Goal: Task Accomplishment & Management: Use online tool/utility

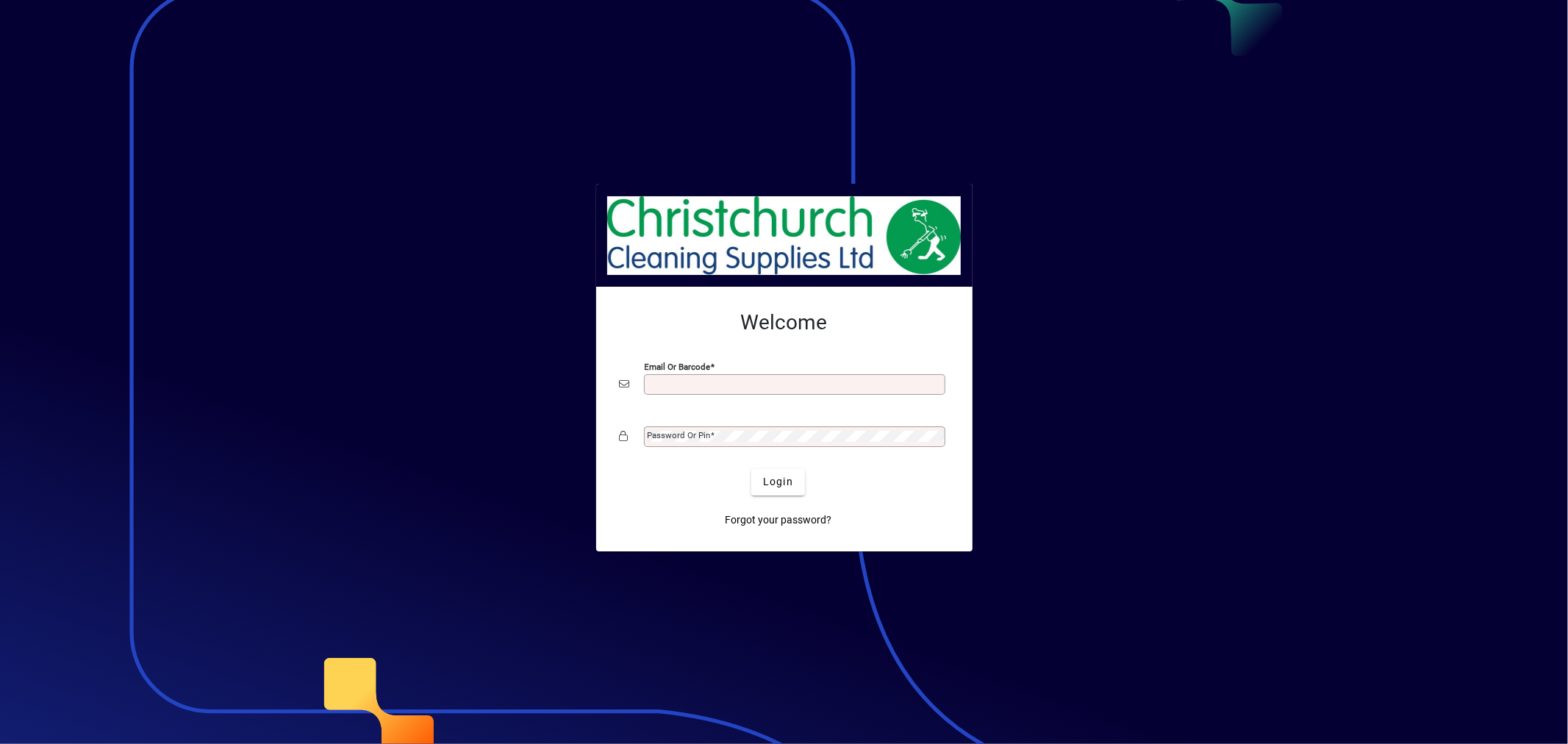
click at [833, 378] on div "Email or Barcode" at bounding box center [795, 385] width 301 height 21
click at [809, 385] on input "Email or Barcode" at bounding box center [796, 385] width 297 height 12
type input "**********"
click at [776, 480] on span "Login" at bounding box center [778, 482] width 30 height 16
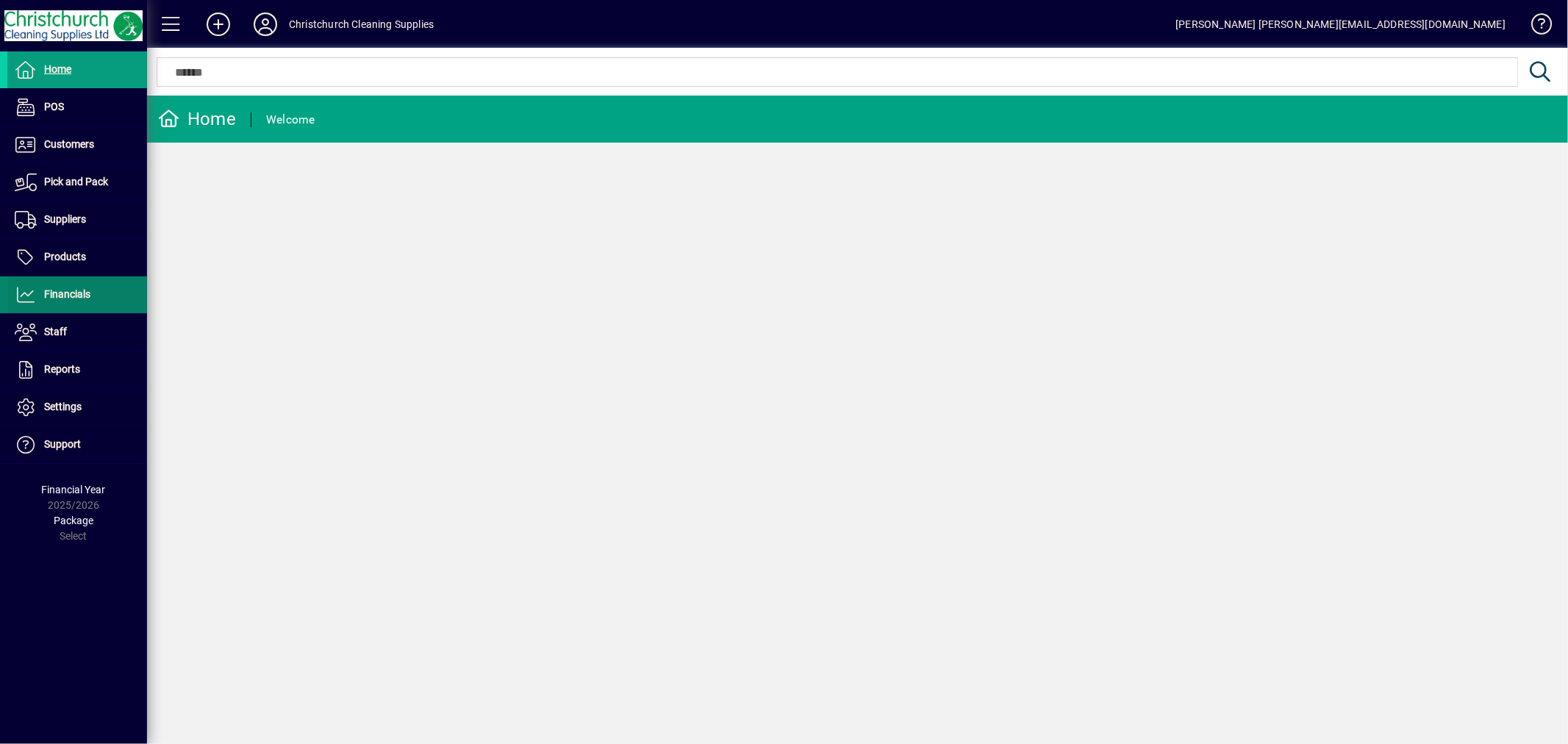
click at [55, 304] on span "Financials" at bounding box center [49, 295] width 83 height 18
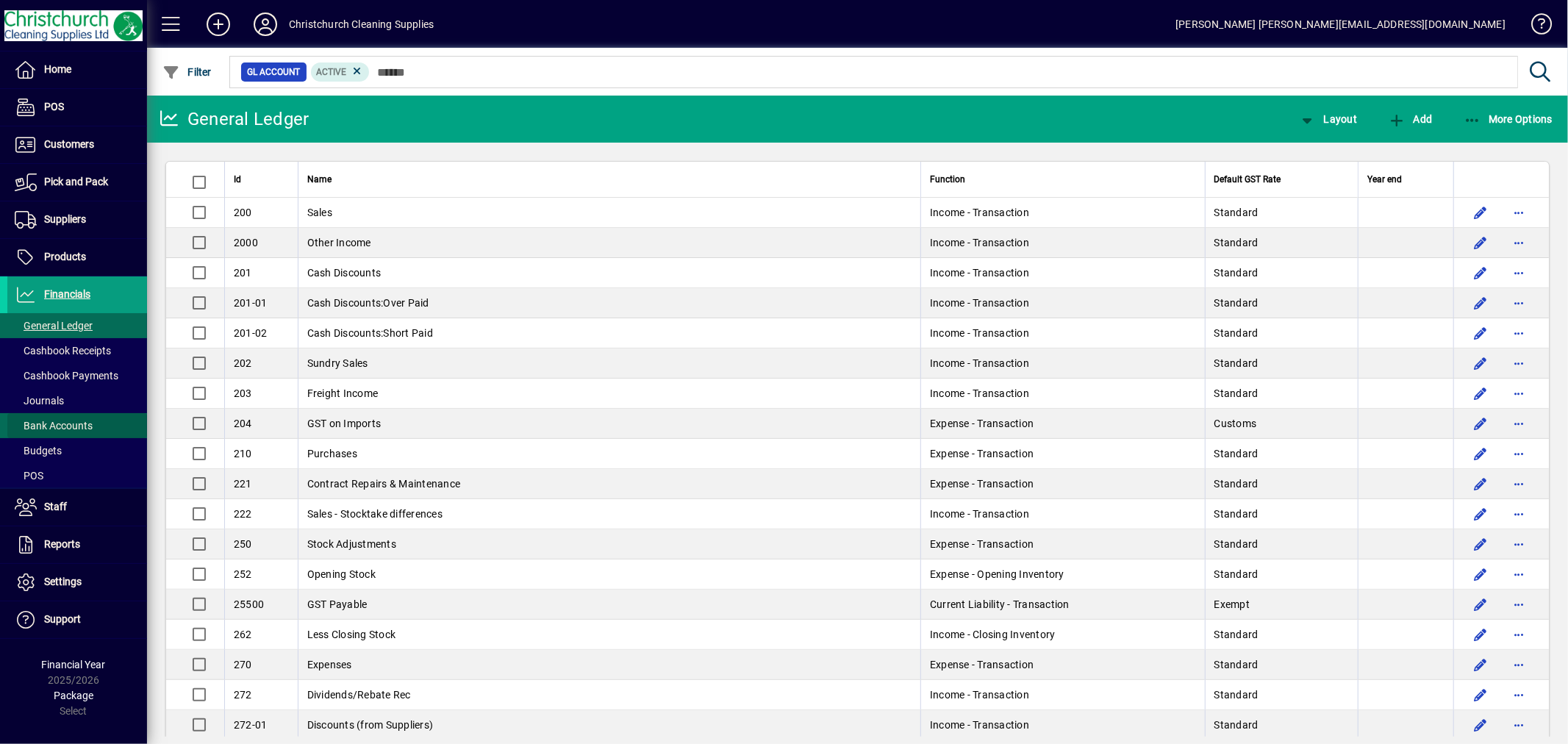
click at [97, 425] on span at bounding box center [77, 426] width 140 height 35
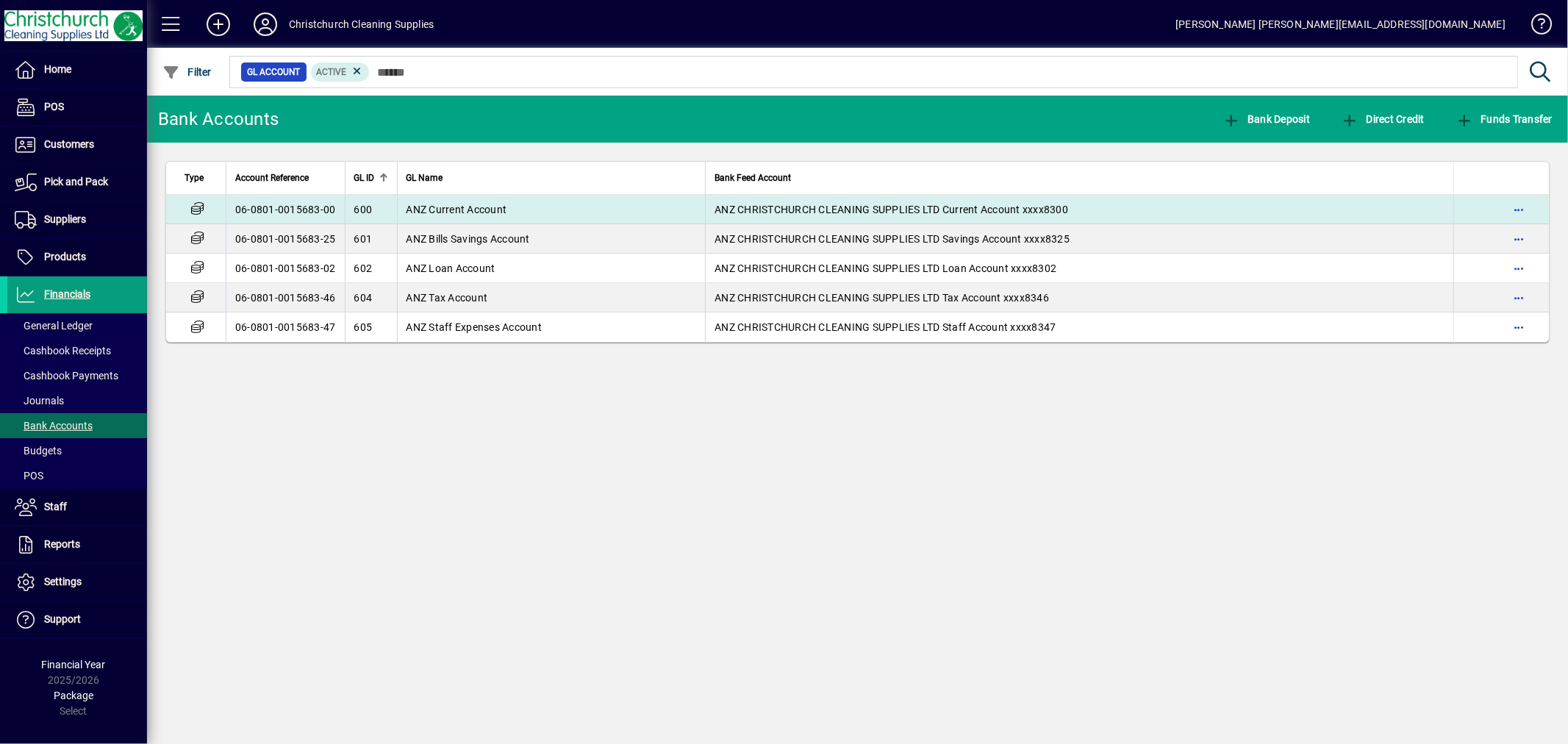
click at [468, 199] on td "ANZ Current Account" at bounding box center [552, 210] width 309 height 30
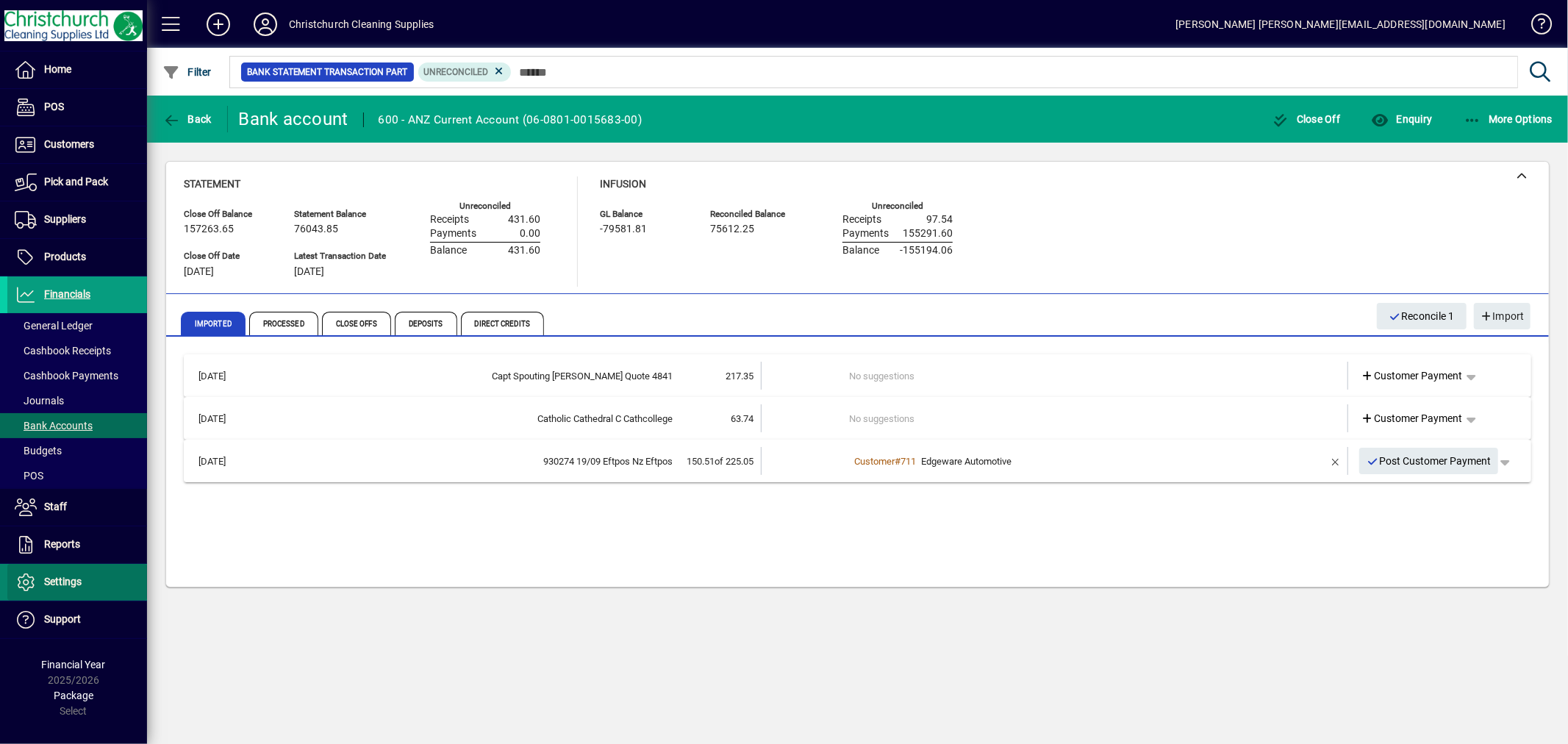
click at [61, 575] on span "Settings" at bounding box center [44, 582] width 75 height 18
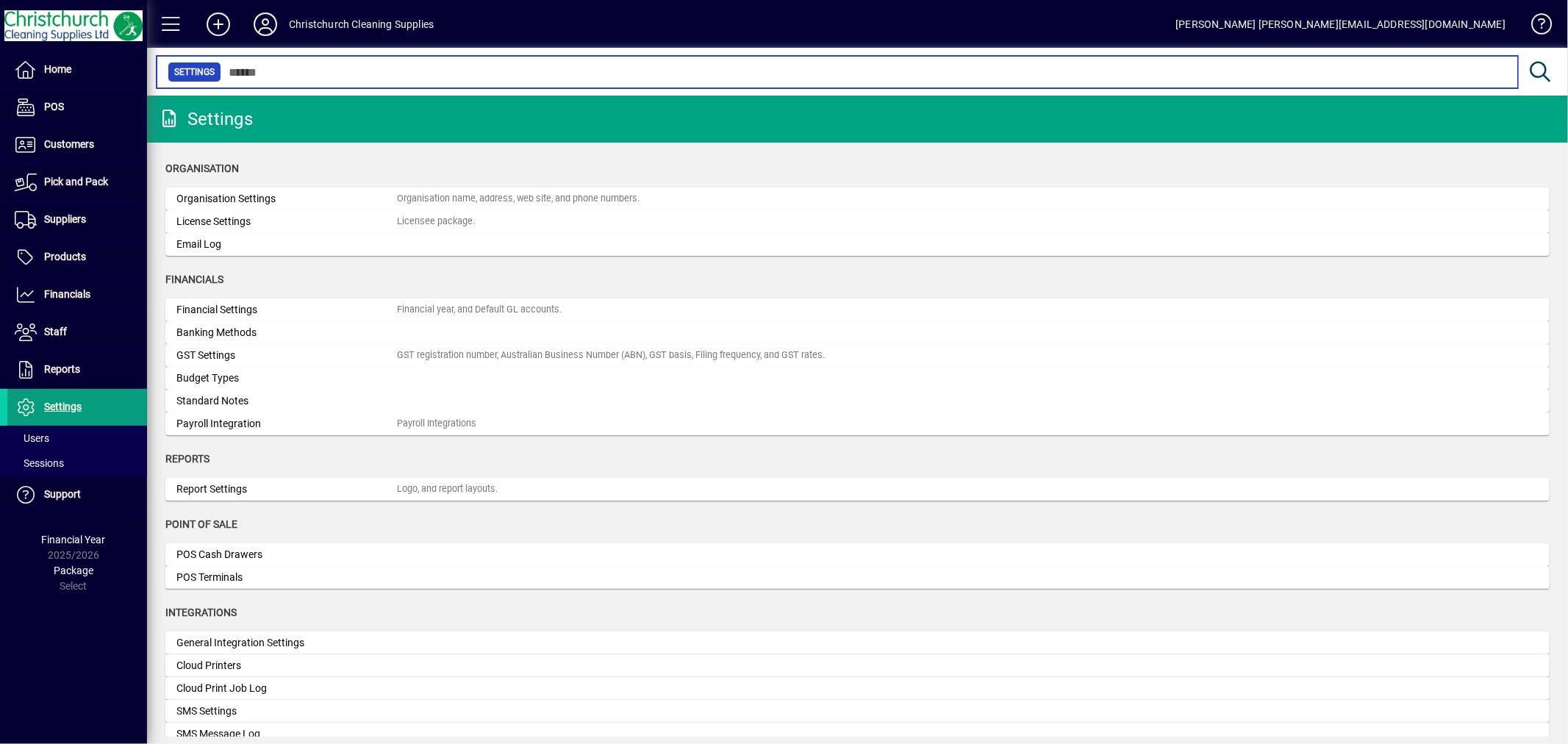
click at [312, 71] on input "text" at bounding box center [864, 72] width 1285 height 21
type input "*"
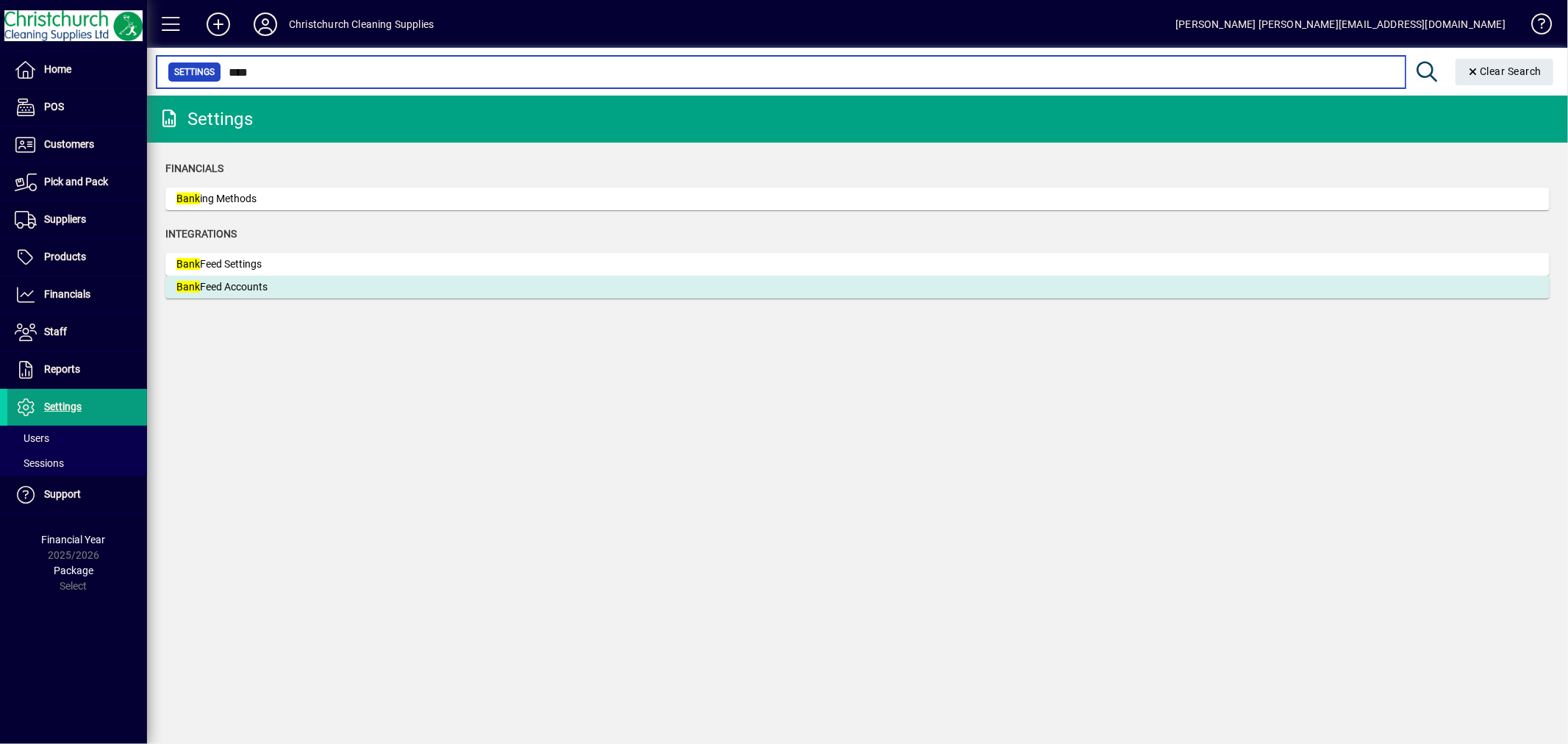
type input "****"
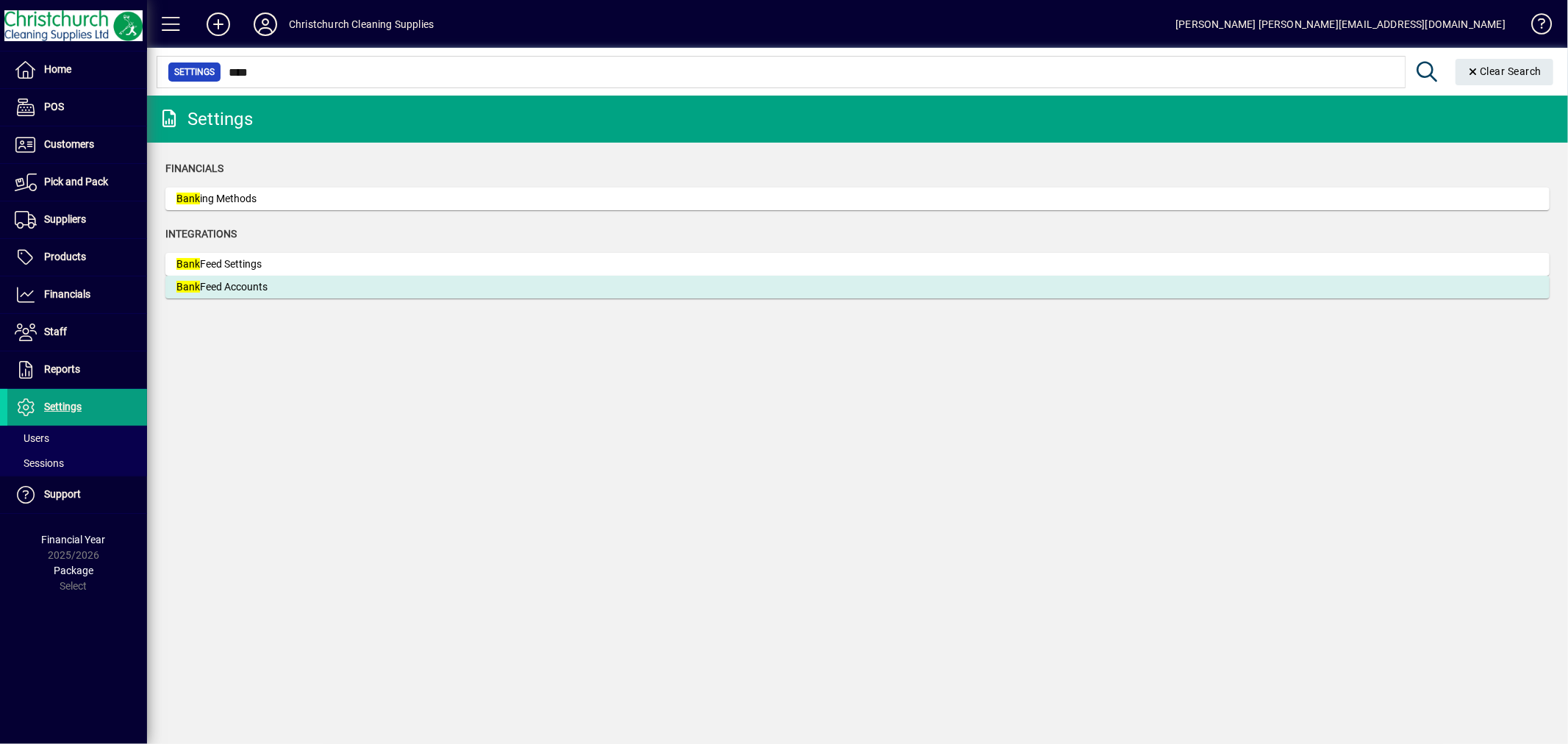
click at [259, 276] on mat-card "Bank Feed Accounts" at bounding box center [857, 287] width 1384 height 23
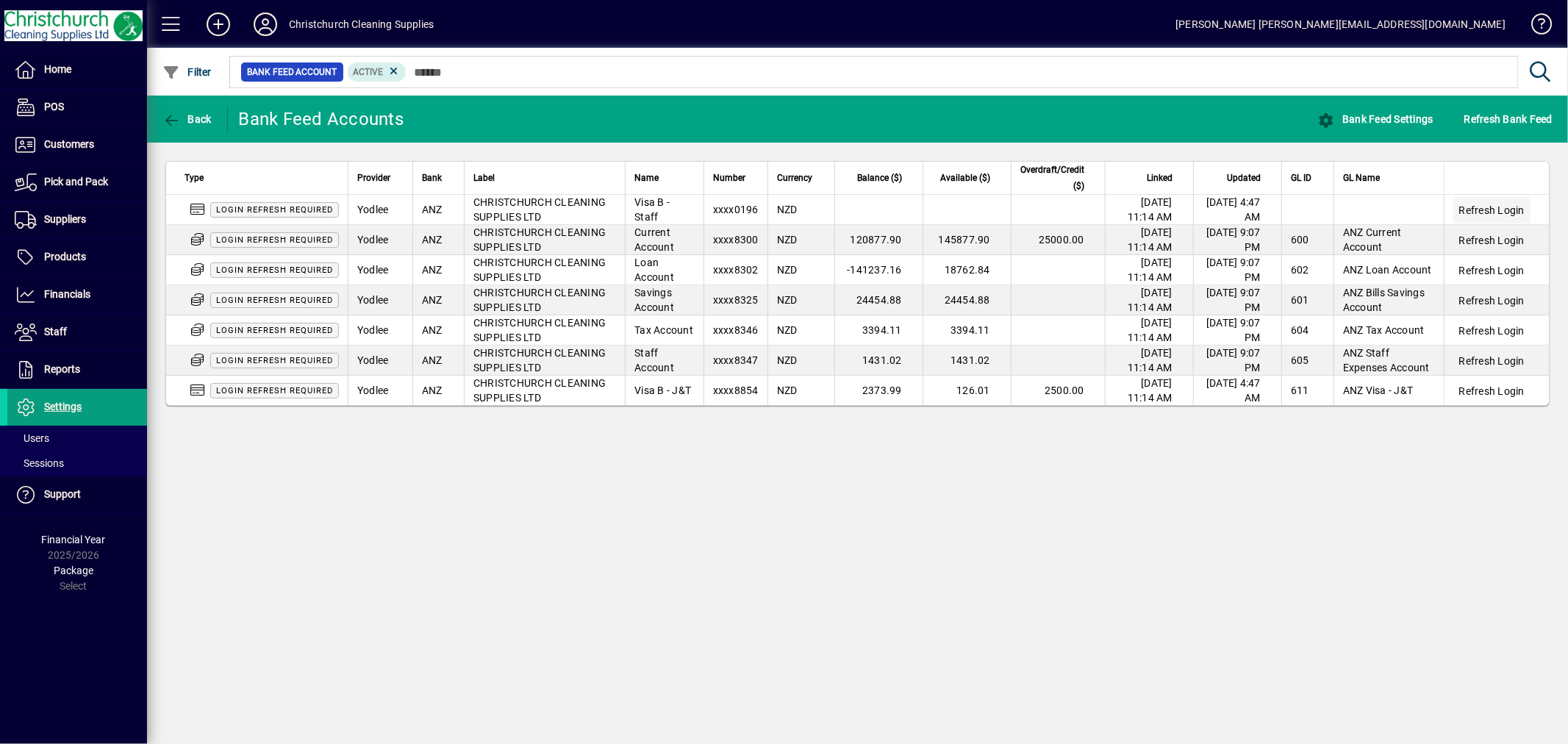
click at [1472, 204] on span "Refresh Login" at bounding box center [1492, 211] width 66 height 15
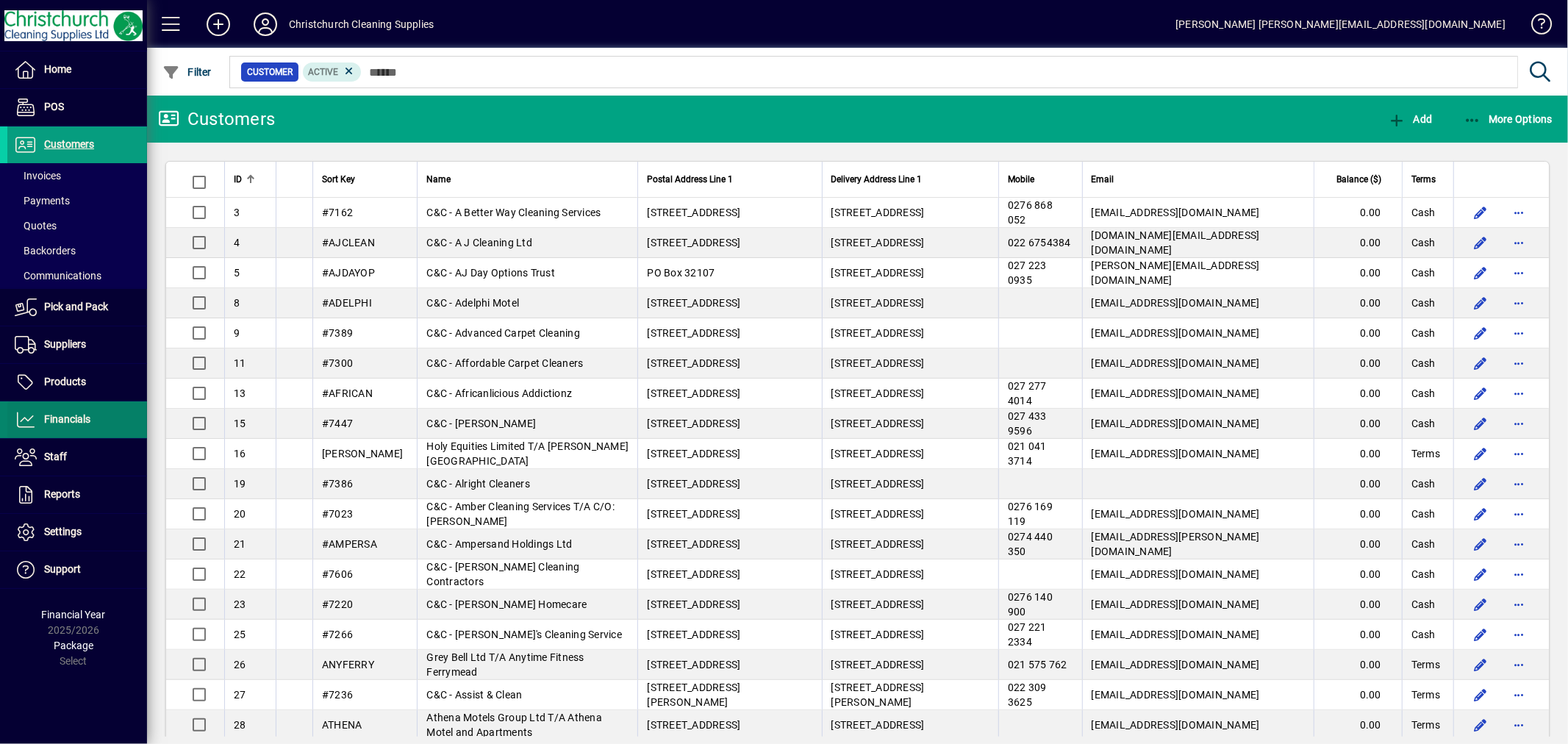
click at [64, 411] on span "Financials" at bounding box center [49, 420] width 83 height 18
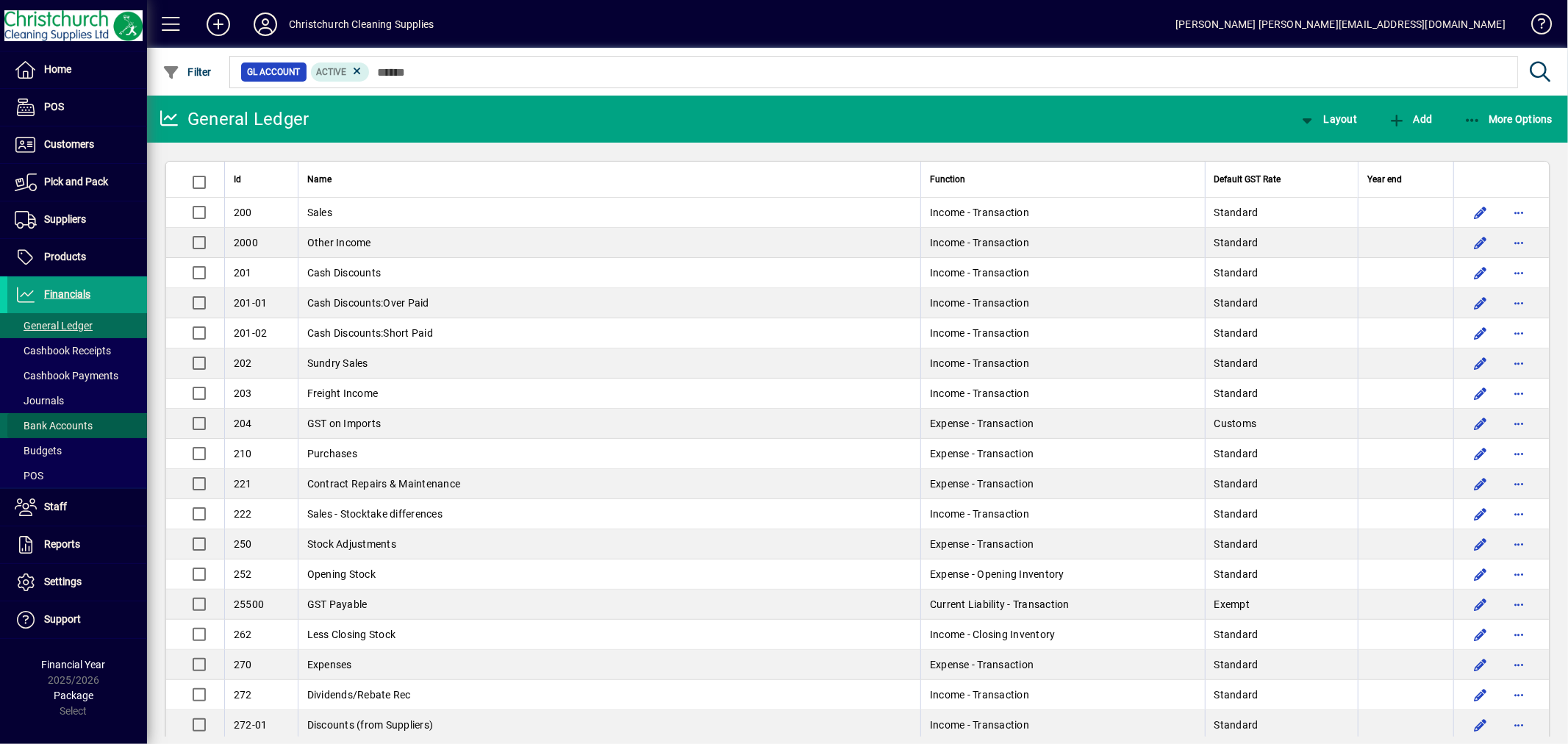
click at [67, 427] on span "Bank Accounts" at bounding box center [54, 426] width 78 height 12
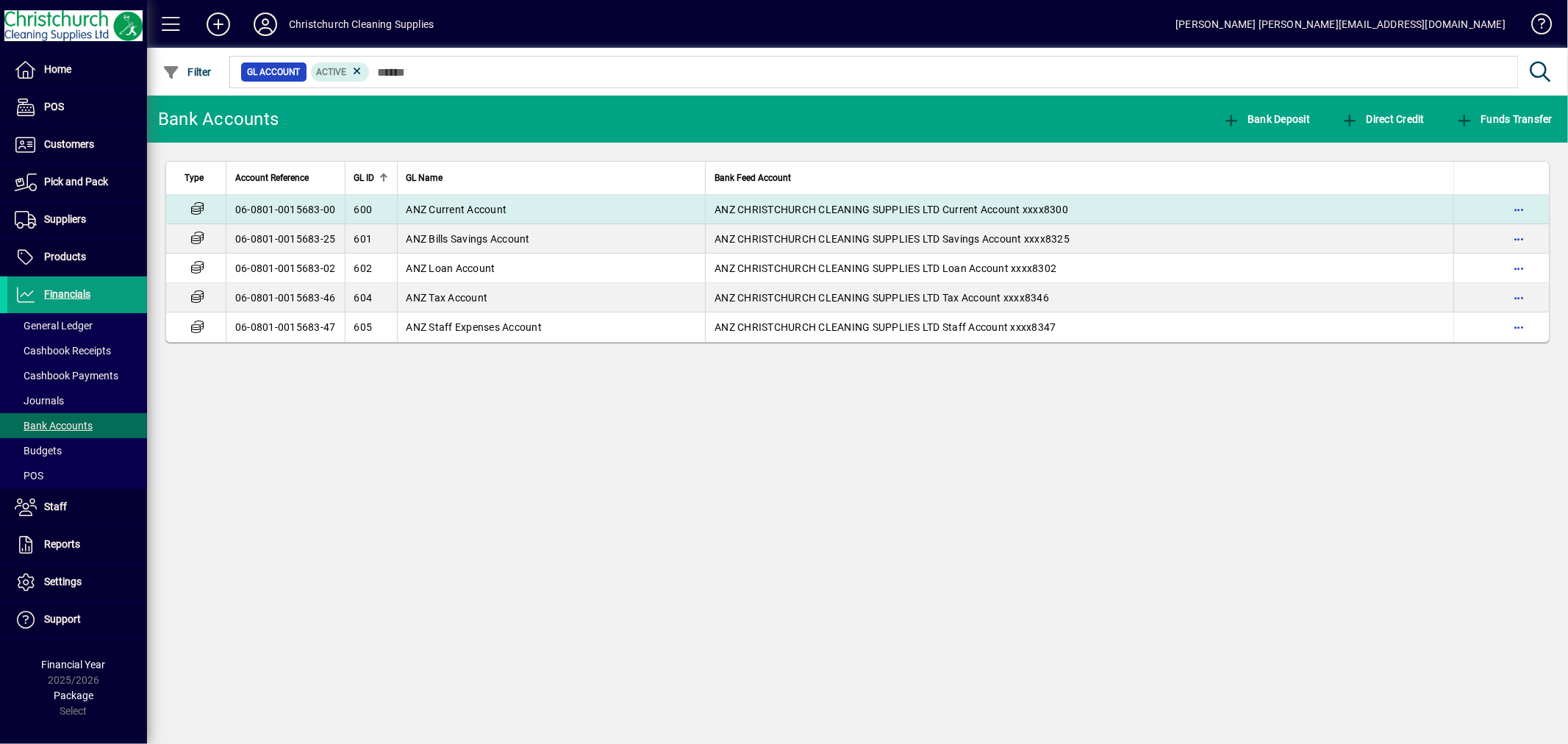
click at [437, 209] on span "ANZ Current Account" at bounding box center [456, 210] width 100 height 12
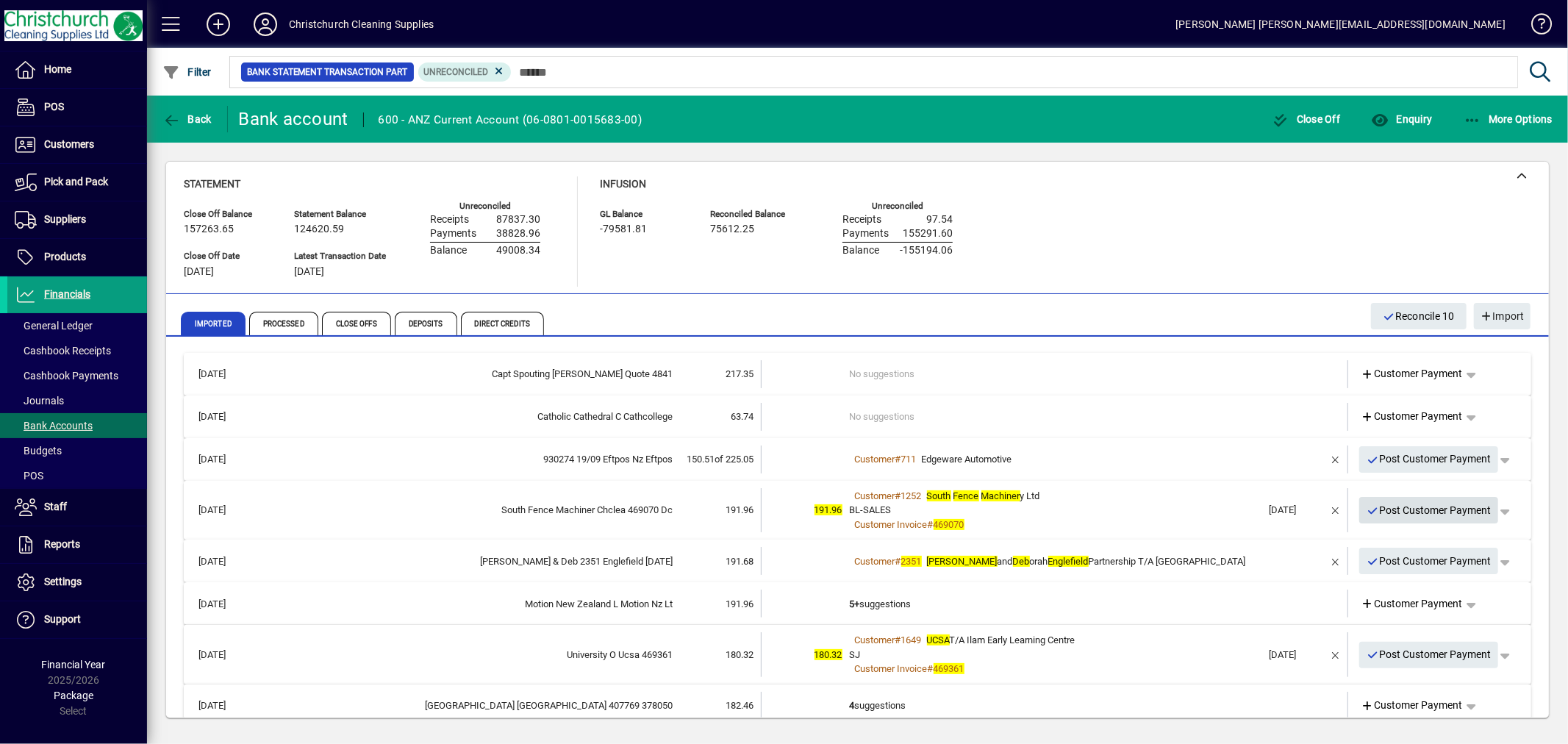
click at [1394, 511] on span "Post Customer Payment" at bounding box center [1428, 511] width 125 height 24
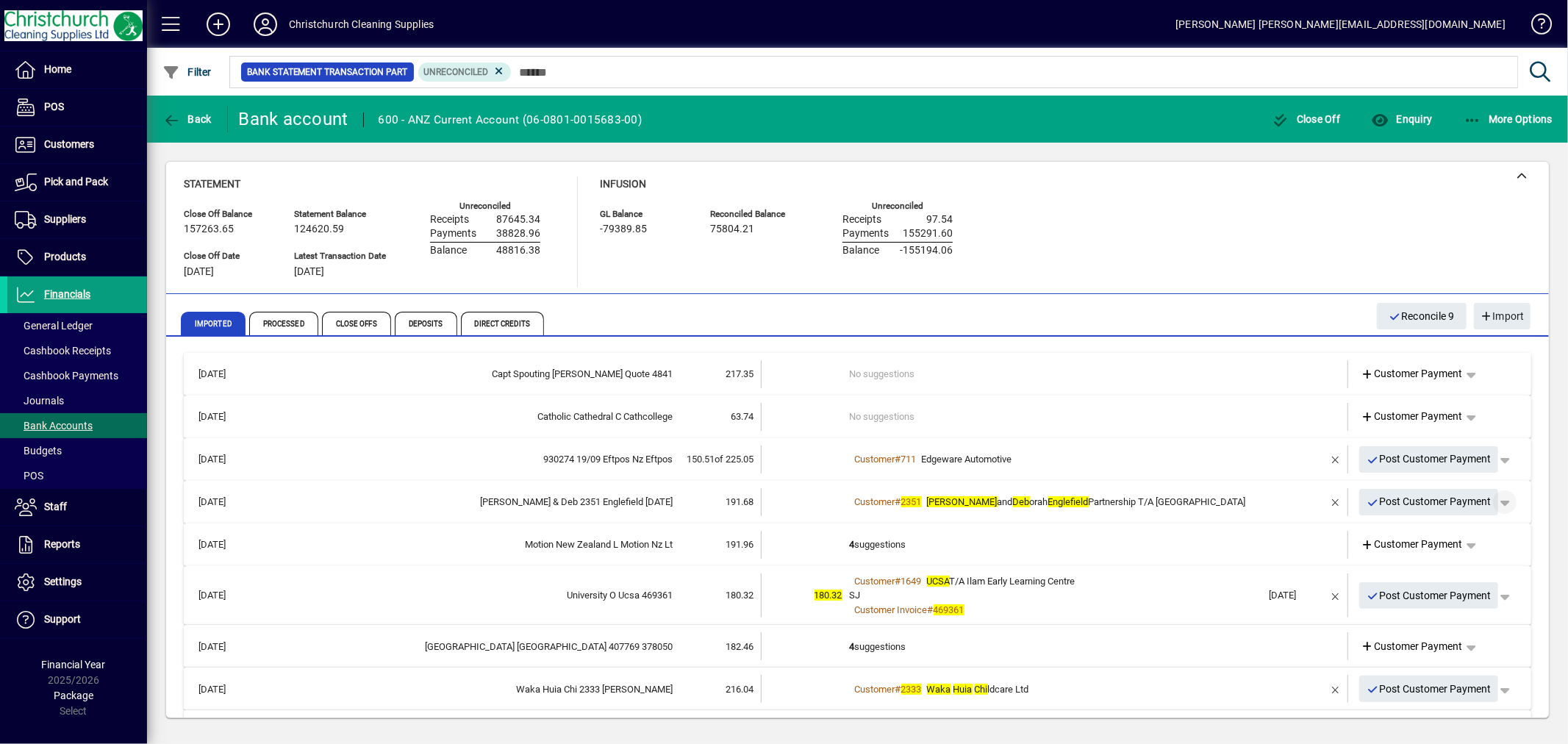
click at [1501, 497] on span "button" at bounding box center [1505, 502] width 35 height 35
click at [1463, 533] on span "Customer Payment" at bounding box center [1447, 533] width 107 height 18
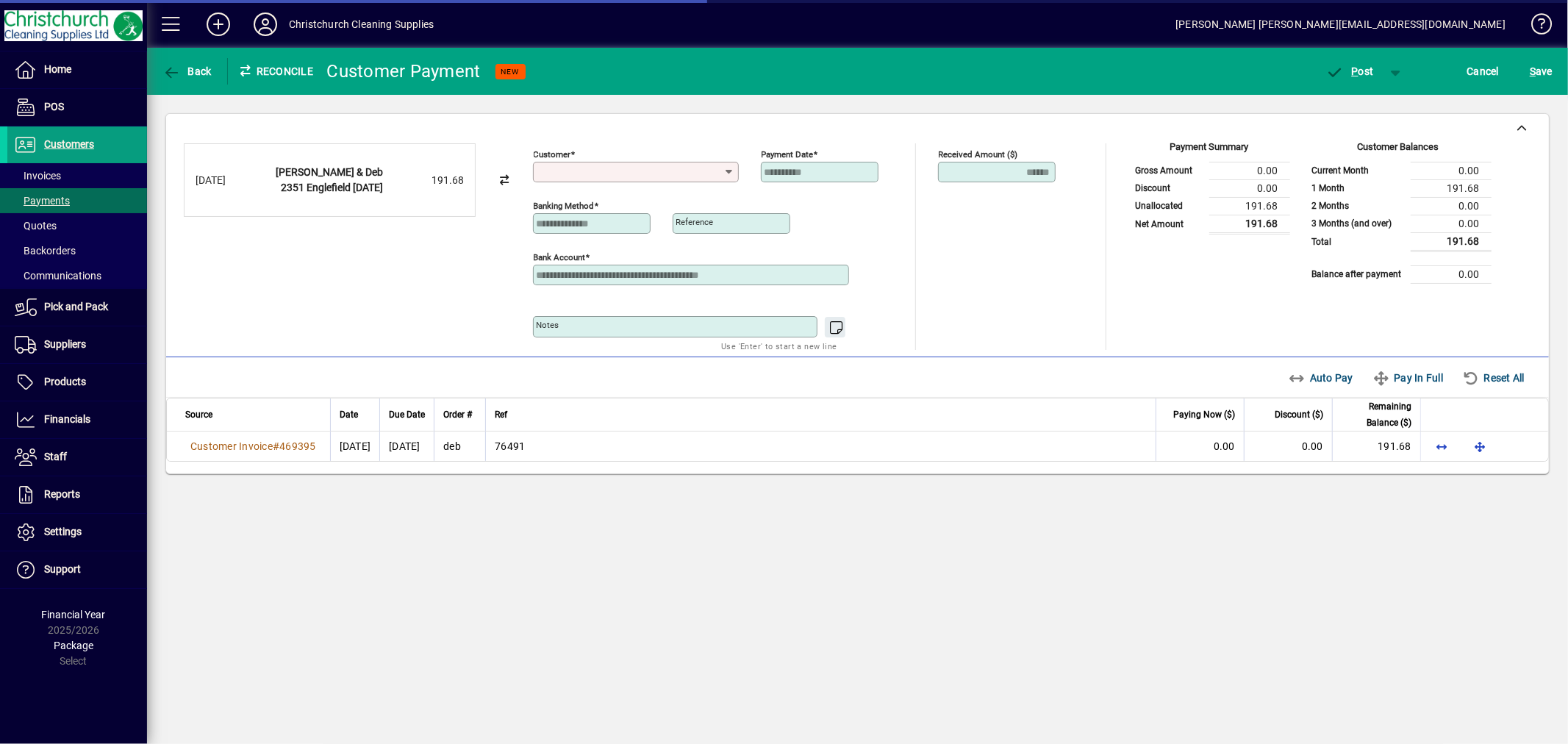
type input "**********"
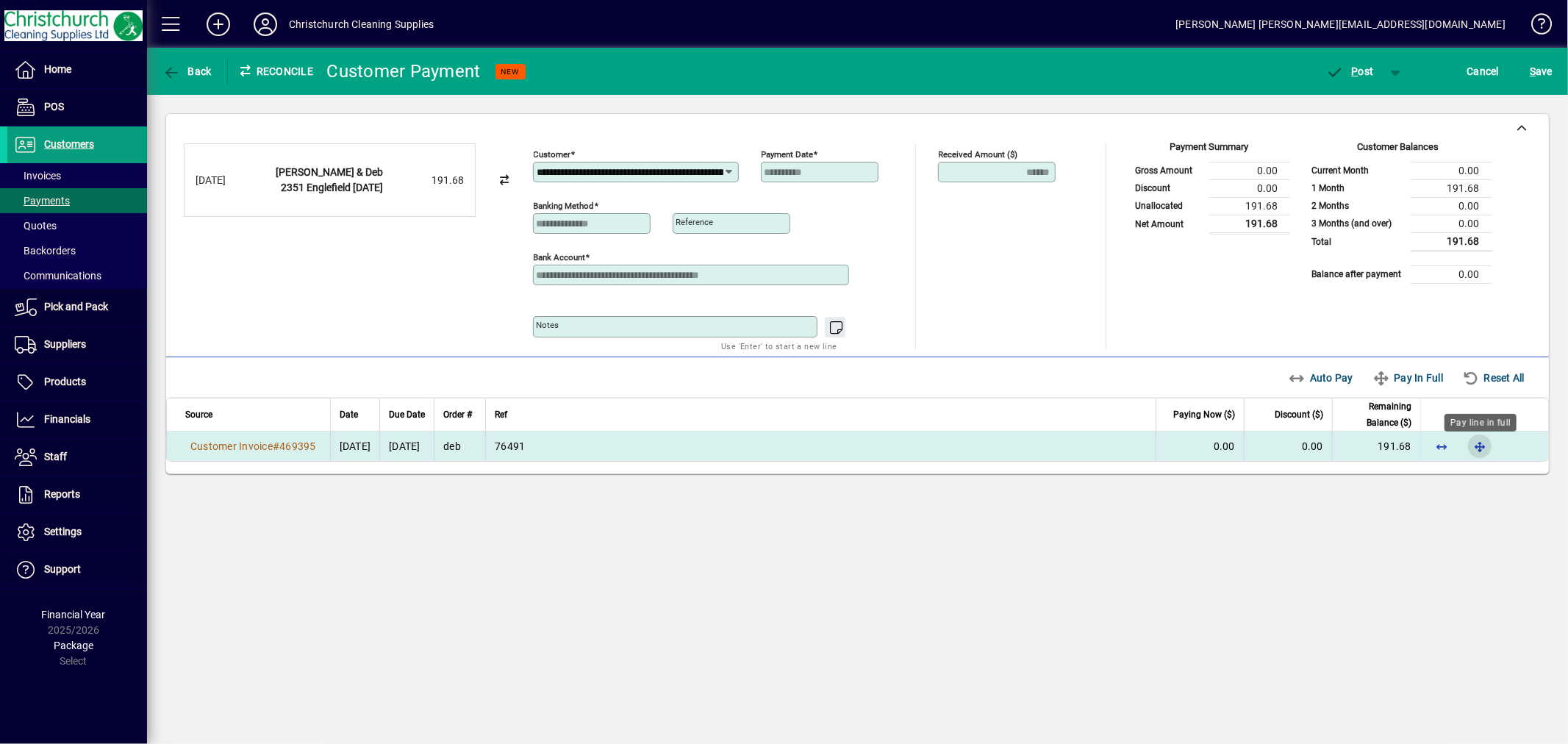
click at [1486, 449] on span "button" at bounding box center [1480, 446] width 35 height 35
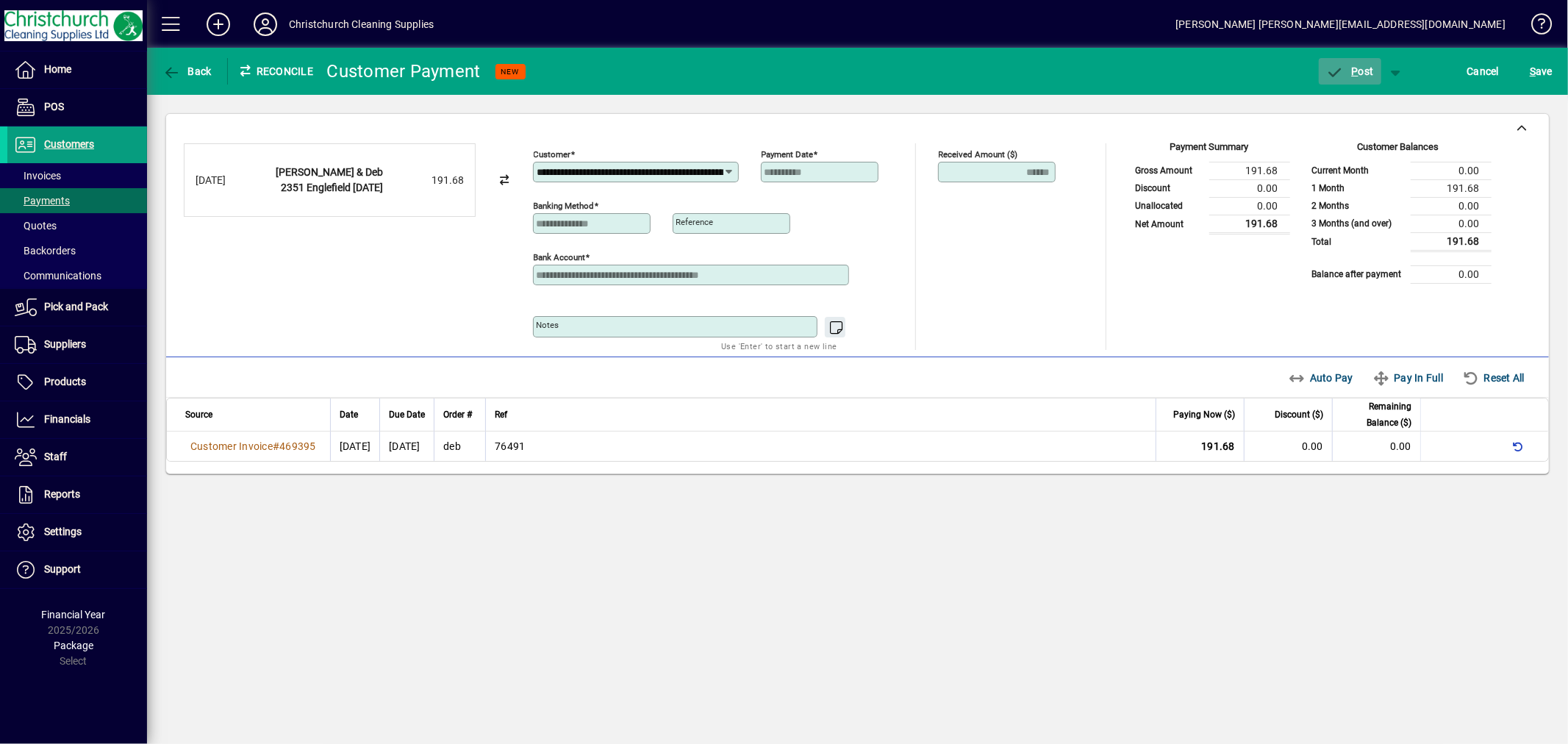
click at [1347, 67] on span "P ost" at bounding box center [1350, 72] width 48 height 12
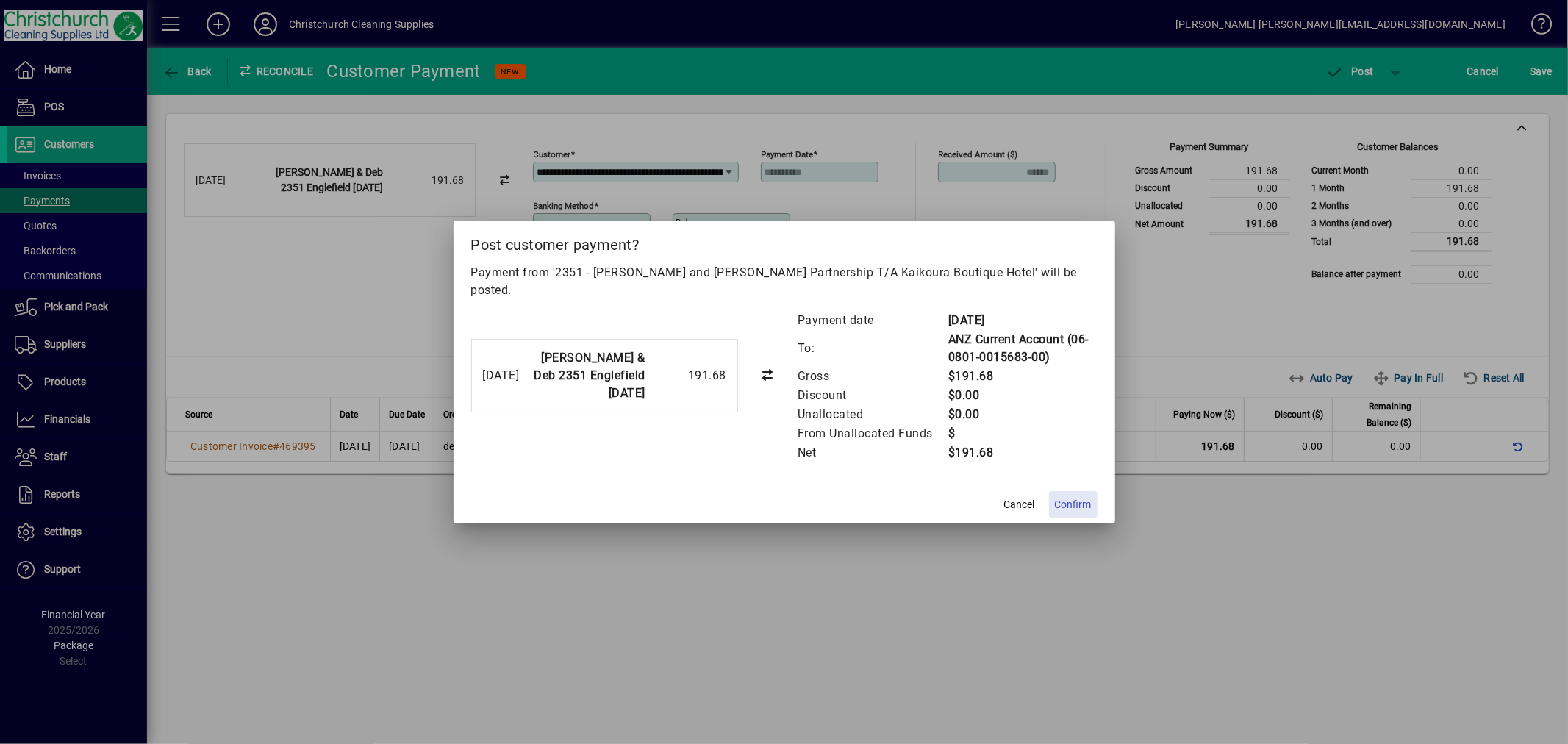
click at [1085, 497] on span "Confirm" at bounding box center [1073, 505] width 37 height 16
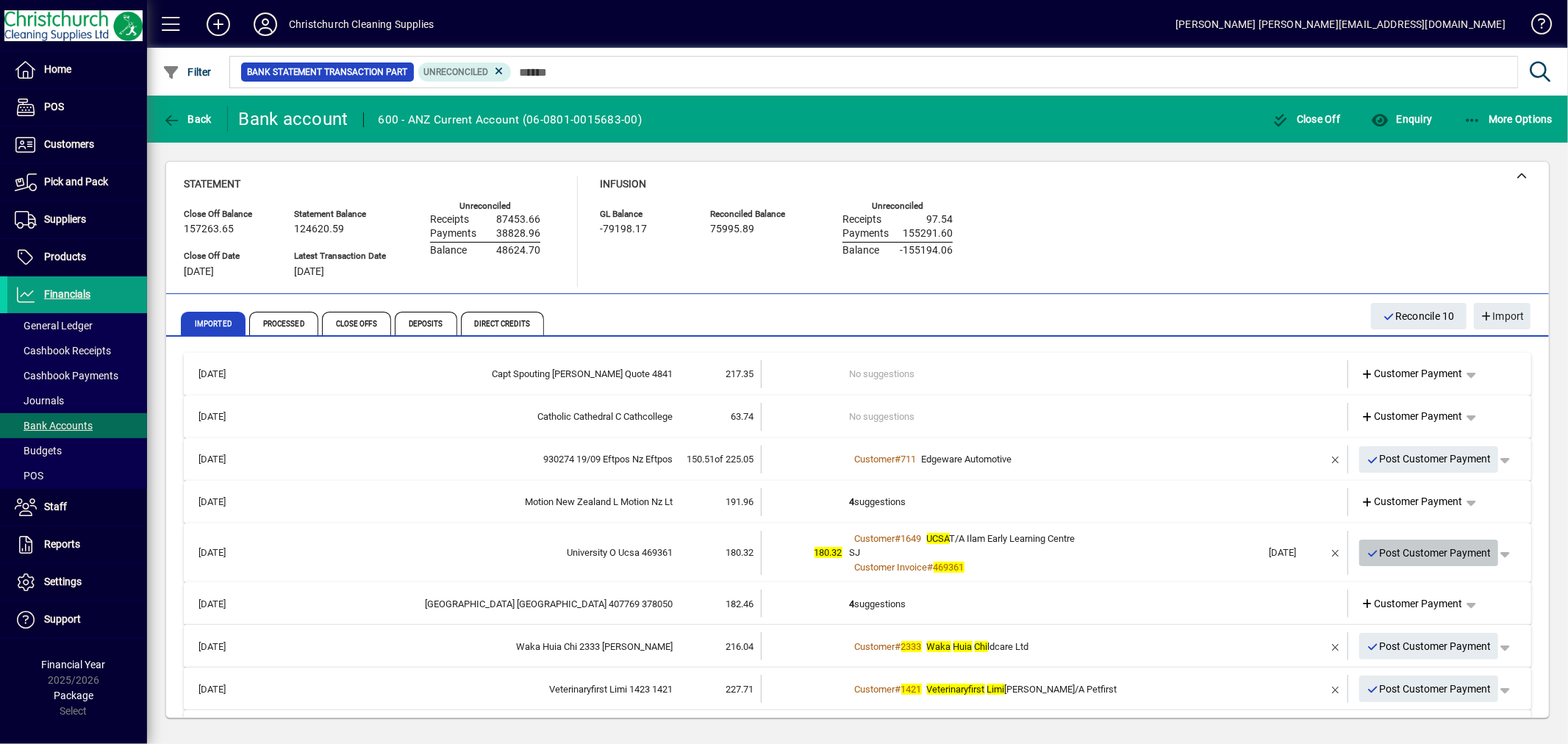
click at [1375, 546] on span "Post Customer Payment" at bounding box center [1428, 553] width 125 height 24
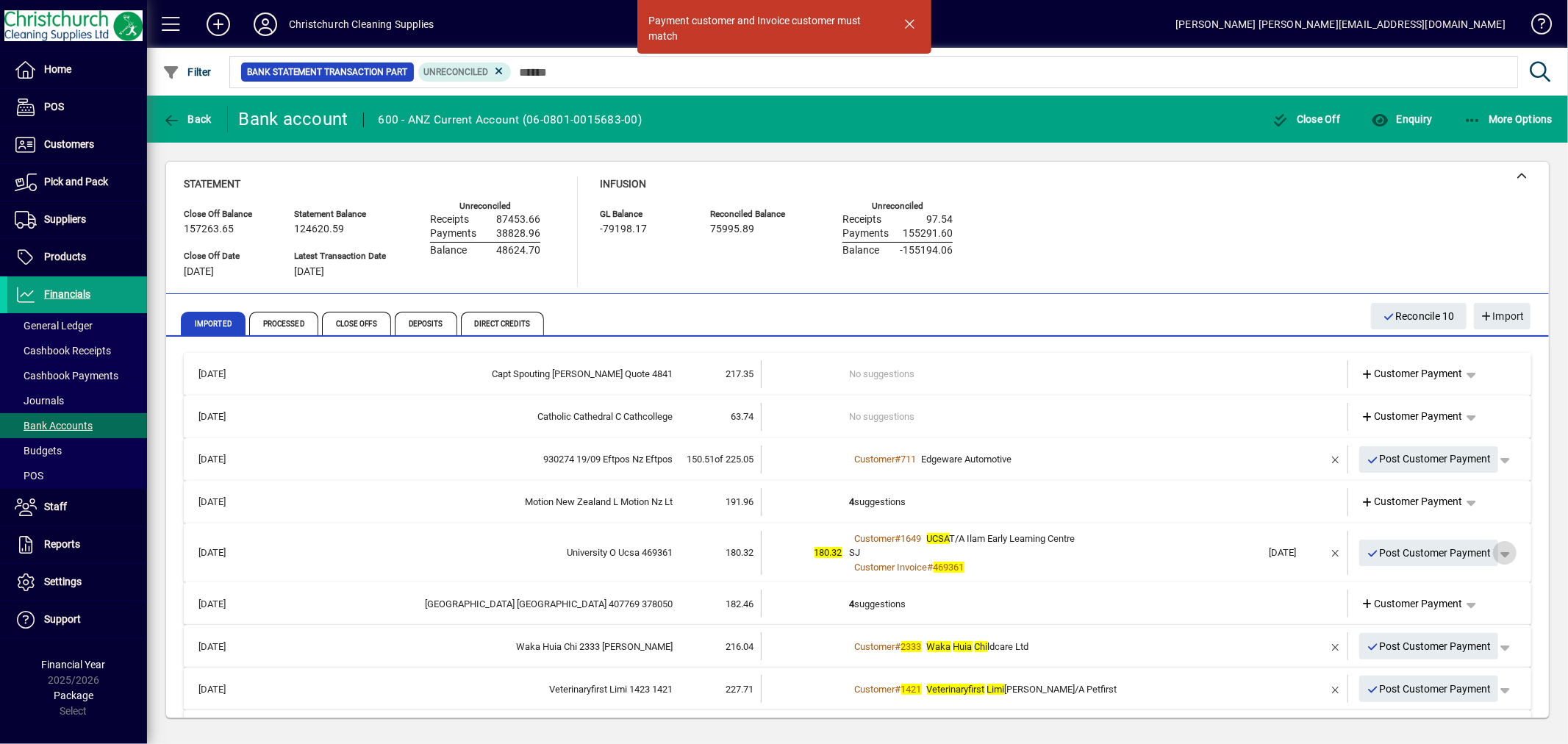
click at [1501, 550] on span "button" at bounding box center [1505, 553] width 35 height 35
click at [1456, 584] on span "Customer Payment" at bounding box center [1447, 583] width 107 height 18
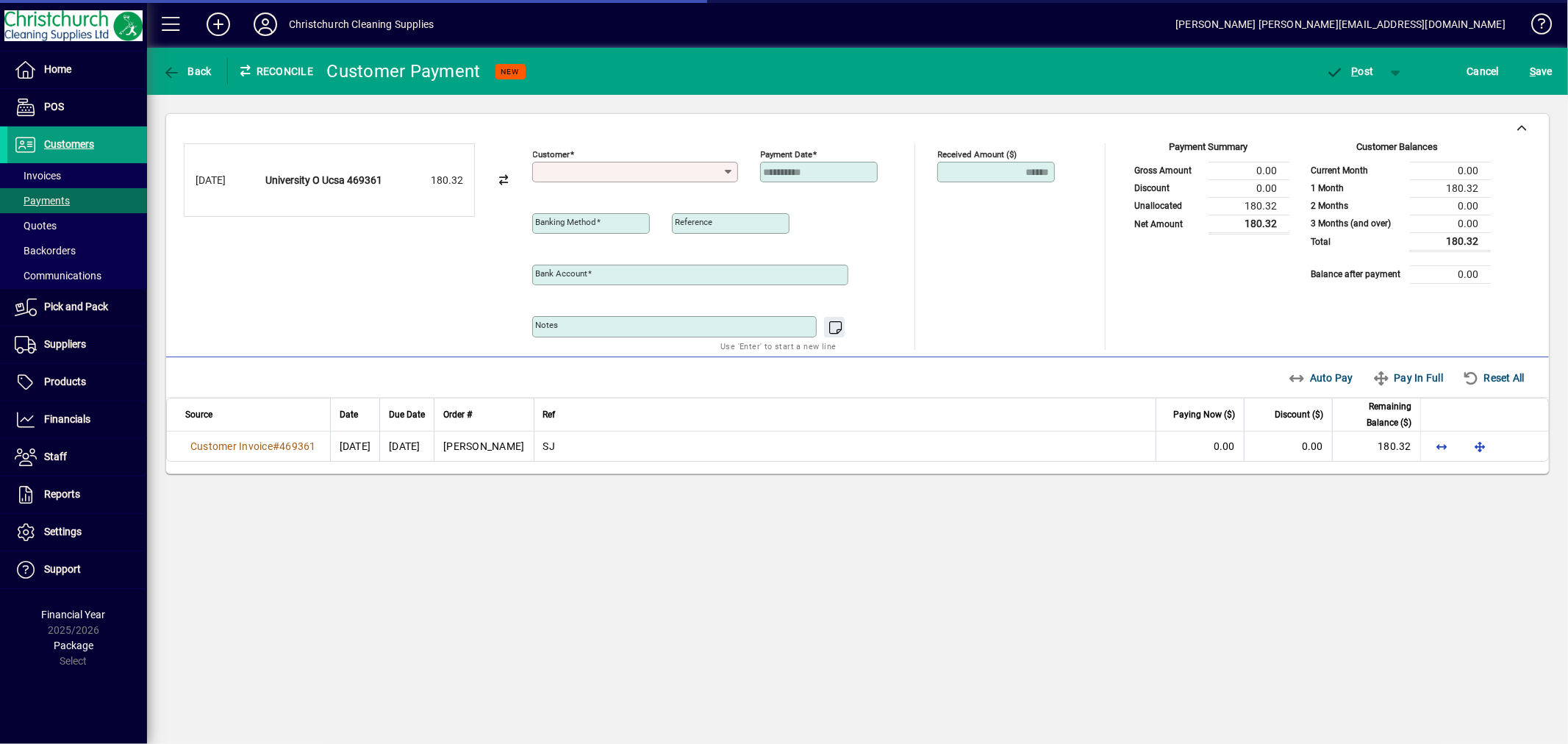
type input "**********"
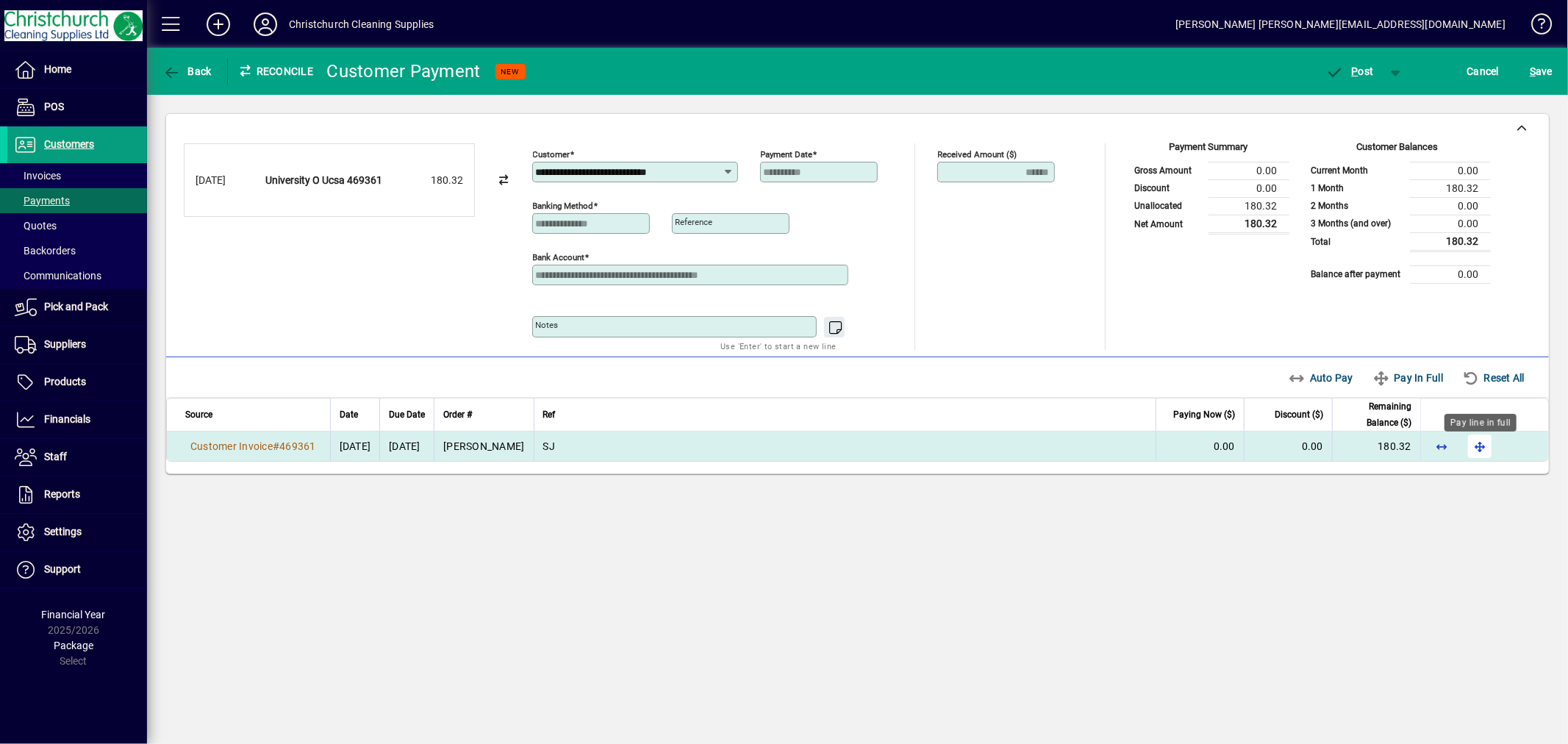
click at [1475, 444] on span "button" at bounding box center [1480, 446] width 35 height 35
click at [1361, 75] on span "P ost" at bounding box center [1350, 72] width 48 height 12
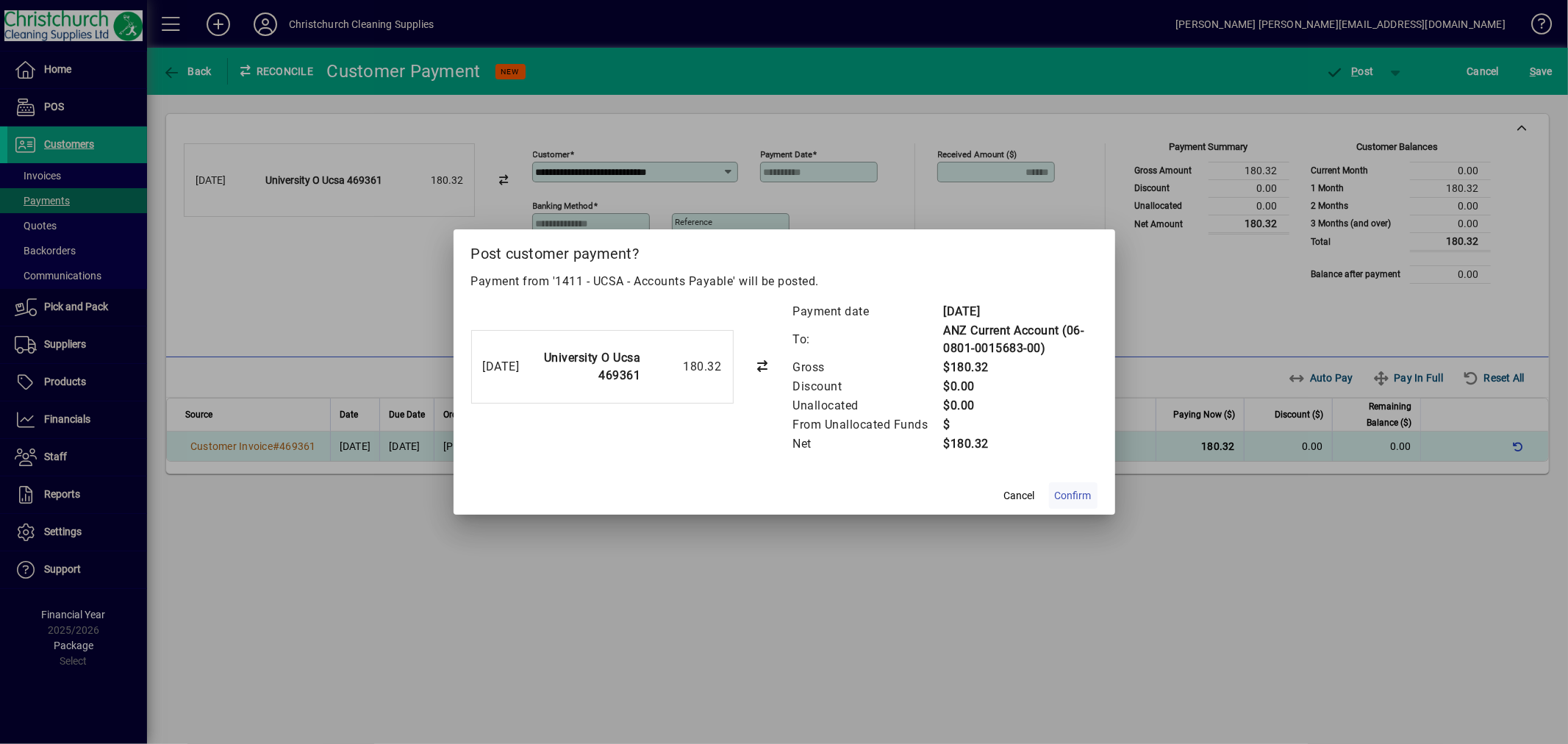
click at [1067, 488] on span "Confirm" at bounding box center [1073, 496] width 37 height 16
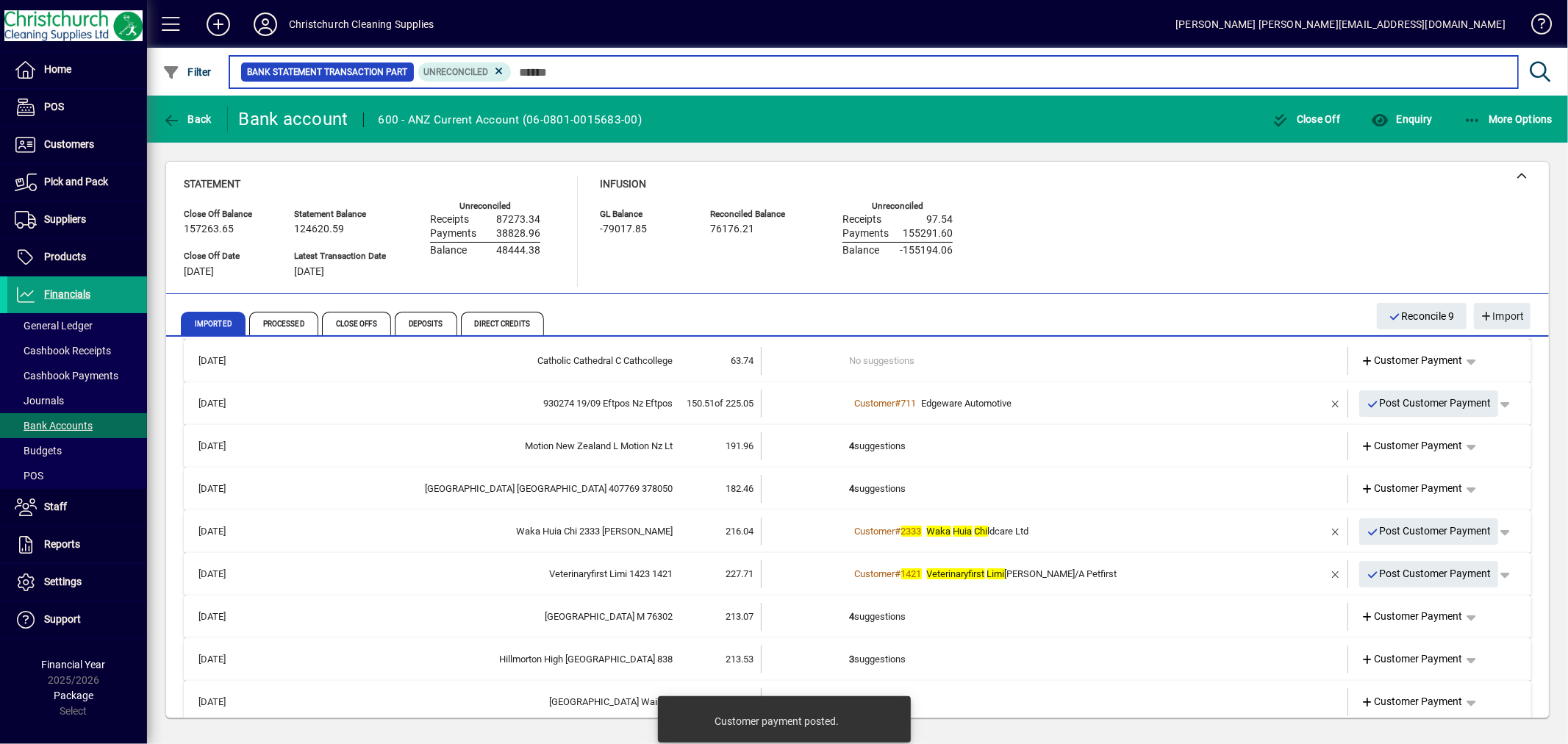
scroll to position [81, 0]
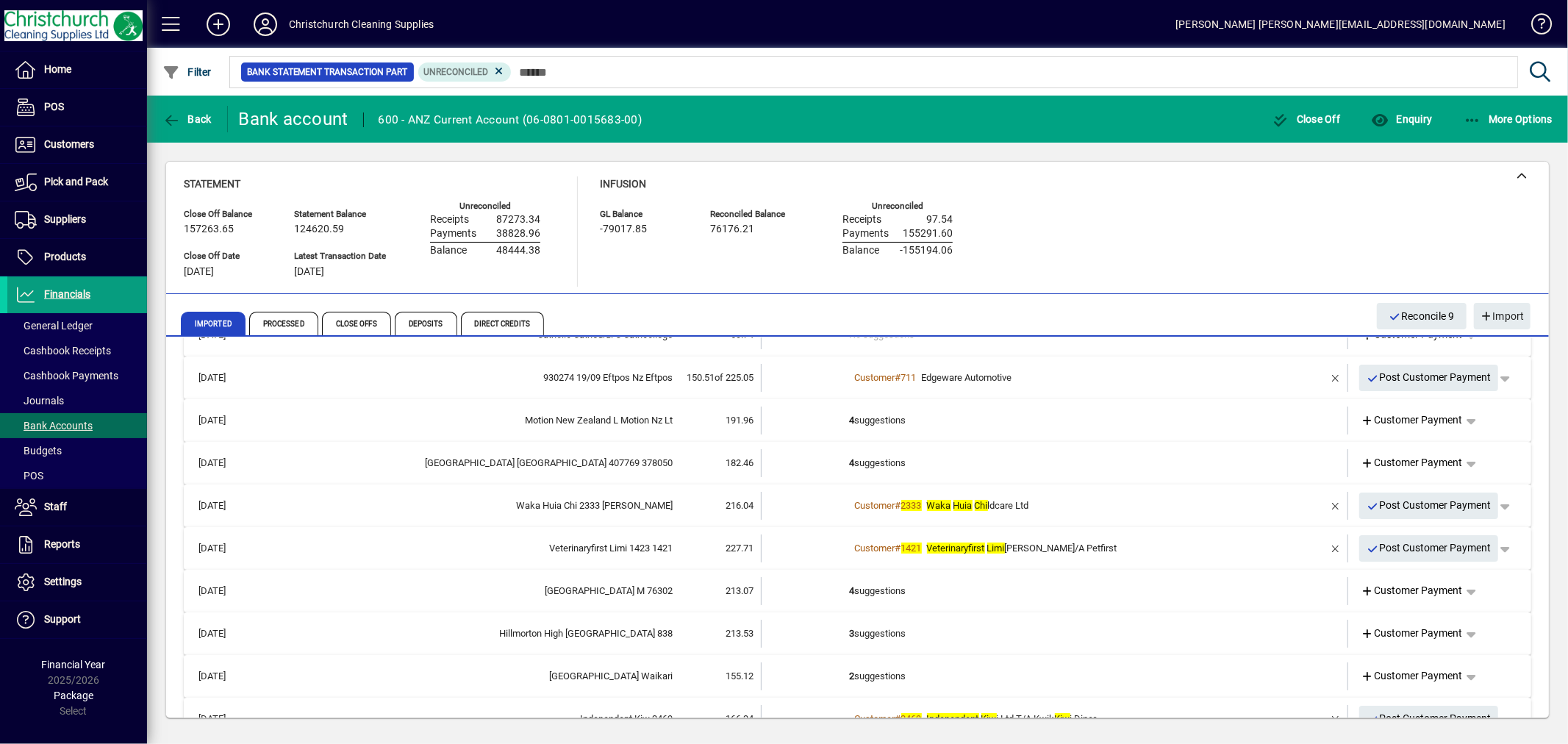
click at [880, 420] on td "4 suggestions" at bounding box center [1056, 420] width 412 height 28
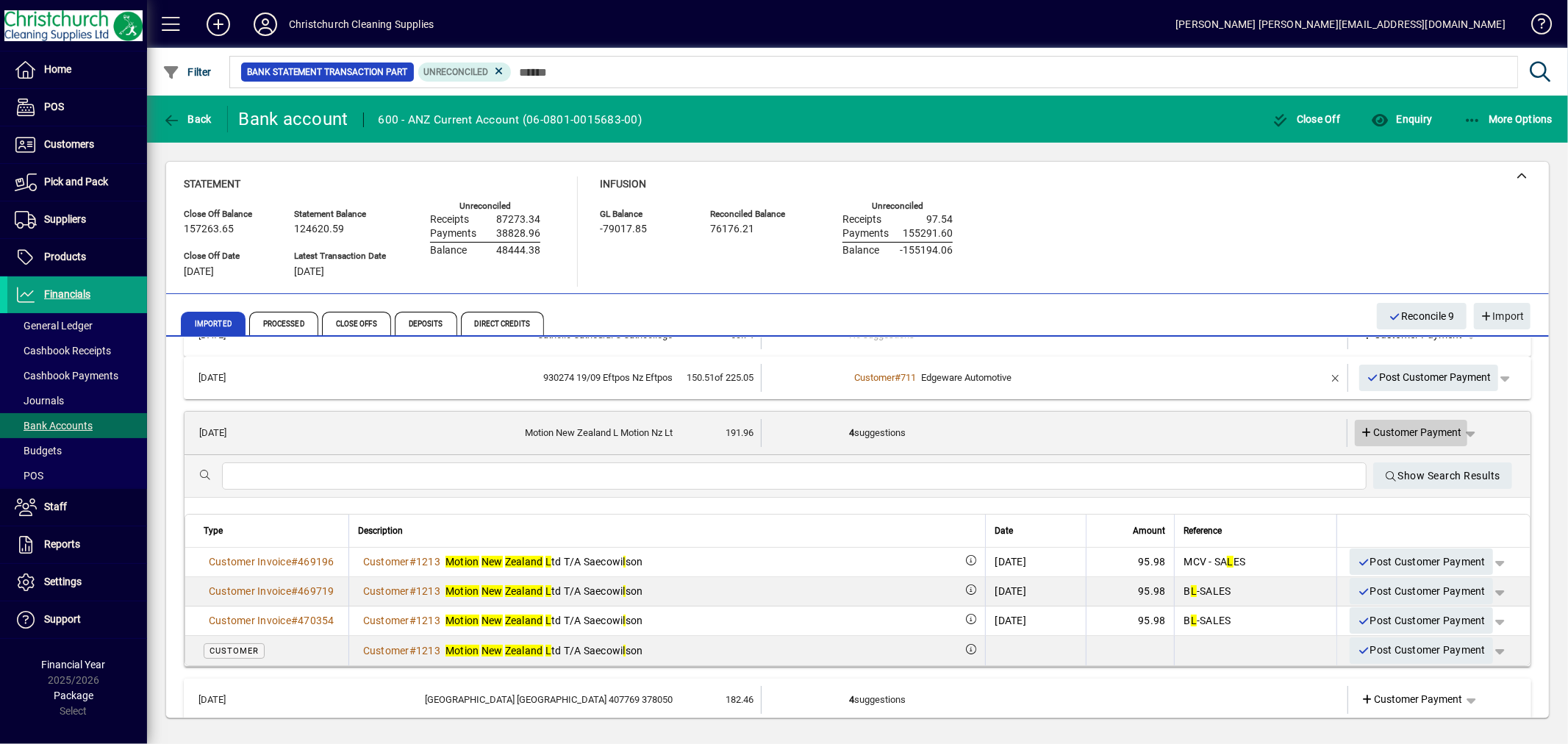
click at [1424, 432] on span "Customer Payment" at bounding box center [1411, 432] width 101 height 16
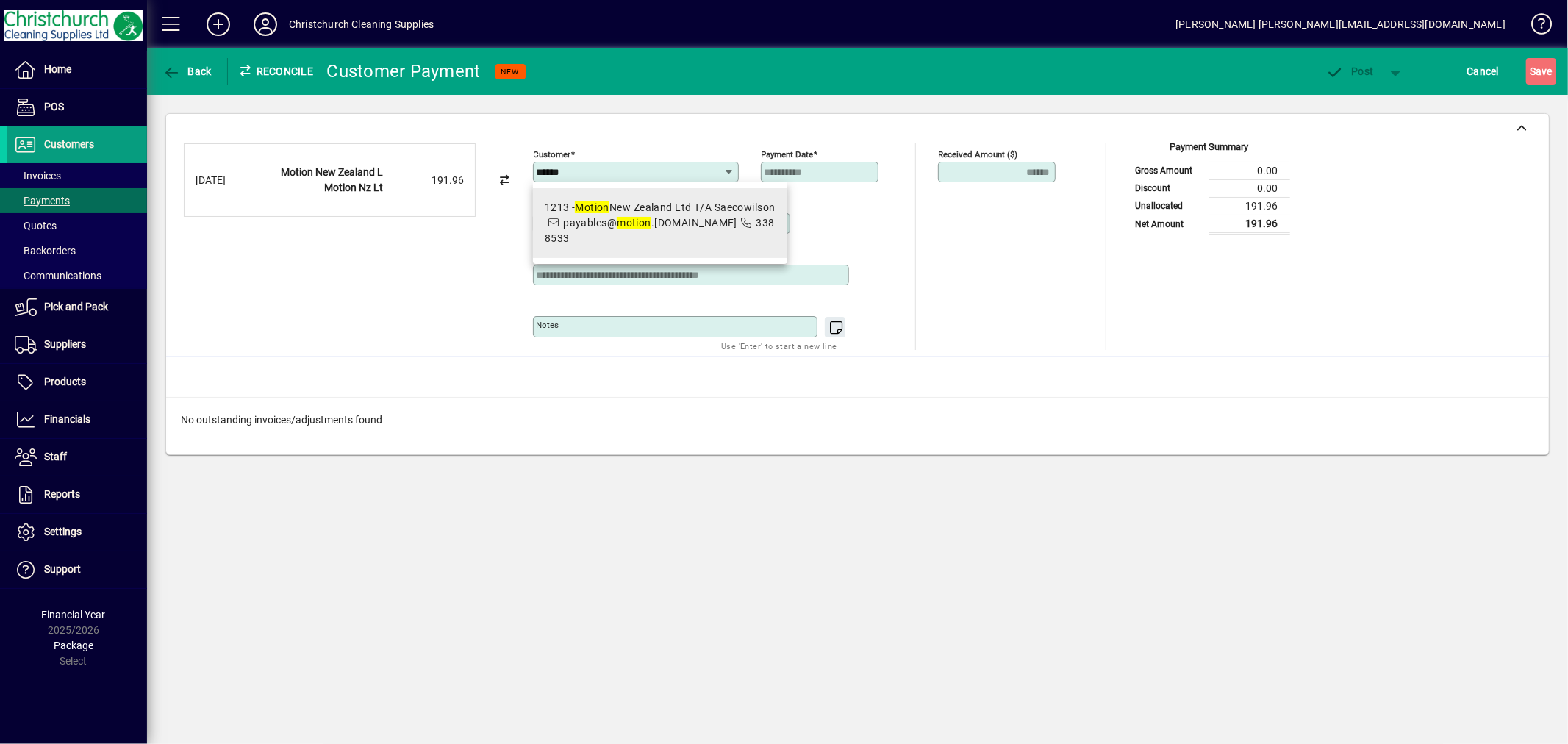
click at [717, 202] on div "1213 - Motion New Zealand Ltd T/A Saecowilson" at bounding box center [660, 208] width 231 height 16
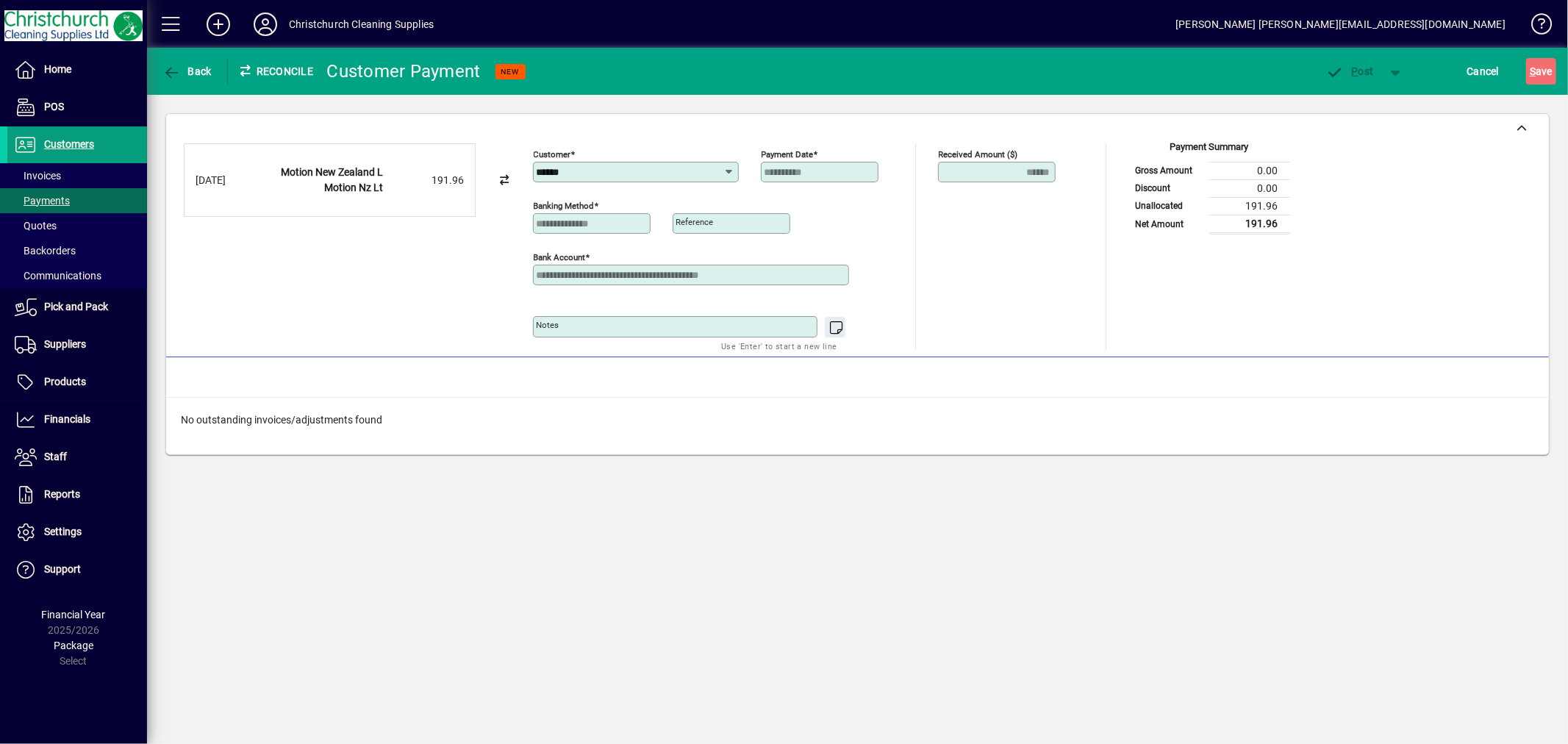
type input "**********"
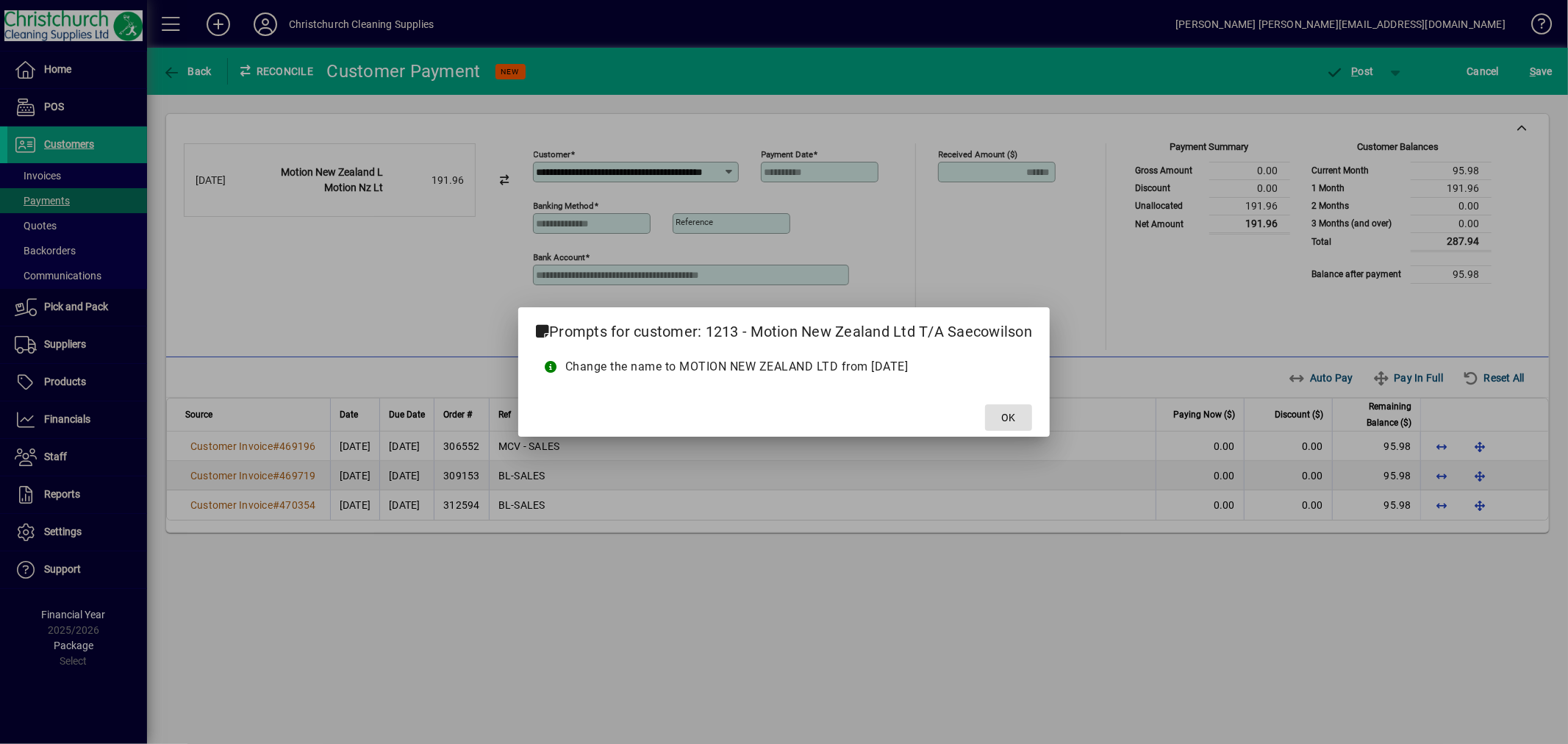
click at [1002, 414] on span at bounding box center [1009, 418] width 47 height 35
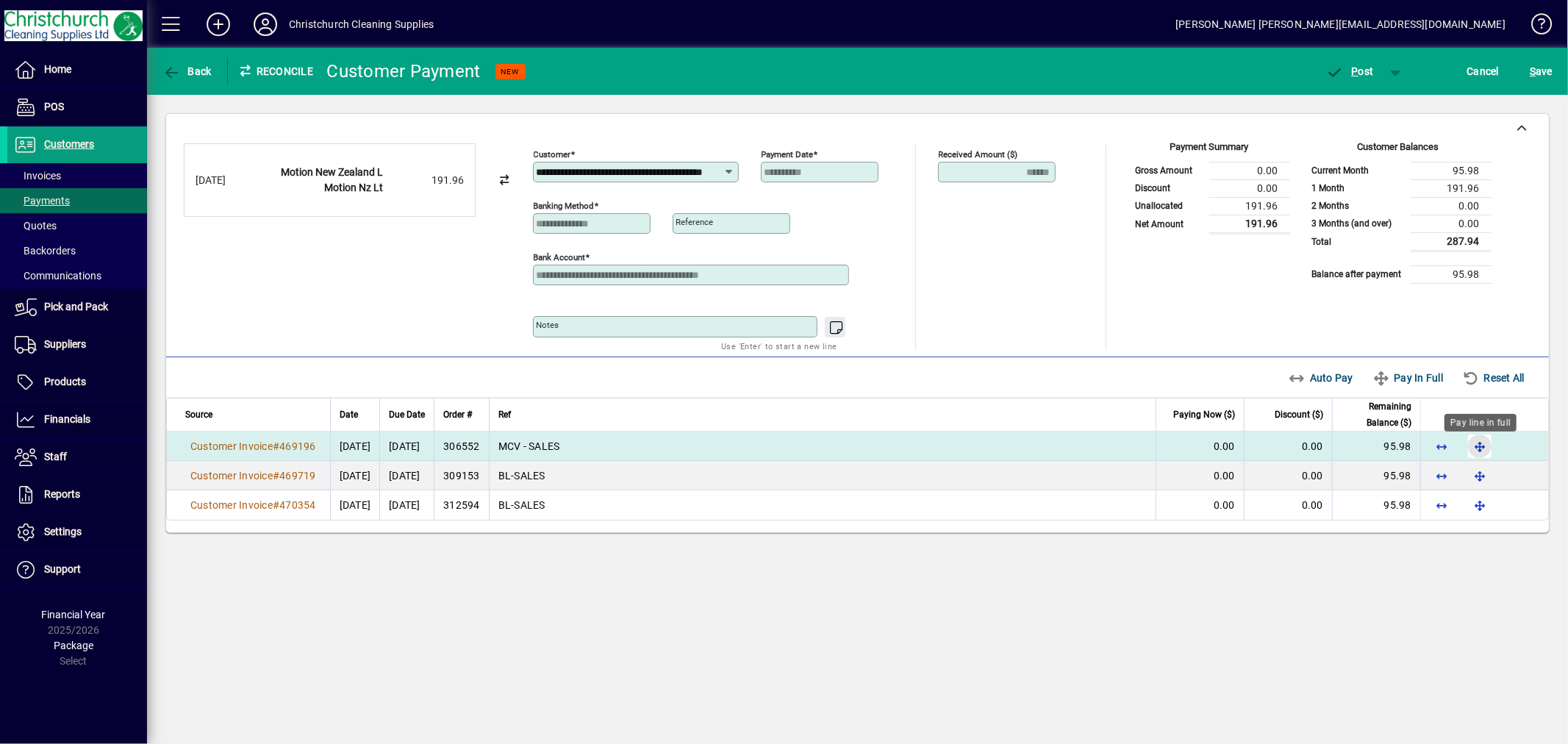
click at [1473, 444] on span "button" at bounding box center [1480, 446] width 35 height 35
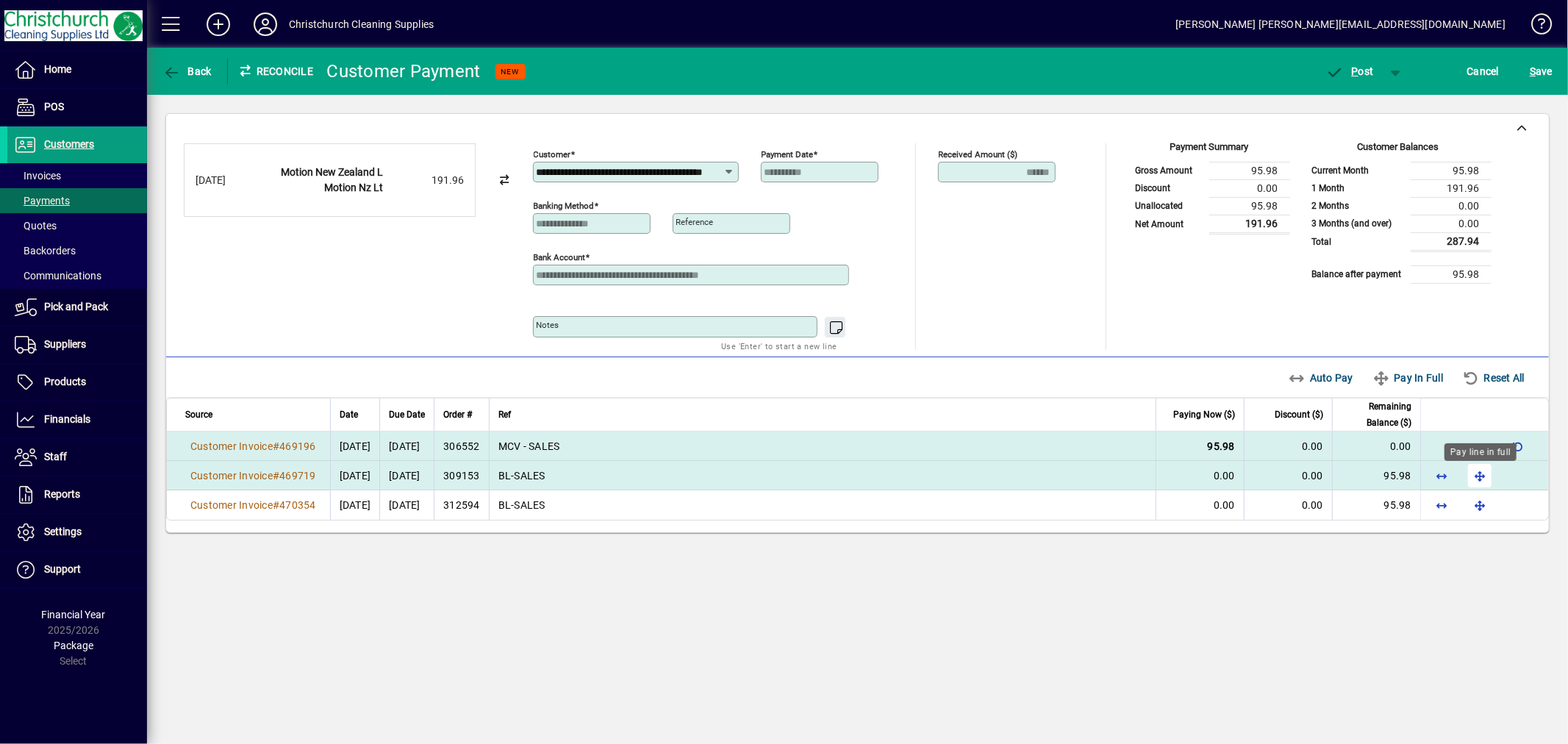
click at [1476, 474] on span "button" at bounding box center [1480, 476] width 35 height 35
click at [1372, 70] on span "P ost" at bounding box center [1350, 72] width 48 height 12
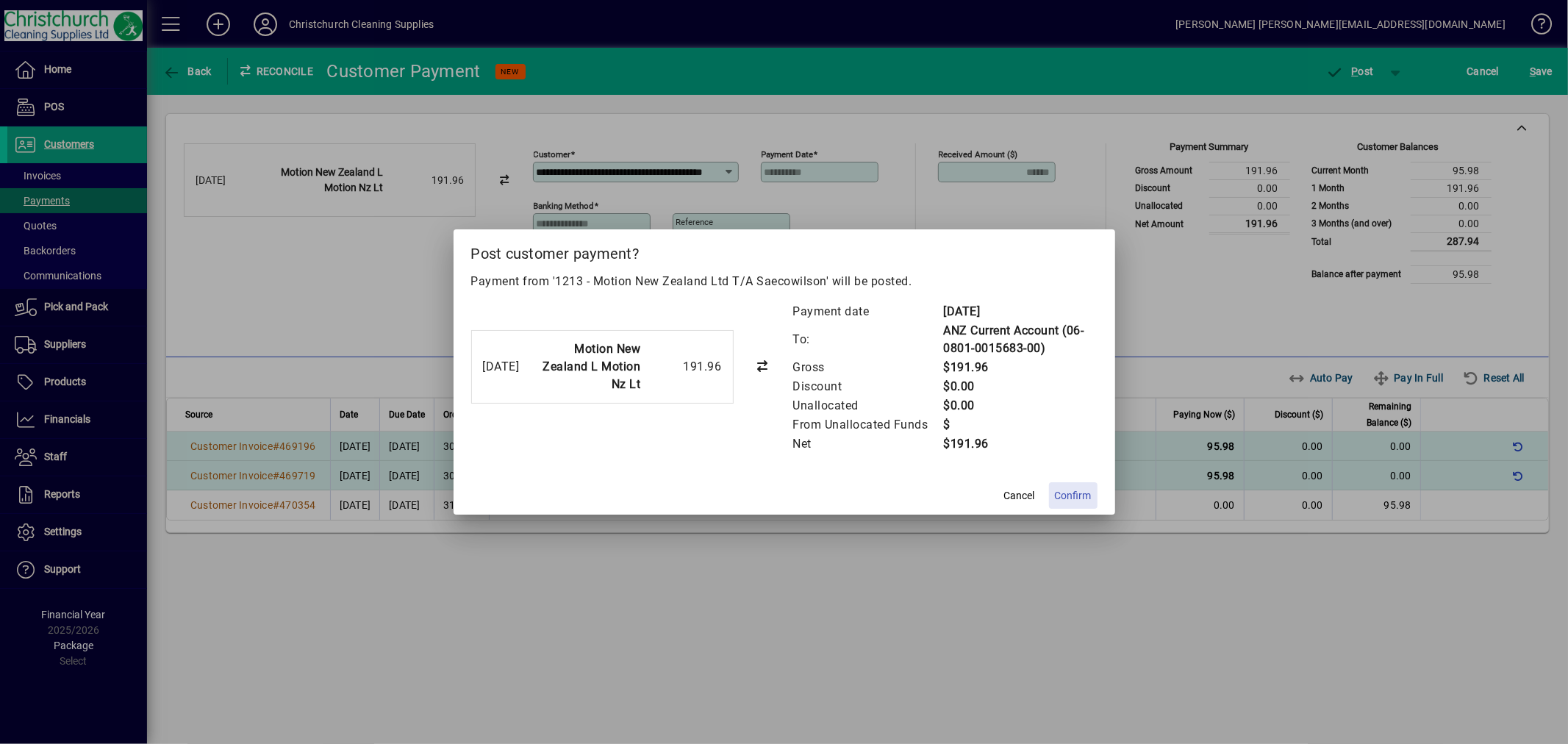
click at [1064, 488] on span "Confirm" at bounding box center [1073, 496] width 37 height 16
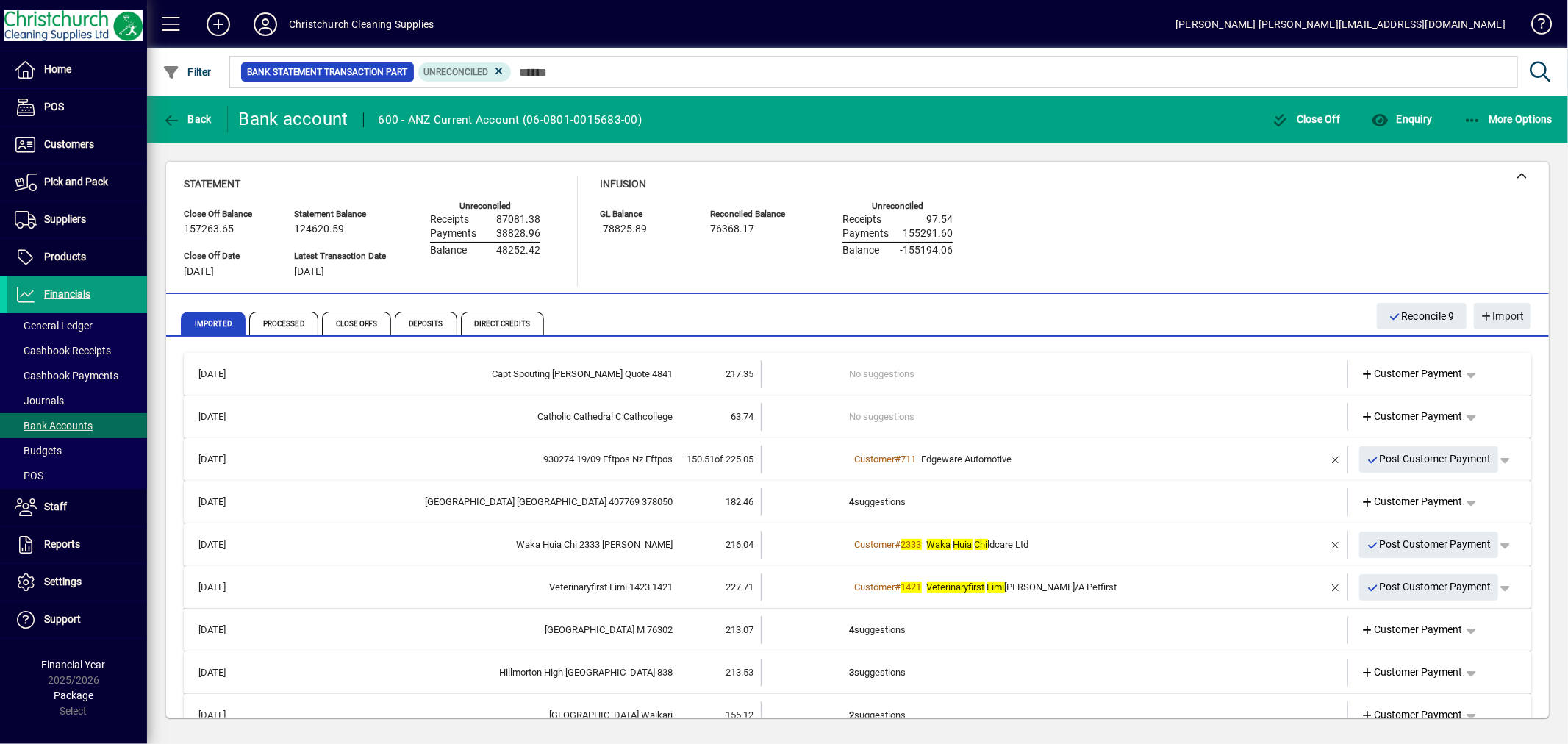
click at [904, 497] on td "4 suggestions" at bounding box center [1056, 502] width 412 height 28
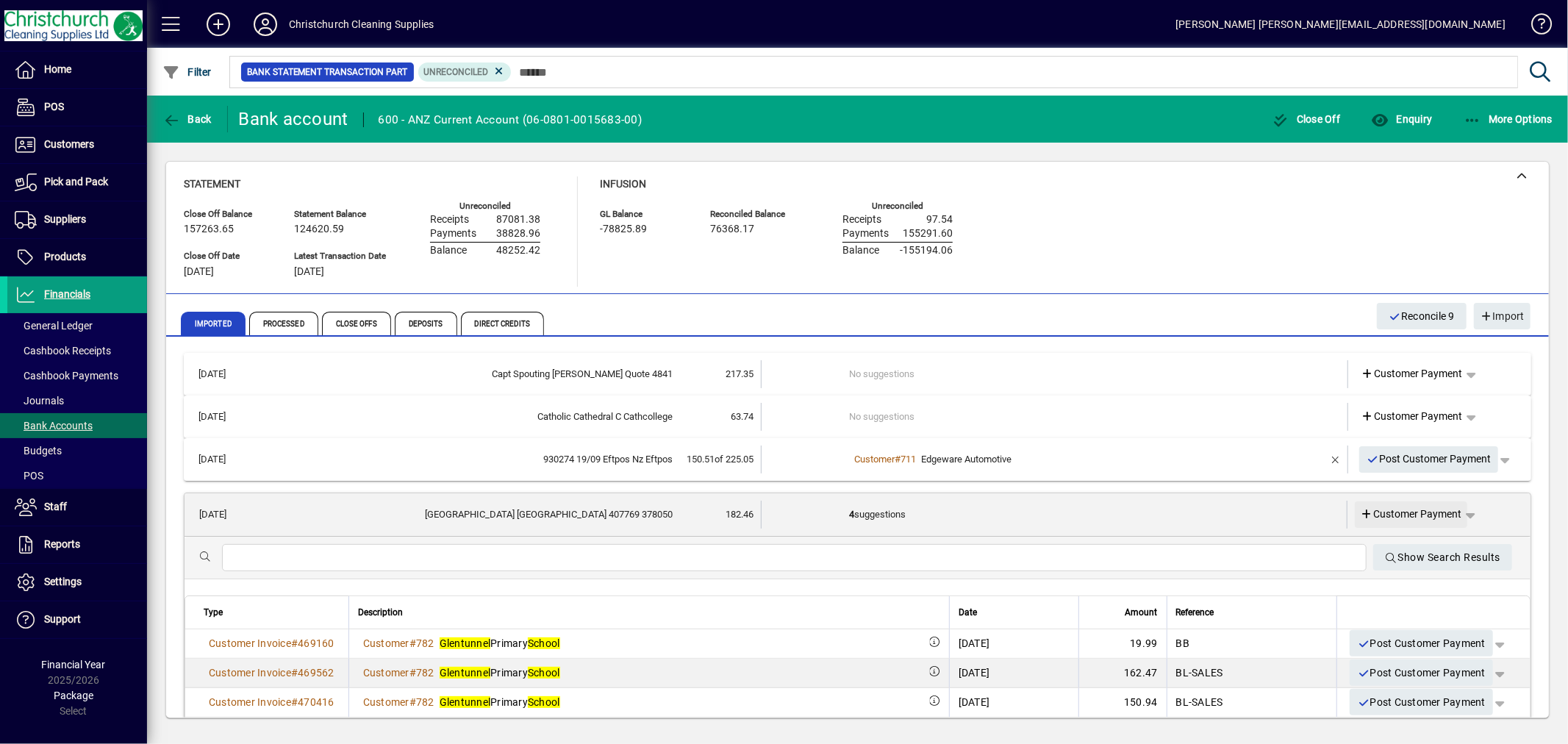
click at [1428, 512] on span "Customer Payment" at bounding box center [1411, 514] width 101 height 16
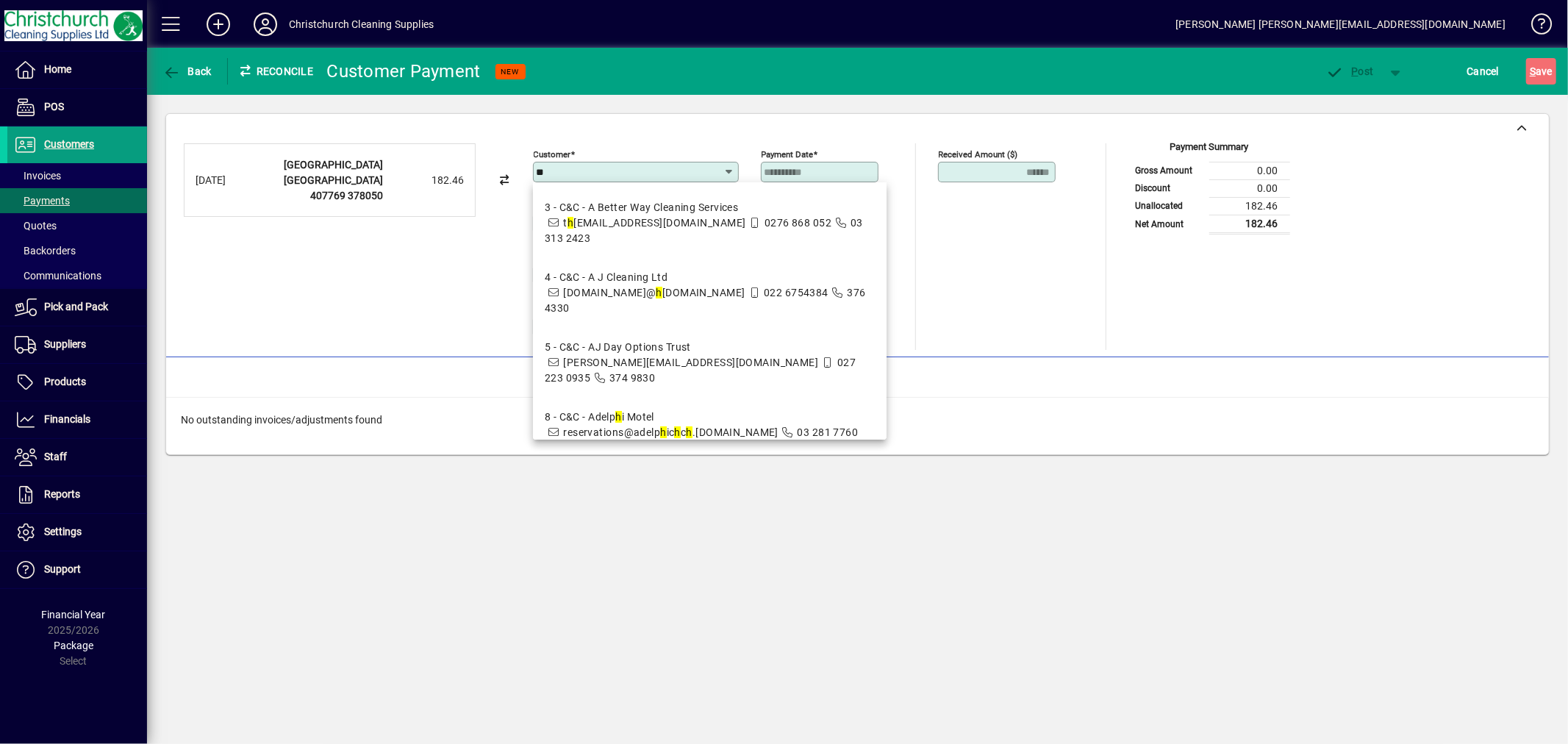
type input "*"
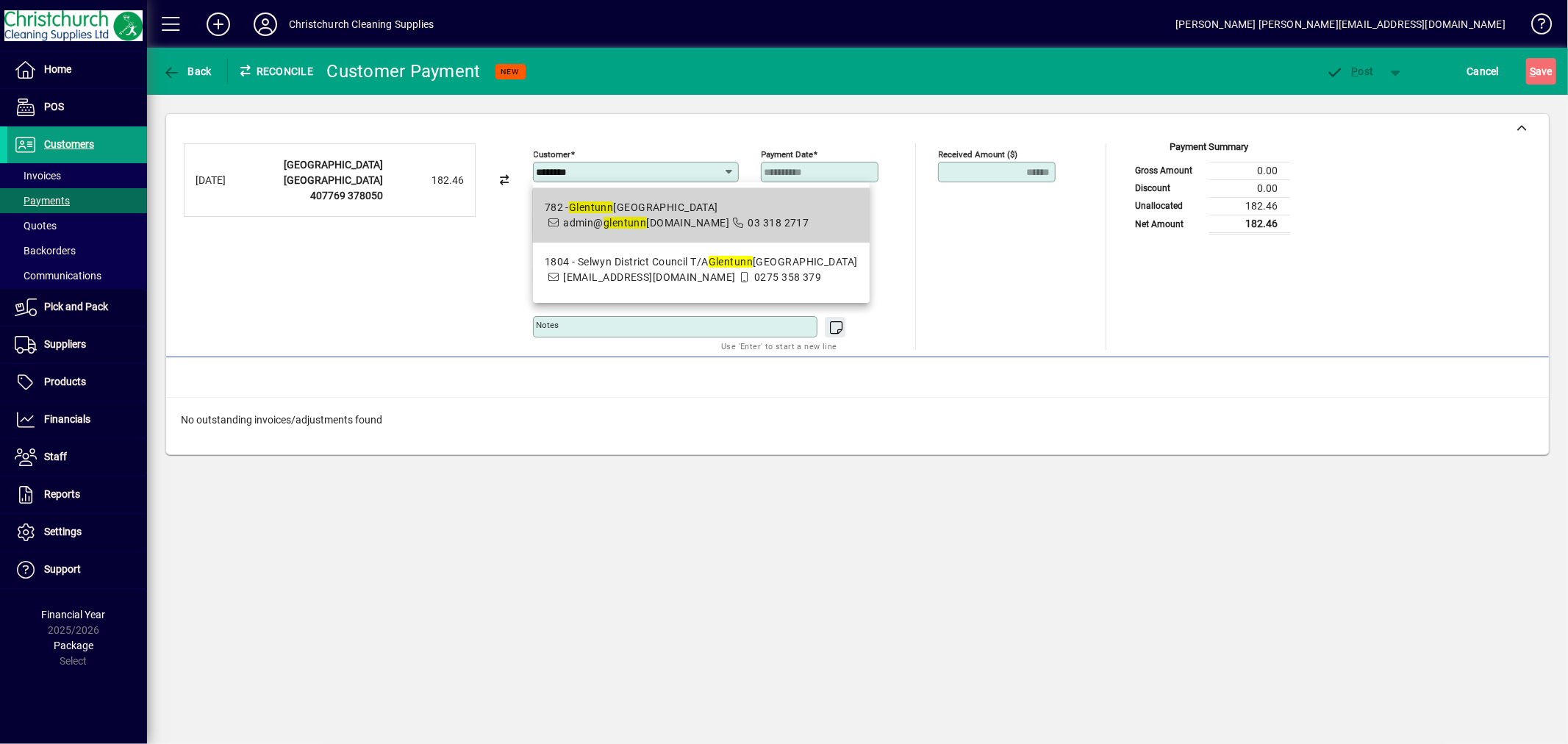
click at [733, 234] on mat-option "782 - Glentunn el Primary School admin@ glentunn el.school.nz 03 318 2717" at bounding box center [702, 216] width 337 height 55
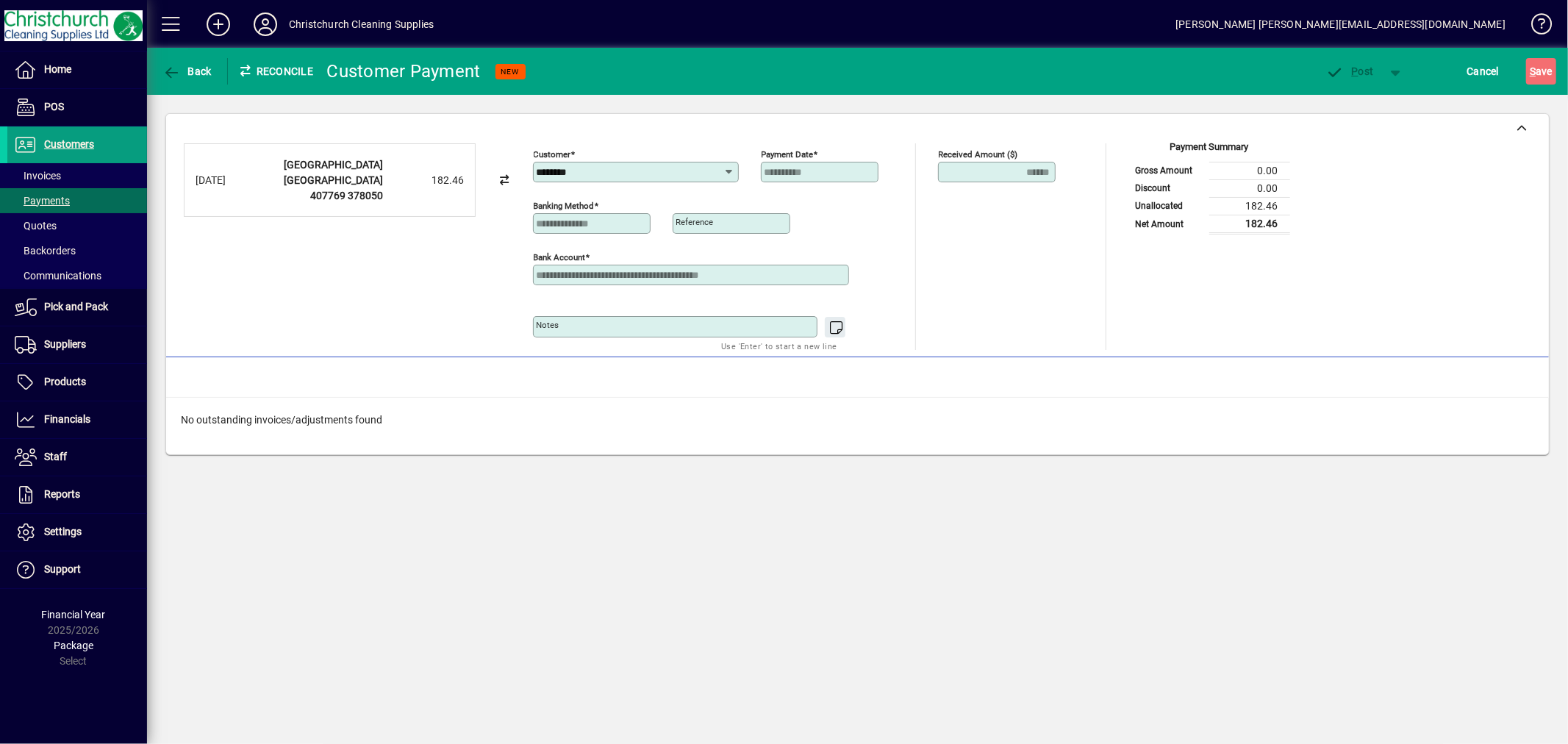
type input "**********"
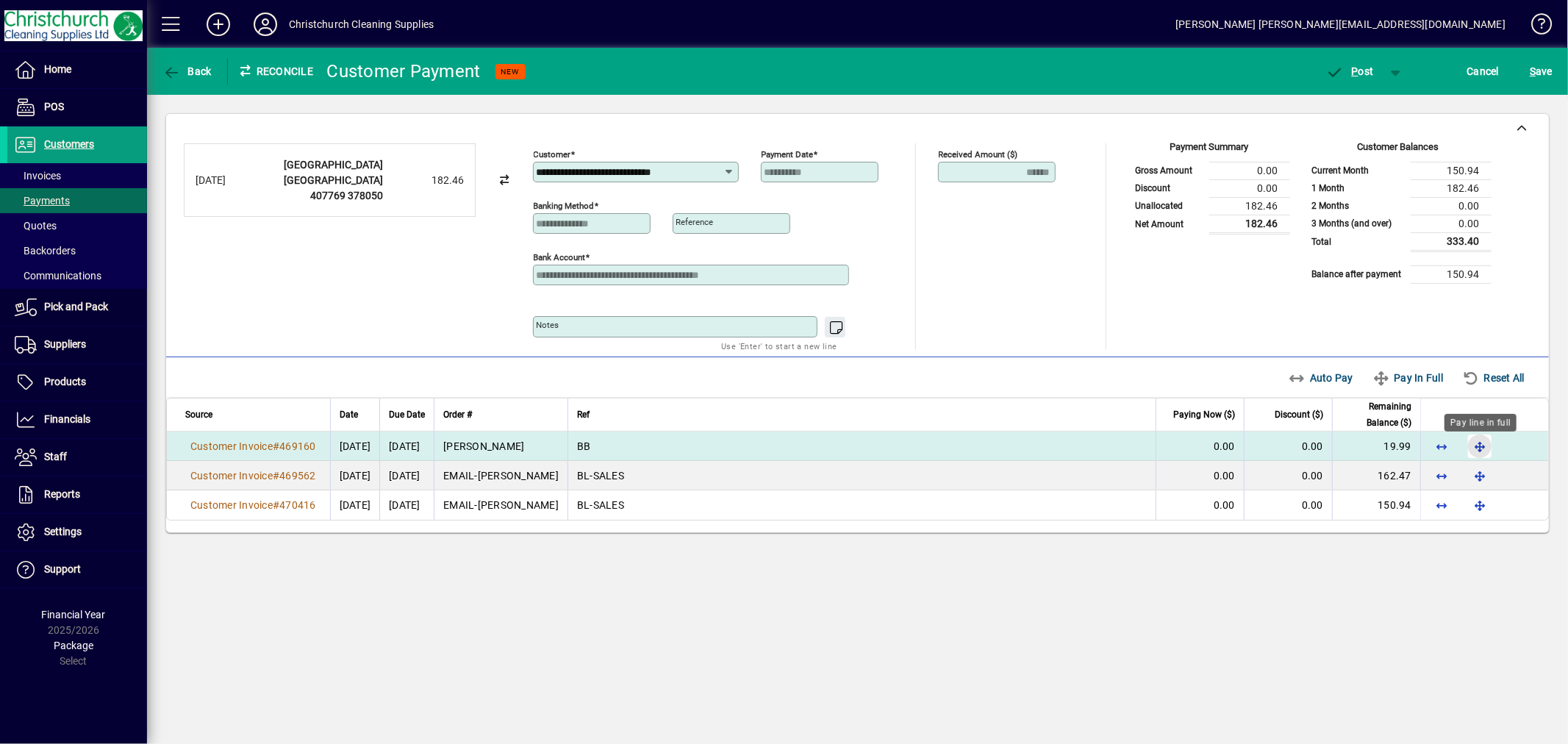
click at [1479, 446] on span "button" at bounding box center [1480, 446] width 35 height 35
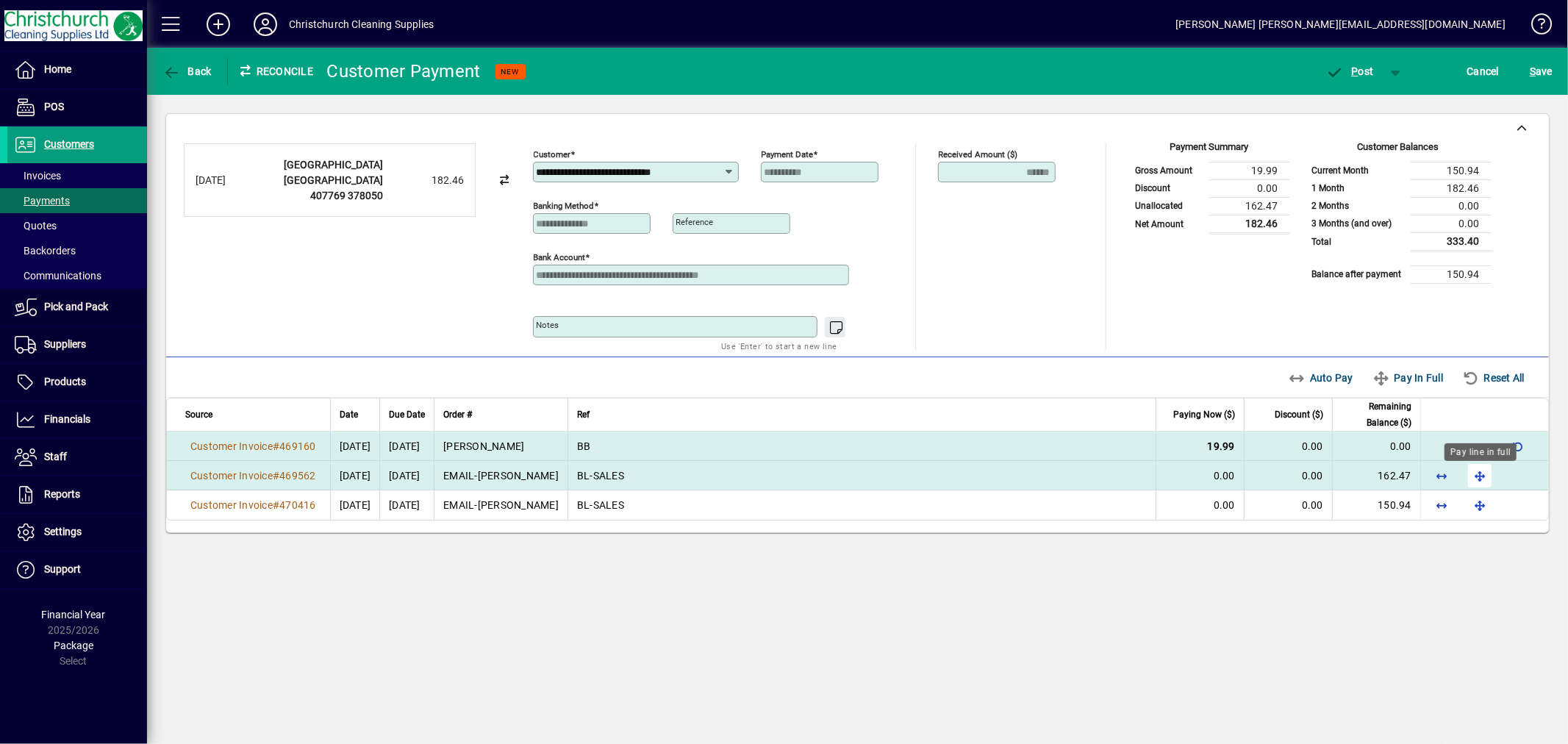
click at [1479, 477] on span "button" at bounding box center [1480, 476] width 35 height 35
click at [1357, 72] on span "P" at bounding box center [1355, 72] width 7 height 12
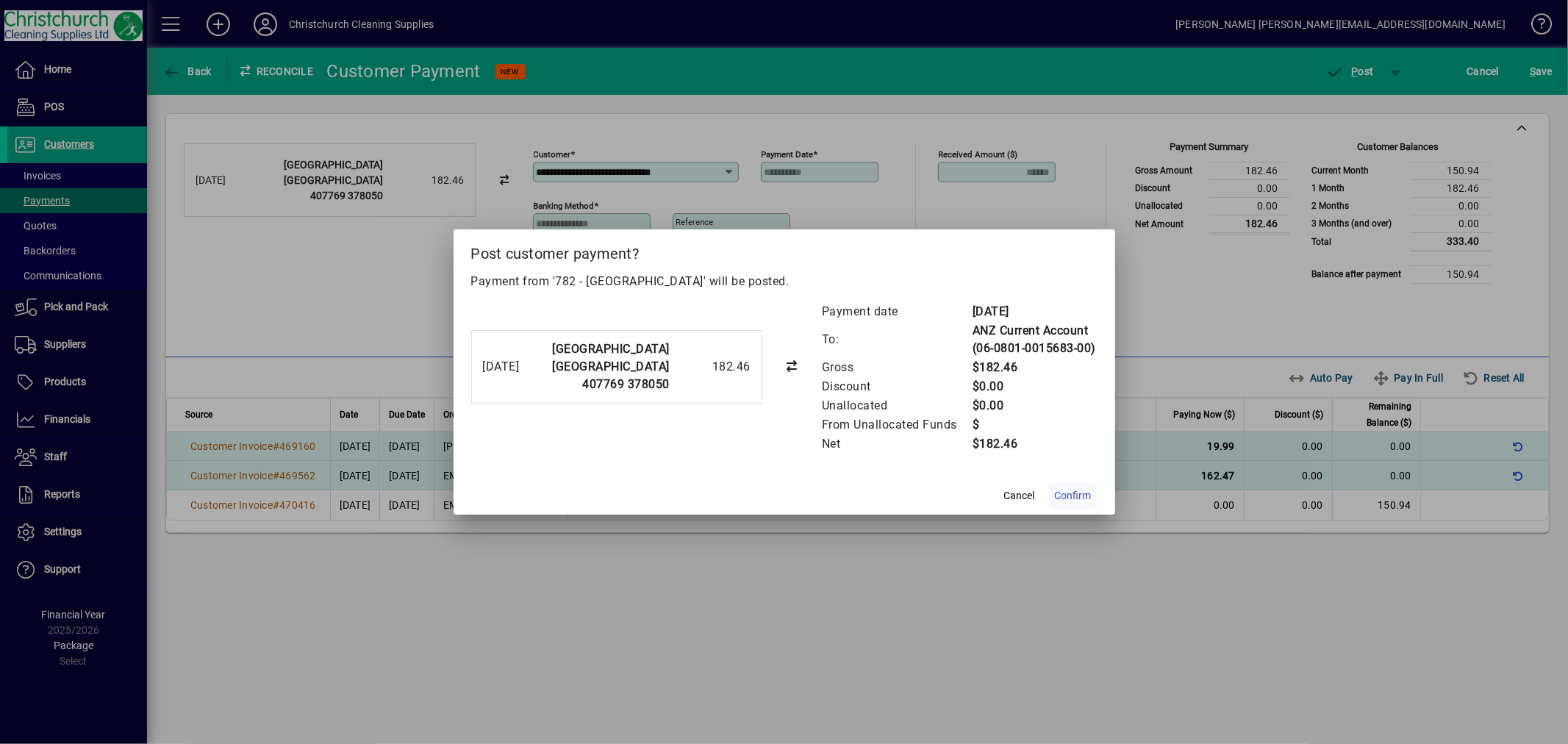
click at [1067, 490] on span "Confirm" at bounding box center [1073, 496] width 37 height 16
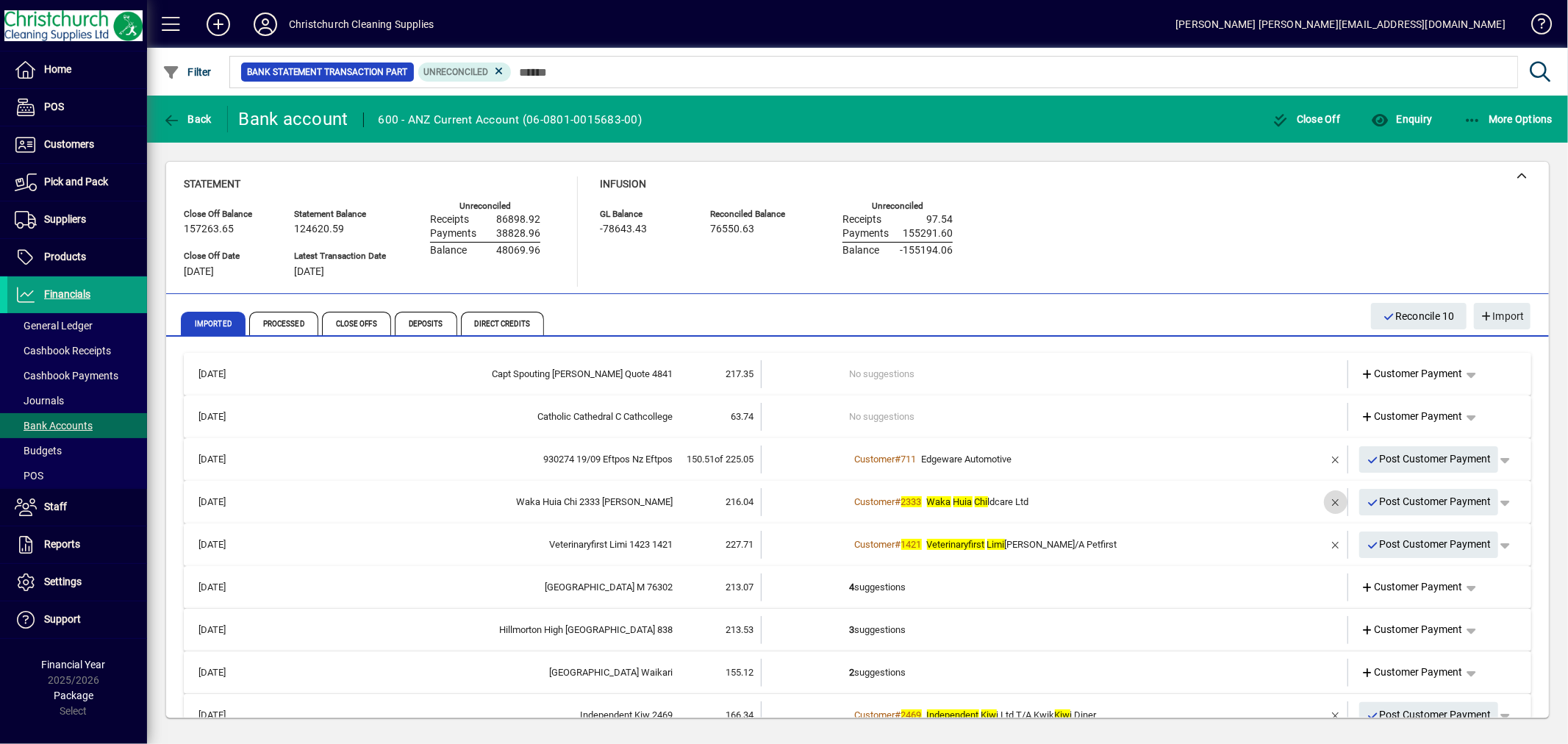
click at [1326, 502] on span "button" at bounding box center [1336, 502] width 35 height 35
click at [857, 495] on td "3 suggestions" at bounding box center [1056, 502] width 412 height 28
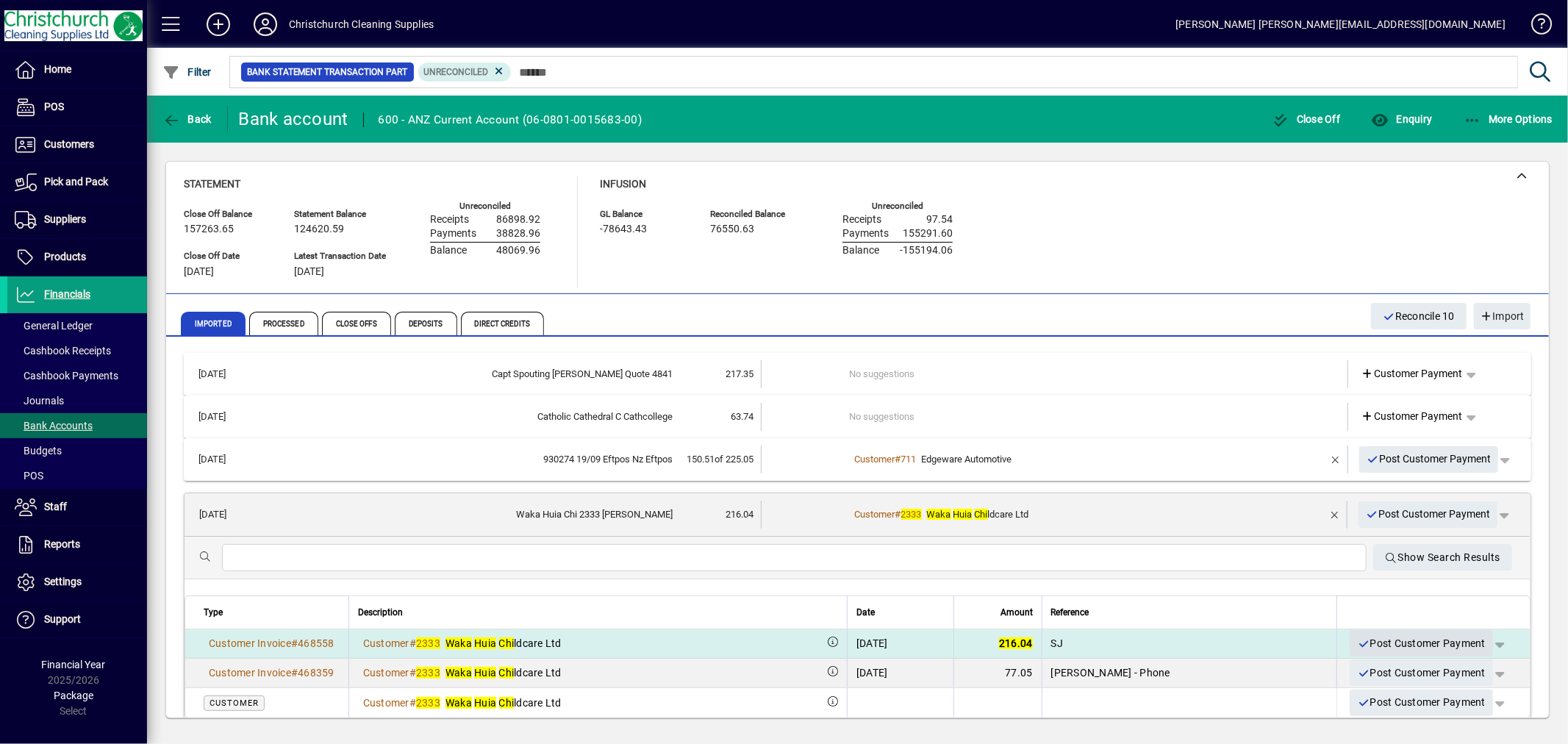
click at [1444, 644] on span "Post Customer Payment" at bounding box center [1422, 644] width 129 height 24
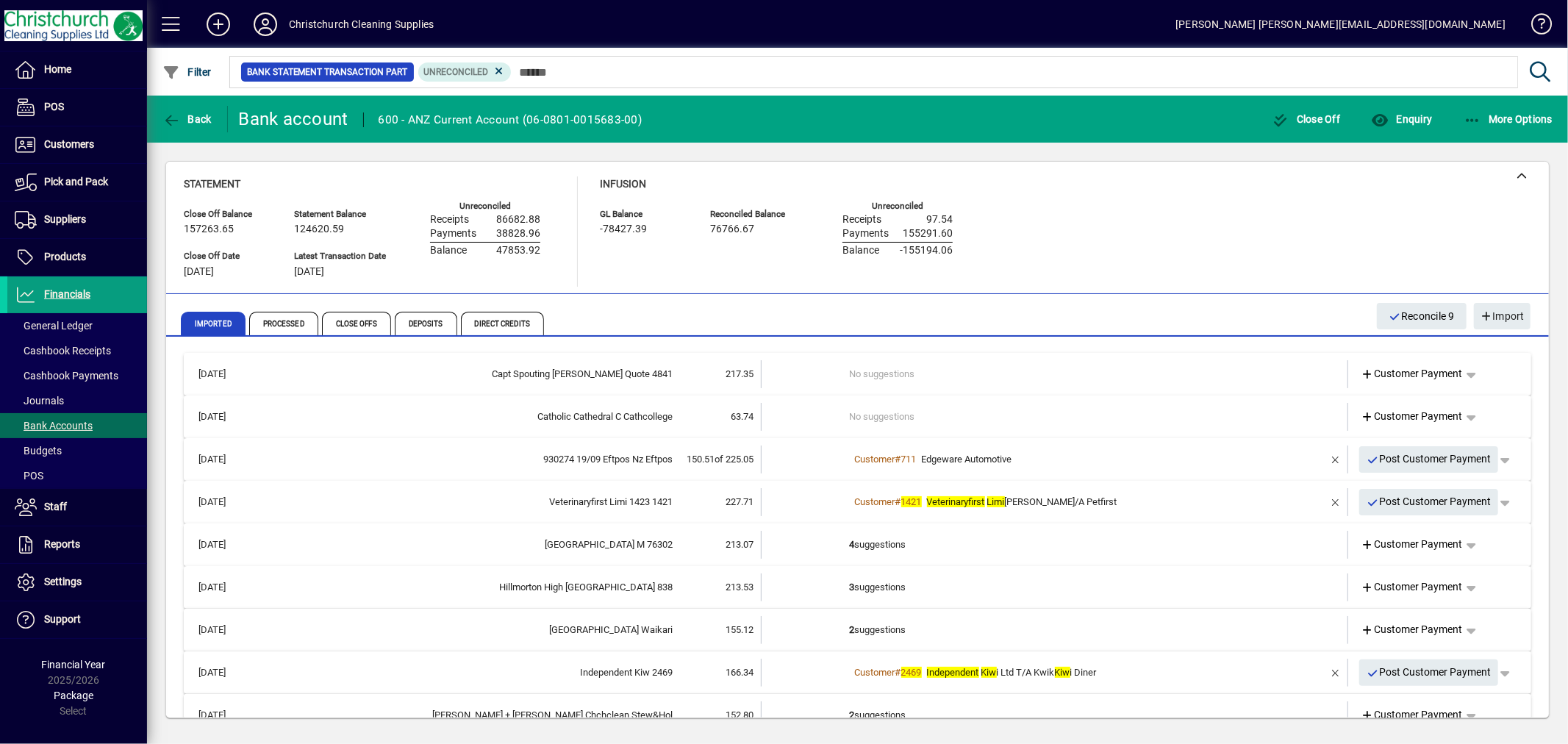
click at [885, 542] on td "4 suggestions" at bounding box center [1056, 545] width 412 height 28
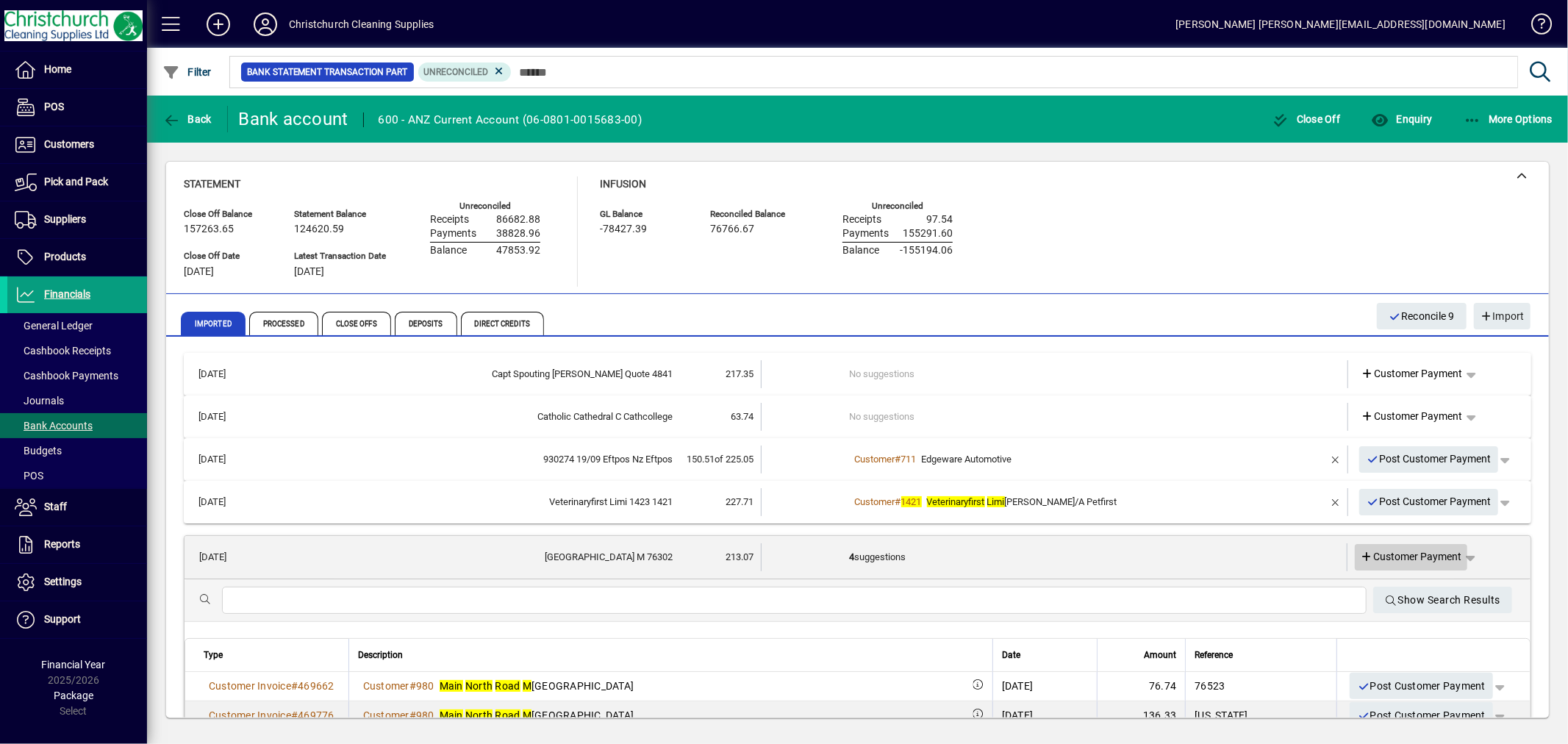
click at [1425, 550] on span "Customer Payment" at bounding box center [1411, 557] width 101 height 16
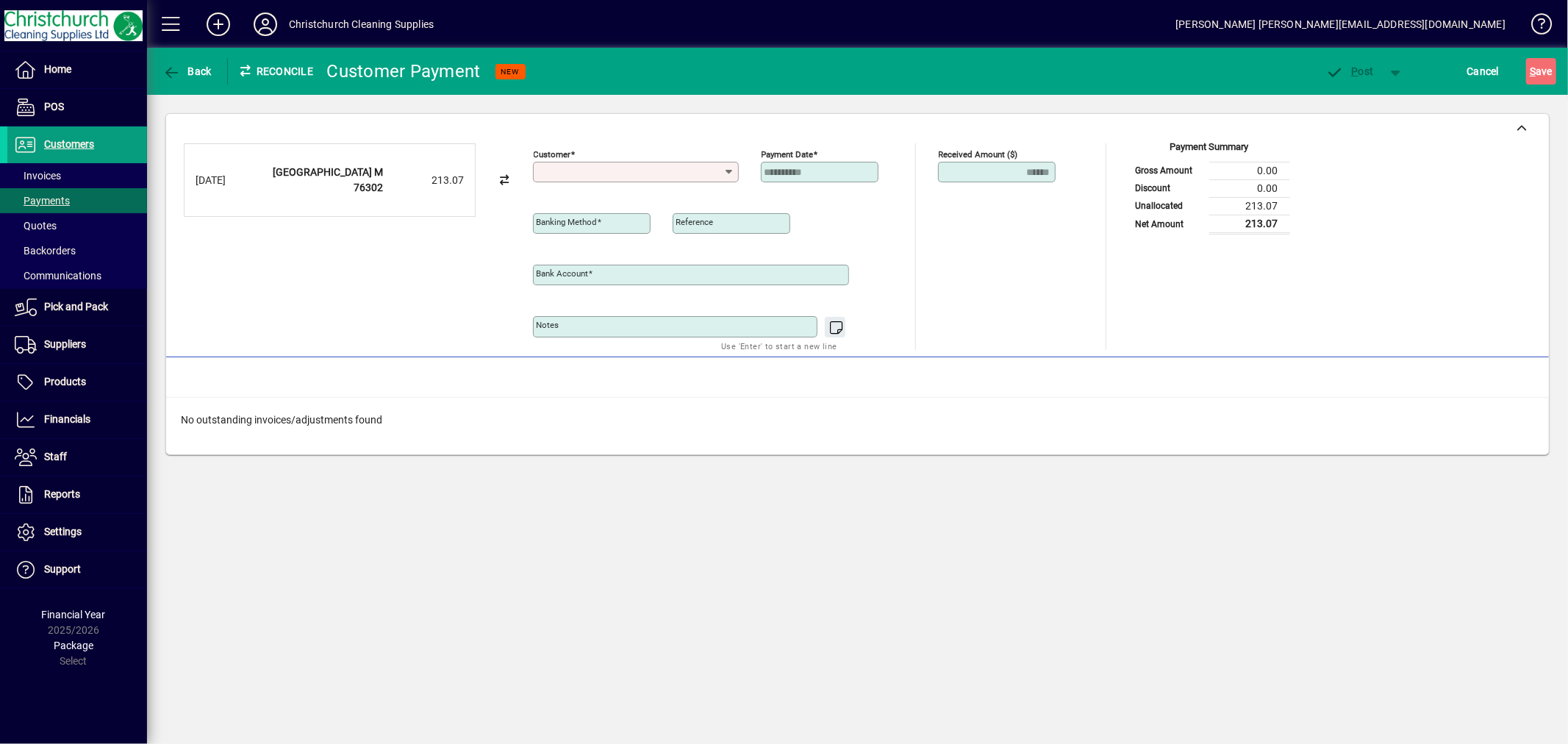
type input "**********"
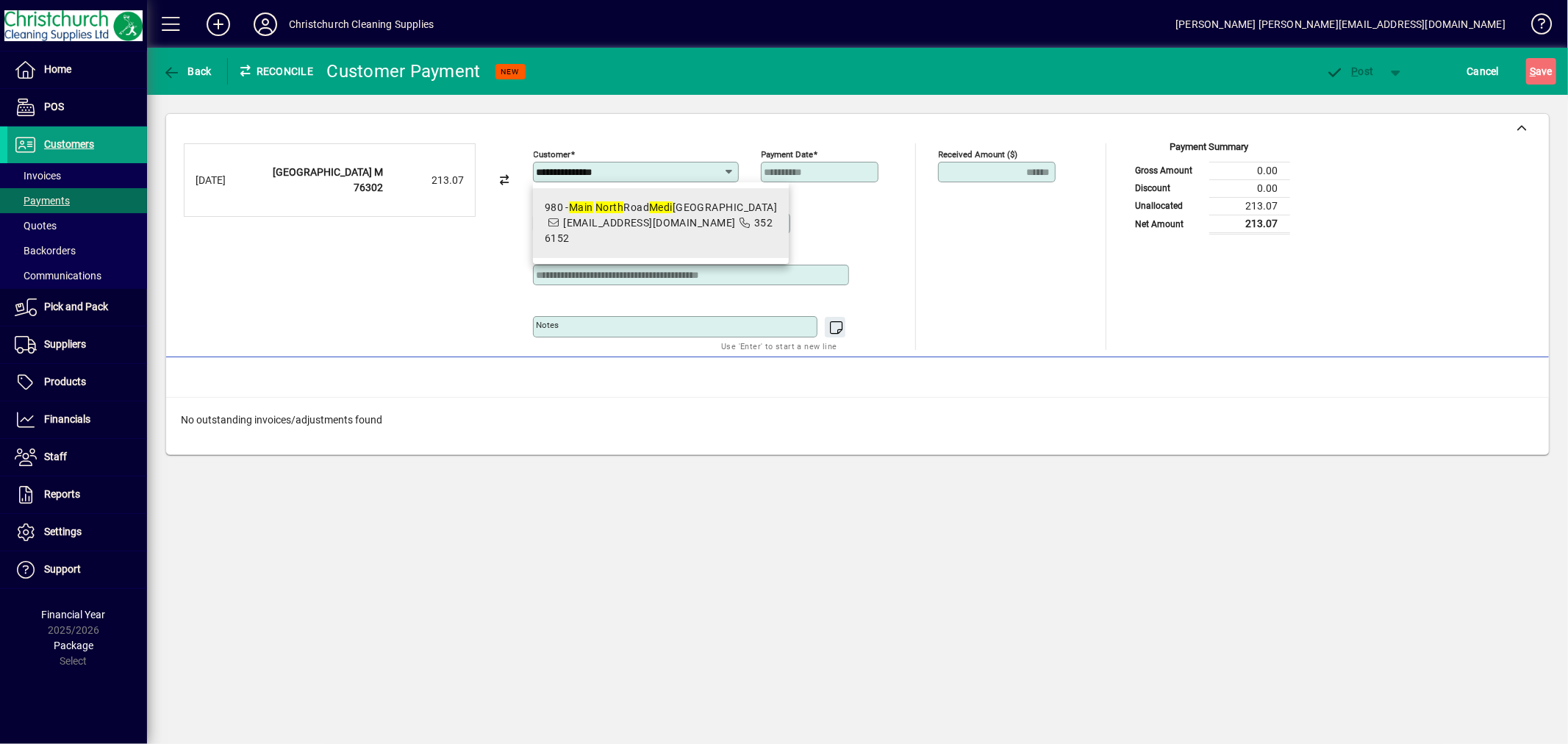
click at [675, 224] on span "pm@mnr.pegasus.net.nz" at bounding box center [648, 223] width 172 height 12
type input "**********"
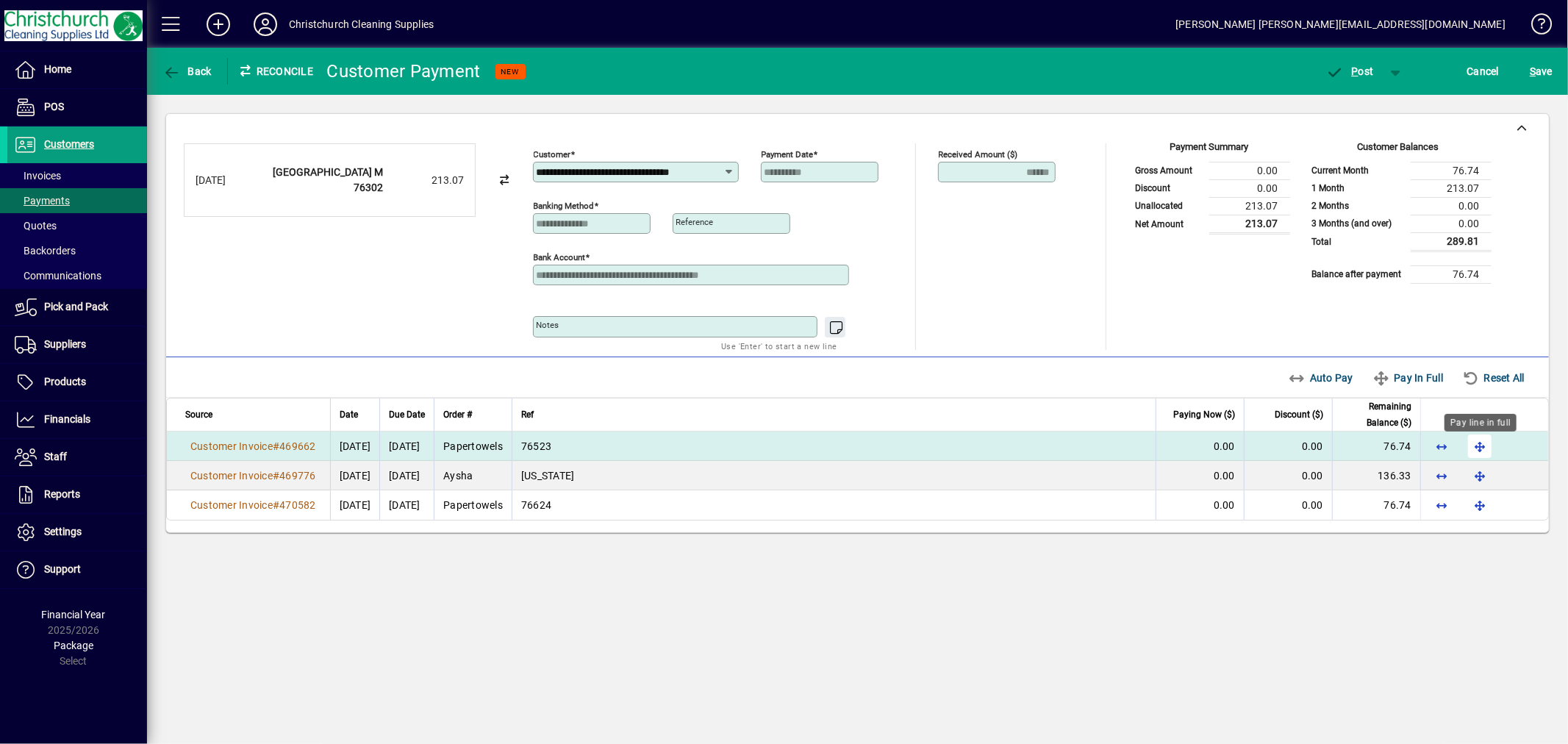
click at [1479, 448] on span "button" at bounding box center [1480, 446] width 35 height 35
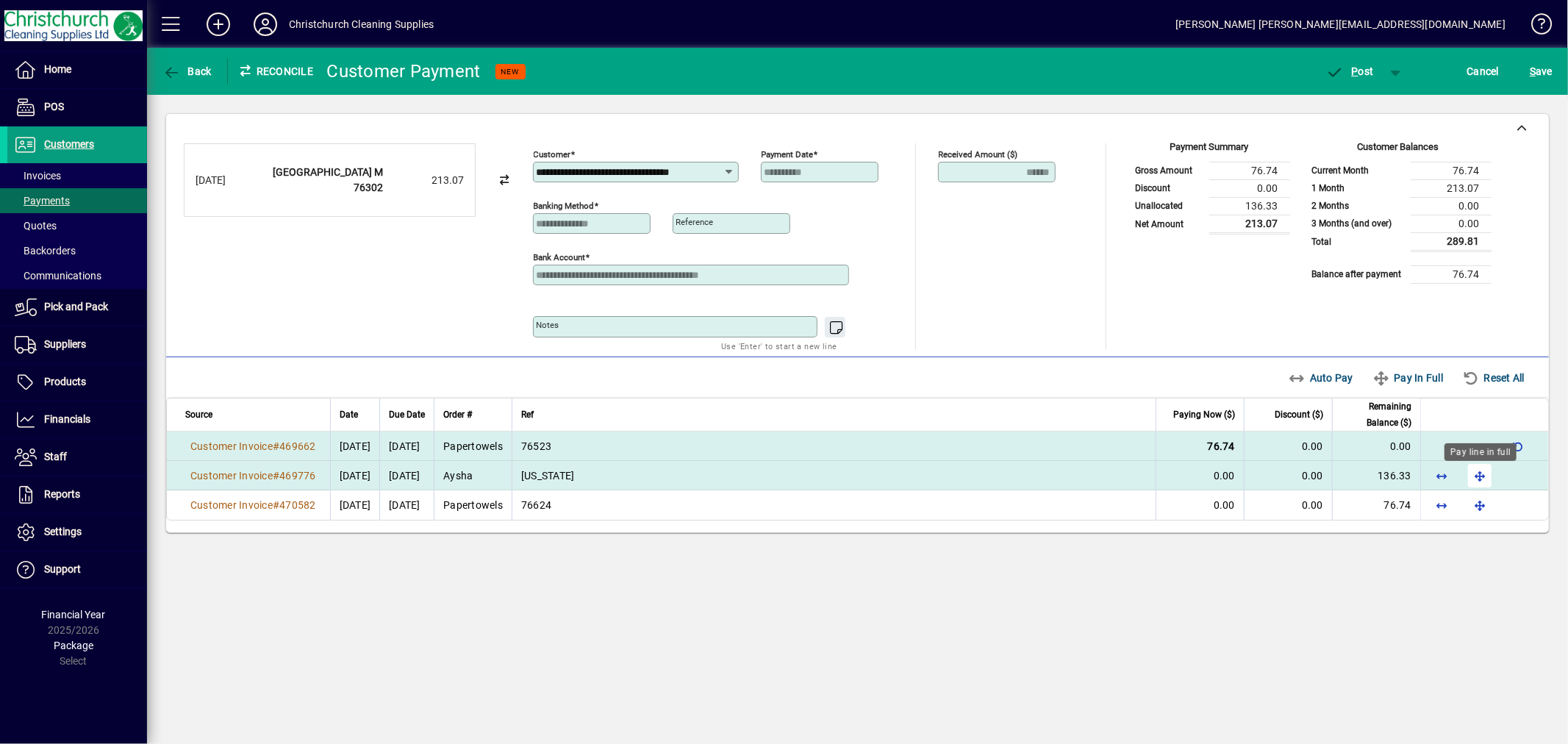
click at [1476, 476] on span "button" at bounding box center [1480, 476] width 35 height 35
click at [1358, 75] on span "P" at bounding box center [1355, 72] width 7 height 12
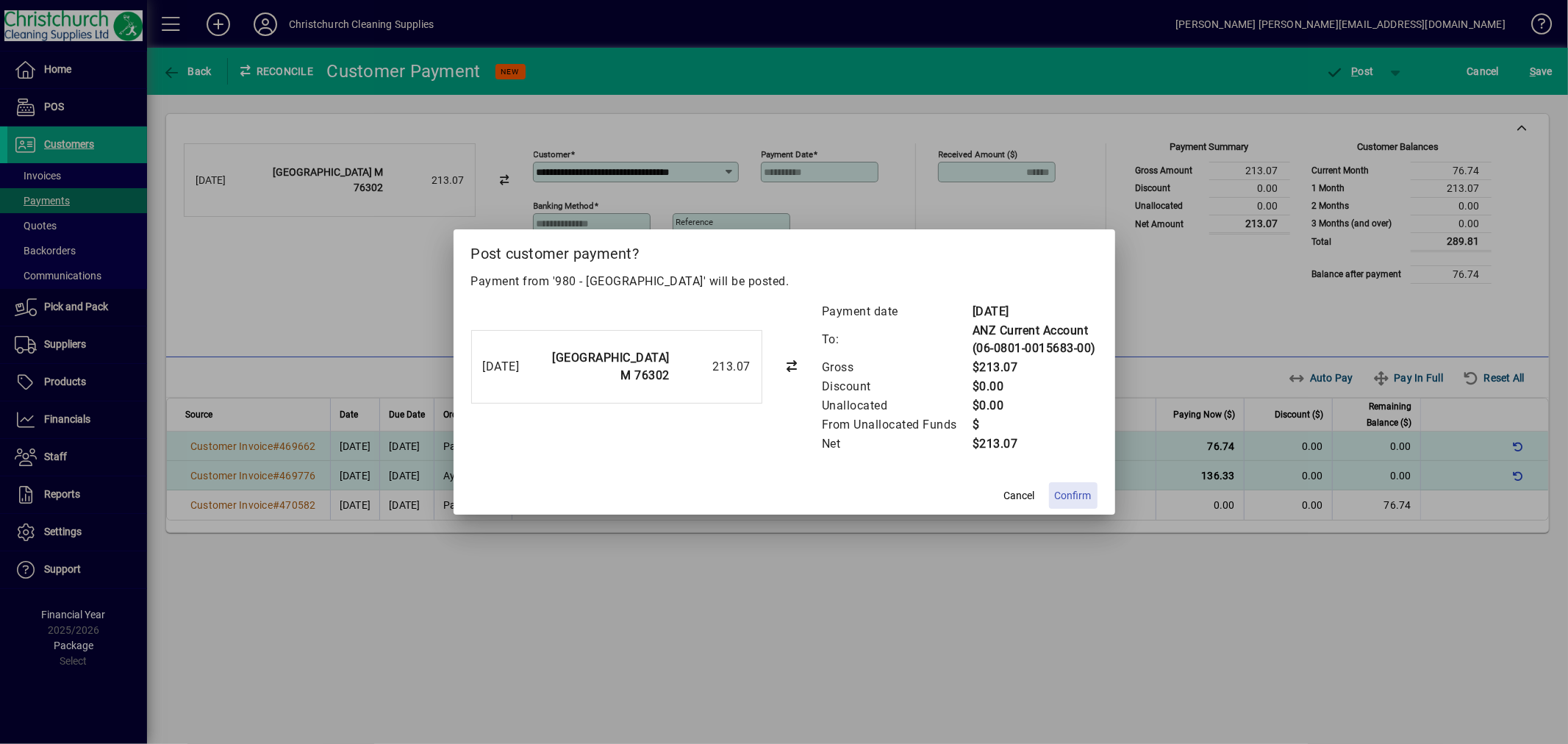
click at [1074, 494] on span "Confirm" at bounding box center [1073, 496] width 37 height 16
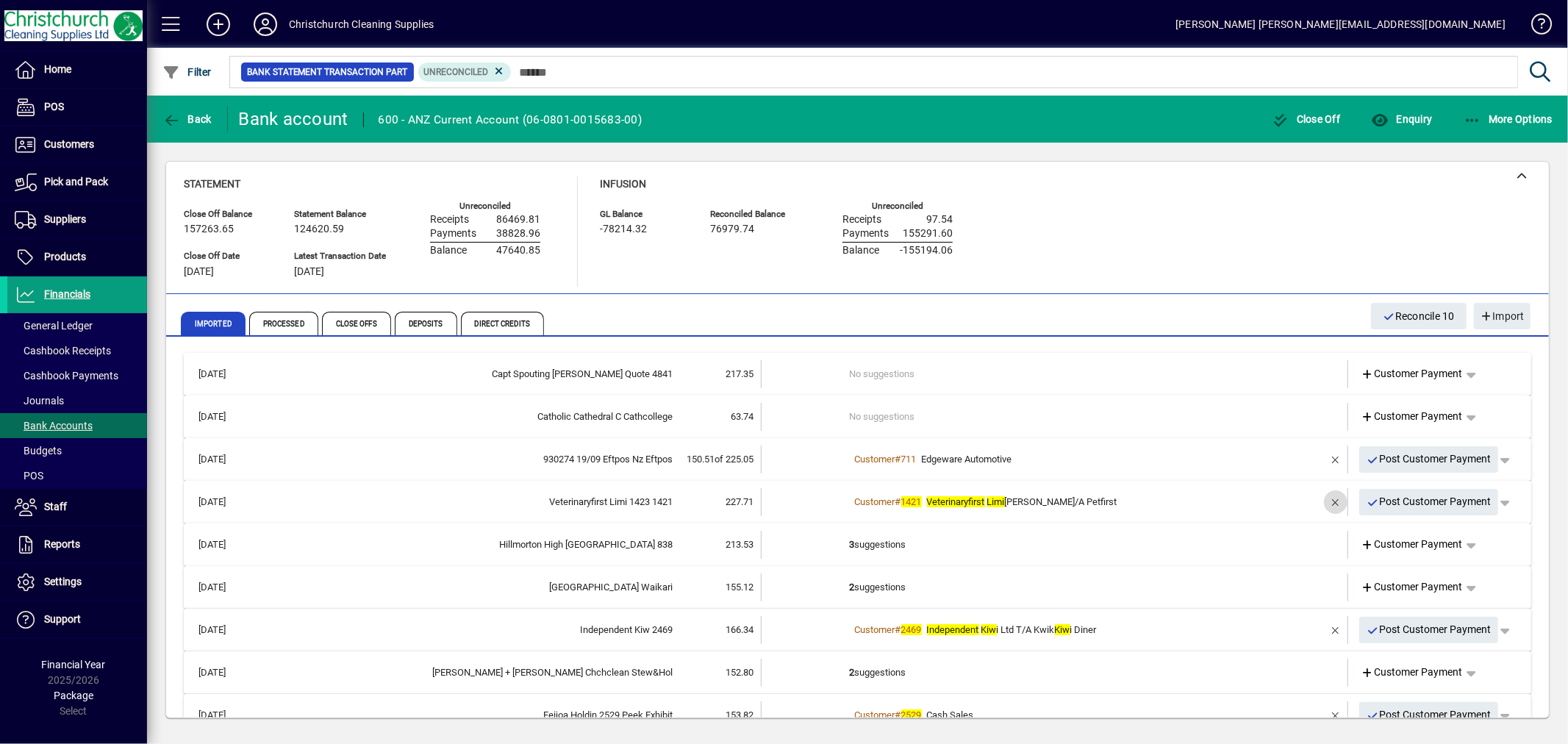
click at [1318, 497] on span "button" at bounding box center [1336, 502] width 35 height 35
click at [875, 499] on td "2 suggestions" at bounding box center [1056, 502] width 412 height 28
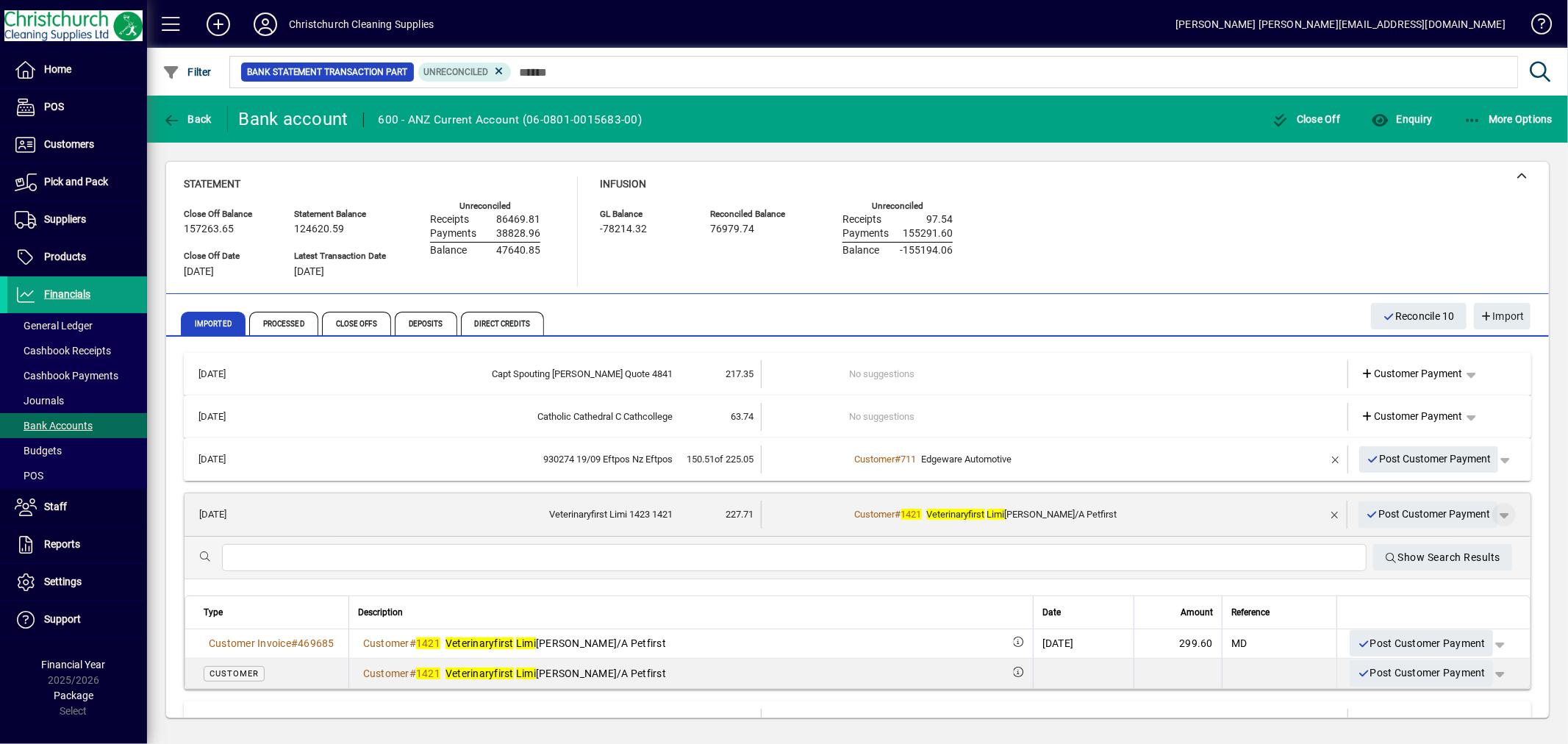
click at [1489, 512] on span "button" at bounding box center [1504, 515] width 35 height 35
click at [1439, 541] on span "Customer Payment" at bounding box center [1446, 545] width 107 height 18
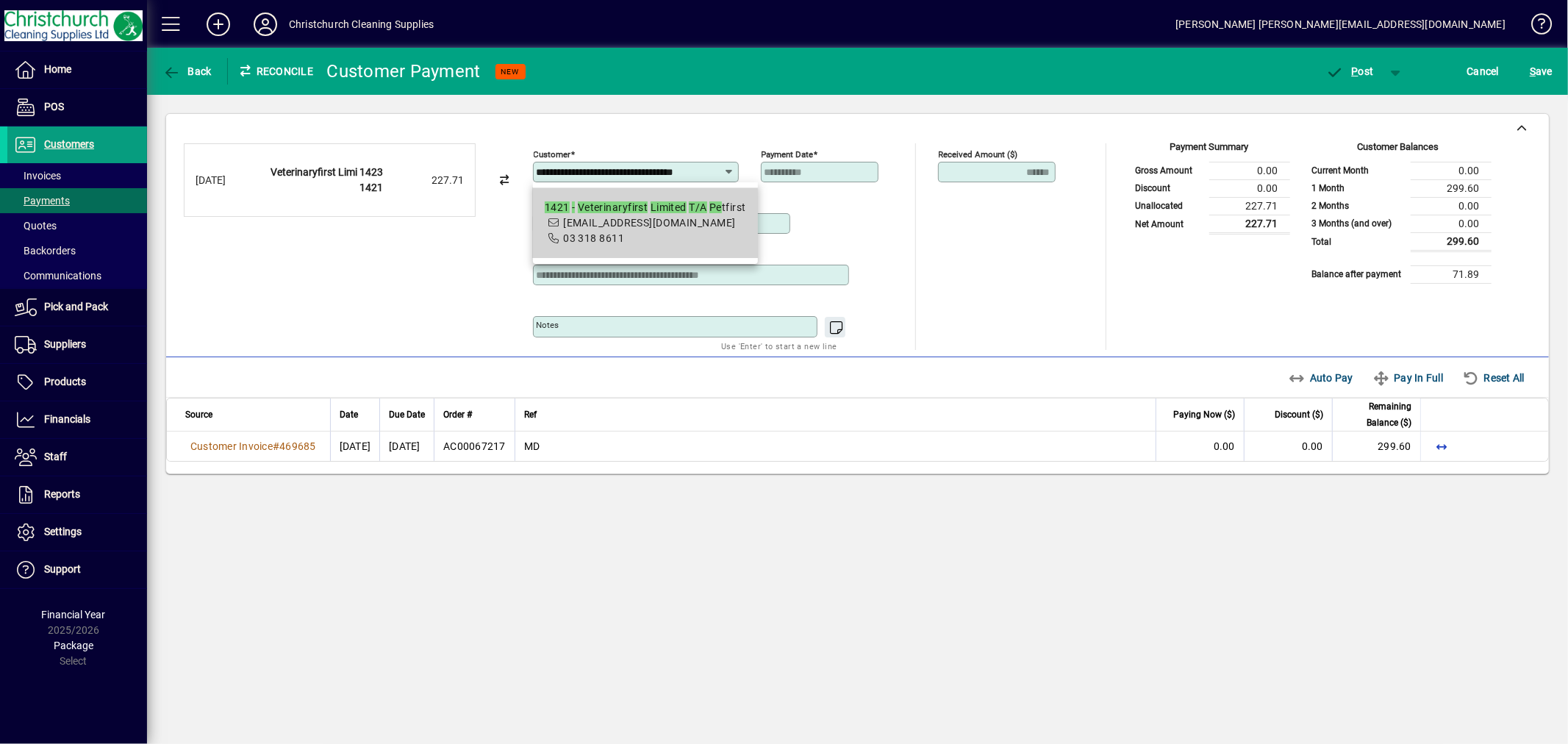
click at [599, 234] on span "1421 - Veterinaryfirst Limited T/A Pe tfirst accounts@vetent.co.nz 03 318 8611" at bounding box center [646, 223] width 202 height 47
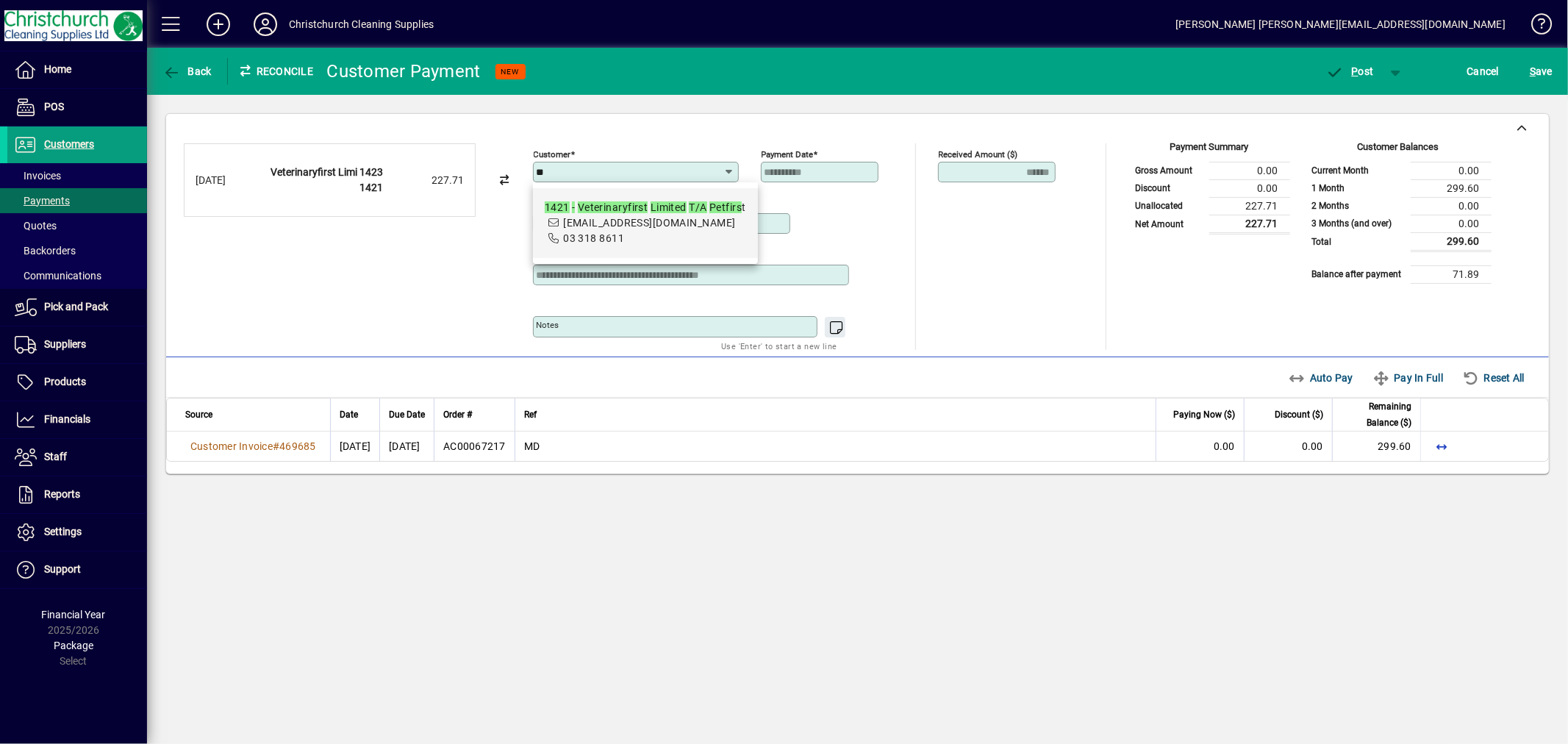
type input "*"
type input "**********"
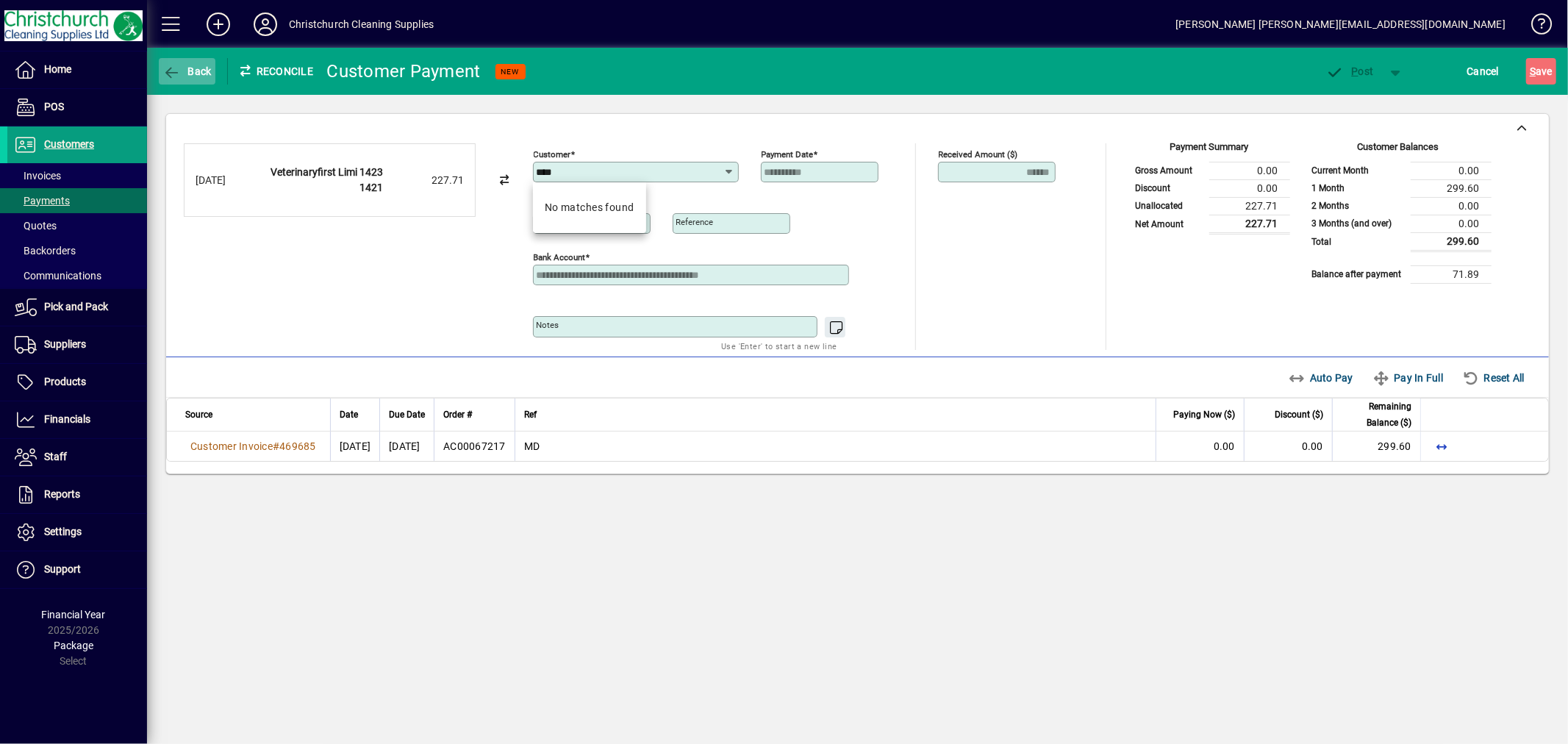
type input "****"
click at [188, 68] on span "Back" at bounding box center [187, 72] width 49 height 12
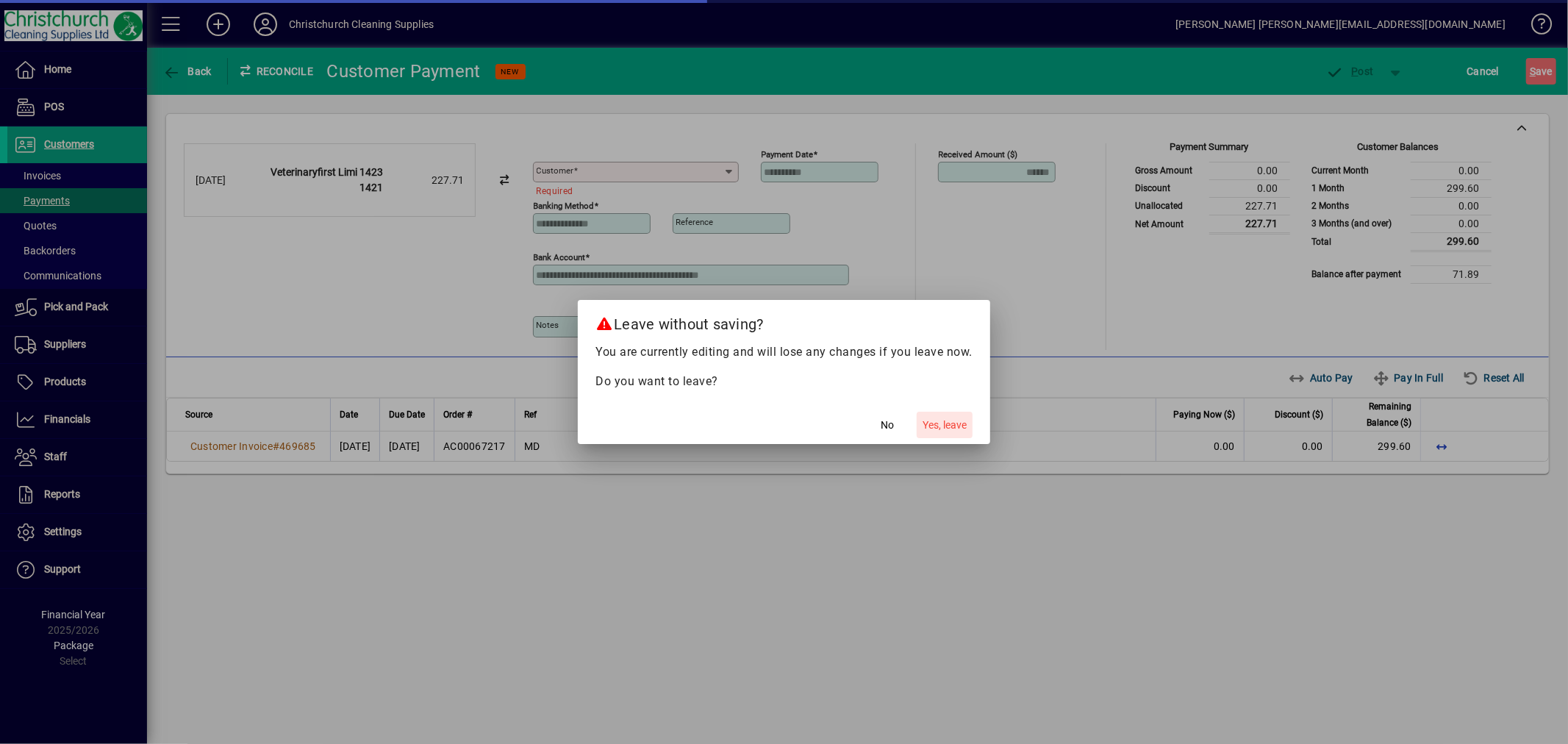
click at [949, 423] on span "Yes, leave" at bounding box center [945, 425] width 44 height 16
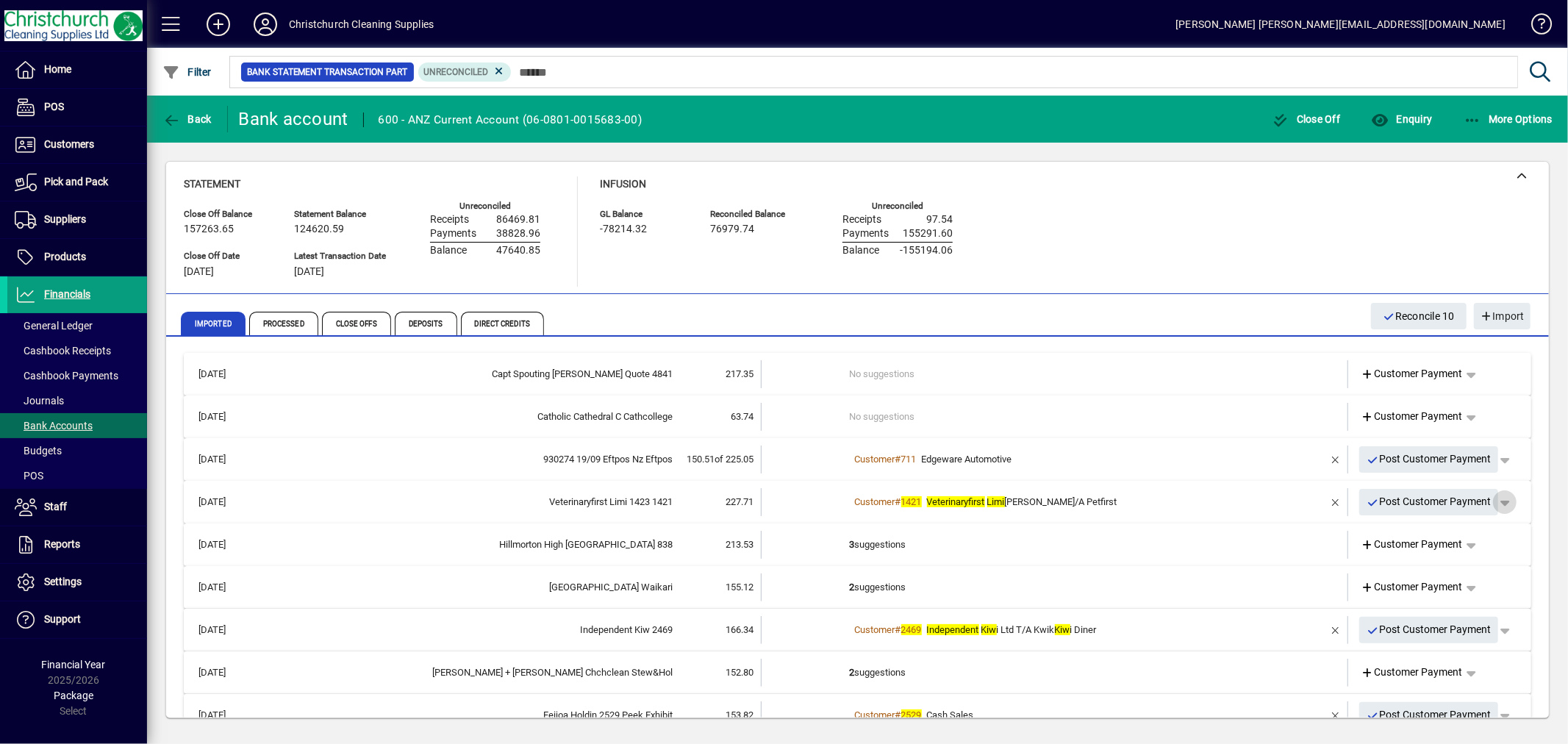
click at [1500, 504] on span "button" at bounding box center [1505, 502] width 35 height 35
click at [1464, 530] on span "Customer Payment" at bounding box center [1447, 533] width 107 height 18
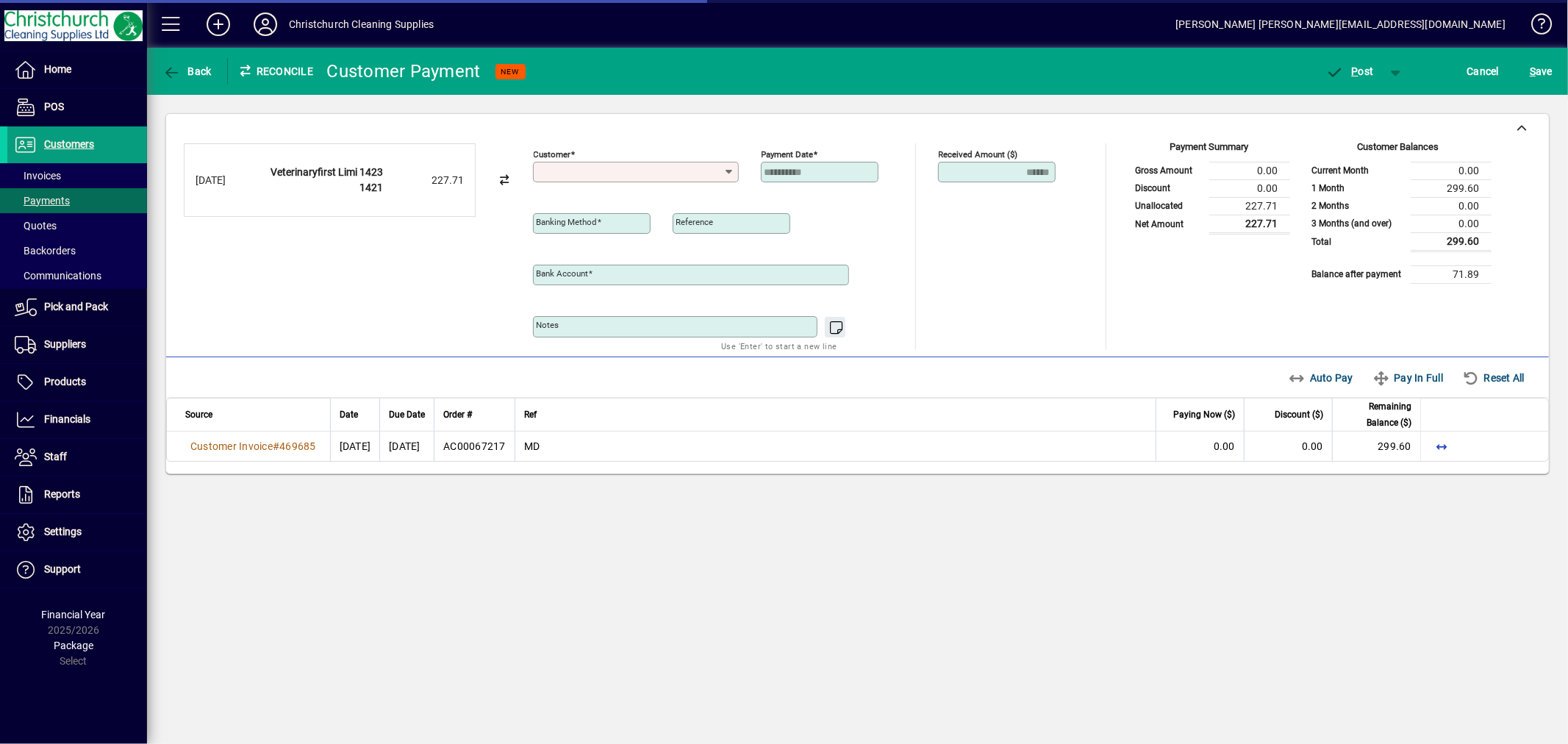
type input "**********"
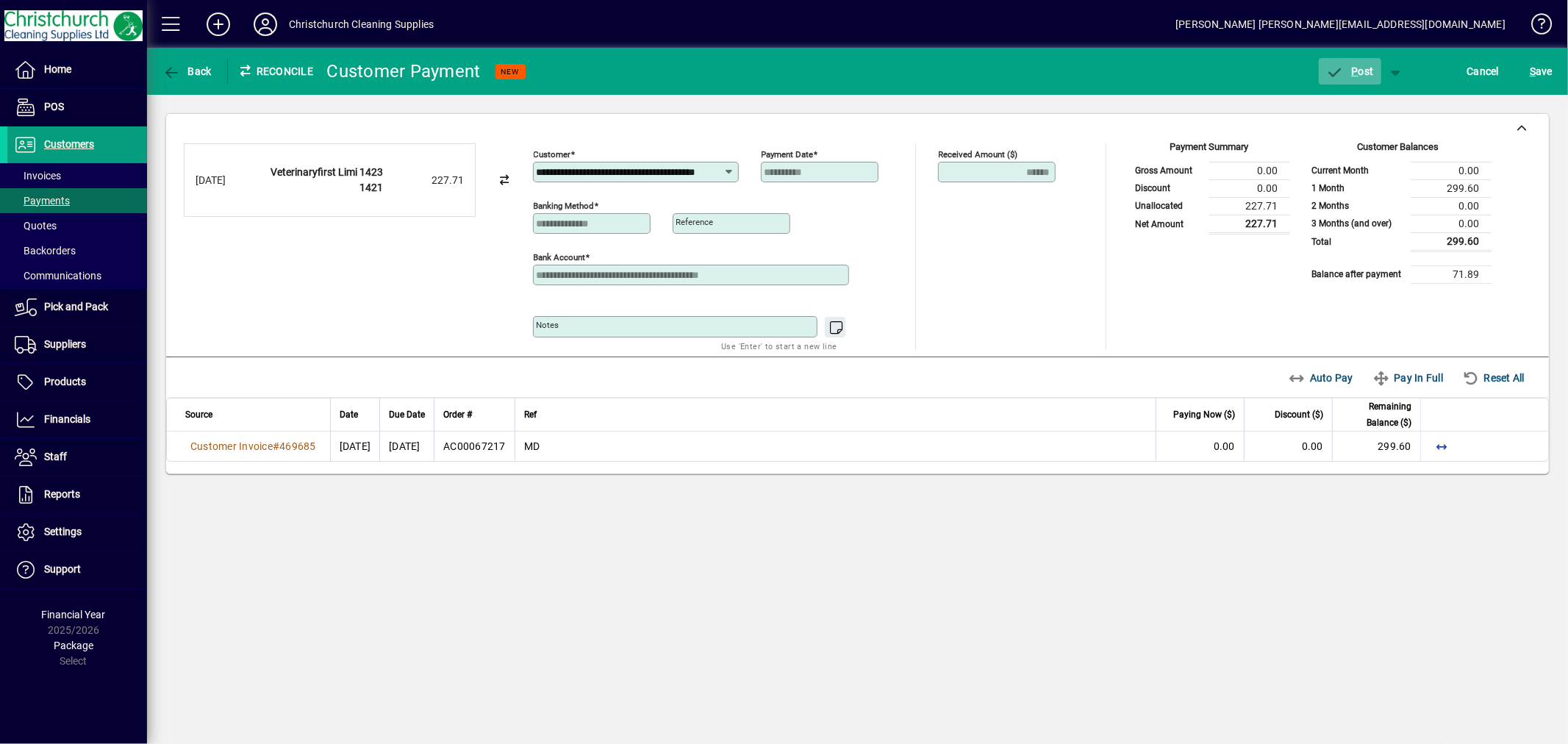
click at [1361, 72] on span "P ost" at bounding box center [1350, 72] width 48 height 12
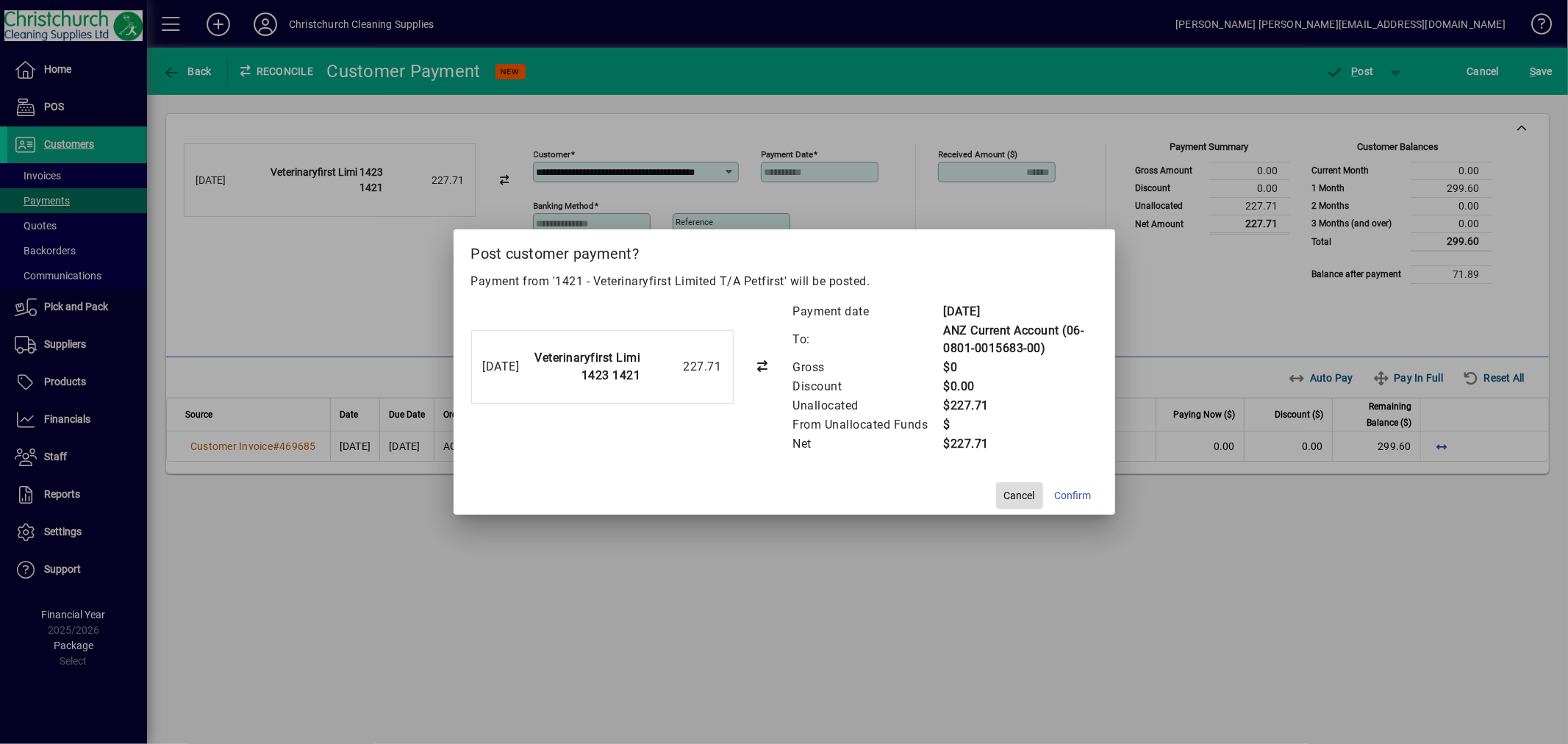
click at [1019, 491] on span "Cancel" at bounding box center [1020, 496] width 31 height 16
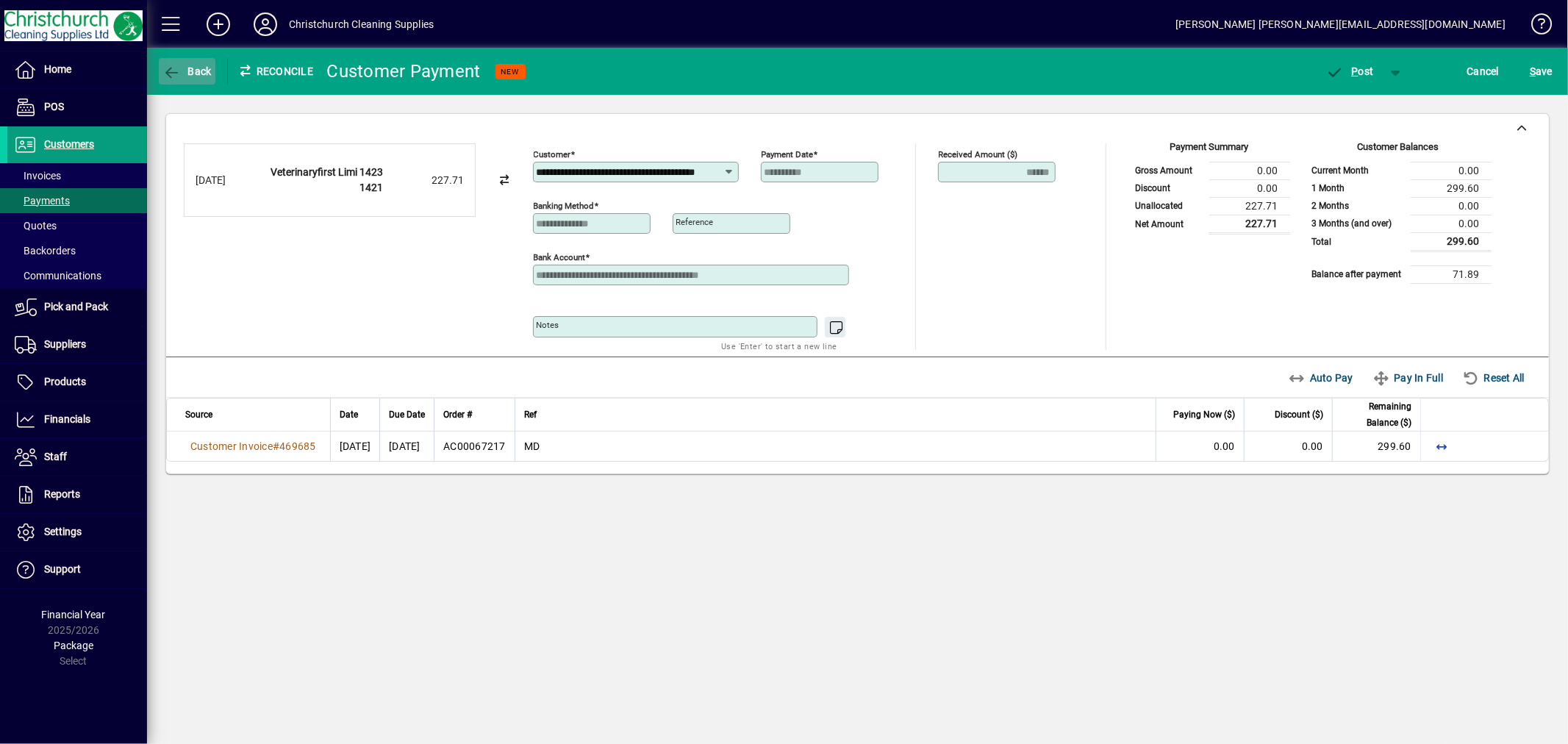
click at [191, 69] on span "Back" at bounding box center [187, 72] width 49 height 12
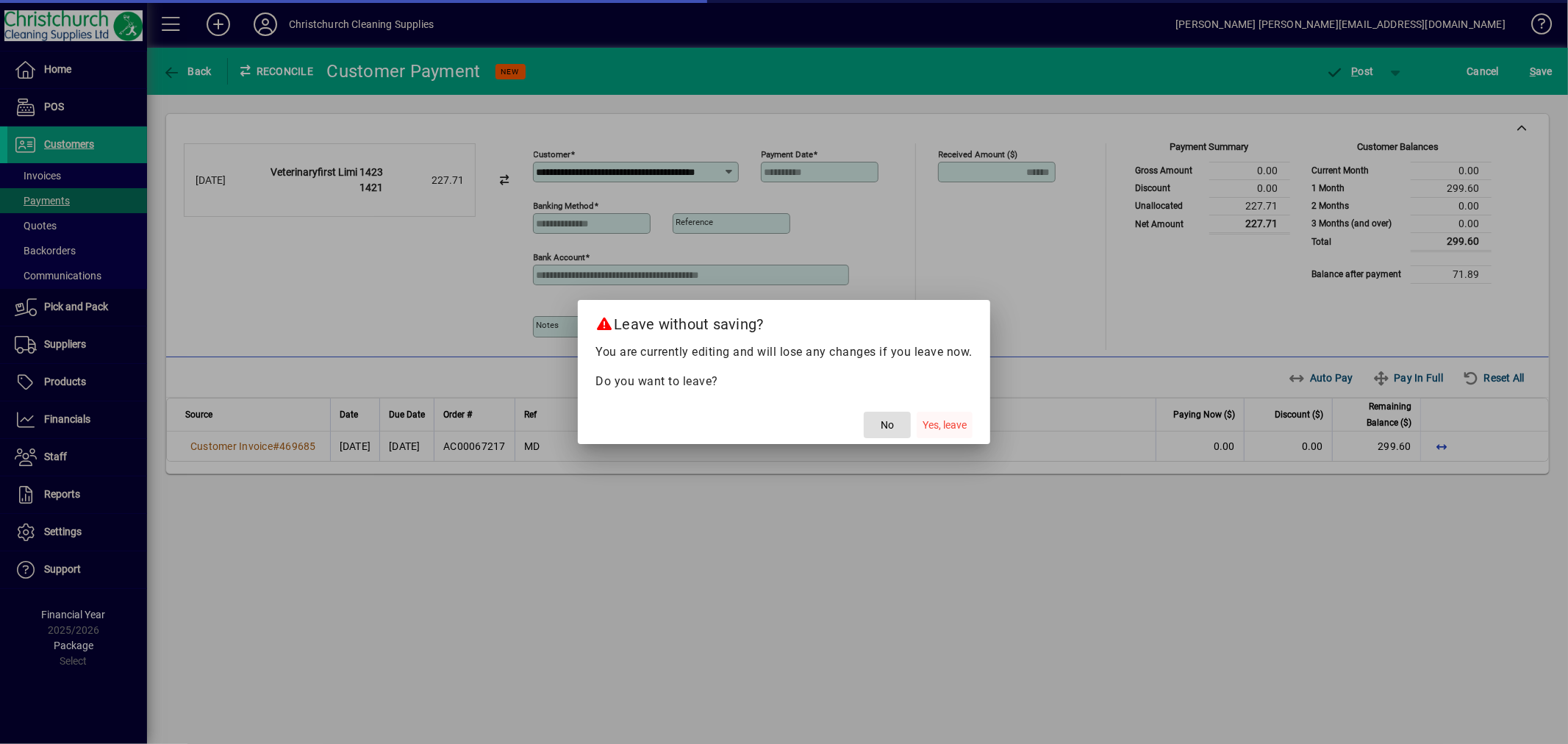
click at [941, 426] on span "Yes, leave" at bounding box center [945, 425] width 44 height 16
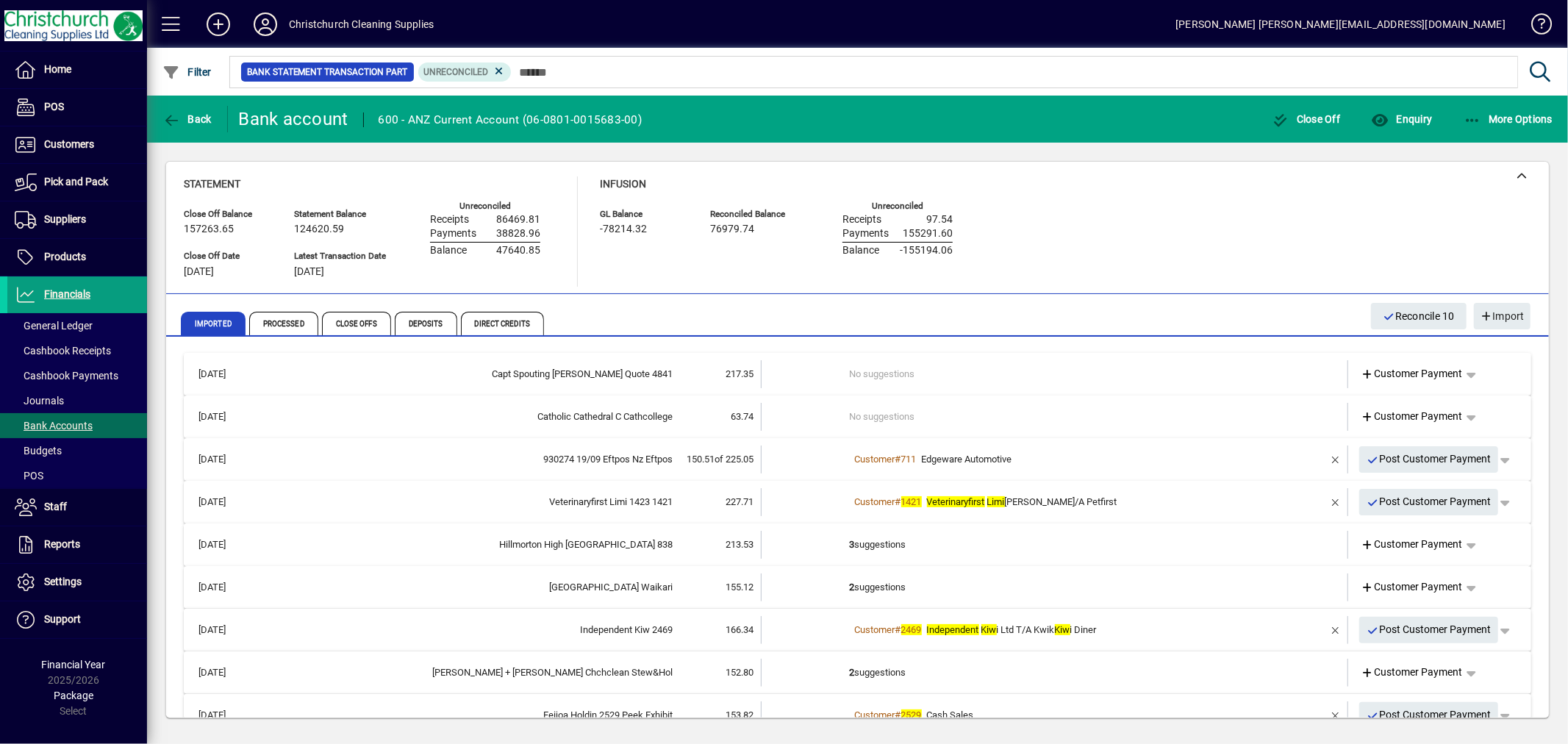
click at [878, 545] on td "3 suggestions" at bounding box center [1056, 545] width 412 height 28
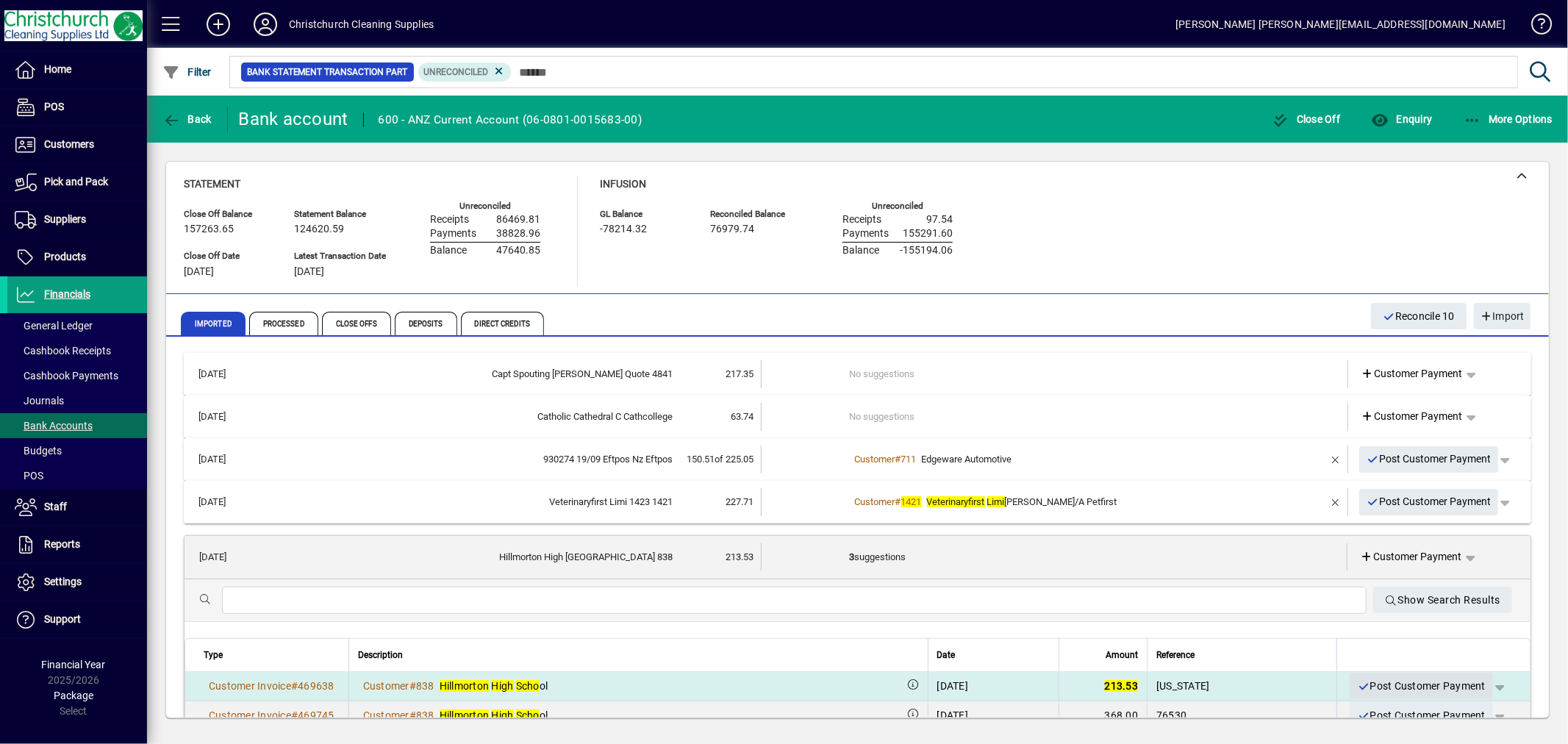
click at [1402, 680] on span "Post Customer Payment" at bounding box center [1422, 686] width 129 height 24
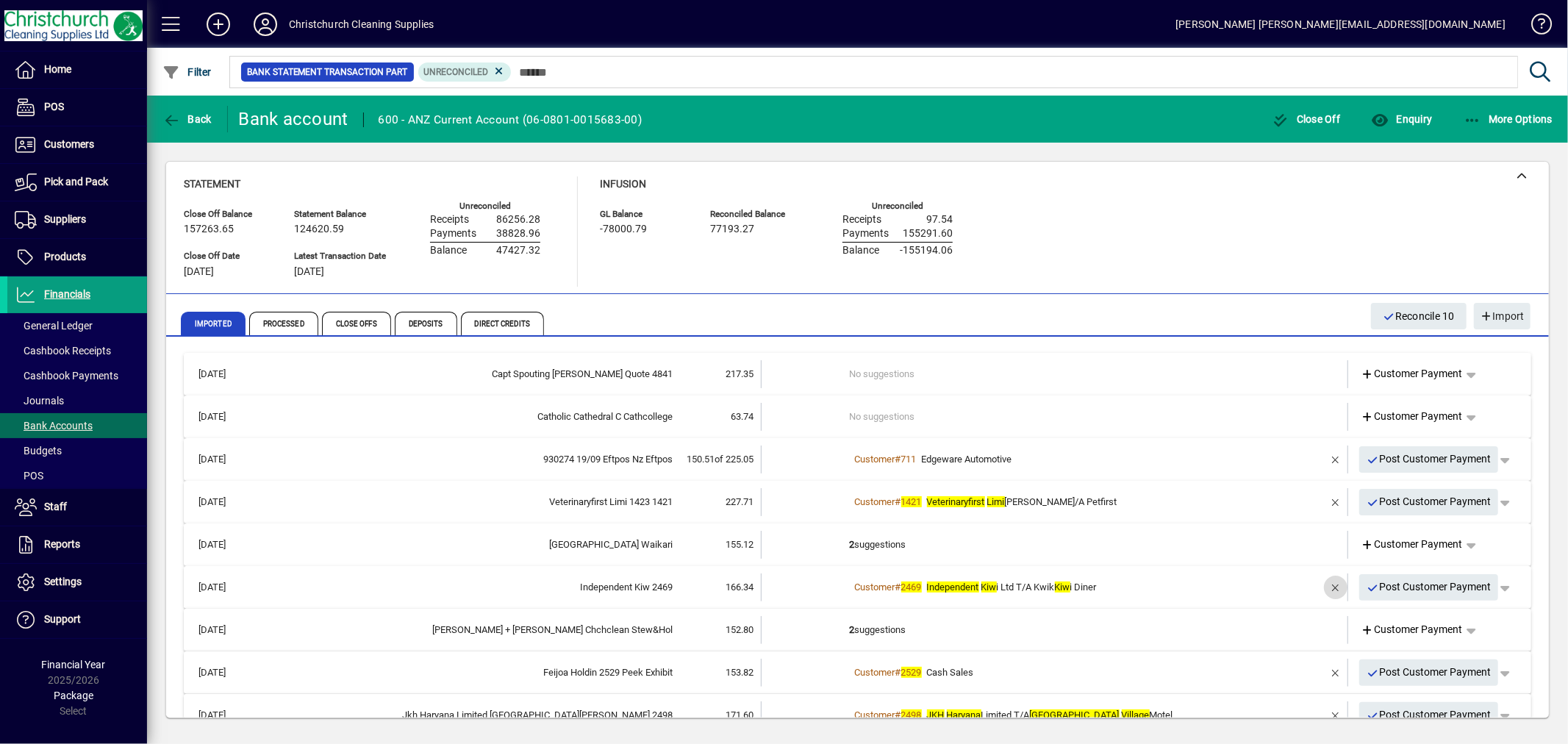
click at [1326, 590] on span "button" at bounding box center [1336, 587] width 35 height 35
click at [886, 585] on td "2 suggestions" at bounding box center [1056, 587] width 412 height 28
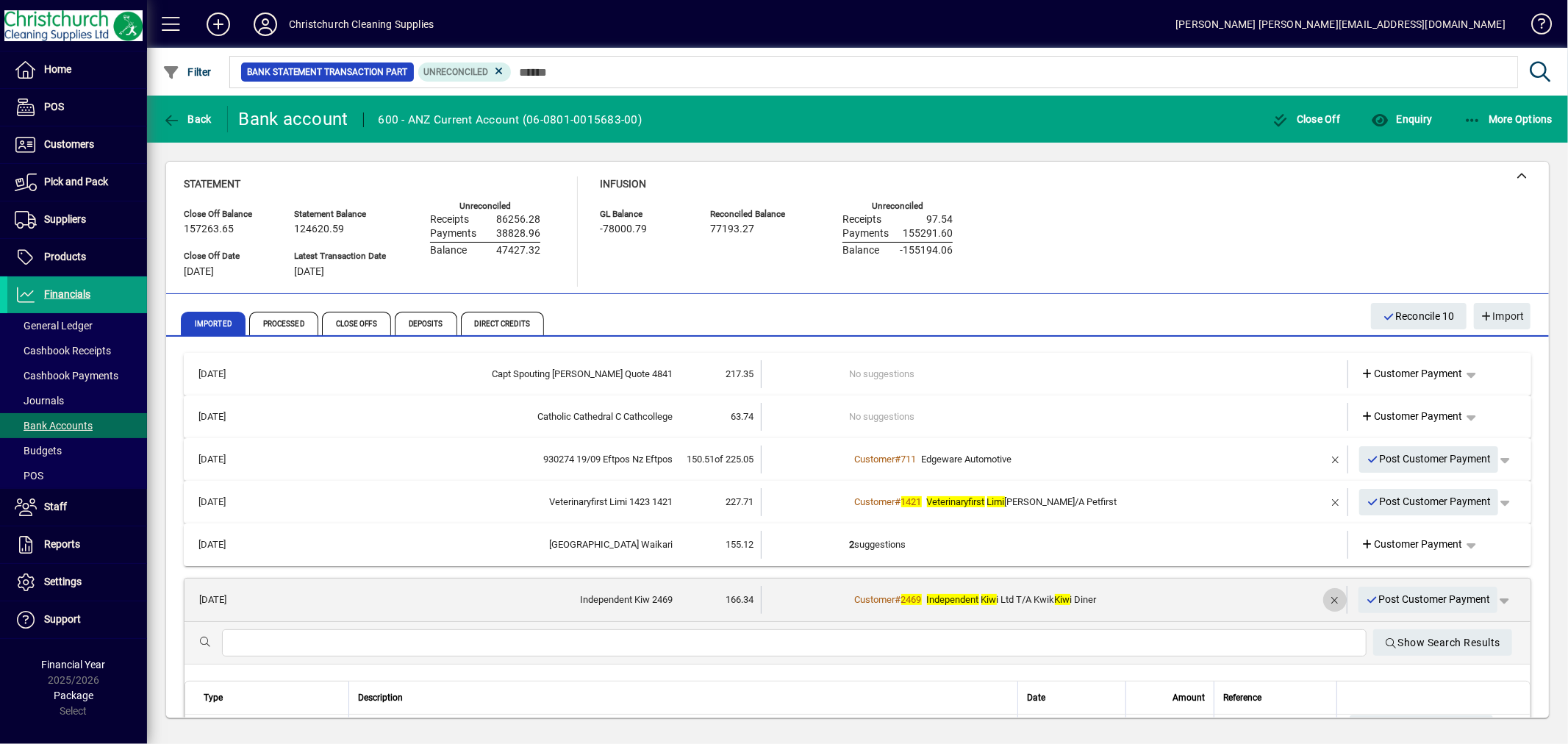
click at [1326, 598] on span "button" at bounding box center [1335, 600] width 35 height 35
click at [886, 593] on td "2 suggestions" at bounding box center [1055, 600] width 411 height 28
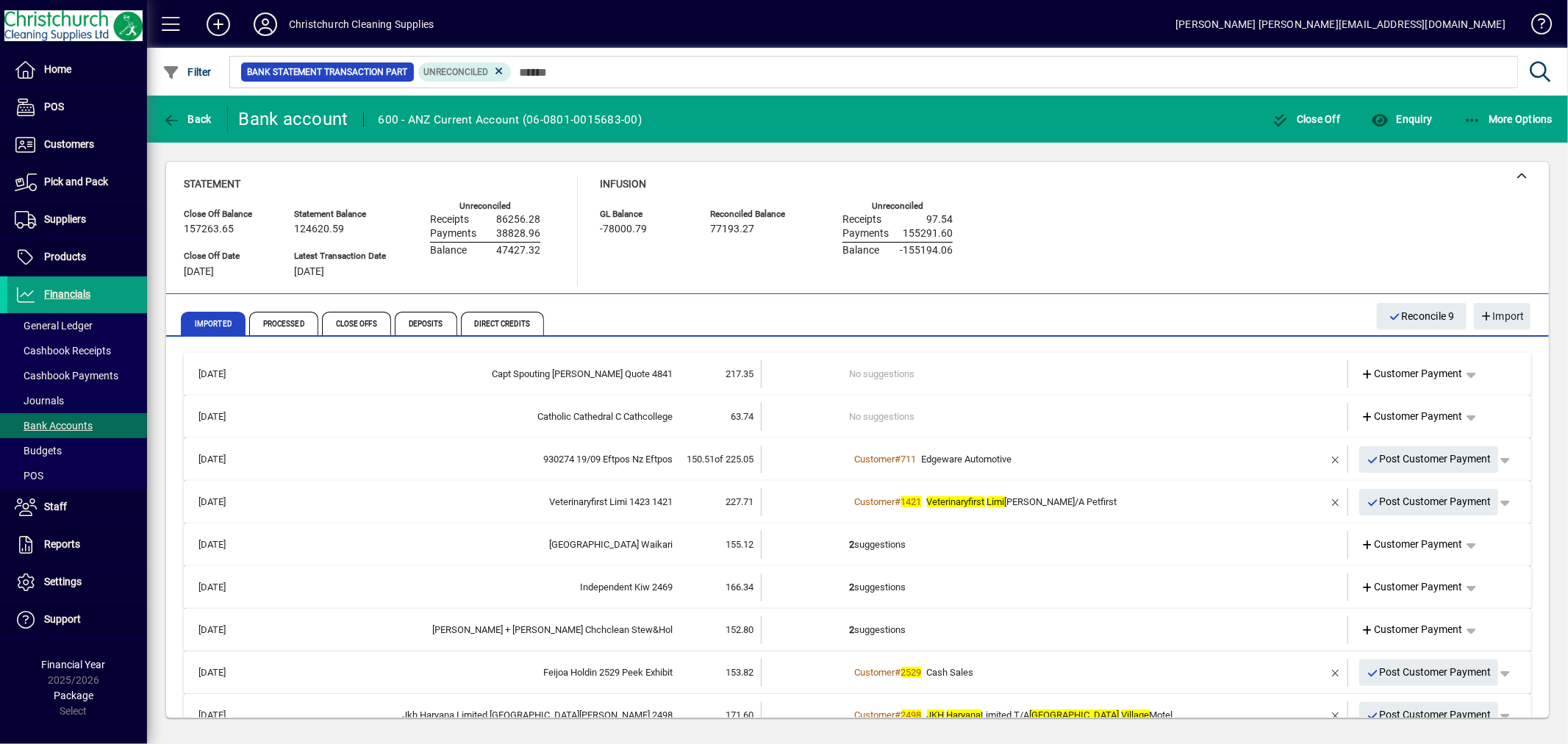
click at [883, 584] on td "2 suggestions" at bounding box center [1056, 587] width 412 height 28
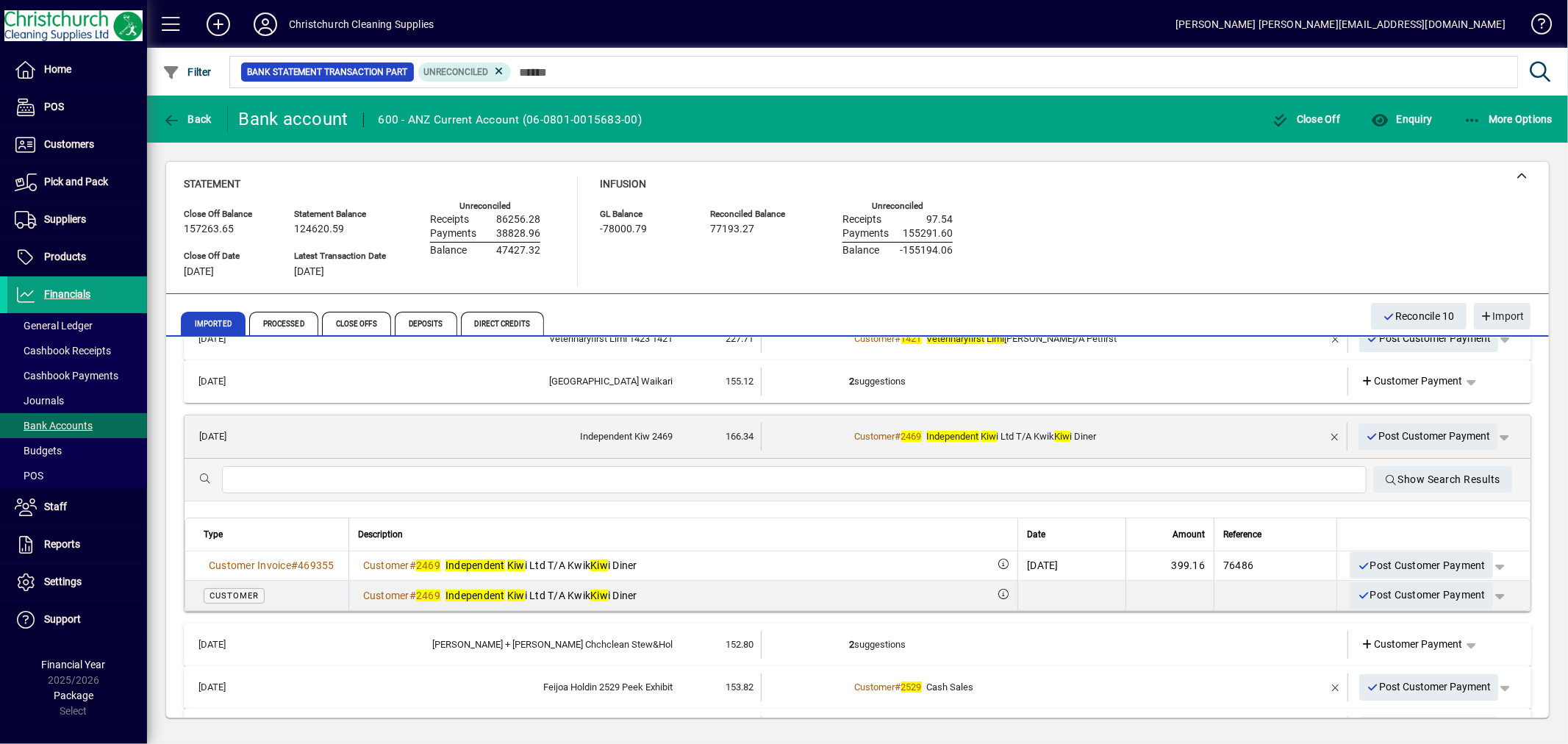
scroll to position [81, 0]
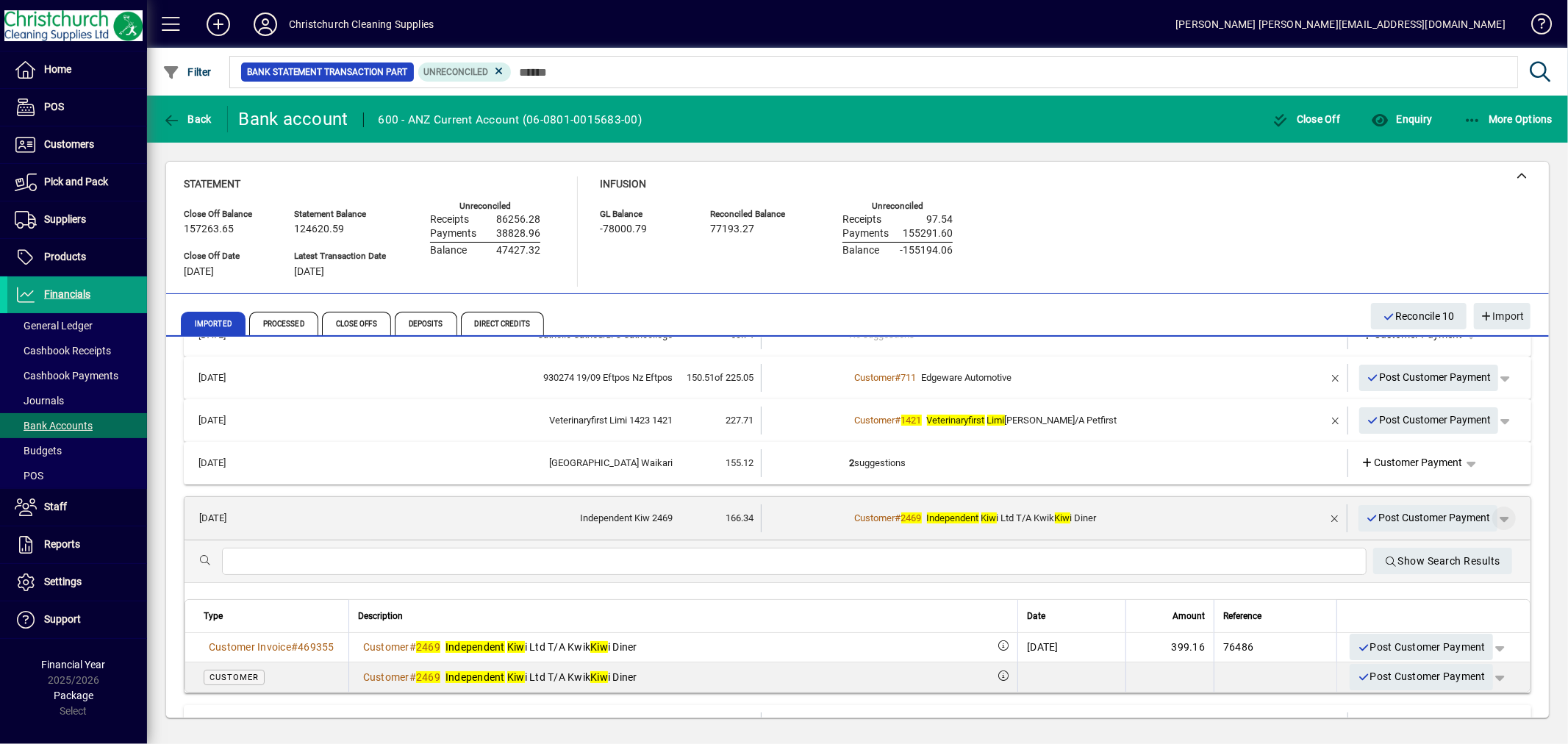
click at [1499, 515] on span "button" at bounding box center [1504, 519] width 35 height 35
click at [1441, 555] on span "Customer Payment" at bounding box center [1446, 548] width 107 height 18
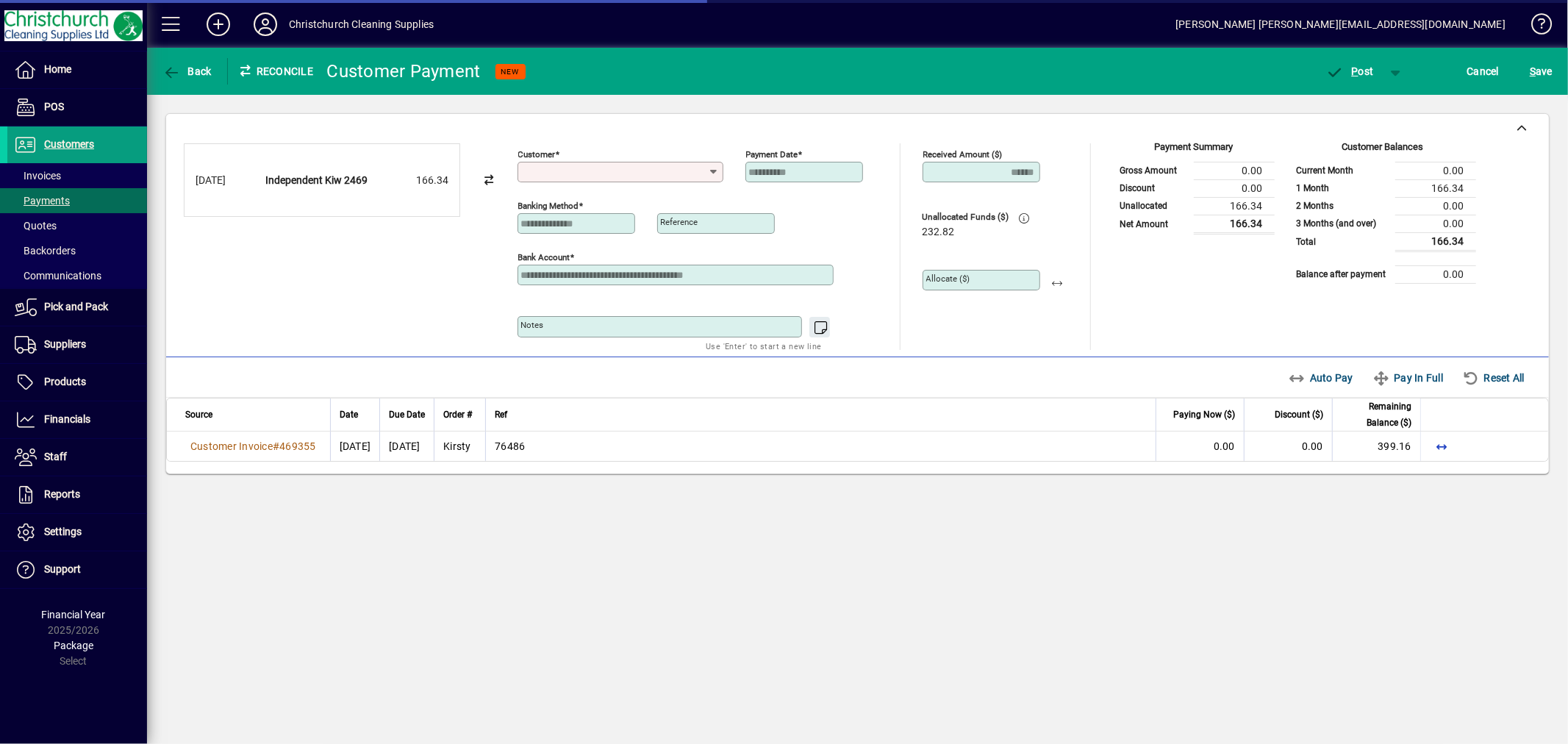
type input "**********"
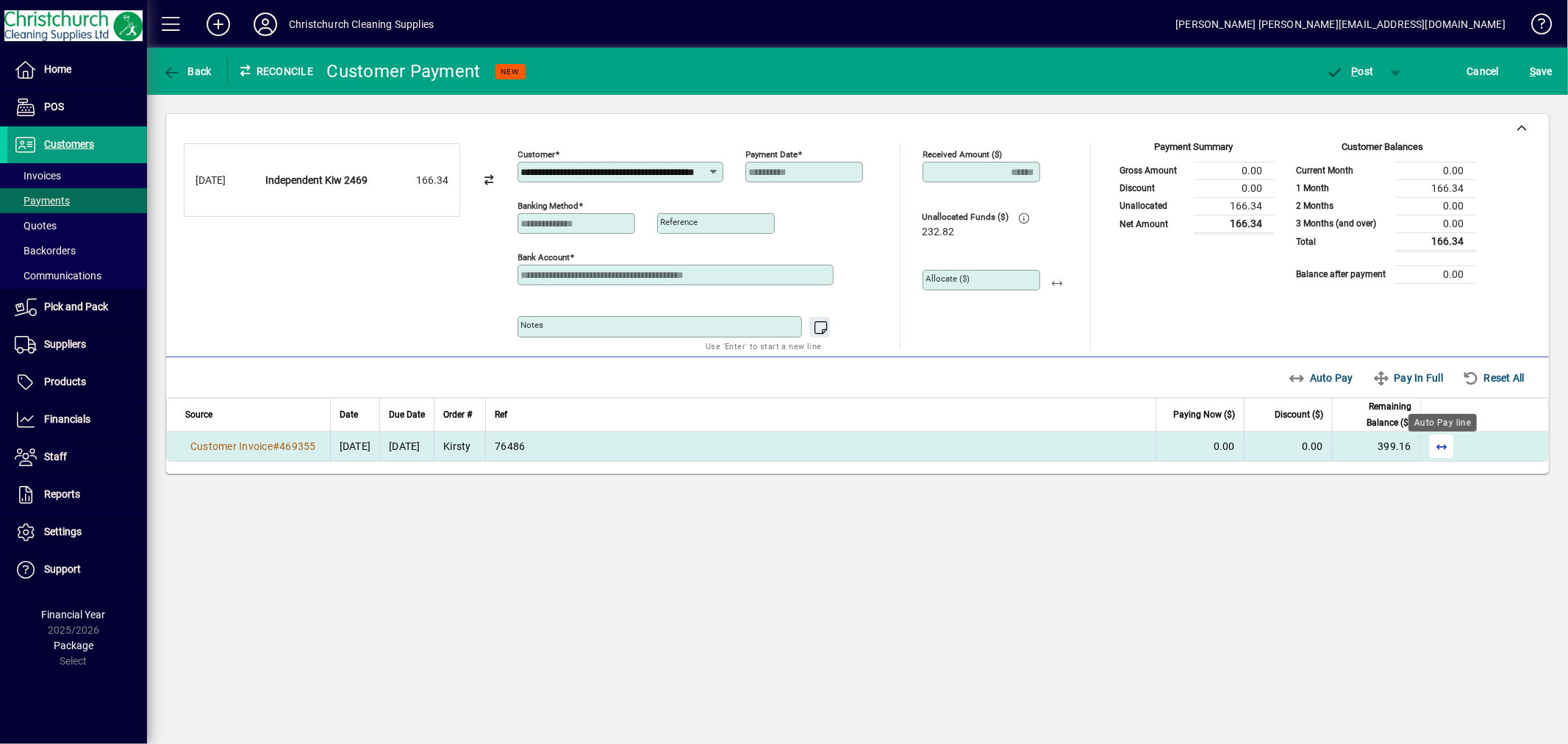
click at [1439, 450] on span "button" at bounding box center [1442, 446] width 35 height 35
click at [1053, 284] on span "button" at bounding box center [1058, 280] width 35 height 35
type input "******"
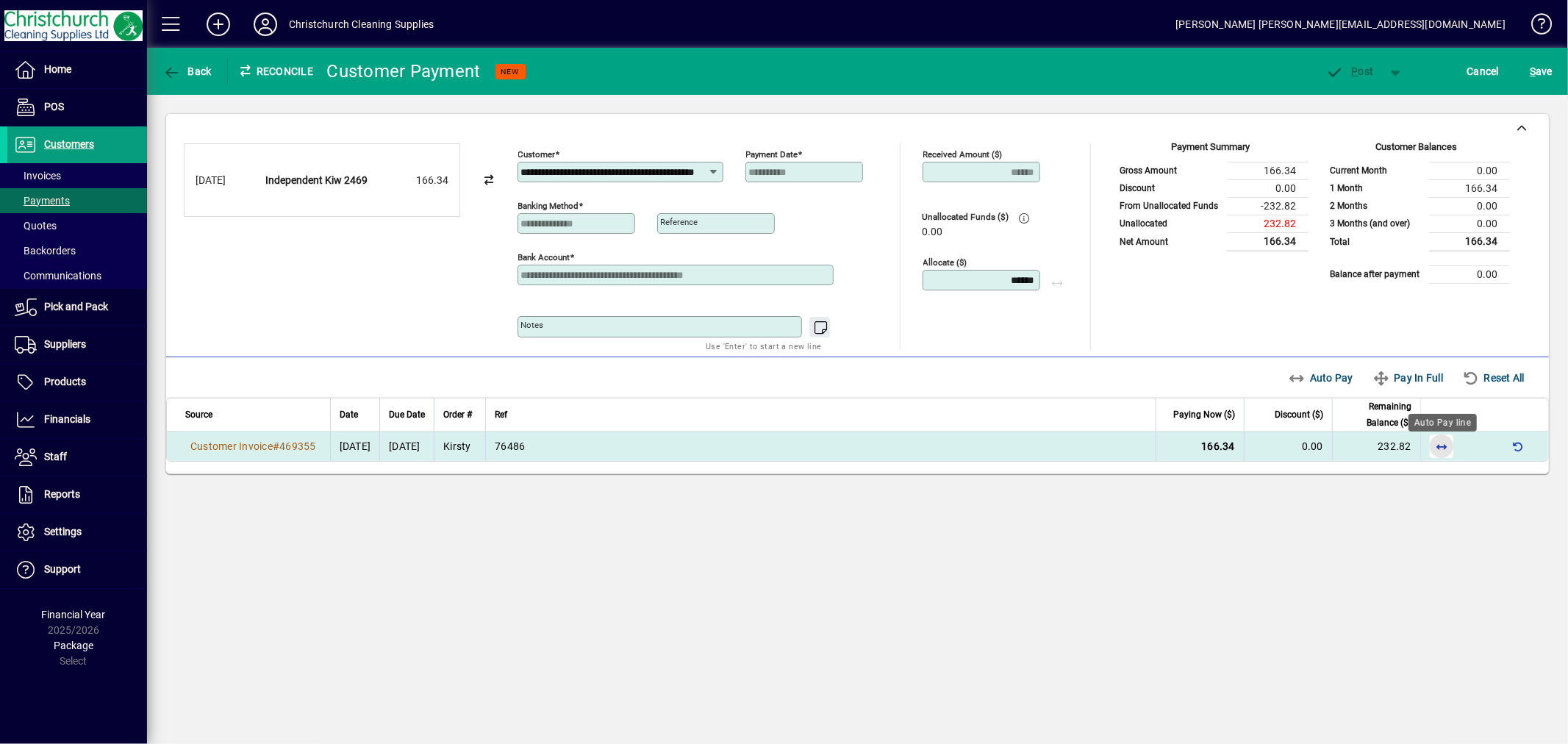
click at [1439, 442] on span "button" at bounding box center [1442, 446] width 35 height 35
click at [1362, 78] on span "button" at bounding box center [1350, 72] width 63 height 35
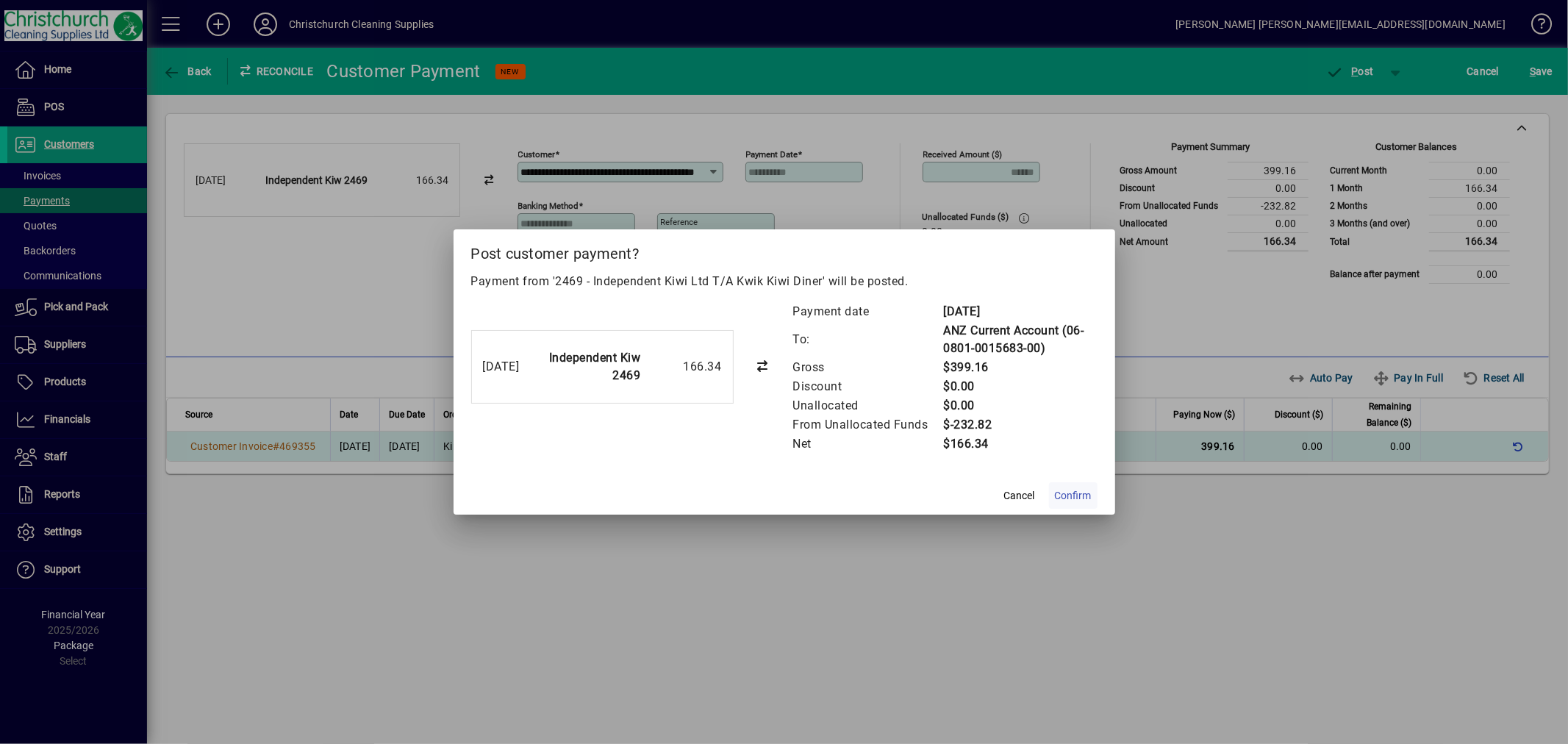
click at [1074, 497] on span "Confirm" at bounding box center [1073, 496] width 37 height 16
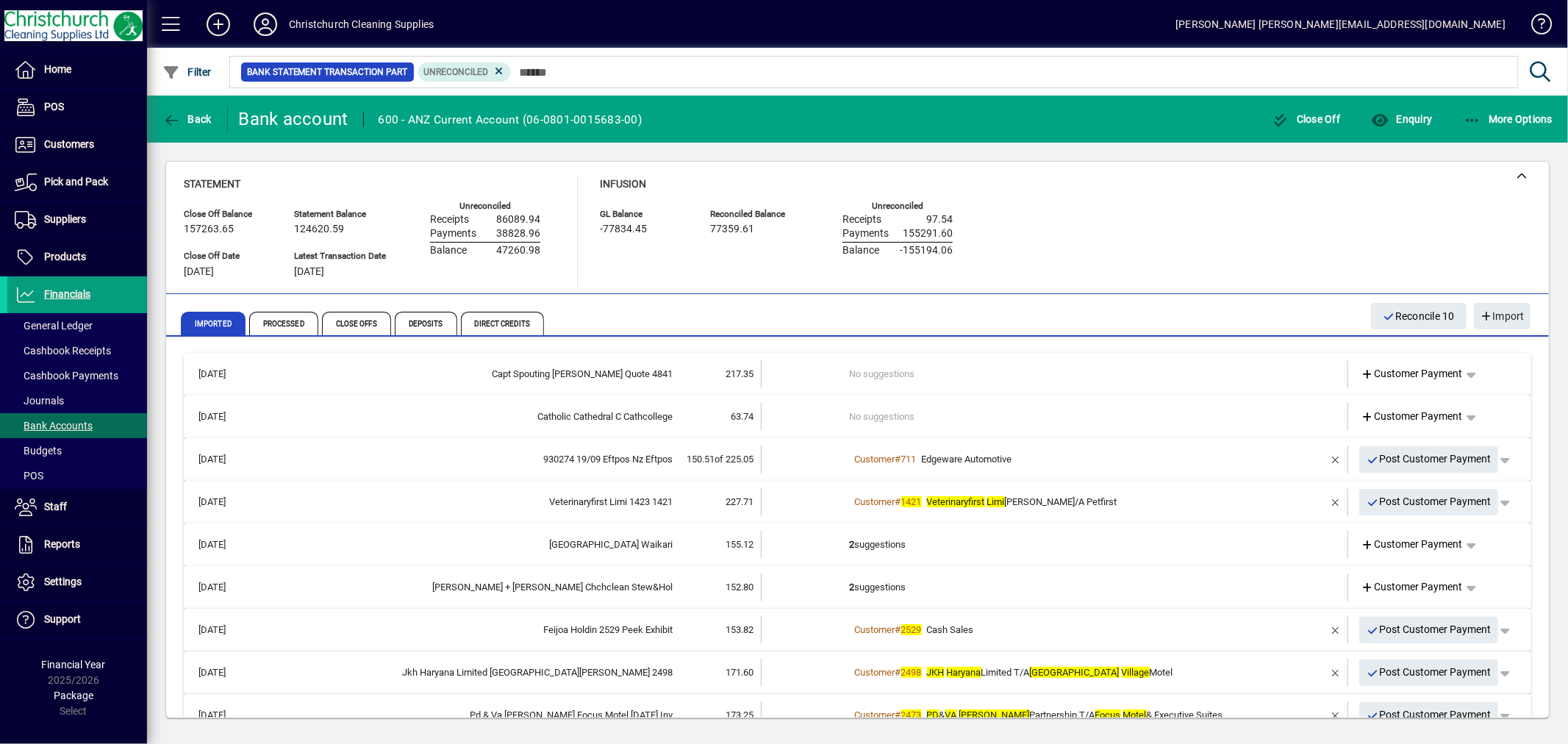
click at [890, 579] on td "2 suggestions" at bounding box center [1056, 587] width 412 height 28
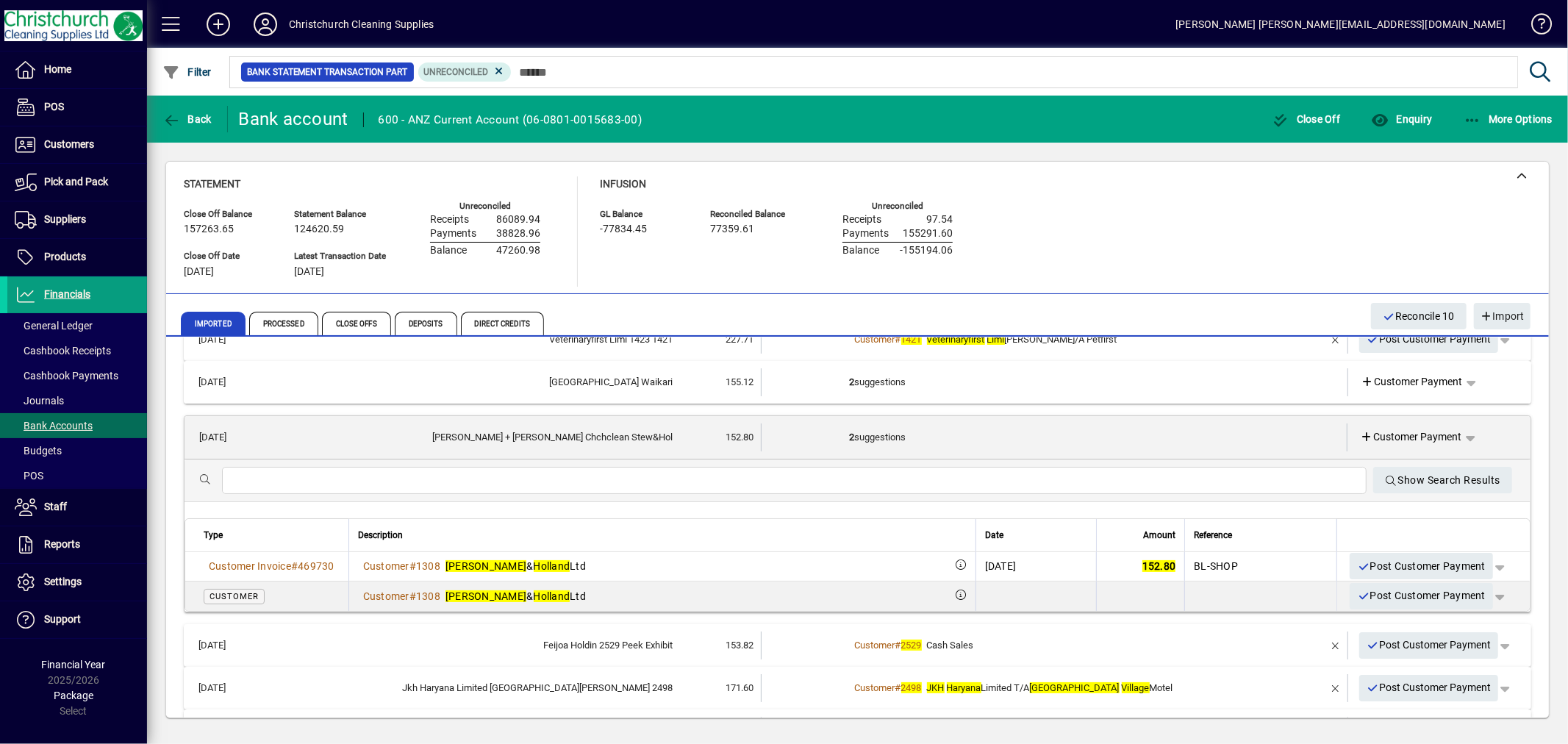
scroll to position [163, 0]
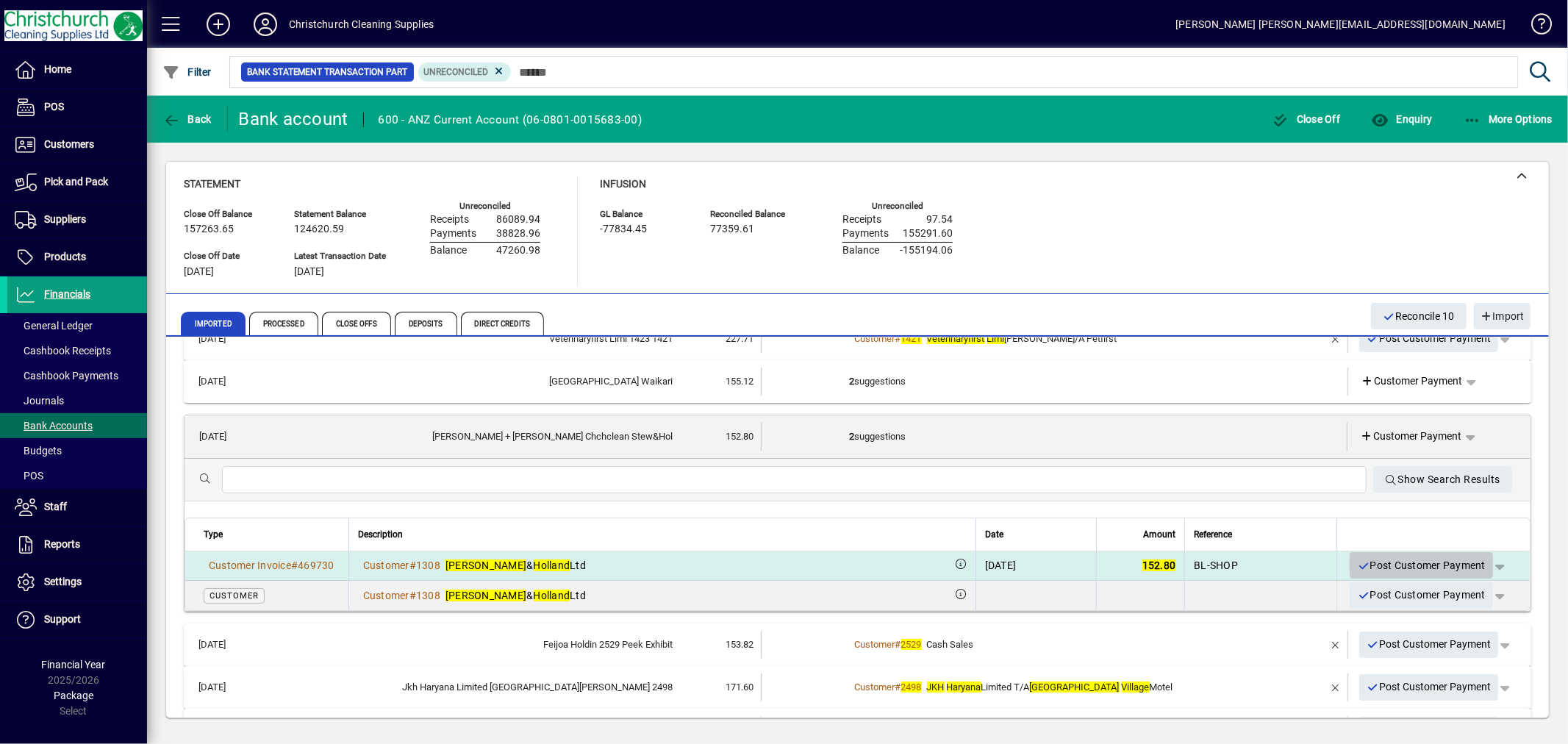
click at [1434, 562] on span "Post Customer Payment" at bounding box center [1422, 566] width 129 height 24
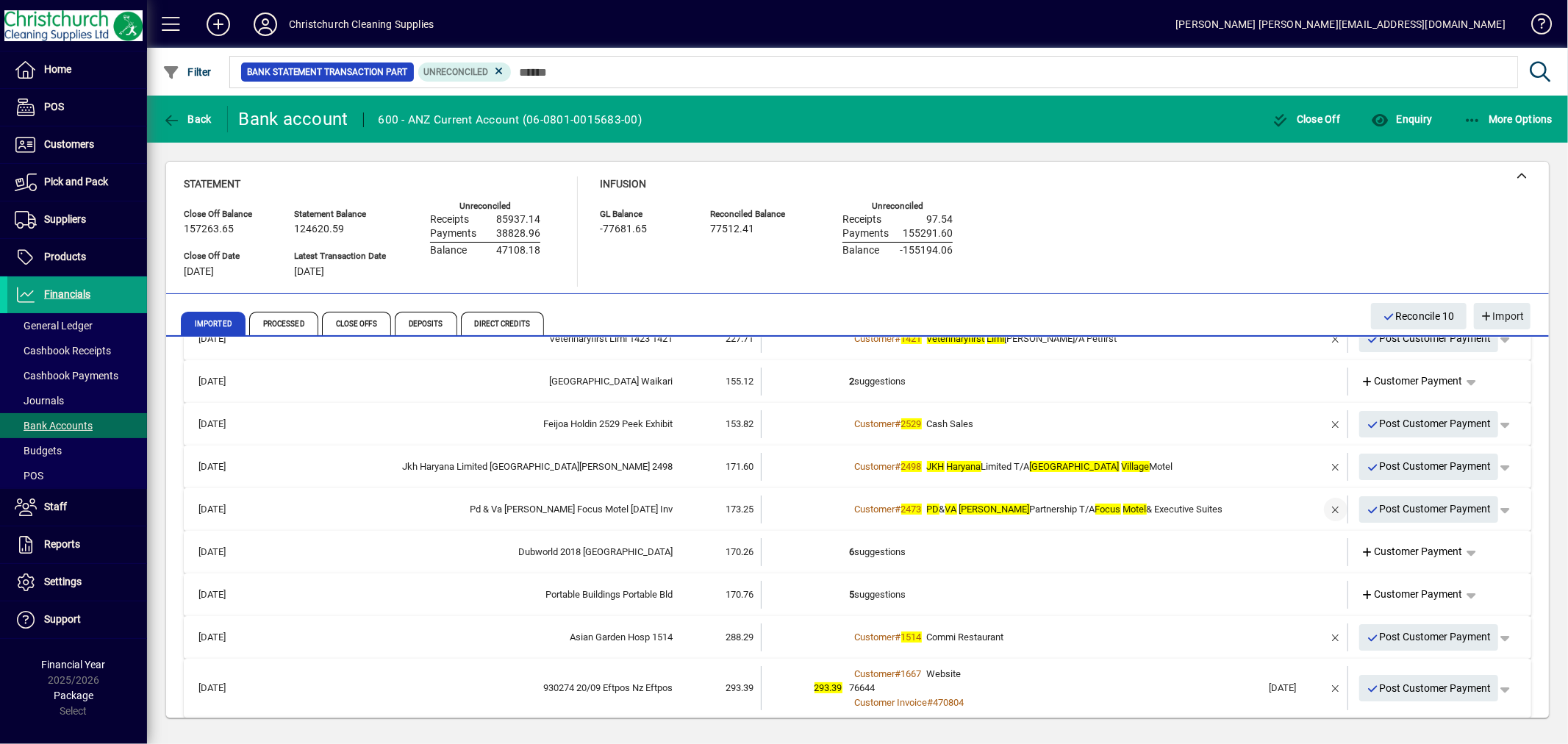
click at [1319, 503] on span "button" at bounding box center [1336, 510] width 35 height 35
click at [892, 505] on td "1 suggestion" at bounding box center [1056, 510] width 412 height 28
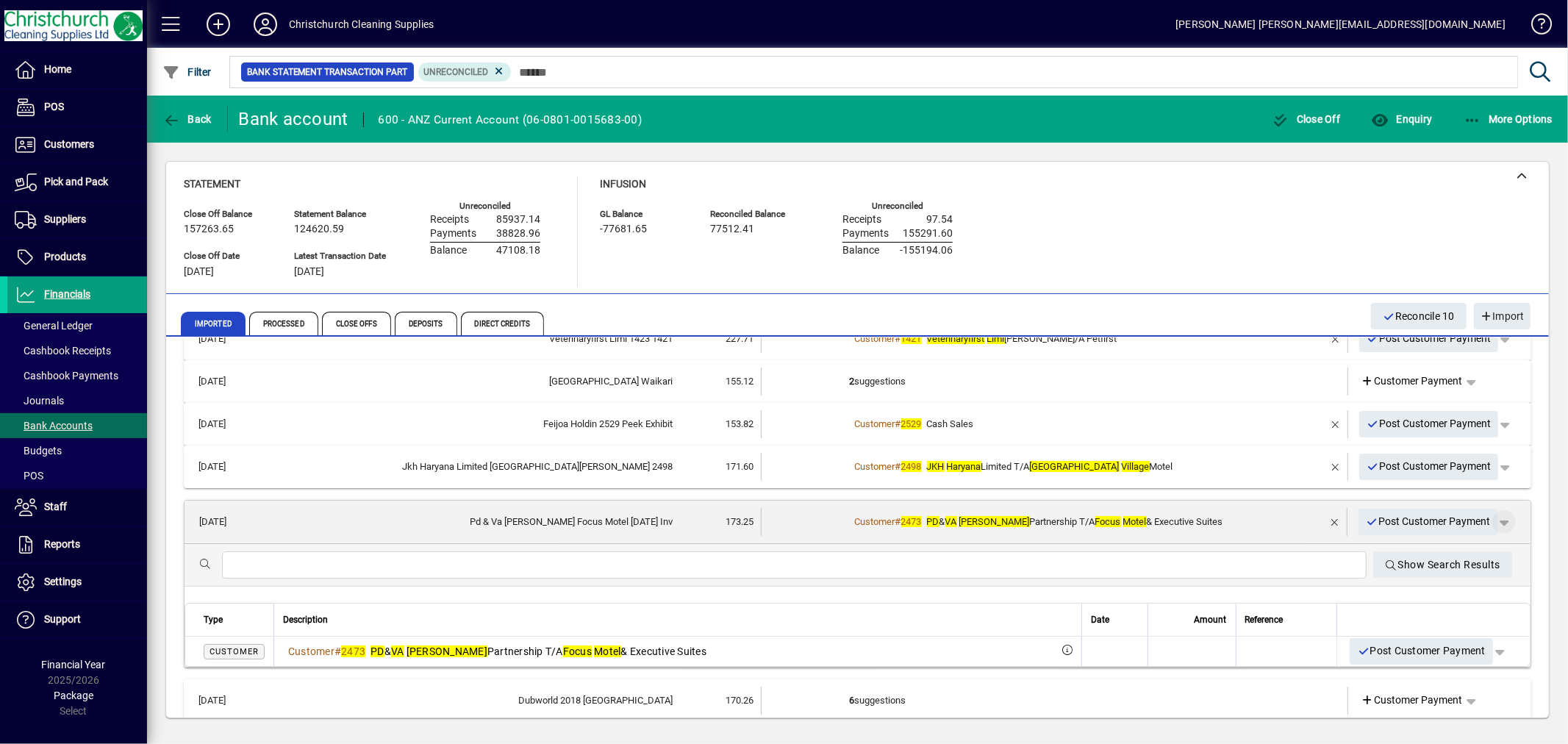
click at [1488, 519] on span "button" at bounding box center [1504, 522] width 35 height 35
click at [1422, 554] on span "Customer Payment" at bounding box center [1446, 552] width 107 height 18
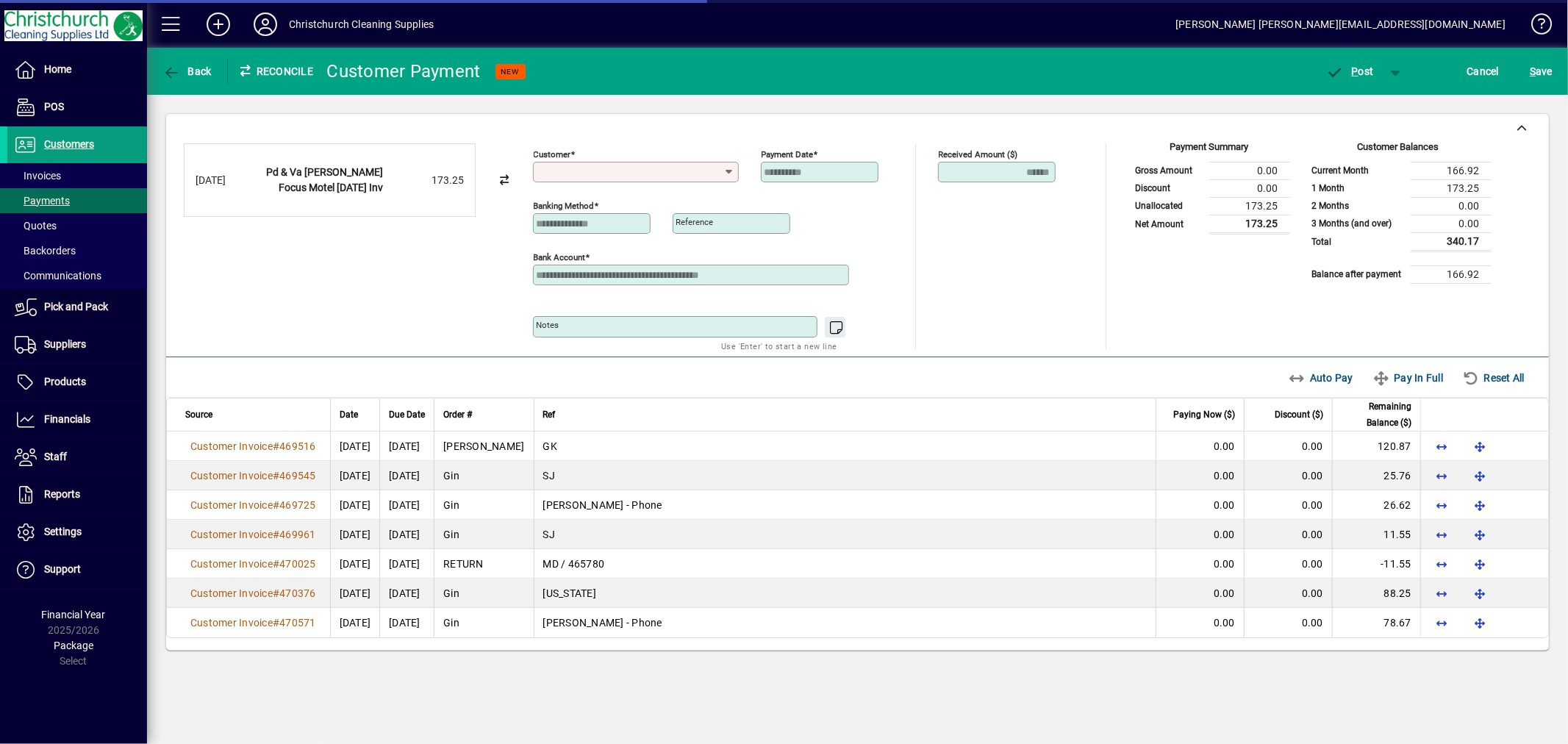
type input "**********"
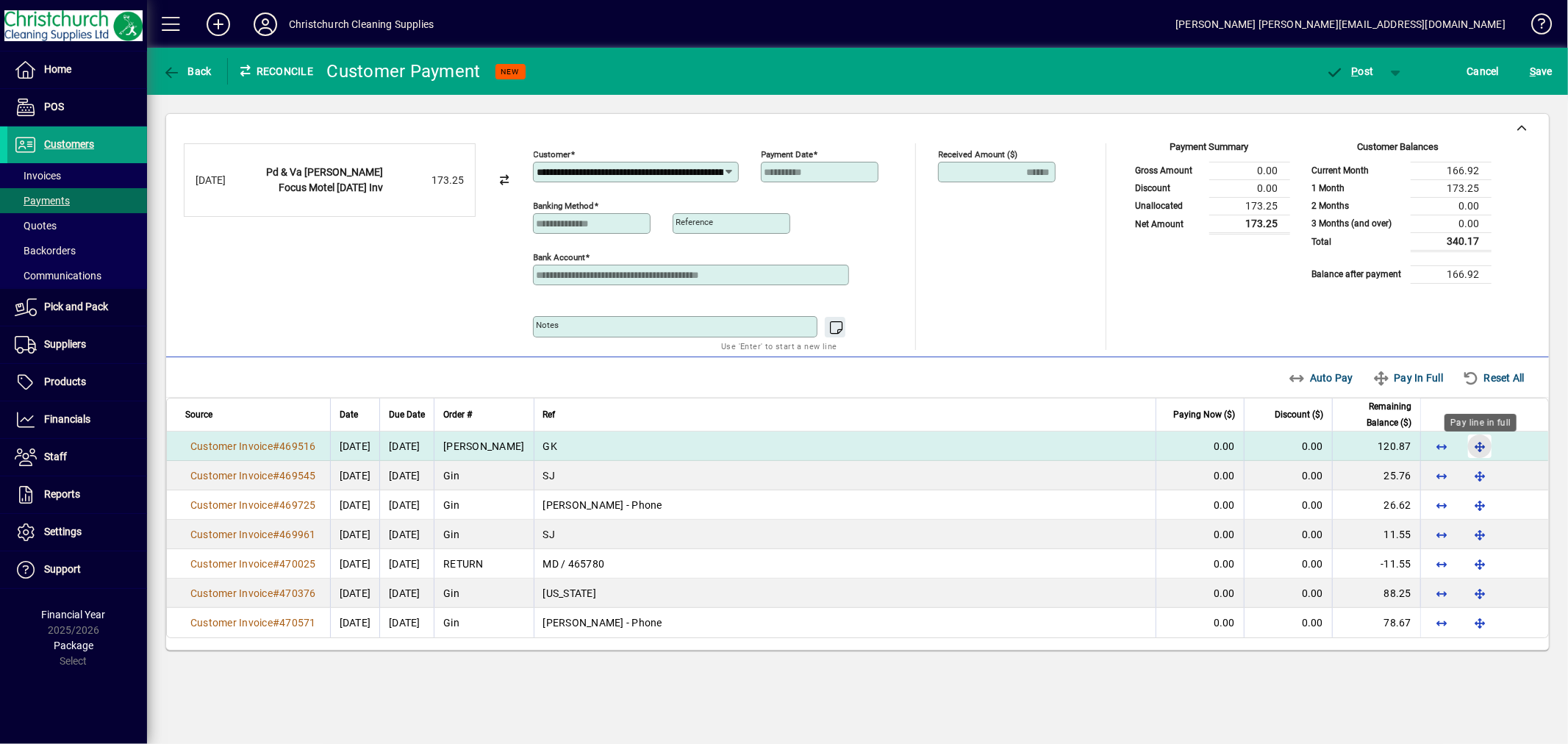
click at [1490, 451] on span "button" at bounding box center [1480, 446] width 35 height 35
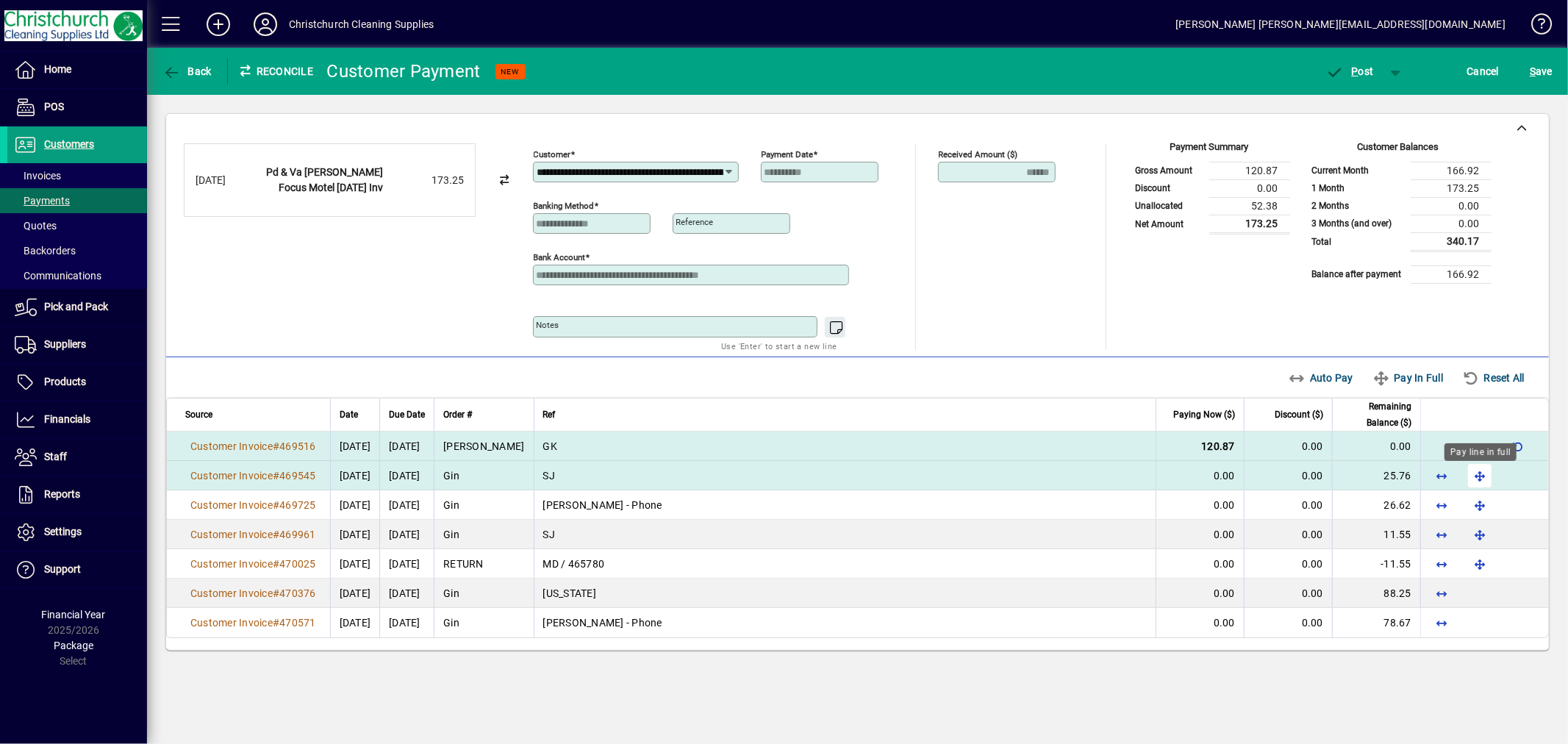
click at [1486, 476] on span "button" at bounding box center [1480, 476] width 35 height 35
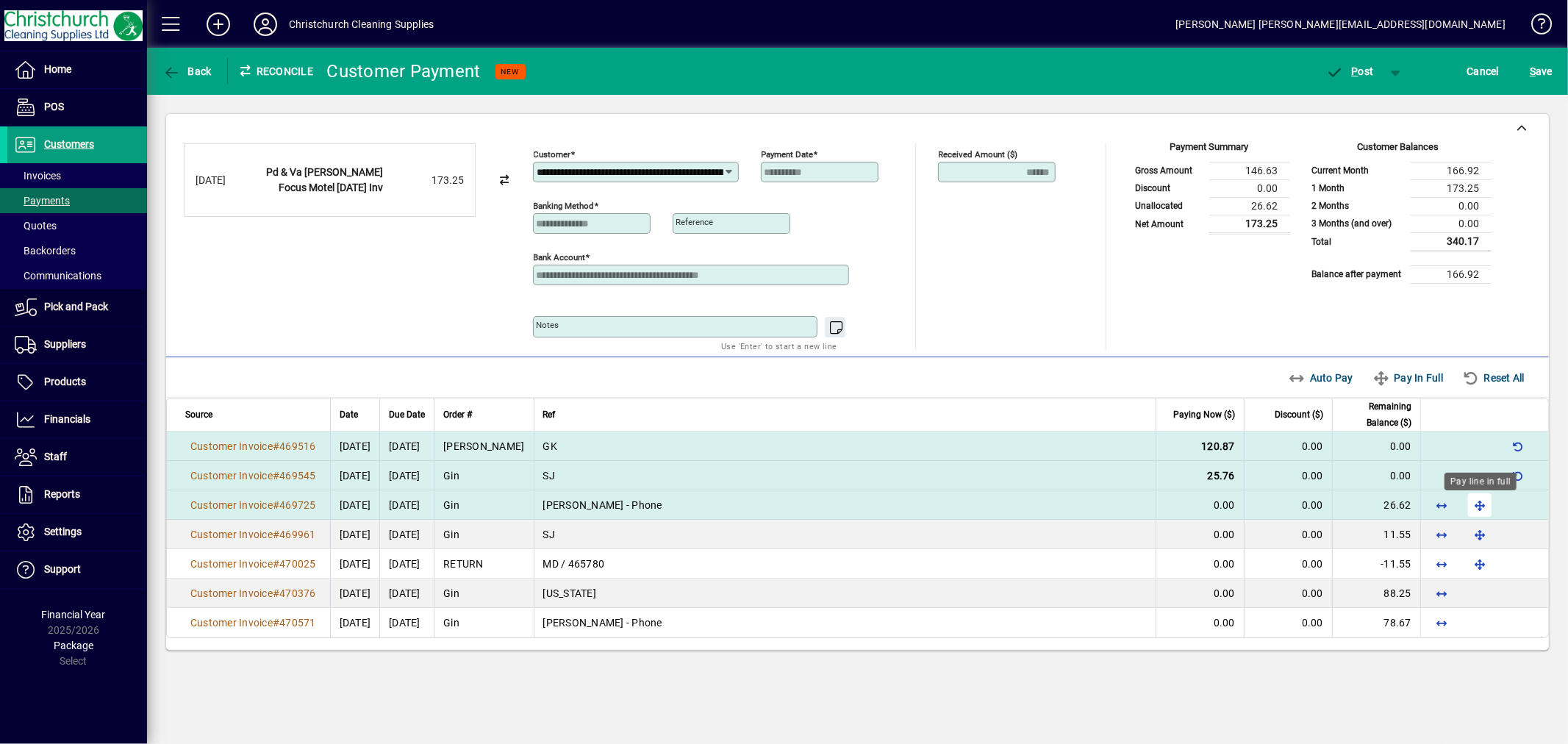
click at [1483, 503] on span "button" at bounding box center [1480, 505] width 35 height 35
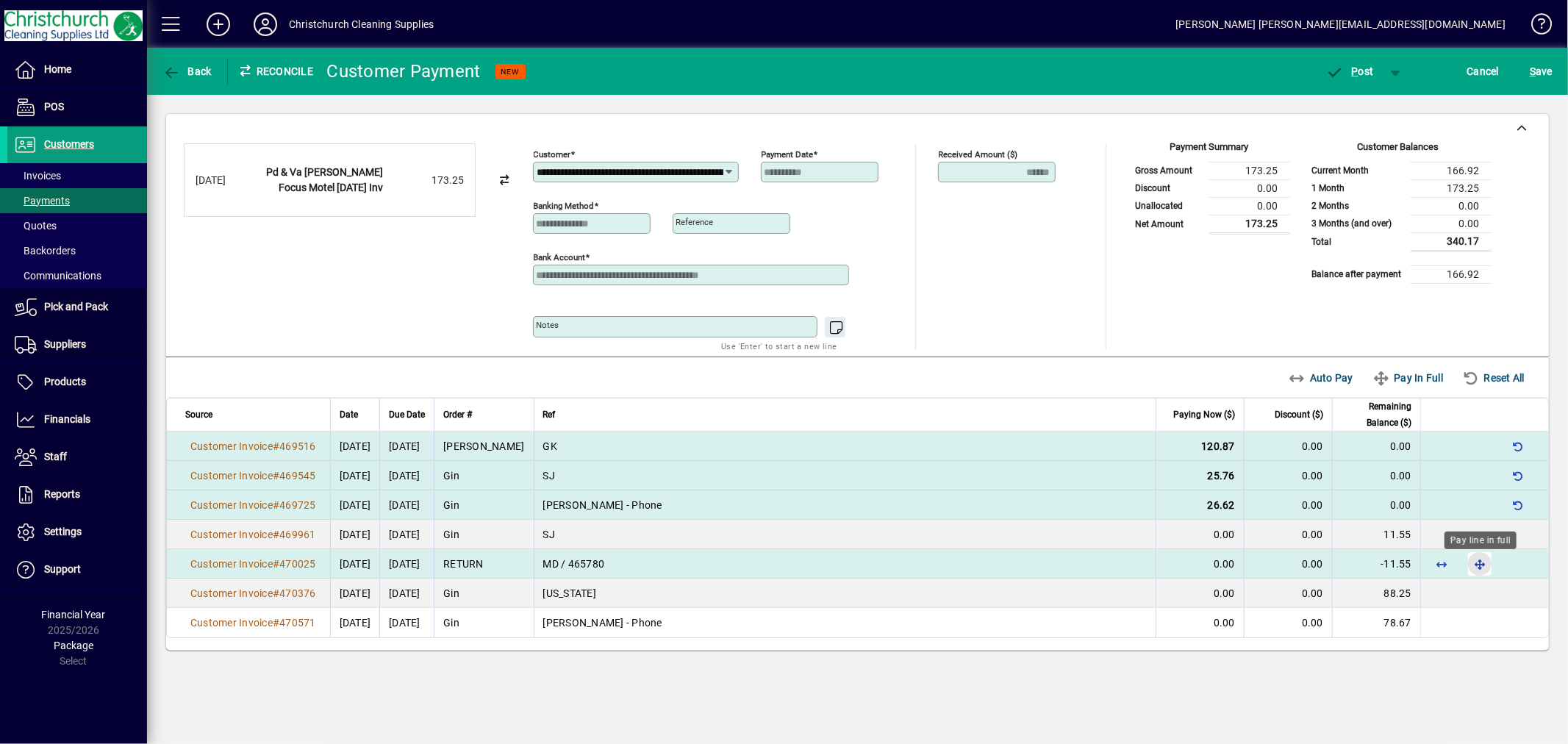
click at [1476, 563] on span "button" at bounding box center [1480, 564] width 35 height 35
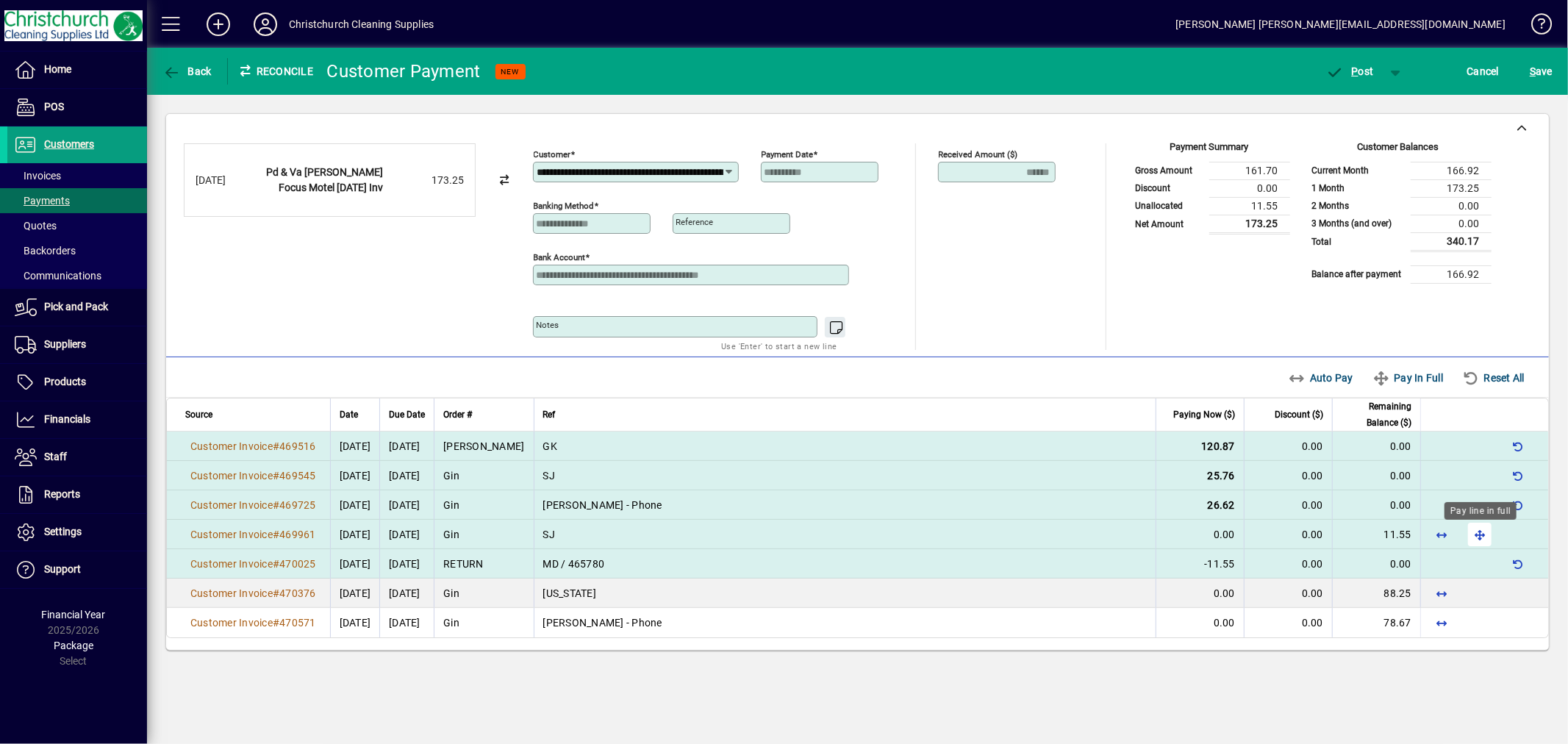
click at [1478, 545] on span "button" at bounding box center [1480, 535] width 35 height 35
click at [1358, 72] on span "P ost" at bounding box center [1350, 72] width 48 height 12
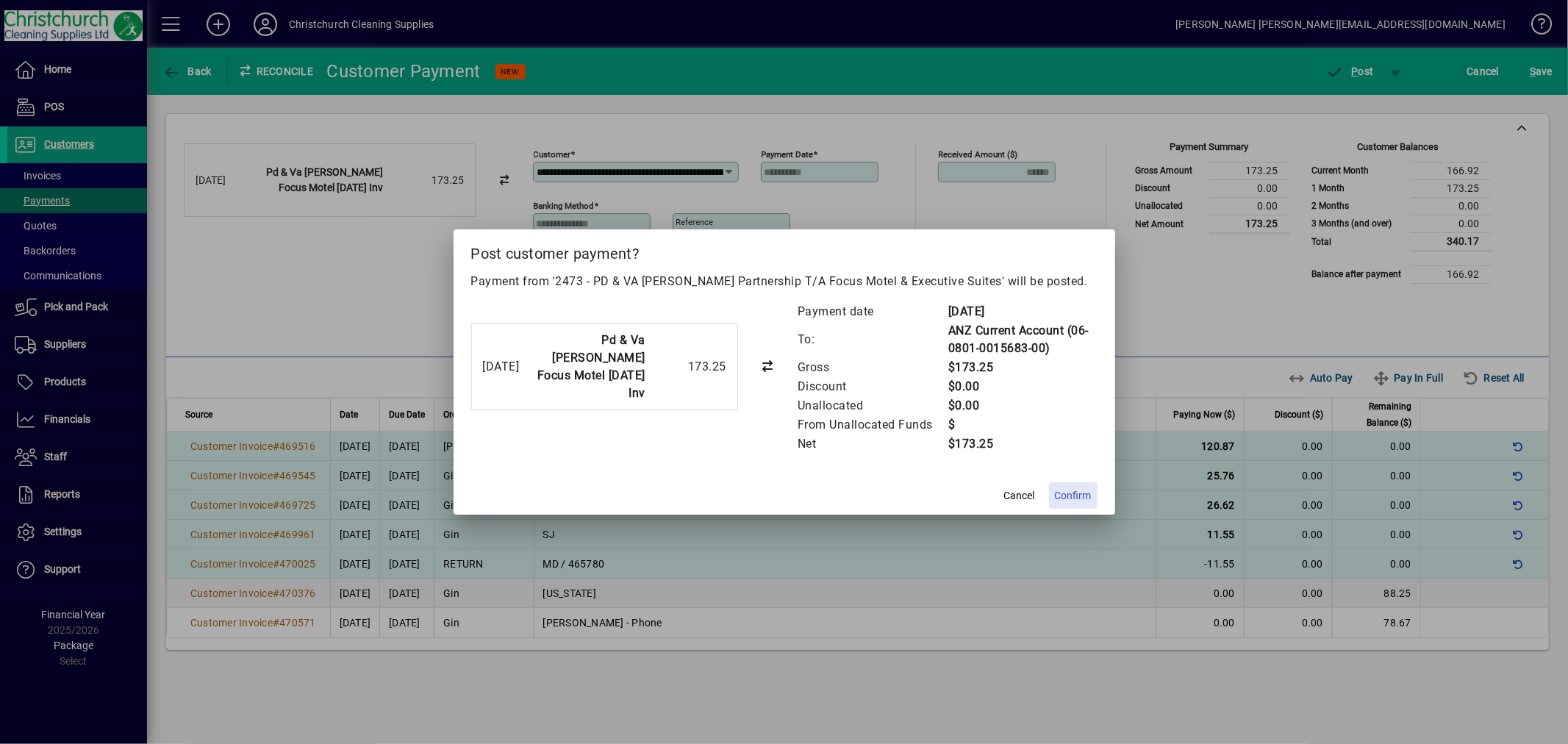
click at [1071, 495] on span "Confirm" at bounding box center [1073, 496] width 37 height 16
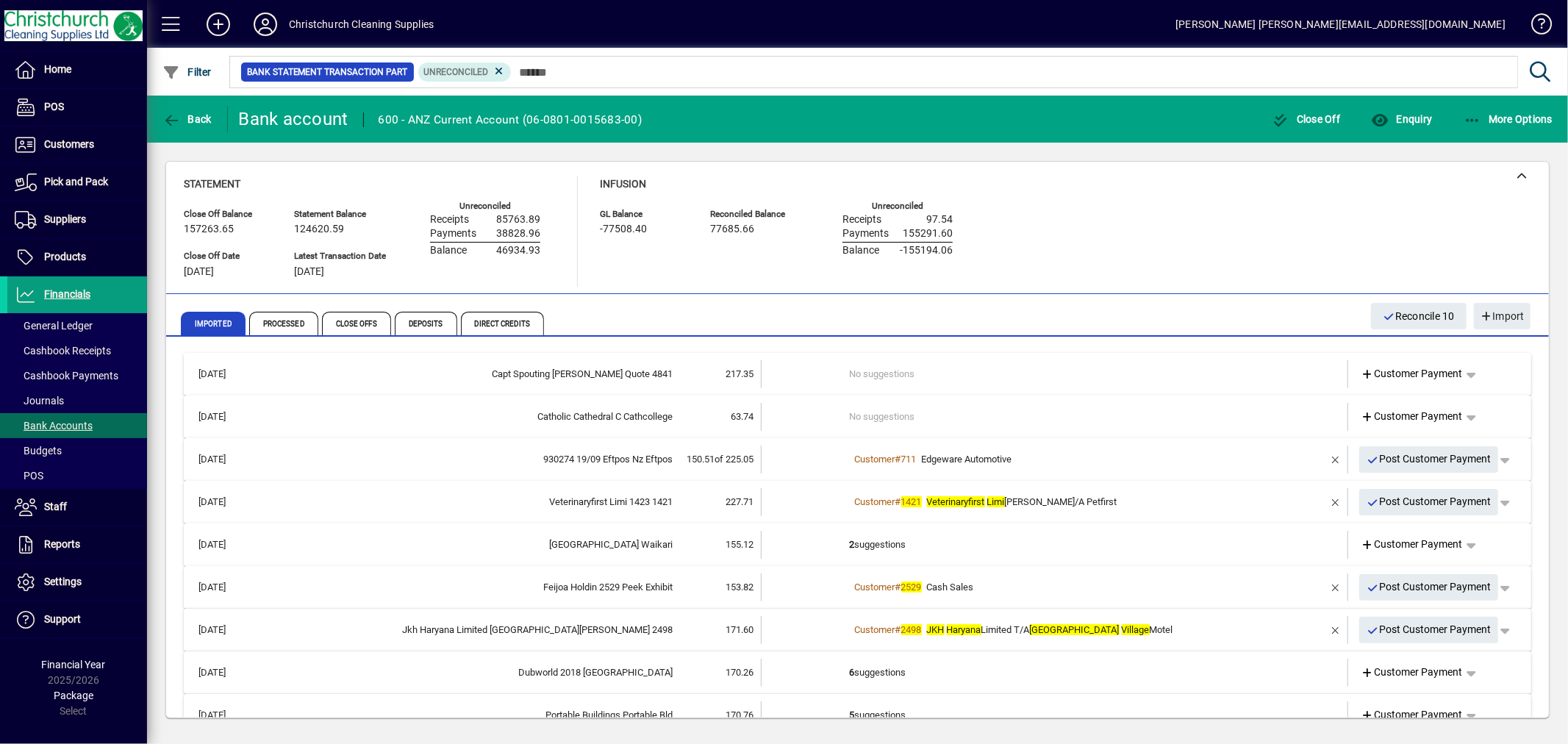
click at [883, 547] on td "2 suggestions" at bounding box center [1056, 545] width 412 height 28
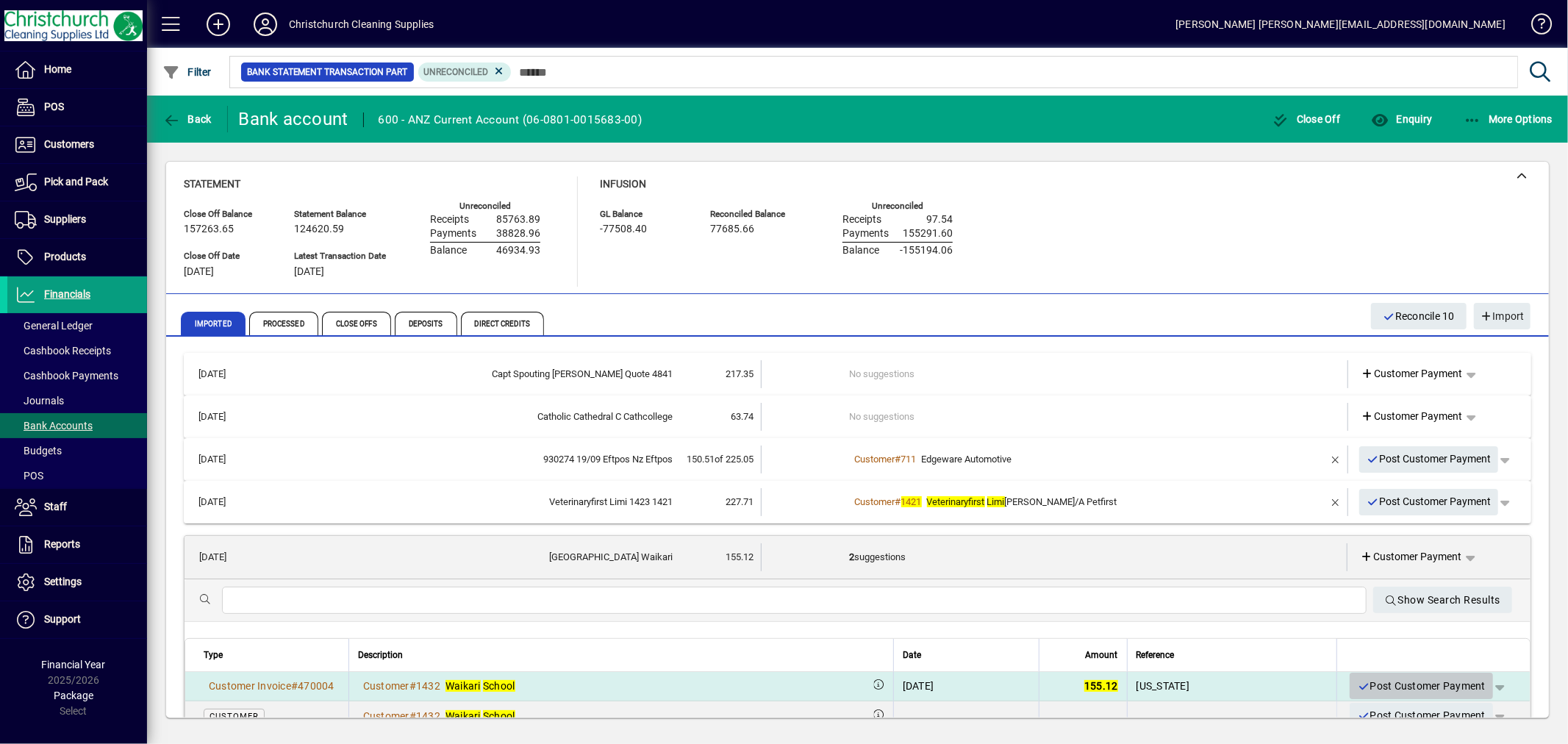
click at [1413, 687] on span "Post Customer Payment" at bounding box center [1422, 686] width 129 height 24
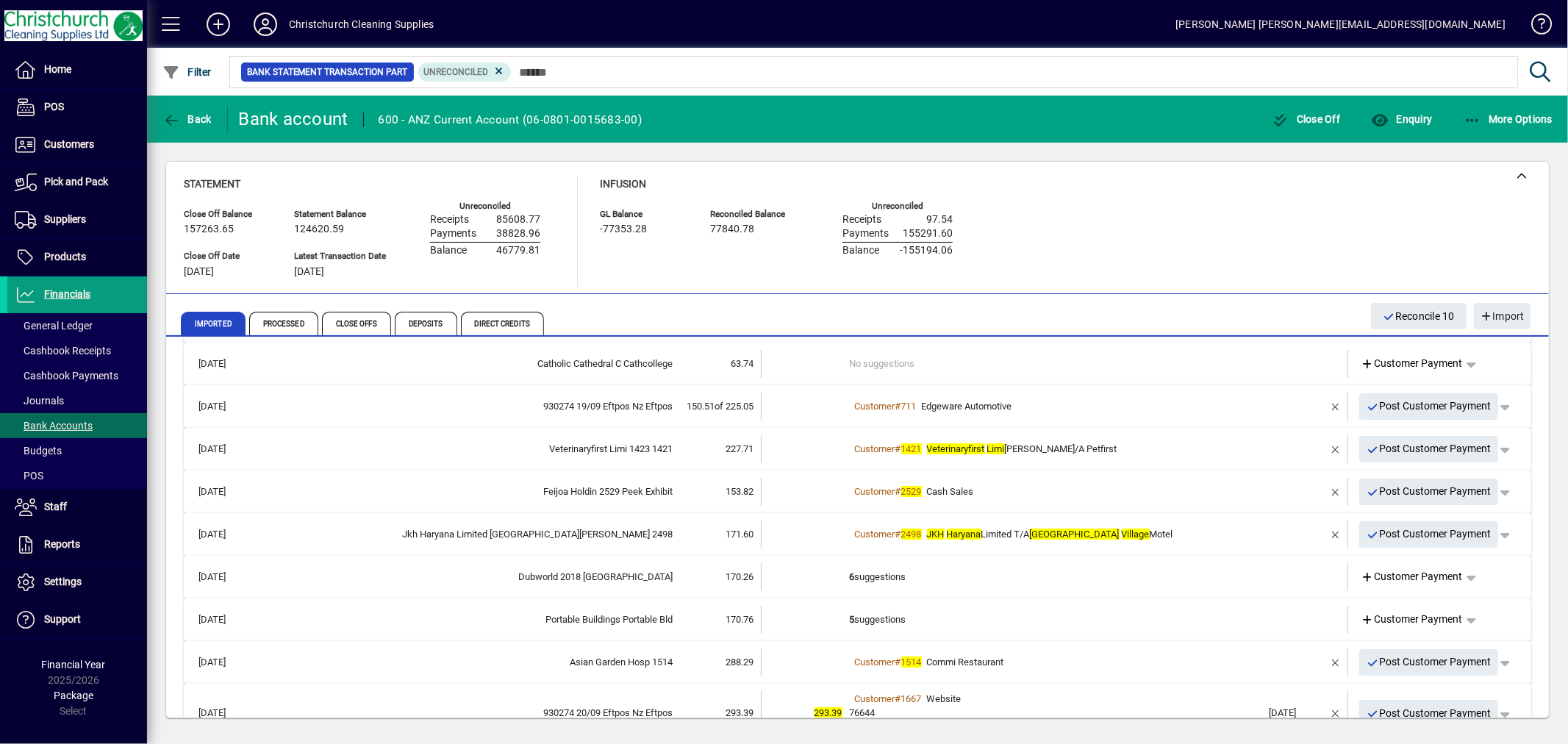
scroll to position [81, 0]
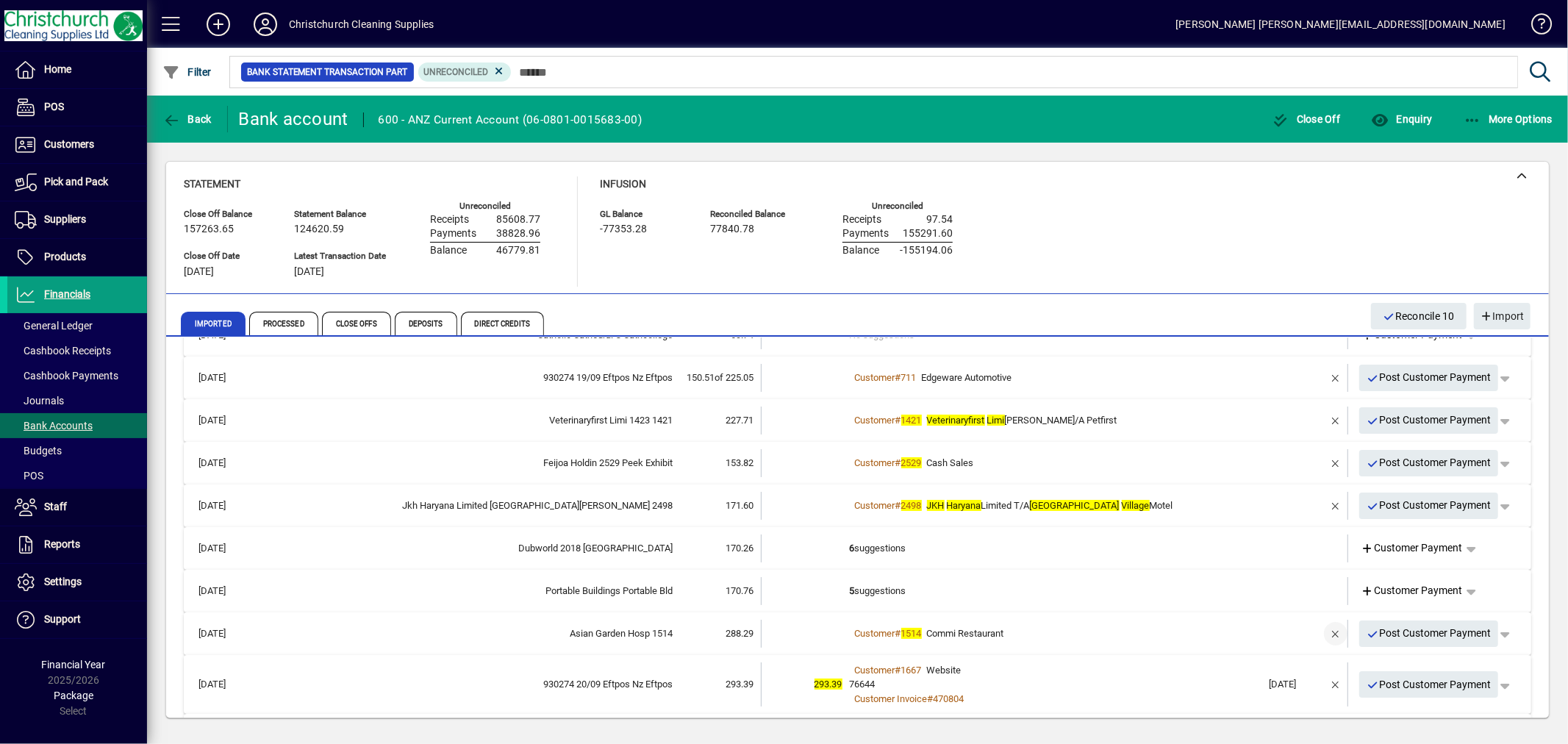
click at [1324, 634] on span "button" at bounding box center [1336, 634] width 35 height 35
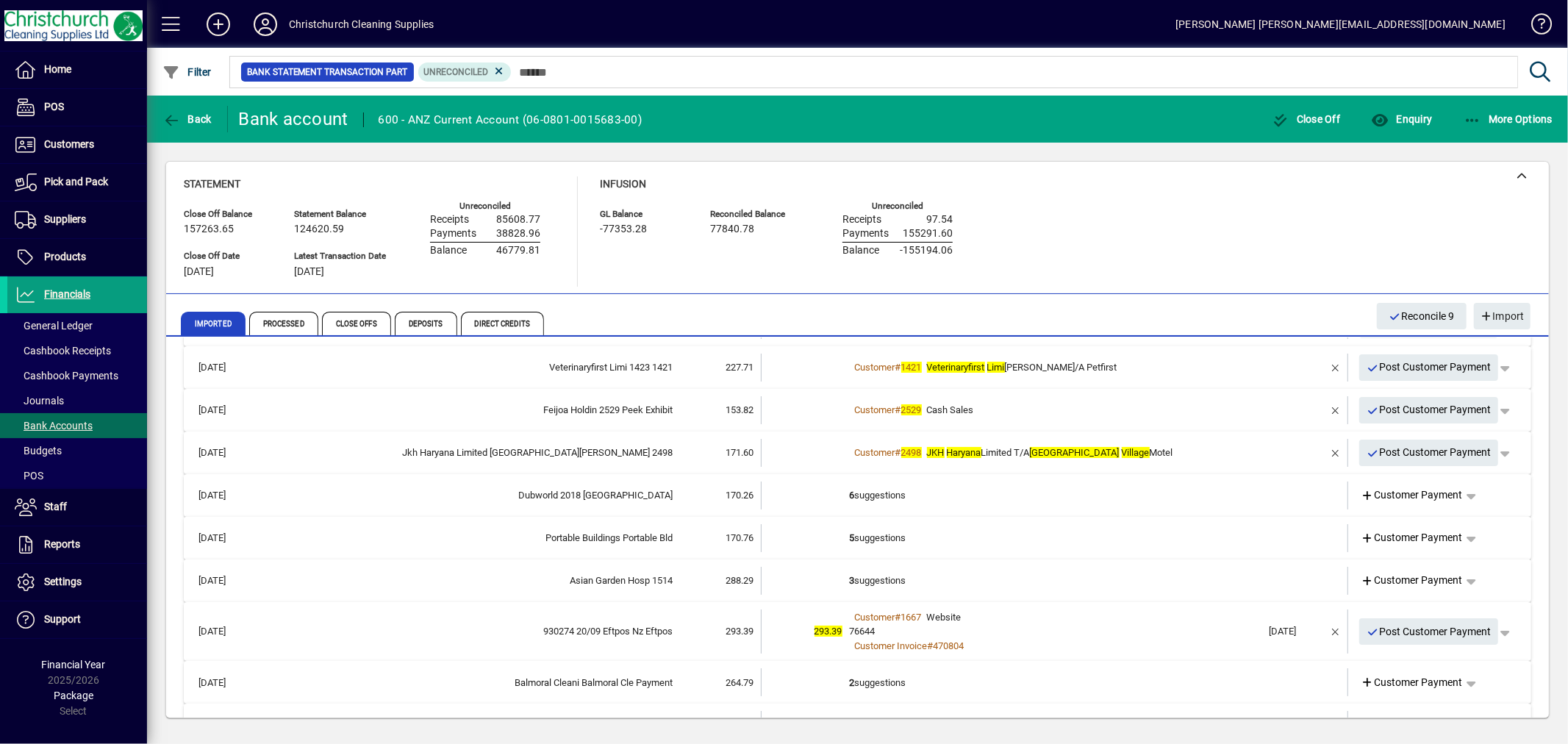
scroll to position [163, 0]
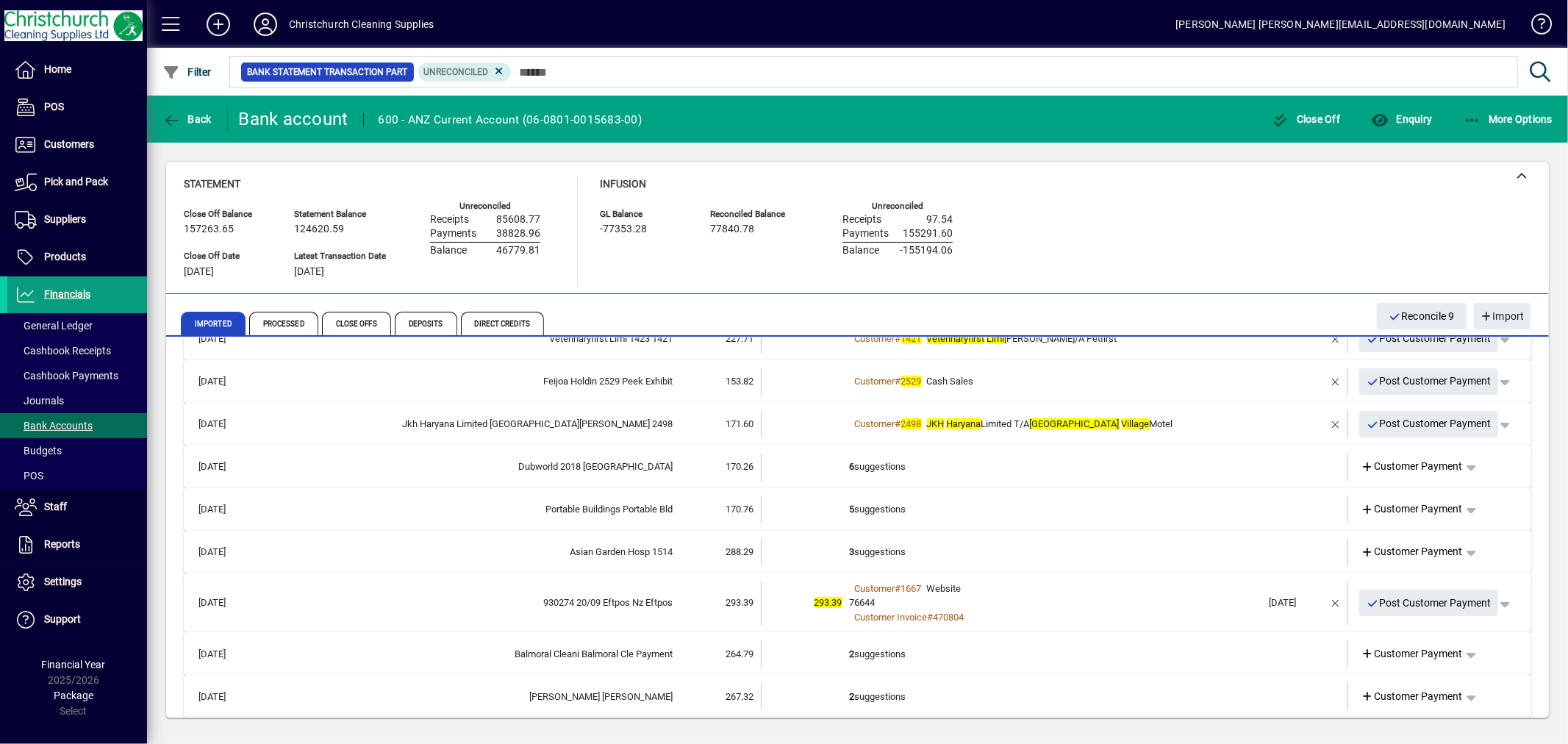
click at [869, 547] on td "3 suggestions" at bounding box center [1056, 553] width 412 height 28
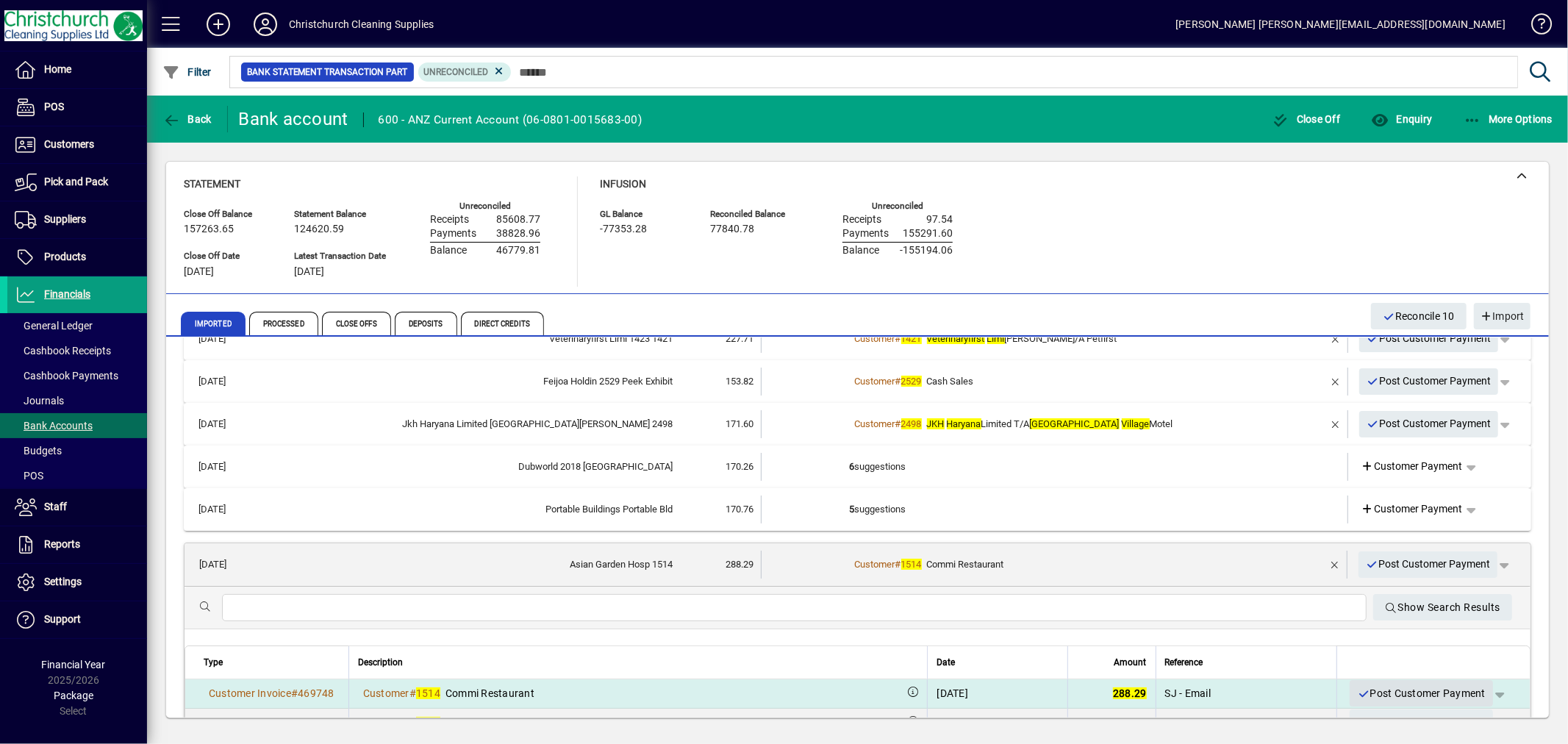
click at [1420, 693] on span "Post Customer Payment" at bounding box center [1422, 694] width 129 height 24
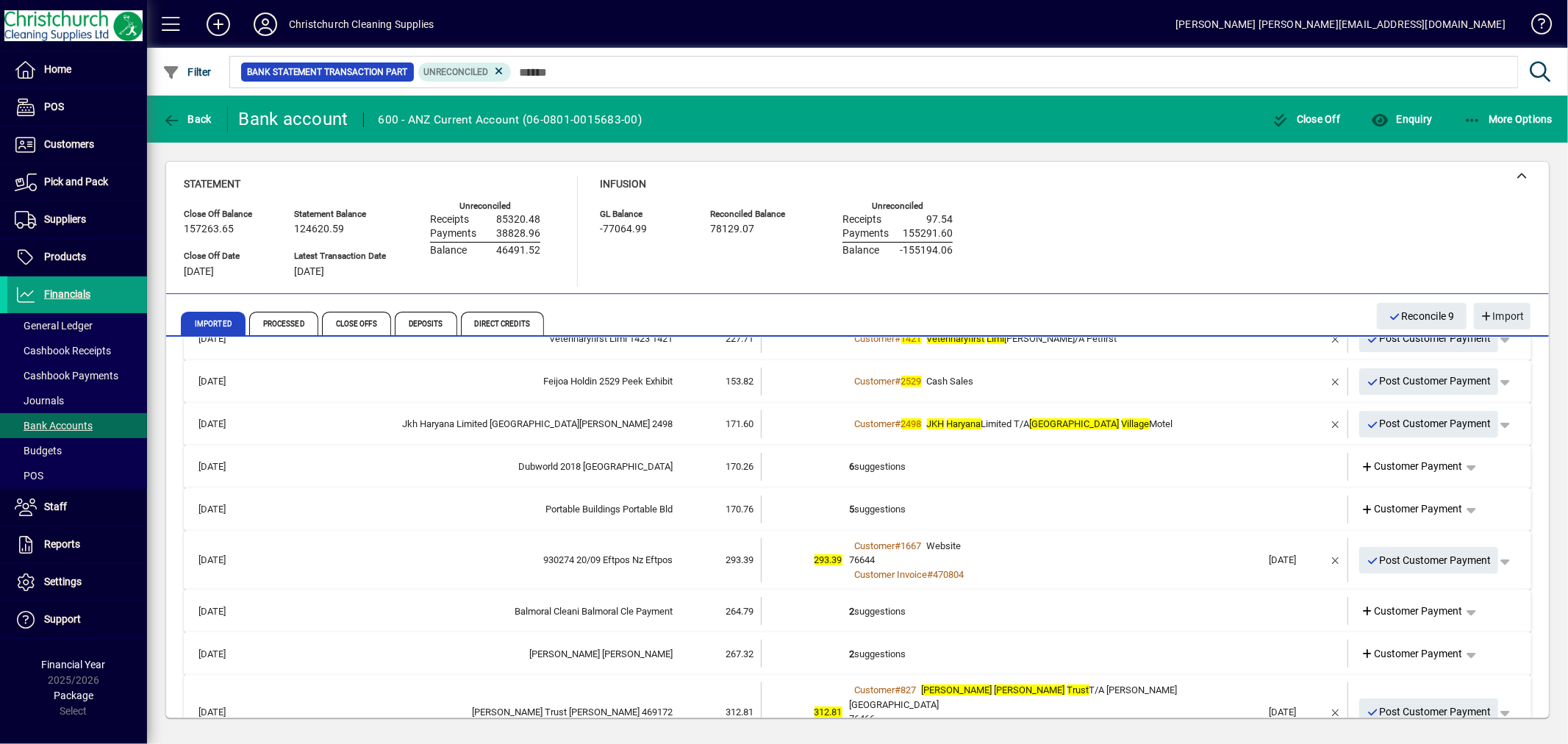
click at [883, 649] on td "2 suggestions" at bounding box center [1056, 654] width 412 height 28
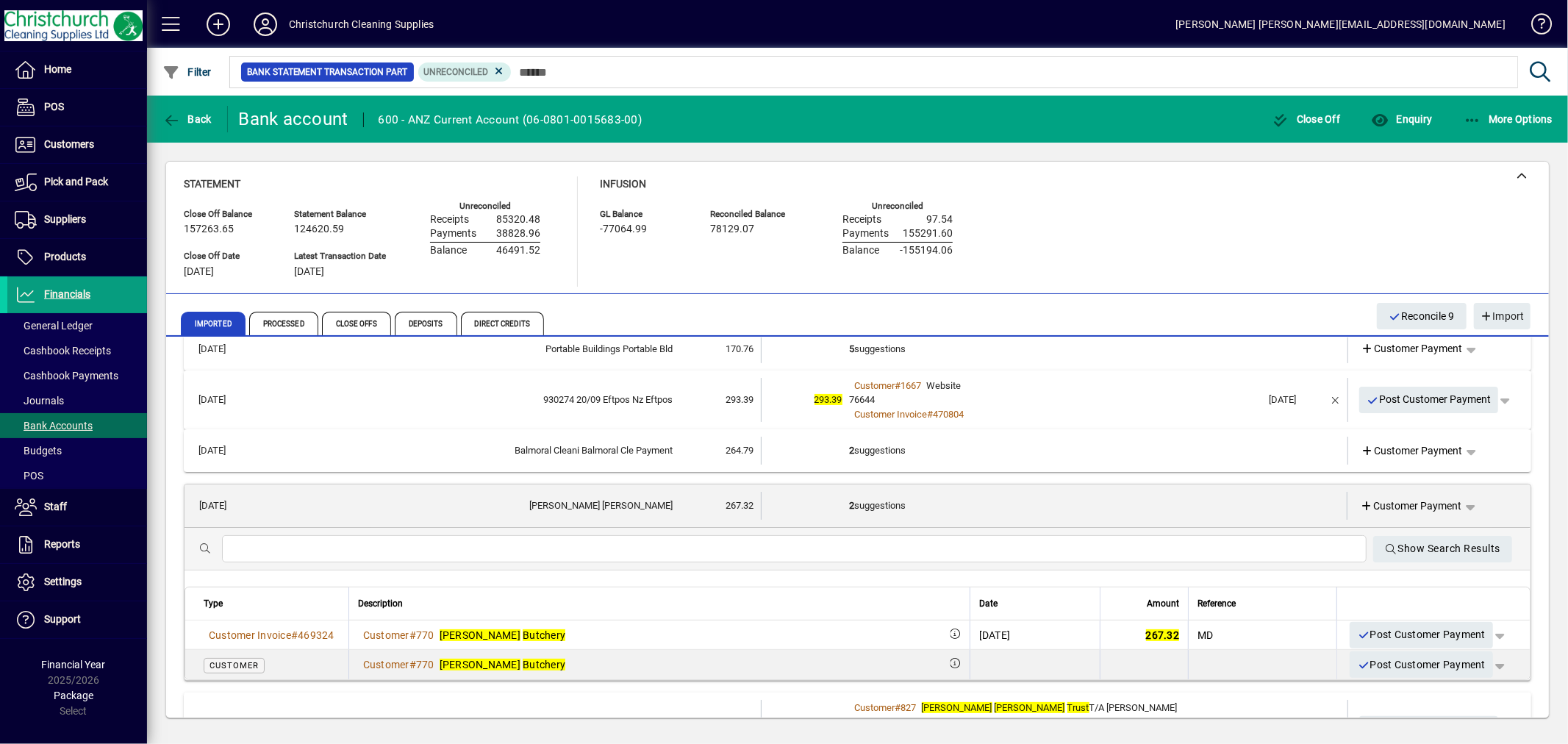
scroll to position [327, 0]
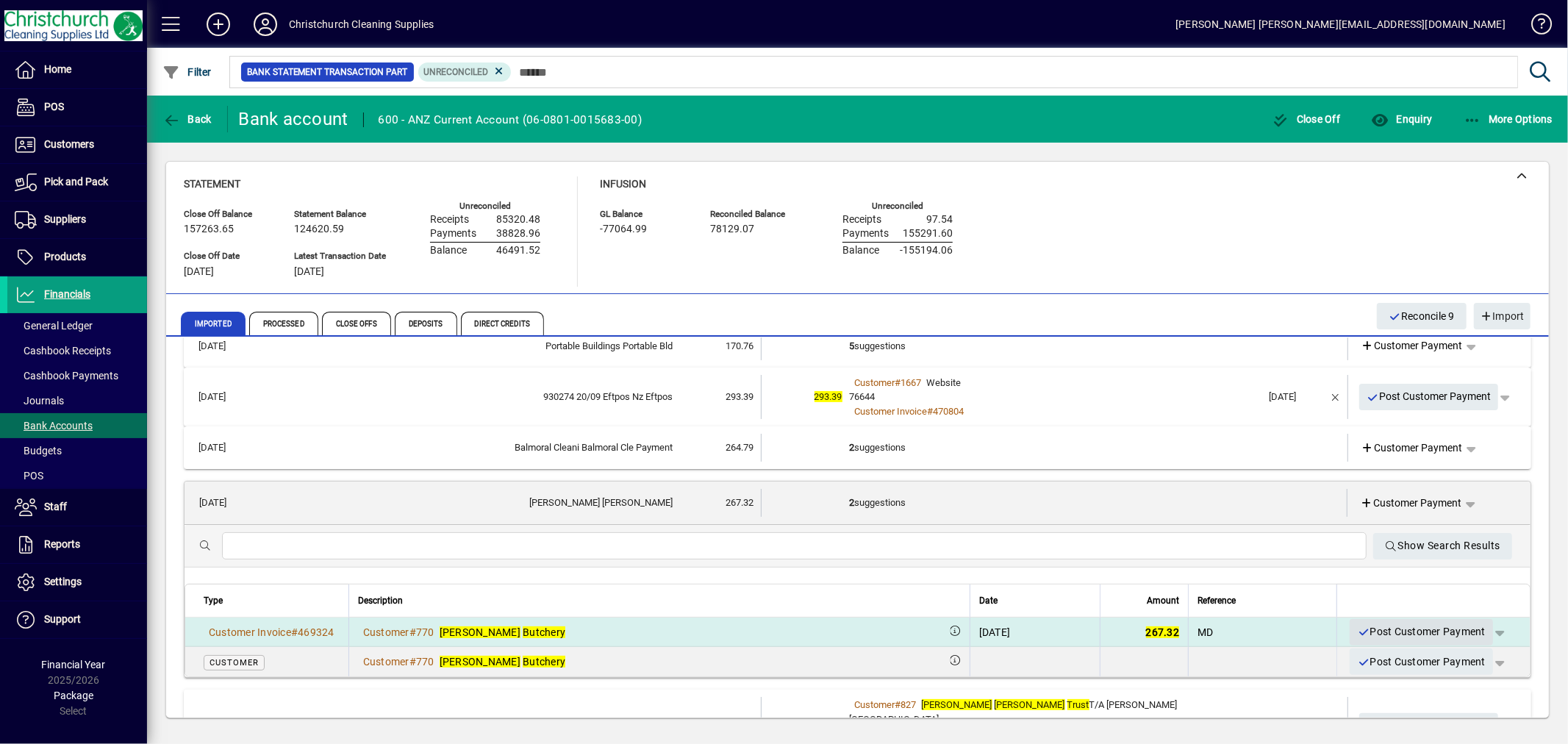
click at [1399, 629] on span "Post Customer Payment" at bounding box center [1422, 632] width 129 height 24
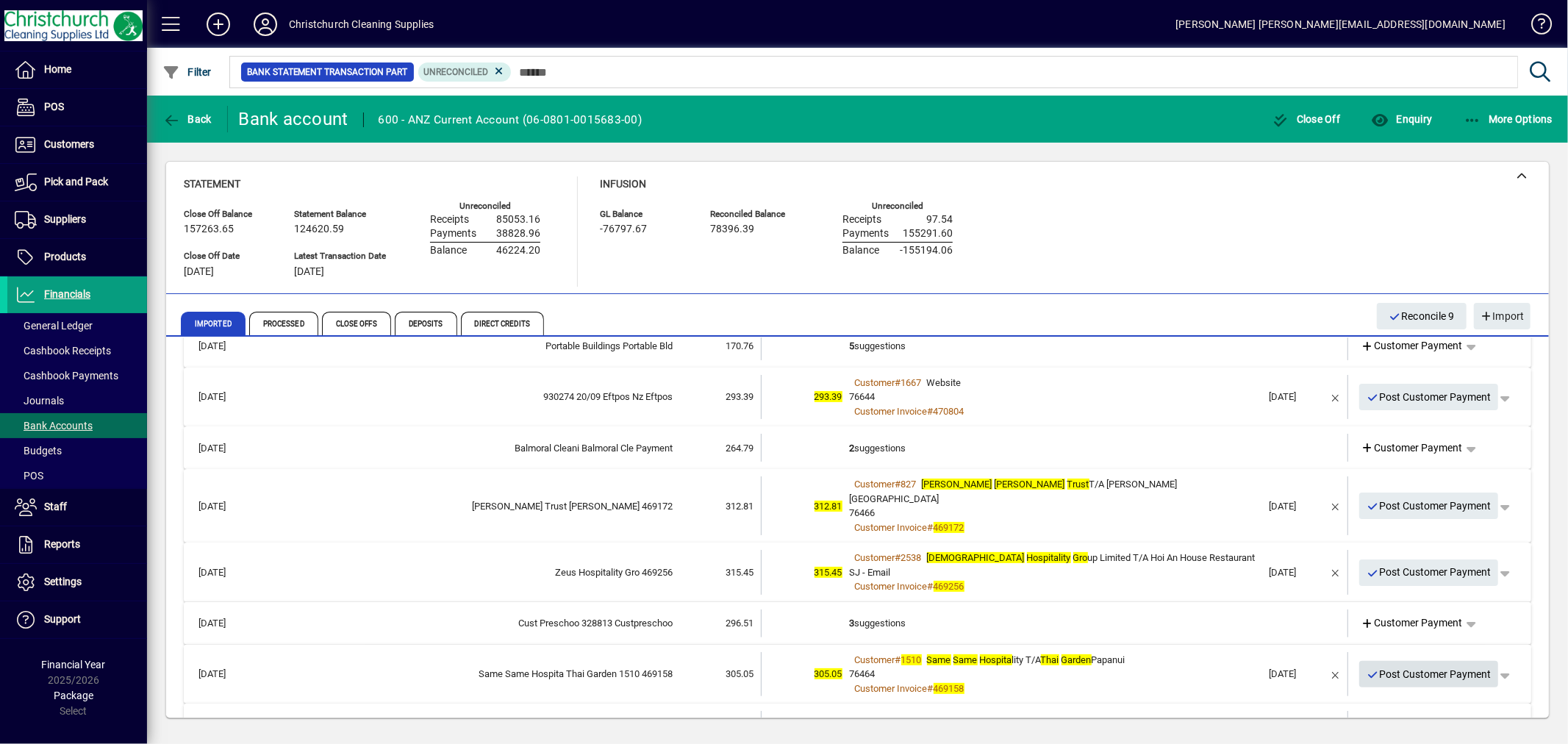
click at [1445, 663] on span "Post Customer Payment" at bounding box center [1428, 675] width 125 height 24
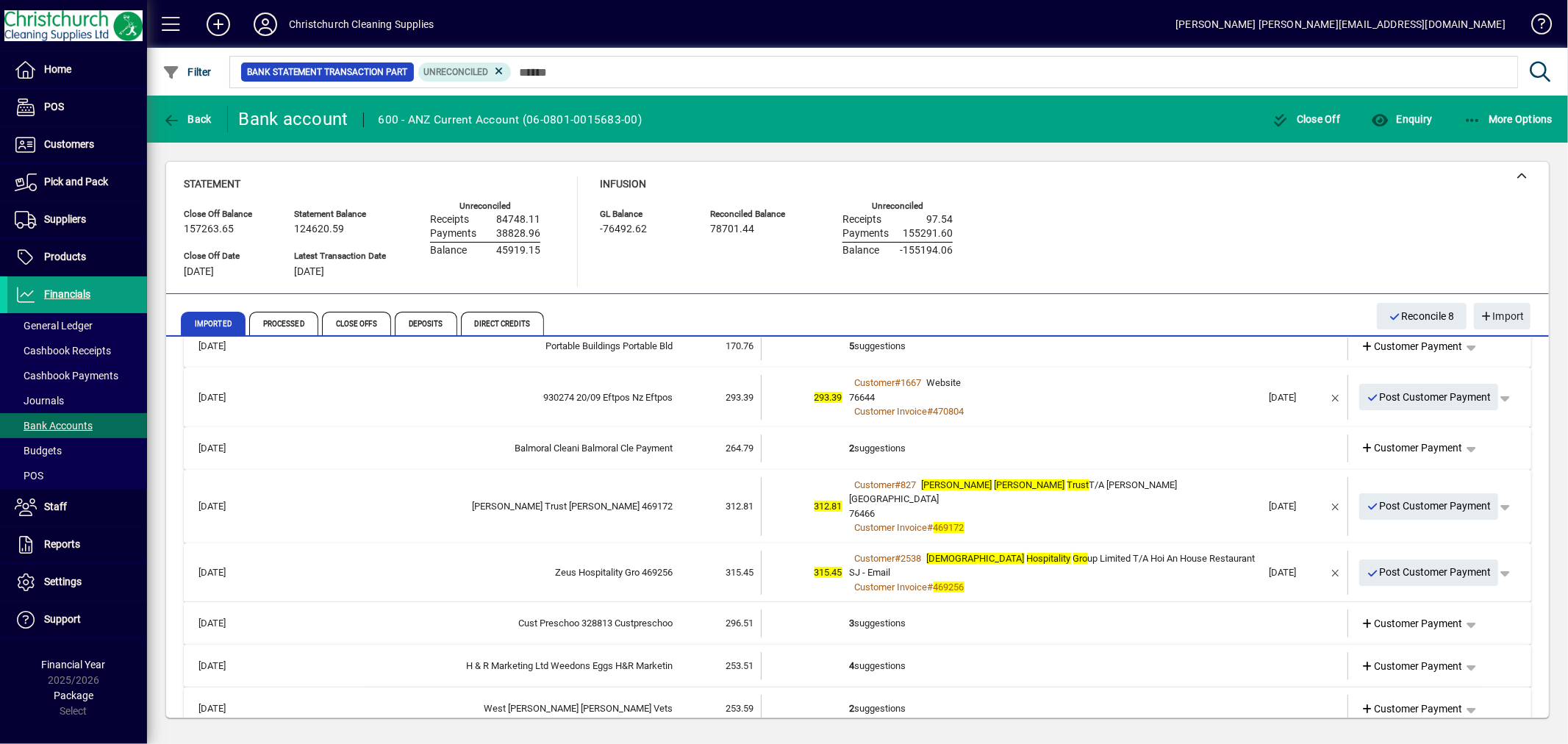
click at [883, 610] on td "3 suggestions" at bounding box center [1056, 624] width 412 height 28
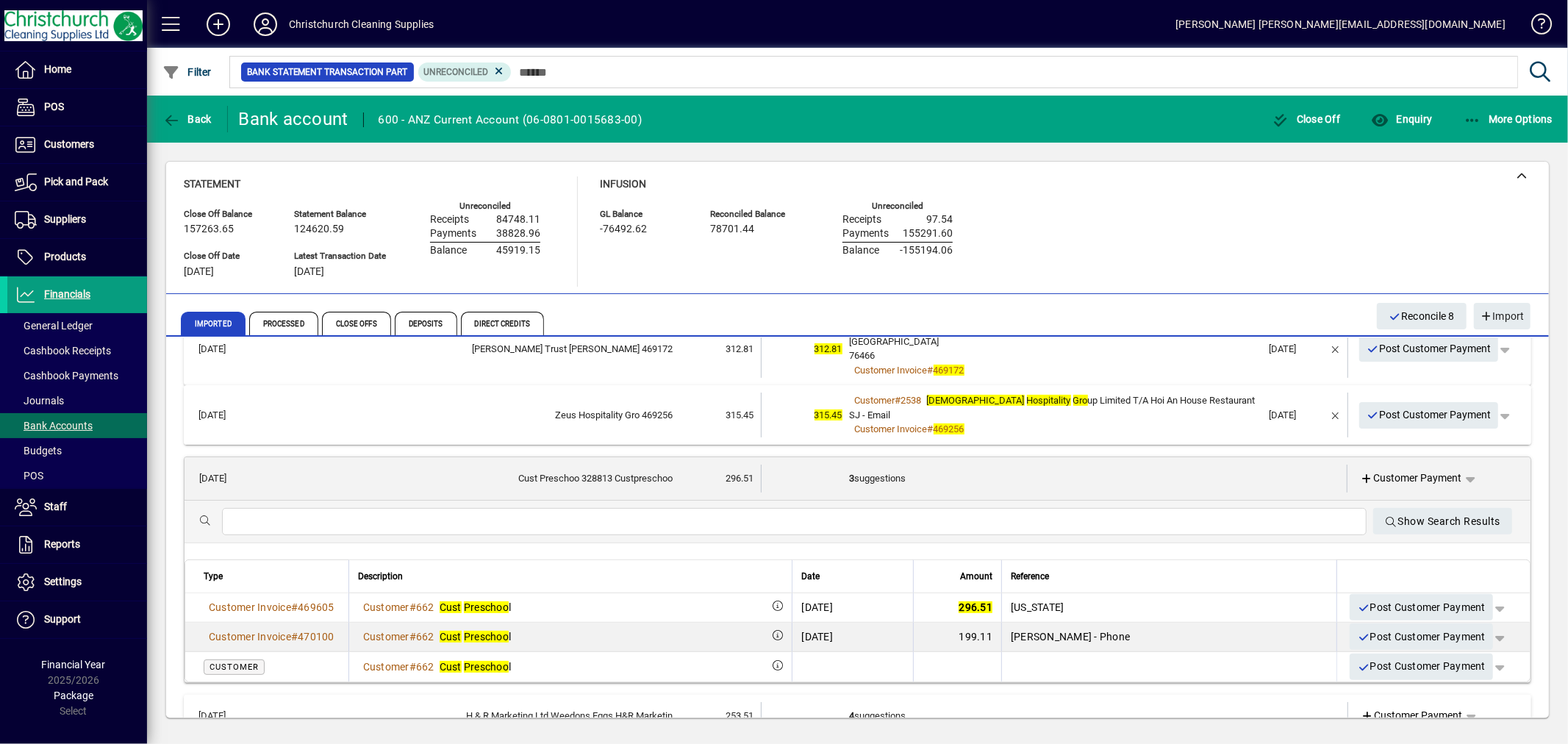
scroll to position [490, 0]
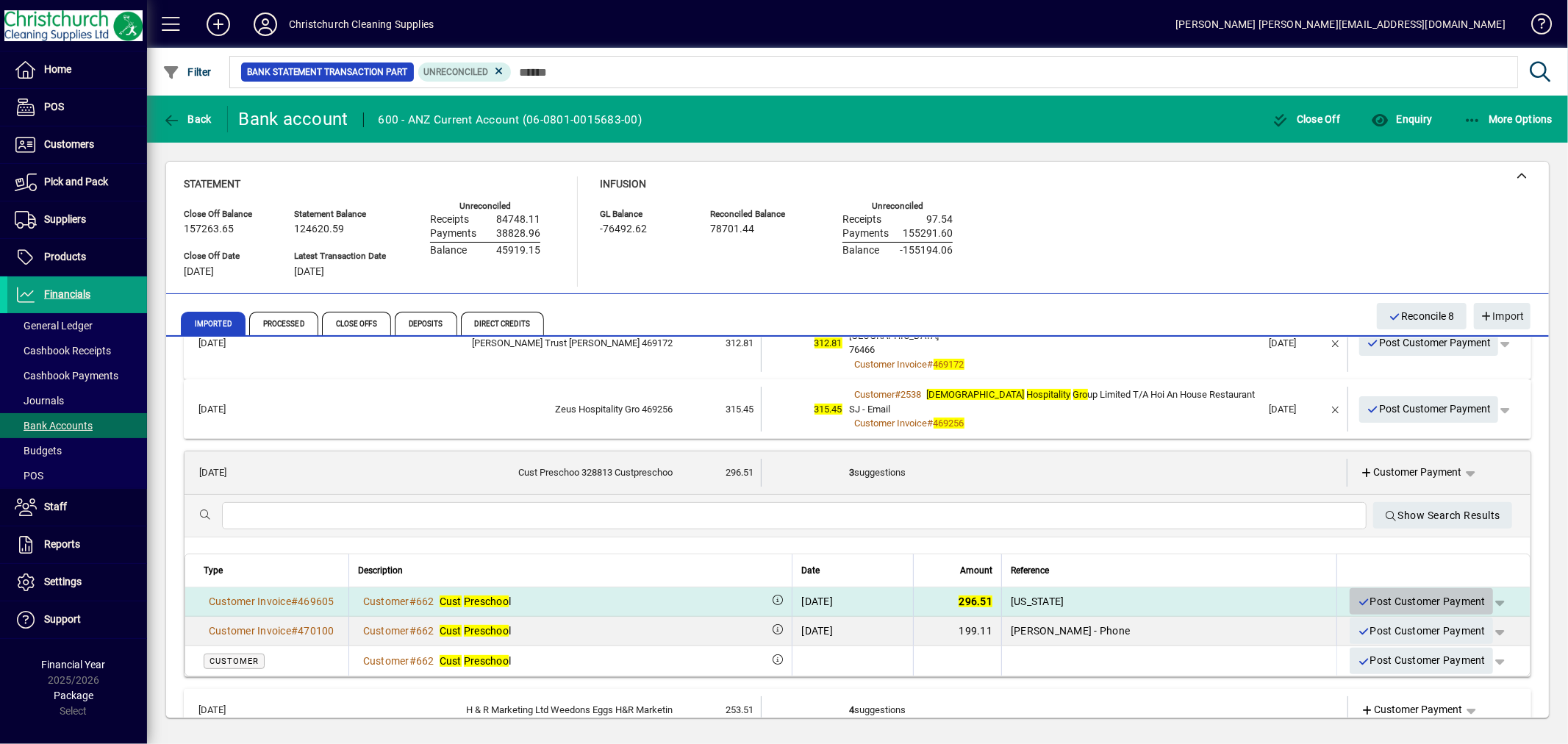
click at [1394, 590] on span "Post Customer Payment" at bounding box center [1422, 601] width 129 height 24
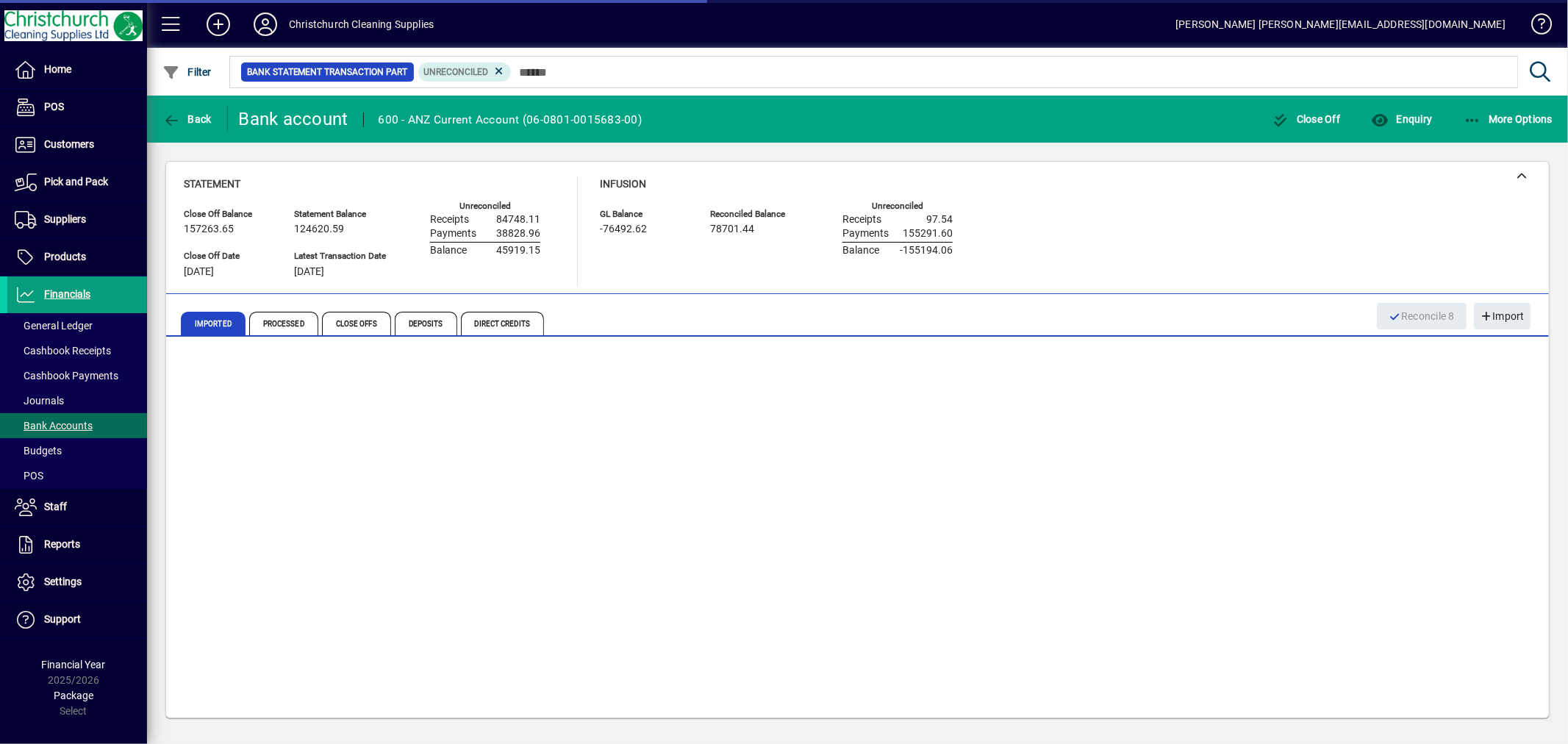
scroll to position [393, 0]
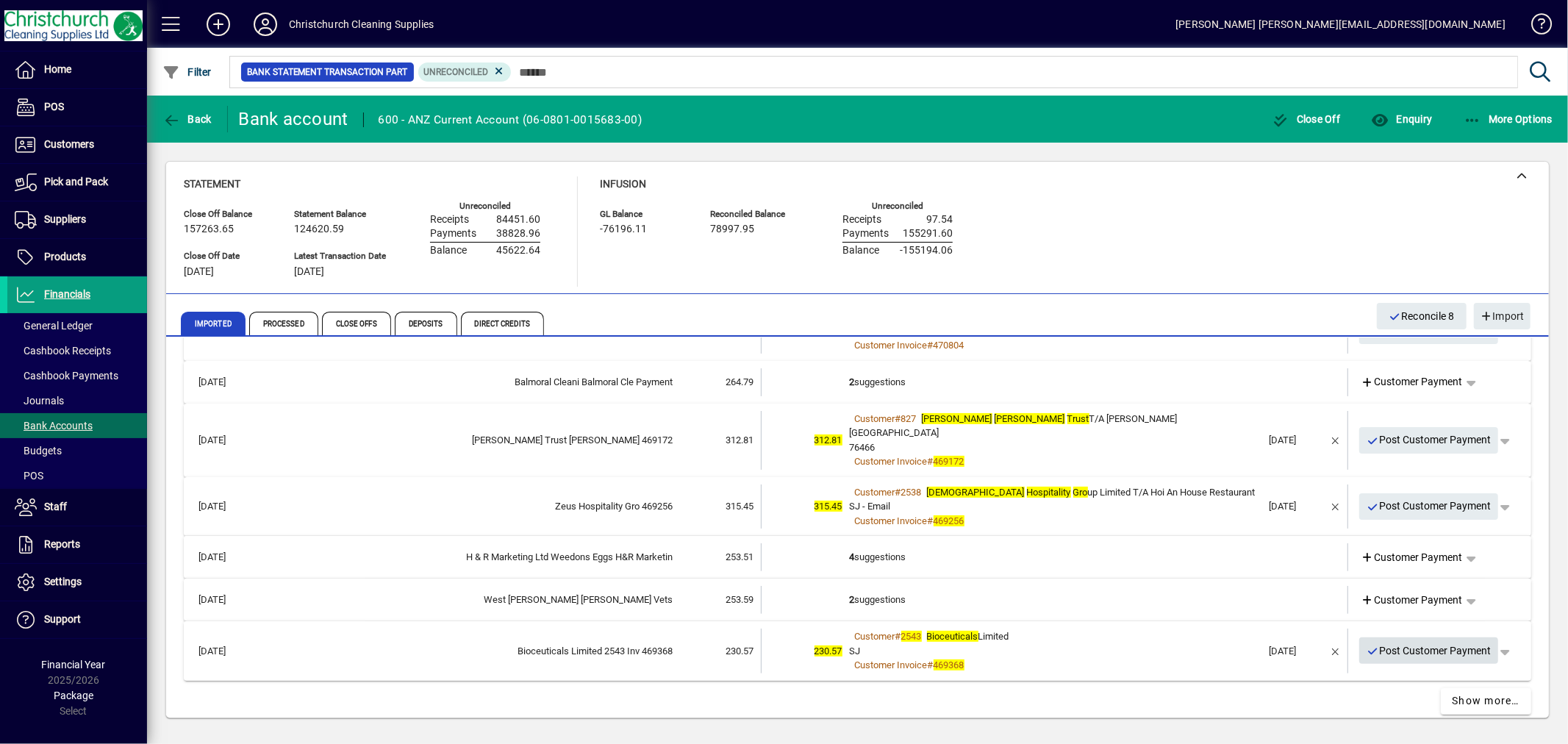
click at [1417, 639] on span "Post Customer Payment" at bounding box center [1428, 651] width 125 height 24
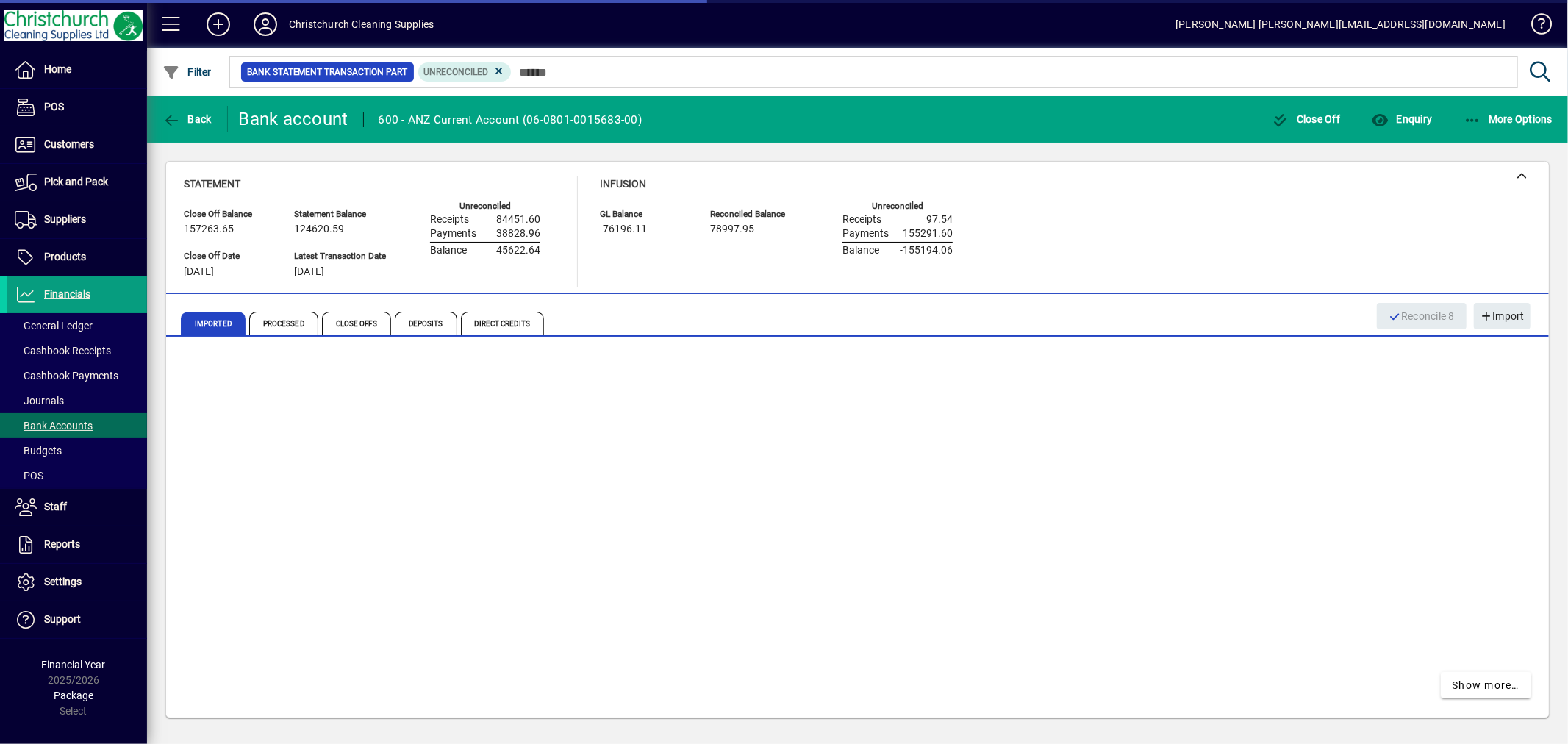
scroll to position [334, 0]
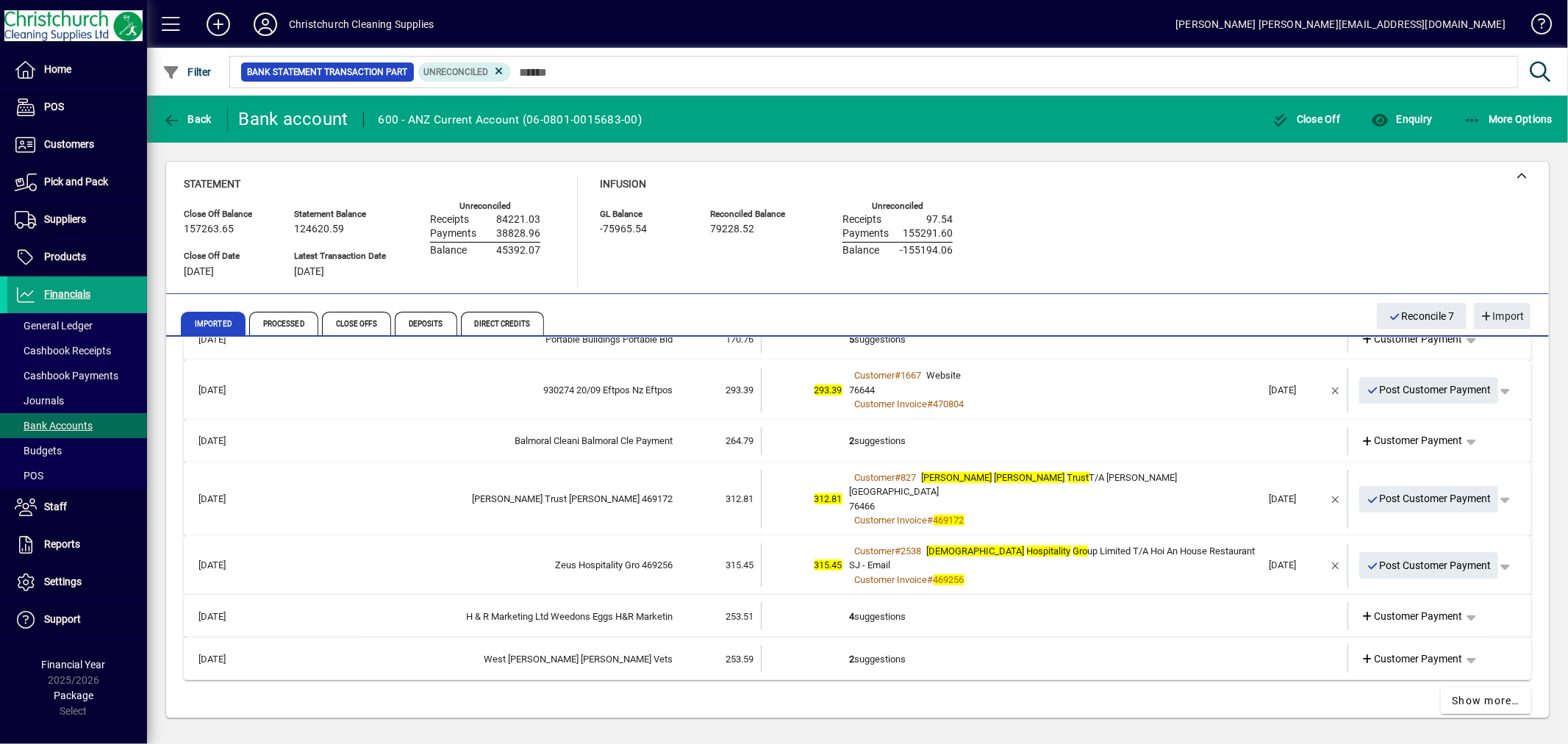
click at [894, 645] on td "2 suggestions" at bounding box center [1056, 659] width 412 height 28
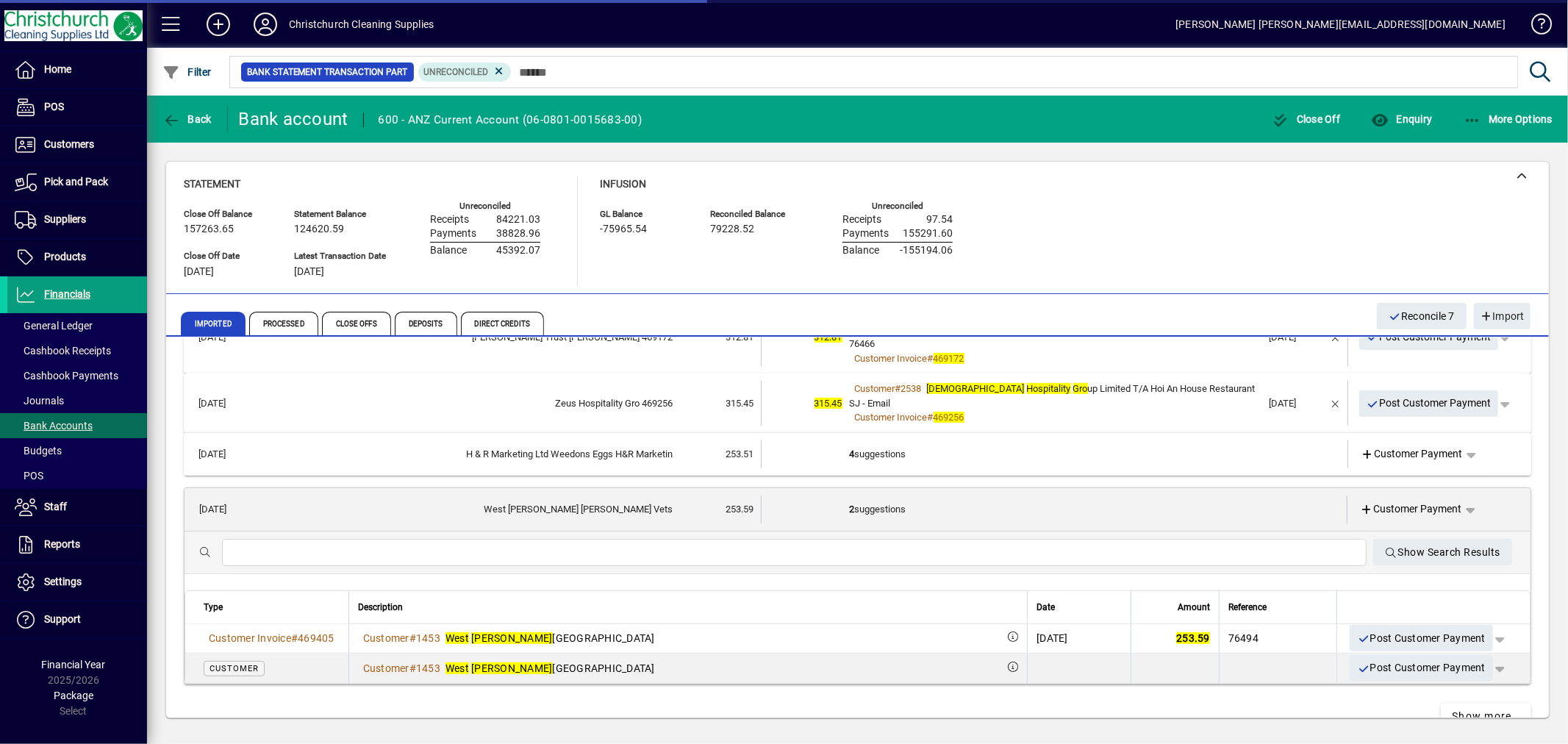
scroll to position [511, 0]
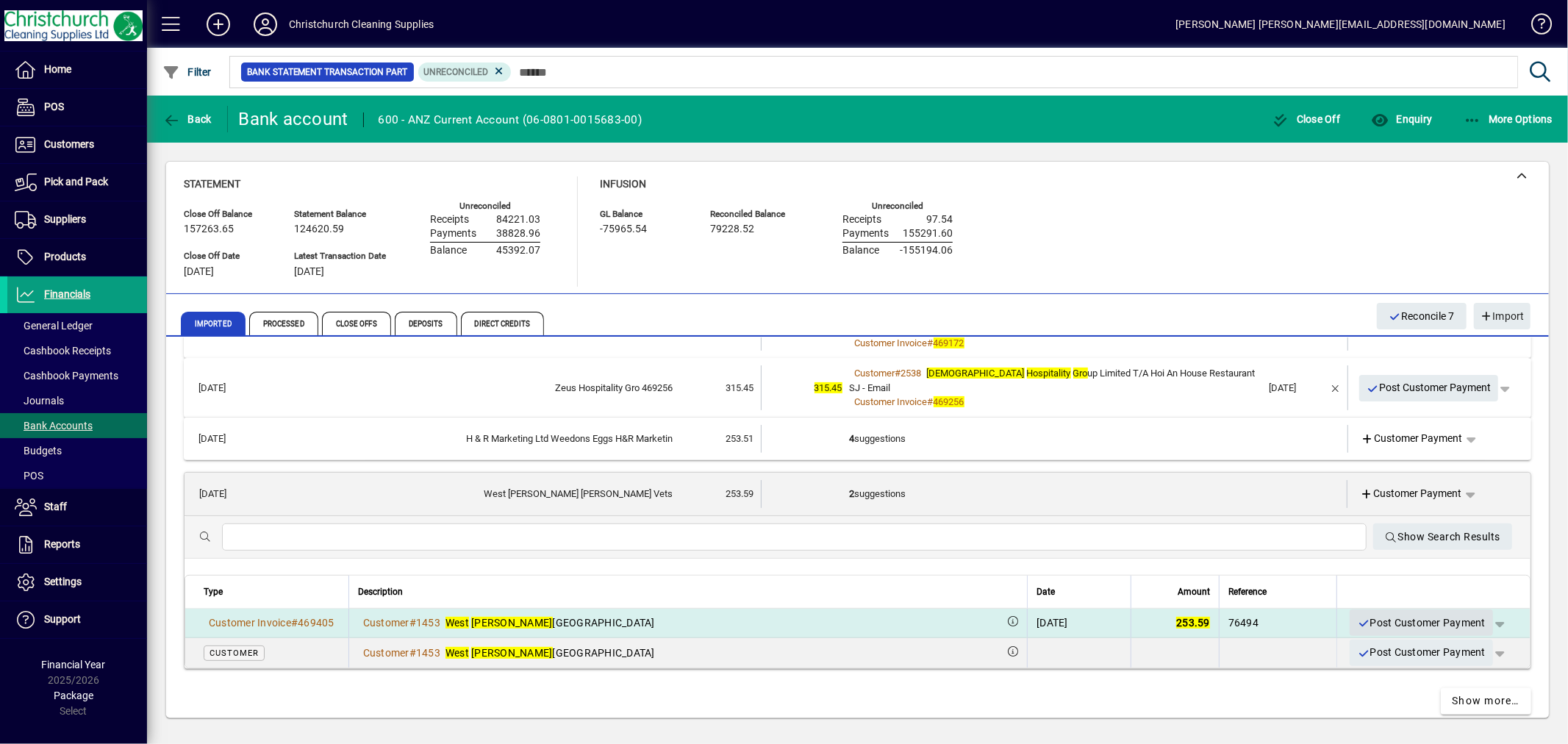
click at [1420, 611] on span "Post Customer Payment" at bounding box center [1422, 623] width 129 height 24
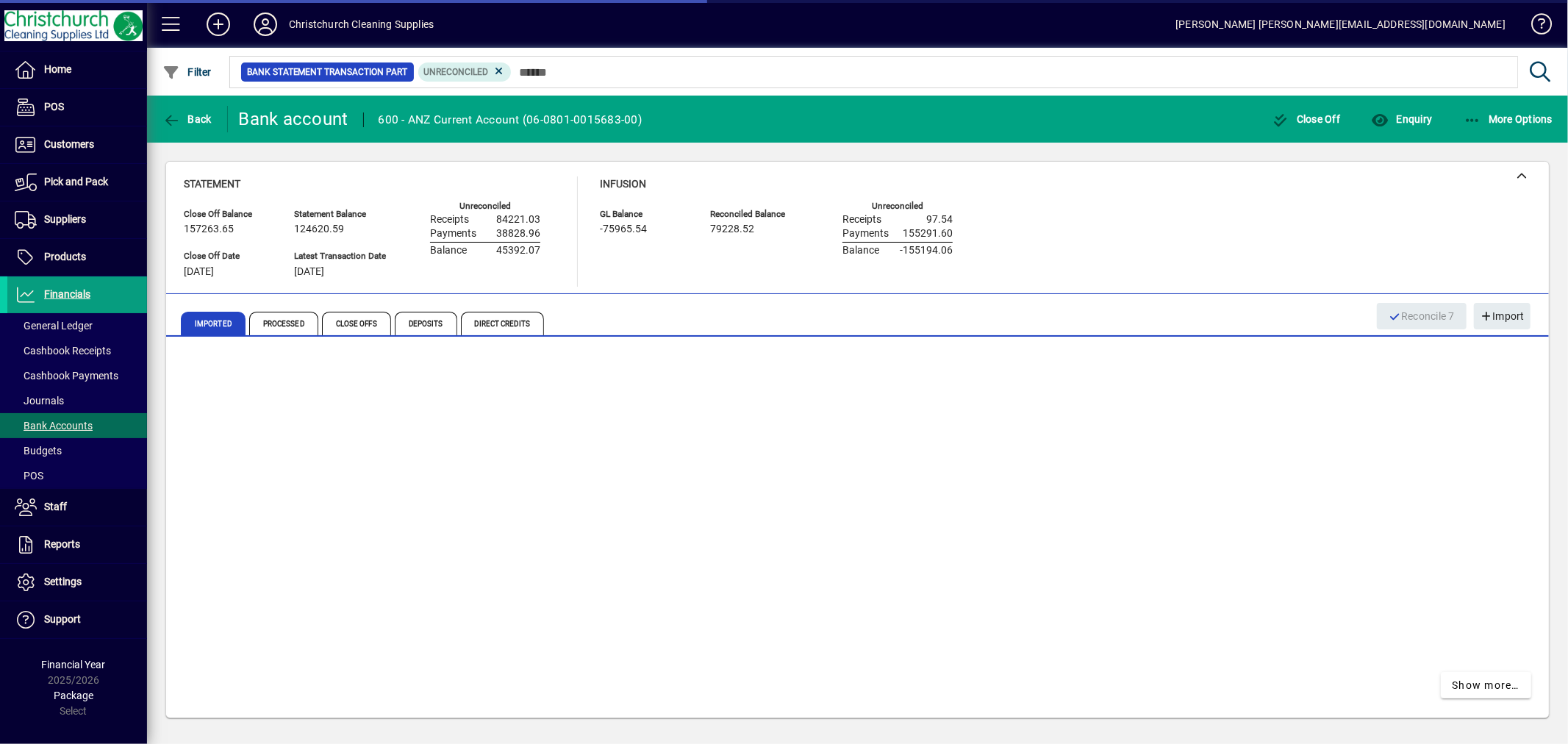
scroll to position [291, 0]
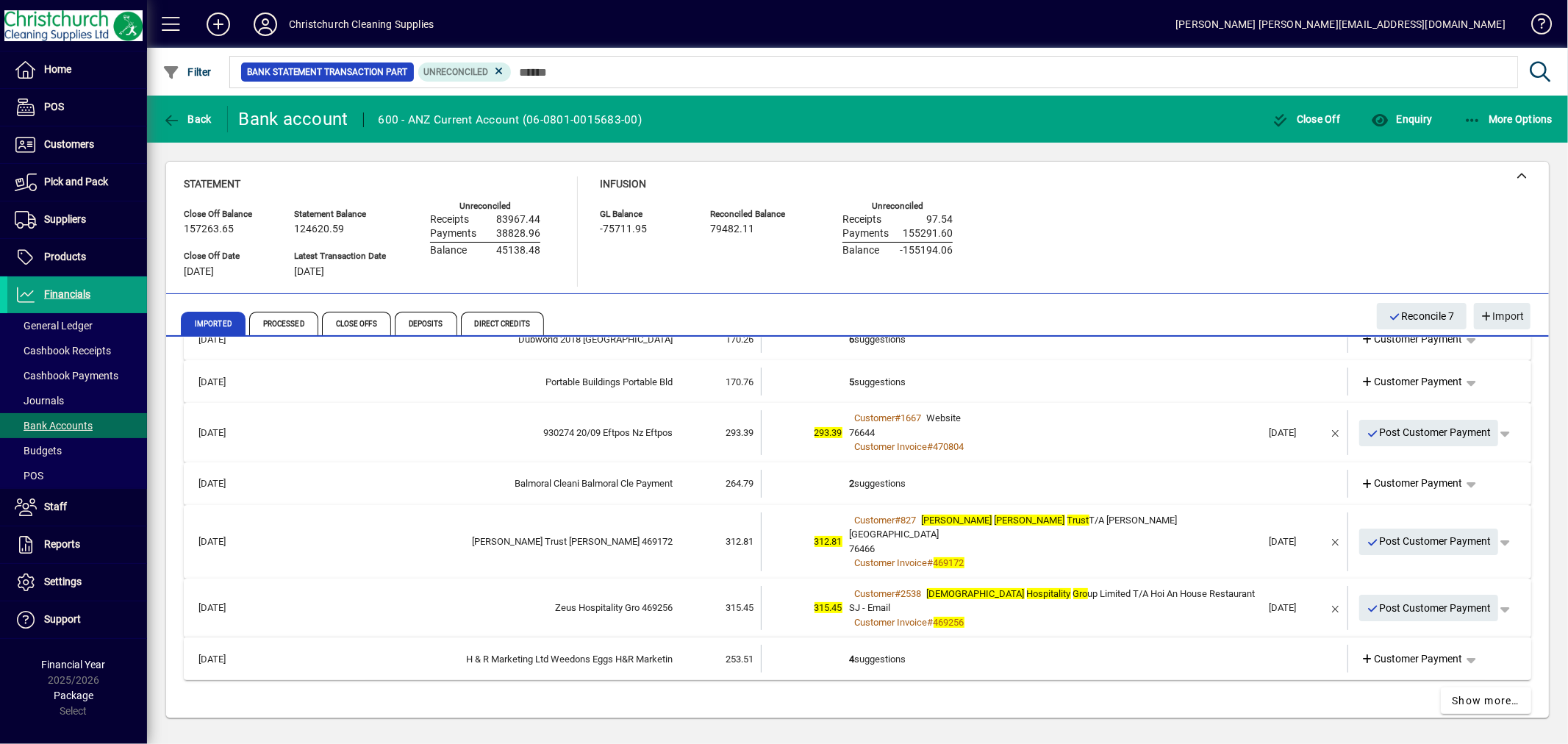
click at [857, 645] on td "4 suggestions" at bounding box center [1056, 659] width 412 height 28
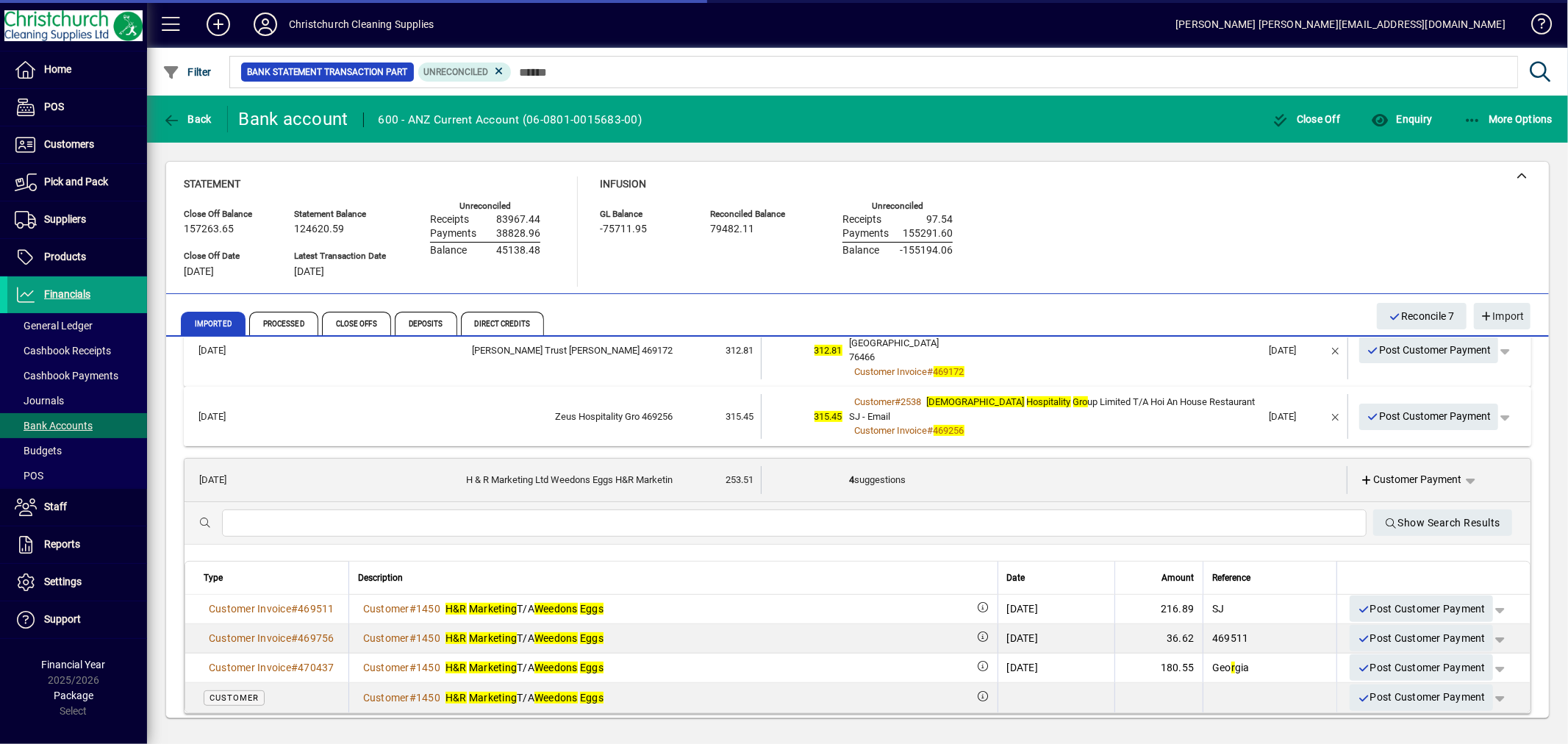
scroll to position [528, 0]
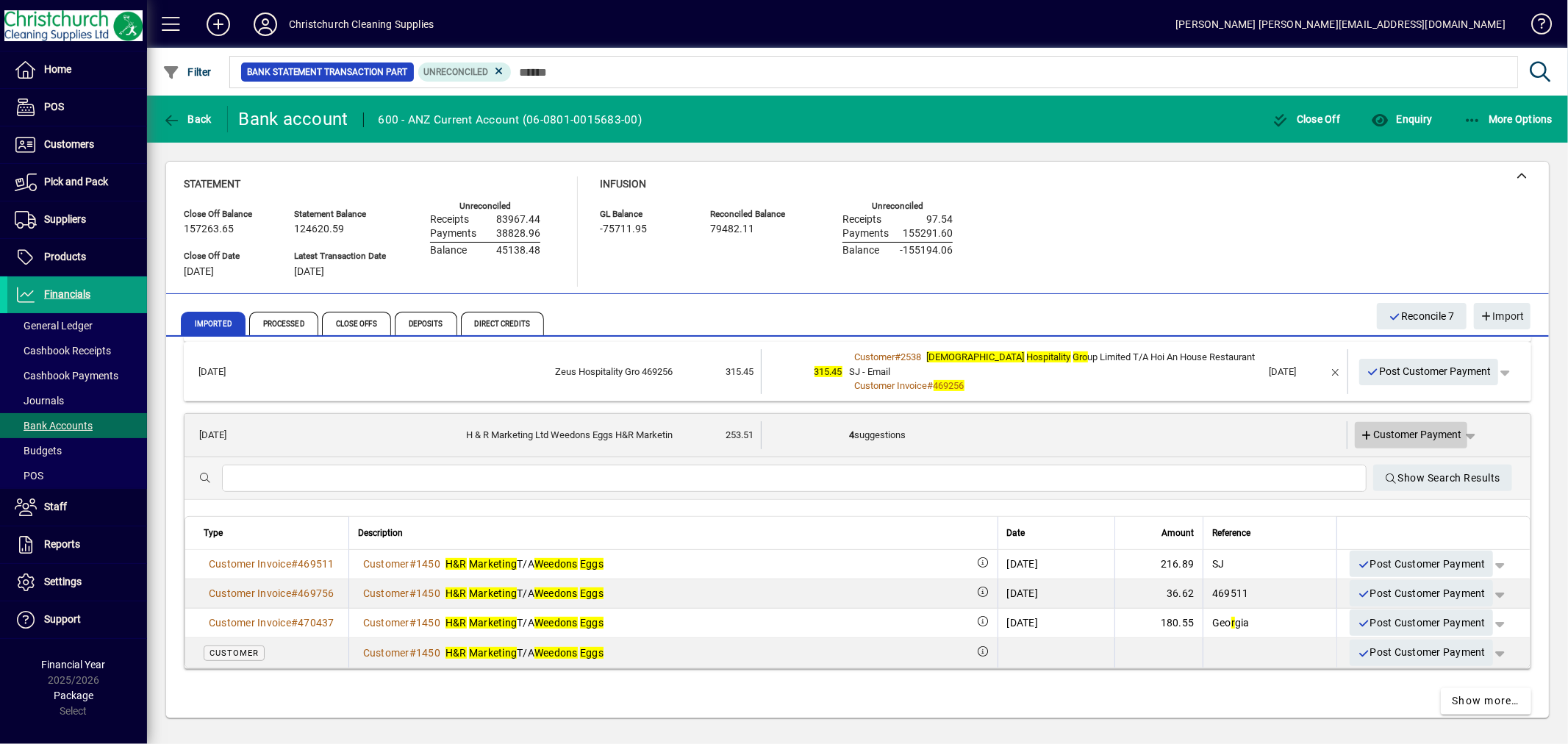
click at [1423, 427] on span "Customer Payment" at bounding box center [1411, 434] width 101 height 16
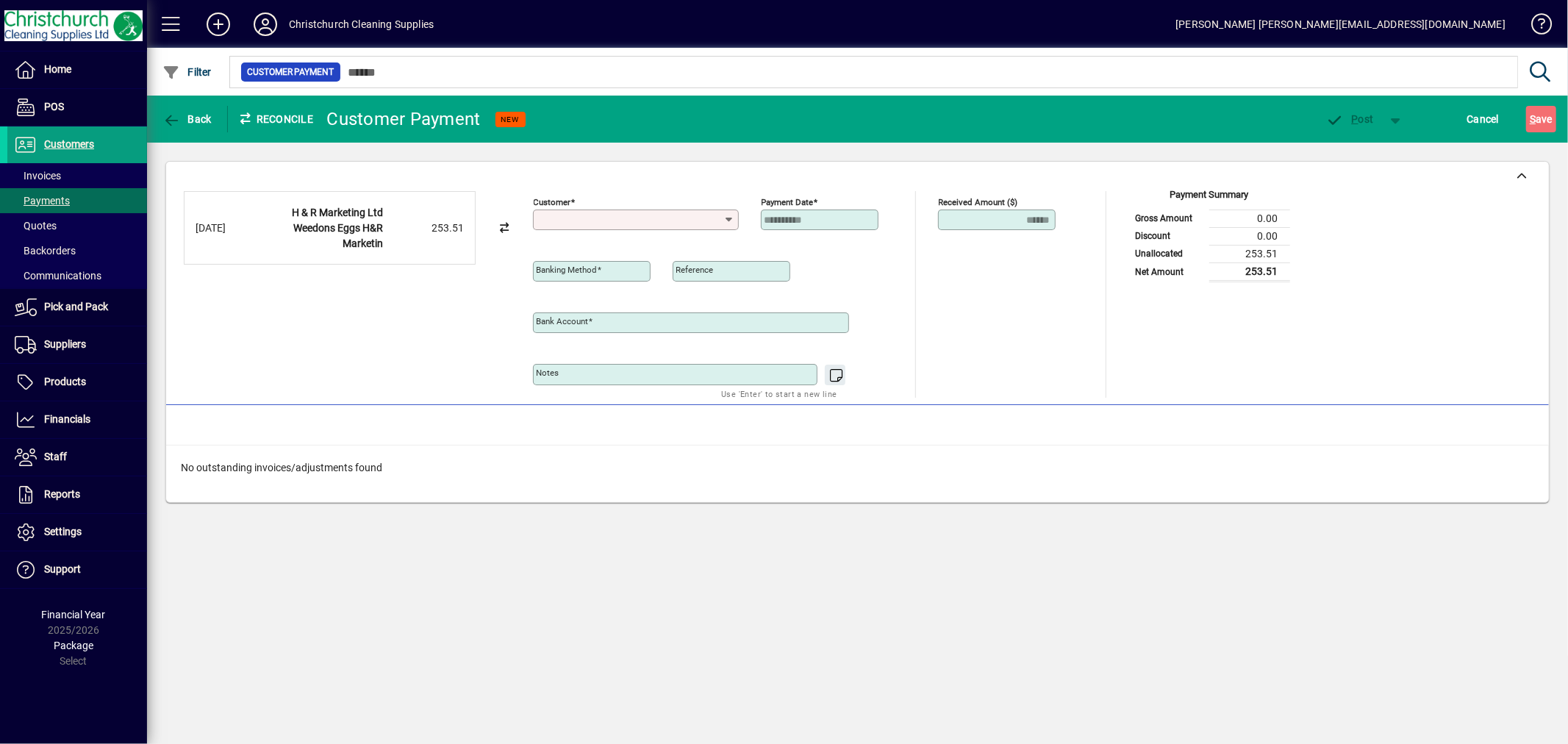
type input "**********"
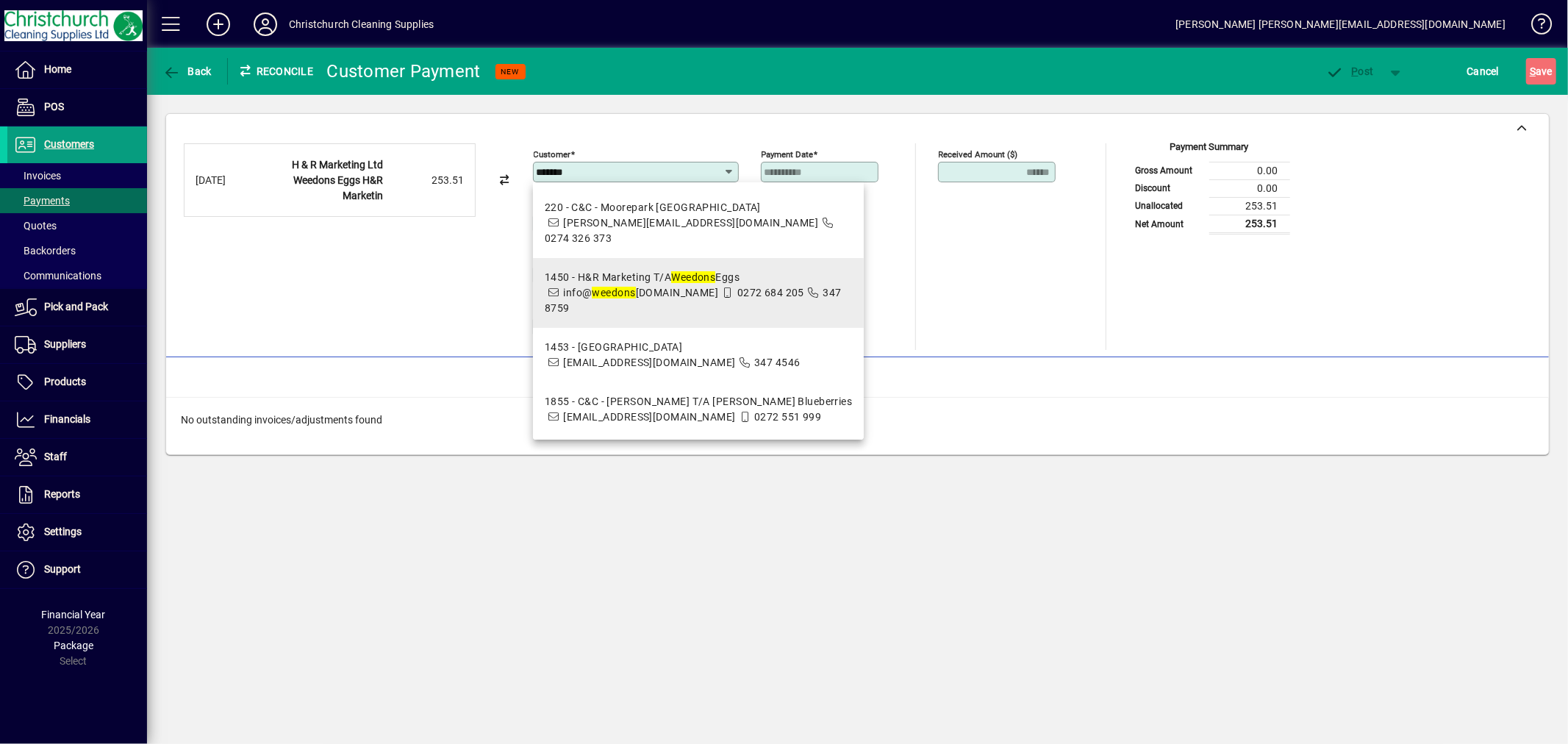
click at [672, 270] on div "1450 - H&R Marketing T/A Weedons Eggs" at bounding box center [699, 277] width 308 height 16
type input "**********"
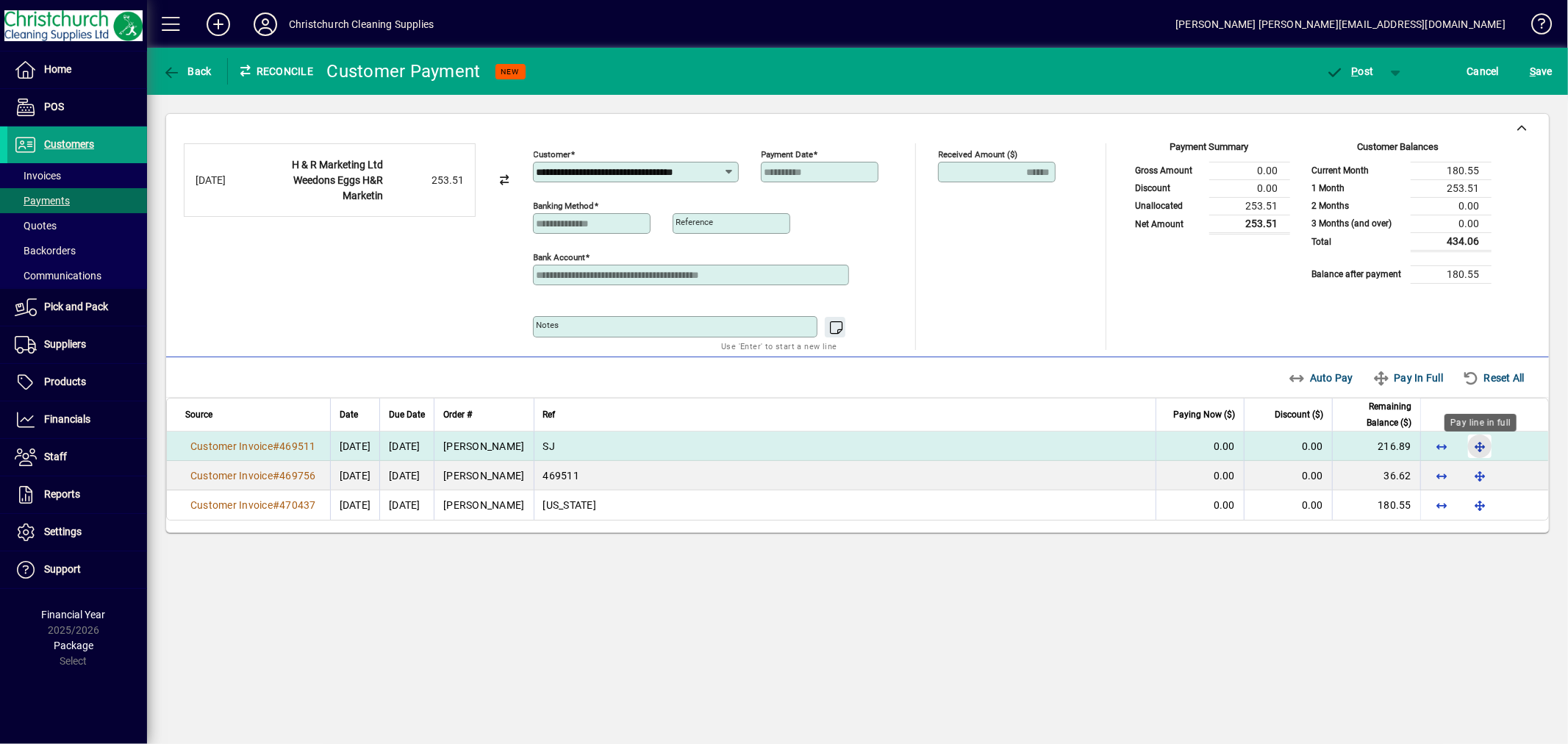
click at [1487, 446] on span "button" at bounding box center [1480, 446] width 35 height 35
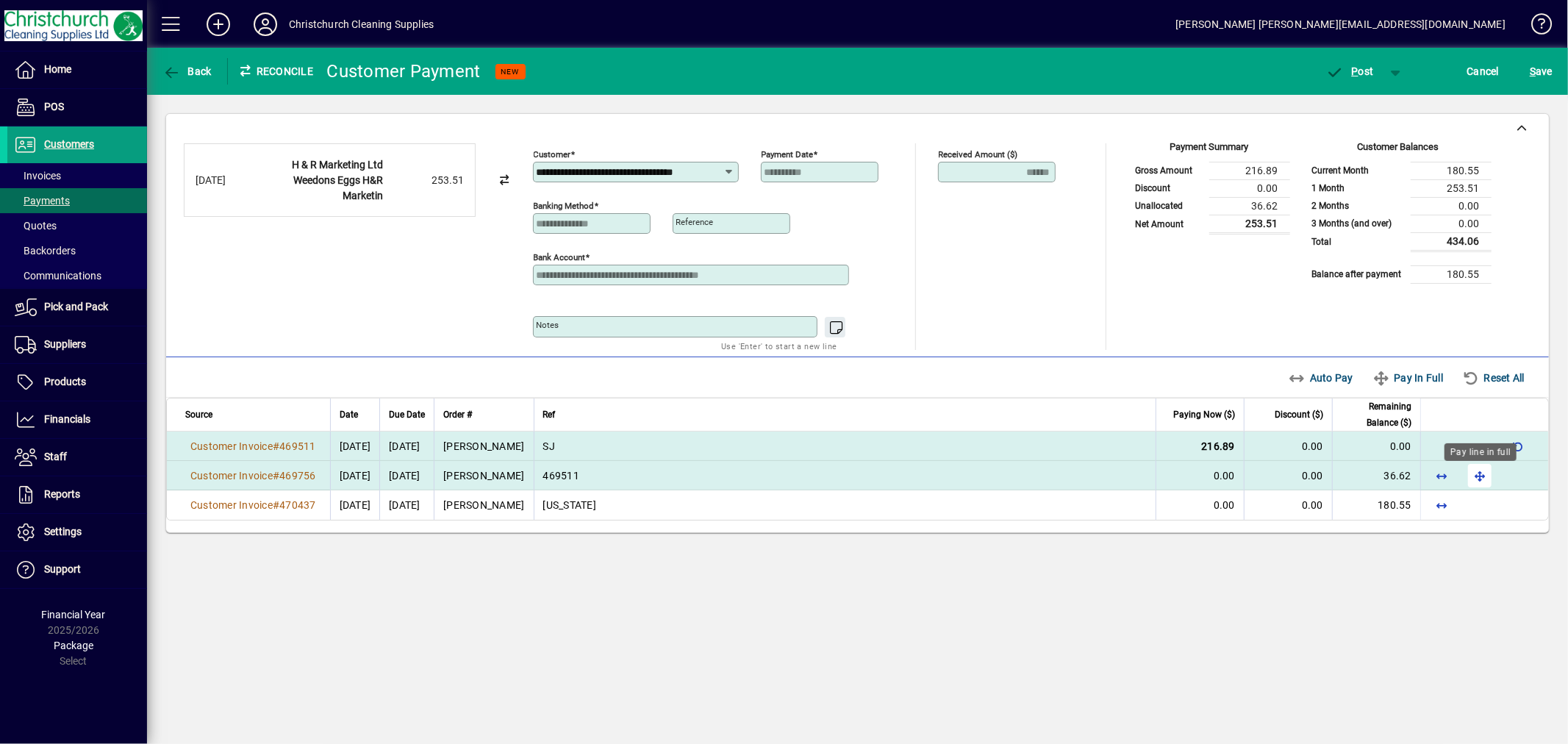
click at [1478, 481] on span "button" at bounding box center [1480, 476] width 35 height 35
click at [1372, 69] on span "P ost" at bounding box center [1350, 72] width 48 height 12
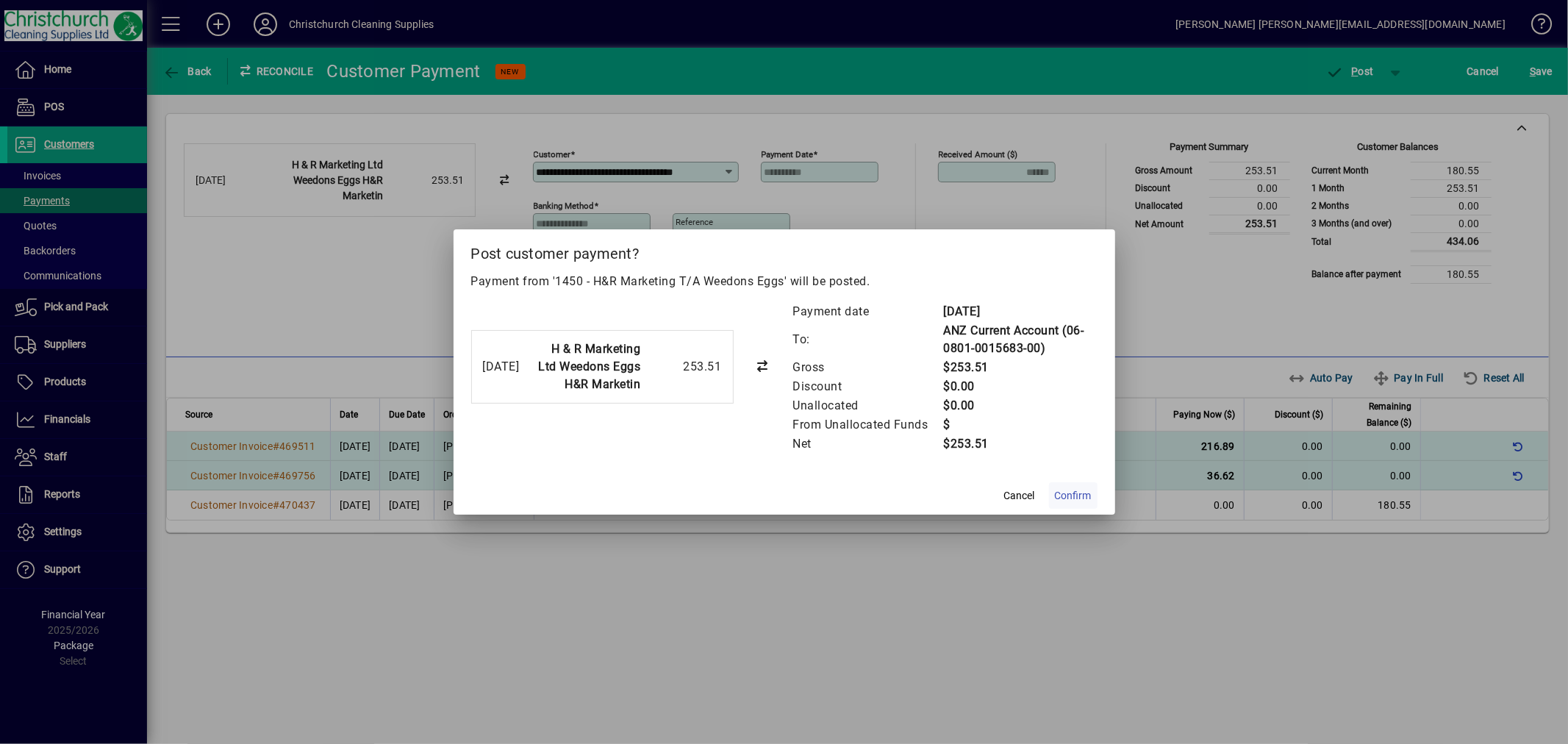
click at [1077, 495] on span "Confirm" at bounding box center [1073, 496] width 37 height 16
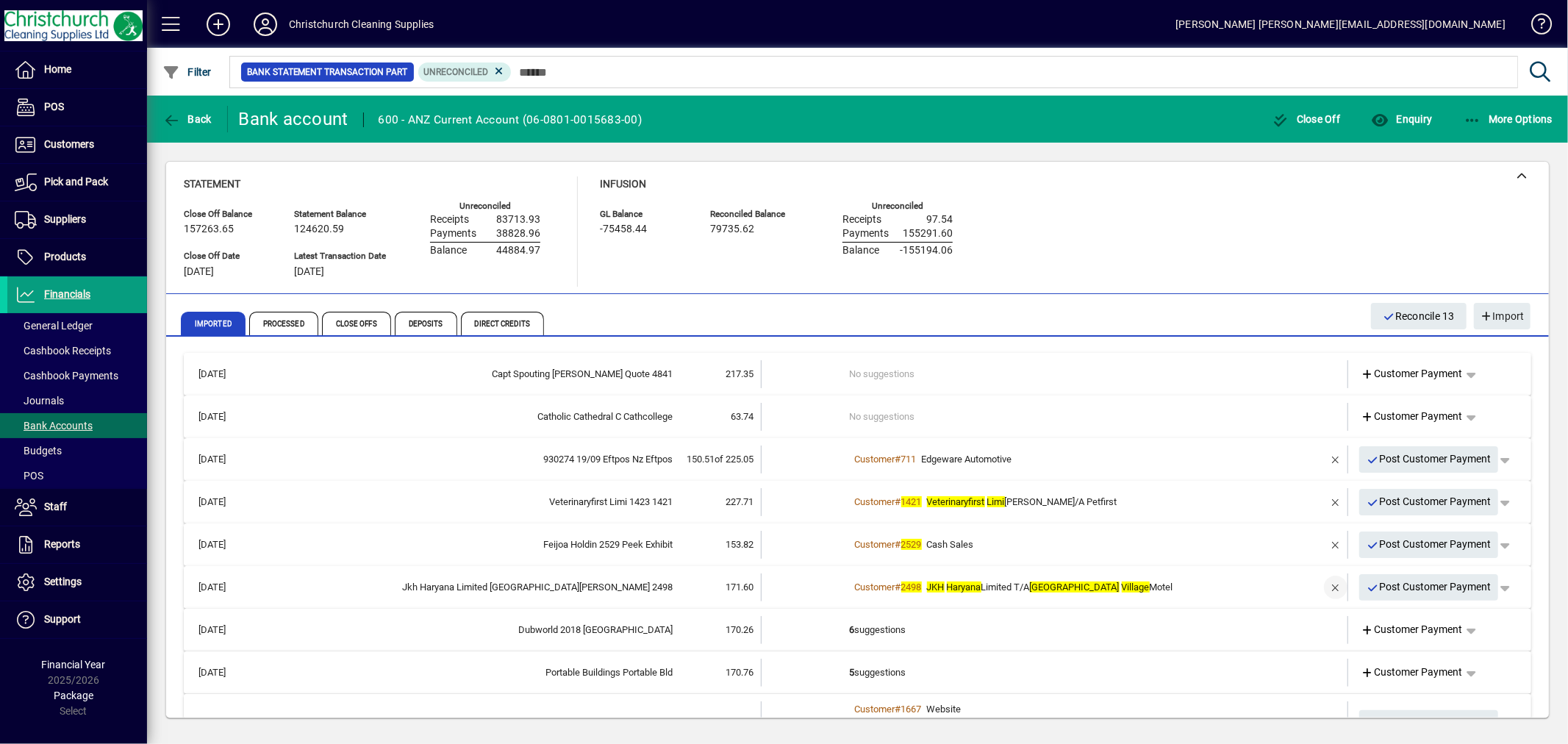
click at [1319, 585] on span "button" at bounding box center [1336, 587] width 35 height 35
click at [864, 577] on td "2 suggestions" at bounding box center [1056, 587] width 412 height 28
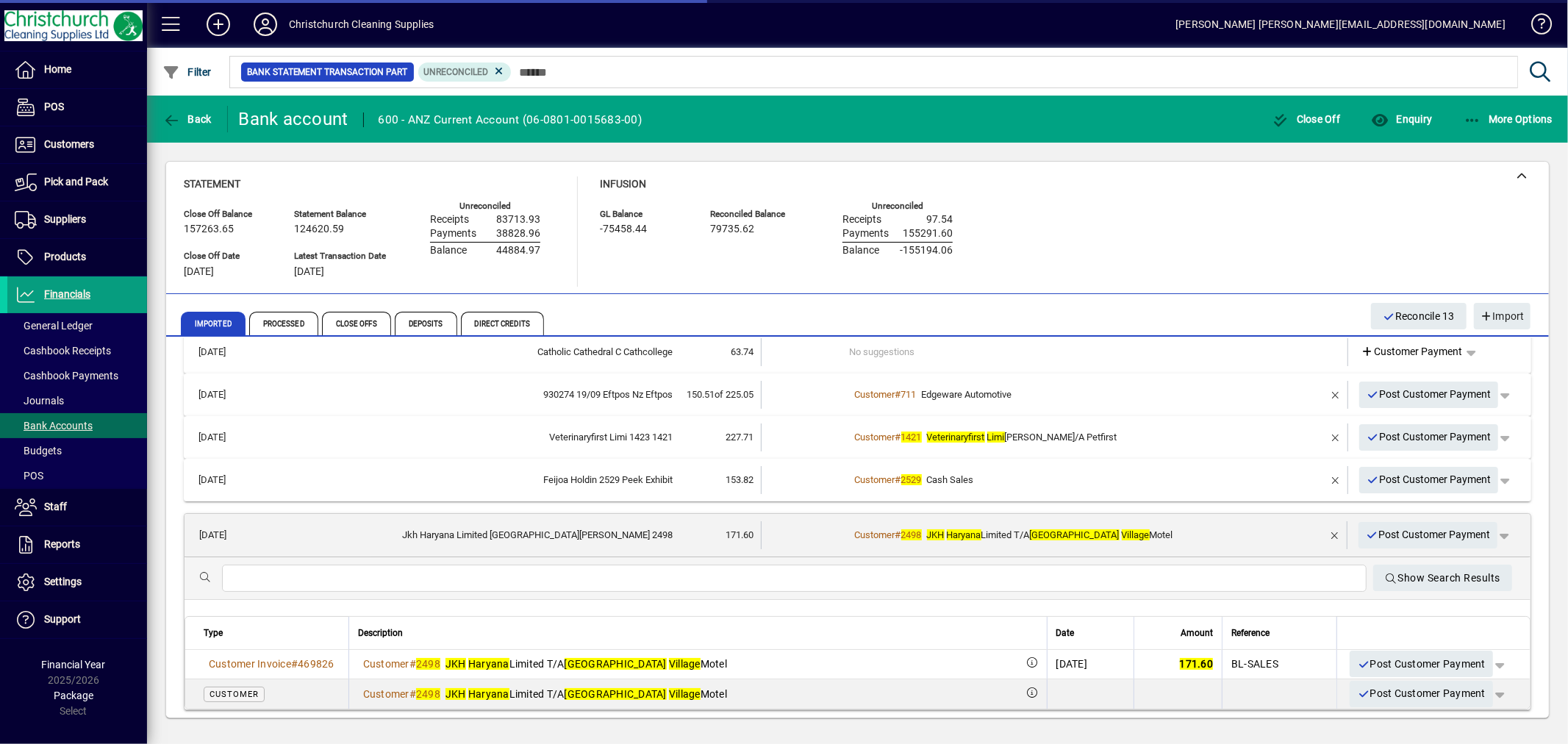
scroll to position [163, 0]
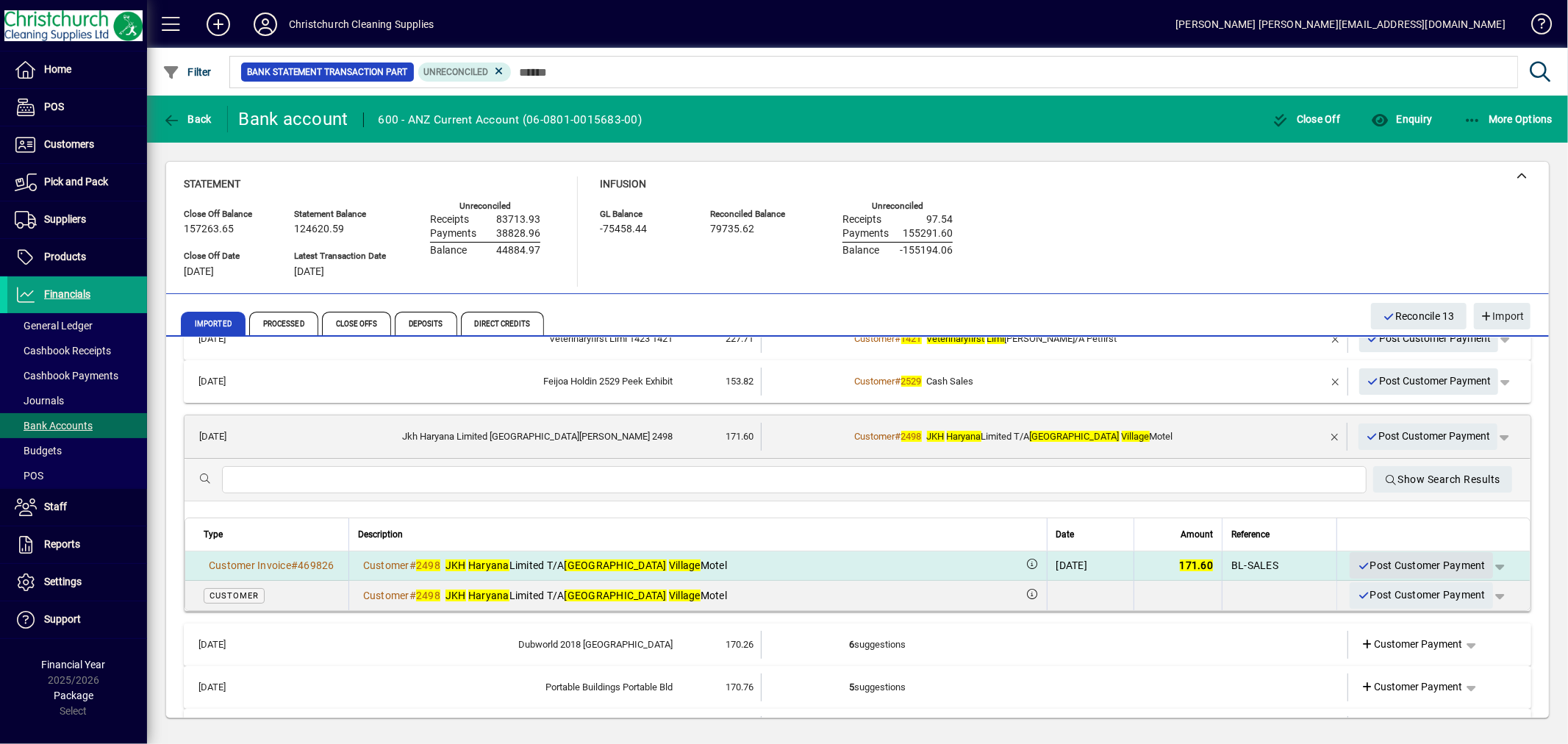
click at [1385, 562] on span "Post Customer Payment" at bounding box center [1422, 566] width 129 height 24
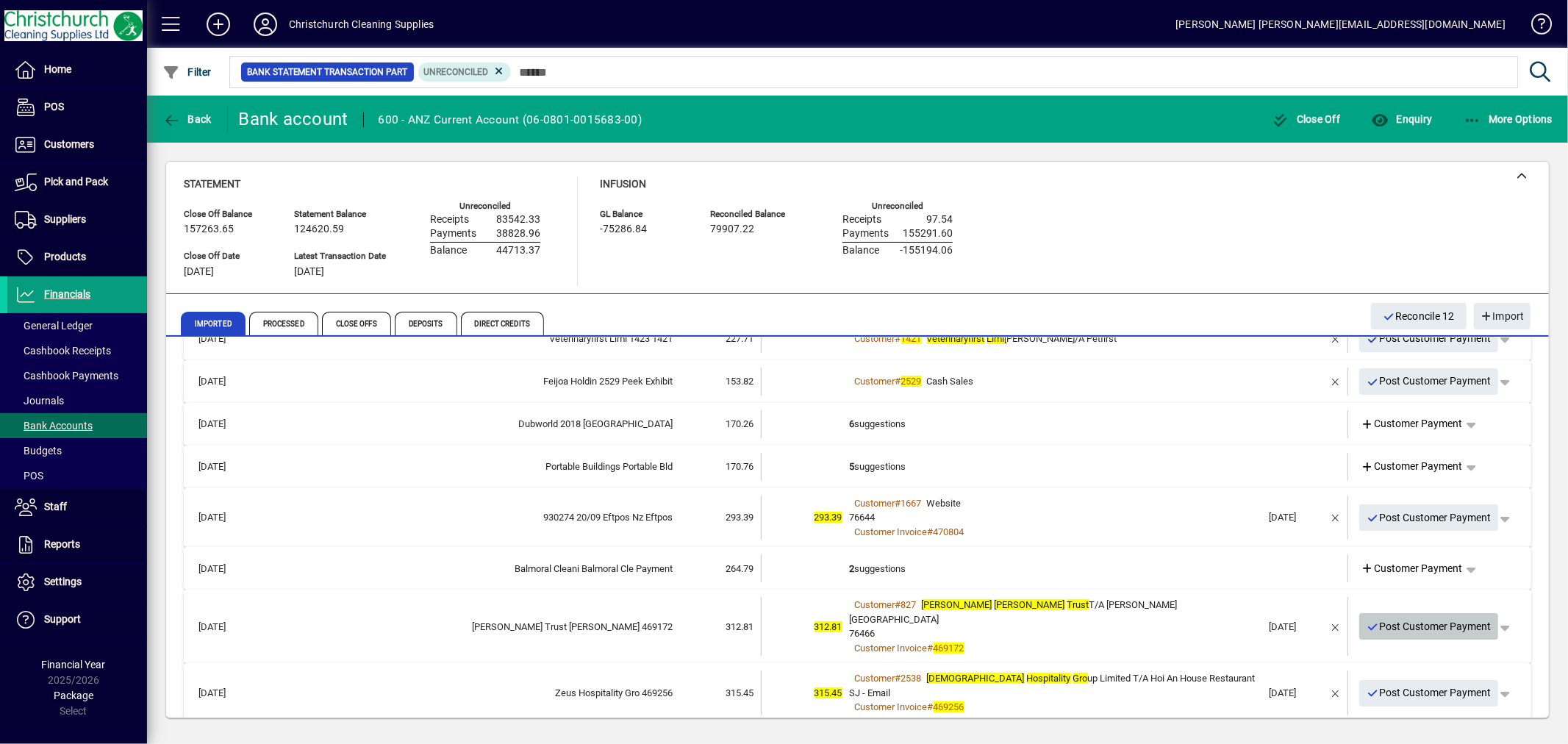
click at [1408, 616] on span "Post Customer Payment" at bounding box center [1428, 627] width 125 height 24
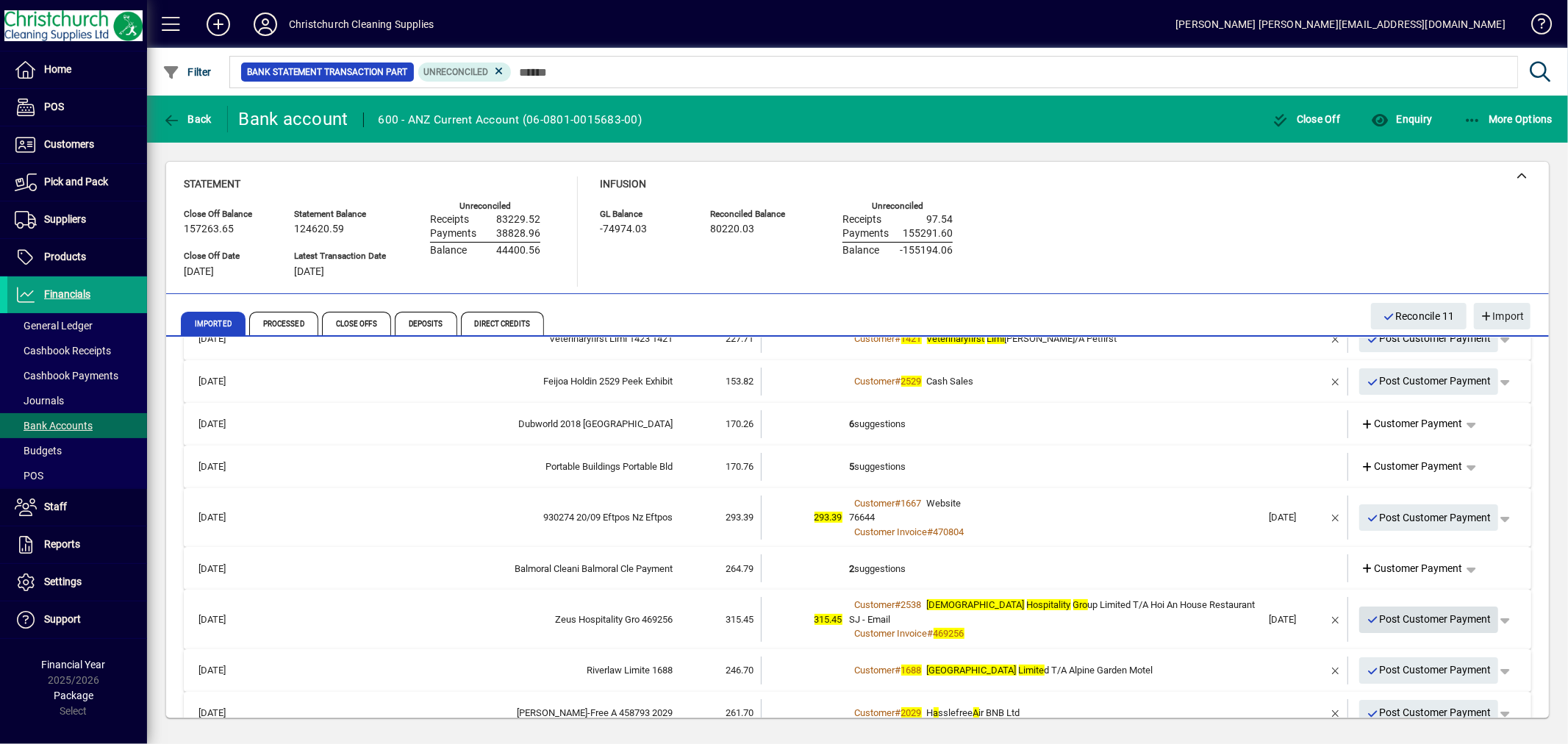
click at [1387, 612] on span "Post Customer Payment" at bounding box center [1428, 619] width 125 height 24
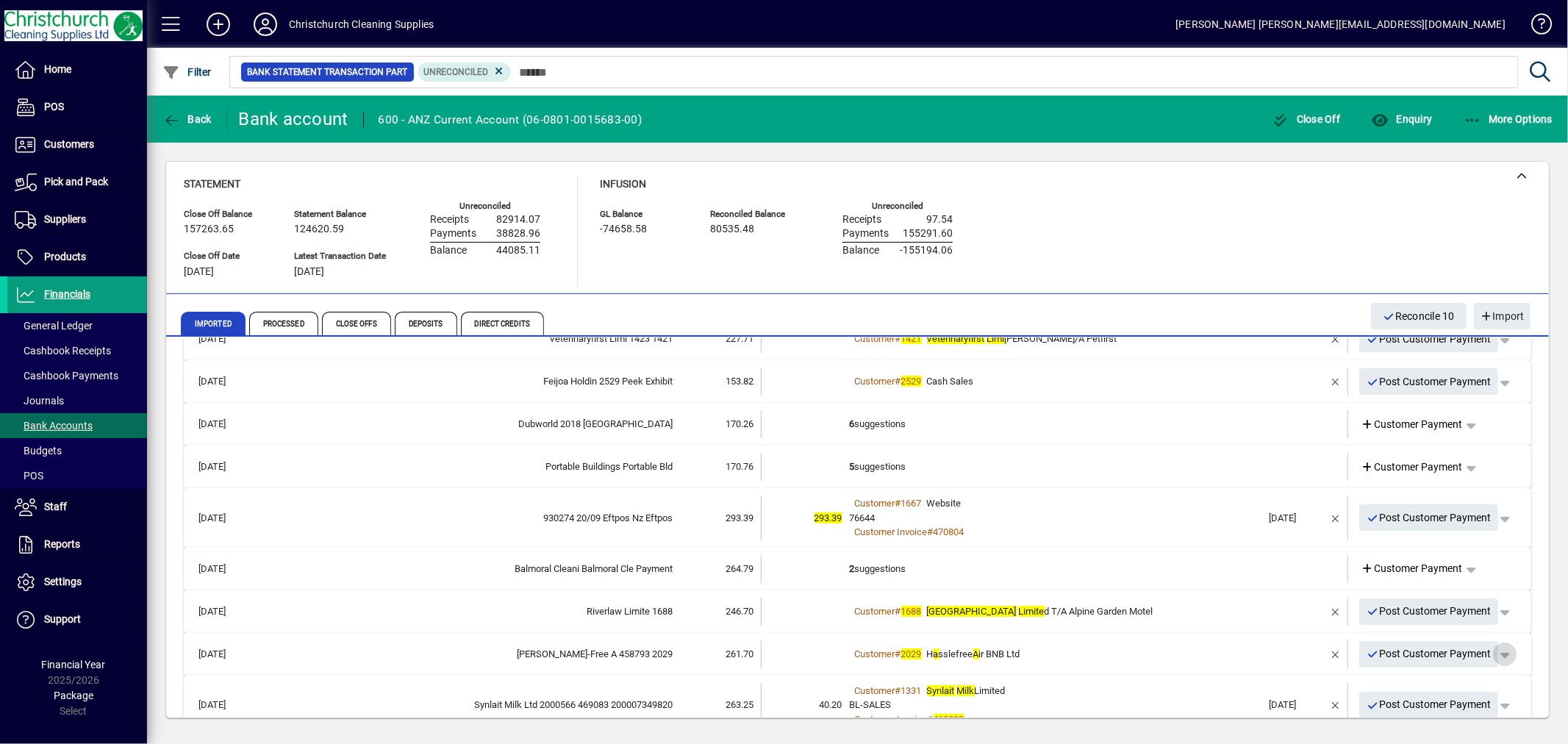
click at [1493, 656] on span "button" at bounding box center [1505, 655] width 35 height 35
click at [1408, 681] on span "Customer Payment" at bounding box center [1447, 684] width 107 height 18
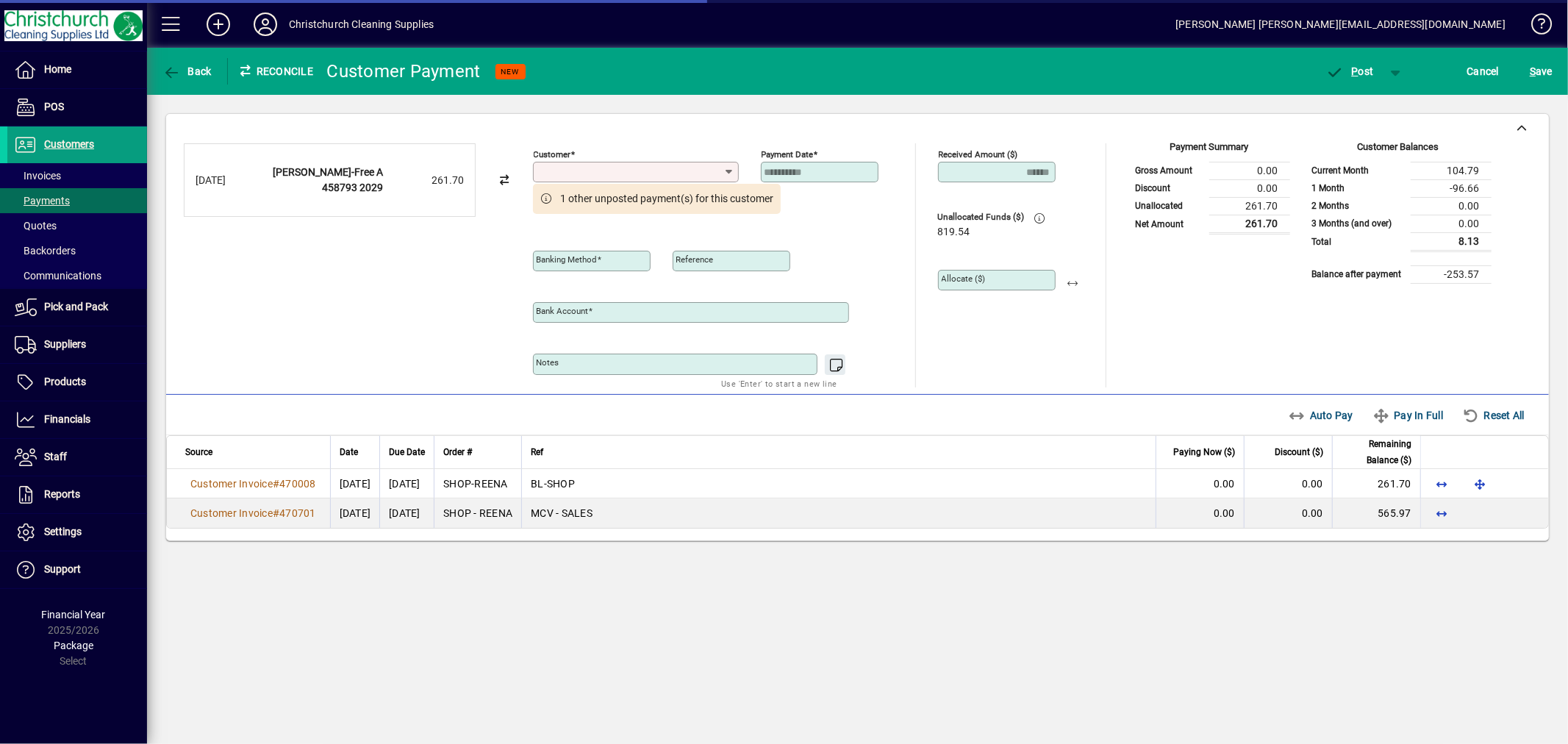
type input "**********"
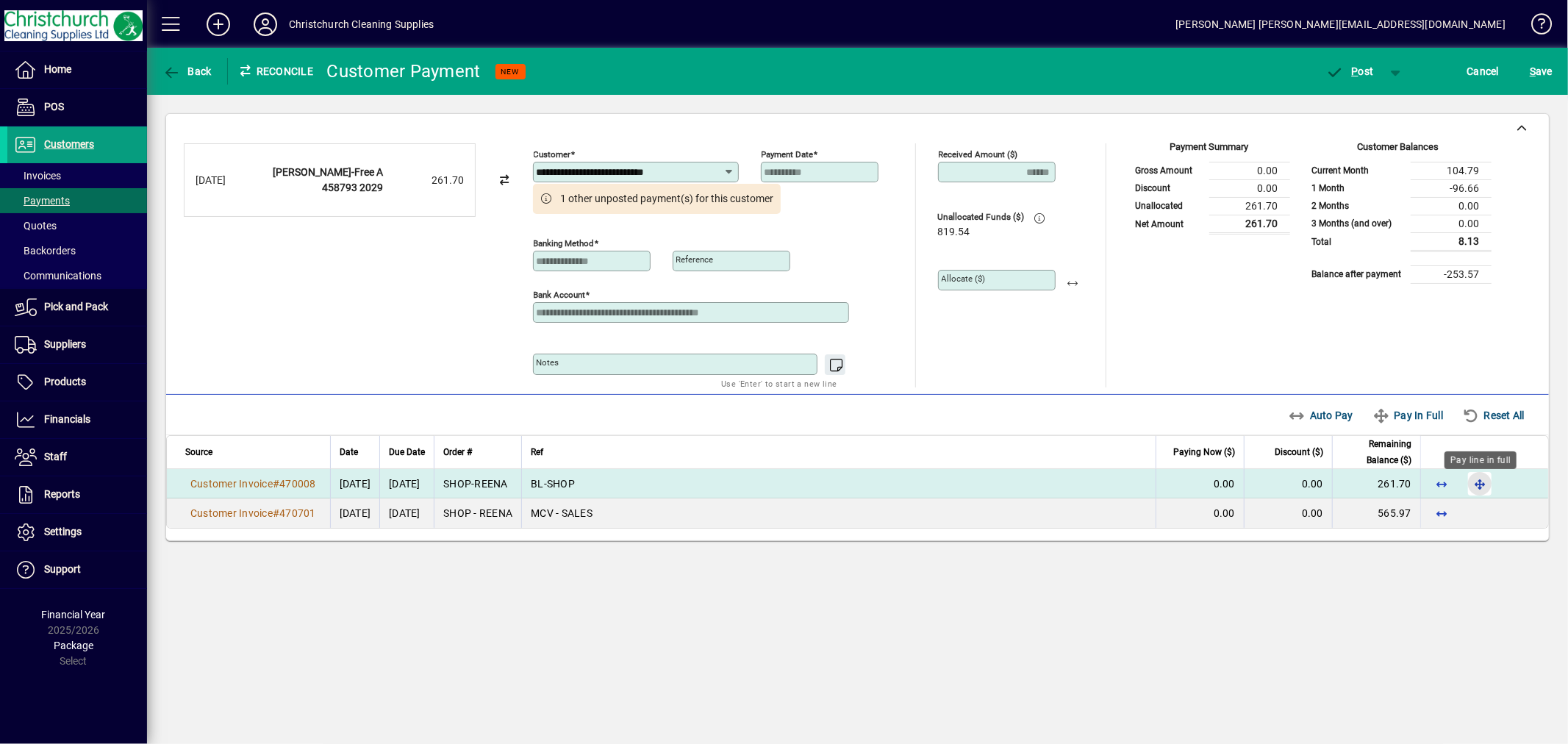
click at [1478, 480] on span "button" at bounding box center [1480, 484] width 35 height 35
click at [1355, 72] on span "P" at bounding box center [1355, 72] width 7 height 12
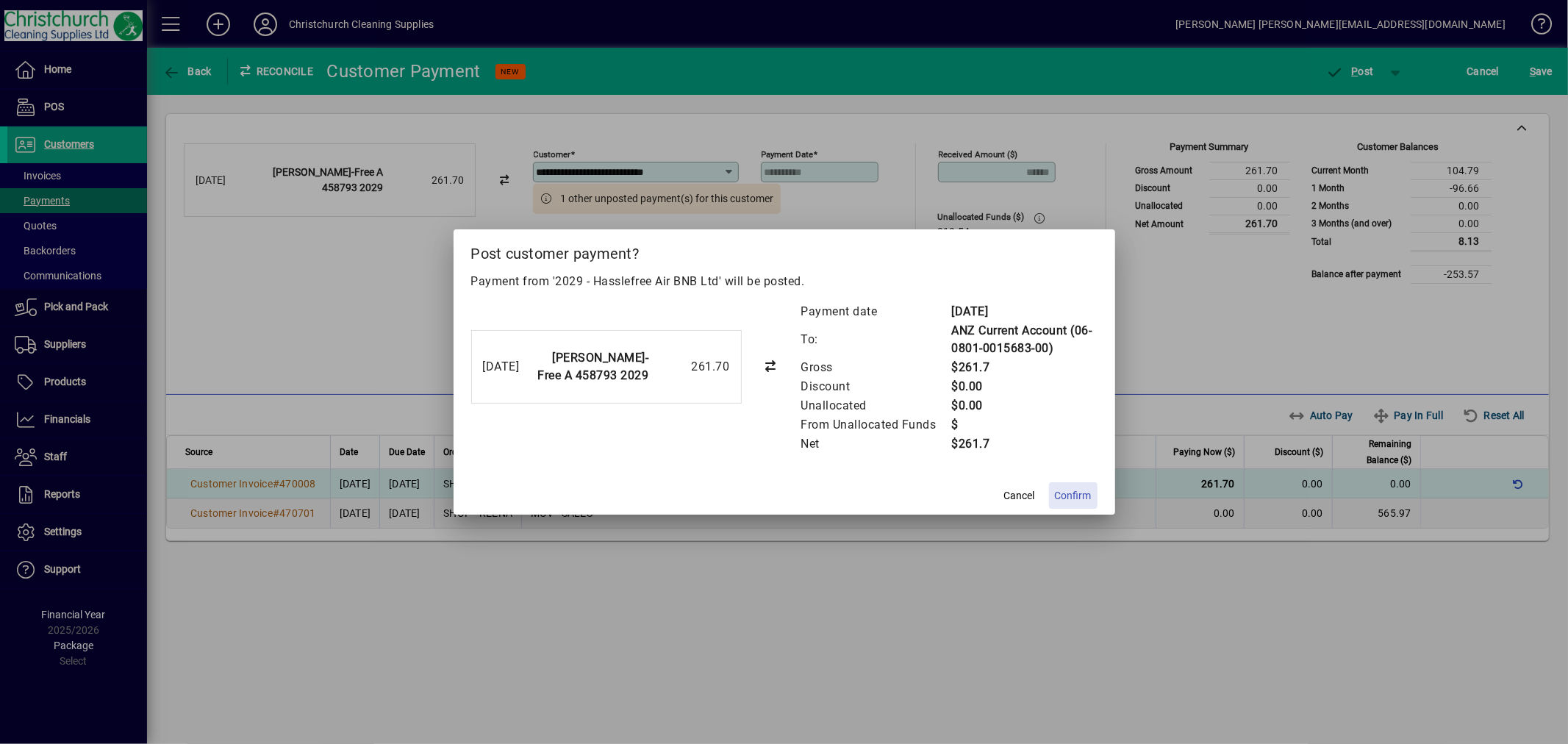
click at [1074, 489] on span "Confirm" at bounding box center [1073, 496] width 37 height 16
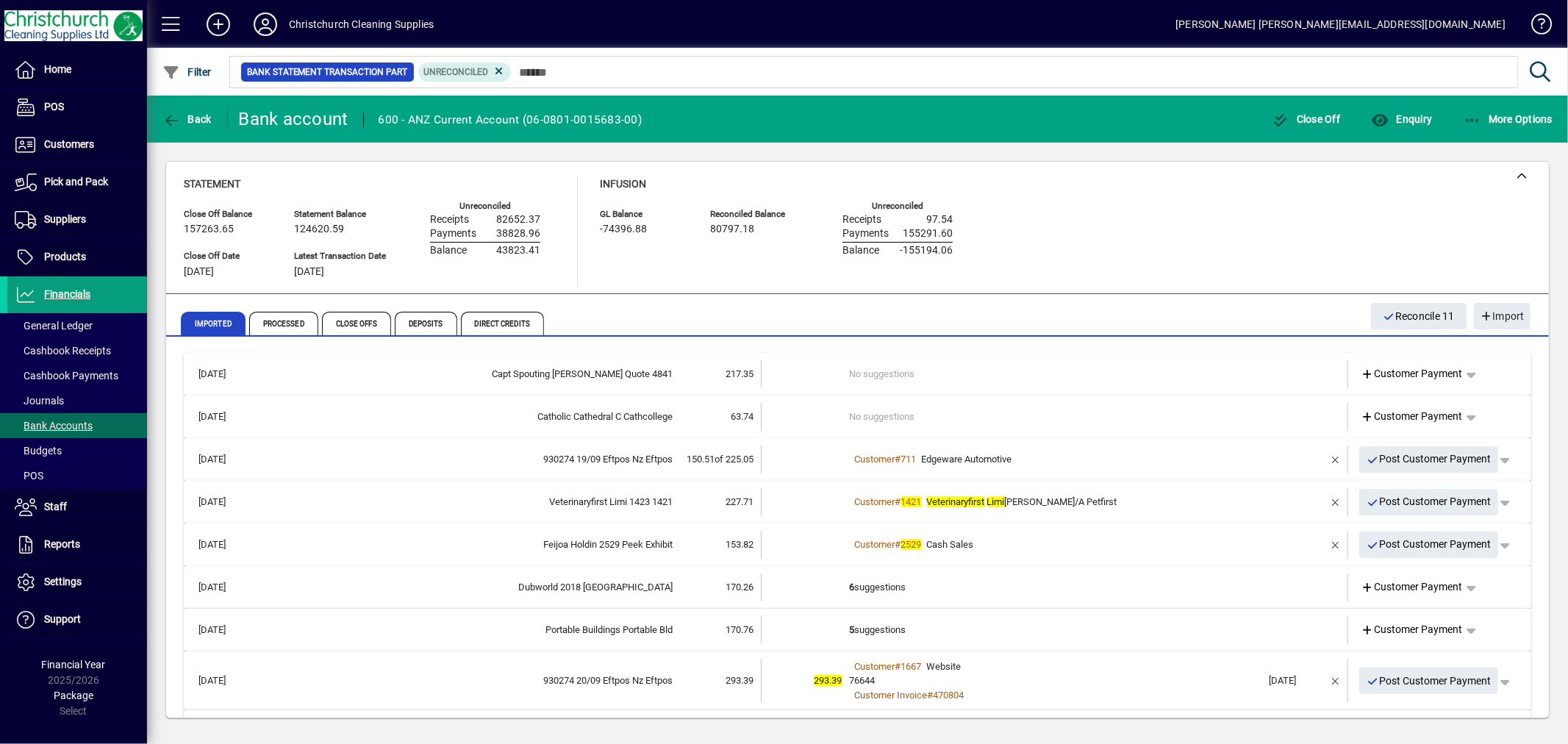
click at [885, 627] on td "5 suggestions" at bounding box center [1056, 630] width 412 height 28
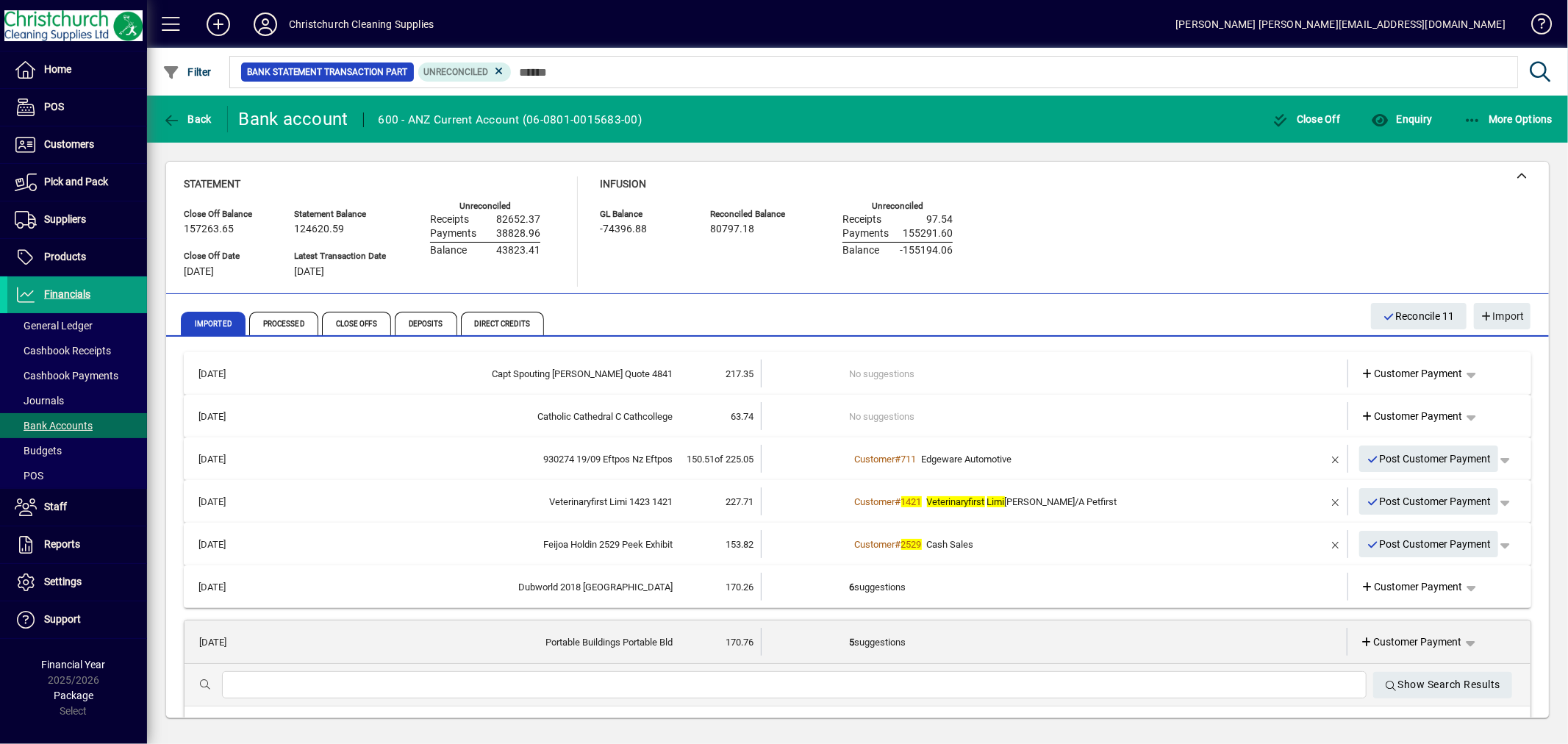
scroll to position [81, 0]
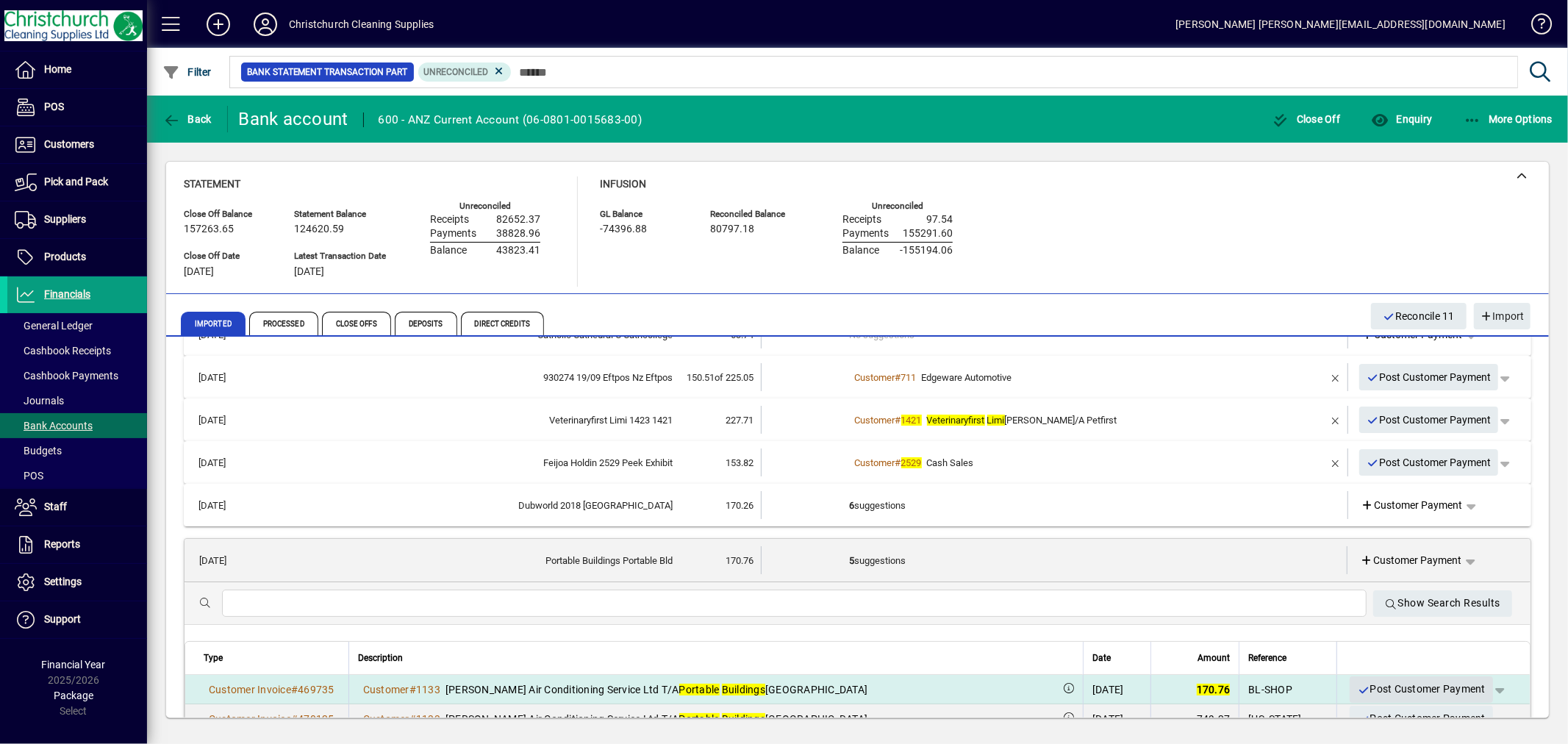
click at [1417, 692] on span "Post Customer Payment" at bounding box center [1422, 689] width 129 height 24
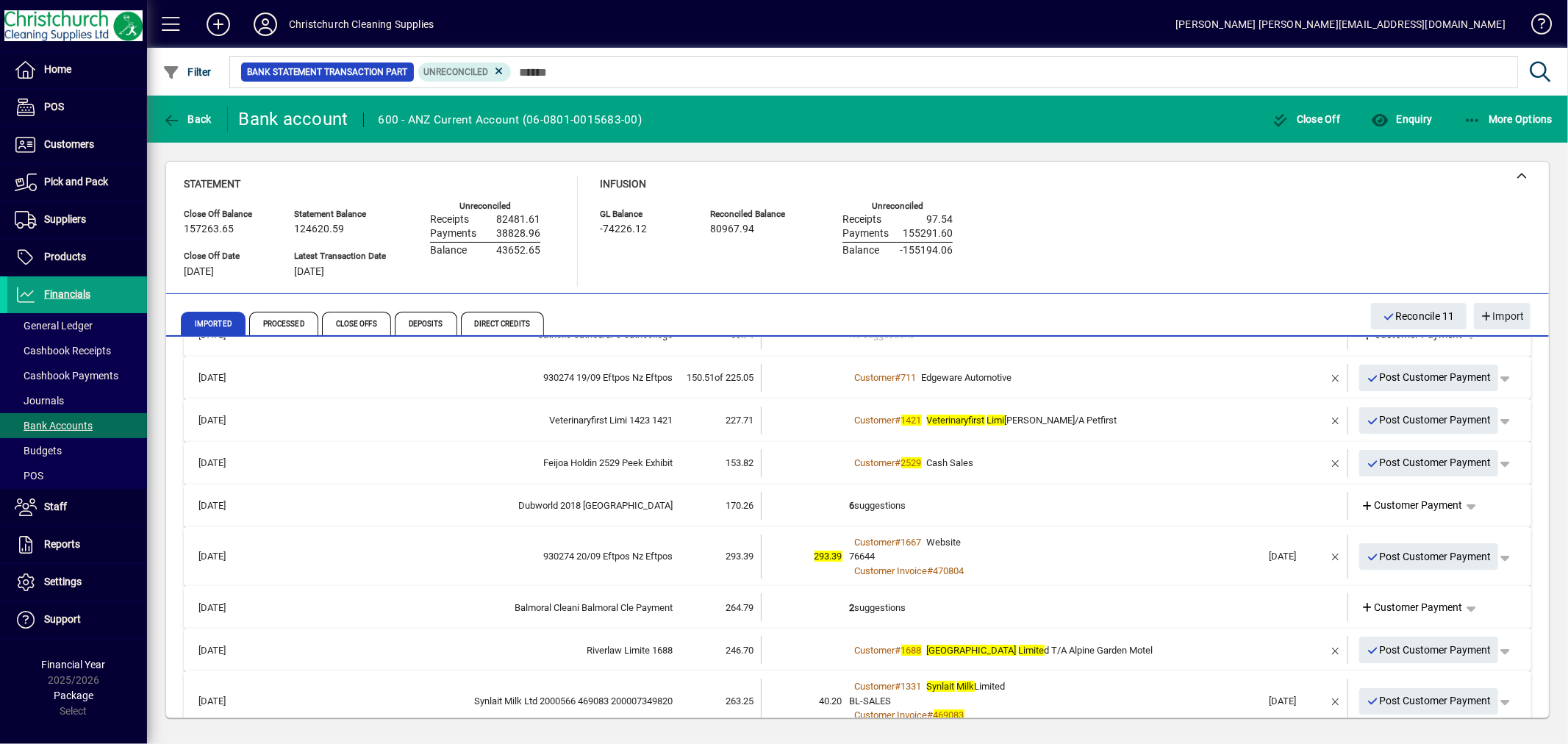
click at [866, 601] on td "2 suggestions" at bounding box center [1056, 607] width 412 height 28
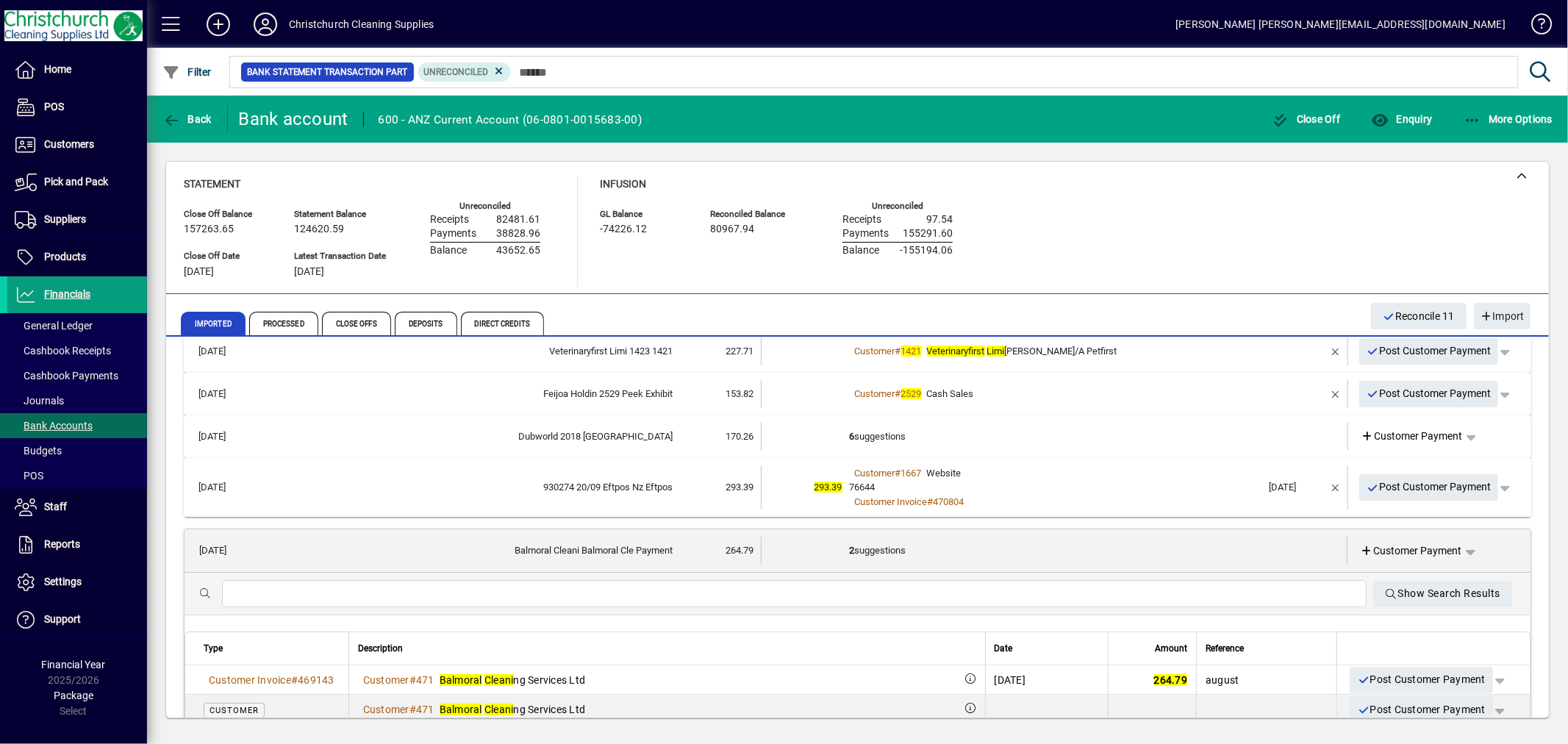
scroll to position [245, 0]
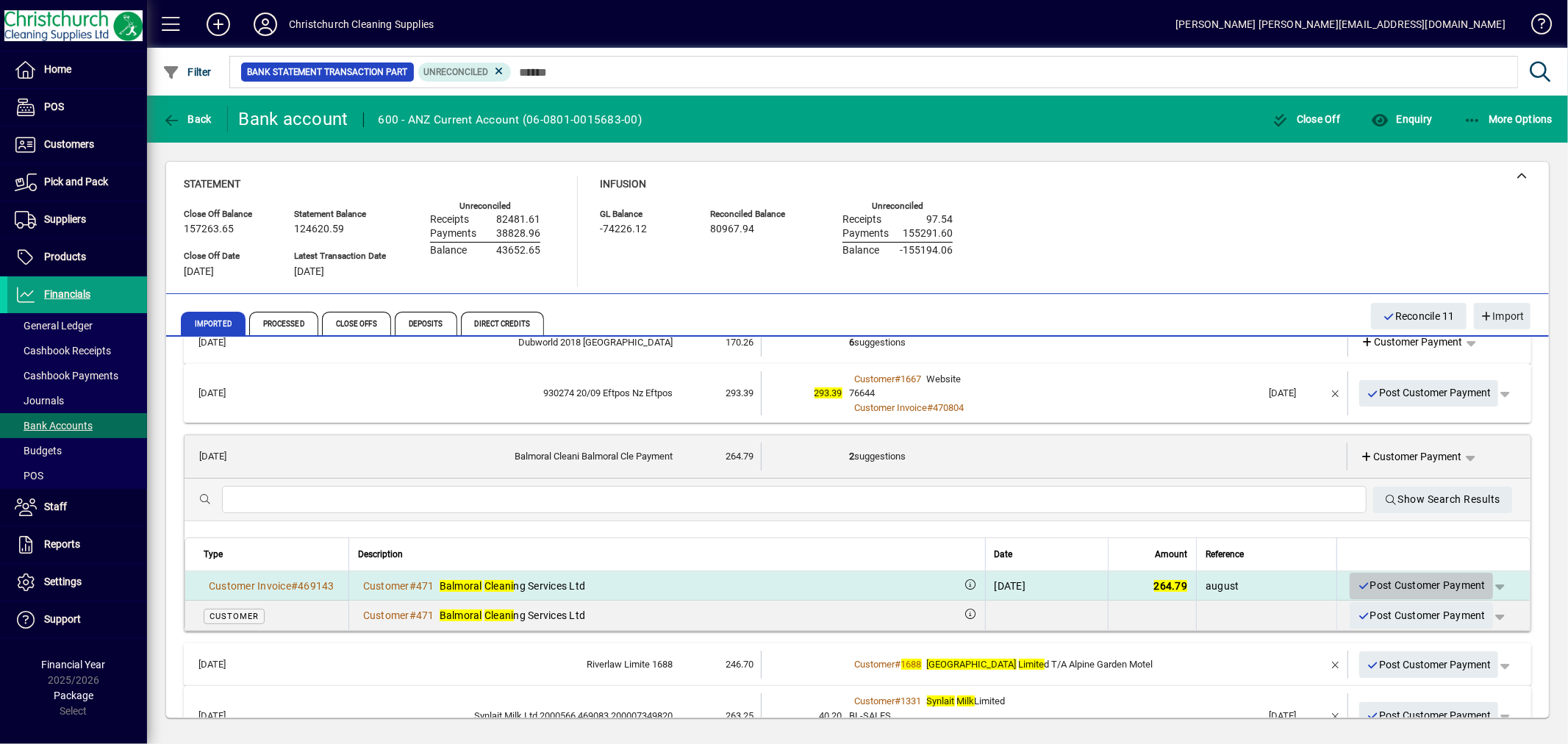
click at [1417, 577] on span "Post Customer Payment" at bounding box center [1422, 585] width 129 height 24
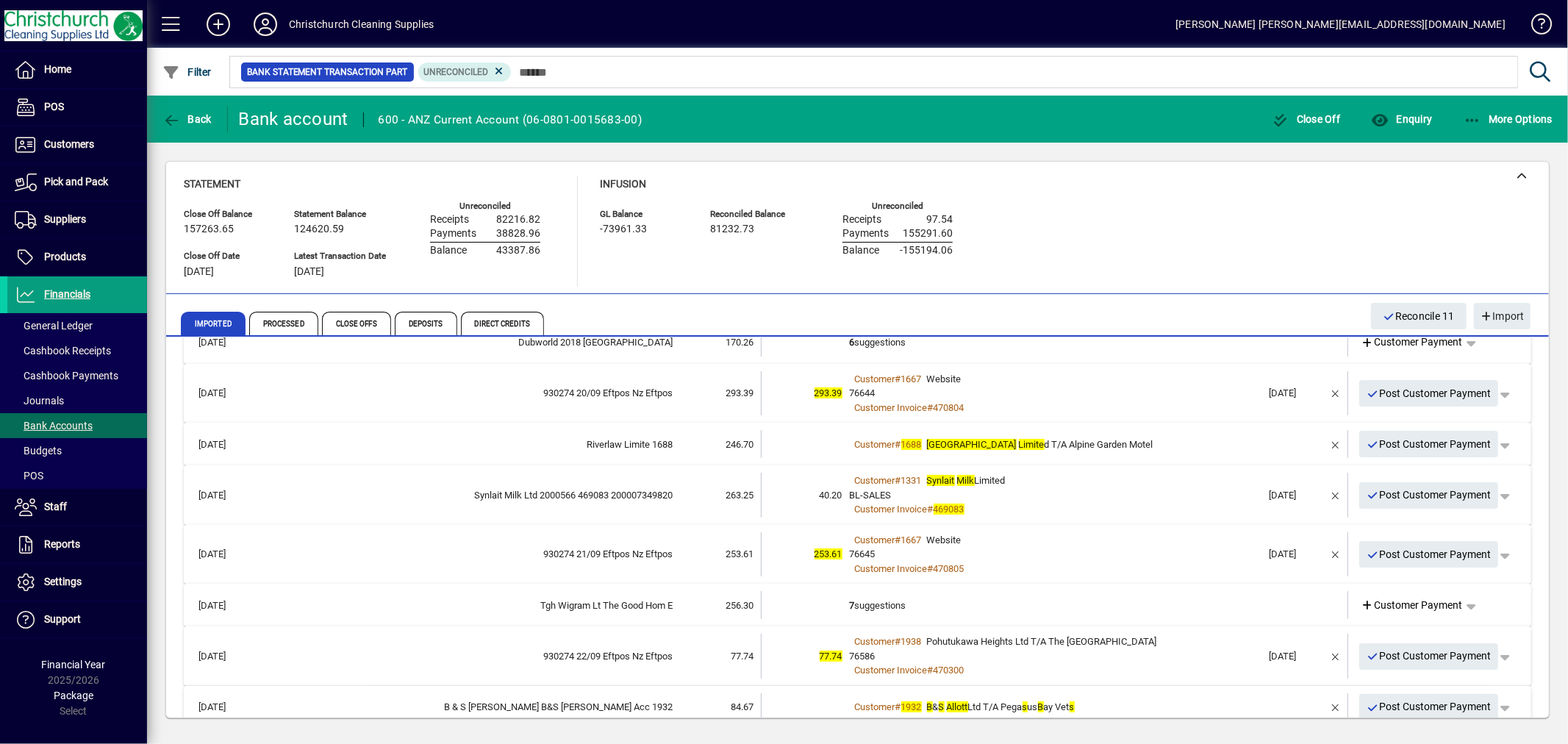
drag, startPoint x: 874, startPoint y: 597, endPoint x: 976, endPoint y: 593, distance: 102.1
click at [873, 597] on td "7 suggestions" at bounding box center [1056, 605] width 412 height 28
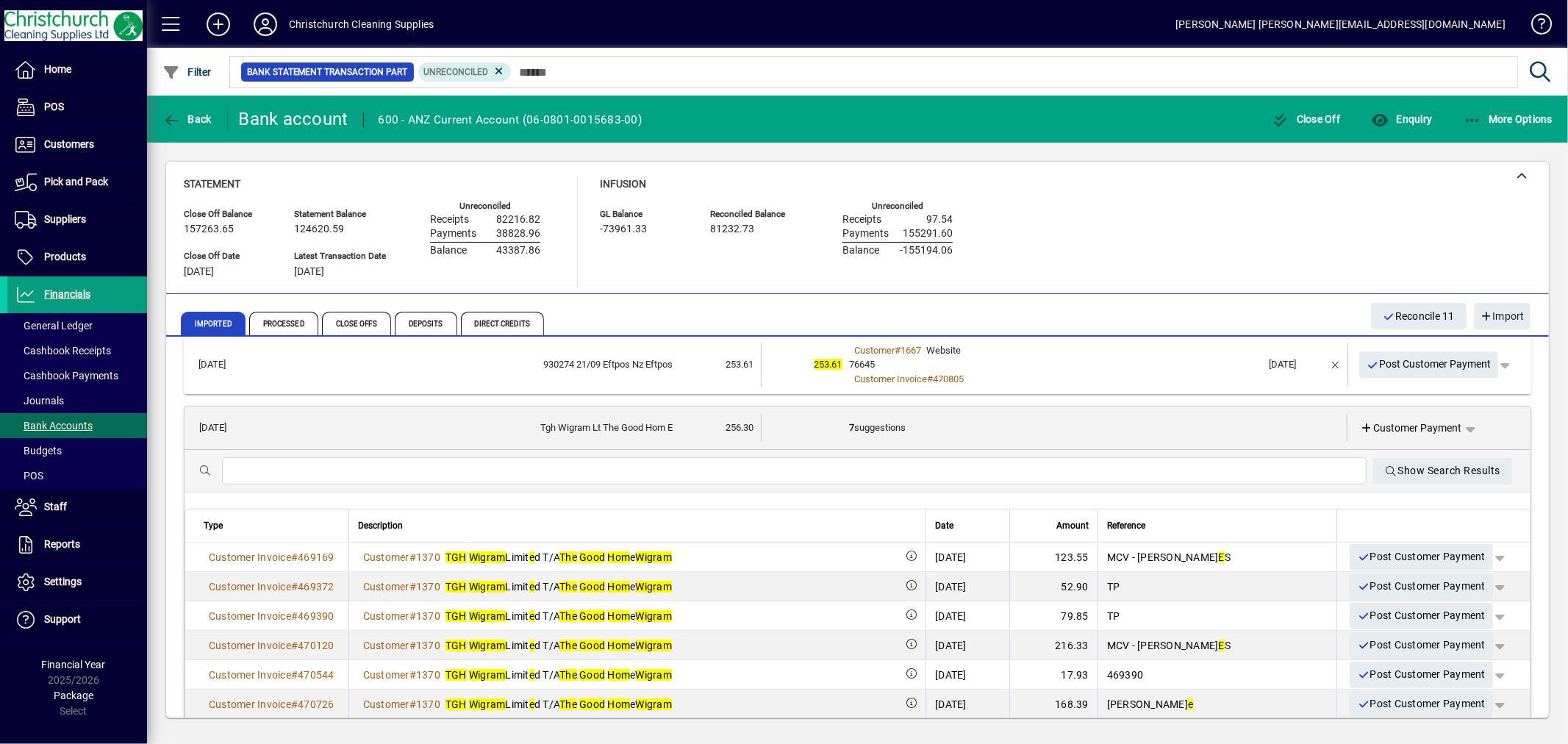
scroll to position [408, 0]
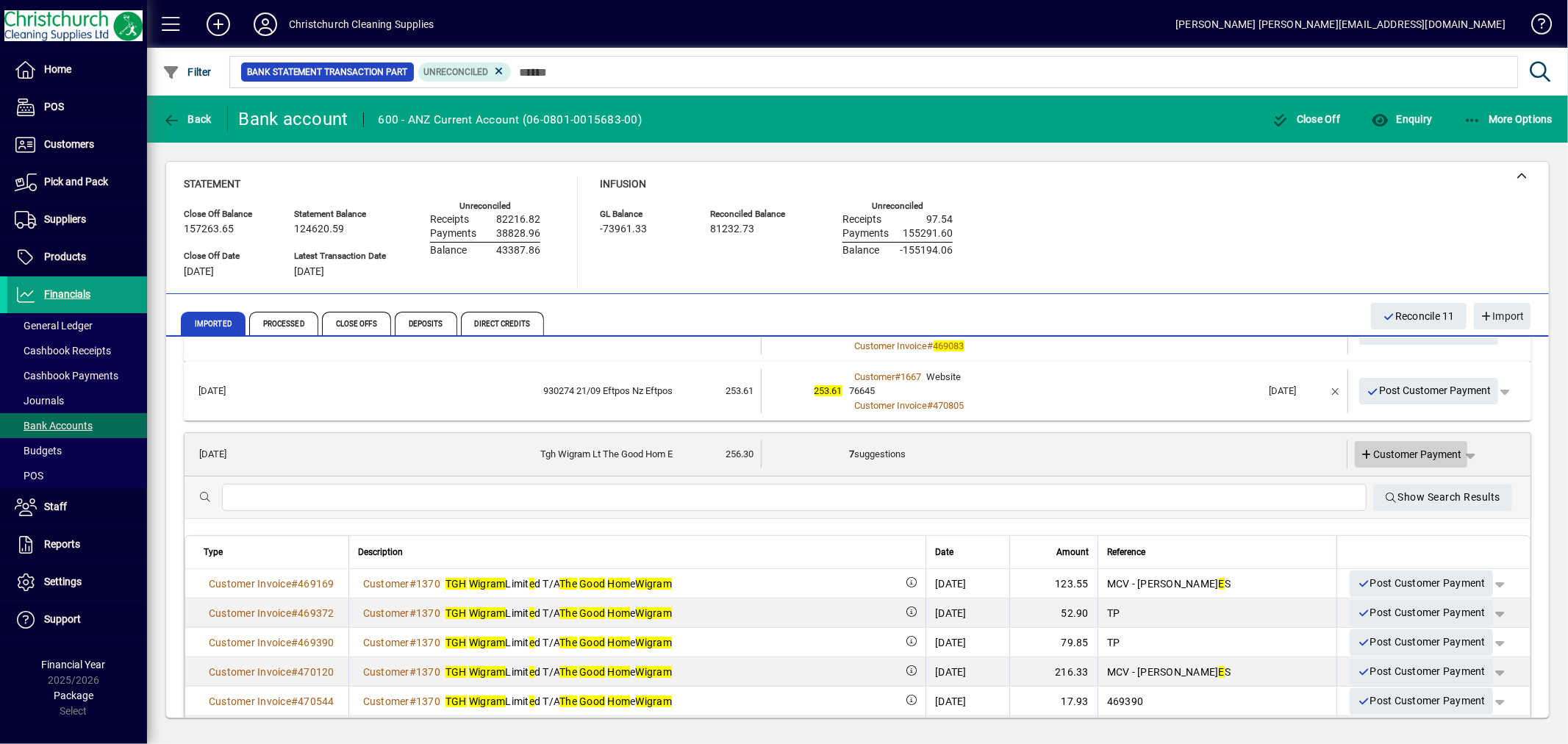
click at [1410, 451] on span "Customer Payment" at bounding box center [1411, 454] width 101 height 16
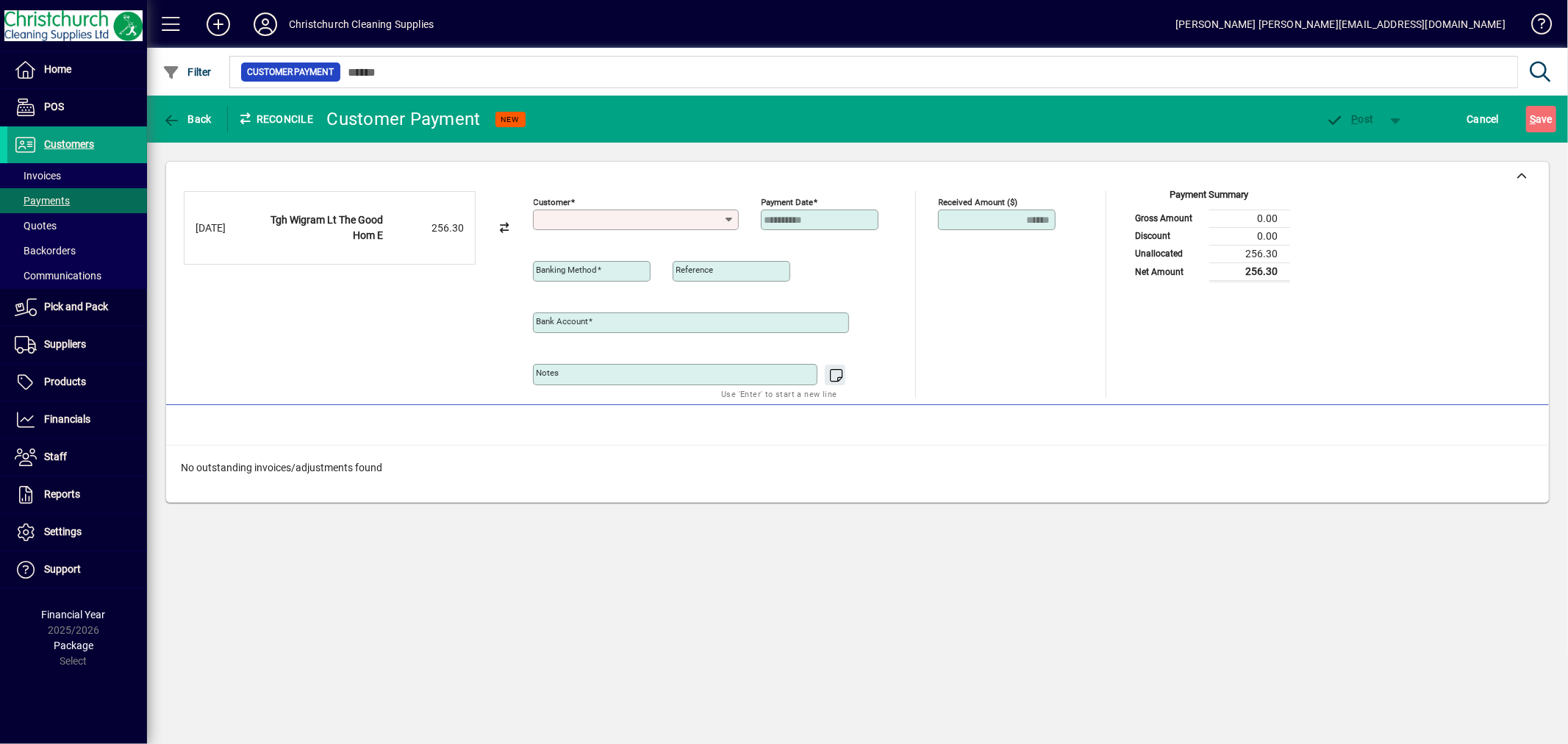
type input "**********"
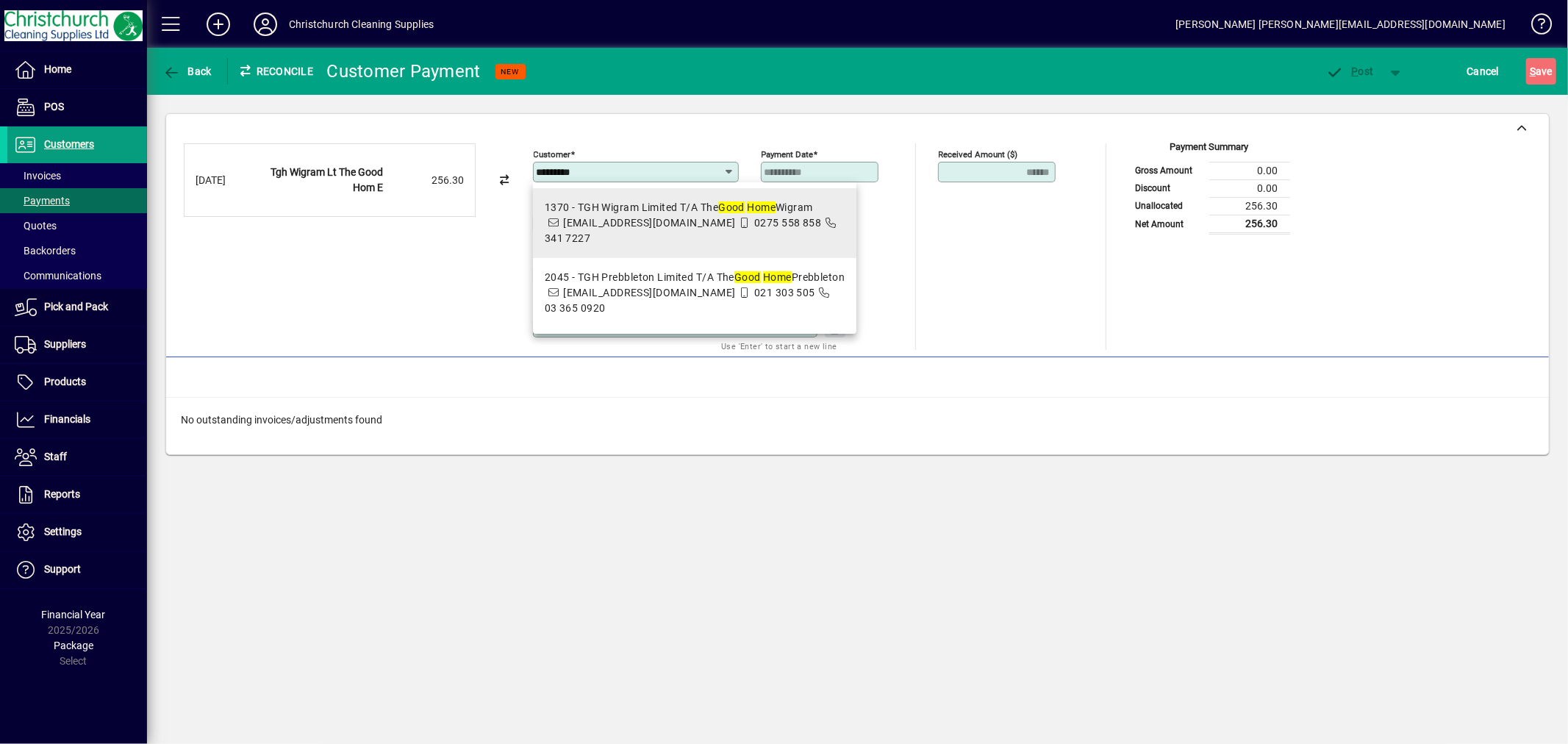
click at [754, 228] on span "0275 558 858" at bounding box center [787, 223] width 67 height 12
type input "**********"
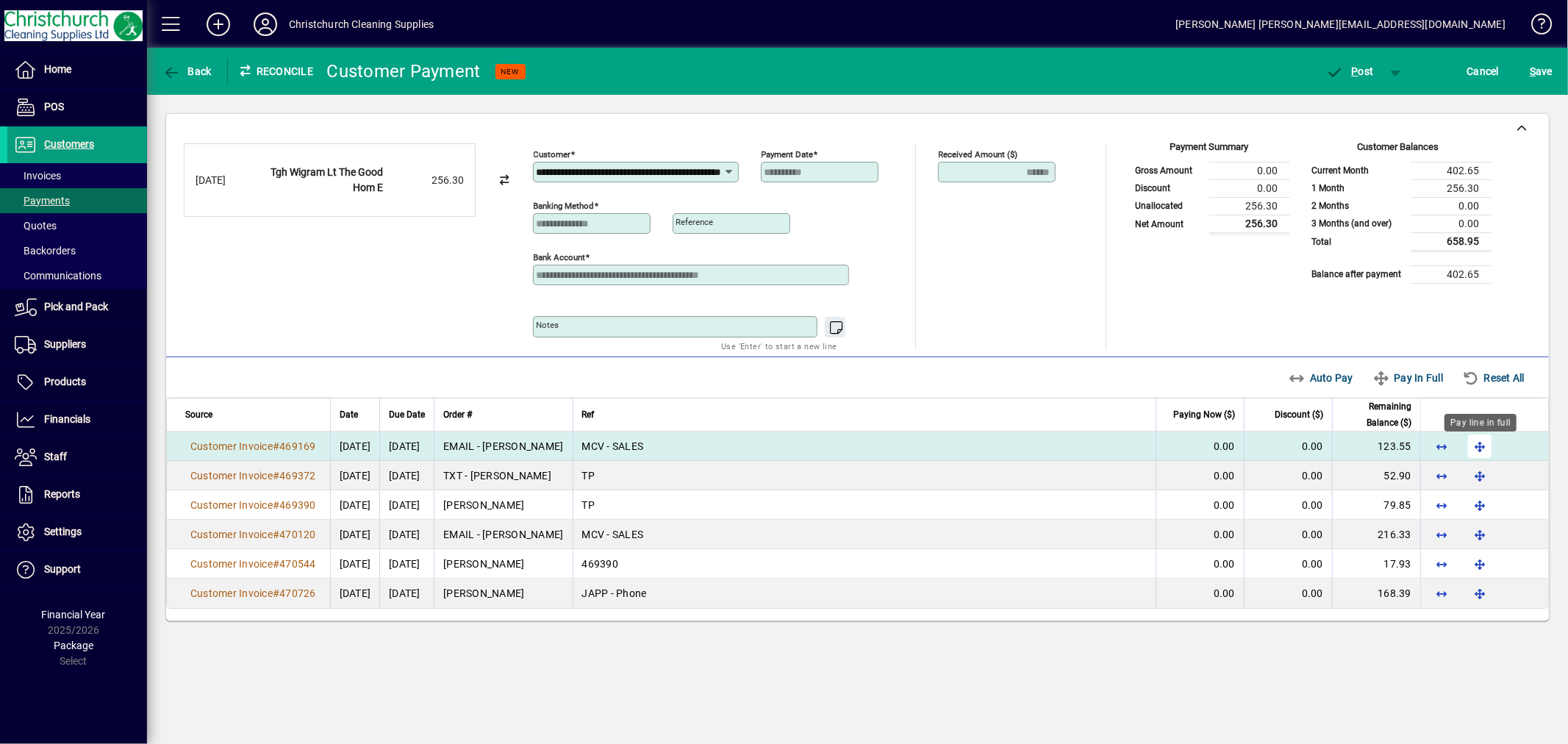
click at [1482, 446] on span "button" at bounding box center [1480, 446] width 35 height 35
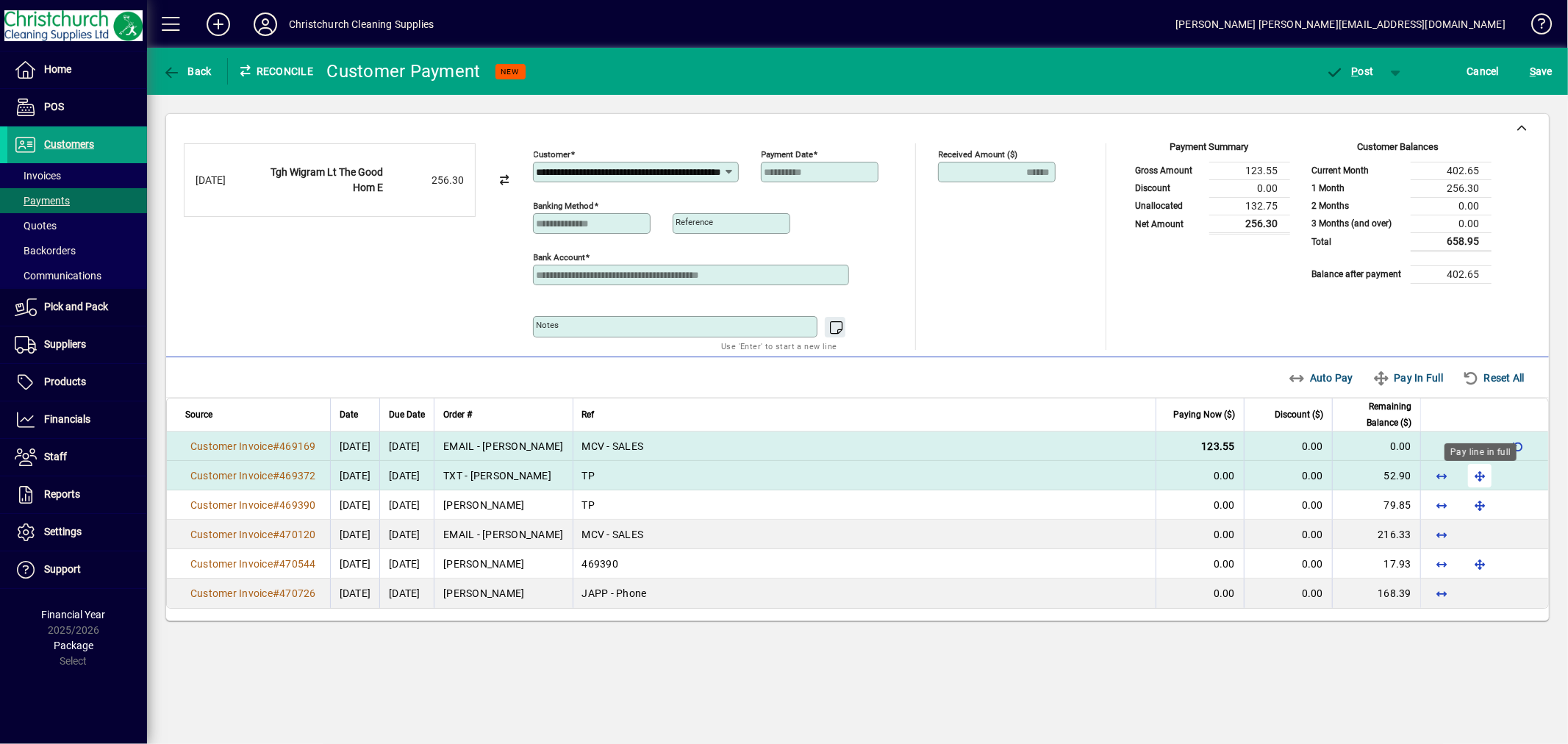
click at [1481, 479] on span "button" at bounding box center [1480, 476] width 35 height 35
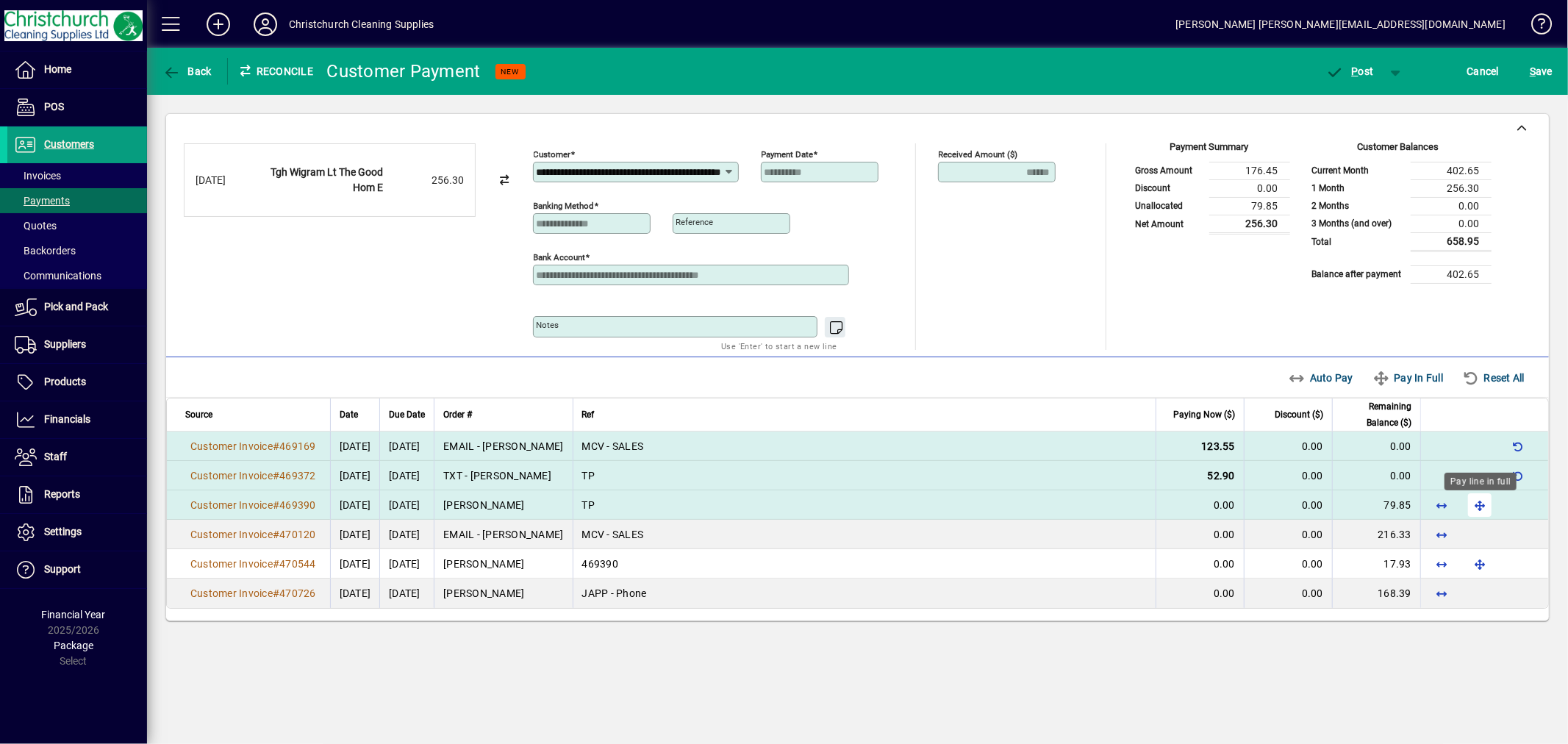
click at [1480, 508] on span "button" at bounding box center [1480, 505] width 35 height 35
click at [1358, 66] on span "P" at bounding box center [1355, 72] width 7 height 12
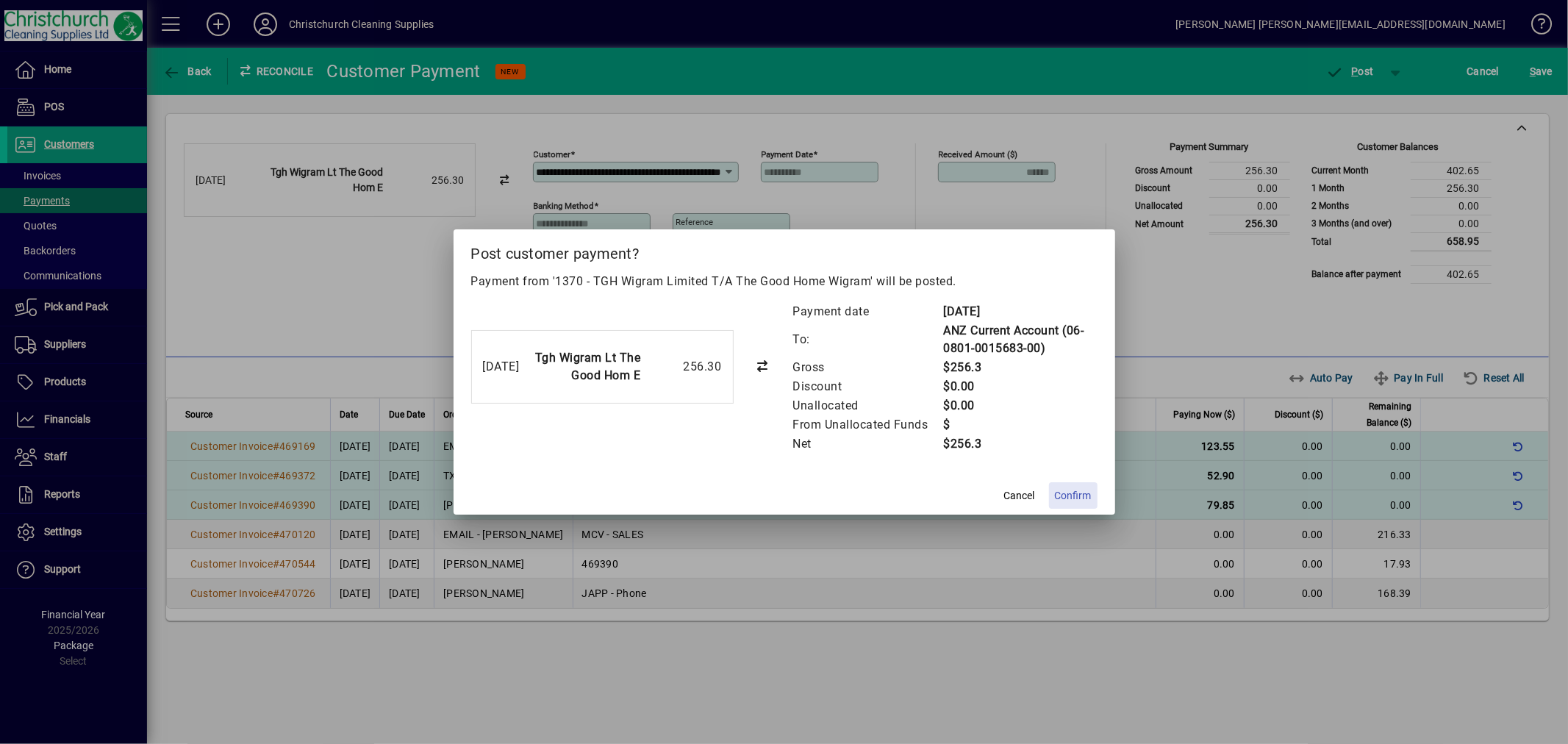
click at [1078, 501] on span "Confirm" at bounding box center [1073, 496] width 37 height 16
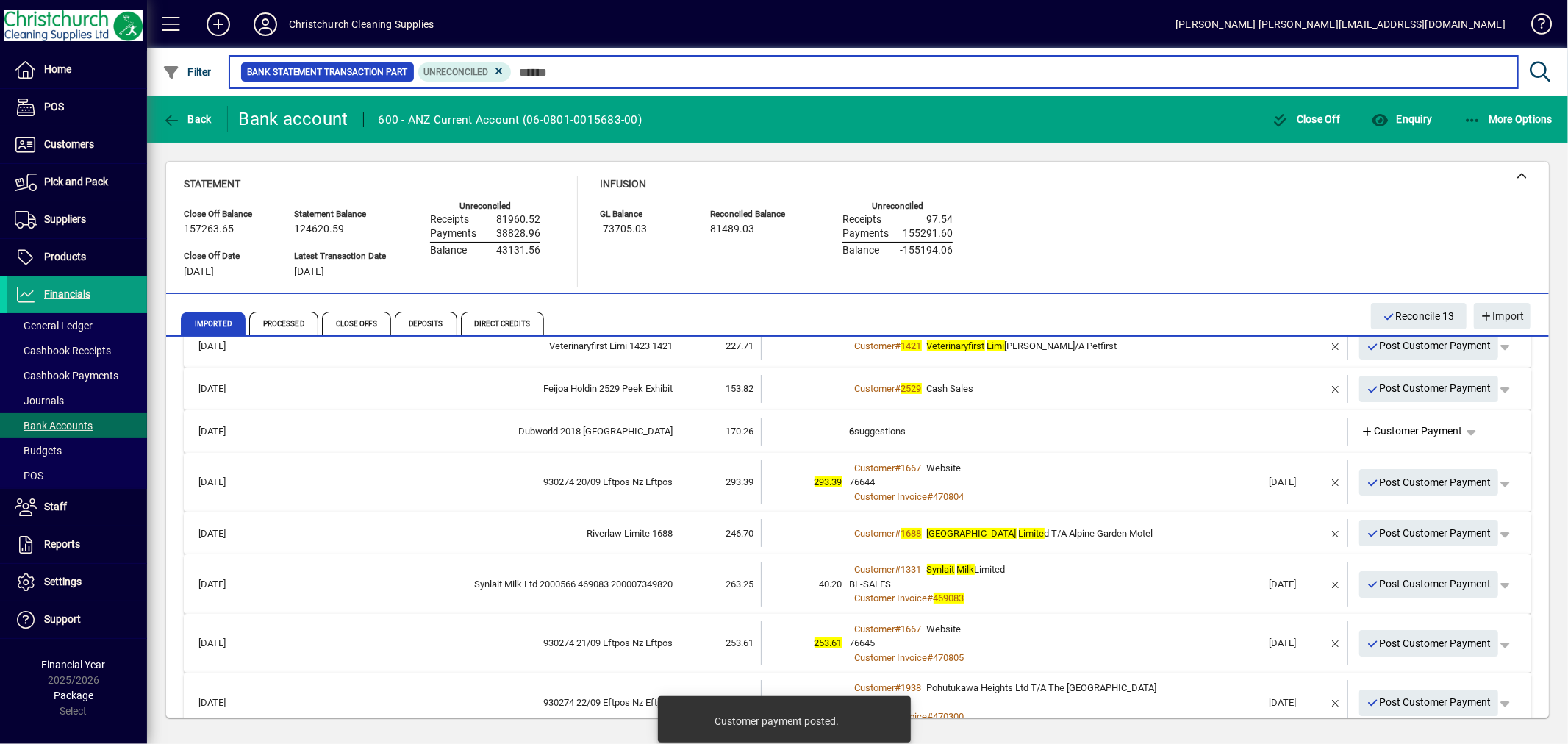
scroll to position [163, 0]
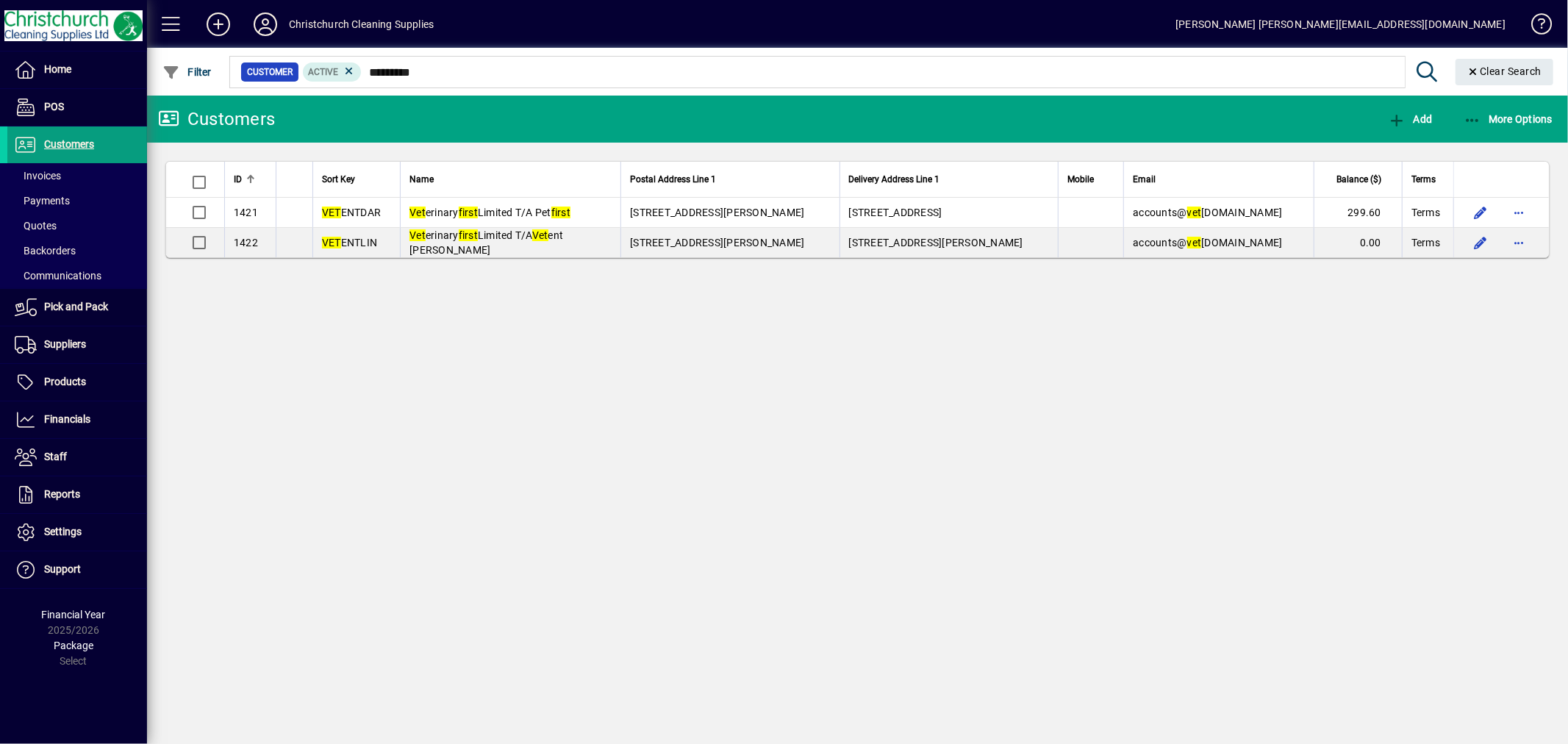
type input "*********"
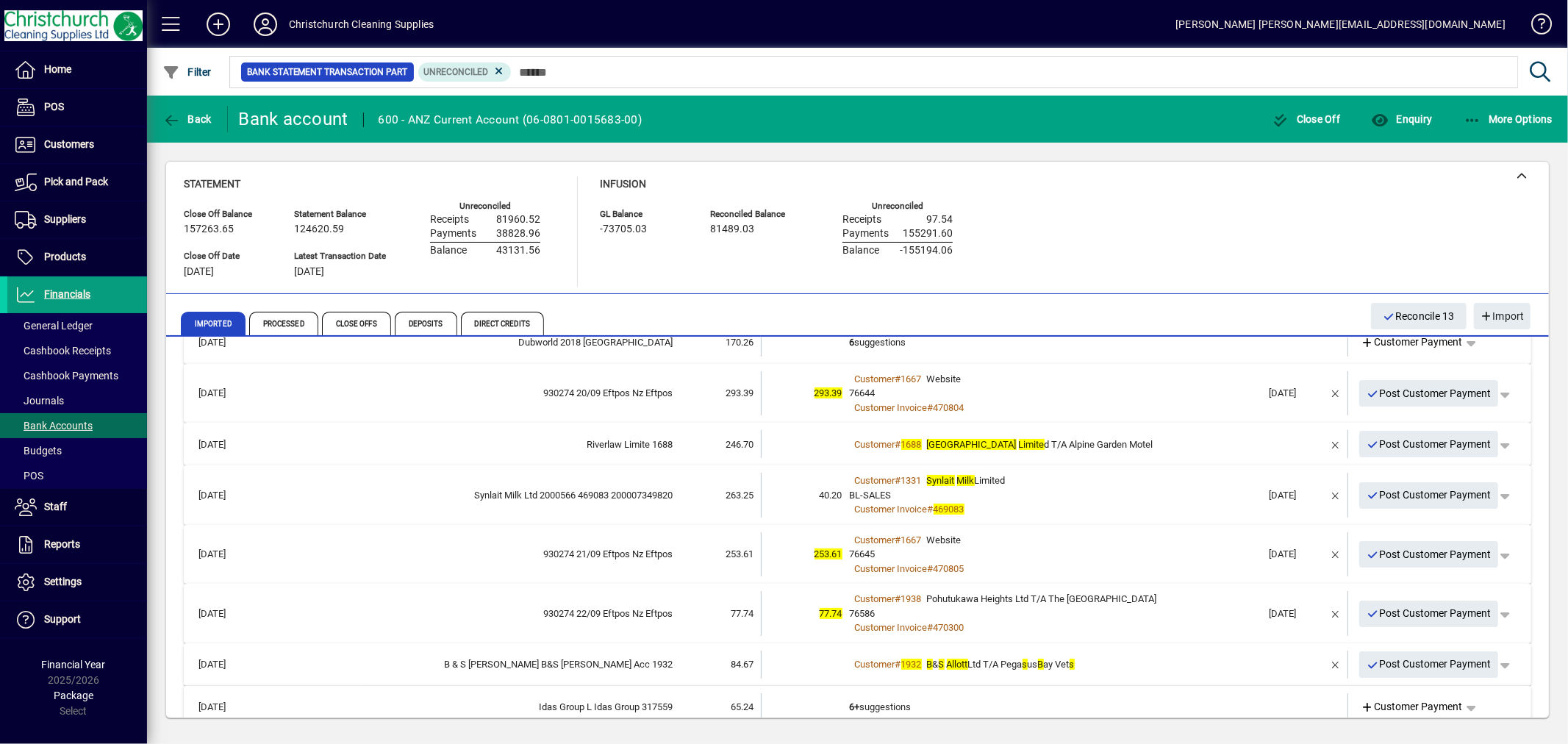
scroll to position [327, 0]
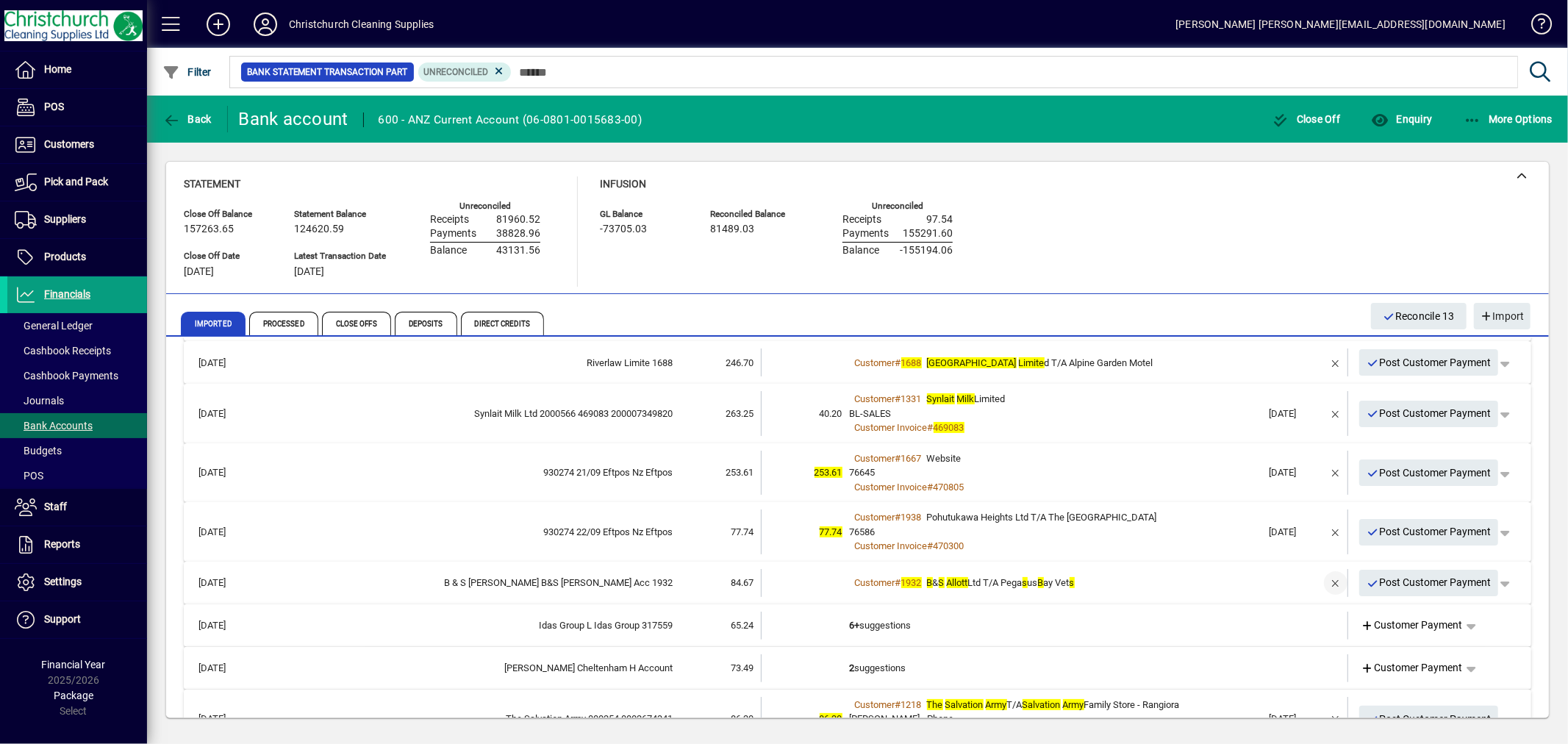
click at [1324, 578] on span "button" at bounding box center [1336, 583] width 35 height 35
click at [869, 574] on td "3+ suggestions" at bounding box center [1056, 583] width 412 height 28
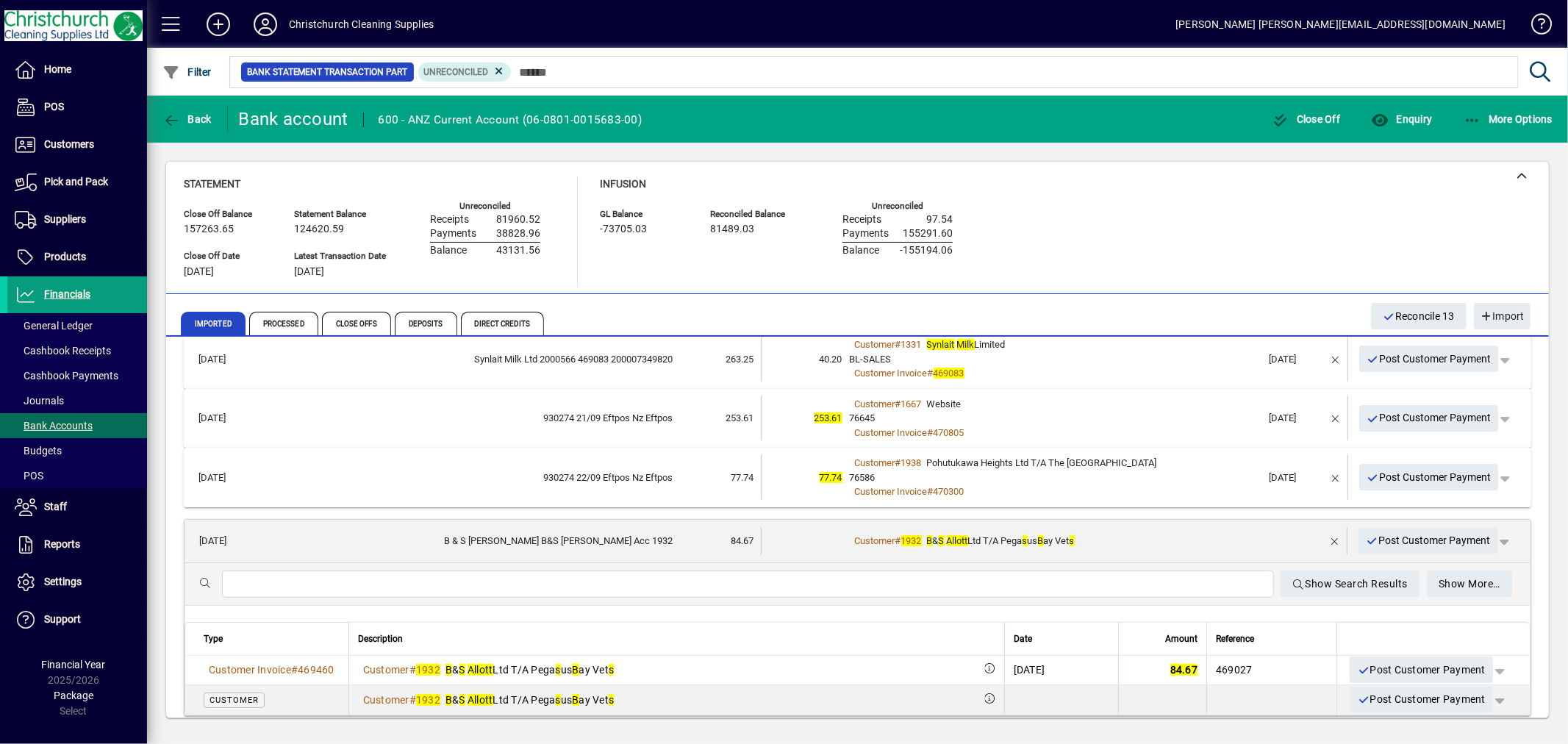
scroll to position [408, 0]
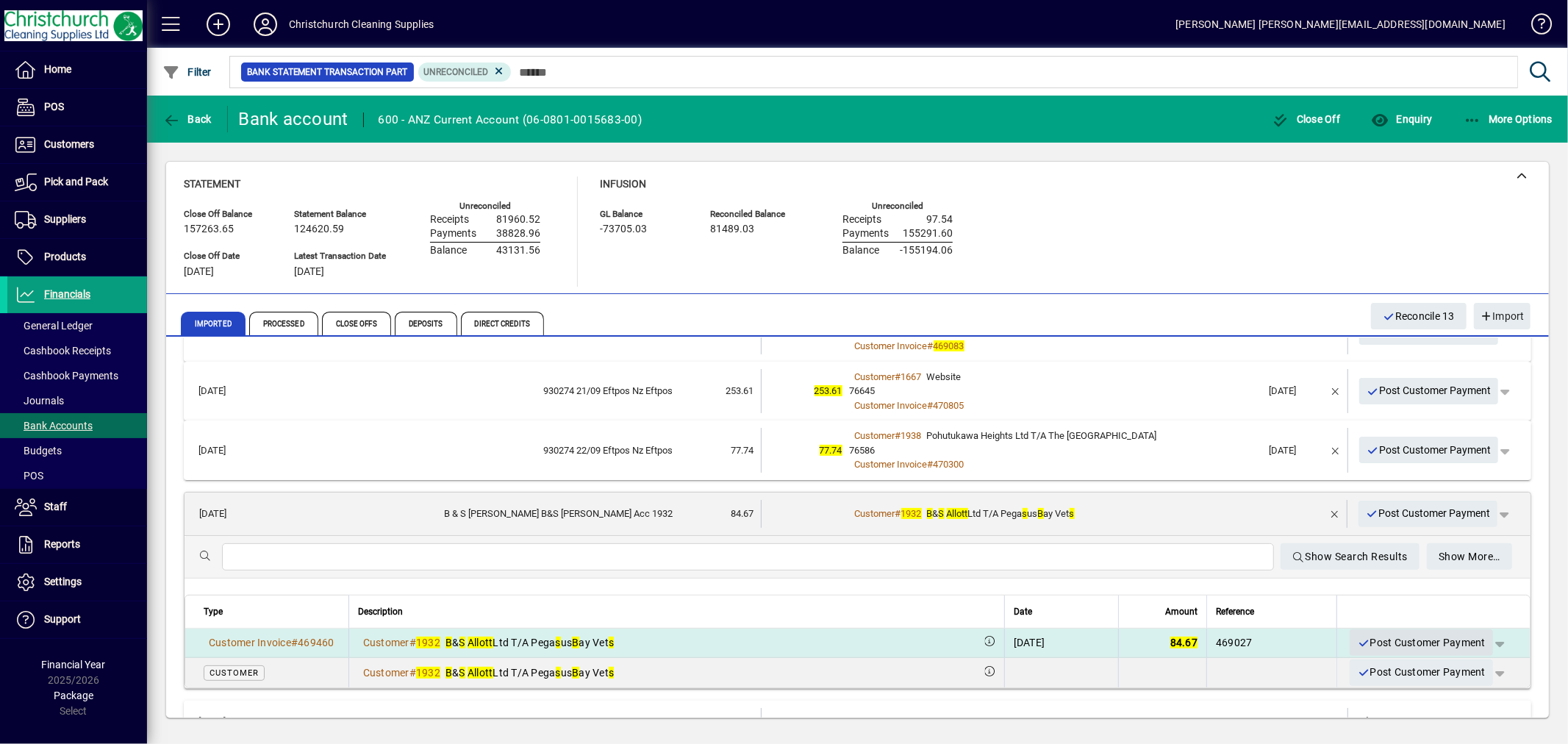
click at [1423, 643] on span "Post Customer Payment" at bounding box center [1422, 643] width 129 height 24
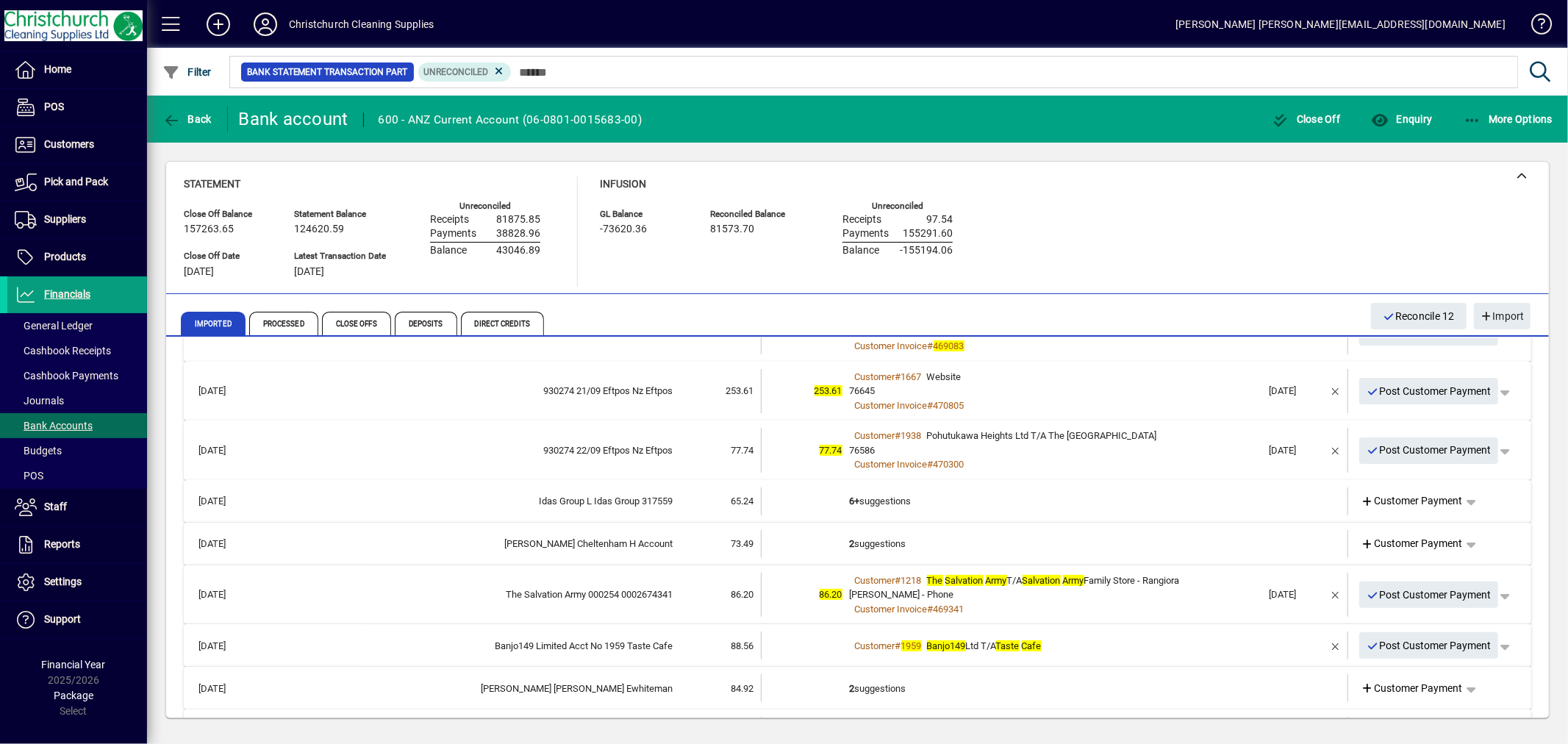
click at [856, 681] on td "2 suggestions" at bounding box center [1056, 689] width 412 height 28
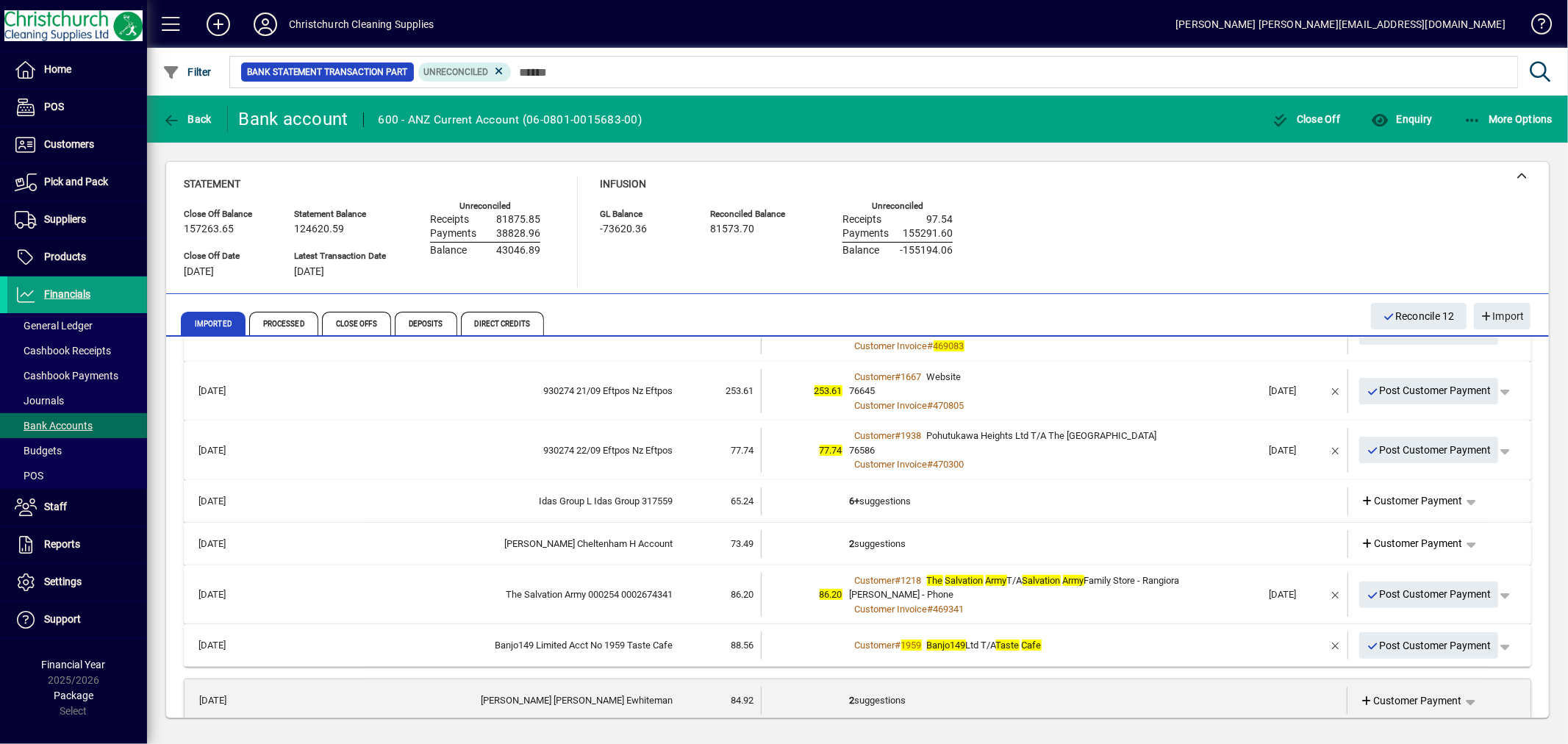
scroll to position [653, 0]
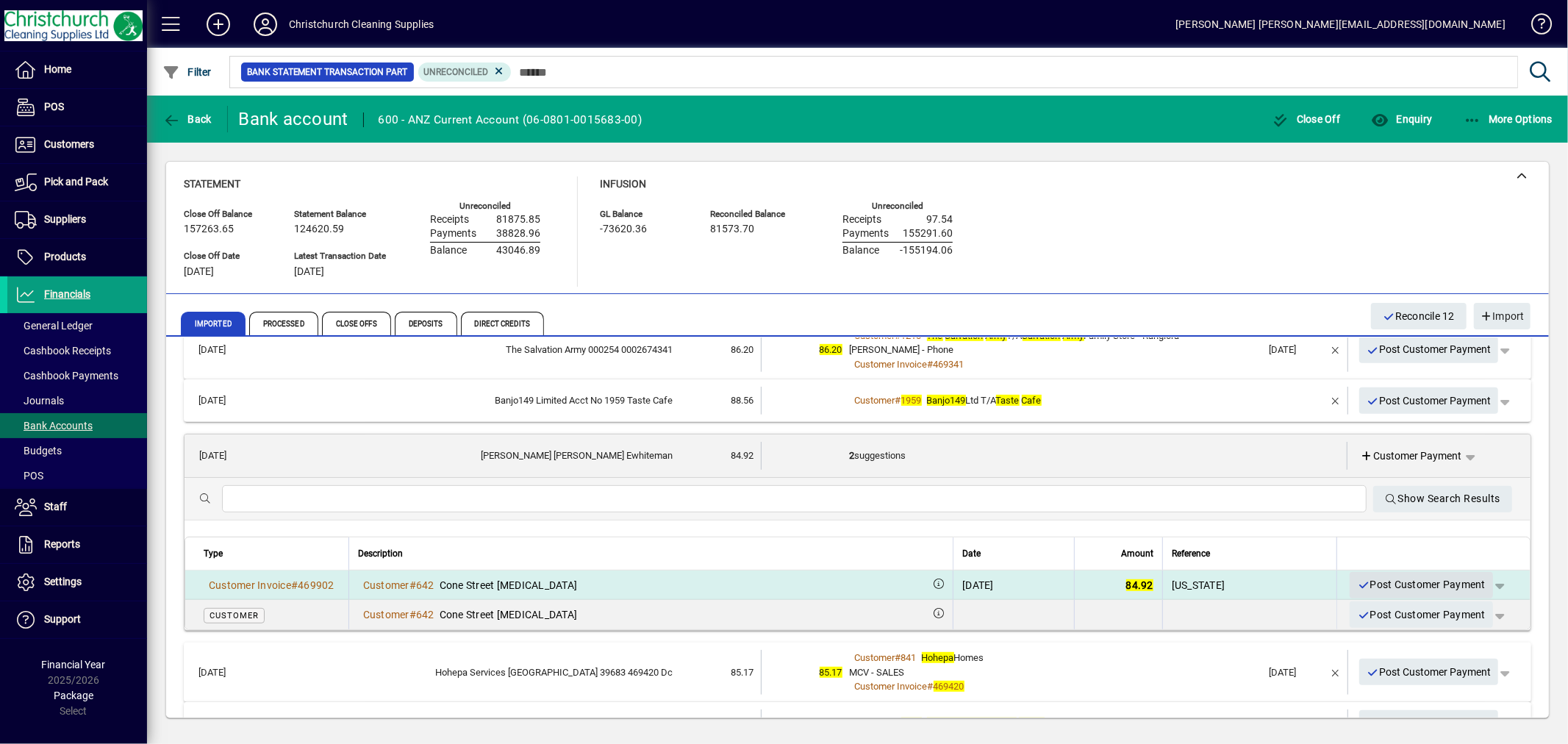
click at [1442, 584] on span "Post Customer Payment" at bounding box center [1422, 584] width 129 height 24
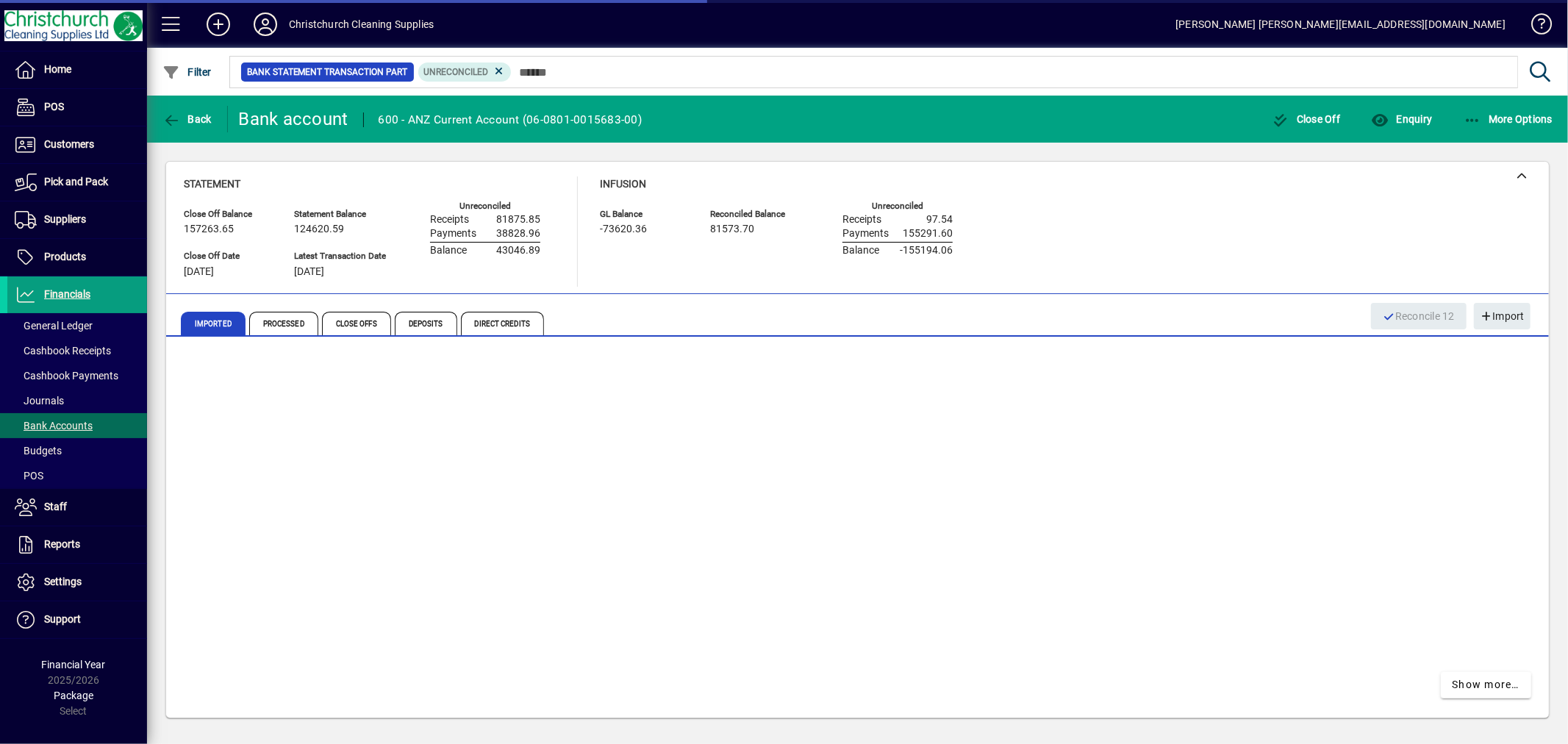
scroll to position [554, 0]
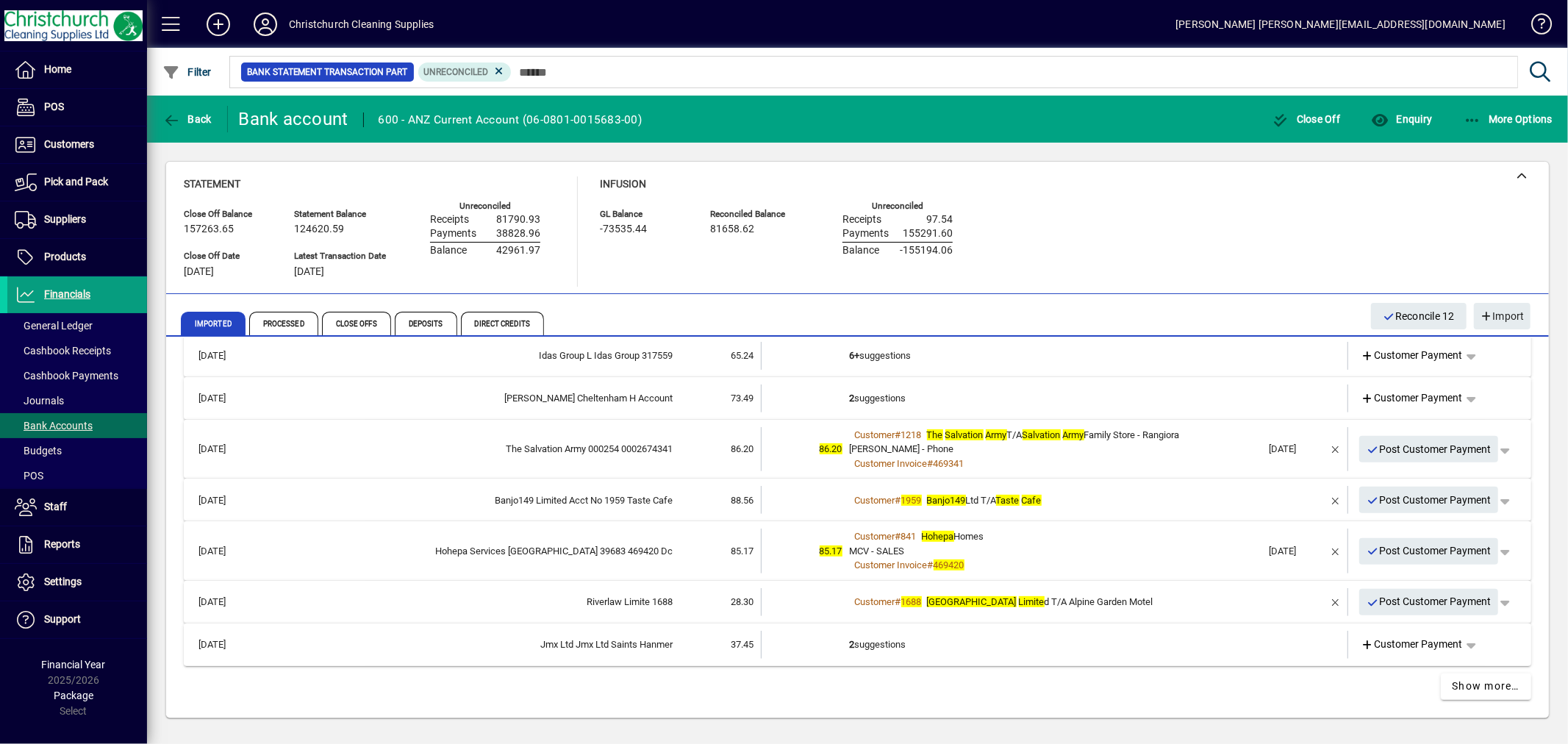
click at [897, 644] on td "2 suggestions" at bounding box center [1056, 645] width 412 height 28
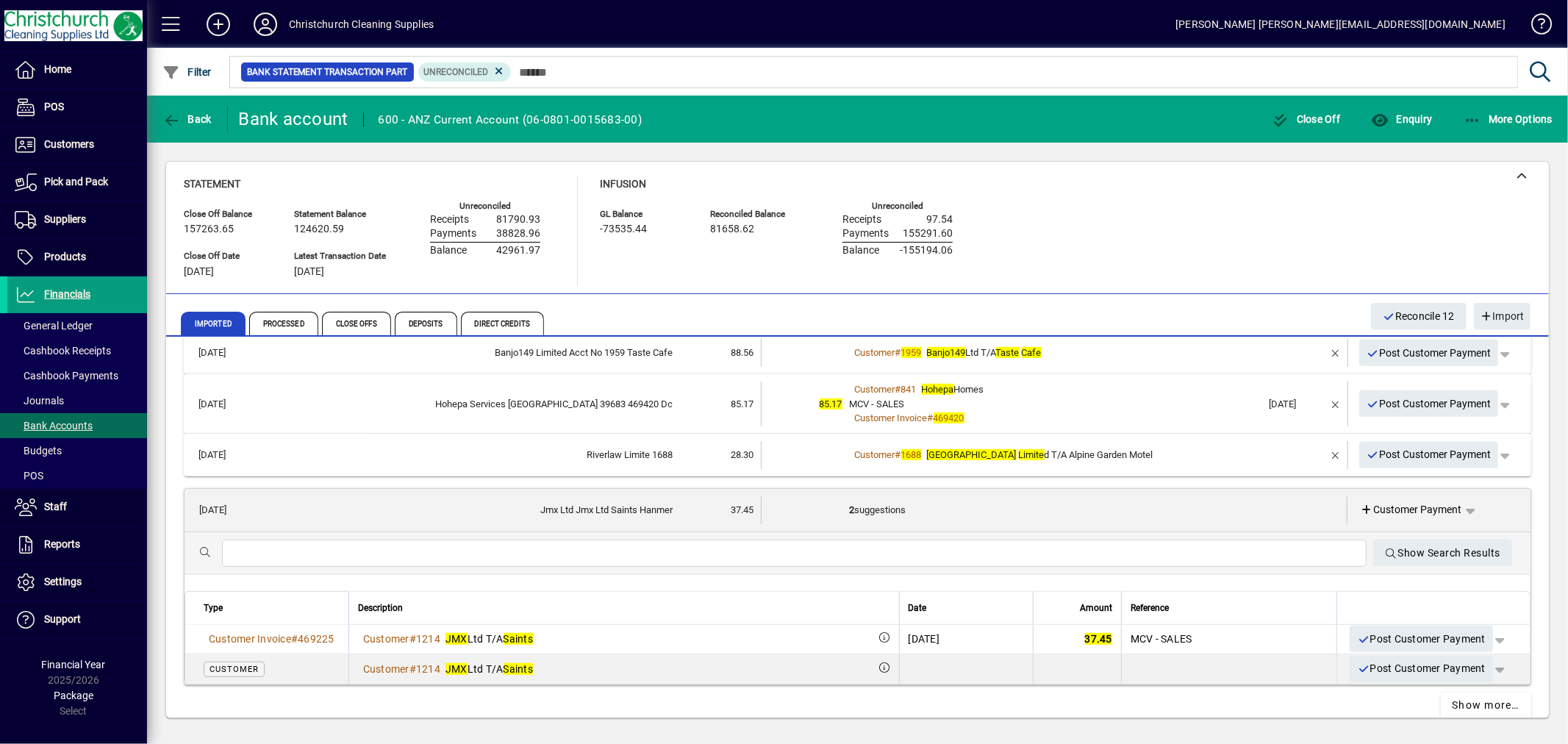
scroll to position [717, 0]
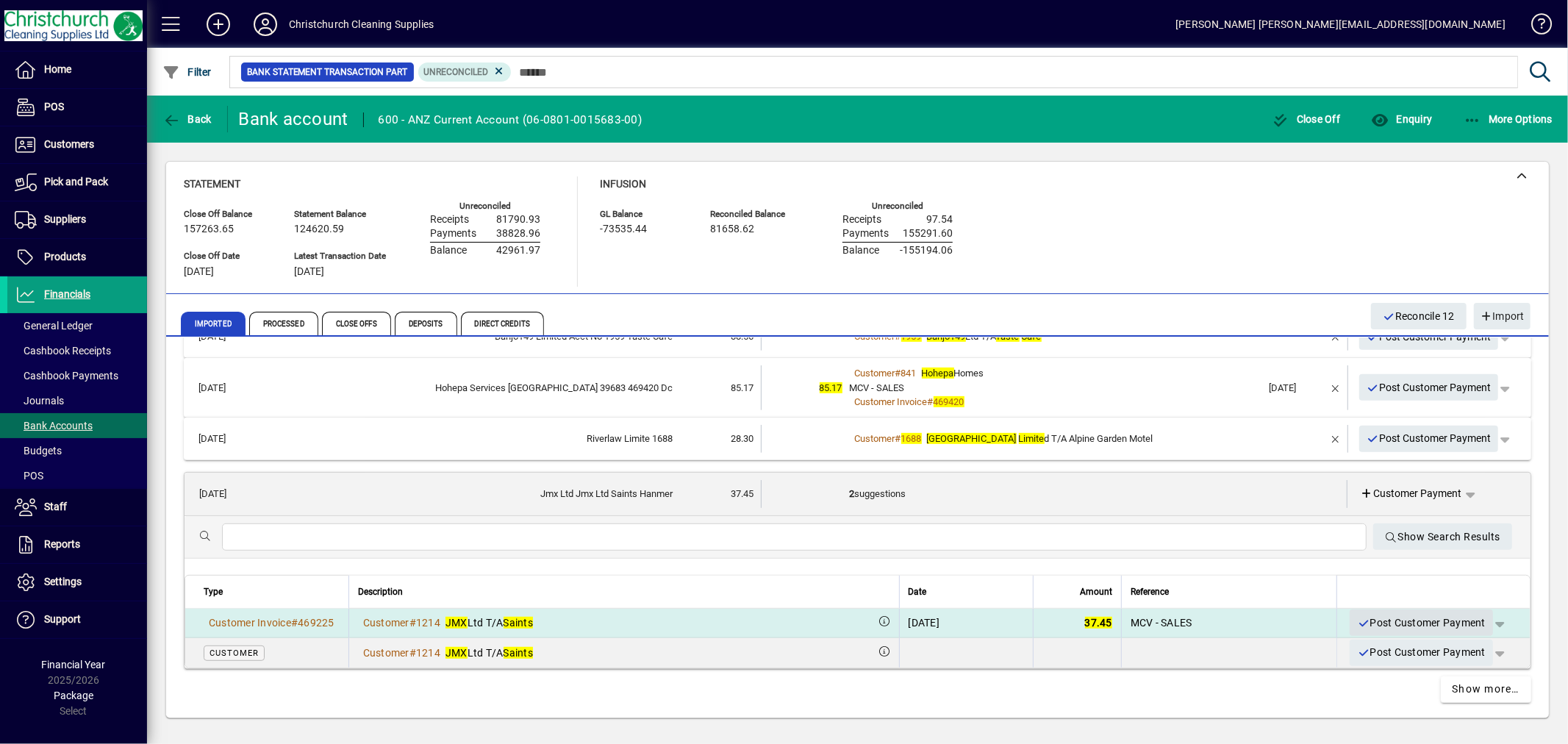
click at [1383, 621] on span "Post Customer Payment" at bounding box center [1422, 623] width 129 height 24
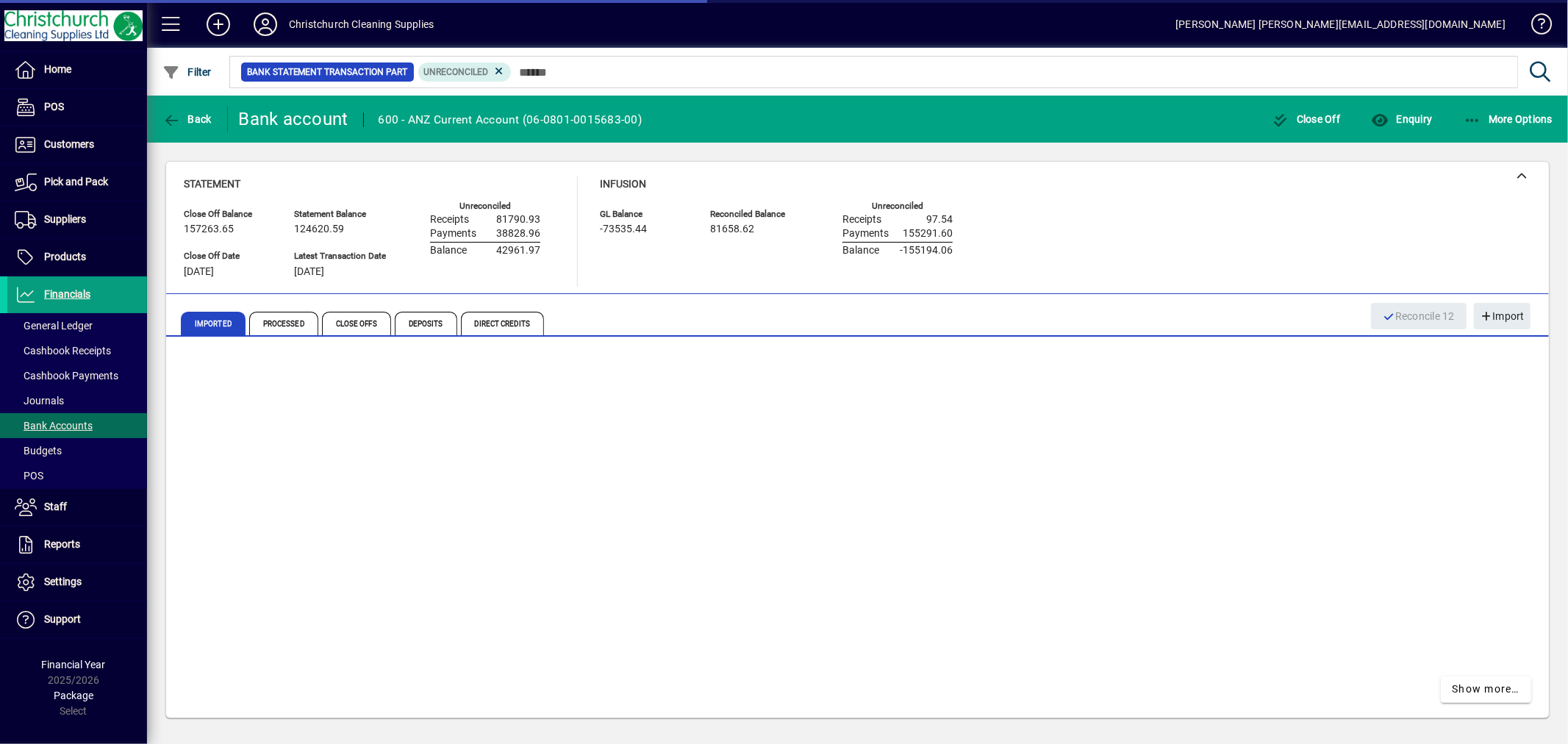
scroll to position [511, 0]
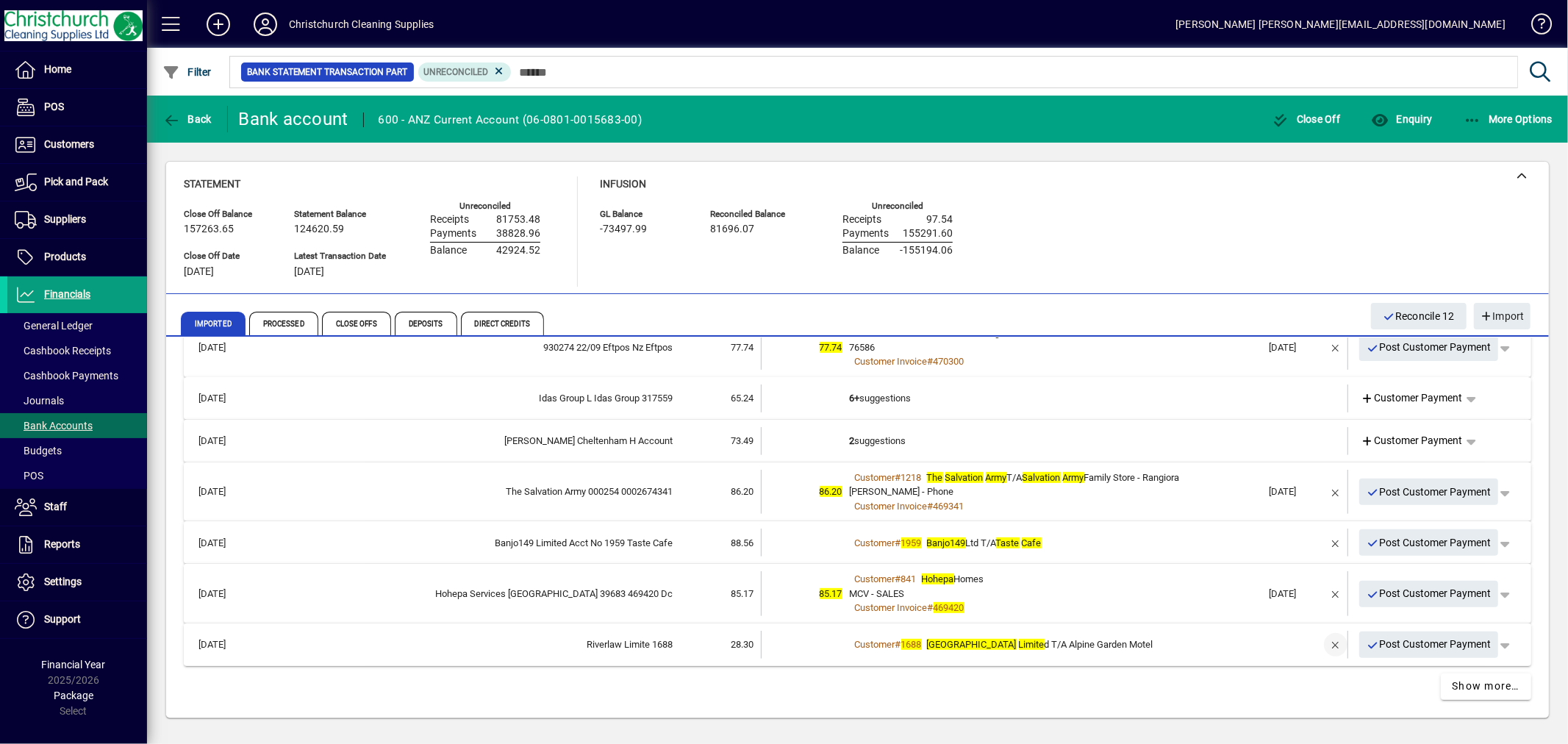
click at [1321, 645] on span "button" at bounding box center [1336, 645] width 35 height 35
click at [857, 641] on td "3 suggestions" at bounding box center [1056, 645] width 412 height 28
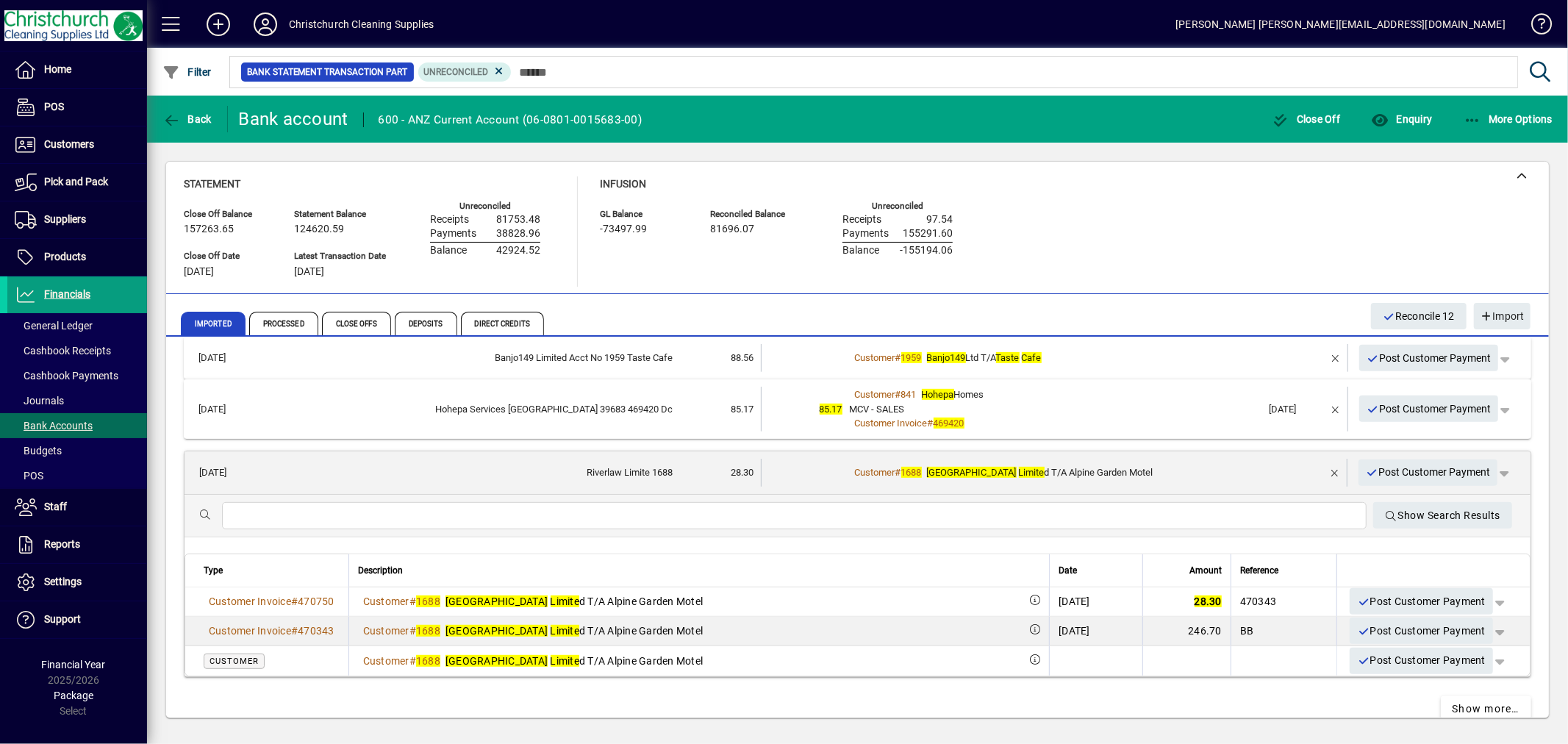
scroll to position [718, 0]
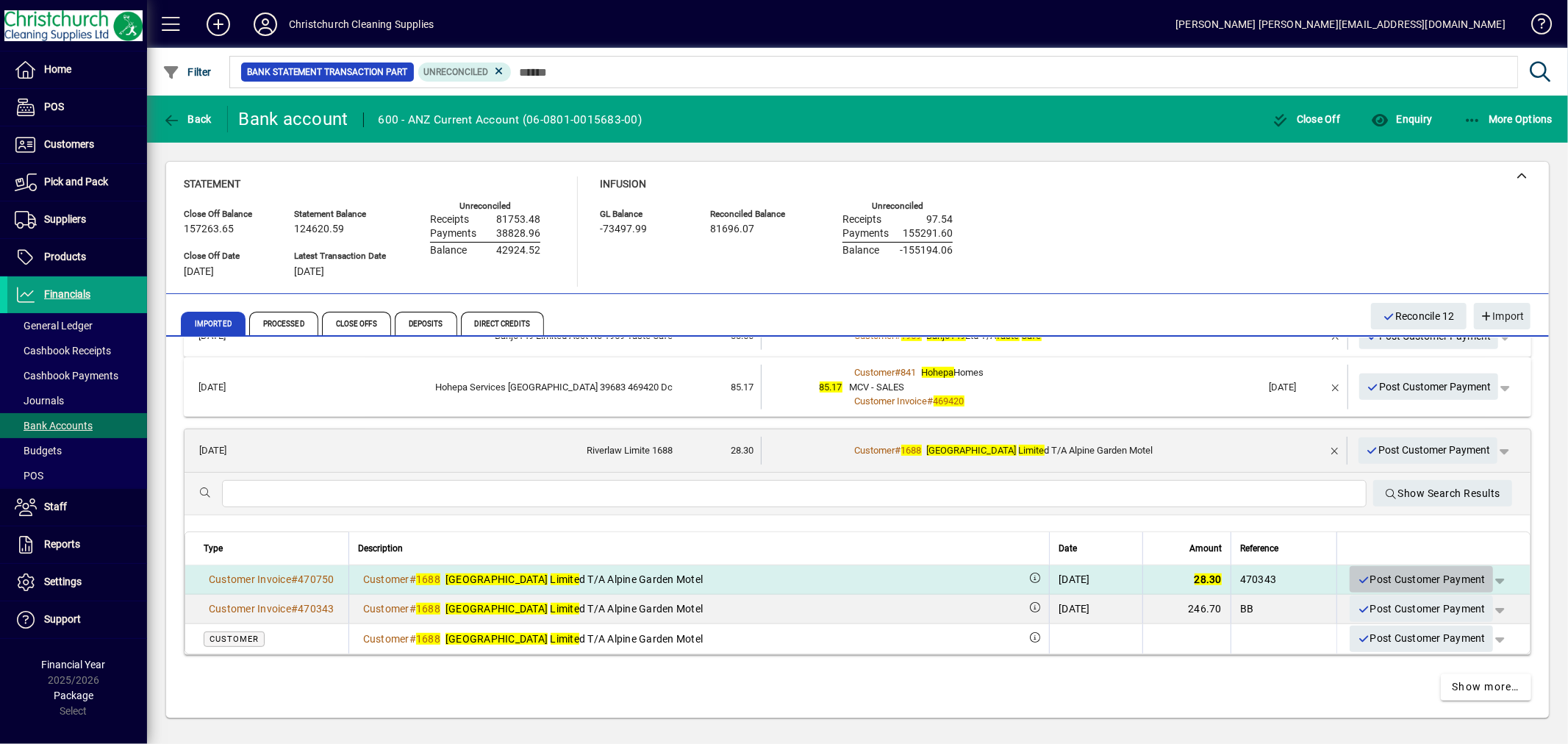
click at [1402, 574] on span "Post Customer Payment" at bounding box center [1422, 579] width 129 height 24
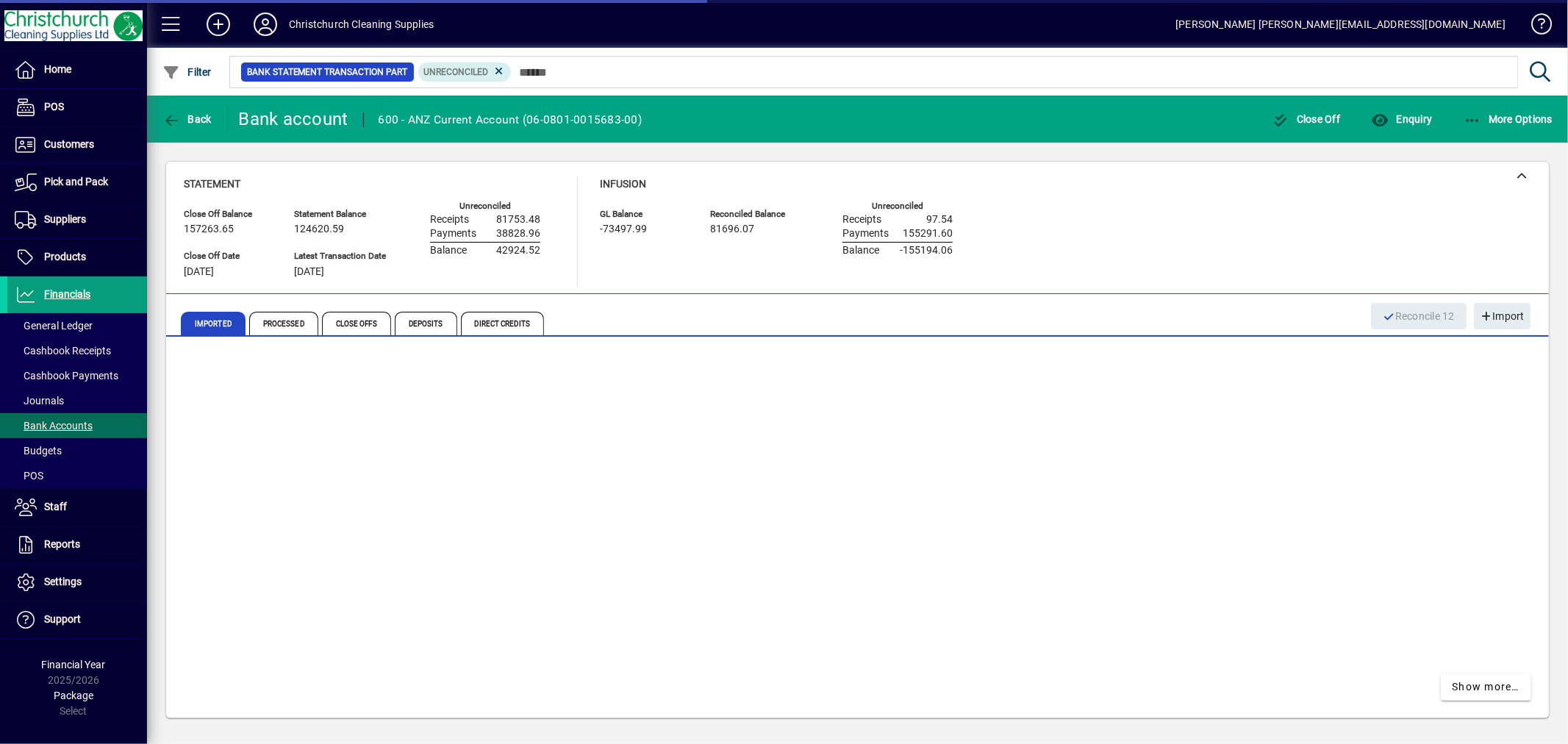
scroll to position [468, 0]
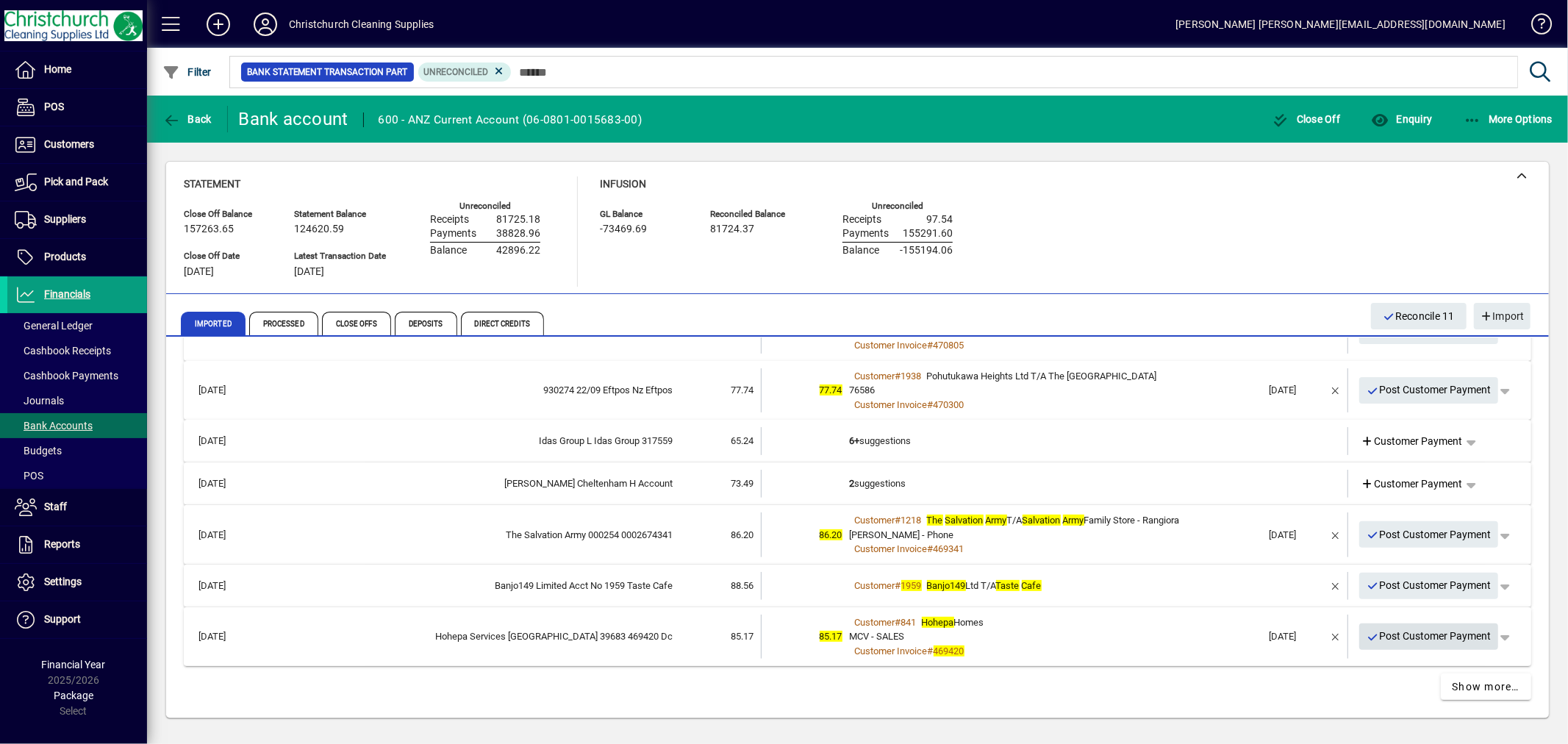
click at [1399, 634] on span "Post Customer Payment" at bounding box center [1428, 636] width 125 height 24
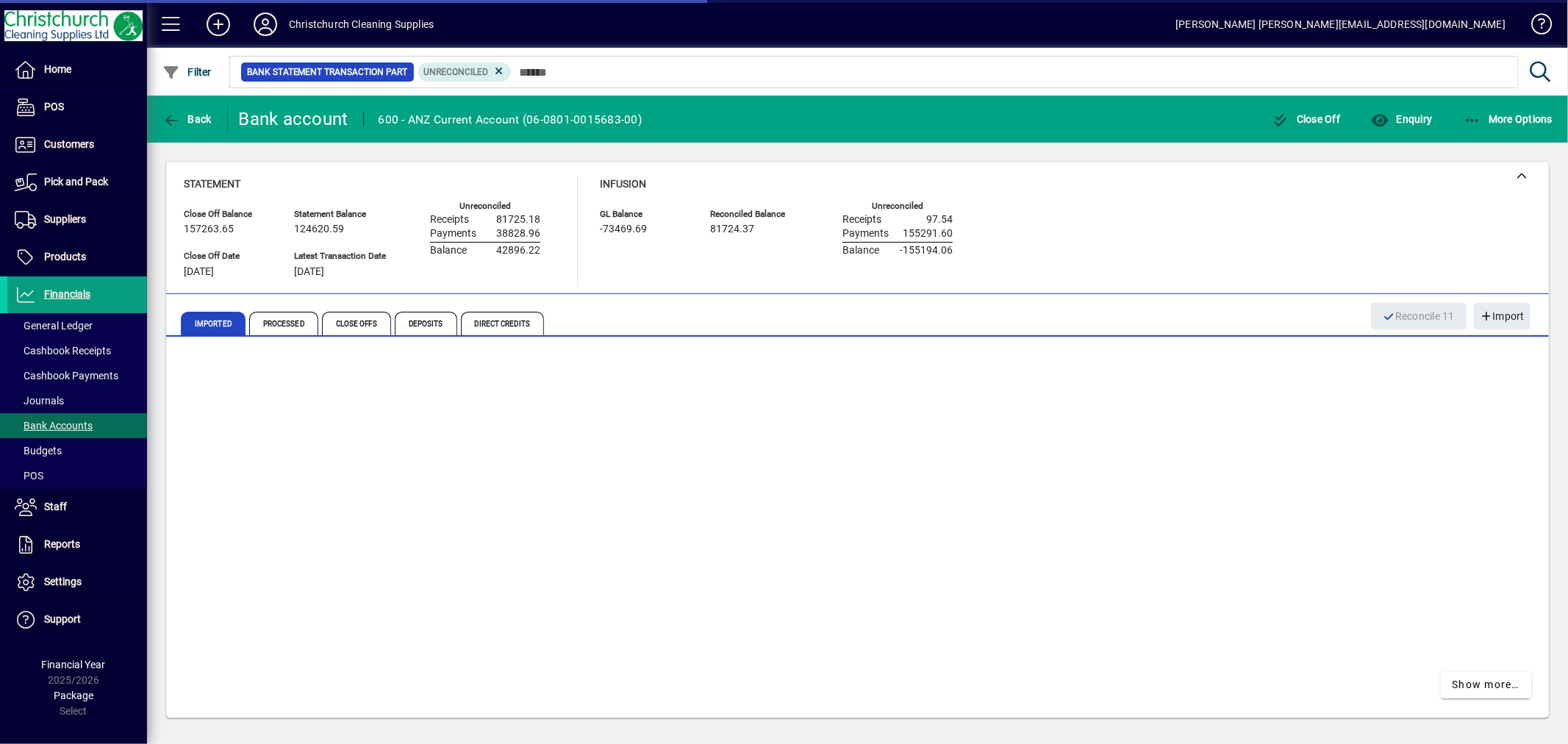
scroll to position [409, 0]
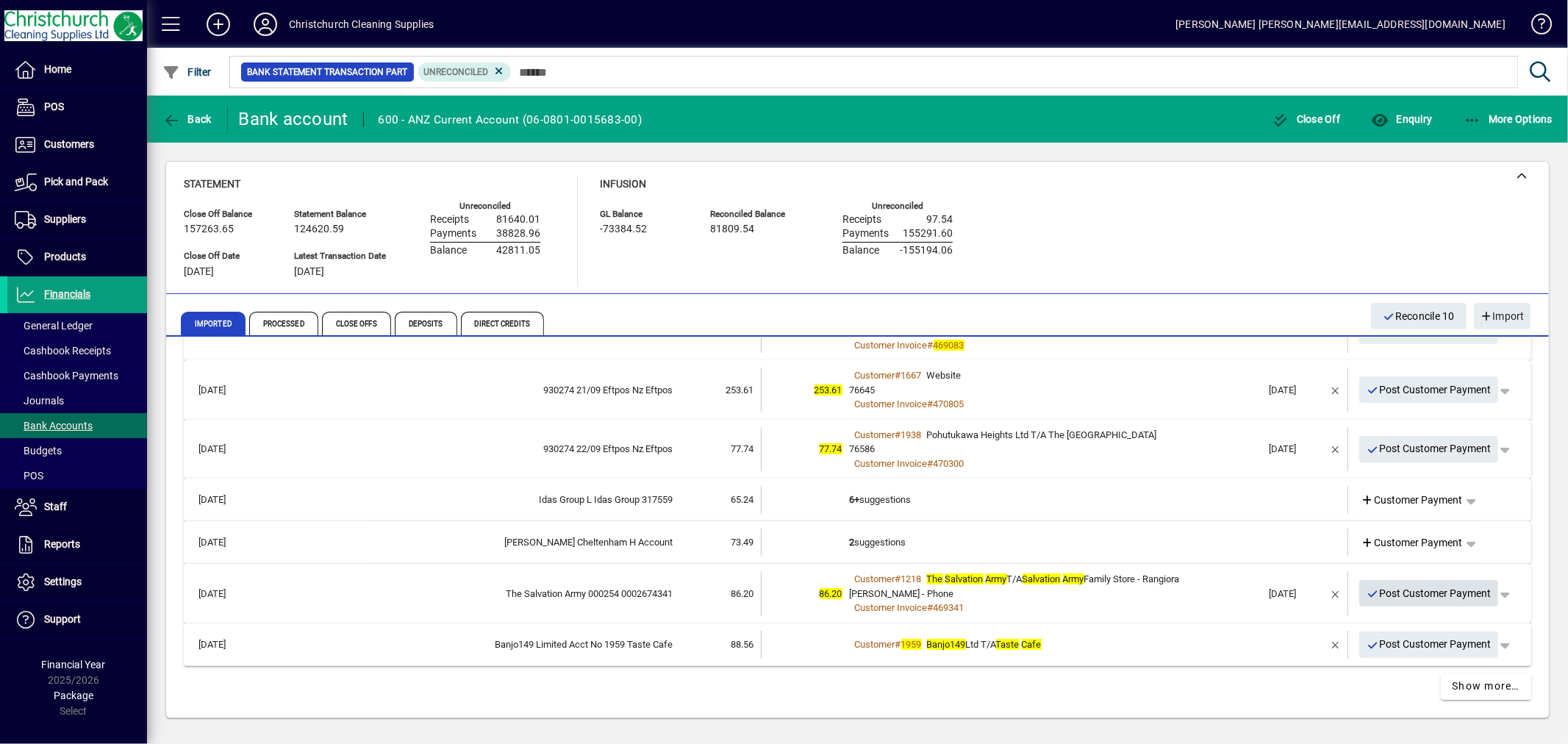
click at [1397, 584] on span "Post Customer Payment" at bounding box center [1428, 593] width 125 height 24
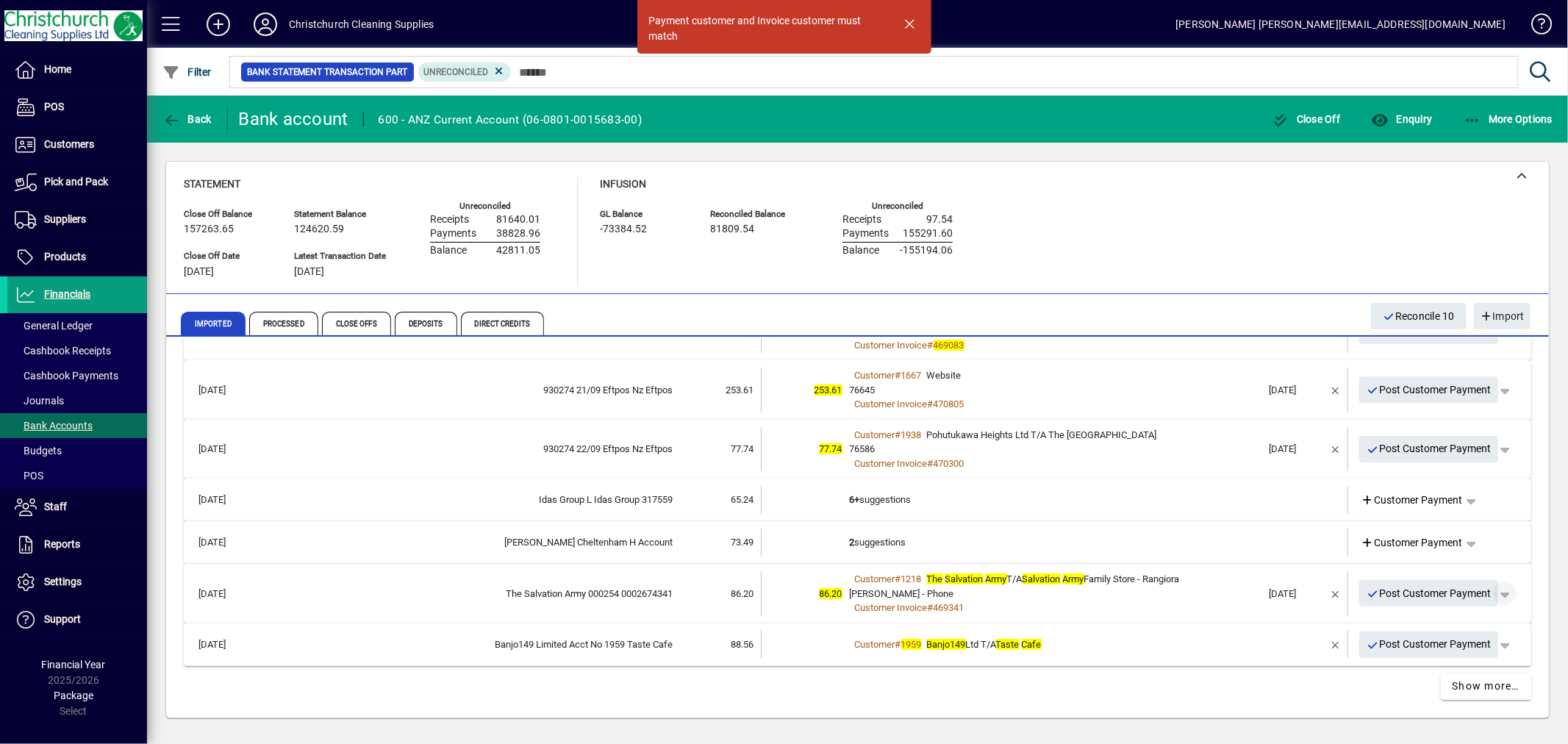
click at [1489, 591] on span "button" at bounding box center [1505, 593] width 35 height 35
click at [1479, 618] on span "Customer Payment" at bounding box center [1447, 623] width 107 height 18
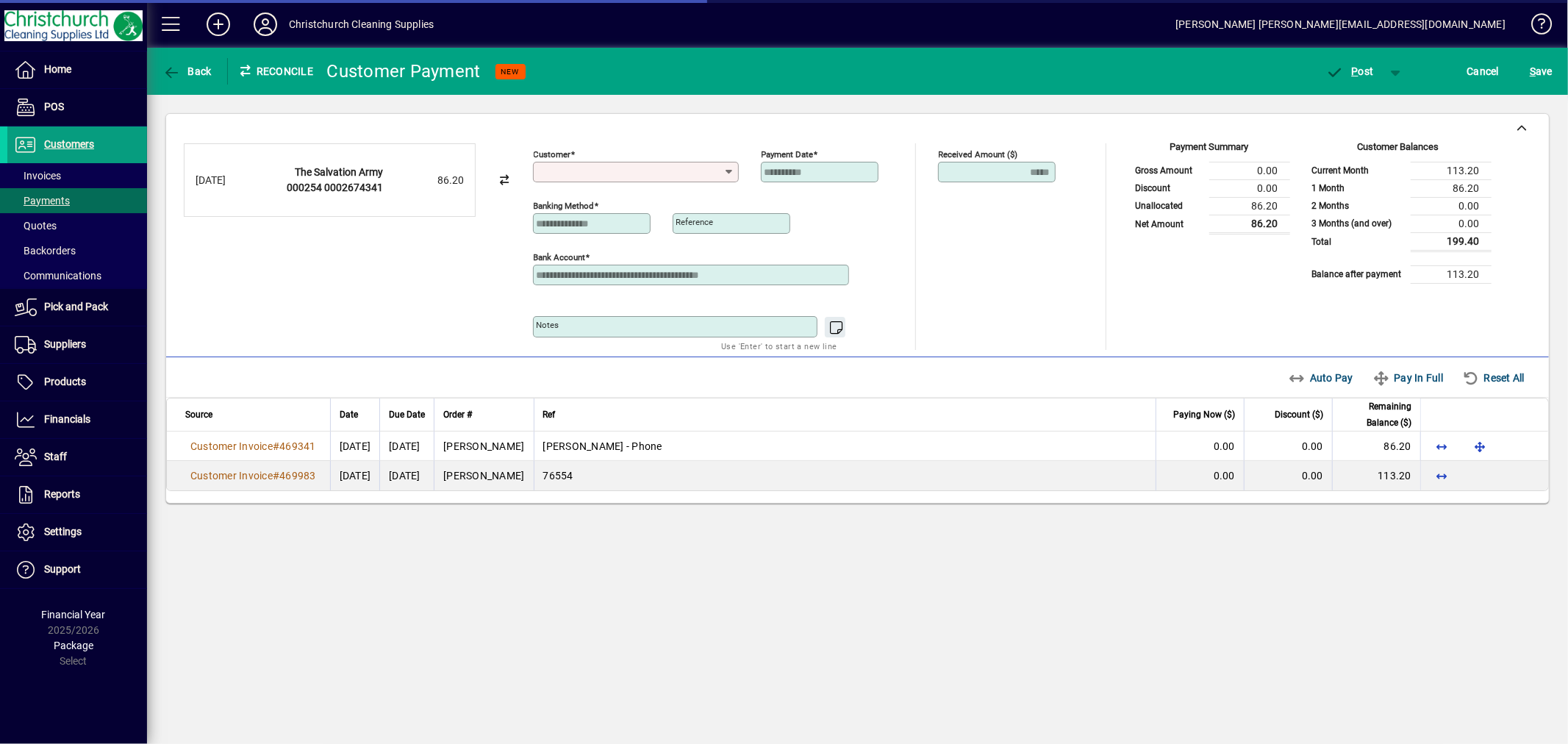
type input "**********"
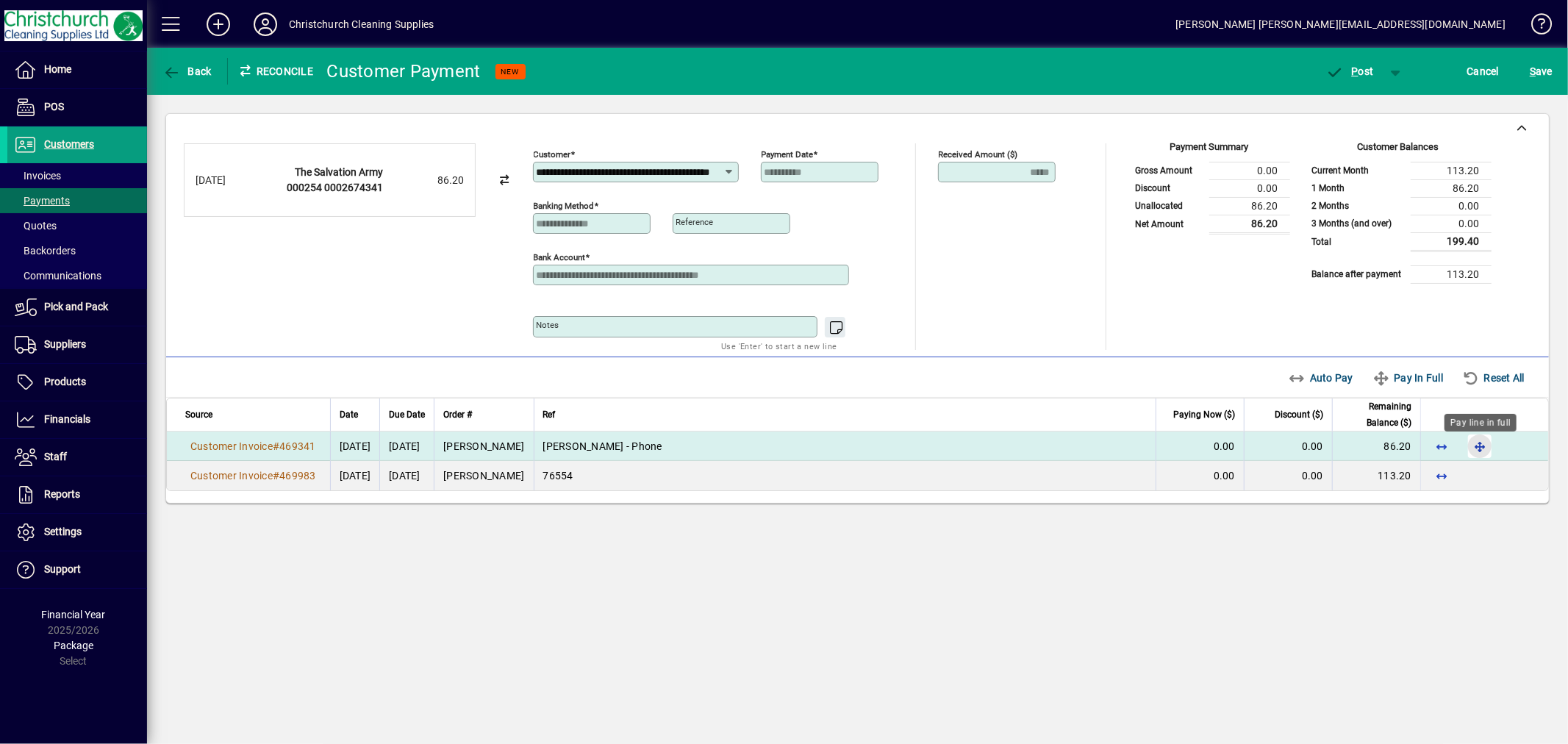
click at [1482, 449] on span "button" at bounding box center [1480, 446] width 35 height 35
click at [1359, 72] on span "P ost" at bounding box center [1350, 72] width 48 height 12
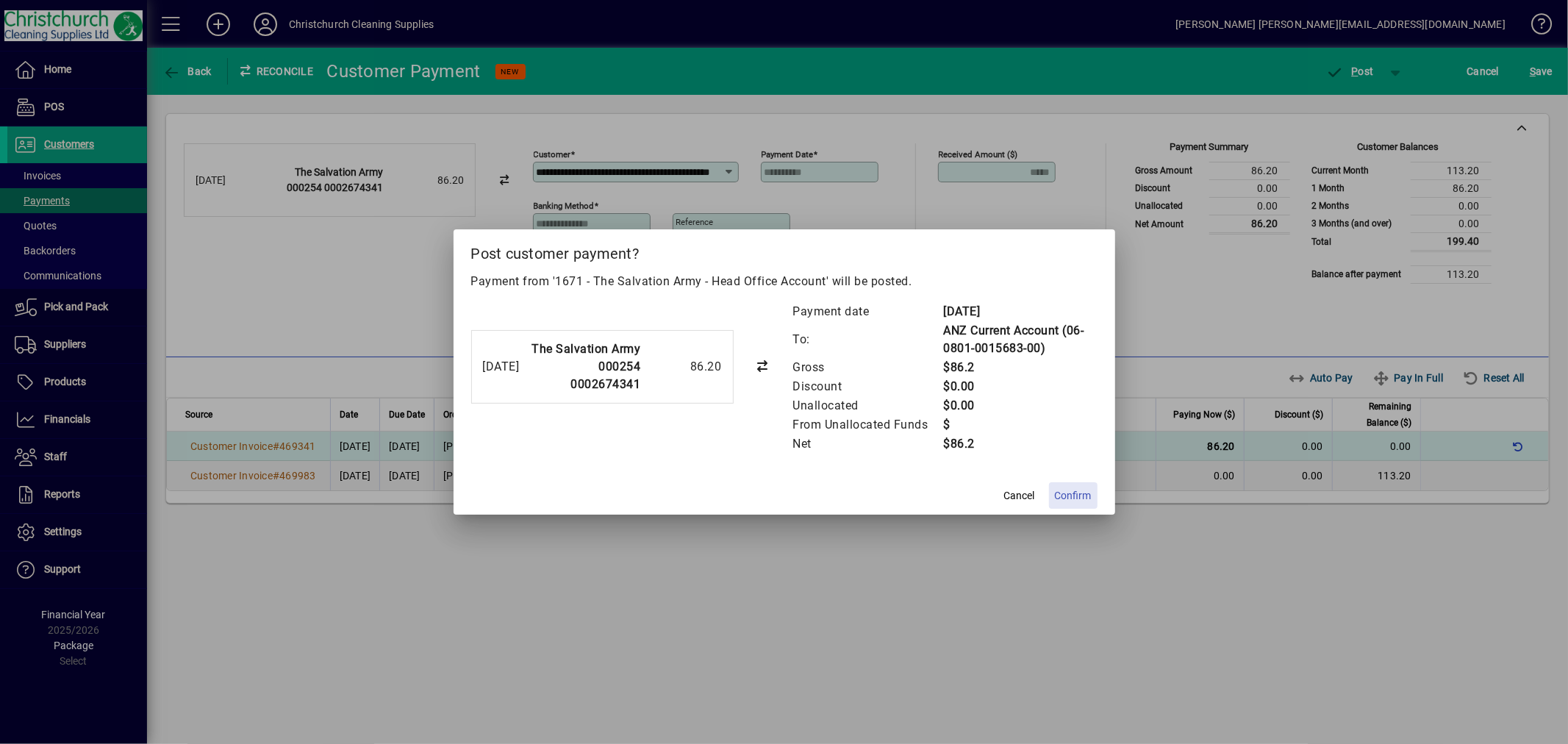
click at [1076, 493] on span "Confirm" at bounding box center [1073, 496] width 37 height 16
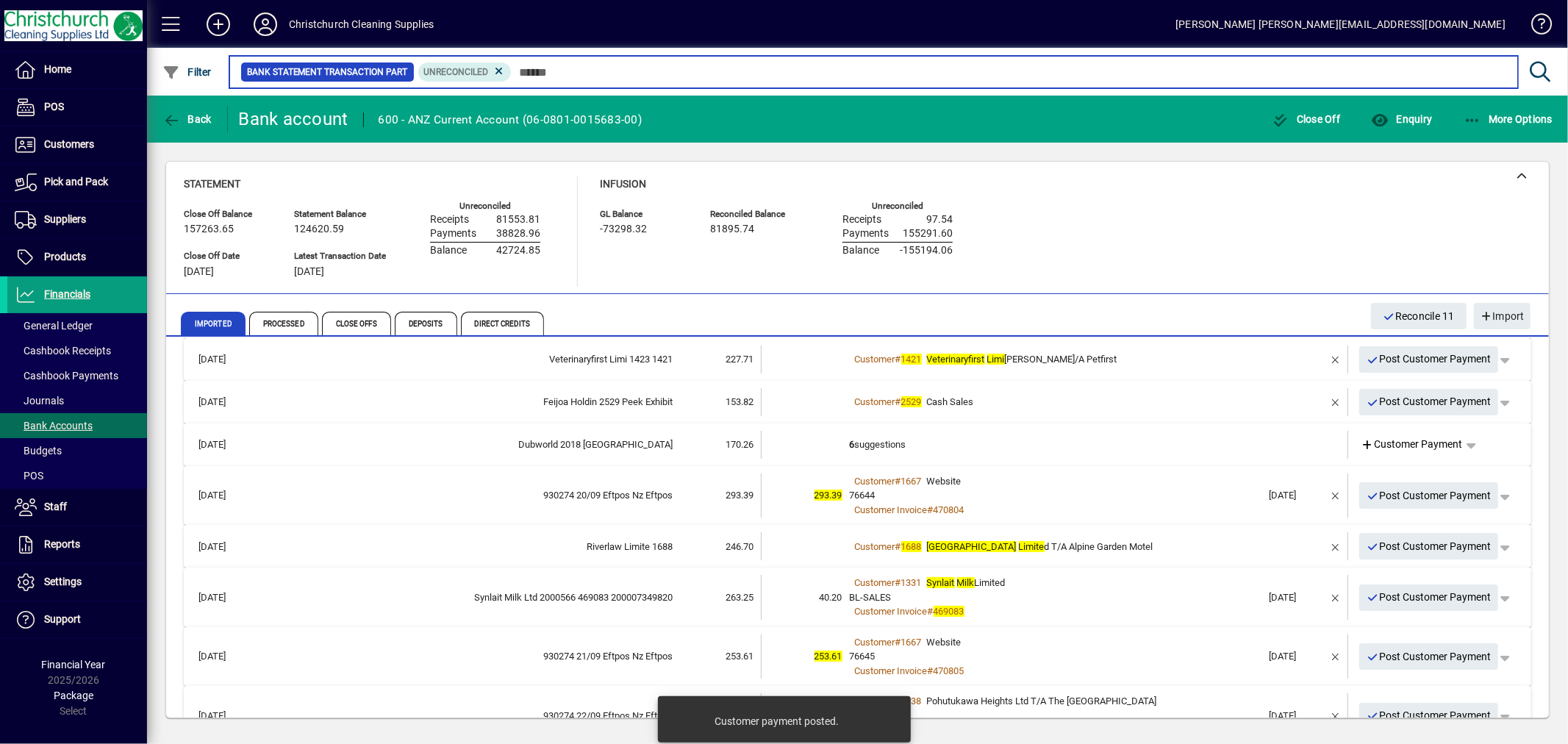
scroll to position [163, 0]
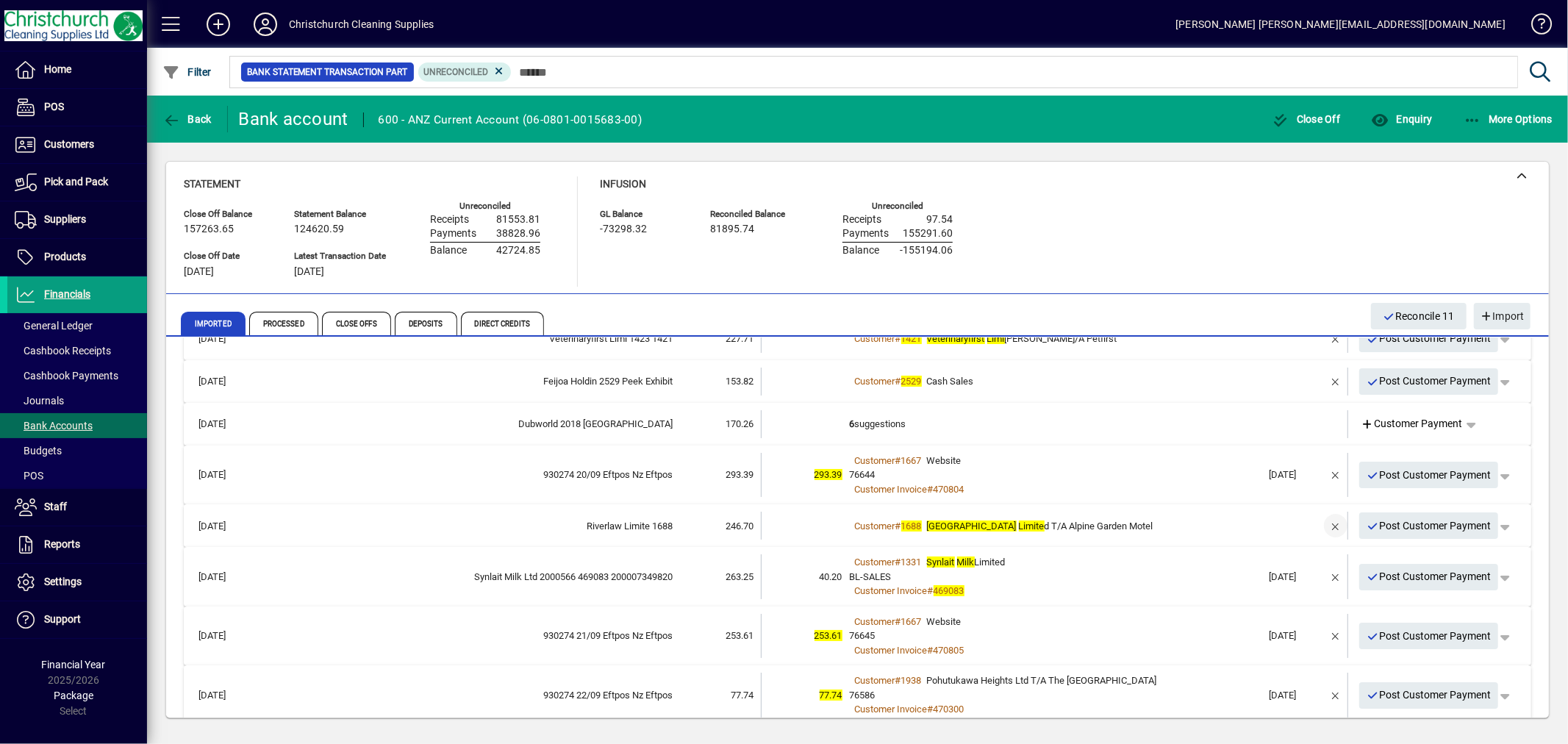
click at [1328, 524] on span "button" at bounding box center [1336, 526] width 35 height 35
click at [891, 525] on td "2 suggestions" at bounding box center [1056, 526] width 412 height 28
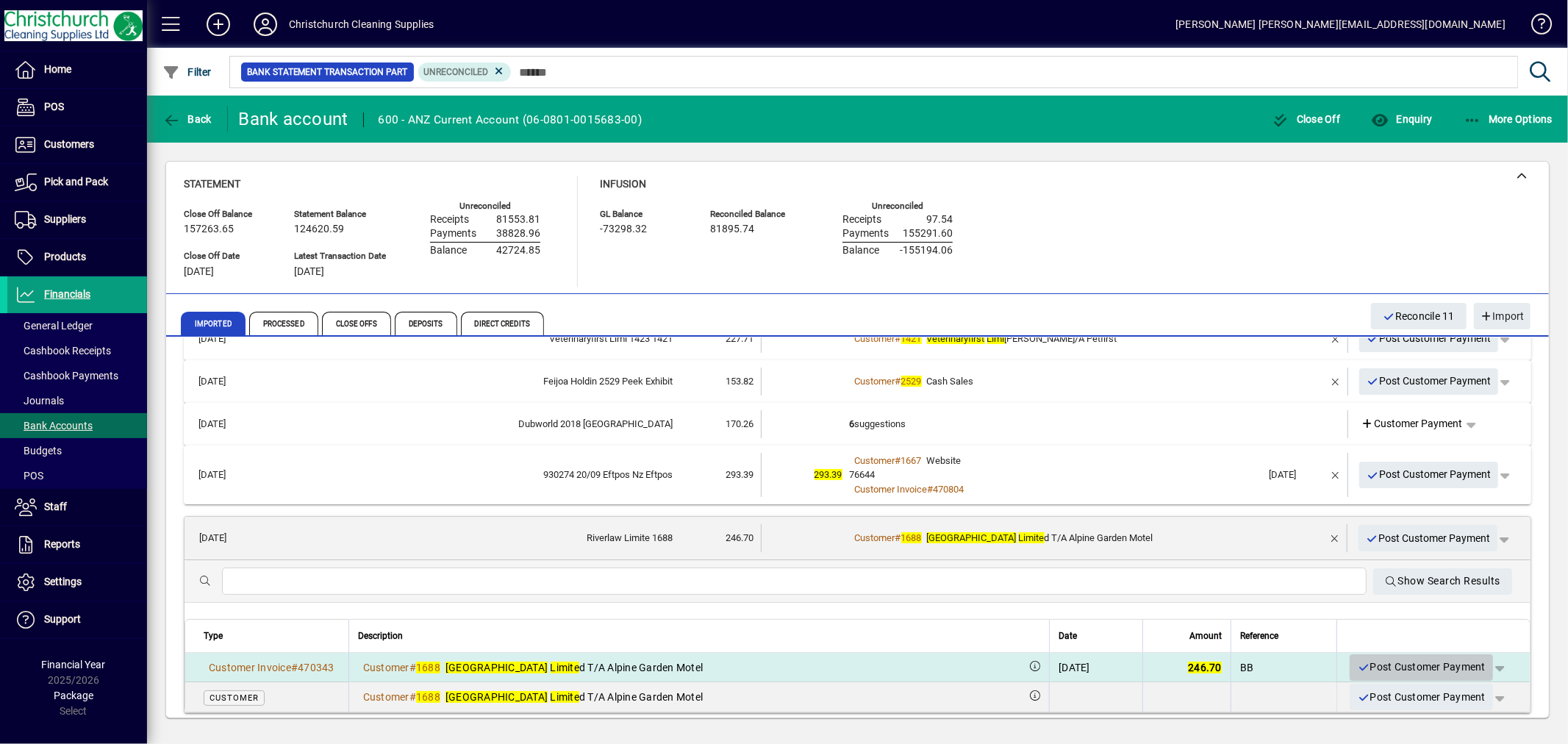
click at [1384, 660] on span "Post Customer Payment" at bounding box center [1422, 667] width 129 height 24
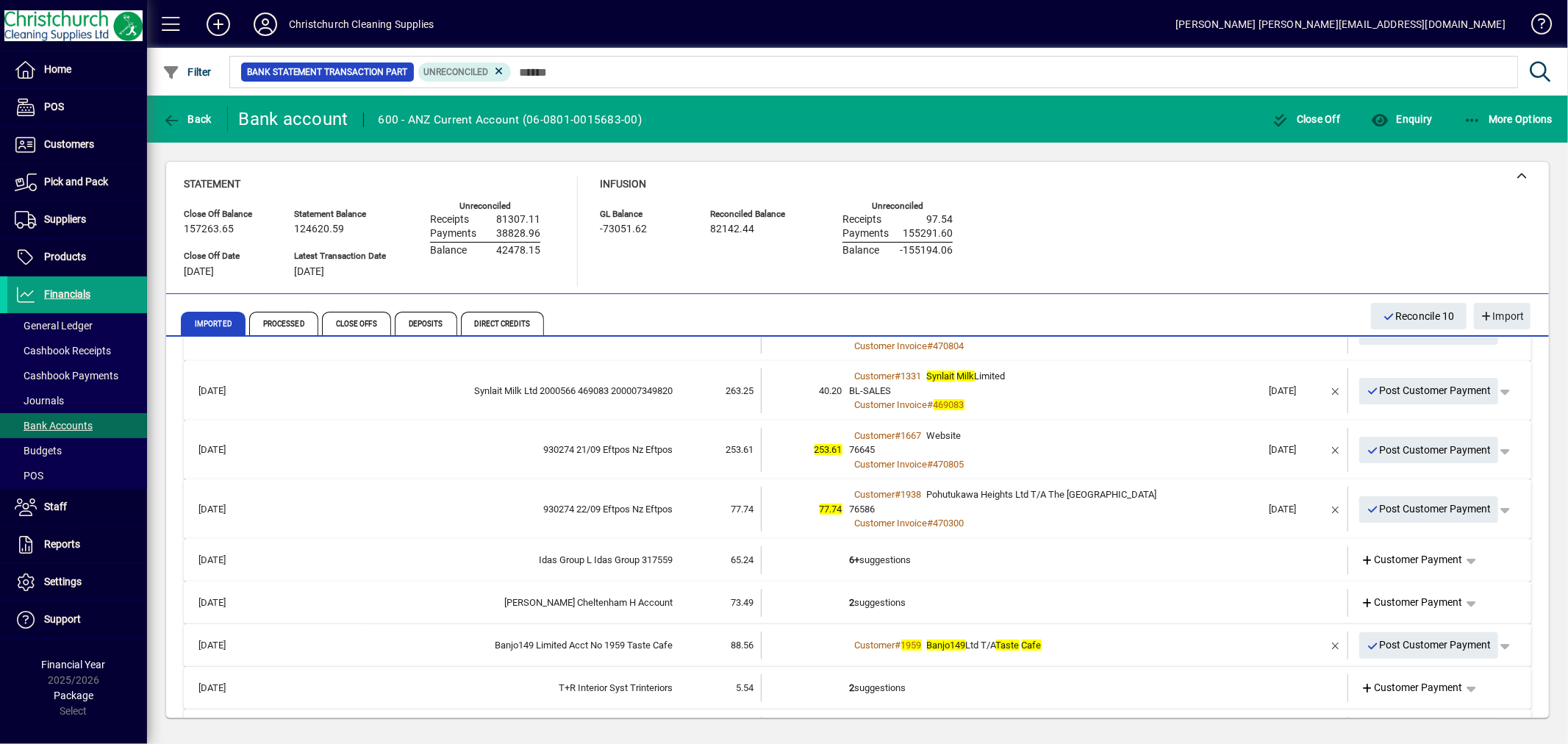
scroll to position [327, 0]
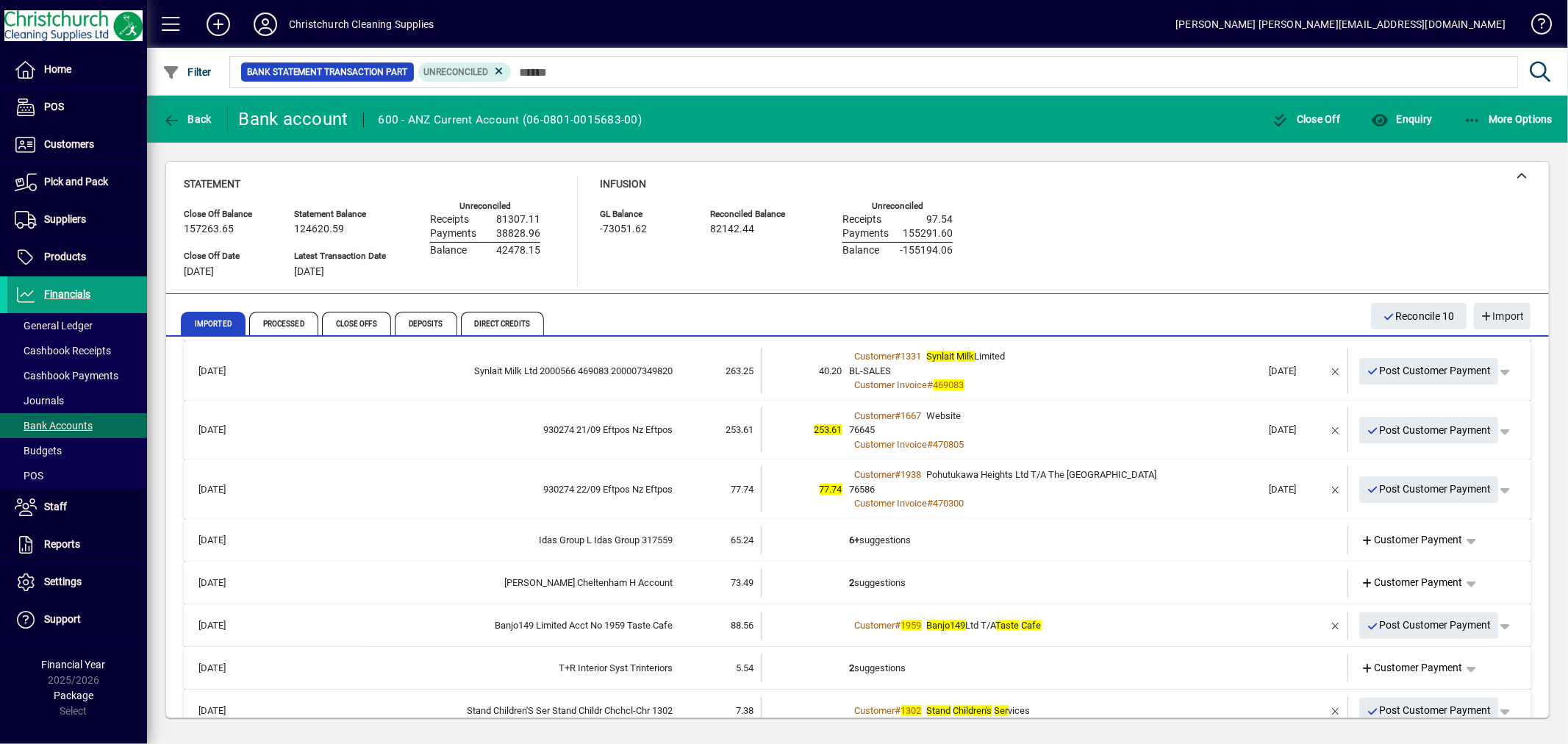
click at [873, 576] on td "2 suggestions" at bounding box center [1056, 583] width 412 height 28
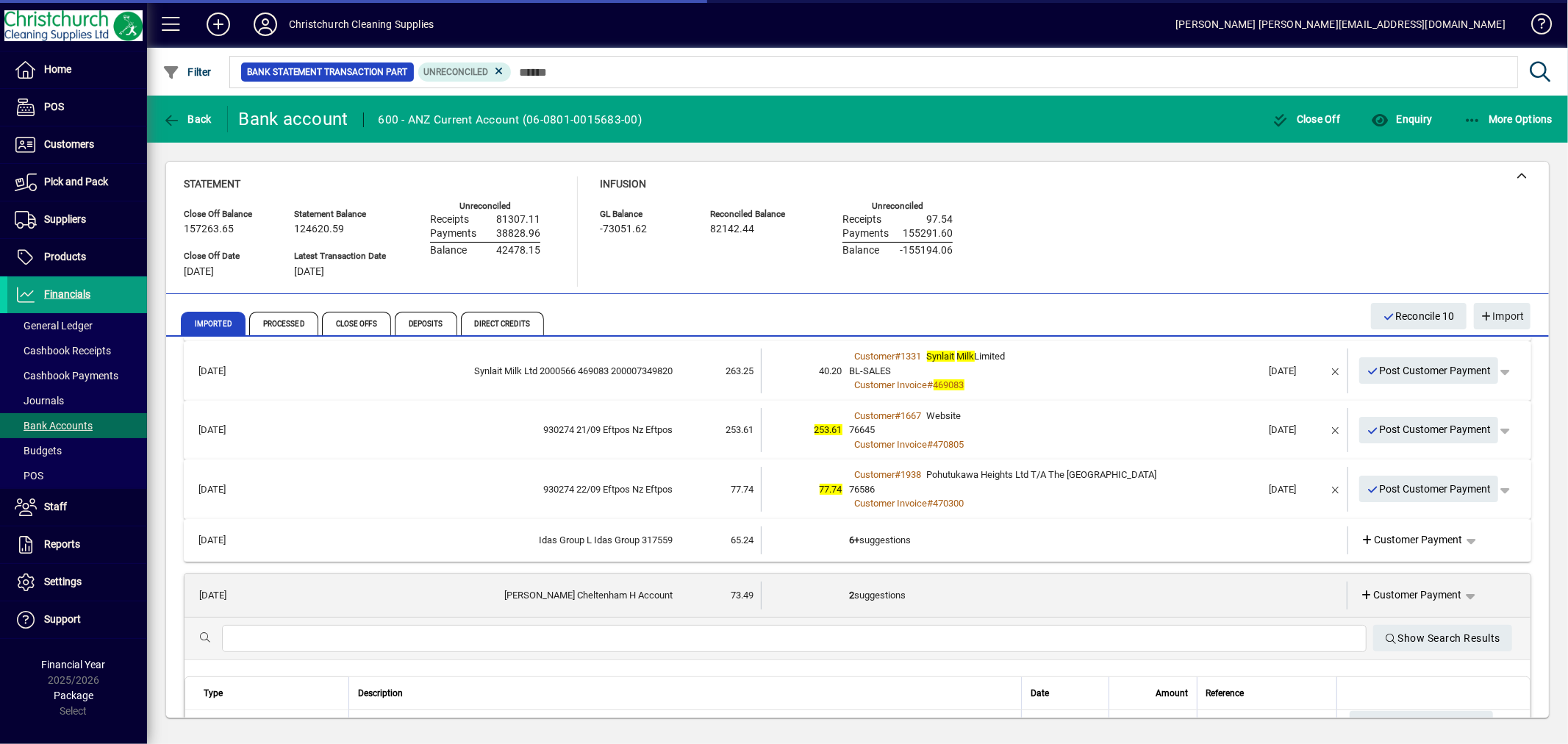
scroll to position [408, 0]
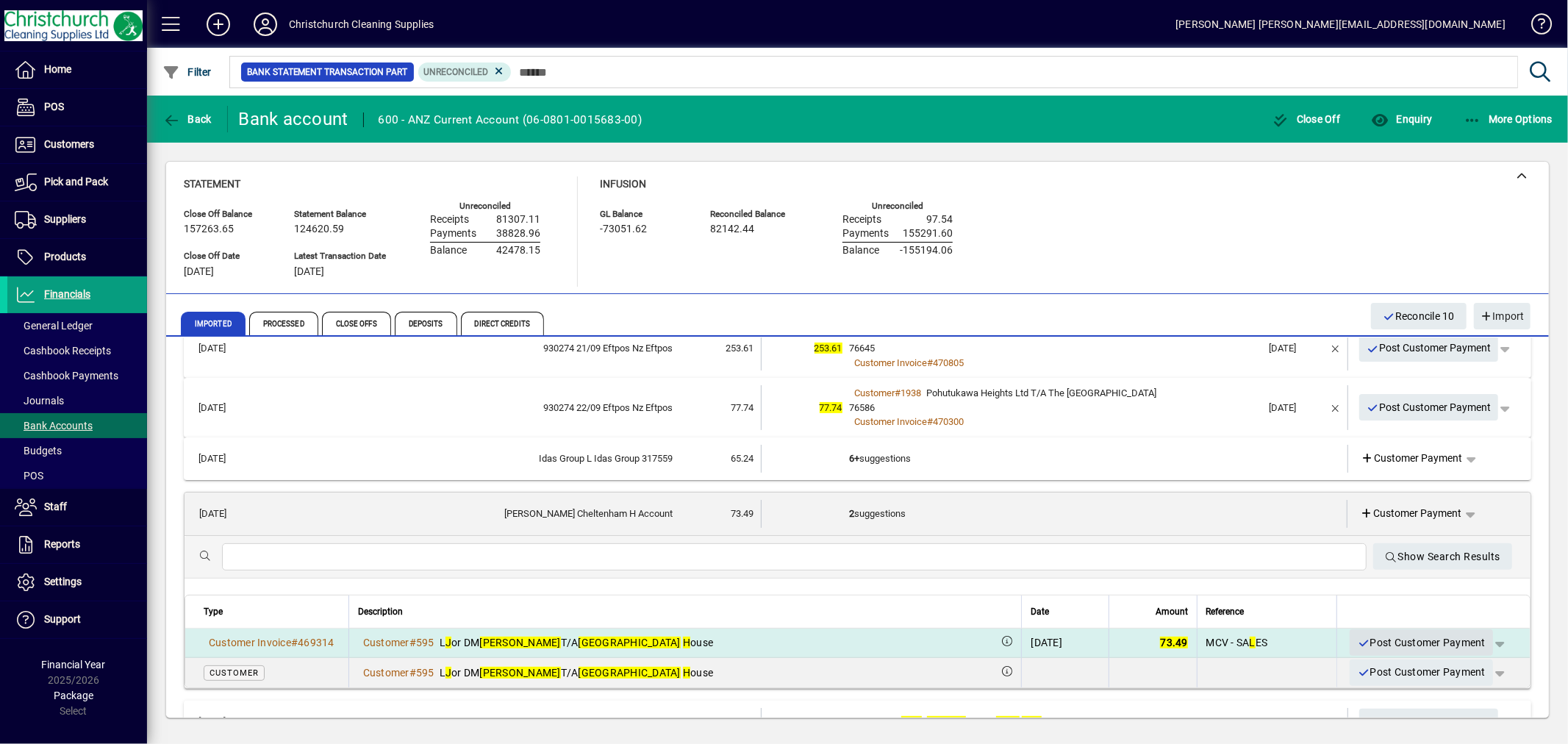
click at [1408, 640] on span "Post Customer Payment" at bounding box center [1422, 643] width 129 height 24
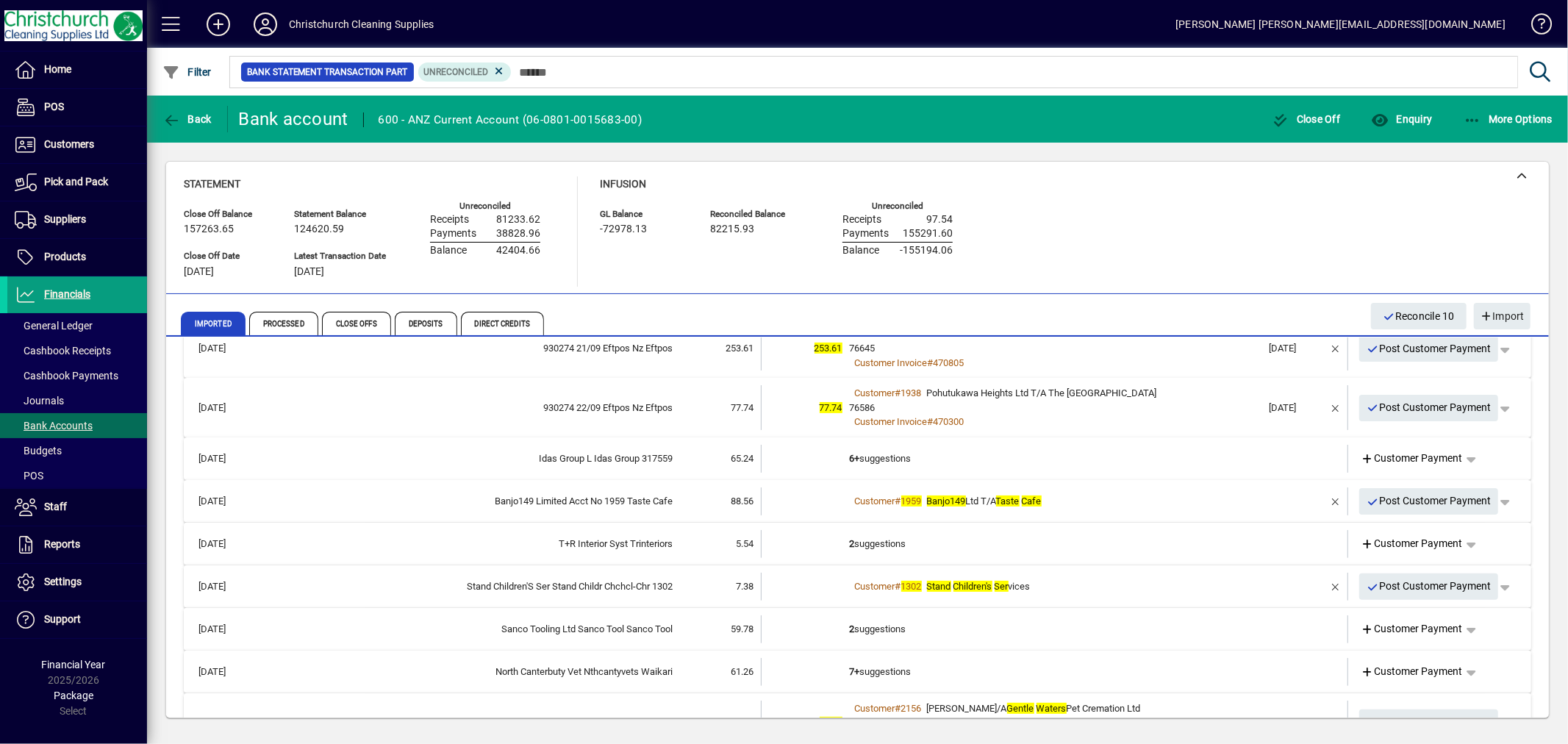
click at [880, 626] on td "2 suggestions" at bounding box center [1056, 629] width 412 height 28
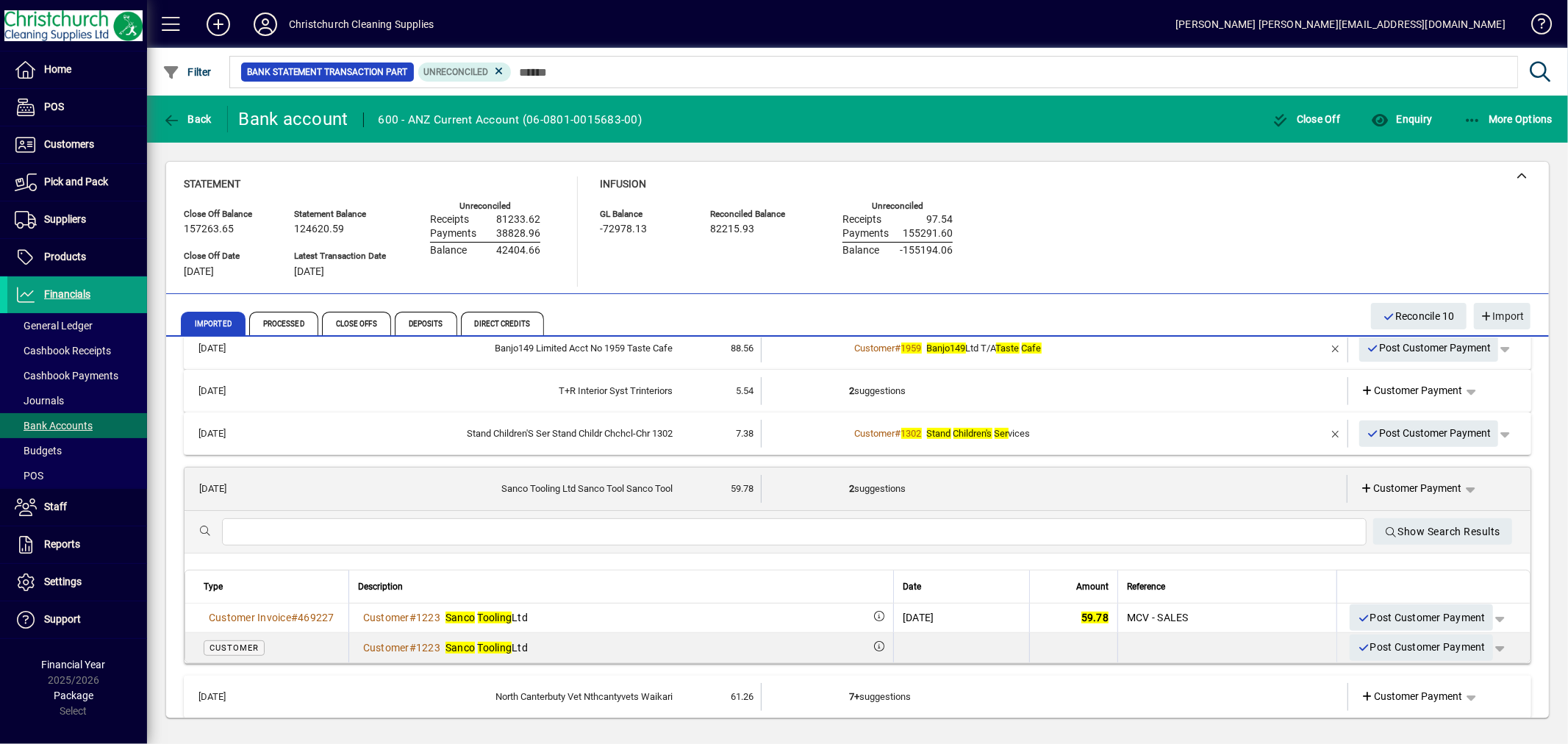
scroll to position [571, 0]
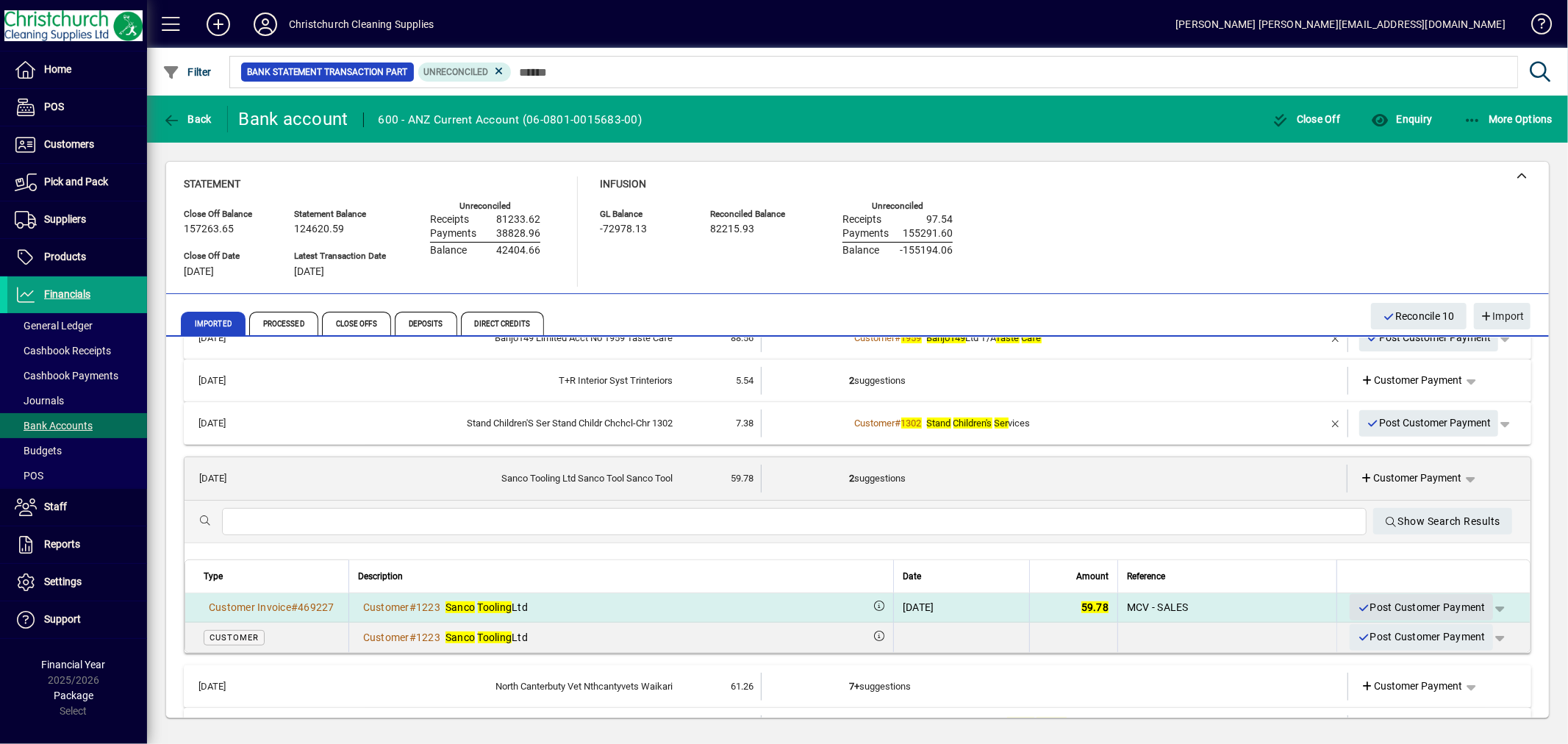
click at [1391, 601] on span "Post Customer Payment" at bounding box center [1422, 607] width 129 height 24
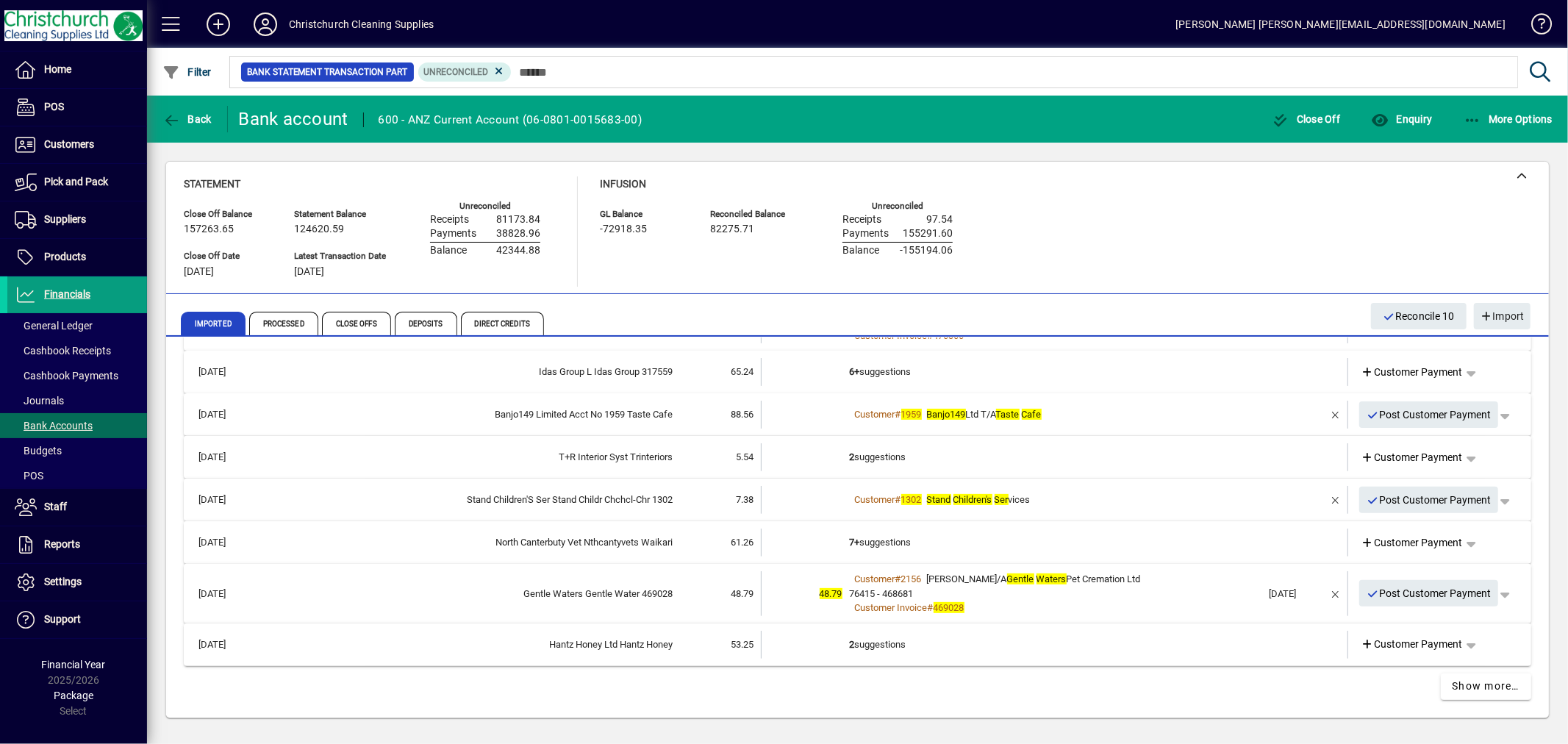
scroll to position [494, 0]
click at [894, 641] on td "2 suggestions" at bounding box center [1056, 646] width 412 height 28
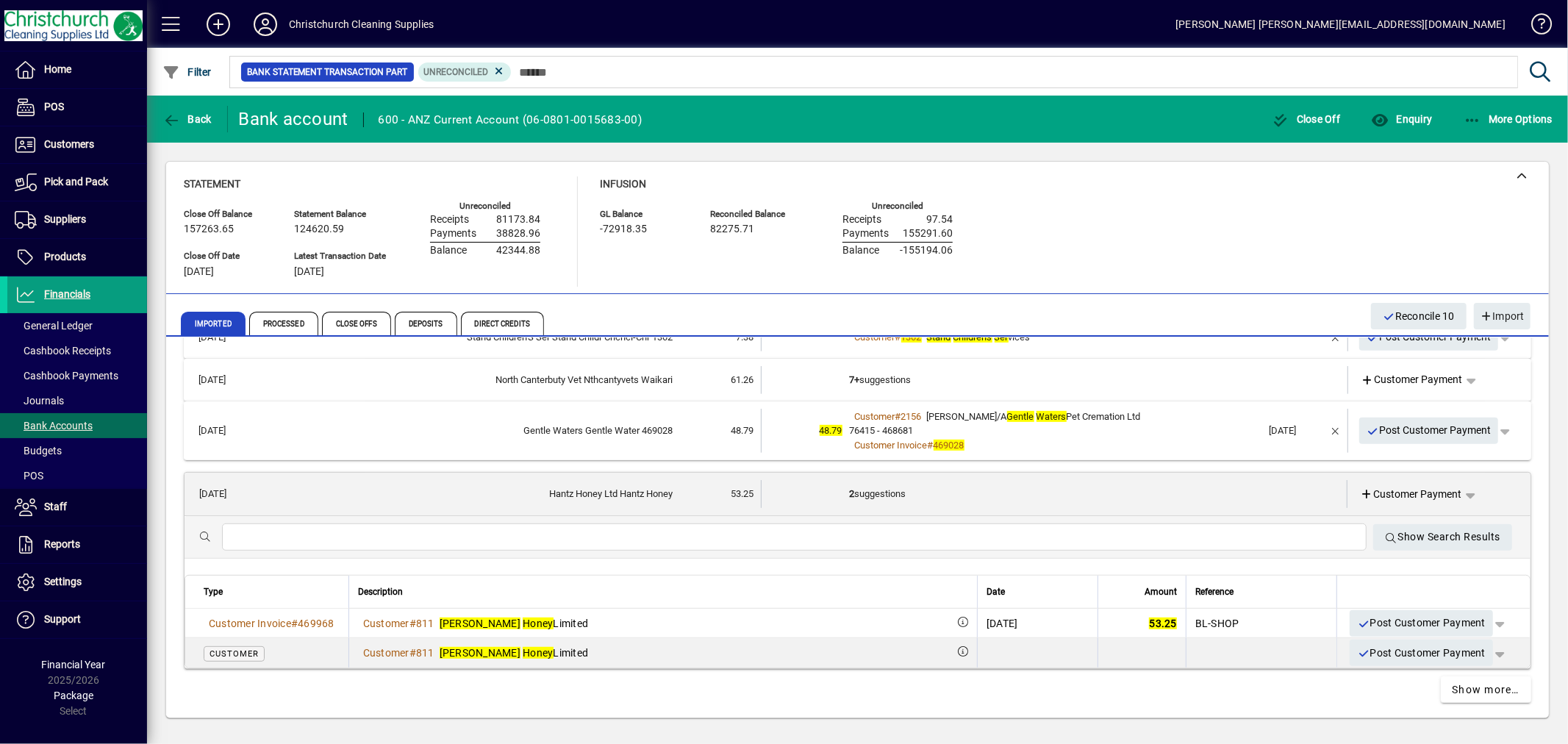
scroll to position [661, 0]
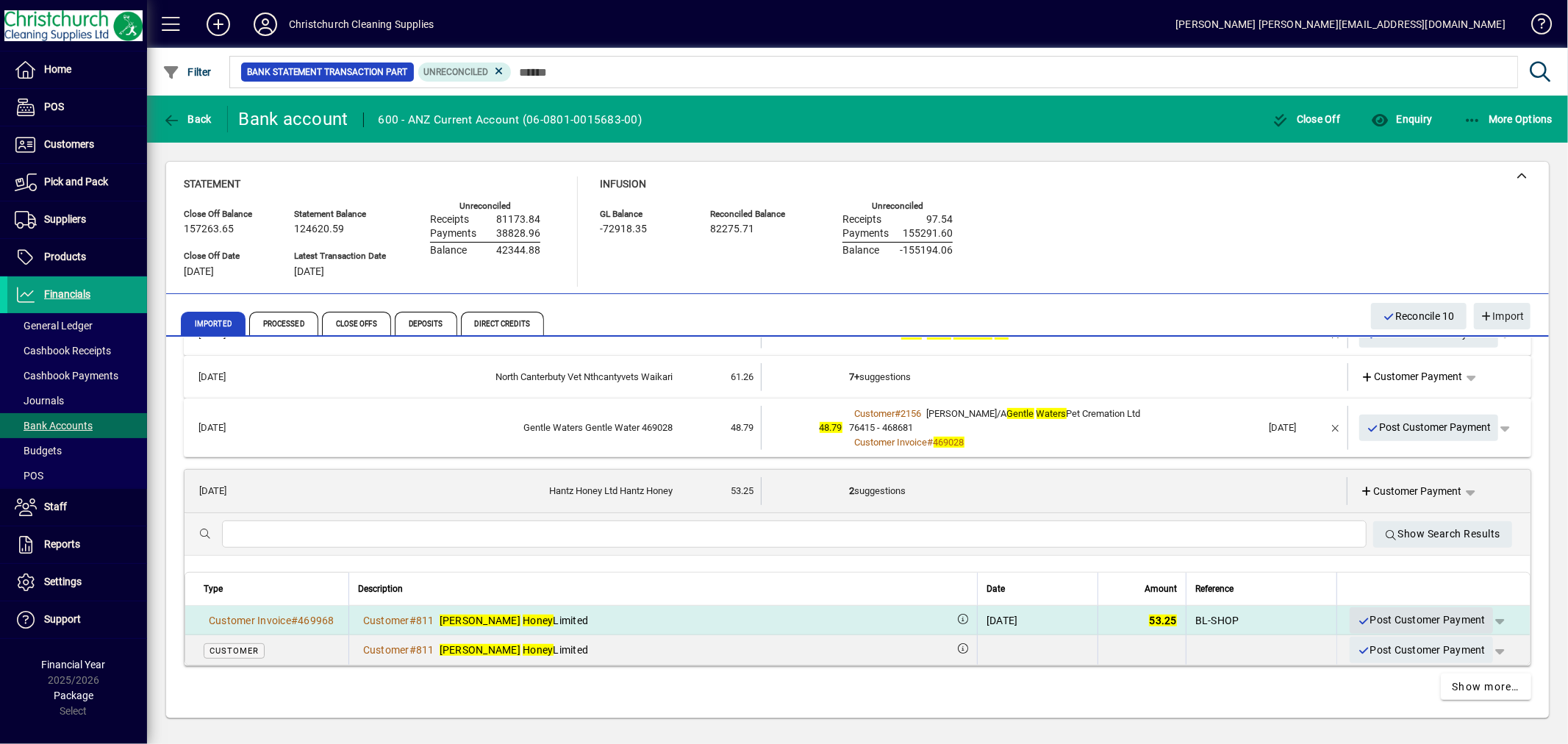
click at [1419, 619] on span "Post Customer Payment" at bounding box center [1422, 620] width 129 height 24
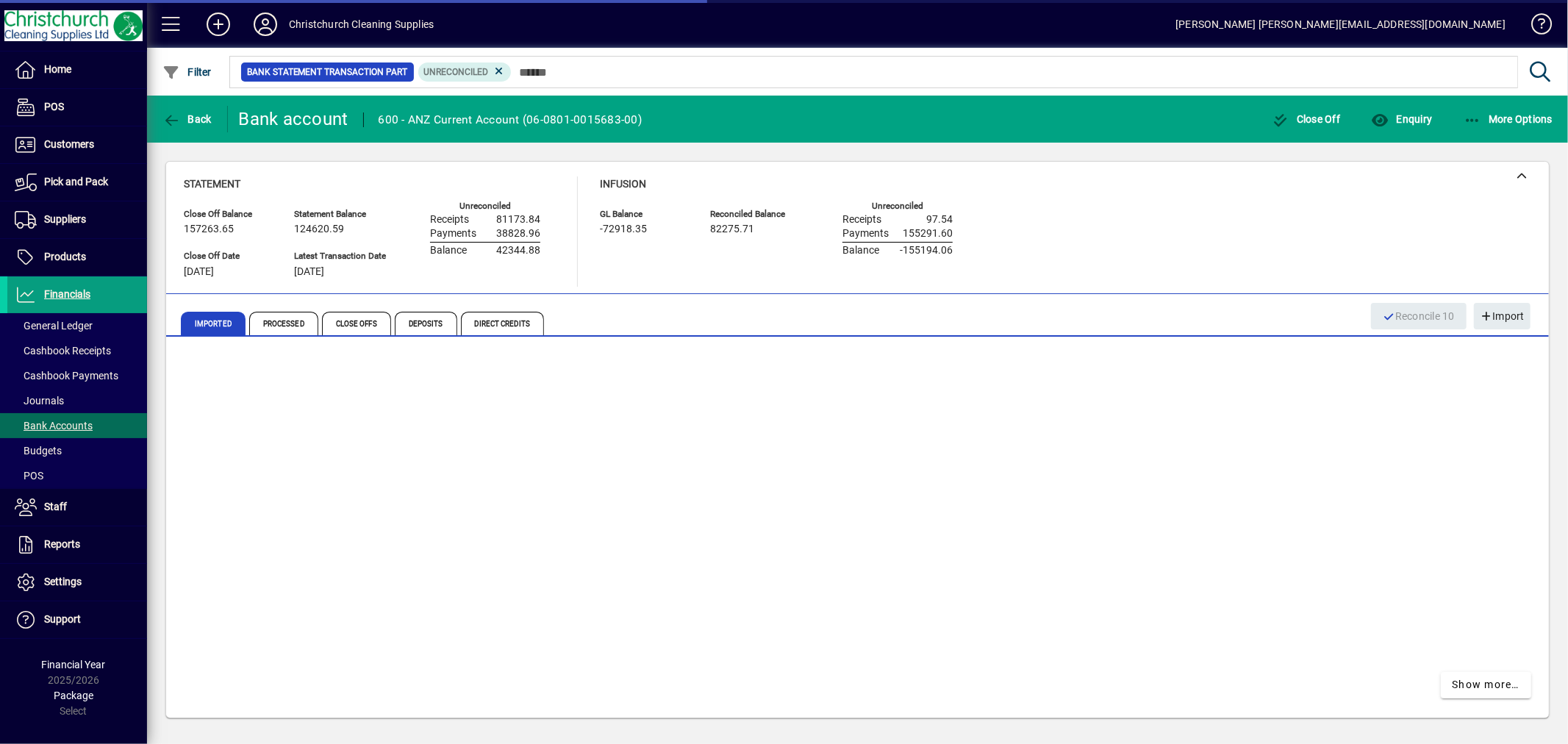
scroll to position [452, 0]
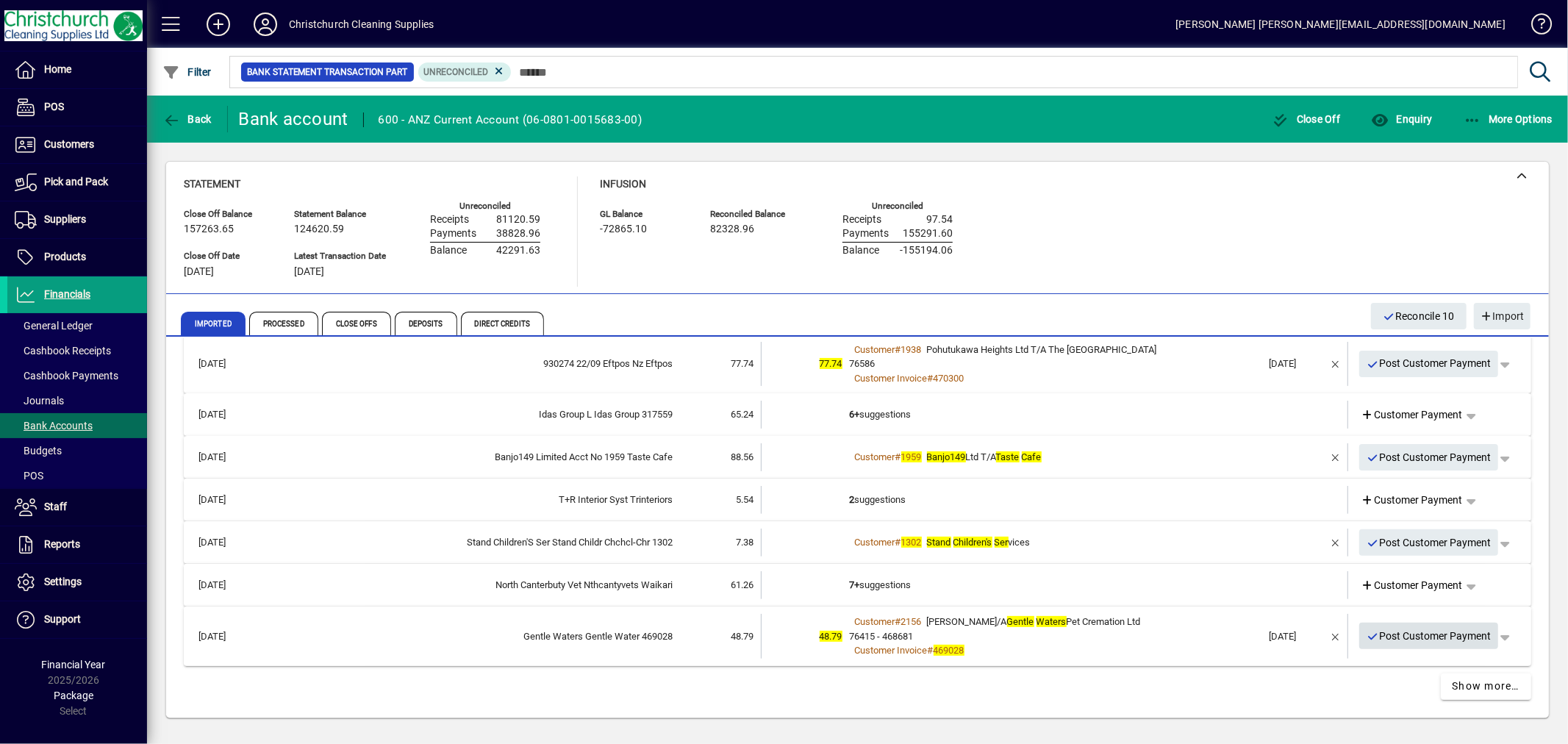
click at [1453, 631] on span "Post Customer Payment" at bounding box center [1428, 636] width 125 height 24
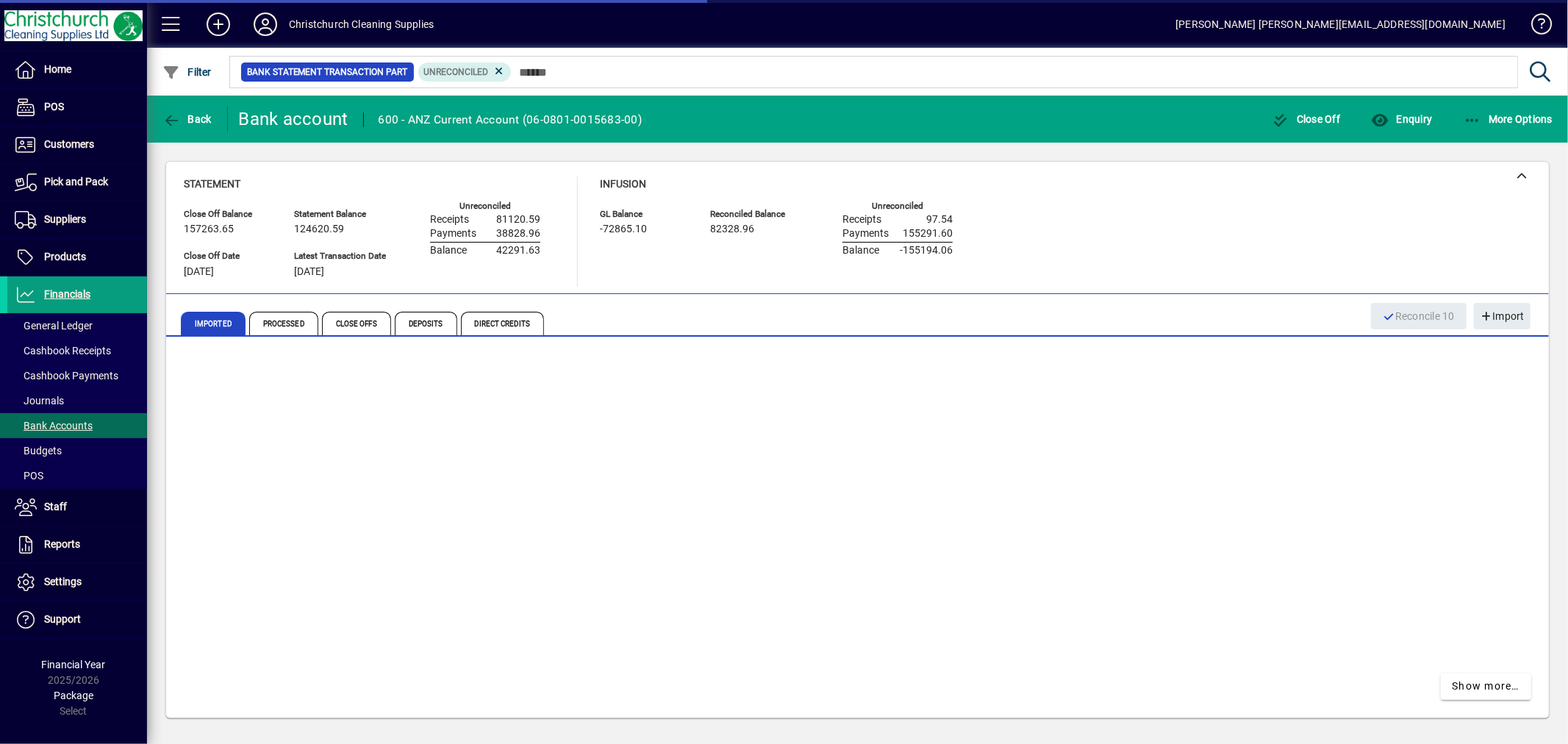
scroll to position [393, 0]
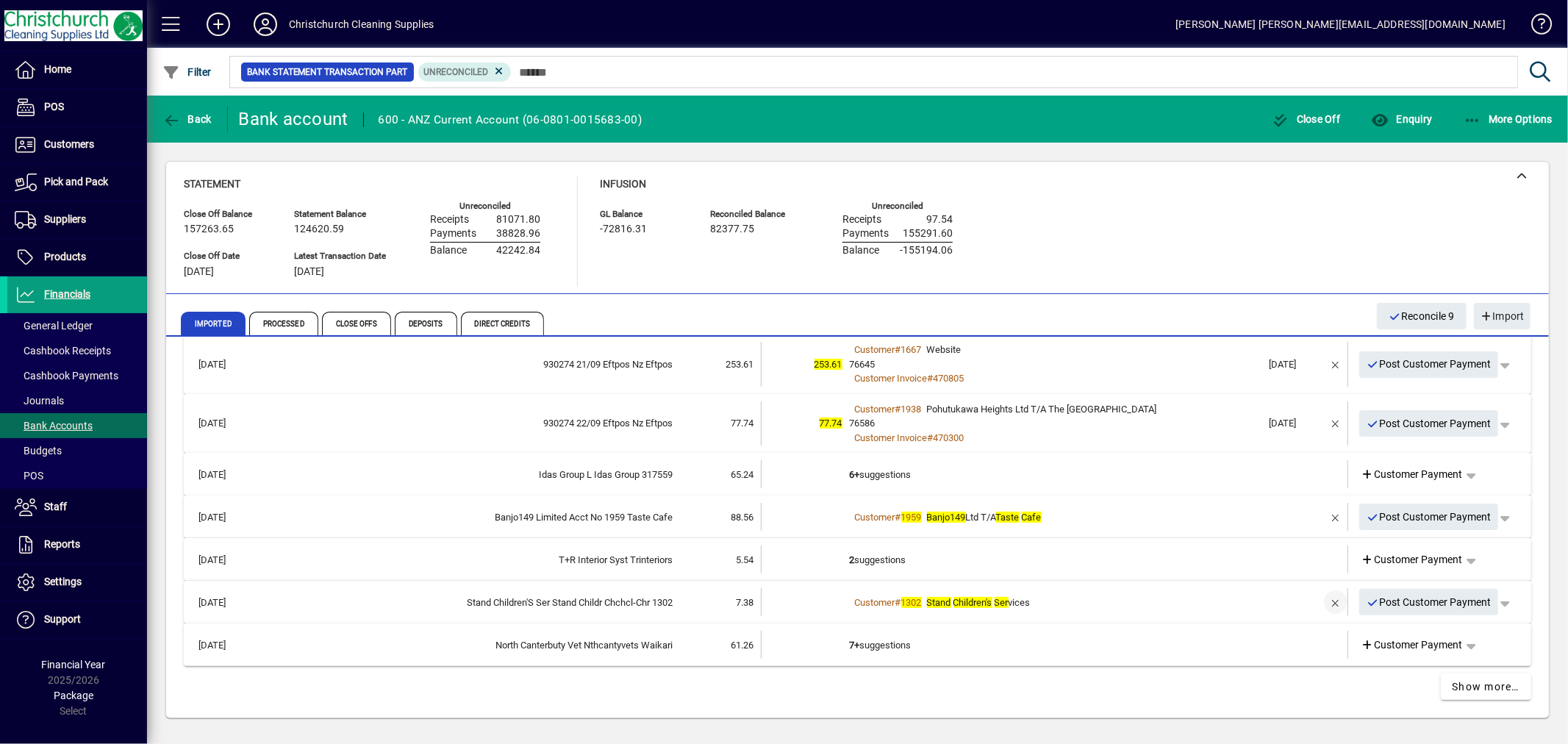
click at [1319, 600] on span "button" at bounding box center [1336, 602] width 35 height 35
click at [871, 593] on td "2 suggestions" at bounding box center [1056, 602] width 412 height 28
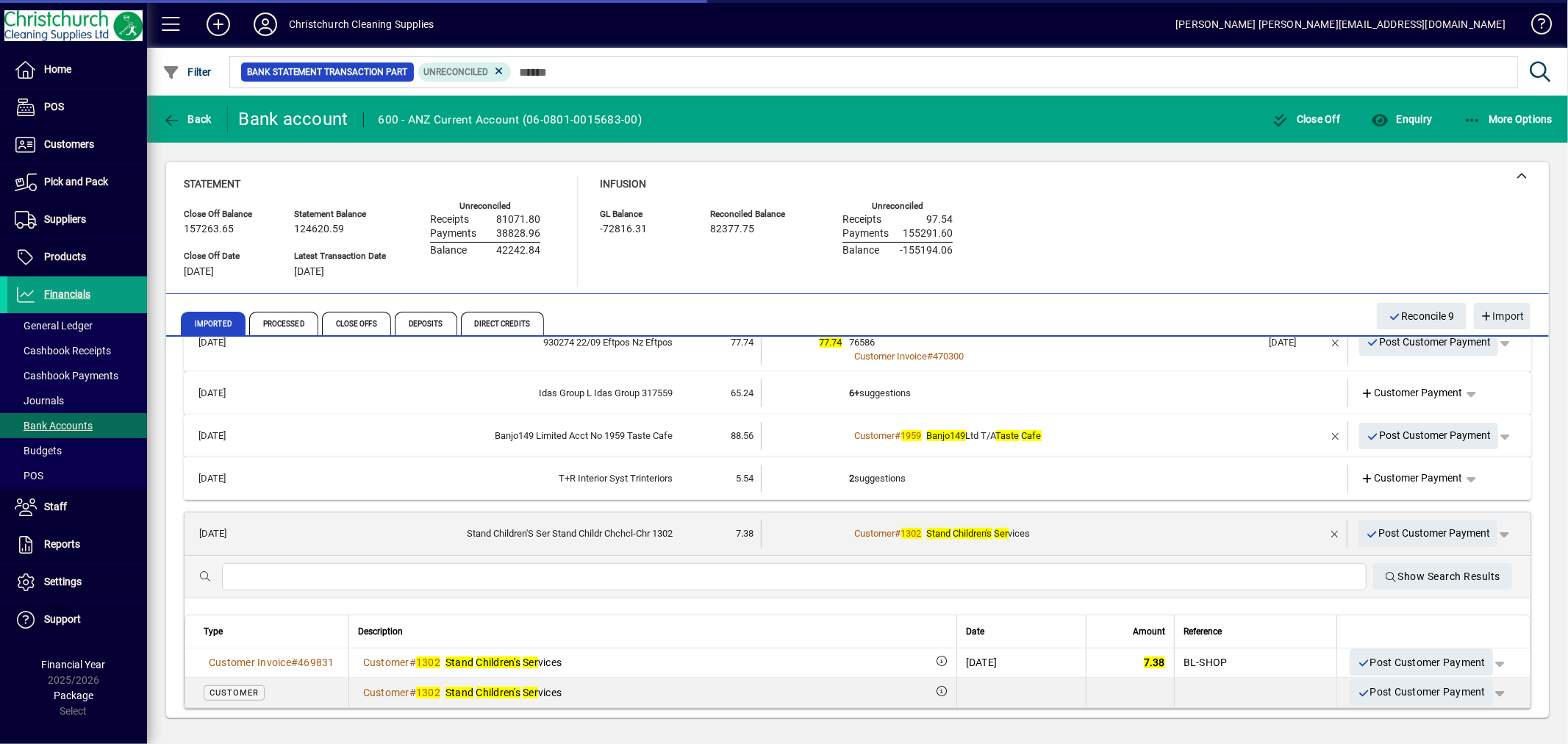
scroll to position [556, 0]
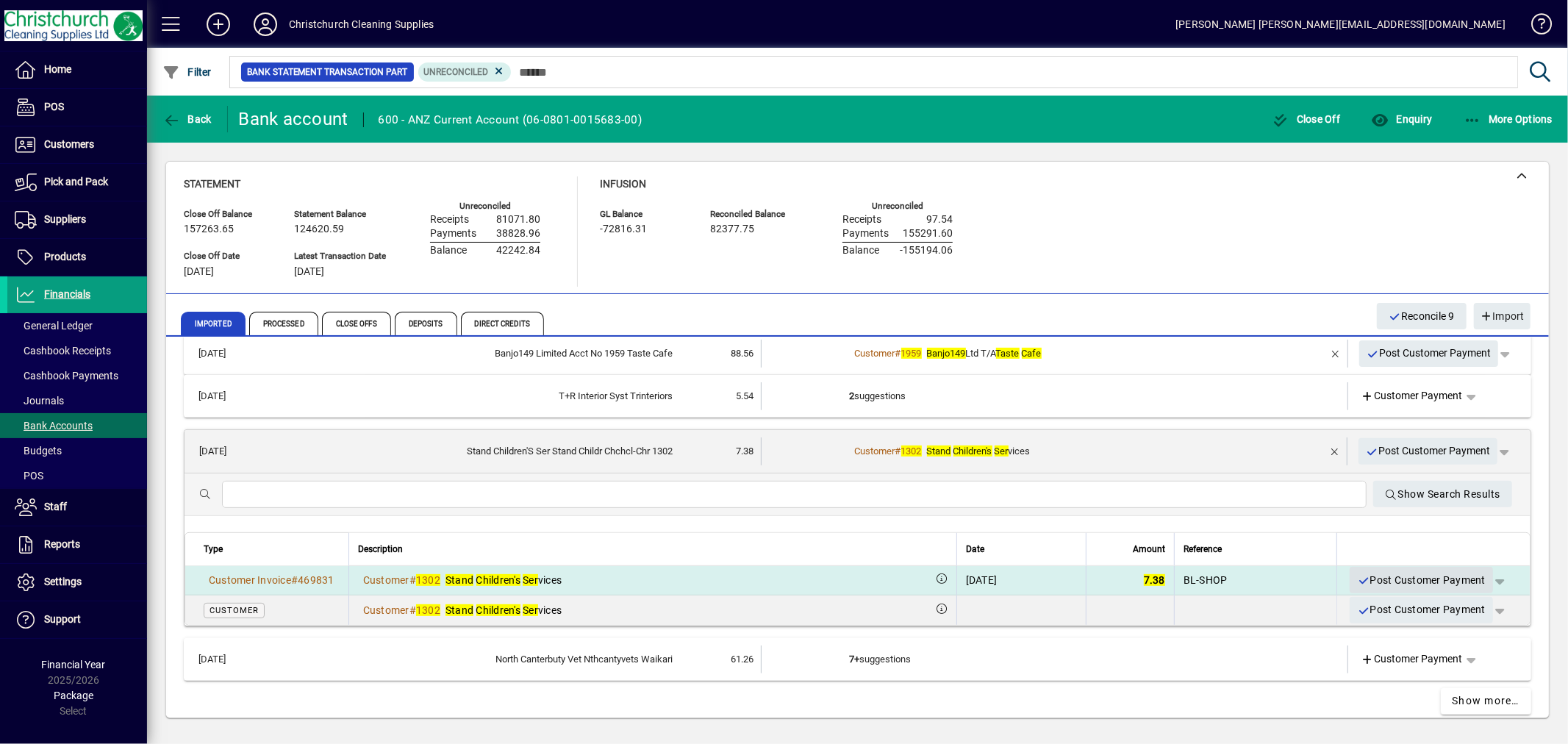
click at [1410, 572] on span "Post Customer Payment" at bounding box center [1422, 580] width 129 height 24
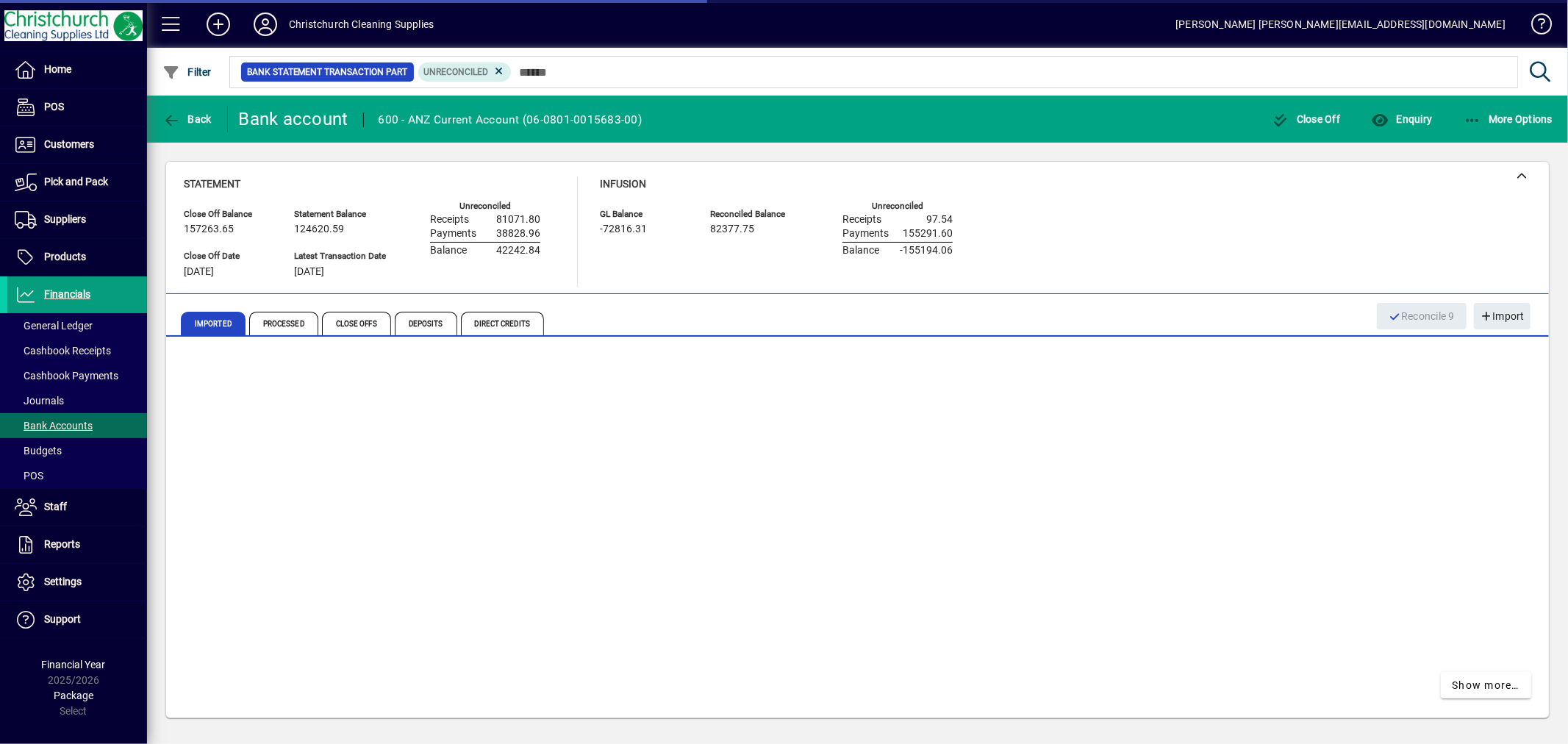
scroll to position [350, 0]
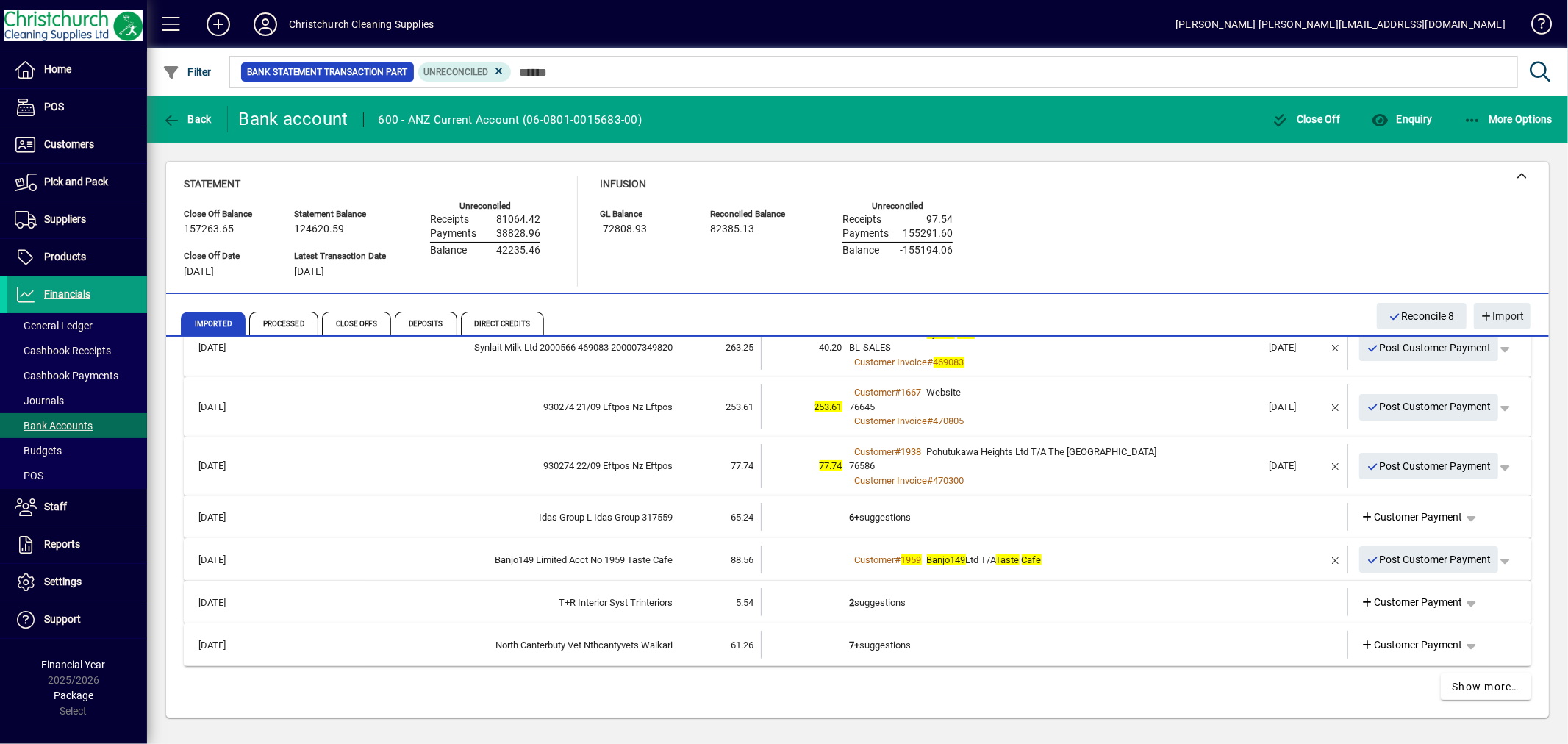
click at [890, 597] on td "2 suggestions" at bounding box center [1056, 602] width 412 height 28
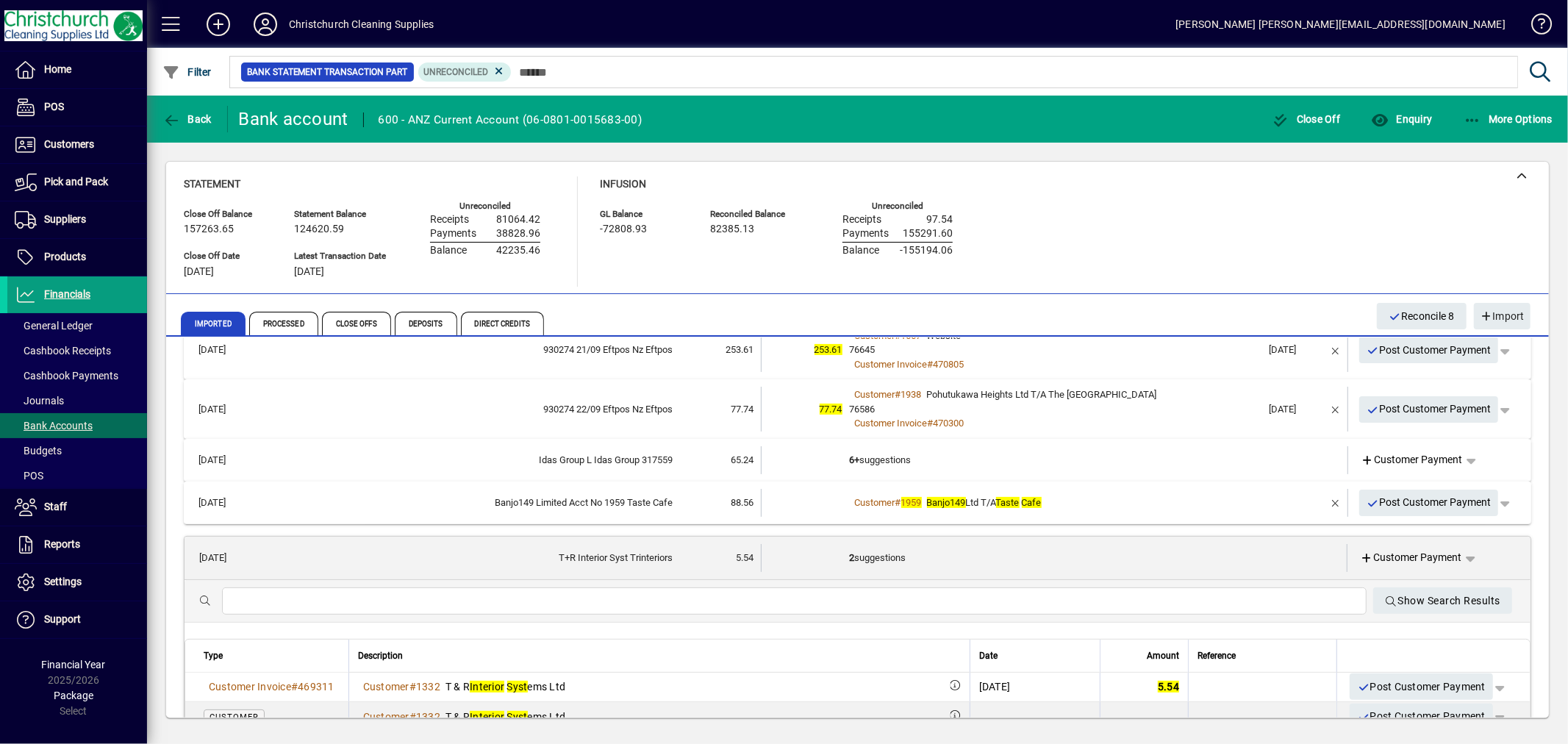
scroll to position [431, 0]
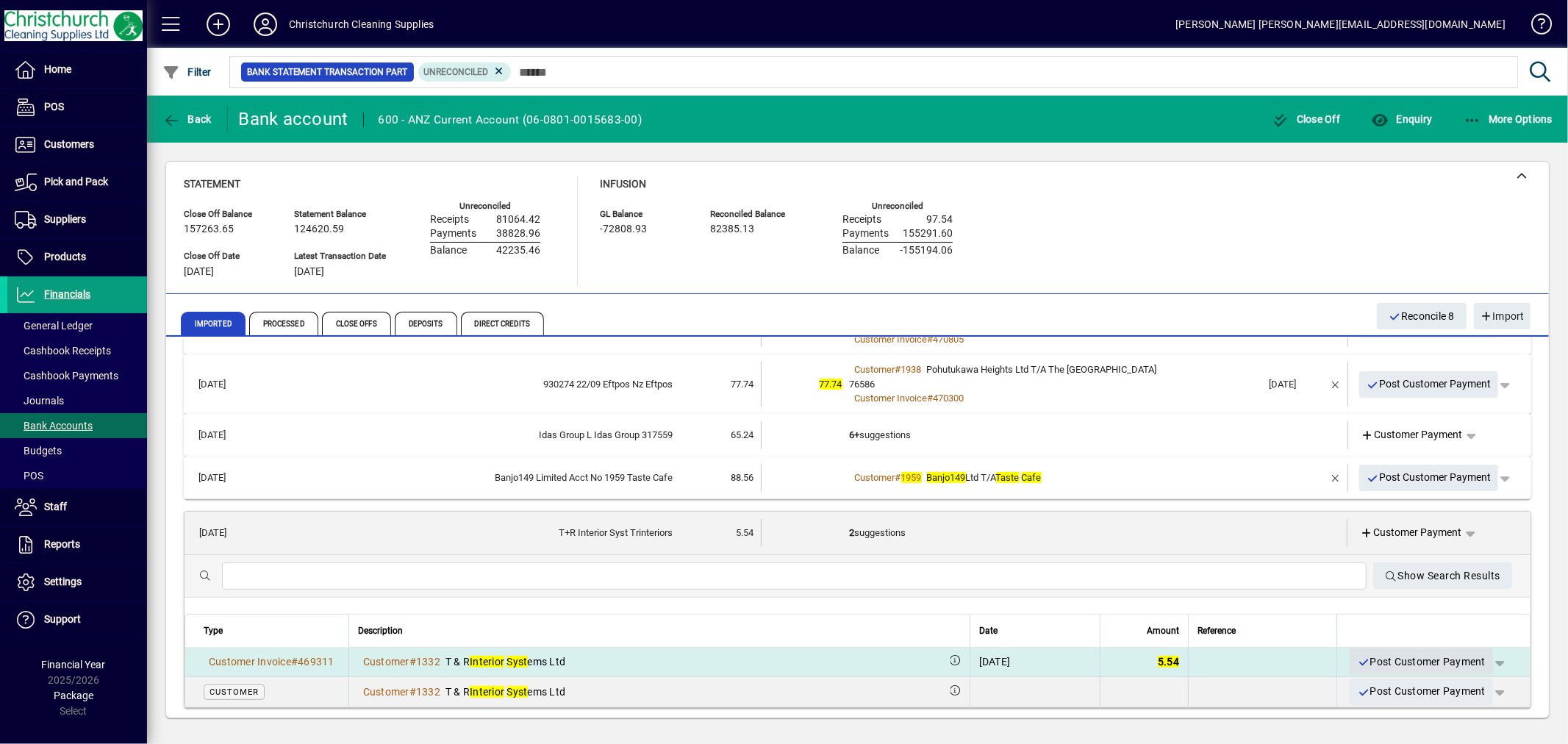
click at [1416, 656] on span "Post Customer Payment" at bounding box center [1422, 662] width 129 height 24
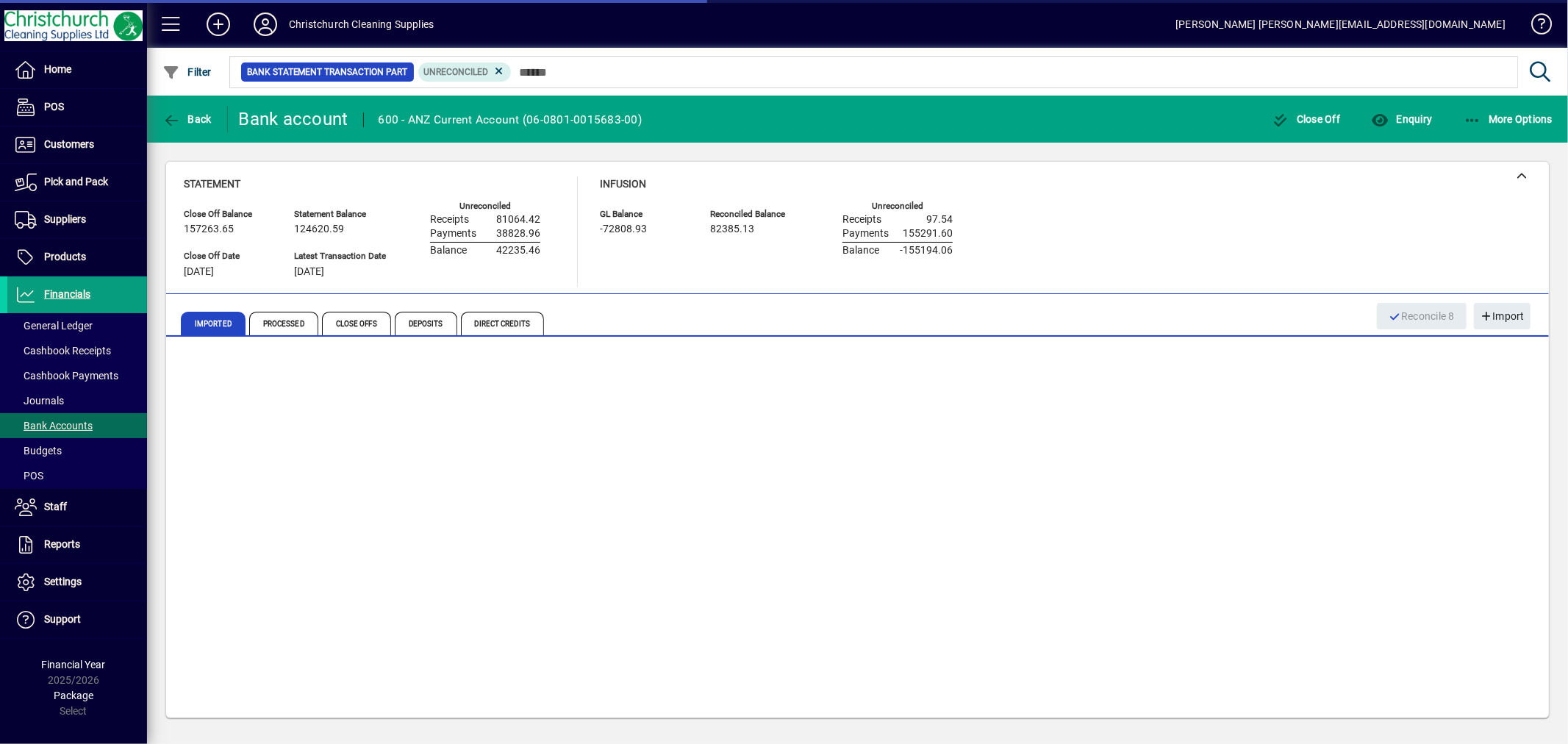
scroll to position [307, 0]
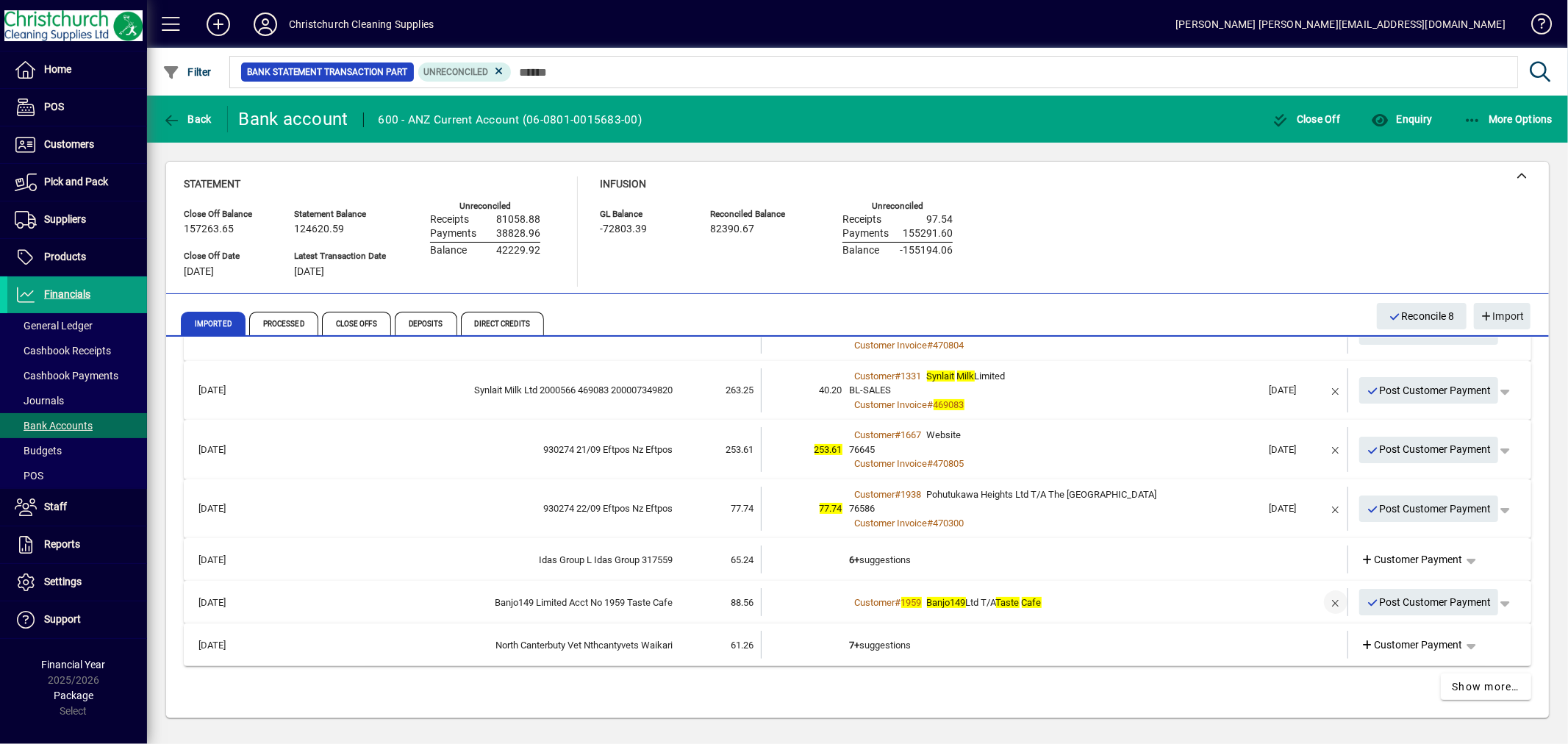
click at [1320, 601] on span "button" at bounding box center [1336, 602] width 35 height 35
click at [890, 598] on td "4 suggestions" at bounding box center [1056, 602] width 412 height 28
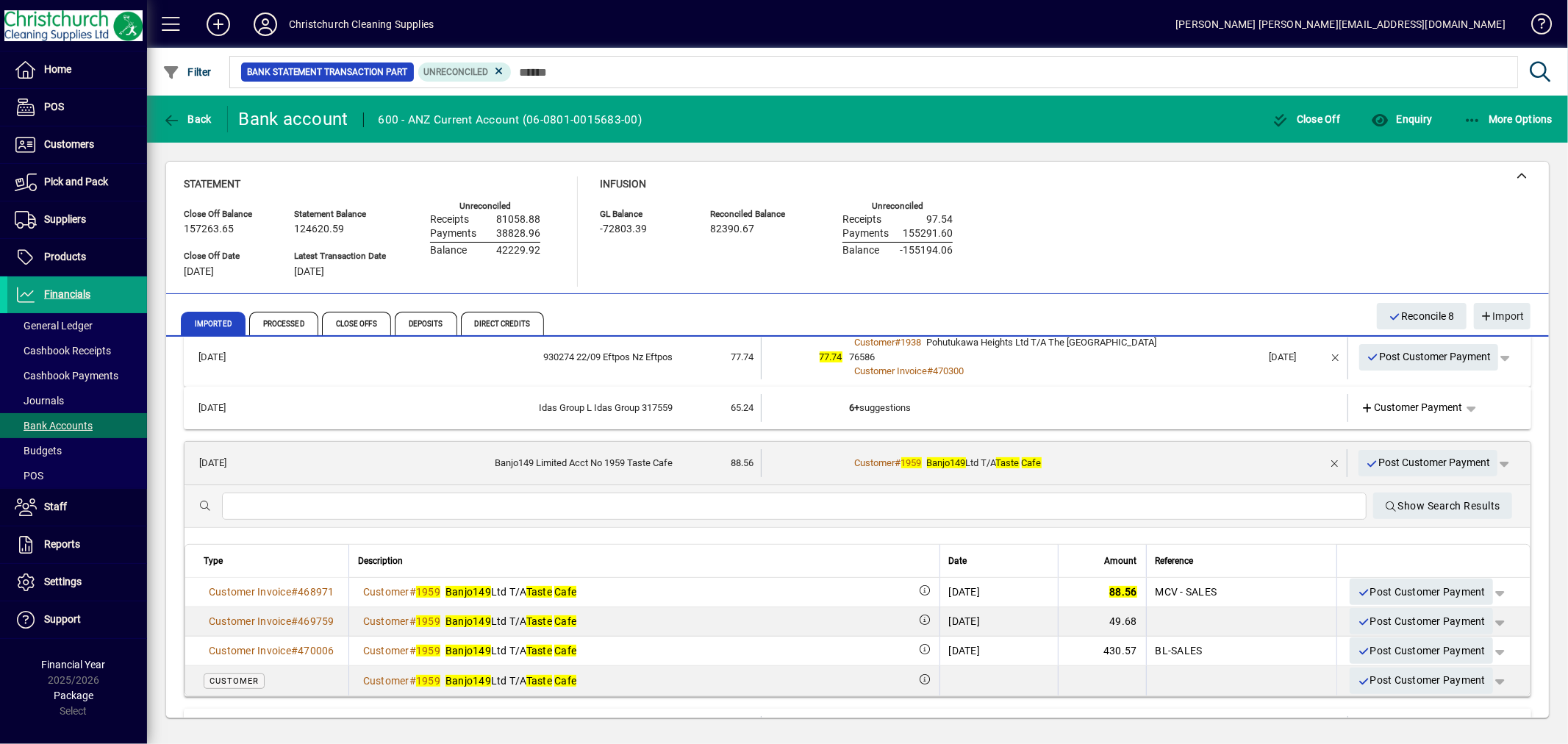
scroll to position [471, 0]
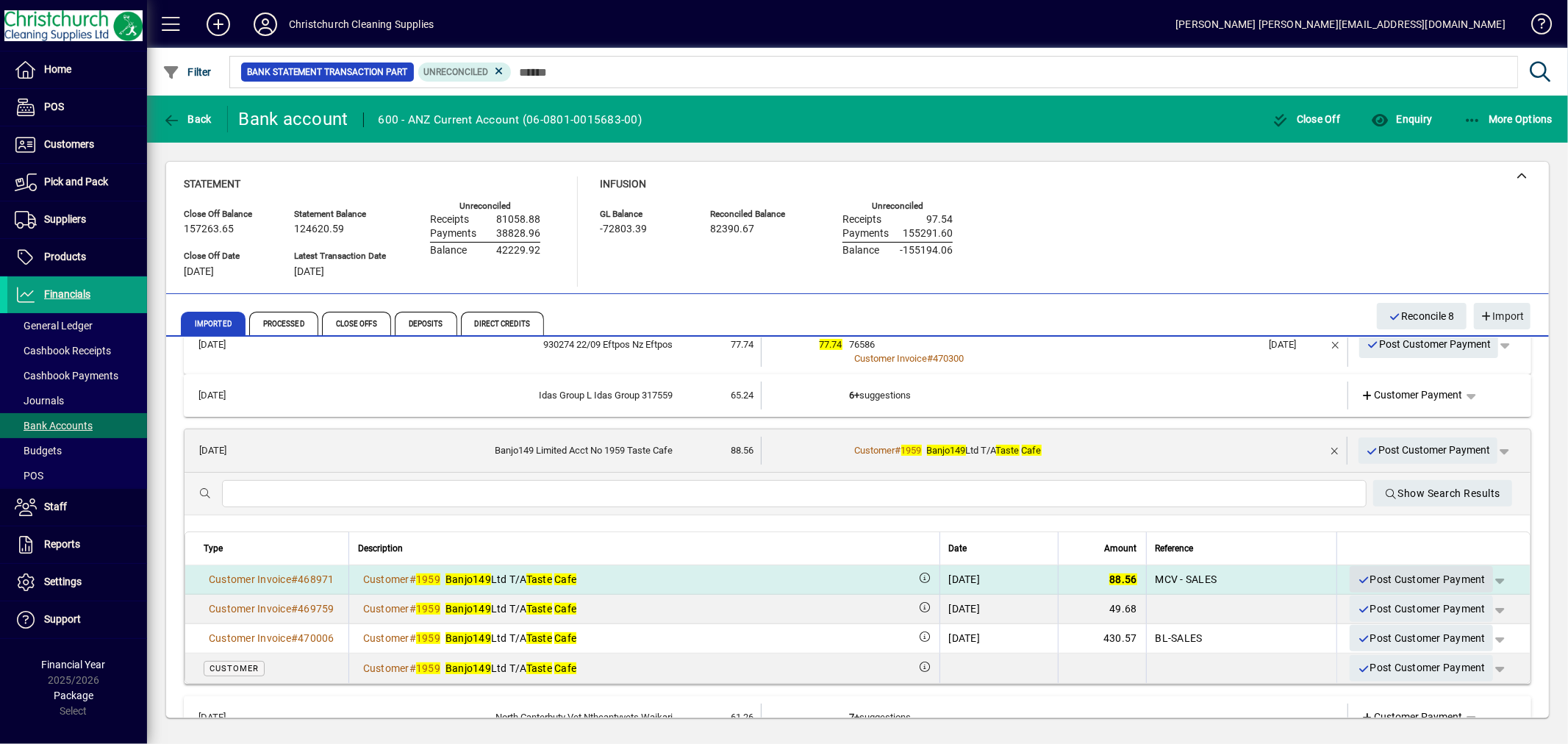
click at [1392, 575] on span "Post Customer Payment" at bounding box center [1422, 579] width 129 height 24
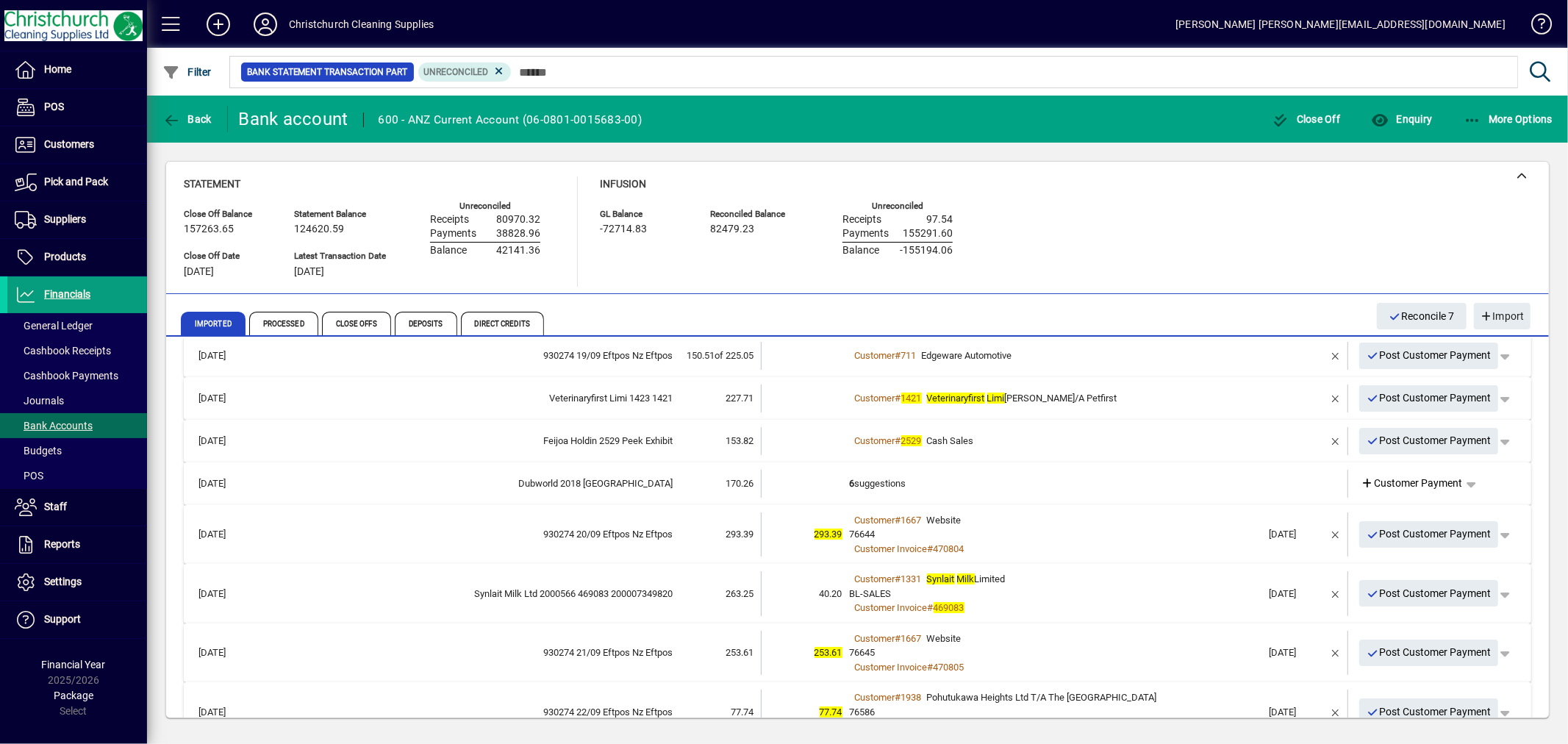
scroll to position [101, 0]
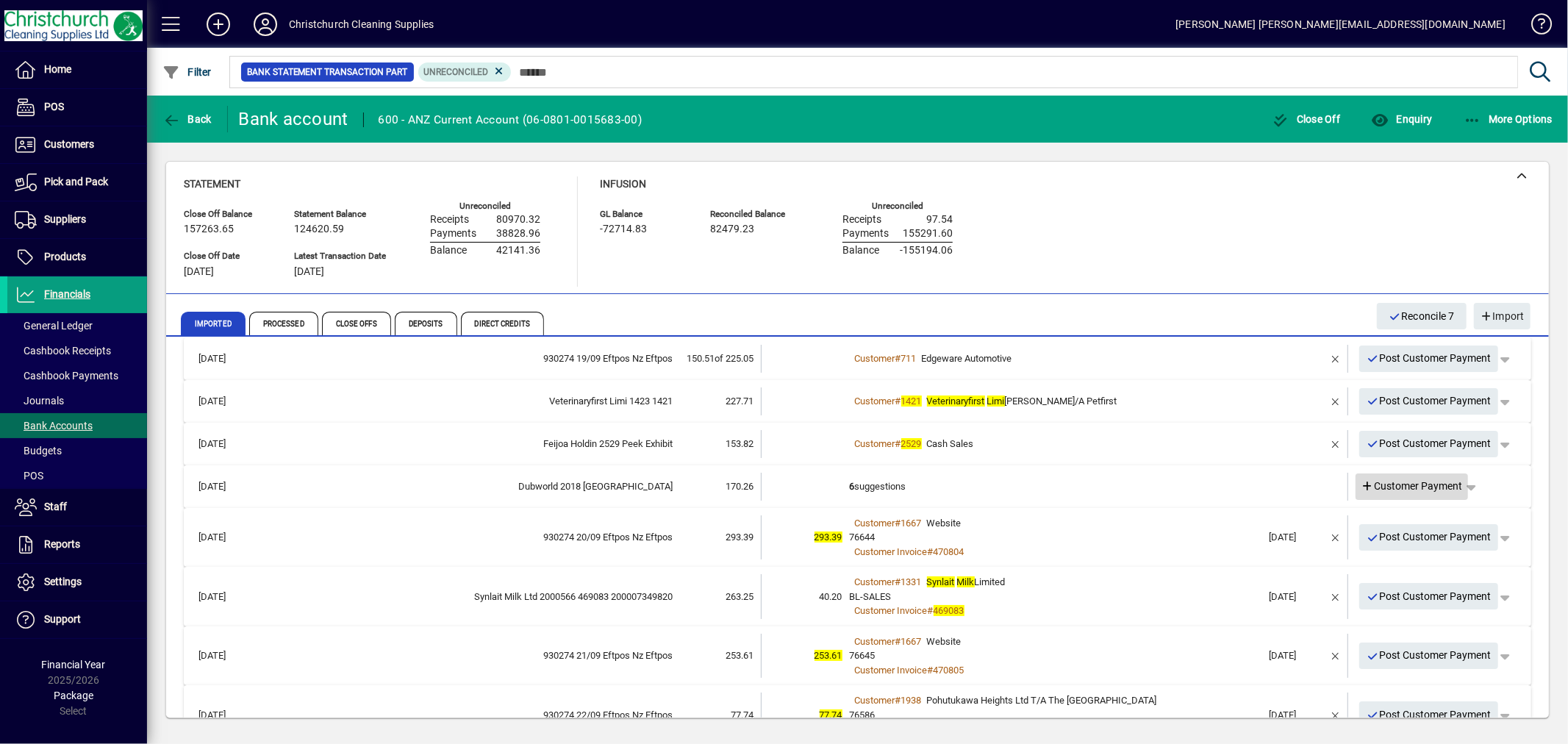
click at [1416, 484] on span "Customer Payment" at bounding box center [1411, 486] width 101 height 16
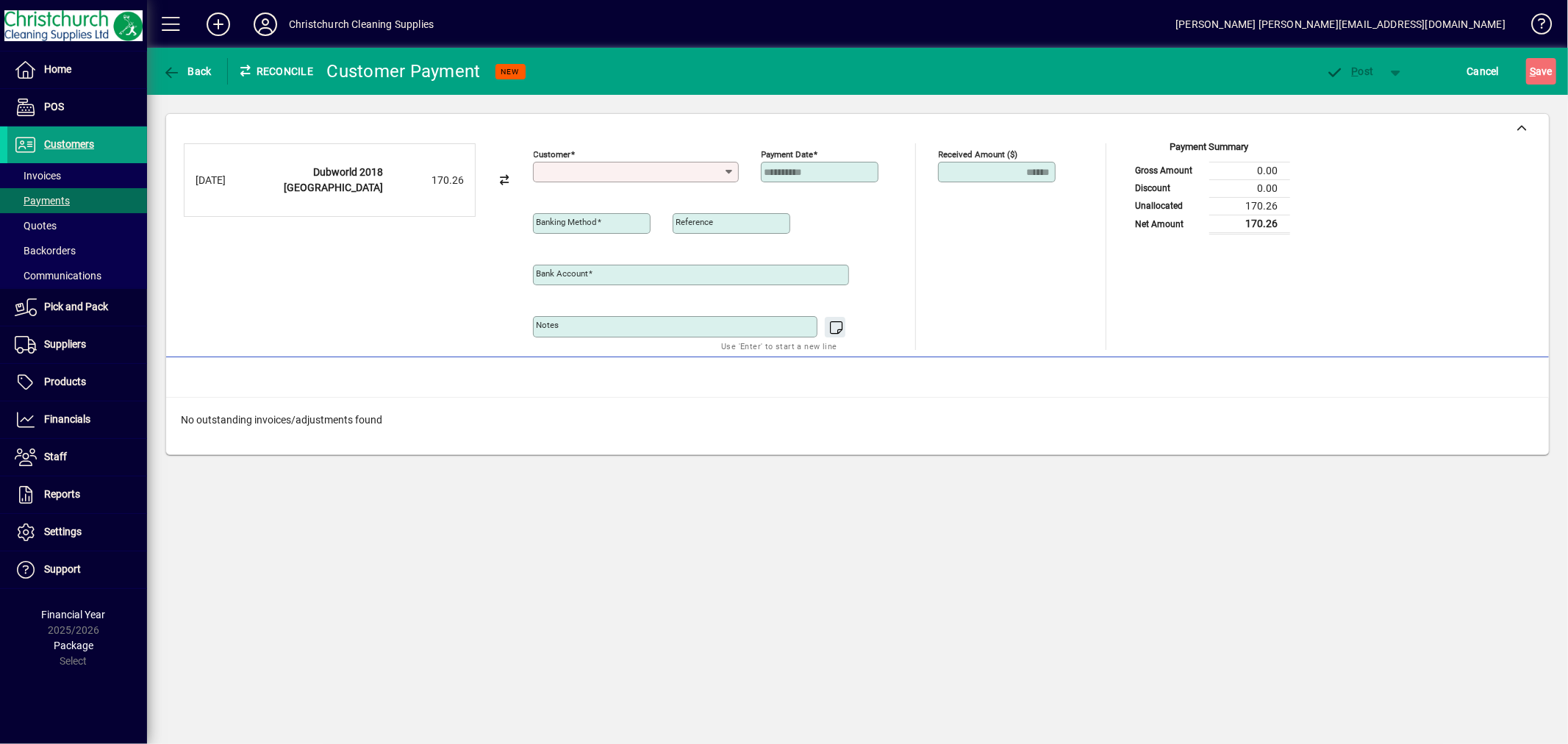
type input "**********"
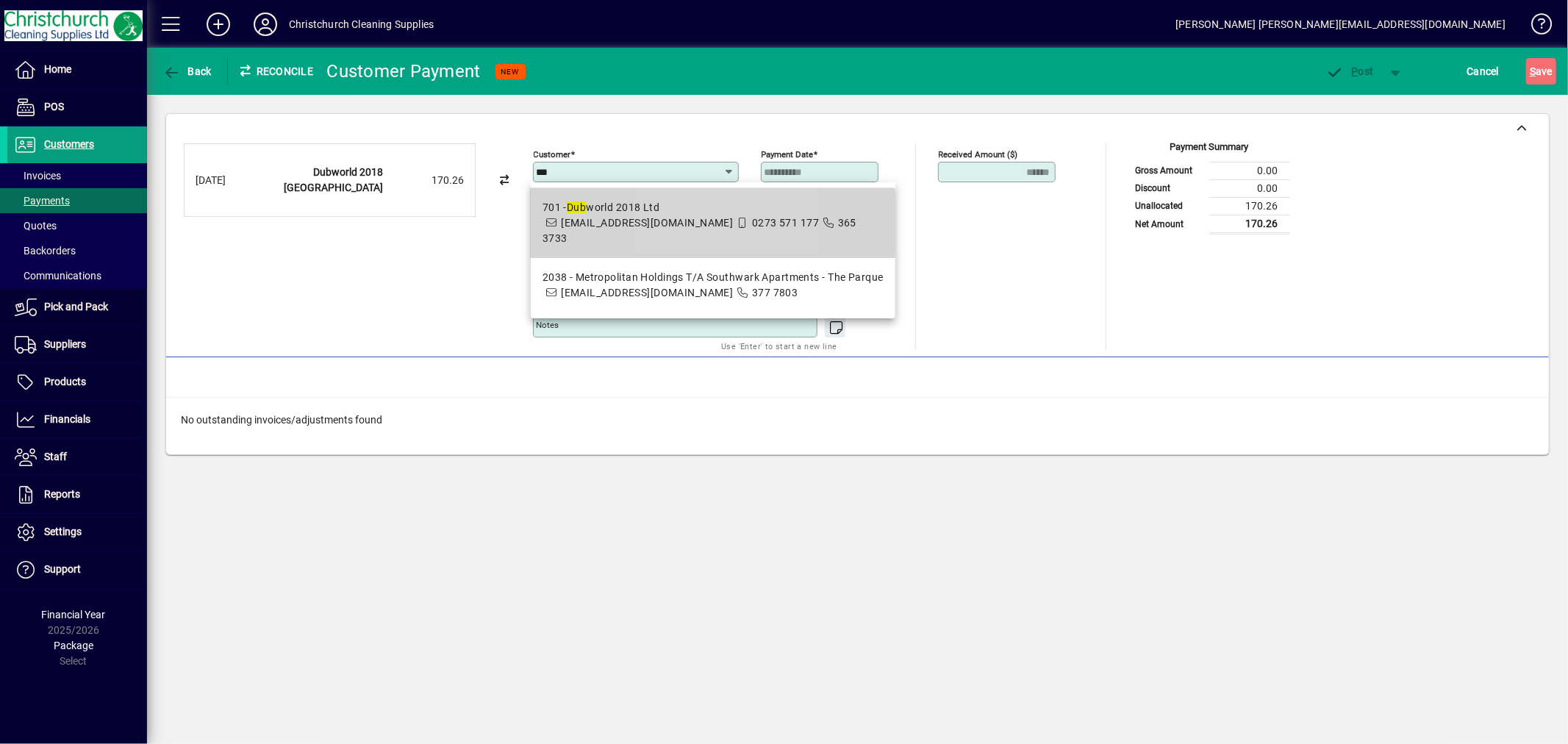
click at [736, 224] on icon at bounding box center [743, 223] width 13 height 10
type input "**********"
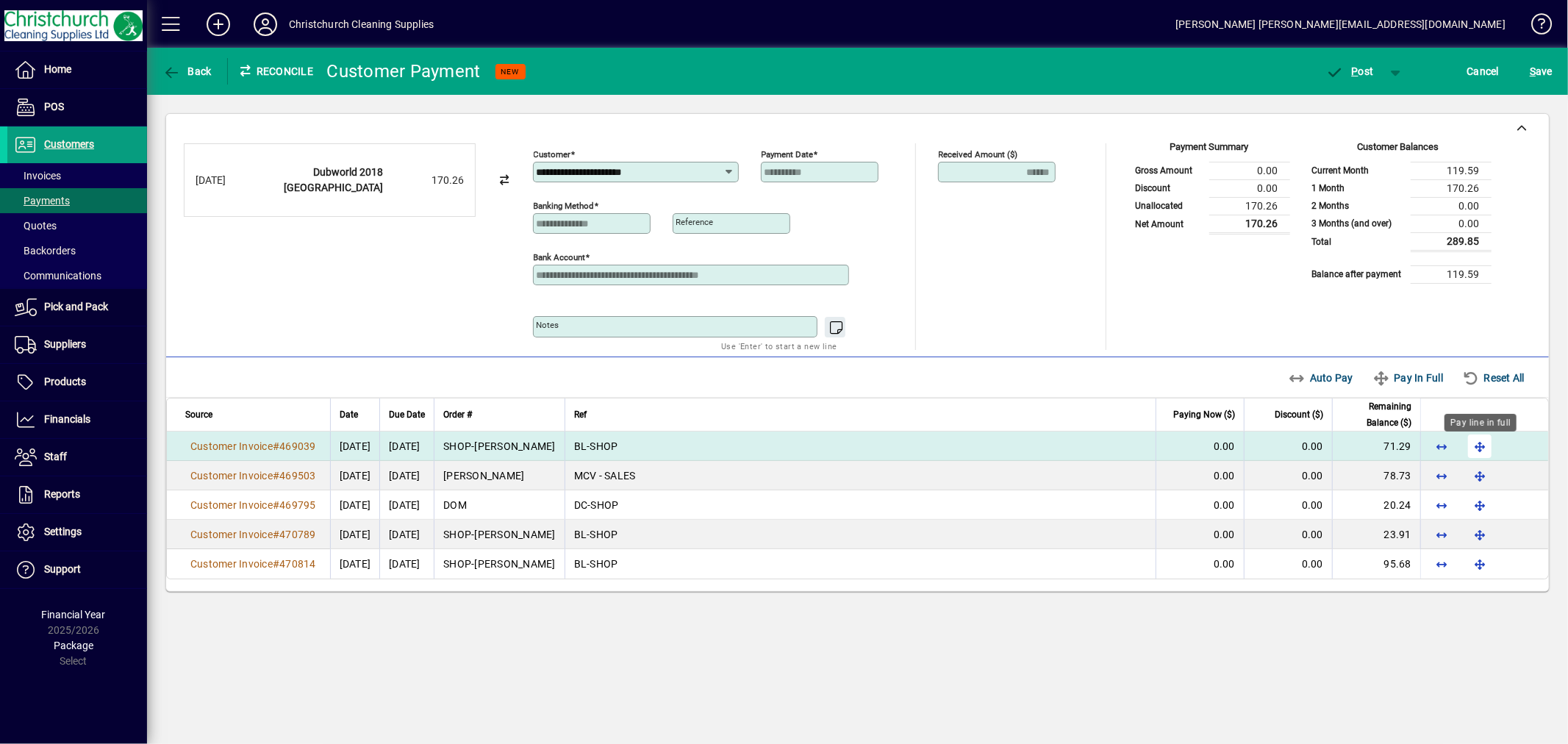
click at [1473, 451] on span "button" at bounding box center [1480, 446] width 35 height 35
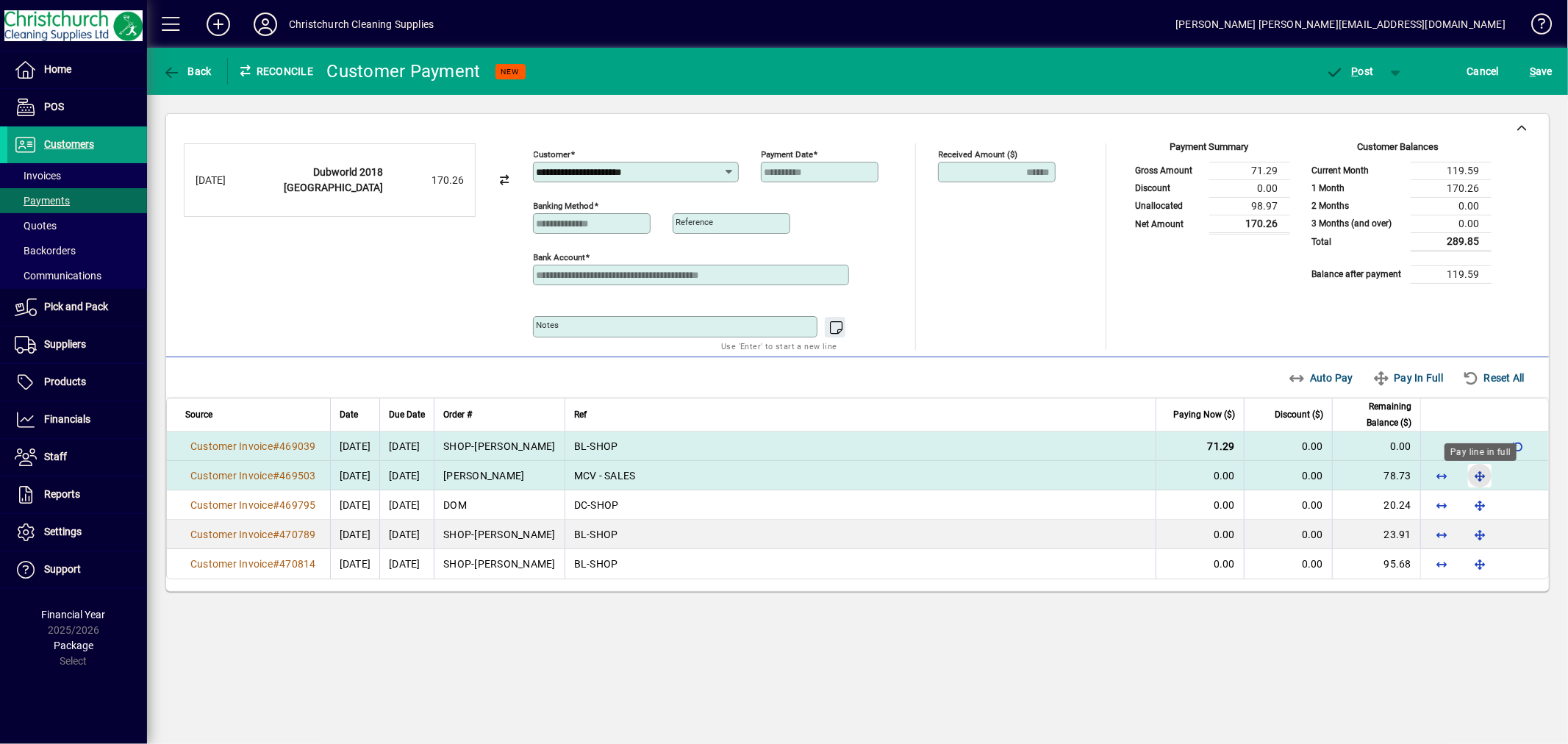
click at [1475, 476] on span "button" at bounding box center [1480, 476] width 35 height 35
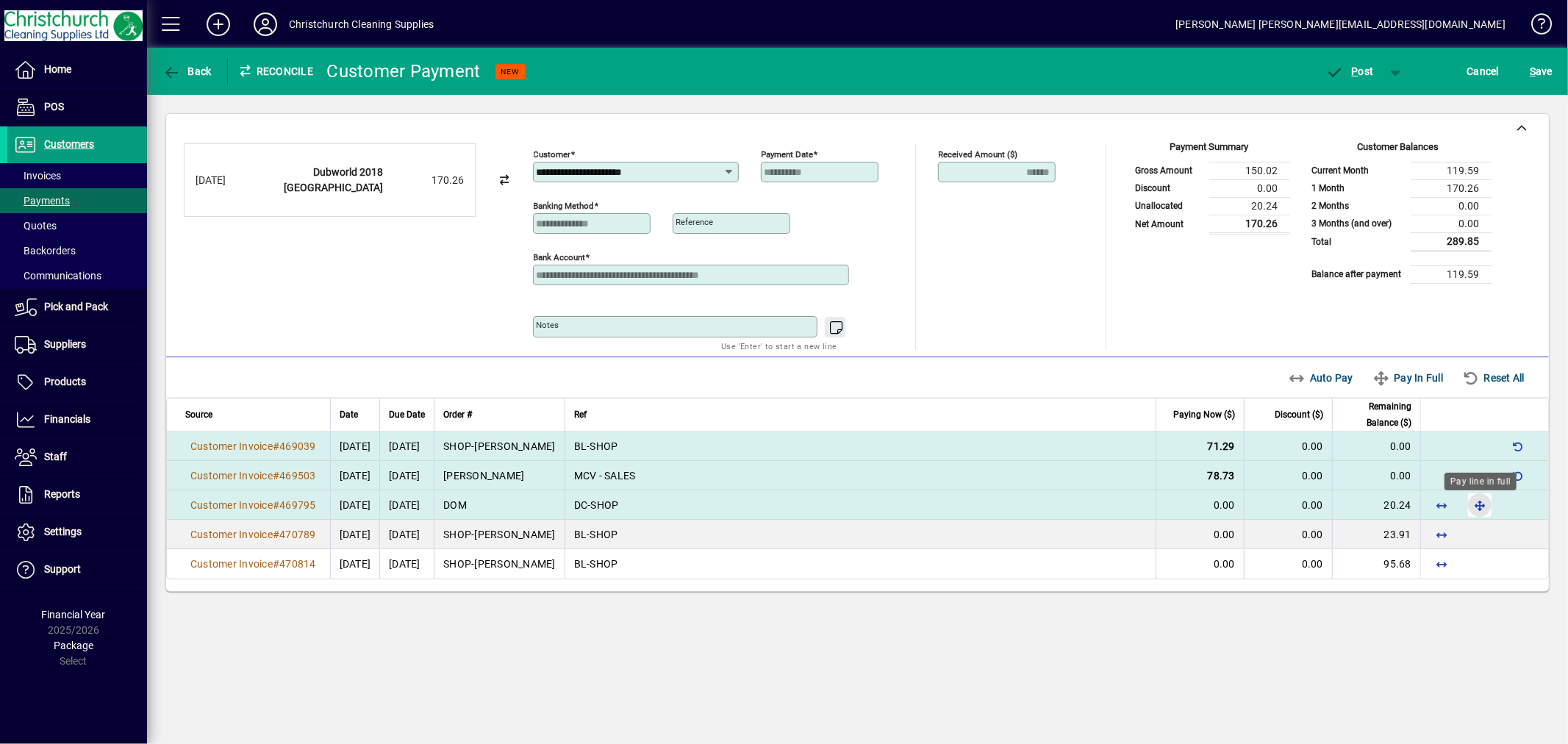
click at [1479, 504] on span "button" at bounding box center [1480, 505] width 35 height 35
click at [1367, 74] on span "P ost" at bounding box center [1350, 72] width 48 height 12
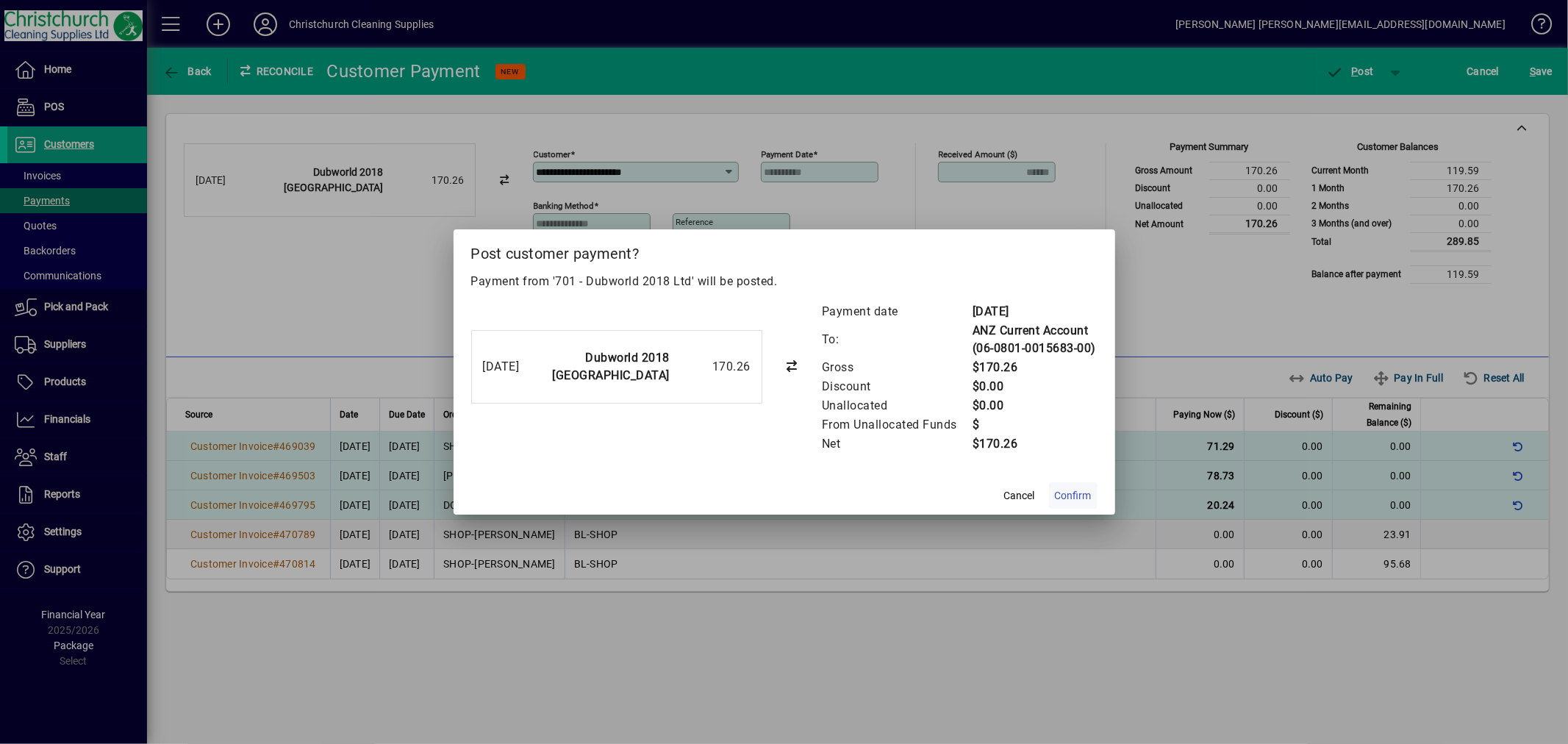
click at [1057, 497] on span "Confirm" at bounding box center [1073, 496] width 37 height 16
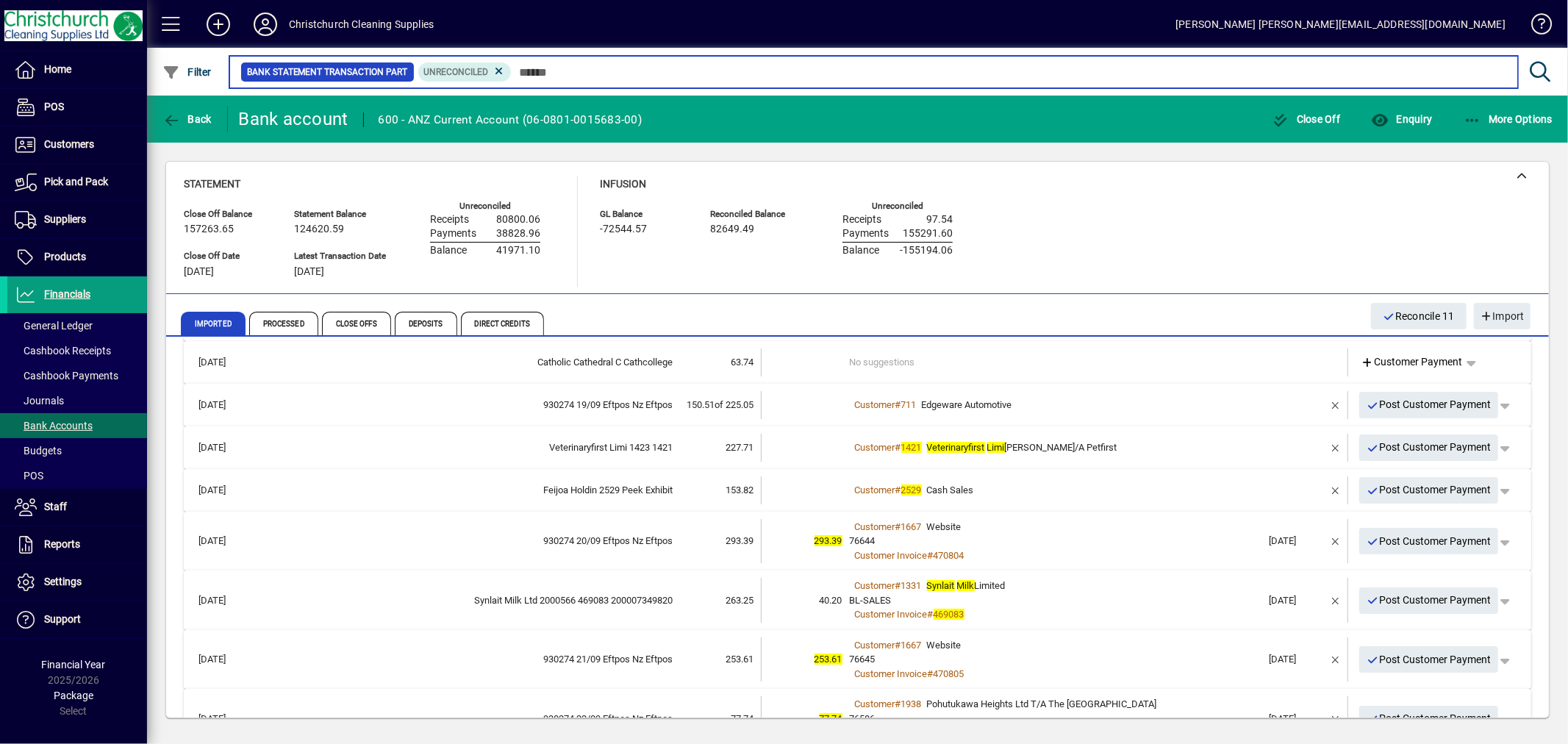
scroll to position [81, 0]
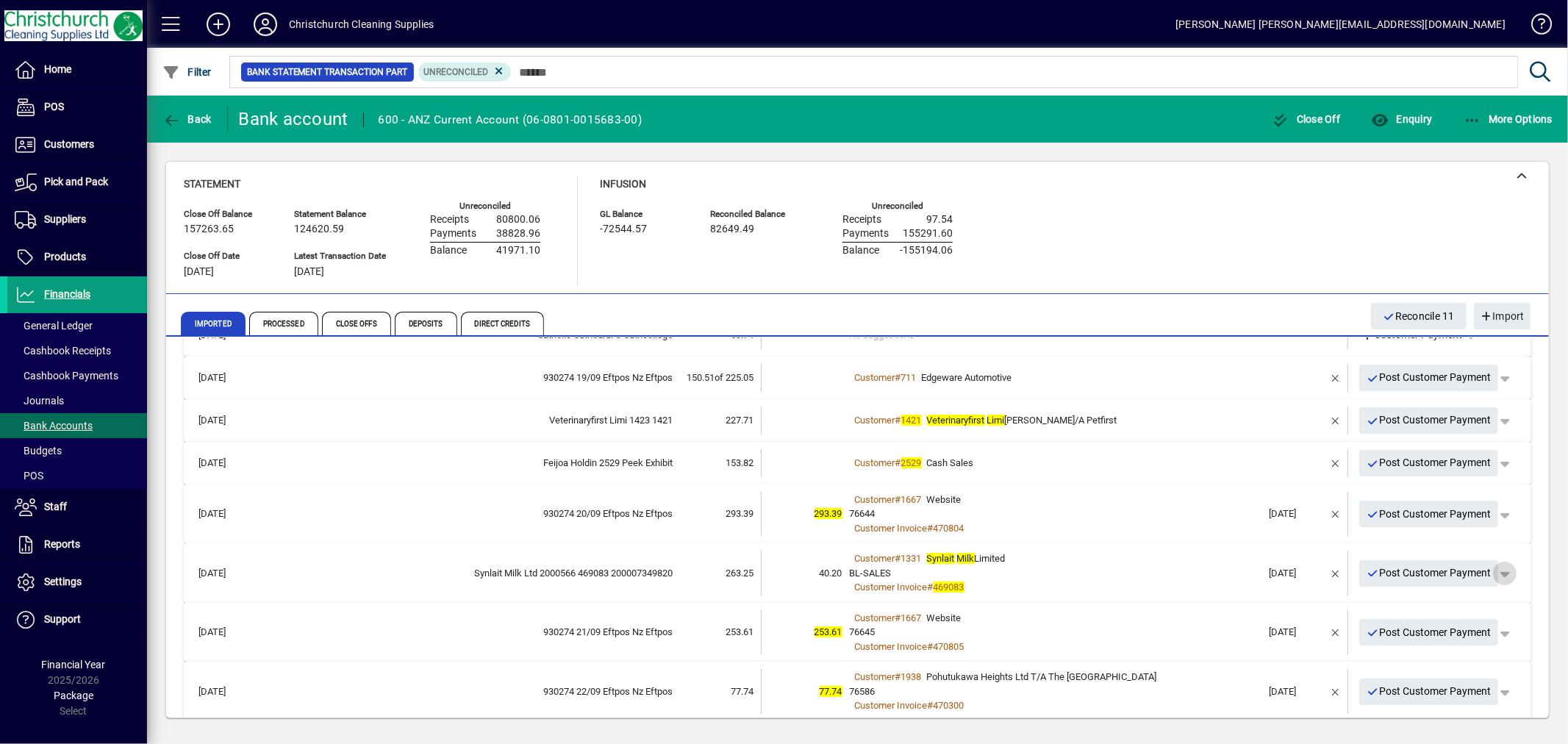
click at [1489, 567] on span "button" at bounding box center [1505, 574] width 35 height 35
click at [1415, 604] on span "Customer Payment" at bounding box center [1447, 603] width 107 height 18
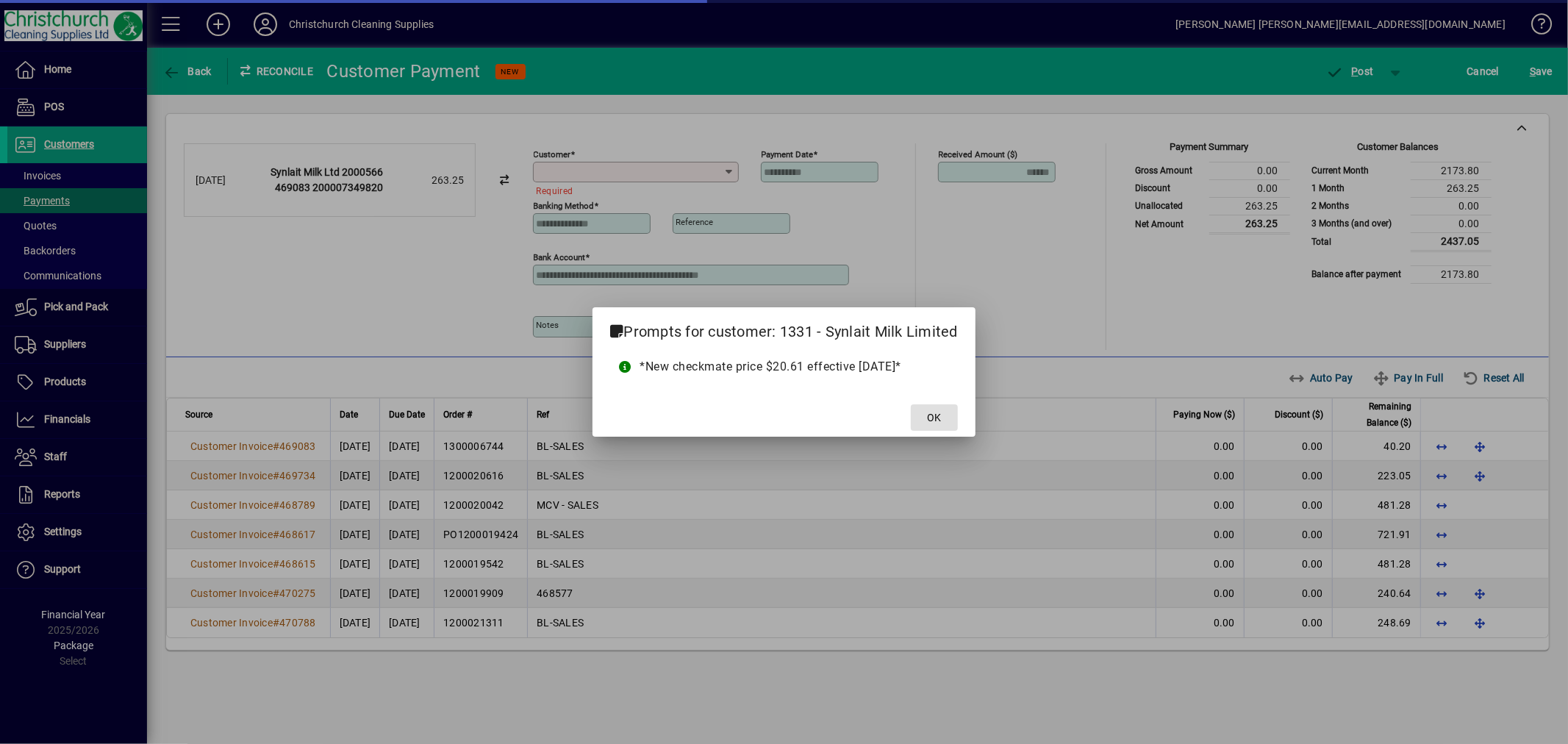
type input "**********"
click at [928, 412] on span "OK" at bounding box center [934, 417] width 14 height 16
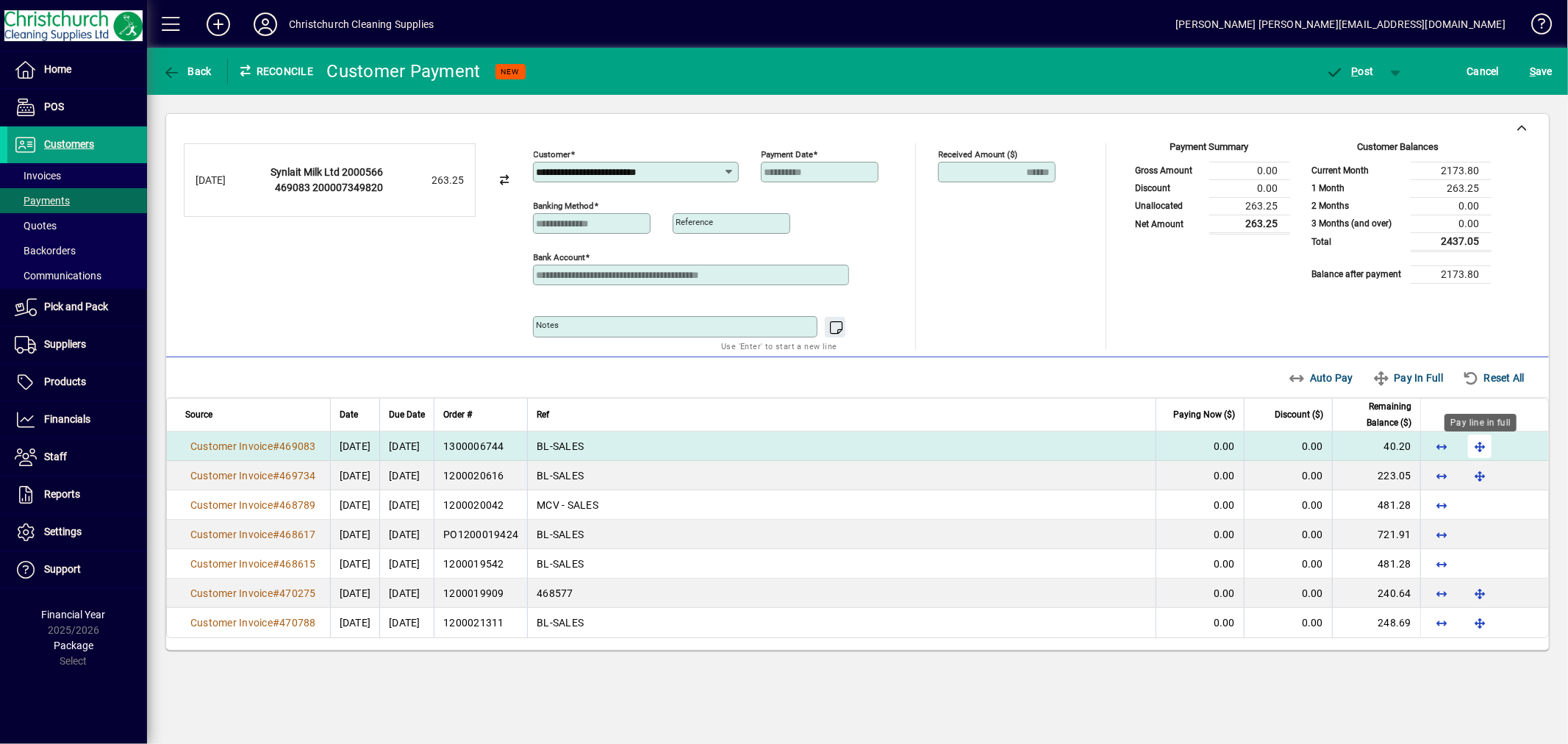
click at [1471, 445] on span "button" at bounding box center [1480, 446] width 35 height 35
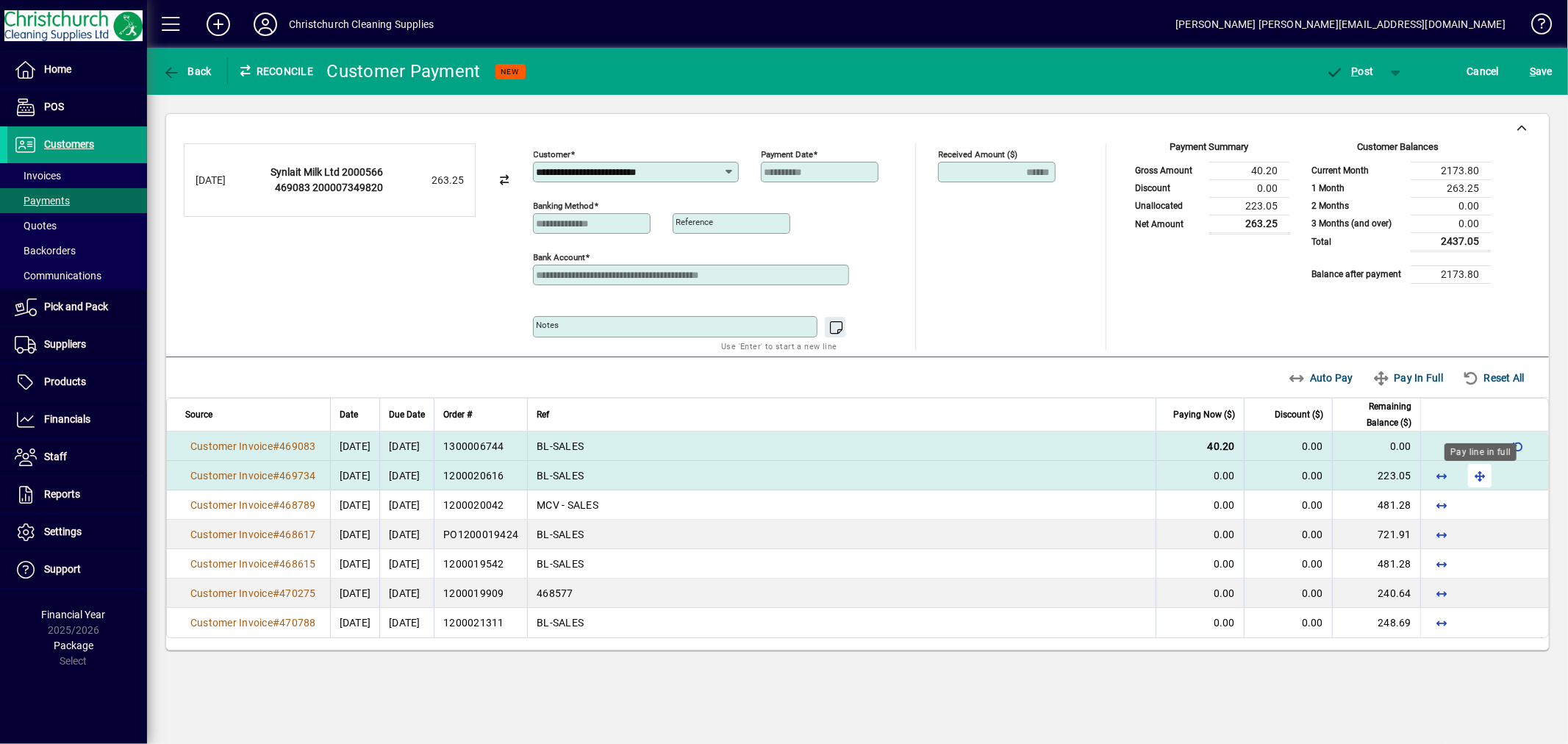
click at [1476, 478] on span "button" at bounding box center [1480, 476] width 35 height 35
click at [1364, 78] on span "button" at bounding box center [1350, 72] width 63 height 35
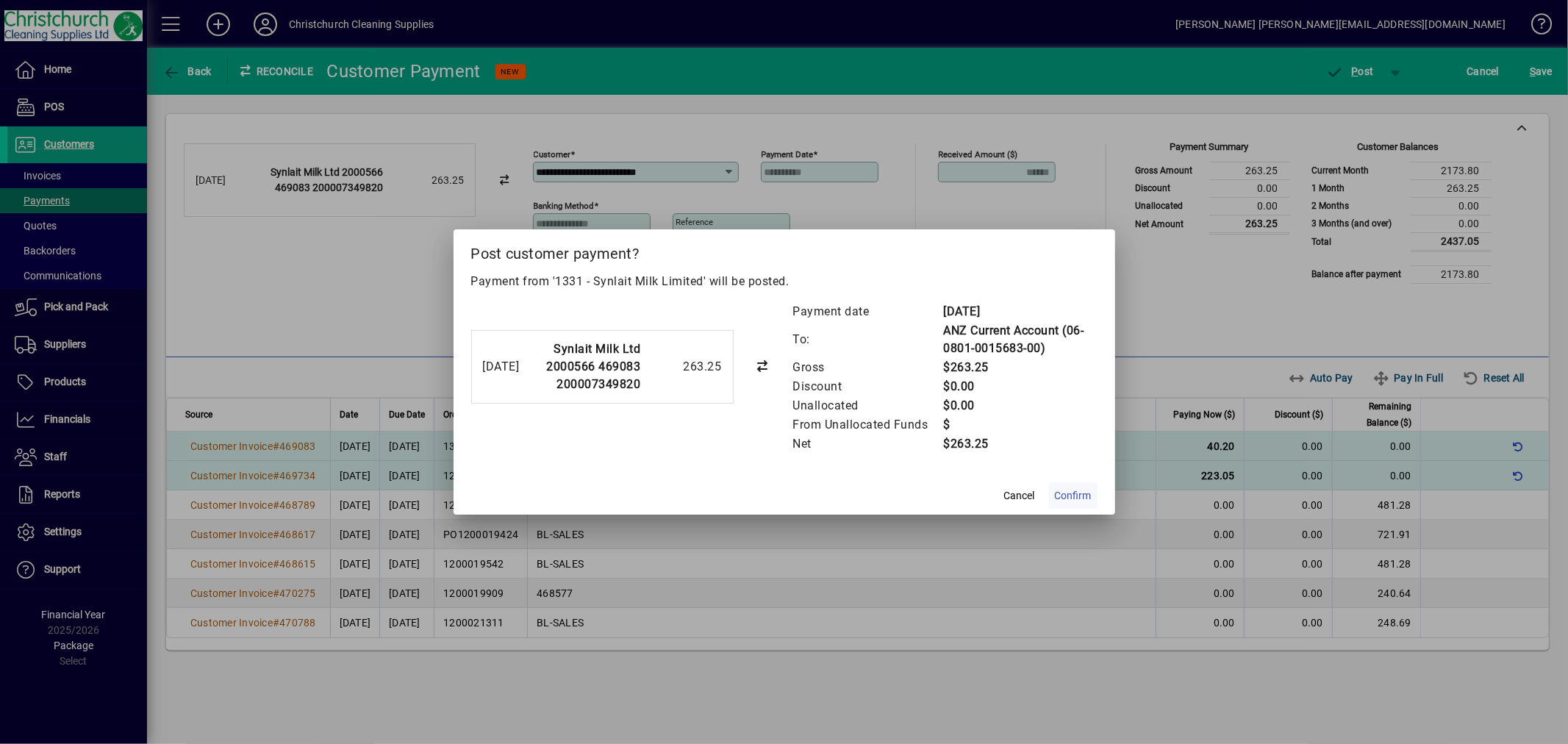
click at [1078, 488] on span "Confirm" at bounding box center [1073, 496] width 37 height 16
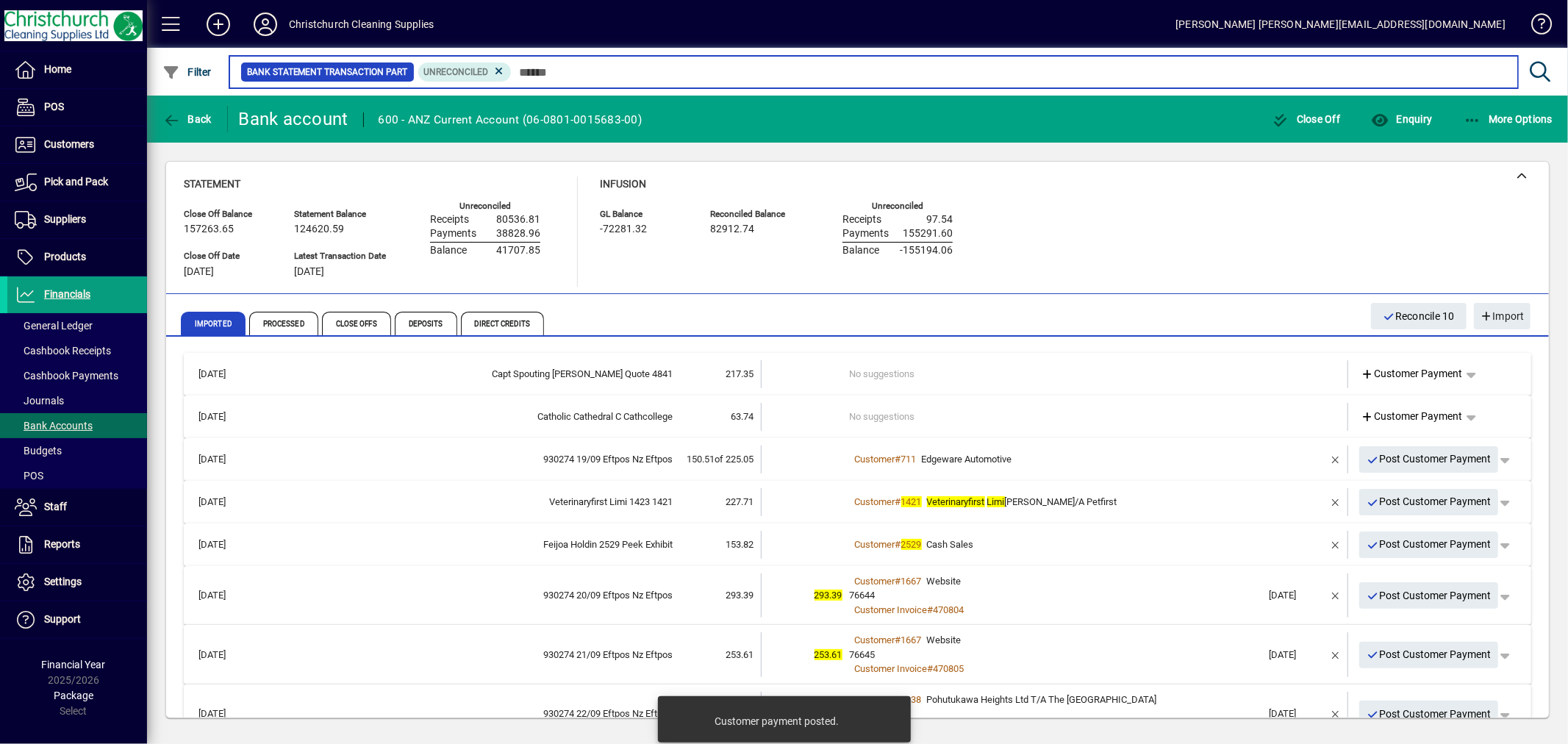
scroll to position [245, 0]
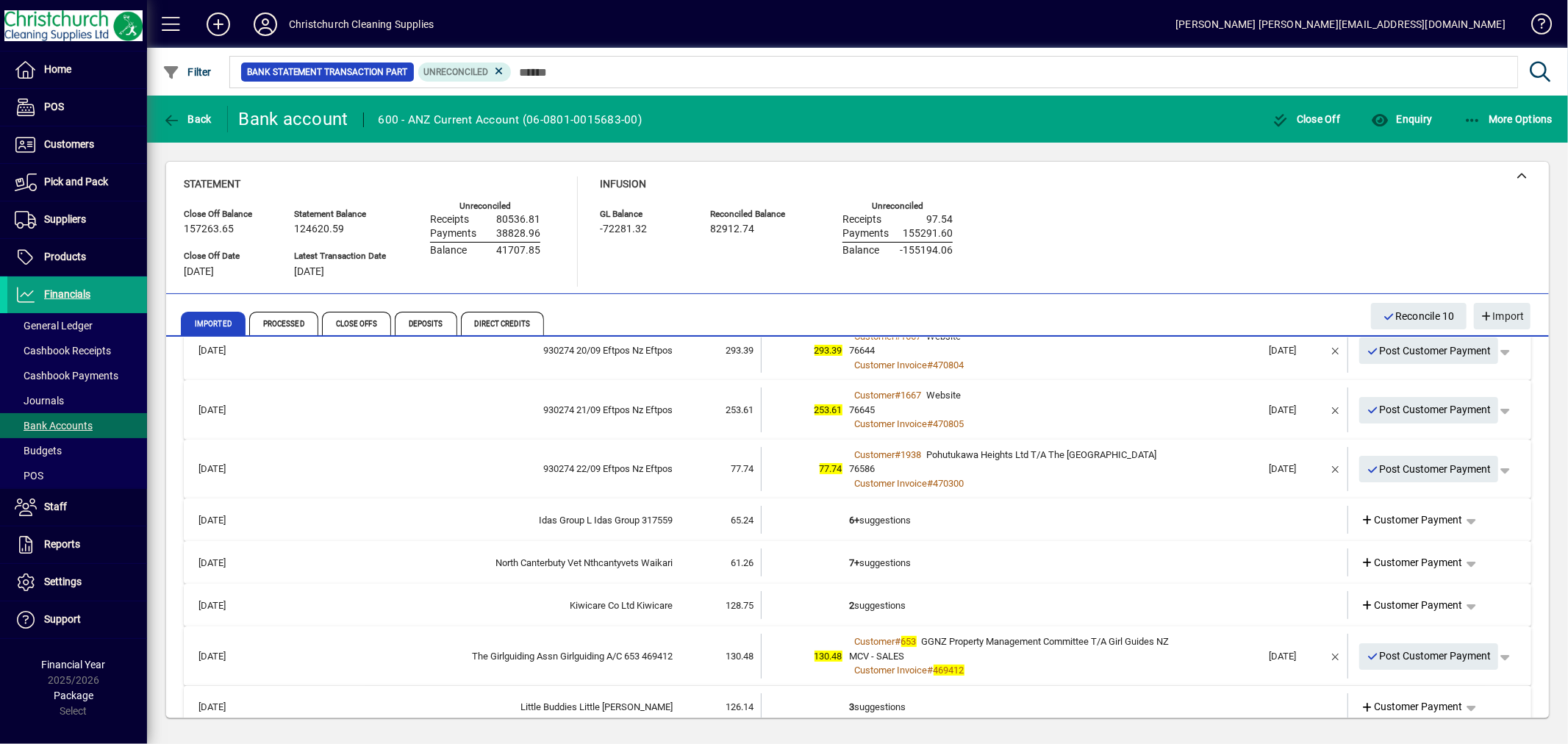
click at [897, 513] on td "6+ suggestions" at bounding box center [1056, 520] width 412 height 28
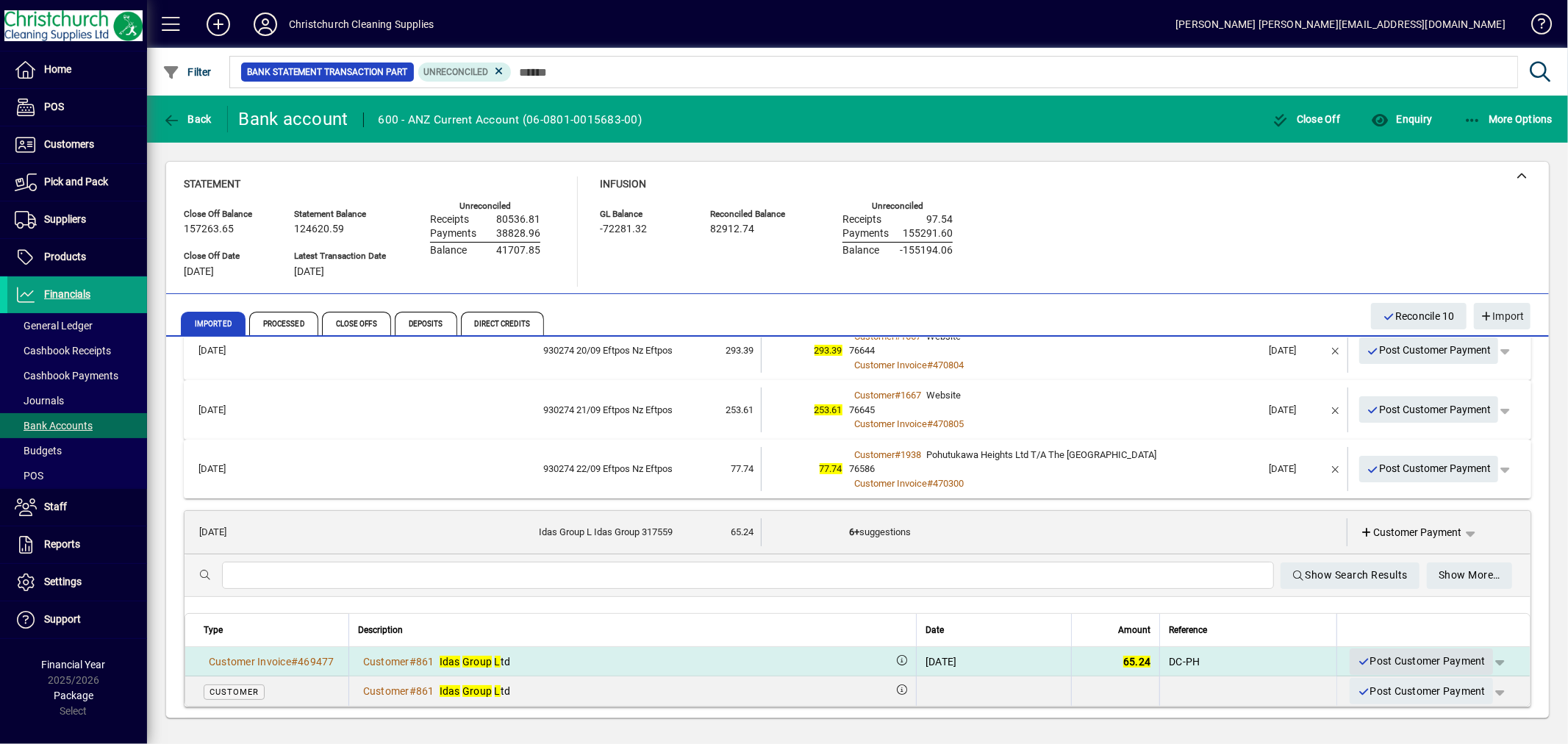
click at [1389, 658] on span "Post Customer Payment" at bounding box center [1422, 661] width 129 height 24
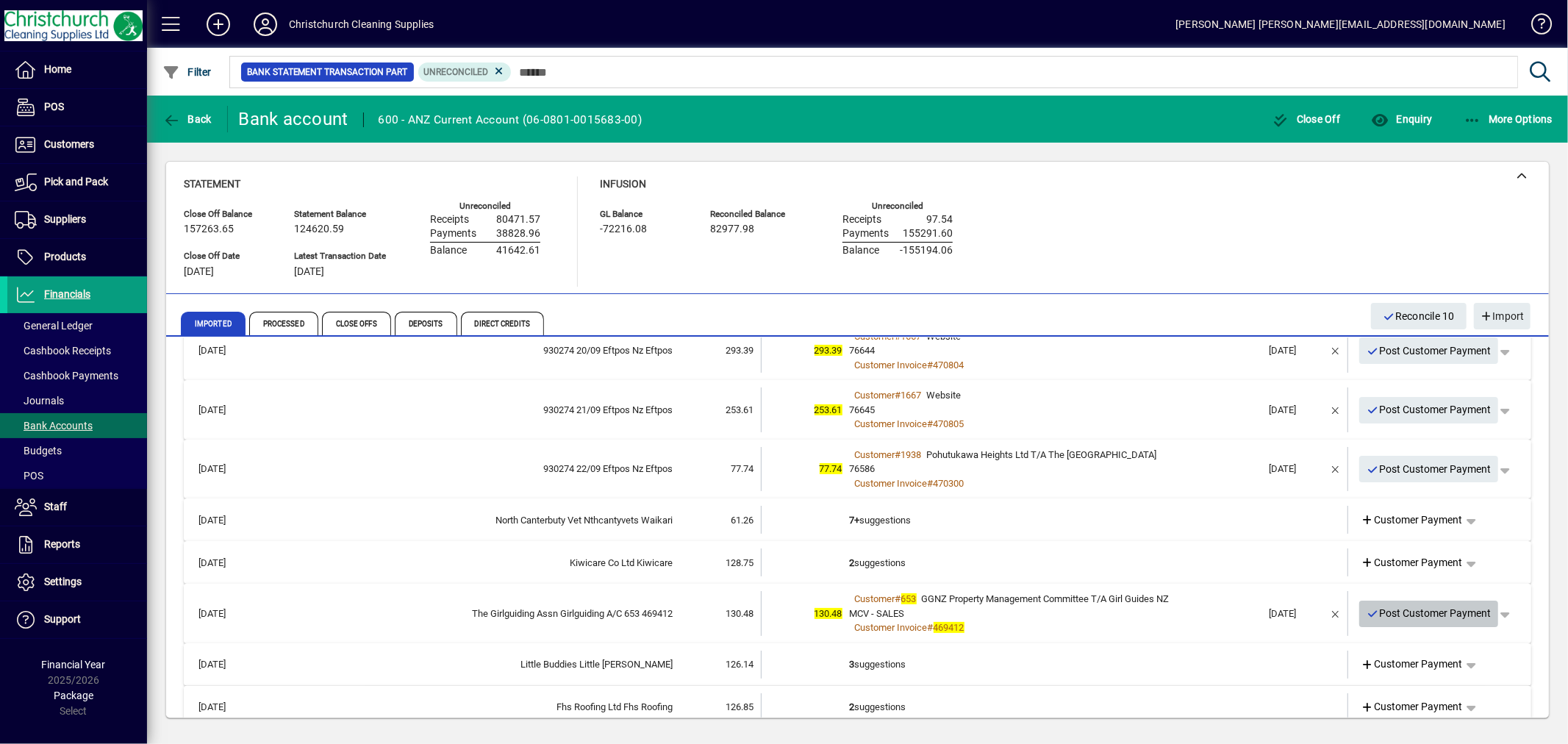
click at [1406, 607] on span "Post Customer Payment" at bounding box center [1428, 613] width 125 height 24
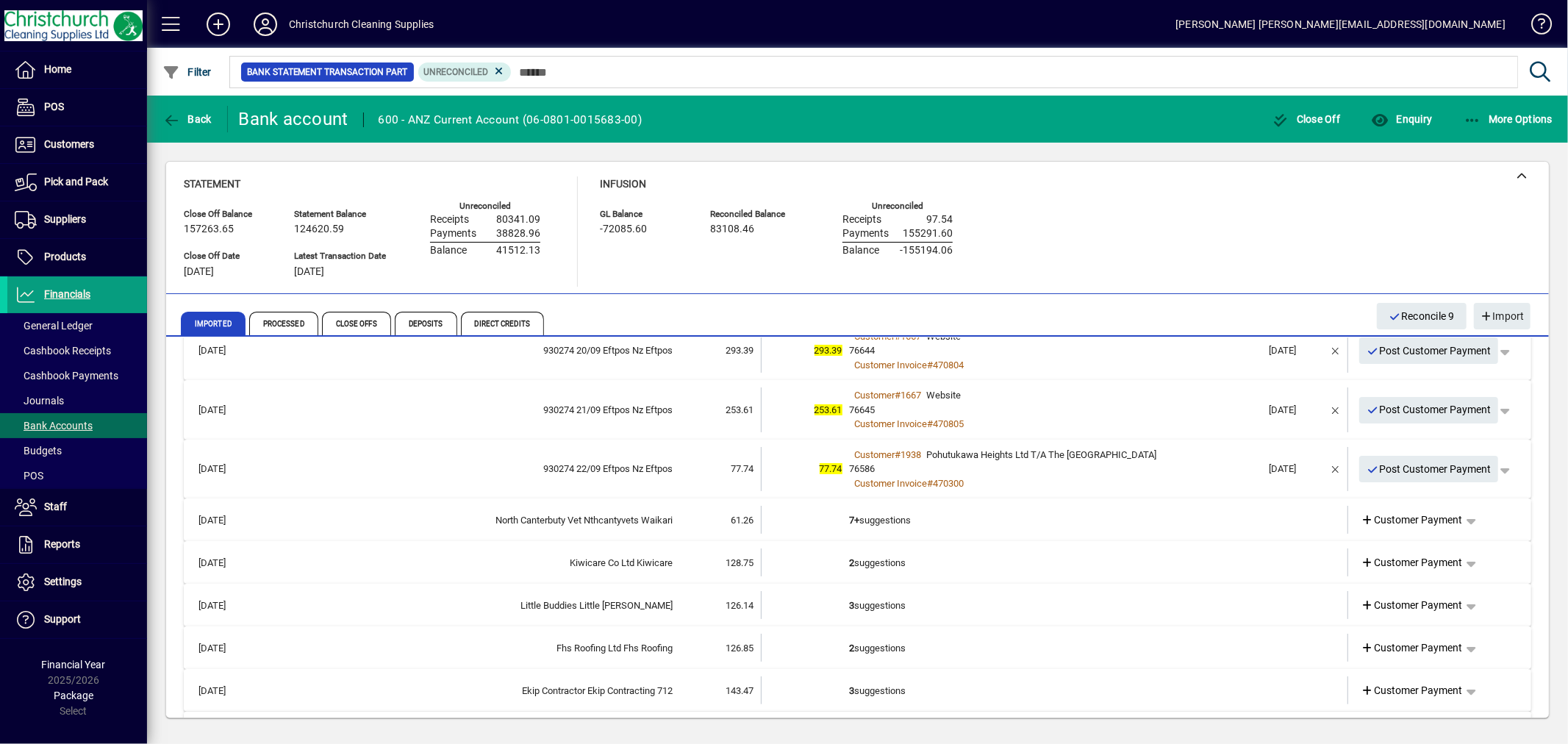
click at [890, 648] on td "2 suggestions" at bounding box center [1056, 648] width 412 height 28
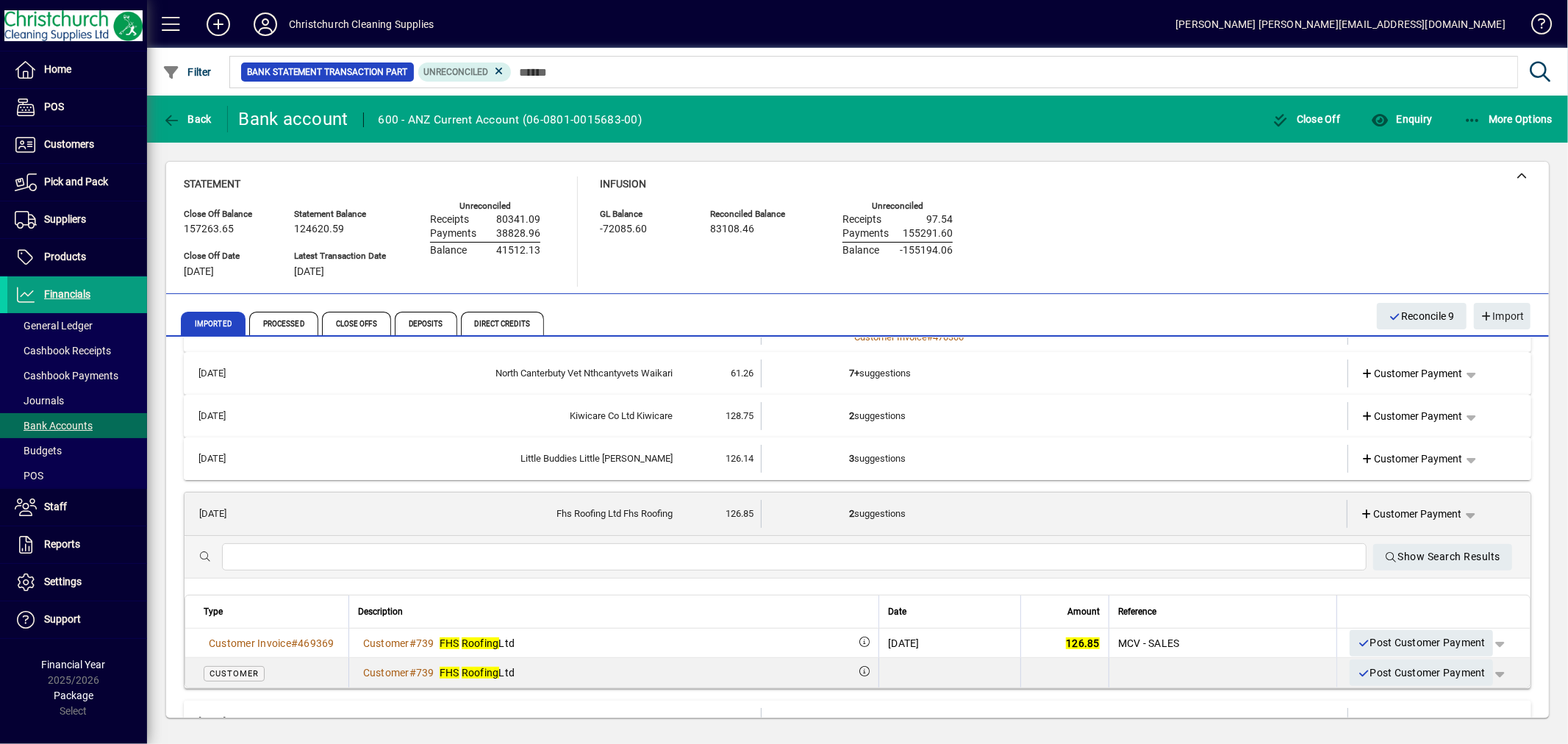
scroll to position [408, 0]
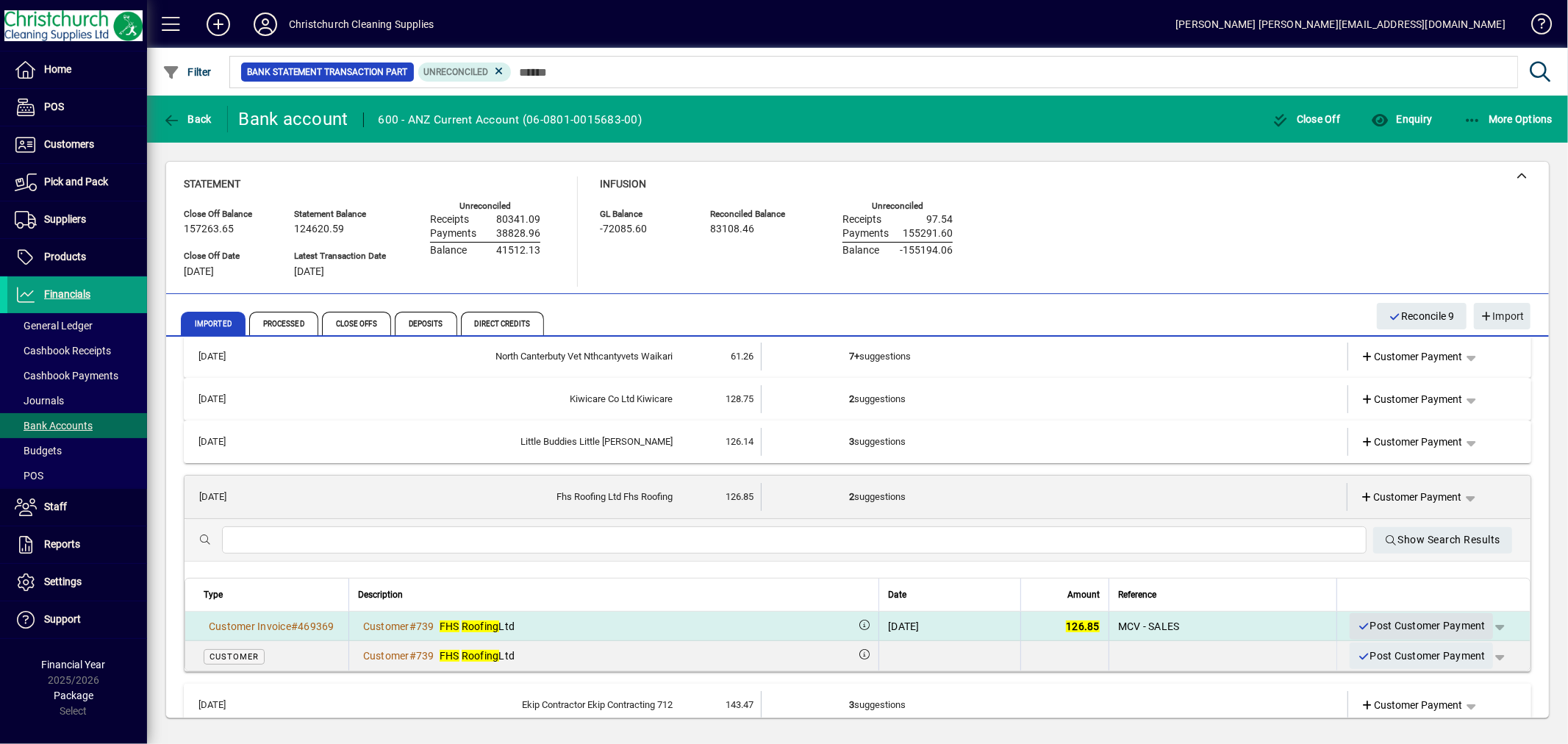
click at [1379, 624] on span "Post Customer Payment" at bounding box center [1422, 626] width 129 height 24
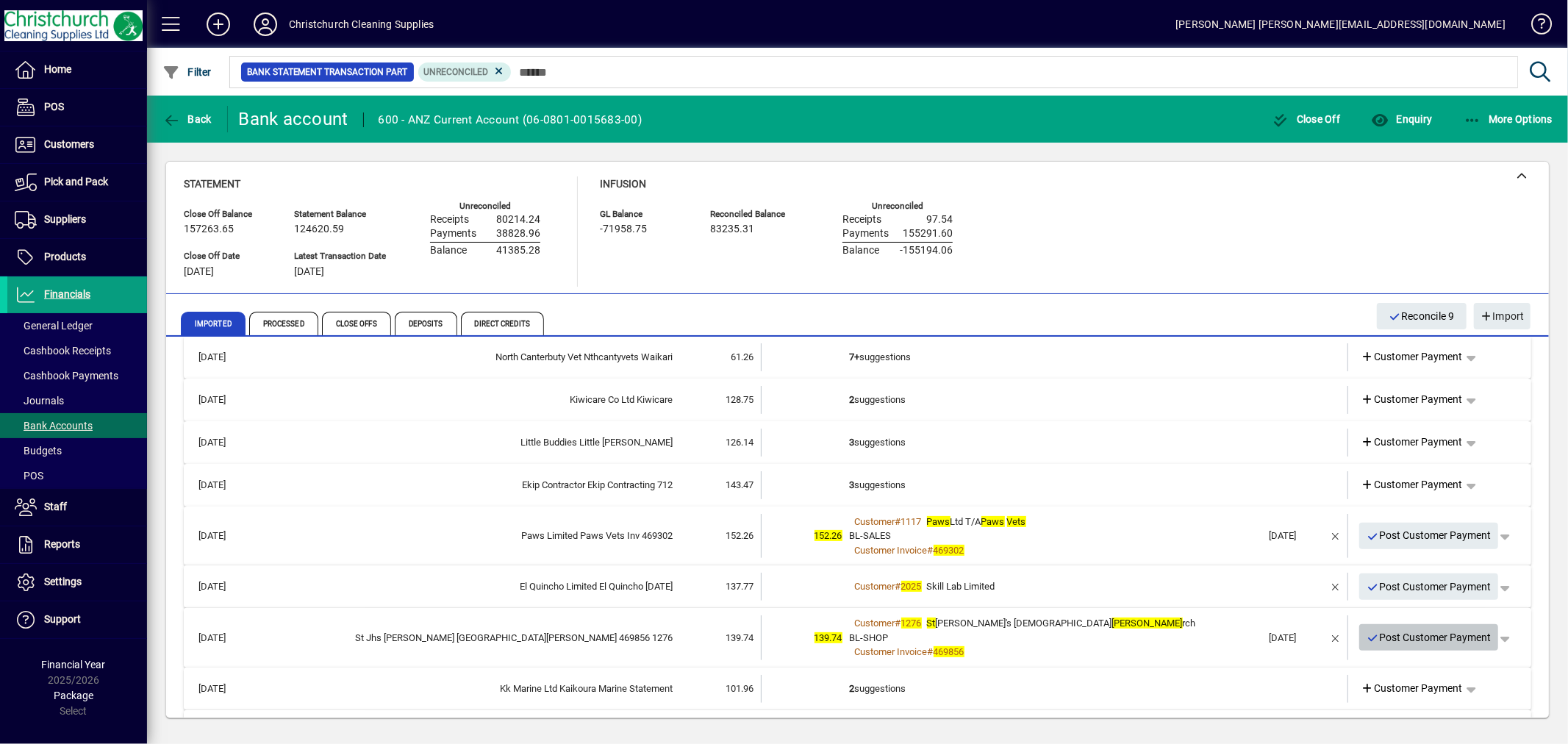
click at [1428, 631] on span "Post Customer Payment" at bounding box center [1428, 638] width 125 height 24
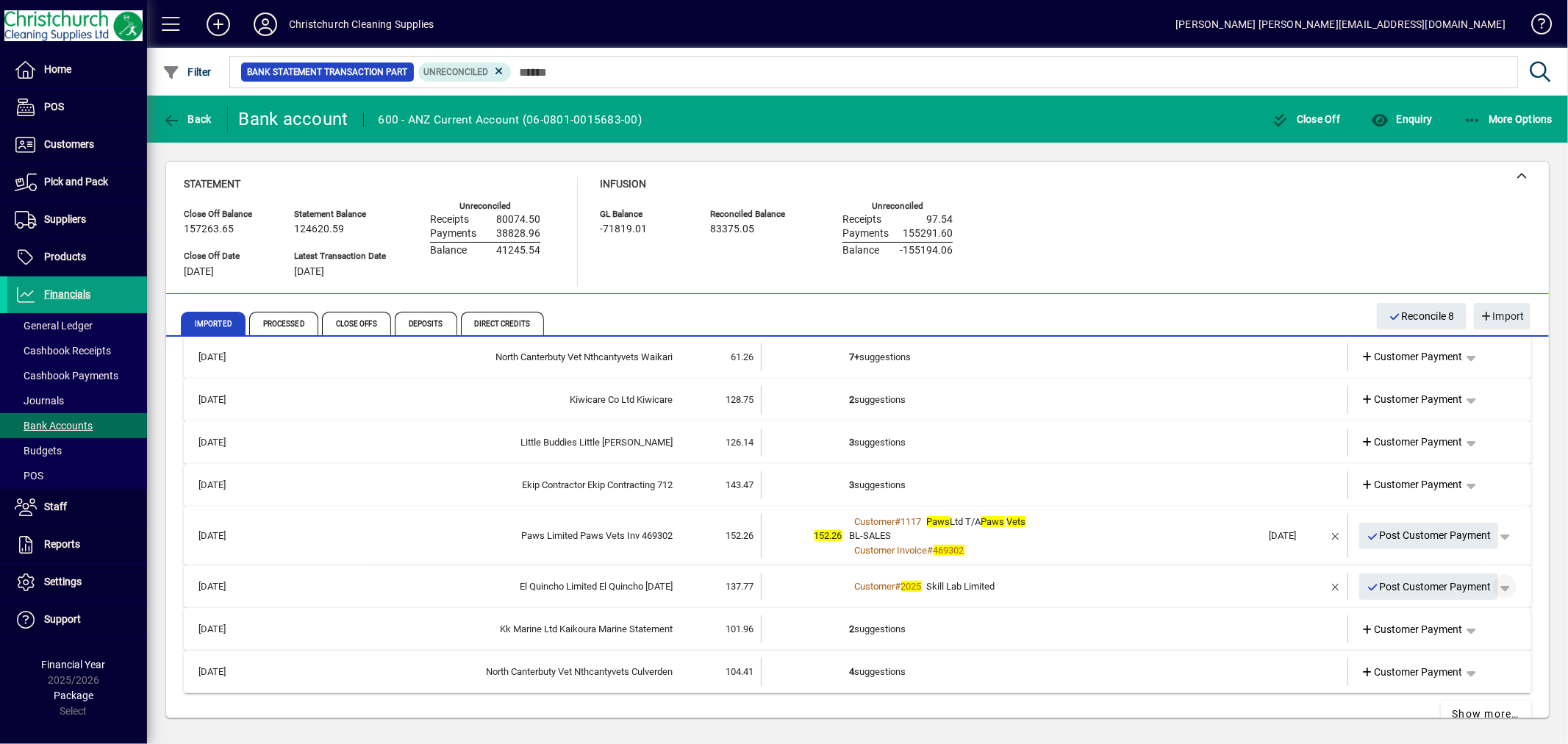
click at [1490, 587] on span "button" at bounding box center [1505, 587] width 35 height 35
click at [1426, 612] on span "Customer Payment" at bounding box center [1447, 616] width 107 height 18
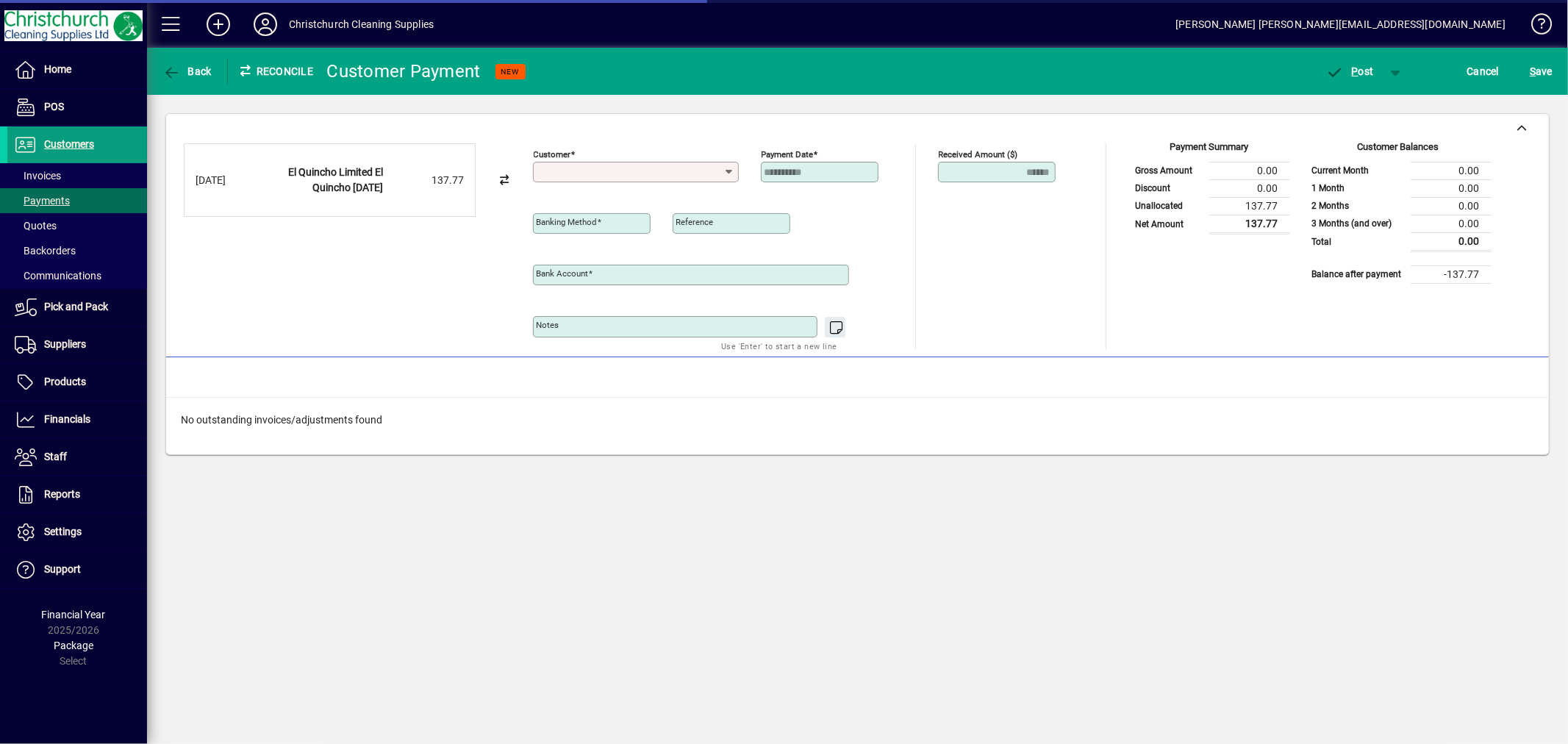
type input "**********"
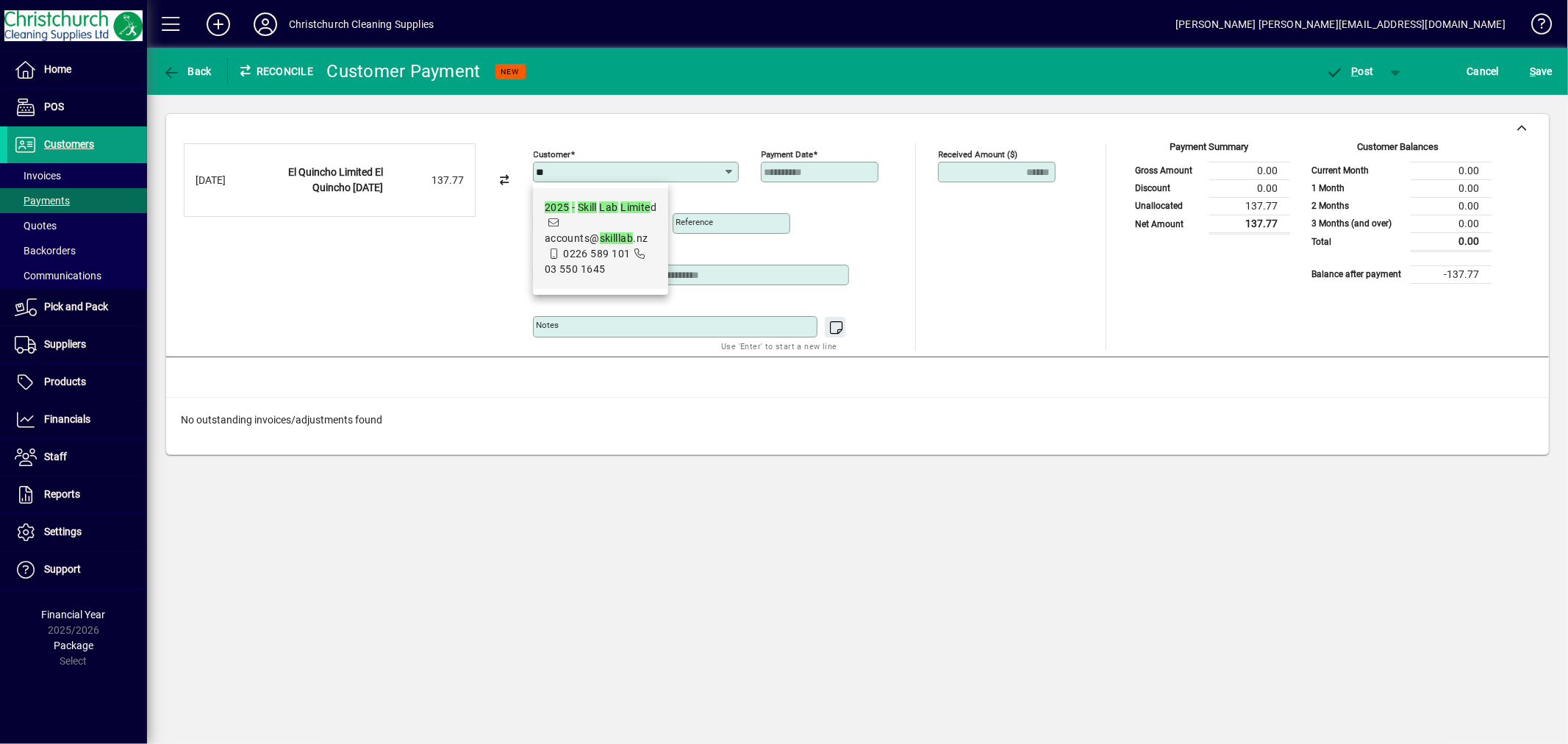
type input "*"
type input "**********"
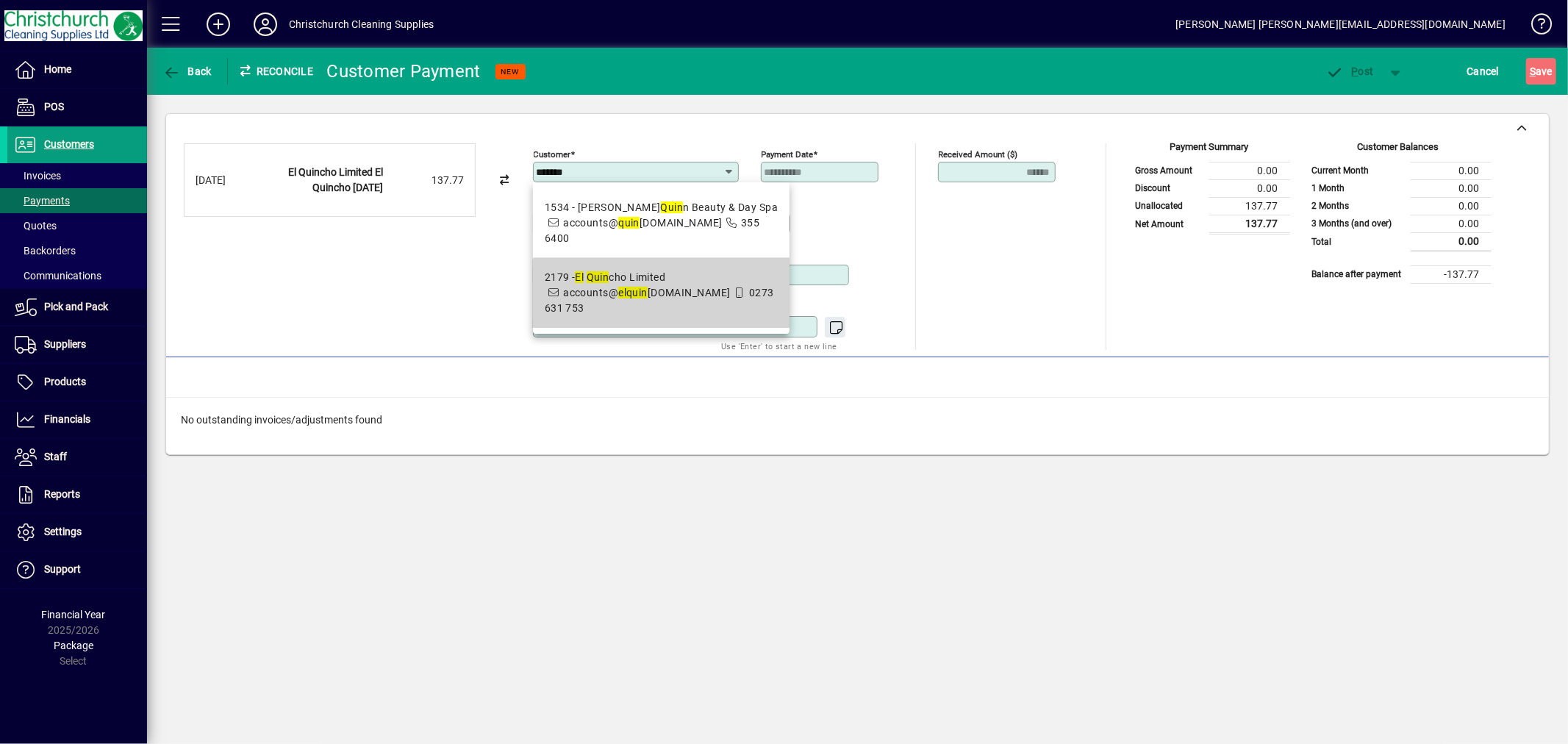
click at [674, 304] on span "2179 - El Quin cho Limited accounts@ el quin cho.co.nz 0273 631 753" at bounding box center [662, 293] width 233 height 47
type input "**********"
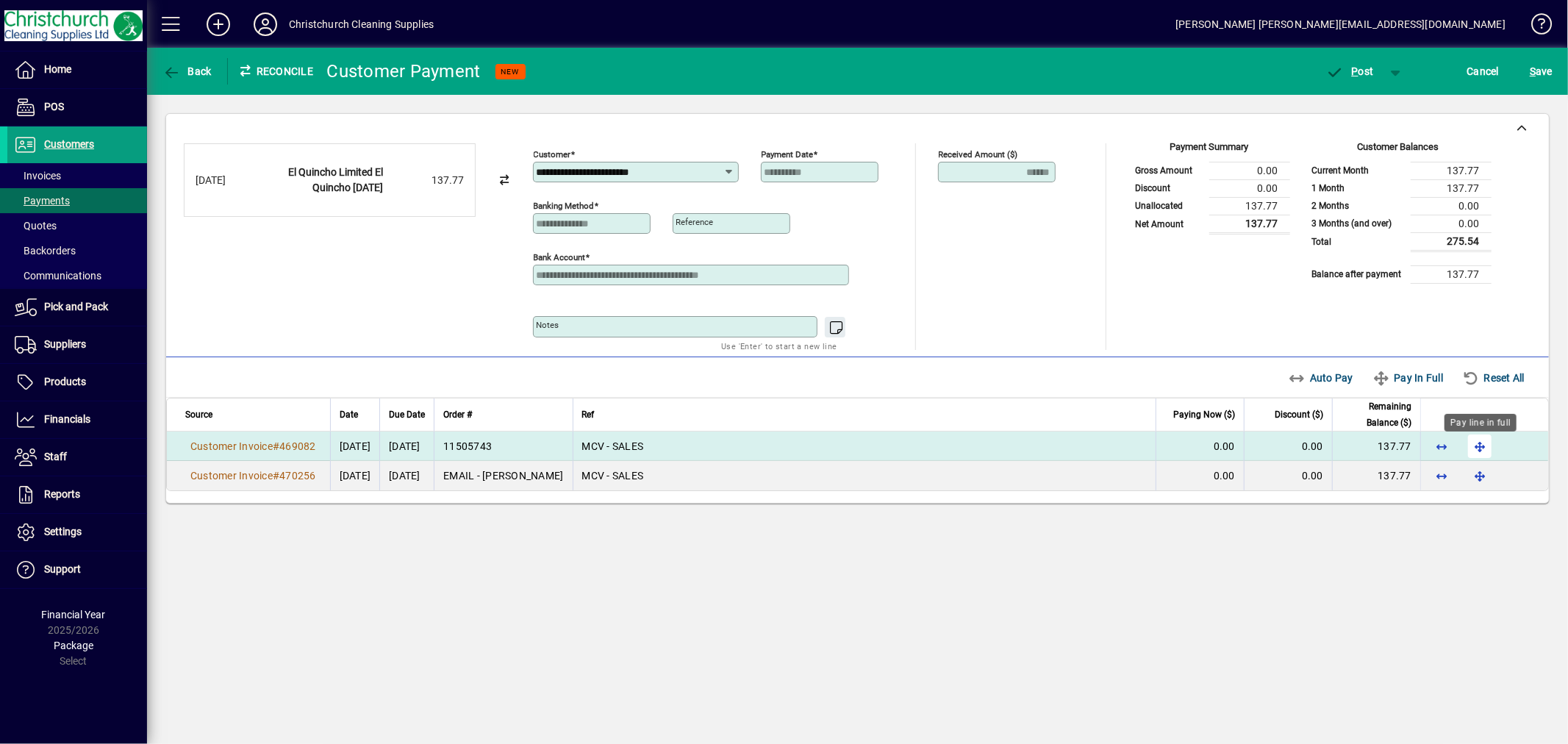
click at [1479, 444] on span "button" at bounding box center [1480, 446] width 35 height 35
click at [1368, 72] on span "P ost" at bounding box center [1350, 72] width 48 height 12
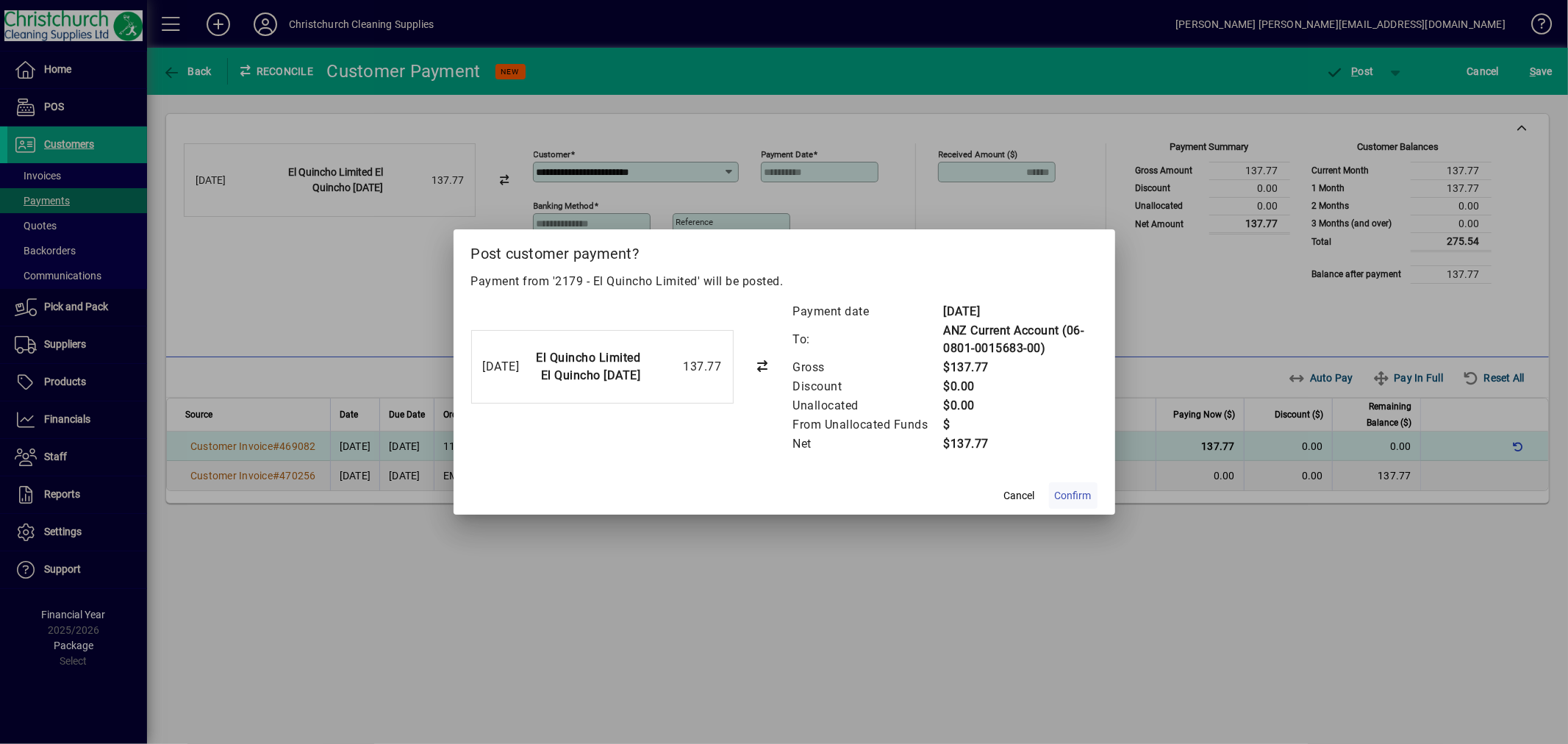
click at [1083, 488] on span "Confirm" at bounding box center [1073, 496] width 37 height 16
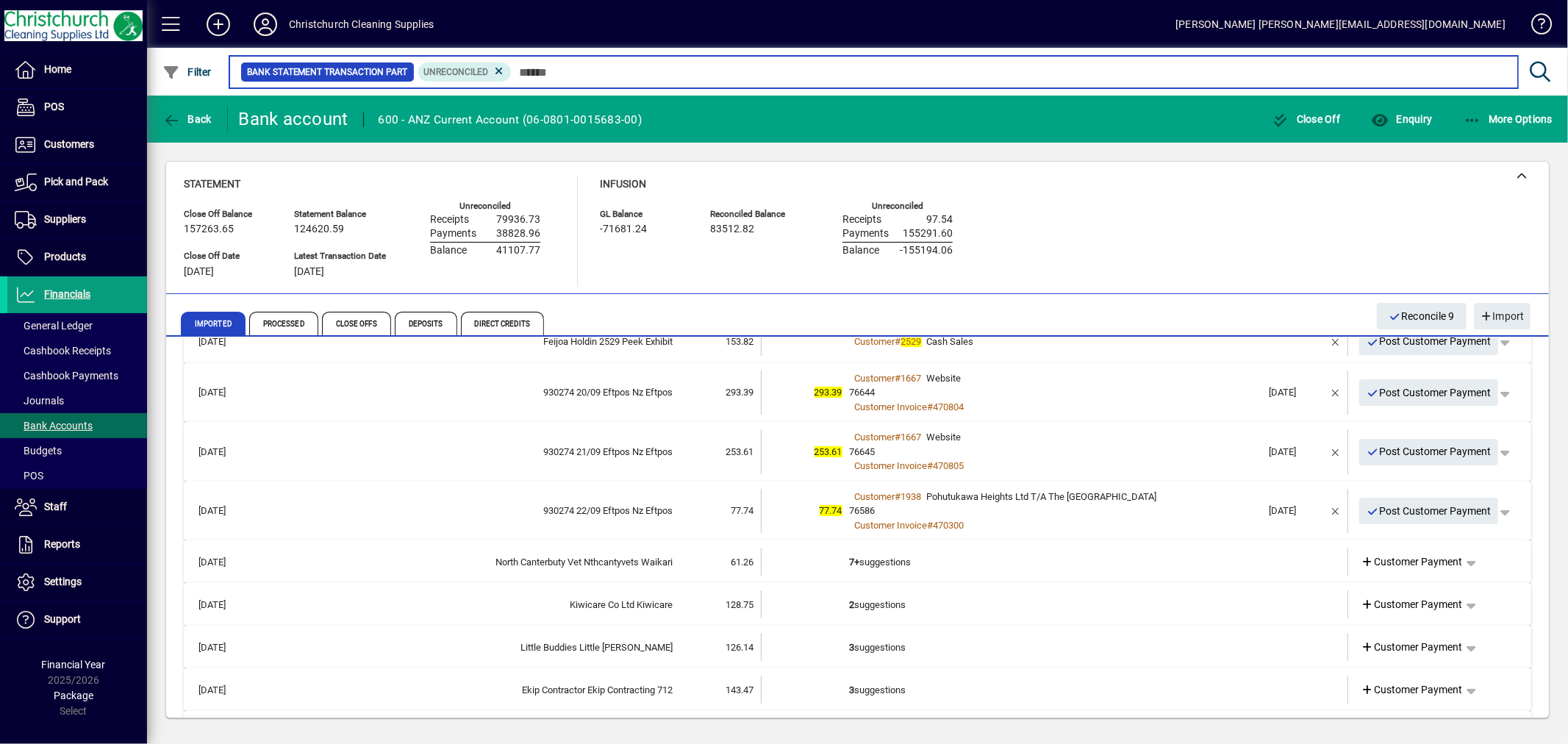
scroll to position [245, 0]
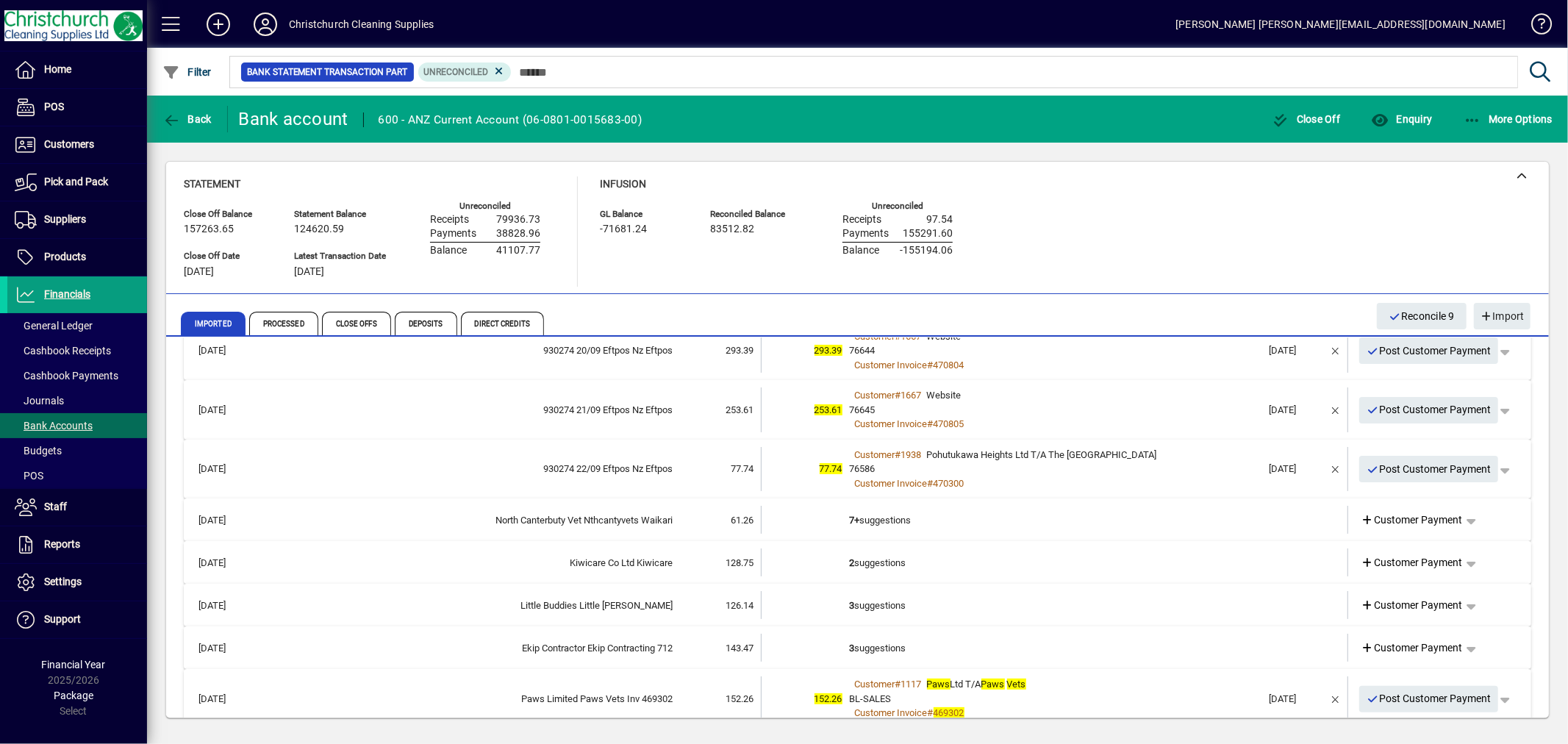
click at [872, 556] on td "2 suggestions" at bounding box center [1056, 563] width 412 height 28
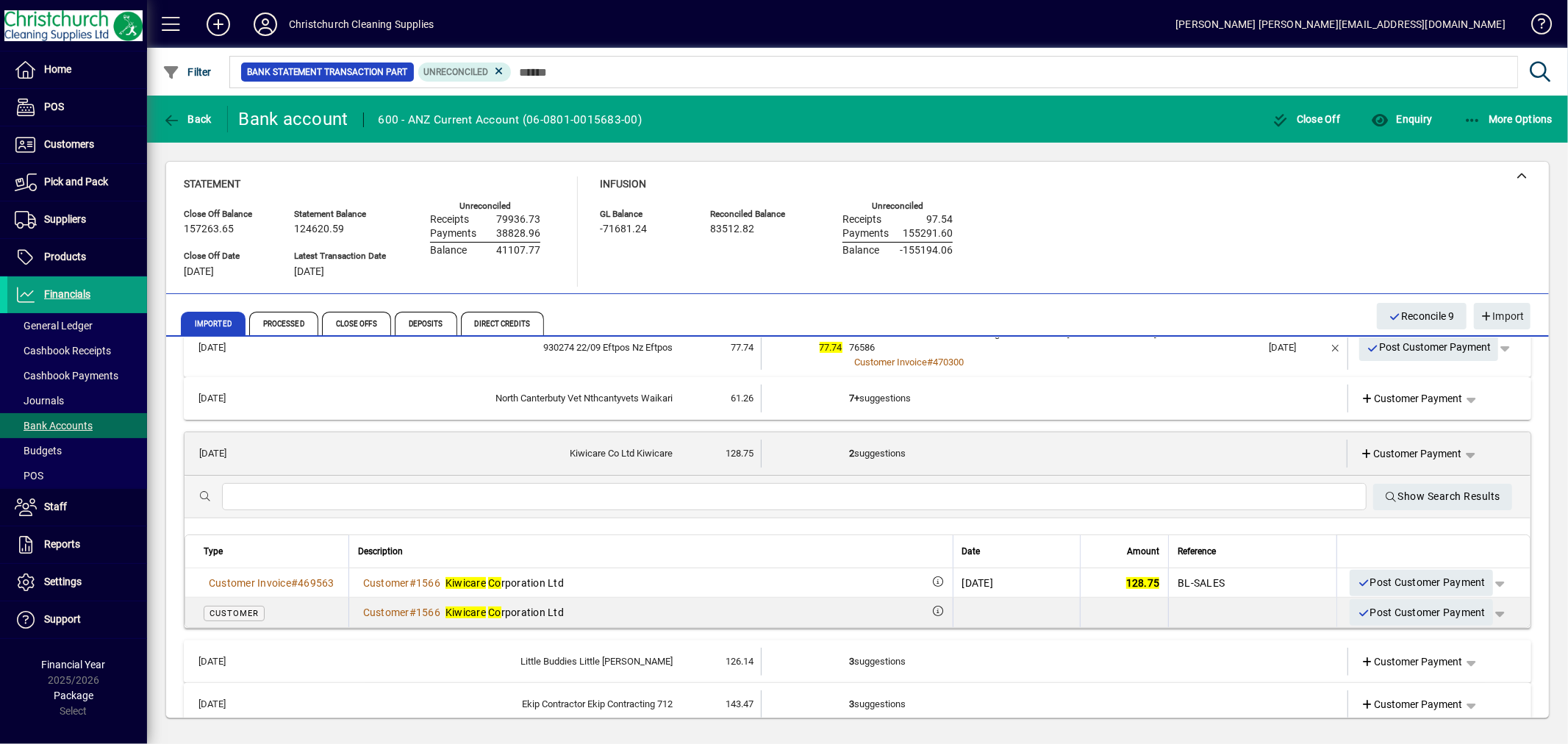
scroll to position [408, 0]
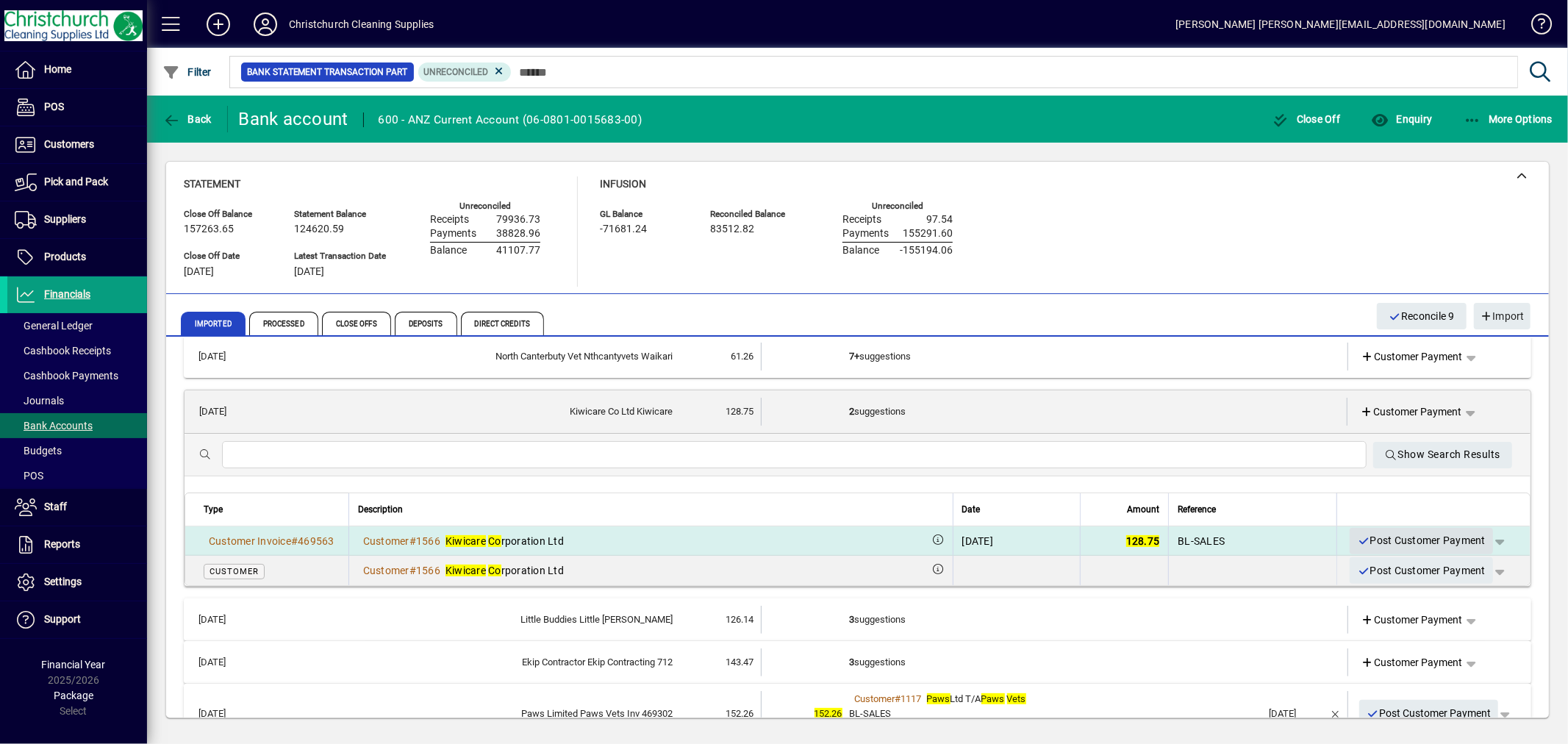
click at [1442, 537] on span "Post Customer Payment" at bounding box center [1422, 541] width 129 height 24
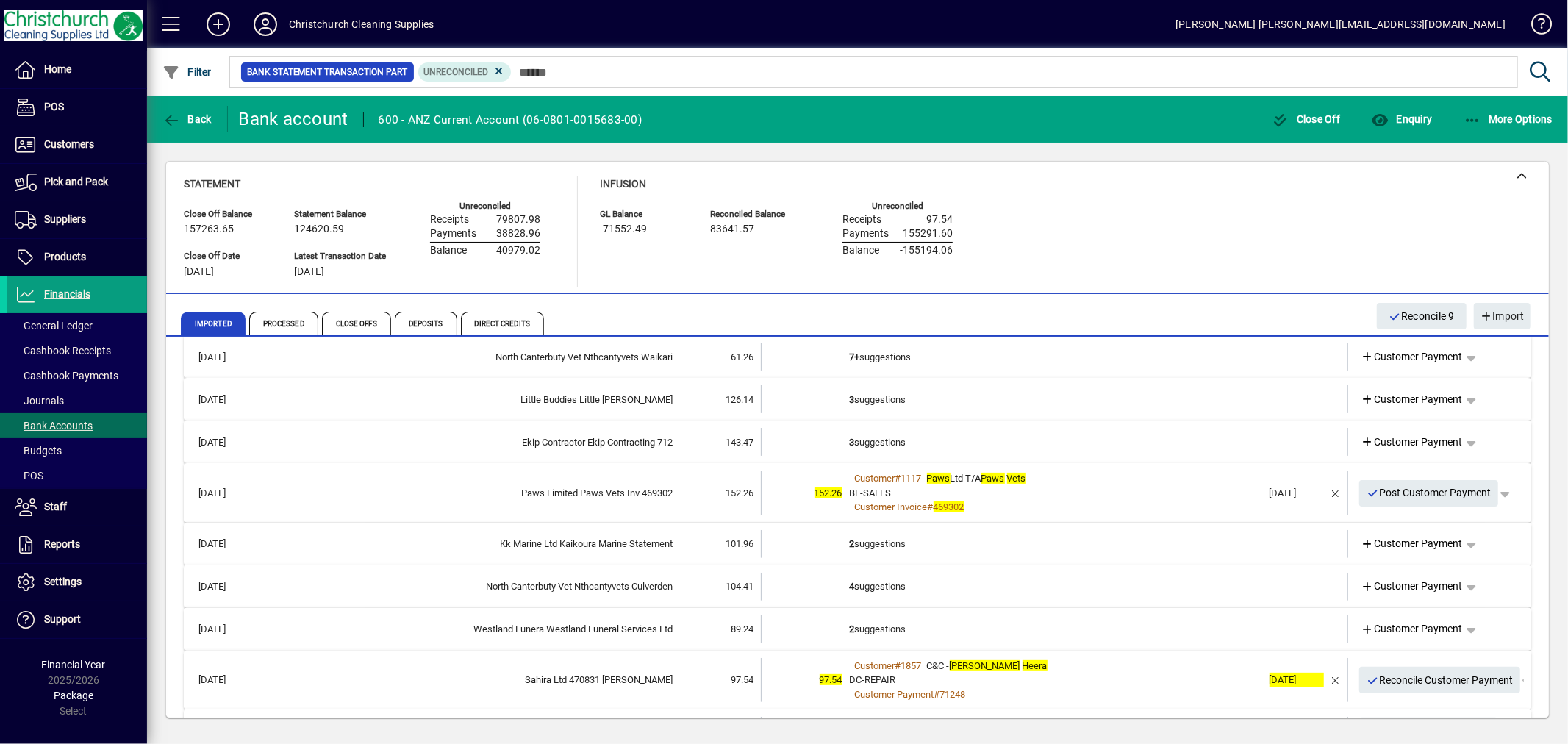
click at [860, 619] on td "2 suggestions" at bounding box center [1056, 629] width 412 height 28
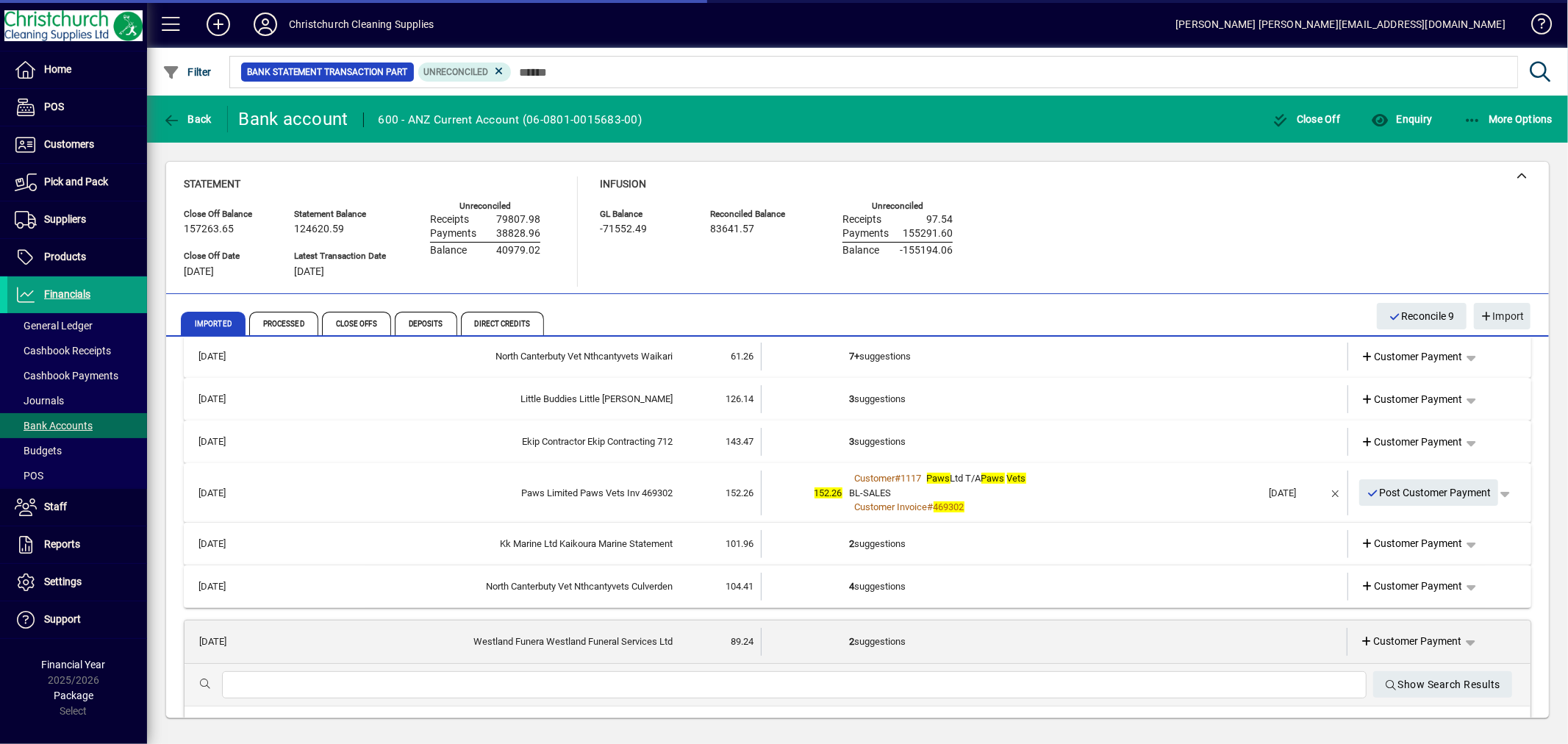
scroll to position [490, 0]
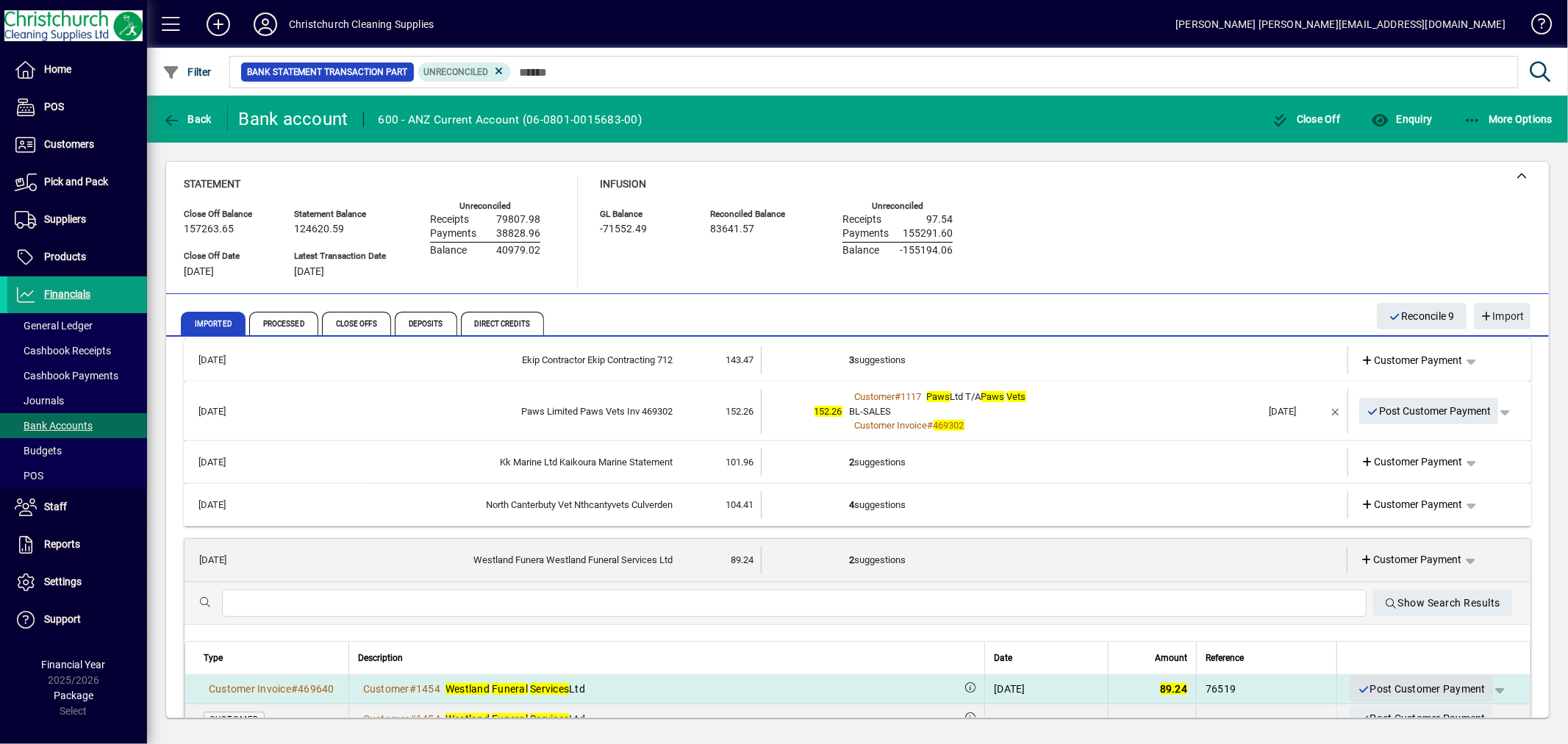
click at [1400, 684] on span "Post Customer Payment" at bounding box center [1422, 689] width 129 height 24
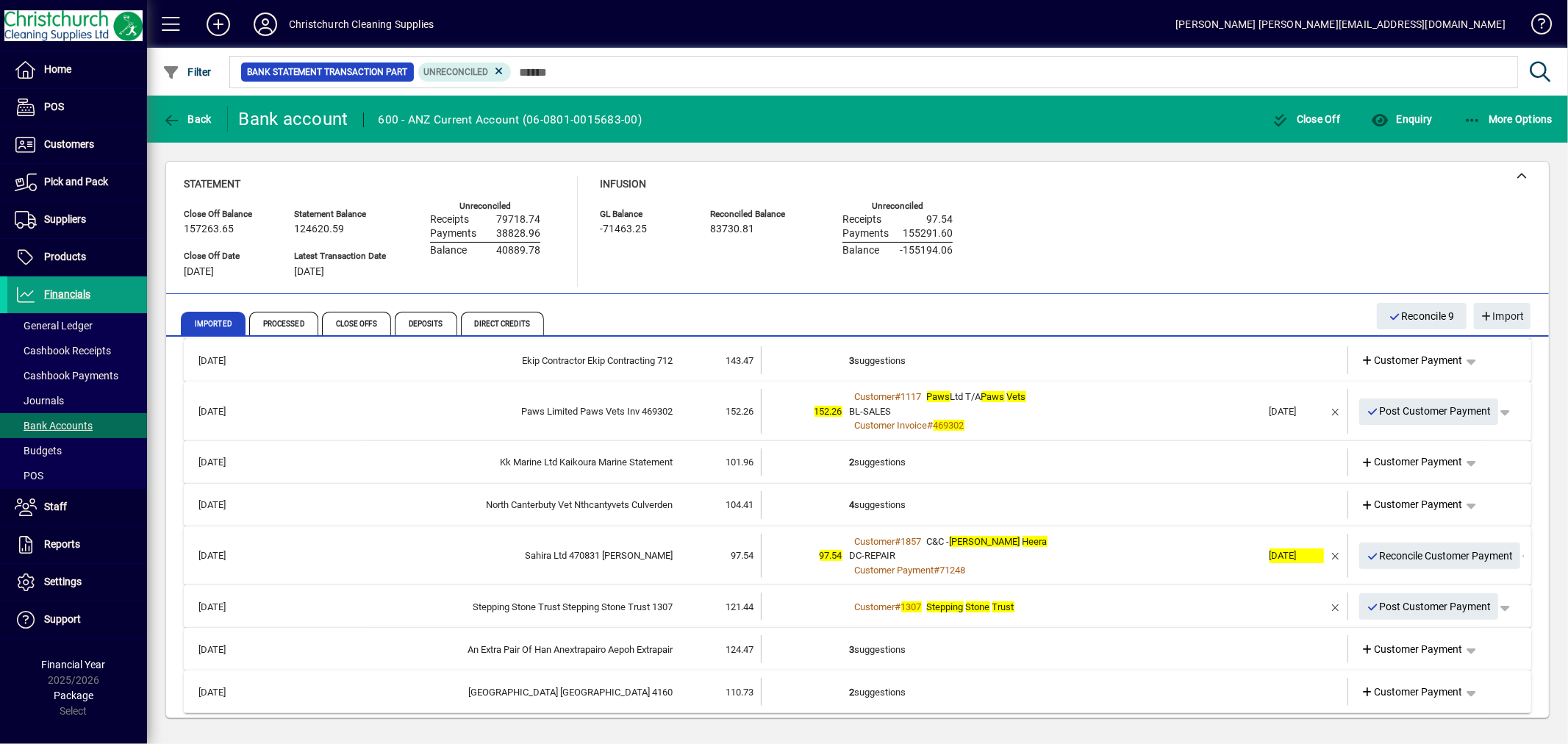
click at [864, 643] on td "3 suggestions" at bounding box center [1056, 649] width 412 height 28
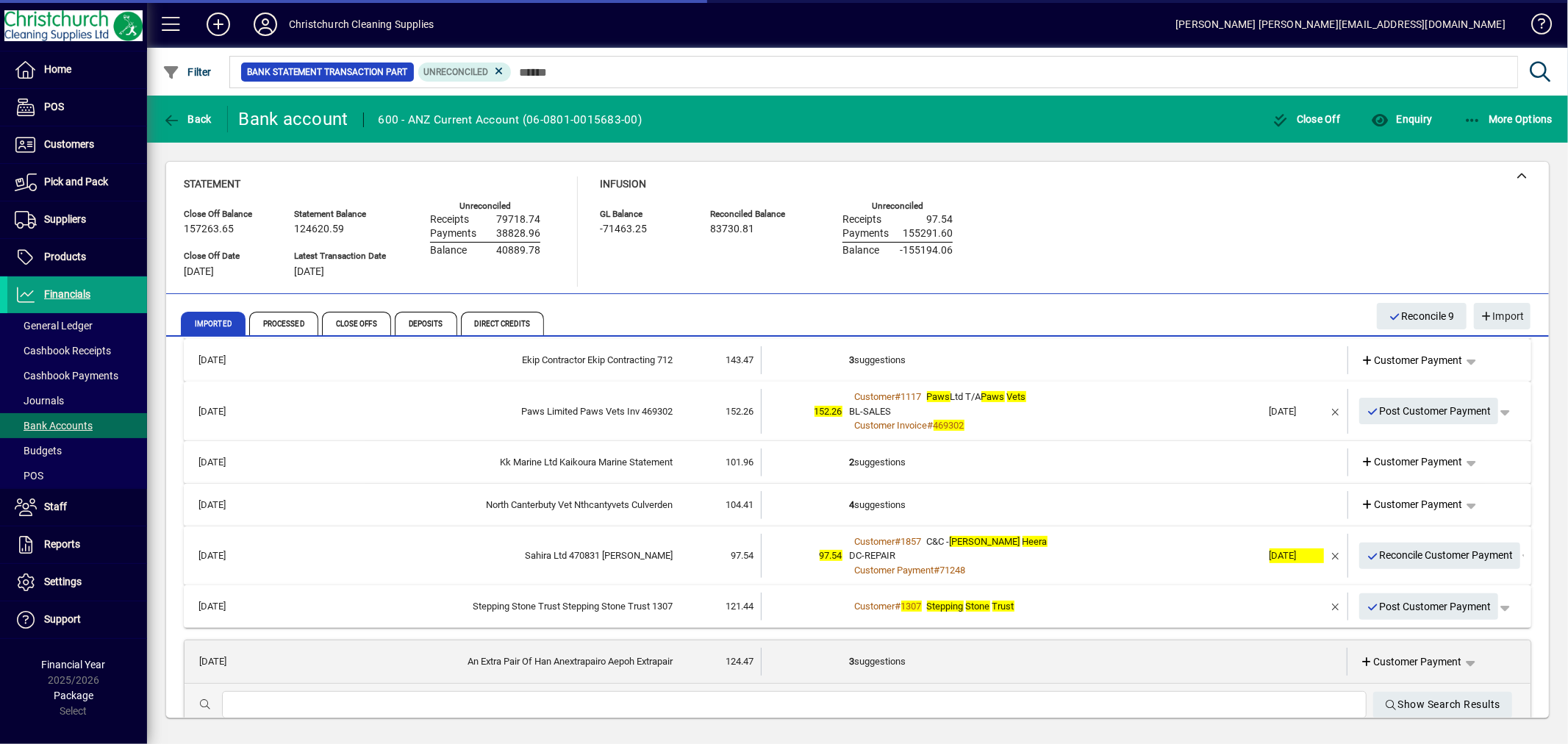
scroll to position [653, 0]
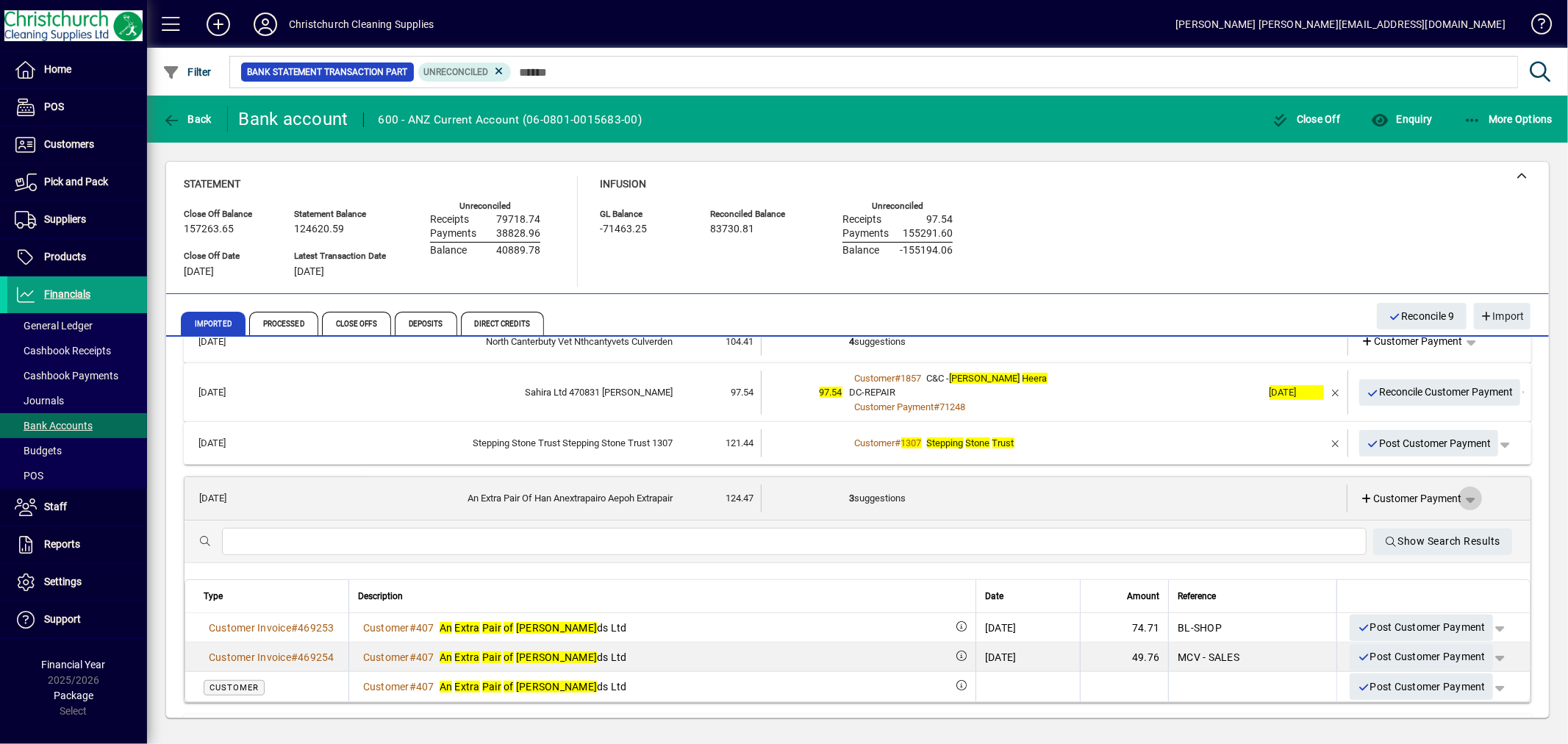
click at [1466, 494] on span "button" at bounding box center [1471, 499] width 35 height 35
click at [1413, 496] on div at bounding box center [784, 372] width 1568 height 744
click at [1413, 496] on span "Customer Payment" at bounding box center [1411, 499] width 101 height 16
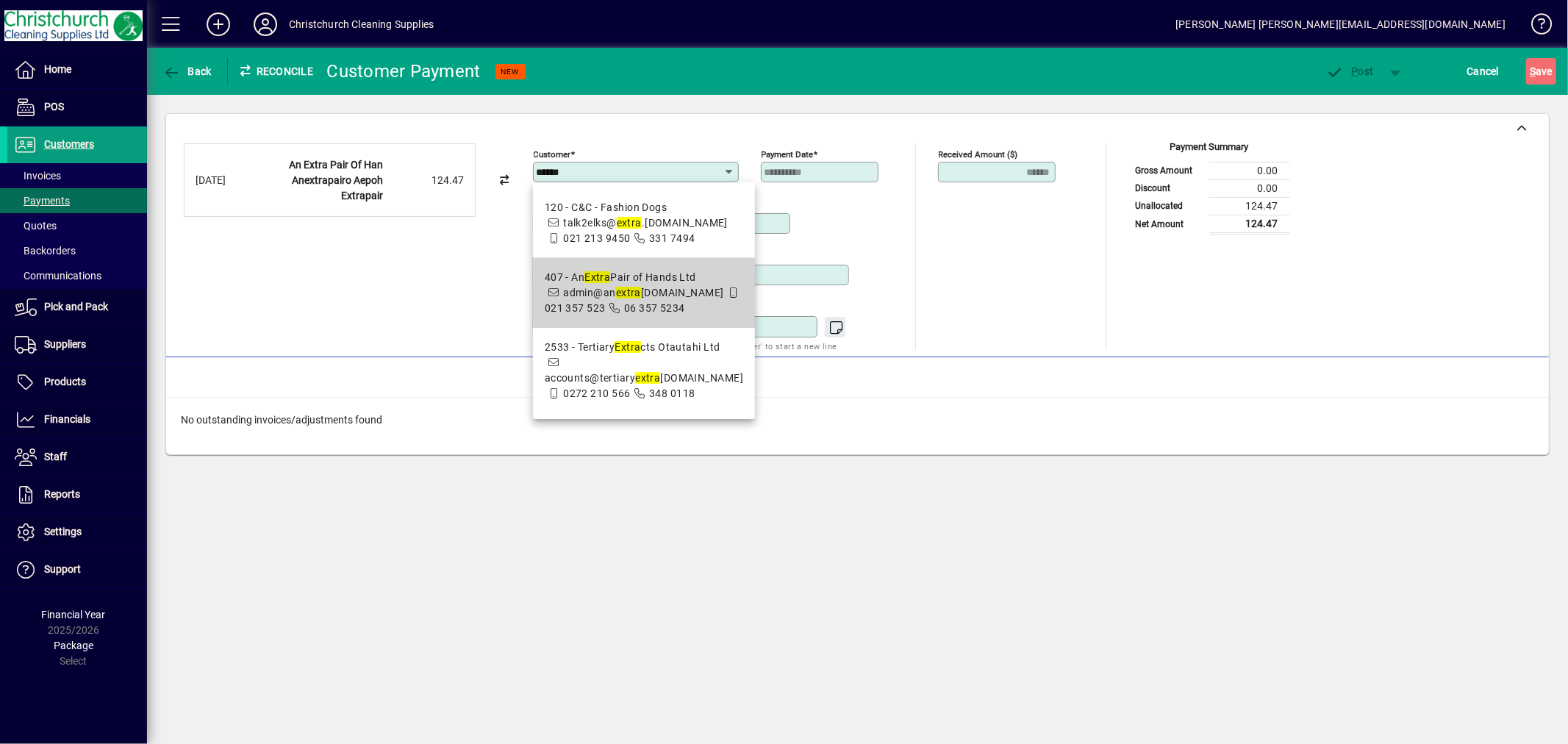
click at [644, 298] on span "407 - An Extra Pair of Hands Ltd admin@an extra pairofhands.co.nz 021 357 523 0…" at bounding box center [644, 293] width 199 height 47
type input "**********"
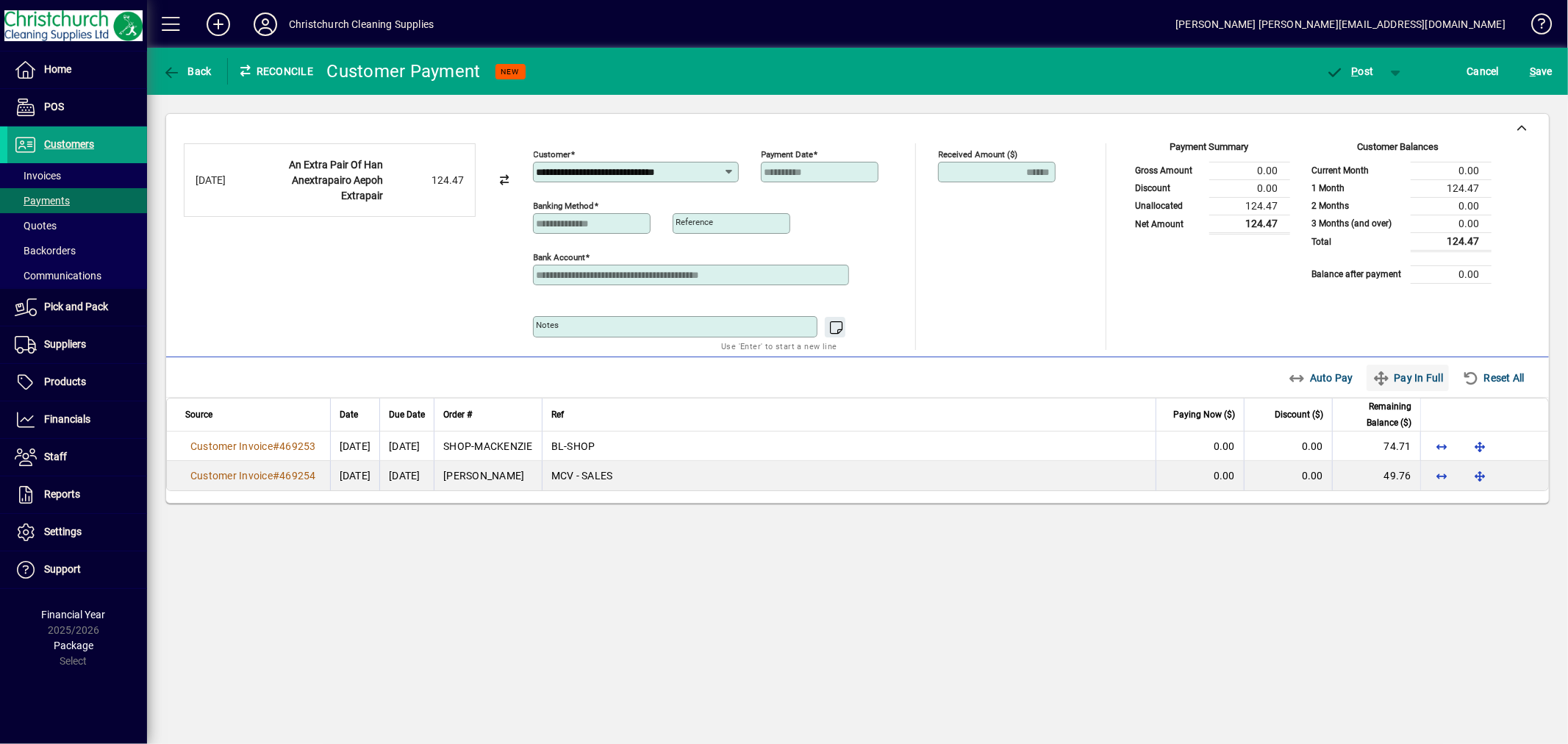
click at [1438, 380] on span "Pay In Full" at bounding box center [1408, 378] width 71 height 24
type input "****"
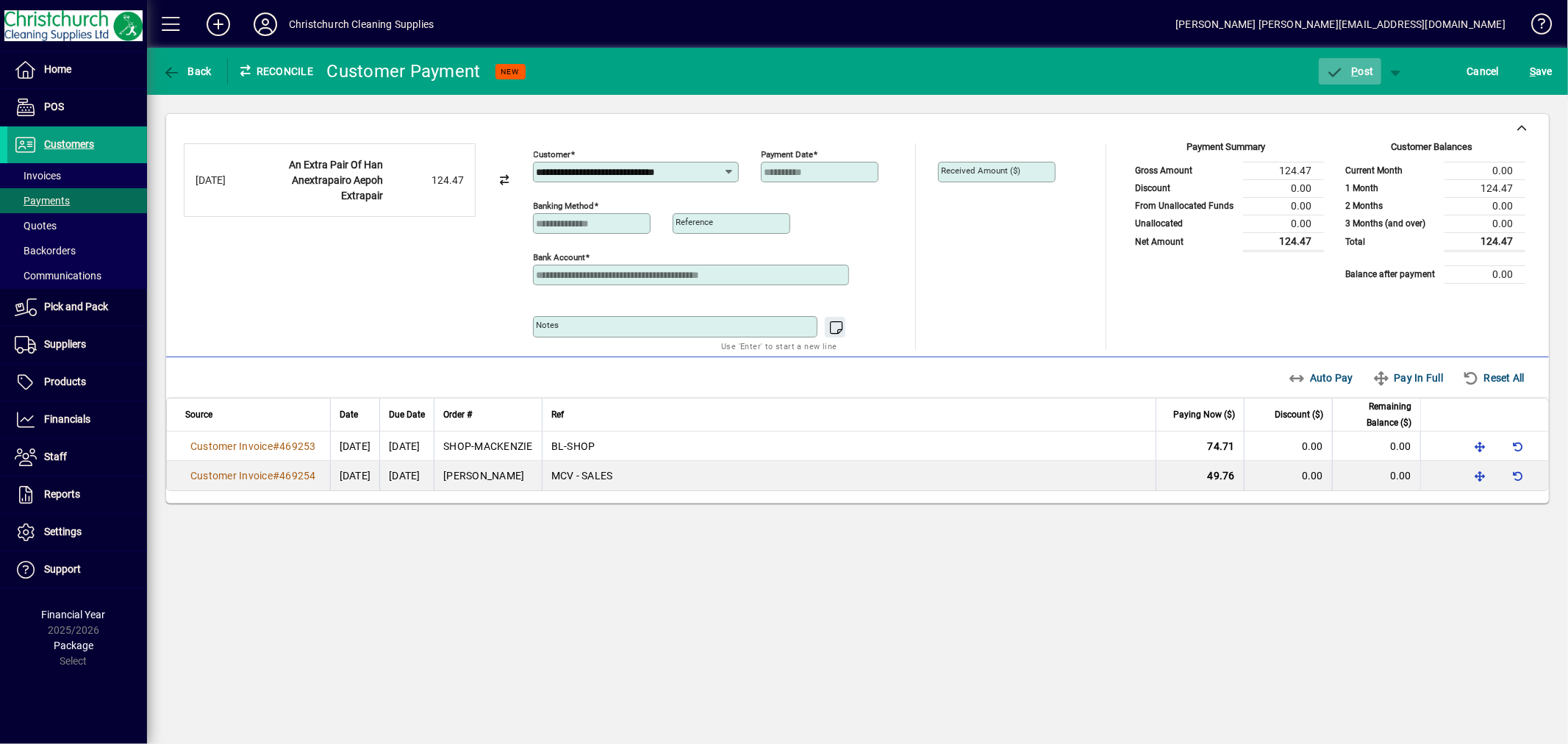
click at [1364, 66] on span "P ost" at bounding box center [1350, 72] width 48 height 12
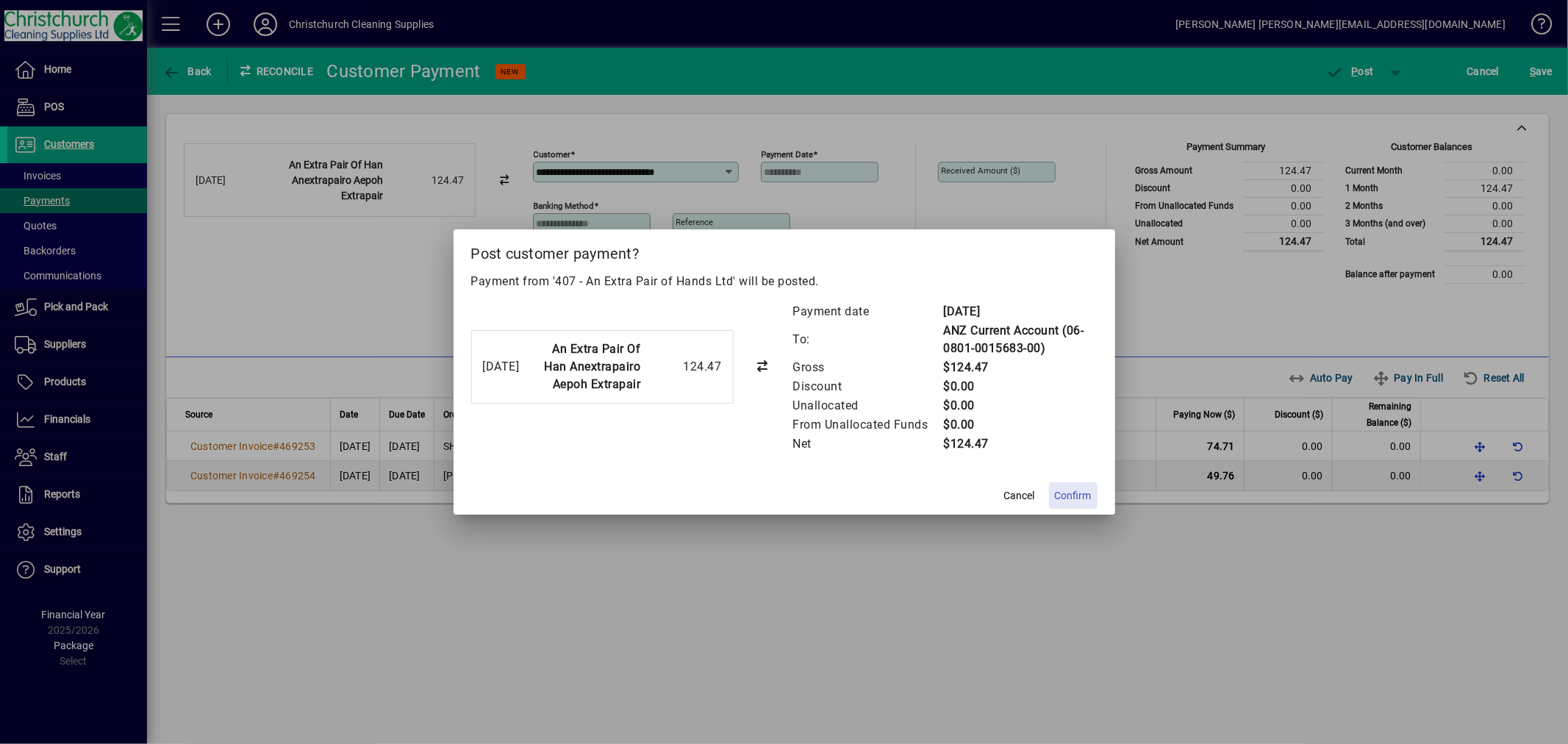
click at [1070, 496] on span "Confirm" at bounding box center [1073, 496] width 37 height 16
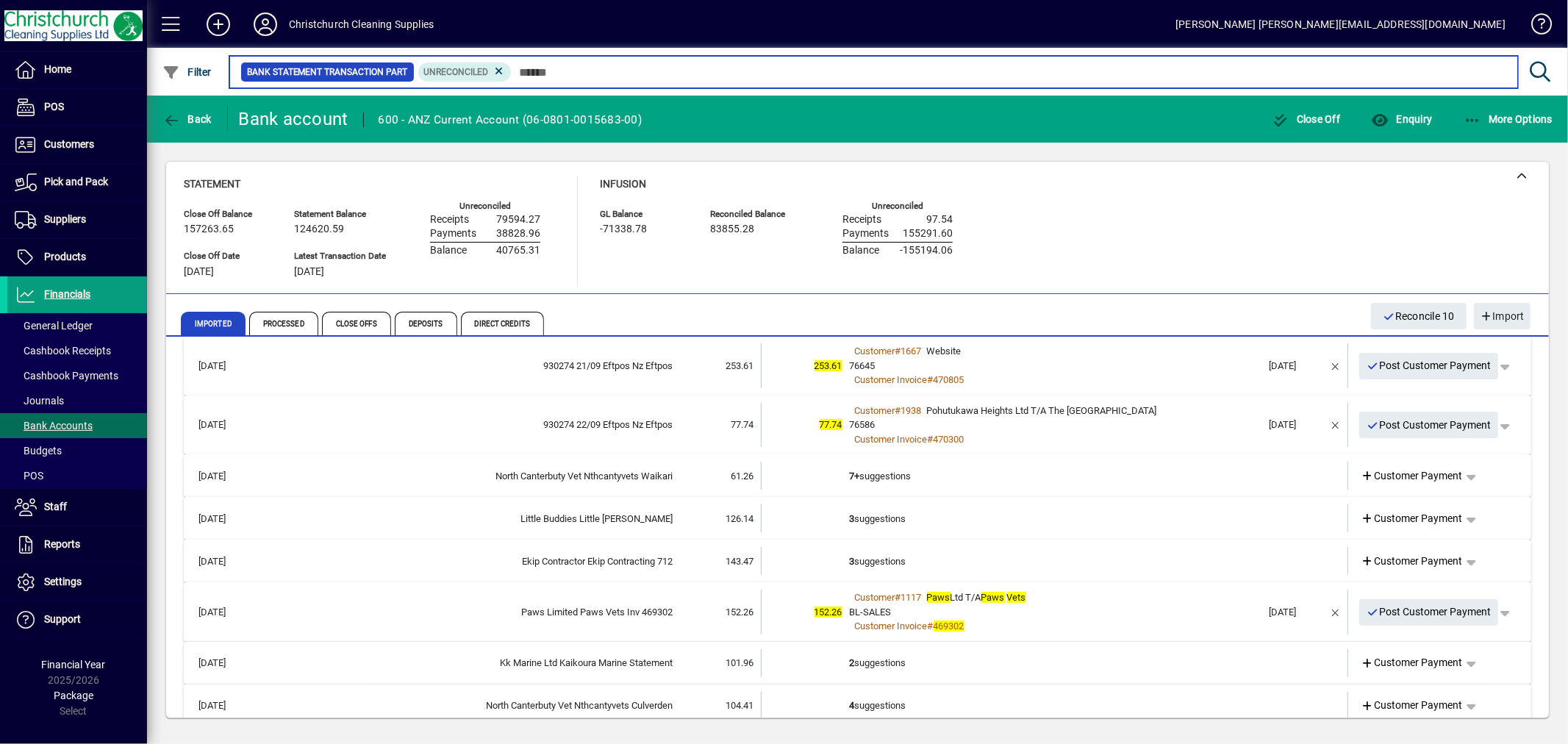
scroll to position [327, 0]
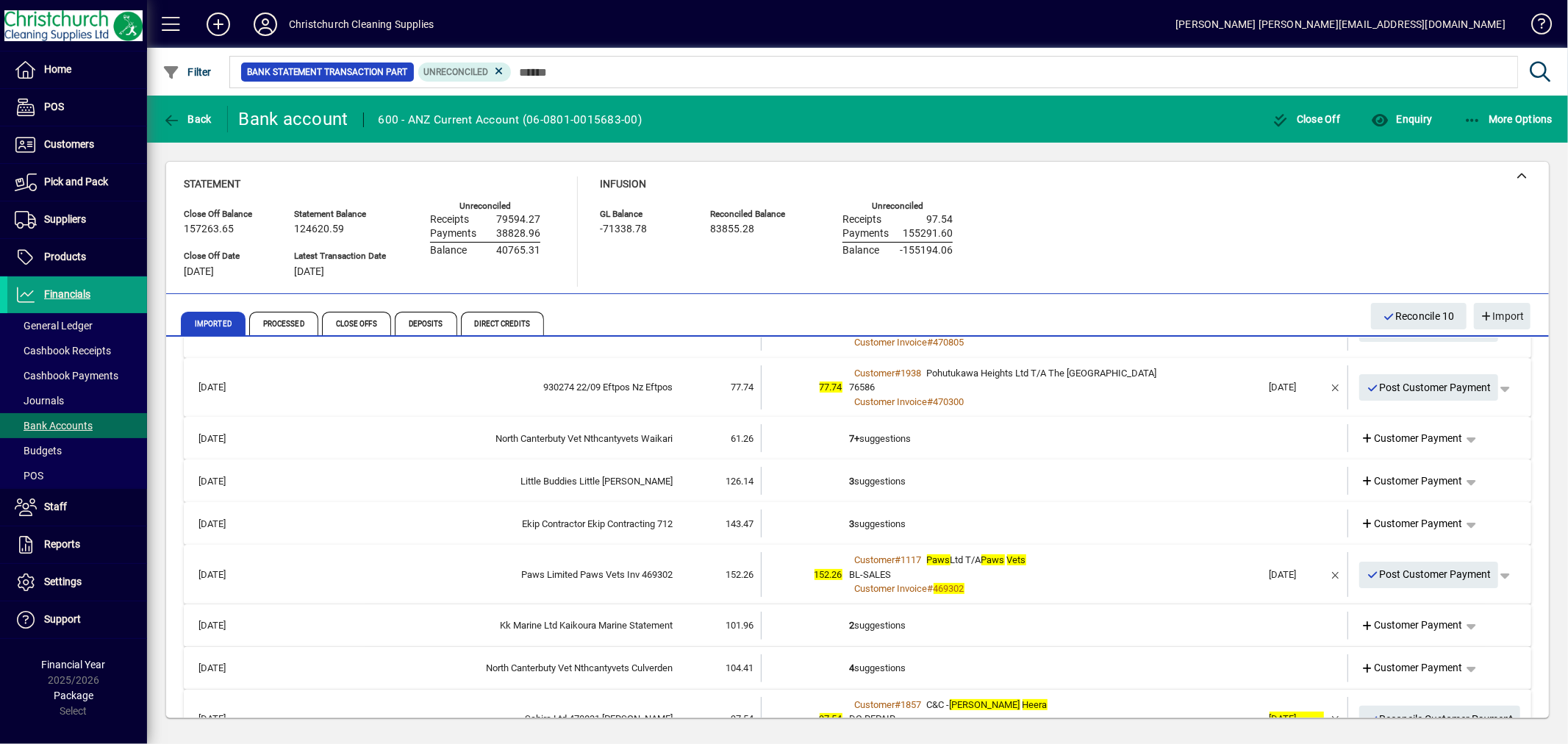
click at [878, 484] on td "3 suggestions" at bounding box center [1056, 481] width 412 height 28
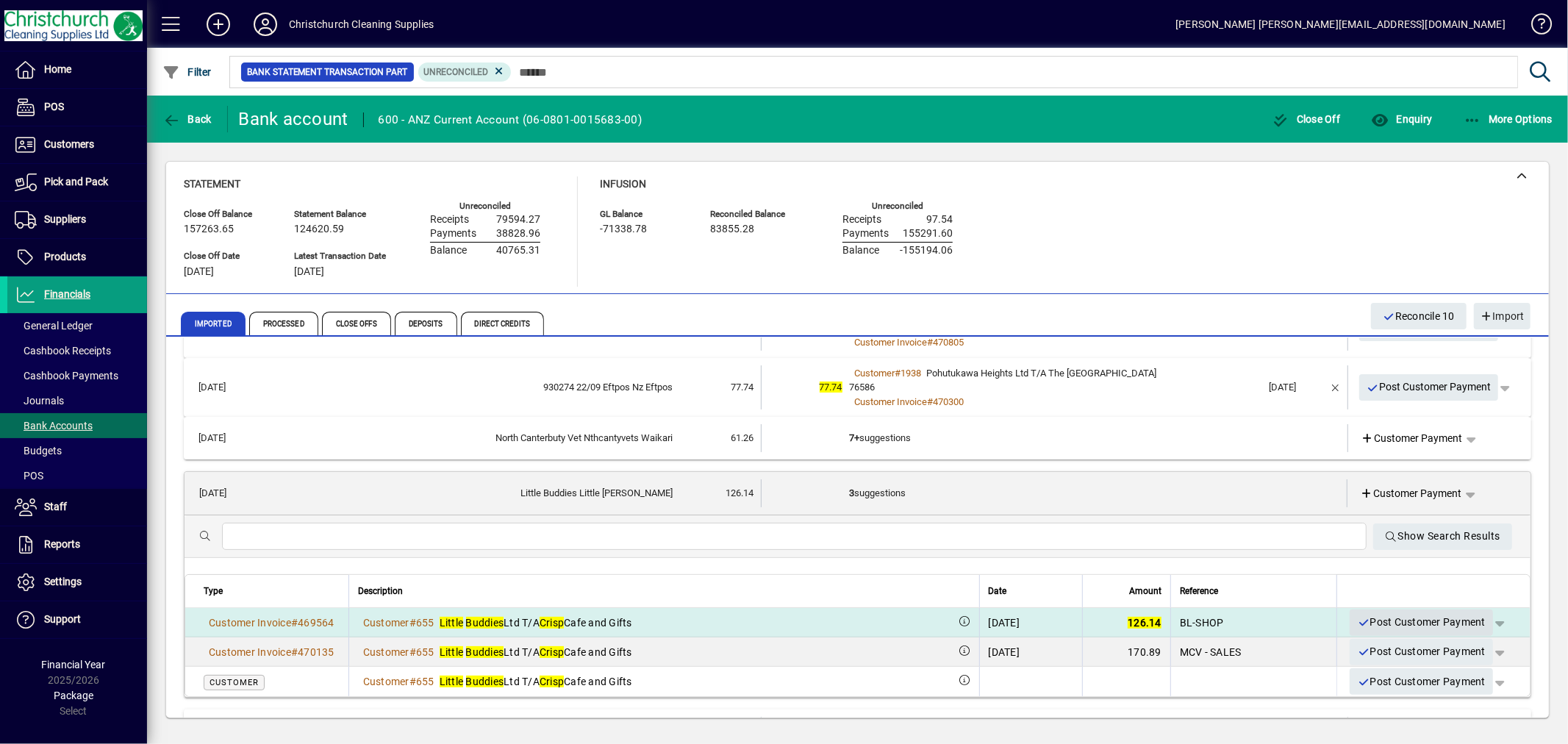
click at [1404, 618] on span "Post Customer Payment" at bounding box center [1422, 622] width 129 height 24
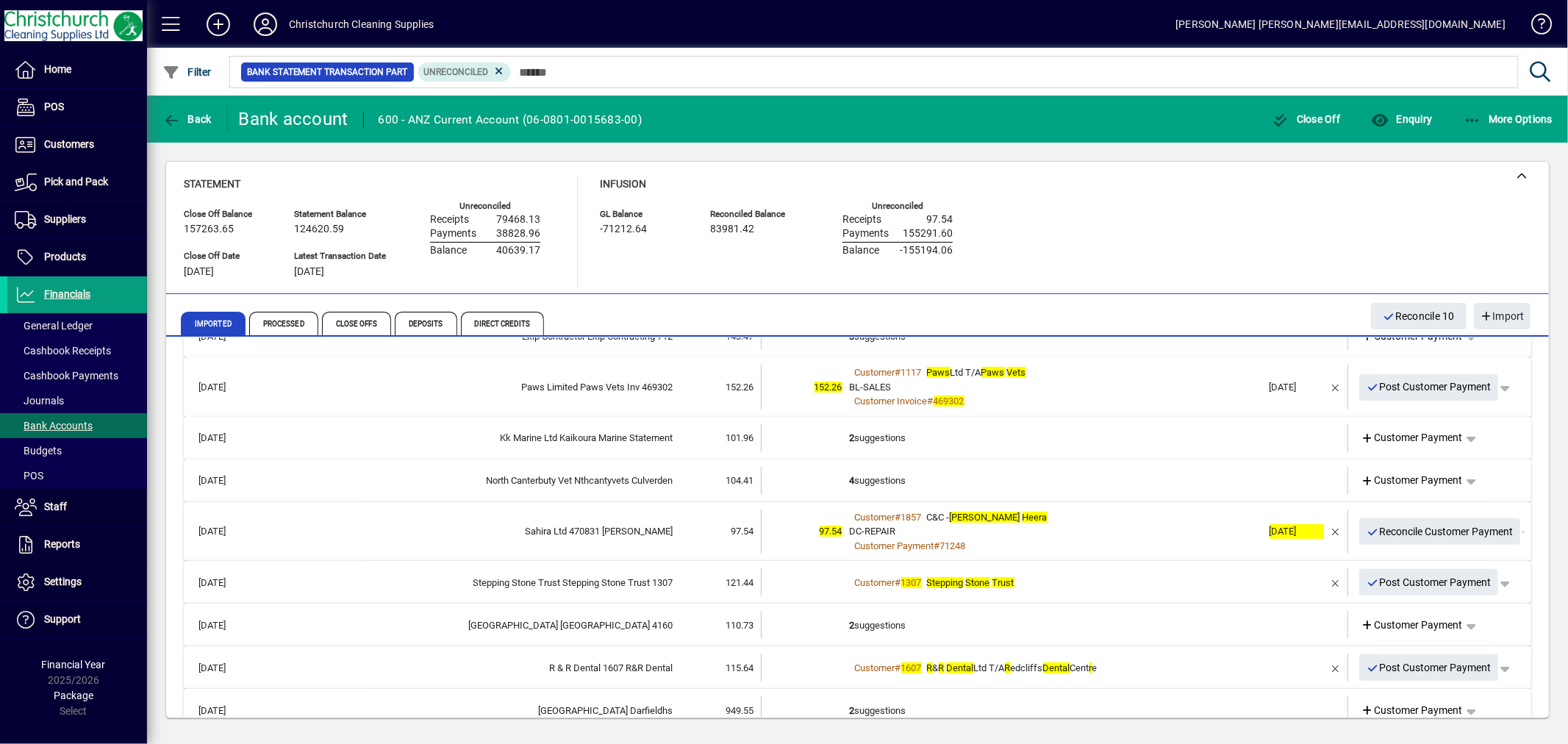
scroll to position [490, 0]
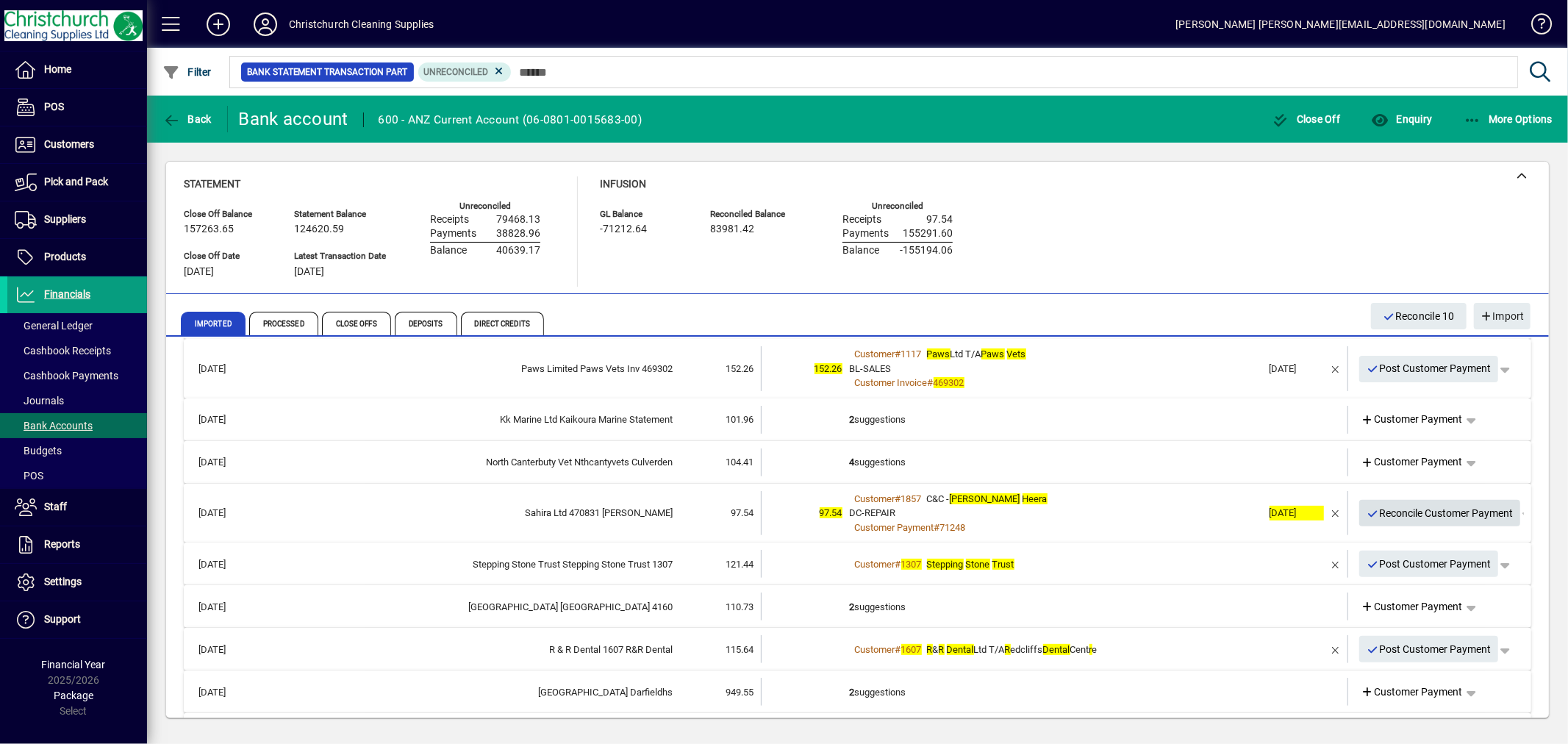
click at [1380, 508] on span "Reconcile Customer Payment" at bounding box center [1439, 513] width 147 height 24
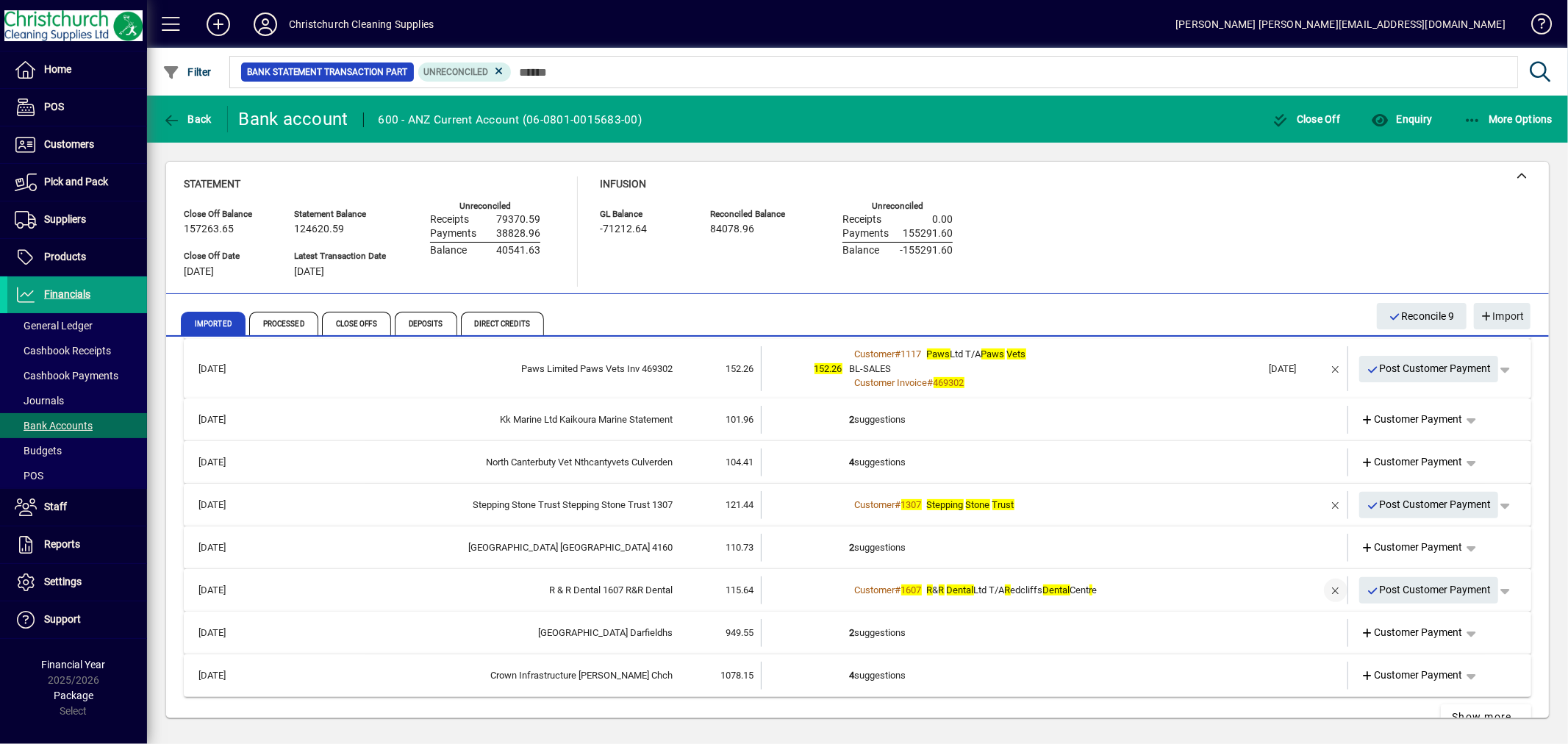
click at [1326, 584] on span "button" at bounding box center [1336, 590] width 35 height 35
click at [886, 588] on td "3 suggestions" at bounding box center [1056, 590] width 412 height 28
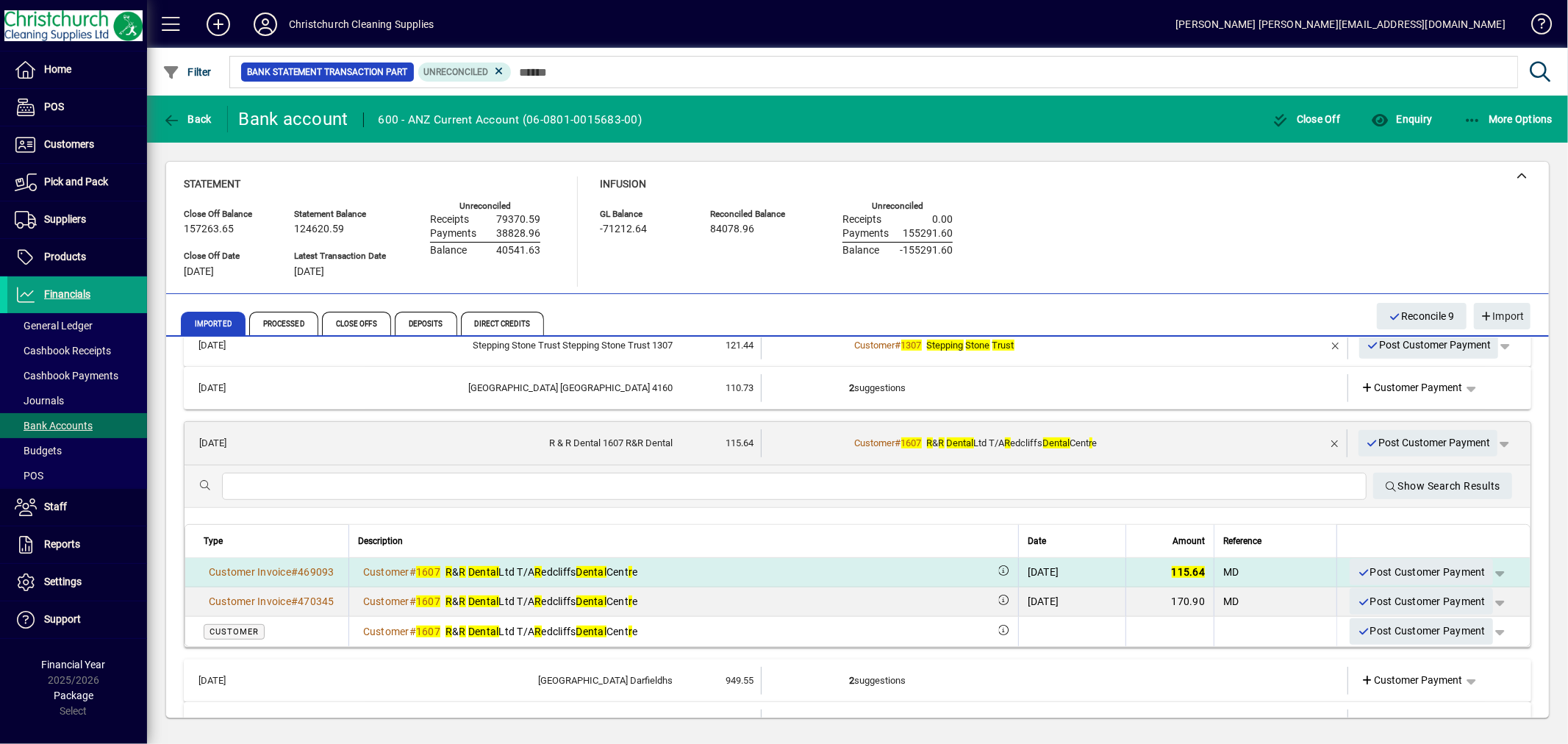
scroll to position [653, 0]
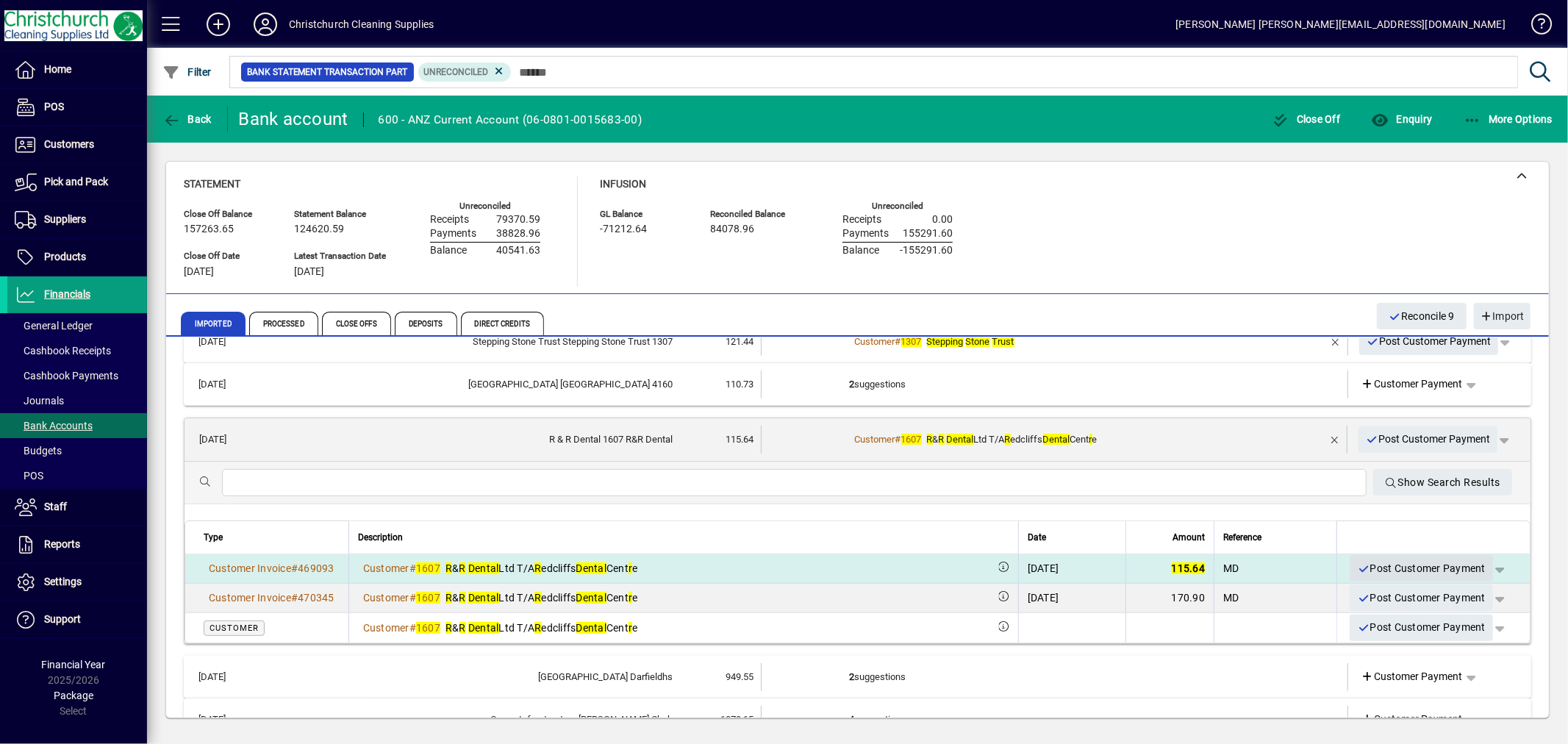
click at [1400, 560] on span "Post Customer Payment" at bounding box center [1422, 569] width 129 height 24
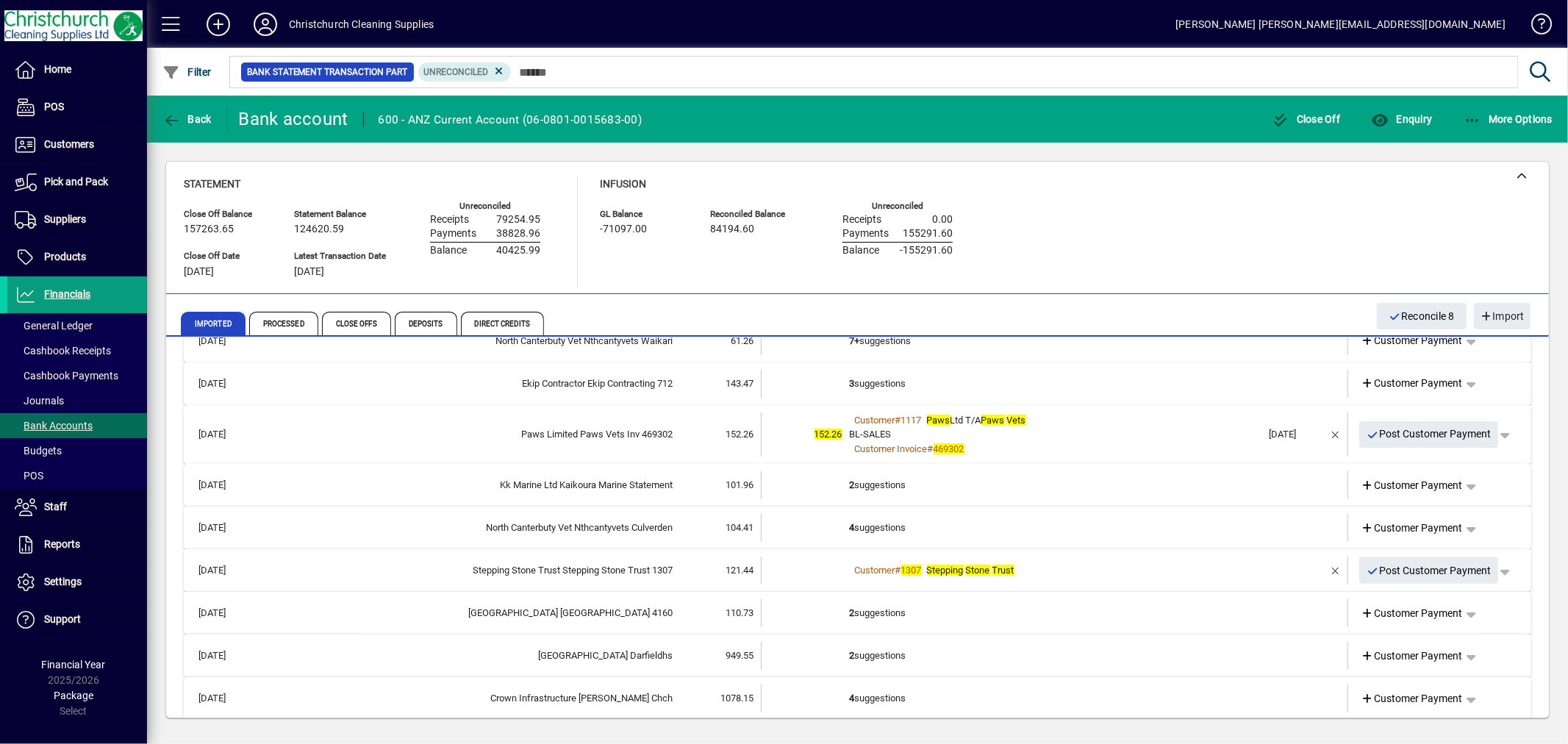
scroll to position [397, 0]
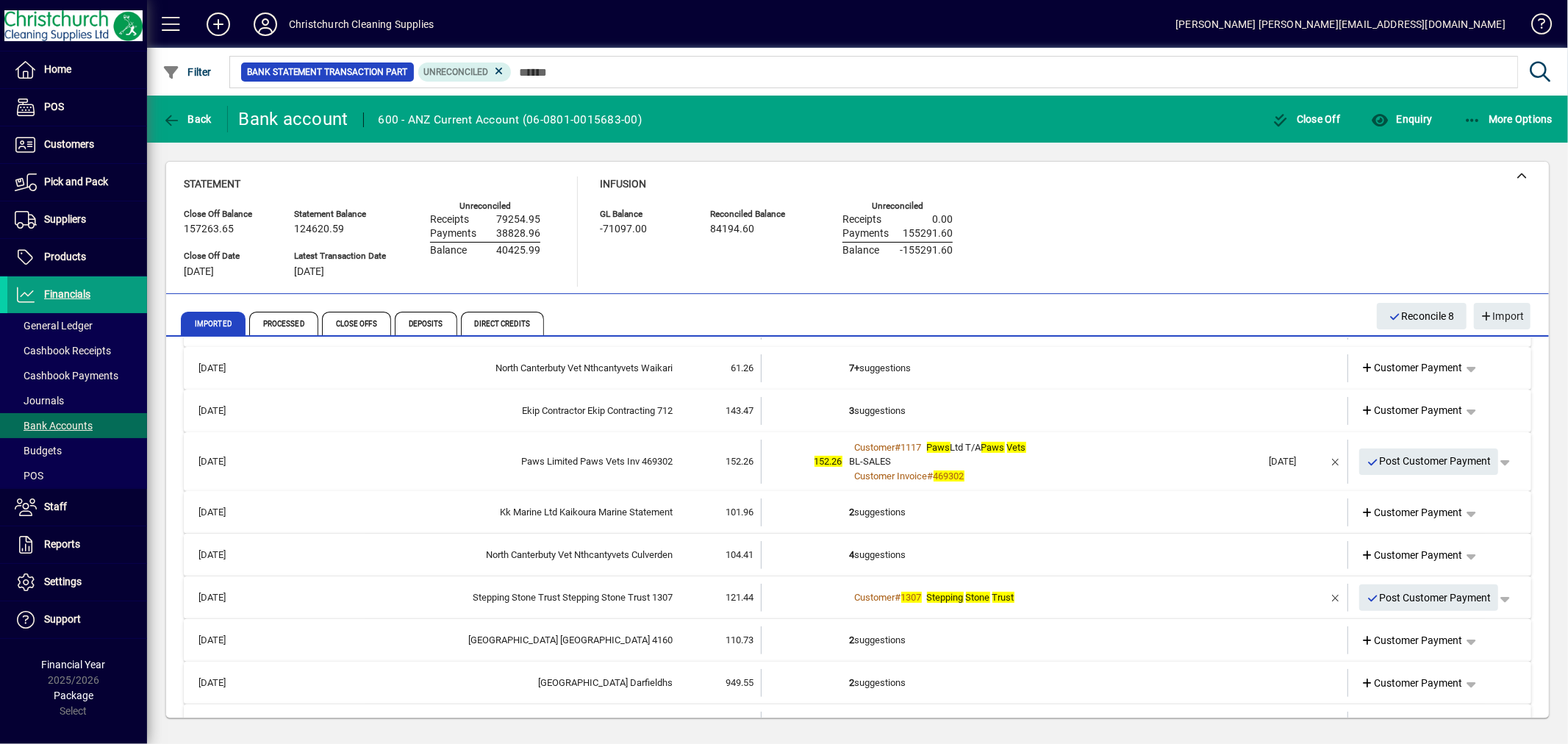
click at [869, 633] on td "2 suggestions" at bounding box center [1056, 641] width 412 height 28
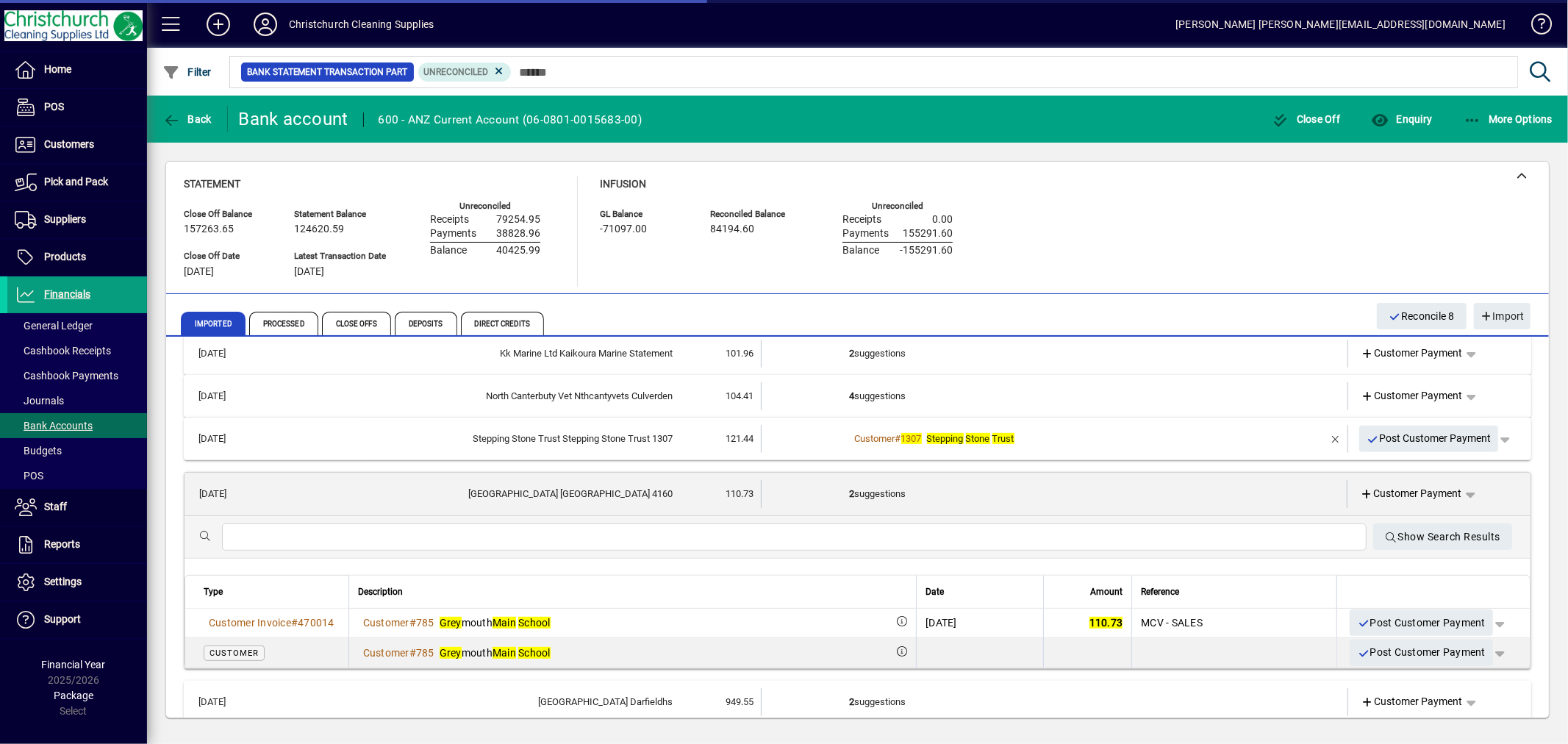
scroll to position [561, 0]
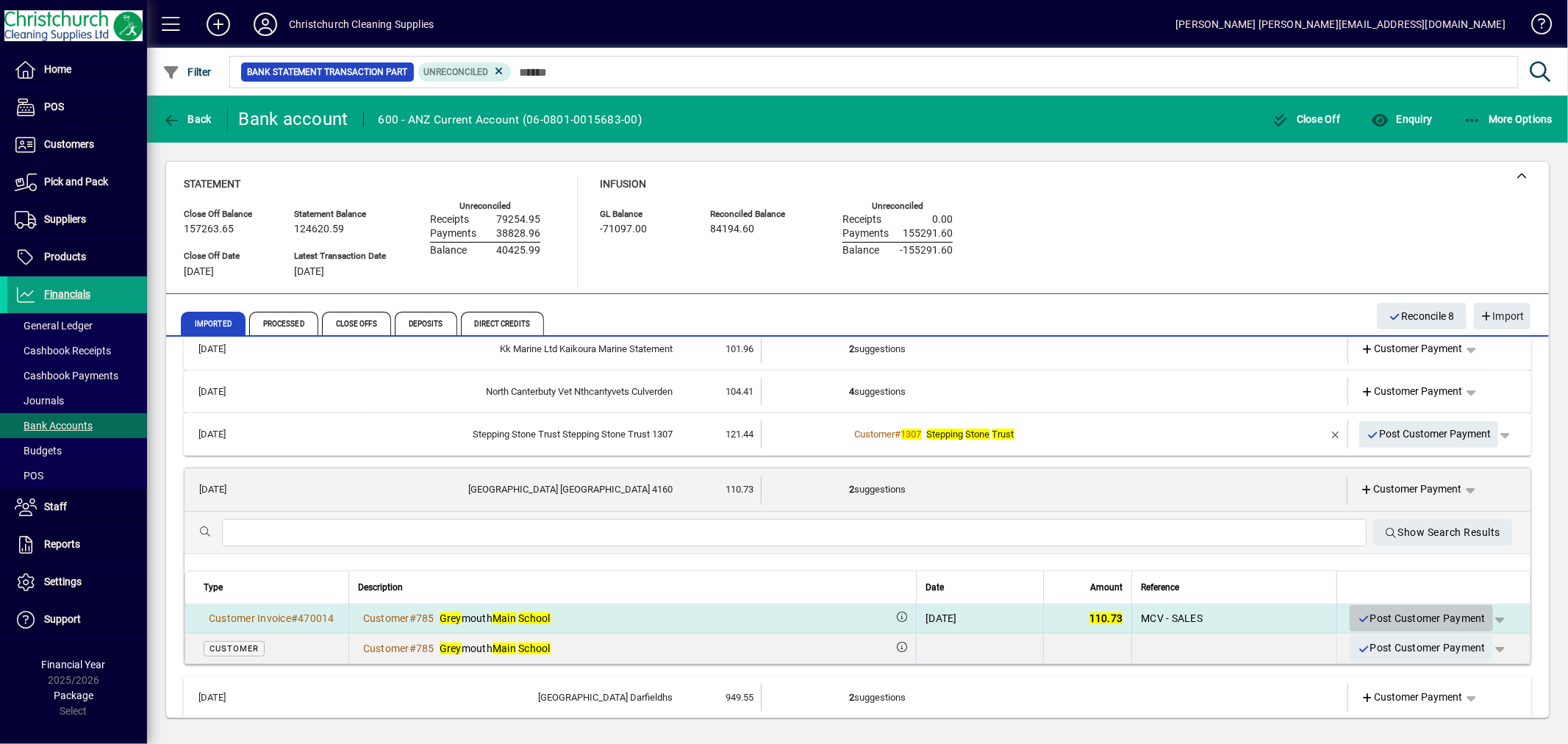
click at [1380, 611] on span "Post Customer Payment" at bounding box center [1422, 618] width 129 height 24
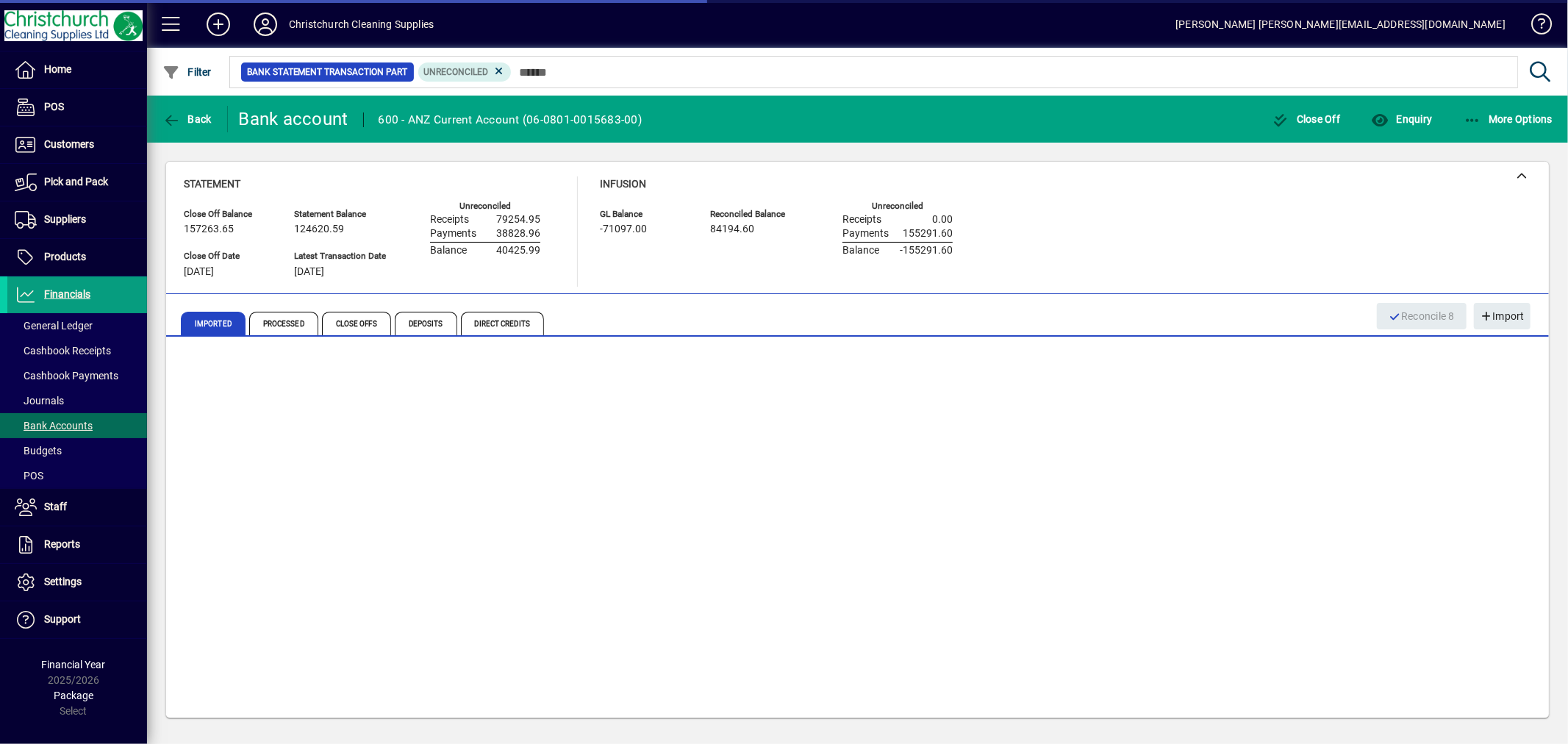
scroll to position [436, 0]
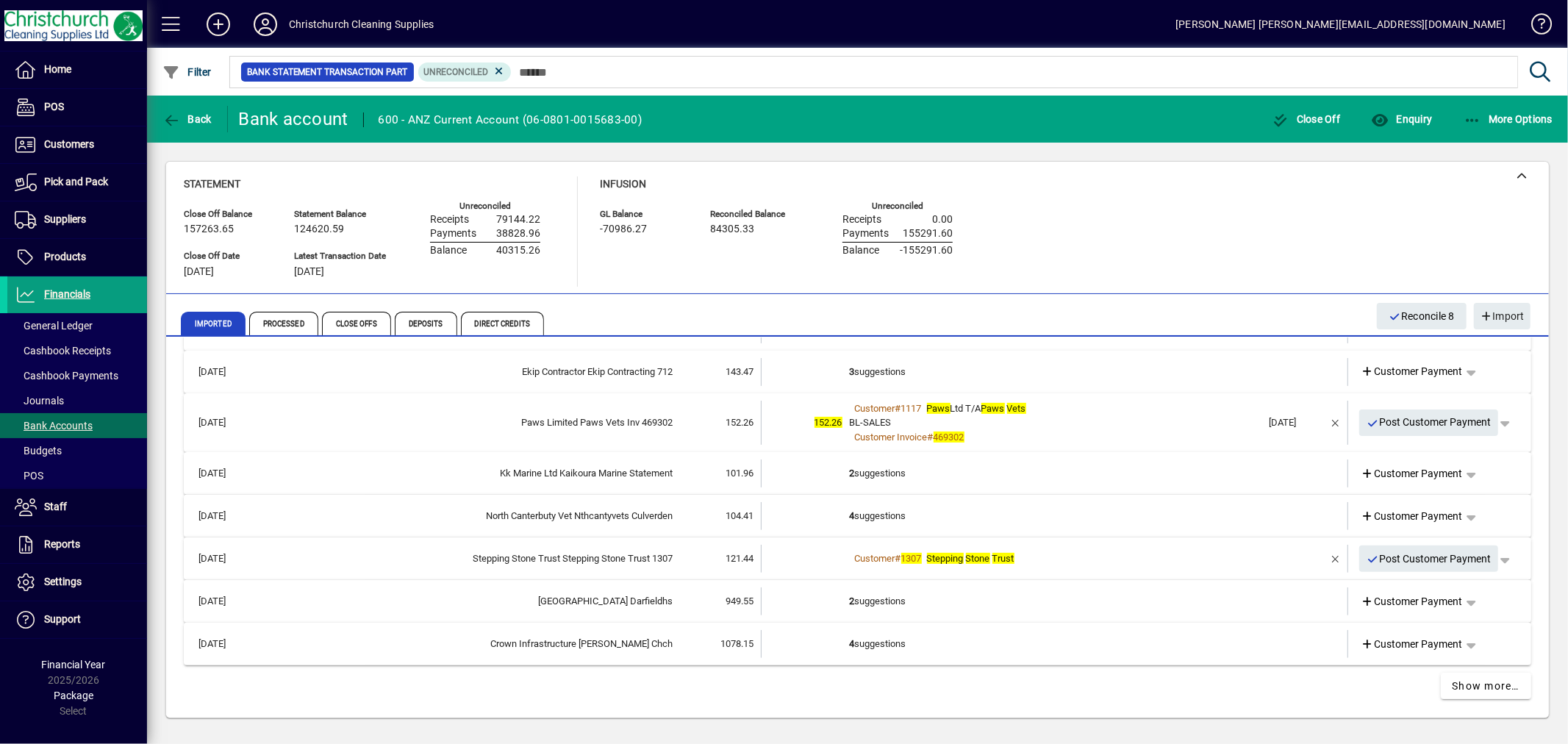
click at [869, 597] on td "2 suggestions" at bounding box center [1056, 601] width 412 height 28
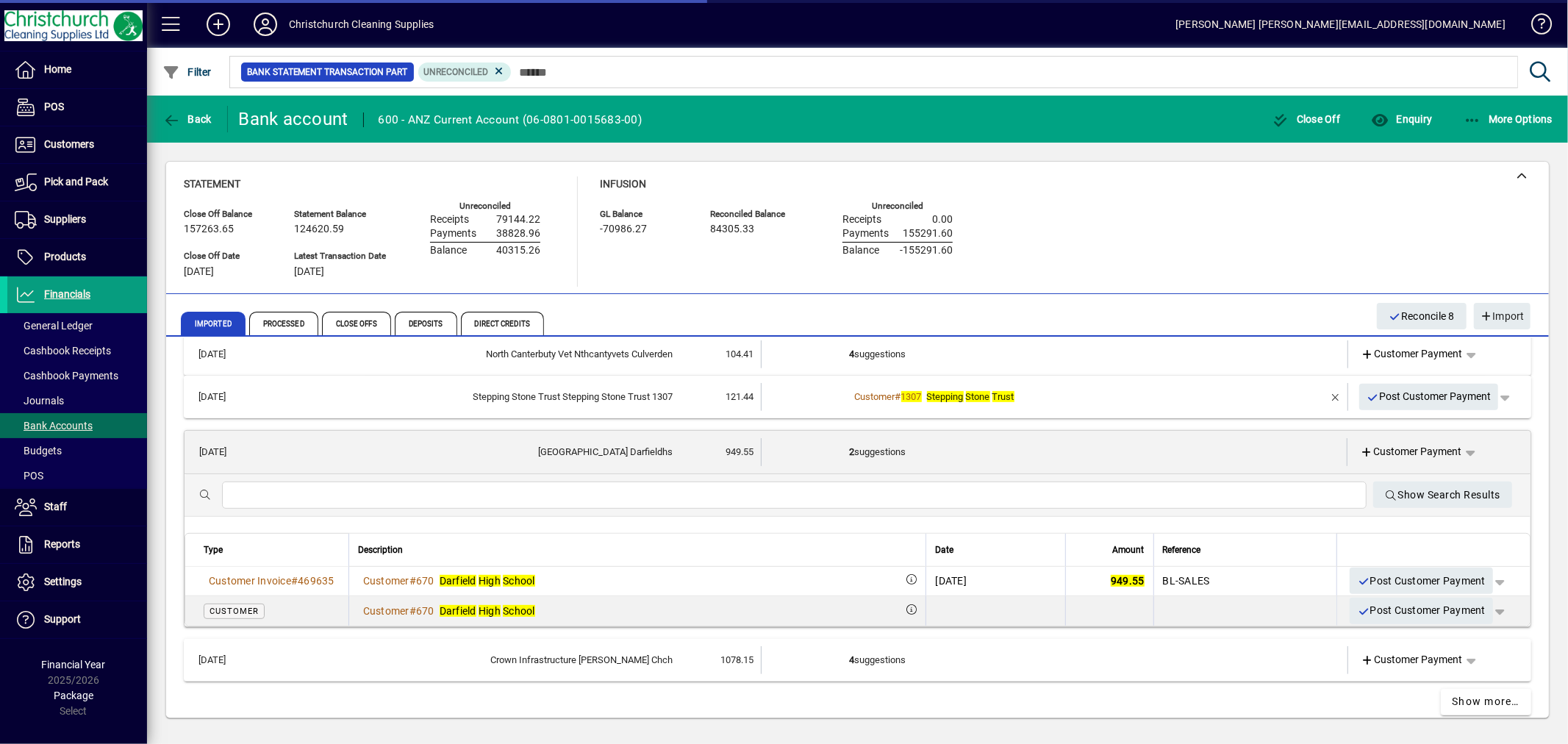
scroll to position [599, 0]
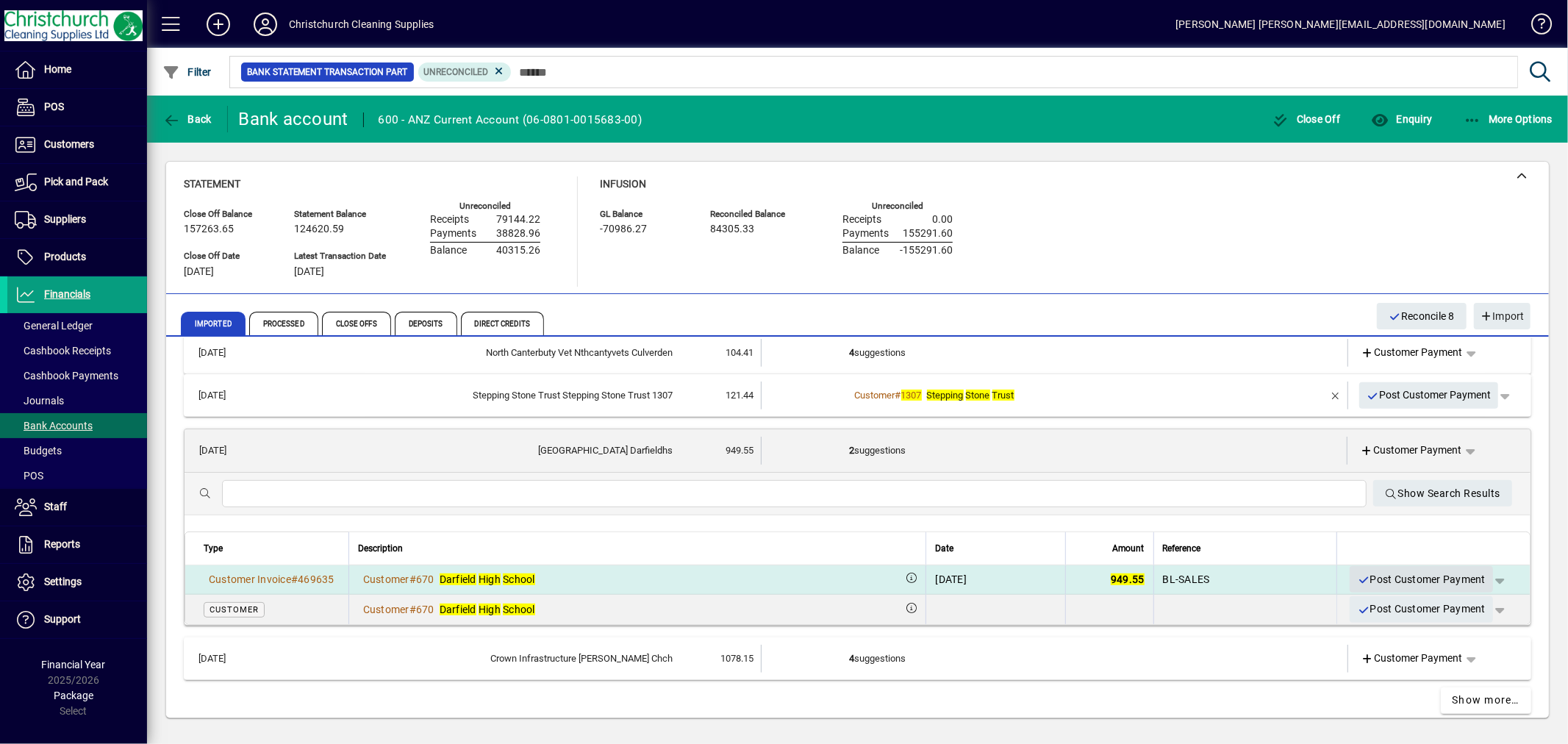
click at [1398, 574] on span "Post Customer Payment" at bounding box center [1422, 579] width 129 height 24
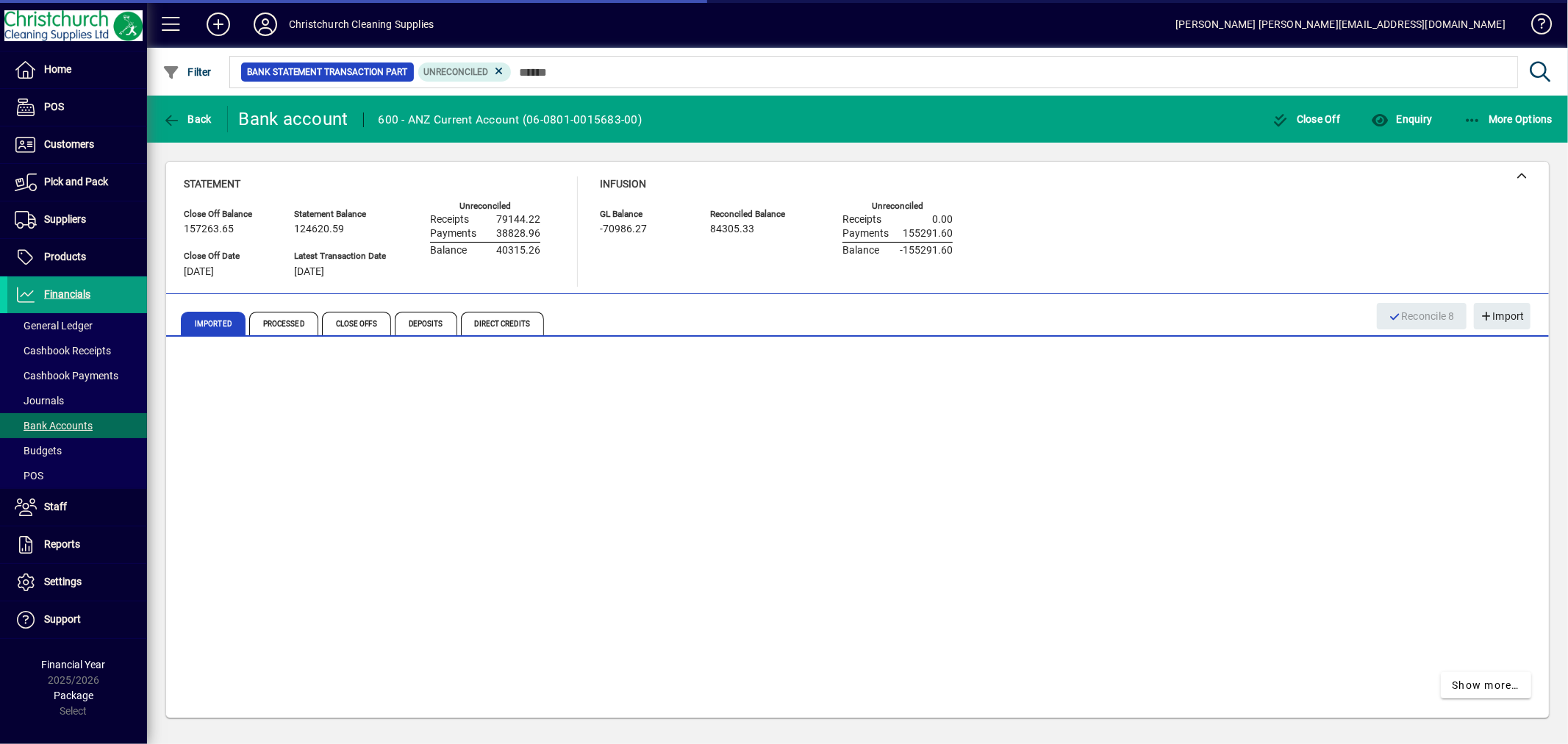
scroll to position [393, 0]
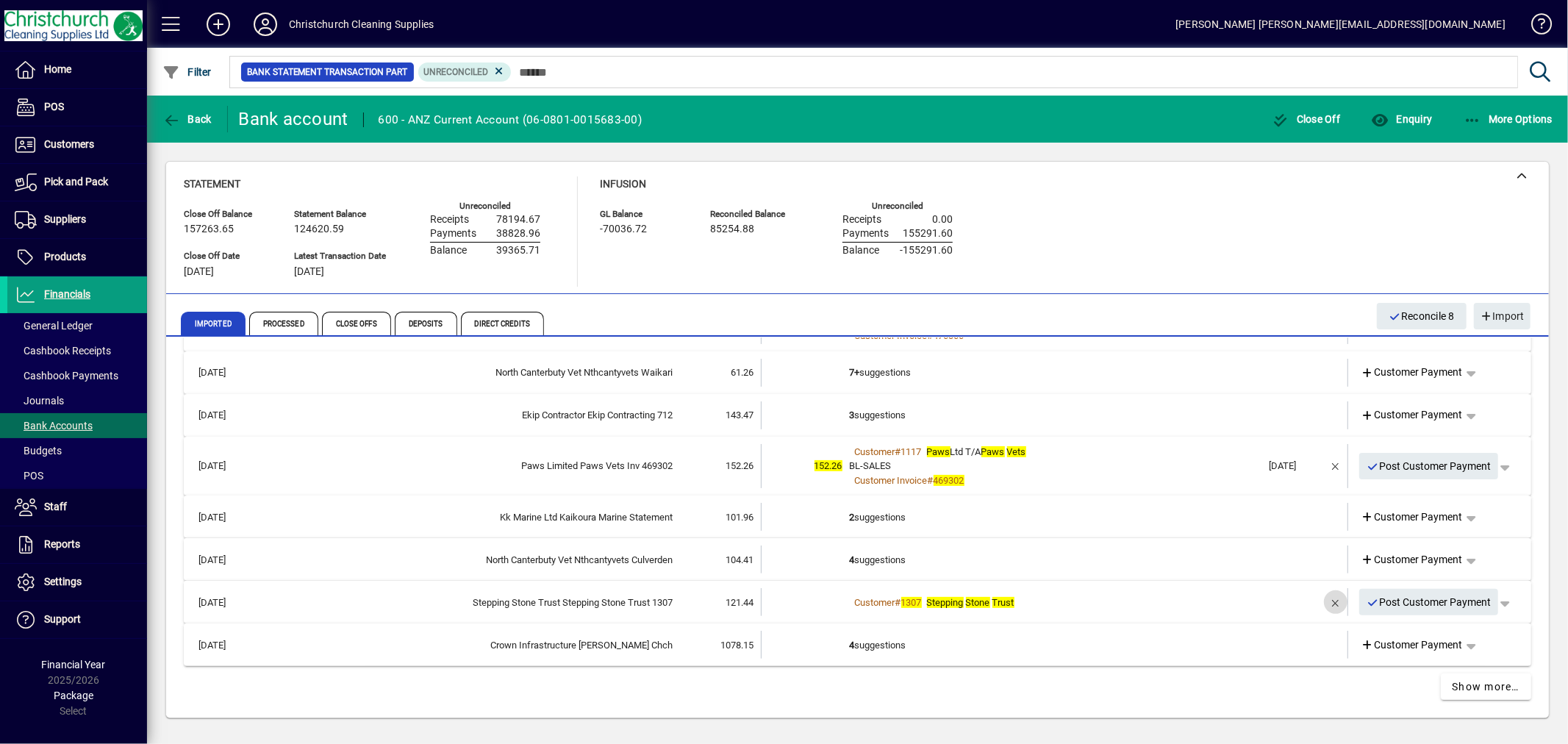
click at [1327, 601] on span "button" at bounding box center [1336, 602] width 35 height 35
click at [864, 598] on td "2 suggestions" at bounding box center [1056, 602] width 412 height 28
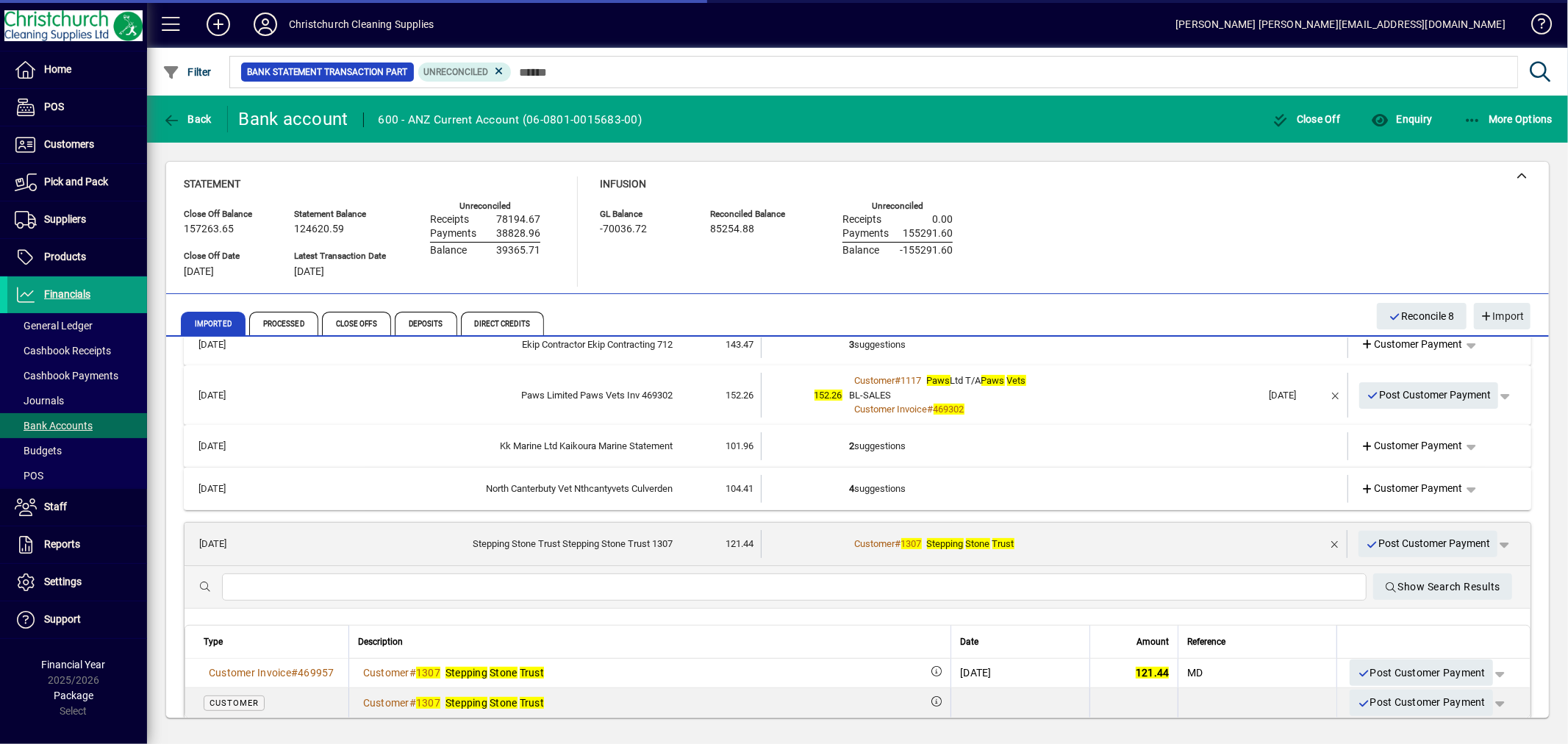
scroll to position [556, 0]
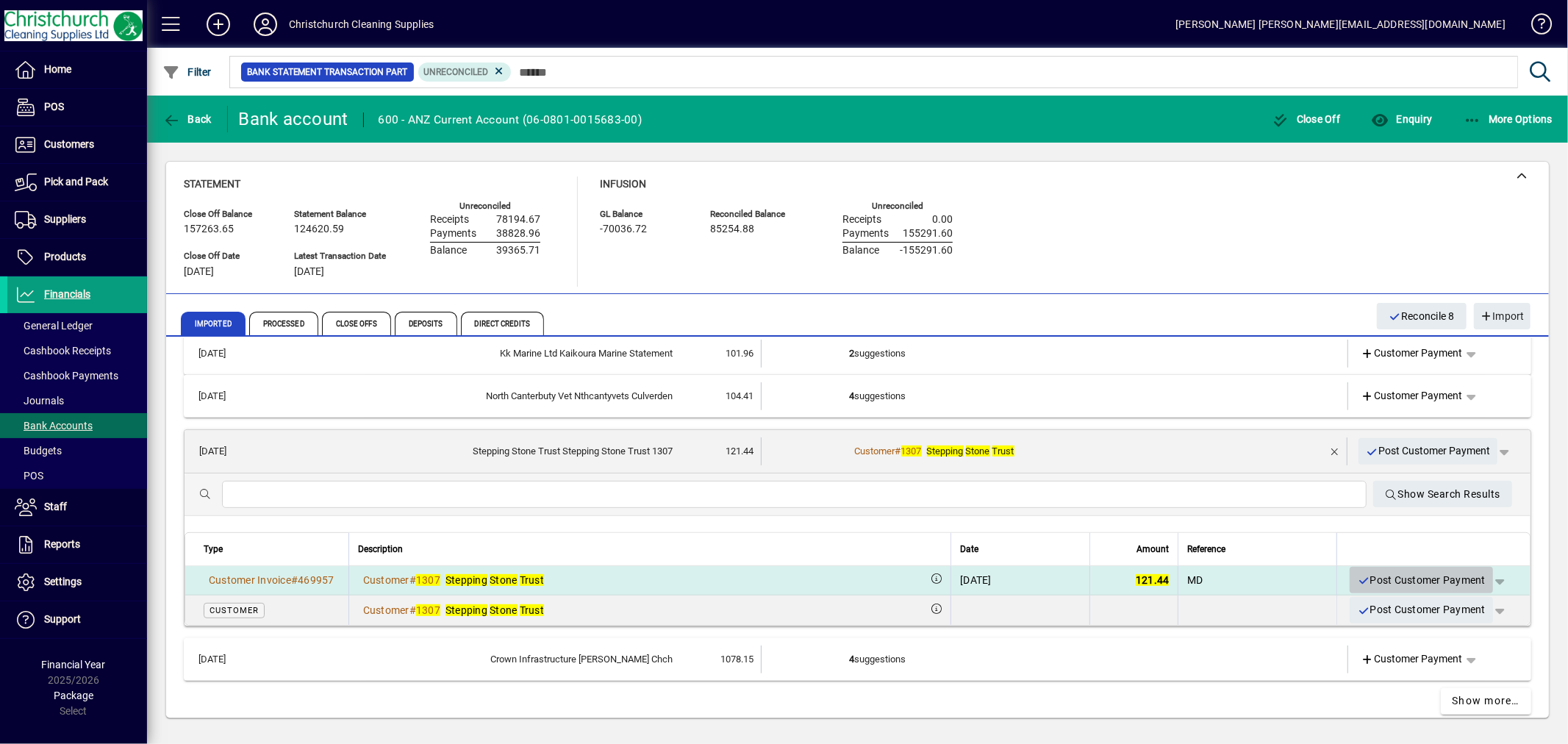
click at [1384, 574] on span "Post Customer Payment" at bounding box center [1422, 580] width 129 height 24
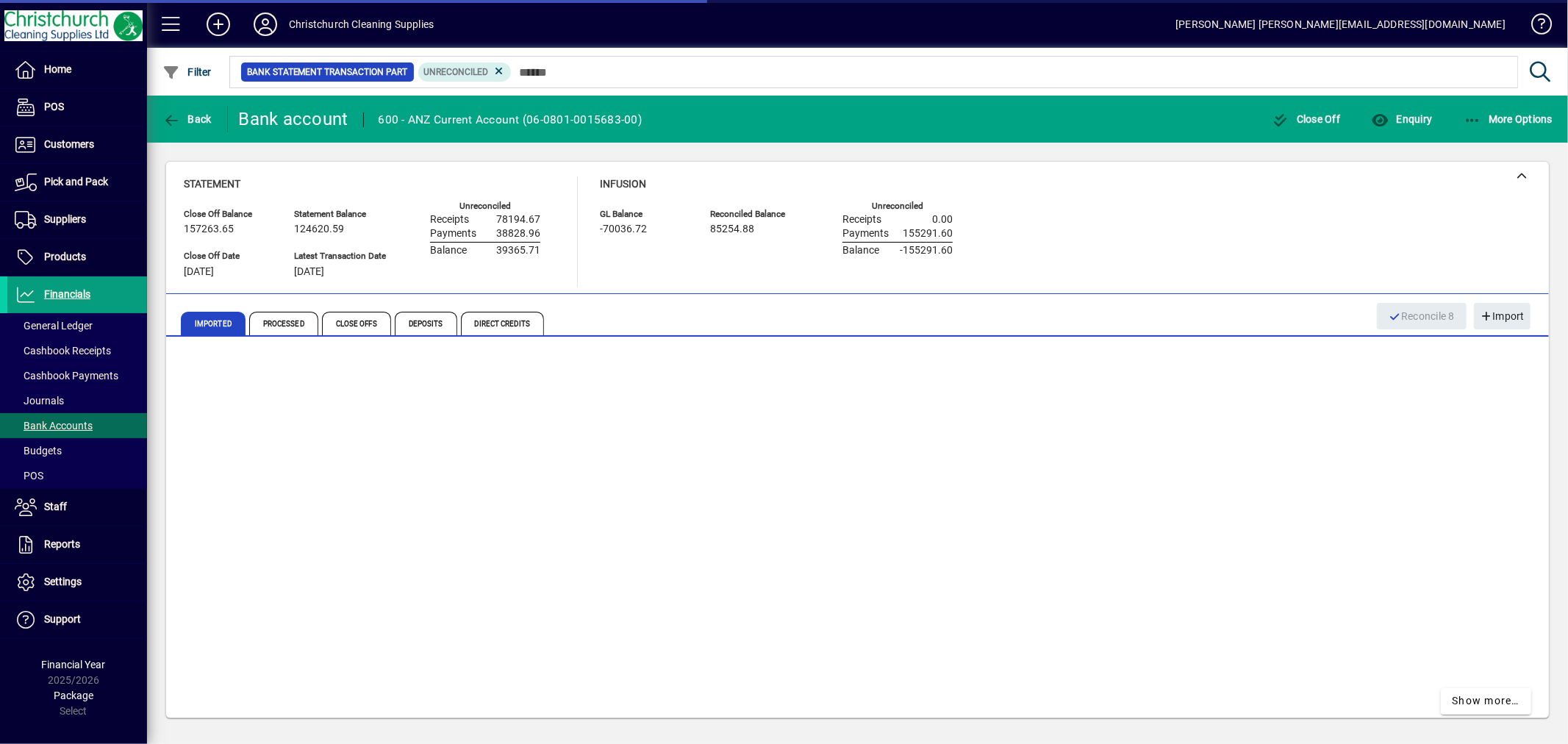
scroll to position [350, 0]
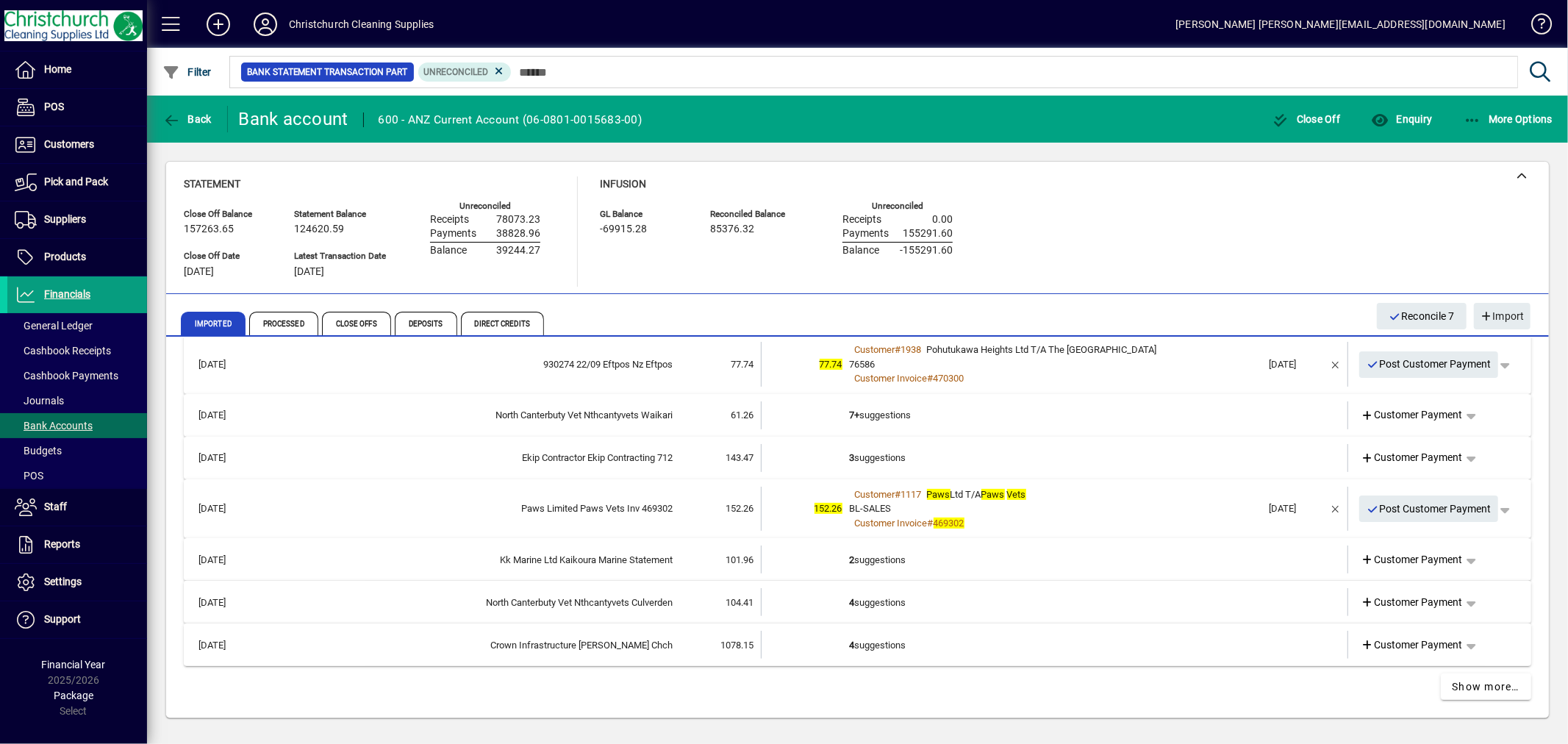
click at [864, 637] on td "4 suggestions" at bounding box center [1056, 645] width 412 height 28
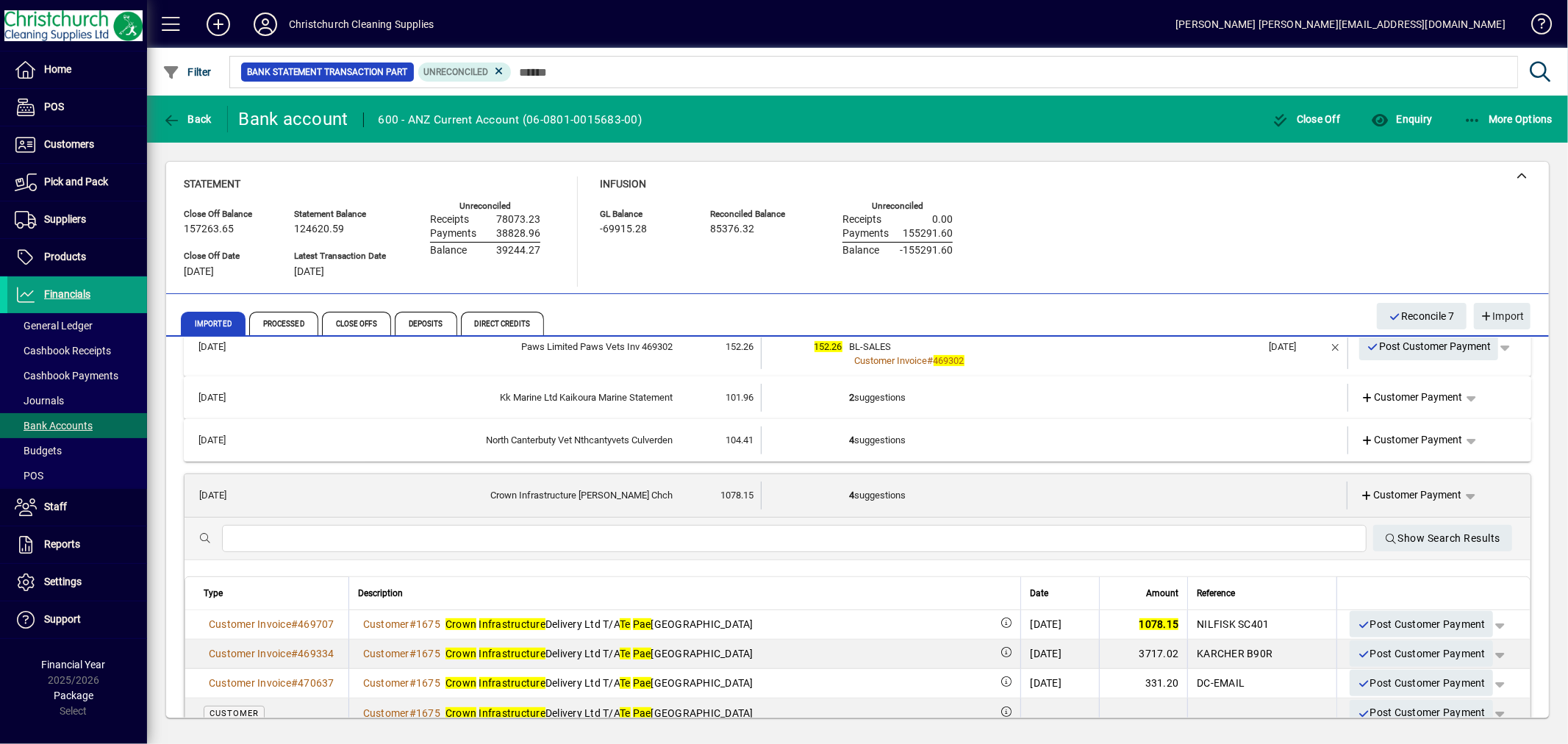
scroll to position [513, 0]
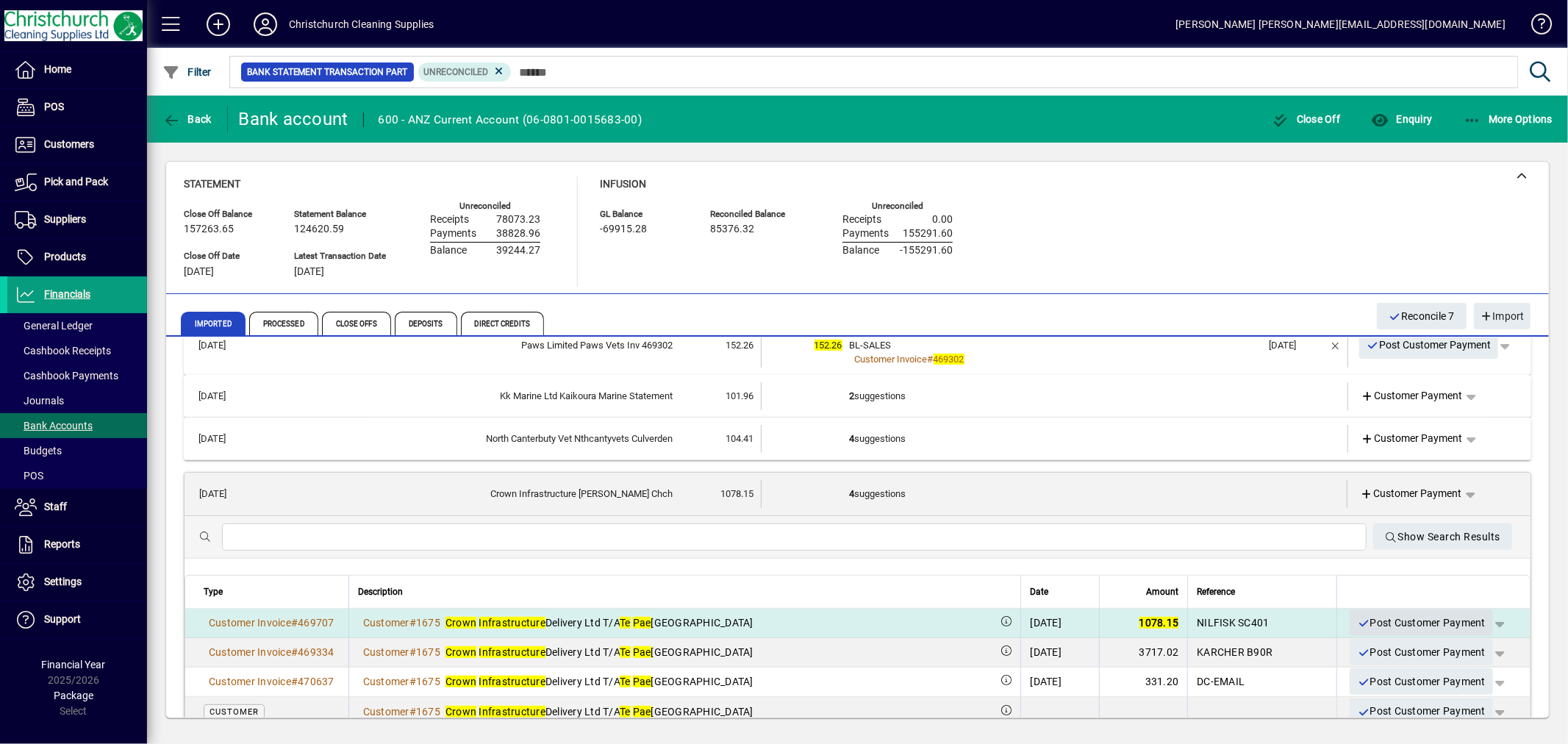
click at [1394, 618] on span "Post Customer Payment" at bounding box center [1422, 623] width 129 height 24
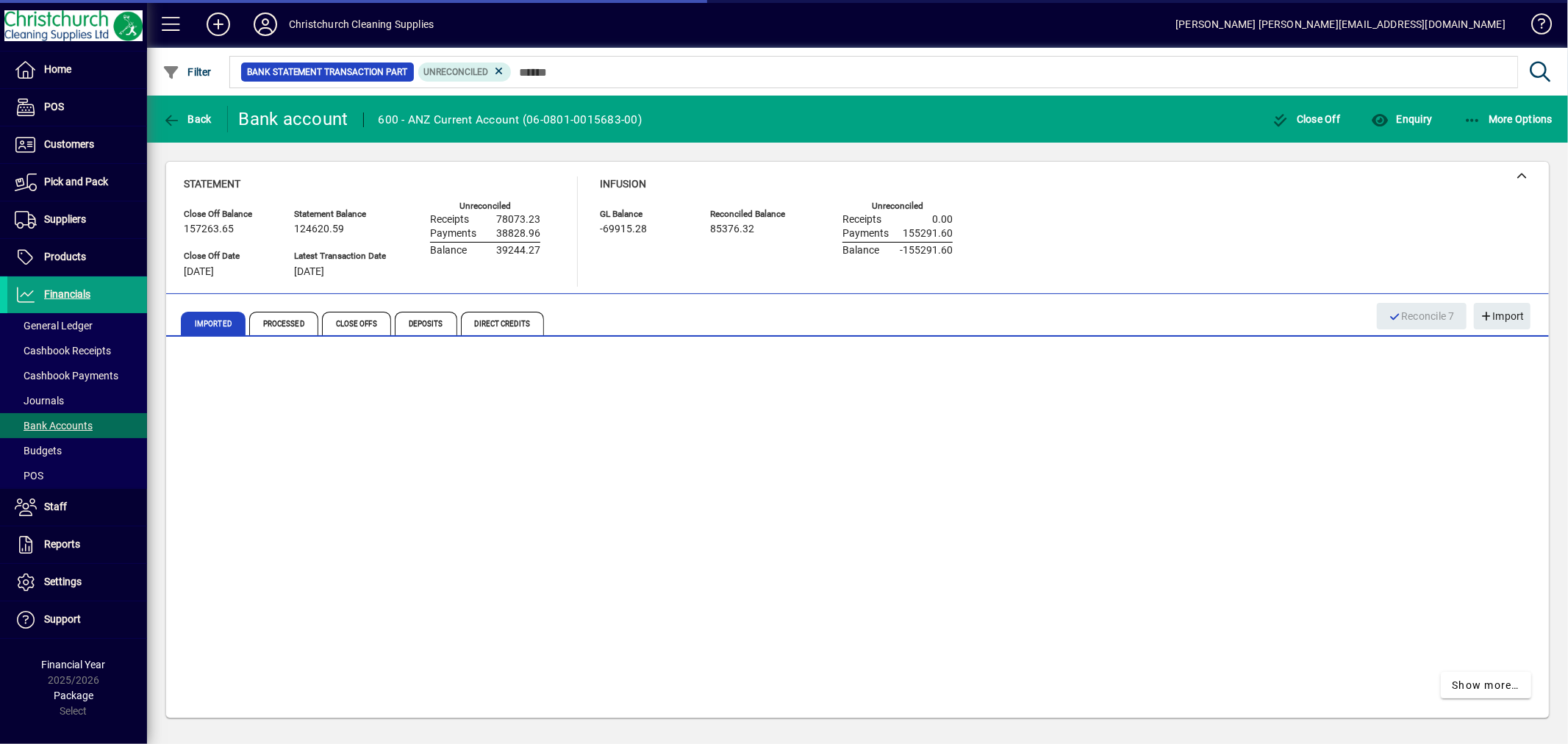
scroll to position [307, 0]
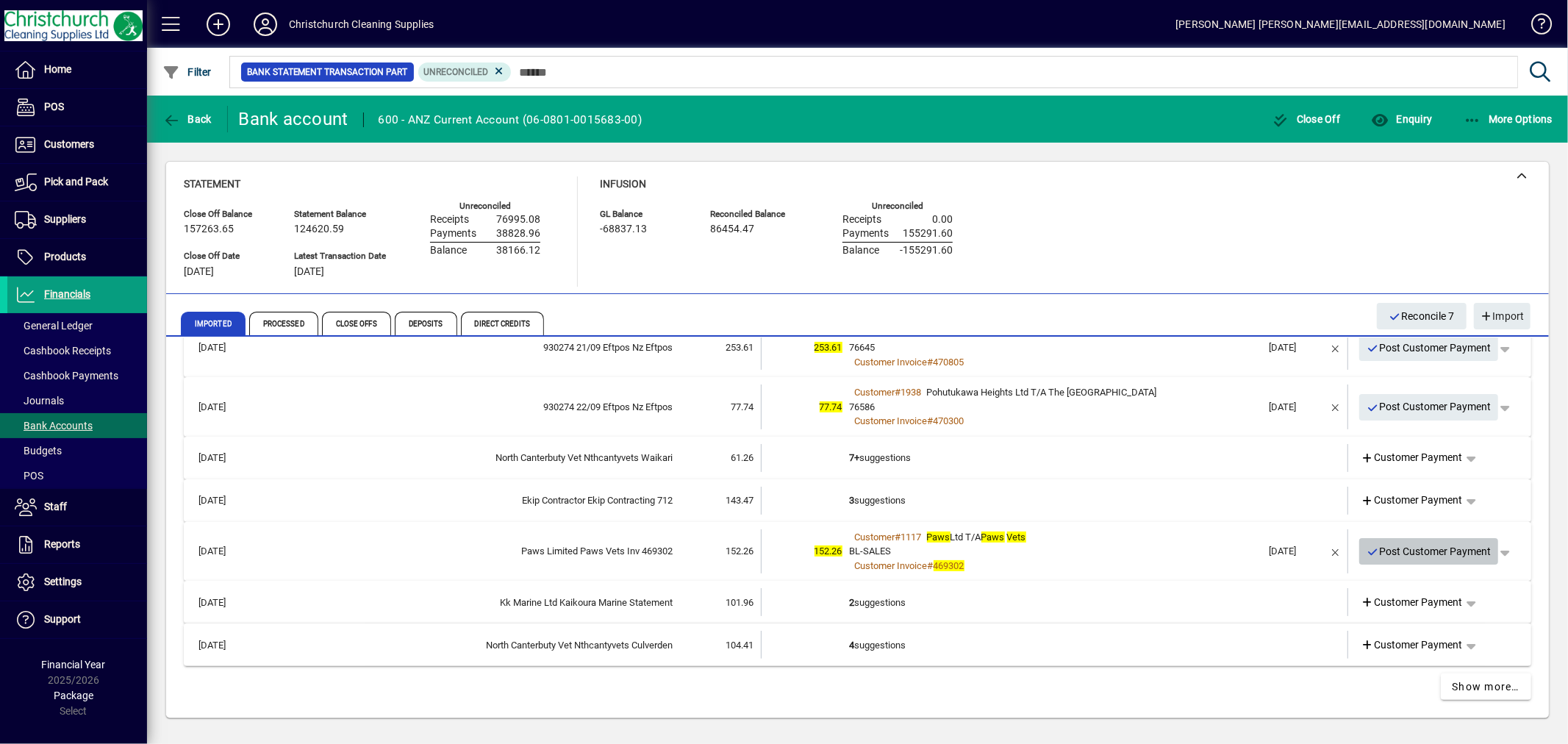
click at [1405, 548] on span "Post Customer Payment" at bounding box center [1428, 552] width 125 height 24
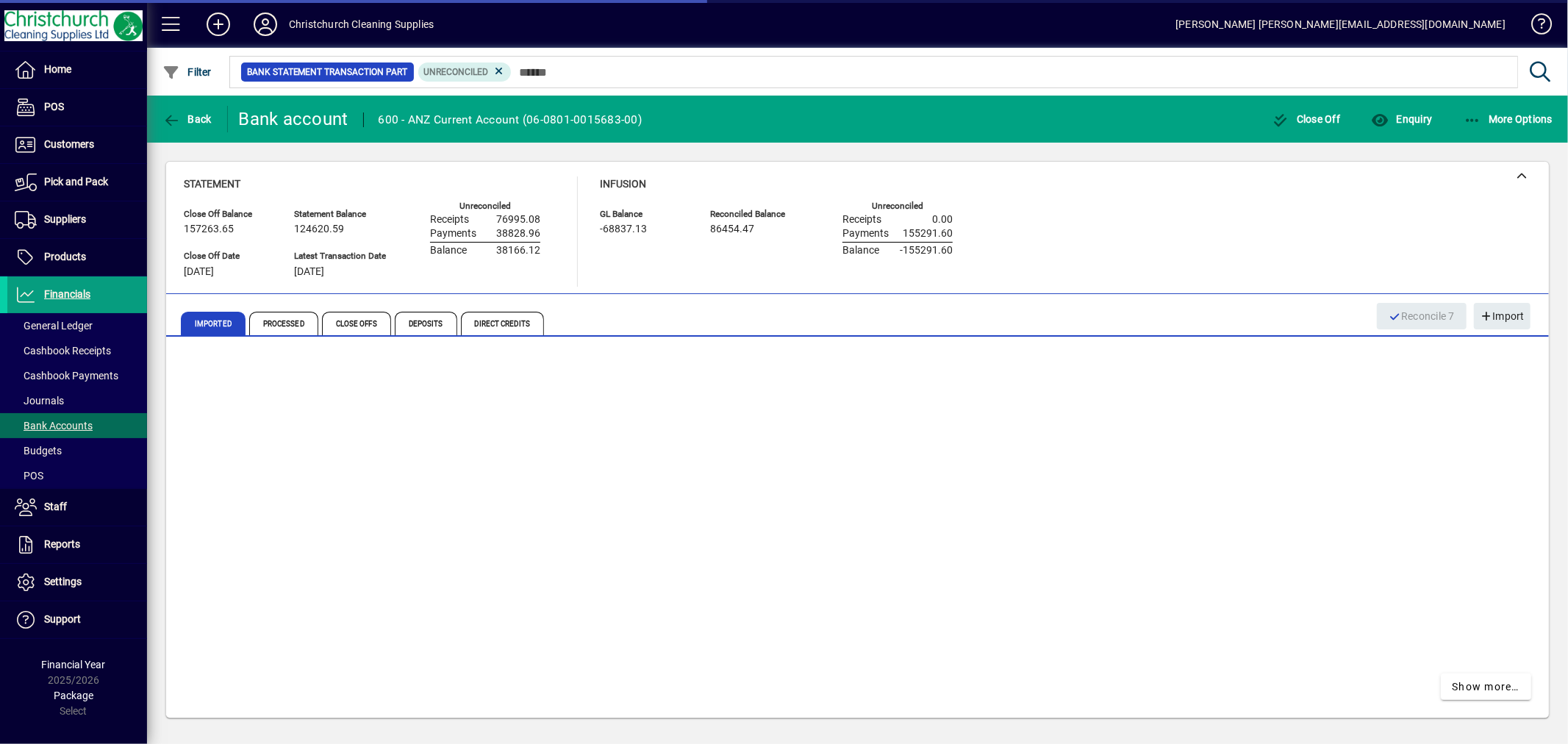
scroll to position [248, 0]
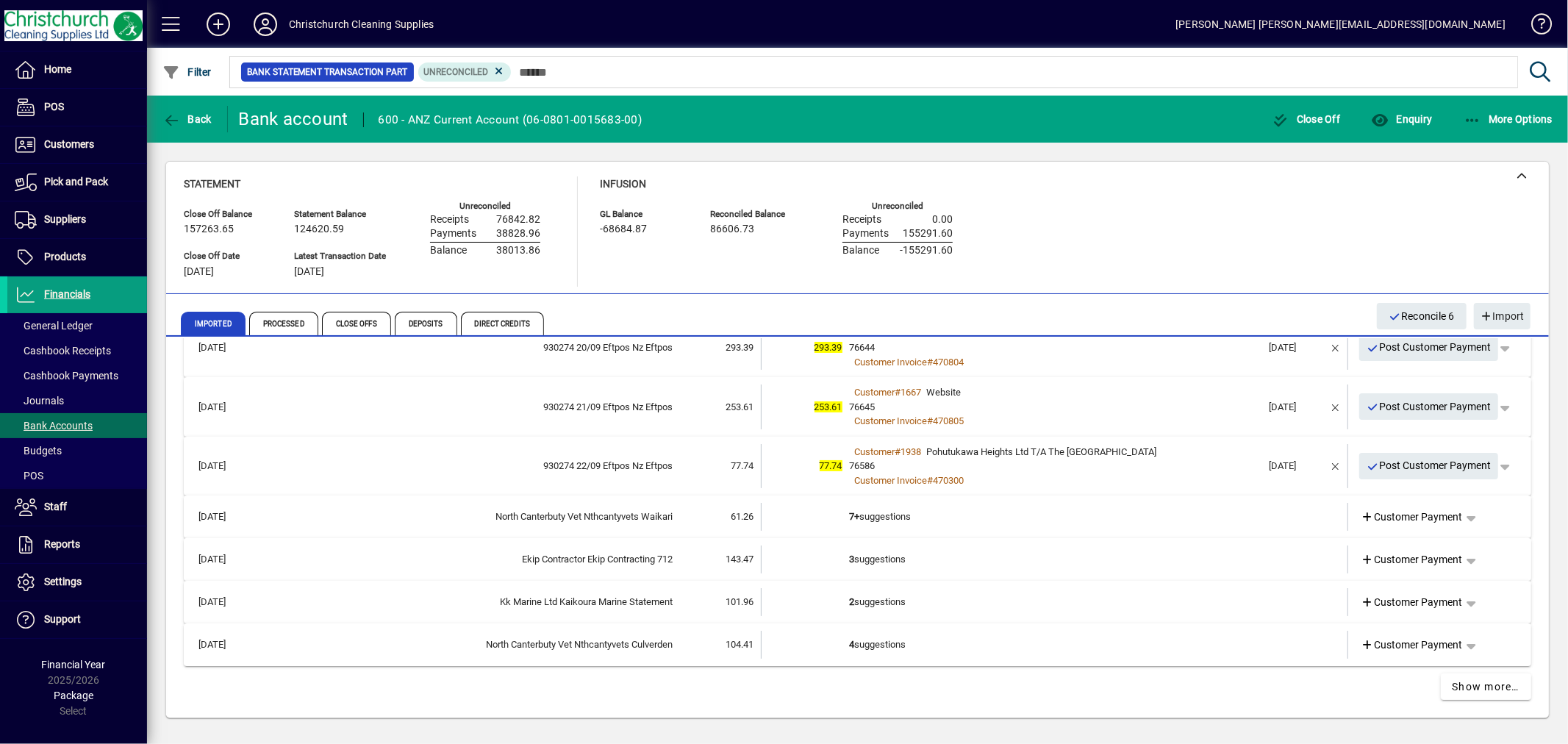
click at [897, 553] on td "3 suggestions" at bounding box center [1056, 560] width 412 height 28
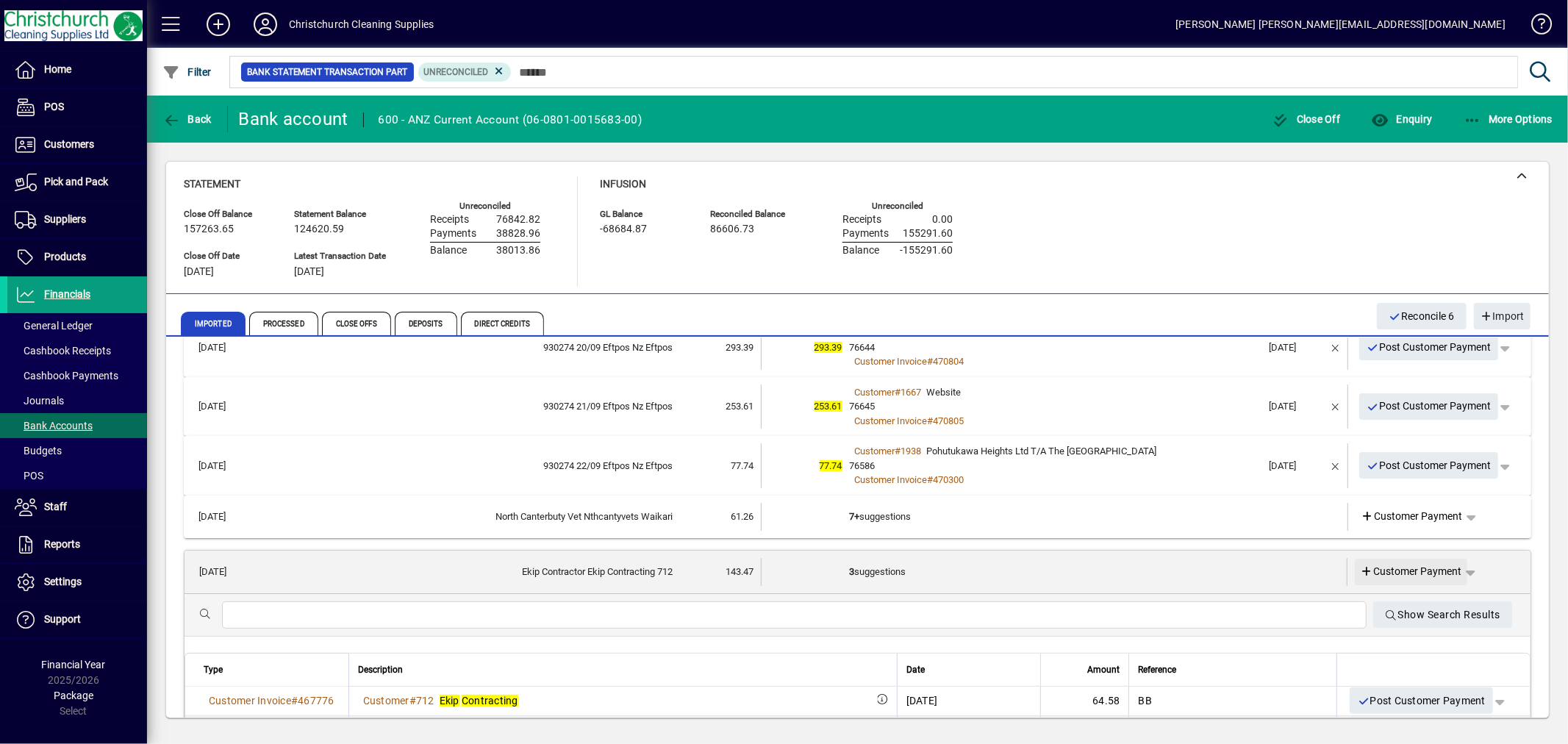
click at [1383, 564] on span "Customer Payment" at bounding box center [1411, 571] width 101 height 16
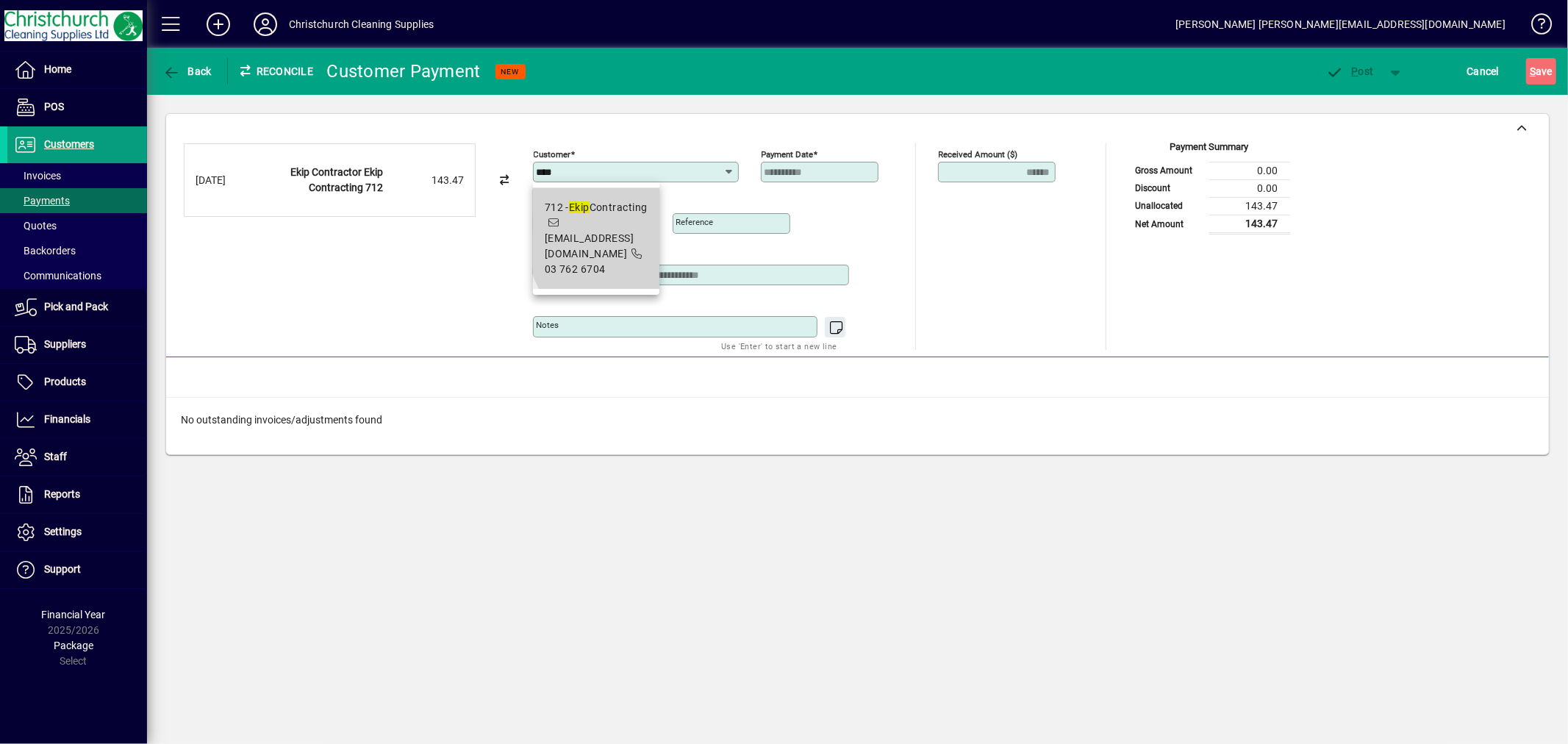
click at [634, 233] on span "[EMAIL_ADDRESS][DOMAIN_NAME]" at bounding box center [589, 246] width 89 height 27
type input "**********"
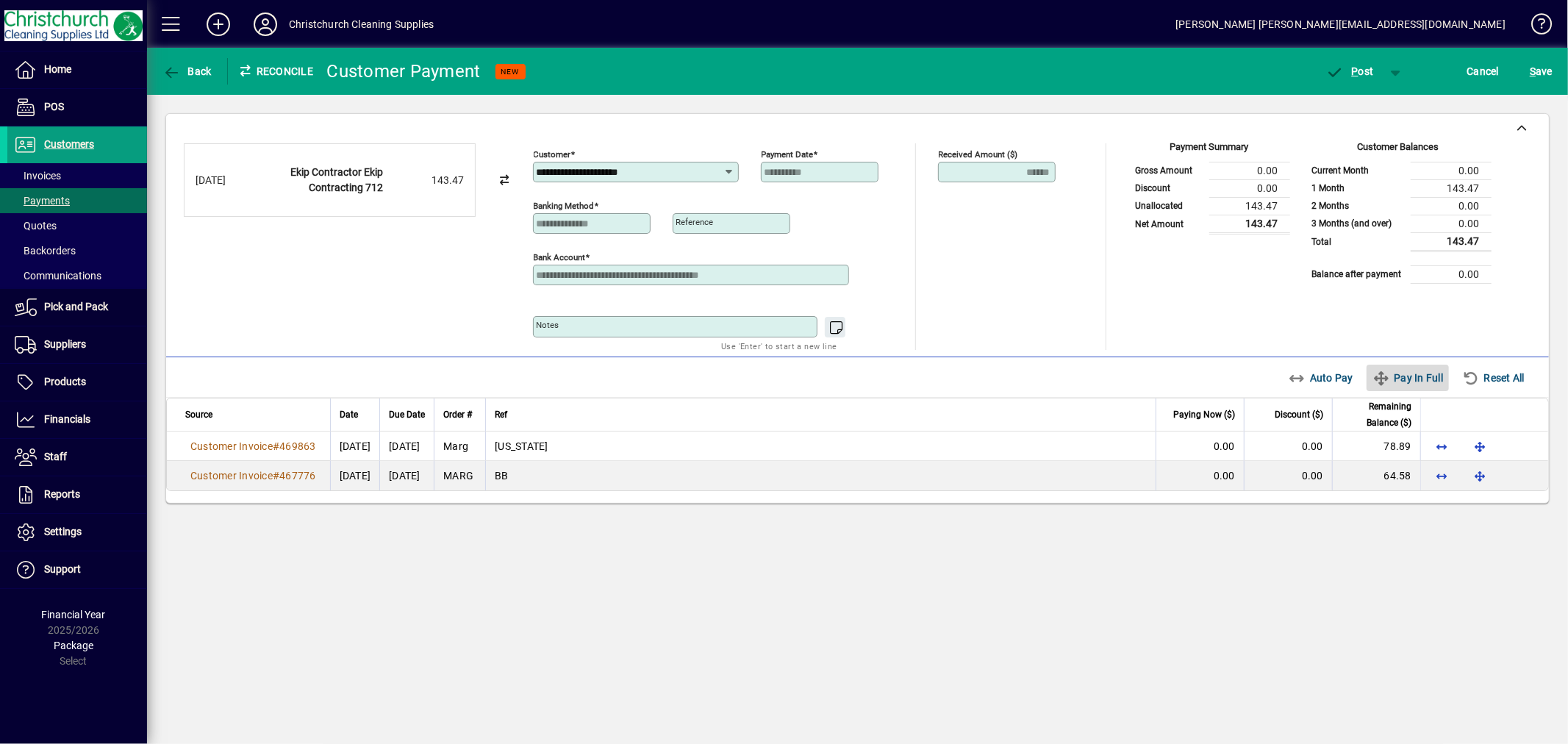
click at [1410, 385] on span "Pay In Full" at bounding box center [1408, 378] width 71 height 24
type input "****"
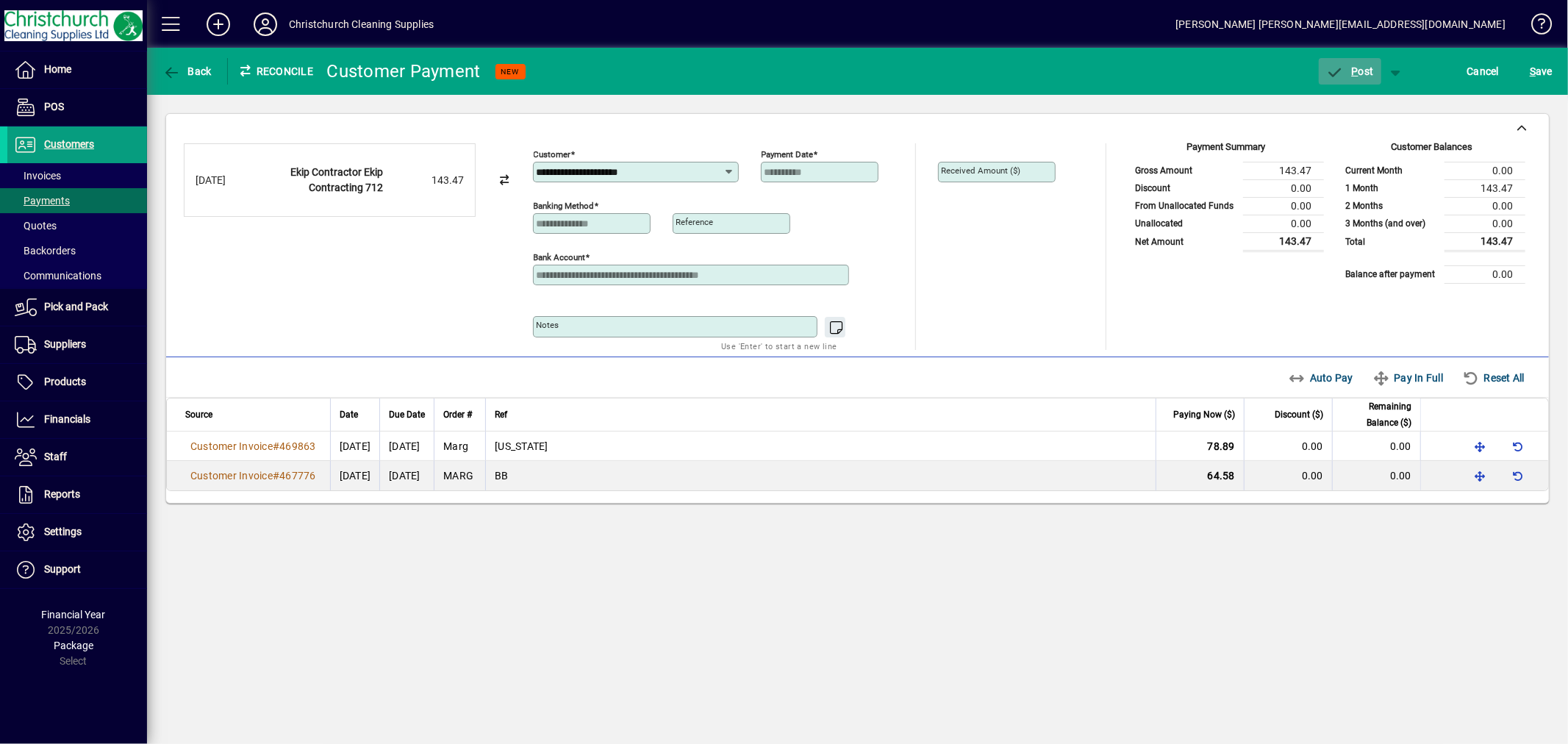
click at [1366, 66] on span "P ost" at bounding box center [1350, 72] width 48 height 12
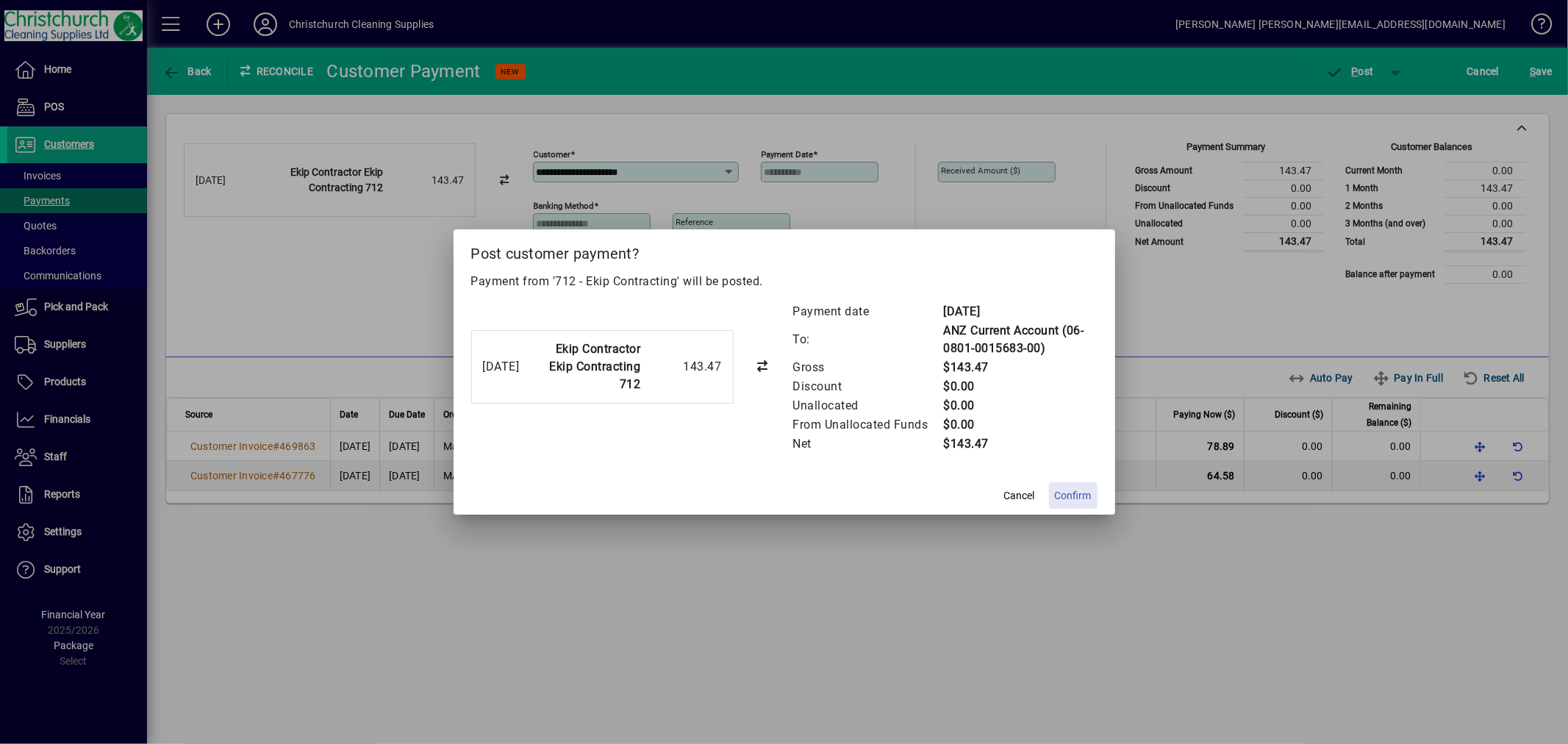
click at [1064, 497] on span "Confirm" at bounding box center [1073, 496] width 37 height 16
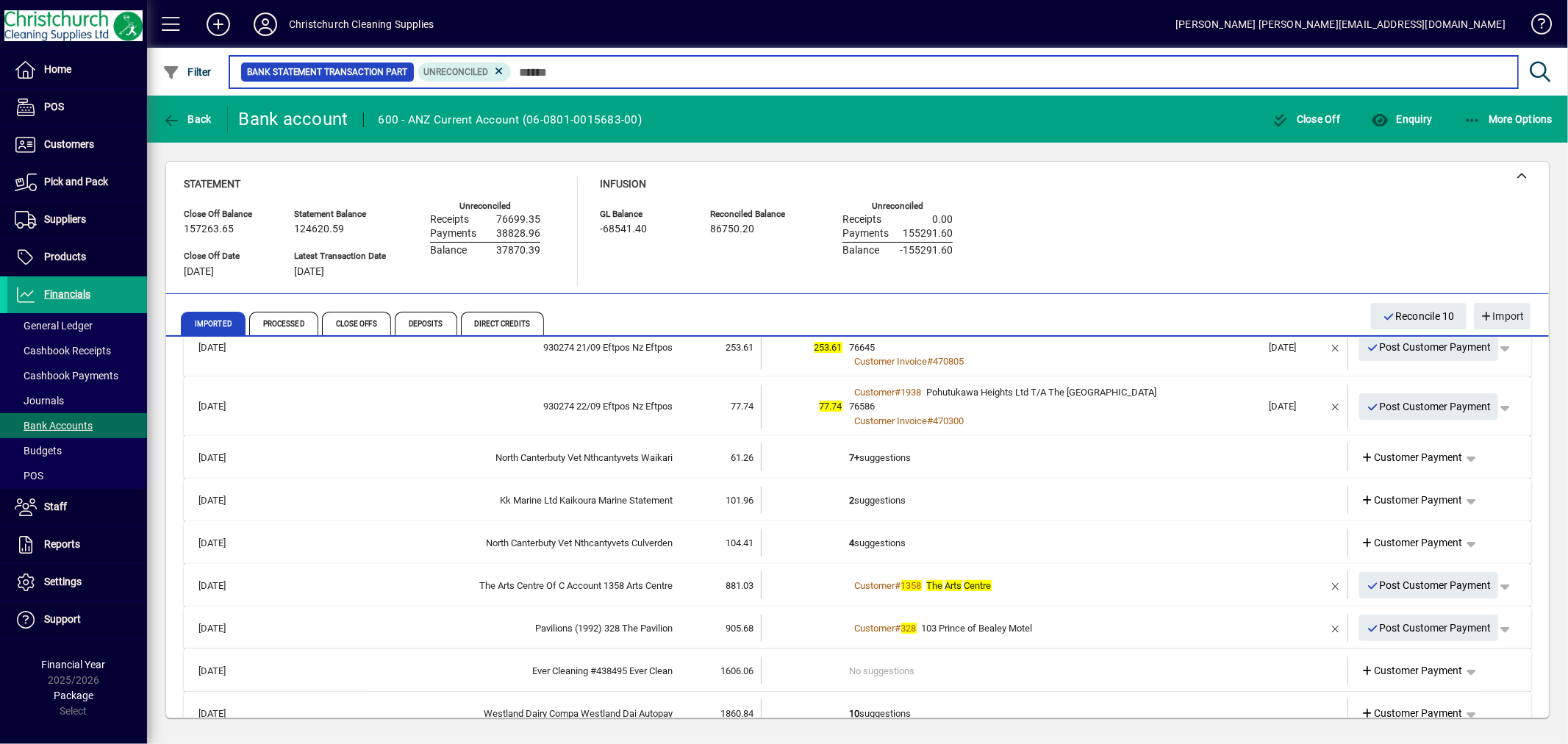
scroll to position [327, 0]
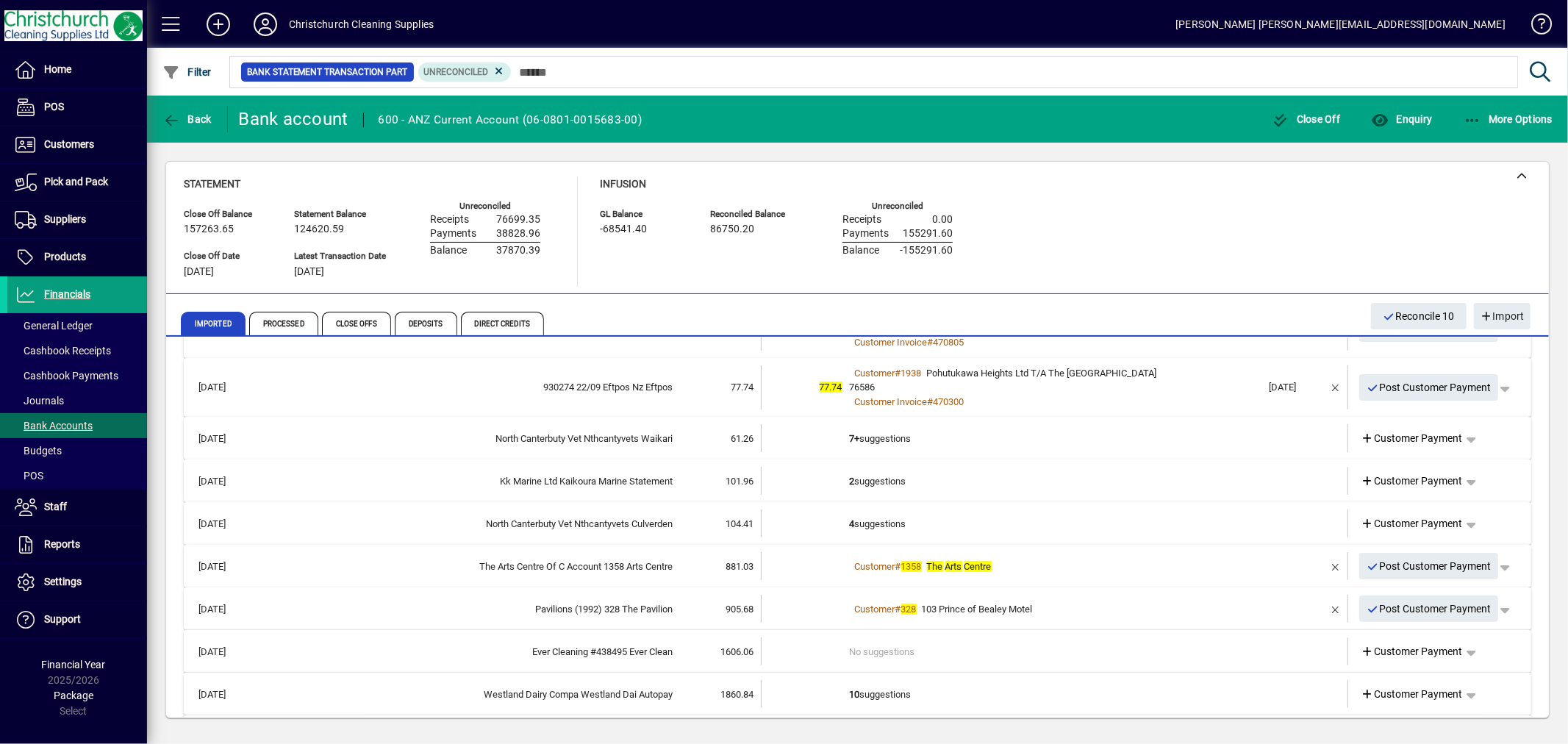
click at [891, 474] on td "2 suggestions" at bounding box center [1056, 481] width 412 height 28
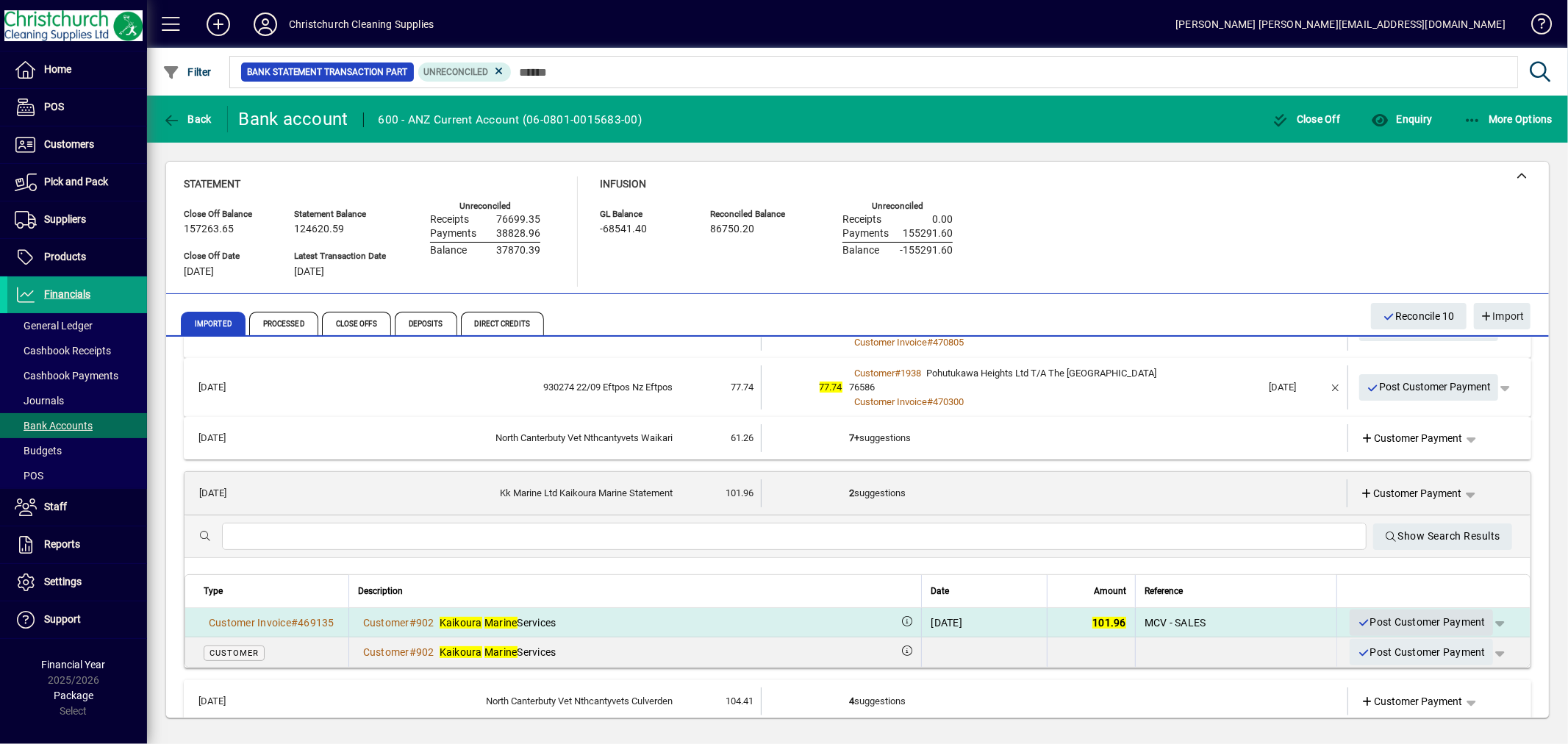
click at [1404, 619] on span "Post Customer Payment" at bounding box center [1422, 622] width 129 height 24
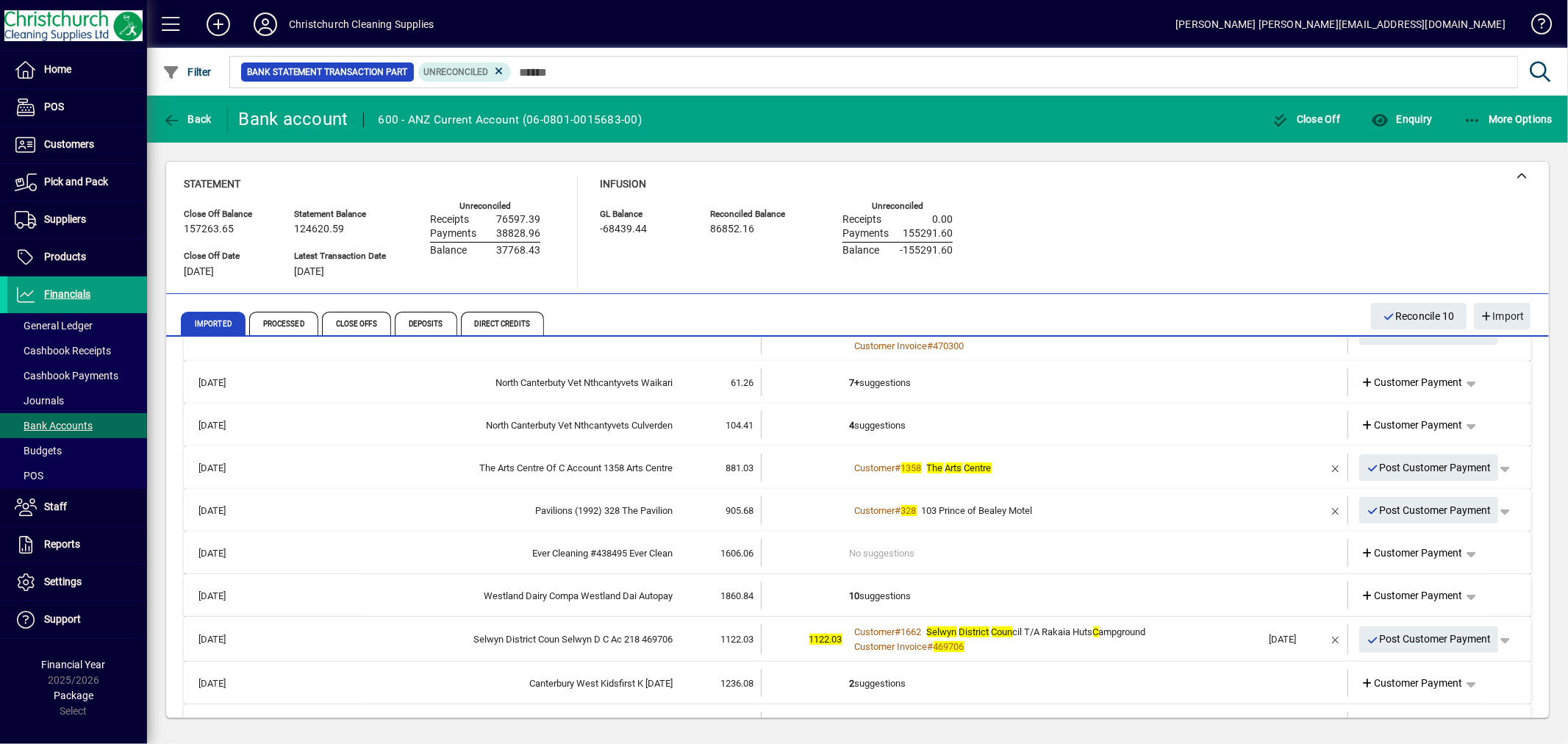
scroll to position [408, 0]
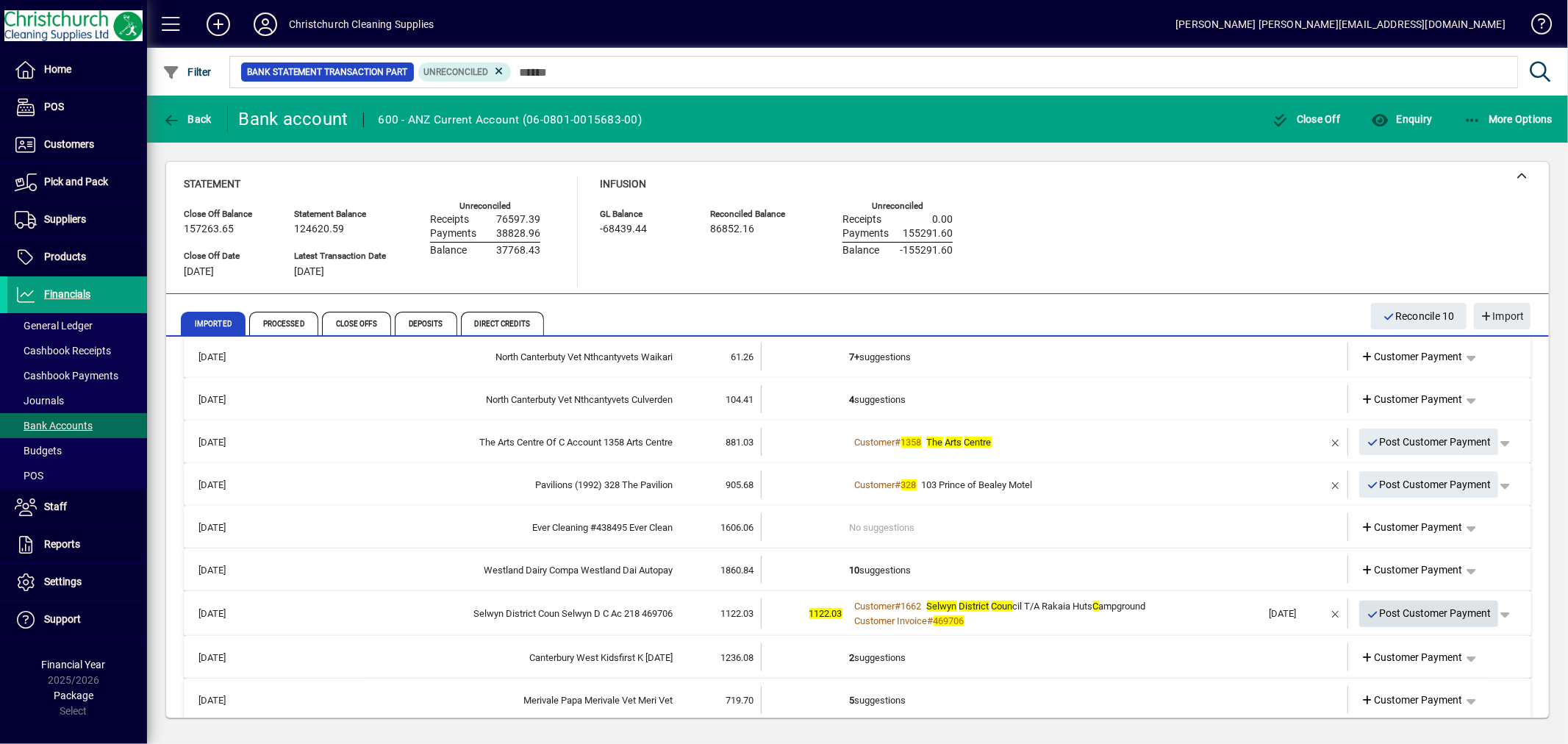
click at [1417, 610] on span "Post Customer Payment" at bounding box center [1428, 613] width 125 height 24
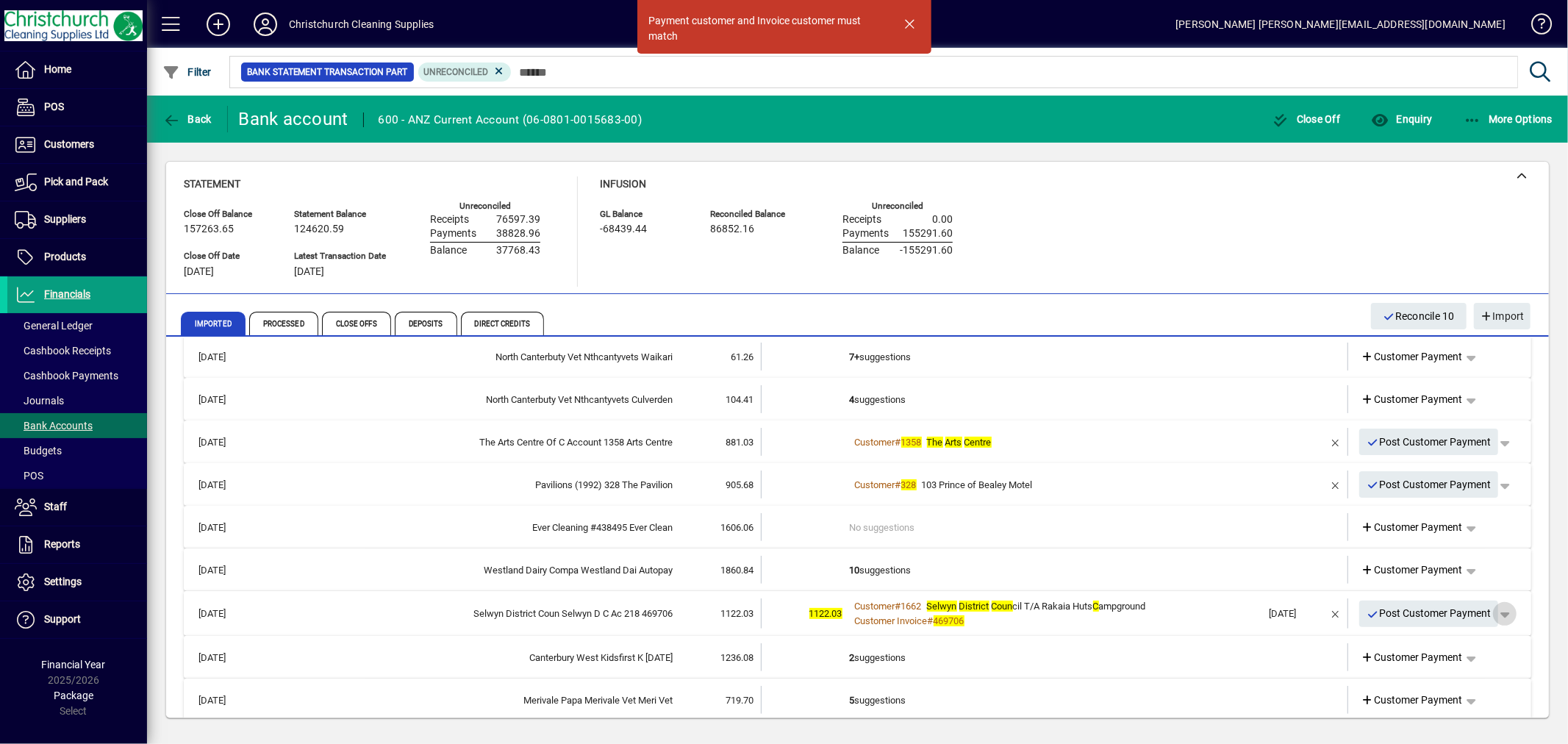
click at [1487, 607] on span "button" at bounding box center [1505, 614] width 35 height 35
click at [1401, 639] on icon at bounding box center [1400, 644] width 13 height 10
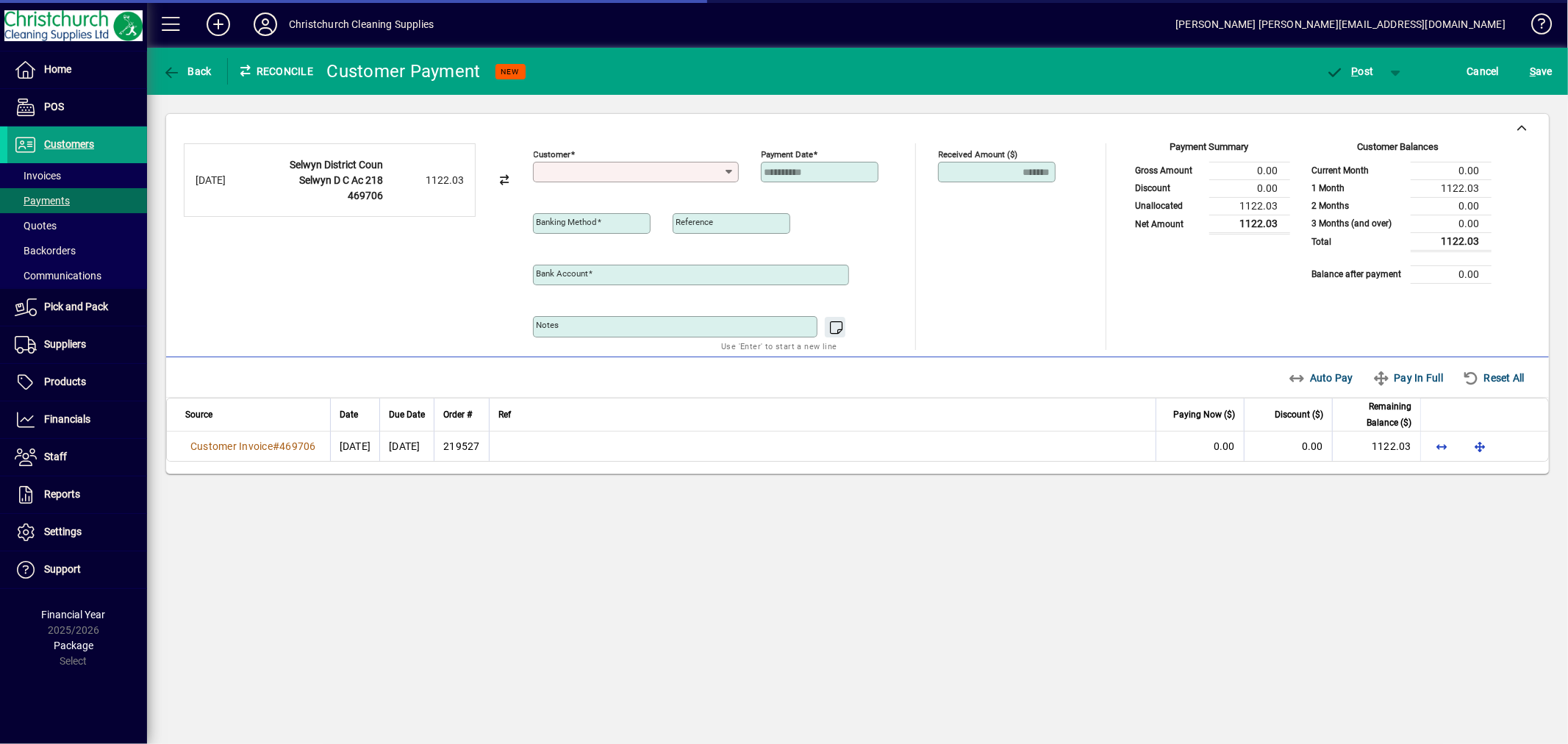
type input "**********"
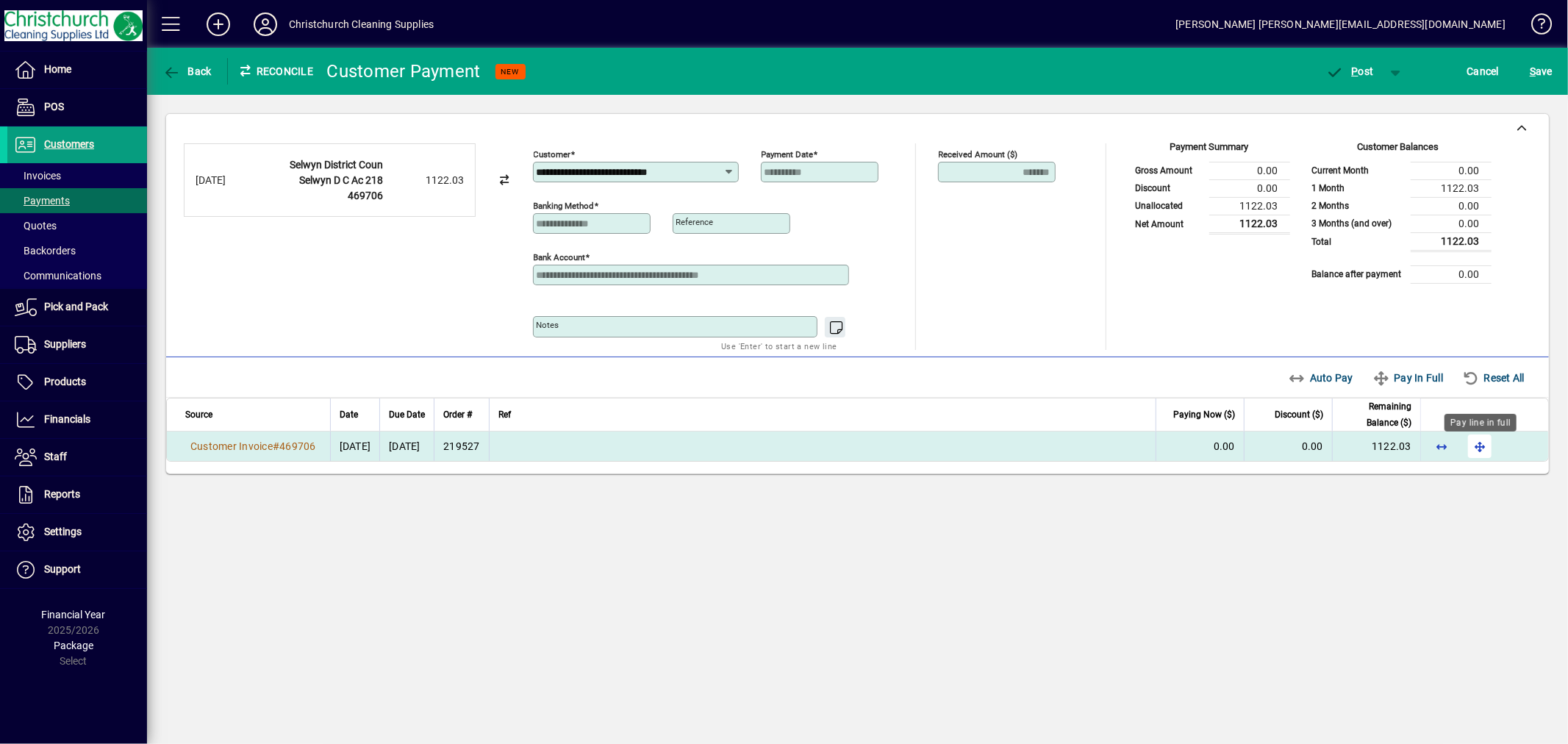
click at [1479, 451] on span "button" at bounding box center [1480, 446] width 35 height 35
click at [1368, 66] on span "P ost" at bounding box center [1350, 72] width 48 height 12
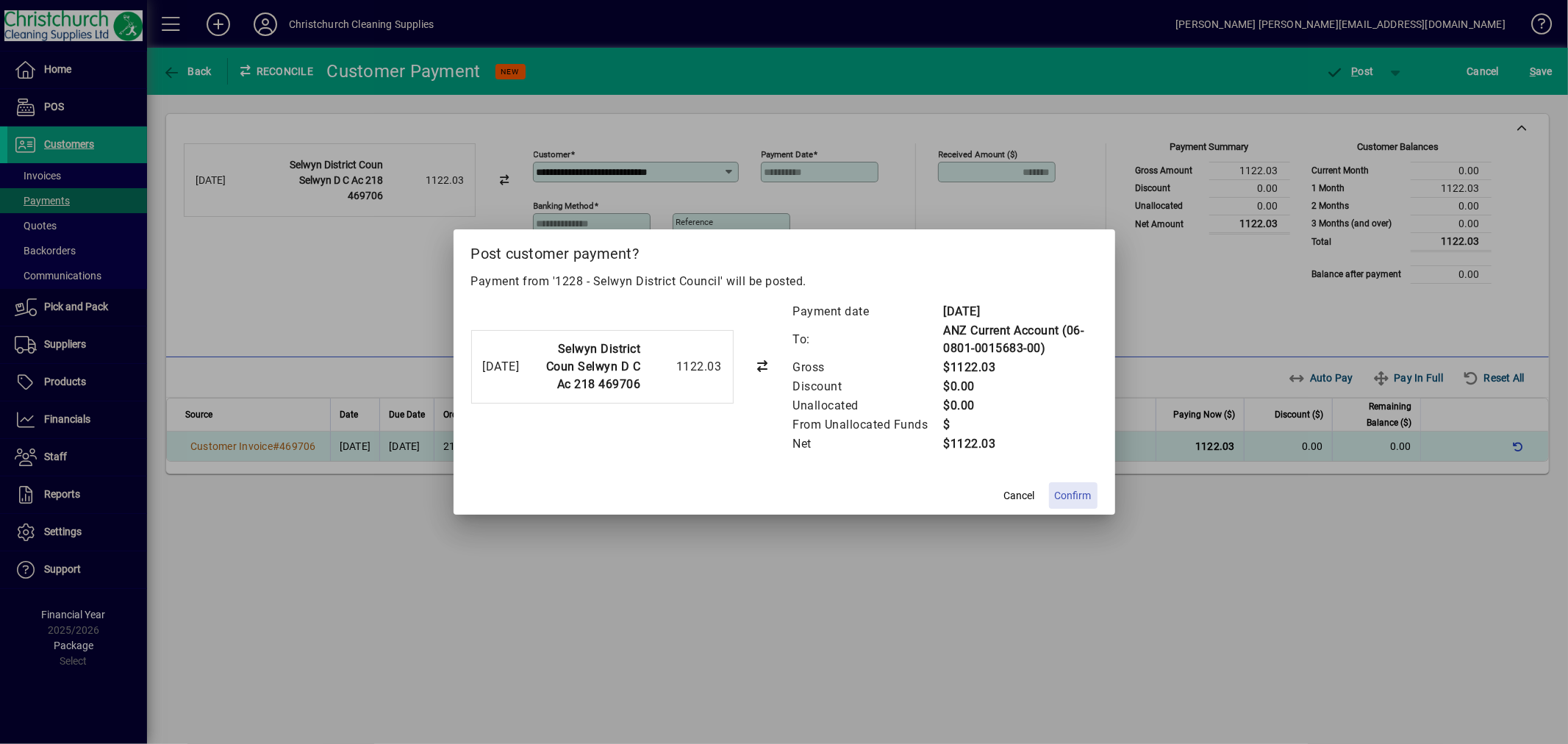
click at [1086, 501] on span "Confirm" at bounding box center [1073, 496] width 37 height 16
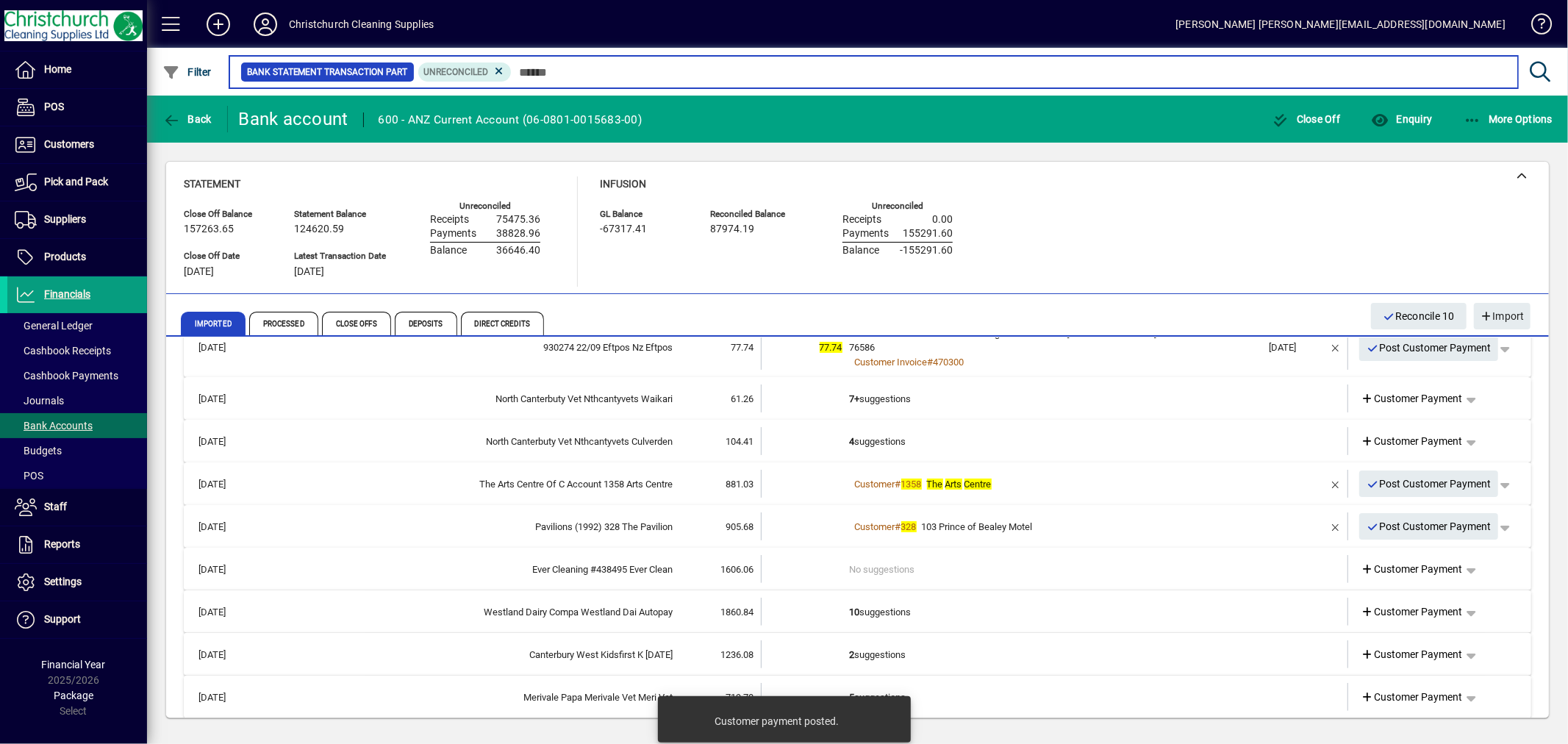
scroll to position [408, 0]
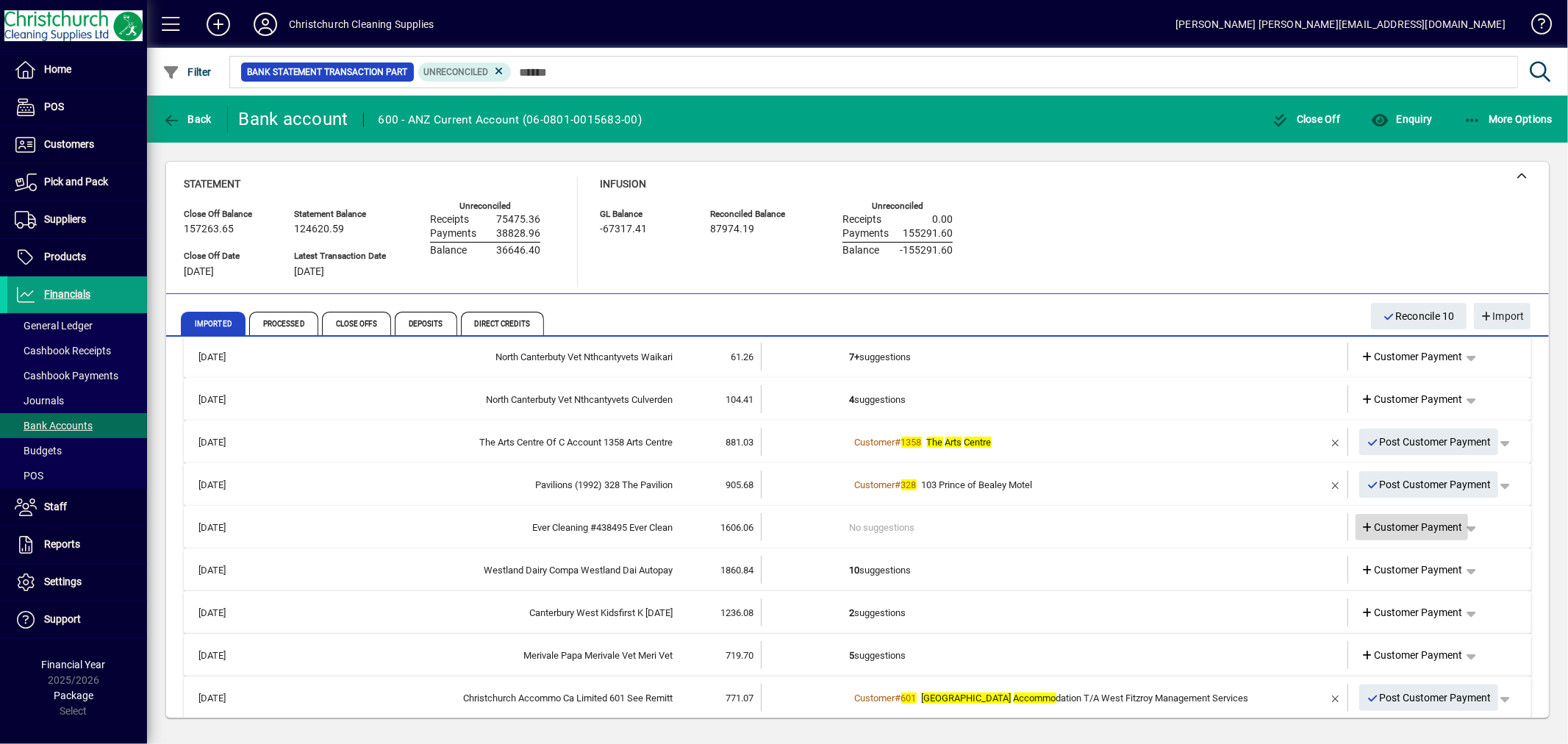
click at [1435, 523] on span "Customer Payment" at bounding box center [1411, 528] width 101 height 16
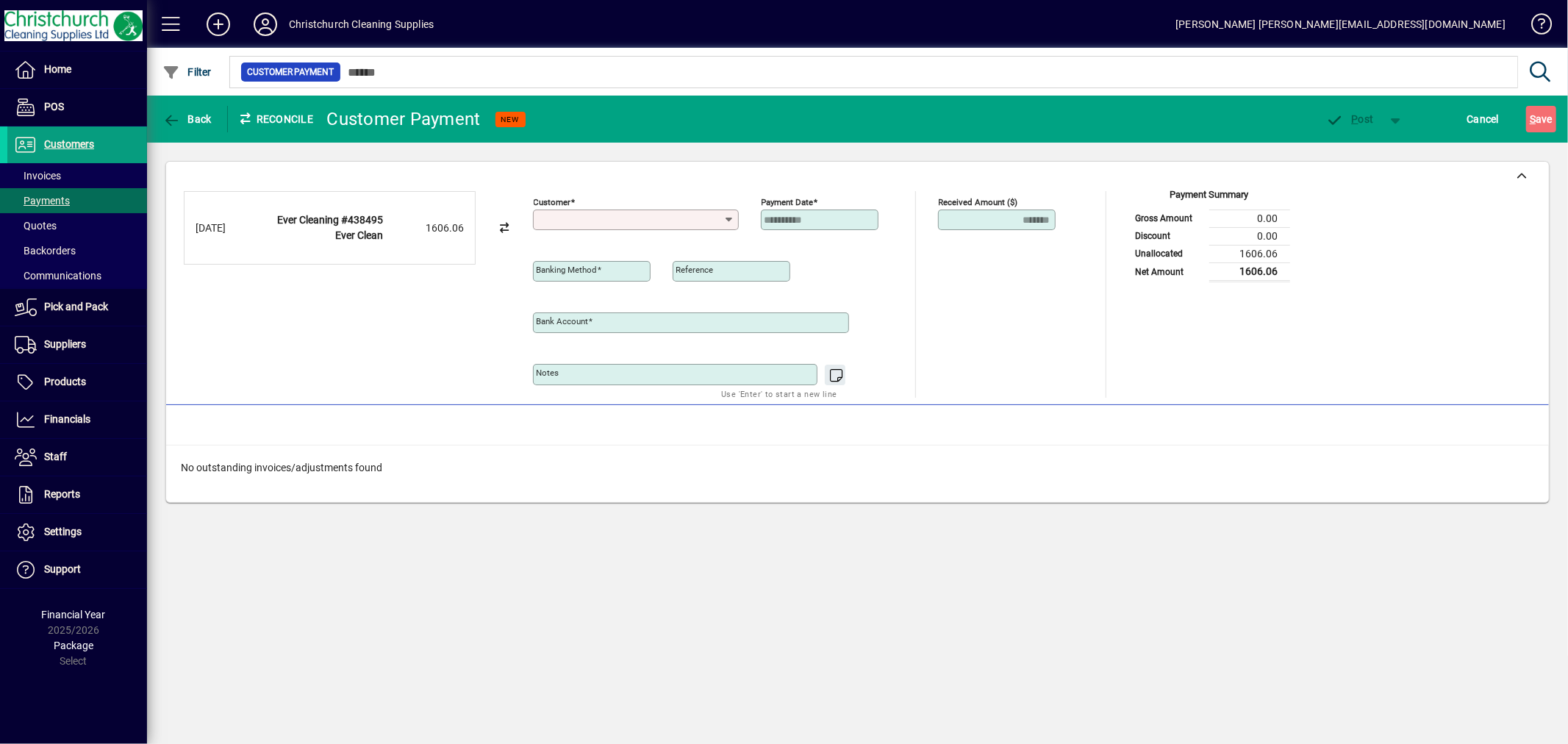
type input "**********"
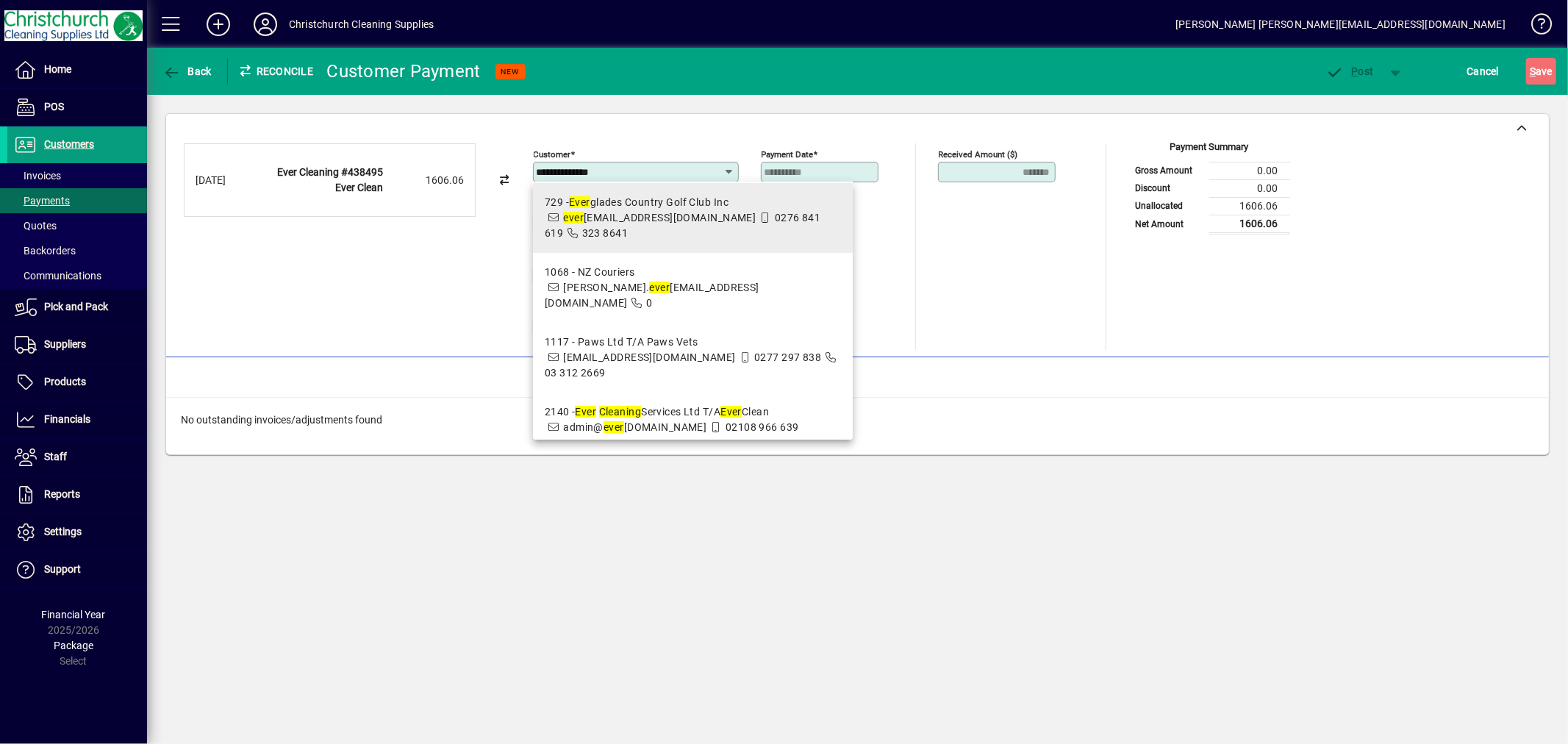
scroll to position [112, 0]
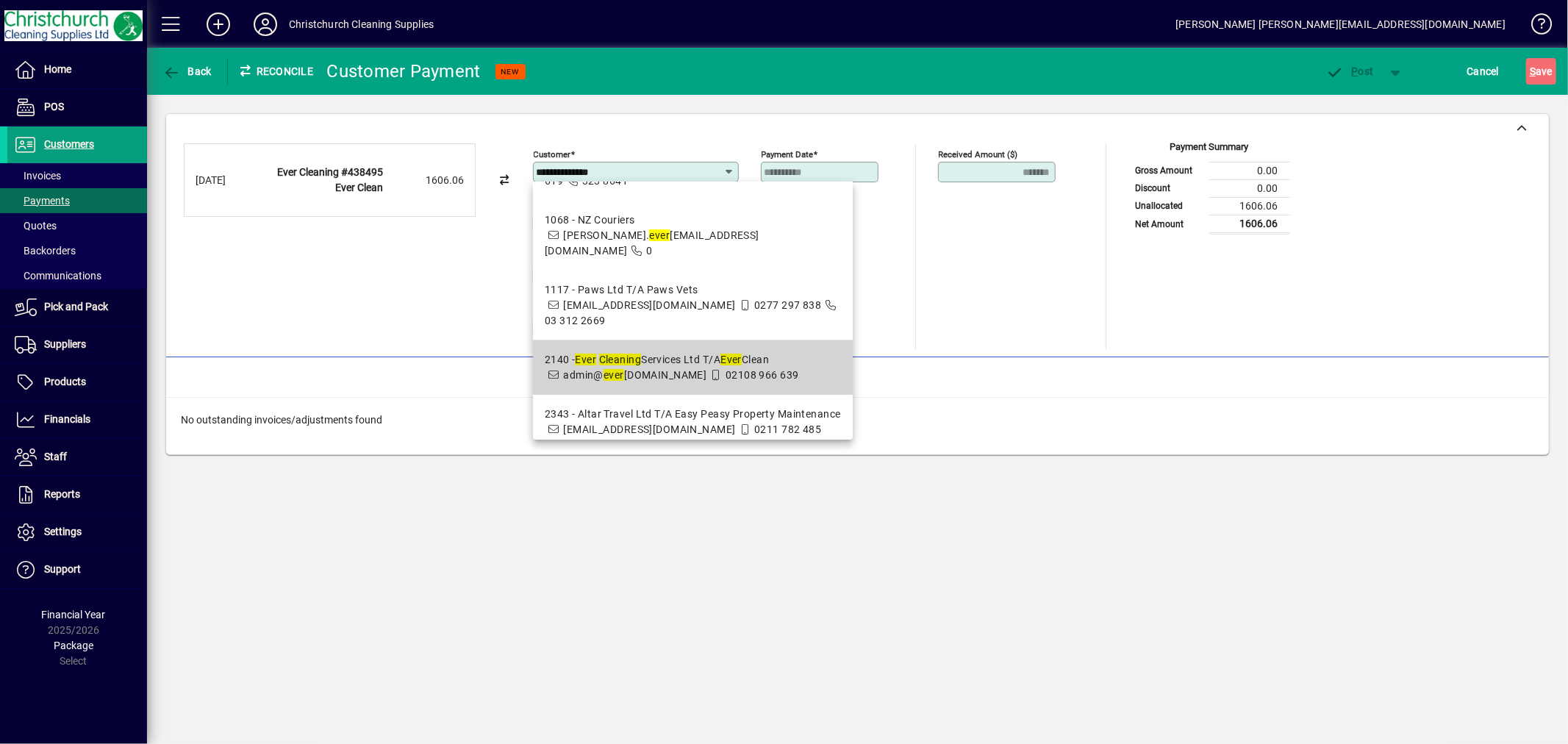
click at [705, 352] on div "2140 - Ever Cleaning Services Ltd T/A Ever Clean" at bounding box center [672, 360] width 254 height 16
type input "**********"
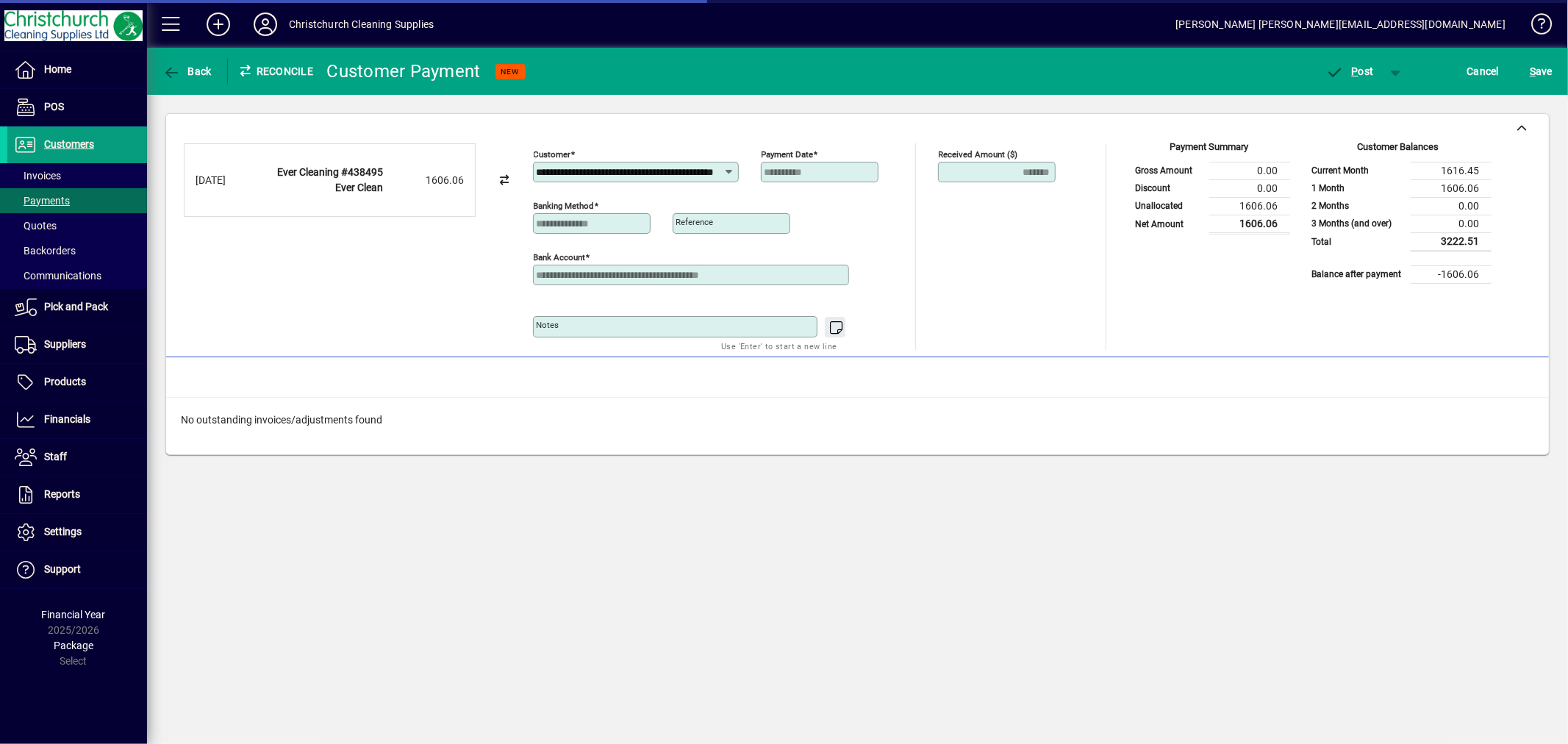
scroll to position [0, 0]
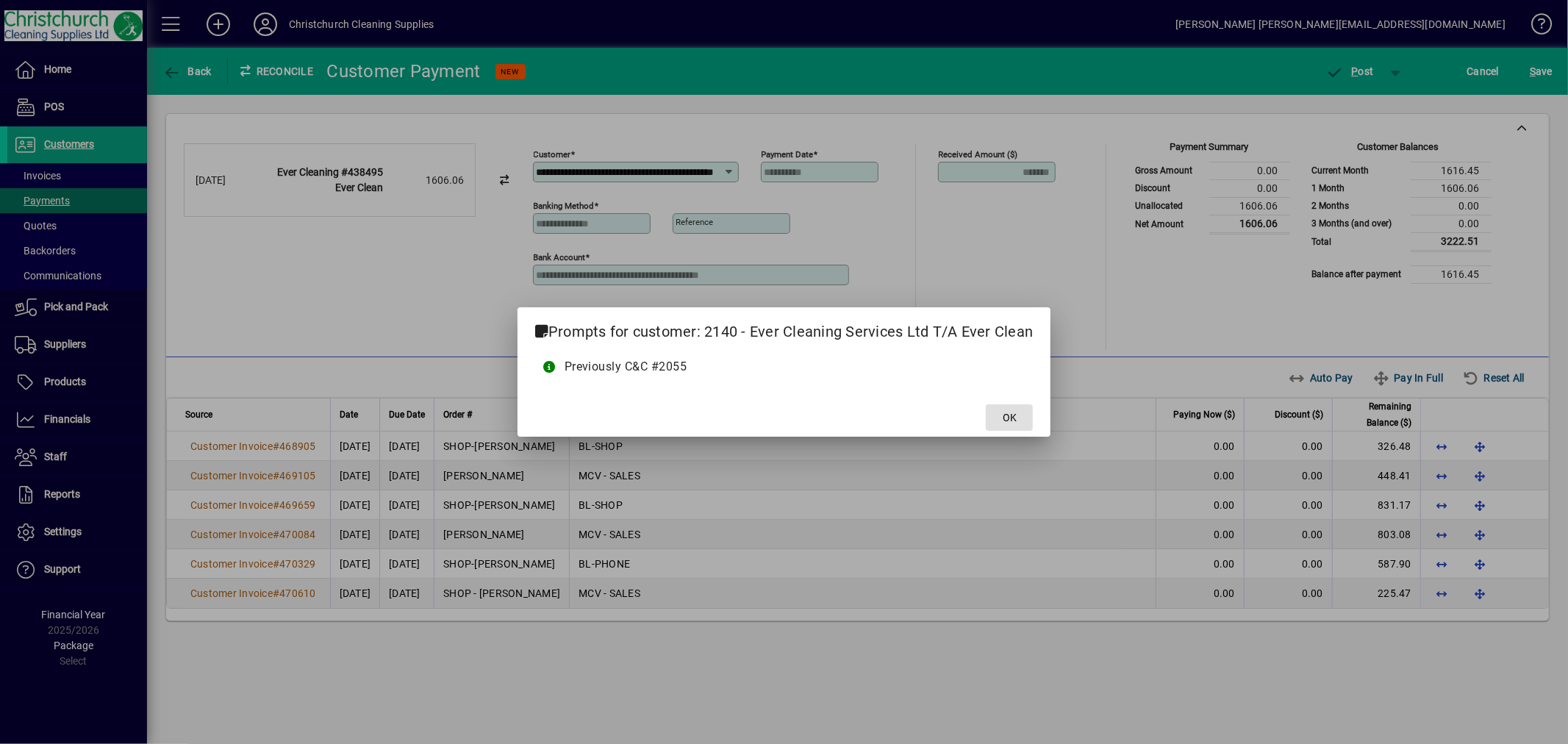
click at [1018, 417] on span at bounding box center [1010, 418] width 47 height 35
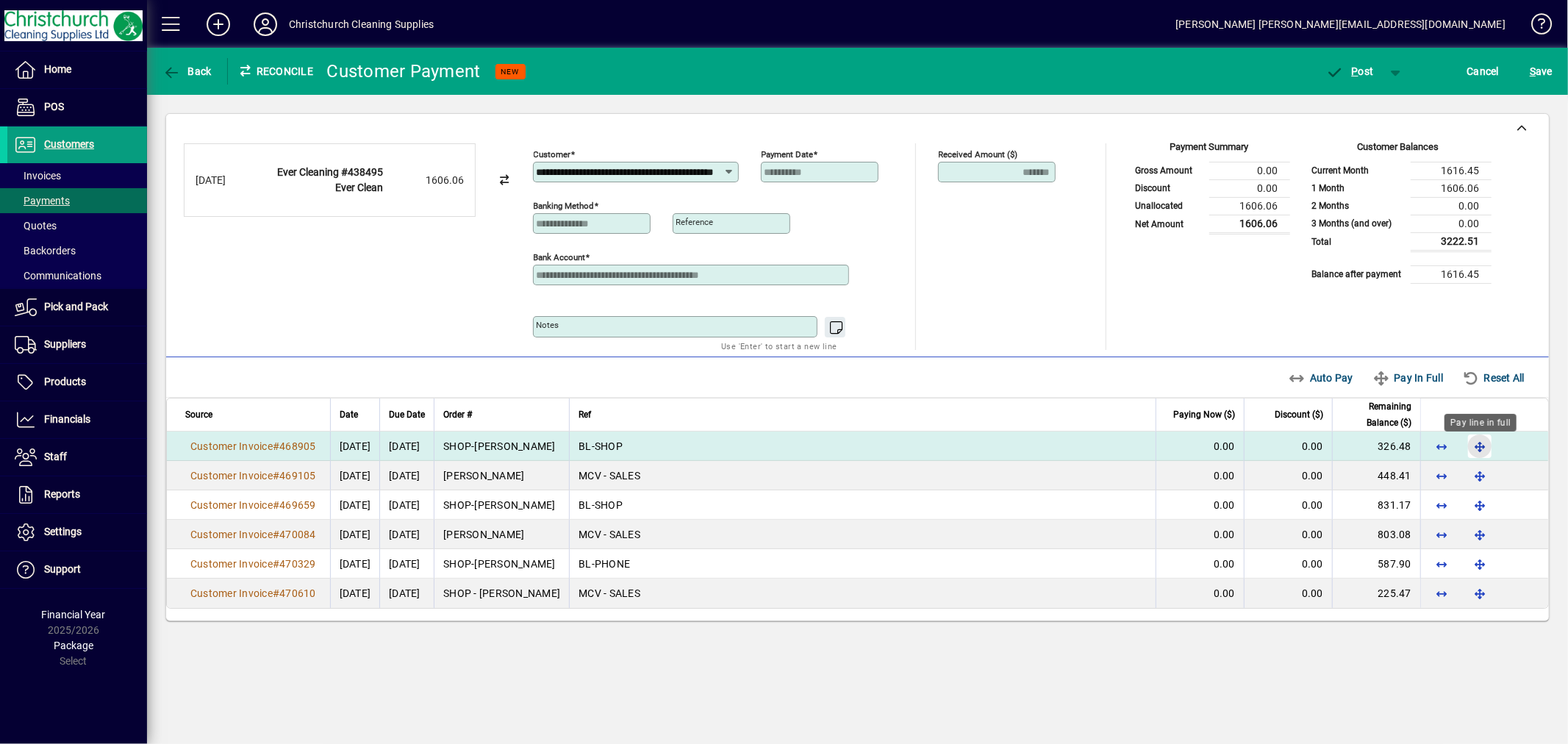
click at [1478, 446] on span "button" at bounding box center [1480, 446] width 35 height 35
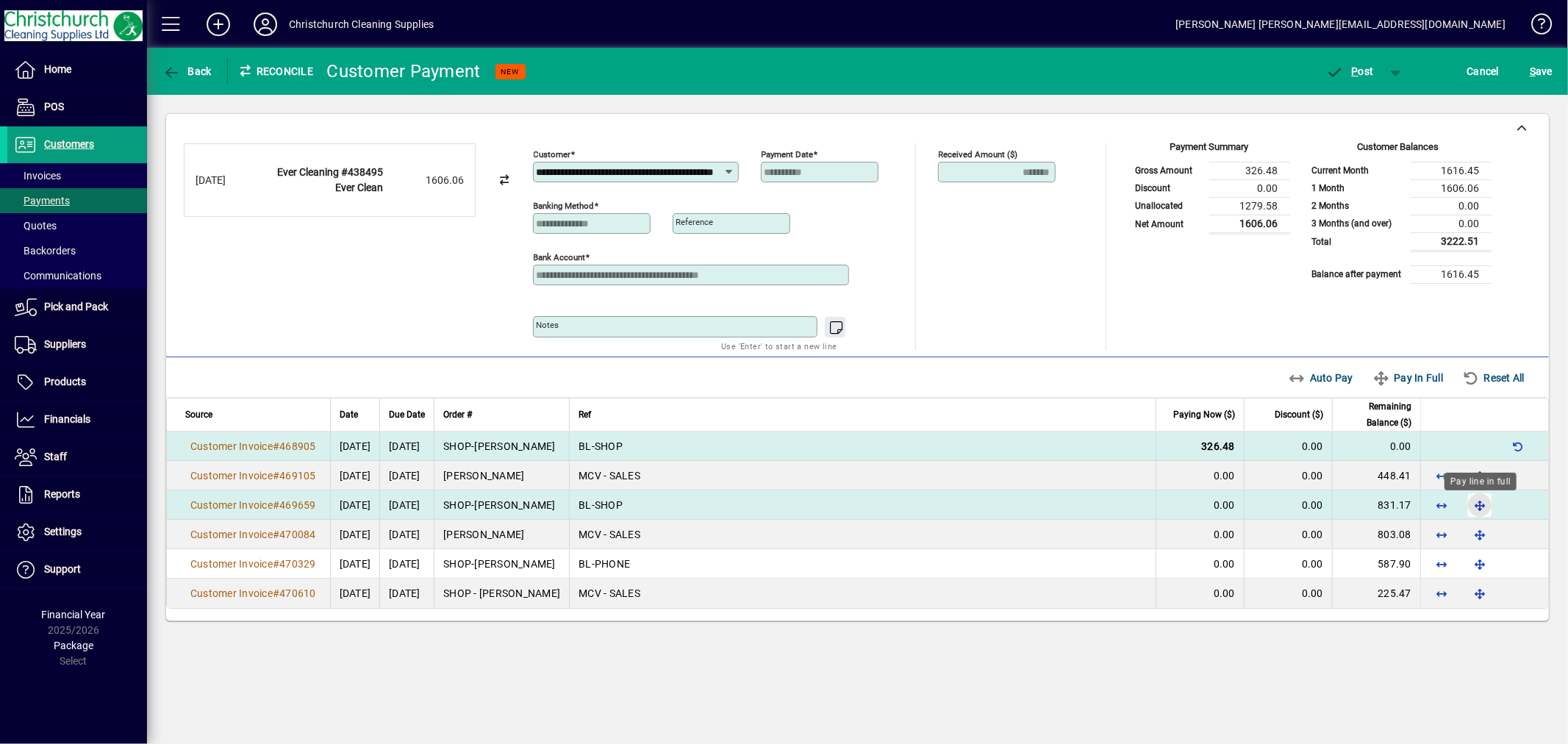
click at [1480, 502] on span "button" at bounding box center [1480, 505] width 35 height 35
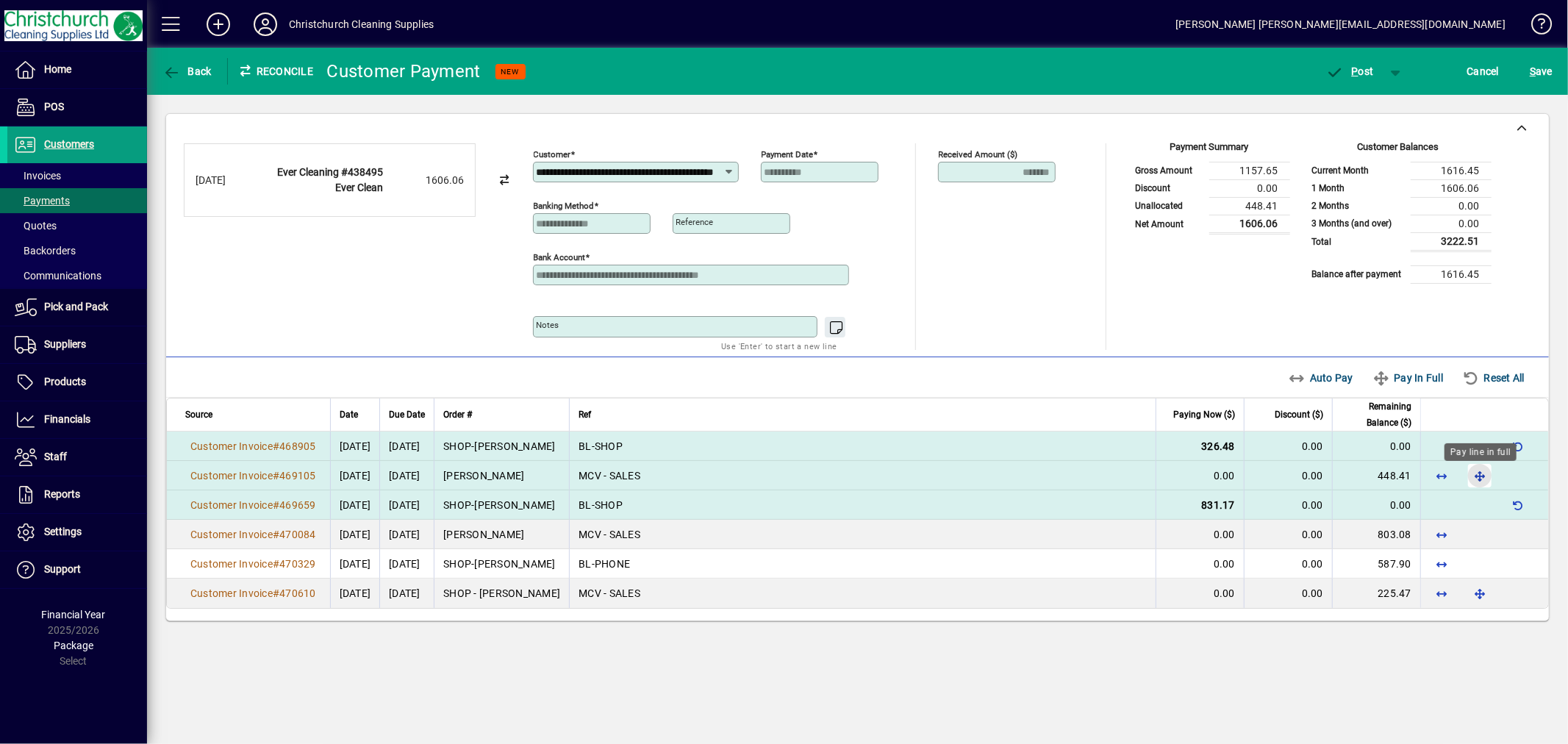
click at [1482, 485] on span "button" at bounding box center [1480, 476] width 35 height 35
click at [1370, 70] on span "P ost" at bounding box center [1350, 72] width 48 height 12
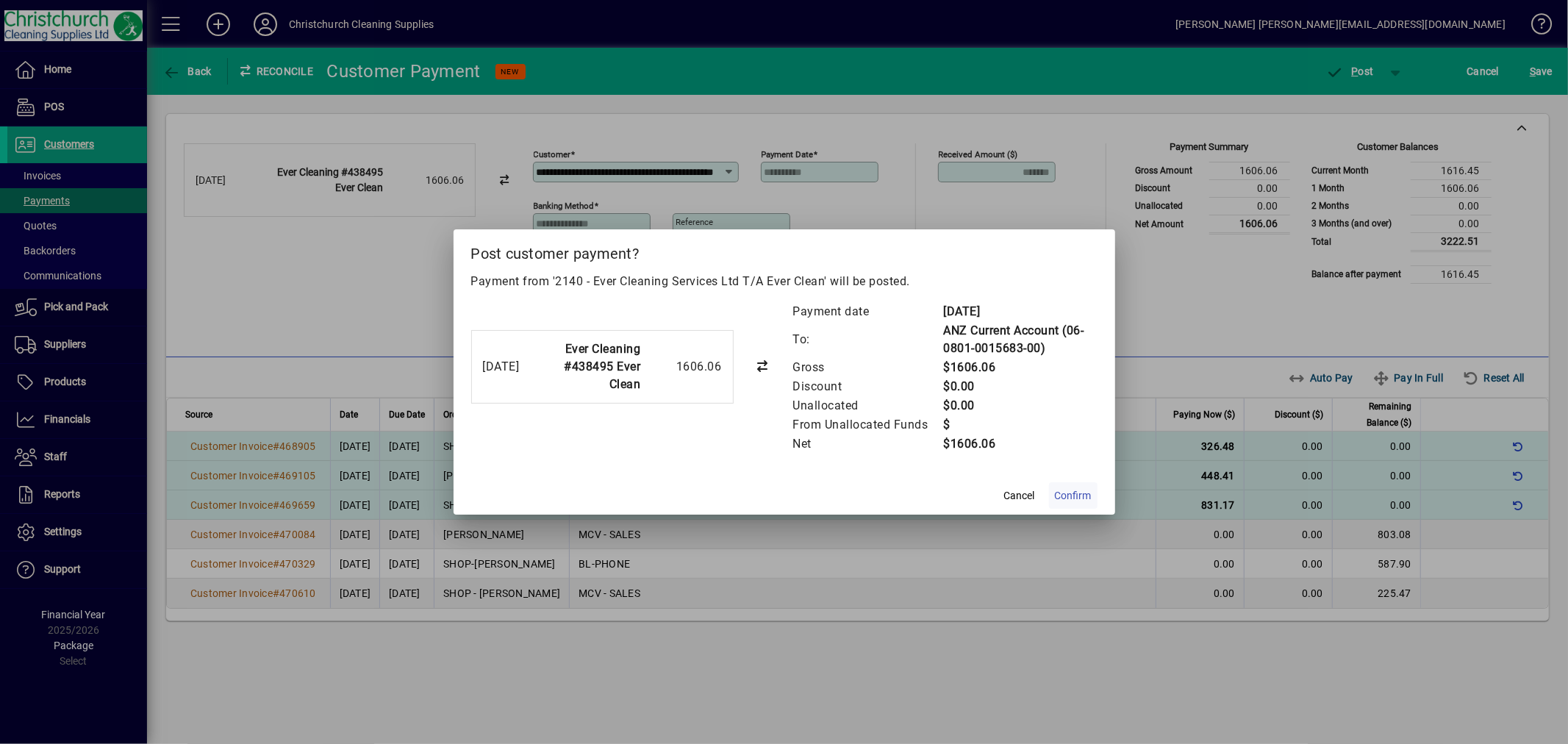
click at [1058, 491] on span "Confirm" at bounding box center [1073, 496] width 37 height 16
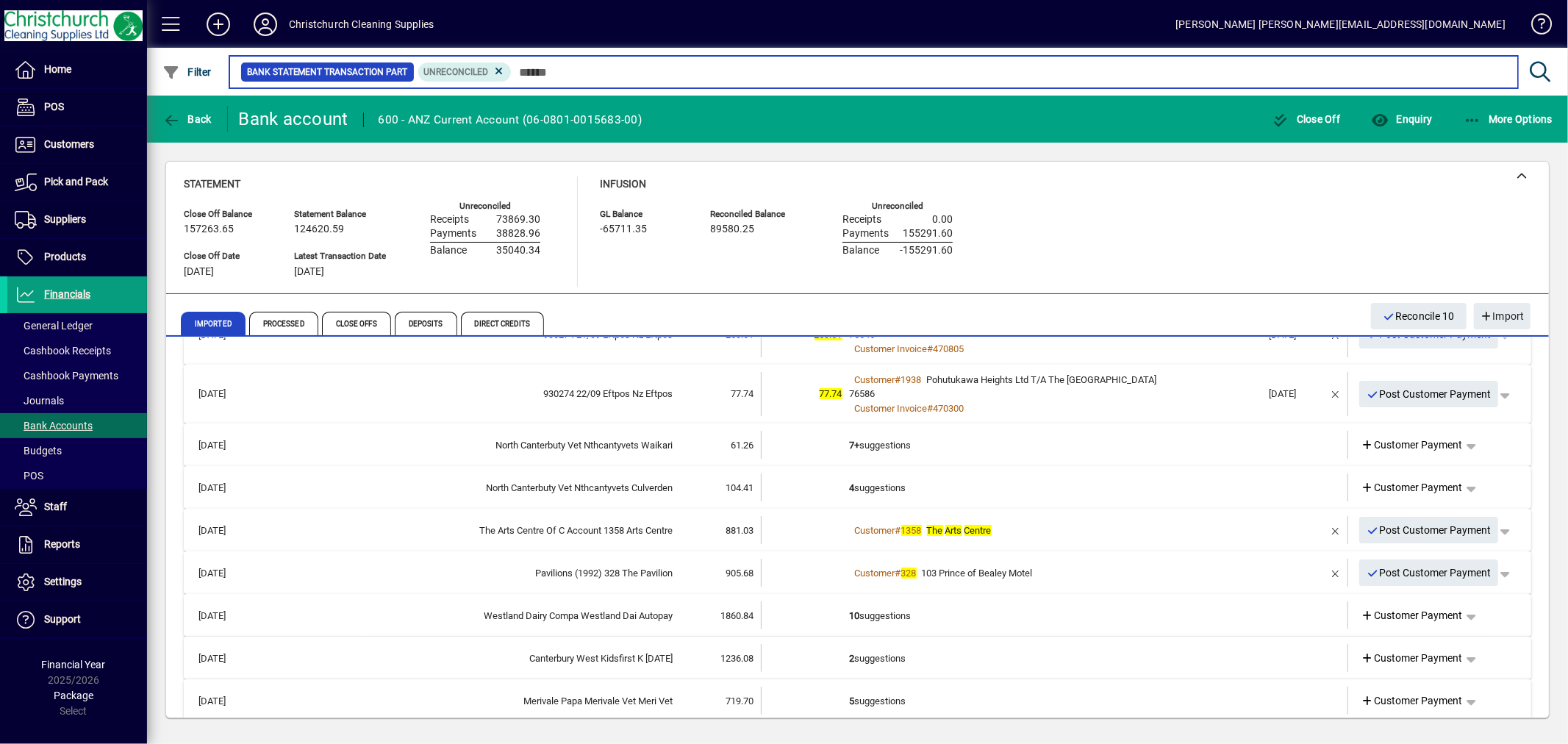
scroll to position [327, 0]
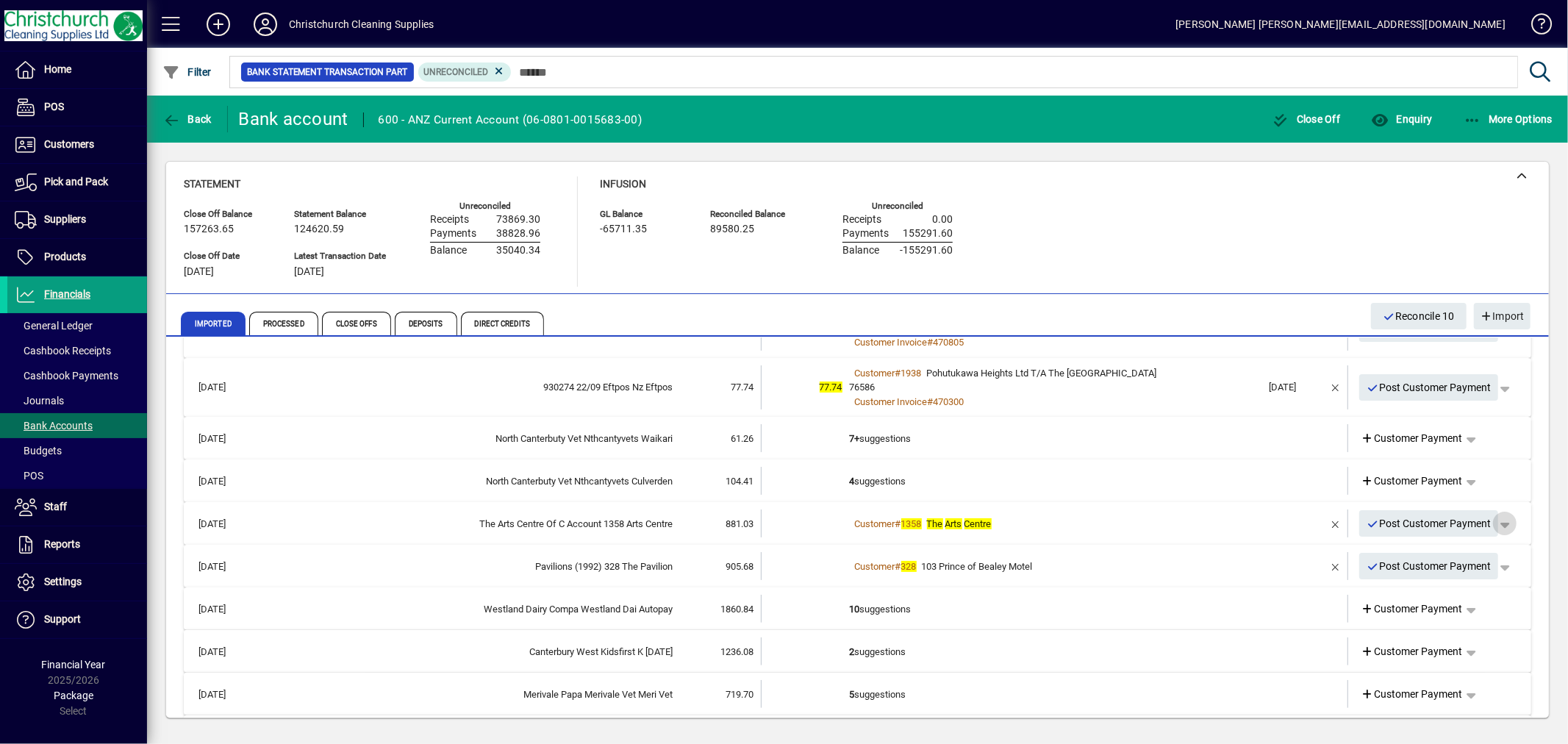
click at [1487, 520] on span "button" at bounding box center [1505, 524] width 35 height 35
click at [1431, 550] on span "Customer Payment" at bounding box center [1447, 554] width 107 height 18
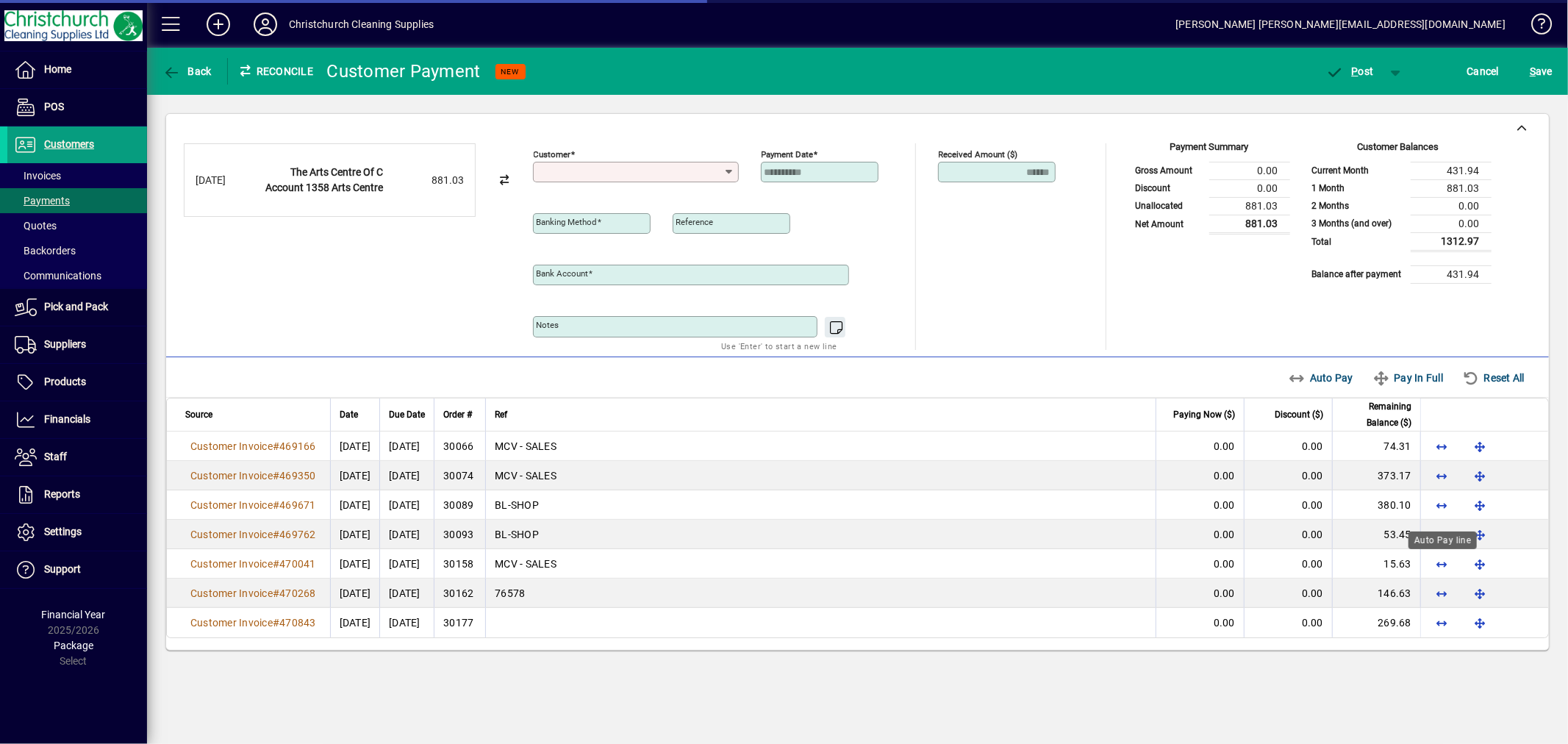
type input "**********"
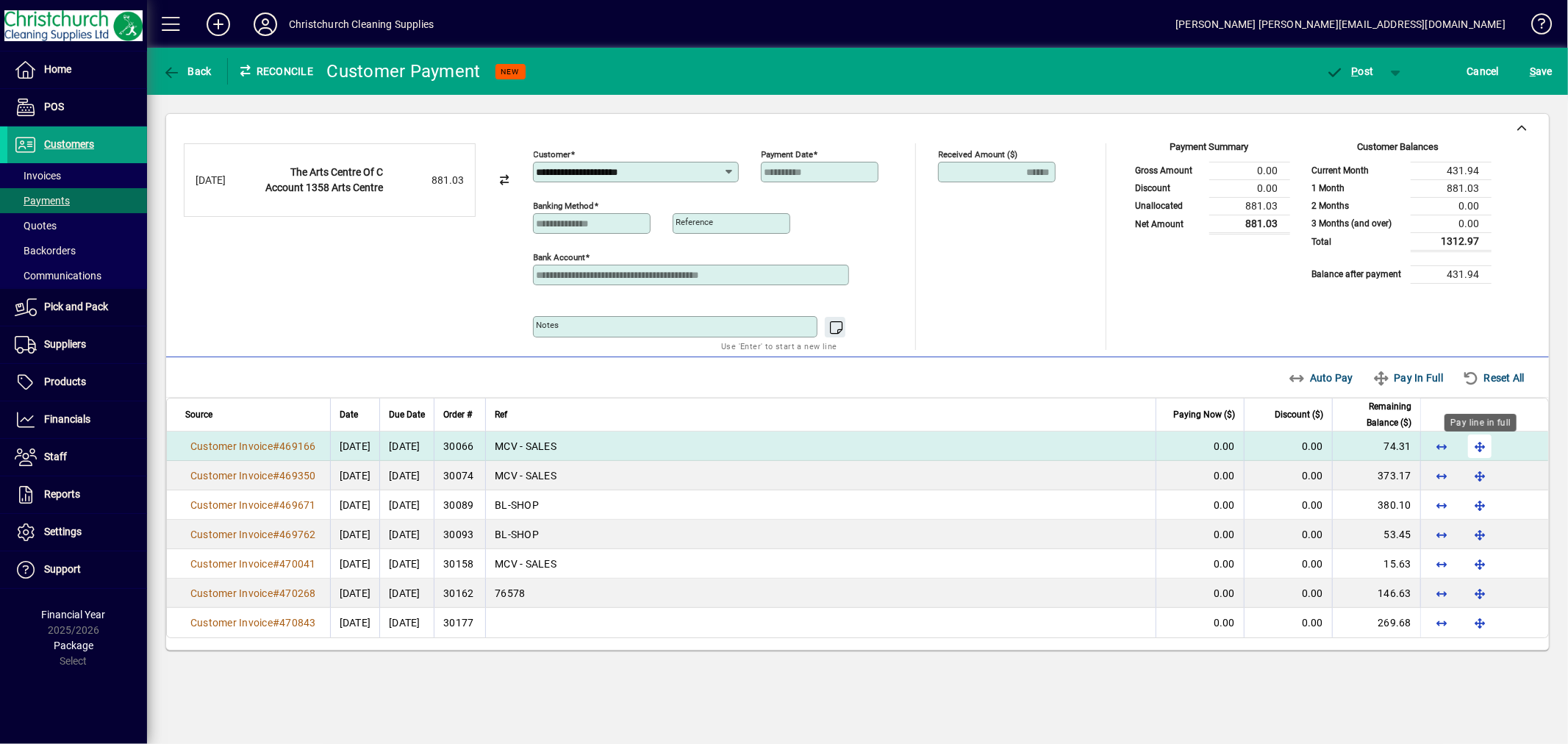
click at [1479, 446] on span "button" at bounding box center [1480, 446] width 35 height 35
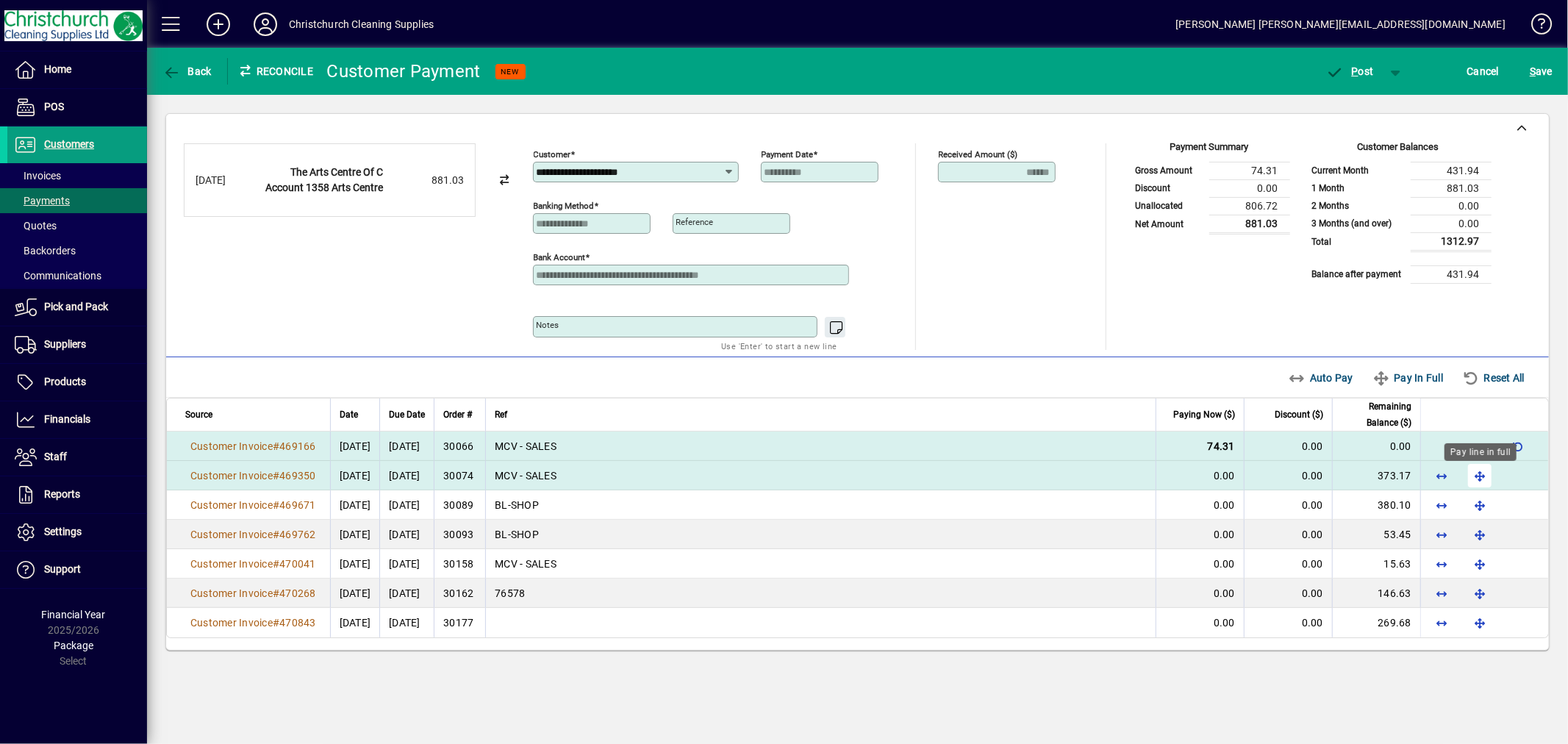
click at [1476, 481] on span "button" at bounding box center [1480, 476] width 35 height 35
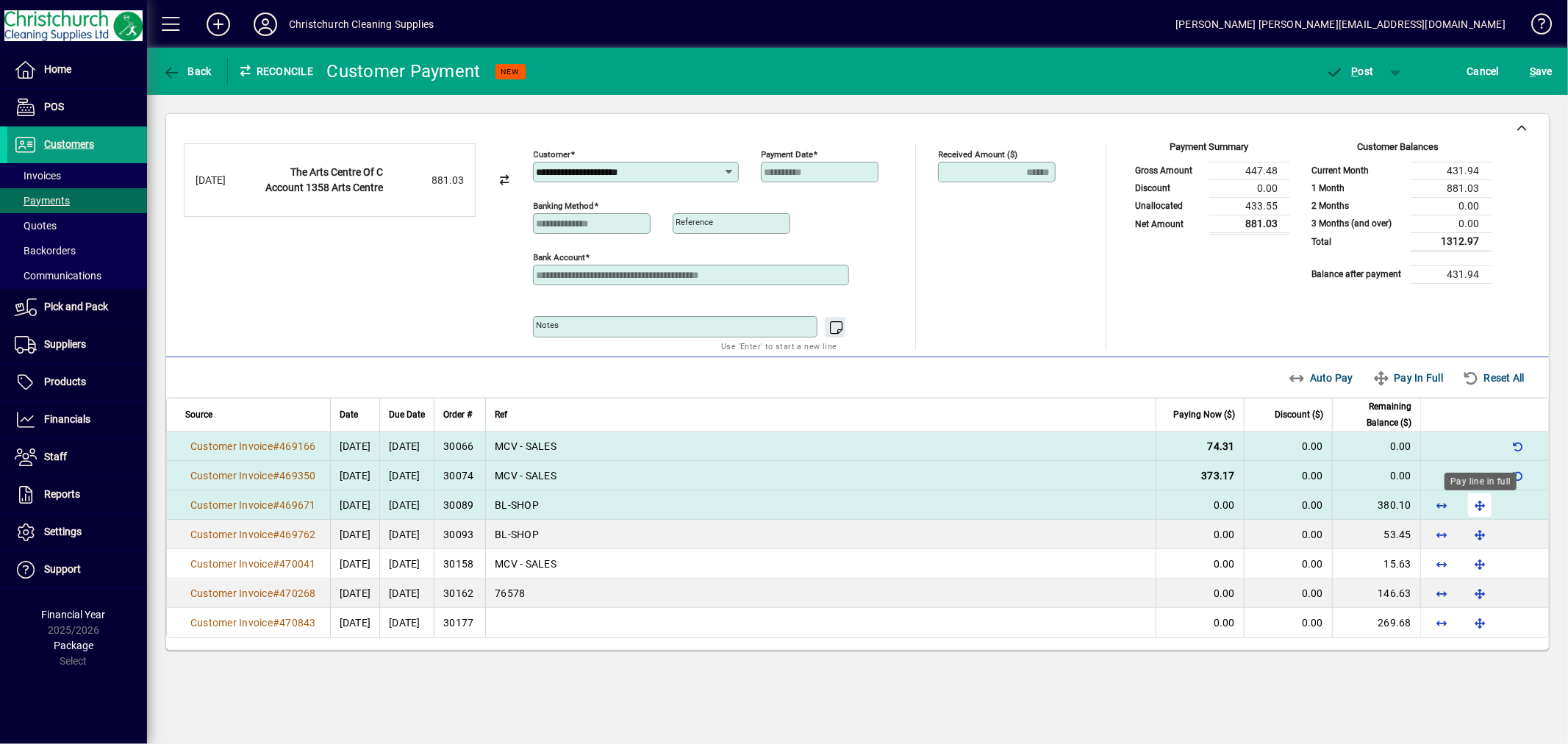
click at [1482, 505] on span "button" at bounding box center [1480, 505] width 35 height 35
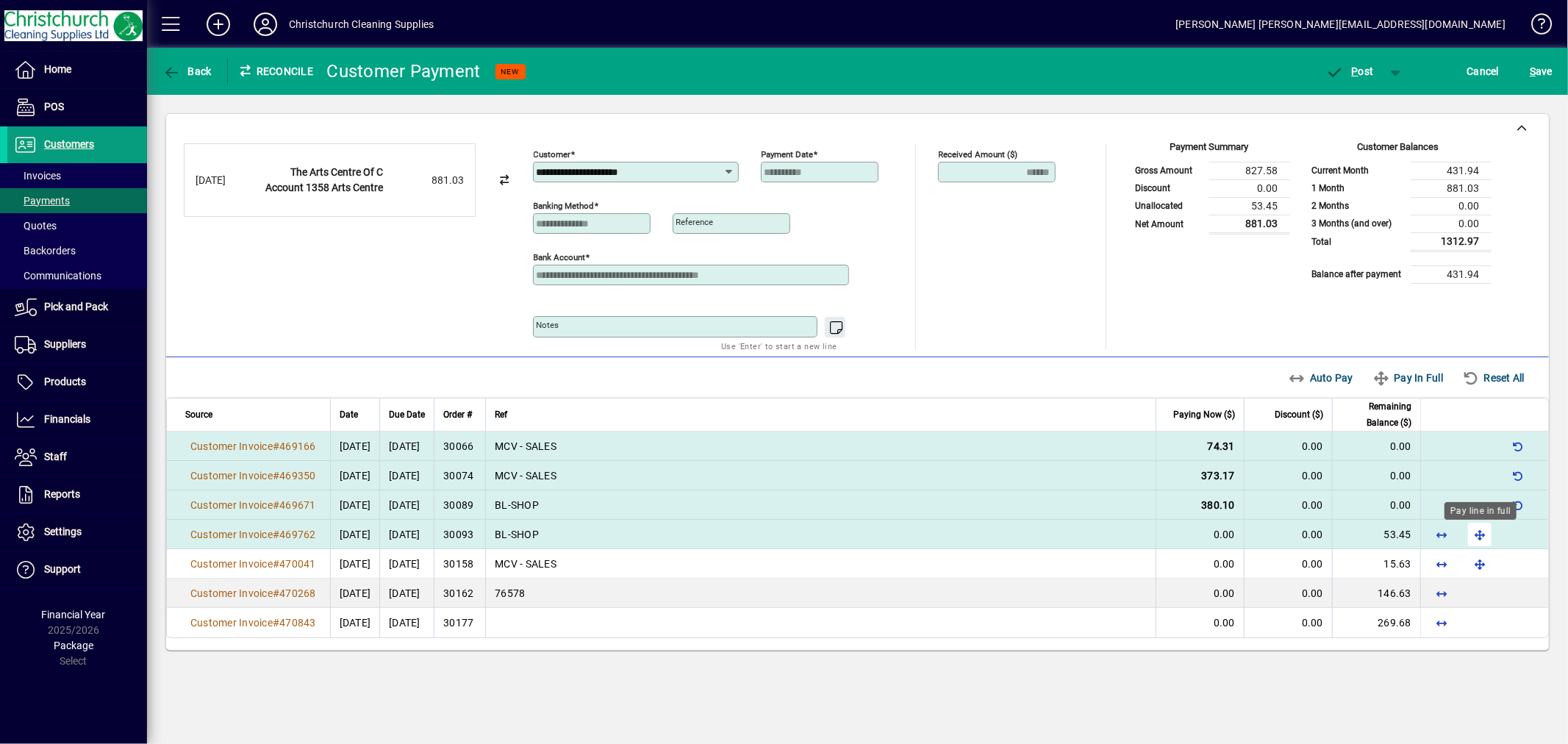
click at [1480, 538] on span "button" at bounding box center [1480, 535] width 35 height 35
click at [1362, 69] on span "P ost" at bounding box center [1350, 72] width 48 height 12
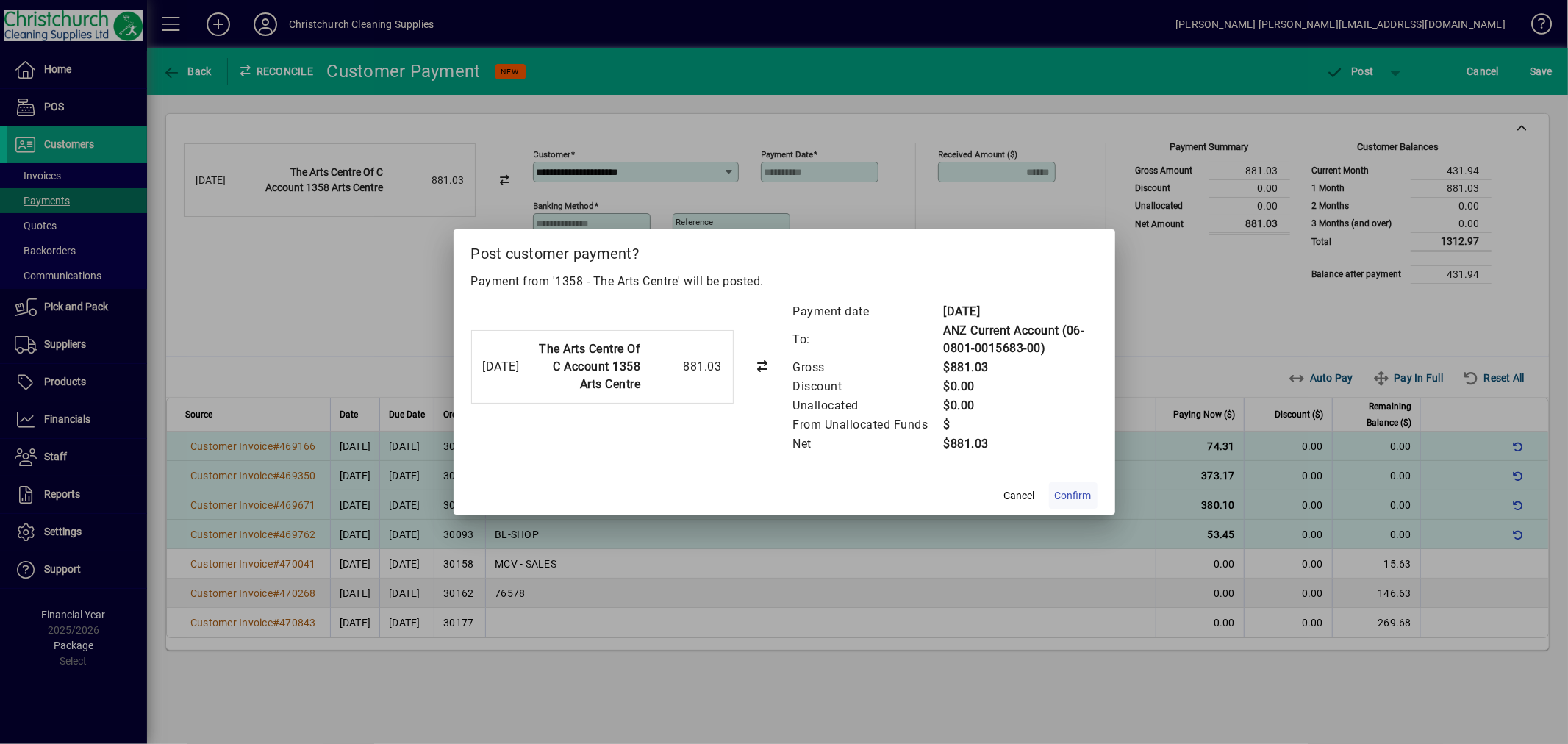
click at [1061, 494] on span "Confirm" at bounding box center [1073, 496] width 37 height 16
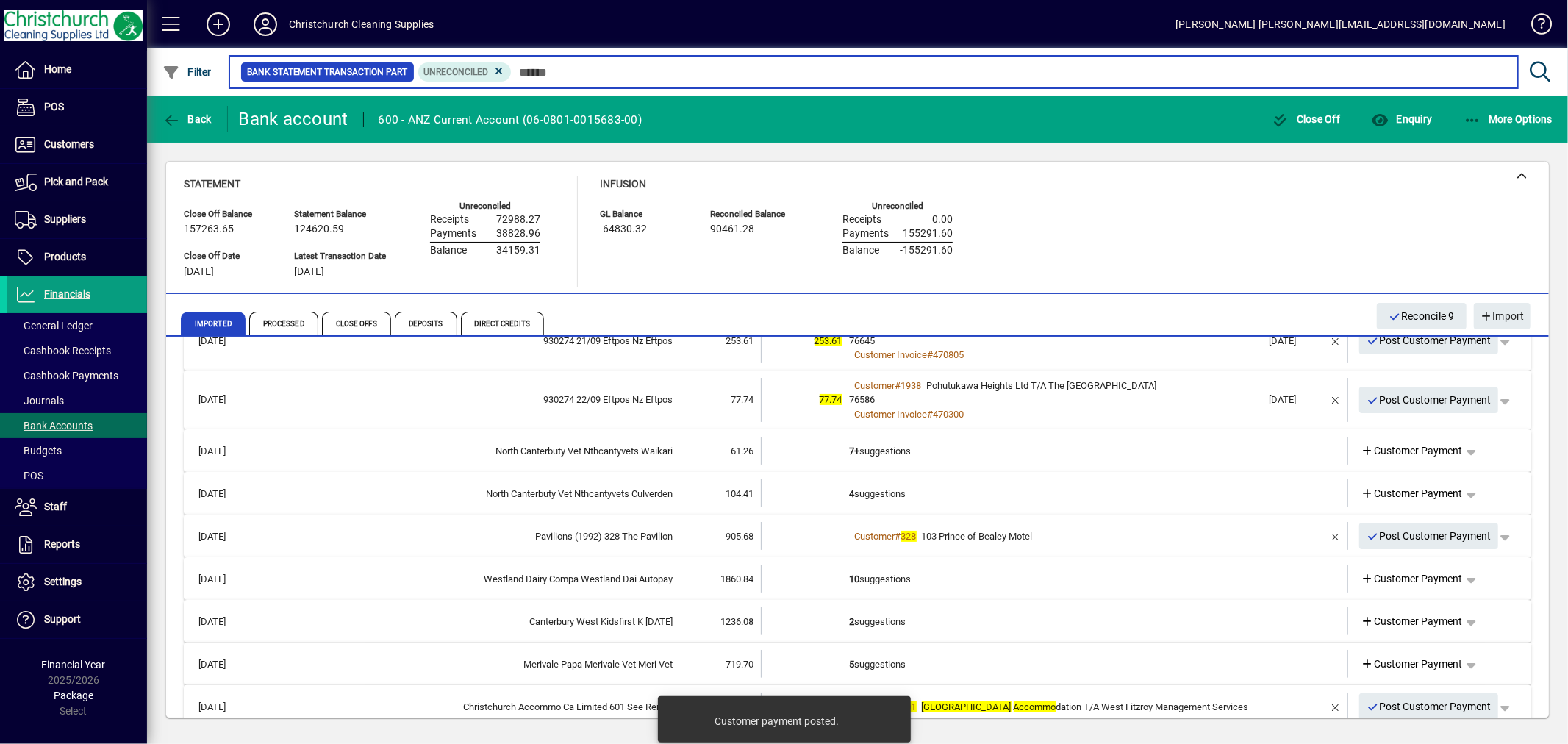
scroll to position [327, 0]
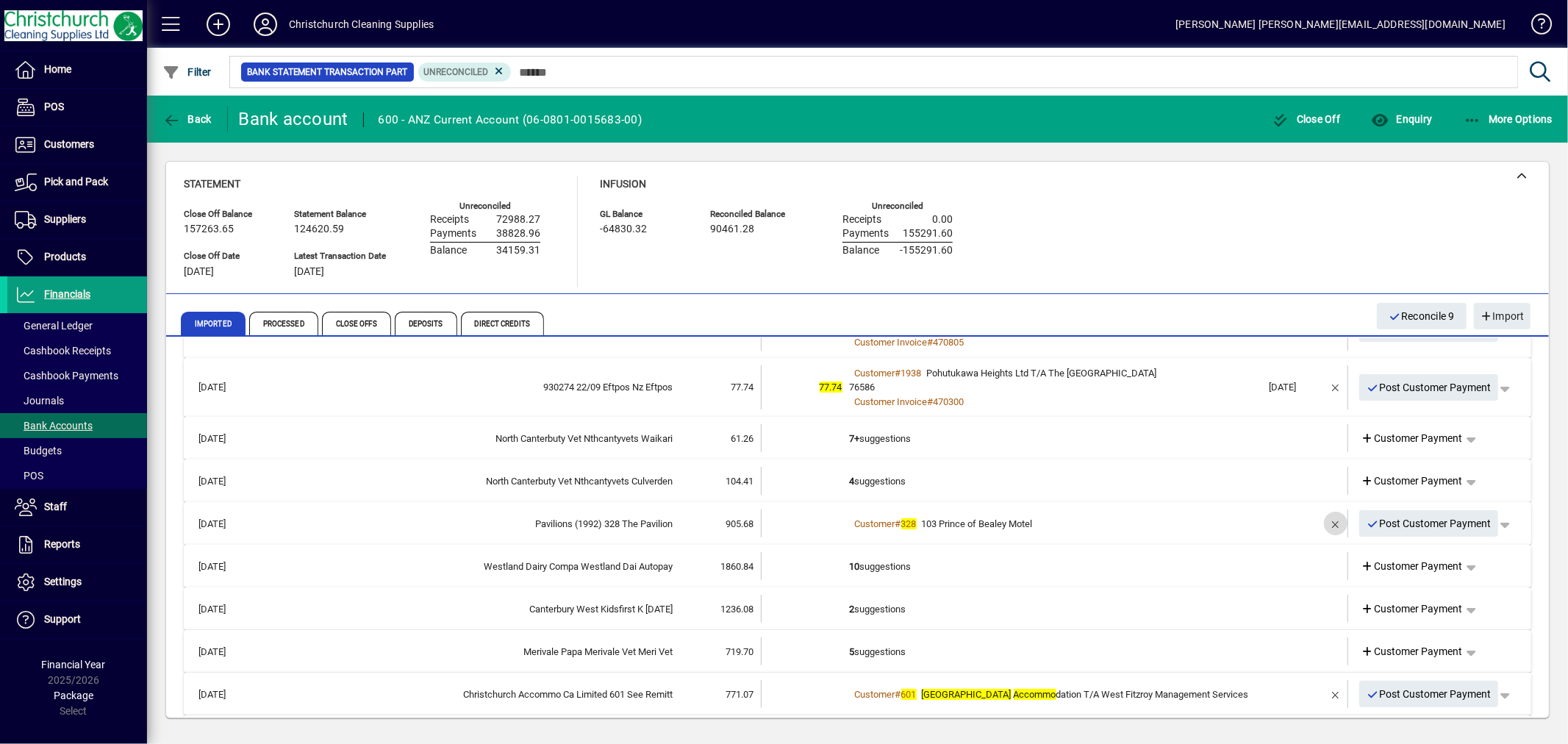
click at [1321, 519] on span "button" at bounding box center [1336, 524] width 35 height 35
click at [879, 522] on td "1 suggestion" at bounding box center [1056, 524] width 412 height 28
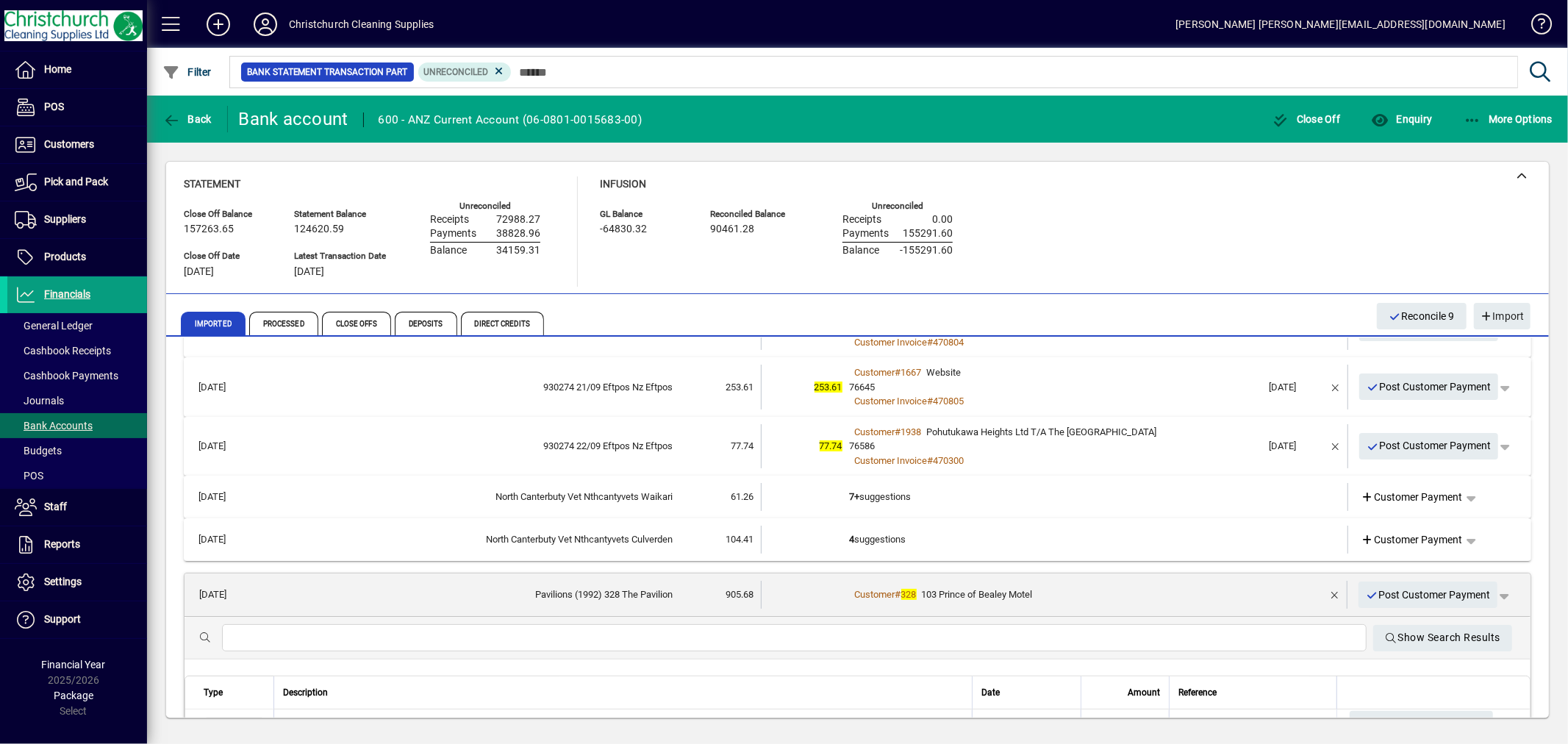
scroll to position [245, 0]
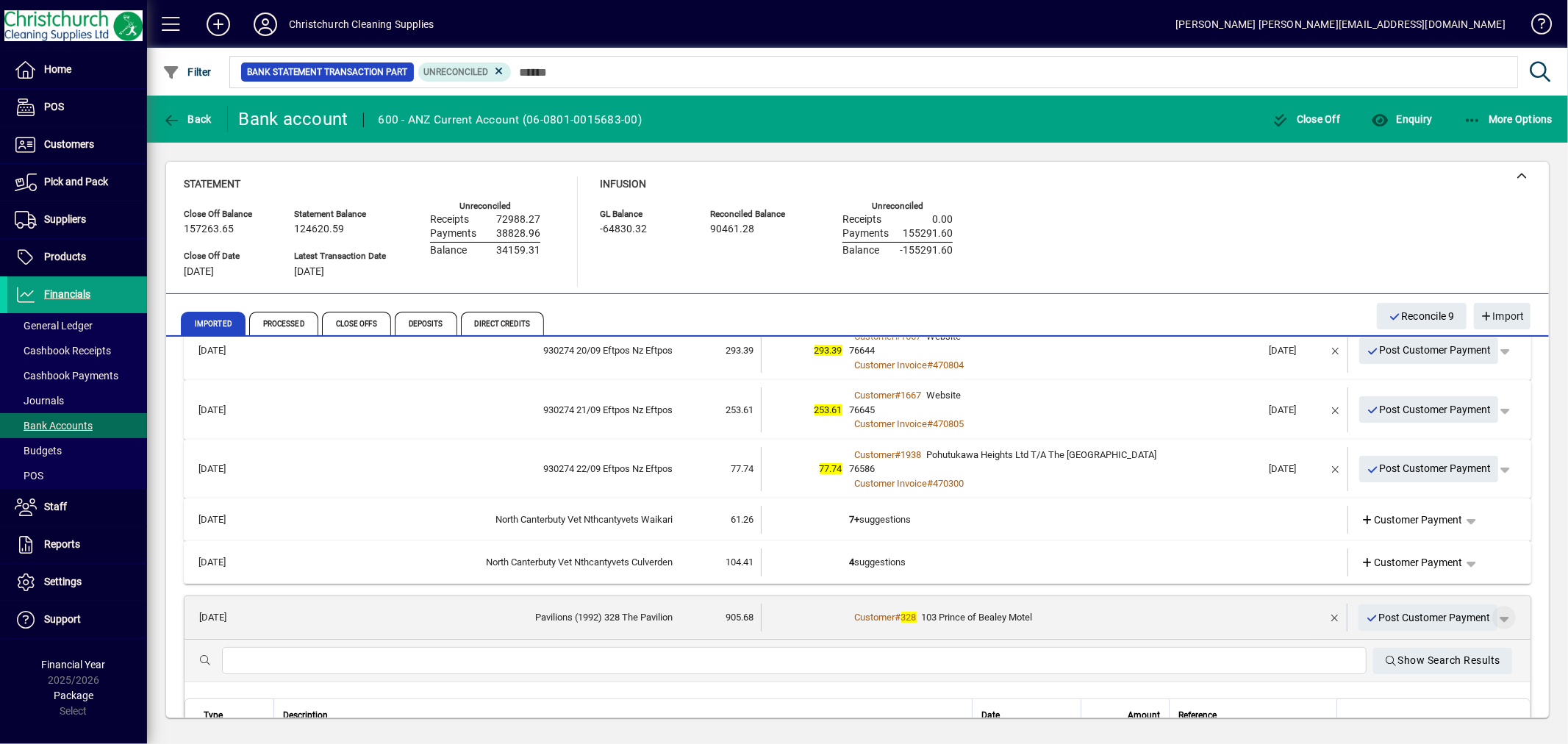
click at [1501, 620] on span "button" at bounding box center [1504, 618] width 35 height 35
click at [1445, 644] on span "Customer Payment" at bounding box center [1446, 648] width 107 height 18
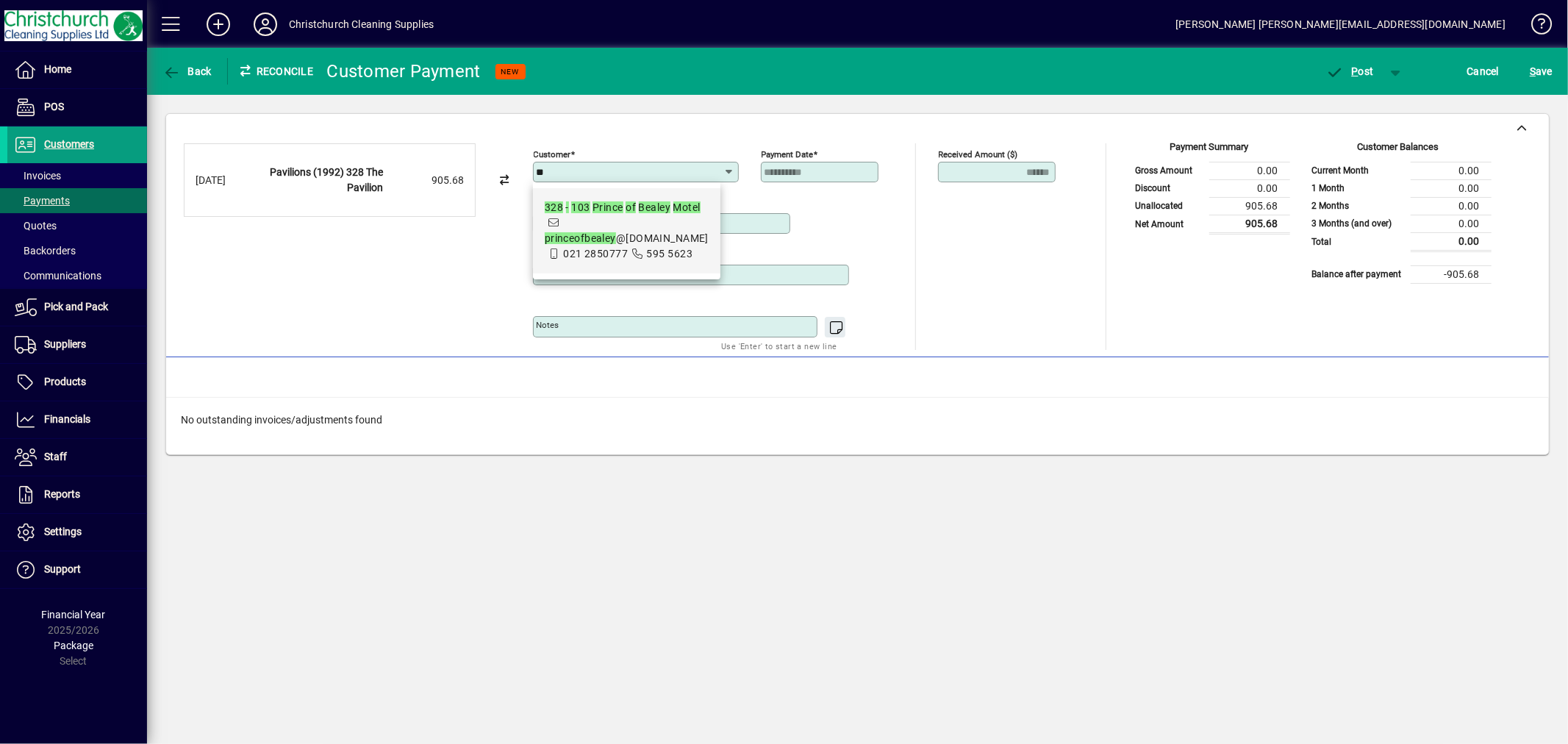
type input "*"
type input "**********"
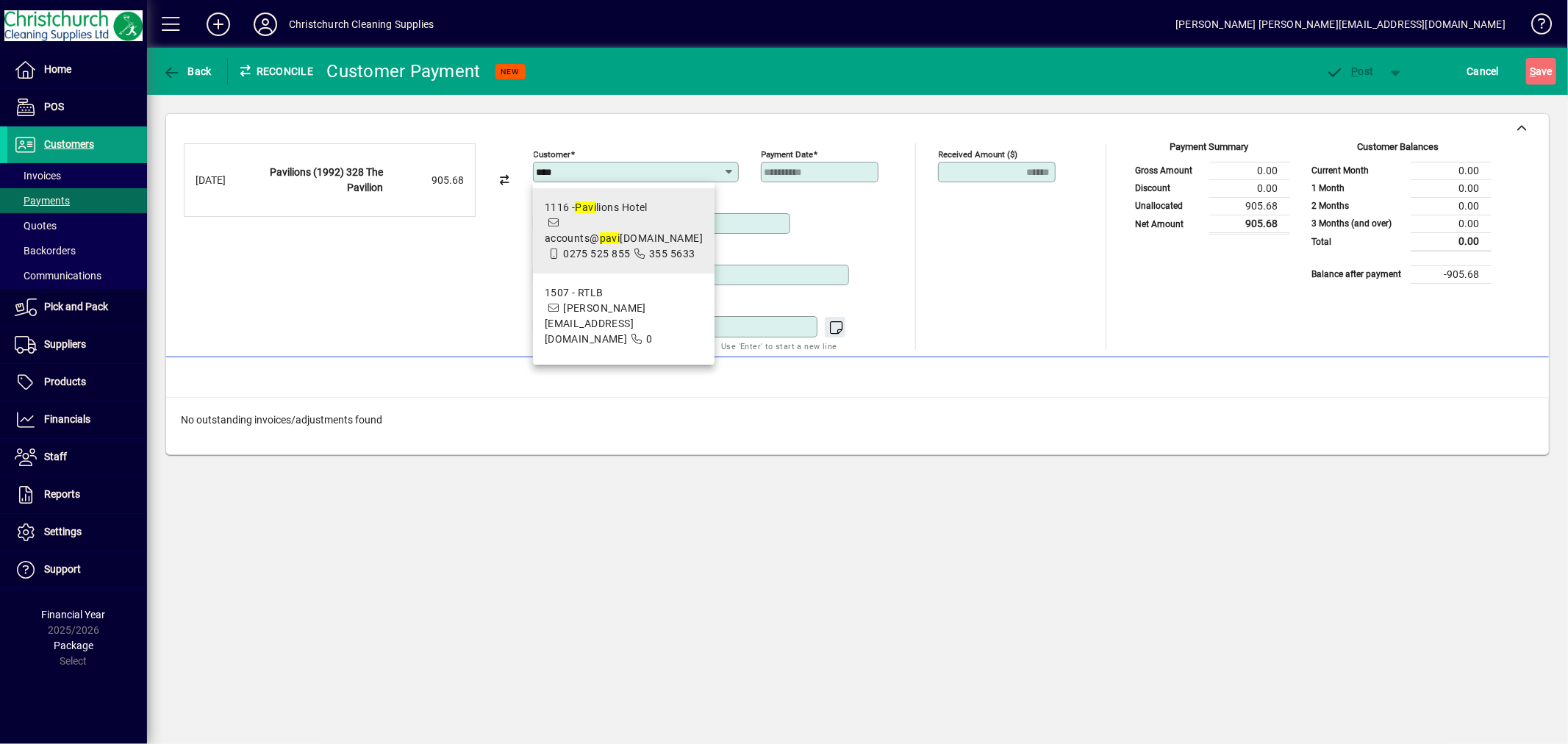
click at [559, 218] on icon at bounding box center [555, 223] width 13 height 10
type input "**********"
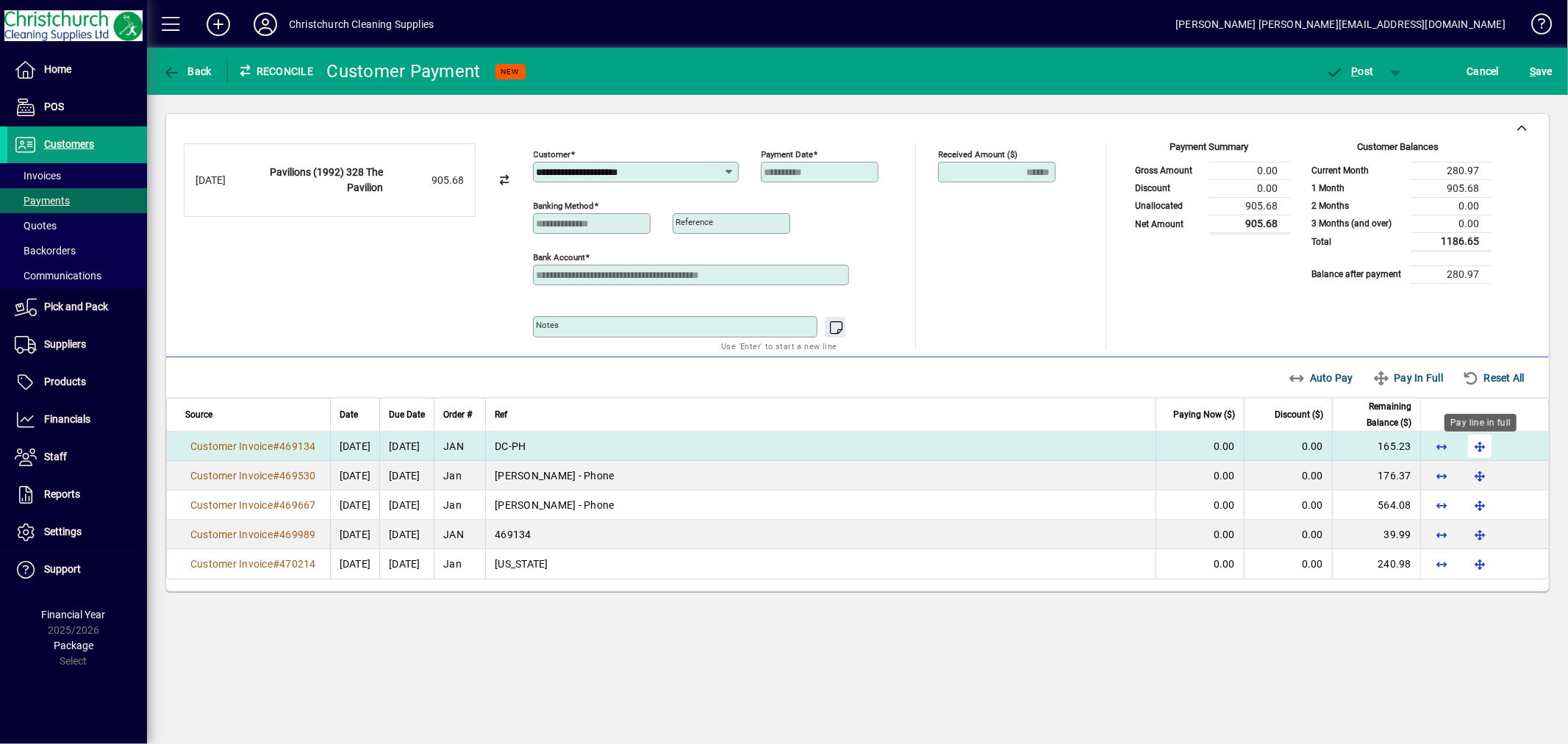
click at [1485, 450] on span "button" at bounding box center [1480, 446] width 35 height 35
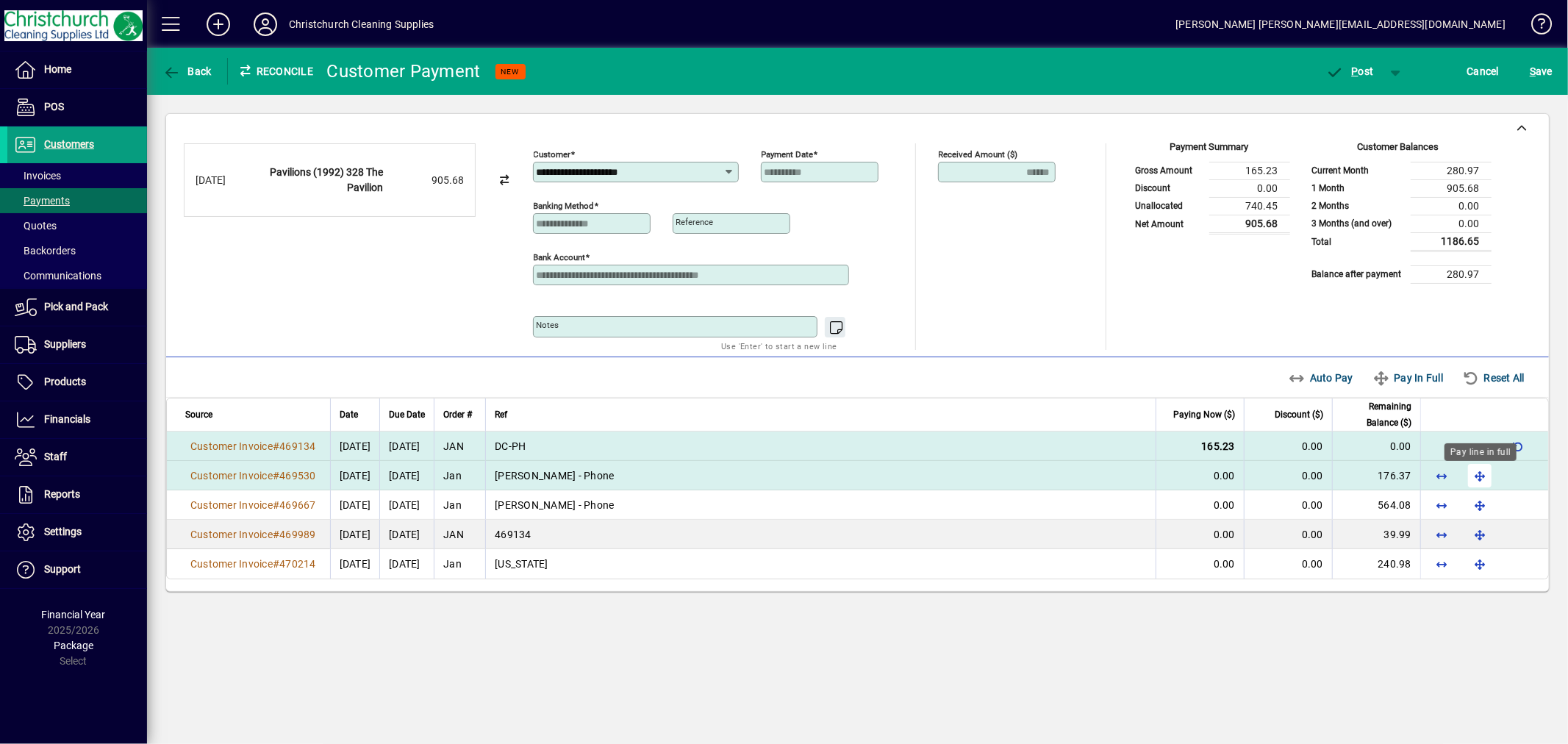
click at [1479, 469] on span "button" at bounding box center [1480, 476] width 35 height 35
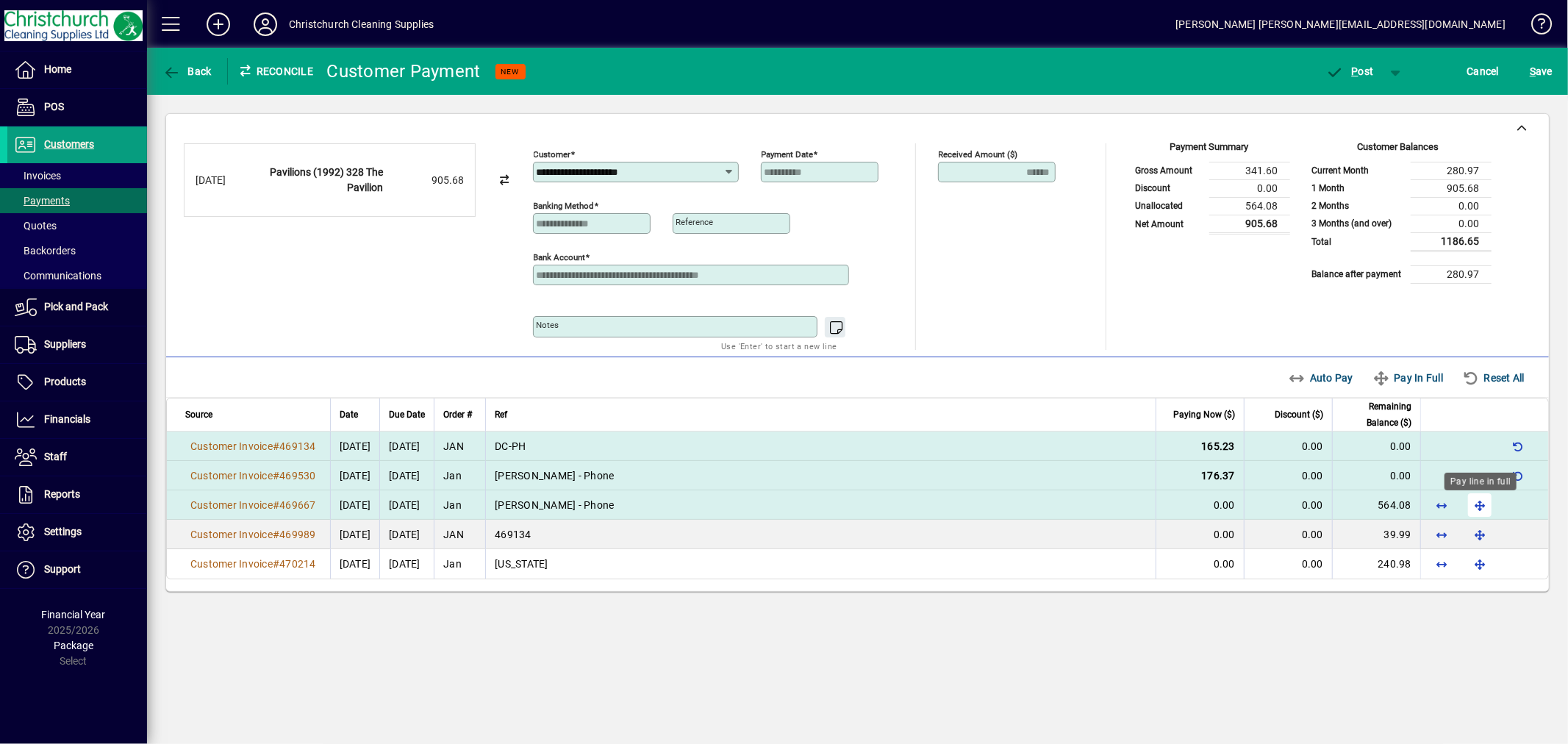
click at [1482, 505] on span "button" at bounding box center [1480, 505] width 35 height 35
click at [1359, 69] on span "P ost" at bounding box center [1350, 72] width 48 height 12
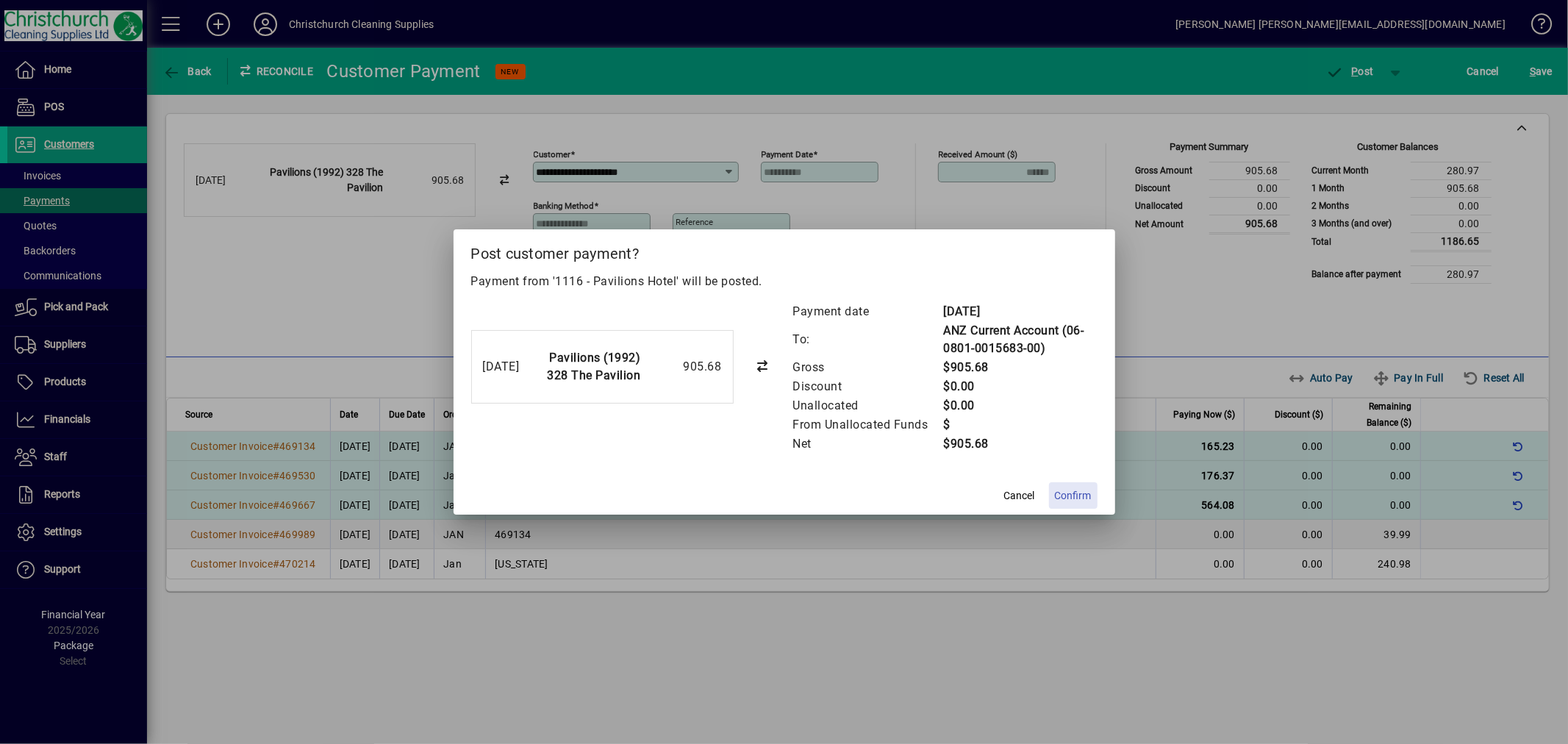
click at [1081, 488] on span "Confirm" at bounding box center [1073, 496] width 37 height 16
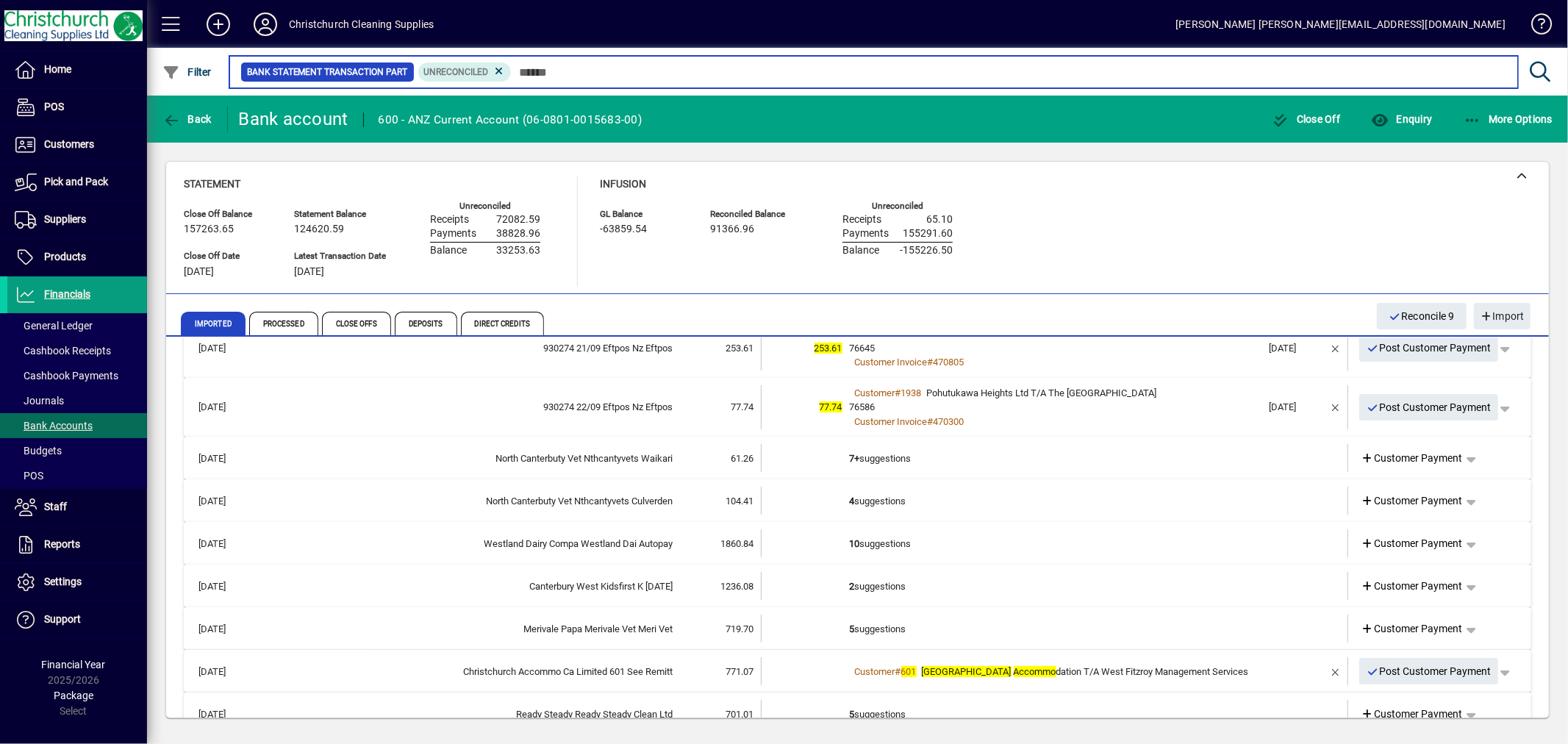
scroll to position [327, 0]
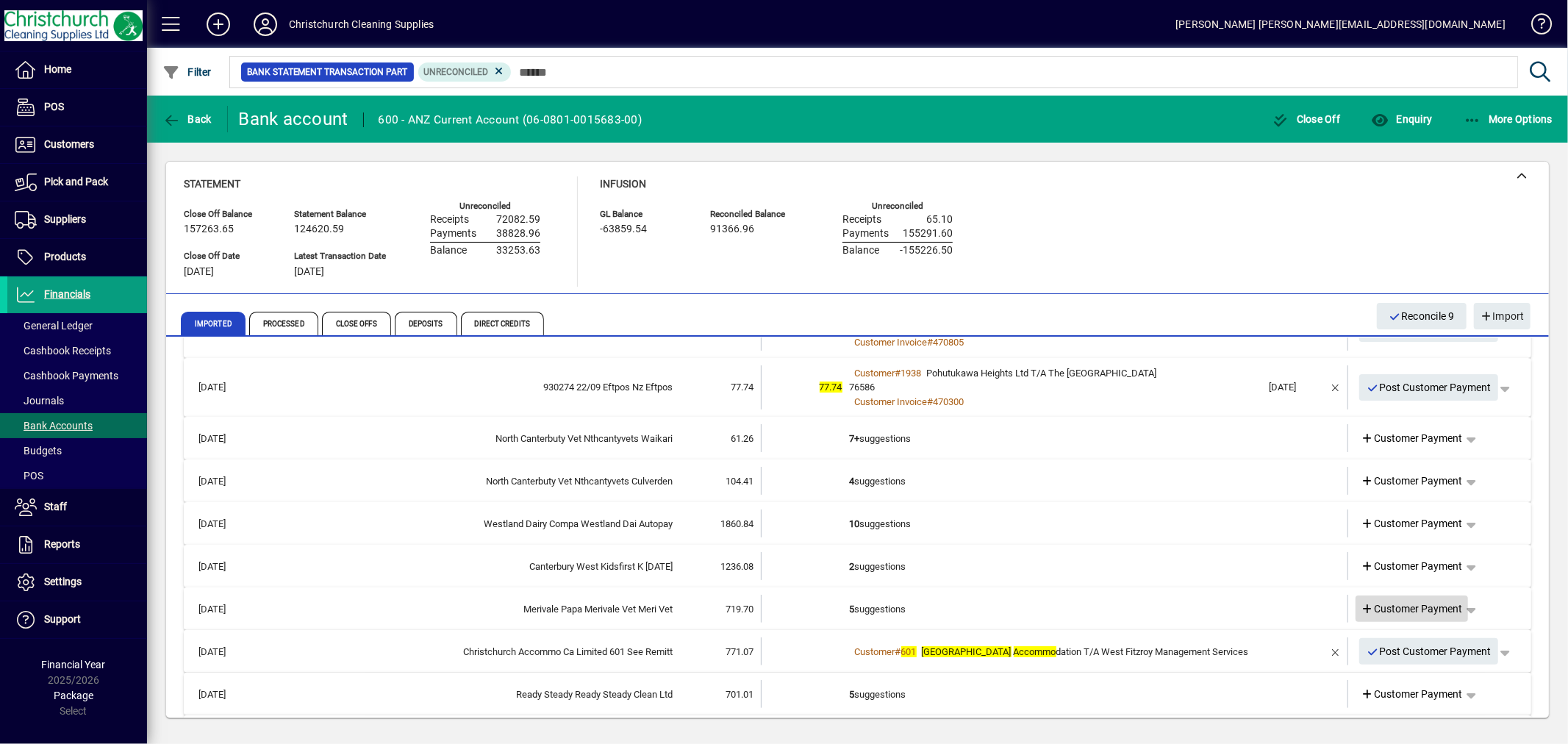
click at [1387, 603] on span "Customer Payment" at bounding box center [1411, 609] width 101 height 16
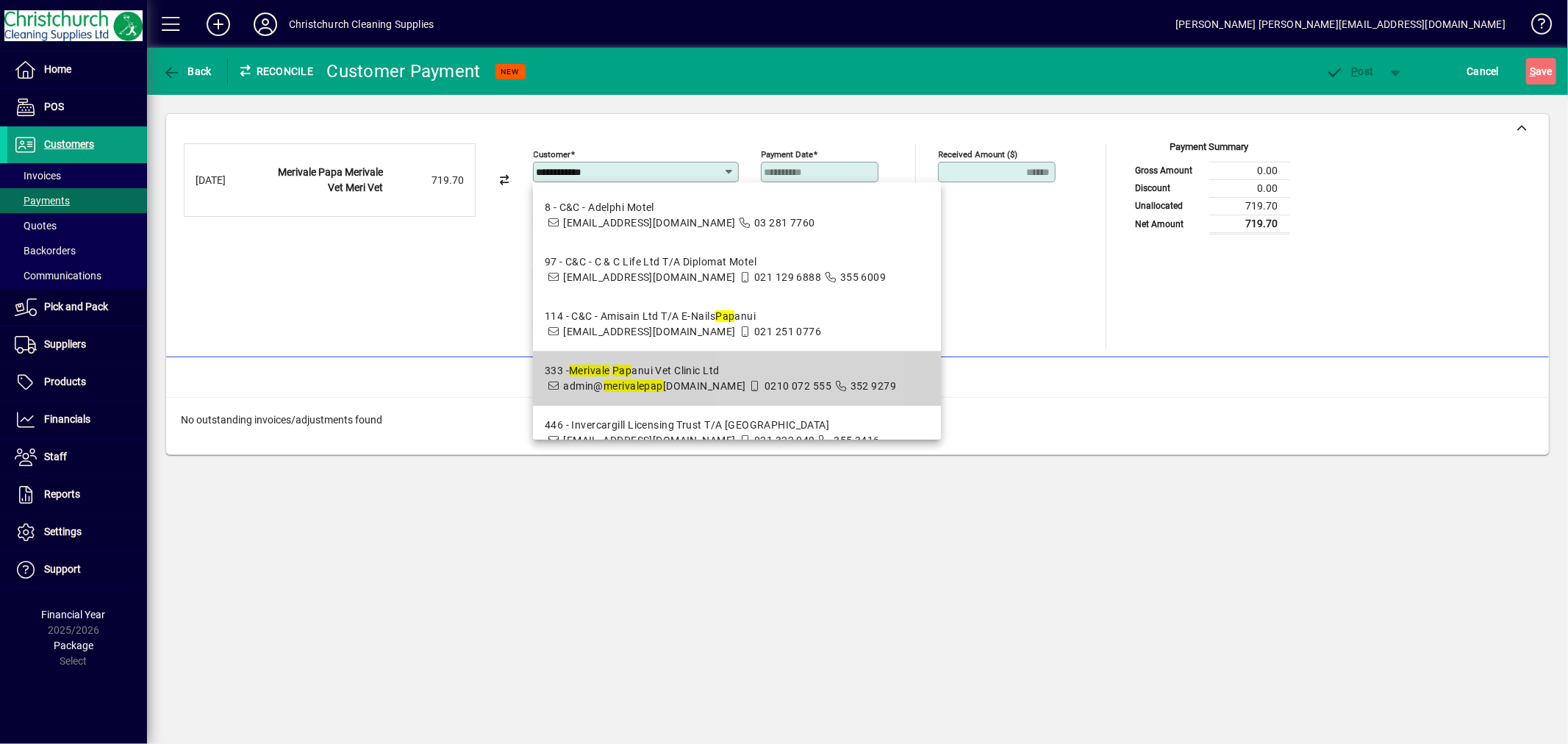
click at [759, 395] on span "333 - Merivale Pap anui Vet Clinic Ltd admin@ merivale pap anuivets.com 0210 07…" at bounding box center [721, 379] width 352 height 31
type input "**********"
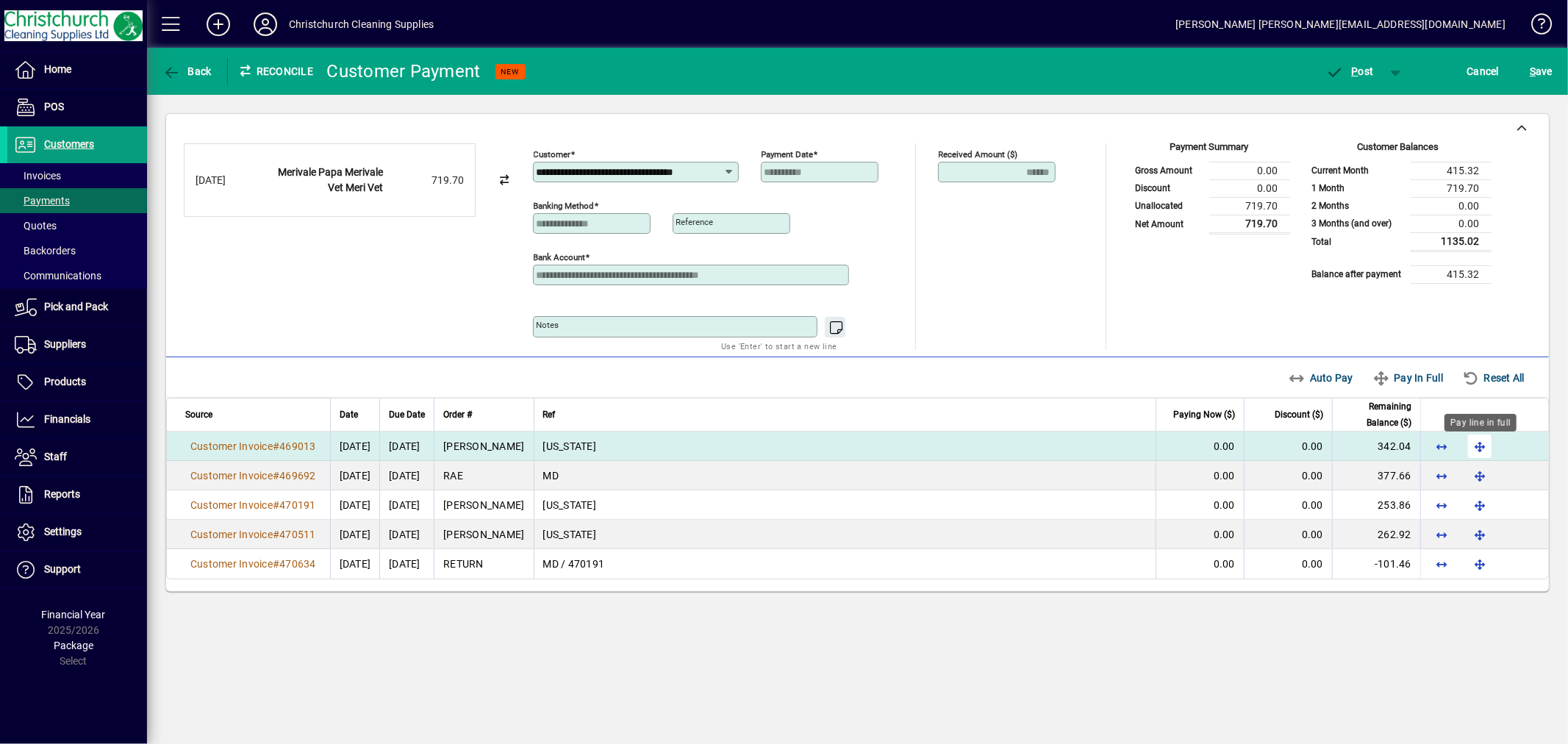
click at [1479, 448] on span "button" at bounding box center [1480, 446] width 35 height 35
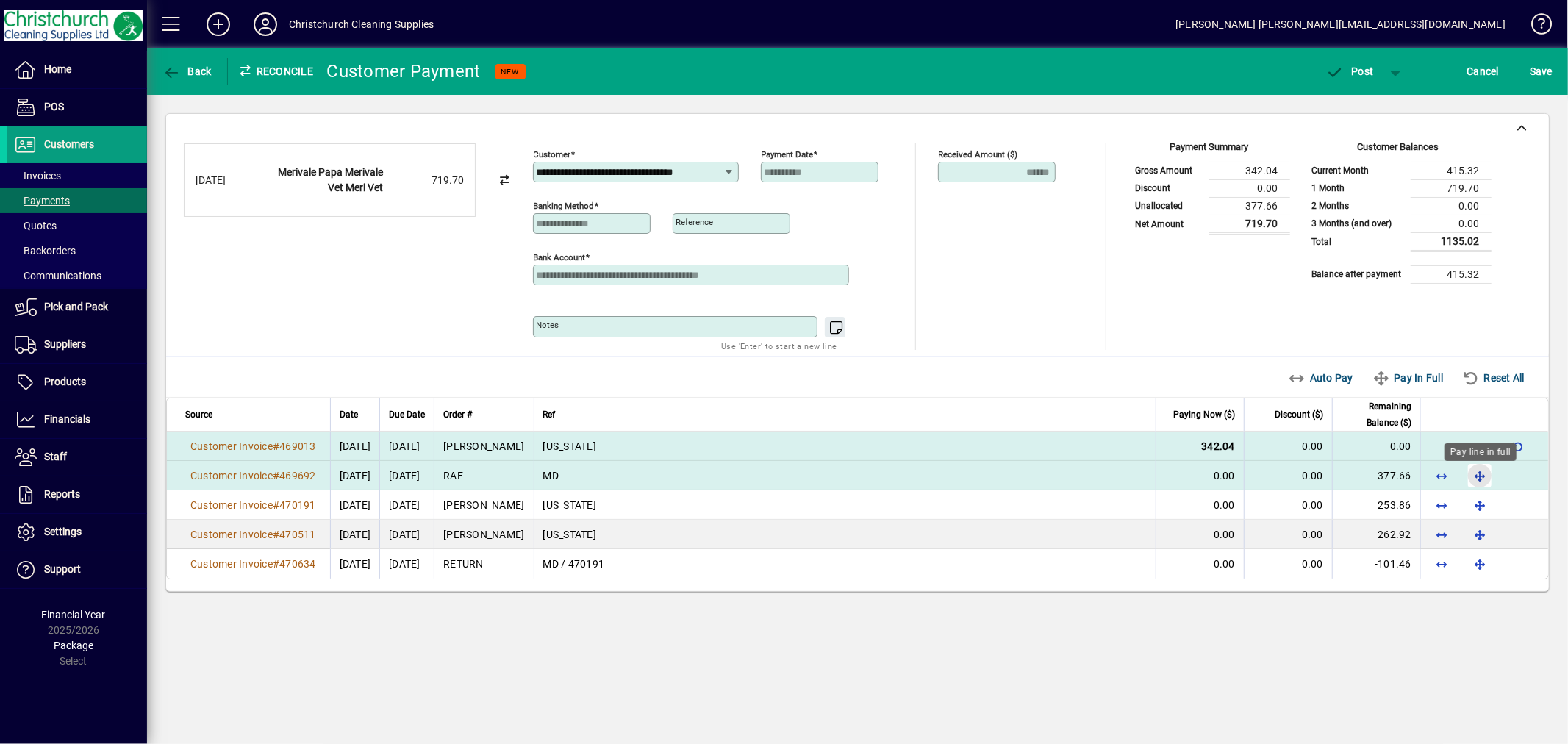
click at [1478, 474] on span "button" at bounding box center [1480, 476] width 35 height 35
click at [1357, 75] on span "P" at bounding box center [1355, 72] width 7 height 12
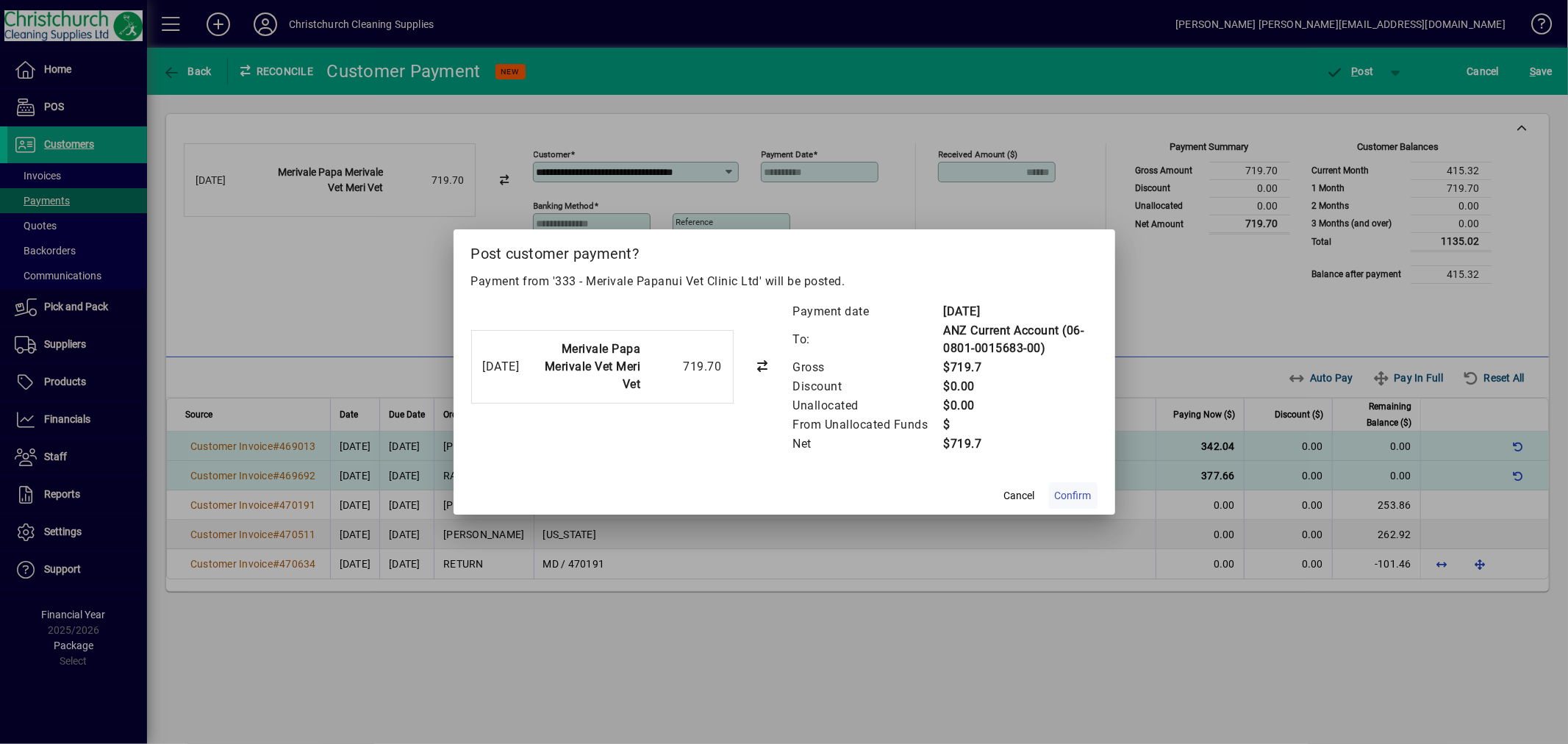
click at [1067, 491] on span "Confirm" at bounding box center [1073, 496] width 37 height 16
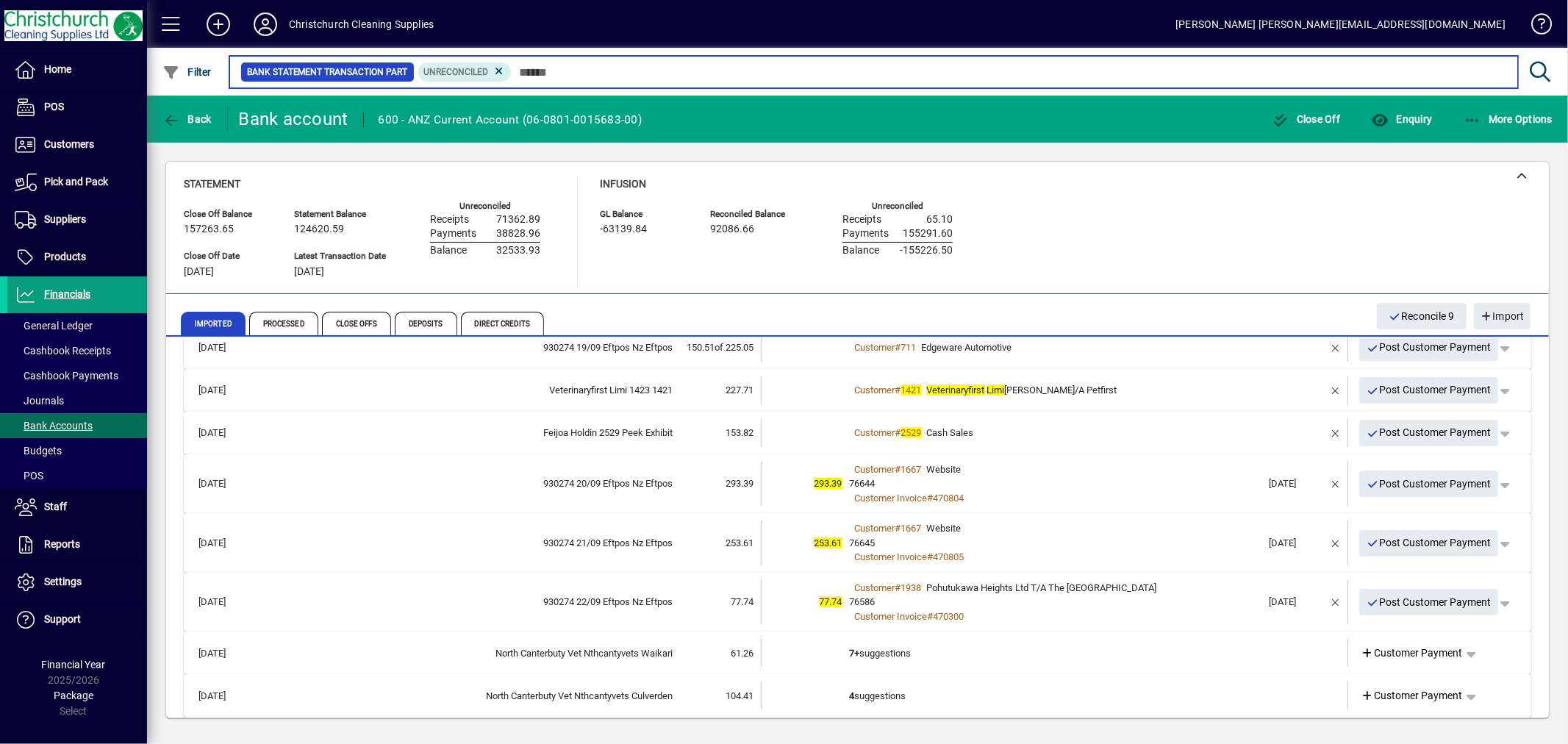
scroll to position [327, 0]
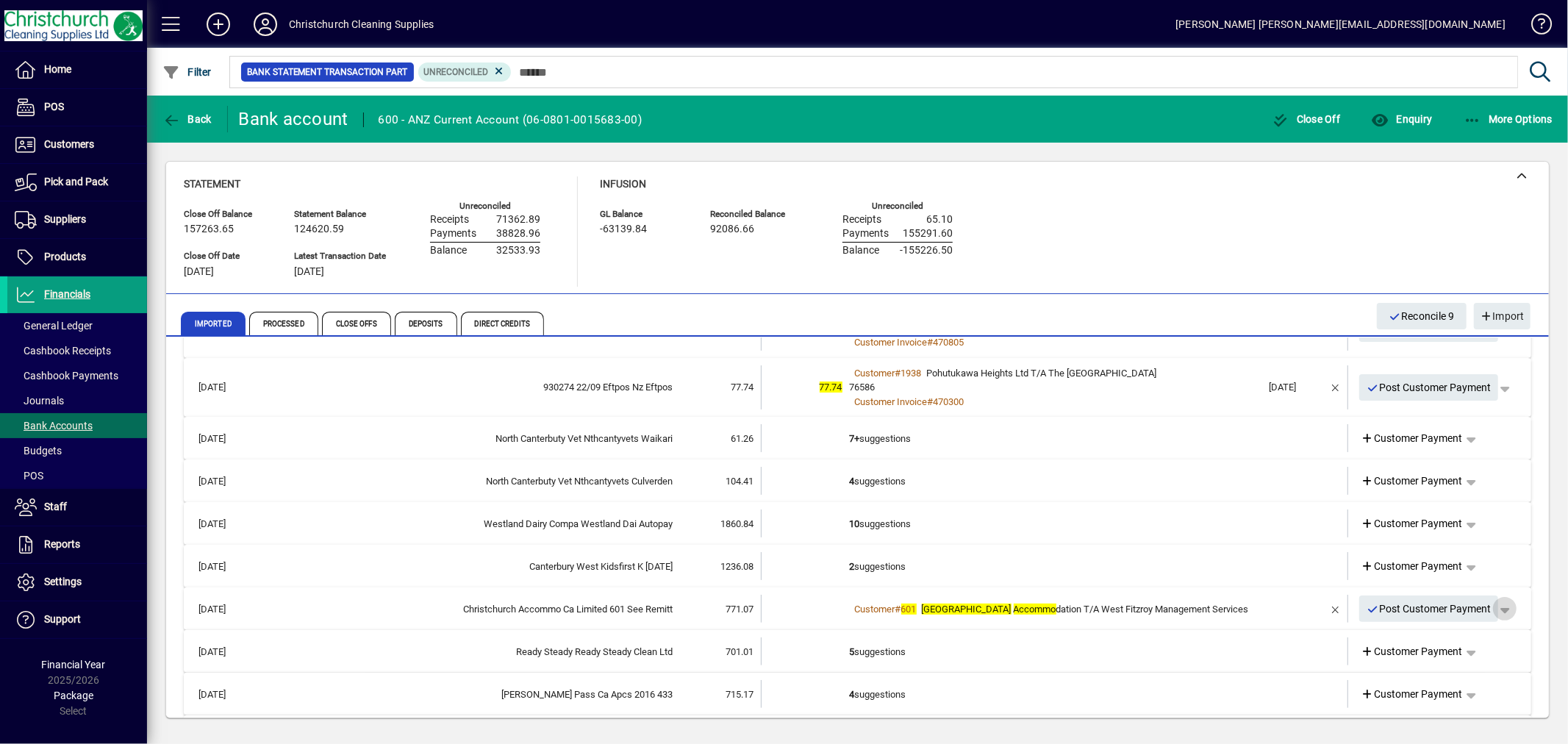
click at [1501, 607] on span "button" at bounding box center [1505, 609] width 35 height 35
click at [1479, 641] on span "Customer Payment" at bounding box center [1447, 639] width 107 height 18
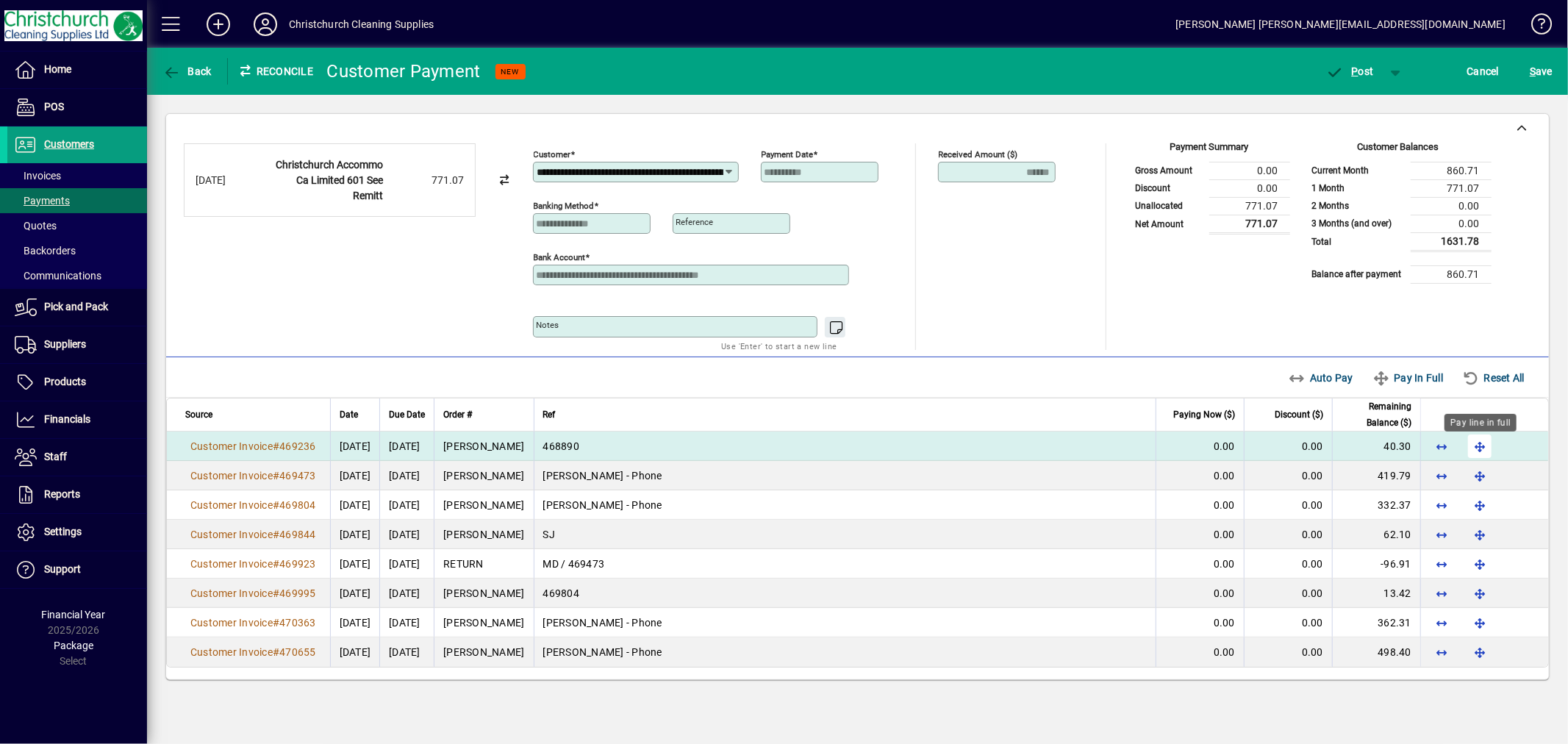
click at [1483, 456] on span "button" at bounding box center [1480, 446] width 35 height 35
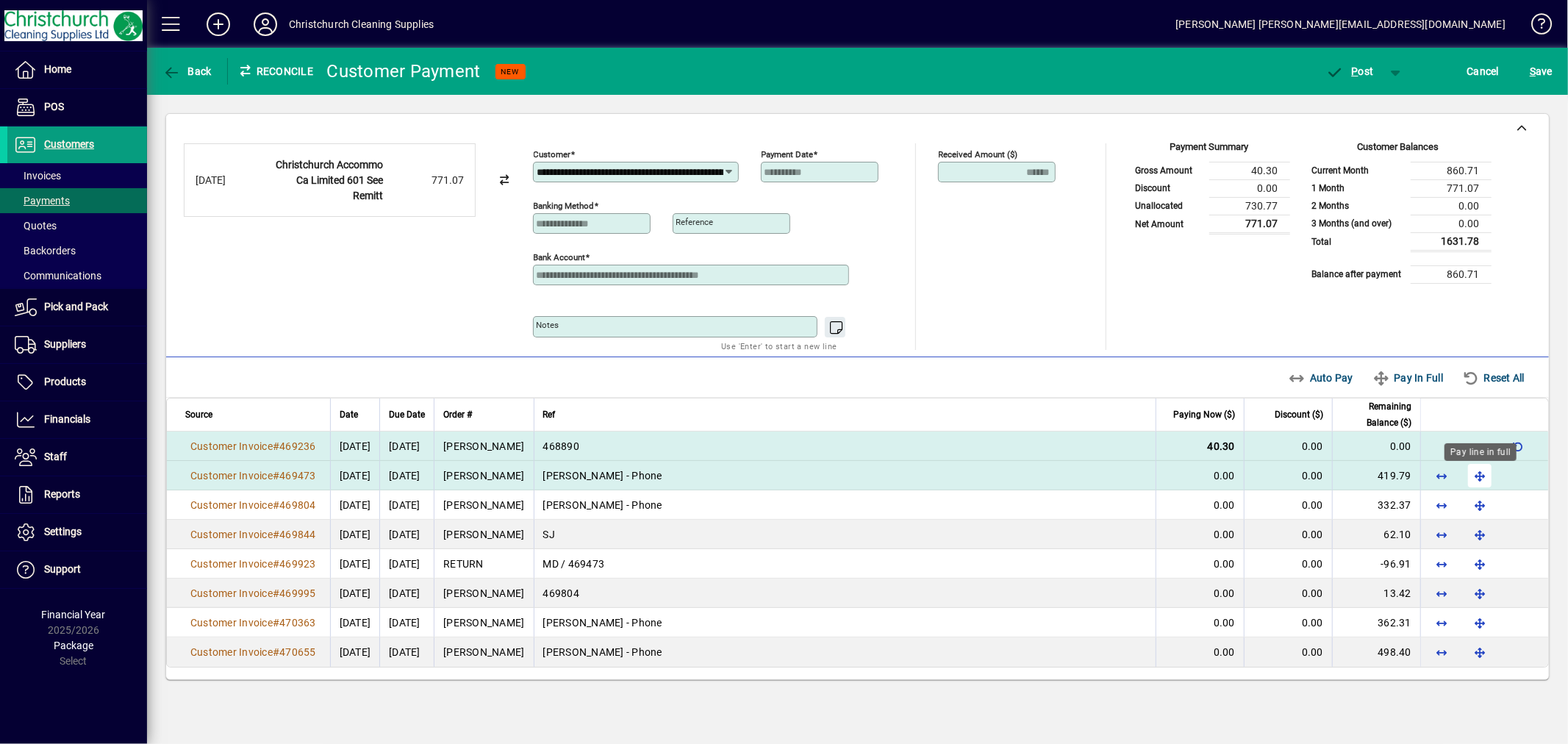
click at [1483, 479] on span "button" at bounding box center [1480, 476] width 35 height 35
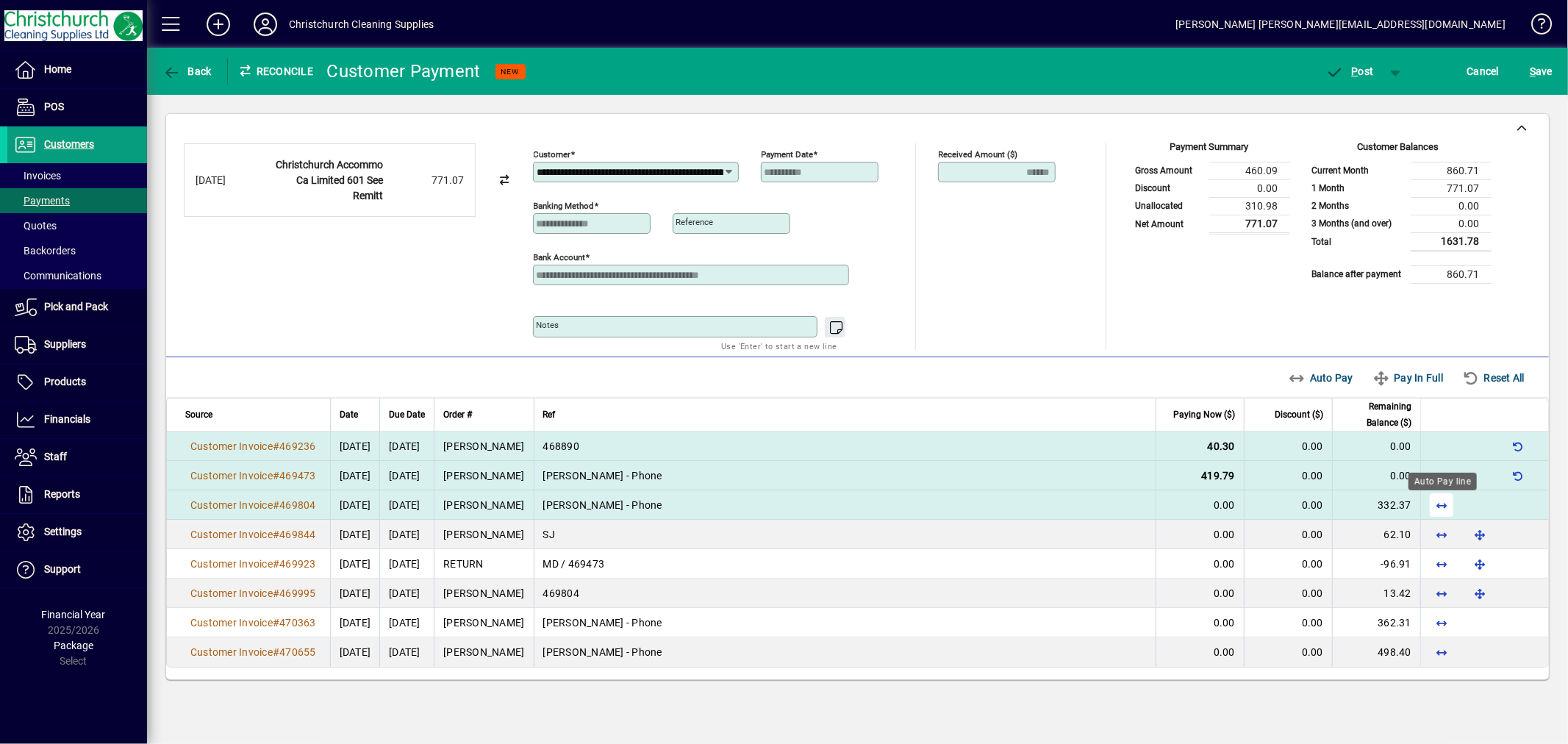
click at [1450, 505] on span "button" at bounding box center [1442, 505] width 35 height 35
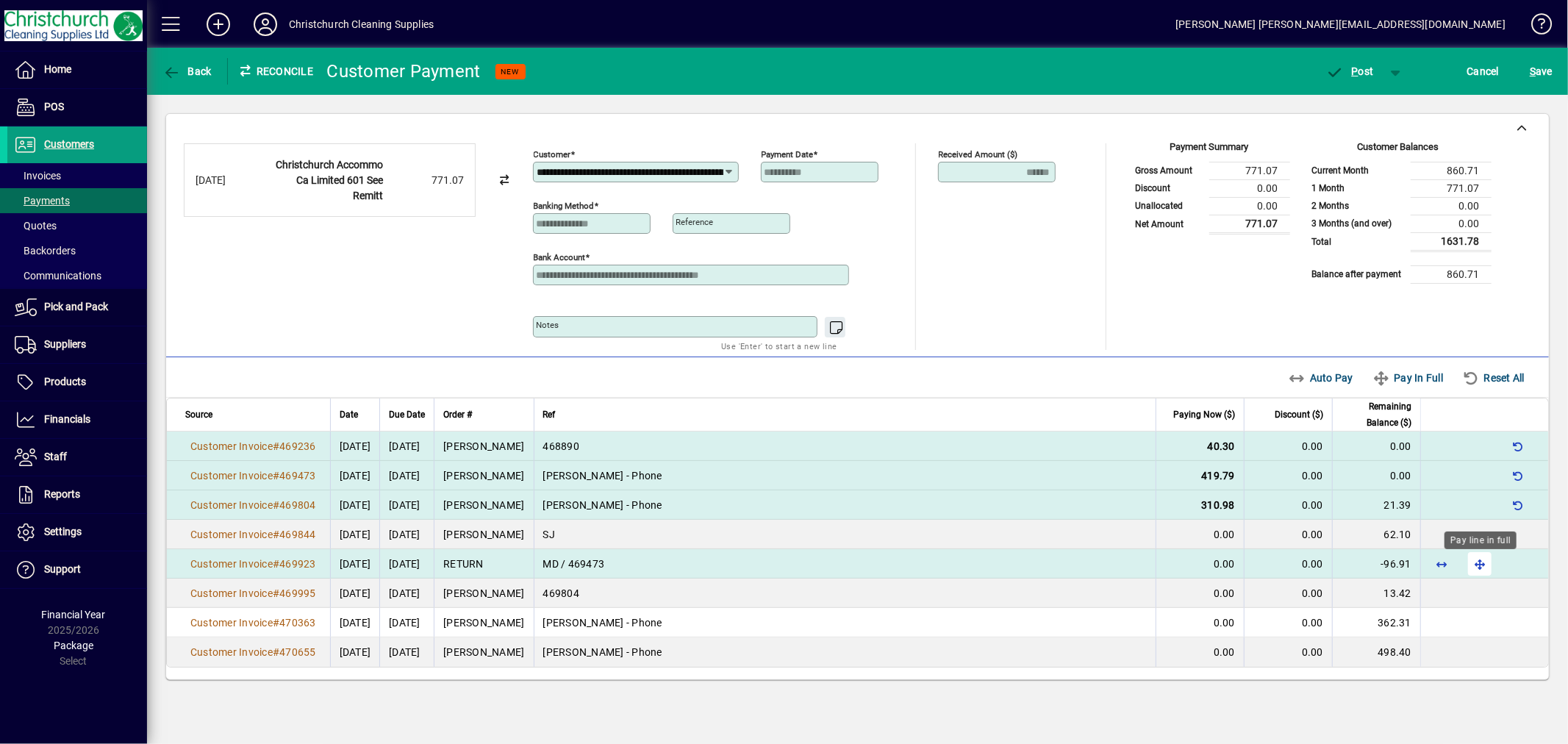
click at [1478, 567] on span "button" at bounding box center [1480, 564] width 35 height 35
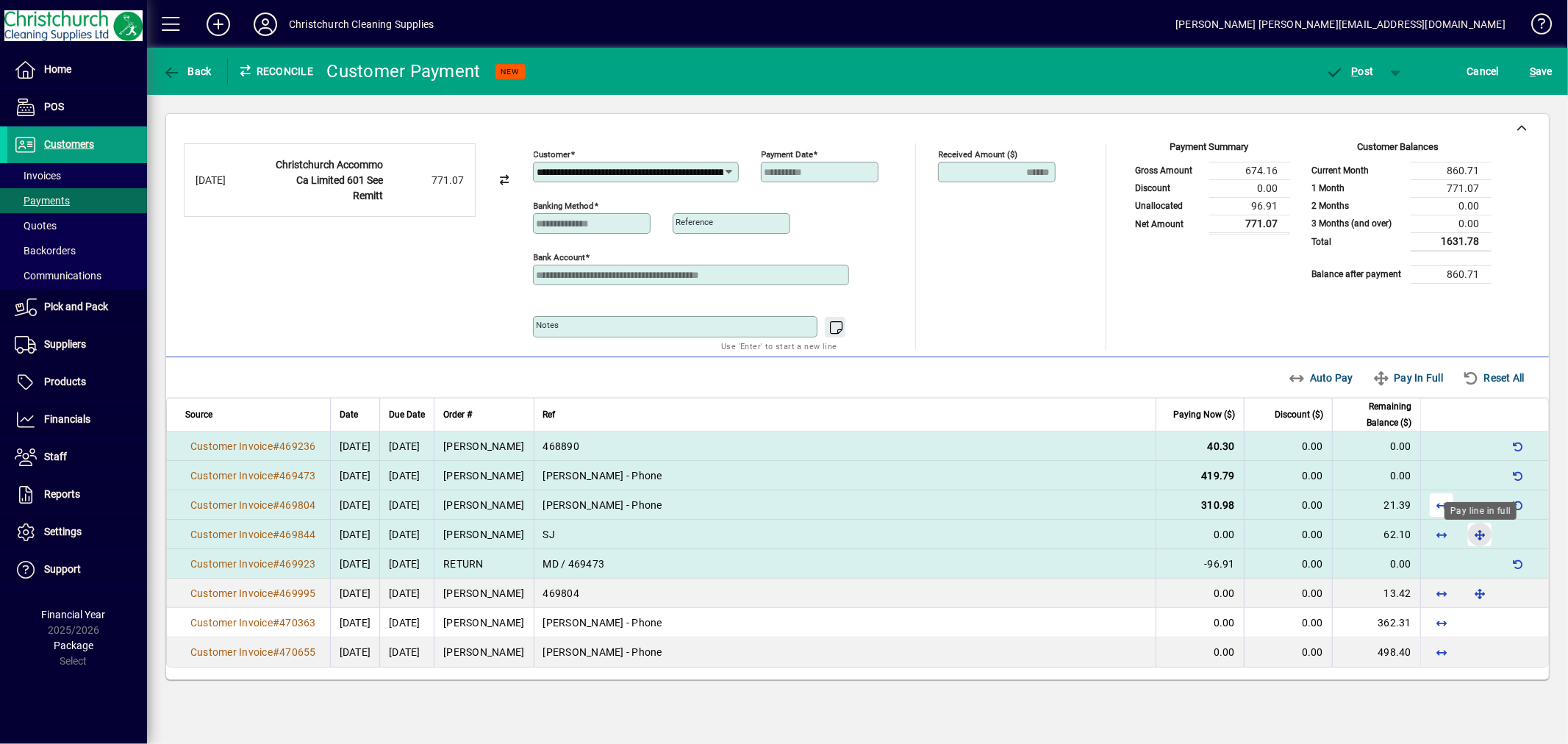
click at [1476, 539] on span "button" at bounding box center [1480, 535] width 35 height 35
click at [1442, 508] on span "button" at bounding box center [1442, 505] width 35 height 35
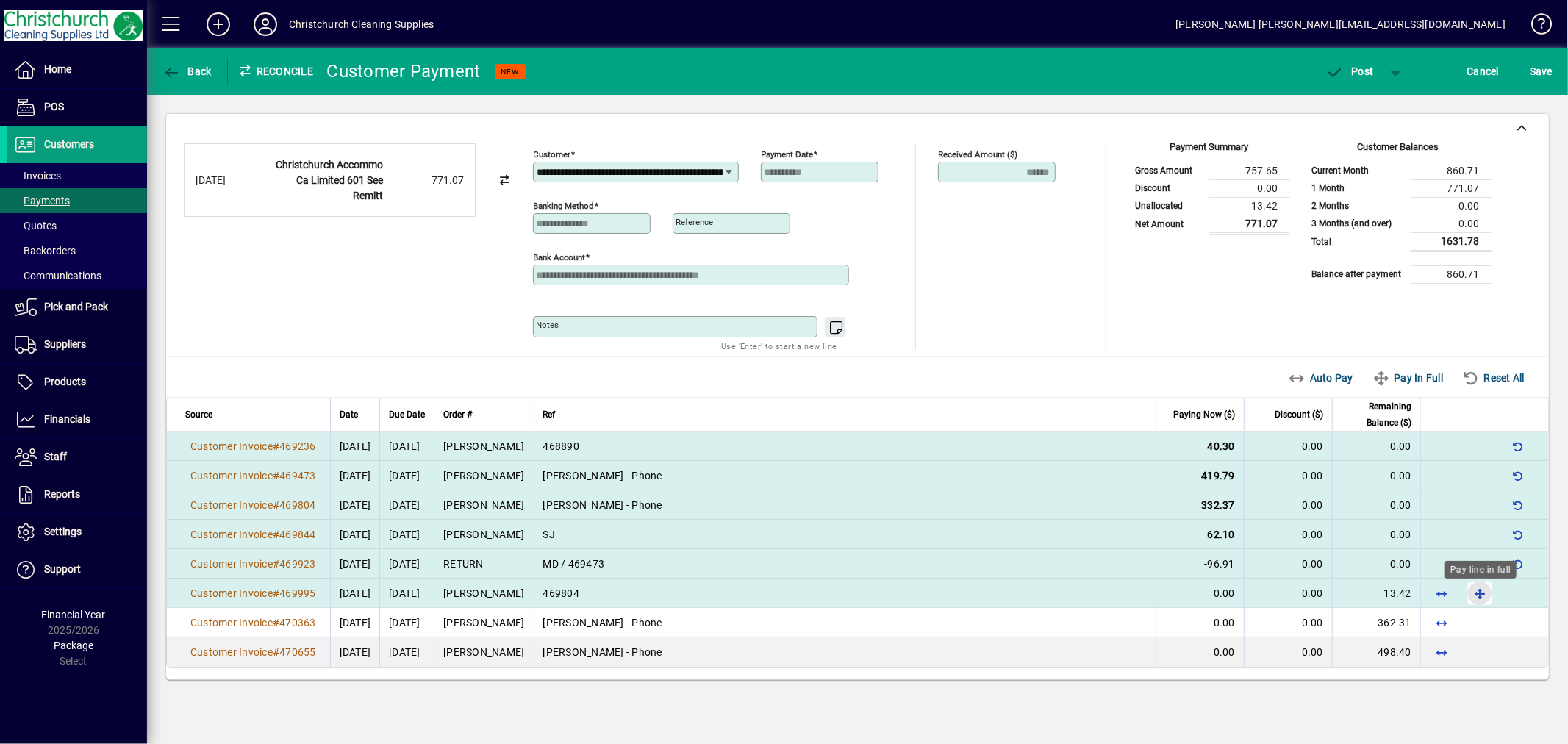
click at [1483, 597] on span "button" at bounding box center [1480, 593] width 35 height 35
click at [1353, 76] on span "P" at bounding box center [1355, 72] width 7 height 12
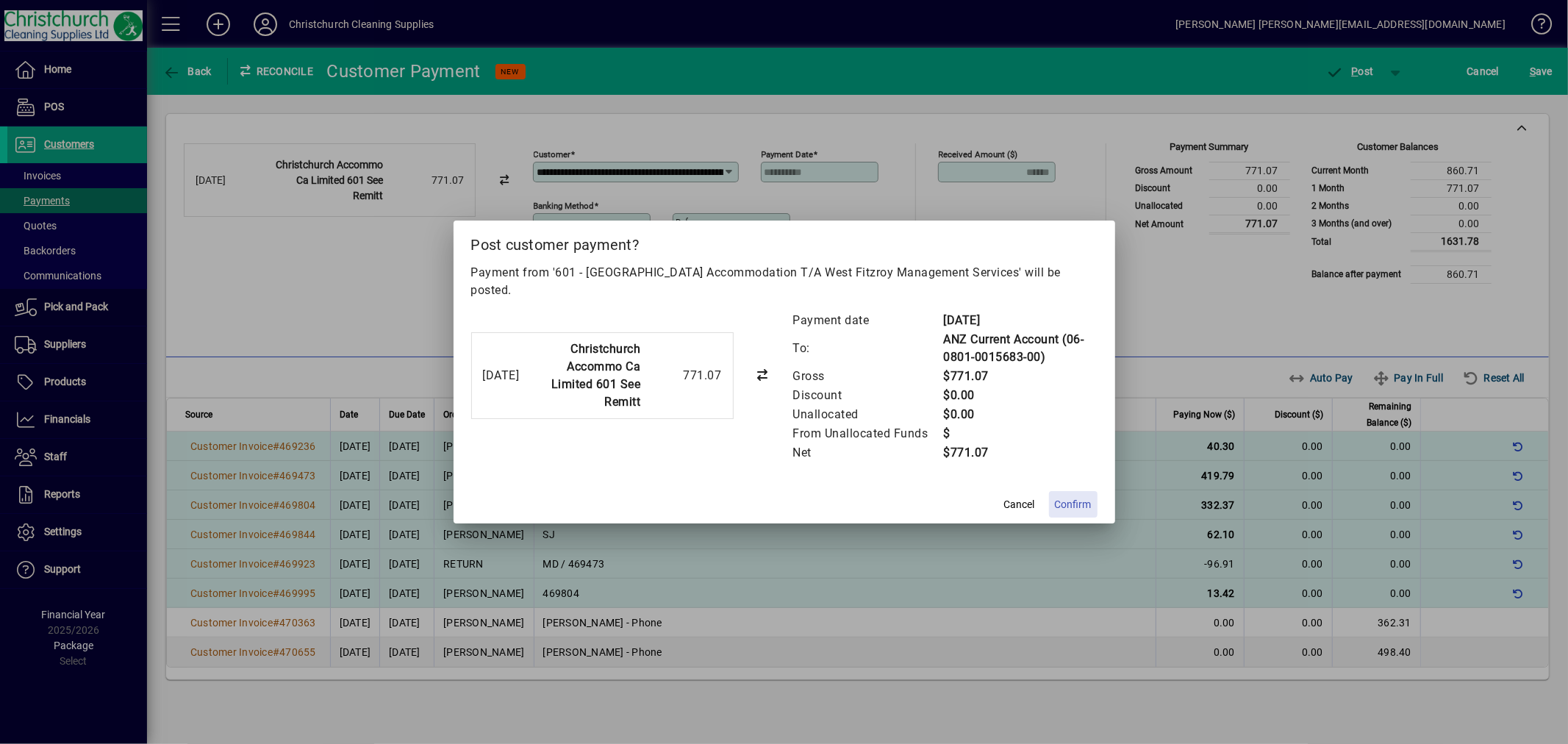
click at [1064, 487] on span at bounding box center [1073, 505] width 49 height 35
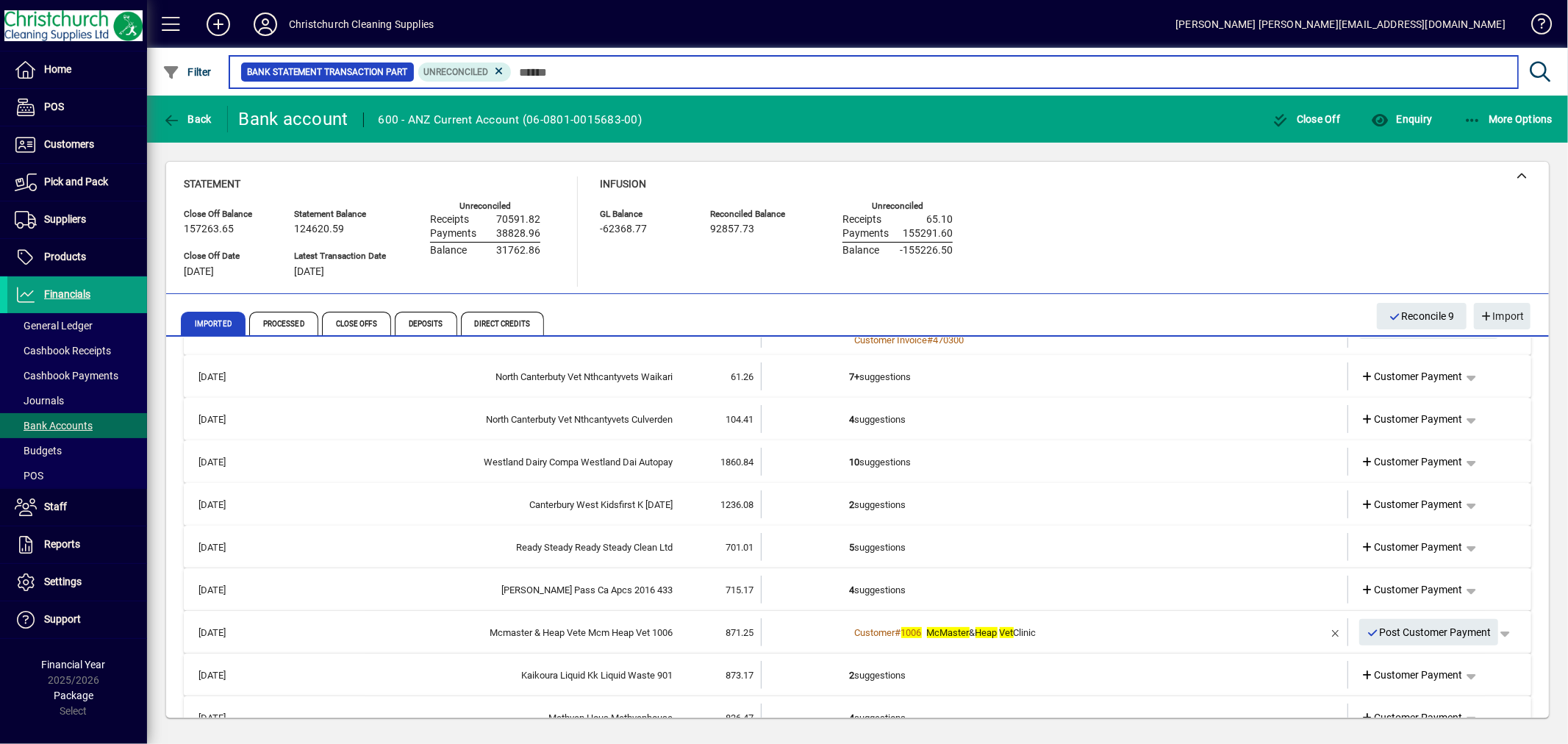
scroll to position [408, 0]
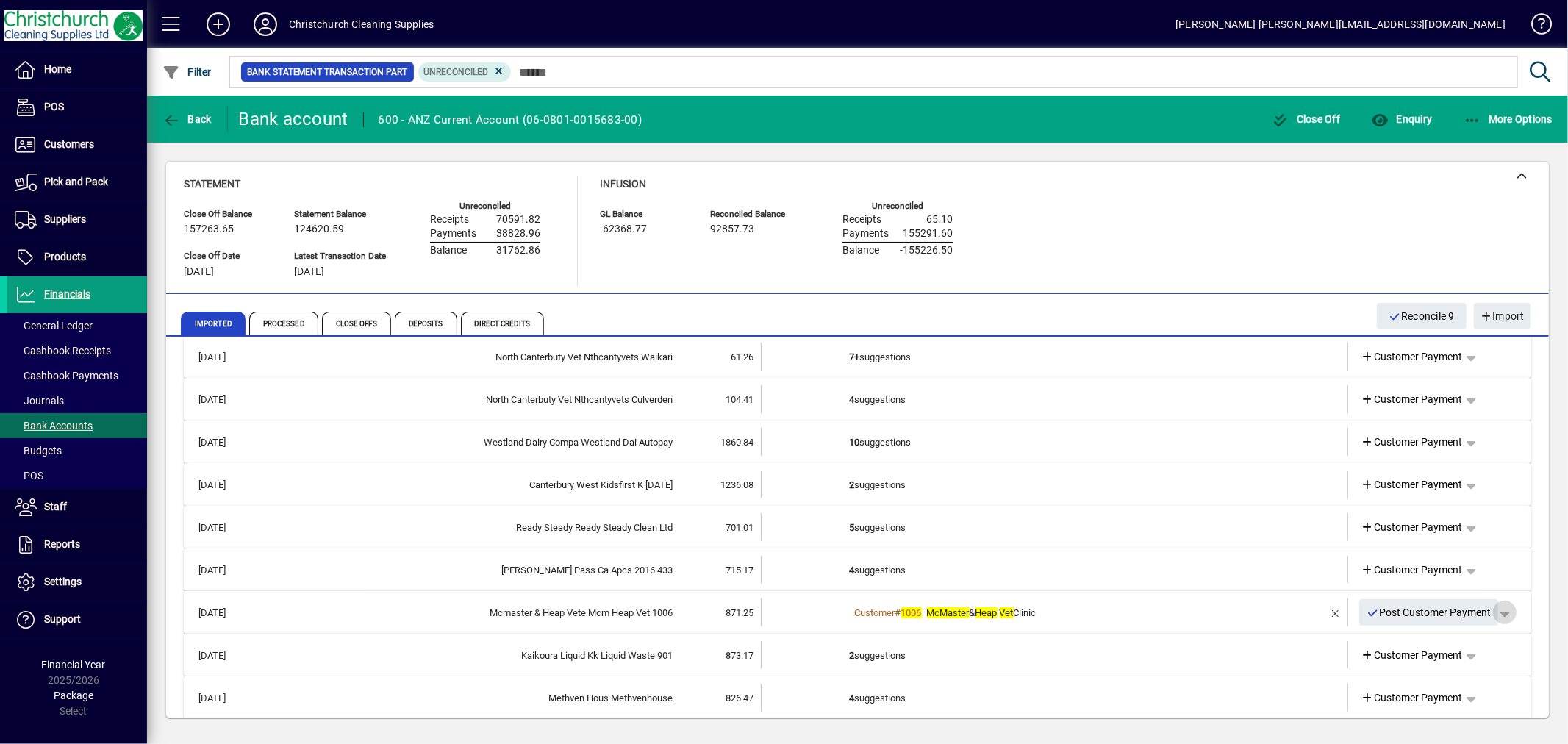
click at [1494, 608] on span "button" at bounding box center [1505, 612] width 35 height 35
click at [1451, 635] on span "Customer Payment" at bounding box center [1447, 642] width 107 height 18
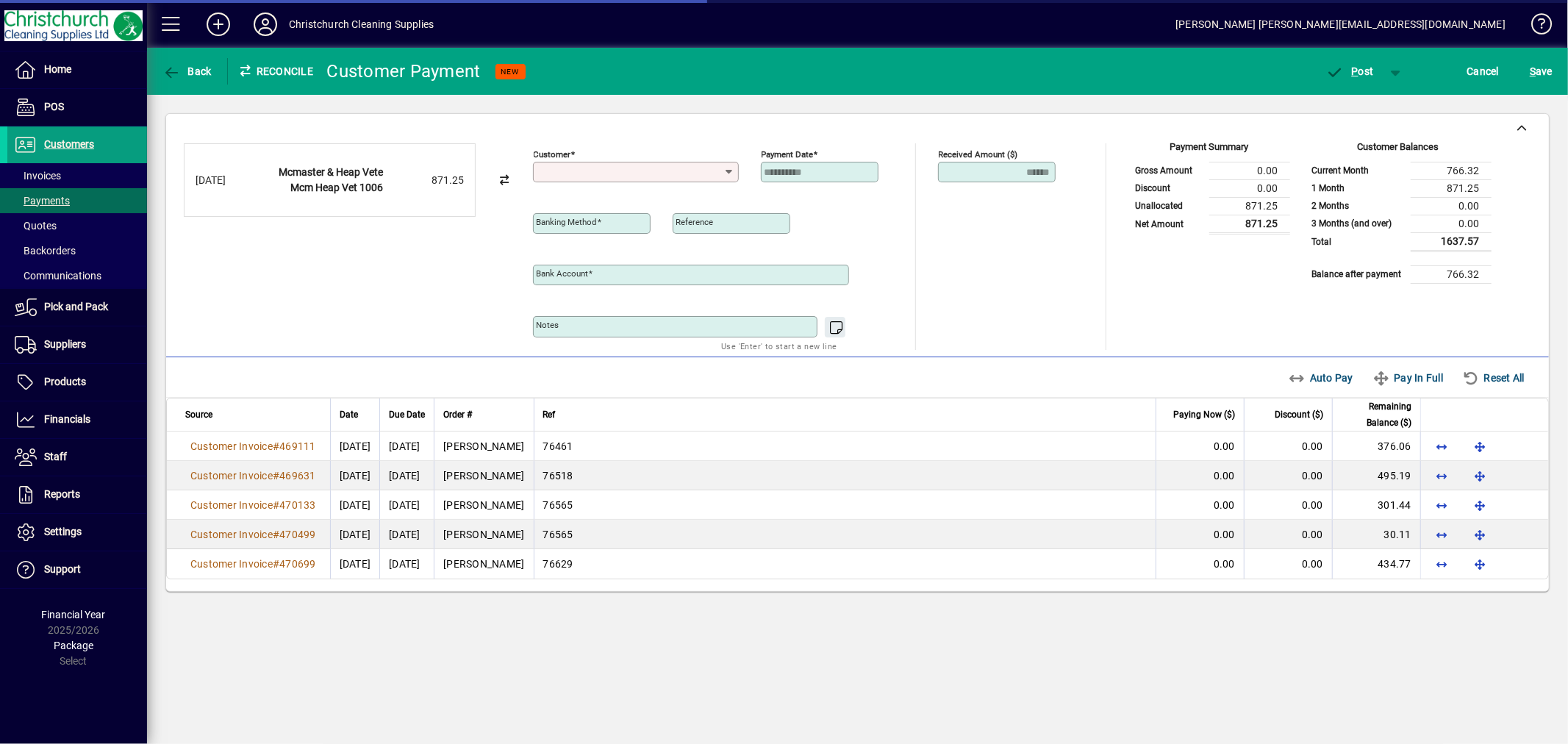
type input "**********"
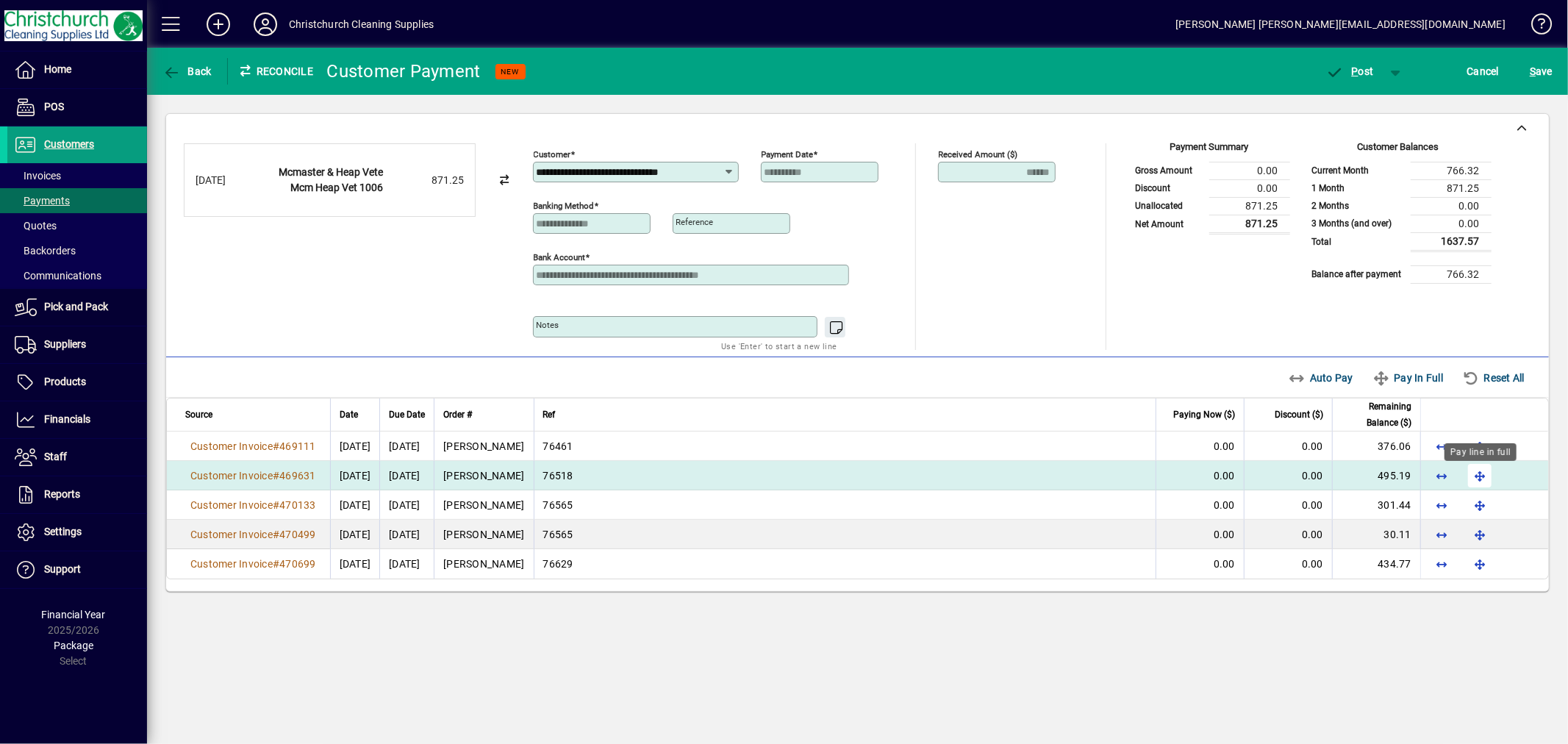
click at [1479, 477] on span "button" at bounding box center [1480, 476] width 35 height 35
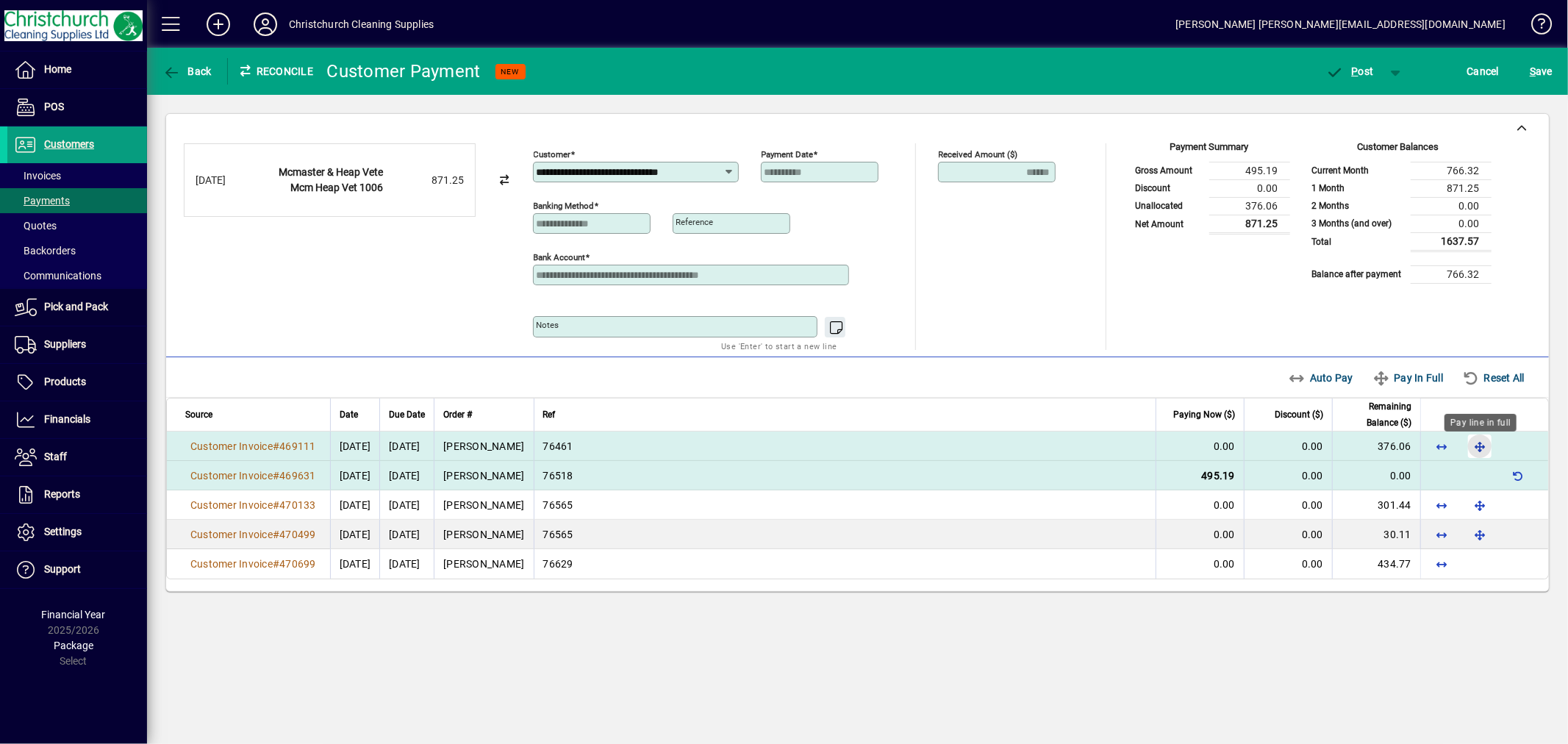
click at [1478, 449] on span "button" at bounding box center [1480, 446] width 35 height 35
click at [1356, 69] on span "P" at bounding box center [1355, 72] width 7 height 12
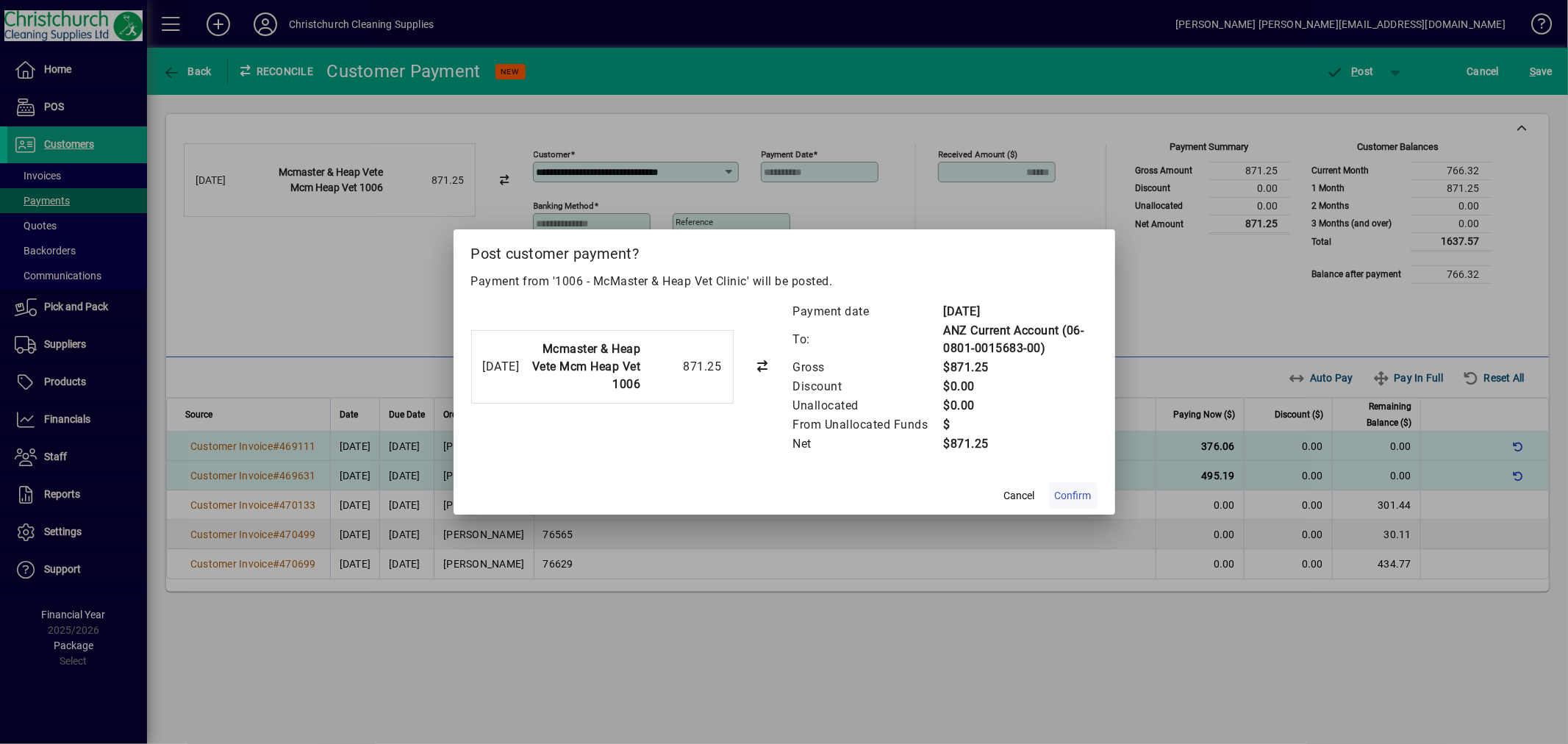
click at [1063, 490] on span "Confirm" at bounding box center [1073, 496] width 37 height 16
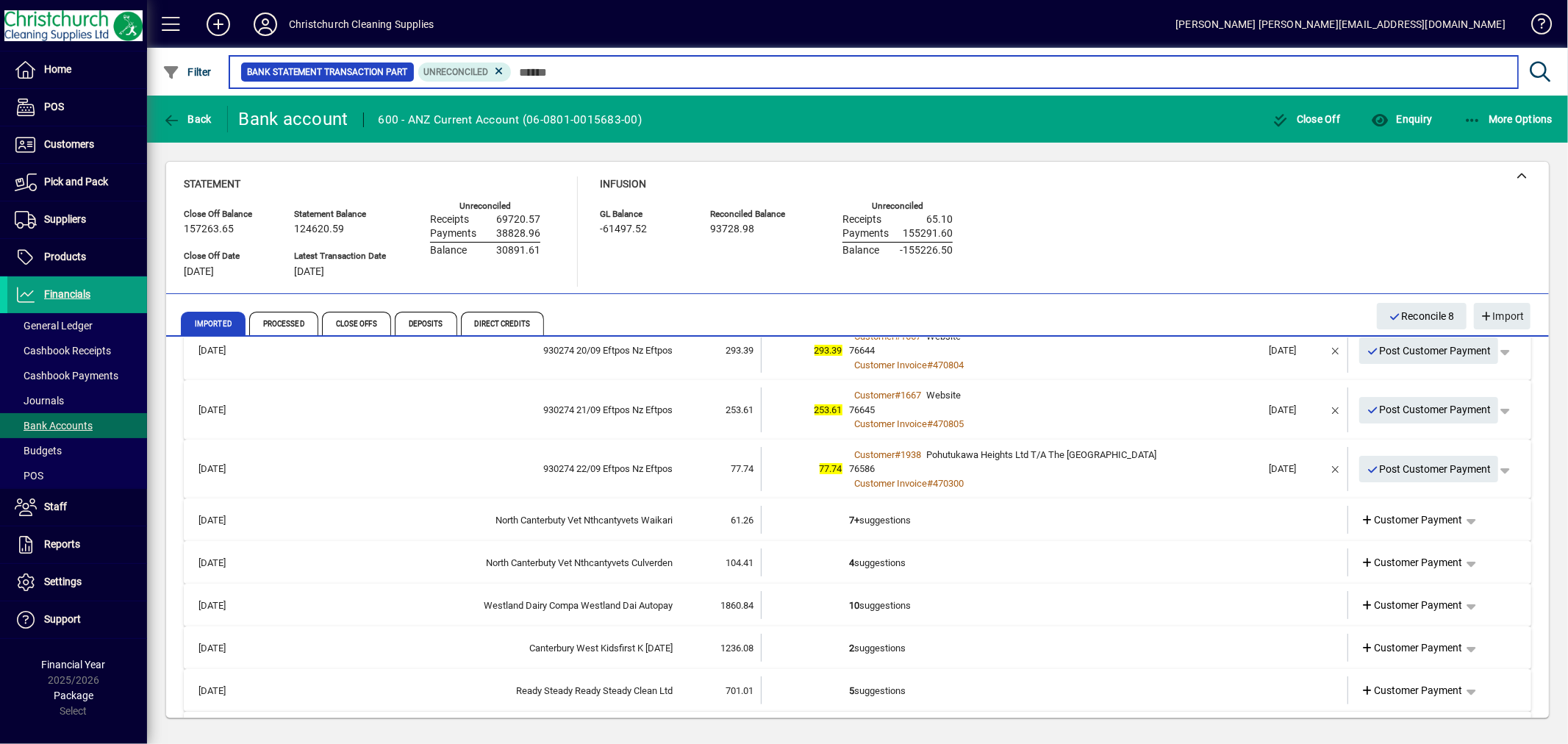
scroll to position [327, 0]
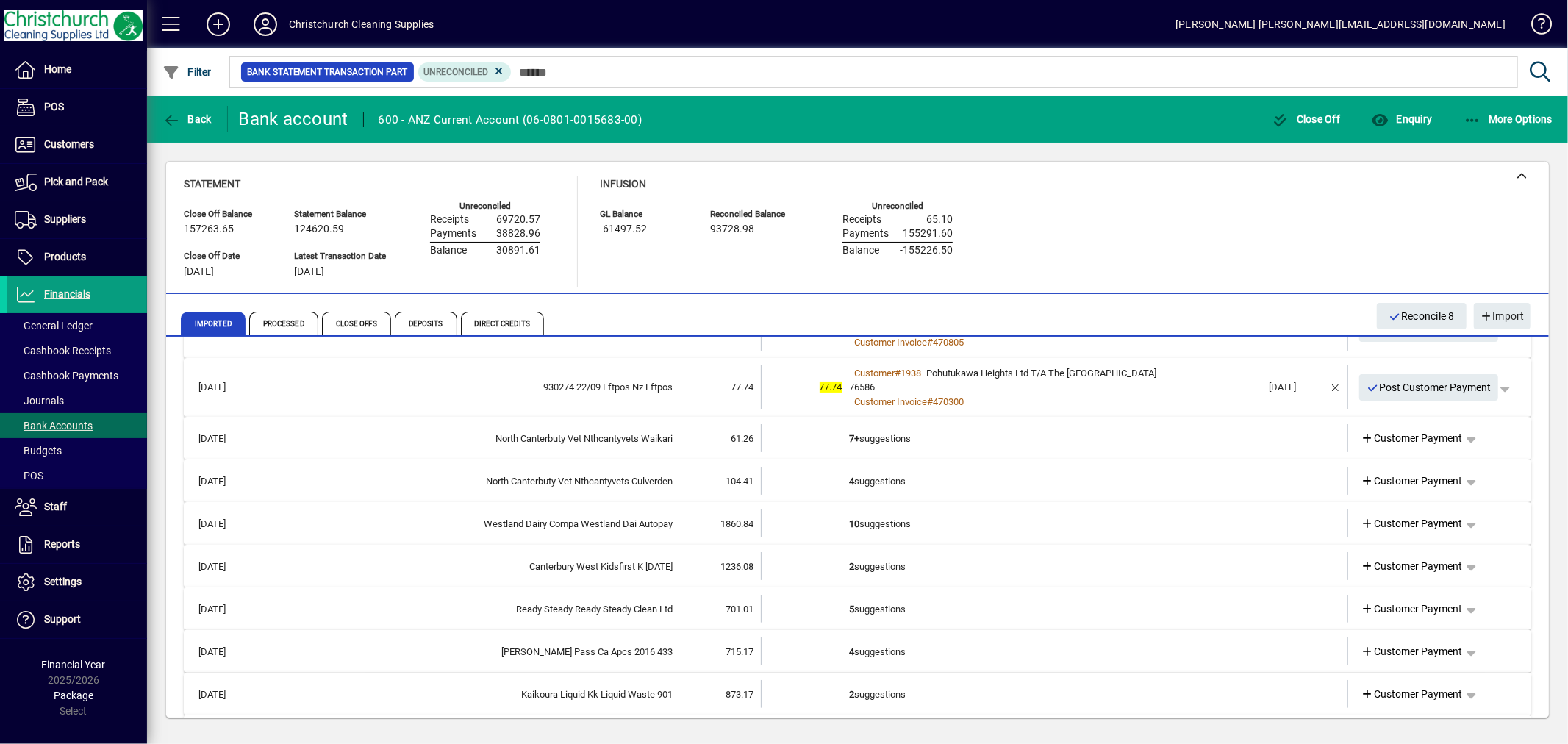
click at [840, 605] on td at bounding box center [805, 609] width 88 height 28
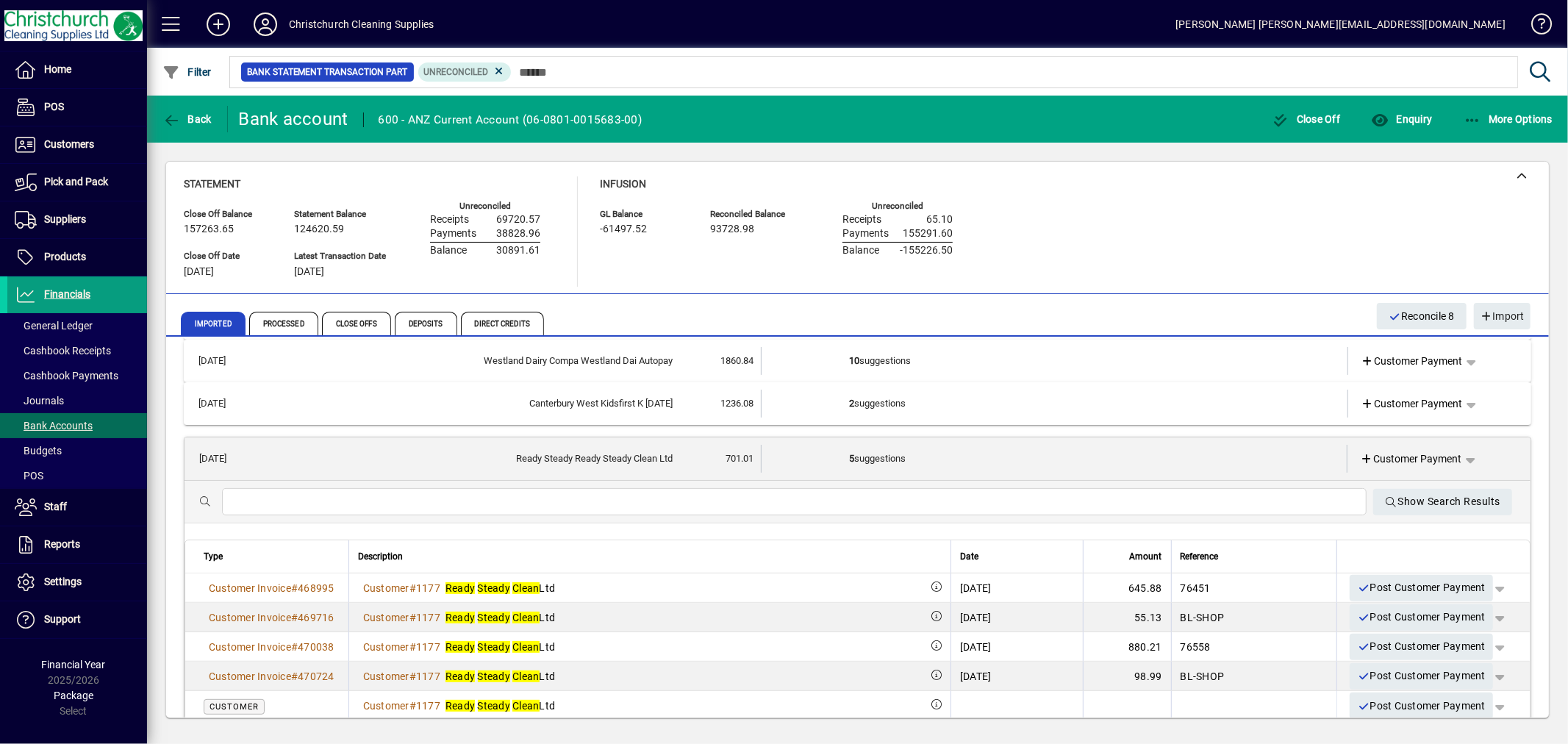
scroll to position [490, 0]
click at [1414, 454] on span "Customer Payment" at bounding box center [1411, 458] width 101 height 16
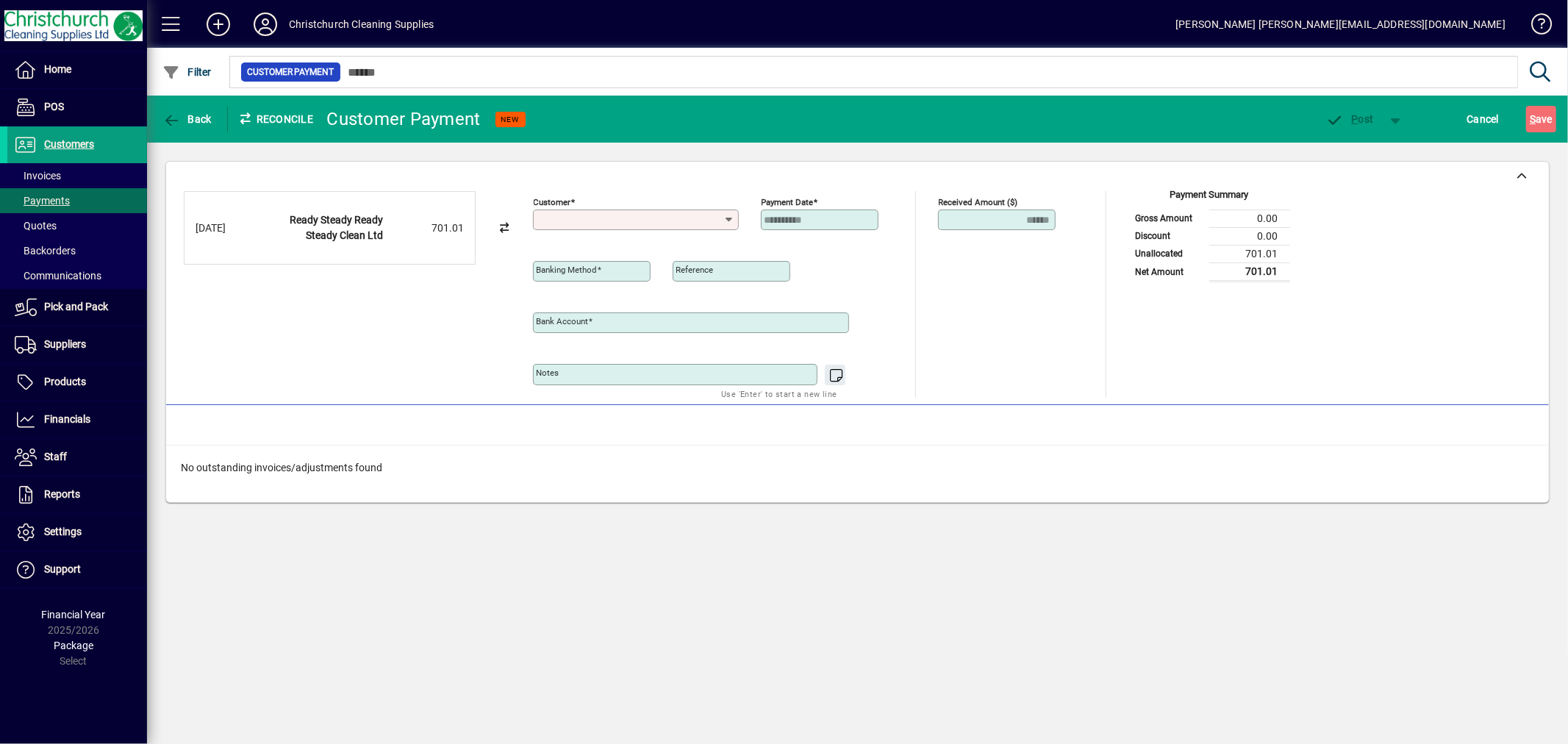
type input "**********"
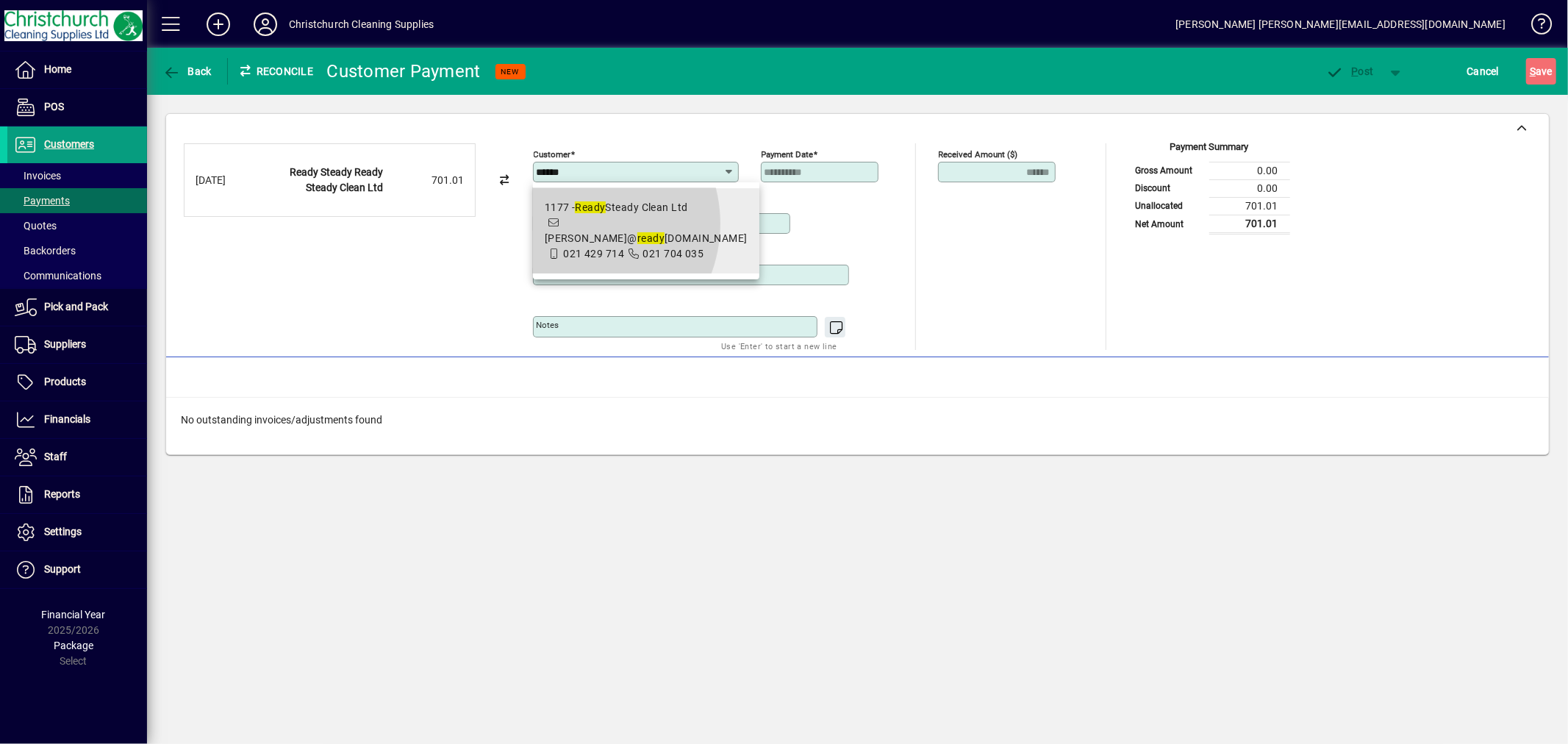
click at [575, 224] on span "1177 - Ready Steady Clean Ltd craig@ ready steadyclean.co.nz 021 429 714 021 70…" at bounding box center [646, 231] width 203 height 62
type input "**********"
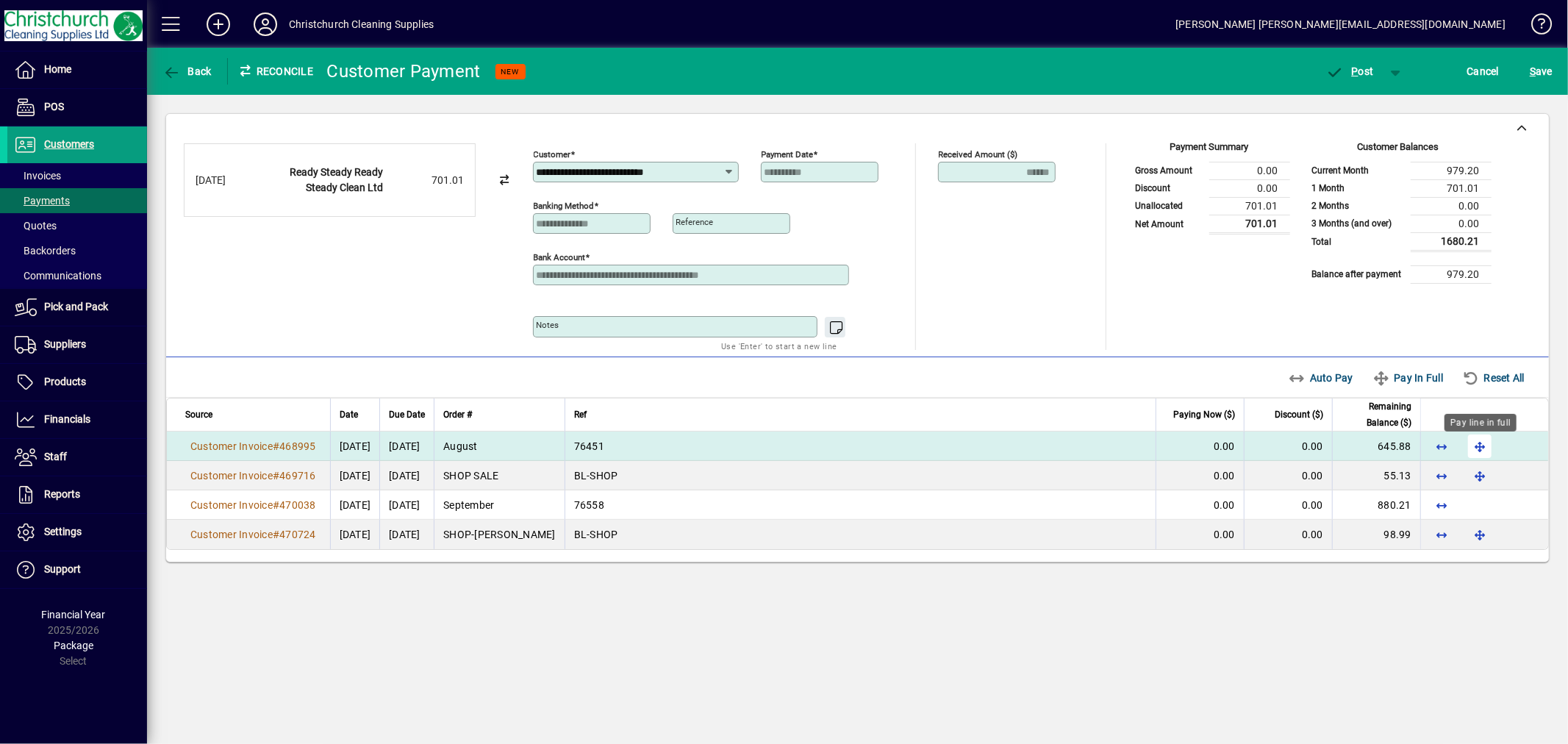
click at [1484, 451] on span "button" at bounding box center [1480, 446] width 35 height 35
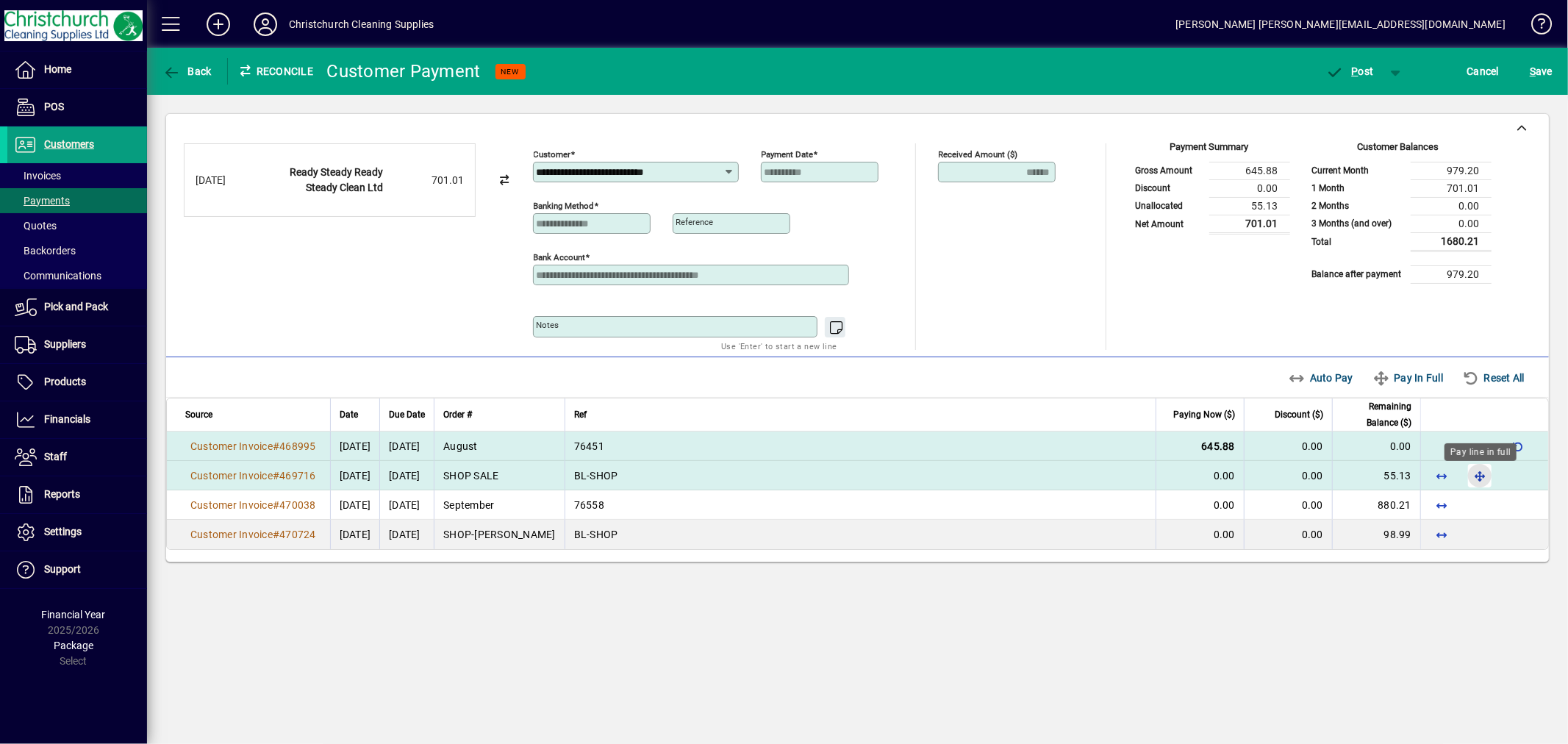
click at [1479, 479] on span "button" at bounding box center [1480, 476] width 35 height 35
click at [1357, 71] on span "P" at bounding box center [1355, 72] width 7 height 12
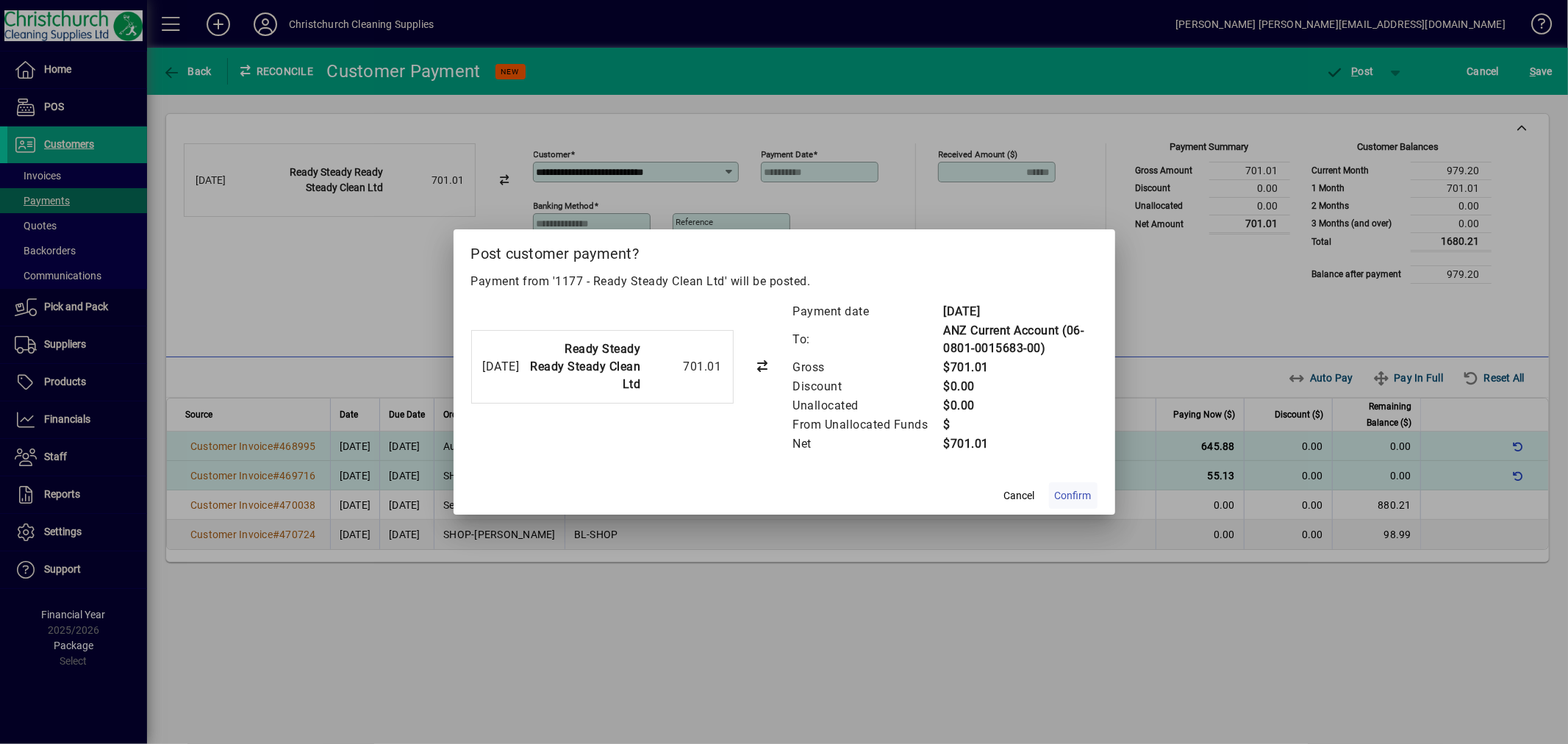
click at [1081, 496] on span "Confirm" at bounding box center [1073, 496] width 37 height 16
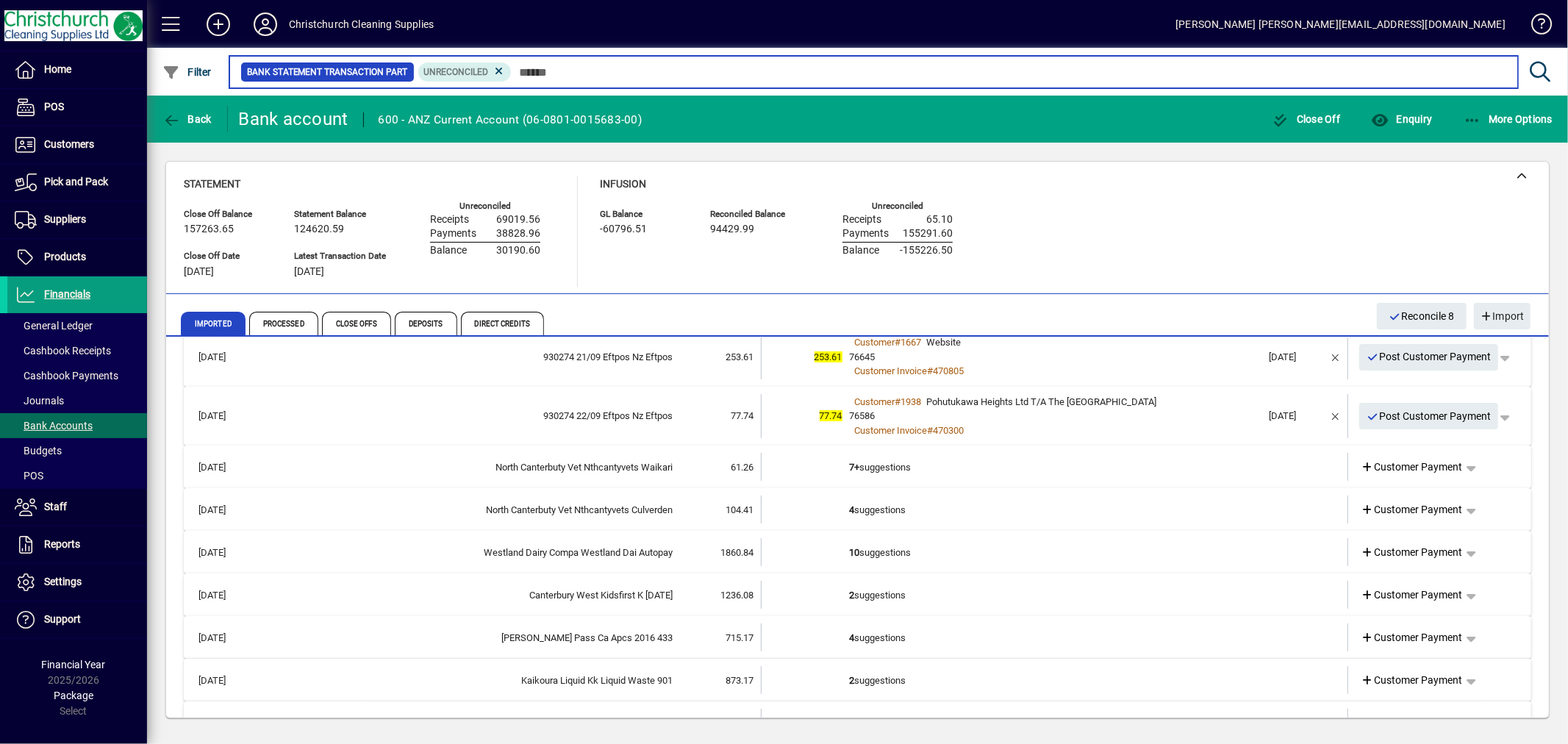
scroll to position [327, 0]
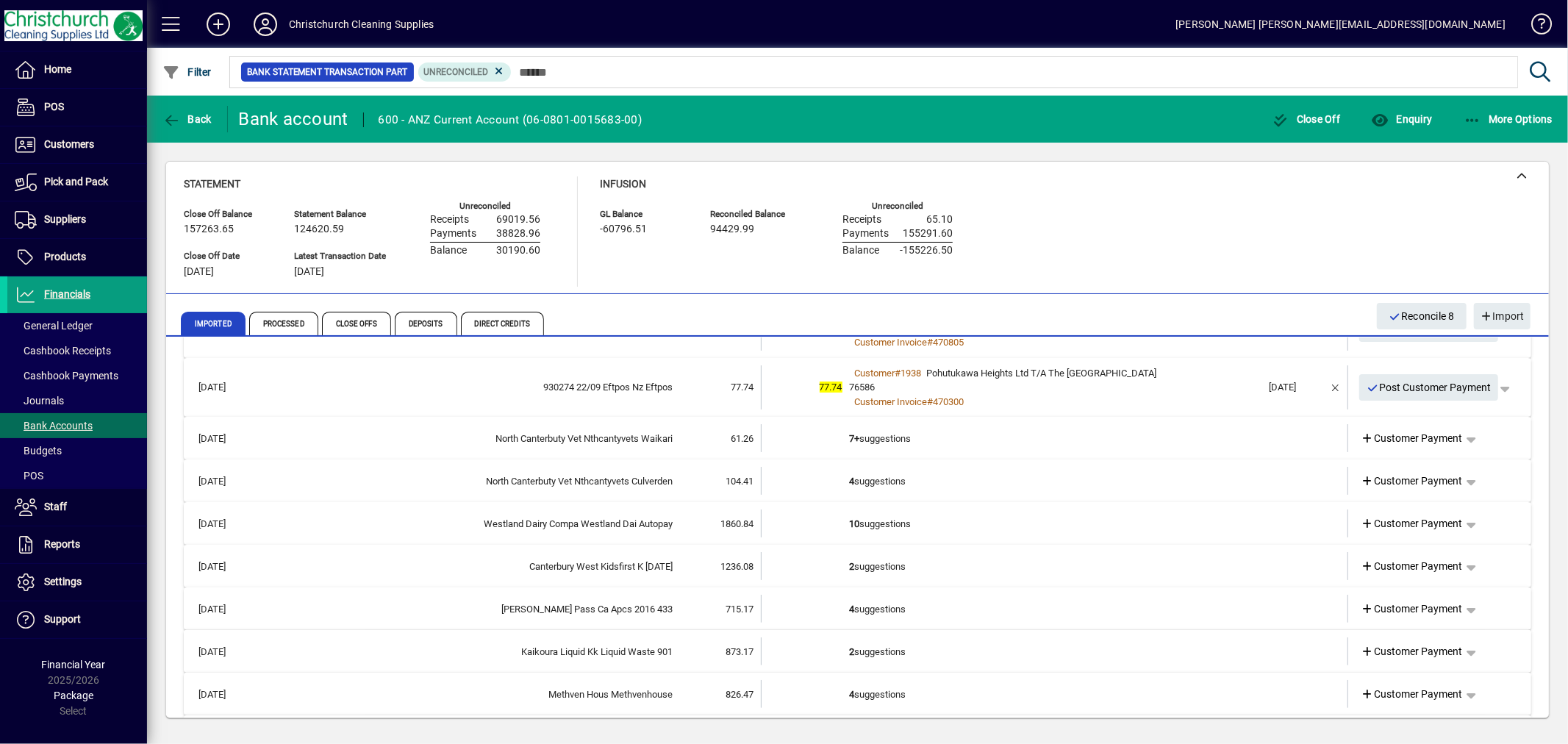
click at [855, 643] on td "2 suggestions" at bounding box center [1056, 652] width 412 height 28
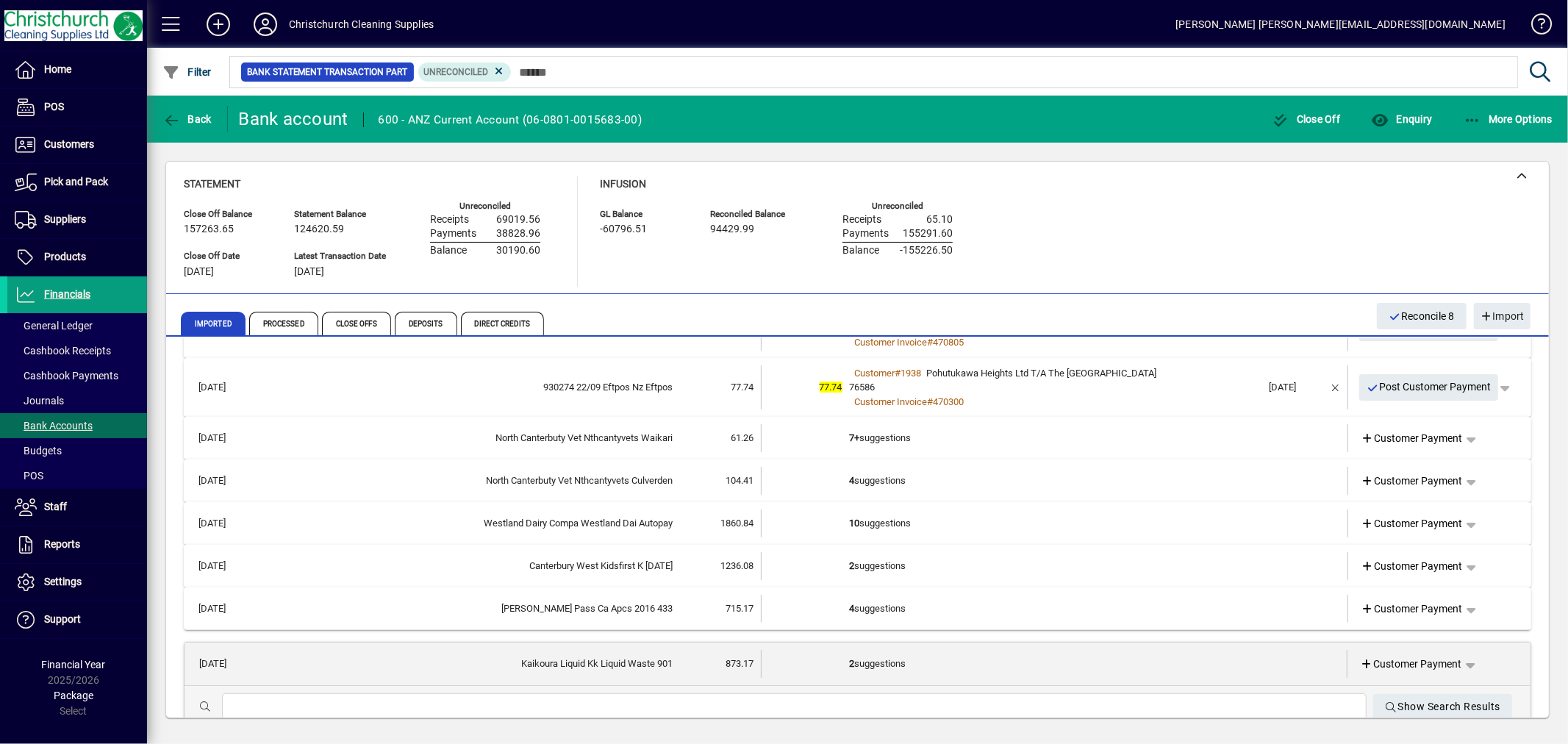
scroll to position [490, 0]
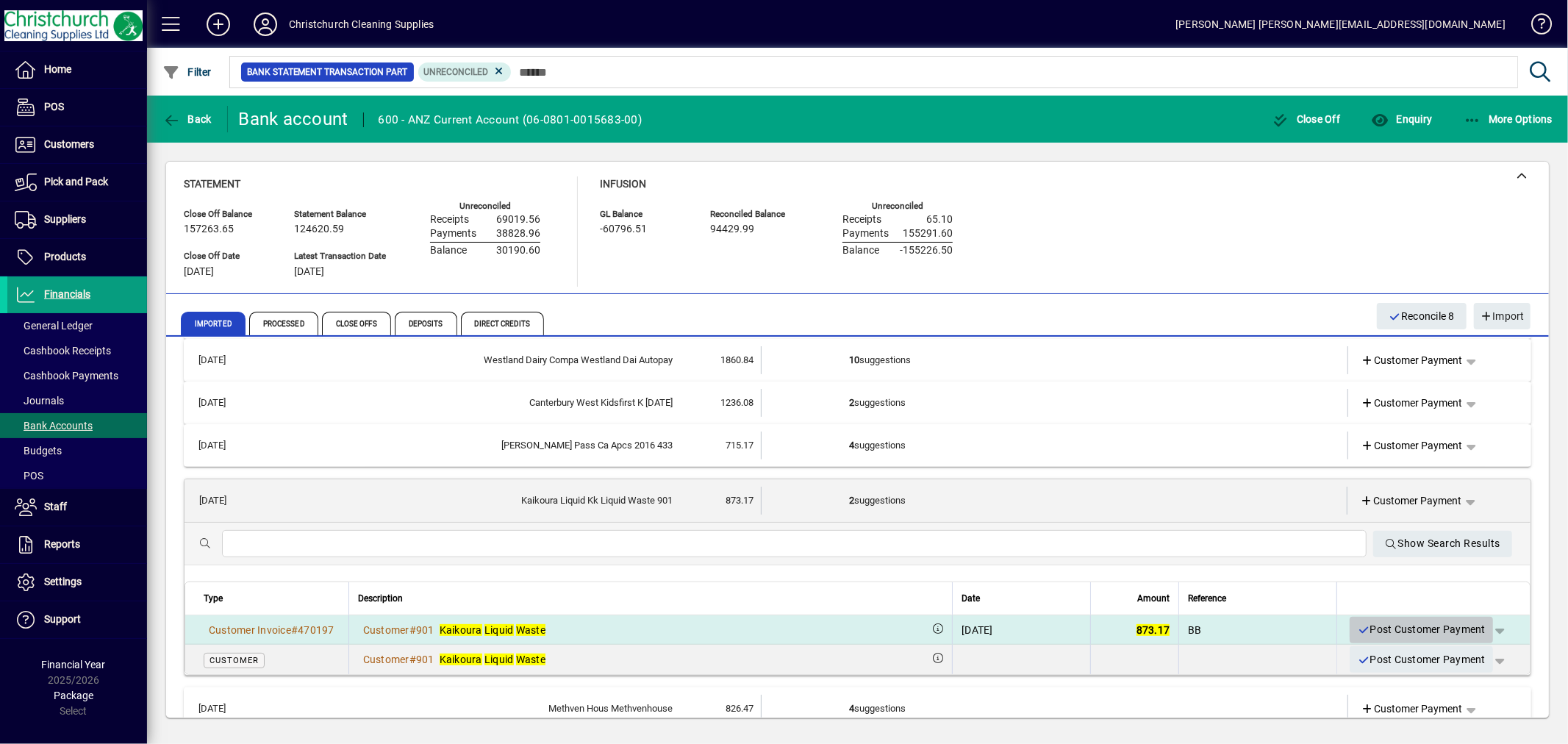
click at [1438, 622] on span "Post Customer Payment" at bounding box center [1422, 629] width 129 height 24
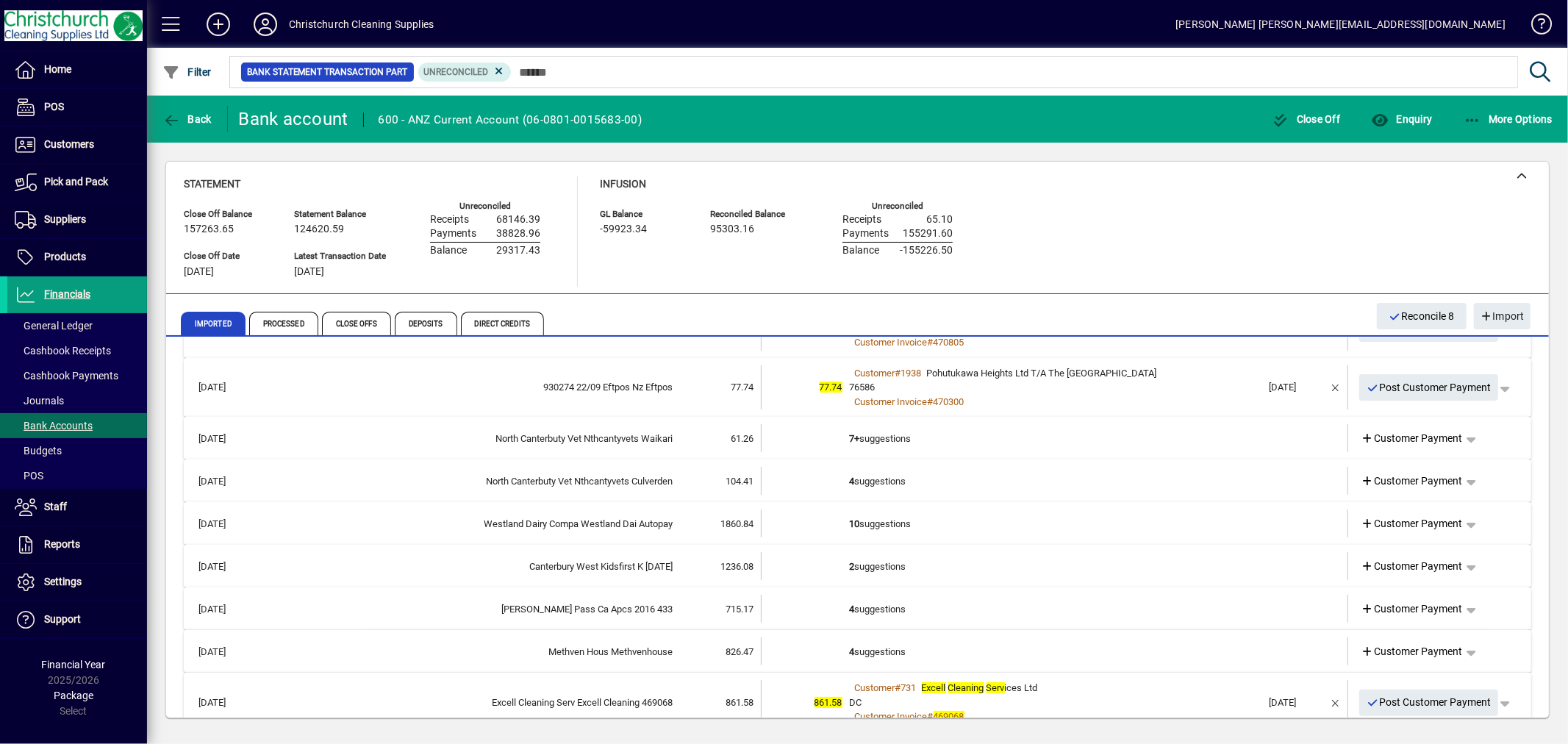
scroll to position [562, 0]
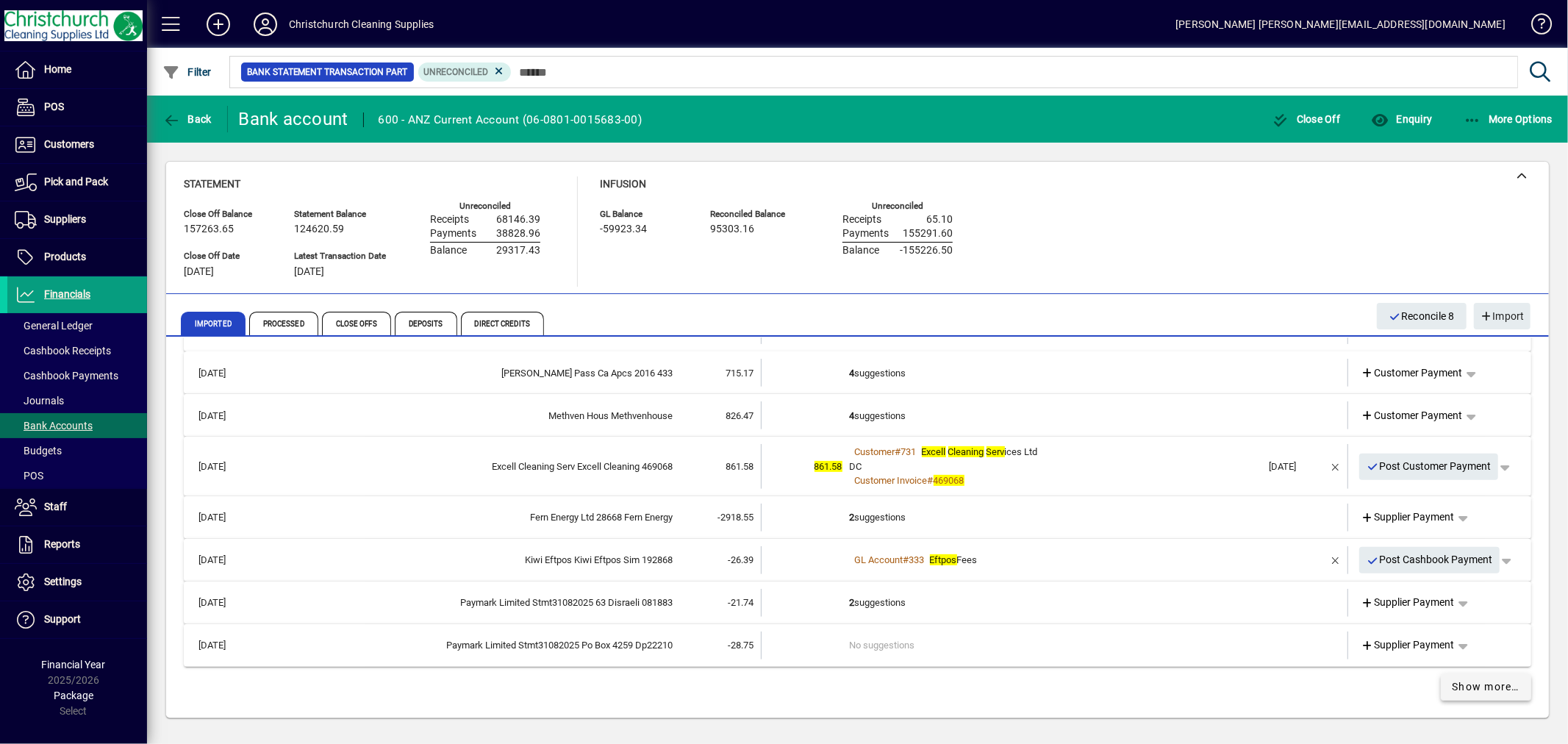
click at [1496, 682] on span "Show more…" at bounding box center [1487, 687] width 68 height 16
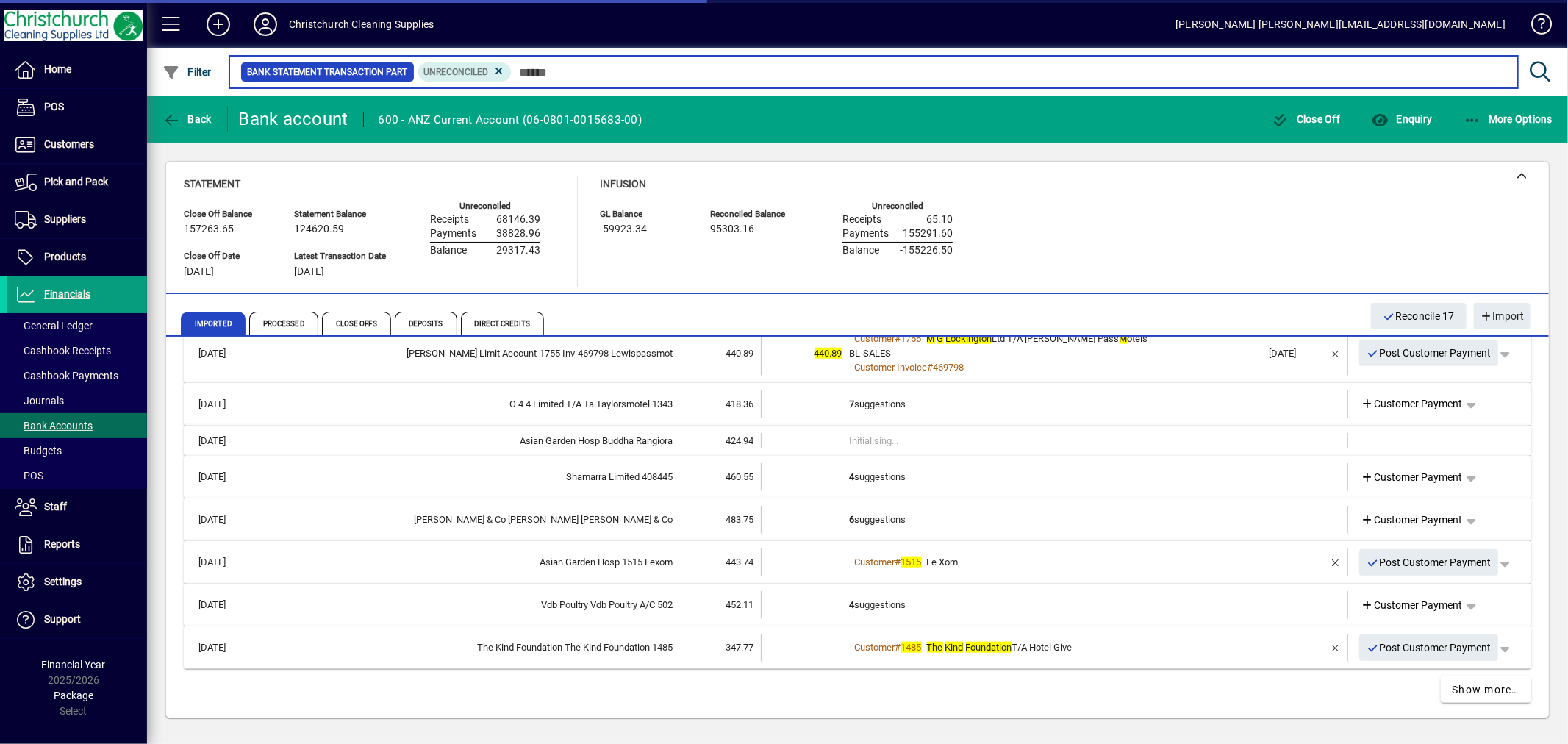
scroll to position [1491, 0]
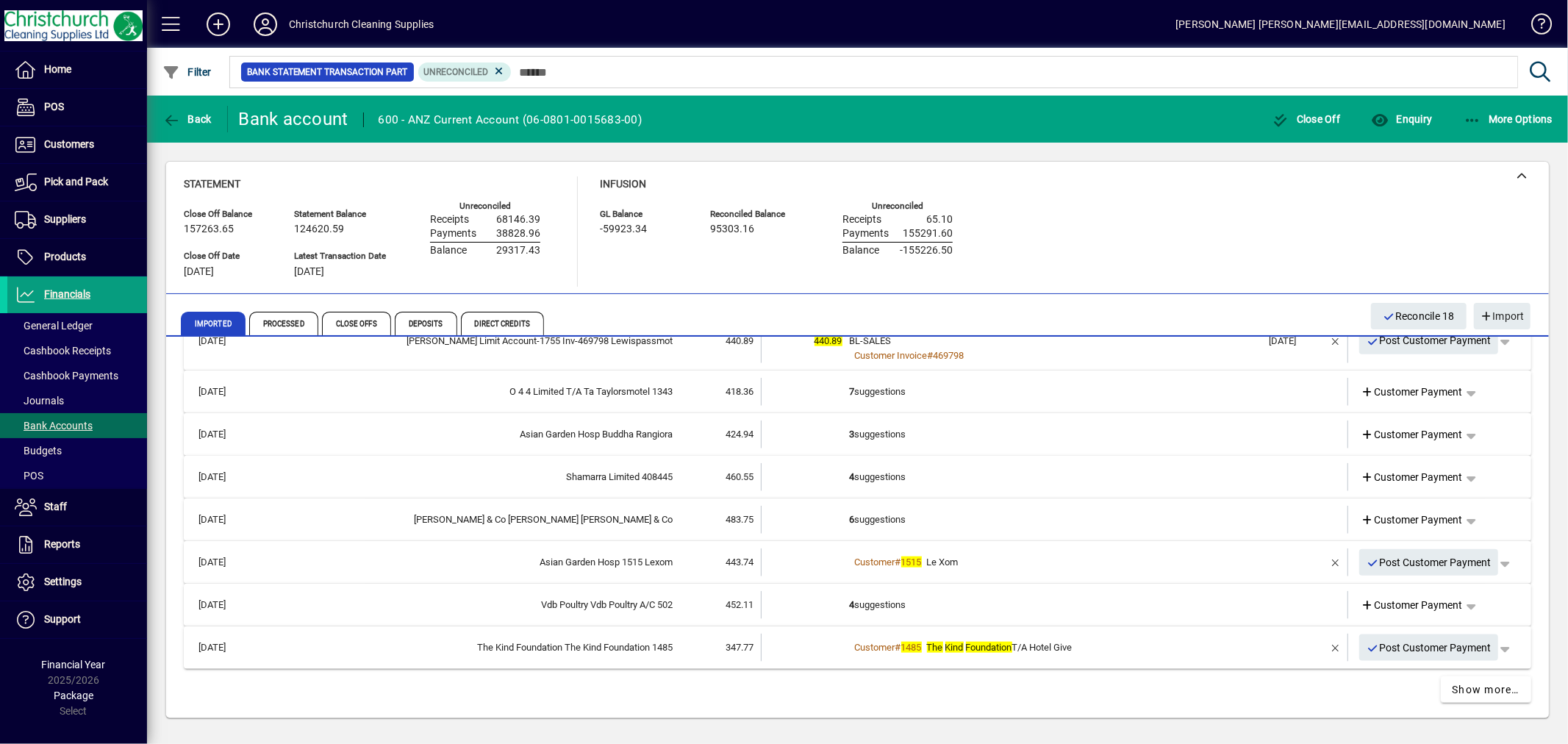
click at [883, 429] on td "3 suggestions" at bounding box center [1056, 434] width 412 height 28
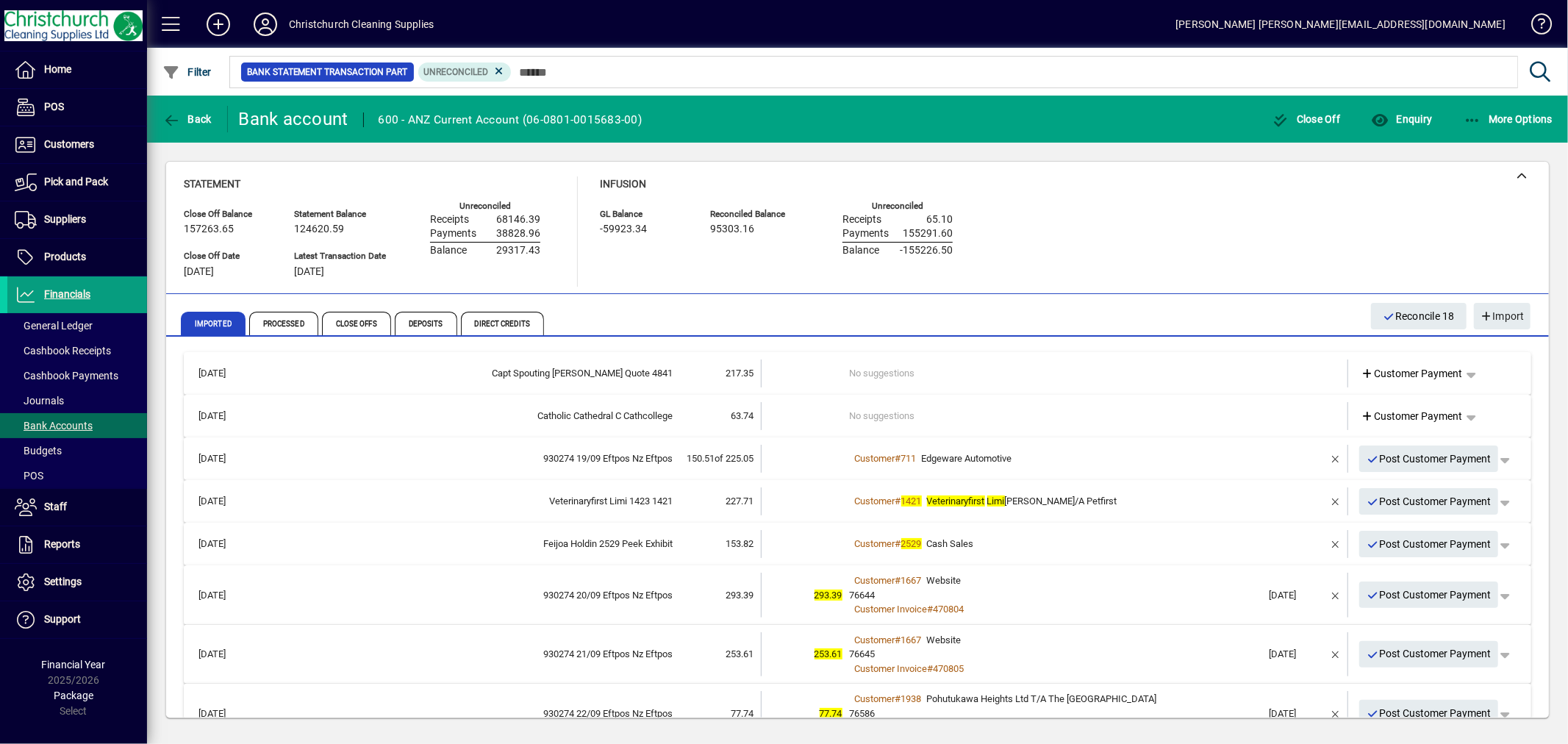
scroll to position [1491, 0]
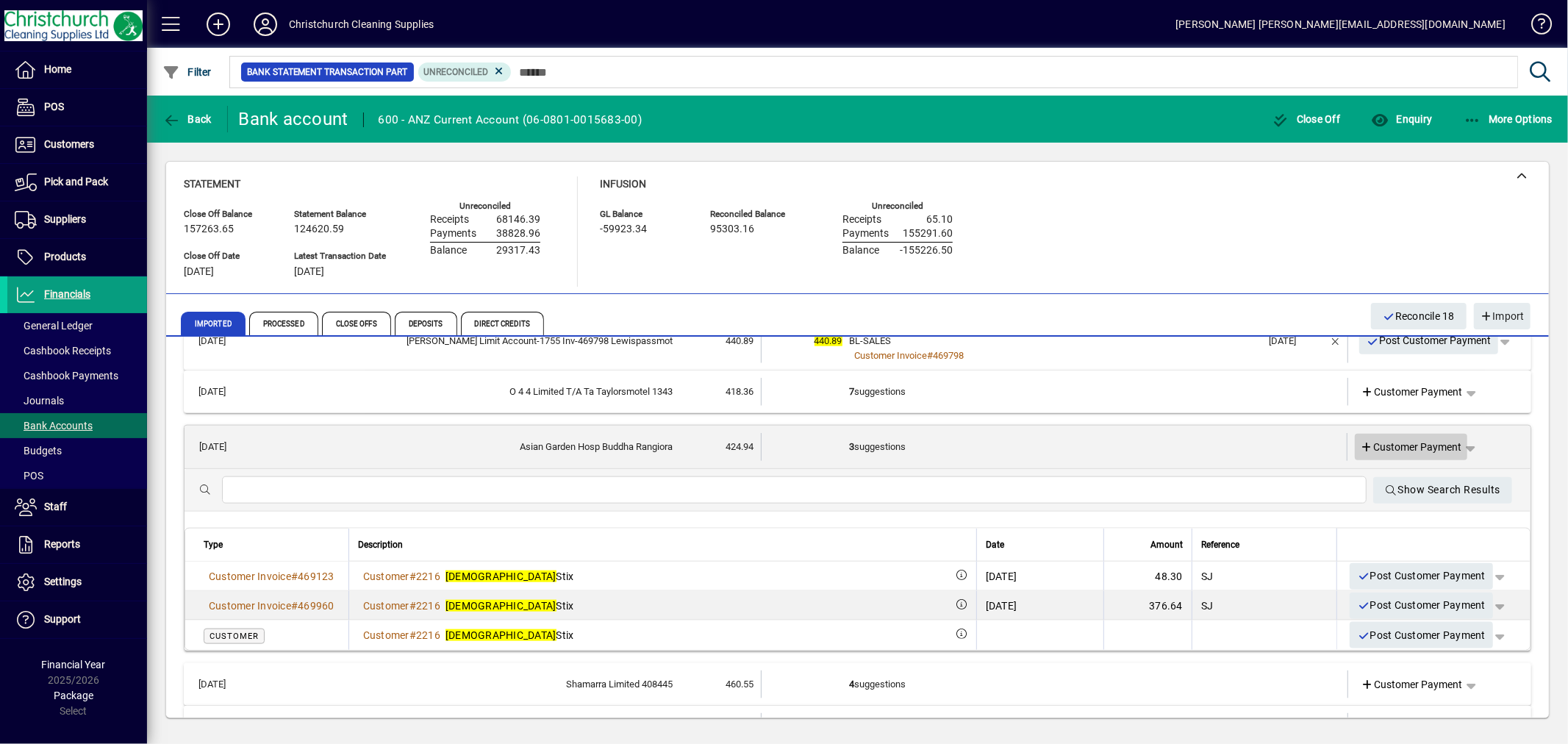
click at [1414, 443] on span "Customer Payment" at bounding box center [1411, 447] width 101 height 16
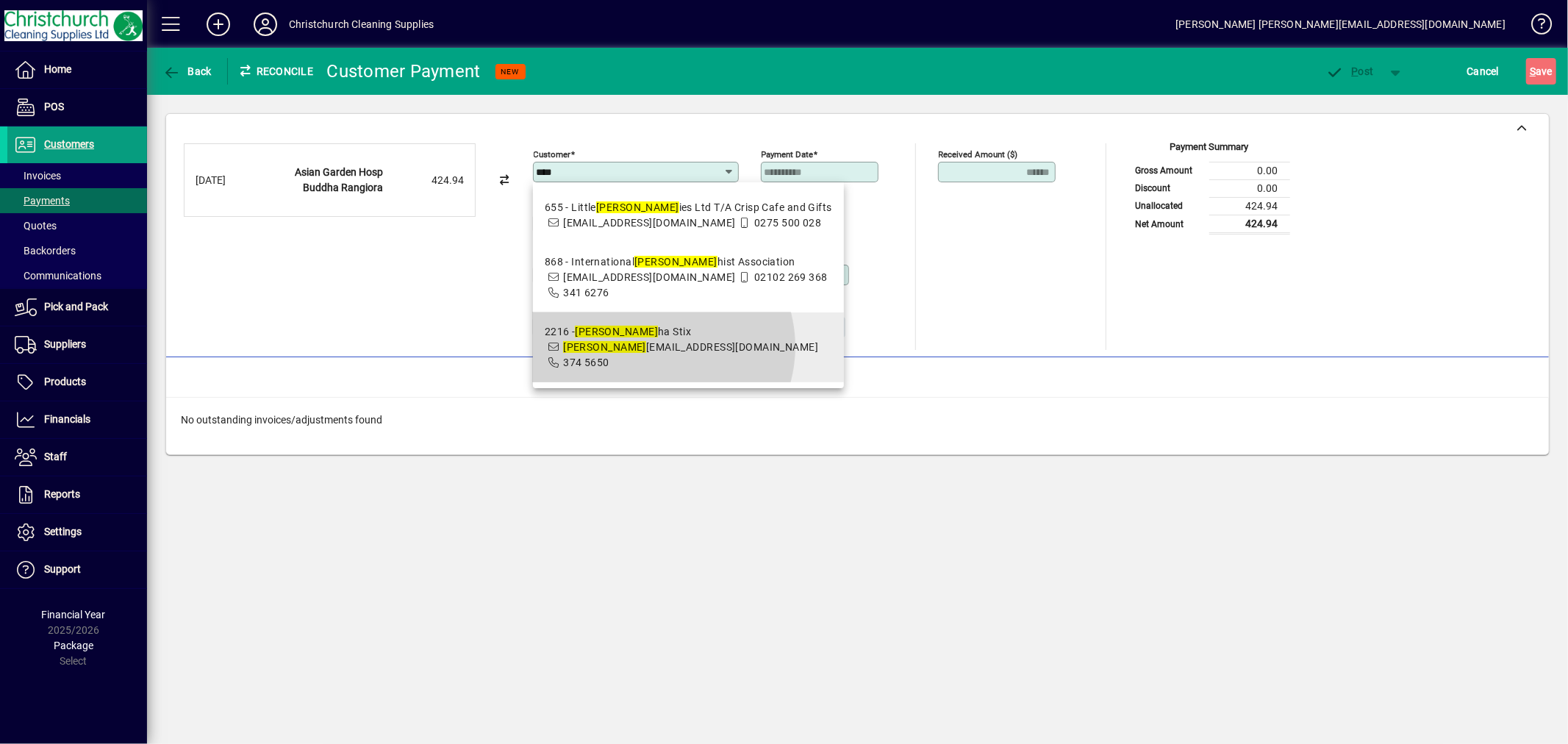
click at [657, 347] on span "[PERSON_NAME] [EMAIL_ADDRESS][DOMAIN_NAME]" at bounding box center [690, 347] width 255 height 12
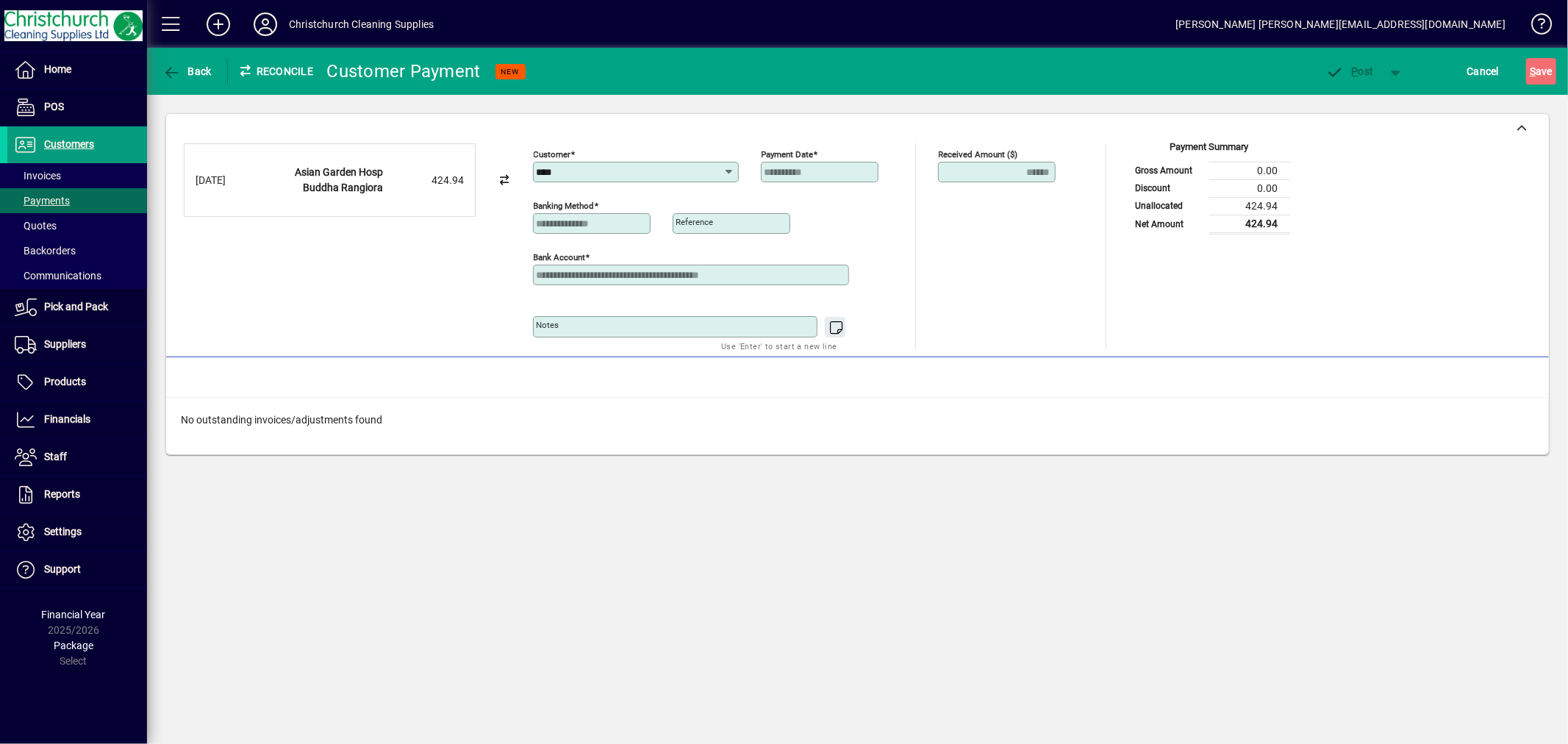
type input "**********"
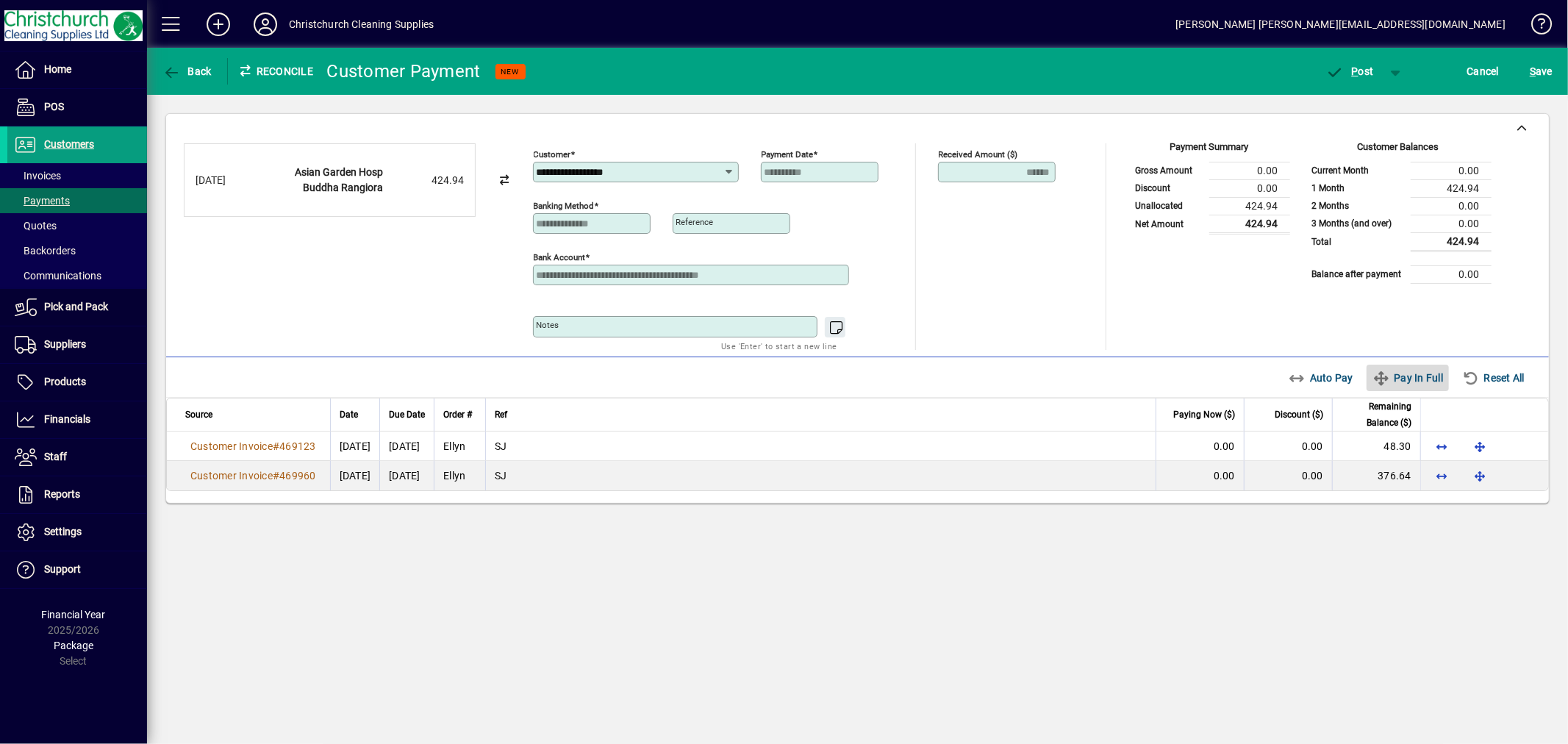
click at [1410, 383] on span "Pay In Full" at bounding box center [1408, 378] width 71 height 24
type input "****"
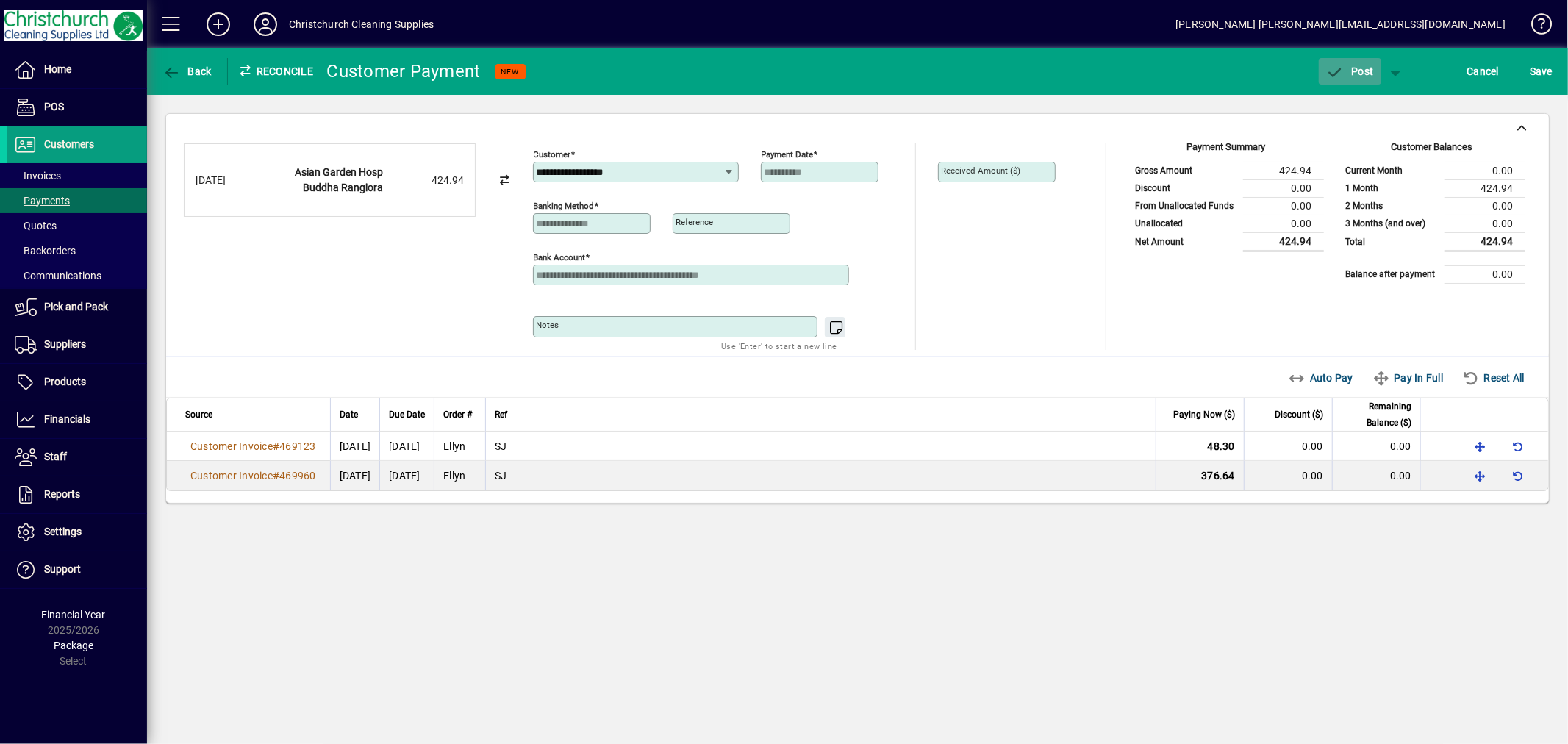
click at [1362, 67] on span "P ost" at bounding box center [1350, 72] width 48 height 12
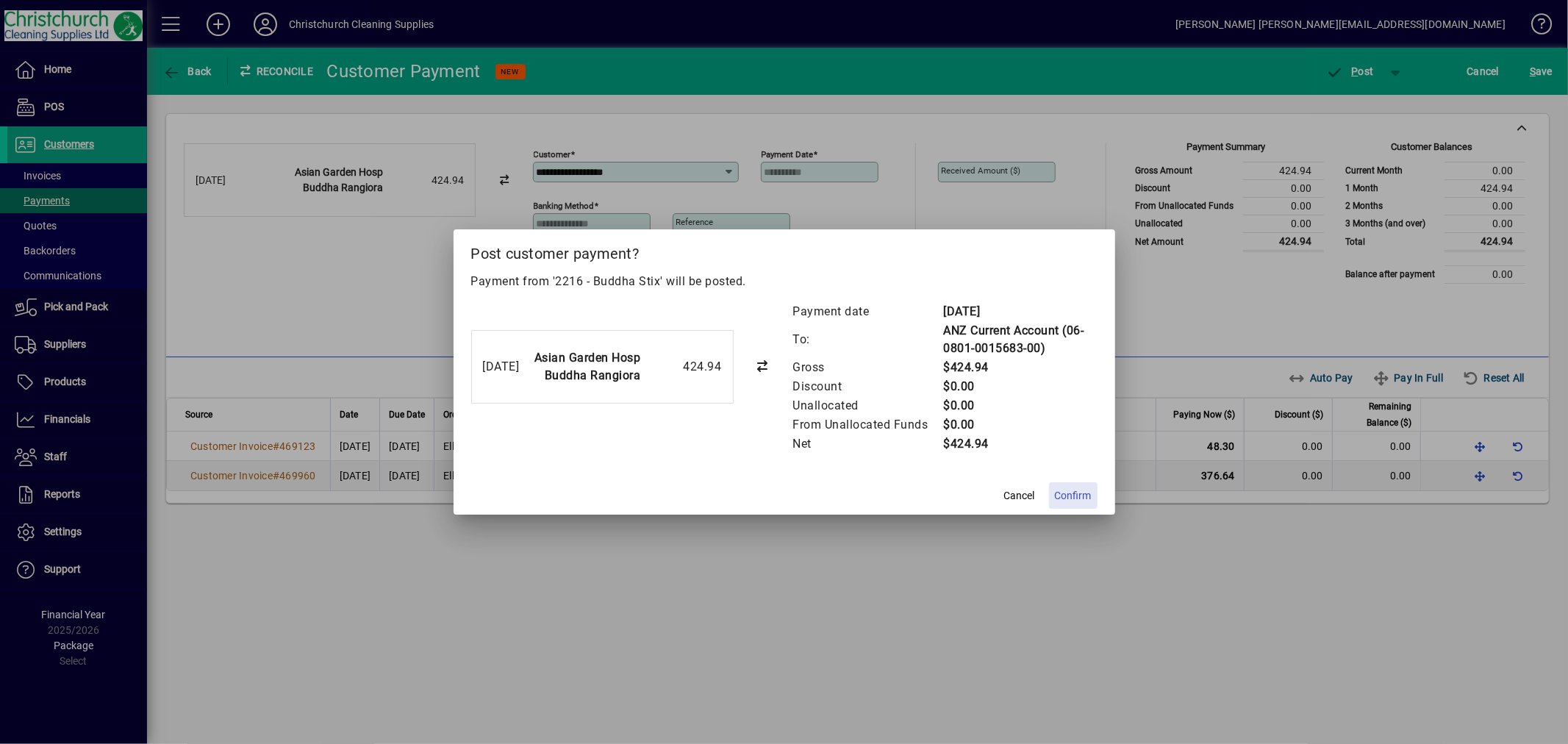
click at [1071, 494] on span "Confirm" at bounding box center [1073, 496] width 37 height 16
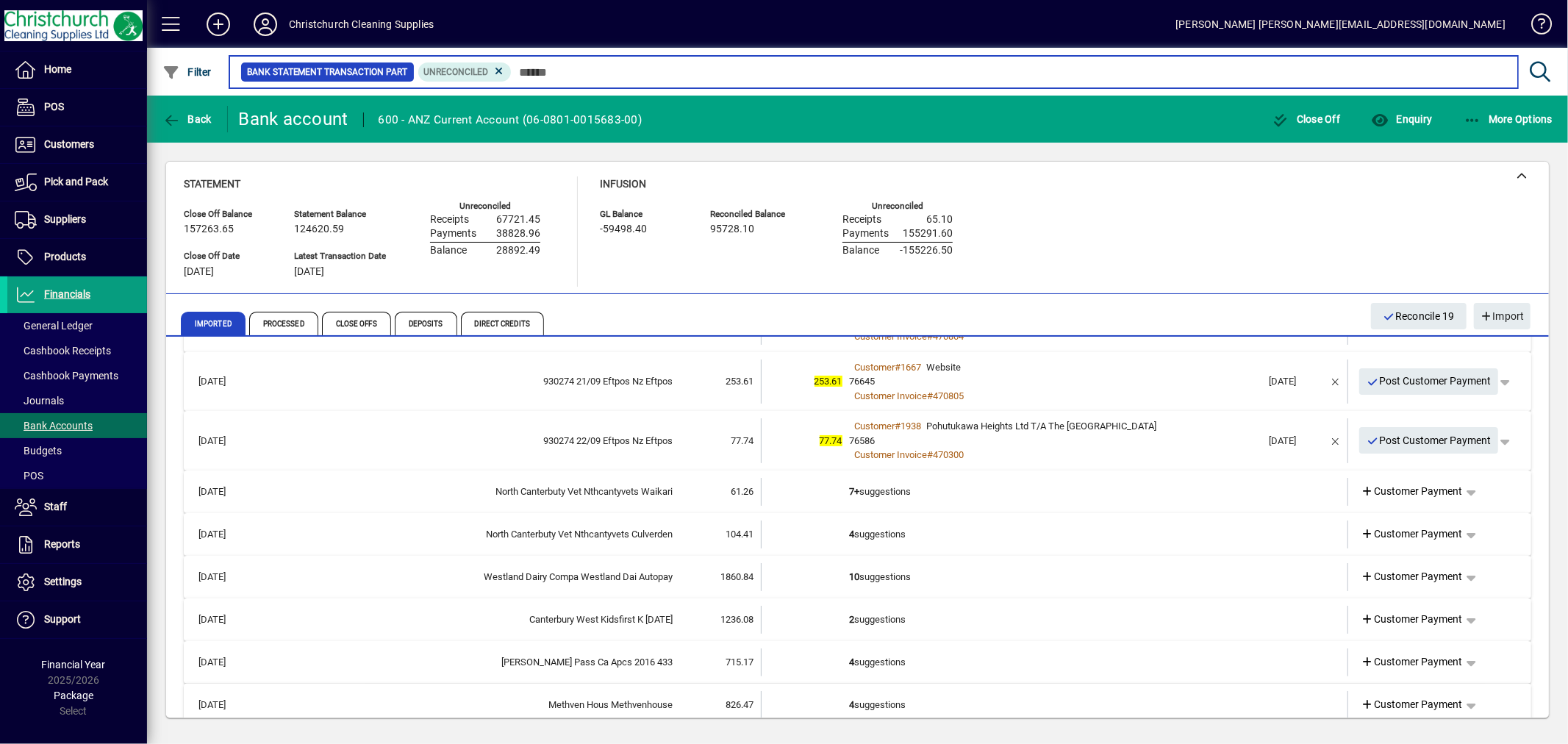
scroll to position [327, 0]
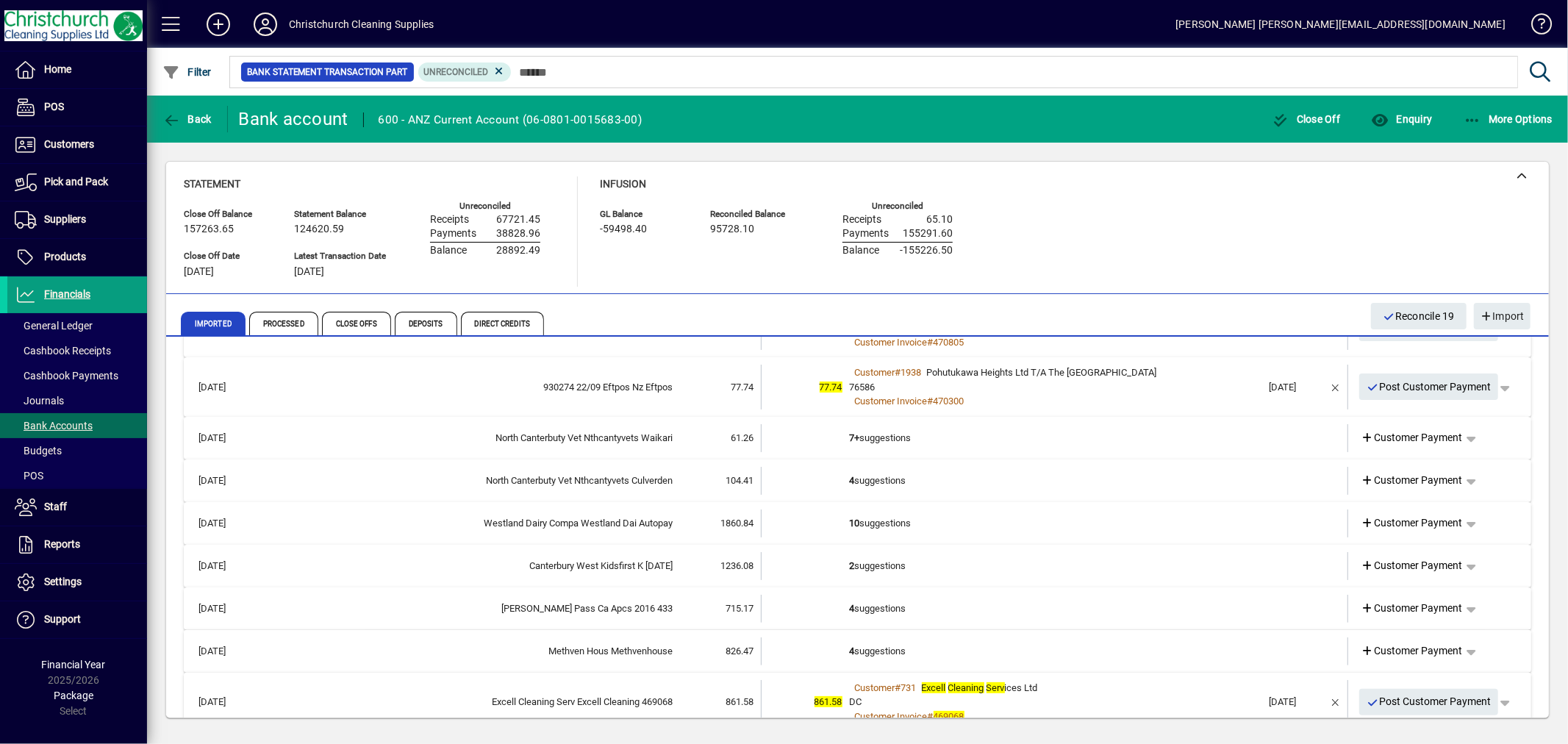
click at [876, 651] on td "4 suggestions" at bounding box center [1056, 652] width 412 height 28
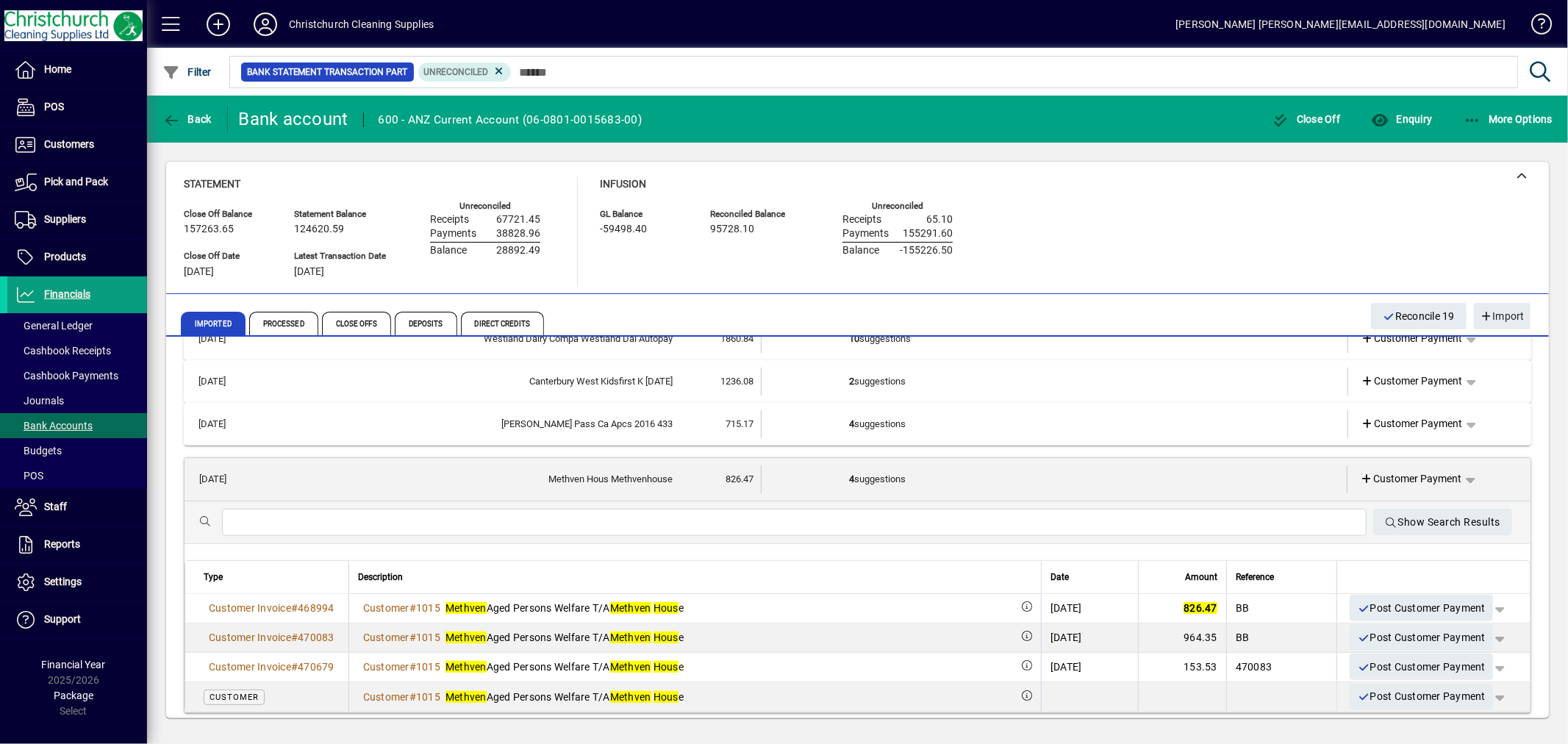
scroll to position [571, 0]
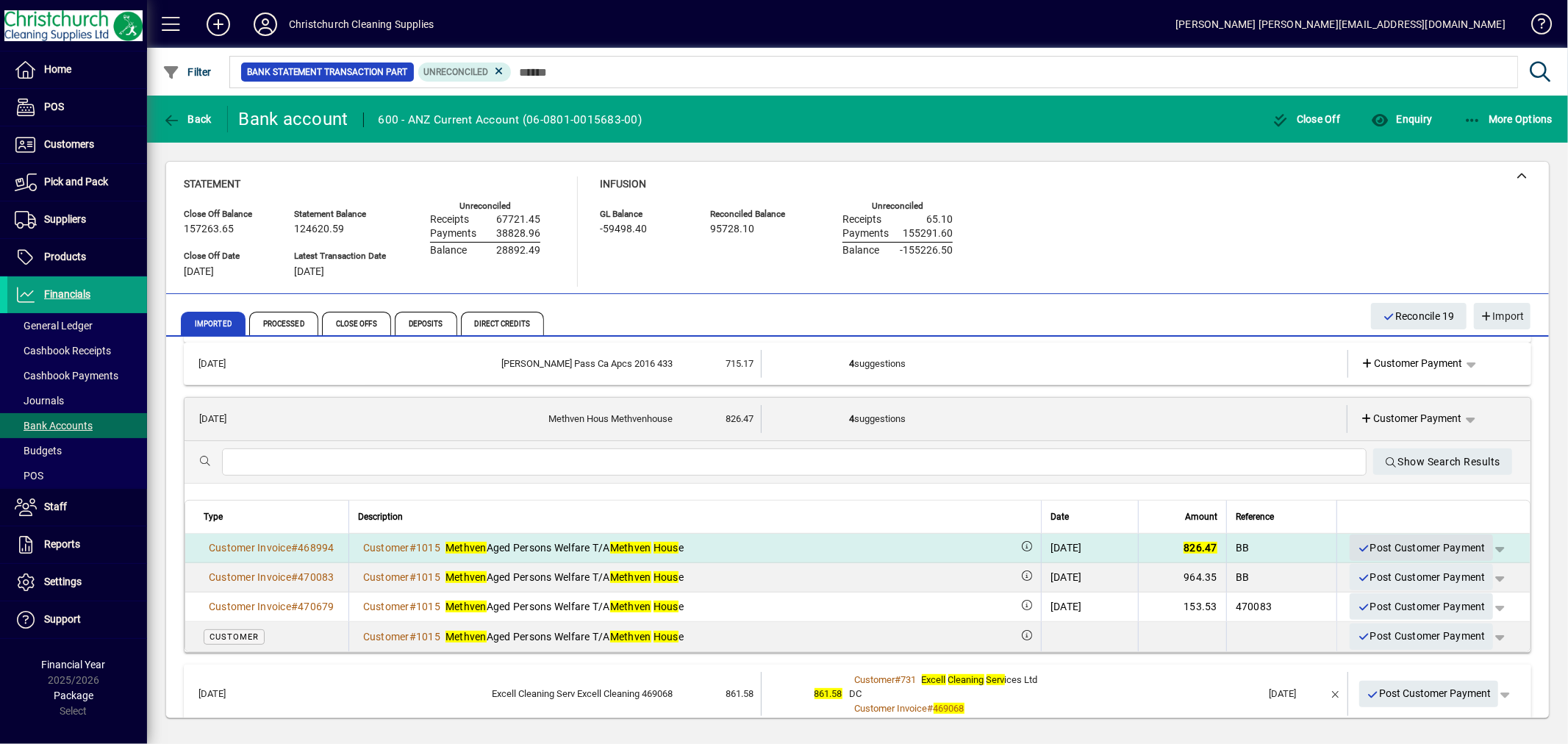
click at [1383, 542] on span "Post Customer Payment" at bounding box center [1422, 548] width 129 height 24
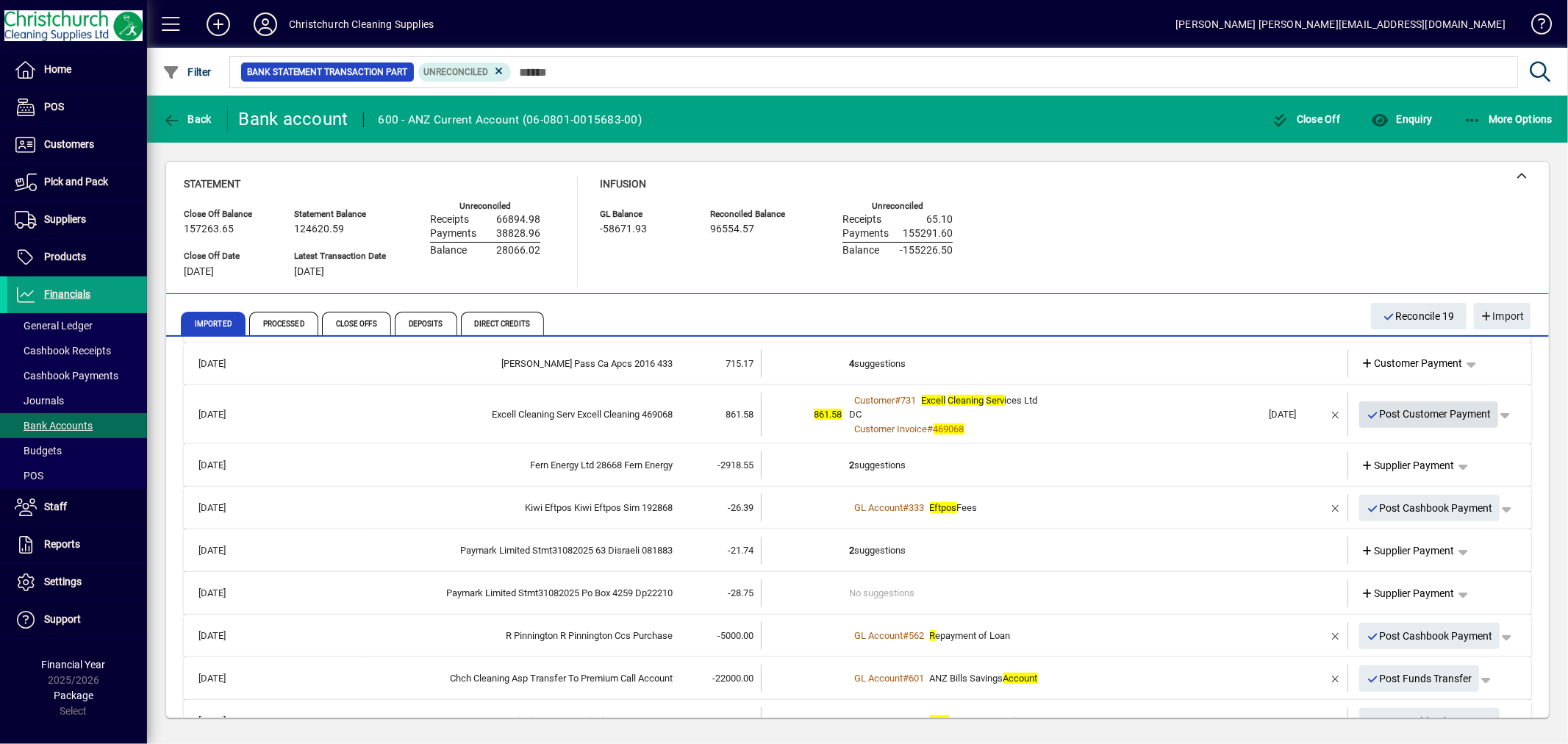
click at [1414, 409] on span "Post Customer Payment" at bounding box center [1428, 414] width 125 height 24
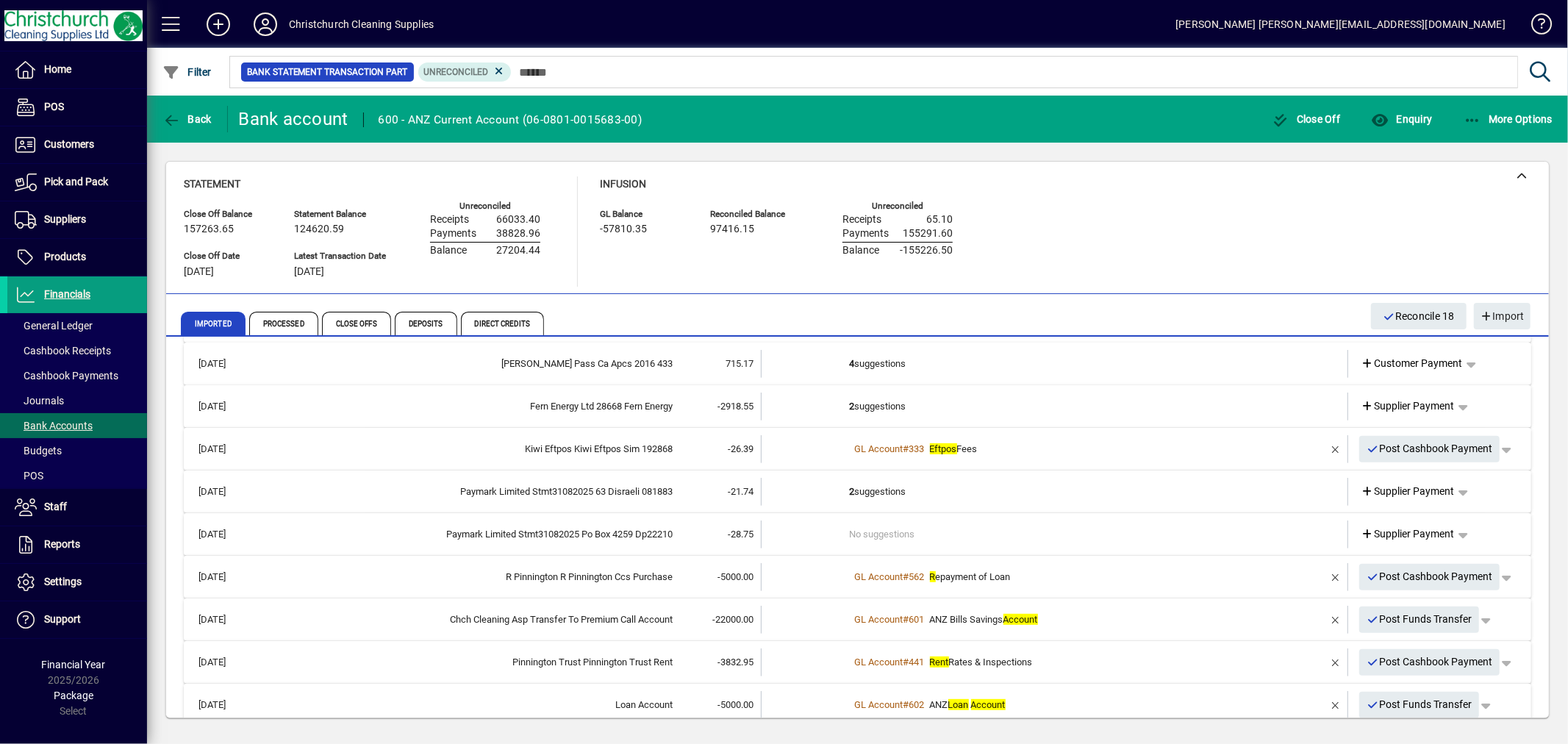
click at [869, 363] on td "4 suggestions" at bounding box center [1056, 364] width 412 height 28
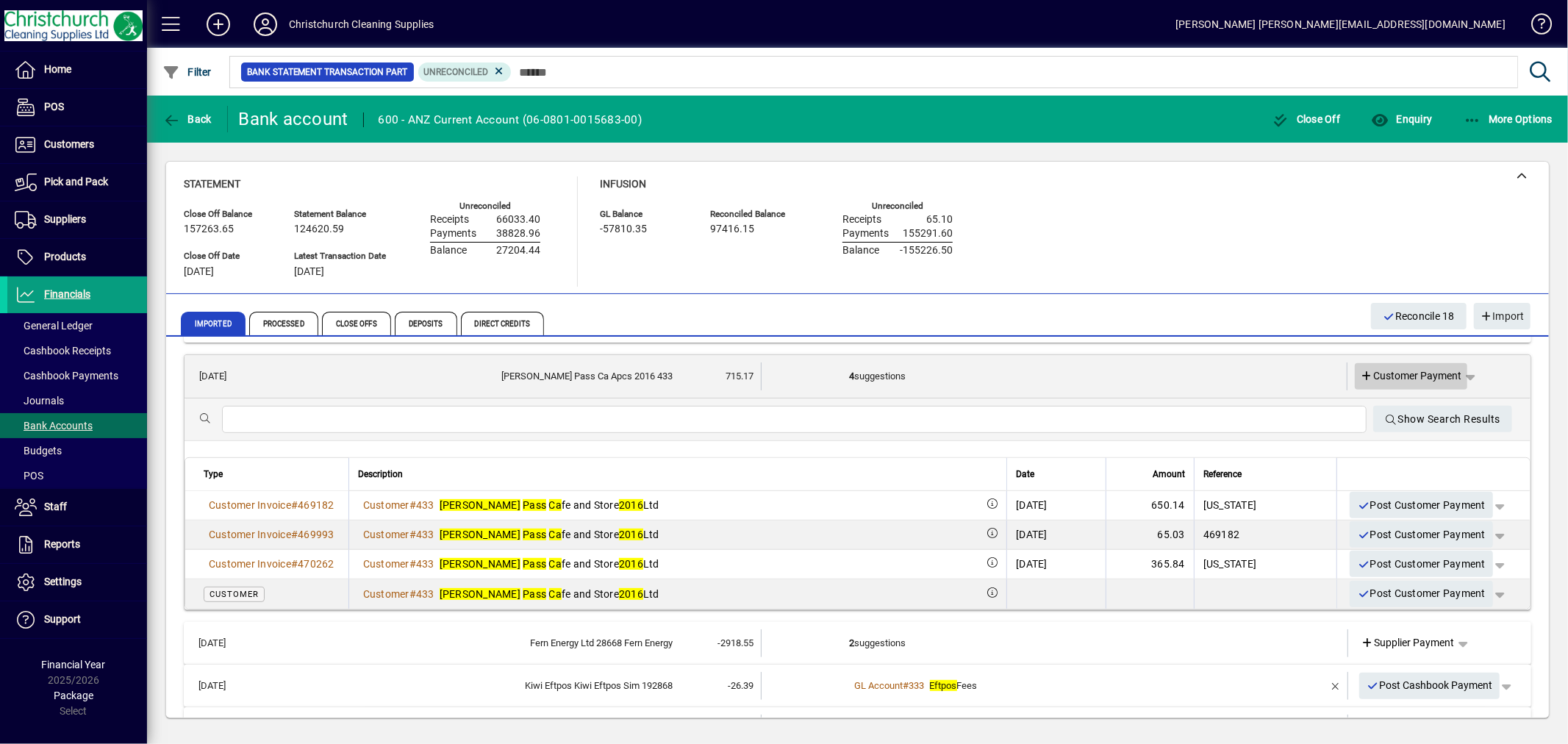
click at [1386, 369] on span "Customer Payment" at bounding box center [1411, 376] width 101 height 16
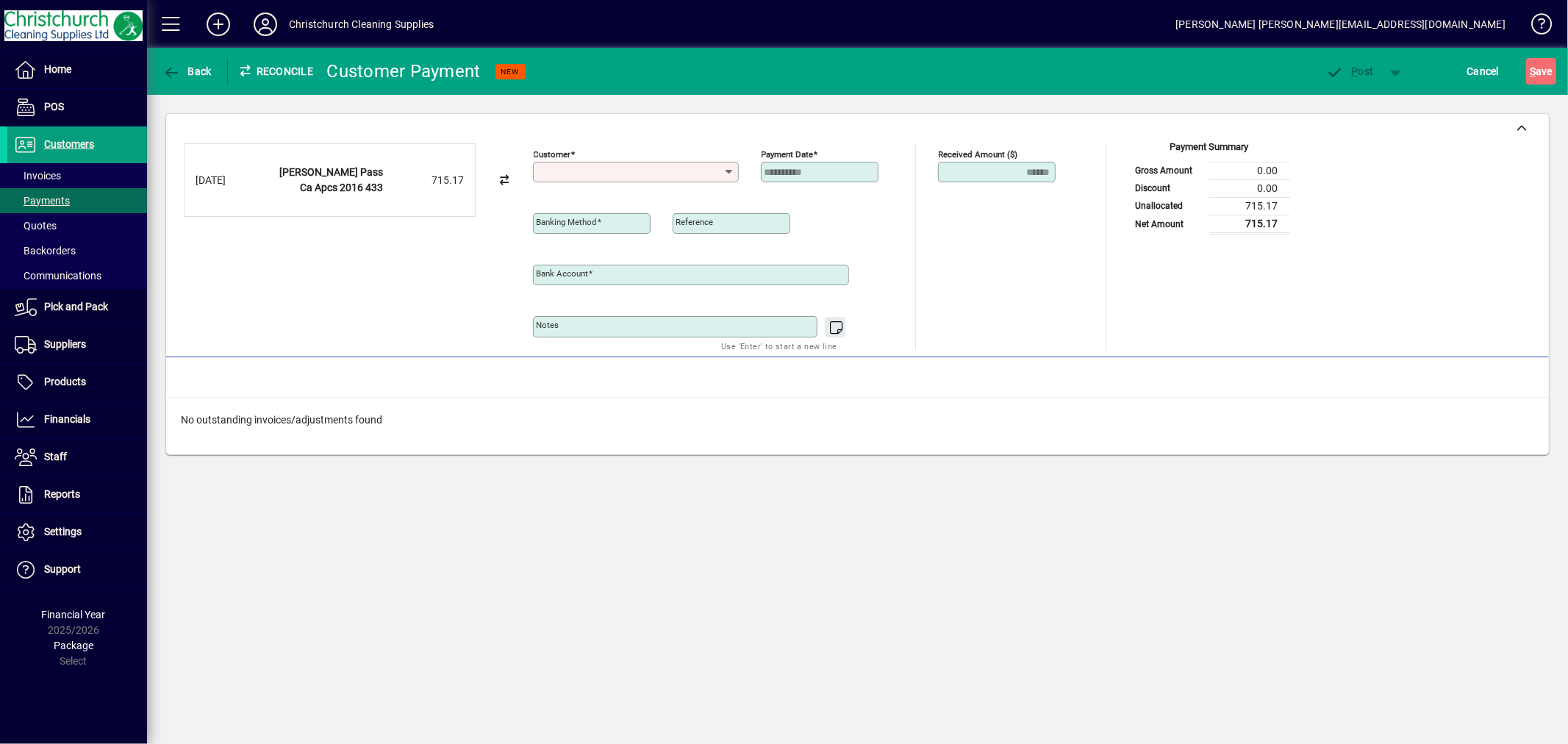
type input "**********"
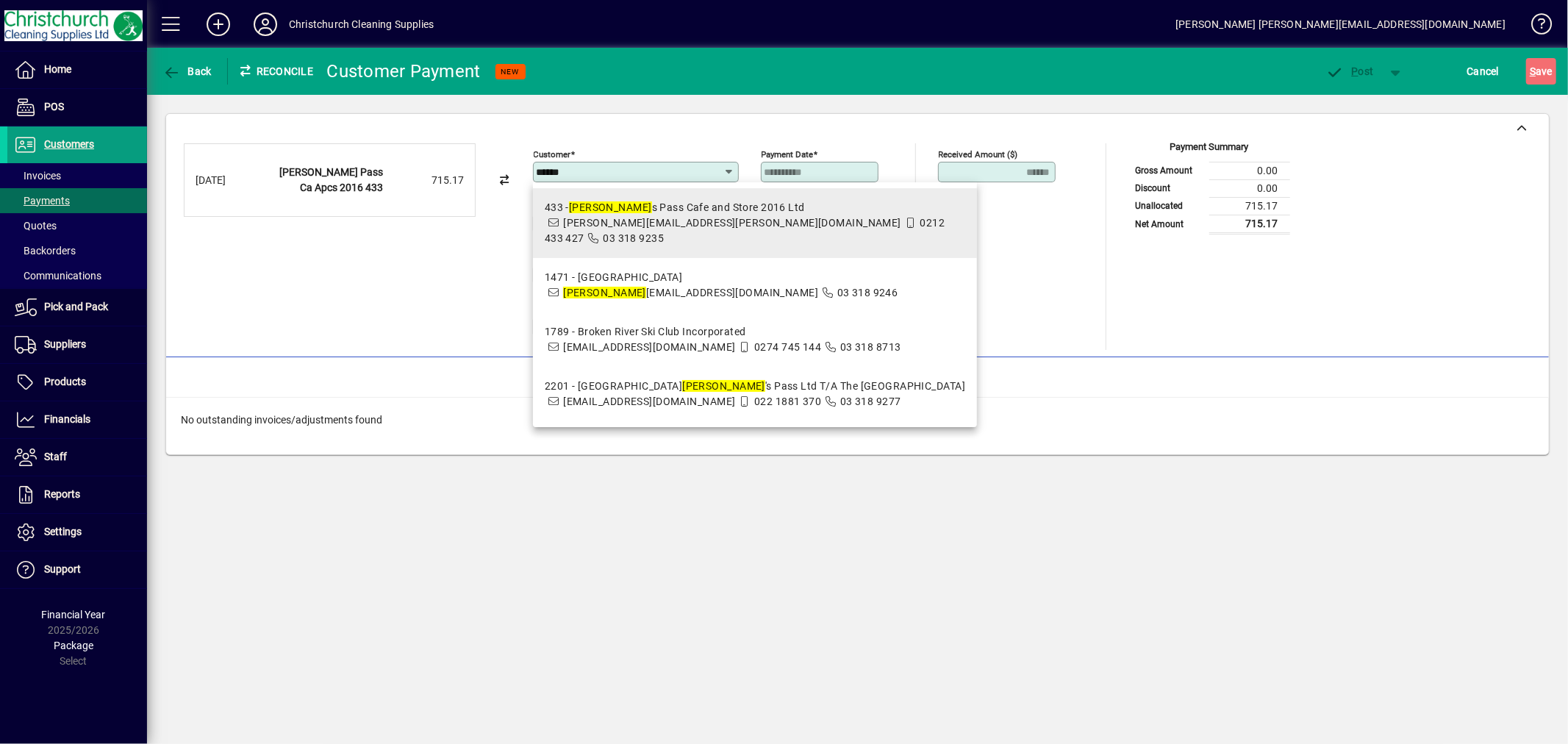
click at [701, 217] on span "0212 433 427" at bounding box center [745, 231] width 400 height 27
type input "**********"
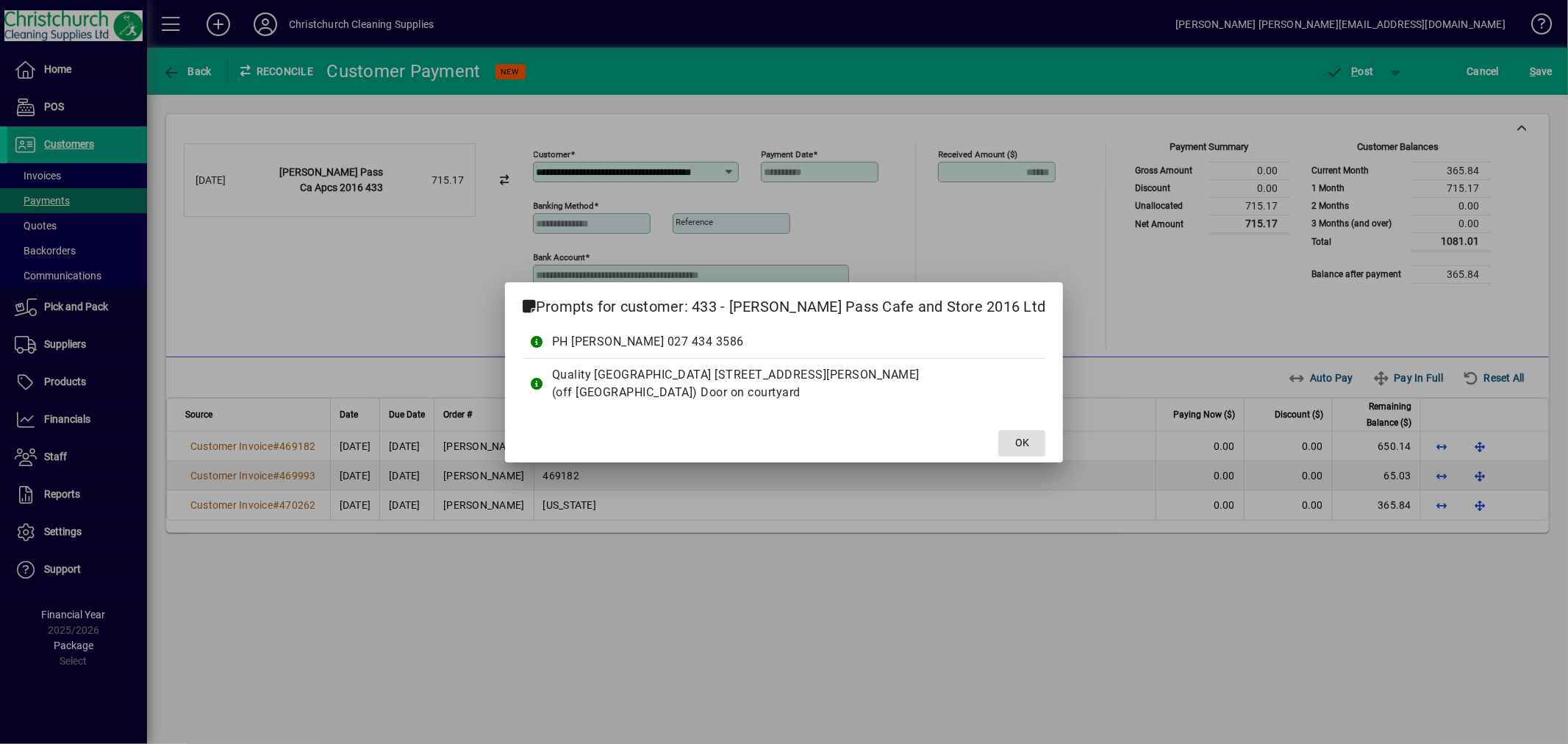
click at [999, 460] on span at bounding box center [1022, 443] width 47 height 35
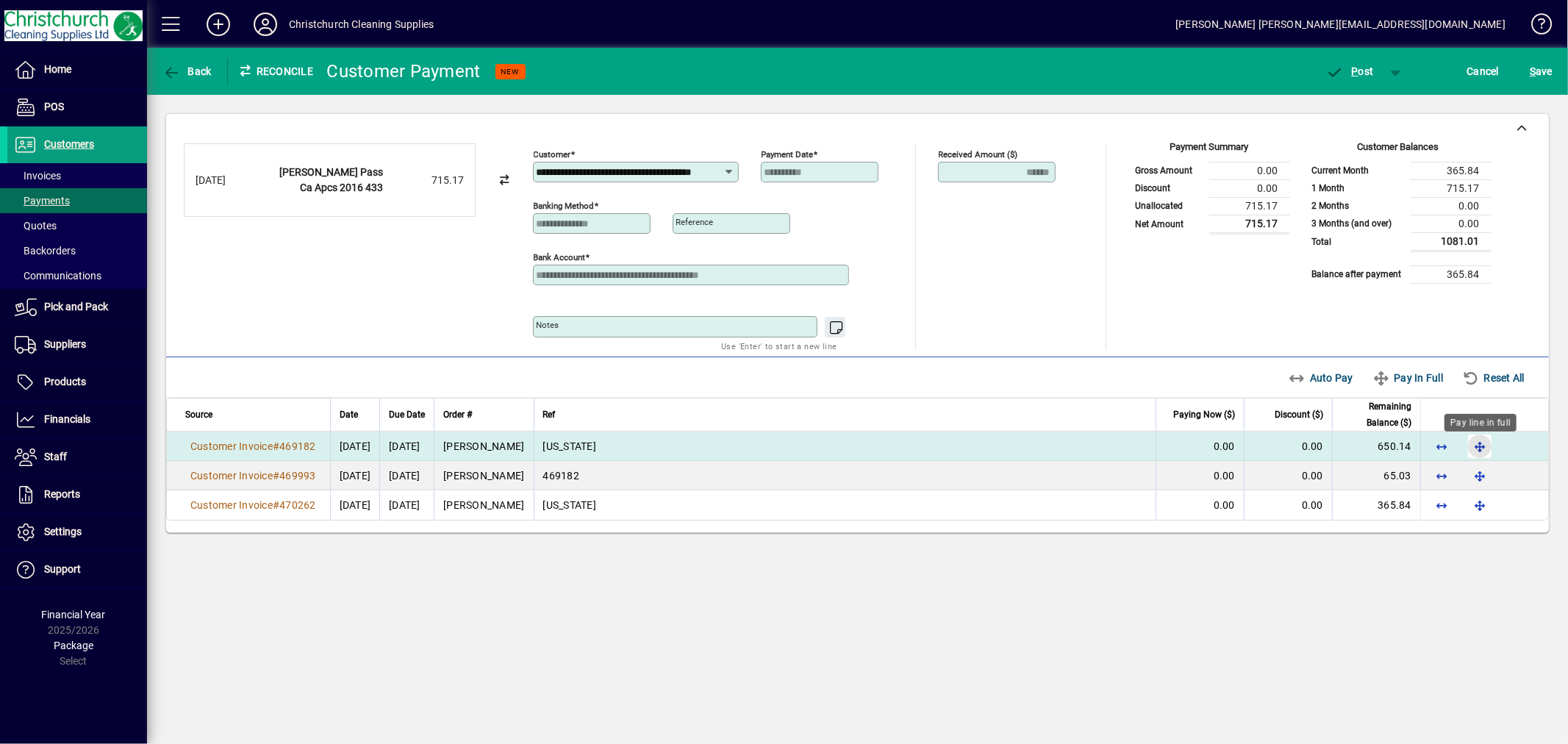
click at [1482, 444] on span "button" at bounding box center [1480, 446] width 35 height 35
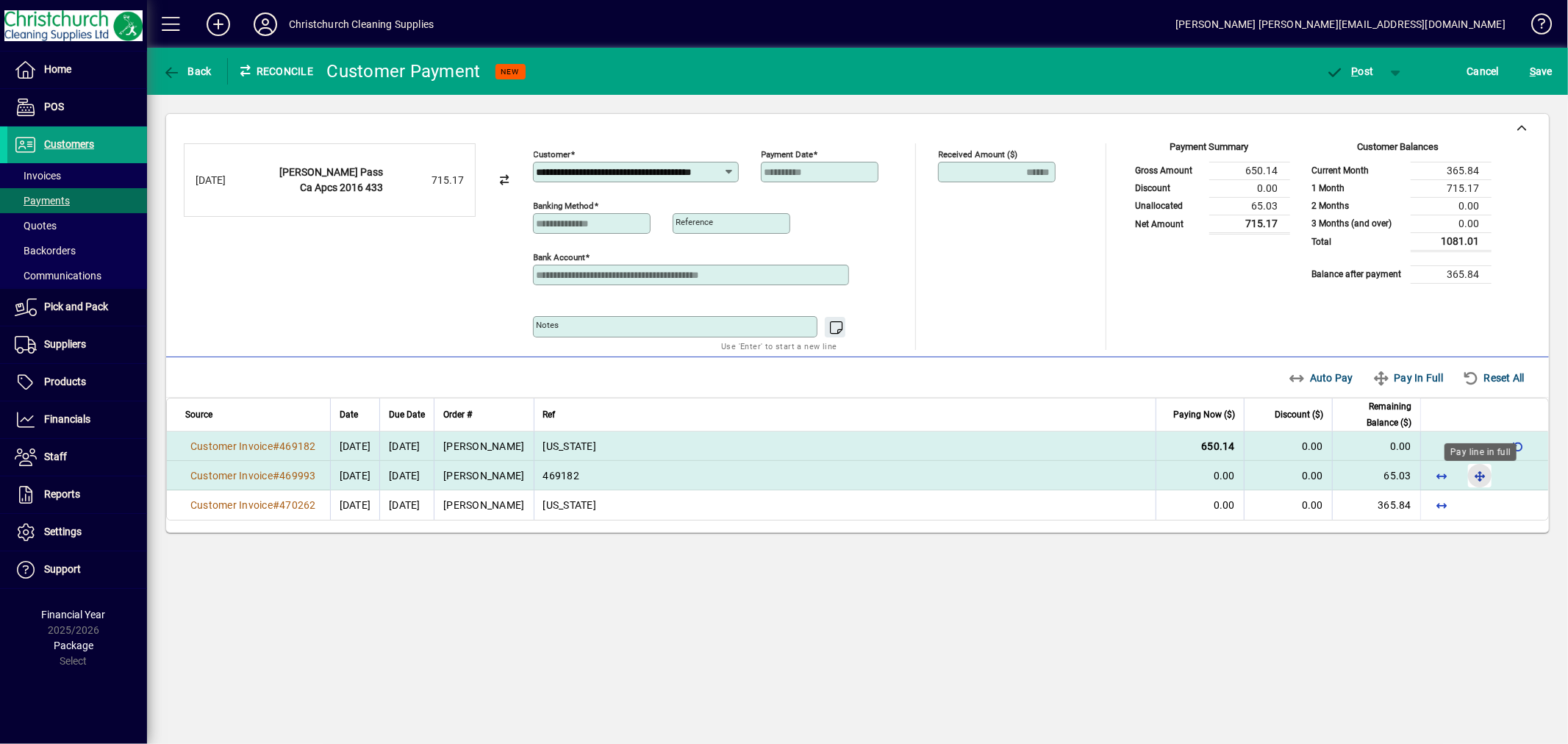
click at [1479, 480] on span "button" at bounding box center [1480, 476] width 35 height 35
click at [1367, 71] on span "P ost" at bounding box center [1350, 72] width 48 height 12
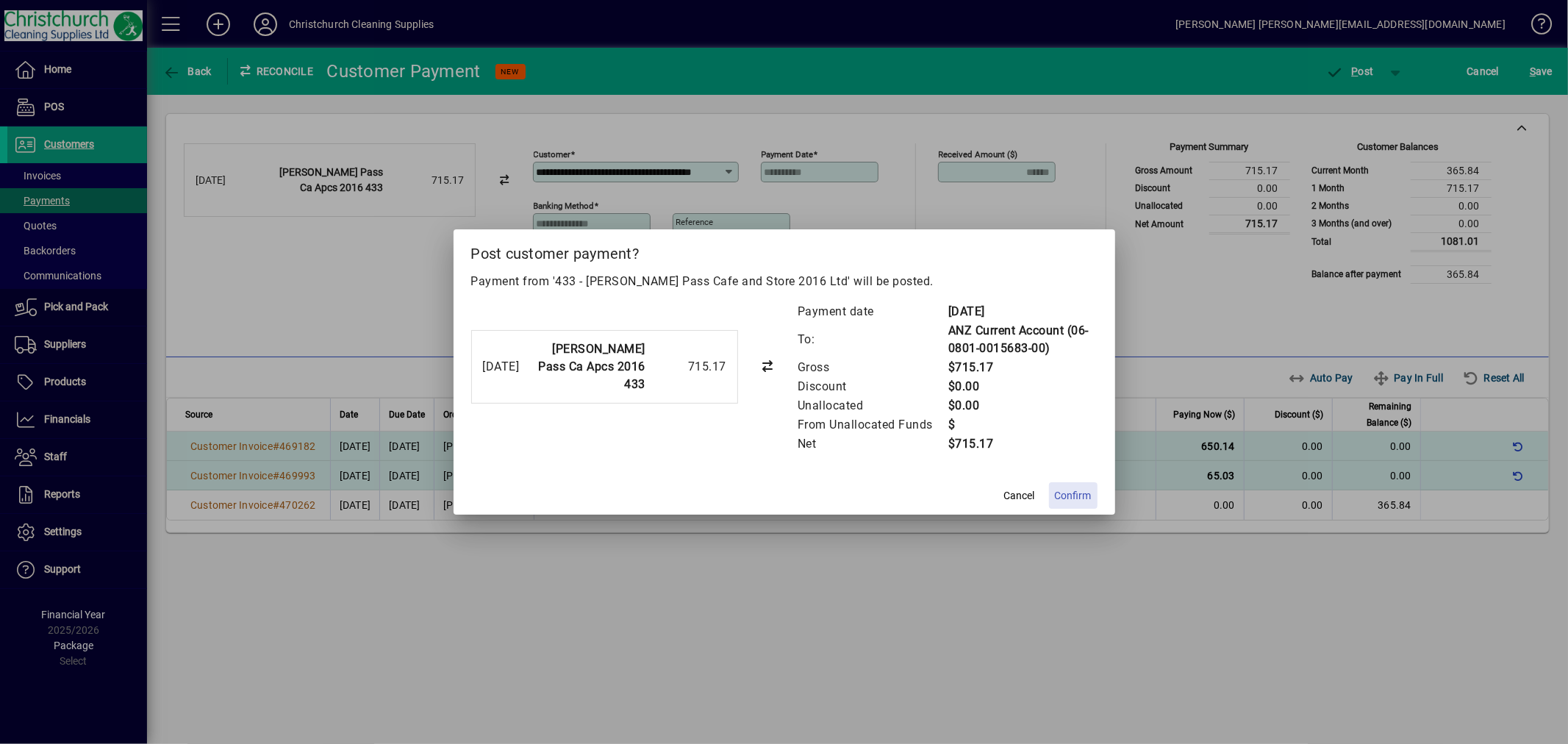
click at [1062, 488] on span "Confirm" at bounding box center [1073, 496] width 37 height 16
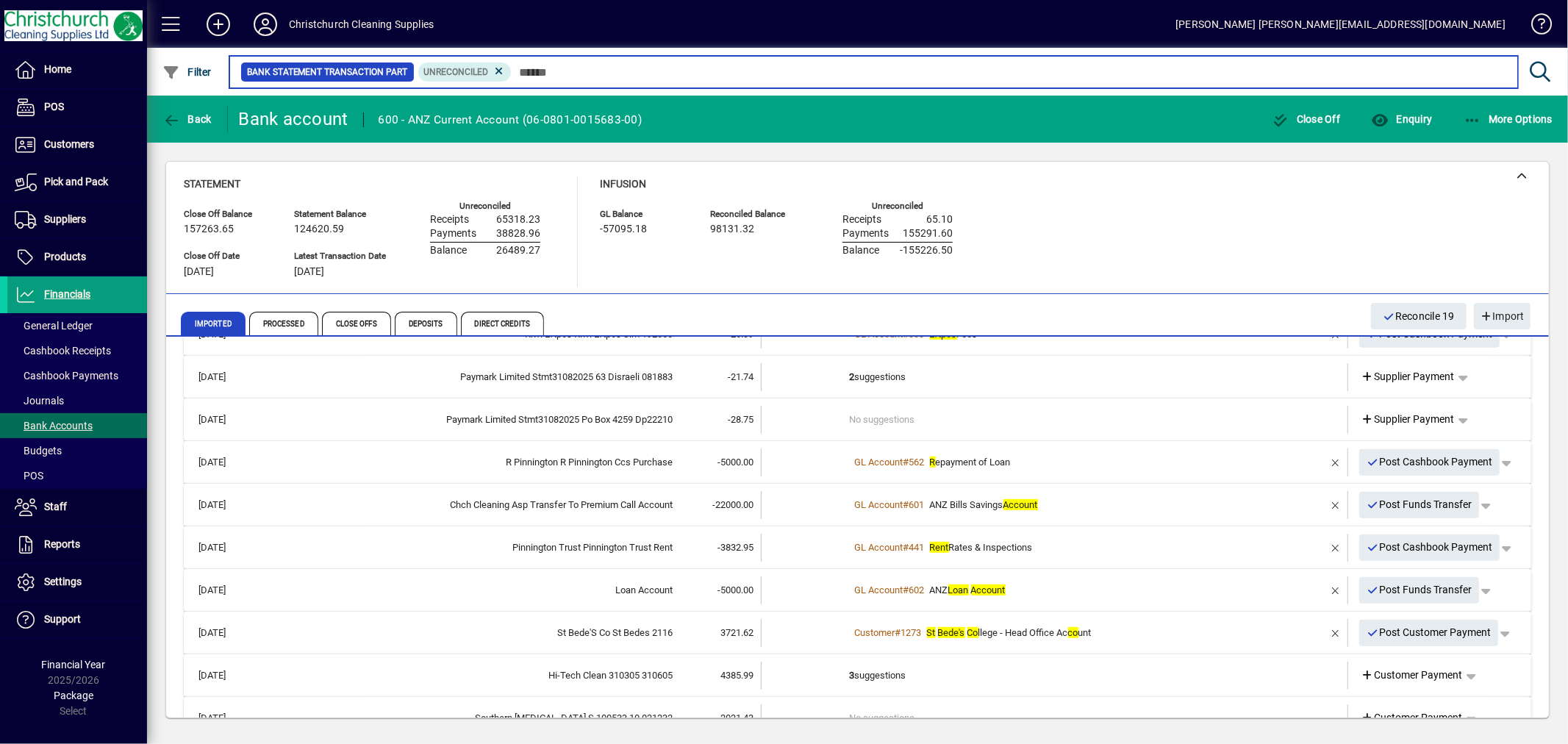
scroll to position [653, 0]
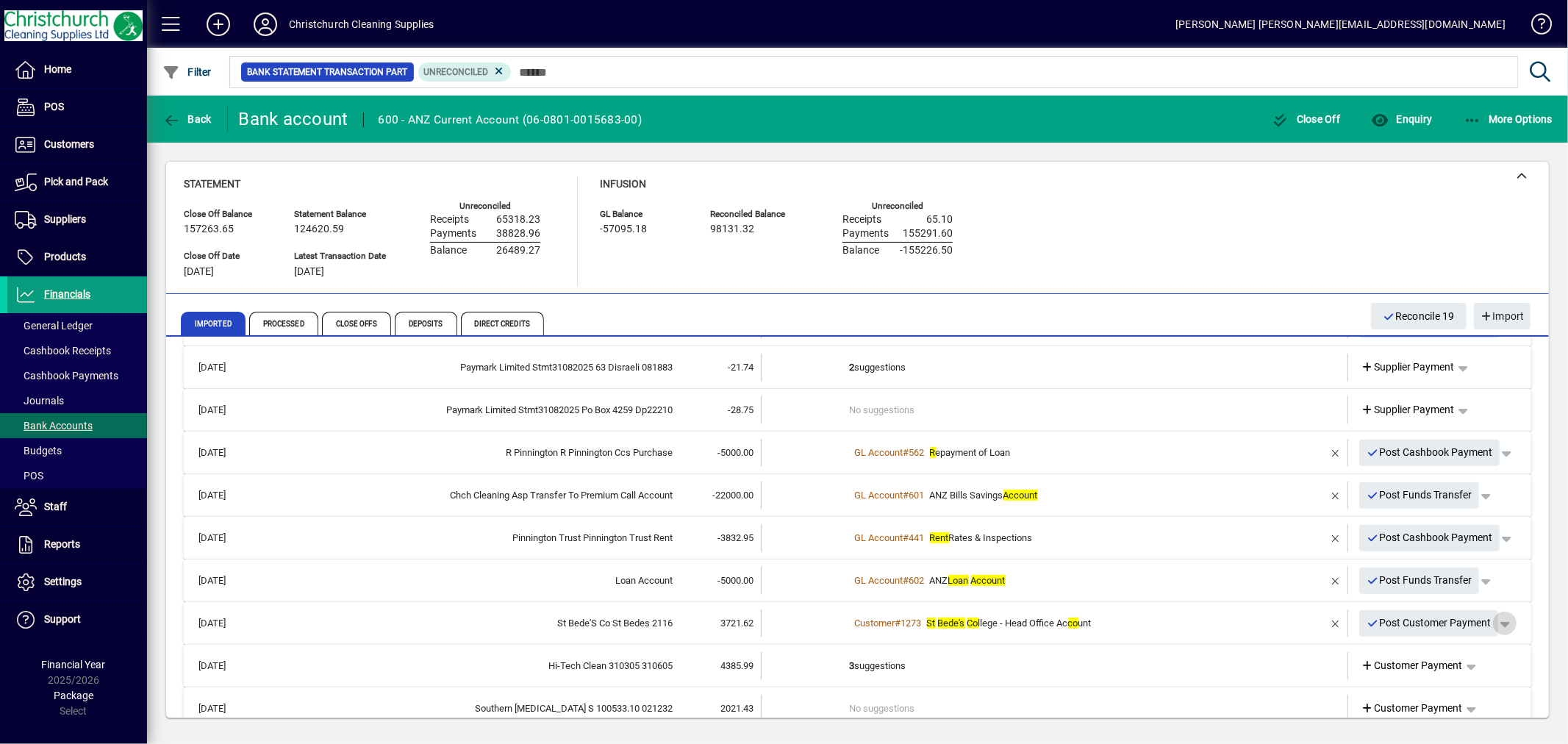
click at [1490, 622] on span "button" at bounding box center [1505, 624] width 35 height 35
click at [1432, 652] on span "Customer Payment" at bounding box center [1447, 652] width 107 height 18
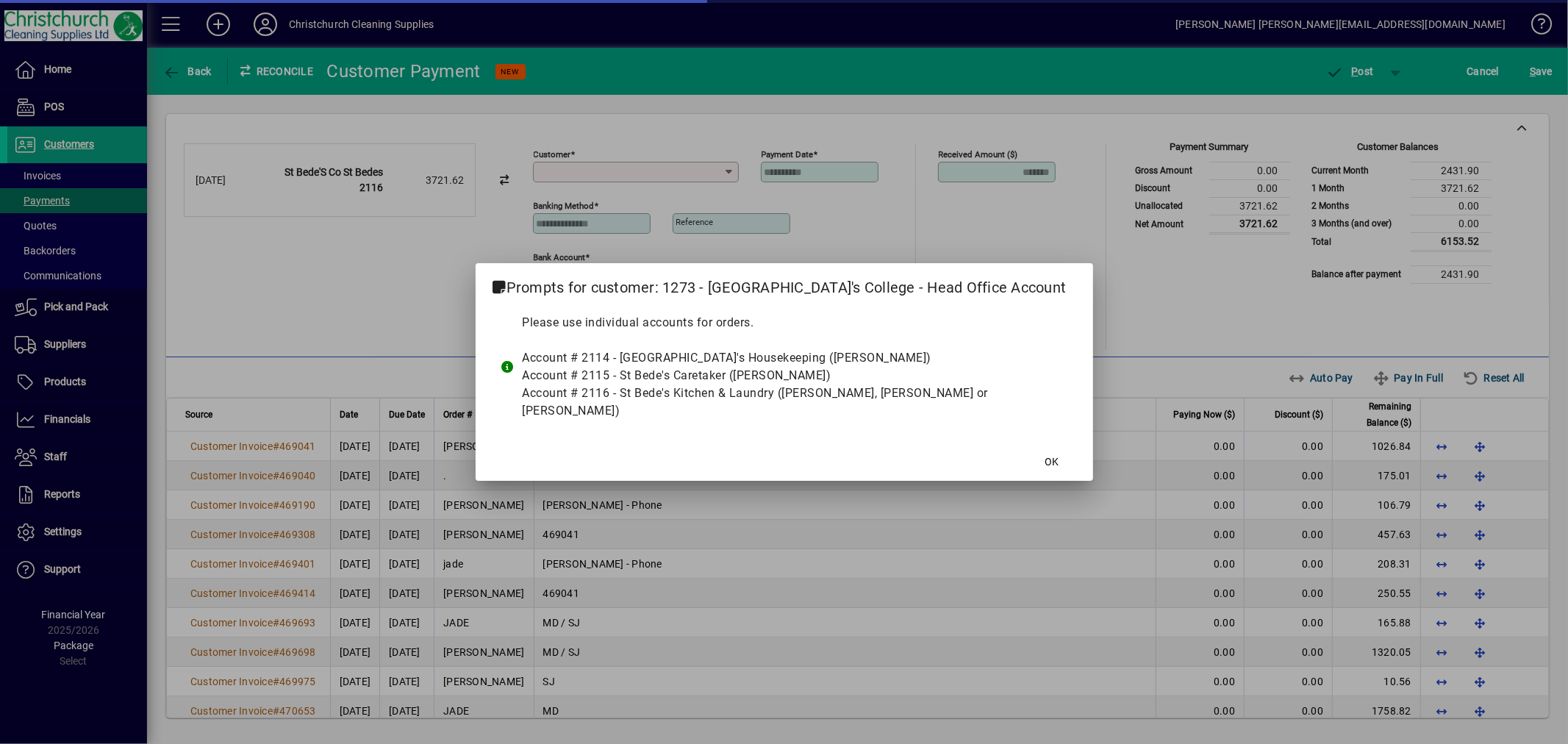
type input "**********"
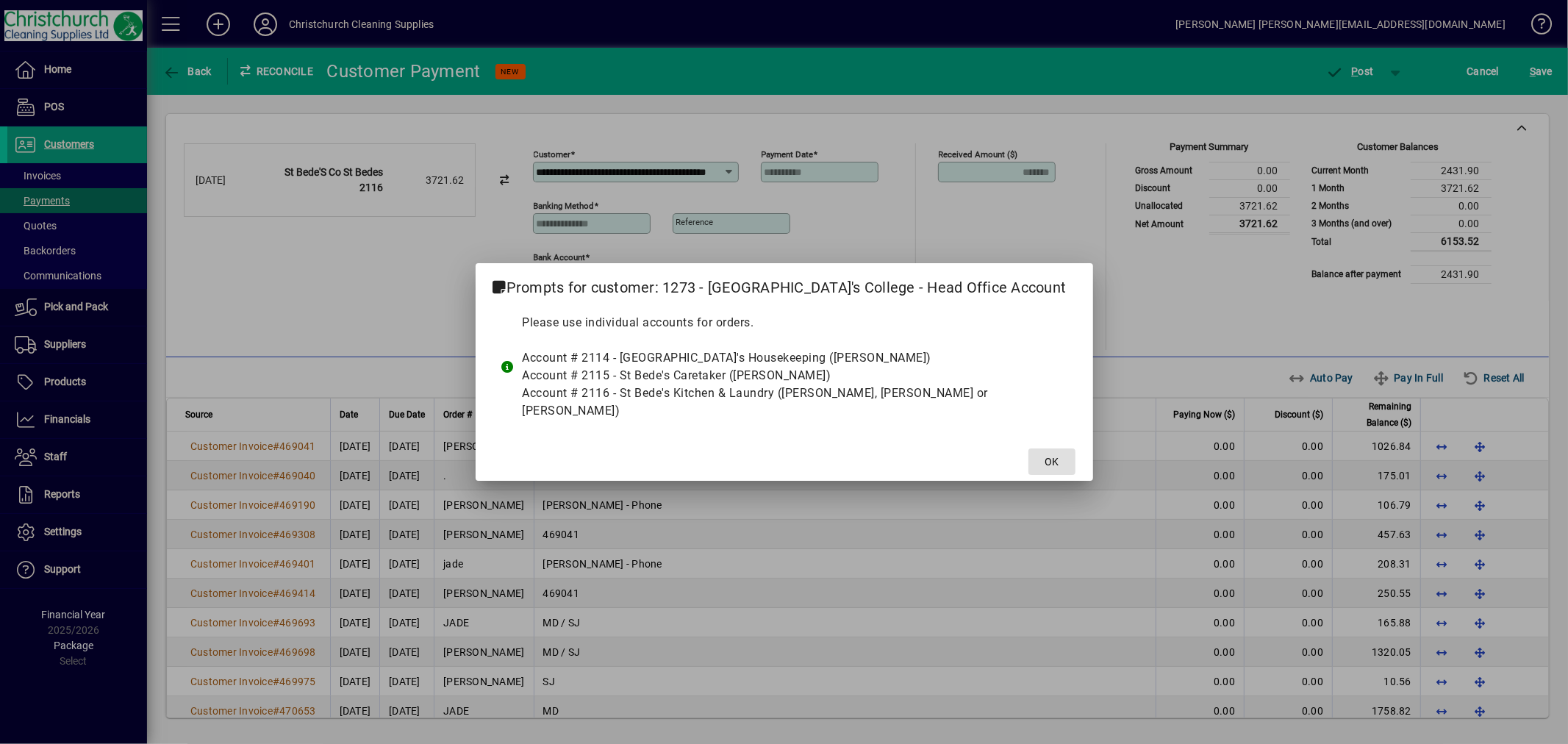
click at [1029, 454] on span at bounding box center [1052, 462] width 47 height 35
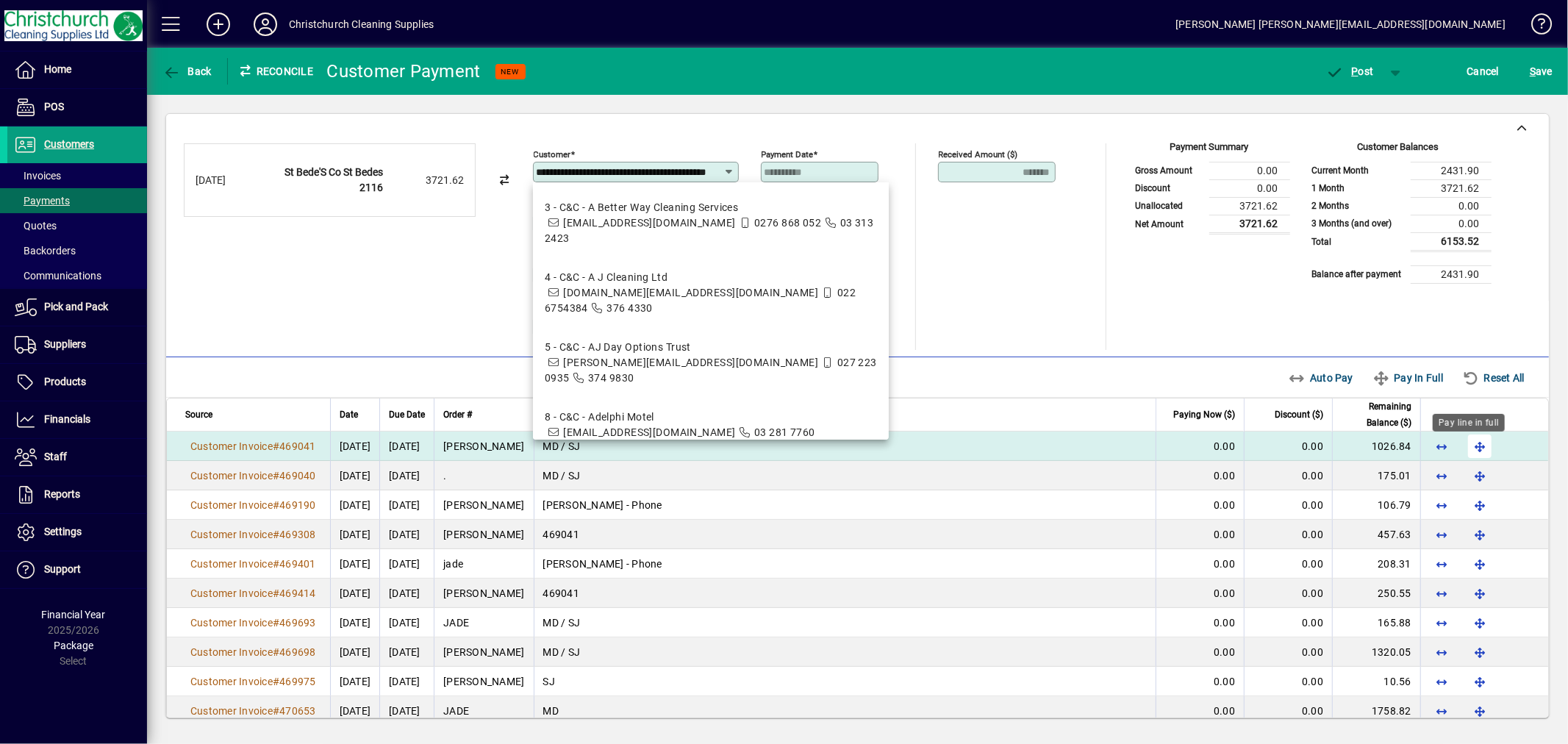
click at [1466, 450] on span "button" at bounding box center [1480, 446] width 35 height 35
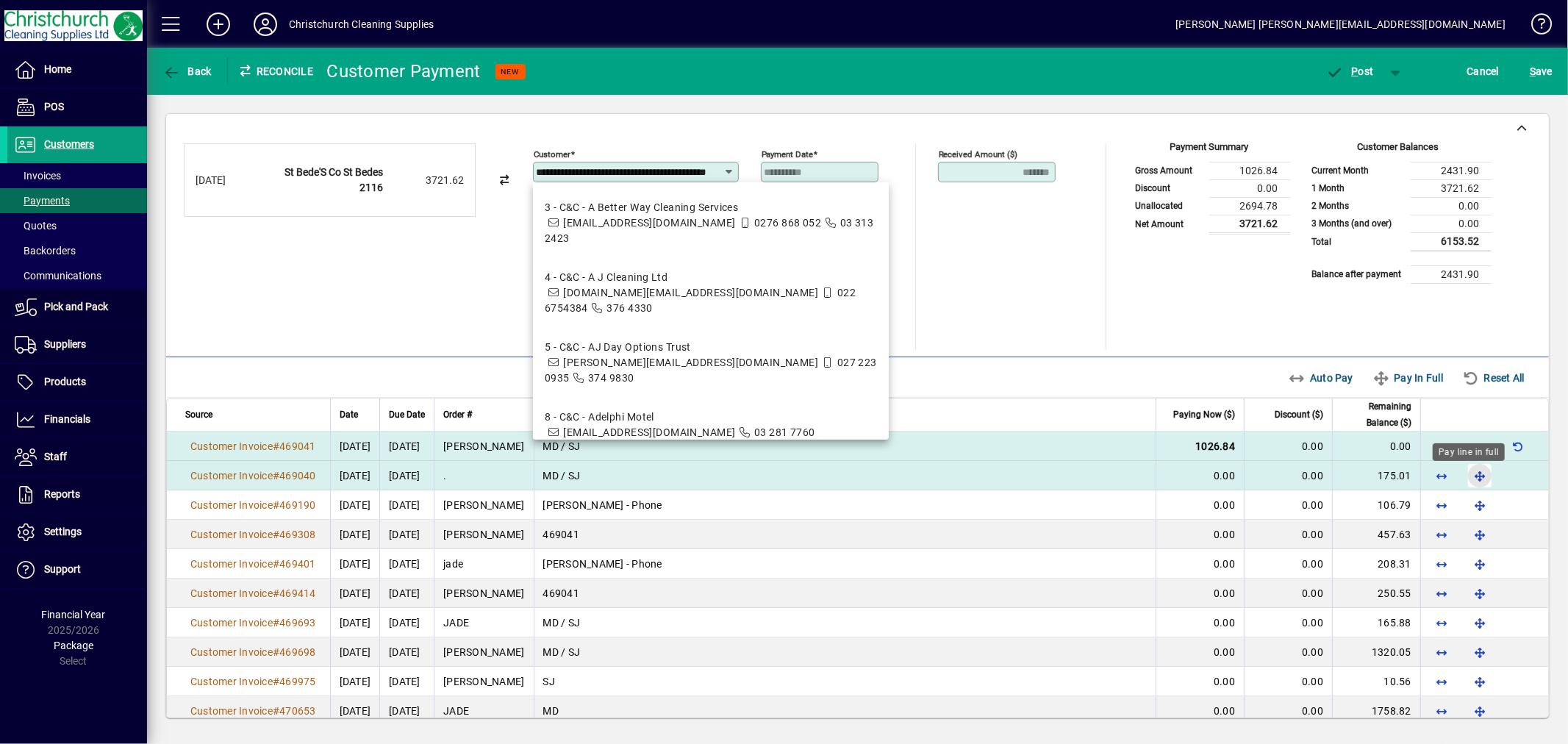
click at [1466, 473] on span "button" at bounding box center [1480, 476] width 35 height 35
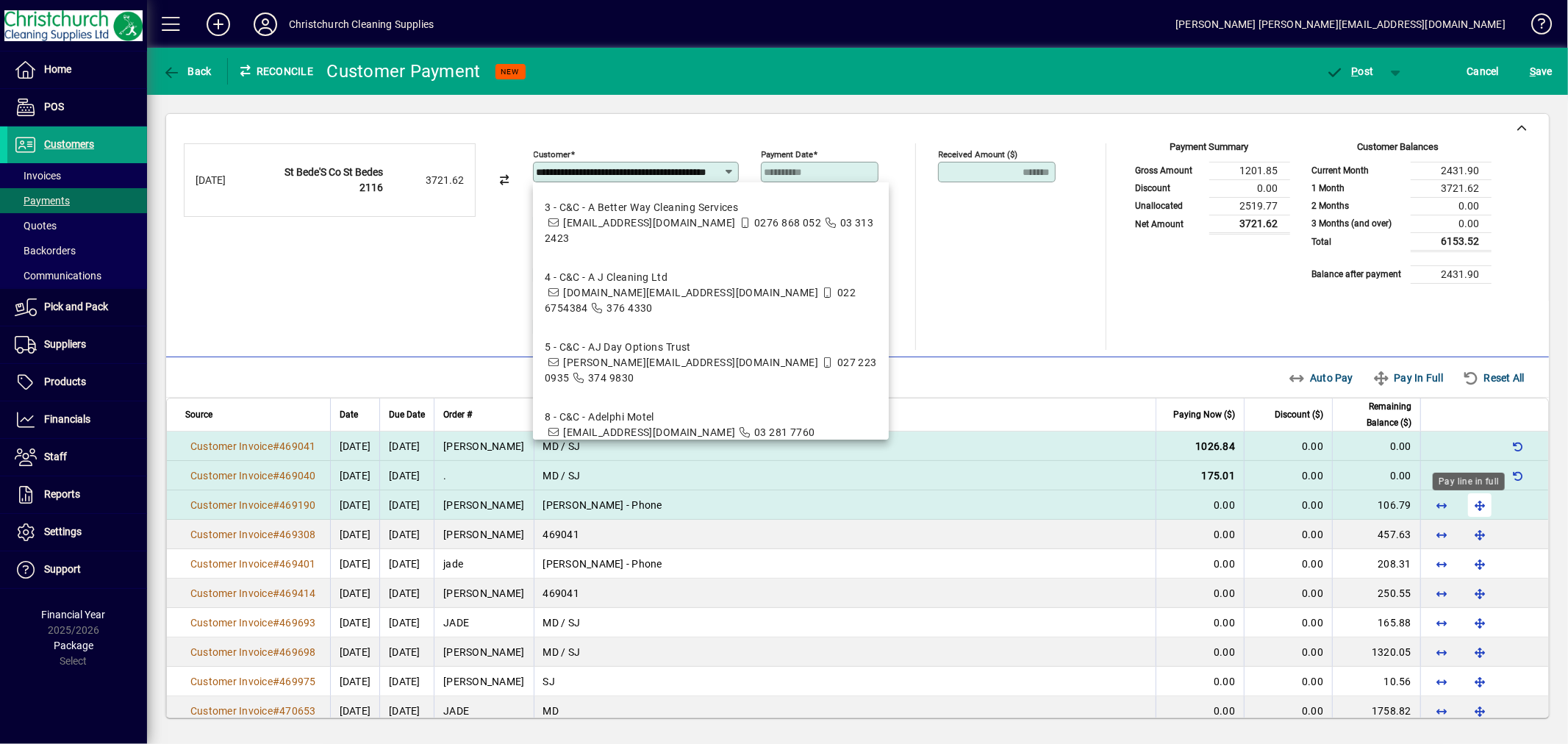
click at [1468, 503] on span "button" at bounding box center [1480, 505] width 35 height 35
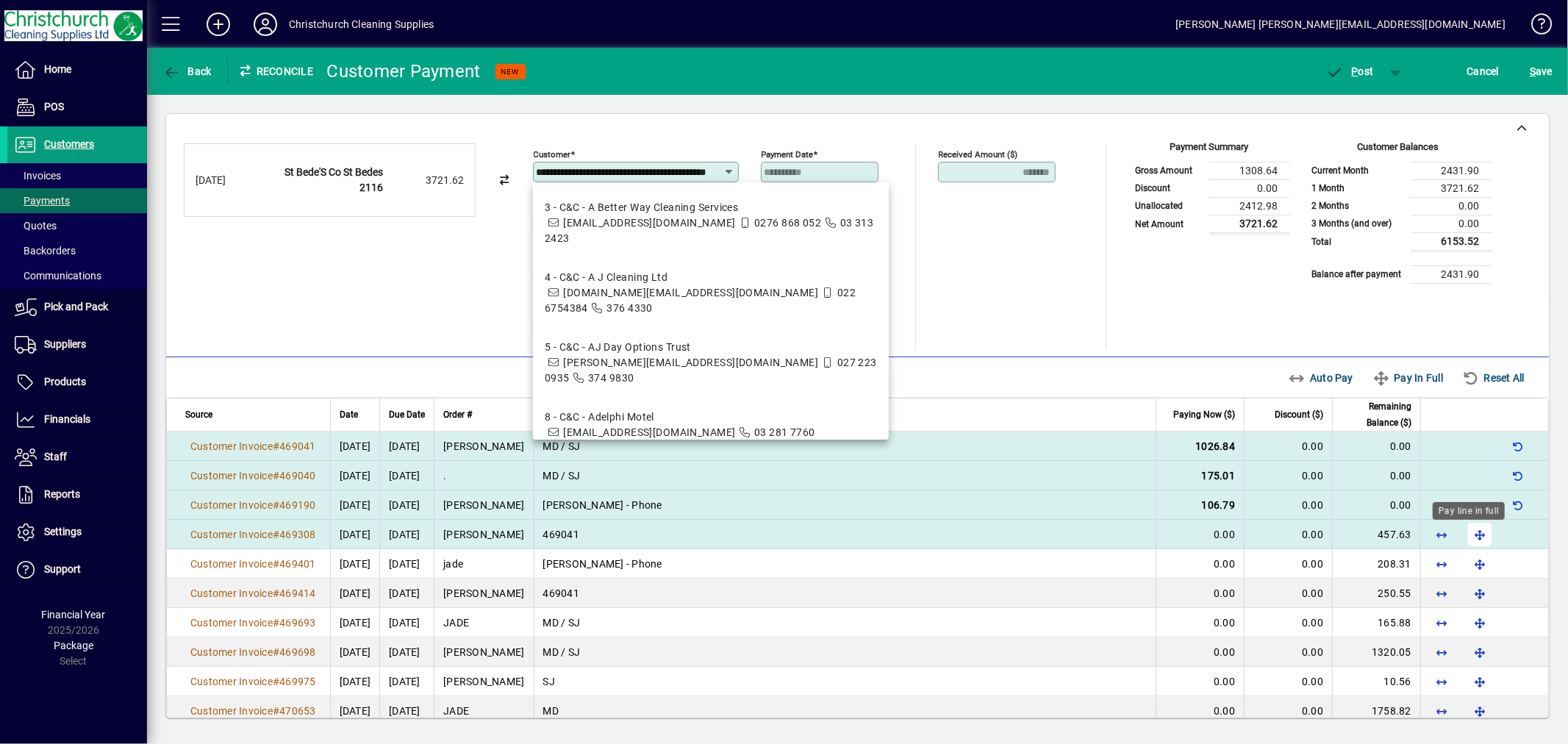
click at [1468, 534] on span "button" at bounding box center [1480, 535] width 35 height 35
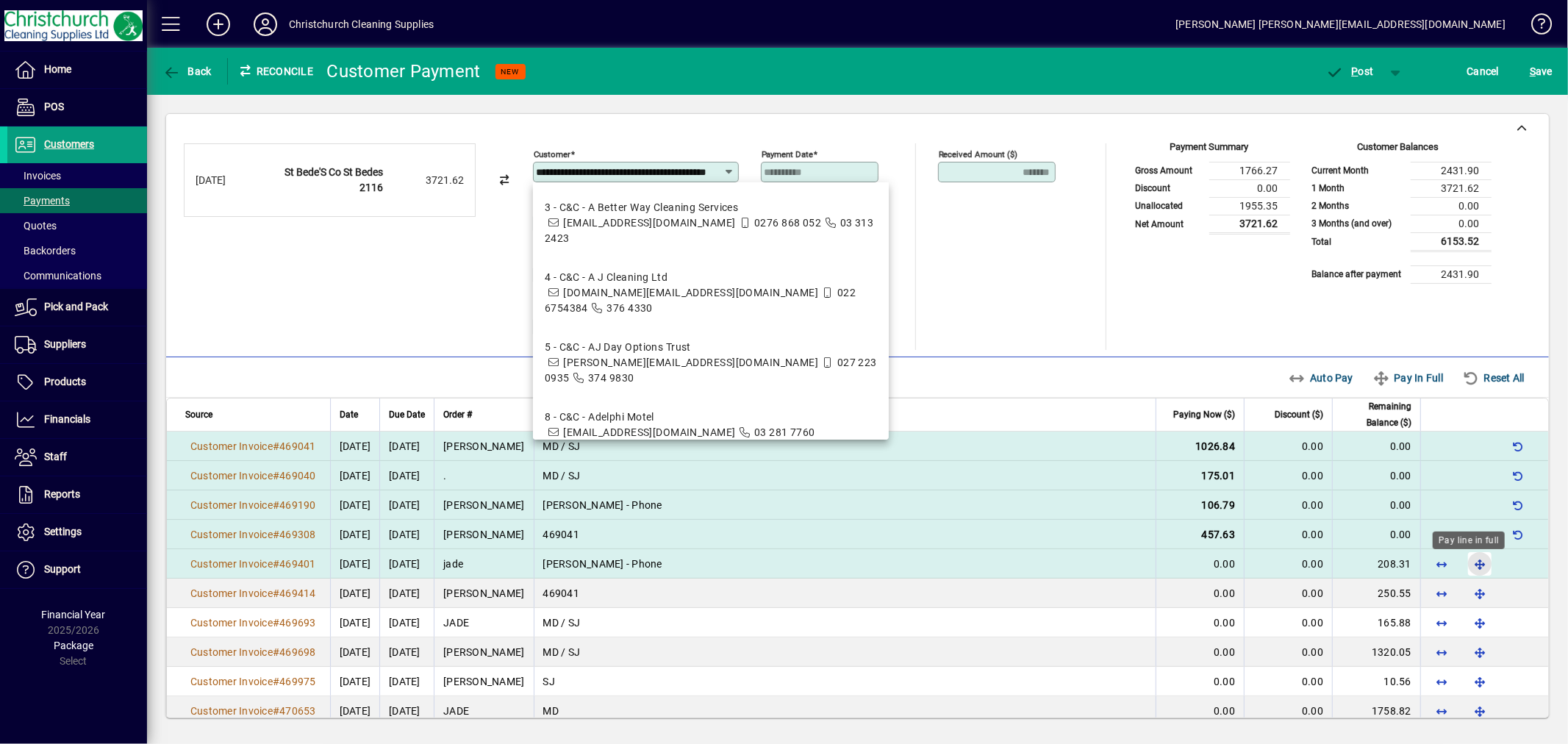
click at [1472, 562] on span "button" at bounding box center [1480, 564] width 35 height 35
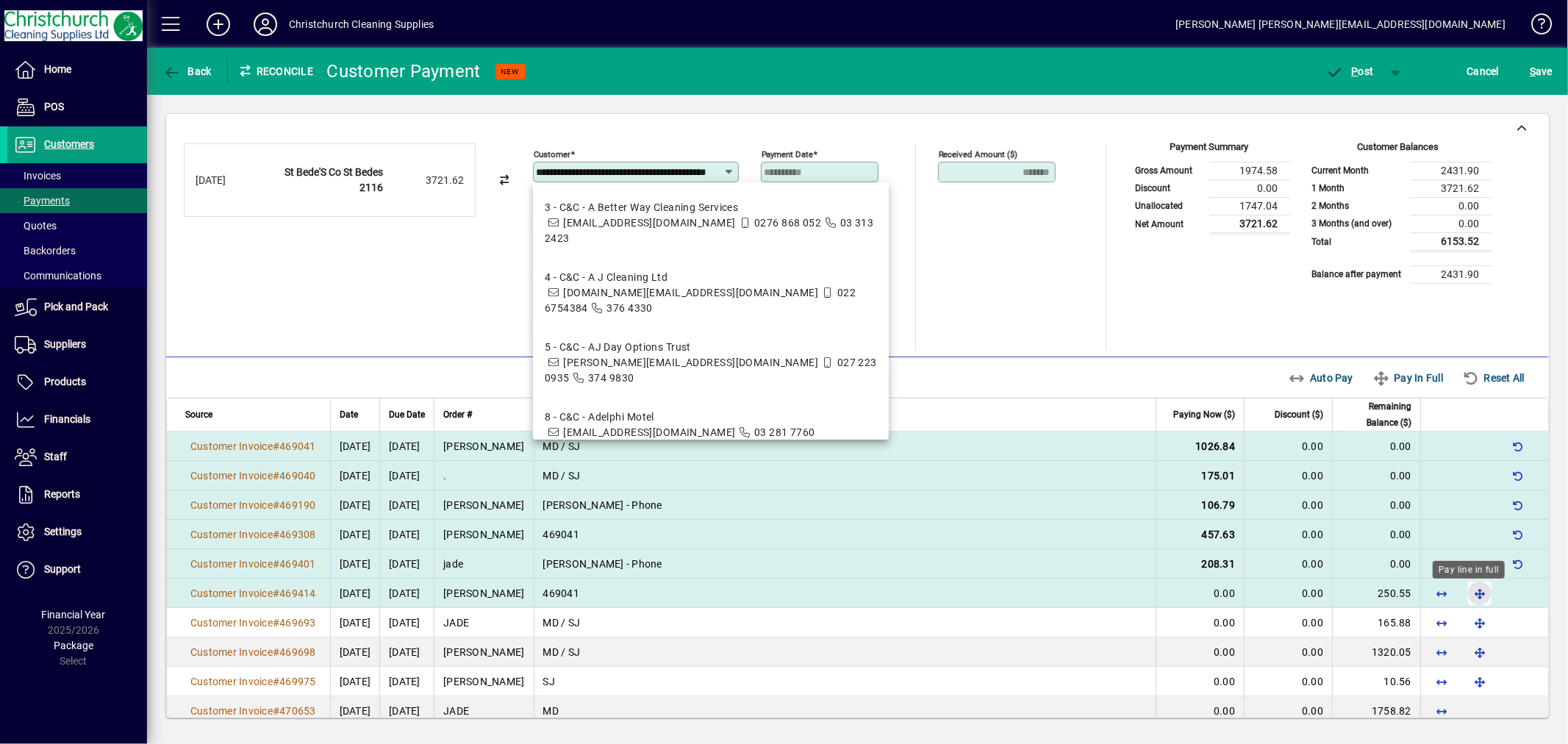
click at [1468, 588] on span "button" at bounding box center [1480, 593] width 35 height 35
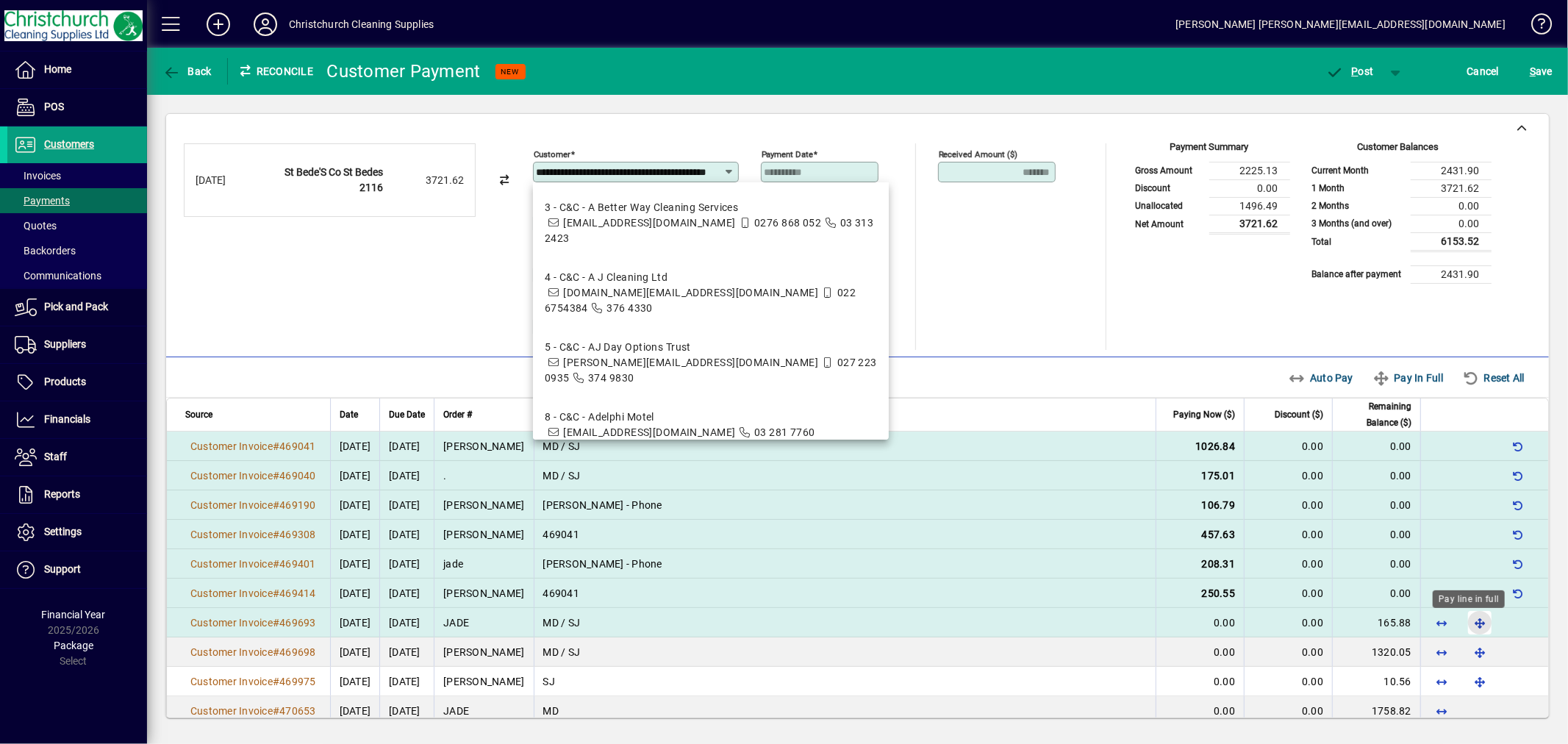
click at [1468, 623] on span "button" at bounding box center [1480, 623] width 35 height 35
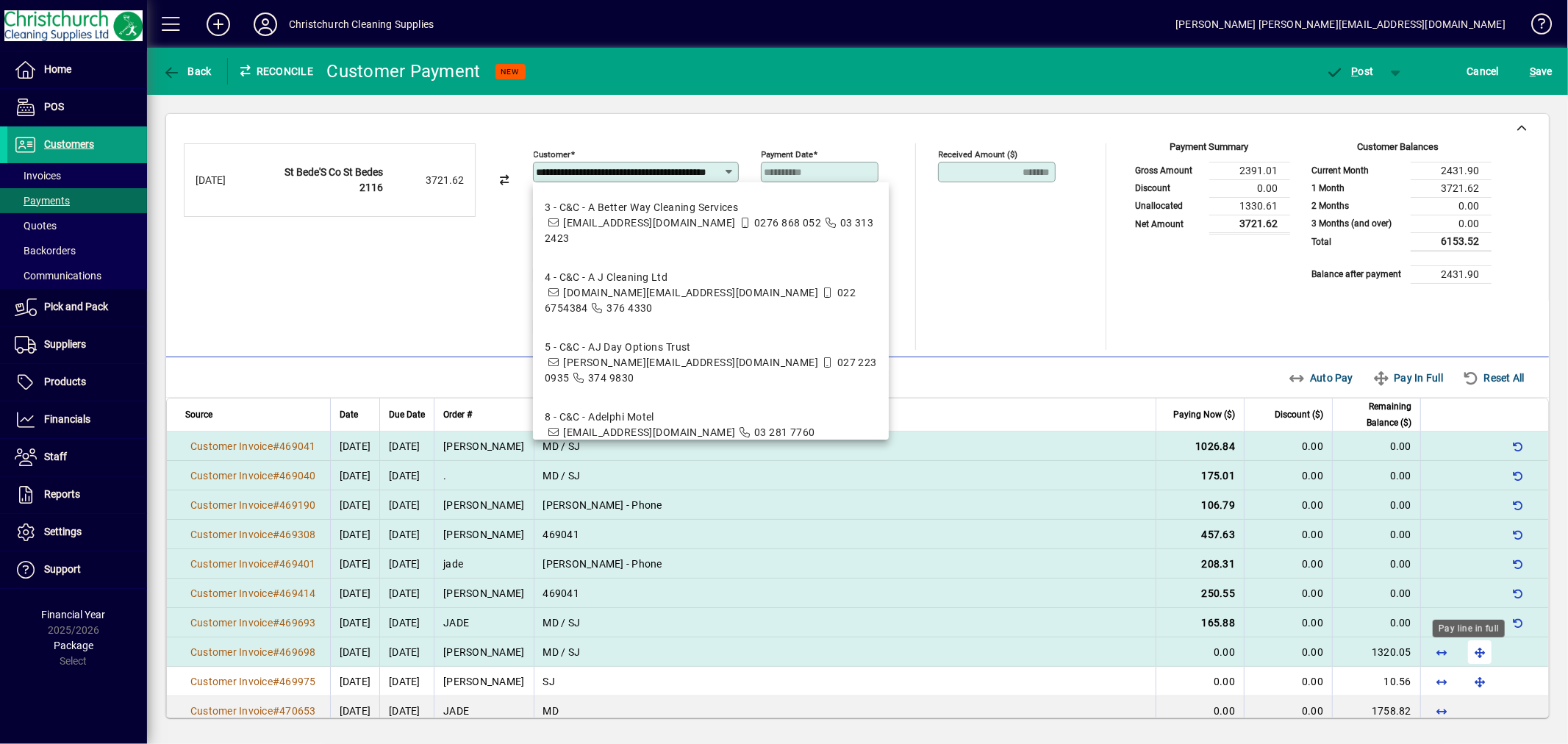
click at [1467, 647] on span "button" at bounding box center [1480, 652] width 35 height 35
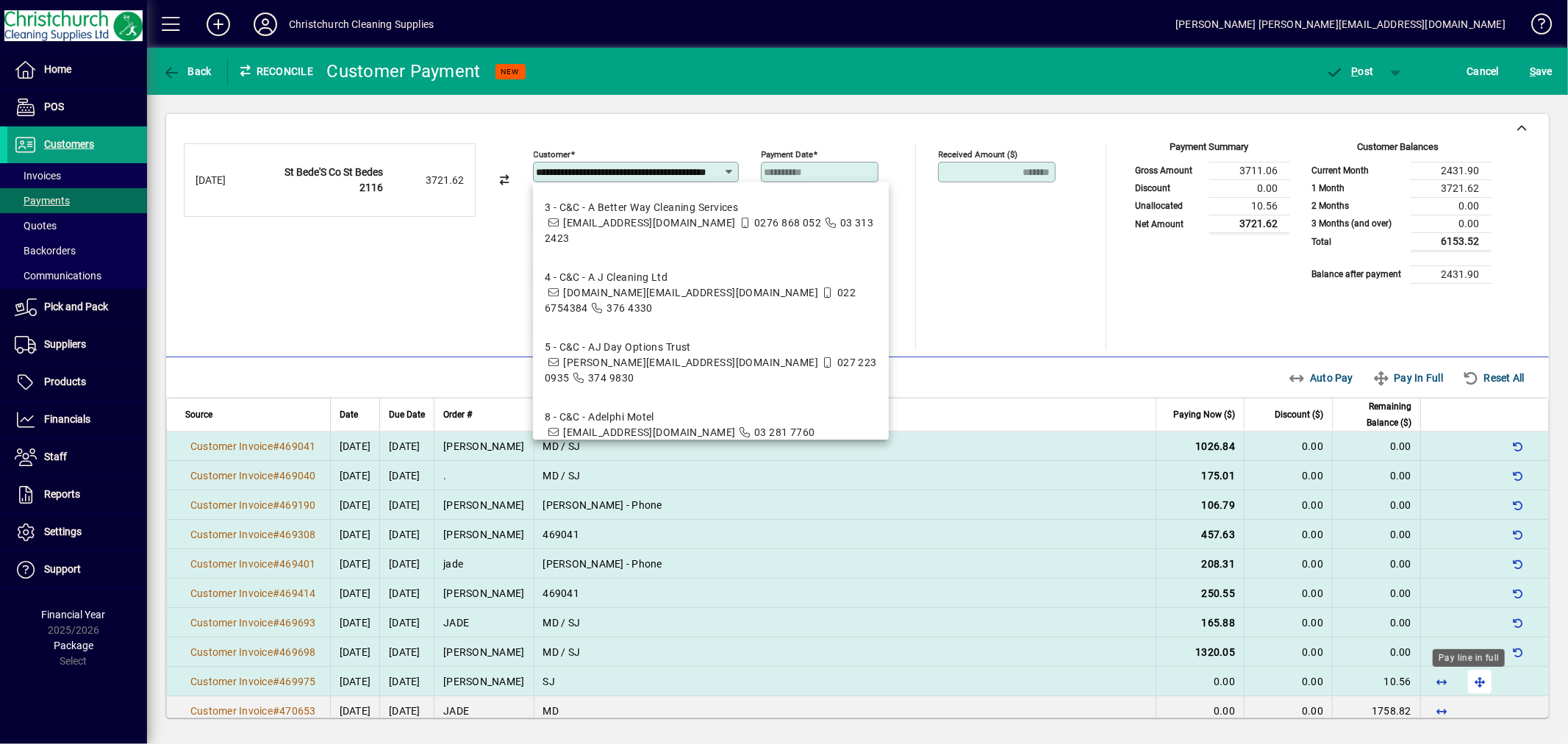
click at [1462, 694] on span "button" at bounding box center [1480, 682] width 35 height 35
click at [1362, 69] on span "P ost" at bounding box center [1350, 72] width 48 height 12
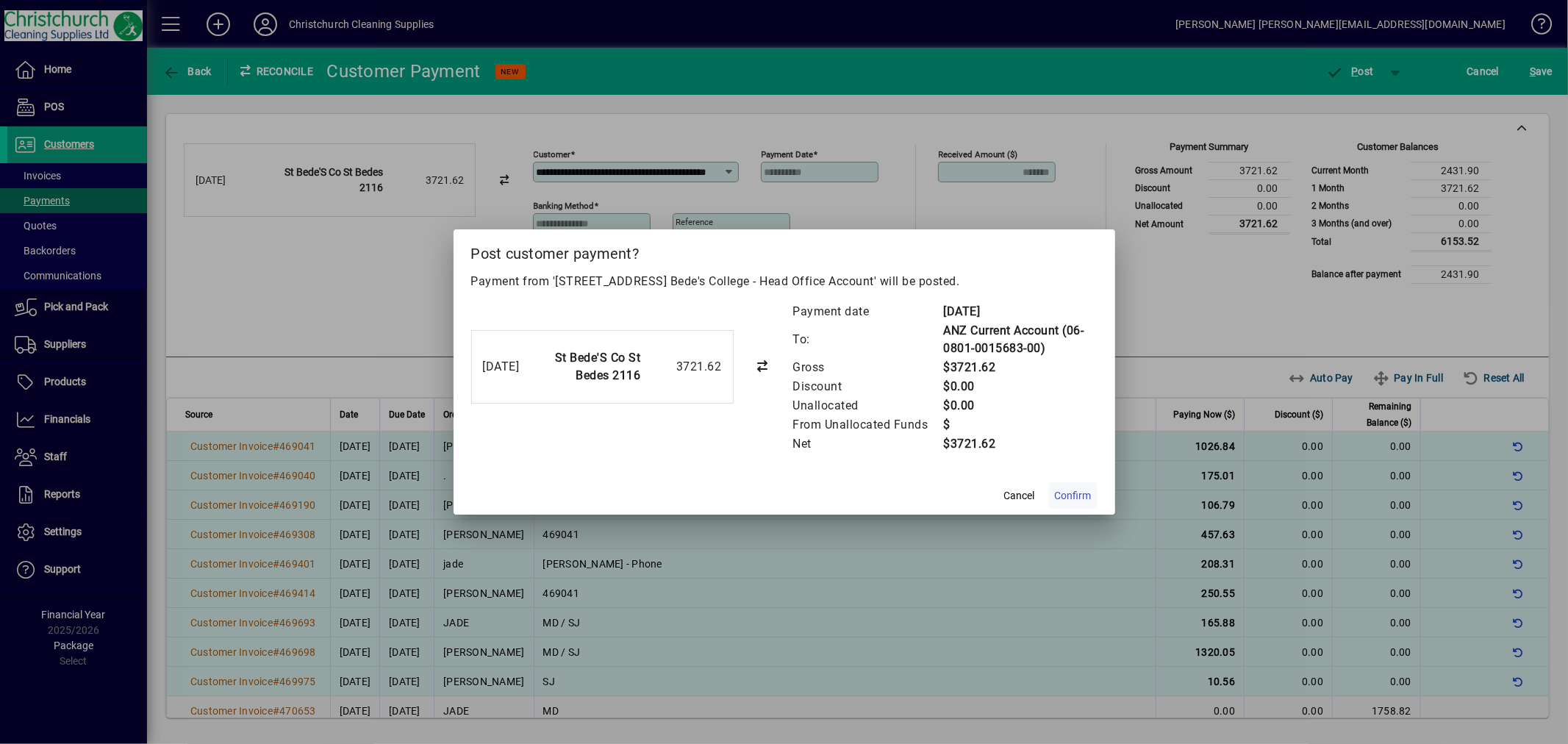
click at [1075, 491] on span "Confirm" at bounding box center [1073, 496] width 37 height 16
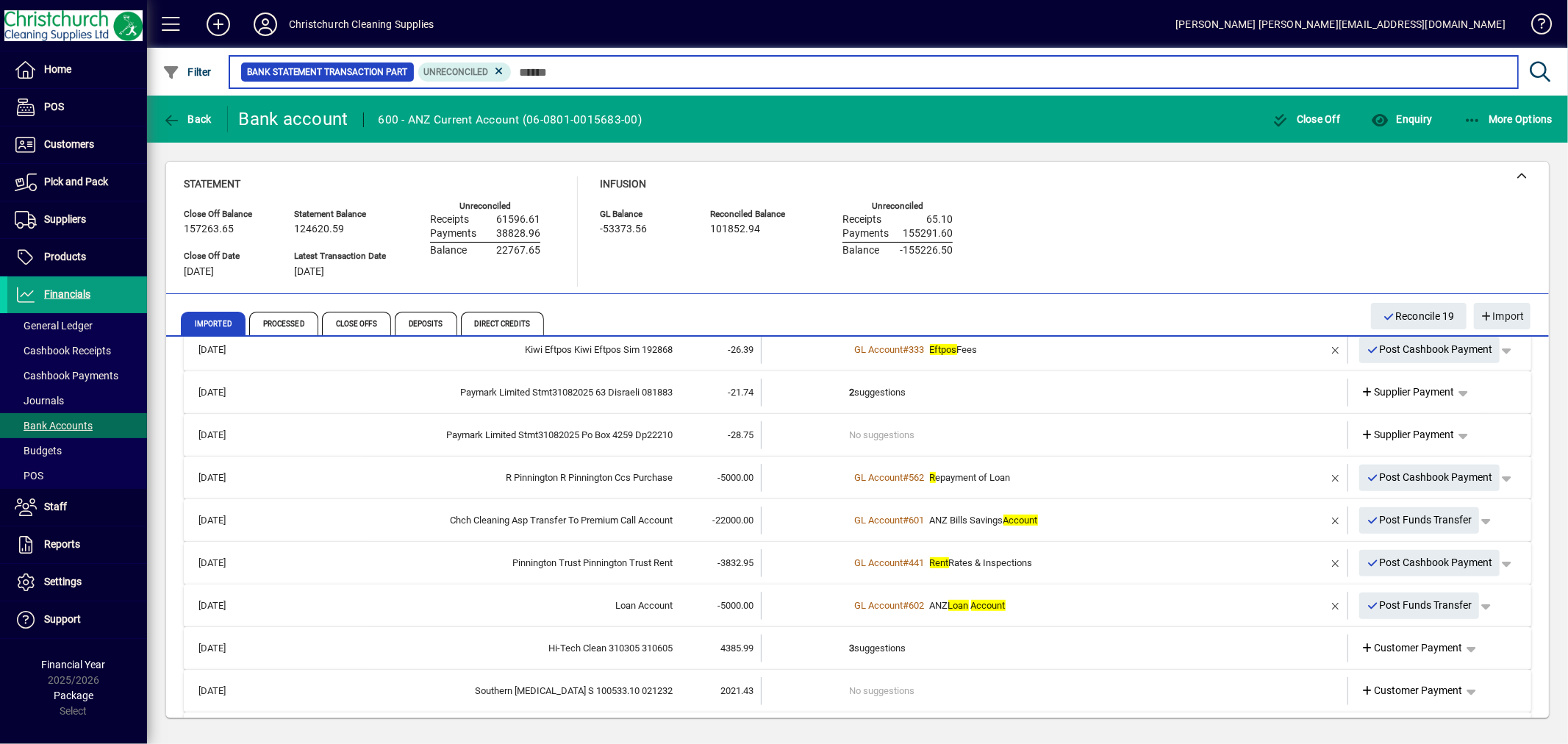
scroll to position [653, 0]
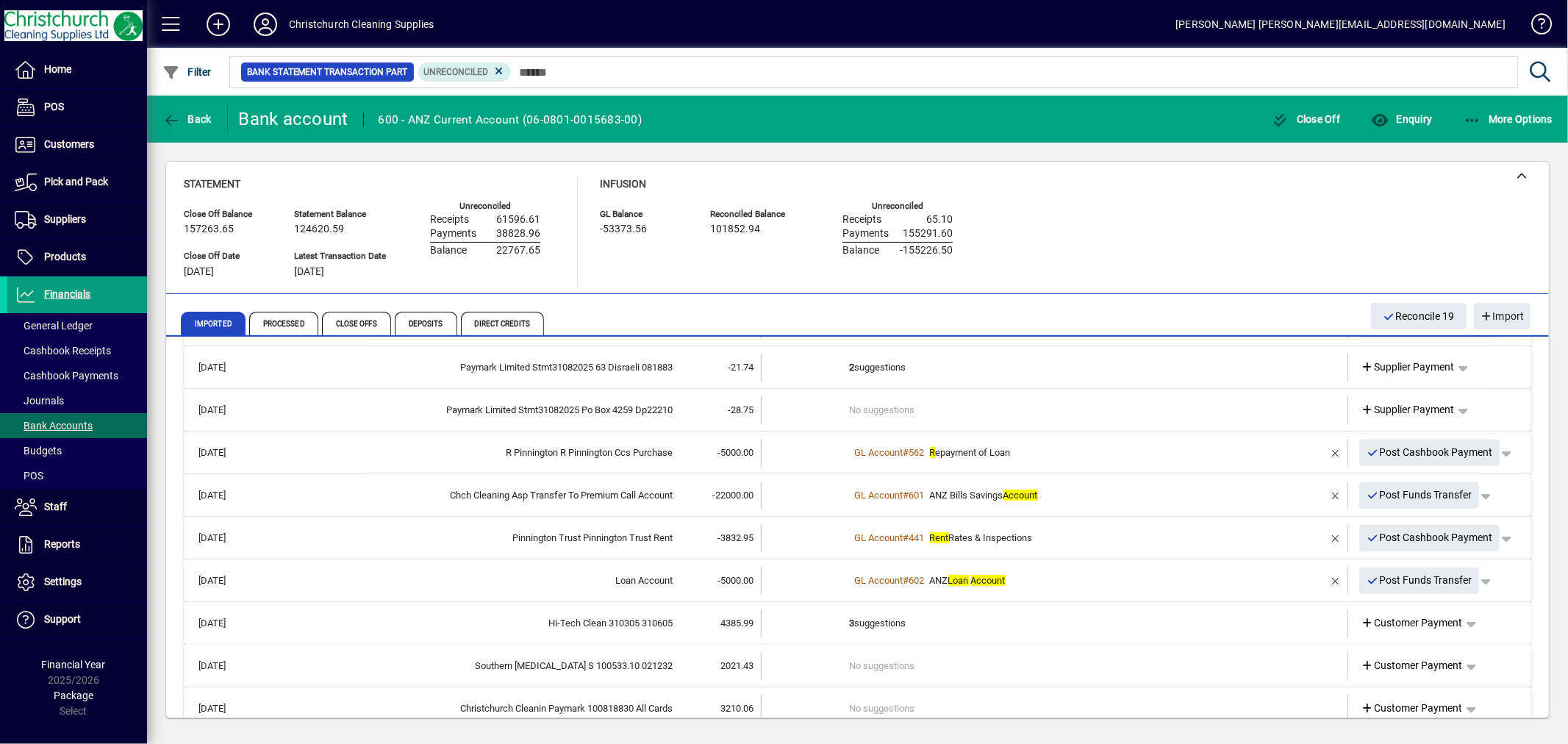
click at [887, 619] on td "3 suggestions" at bounding box center [1056, 624] width 412 height 28
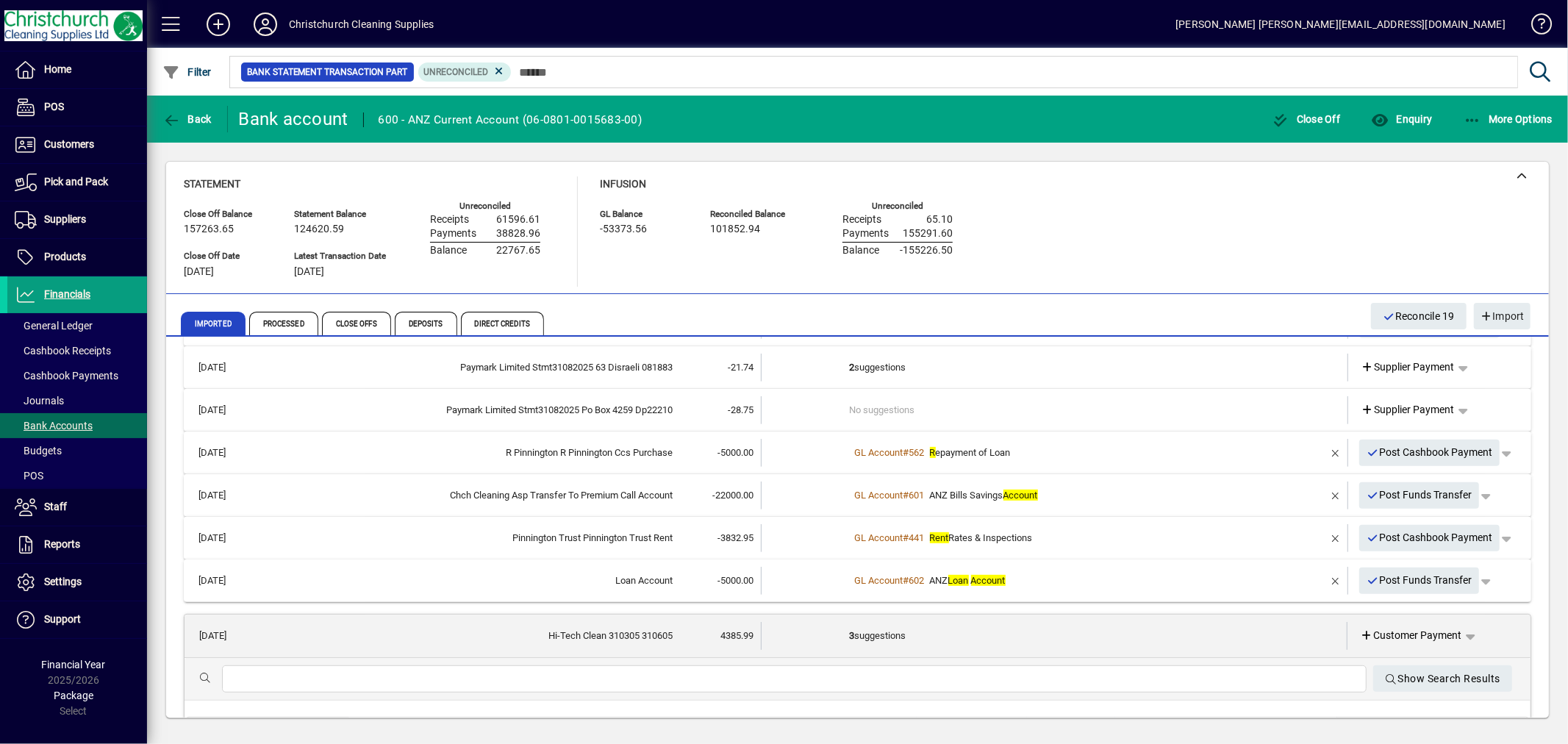
scroll to position [817, 0]
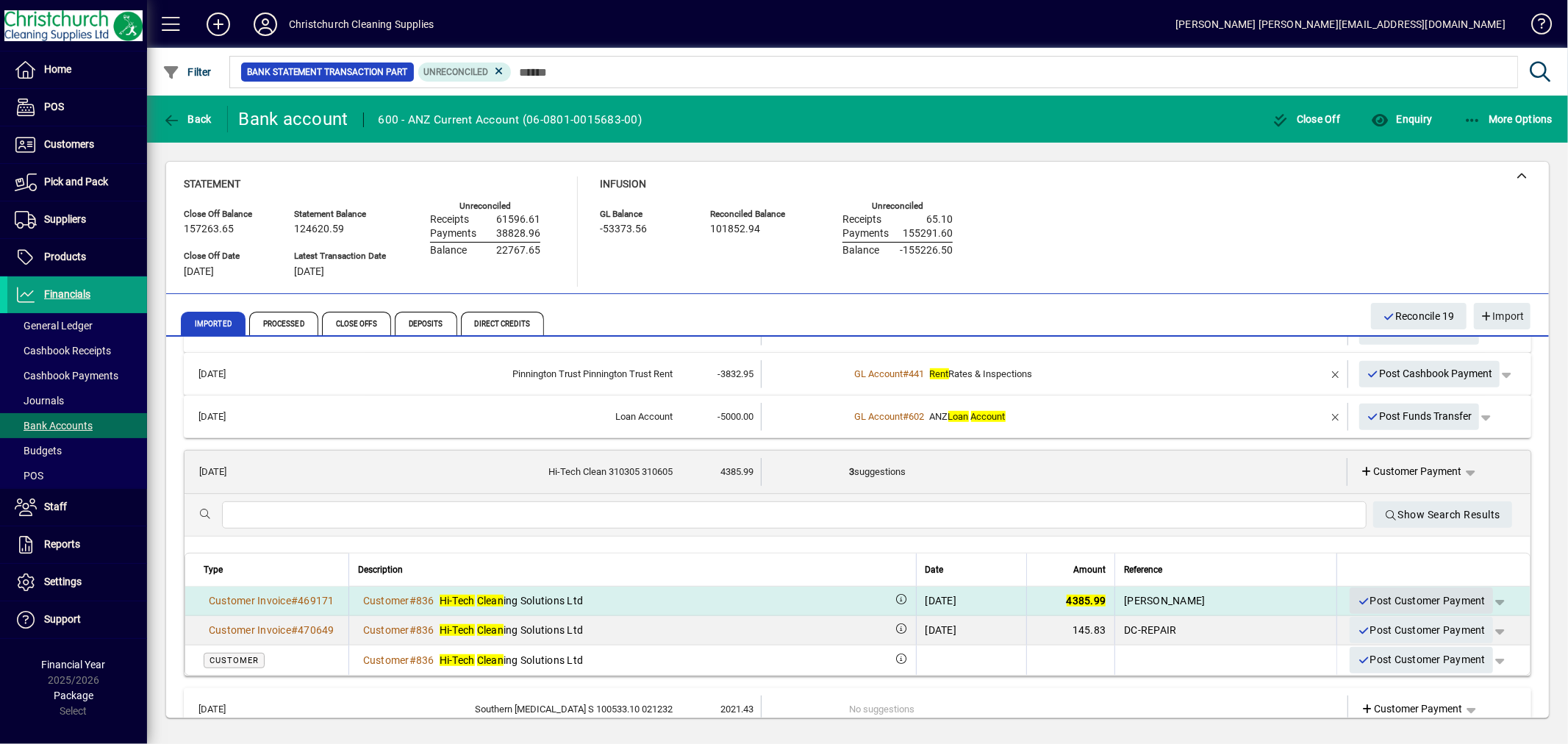
click at [1386, 598] on span "Post Customer Payment" at bounding box center [1422, 601] width 129 height 24
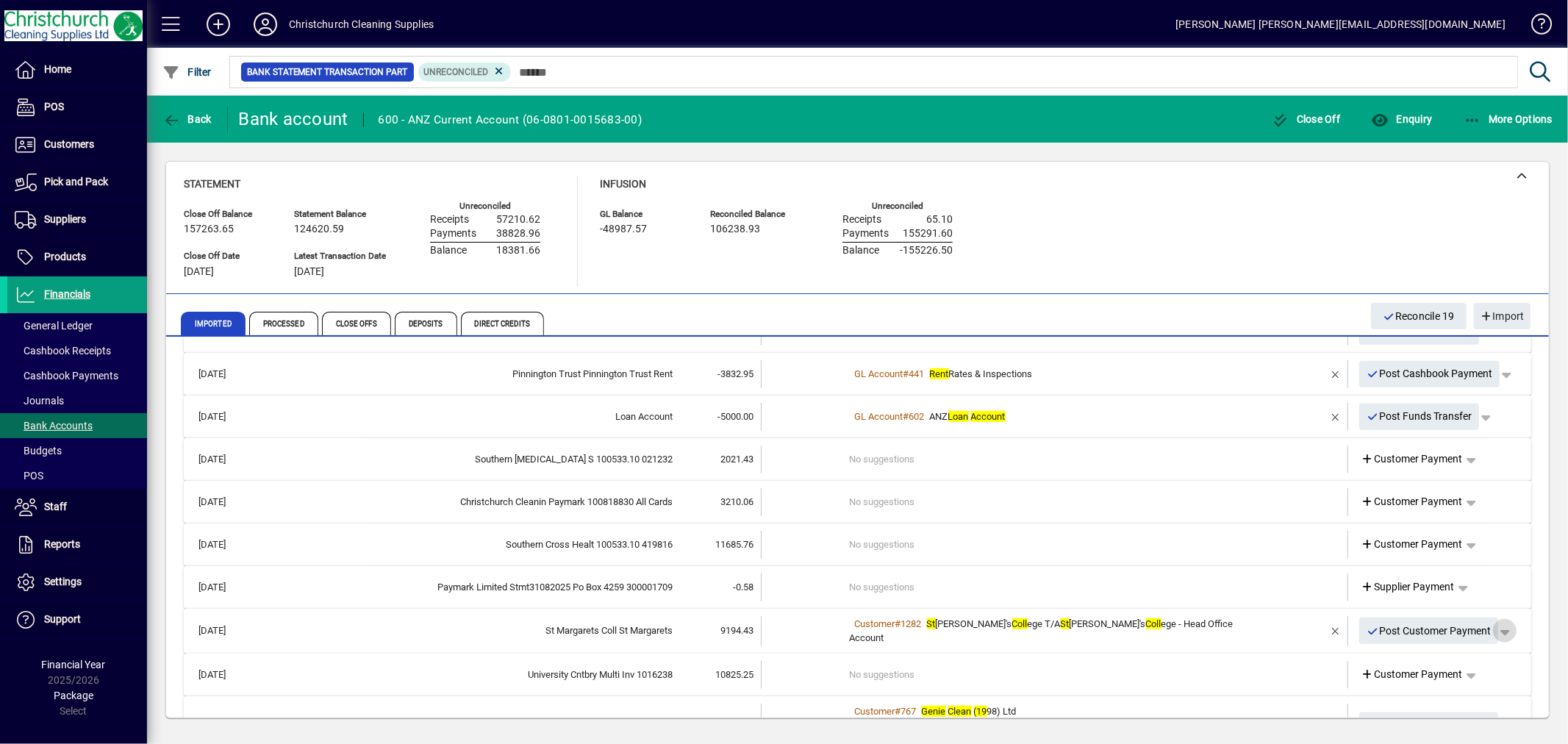
click at [1487, 630] on span "button" at bounding box center [1505, 631] width 35 height 35
click at [1471, 658] on span "Customer Payment" at bounding box center [1447, 660] width 107 height 18
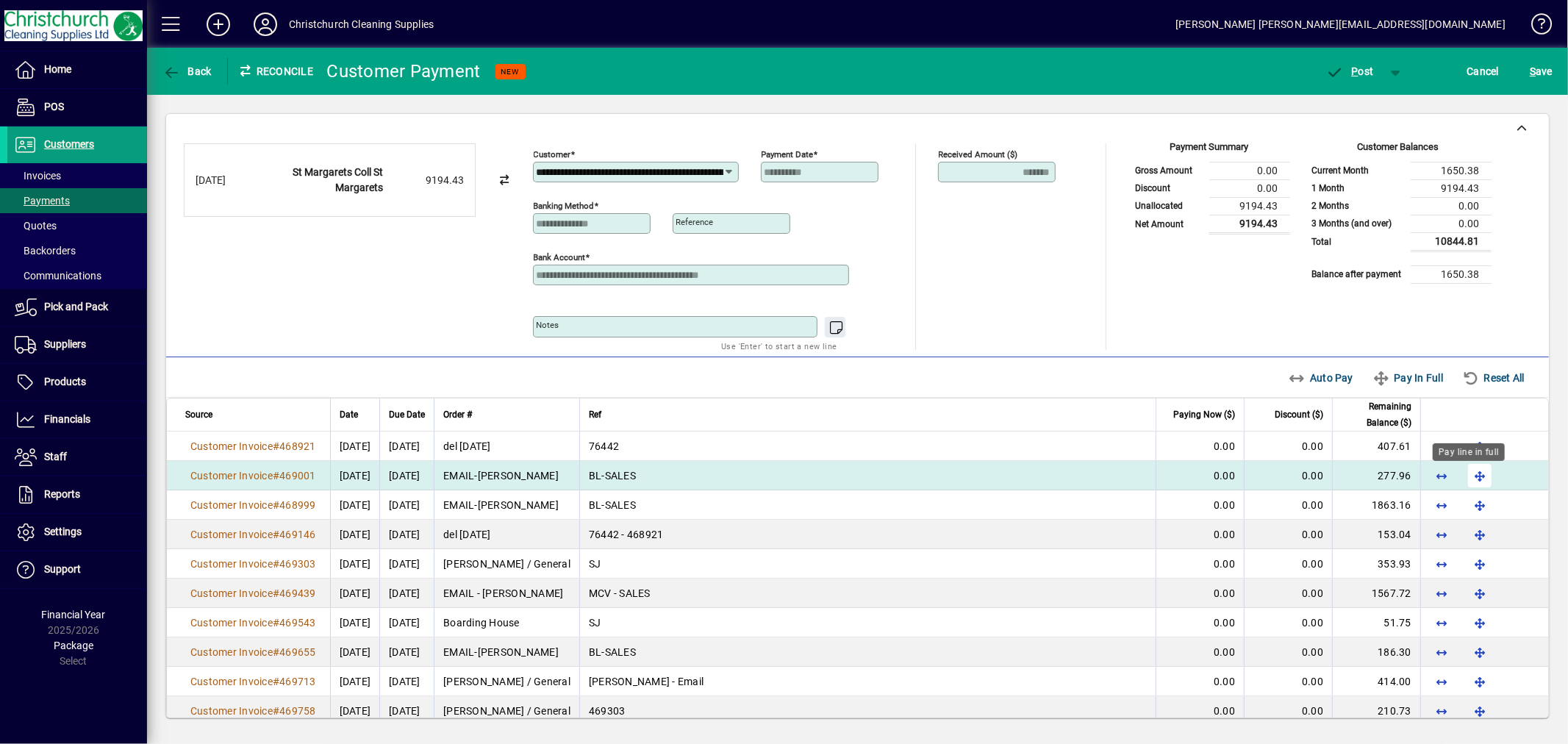
click at [1468, 476] on span "button" at bounding box center [1480, 476] width 35 height 35
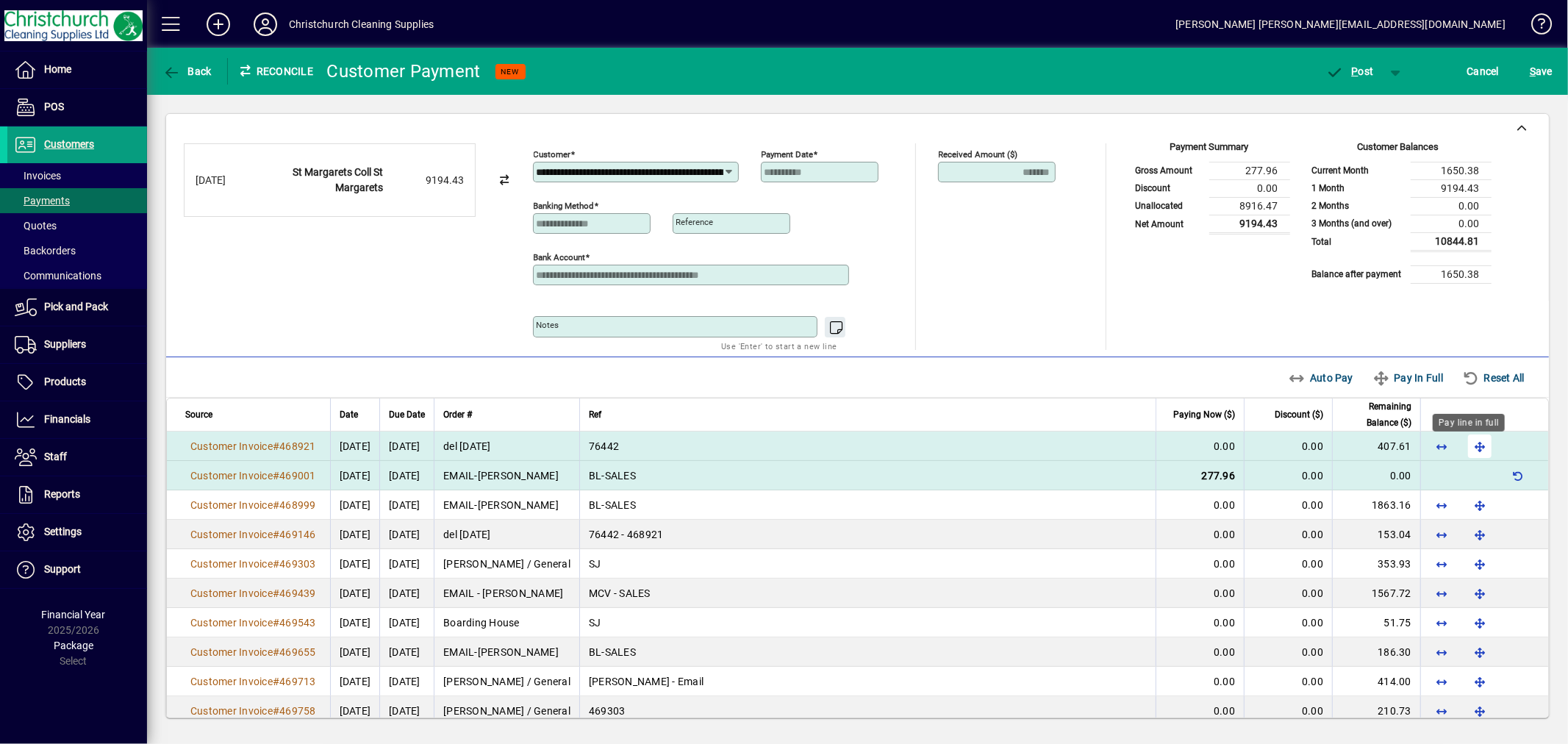
click at [1471, 449] on span "button" at bounding box center [1480, 446] width 35 height 35
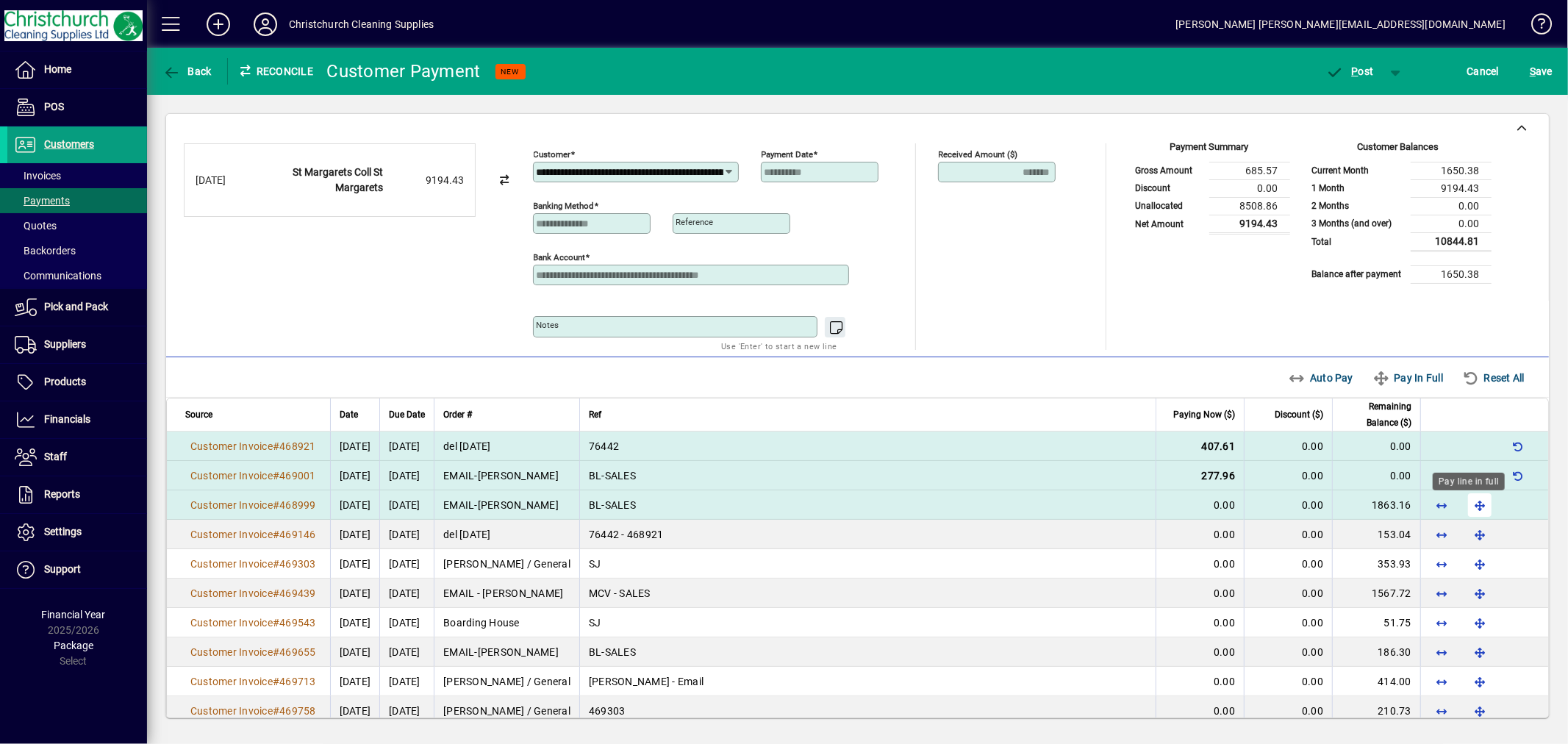
click at [1466, 500] on span "button" at bounding box center [1480, 505] width 35 height 35
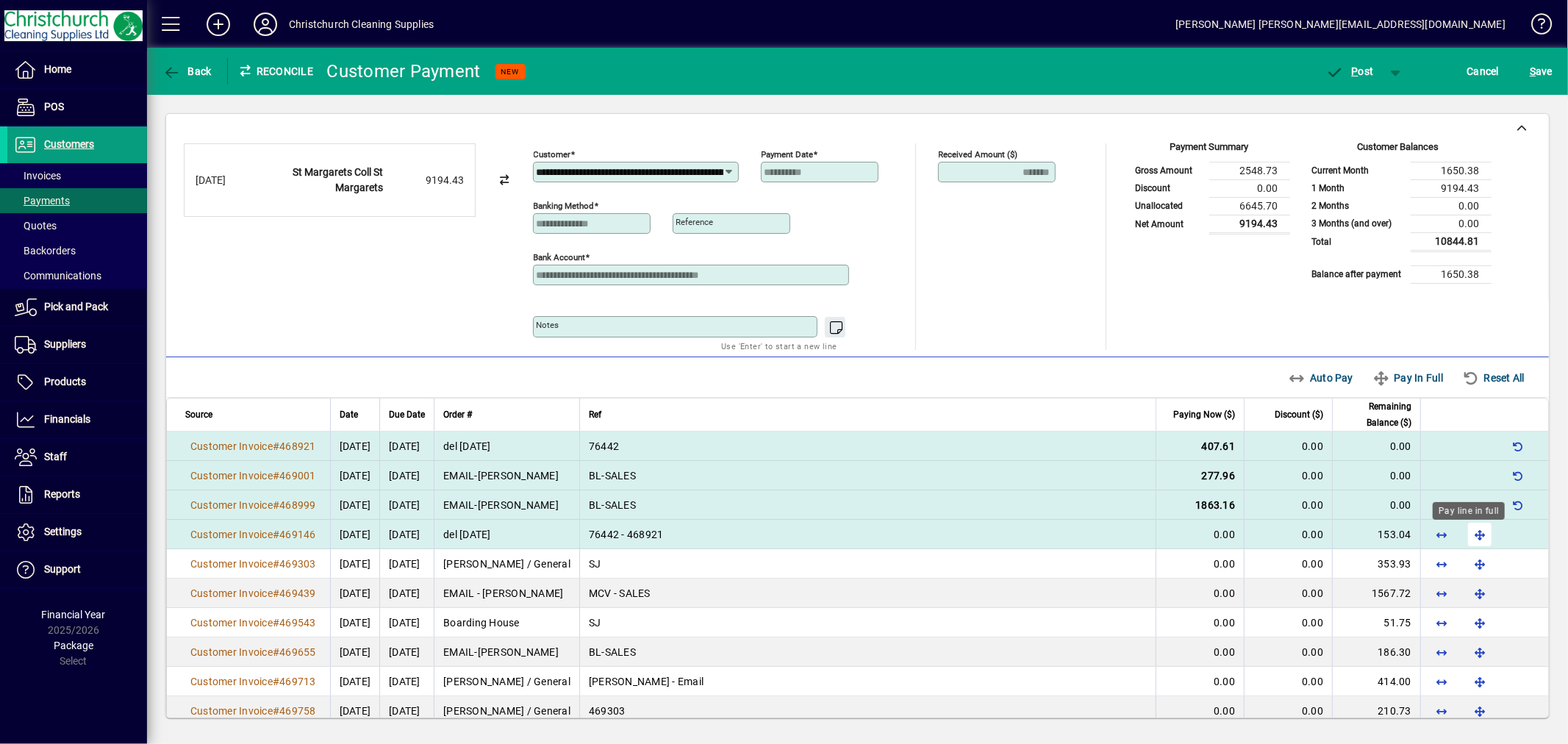
click at [1468, 532] on span "button" at bounding box center [1480, 535] width 35 height 35
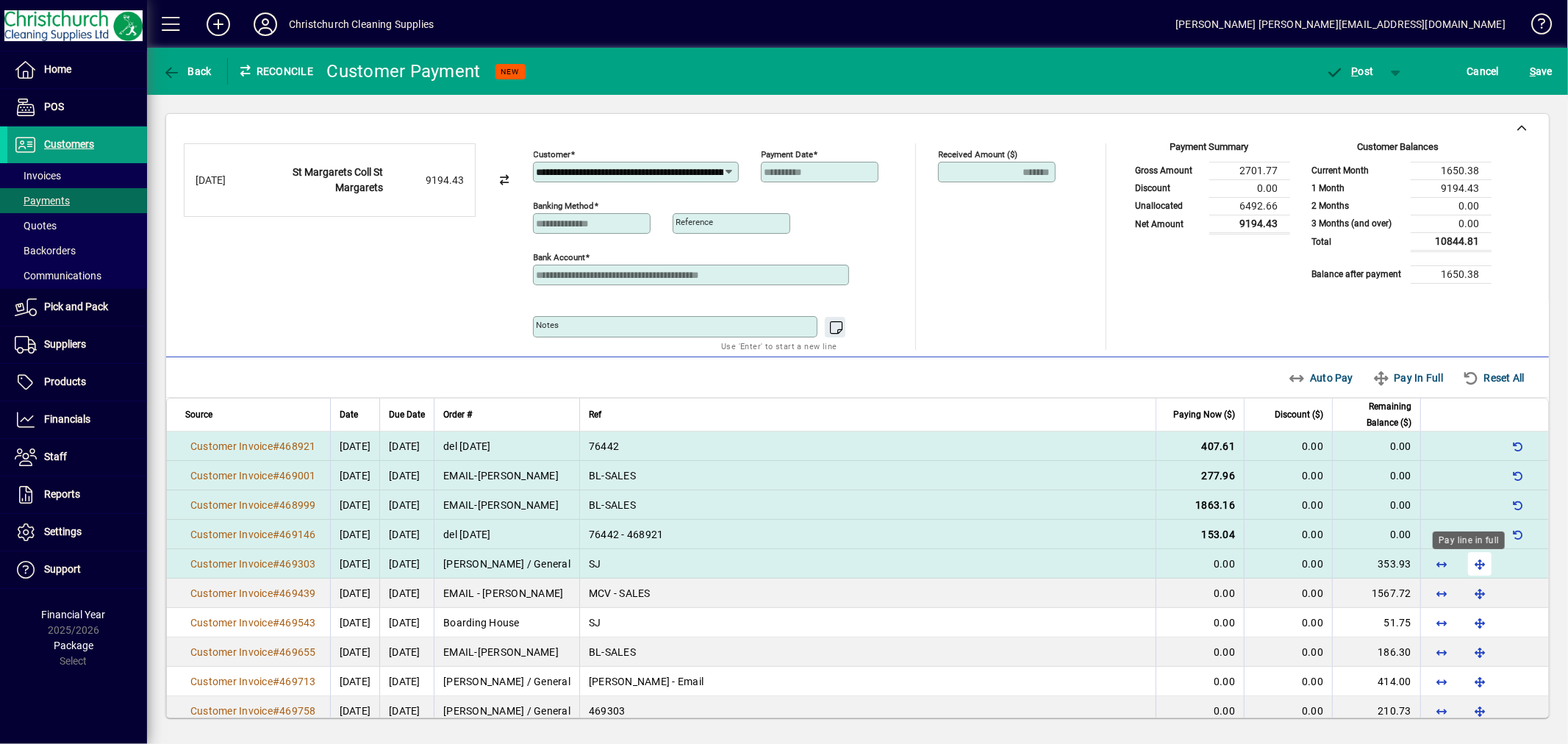
click at [1466, 564] on span "button" at bounding box center [1480, 564] width 35 height 35
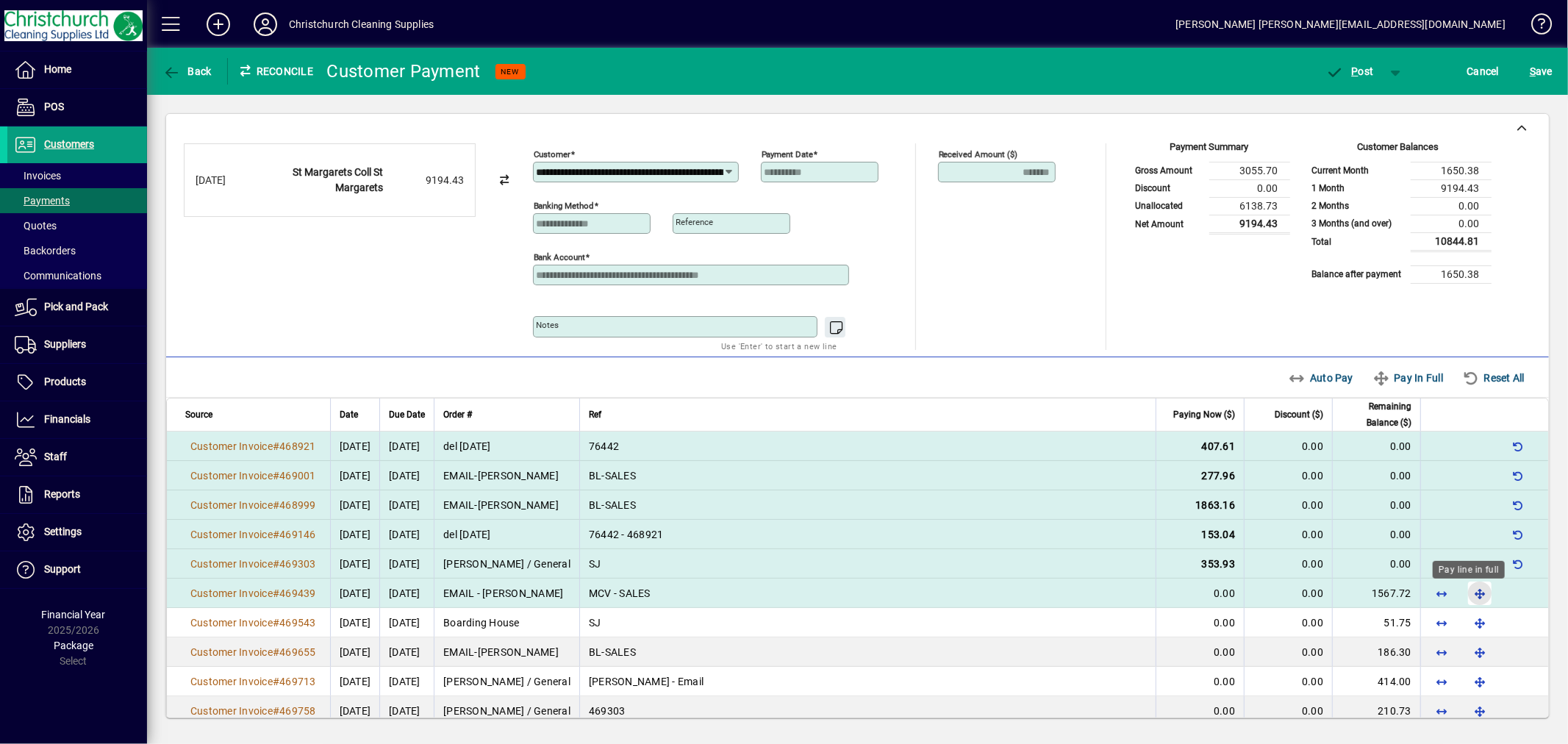
click at [1465, 588] on span "button" at bounding box center [1480, 593] width 35 height 35
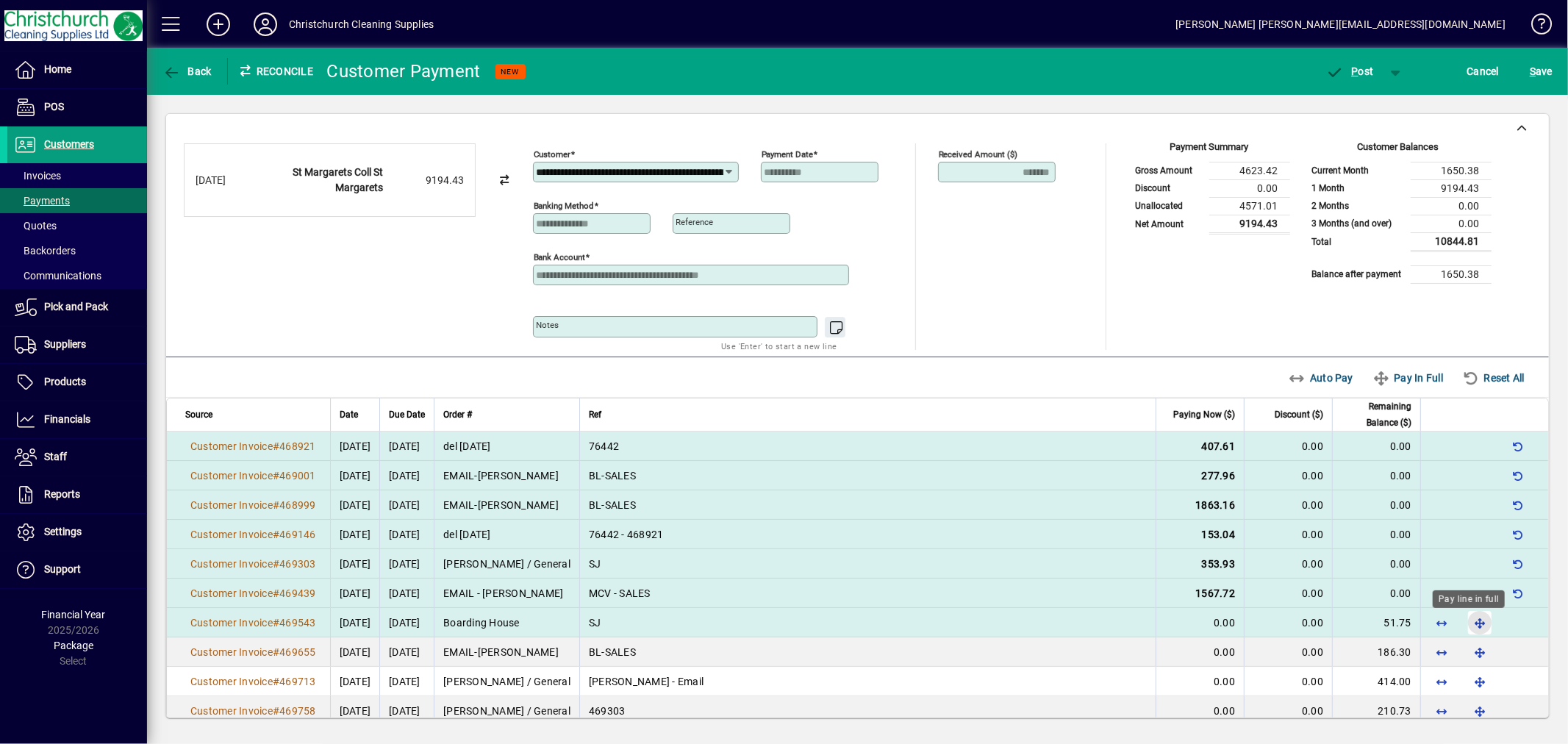
click at [1466, 620] on span "button" at bounding box center [1480, 623] width 35 height 35
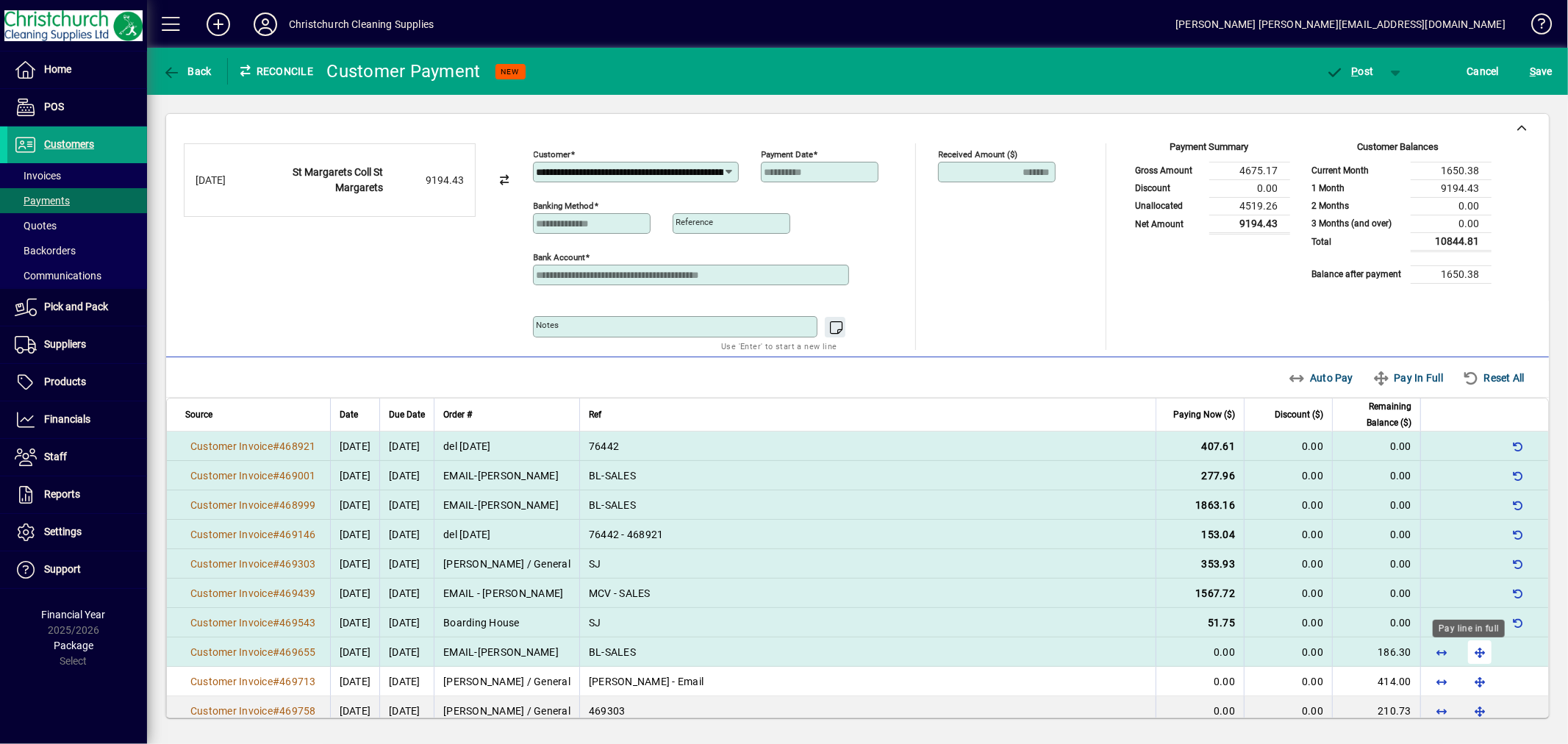
click at [1465, 652] on span "button" at bounding box center [1480, 652] width 35 height 35
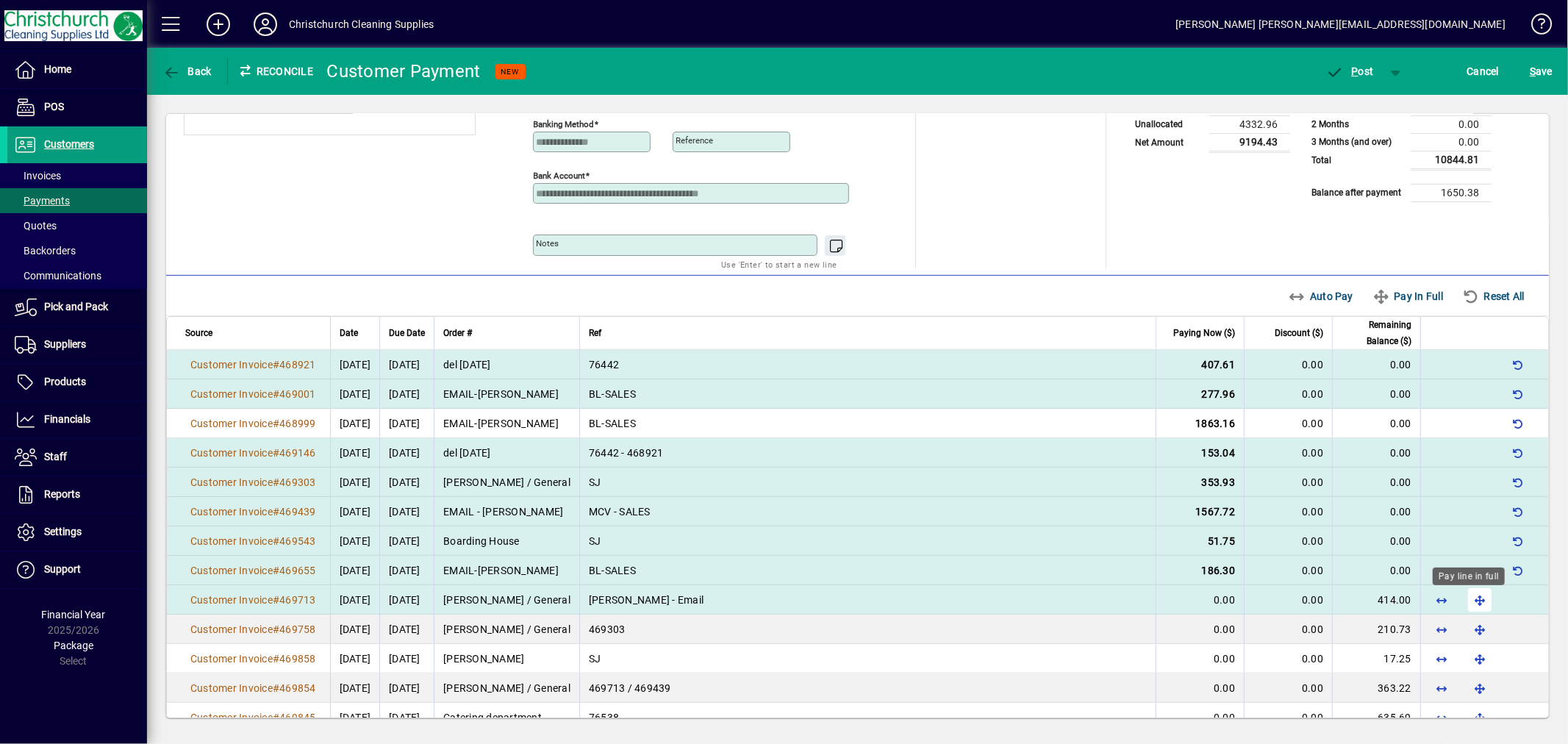
click at [1471, 600] on span "button" at bounding box center [1480, 600] width 35 height 35
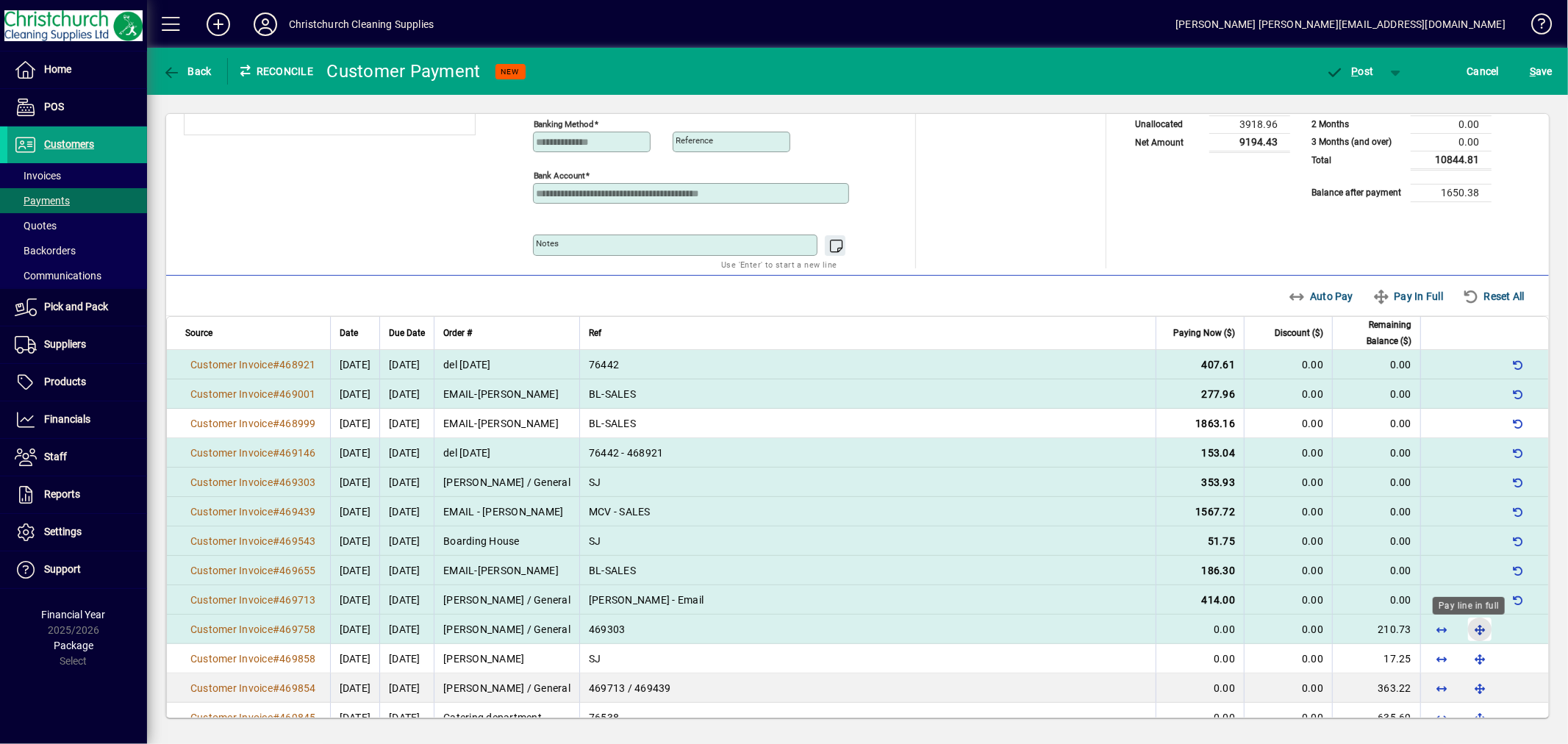
click at [1469, 628] on span "button" at bounding box center [1480, 629] width 35 height 35
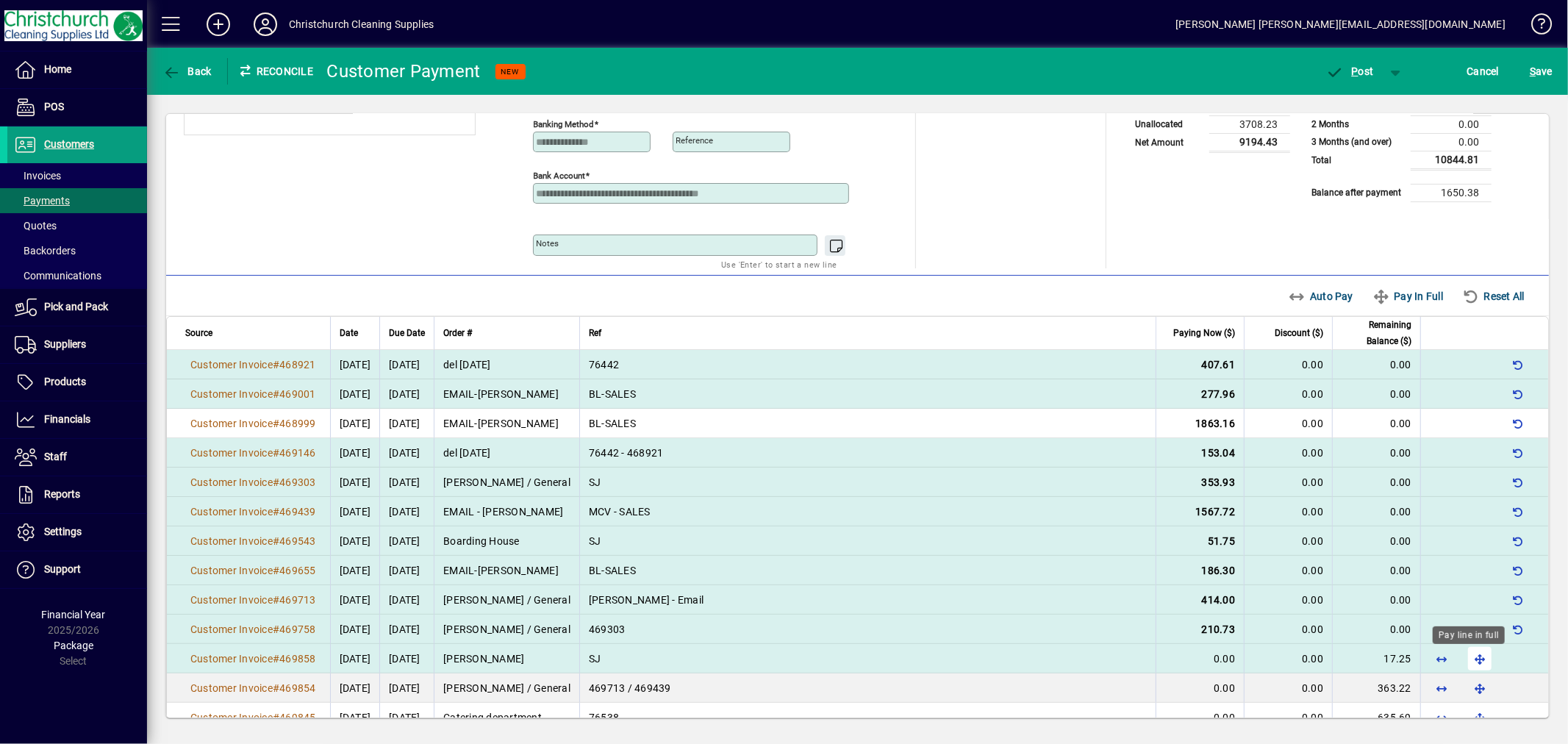
click at [1467, 656] on span "button" at bounding box center [1480, 659] width 35 height 35
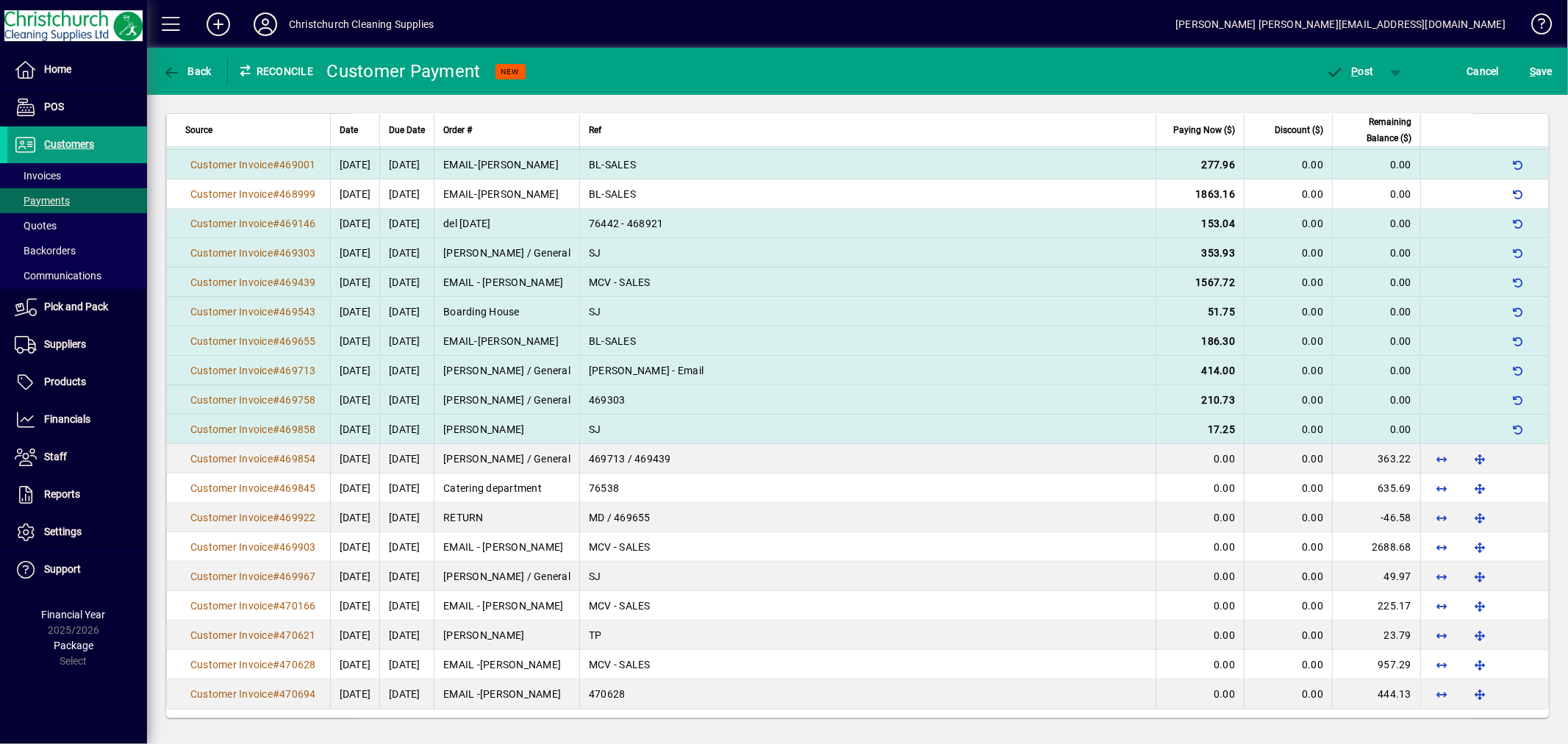
scroll to position [317, 0]
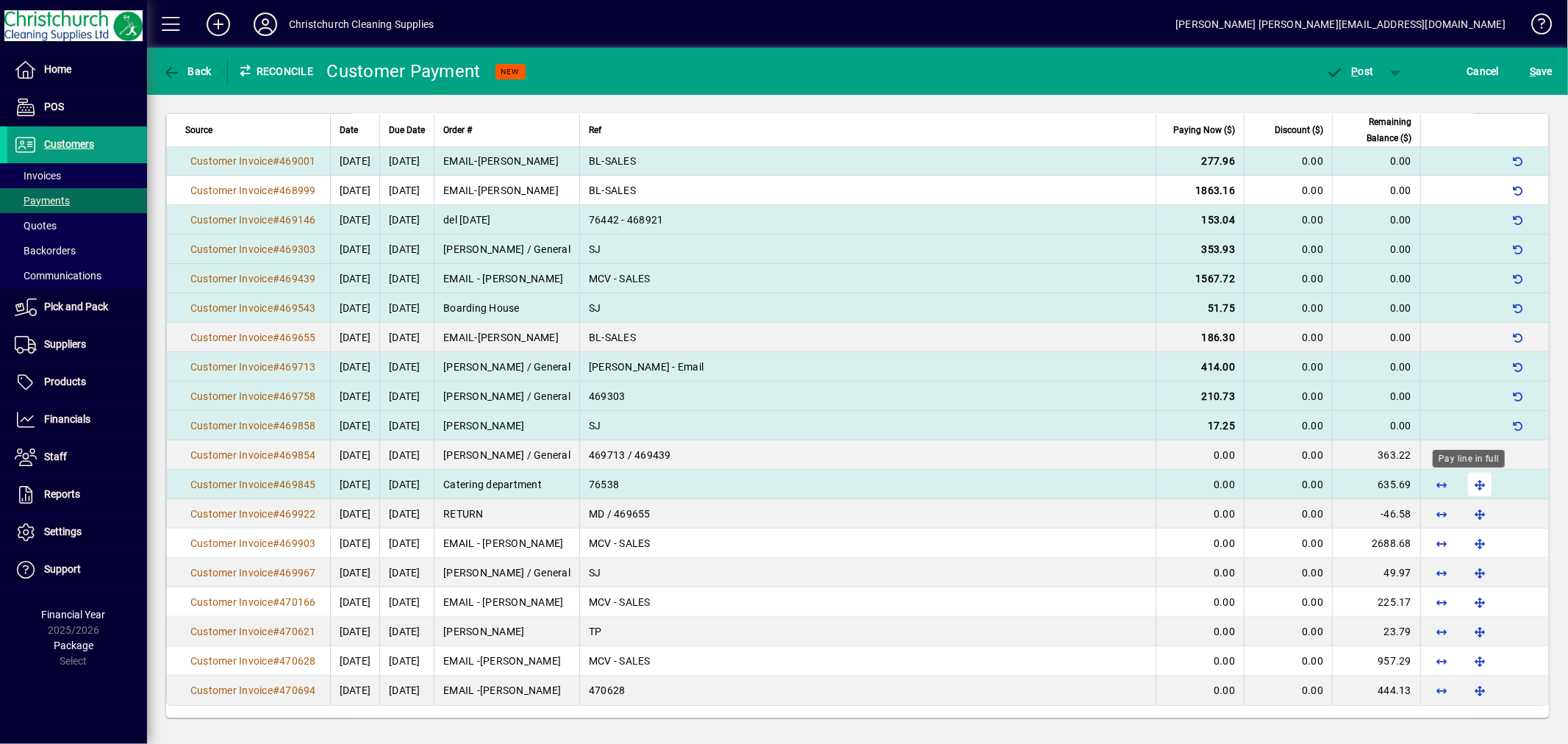
click at [1466, 480] on span "button" at bounding box center [1480, 485] width 35 height 35
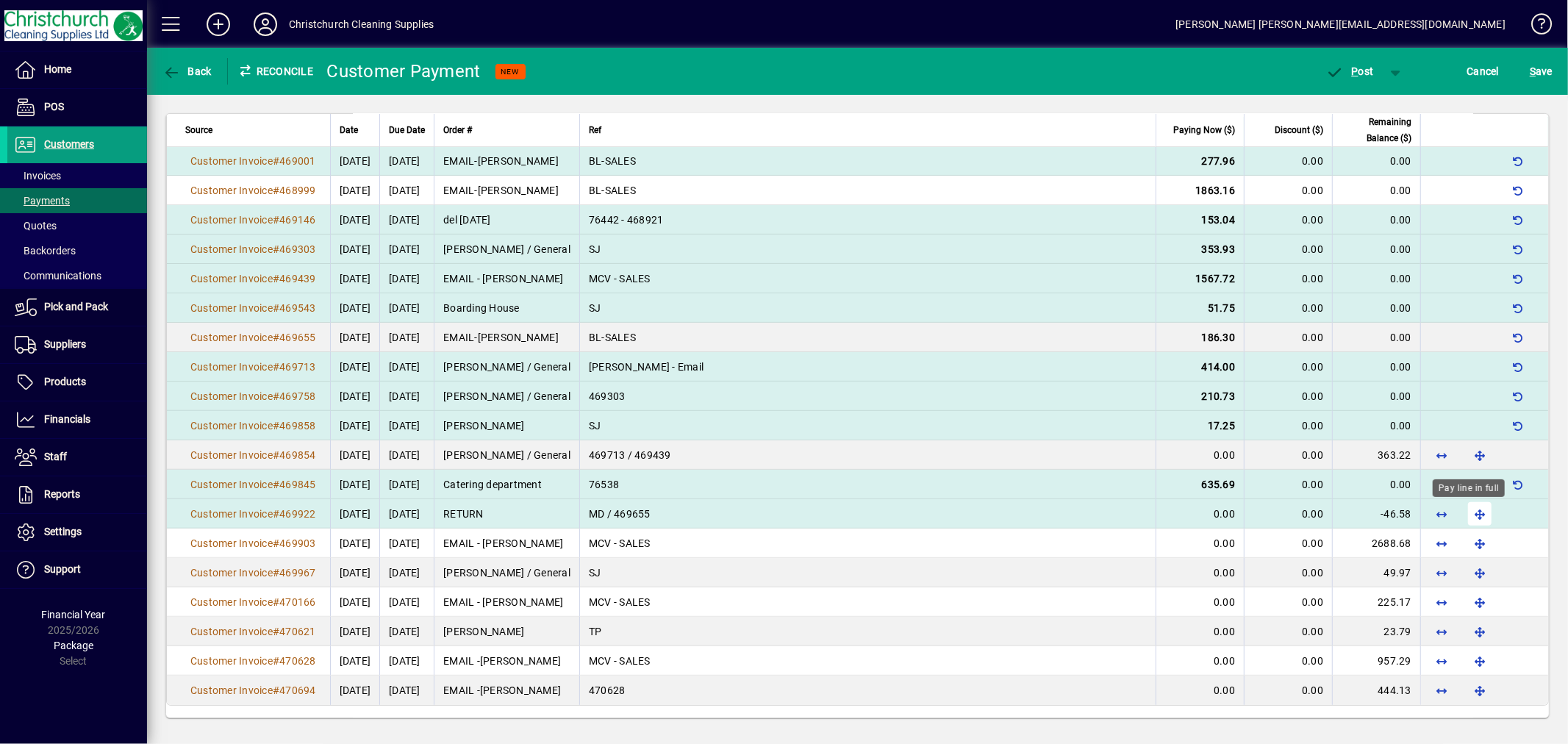
click at [1465, 512] on span "button" at bounding box center [1480, 514] width 35 height 35
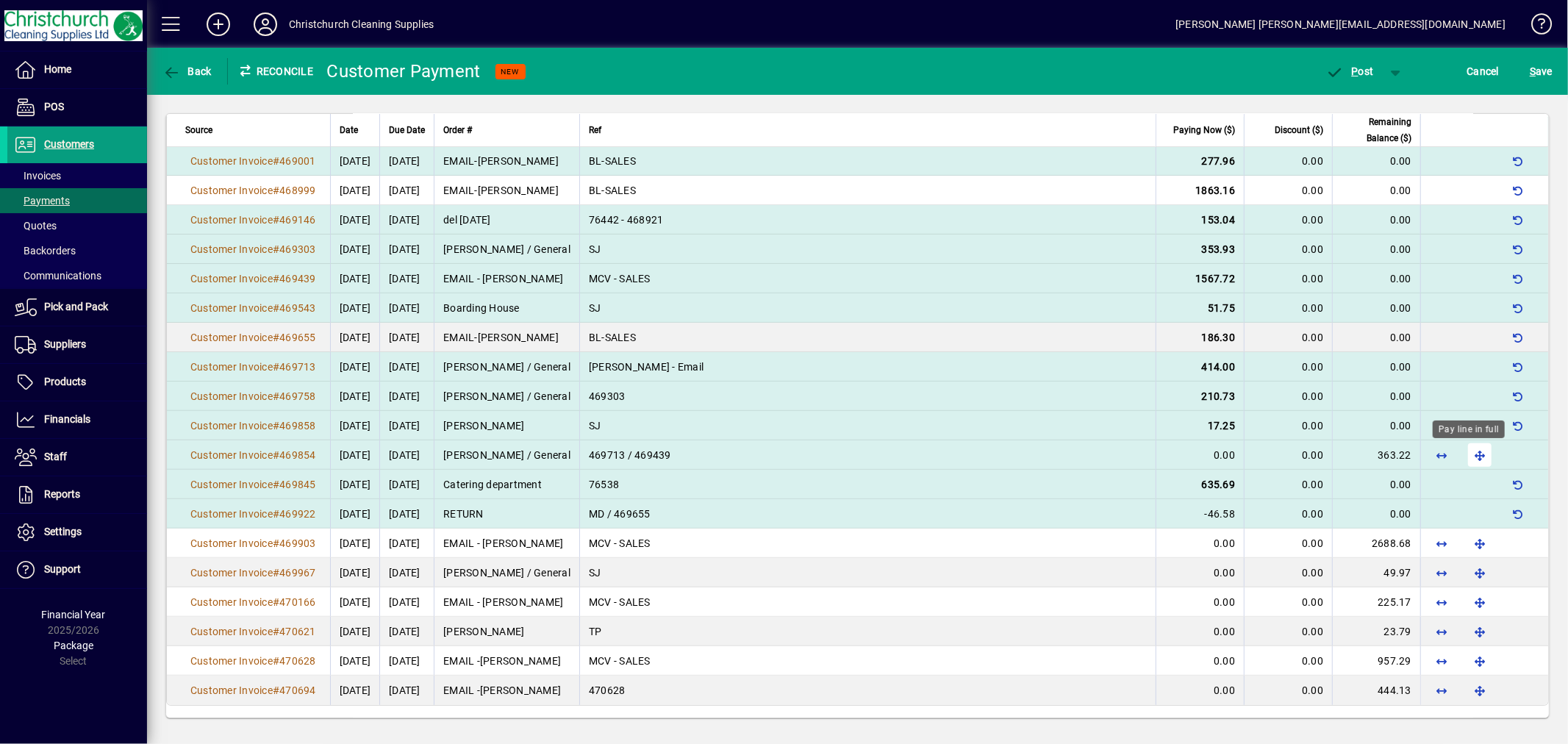
click at [1469, 457] on span "button" at bounding box center [1480, 455] width 35 height 35
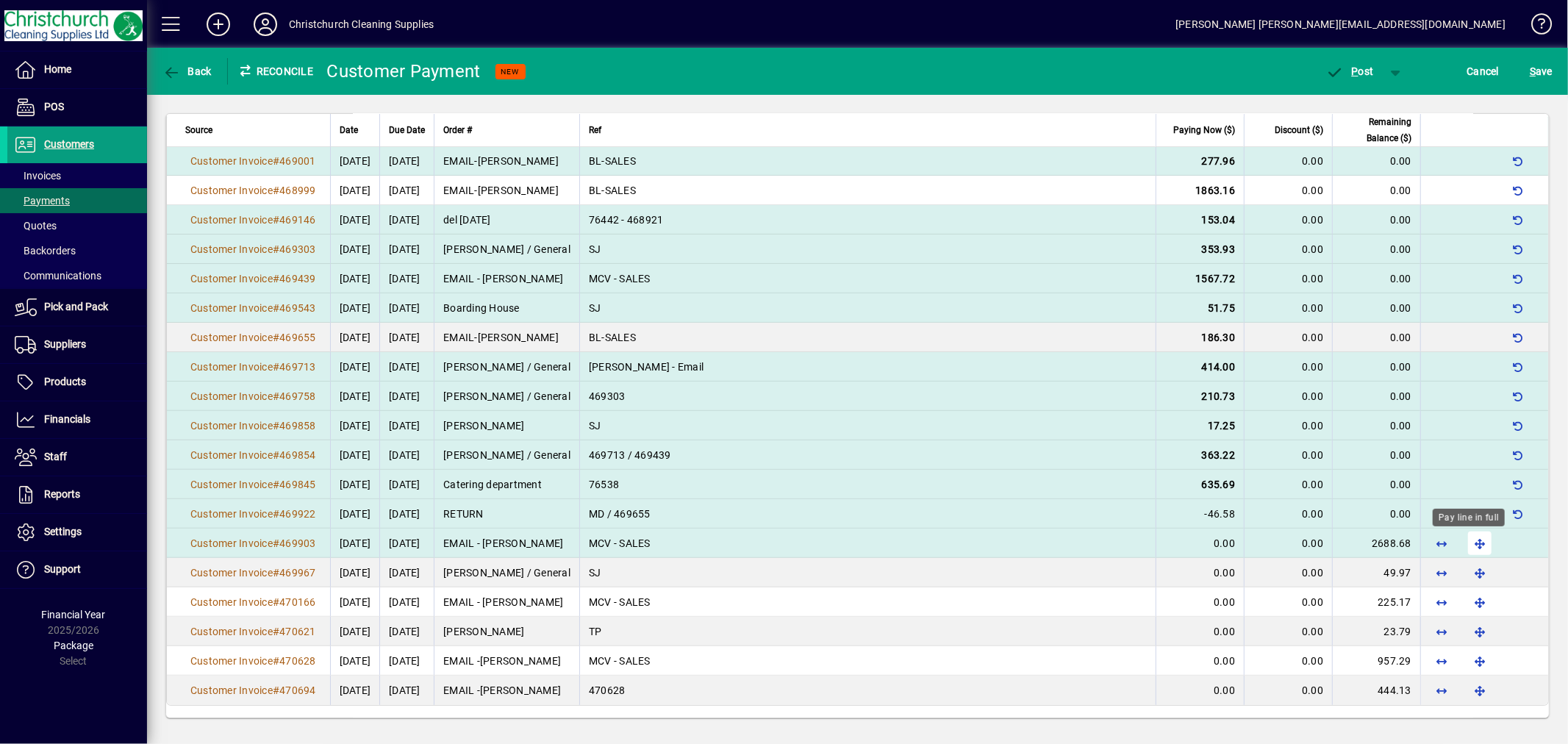
click at [1469, 539] on span "button" at bounding box center [1480, 544] width 35 height 35
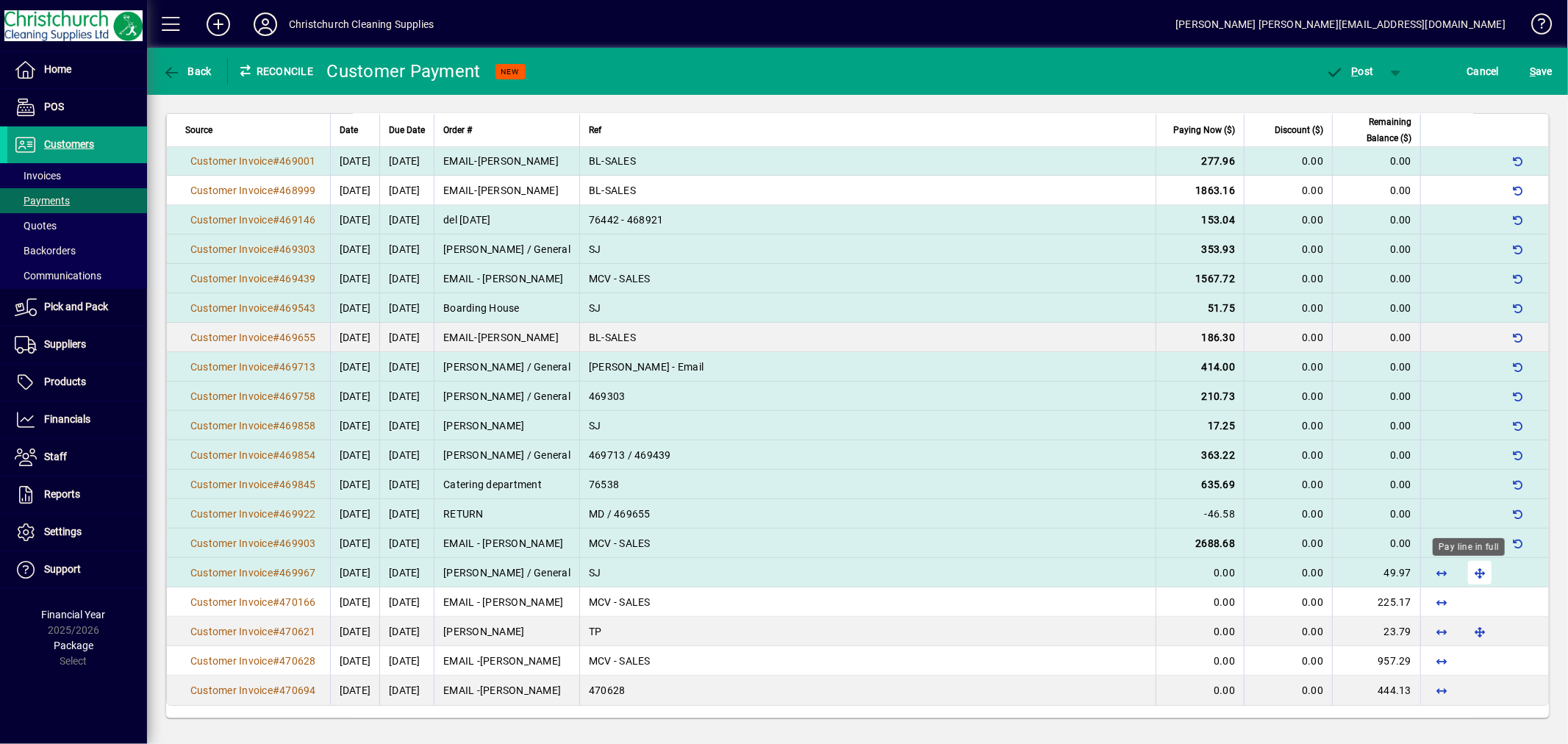
click at [1464, 573] on span "button" at bounding box center [1480, 573] width 35 height 35
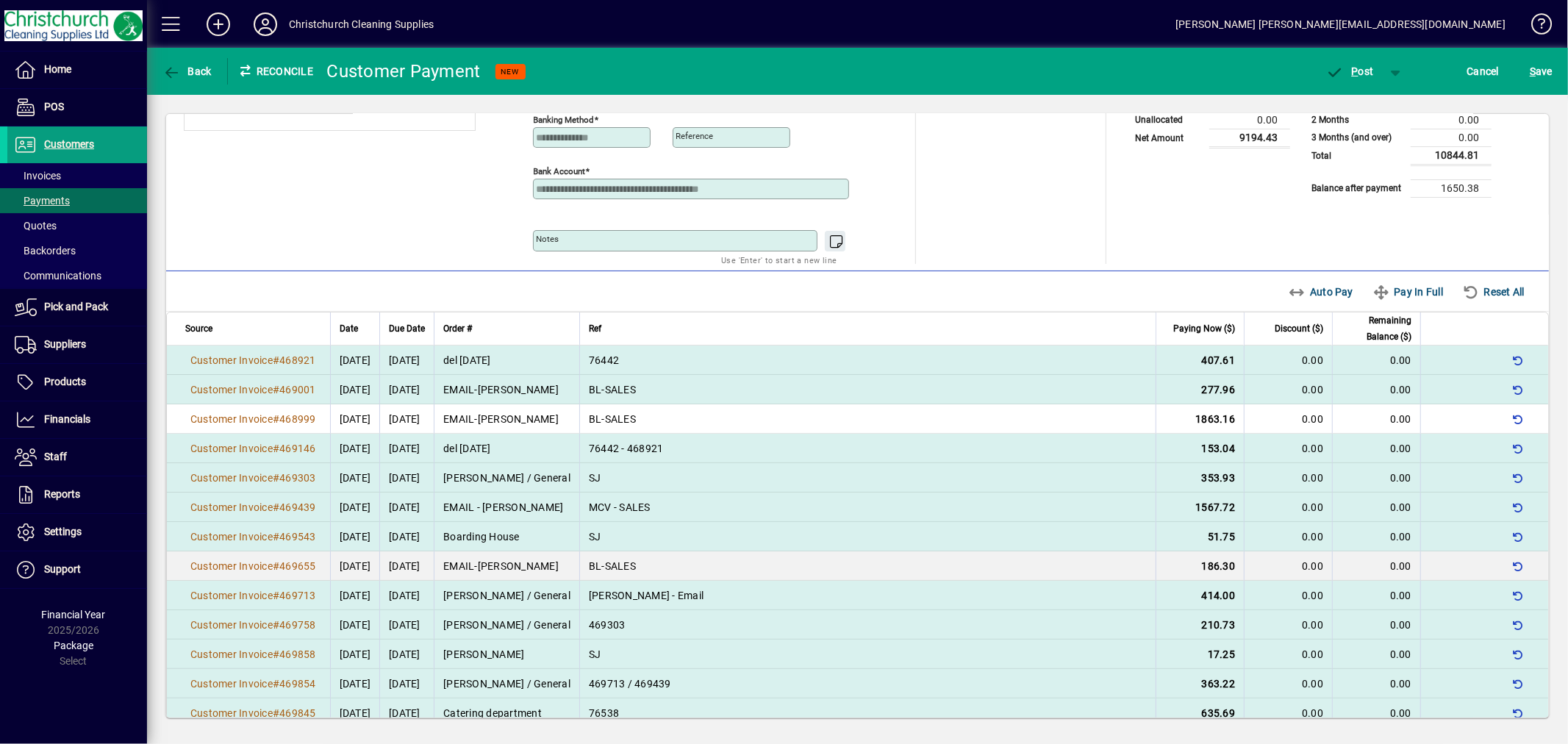
scroll to position [0, 0]
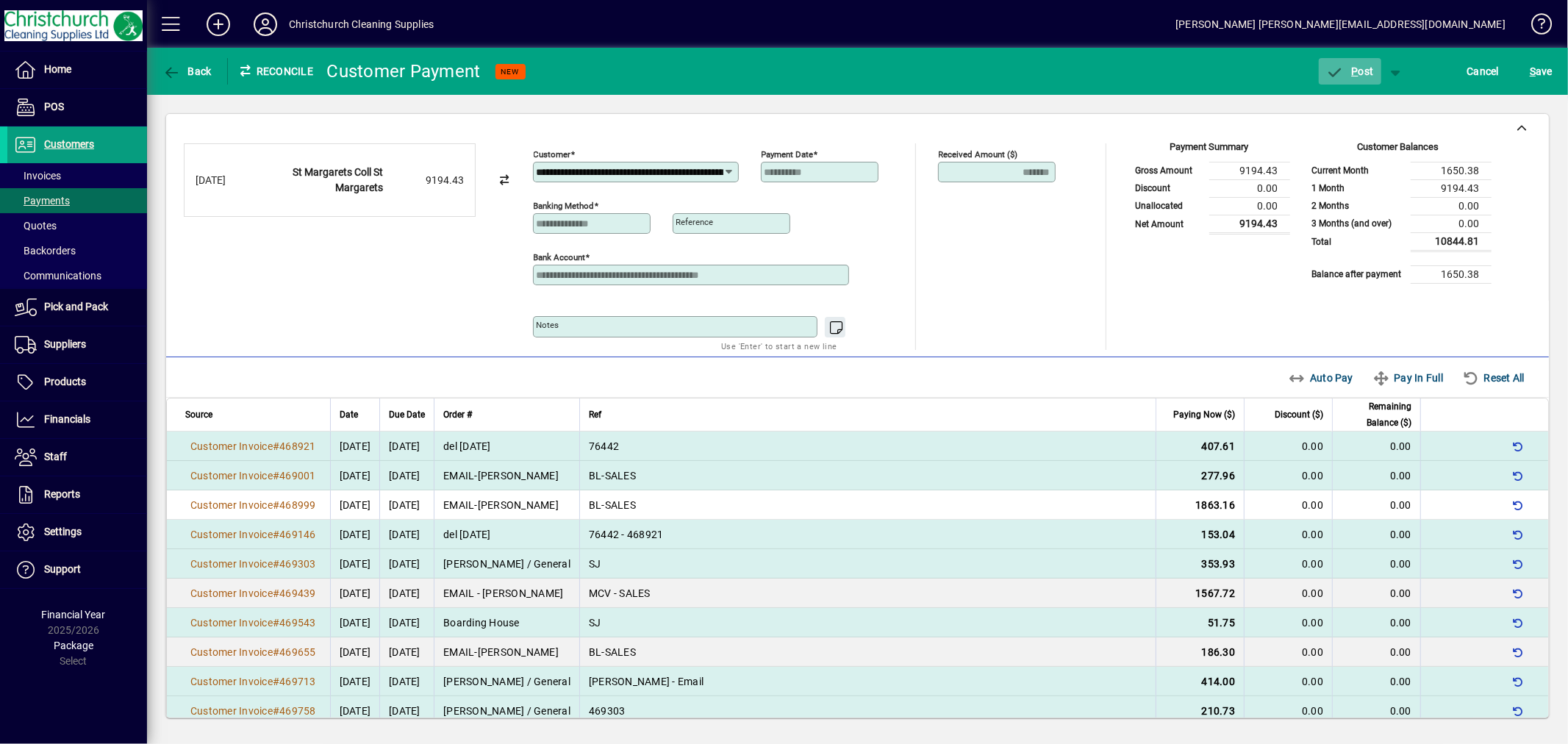
click at [1362, 69] on span "P ost" at bounding box center [1350, 72] width 48 height 12
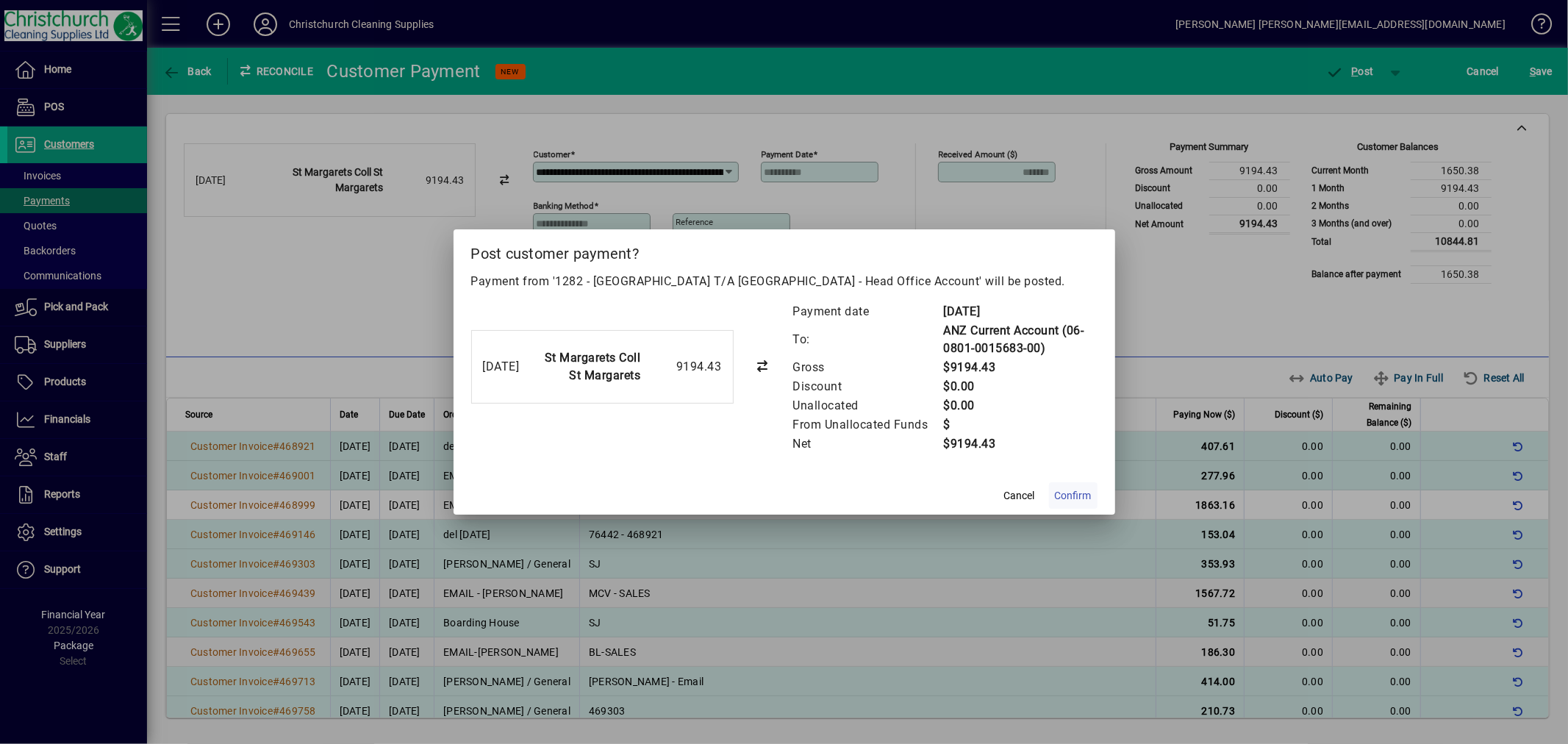
click at [1078, 491] on span "Confirm" at bounding box center [1073, 496] width 37 height 16
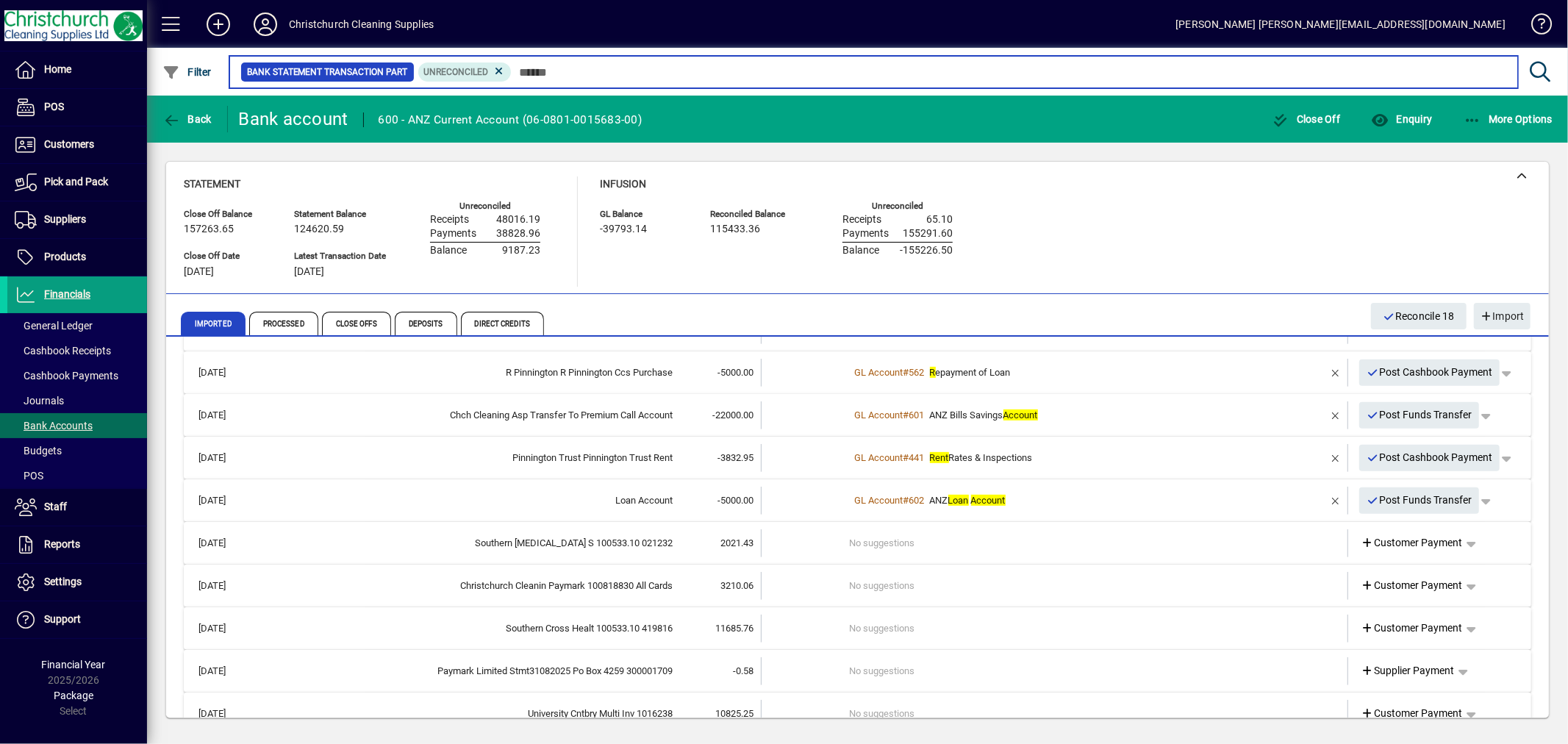
scroll to position [735, 0]
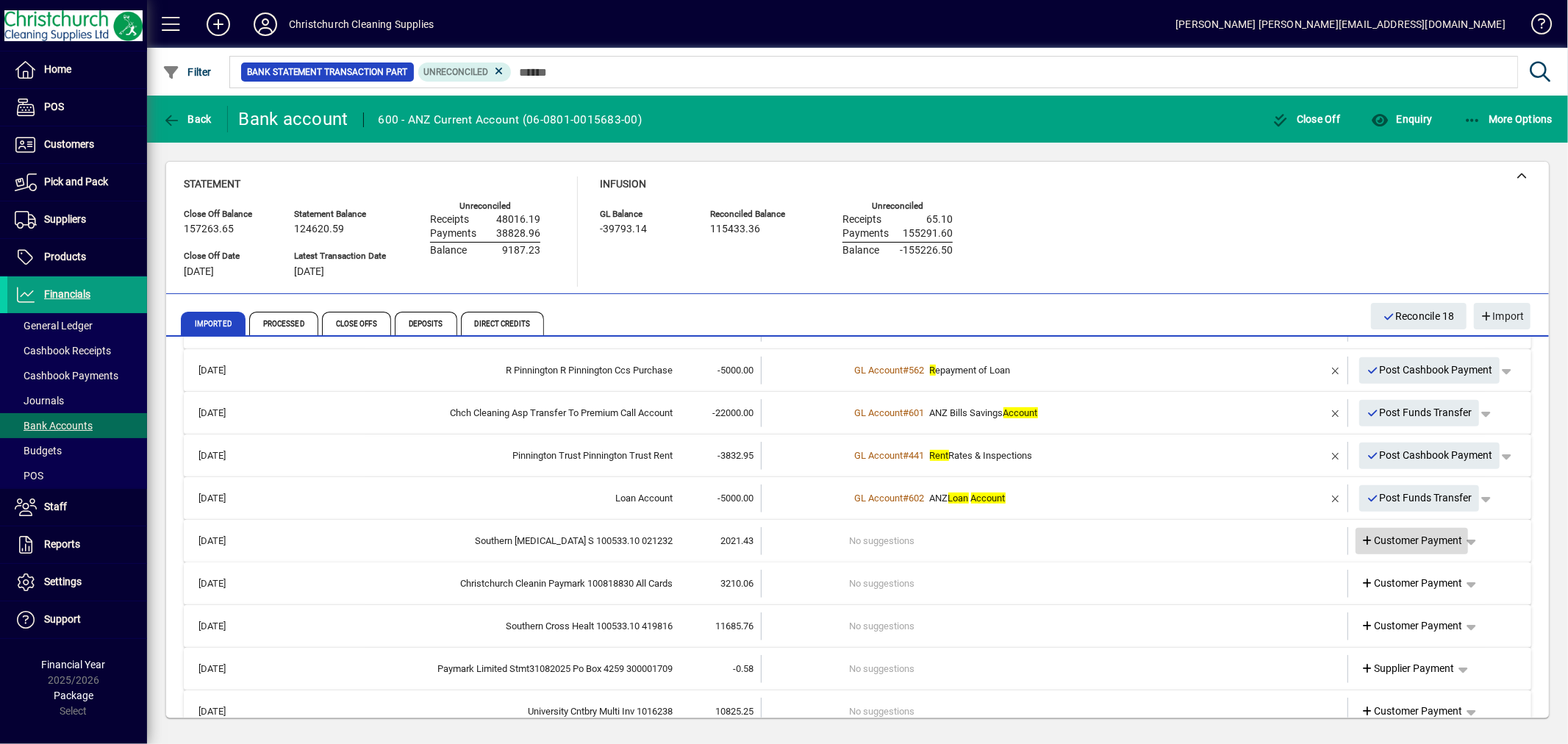
click at [1425, 537] on span "Customer Payment" at bounding box center [1411, 541] width 101 height 16
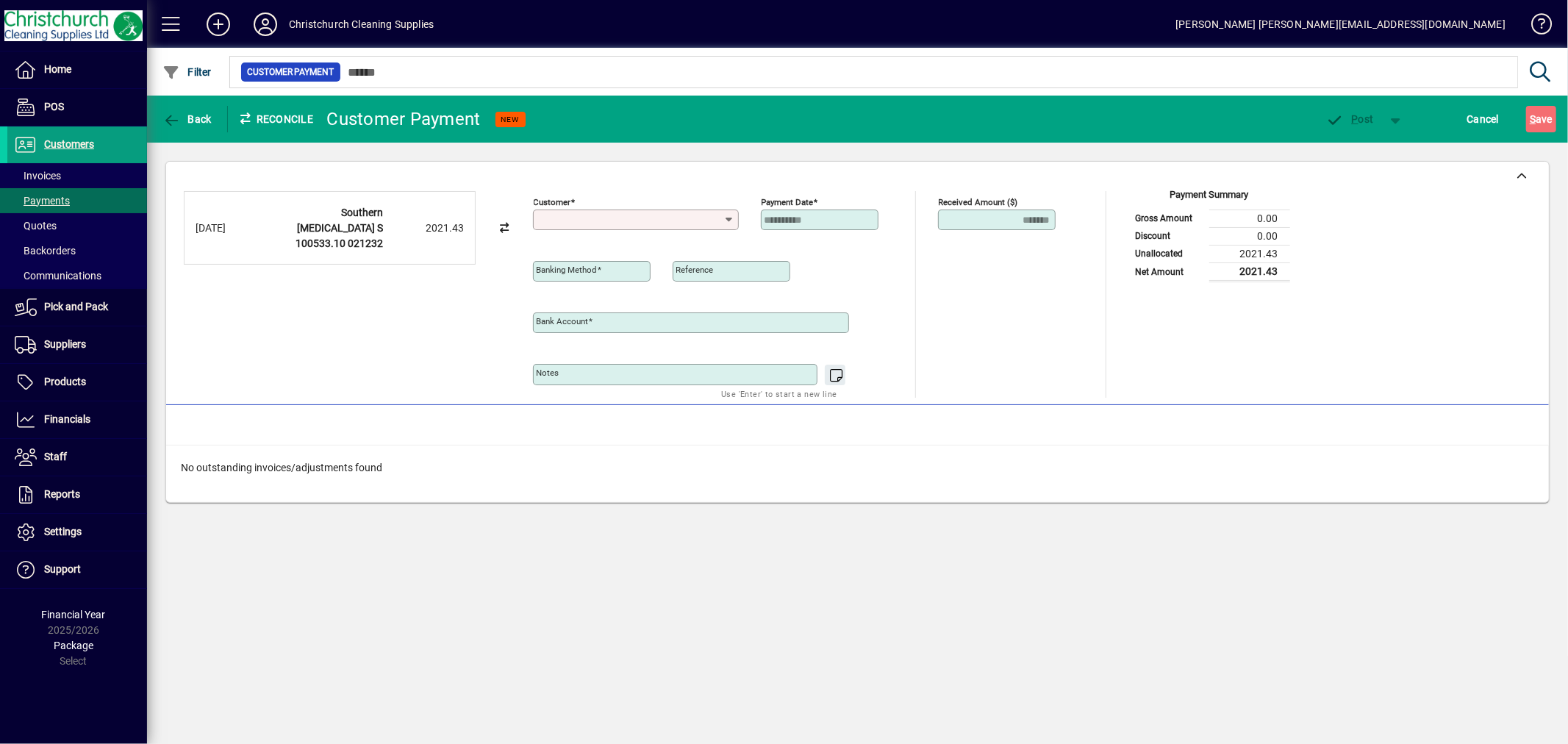
type input "**********"
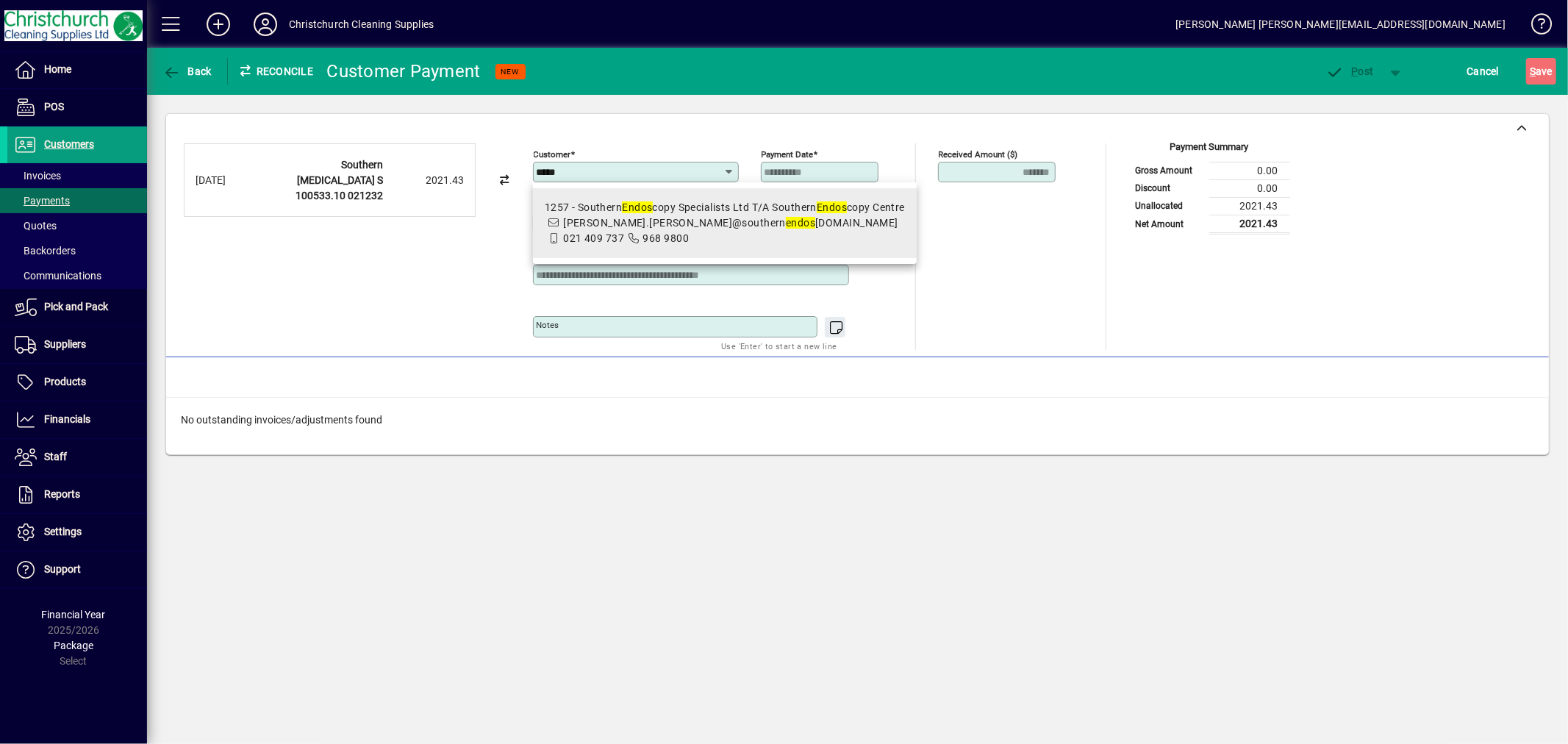
click at [641, 211] on em "Endos" at bounding box center [637, 208] width 30 height 12
type input "**********"
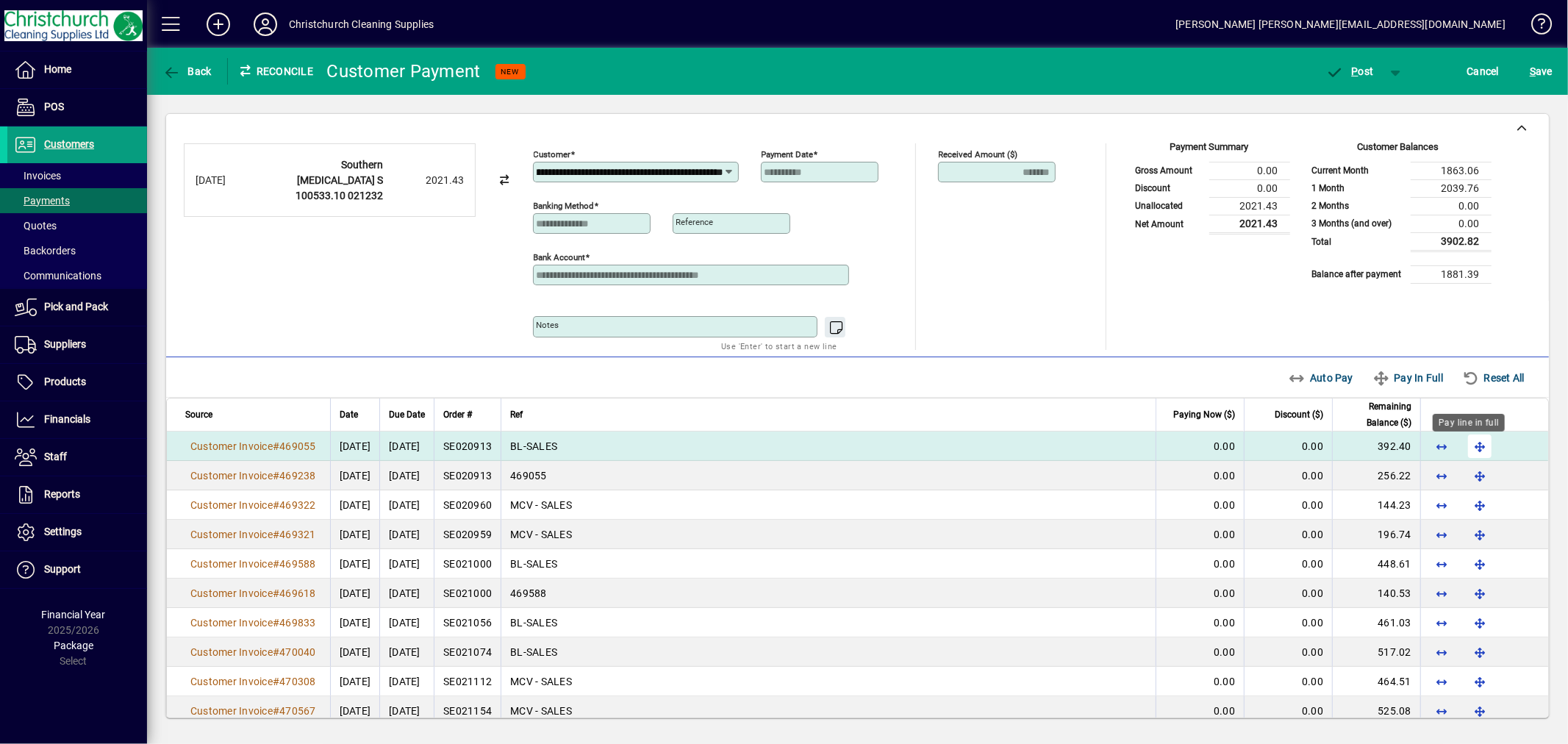
click at [1466, 440] on span "button" at bounding box center [1480, 446] width 35 height 35
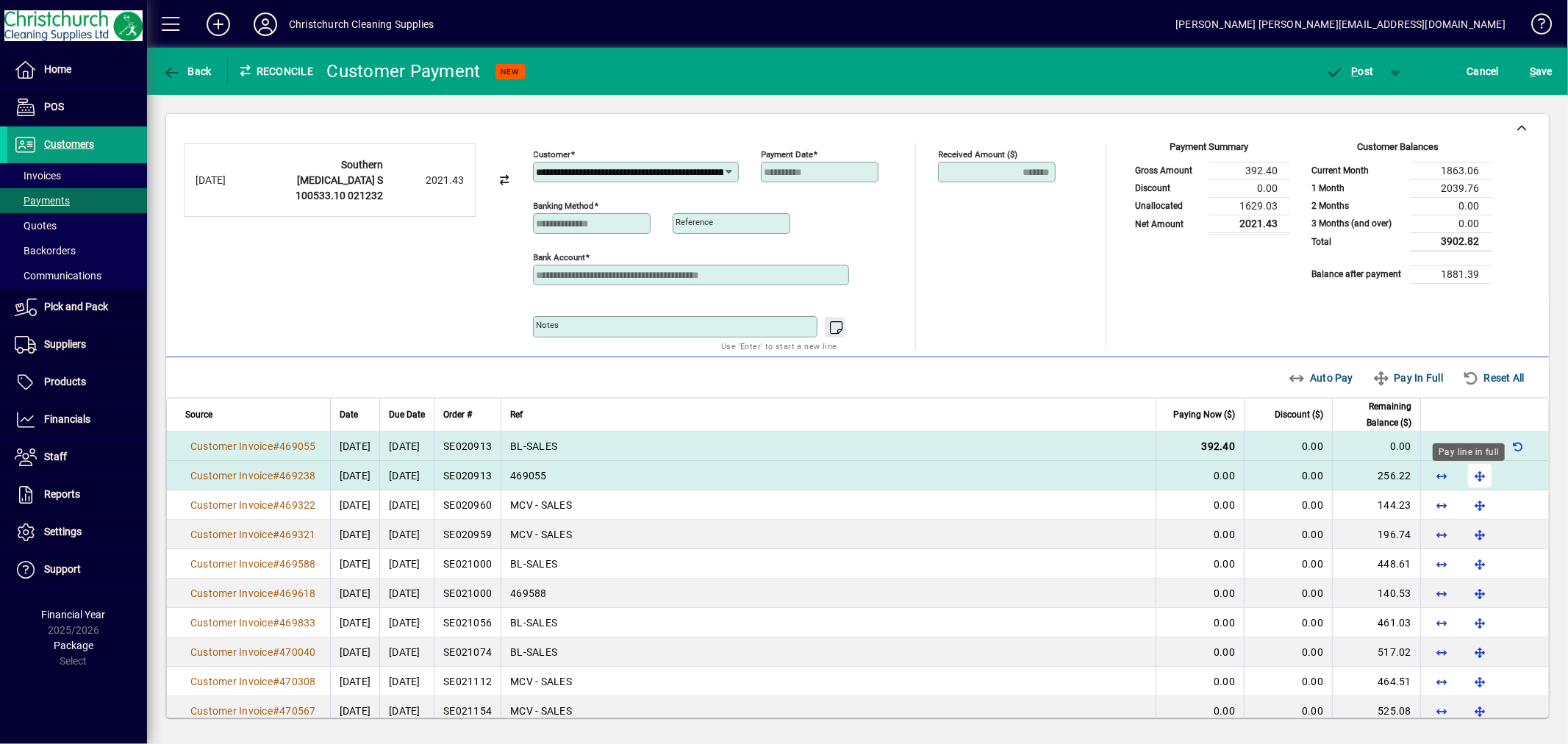
click at [1466, 481] on span "button" at bounding box center [1480, 476] width 35 height 35
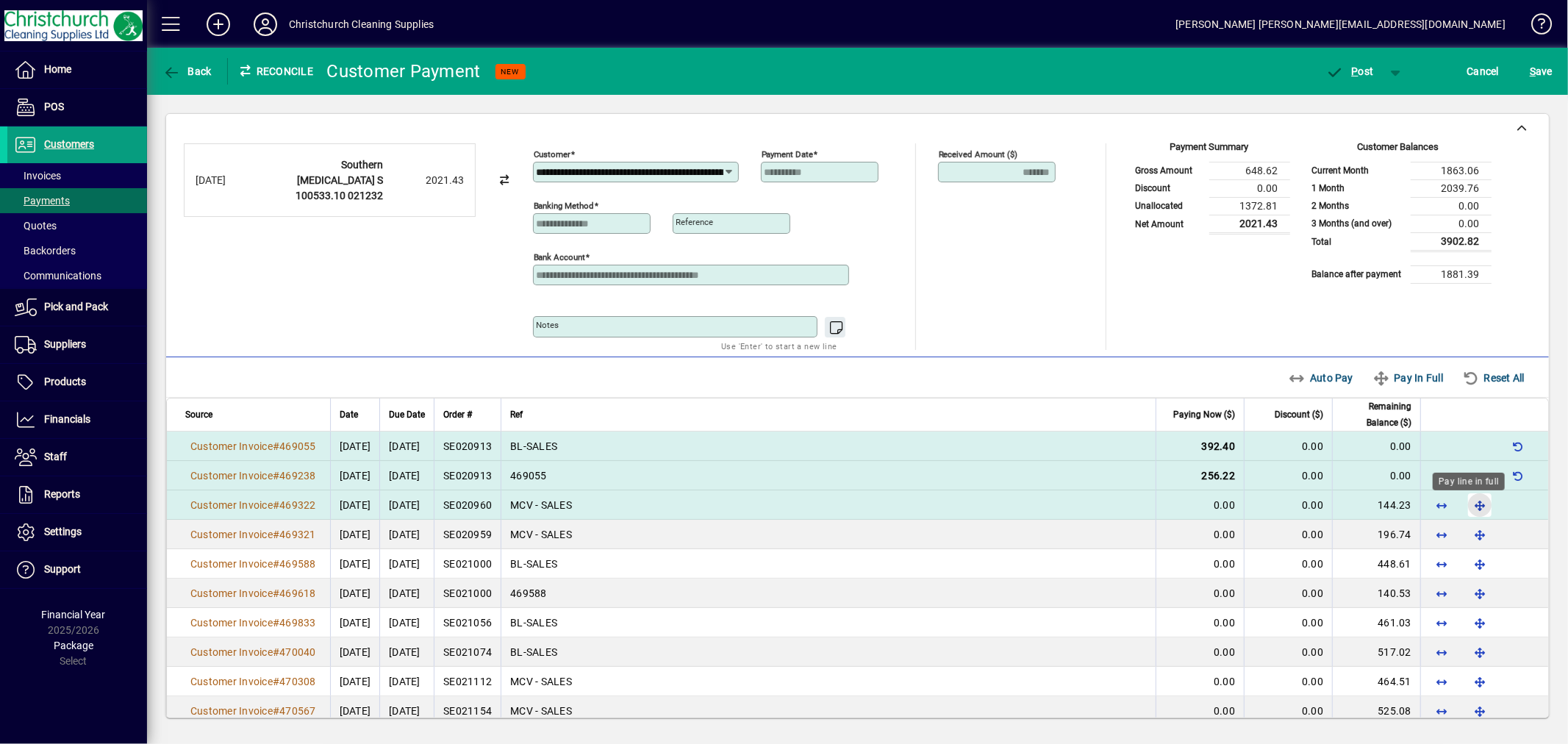
click at [1467, 511] on span "button" at bounding box center [1480, 505] width 35 height 35
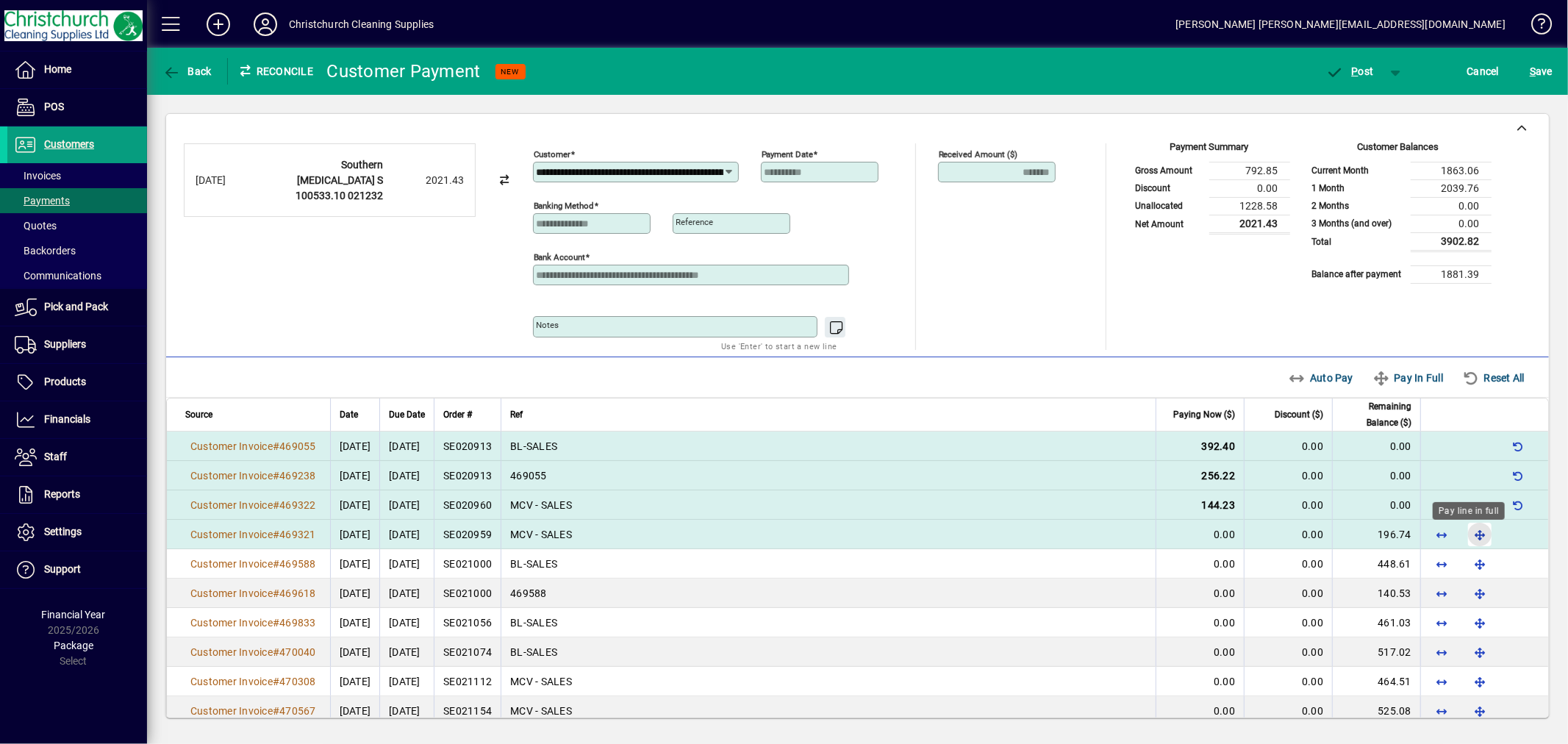
click at [1463, 539] on span "button" at bounding box center [1480, 535] width 35 height 35
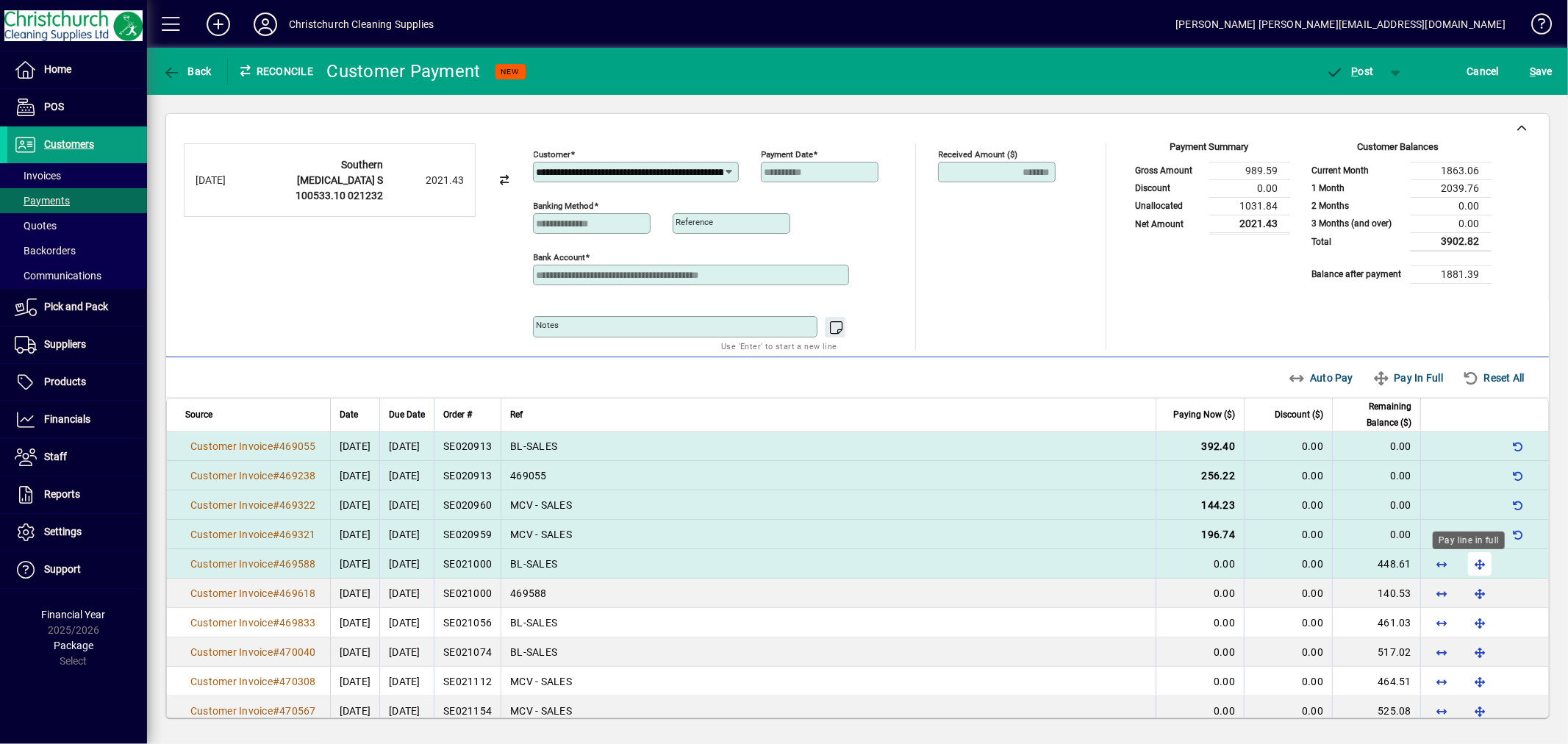
click at [1467, 562] on span "button" at bounding box center [1480, 564] width 35 height 35
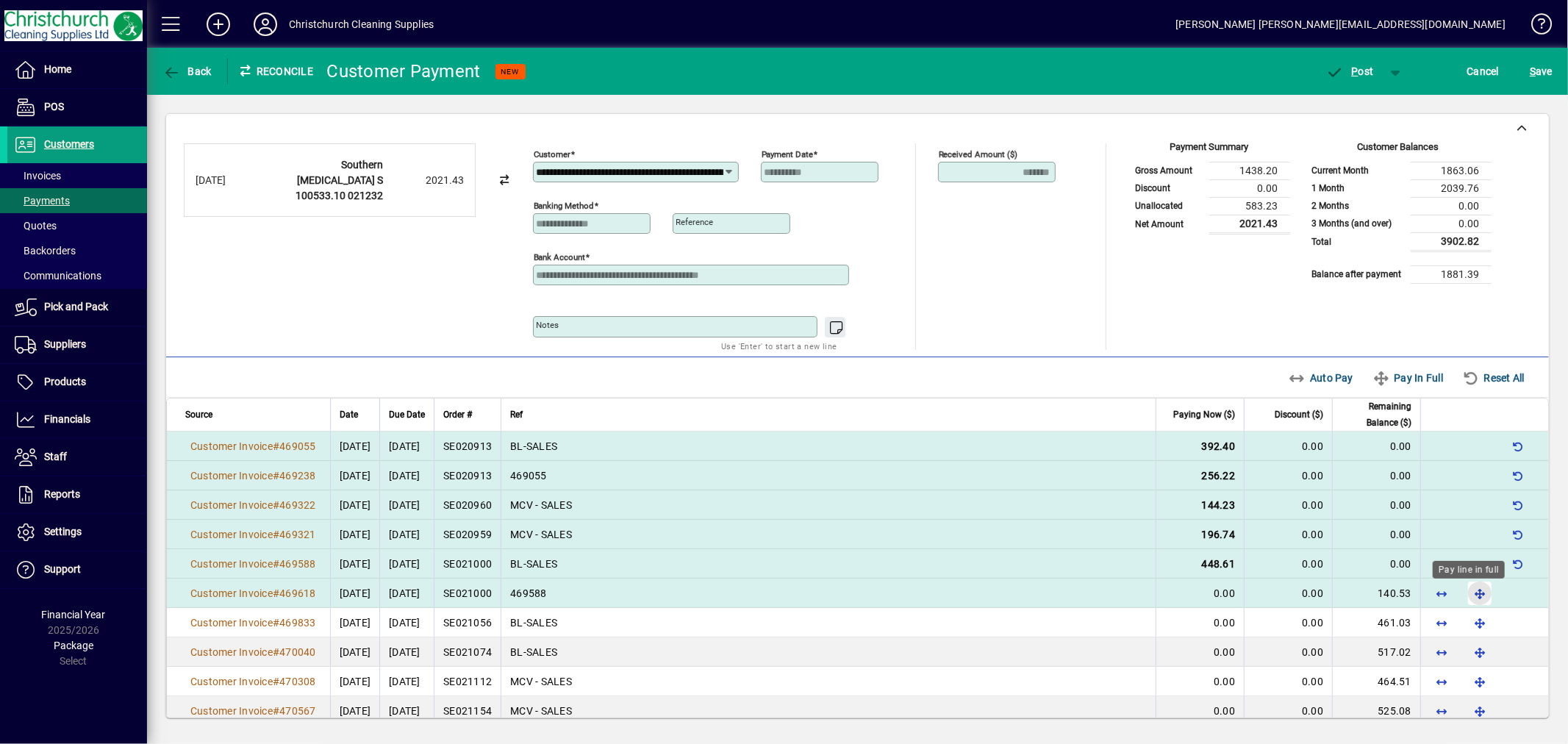
click at [1462, 600] on span "button" at bounding box center [1480, 593] width 35 height 35
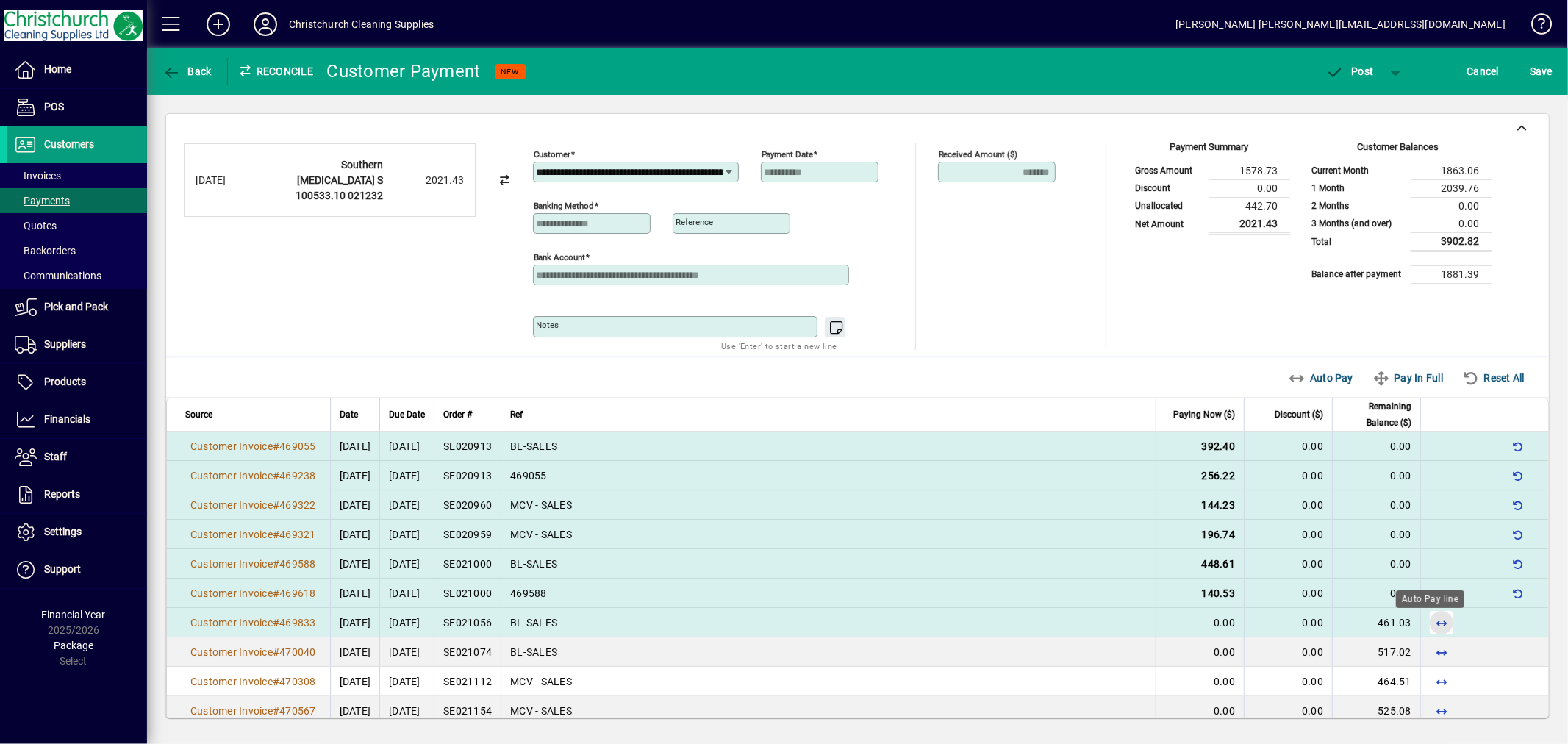
click at [1428, 622] on span "button" at bounding box center [1442, 623] width 35 height 35
click at [1361, 76] on span "P ost" at bounding box center [1350, 72] width 48 height 12
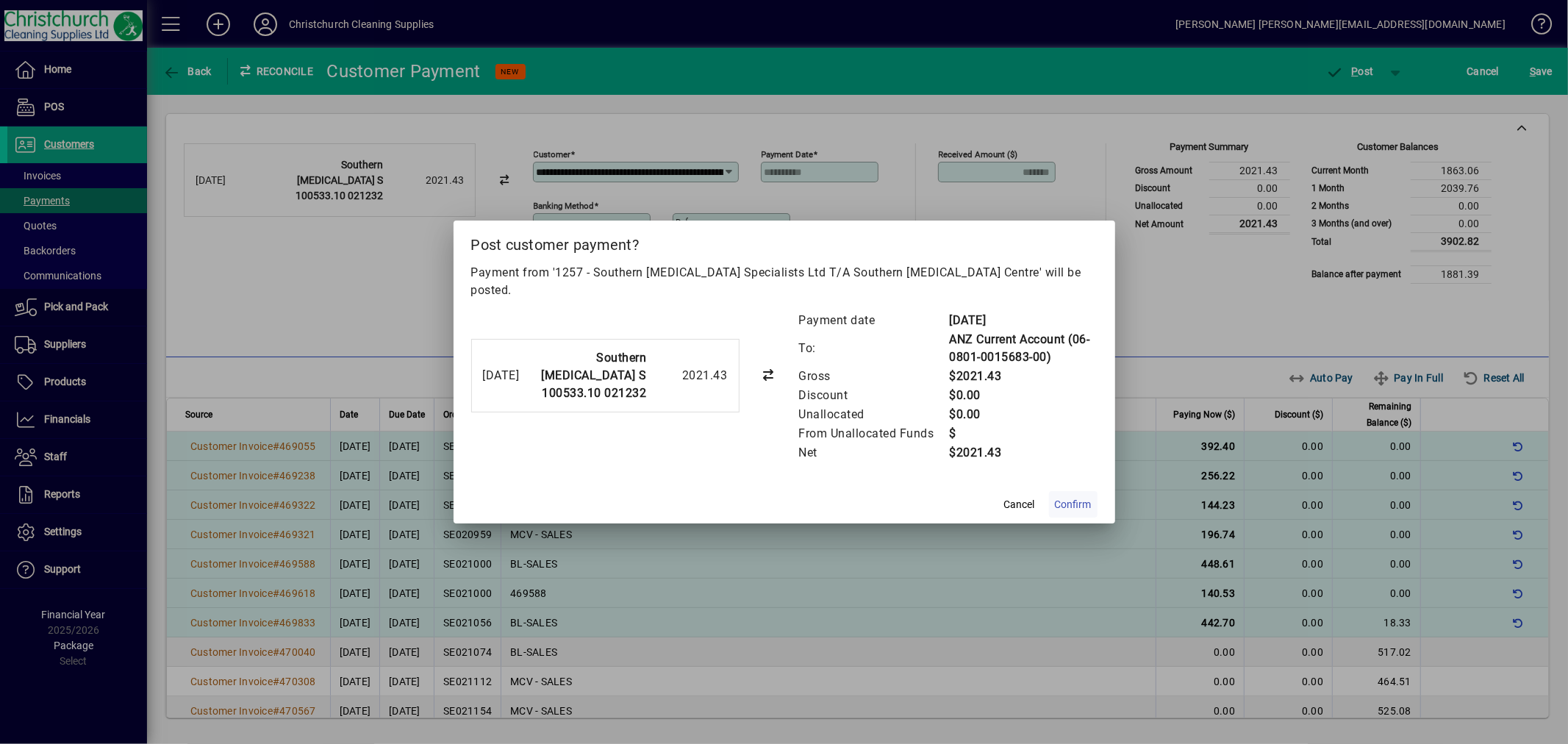
click at [1078, 497] on span "Confirm" at bounding box center [1073, 505] width 37 height 16
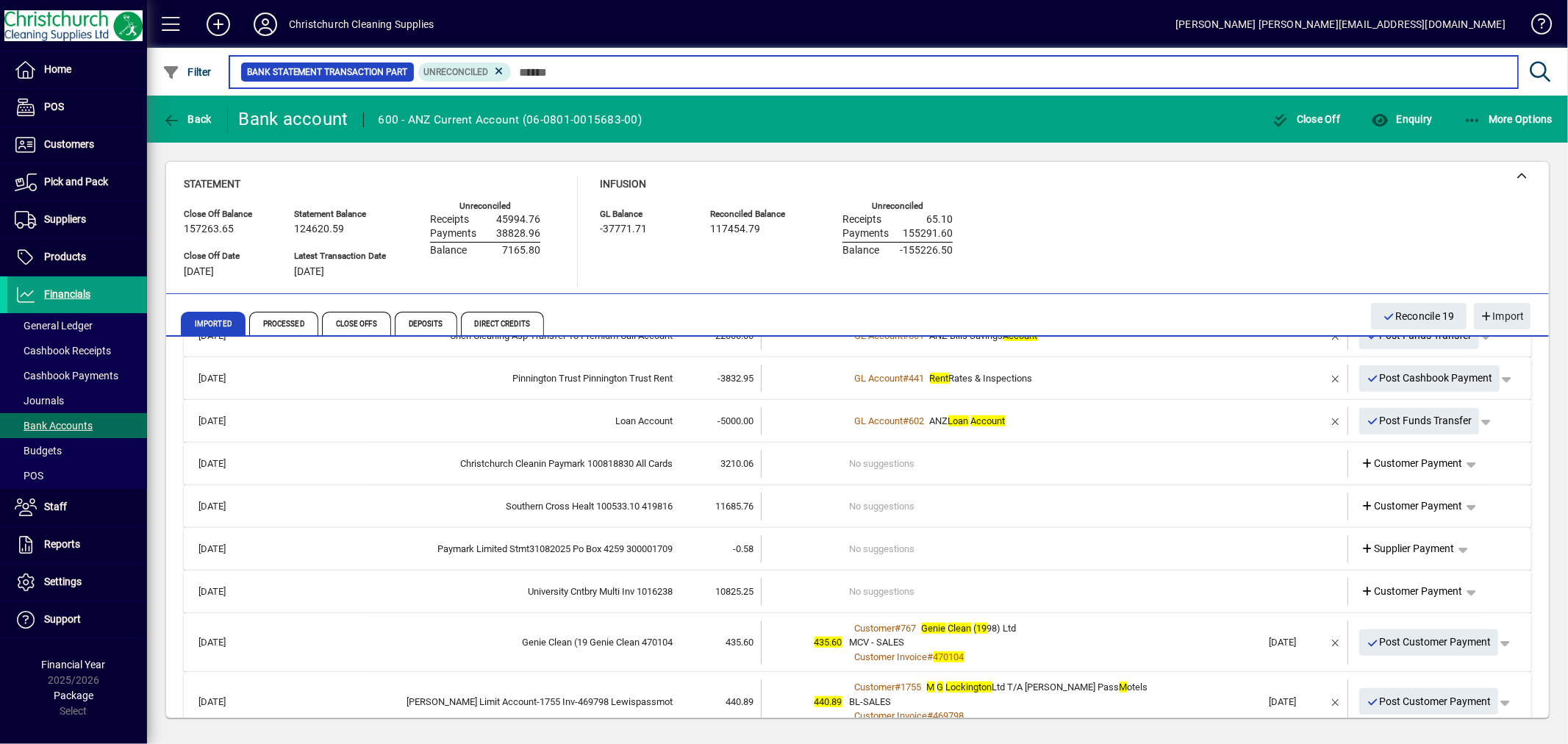
scroll to position [817, 0]
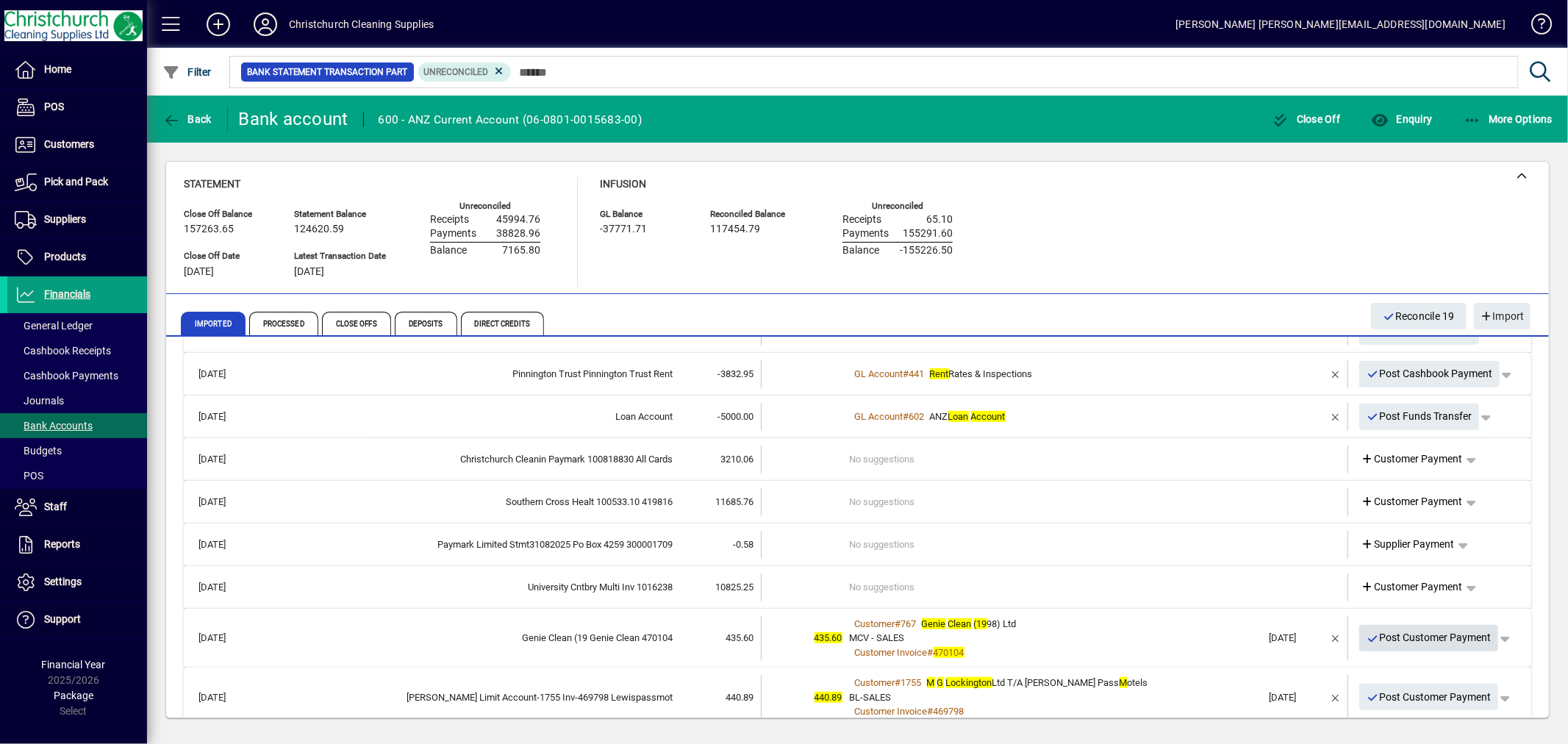
click at [1457, 637] on span "Post Customer Payment" at bounding box center [1428, 638] width 125 height 24
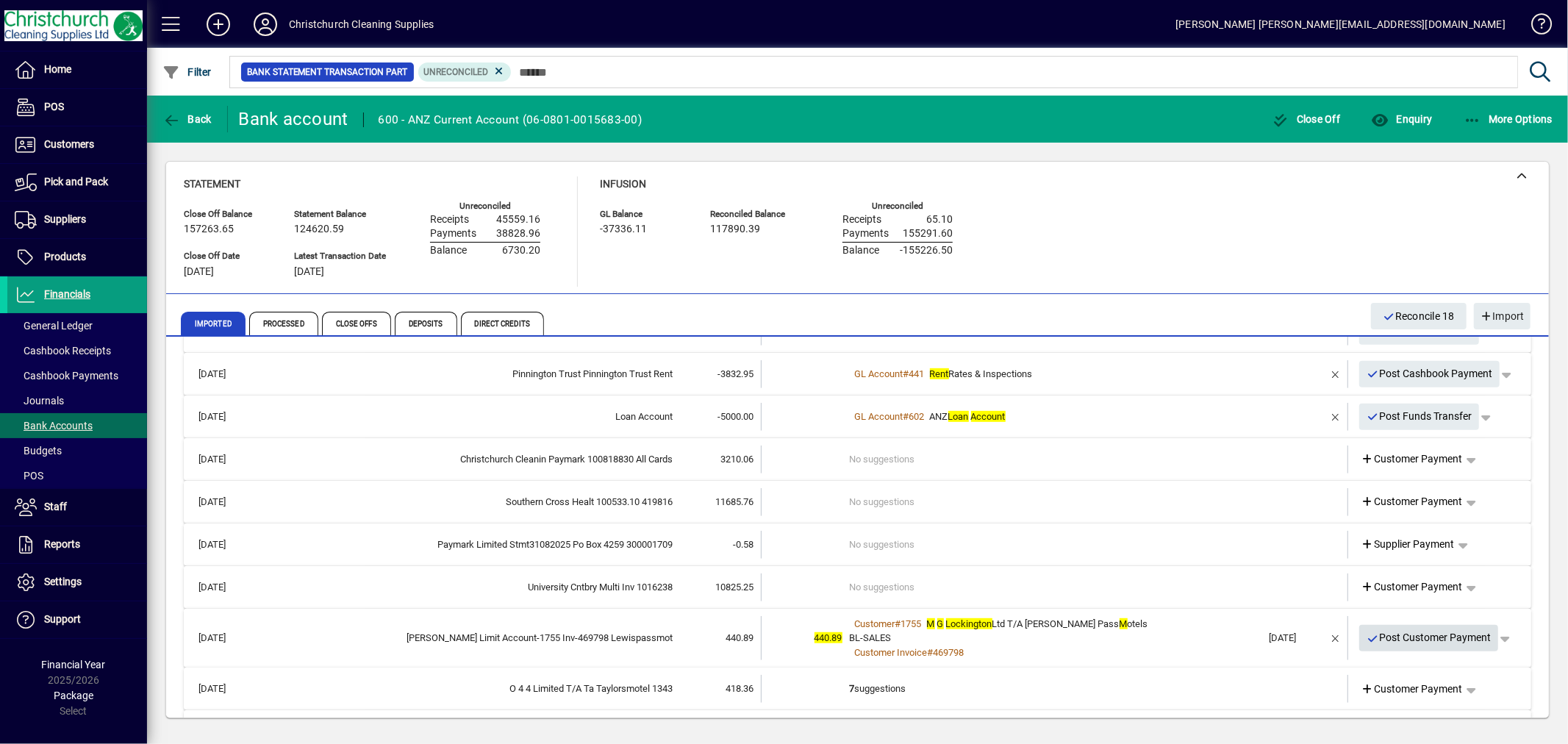
click at [1473, 635] on span "Post Customer Payment" at bounding box center [1428, 638] width 125 height 24
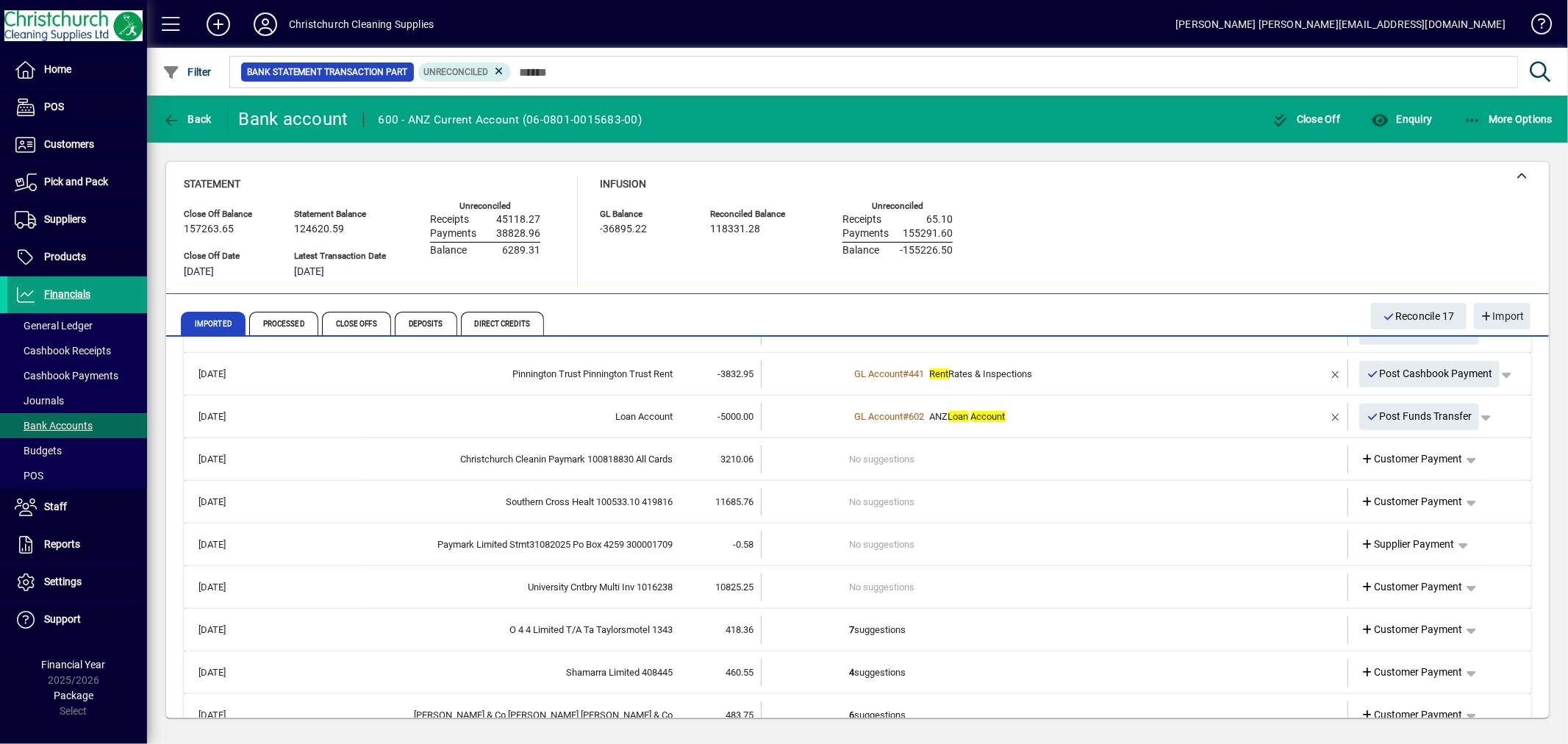
click at [869, 629] on td "7 suggestions" at bounding box center [1056, 630] width 412 height 28
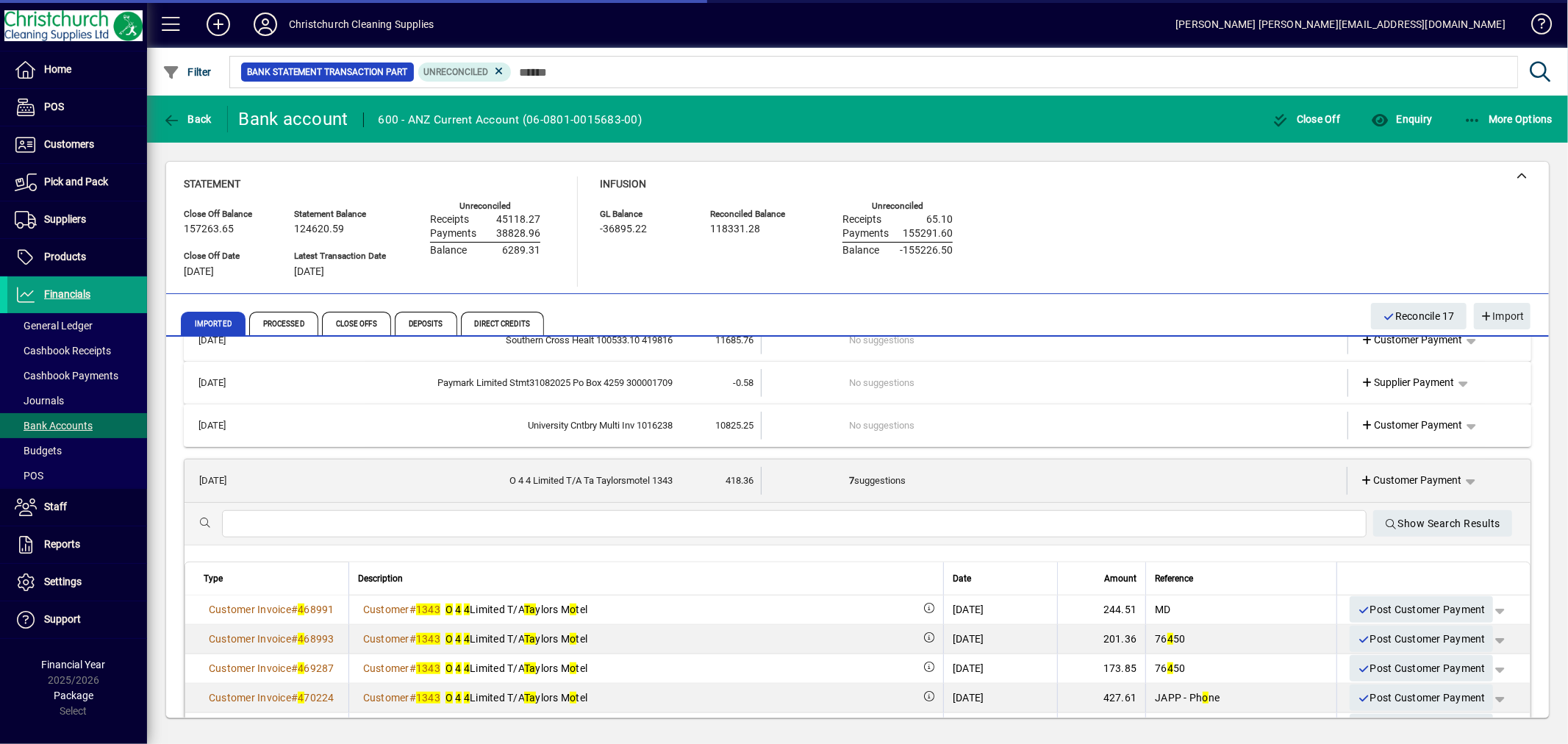
scroll to position [980, 0]
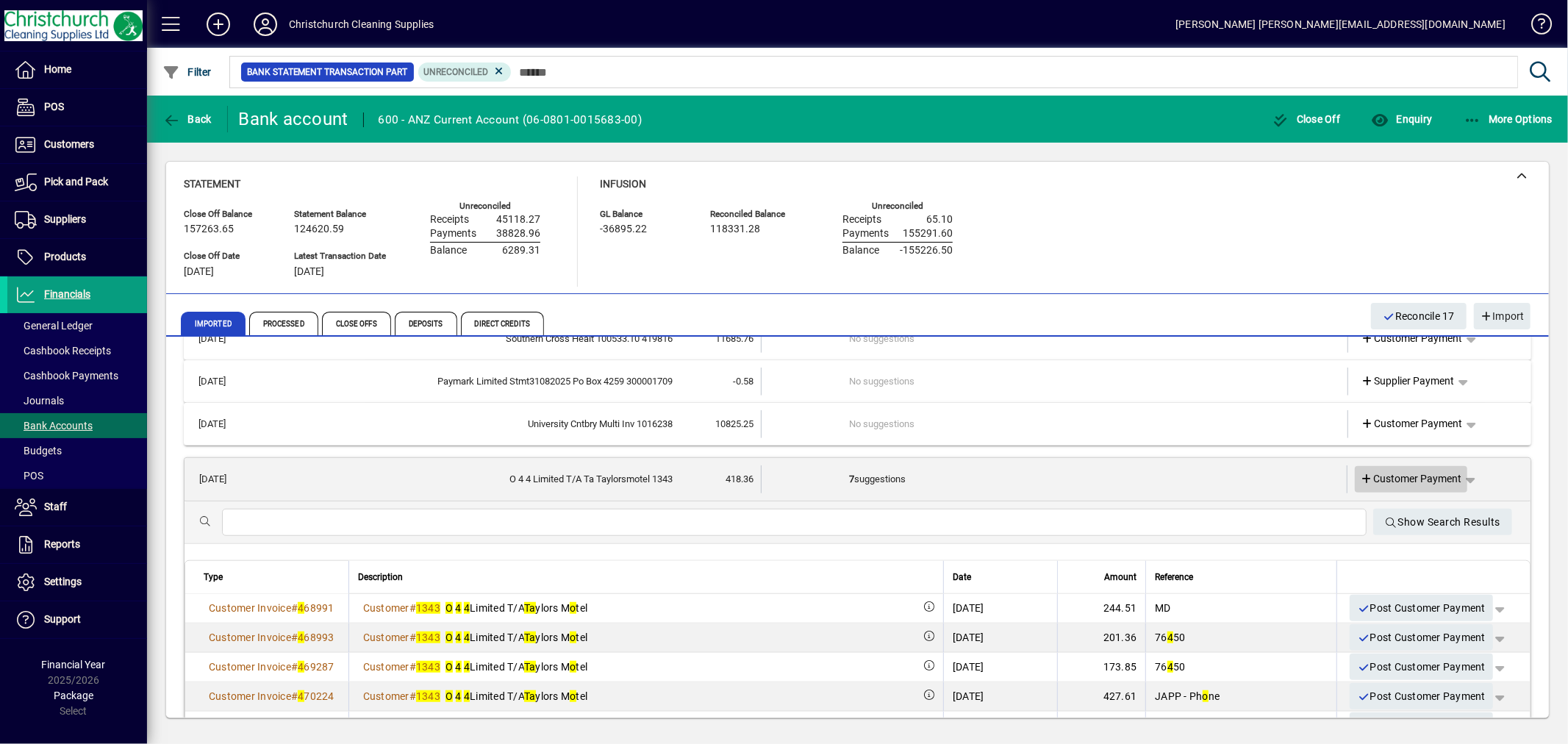
click at [1420, 474] on span "Customer Payment" at bounding box center [1411, 479] width 101 height 16
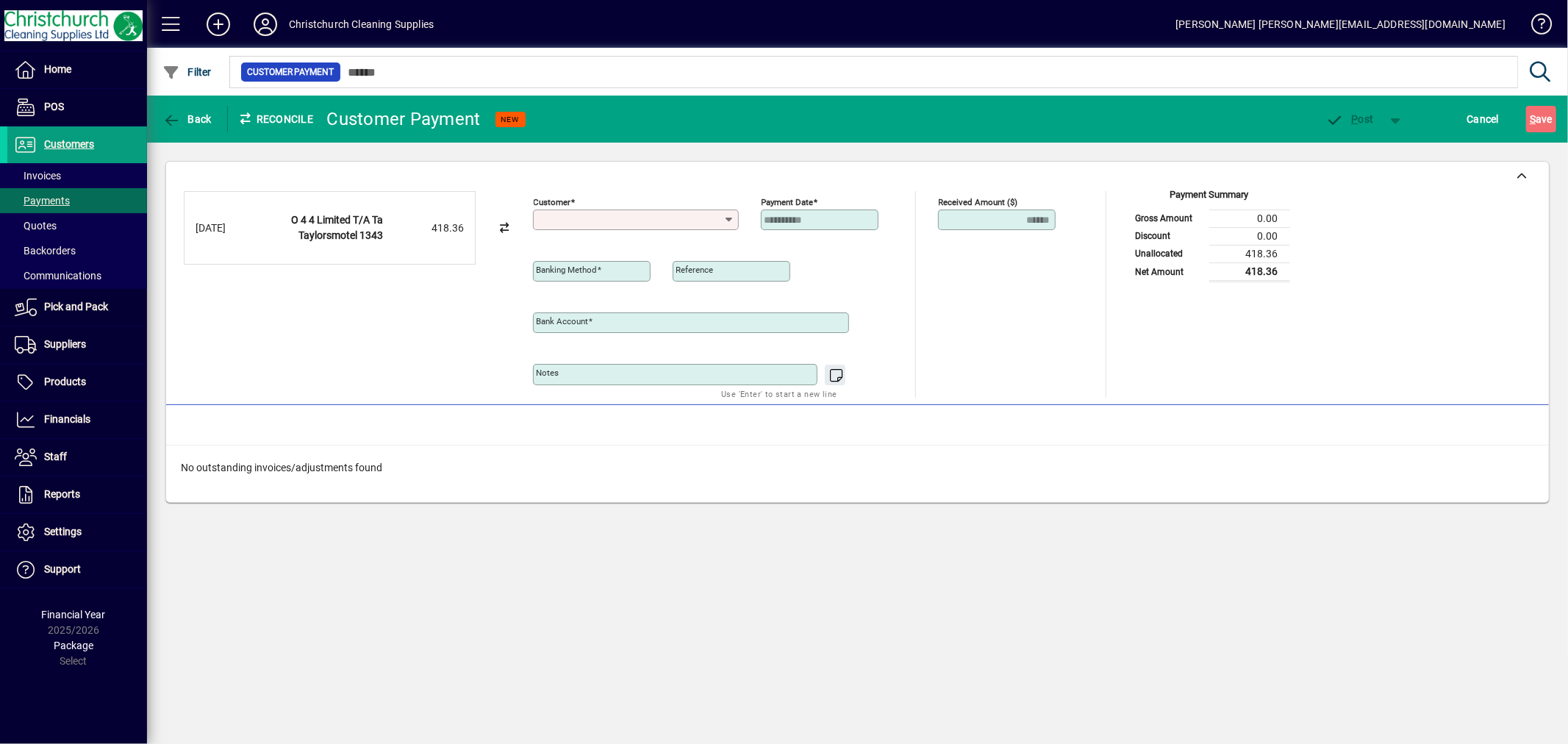
type input "**********"
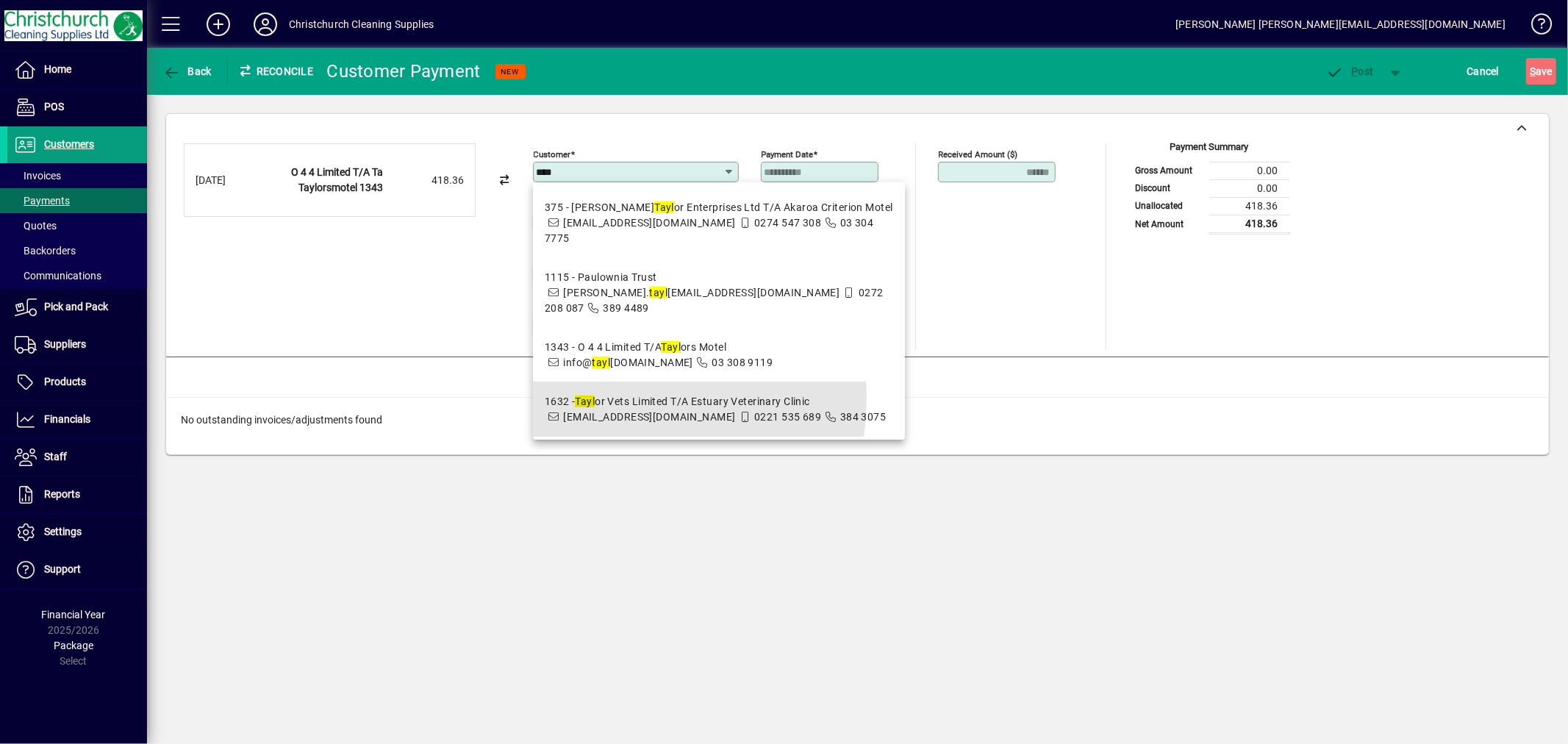
drag, startPoint x: 613, startPoint y: 383, endPoint x: 598, endPoint y: 374, distance: 17.5
click at [613, 395] on div "1632 - Tayl or Vets Limited T/A Estuary Veterinary Clinic" at bounding box center [716, 402] width 342 height 16
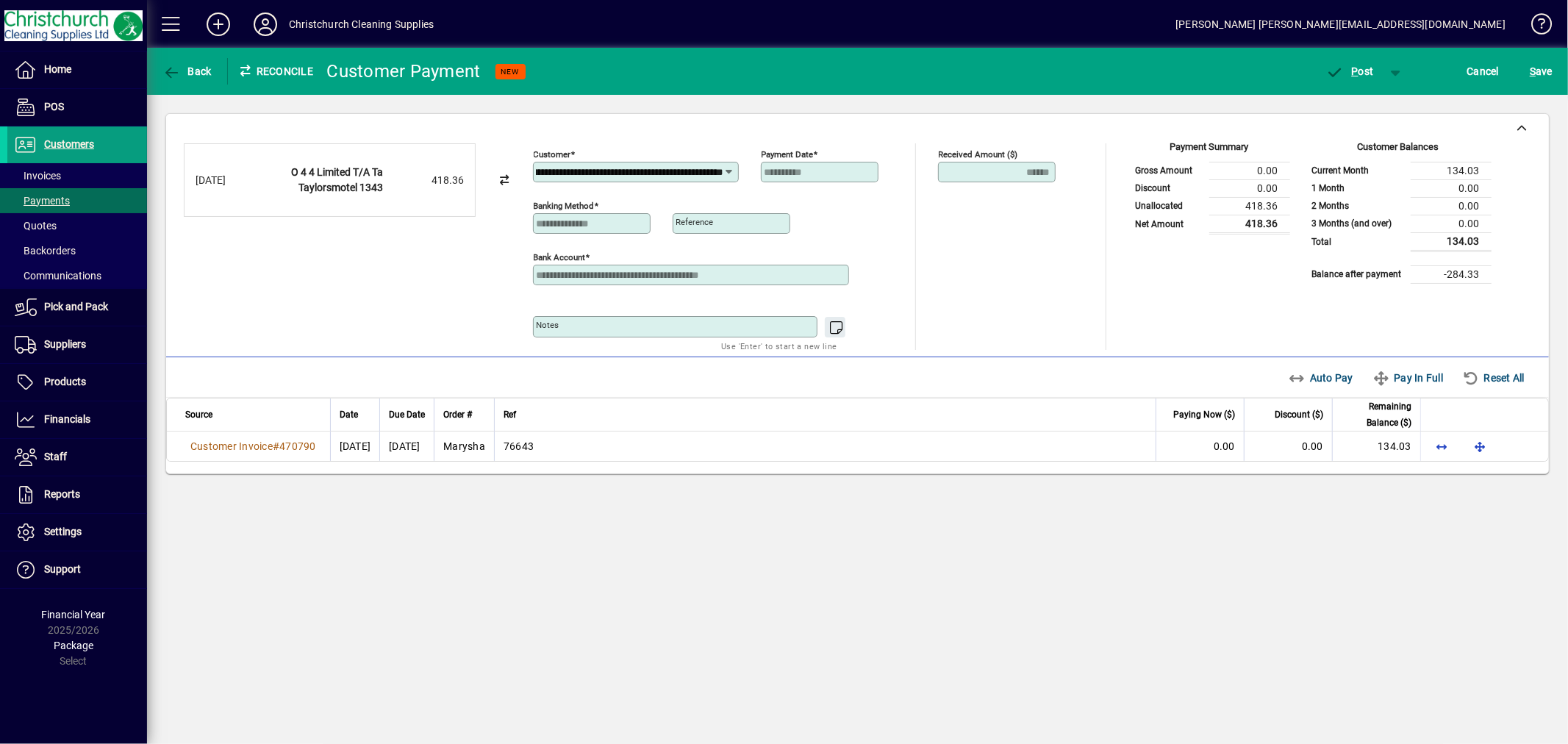
drag, startPoint x: 721, startPoint y: 171, endPoint x: 577, endPoint y: 153, distance: 145.1
click at [577, 153] on div "**********" at bounding box center [636, 165] width 206 height 35
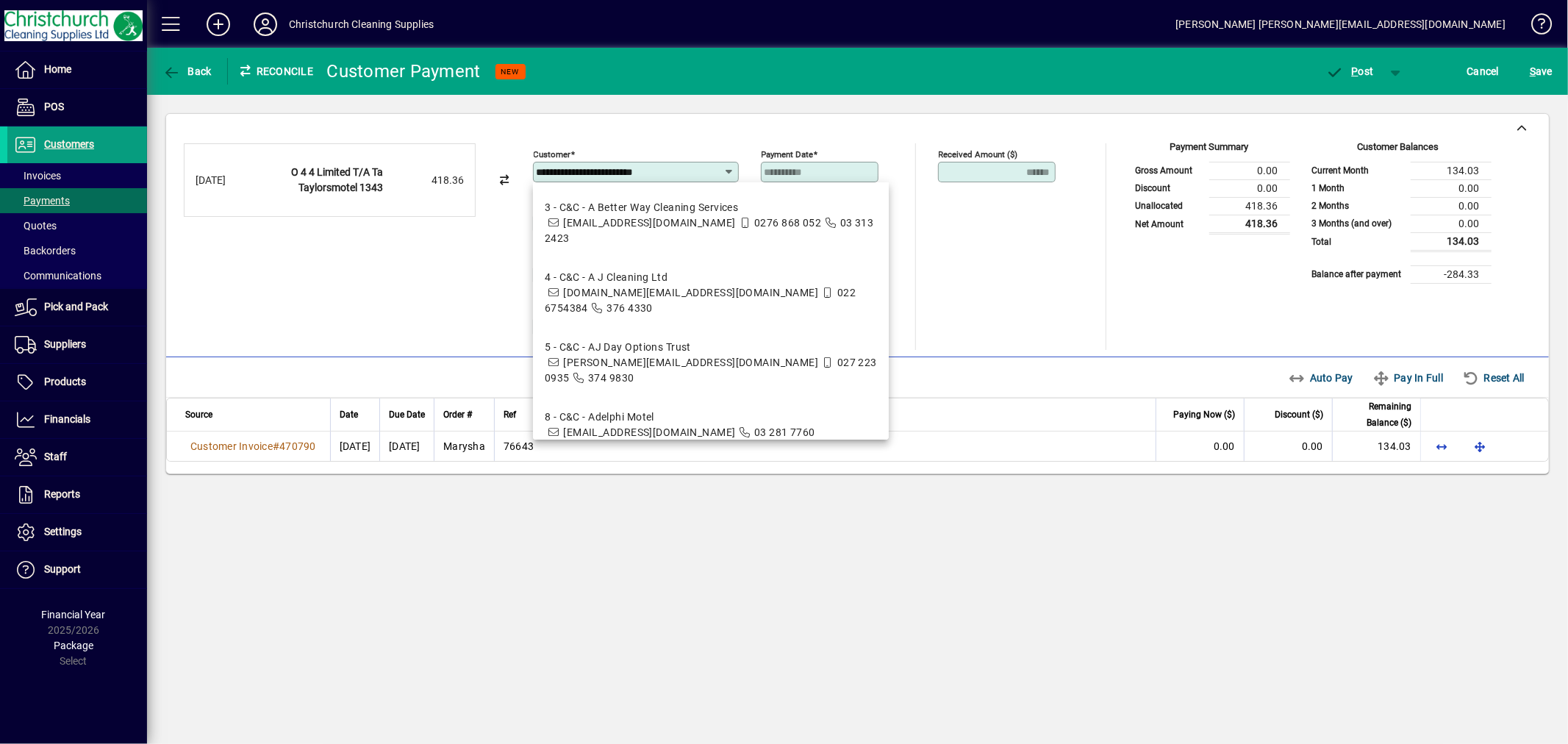
scroll to position [0, 0]
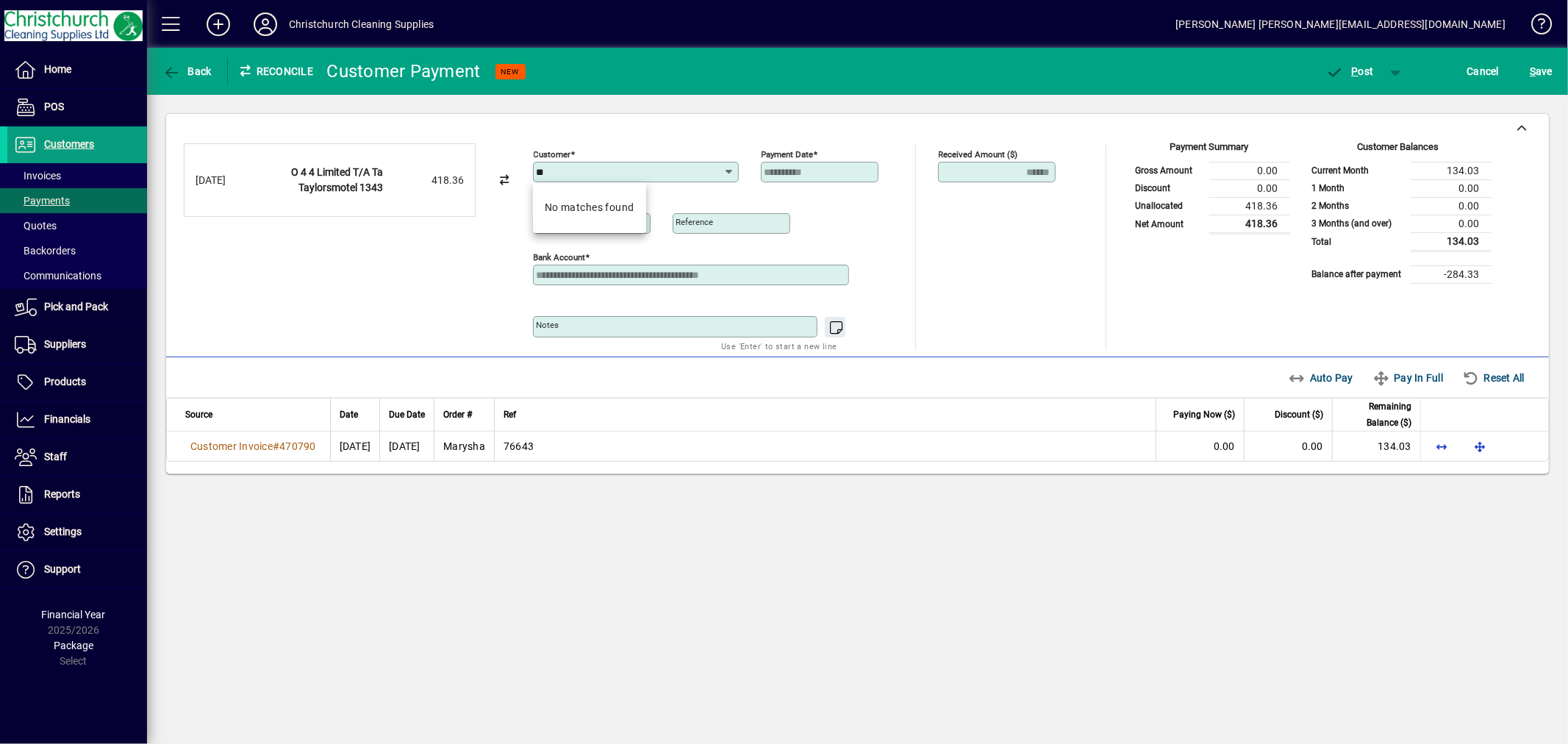
type input "*"
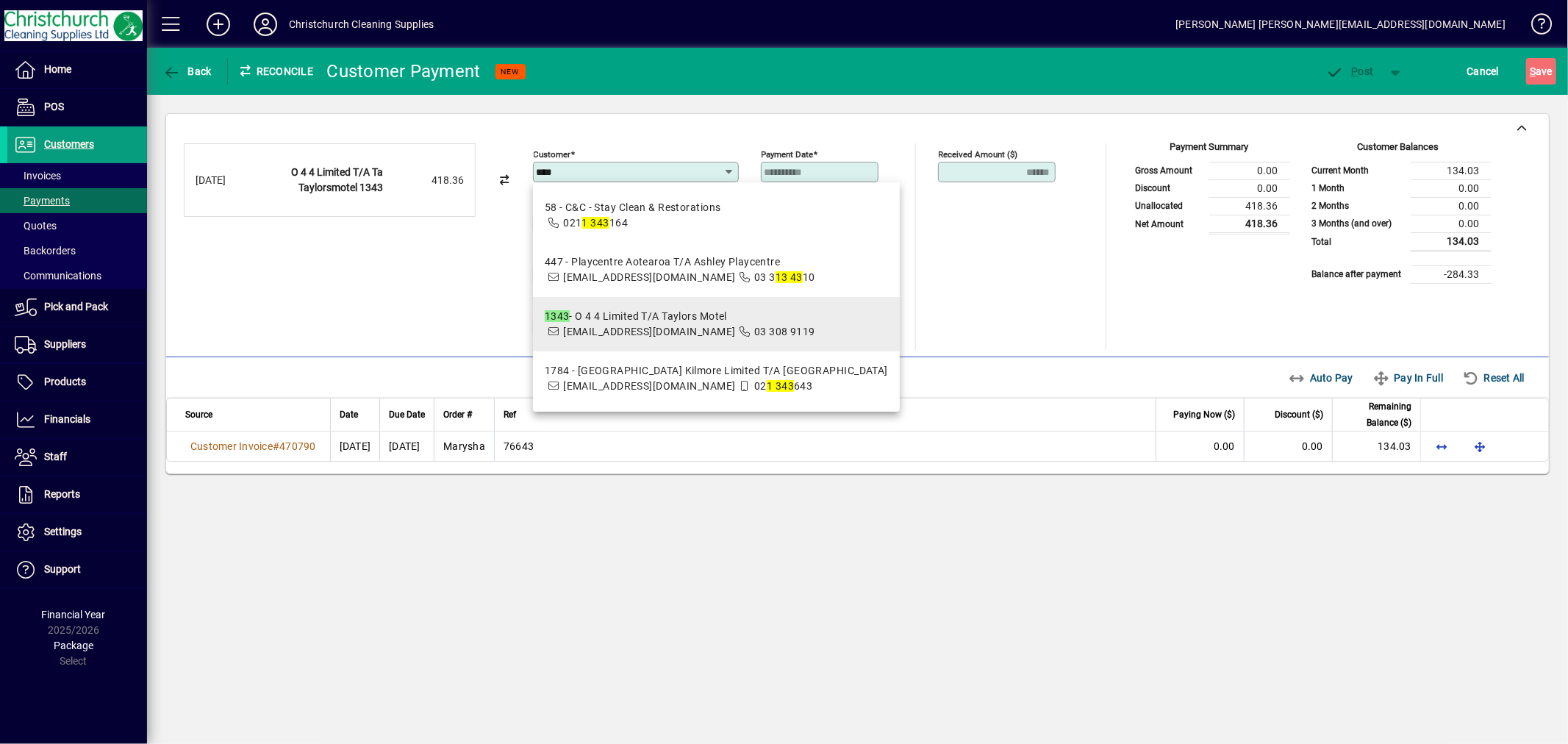
click at [725, 340] on mat-option "1343 - O 4 4 Limited T/A Taylors Motel info@taylorsmotel.co.nz 03 308 9119" at bounding box center [716, 324] width 367 height 55
type input "**********"
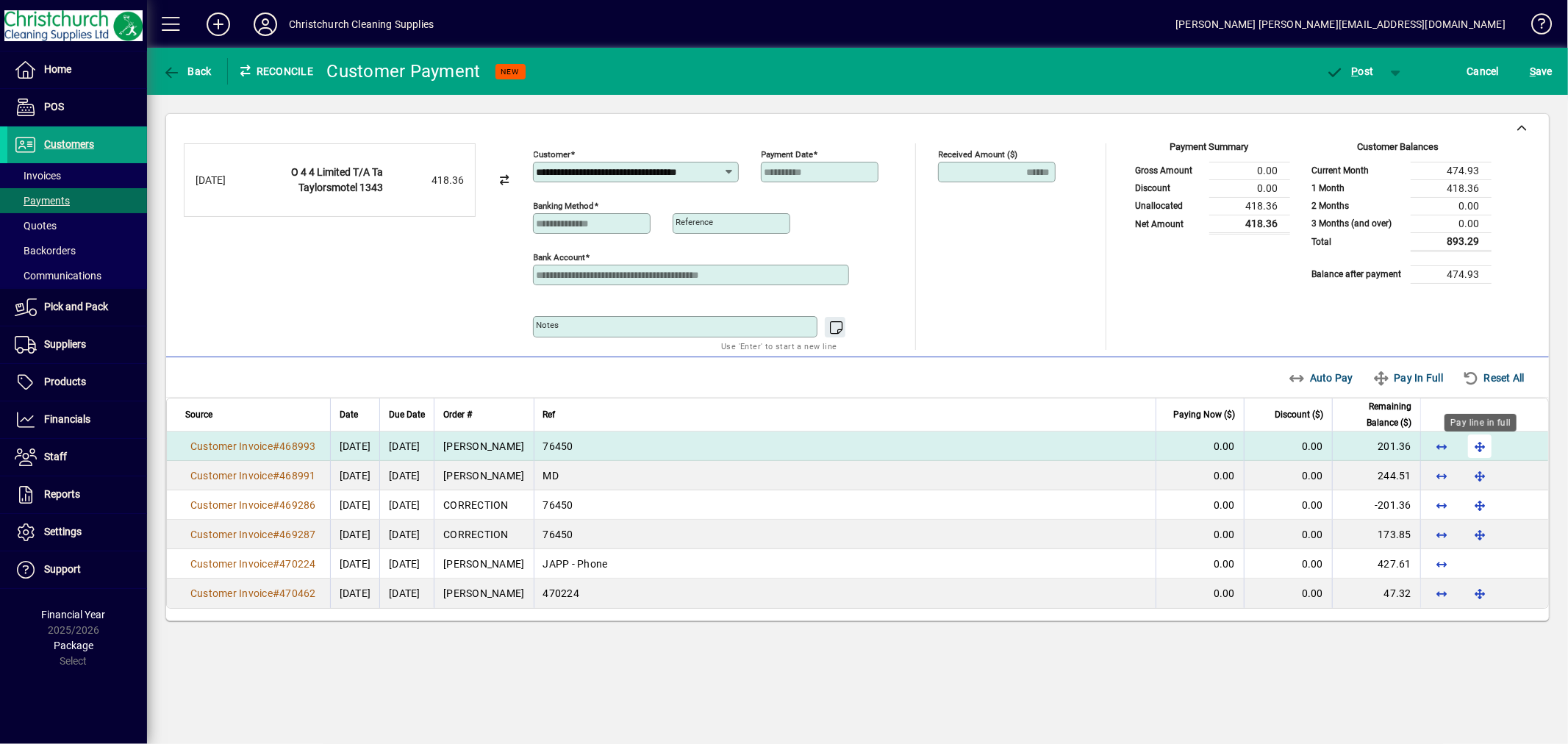
click at [1485, 444] on span "button" at bounding box center [1480, 446] width 35 height 35
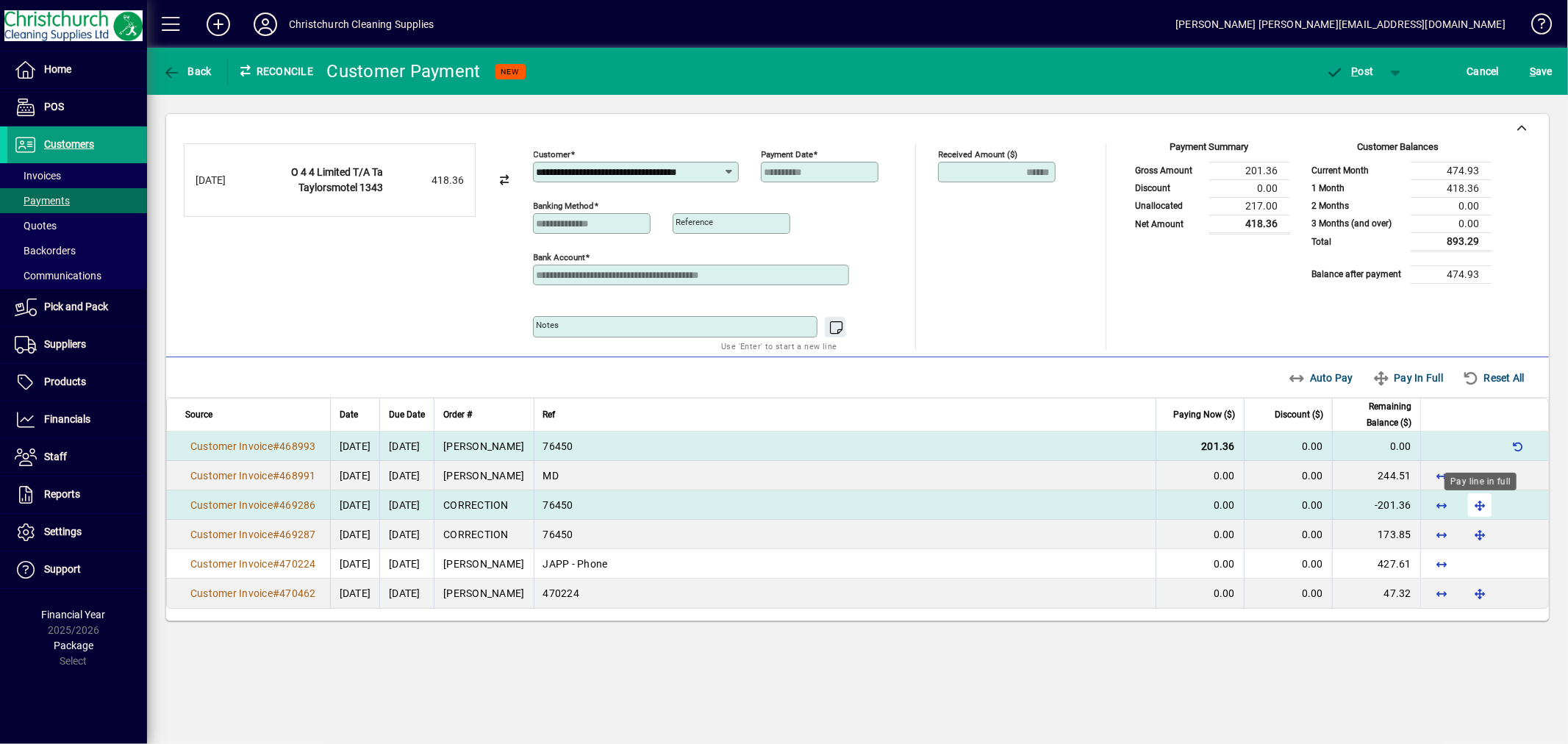
click at [1480, 504] on span "button" at bounding box center [1480, 505] width 35 height 35
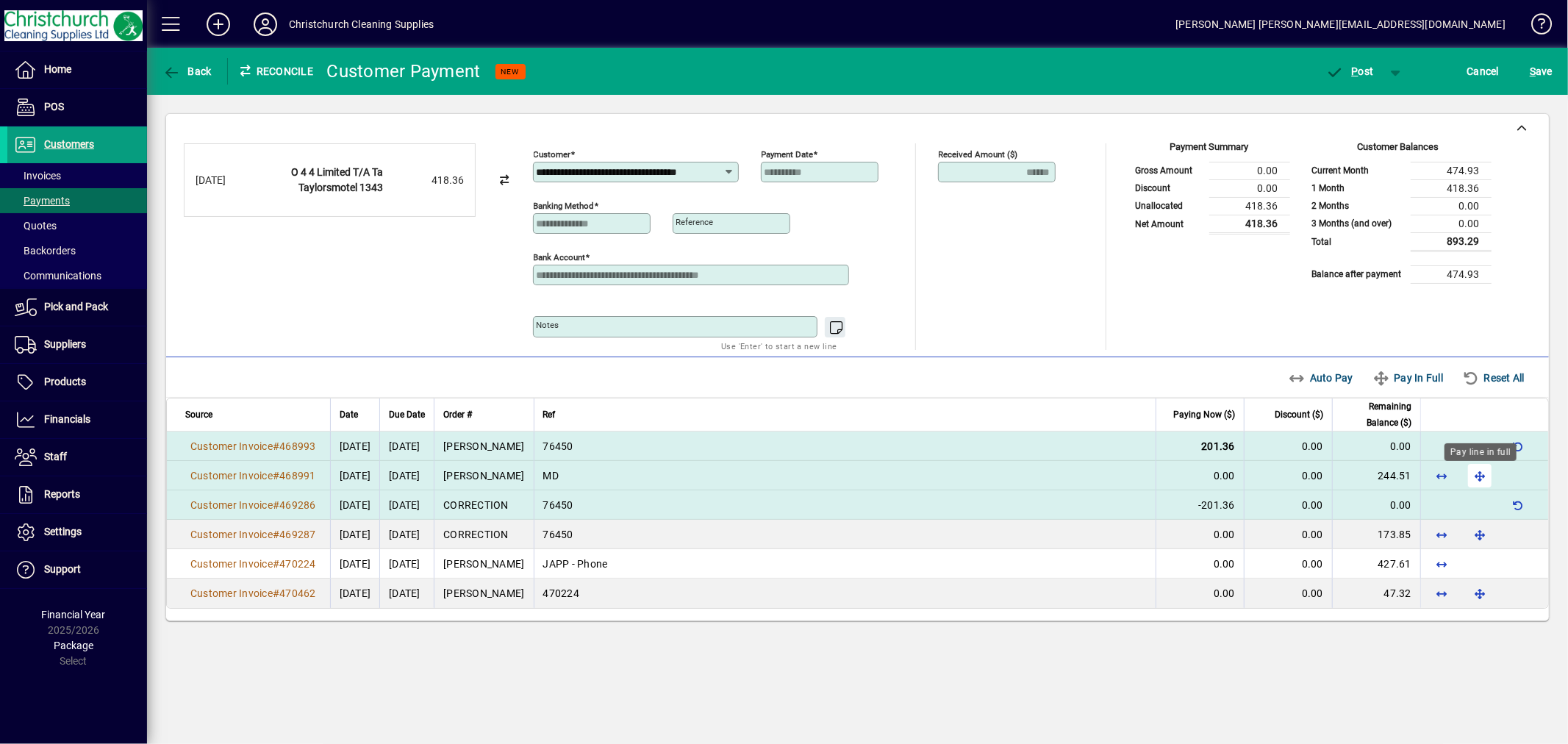
click at [1483, 478] on span "button" at bounding box center [1480, 476] width 35 height 35
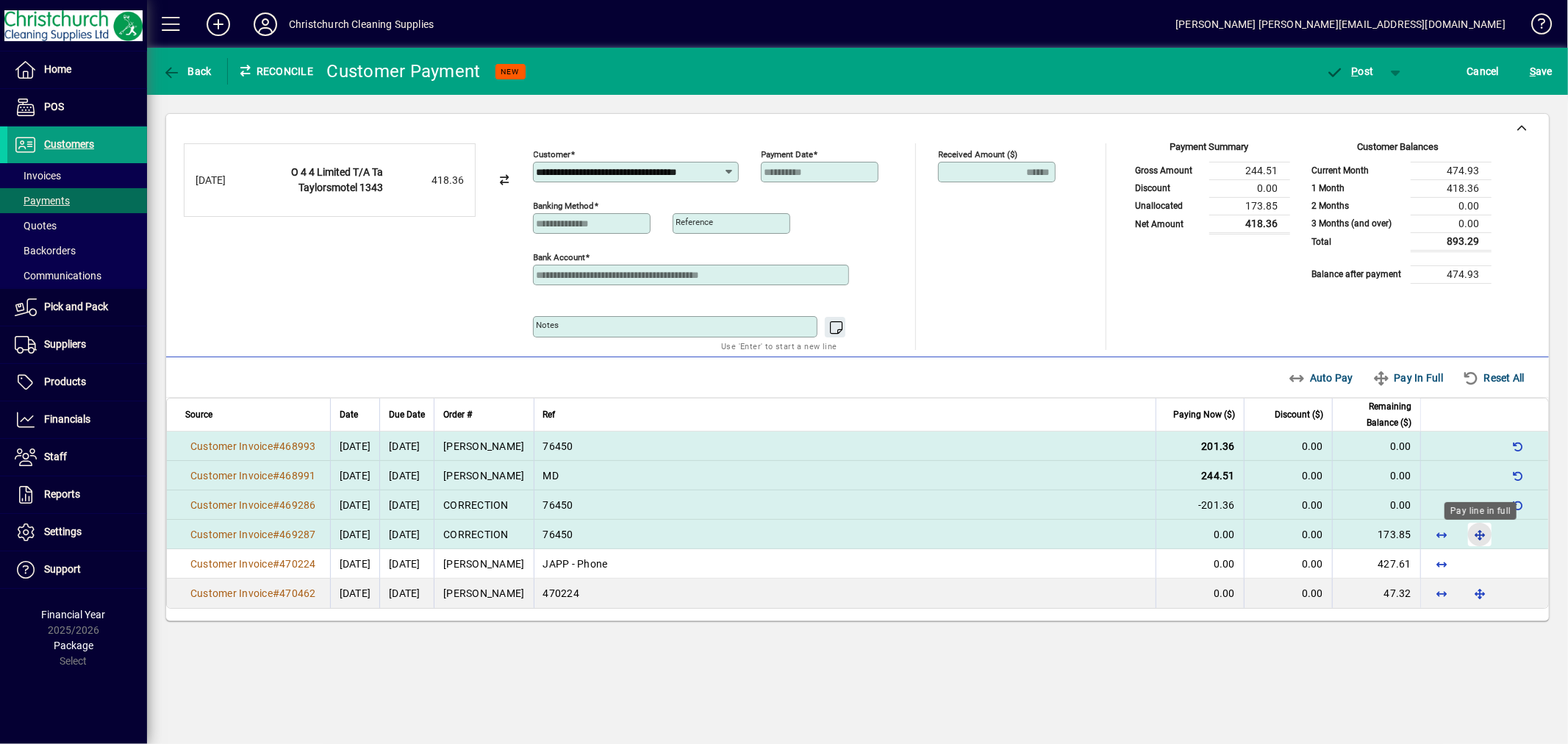
click at [1479, 539] on span "button" at bounding box center [1480, 535] width 35 height 35
click at [1353, 66] on span "P" at bounding box center [1355, 72] width 7 height 12
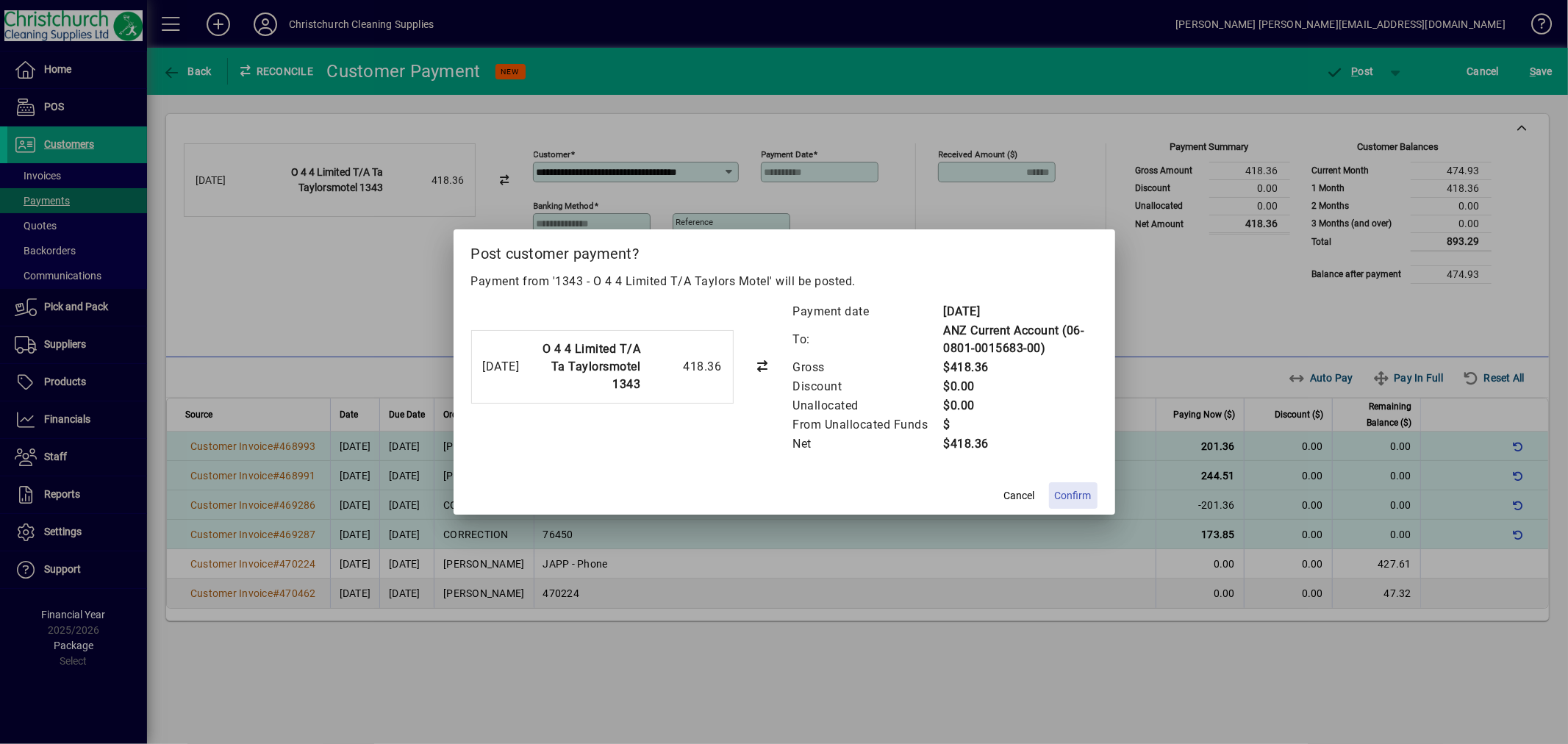
click at [1081, 495] on span "Confirm" at bounding box center [1073, 496] width 37 height 16
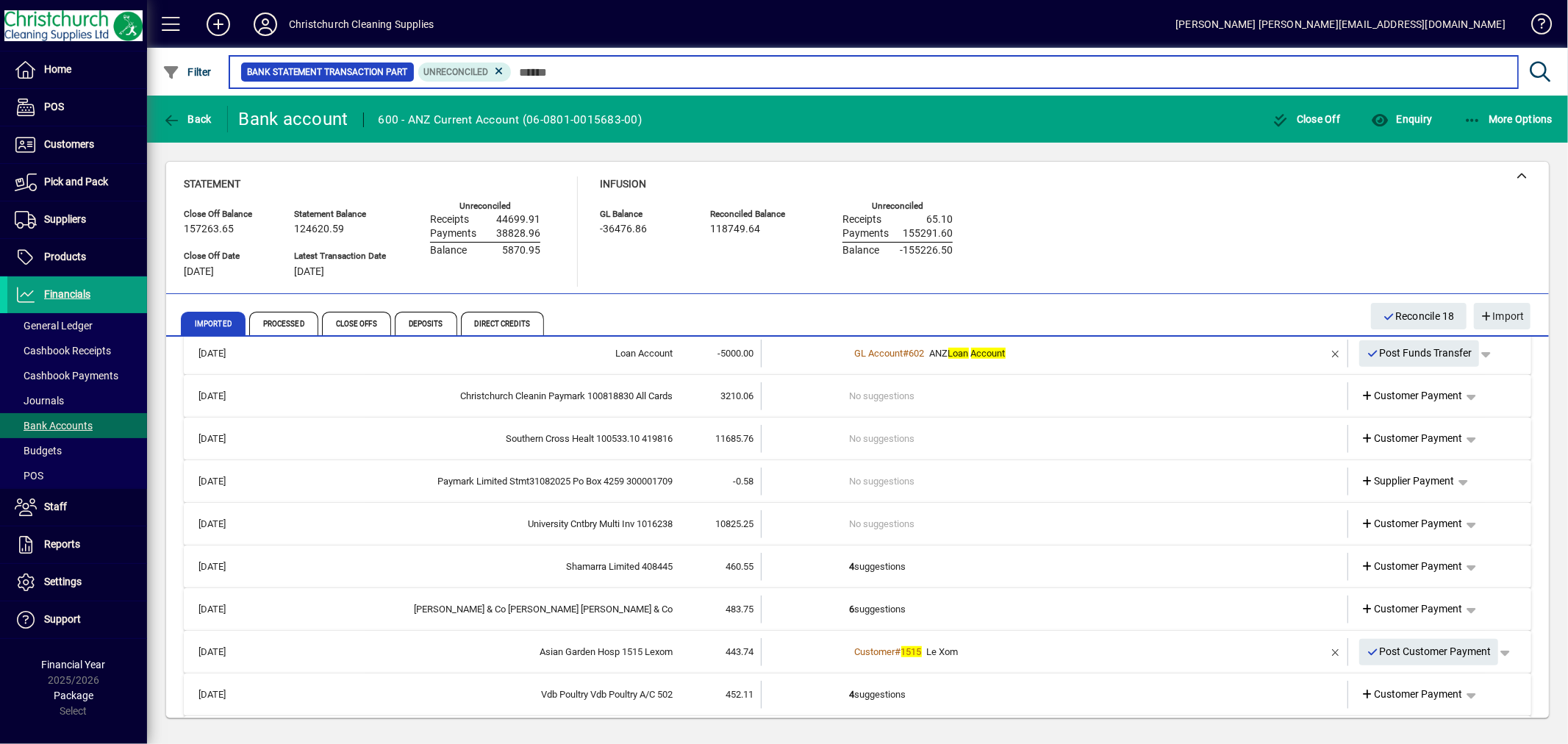
scroll to position [980, 0]
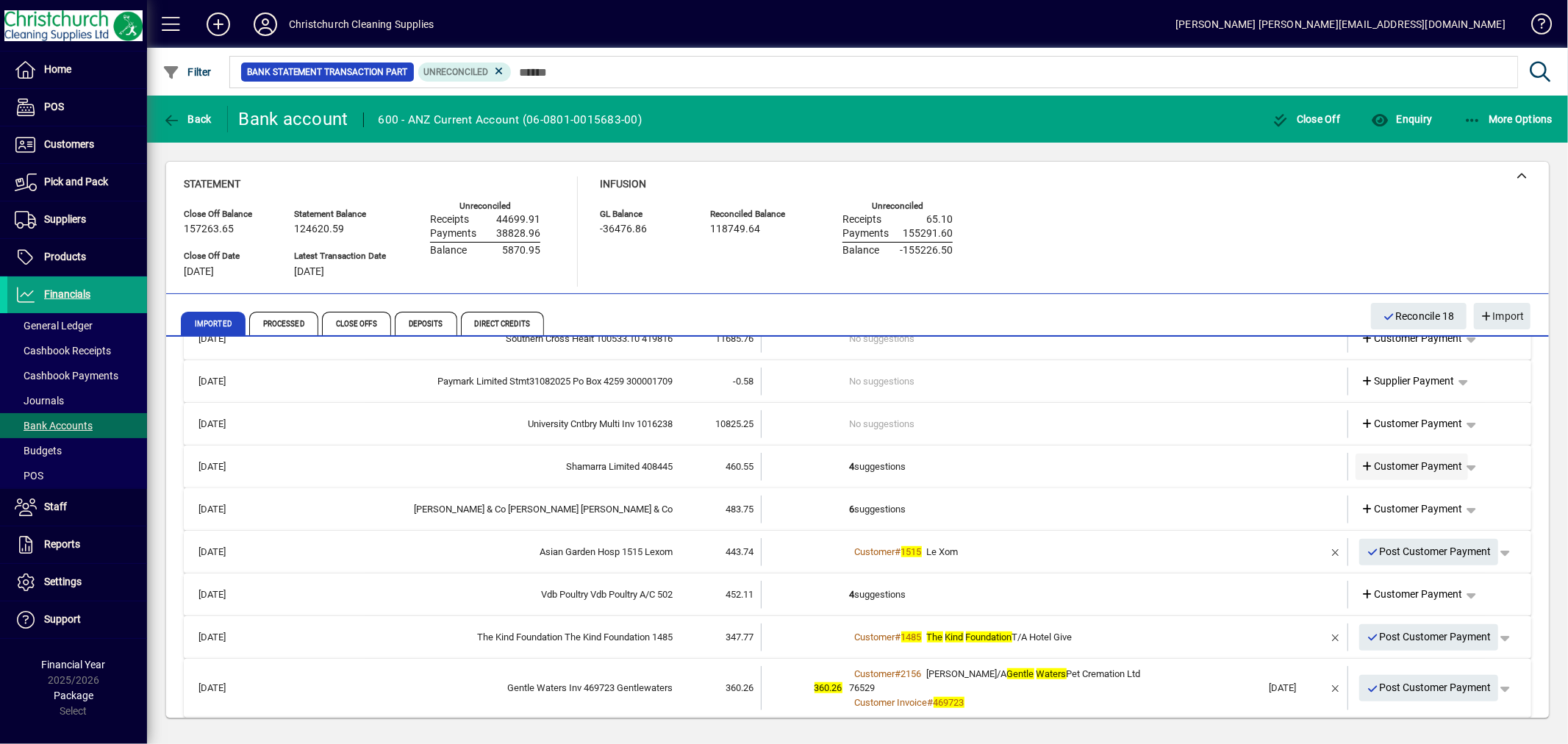
click at [1397, 461] on span "Customer Payment" at bounding box center [1411, 466] width 101 height 16
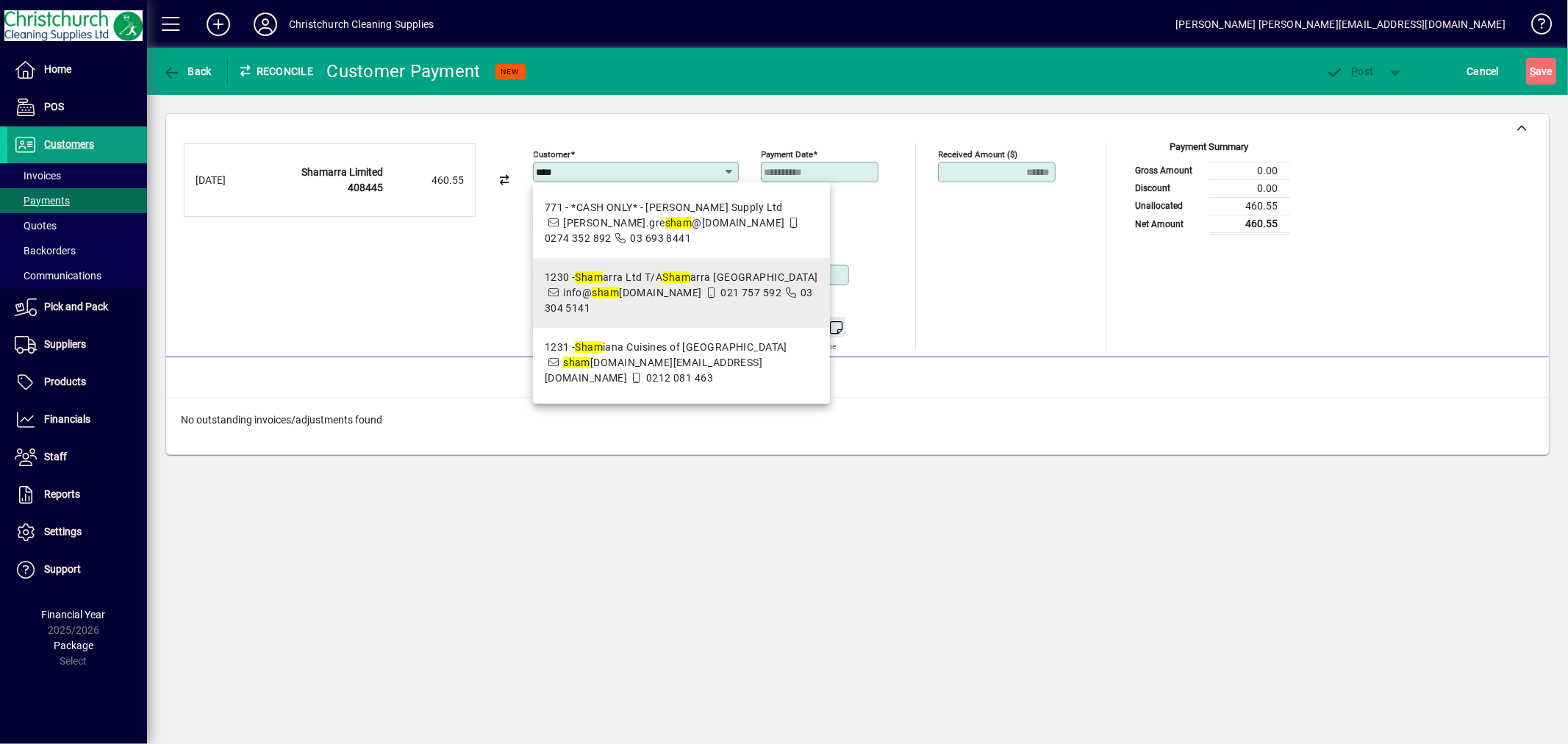
click at [707, 300] on span "1230 - Sham arra Ltd T/A Sham arra Alpaca Farm info@ sham arra-alpacas.co.nz 02…" at bounding box center [682, 293] width 273 height 47
type input "**********"
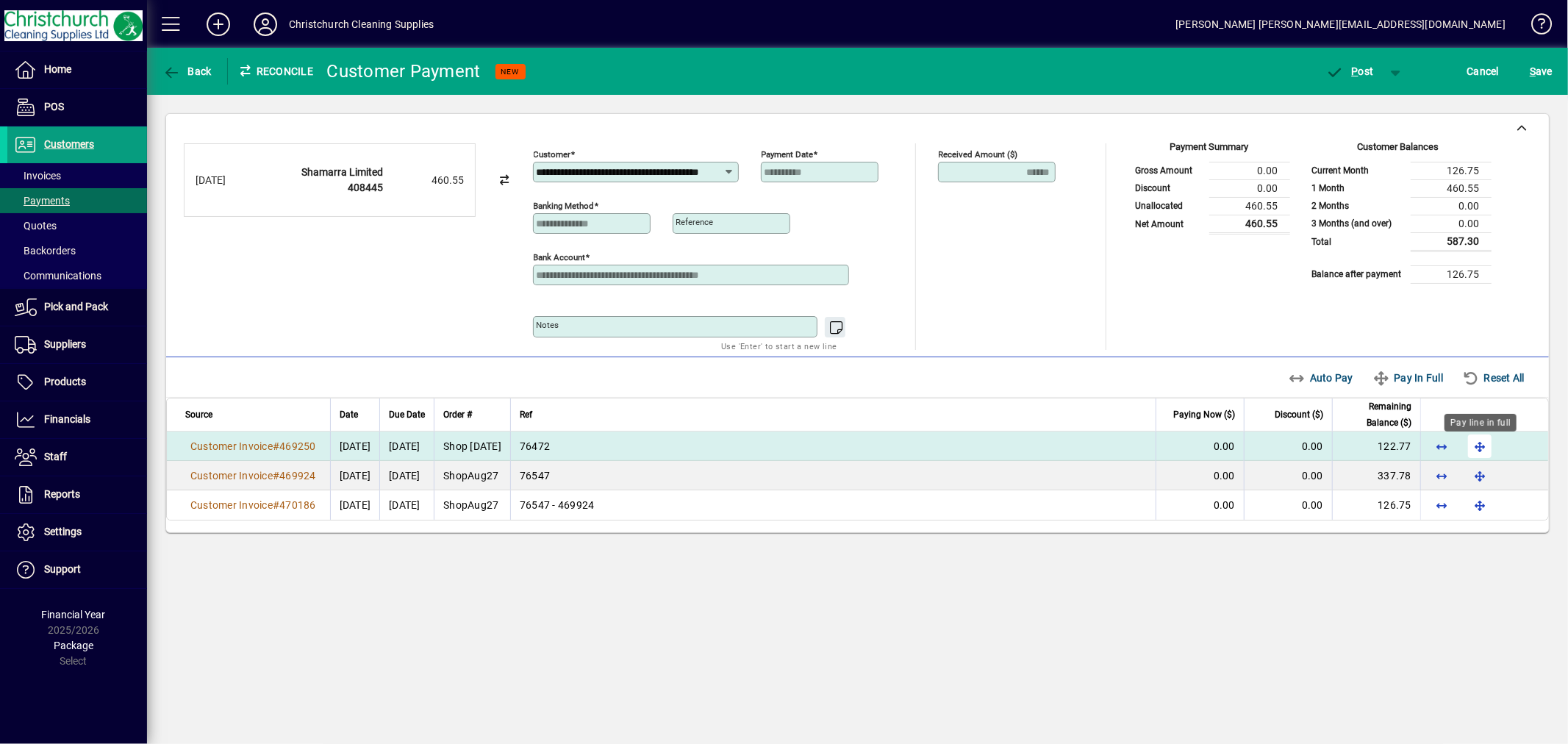
click at [1473, 444] on span "button" at bounding box center [1480, 446] width 35 height 35
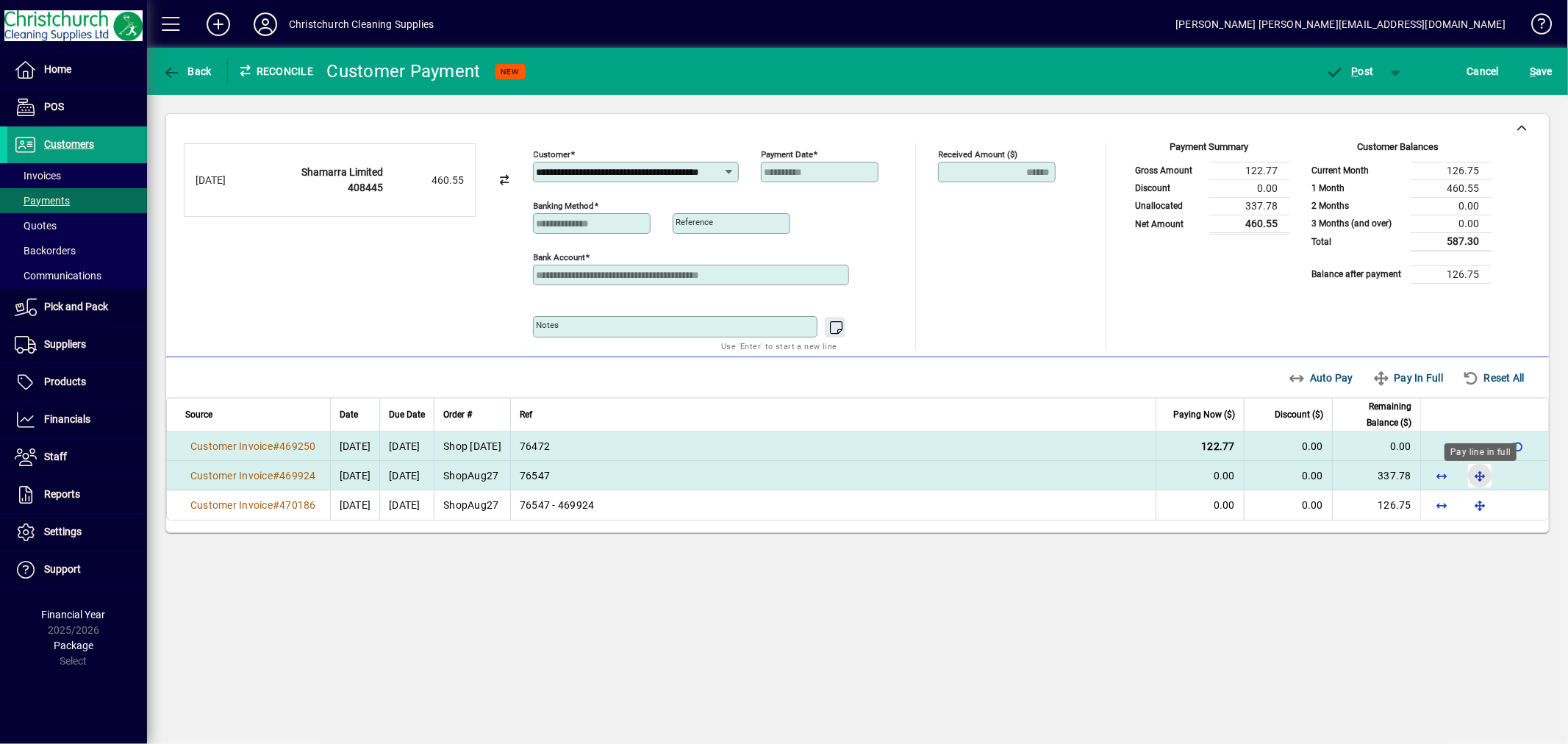
click at [1480, 474] on span "button" at bounding box center [1480, 476] width 35 height 35
click at [1361, 69] on span "P ost" at bounding box center [1350, 72] width 48 height 12
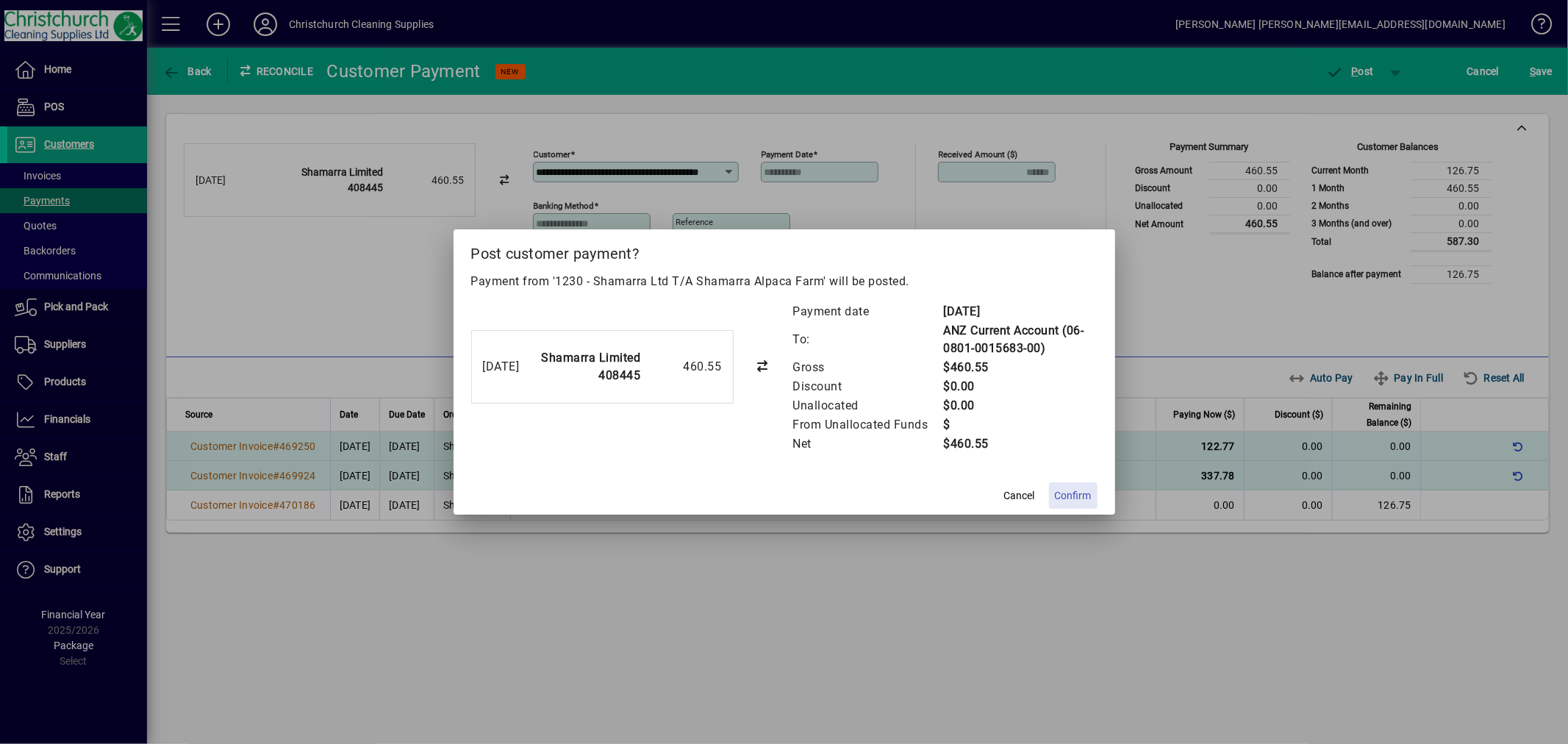
click at [1086, 494] on span "Confirm" at bounding box center [1073, 496] width 37 height 16
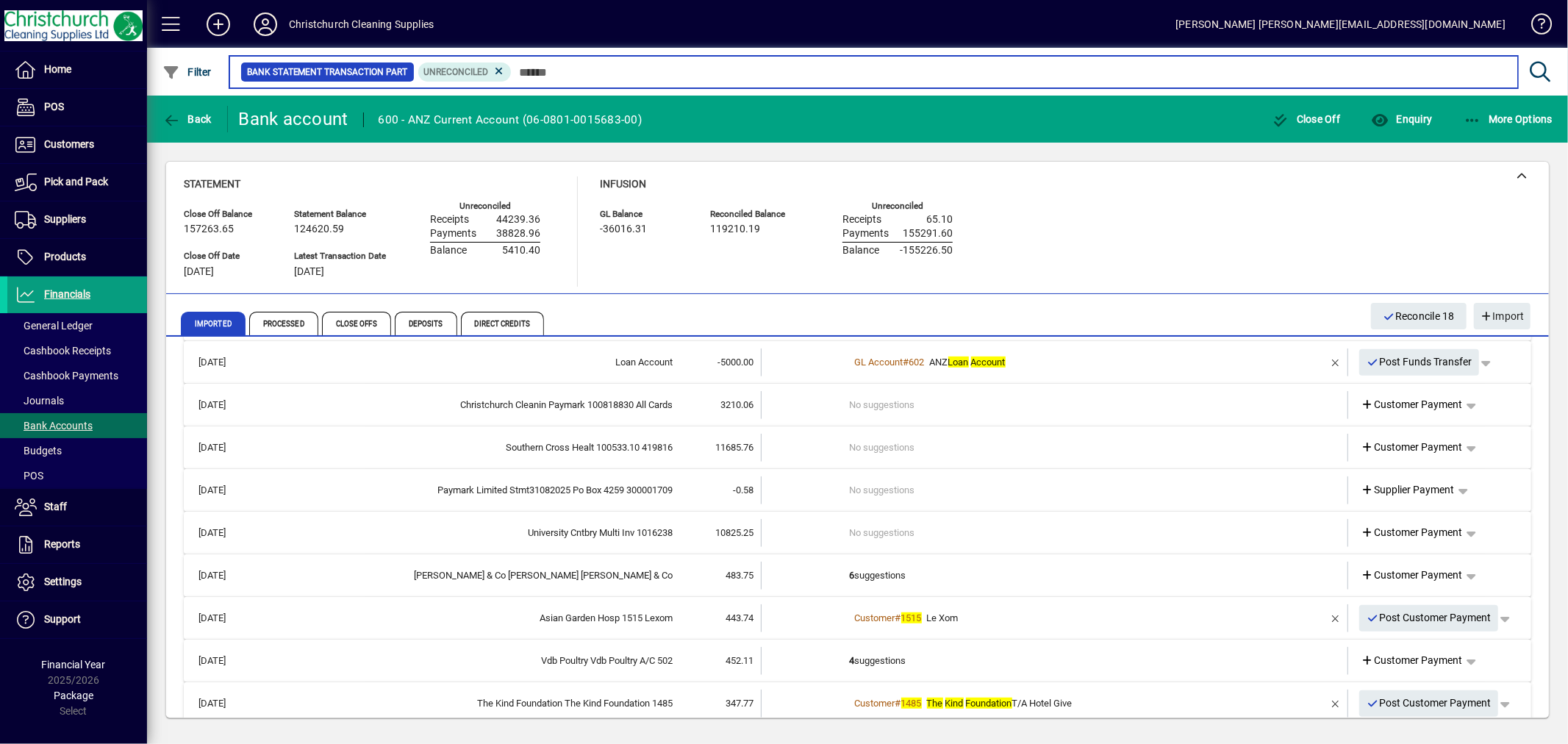
scroll to position [898, 0]
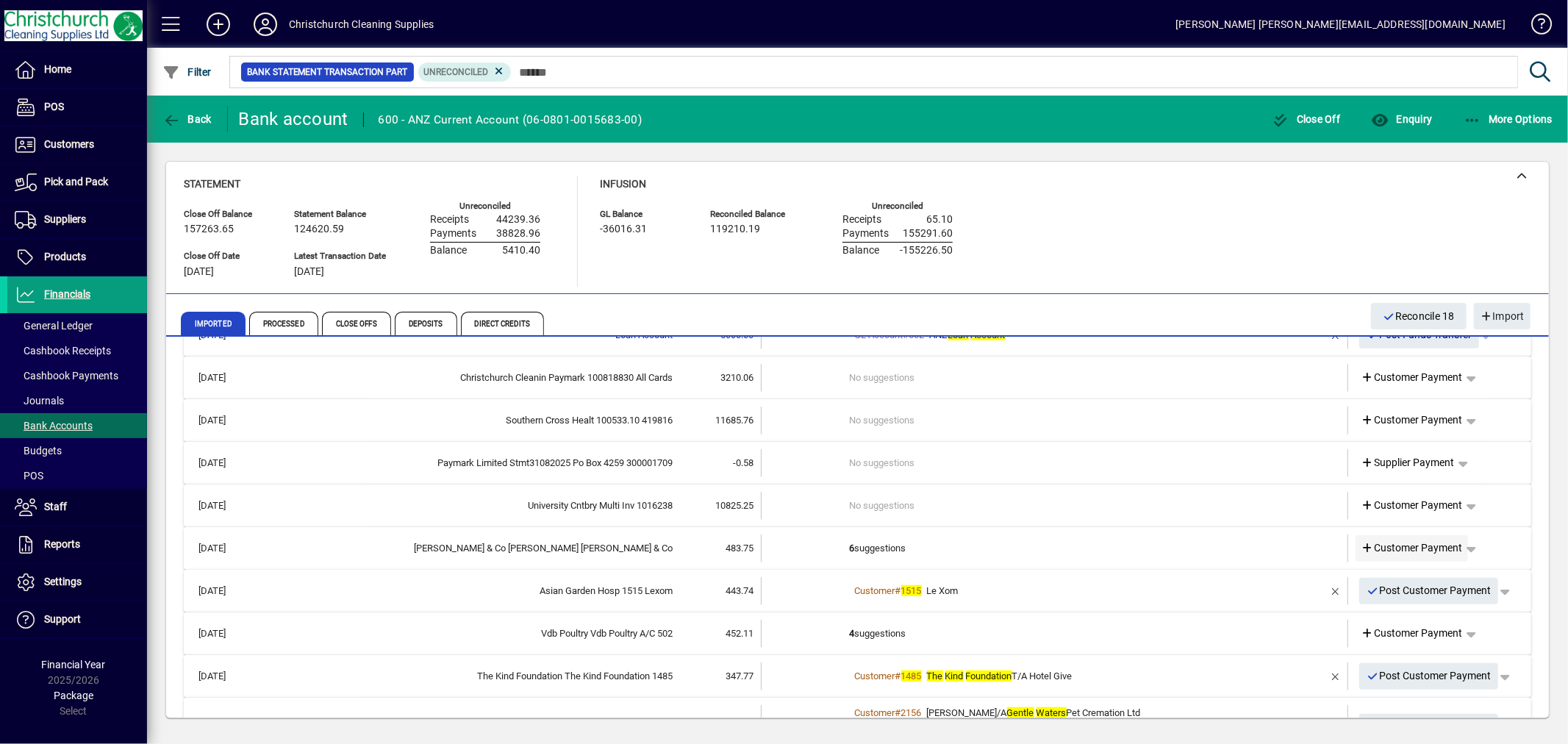
click at [1442, 547] on span "Customer Payment" at bounding box center [1411, 548] width 101 height 16
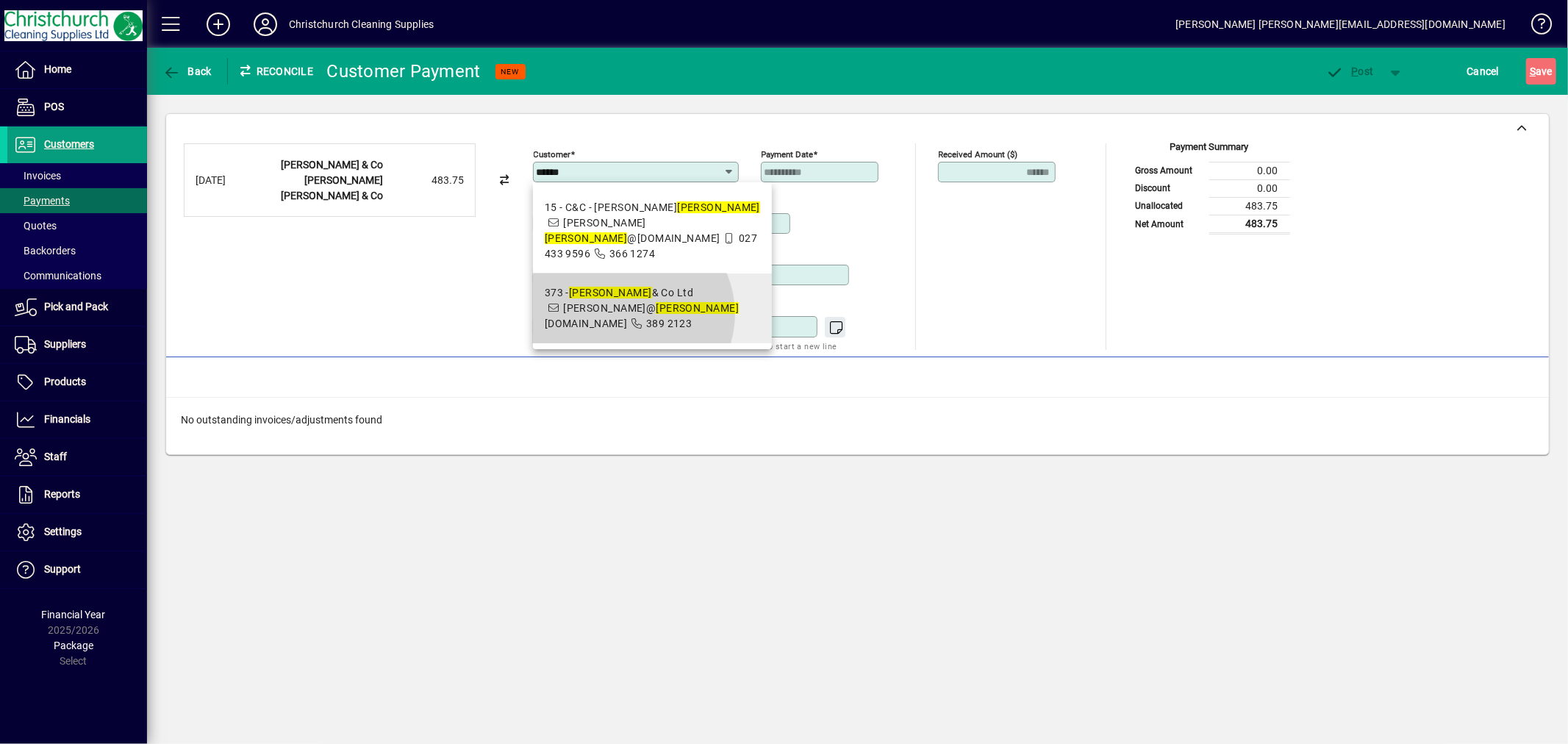
click at [630, 330] on span "373 - Aitken & Co Ltd kelly@ aitken s.co.nz 389 2123" at bounding box center [653, 308] width 216 height 47
type input "**********"
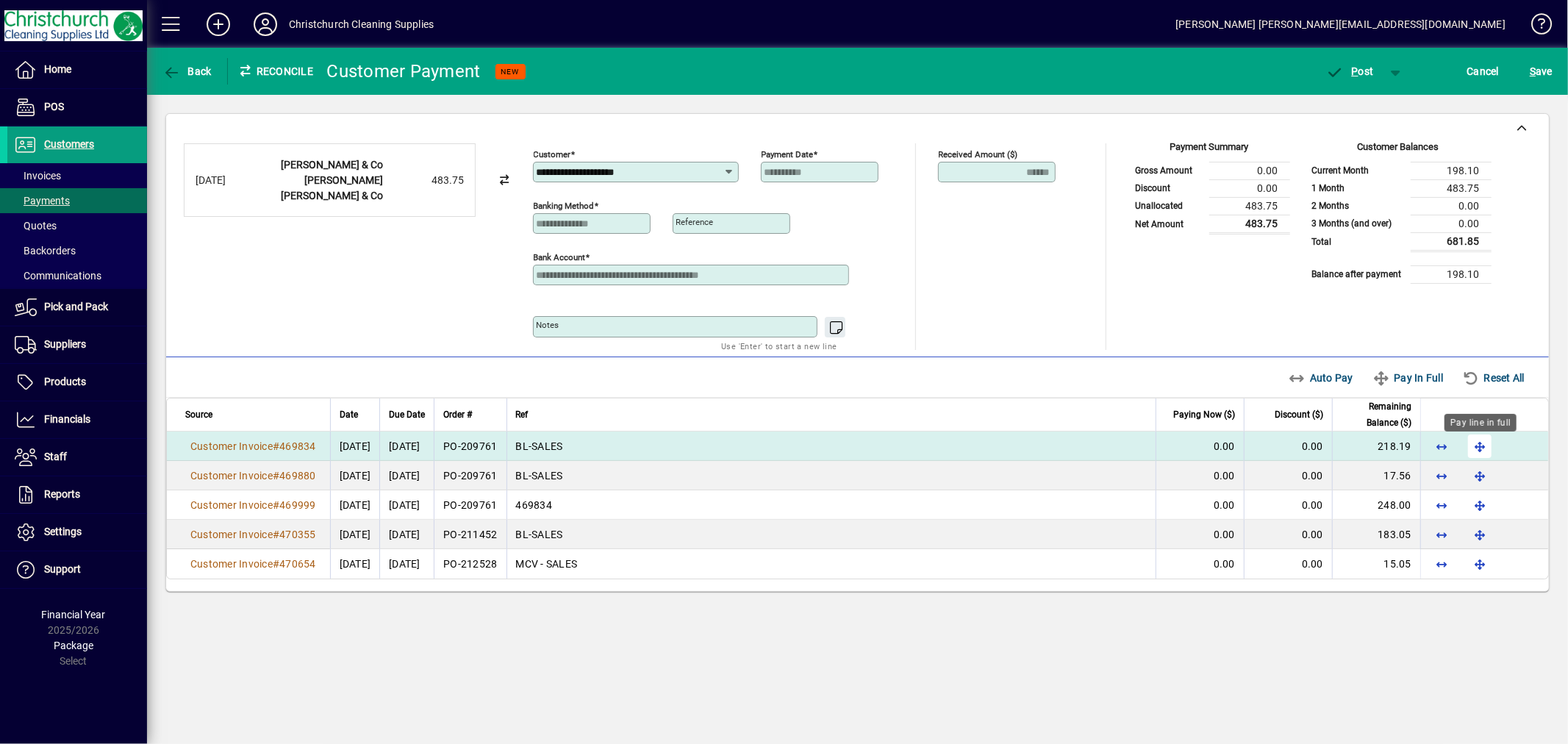
click at [1473, 448] on span "button" at bounding box center [1480, 446] width 35 height 35
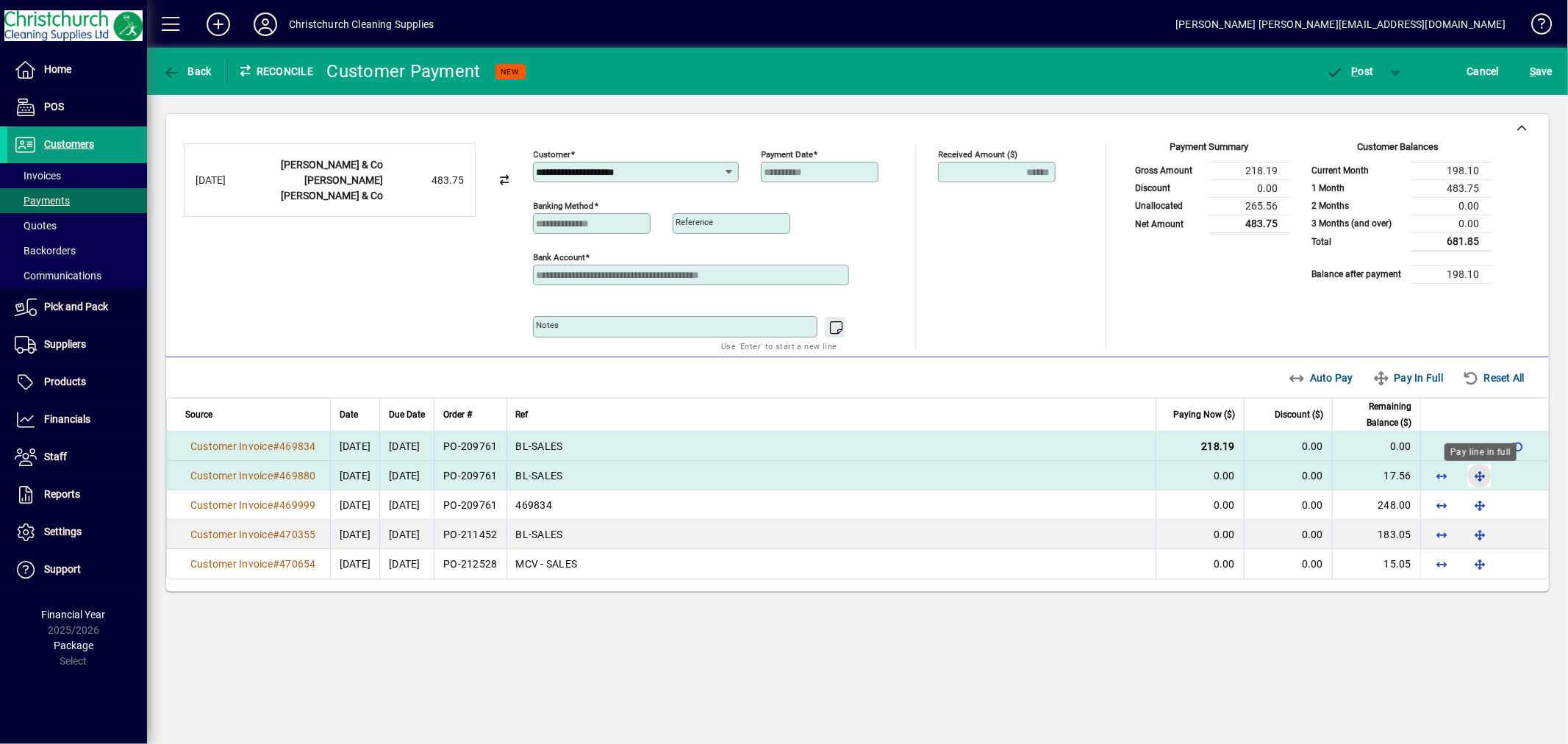
click at [1474, 474] on span "button" at bounding box center [1480, 476] width 35 height 35
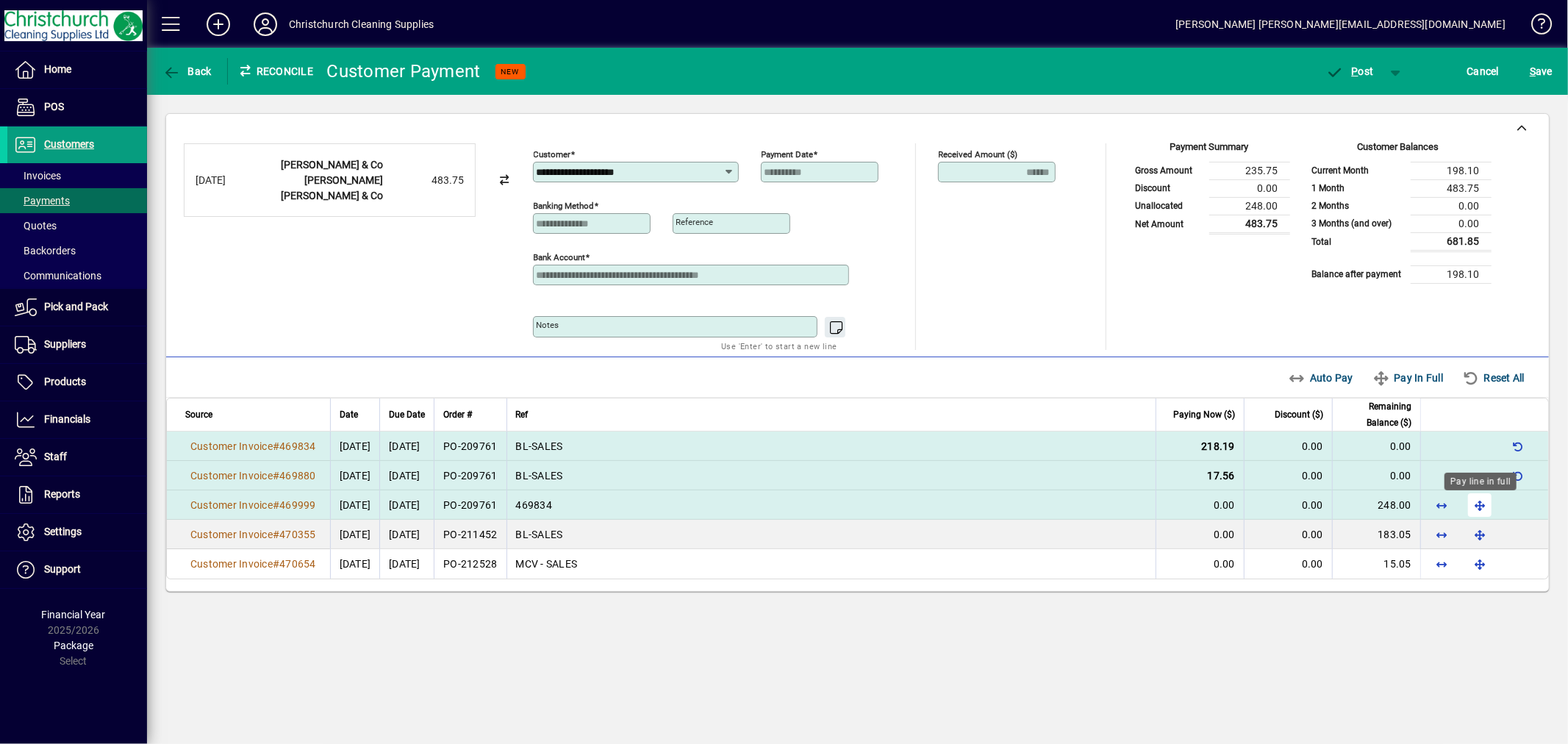
click at [1475, 499] on span "button" at bounding box center [1480, 505] width 35 height 35
click at [1353, 68] on span "P" at bounding box center [1355, 72] width 7 height 12
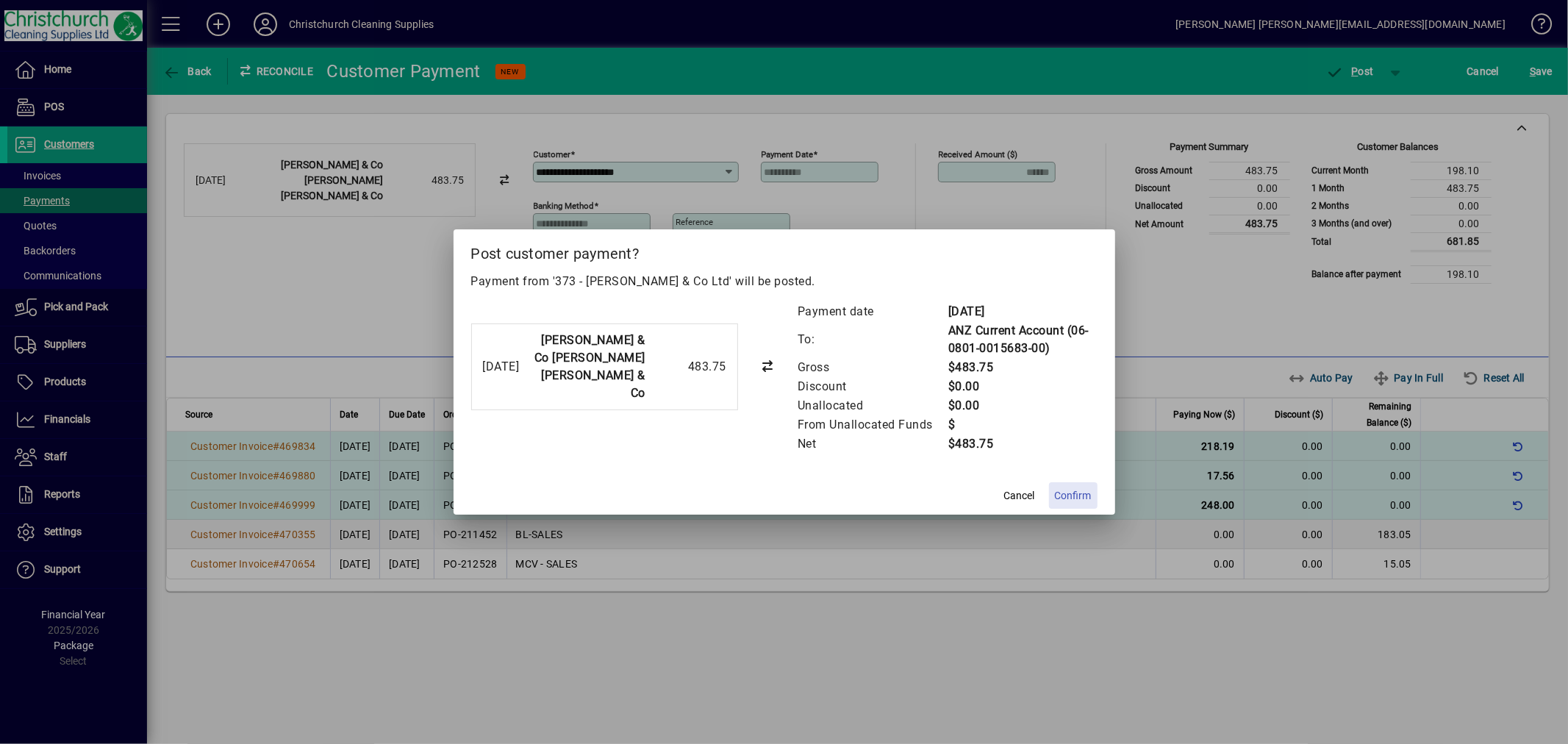
click at [1077, 497] on span "Confirm" at bounding box center [1073, 496] width 37 height 16
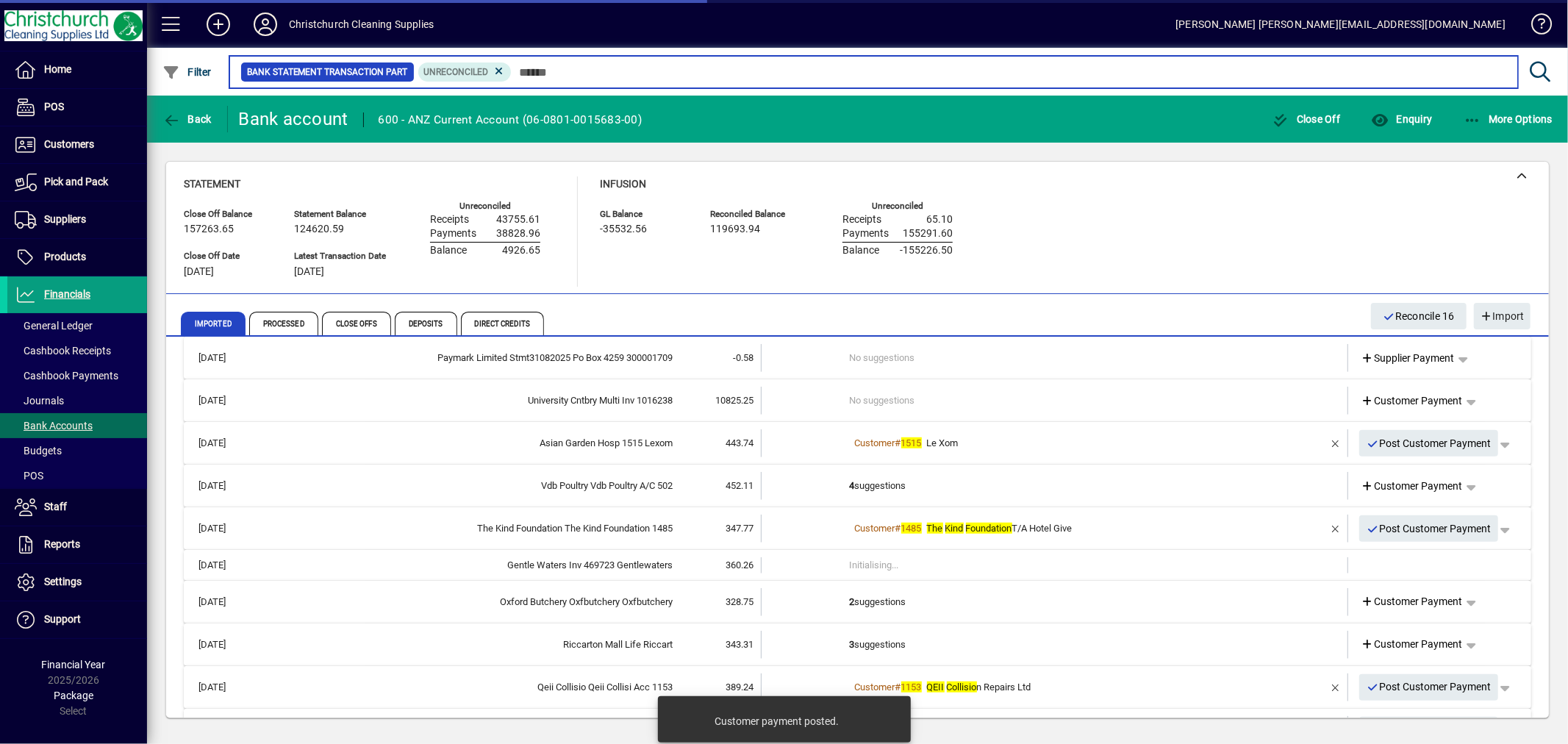
scroll to position [1004, 0]
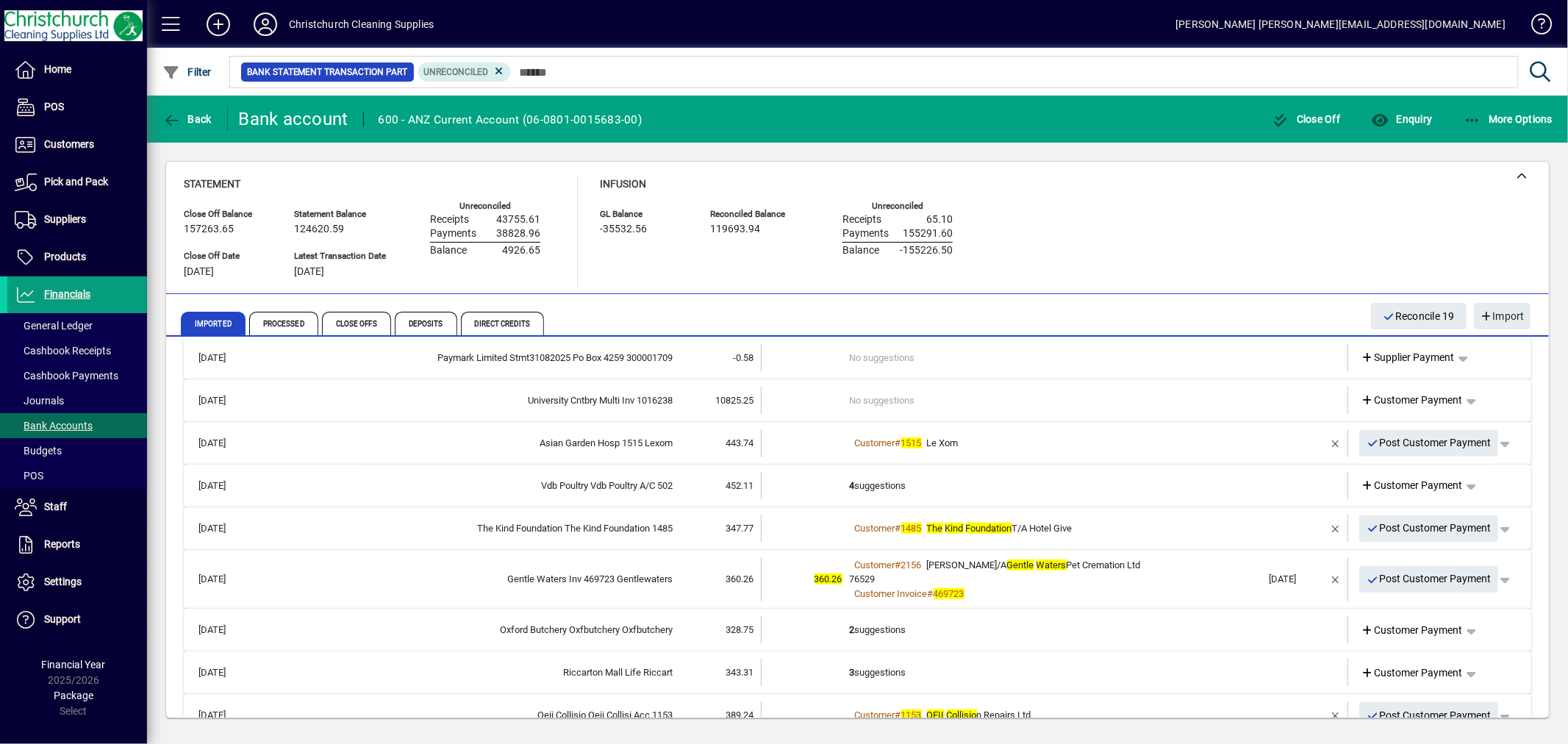
click at [880, 626] on td "2 suggestions" at bounding box center [1056, 630] width 412 height 28
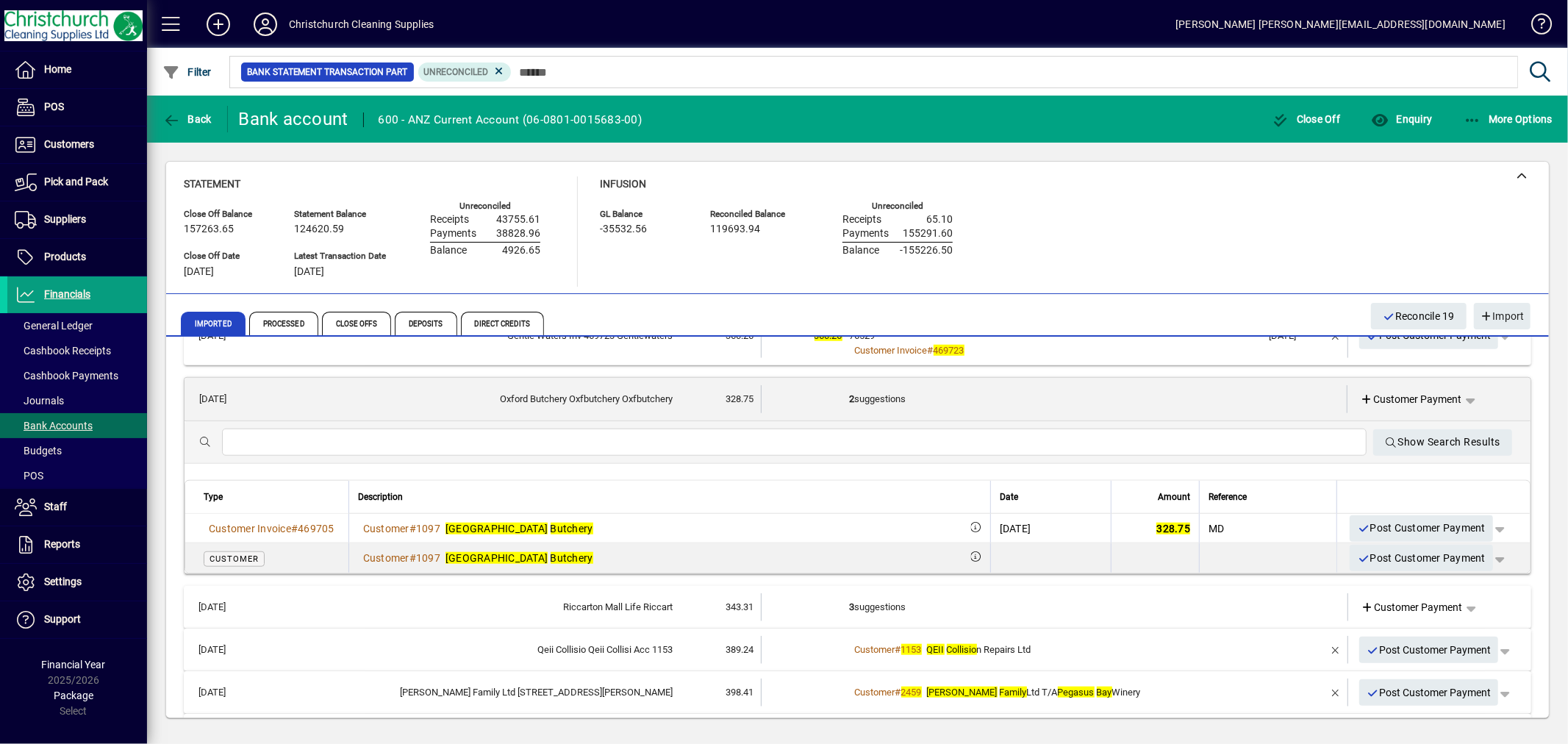
scroll to position [1249, 0]
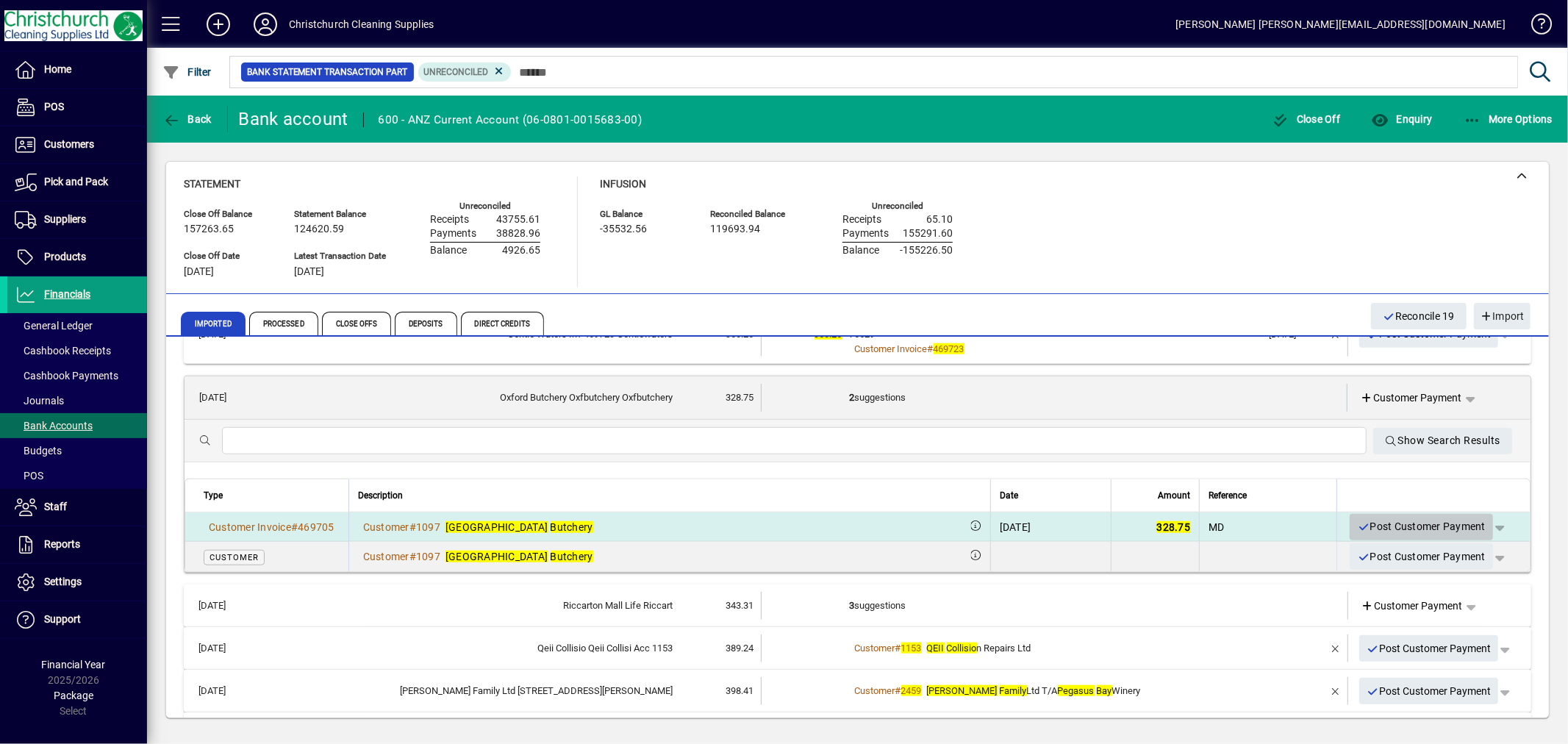
click at [1369, 525] on span "Post Customer Payment" at bounding box center [1422, 527] width 129 height 24
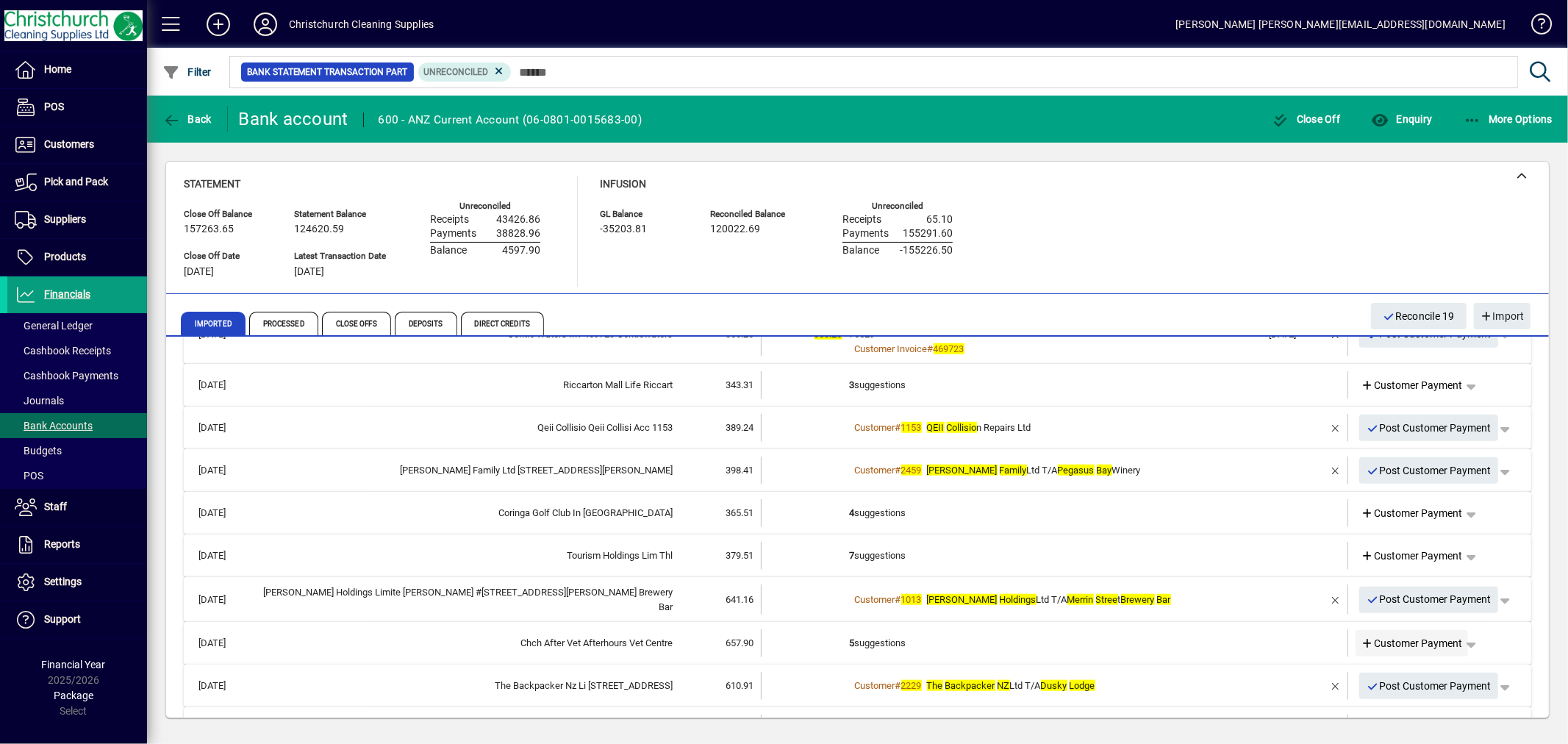
click at [1443, 636] on span "Customer Payment" at bounding box center [1411, 644] width 101 height 16
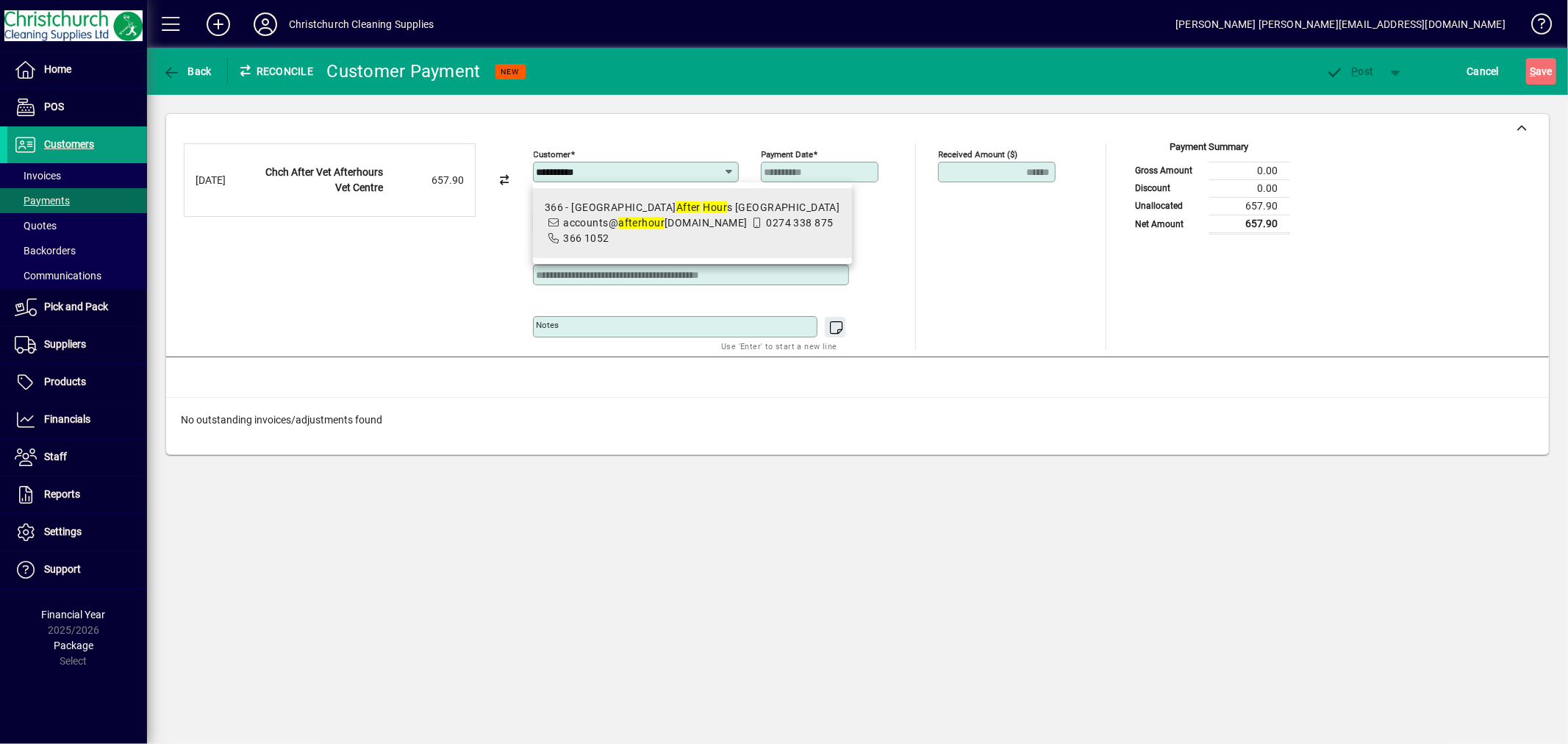
click at [609, 237] on span "366 1052" at bounding box center [586, 239] width 47 height 12
type input "**********"
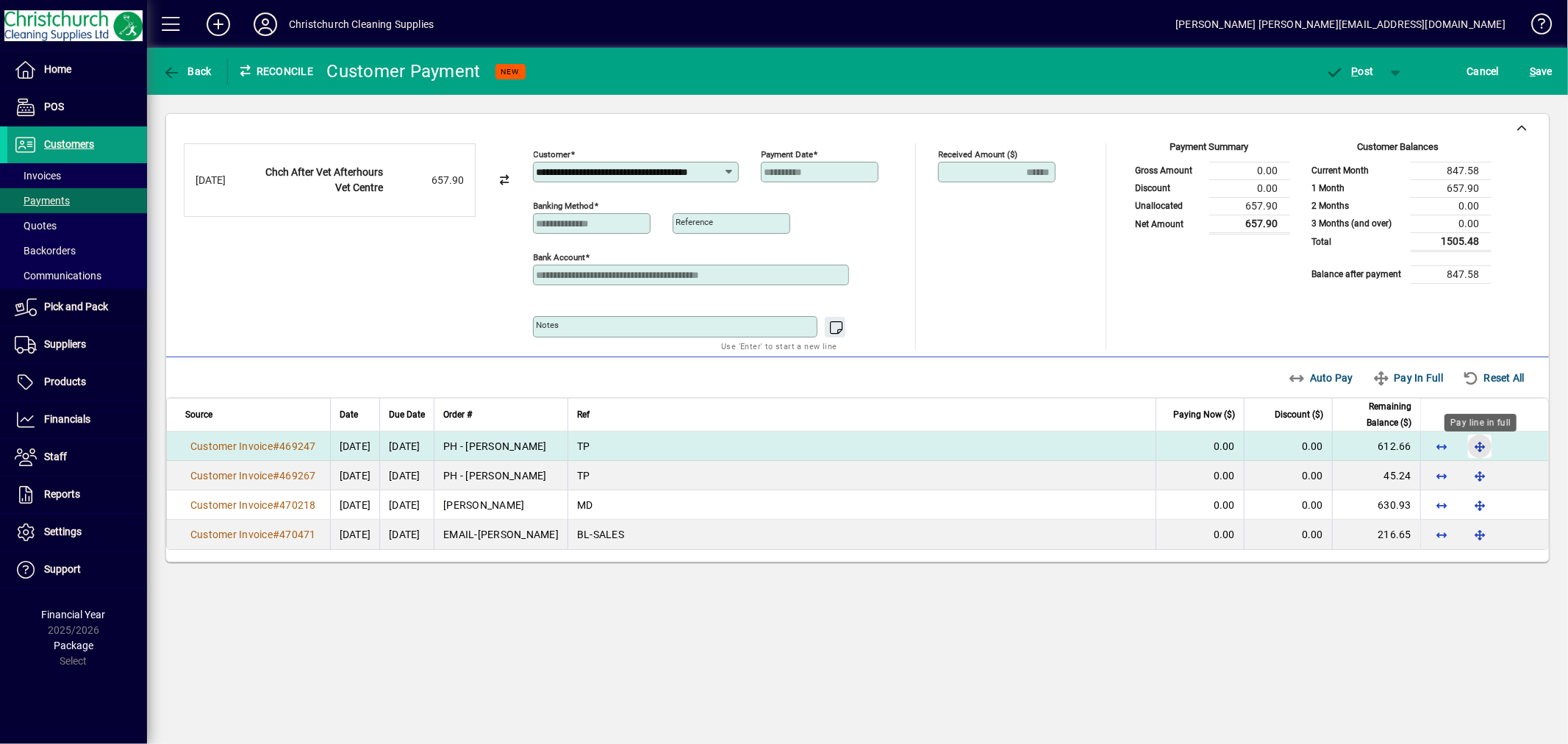
click at [1478, 446] on span "button" at bounding box center [1480, 446] width 35 height 35
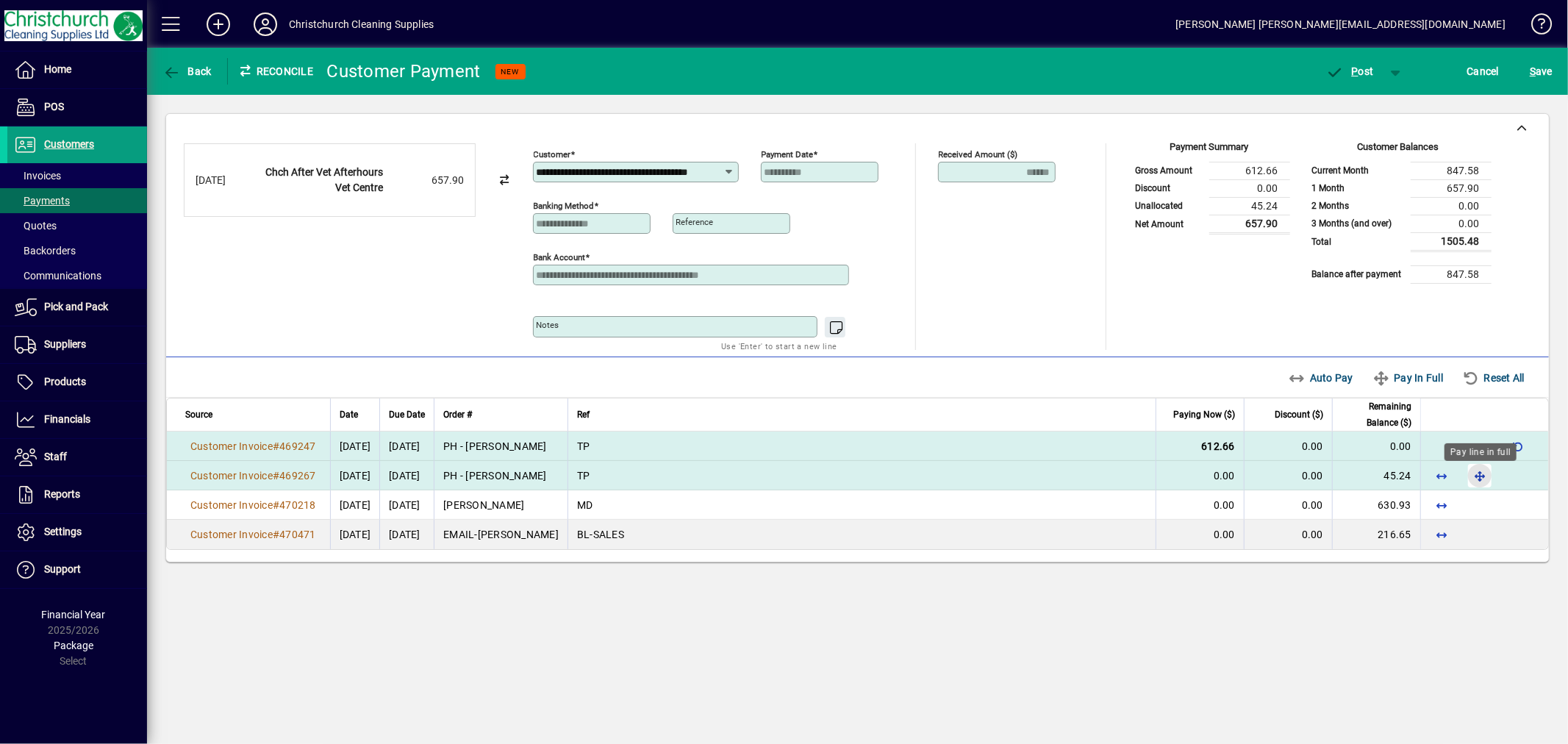
click at [1476, 479] on span "button" at bounding box center [1480, 476] width 35 height 35
click at [1359, 66] on span "P ost" at bounding box center [1350, 72] width 48 height 12
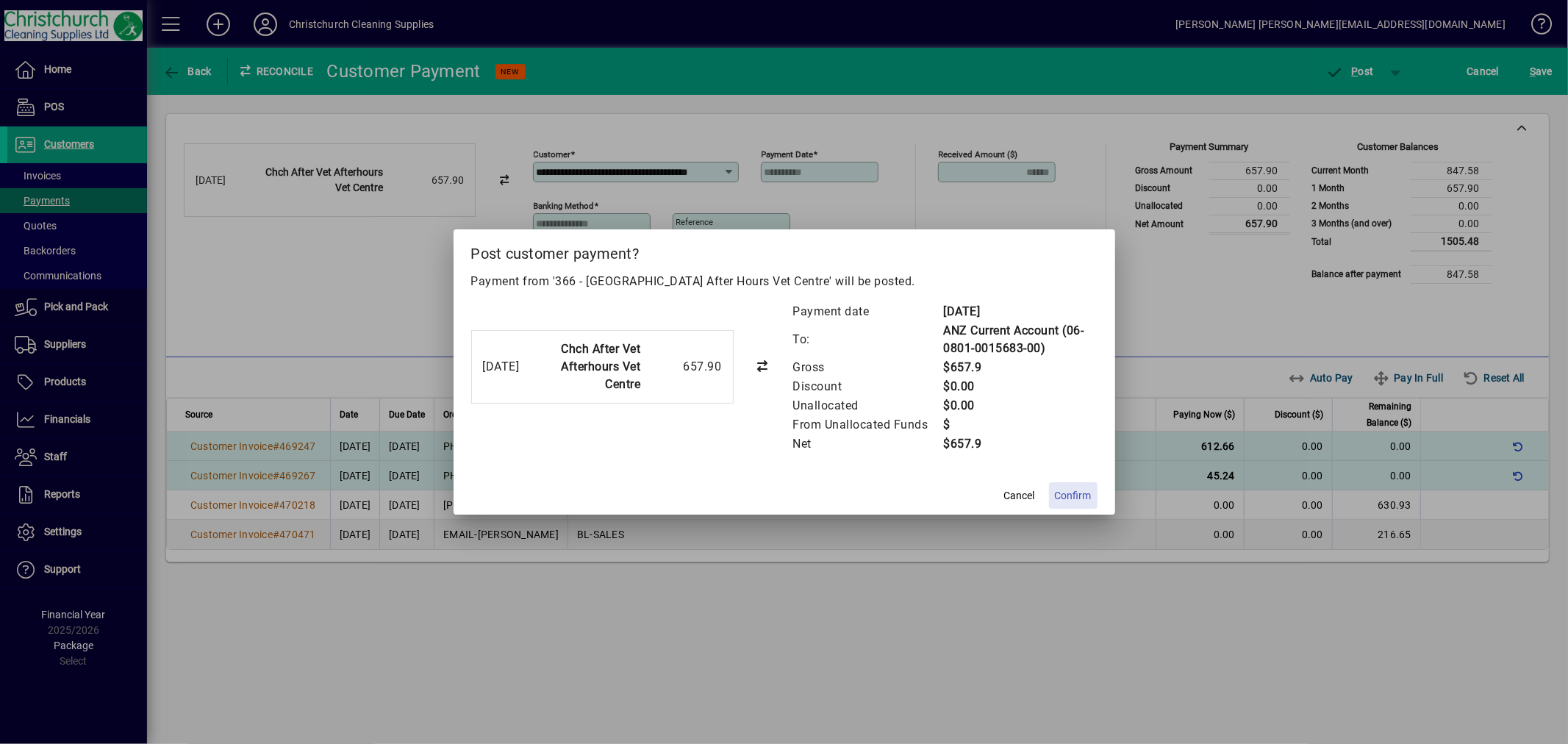
click at [1064, 494] on span "Confirm" at bounding box center [1073, 496] width 37 height 16
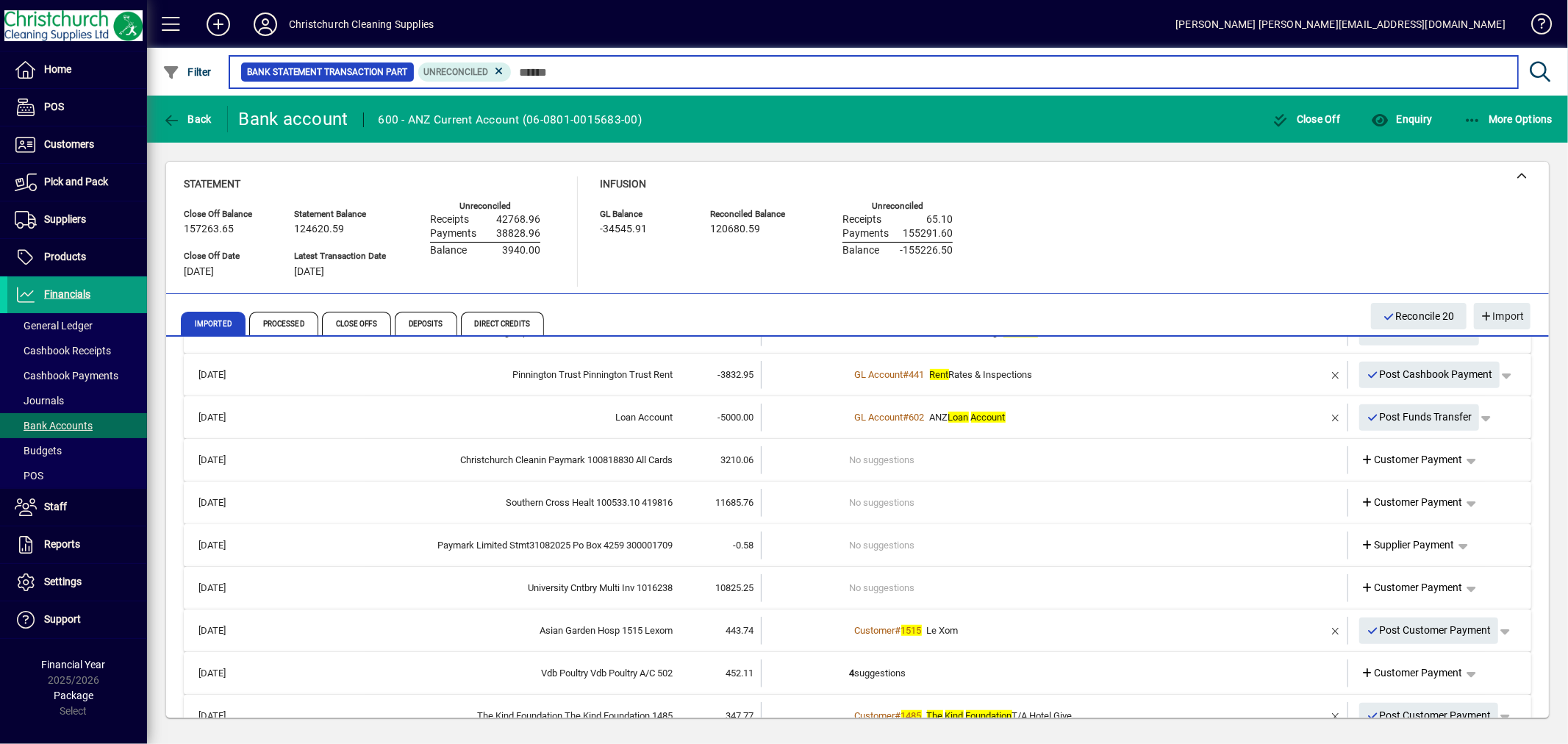
scroll to position [817, 0]
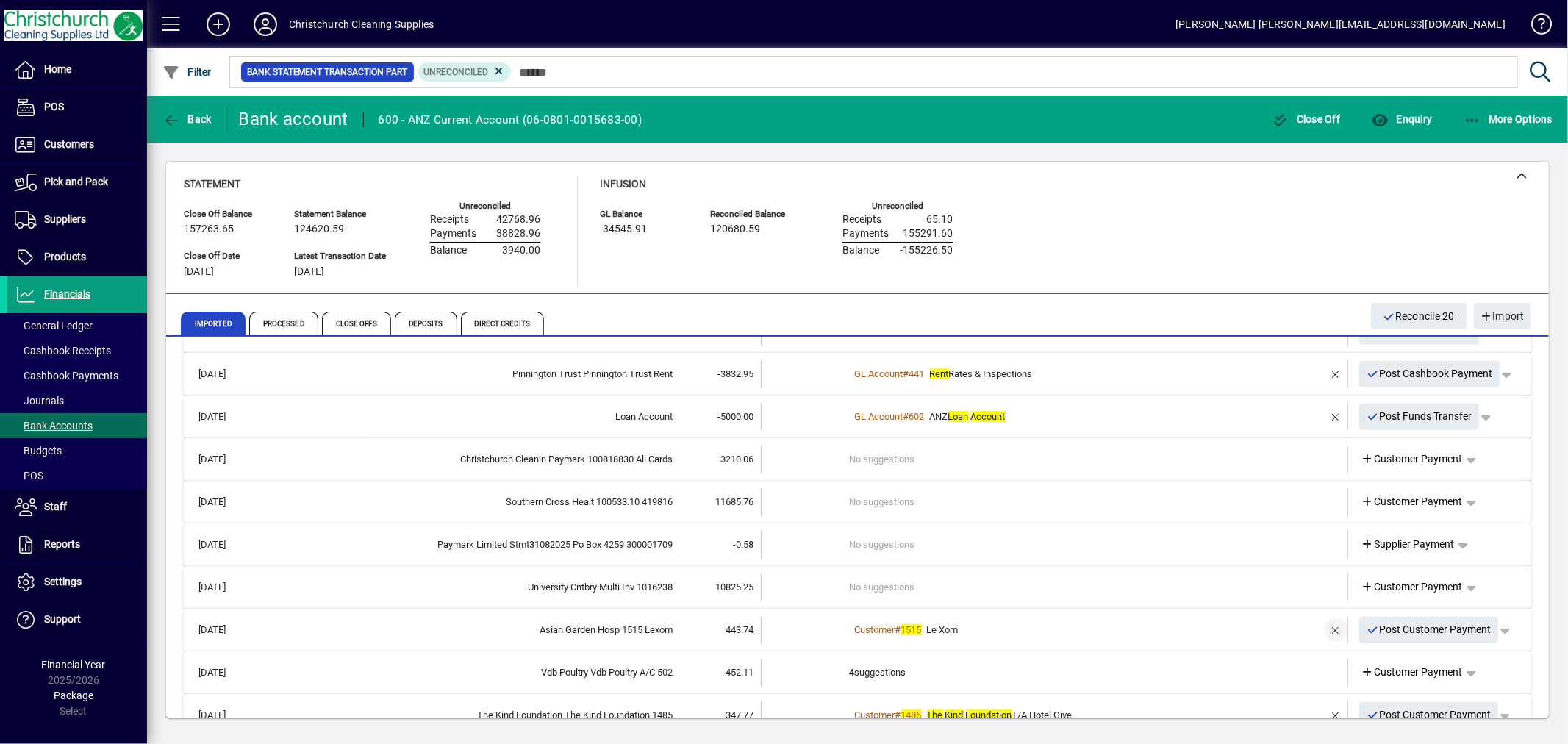
click at [1321, 629] on span "button" at bounding box center [1336, 630] width 35 height 35
click at [900, 627] on td "4 suggestions" at bounding box center [1056, 630] width 412 height 28
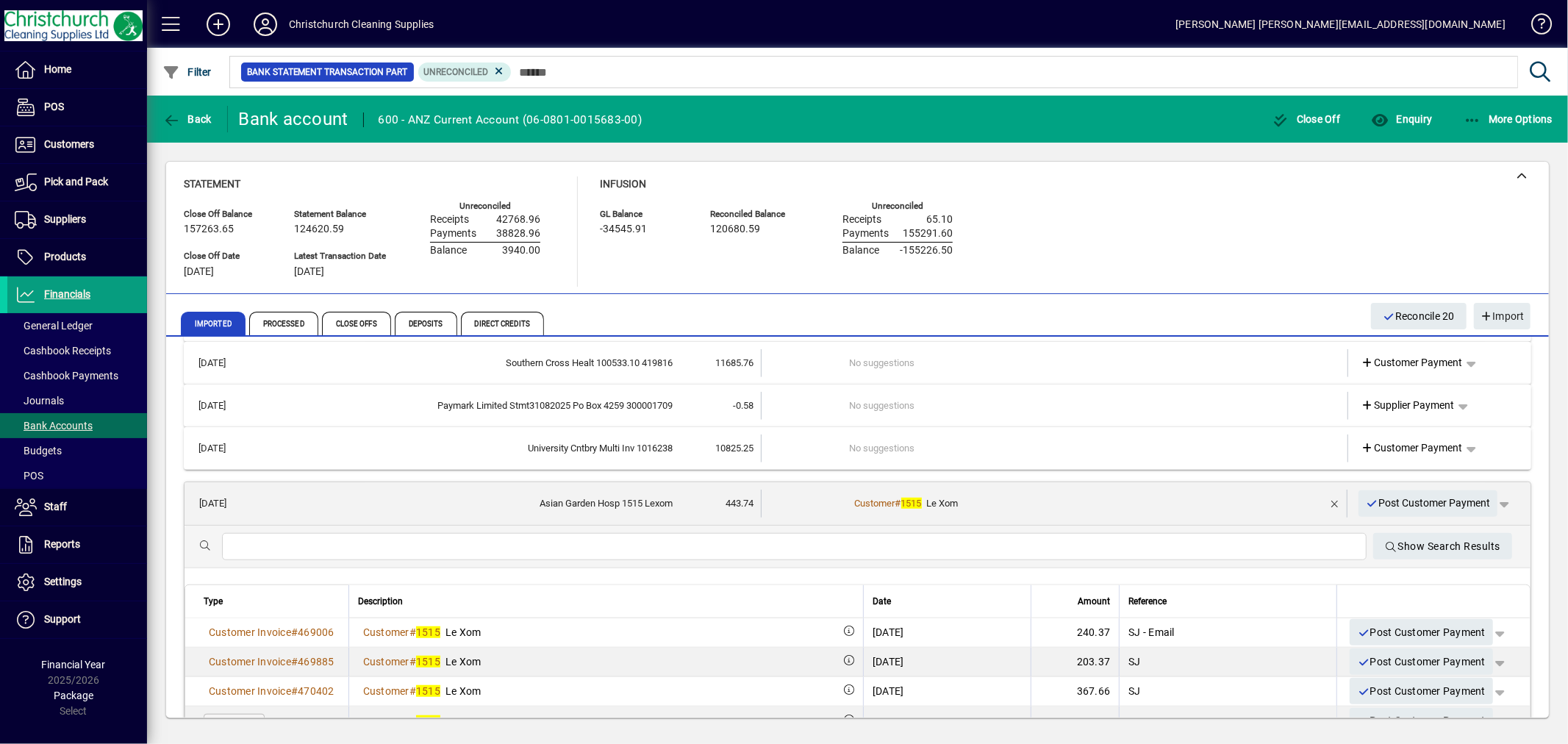
scroll to position [980, 0]
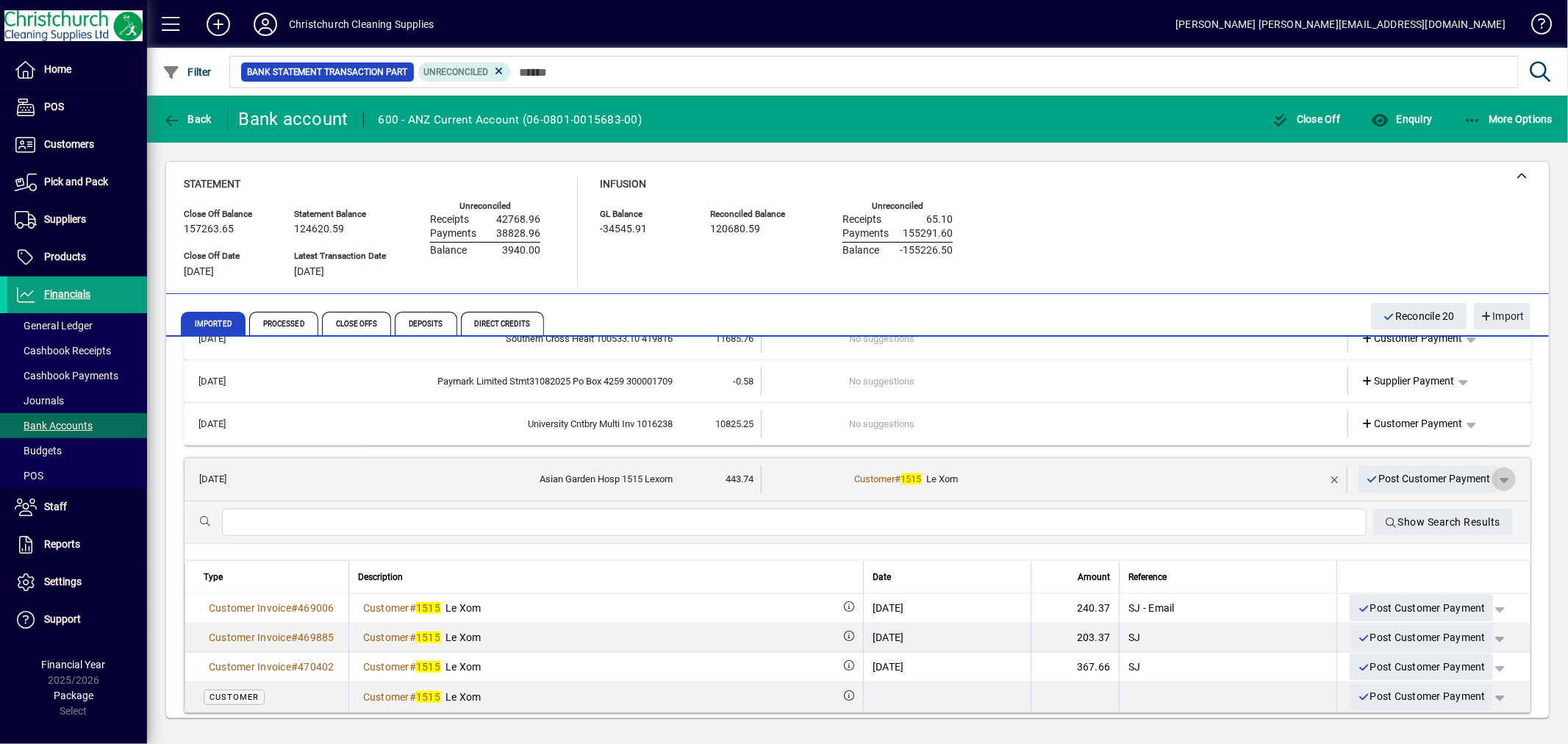
click at [1499, 475] on span "button" at bounding box center [1504, 479] width 35 height 35
click at [1435, 513] on span "Customer Payment" at bounding box center [1446, 509] width 107 height 18
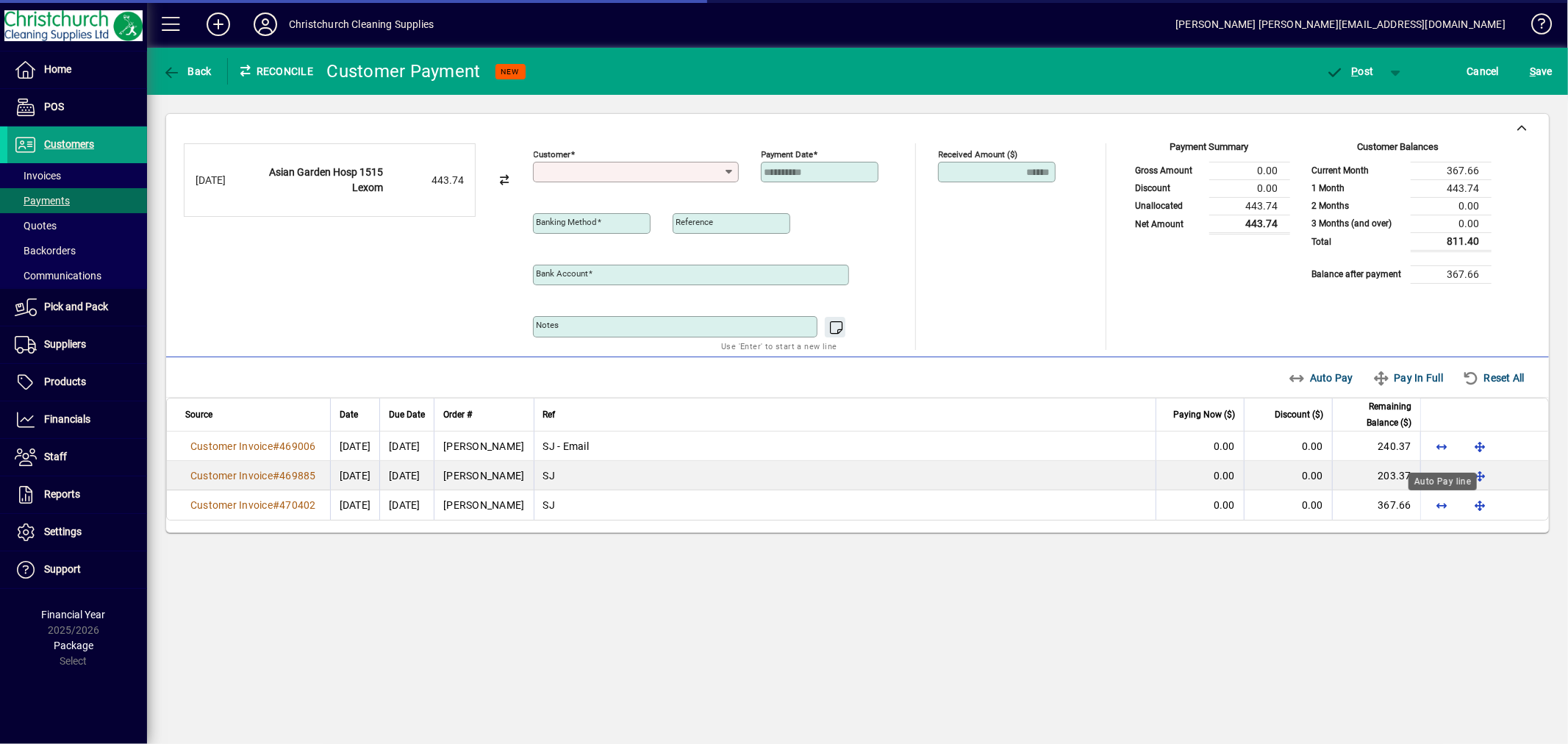
type input "**********"
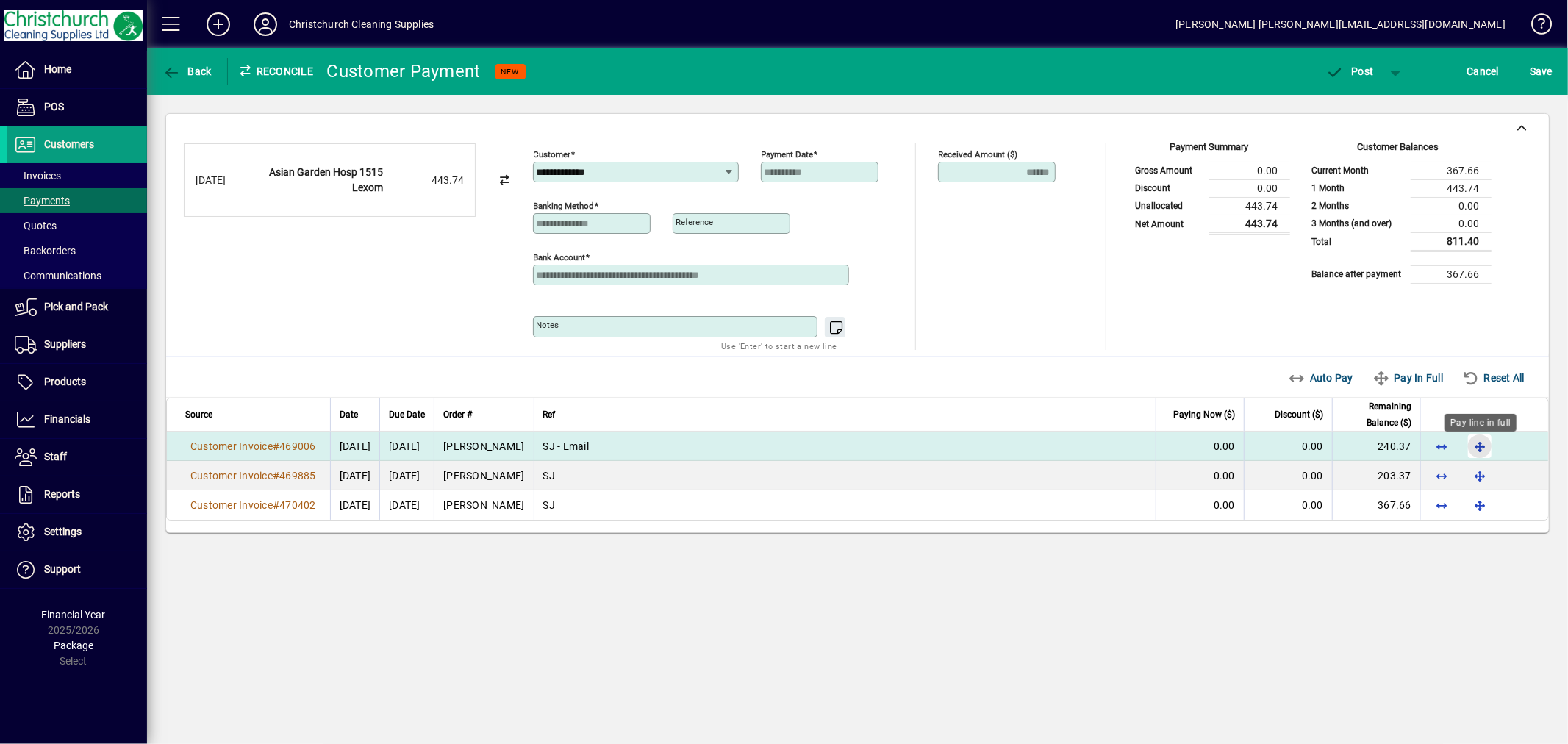
click at [1488, 450] on span "button" at bounding box center [1480, 446] width 35 height 35
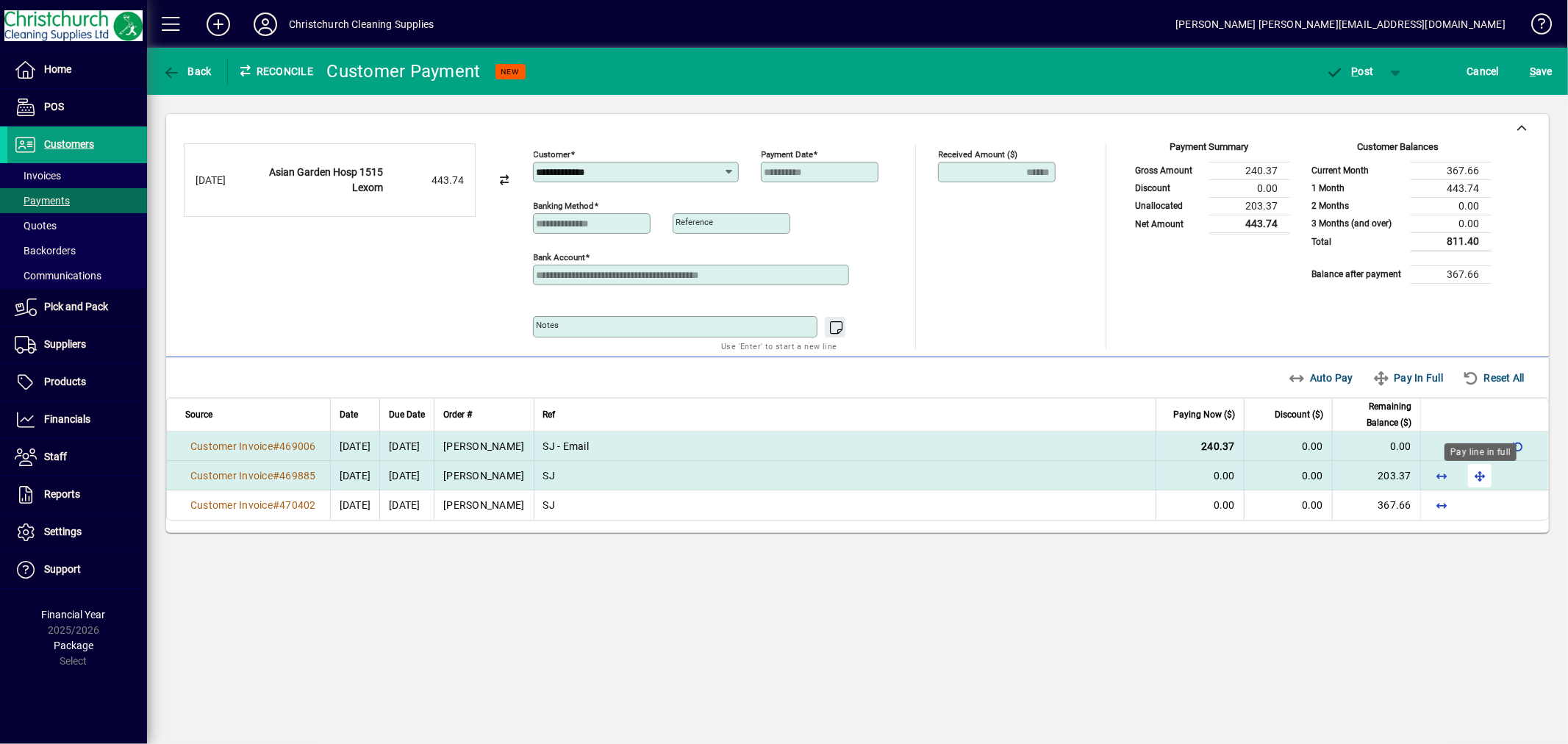
click at [1479, 473] on span "button" at bounding box center [1480, 476] width 35 height 35
click at [1359, 67] on span "P ost" at bounding box center [1350, 72] width 48 height 12
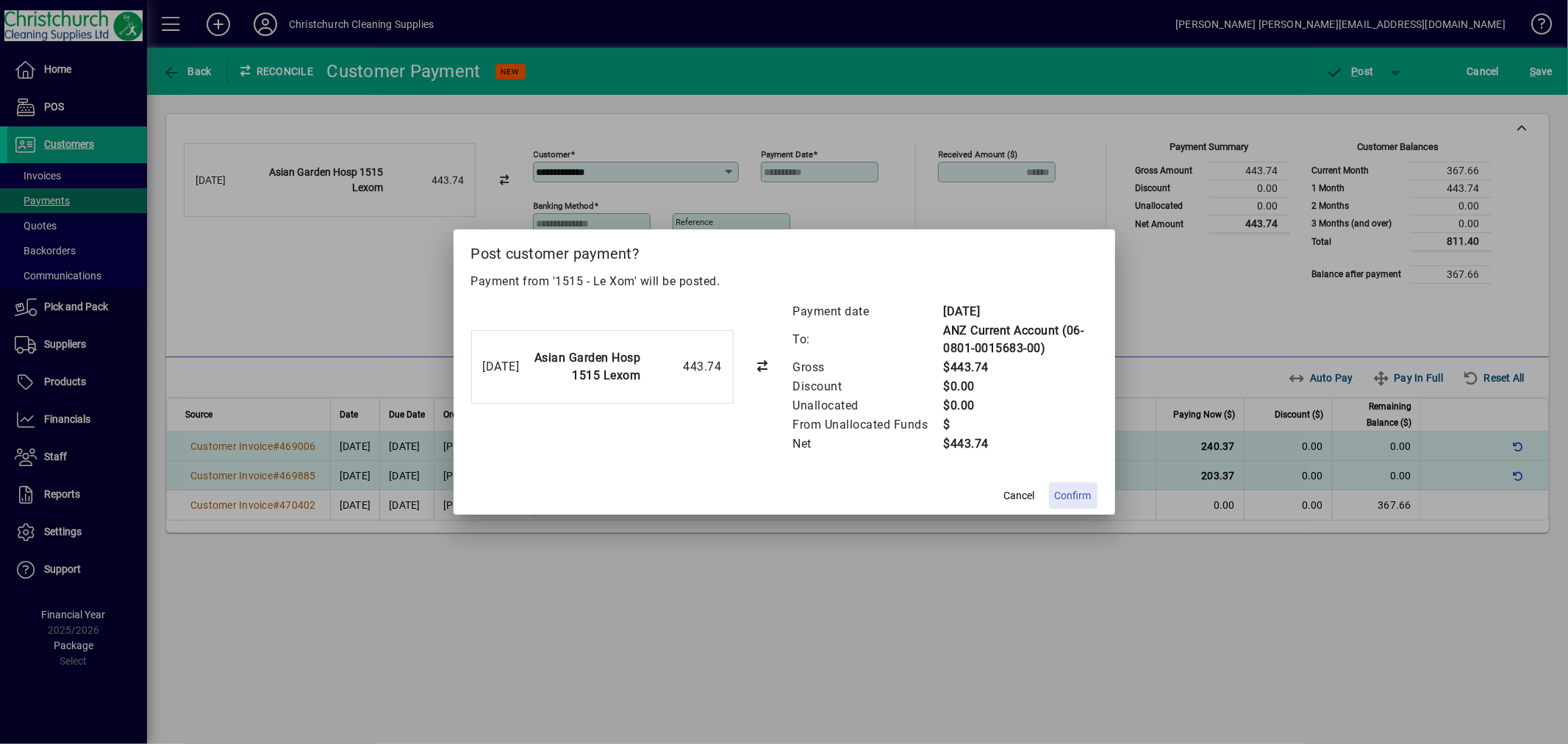
click at [1089, 489] on span "Confirm" at bounding box center [1073, 496] width 37 height 16
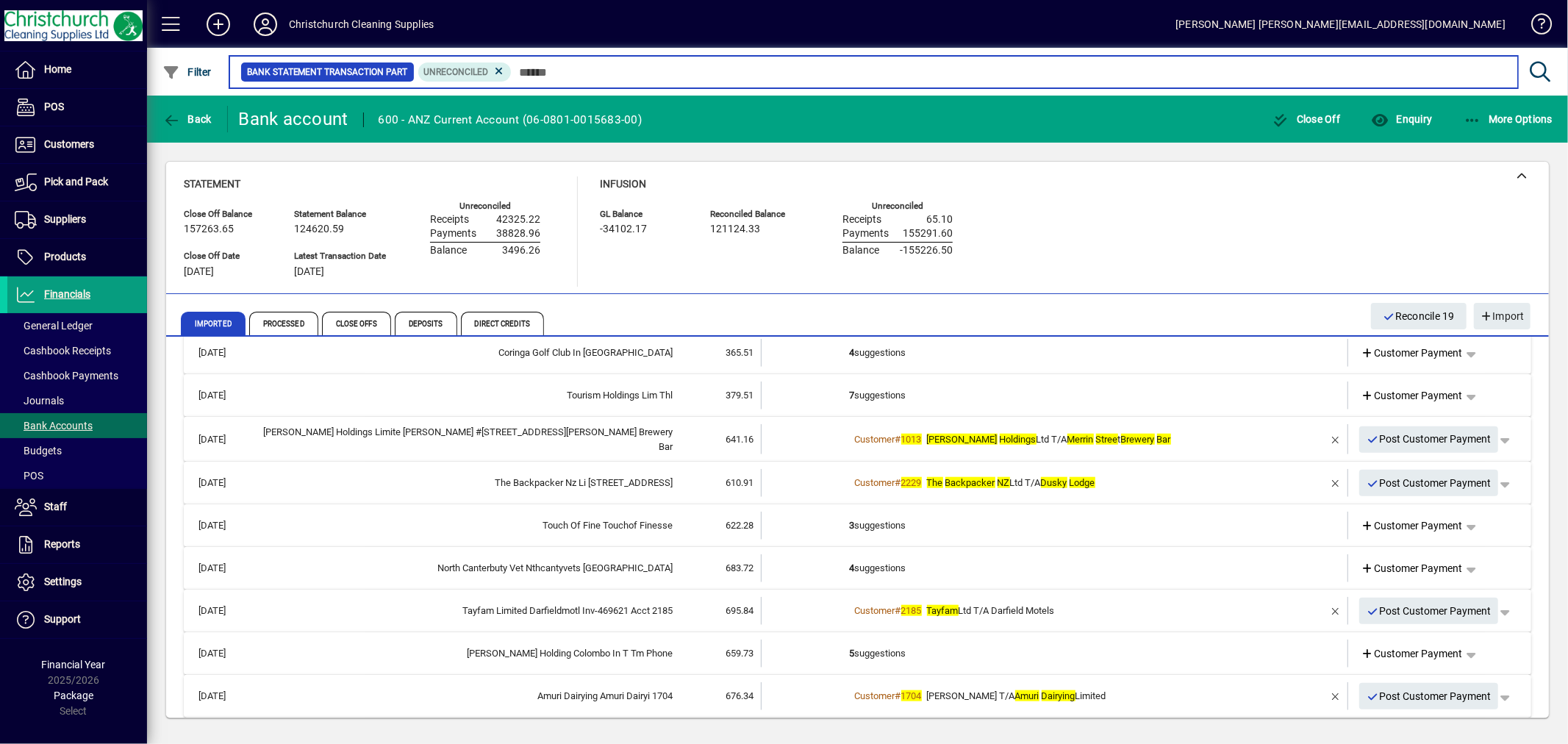
scroll to position [1388, 0]
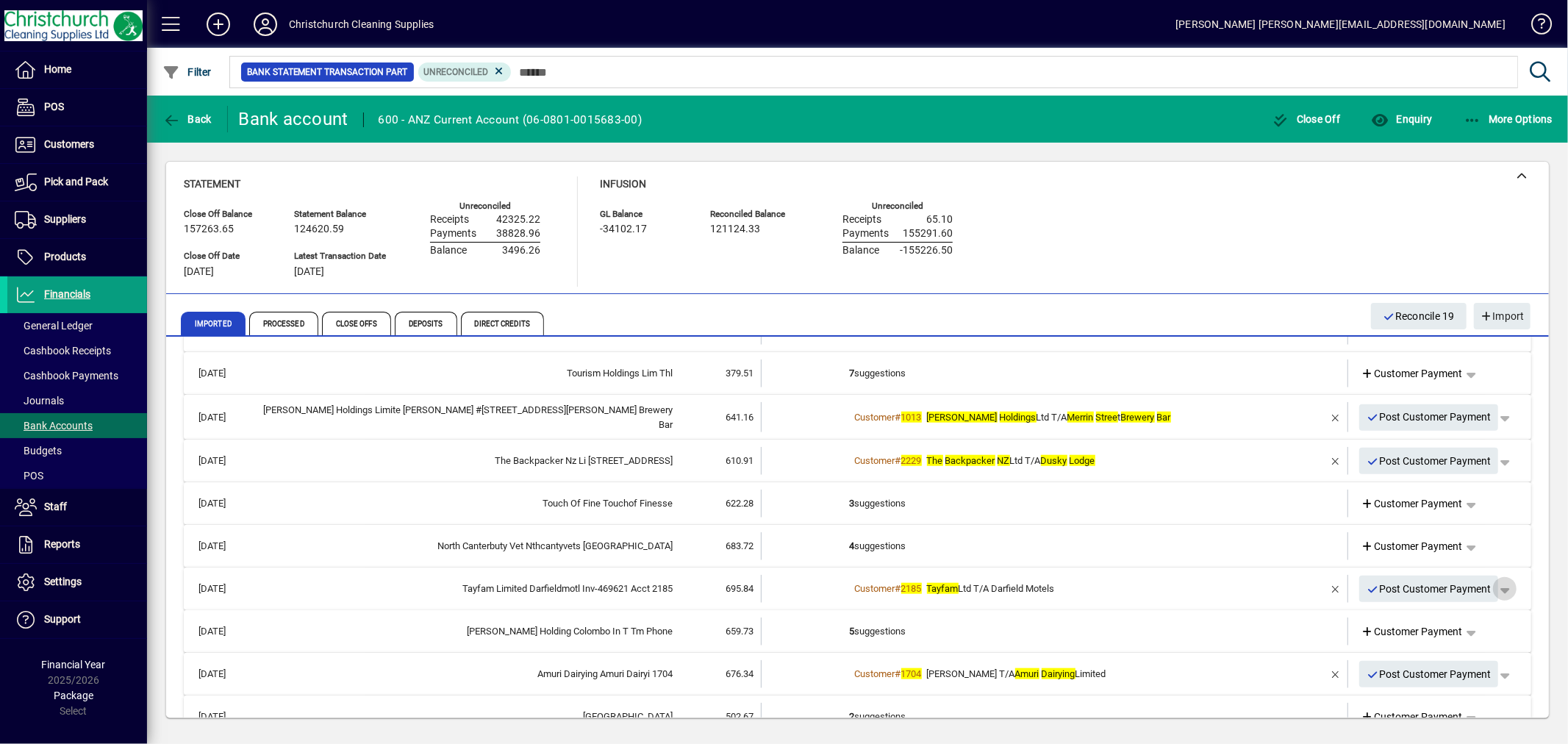
click at [1499, 582] on span "button" at bounding box center [1505, 589] width 35 height 35
click at [1445, 616] on span "Customer Payment" at bounding box center [1447, 615] width 107 height 18
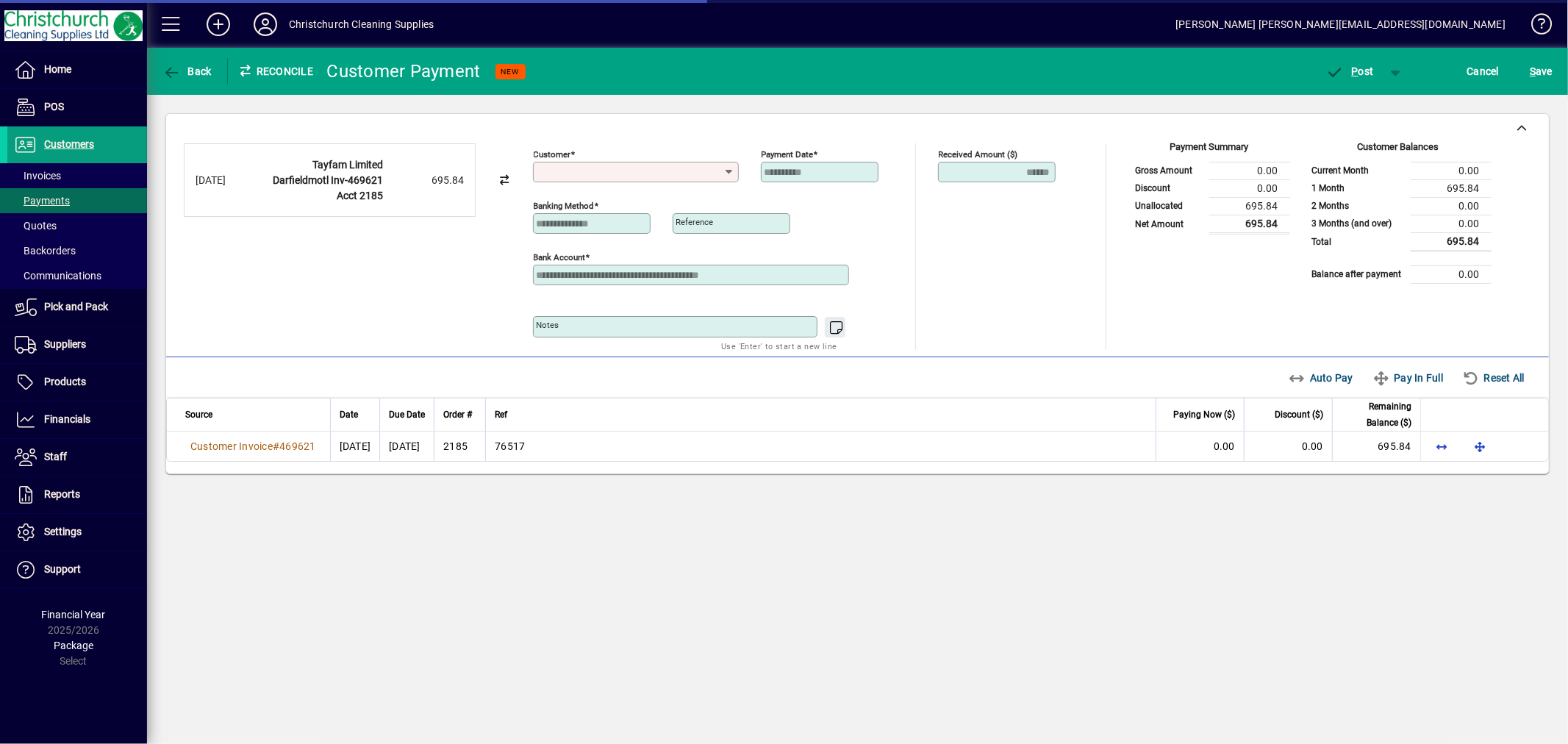
type input "**********"
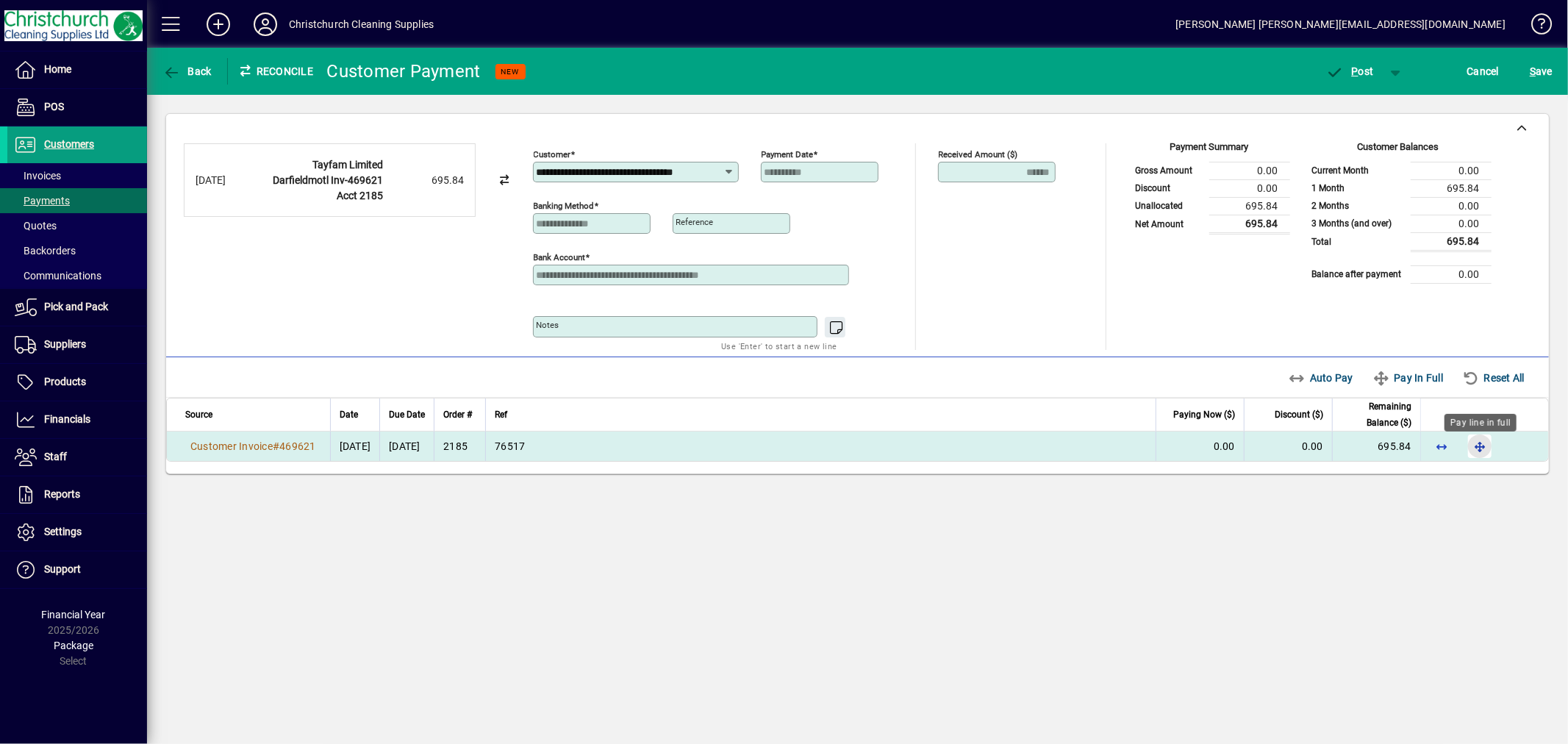
click at [1475, 457] on span "button" at bounding box center [1480, 446] width 35 height 35
click at [1372, 74] on span "P ost" at bounding box center [1350, 72] width 48 height 12
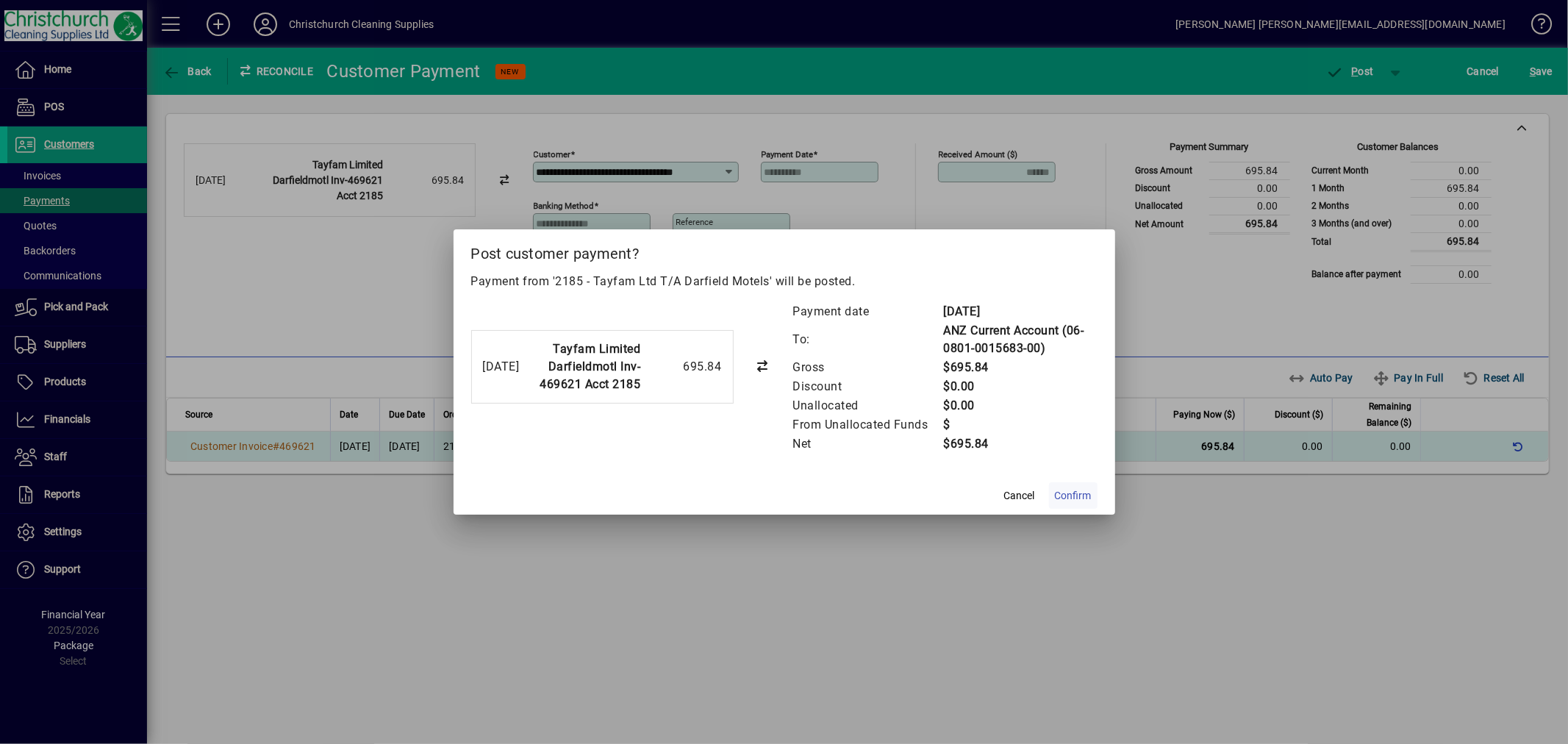
click at [1069, 496] on span "Confirm" at bounding box center [1073, 496] width 37 height 16
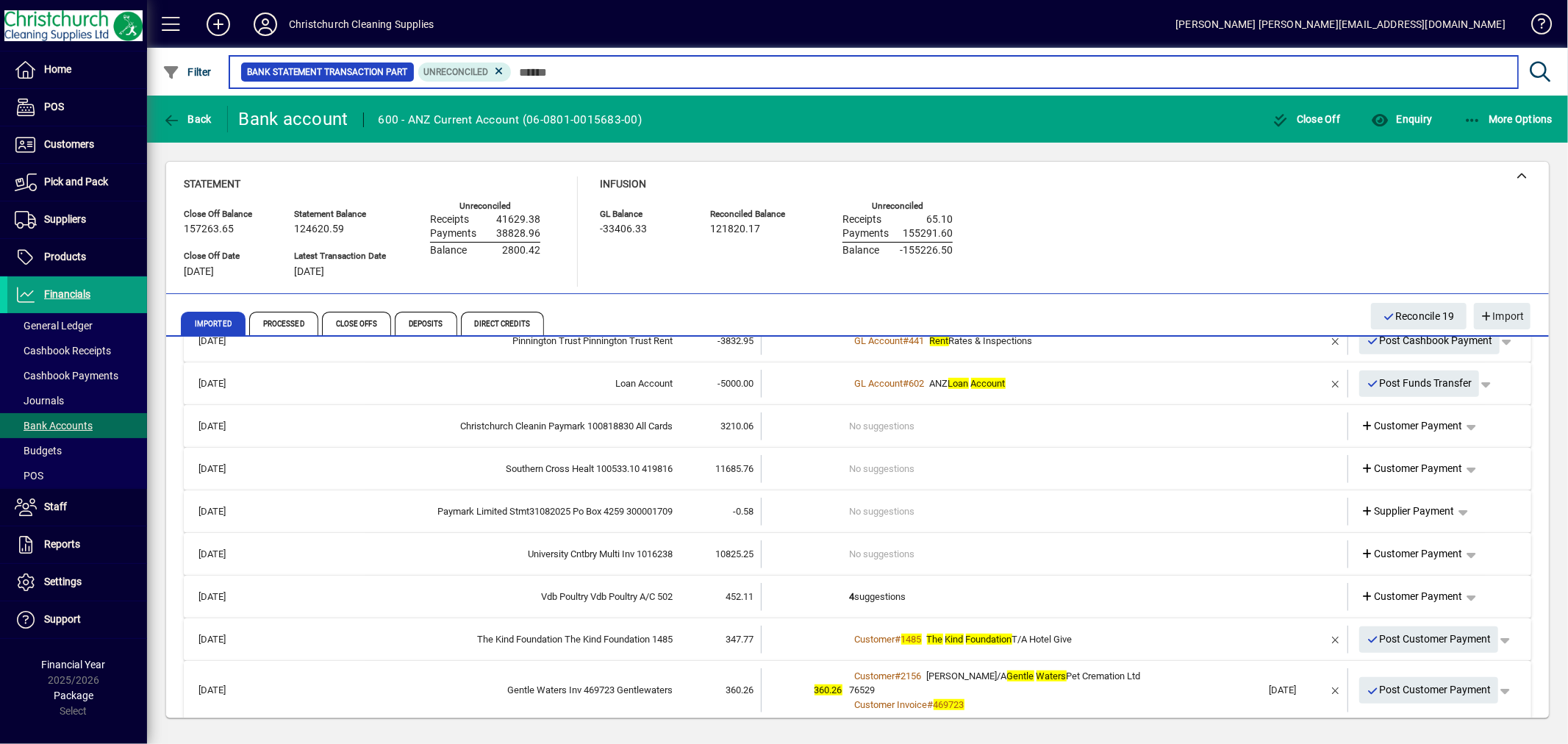
scroll to position [898, 0]
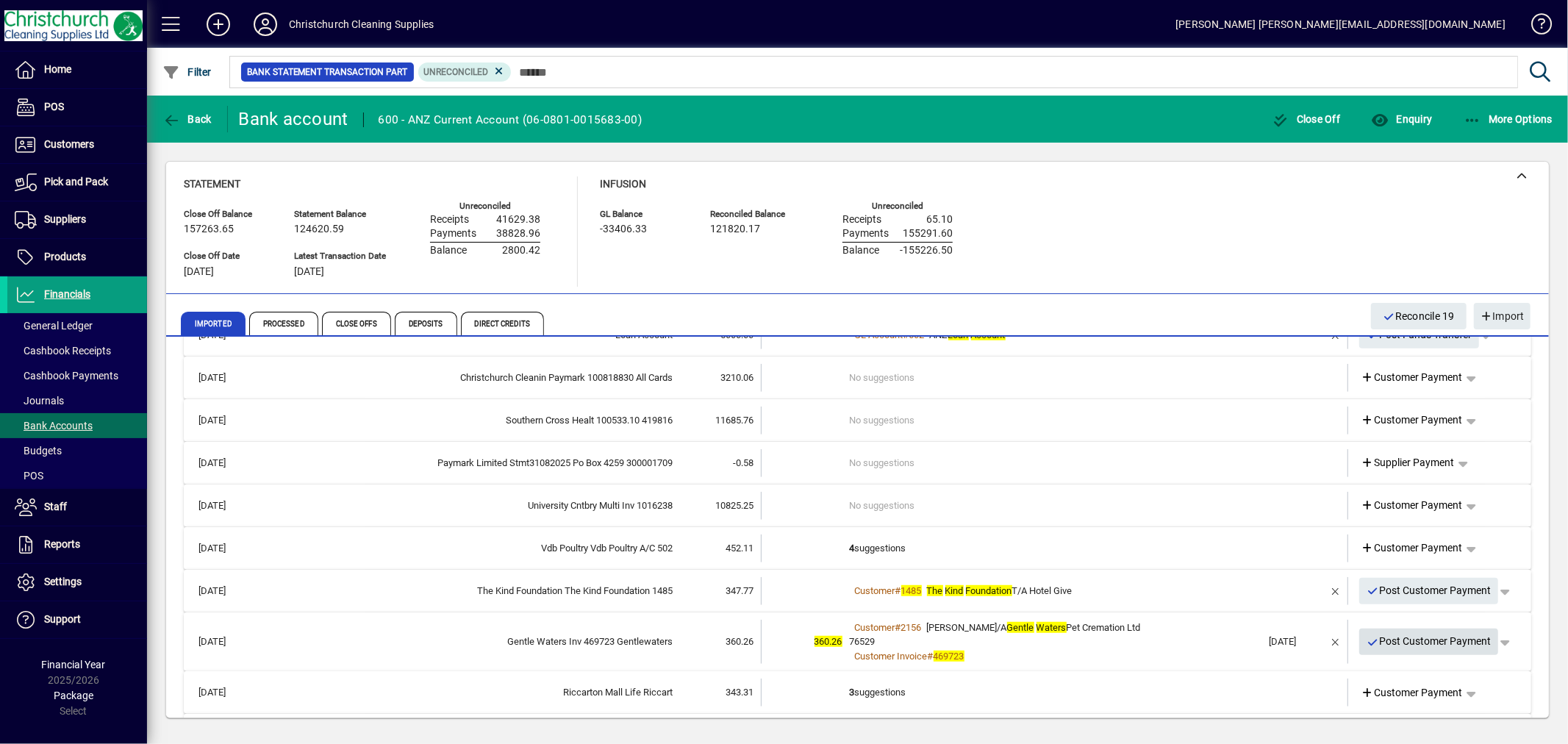
click at [1437, 636] on span "Post Customer Payment" at bounding box center [1428, 641] width 125 height 24
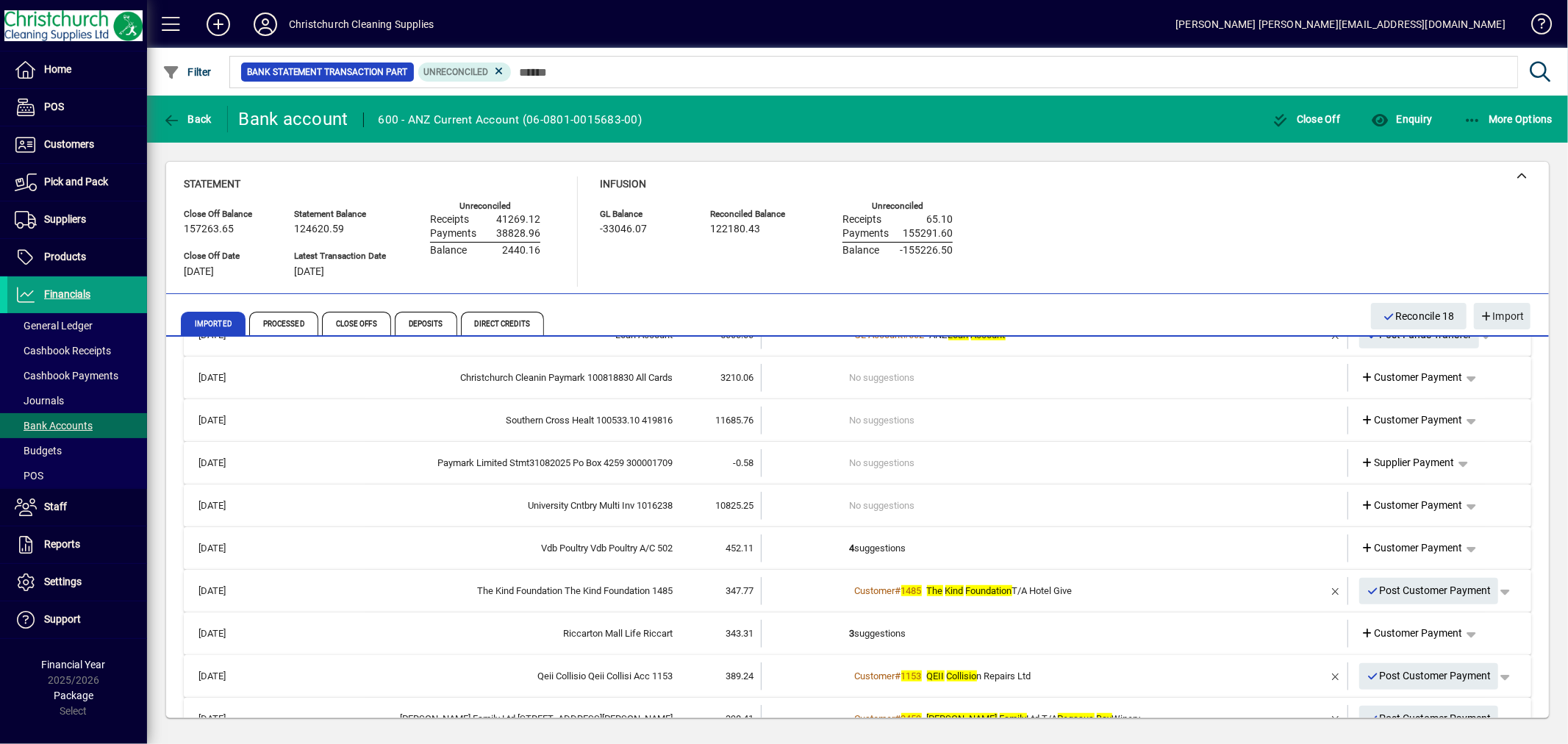
click at [895, 630] on td "3 suggestions" at bounding box center [1056, 634] width 412 height 28
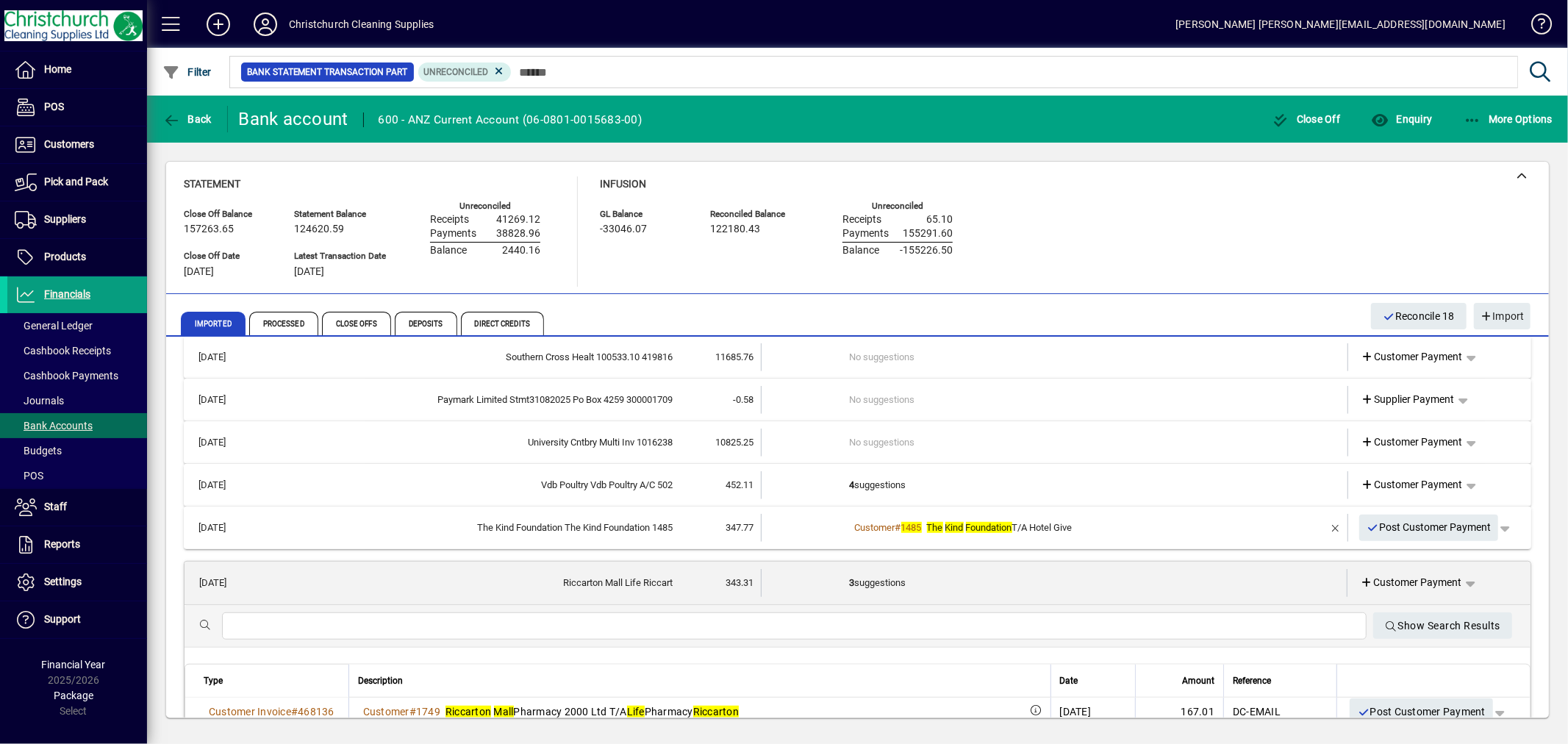
scroll to position [1062, 0]
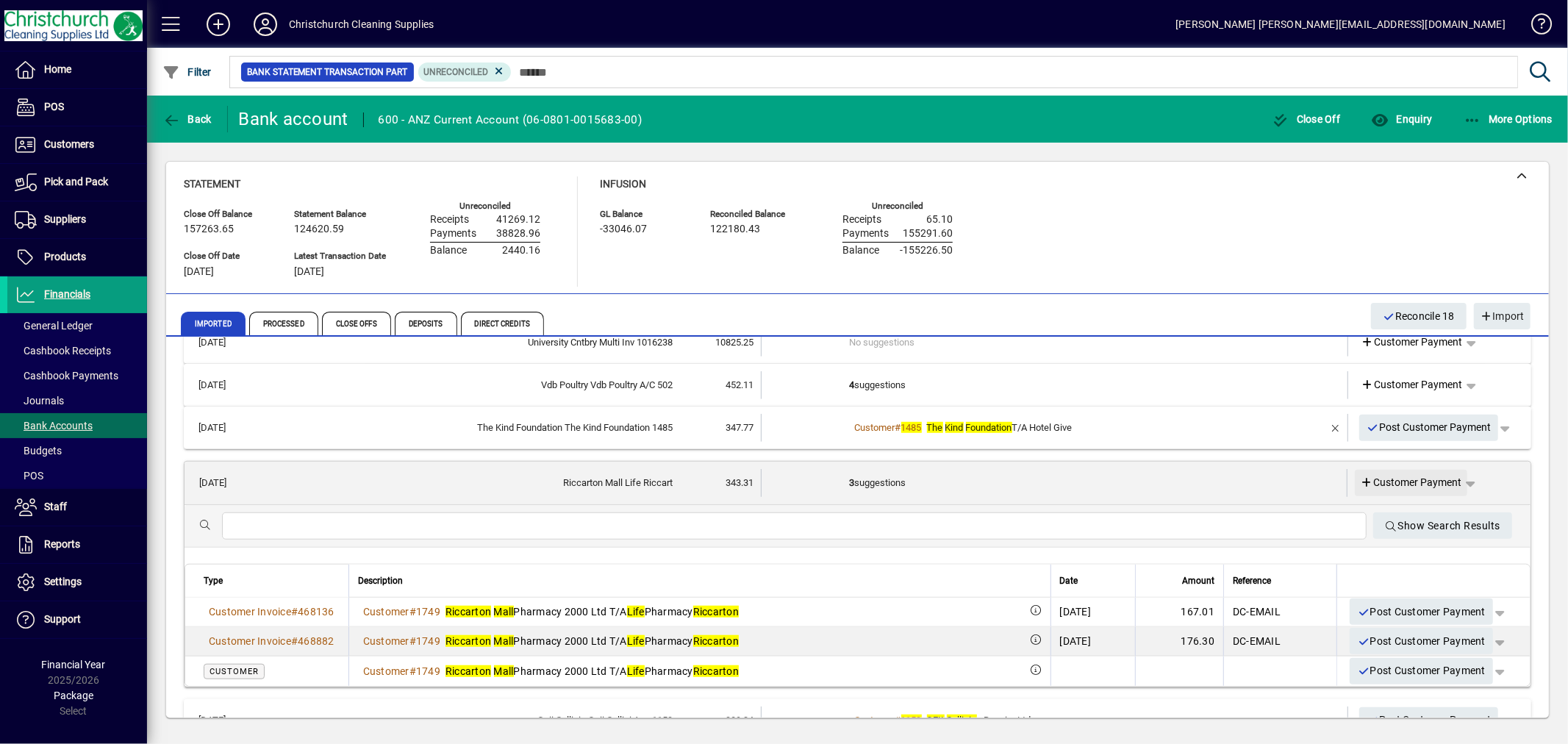
click at [1428, 480] on span "Customer Payment" at bounding box center [1411, 482] width 101 height 16
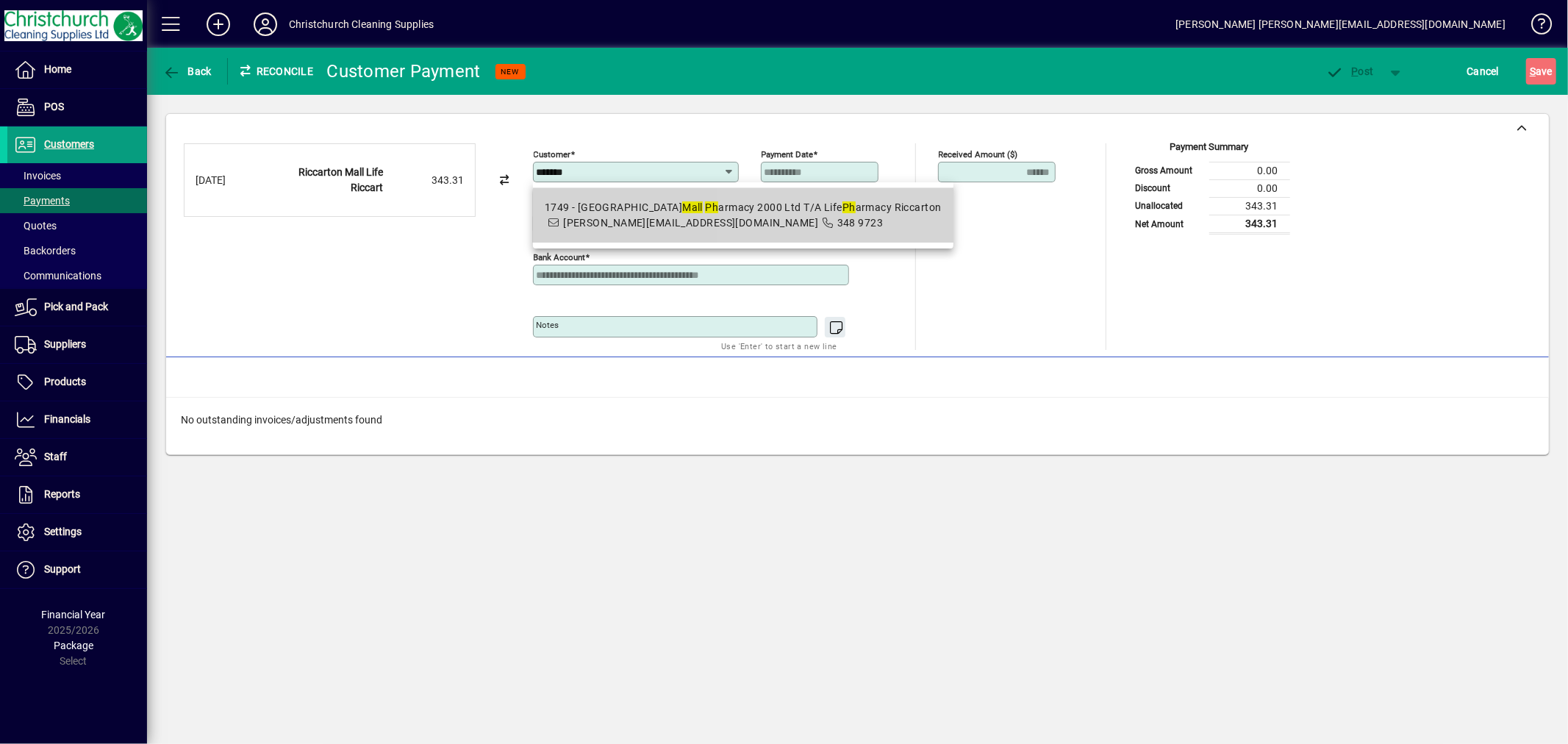
click at [869, 232] on mat-option "1749 - Riccarton Mall Ph armacy 2000 Ltd T/A Life Ph armacy Riccarton jackie@ki…" at bounding box center [743, 216] width 420 height 55
type input "**********"
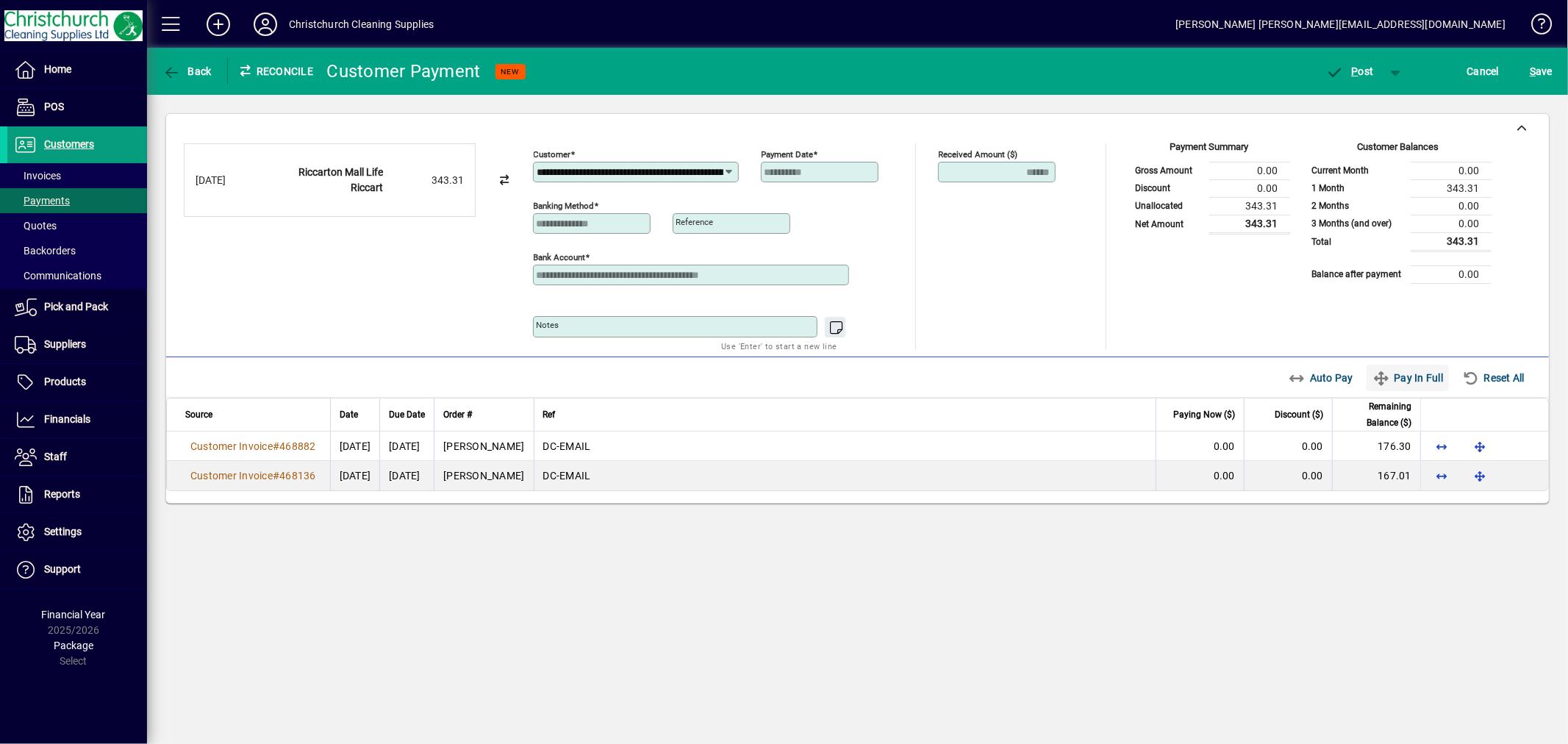
click at [1395, 373] on span "Pay In Full" at bounding box center [1408, 378] width 71 height 24
type input "****"
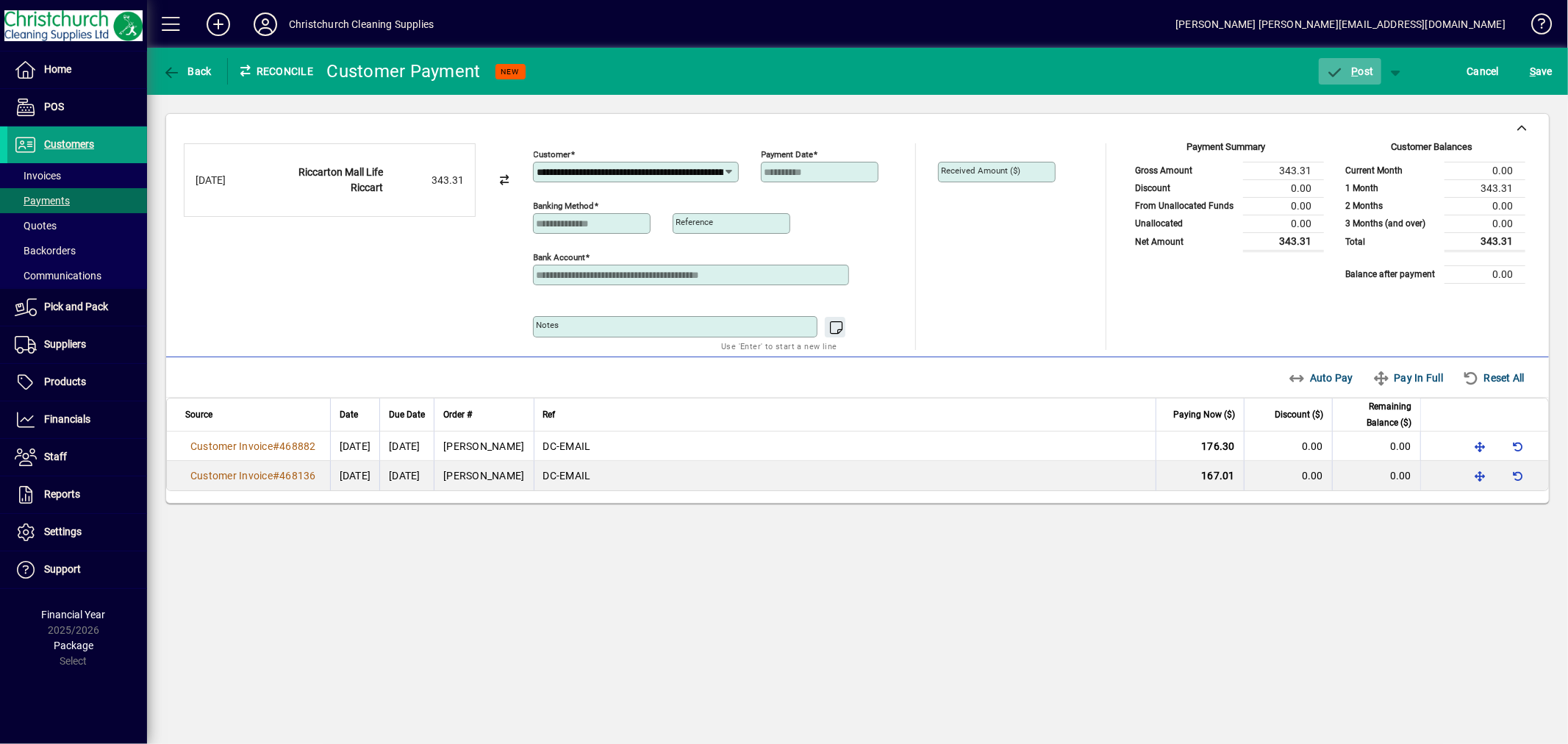
click at [1360, 66] on span "P ost" at bounding box center [1350, 72] width 48 height 12
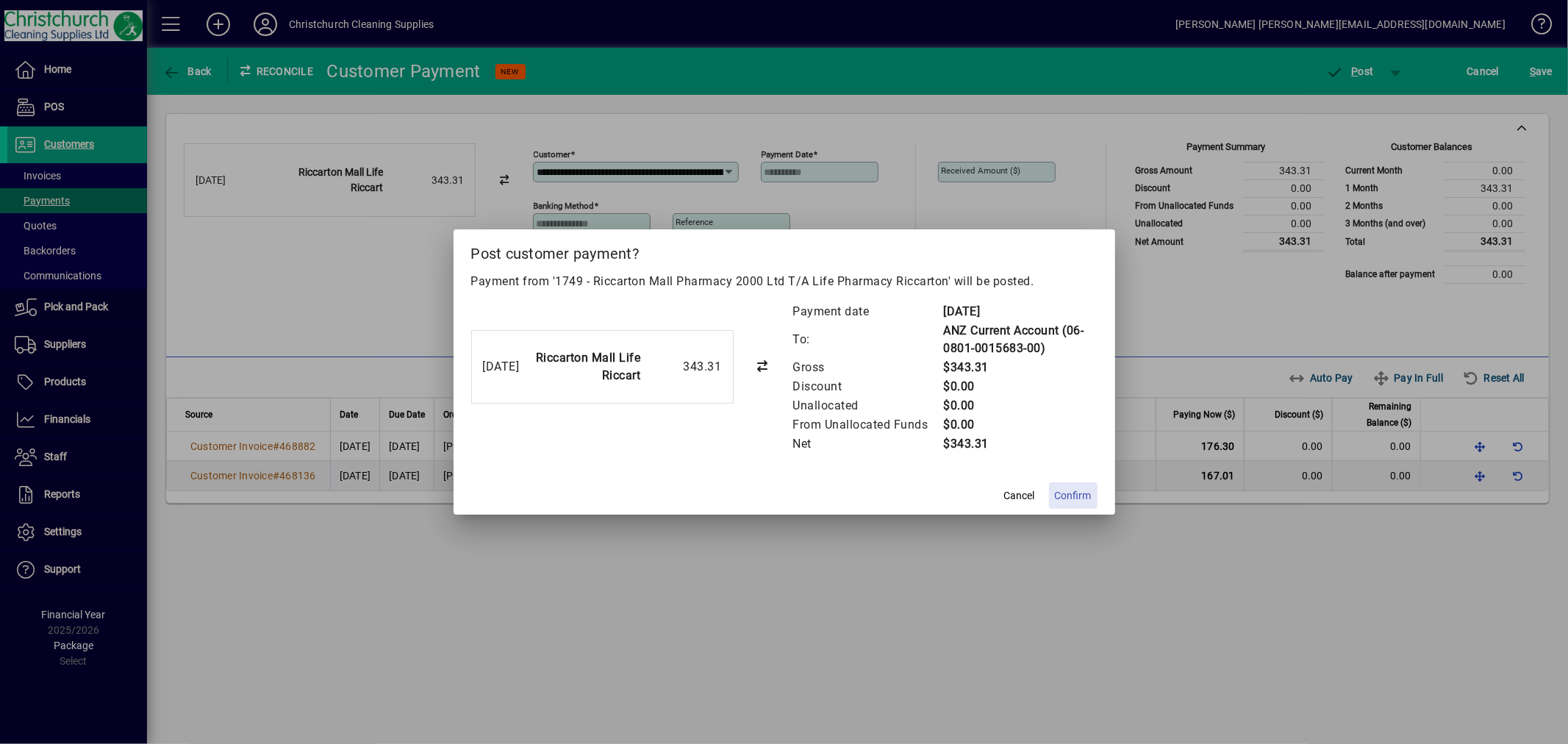
click at [1074, 493] on span "Confirm" at bounding box center [1073, 496] width 37 height 16
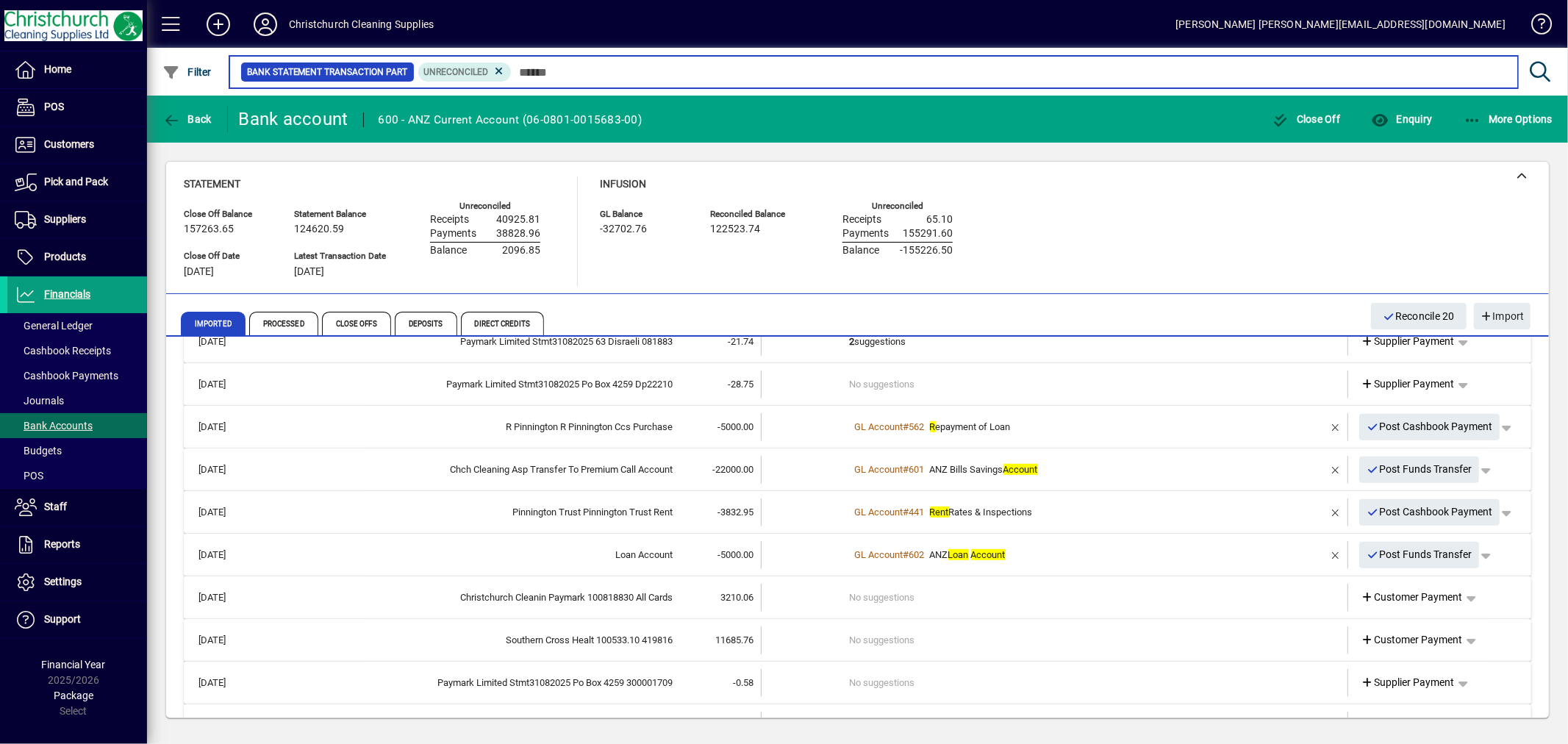
scroll to position [735, 0]
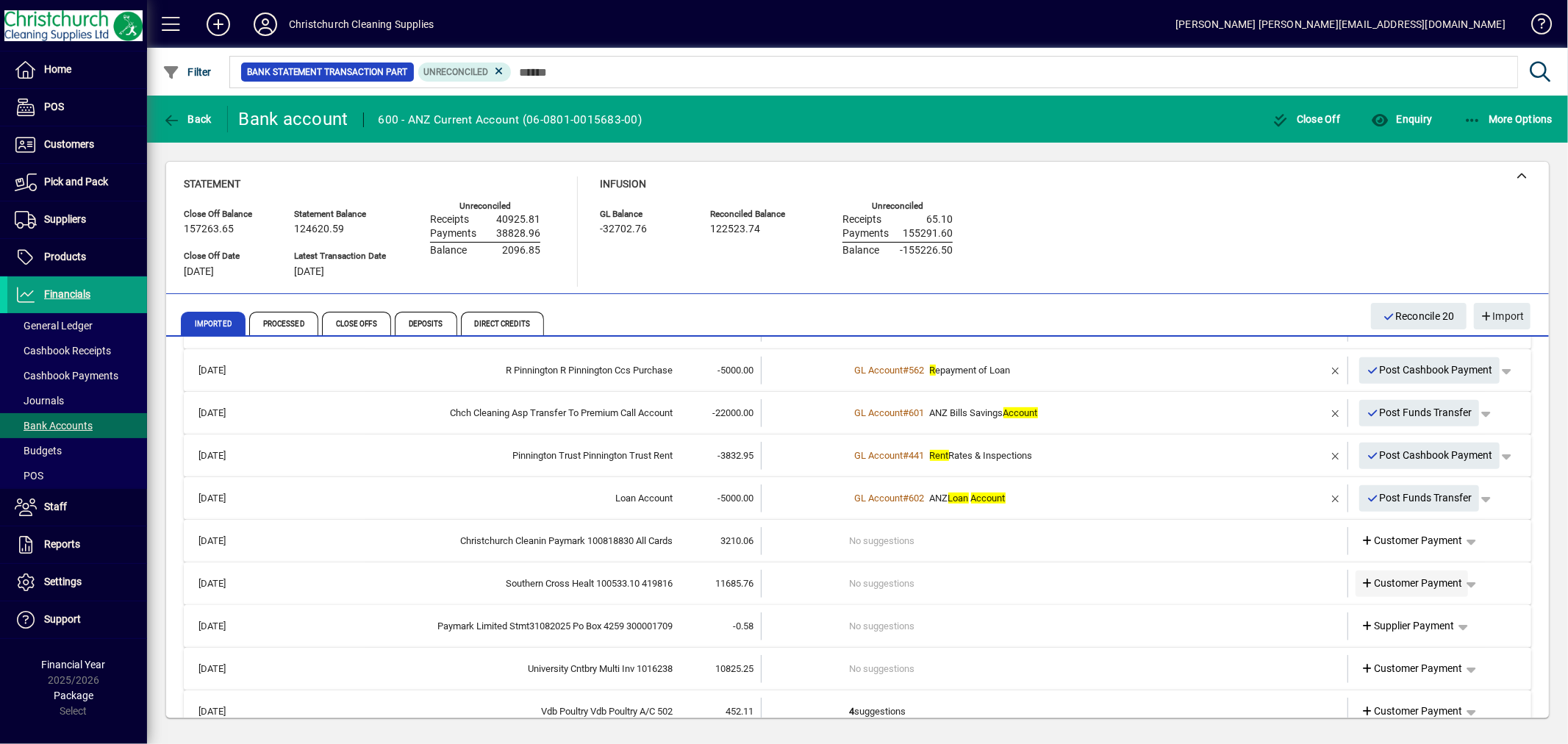
click at [1423, 579] on span "Customer Payment" at bounding box center [1411, 583] width 101 height 16
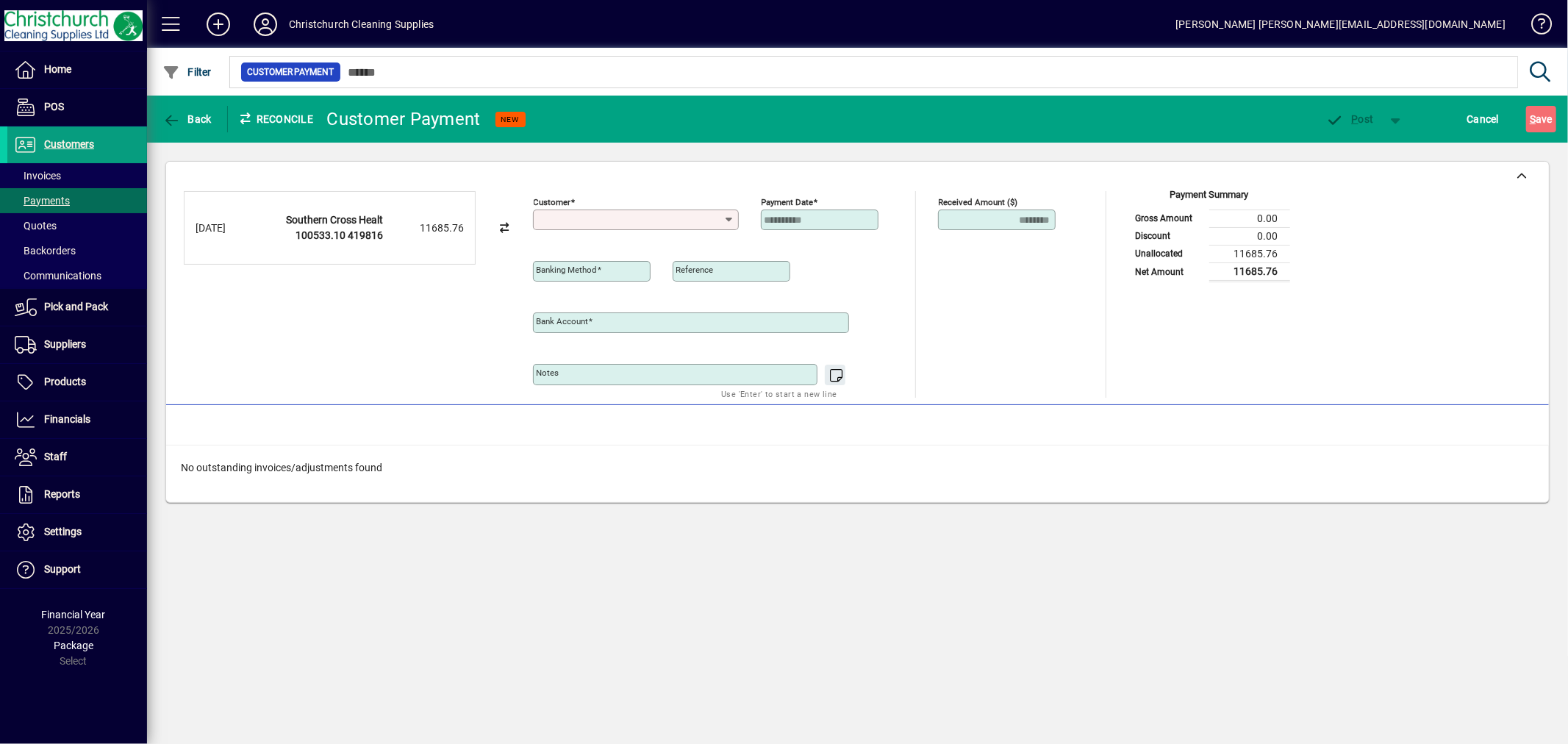
type input "**********"
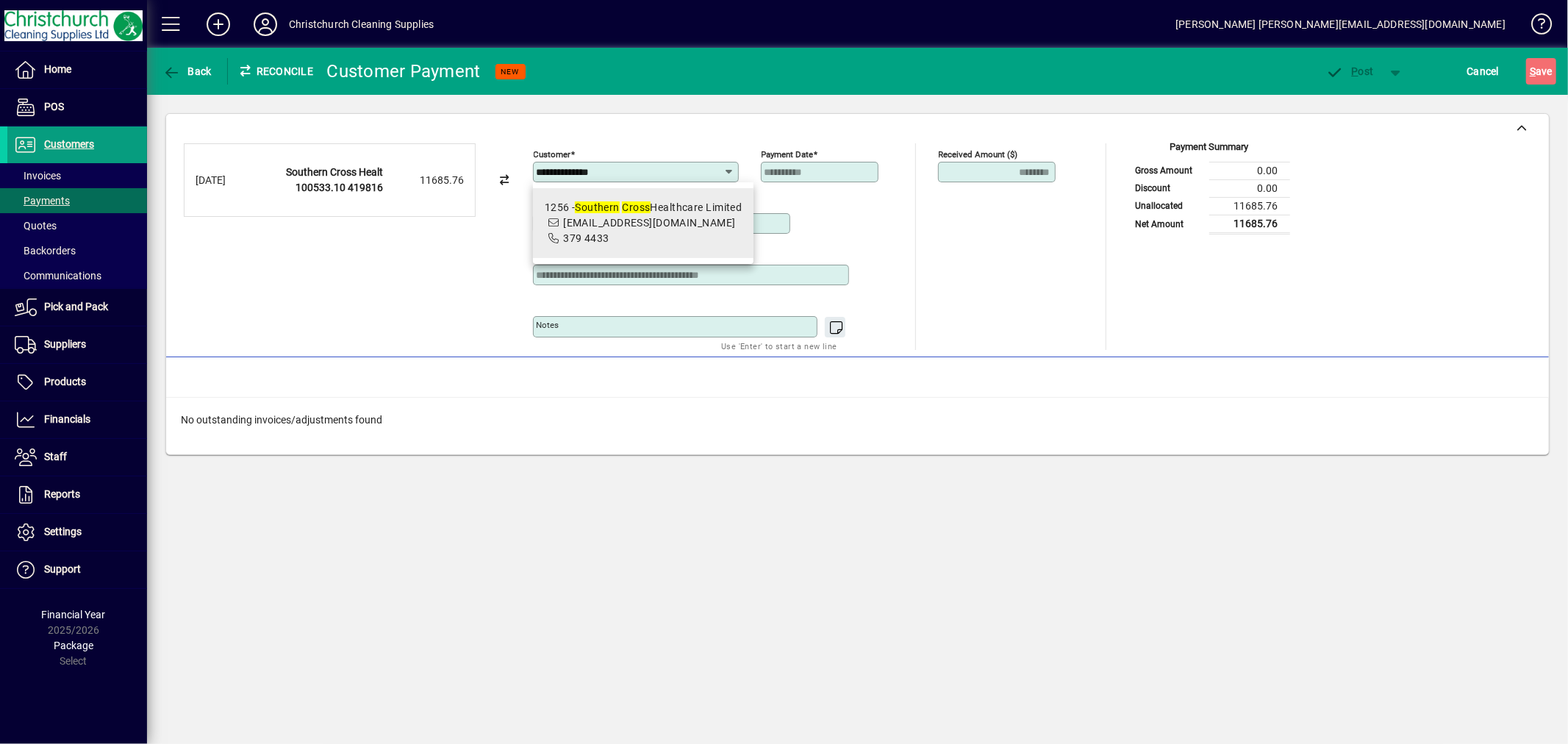
click at [561, 233] on icon at bounding box center [555, 239] width 13 height 10
type input "**********"
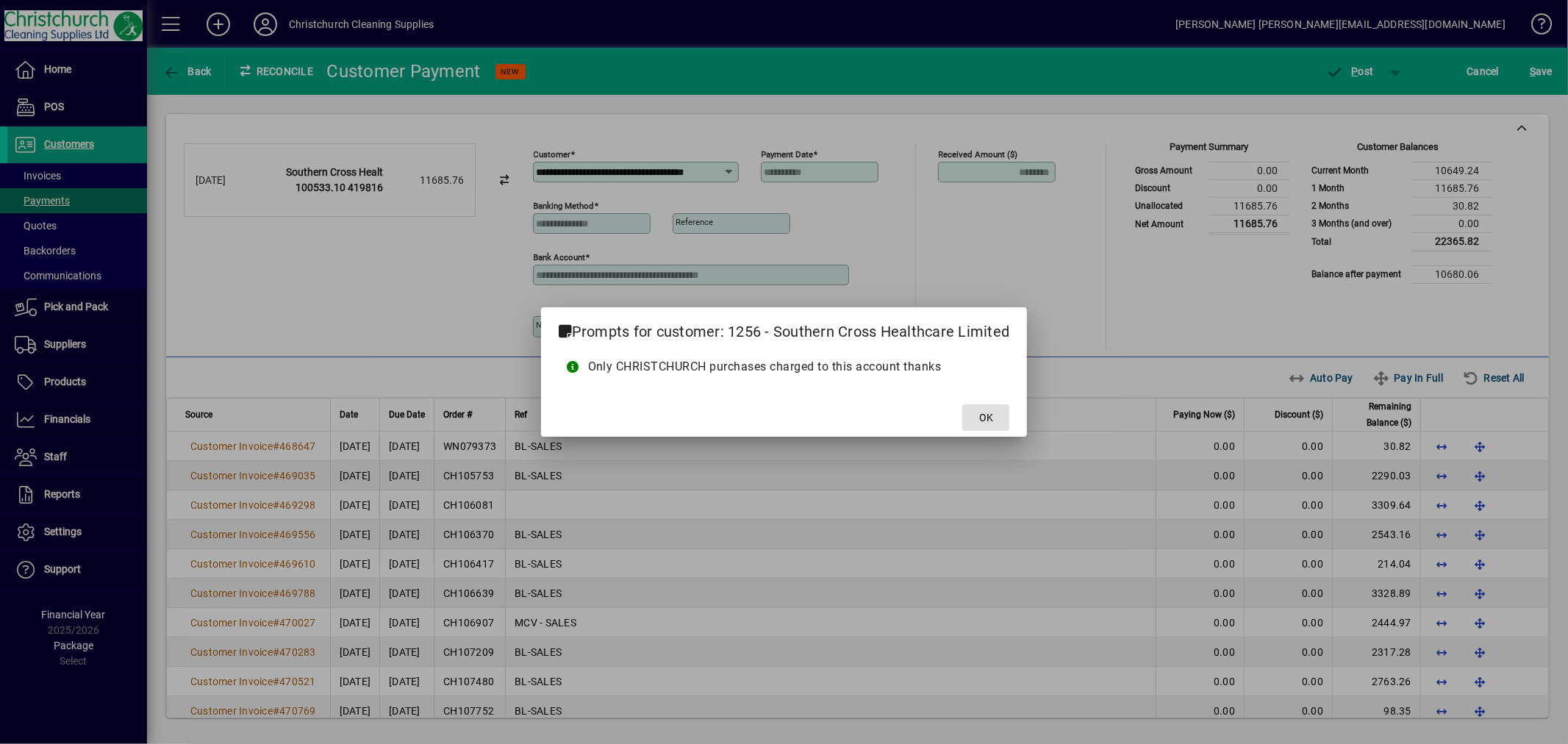
click at [987, 419] on span "OK" at bounding box center [986, 417] width 14 height 16
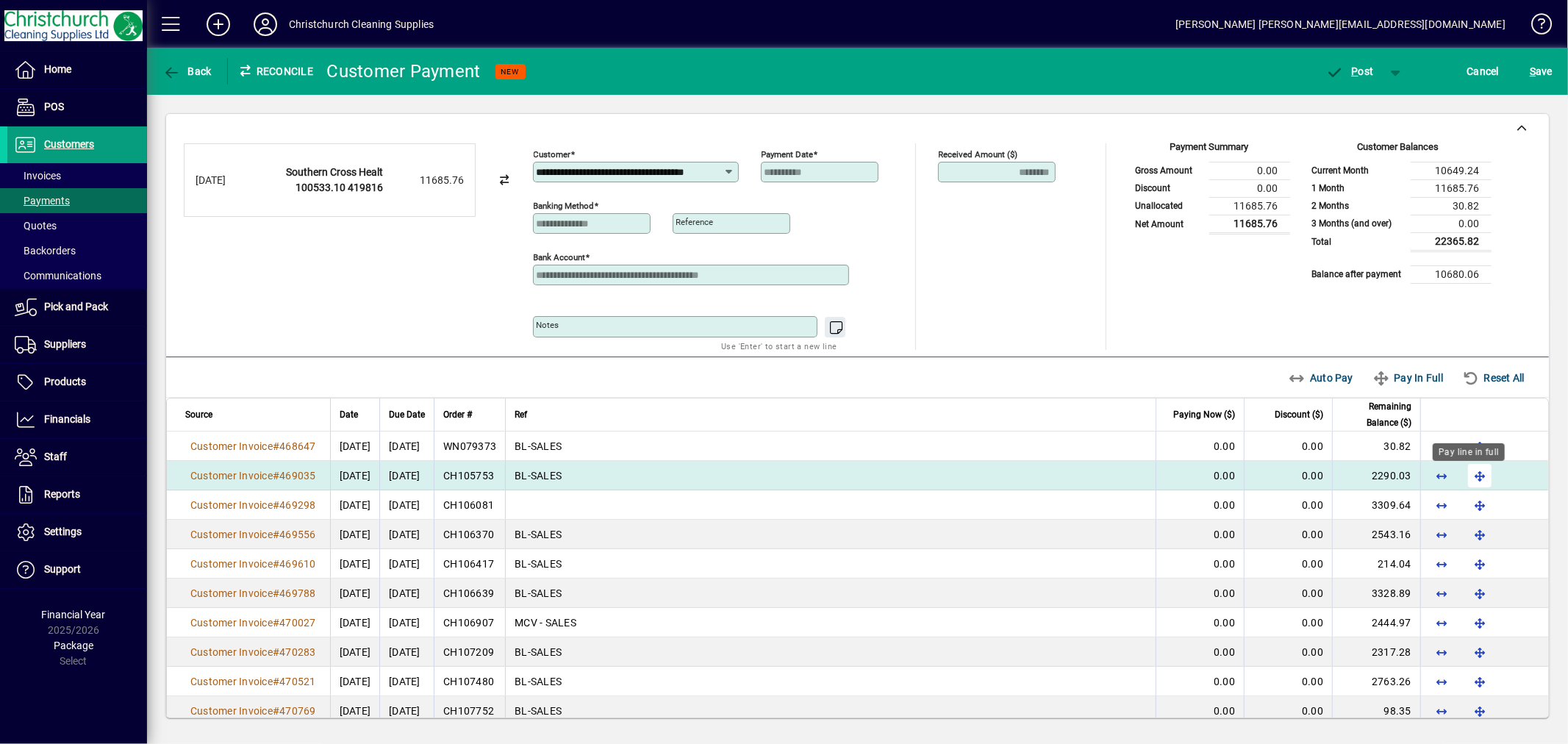
click at [1468, 482] on span "button" at bounding box center [1480, 476] width 35 height 35
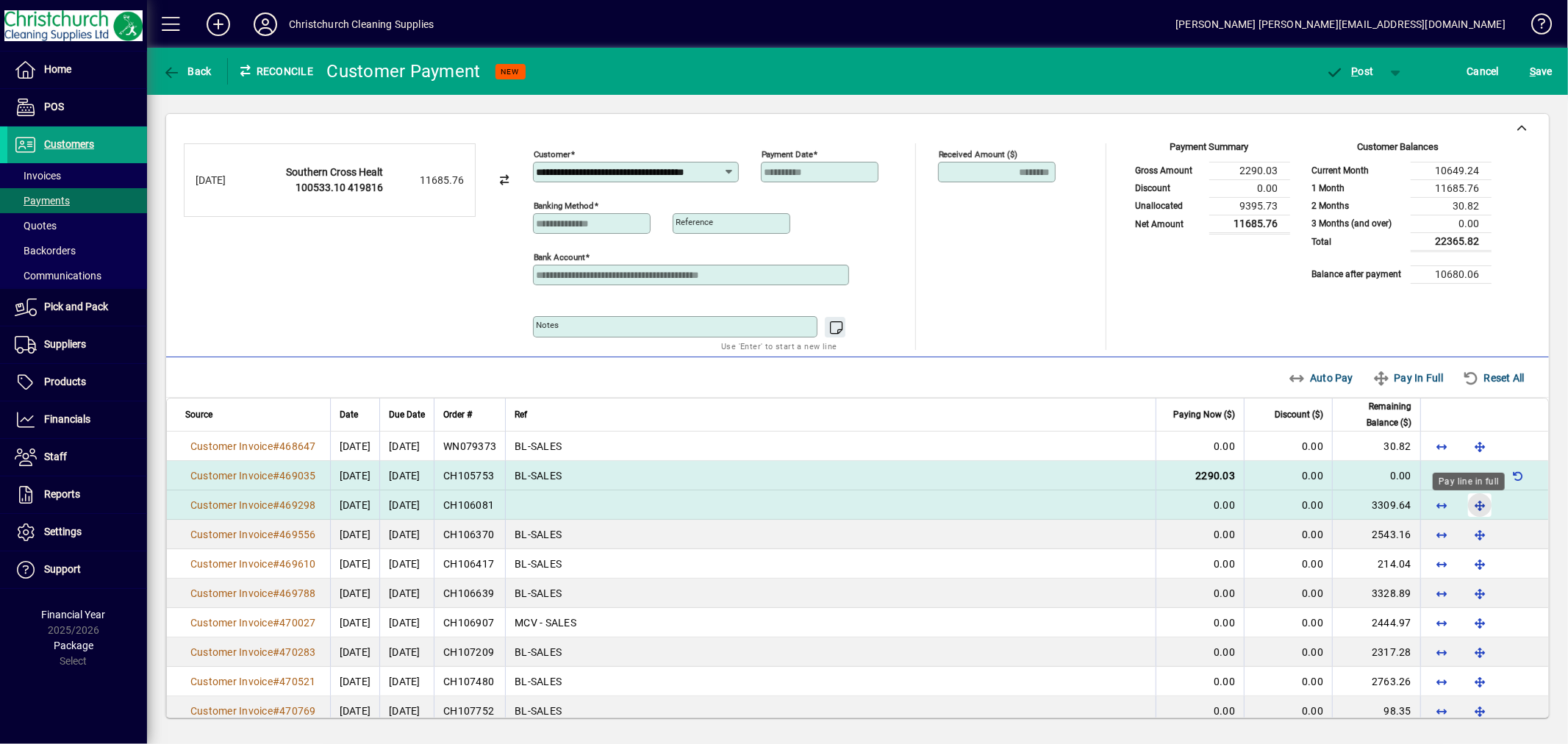
click at [1471, 506] on span "button" at bounding box center [1480, 505] width 35 height 35
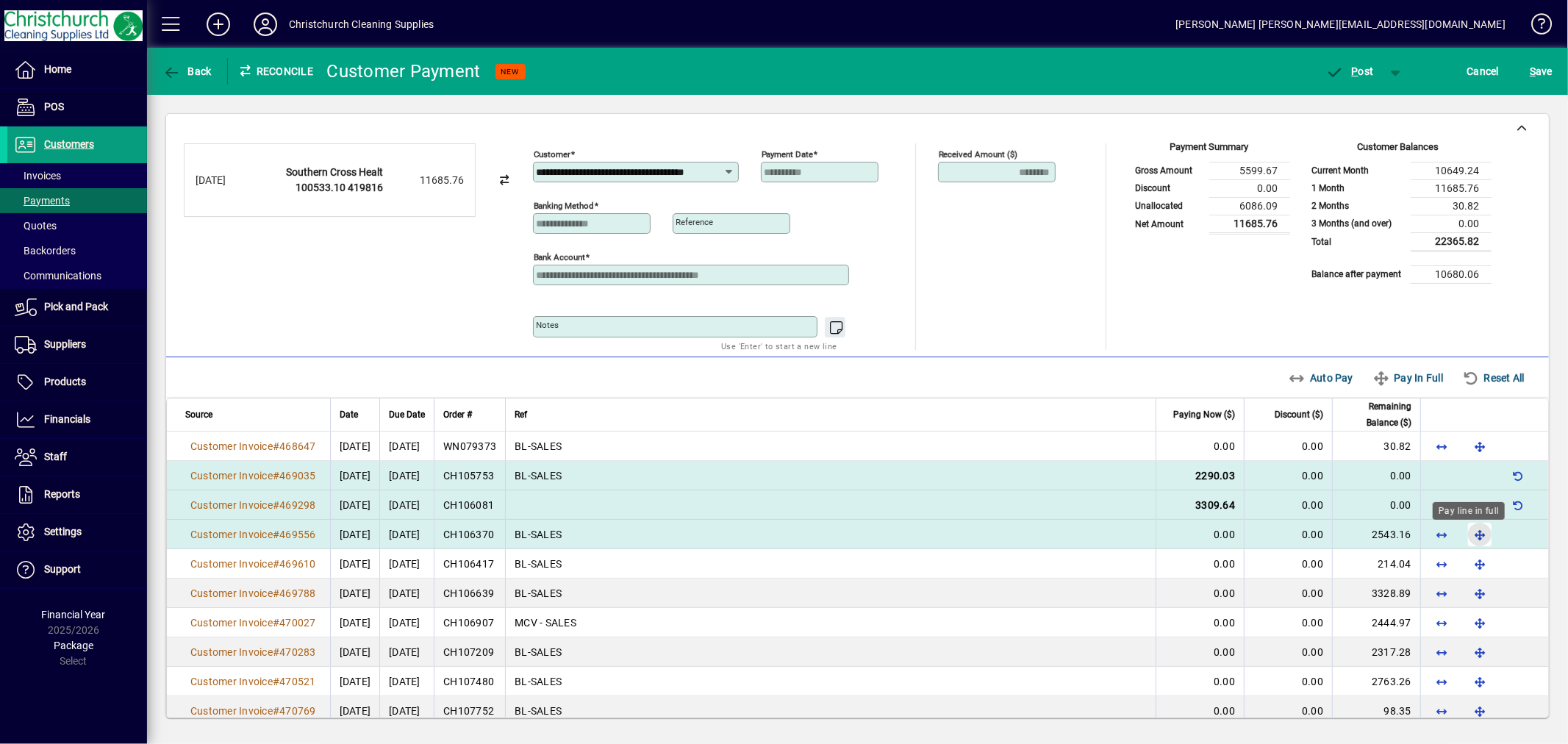
click at [1471, 536] on span "button" at bounding box center [1480, 535] width 35 height 35
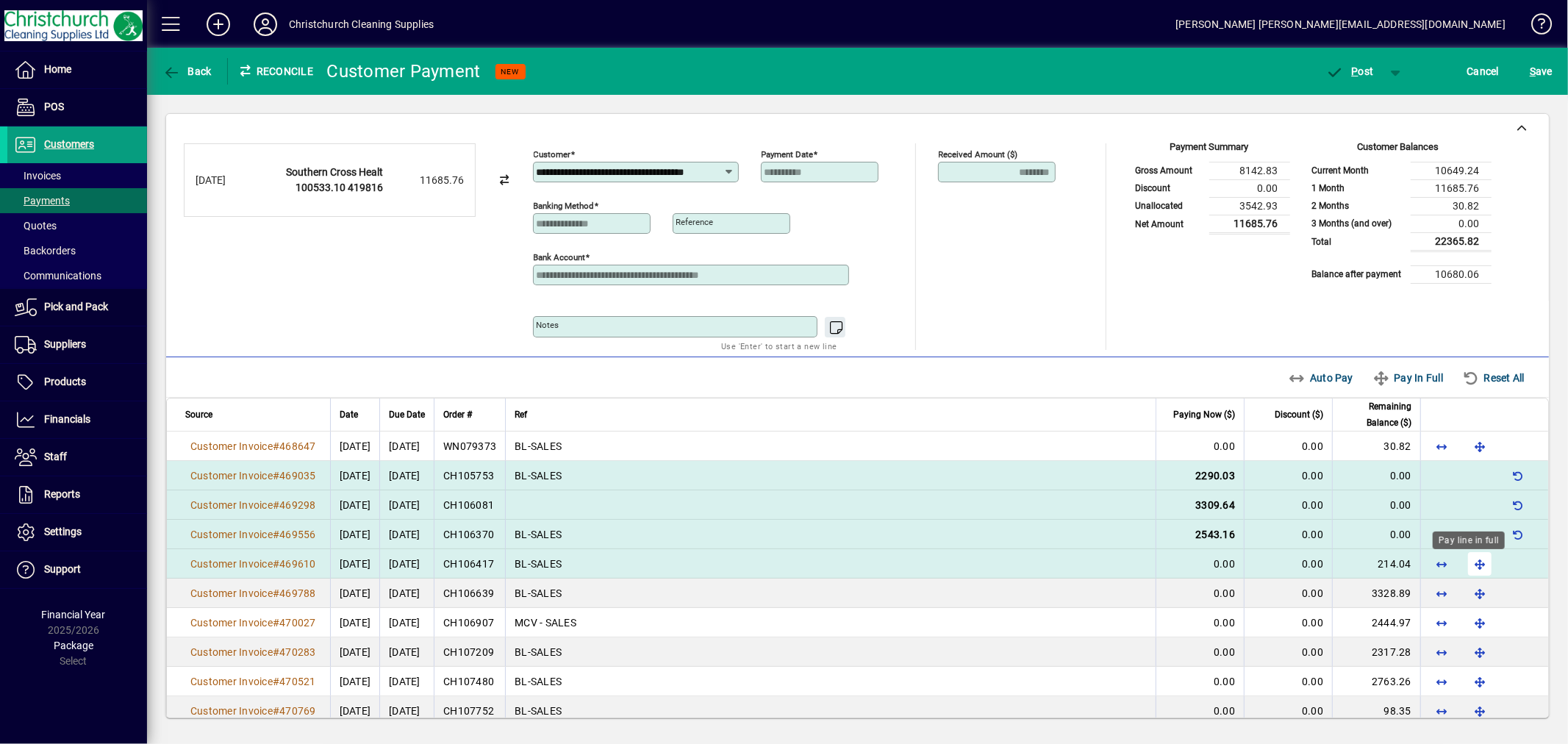
click at [1462, 564] on span "button" at bounding box center [1480, 564] width 35 height 35
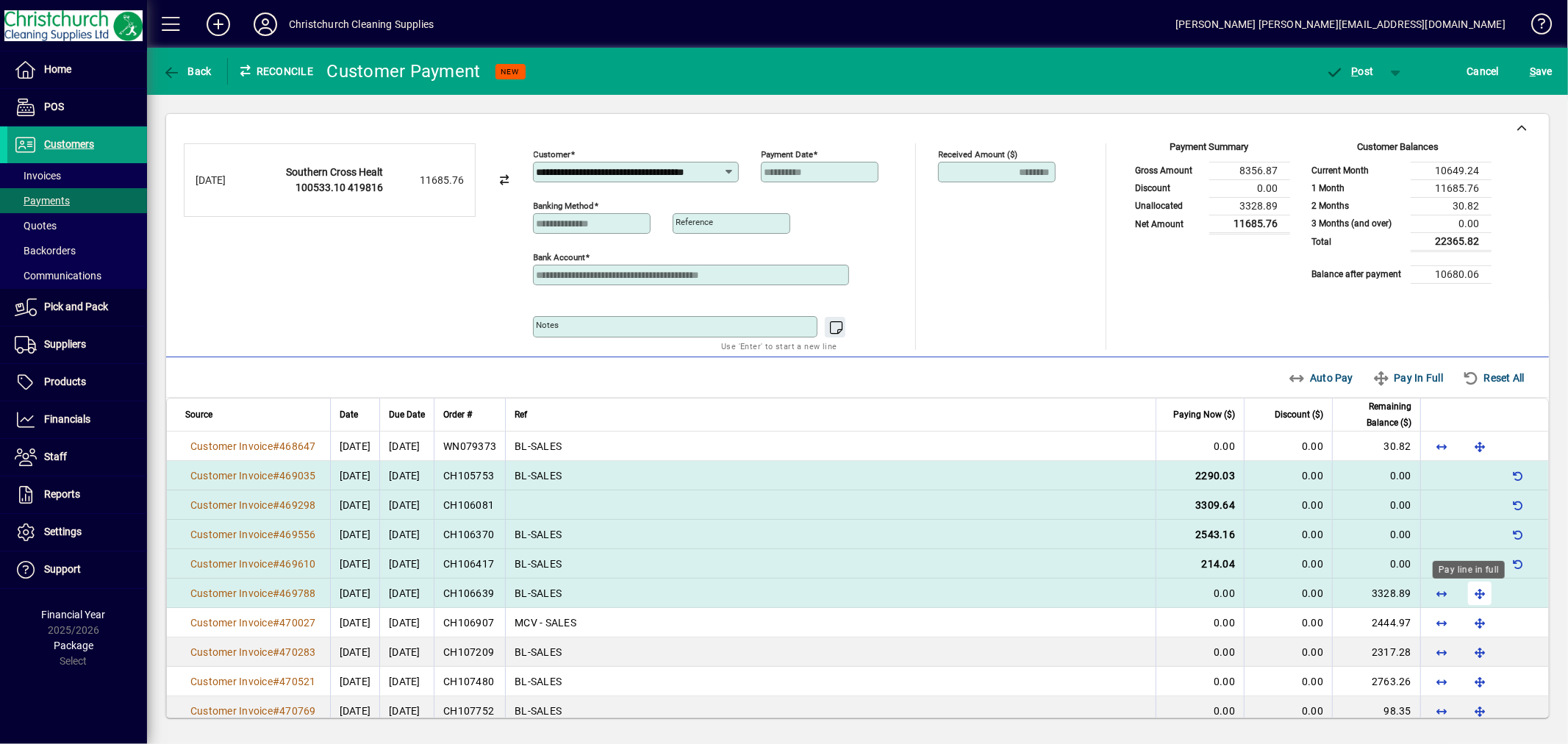
click at [1465, 590] on span "button" at bounding box center [1480, 593] width 35 height 35
click at [1358, 72] on span "P" at bounding box center [1355, 72] width 7 height 12
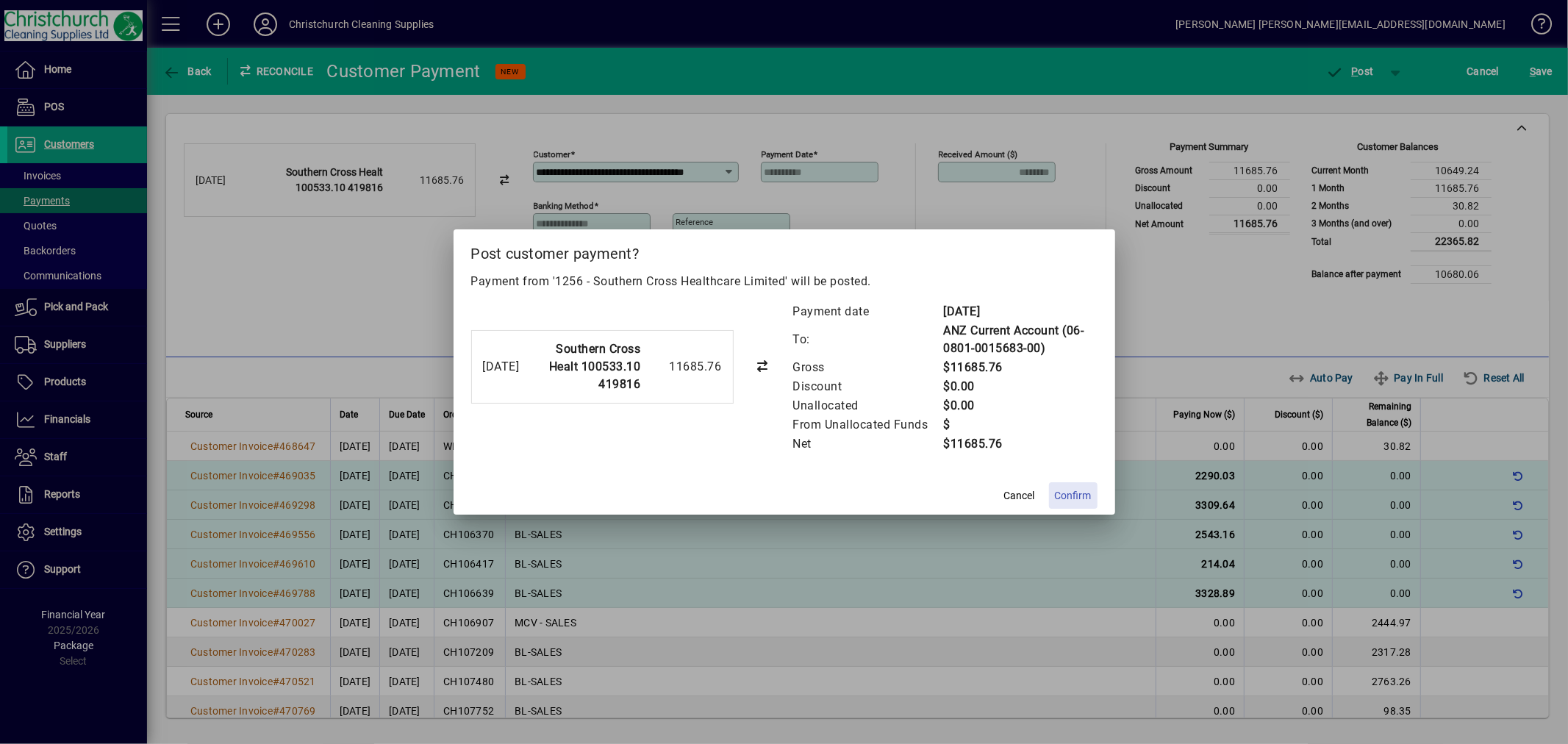
click at [1061, 497] on span "Confirm" at bounding box center [1073, 496] width 37 height 16
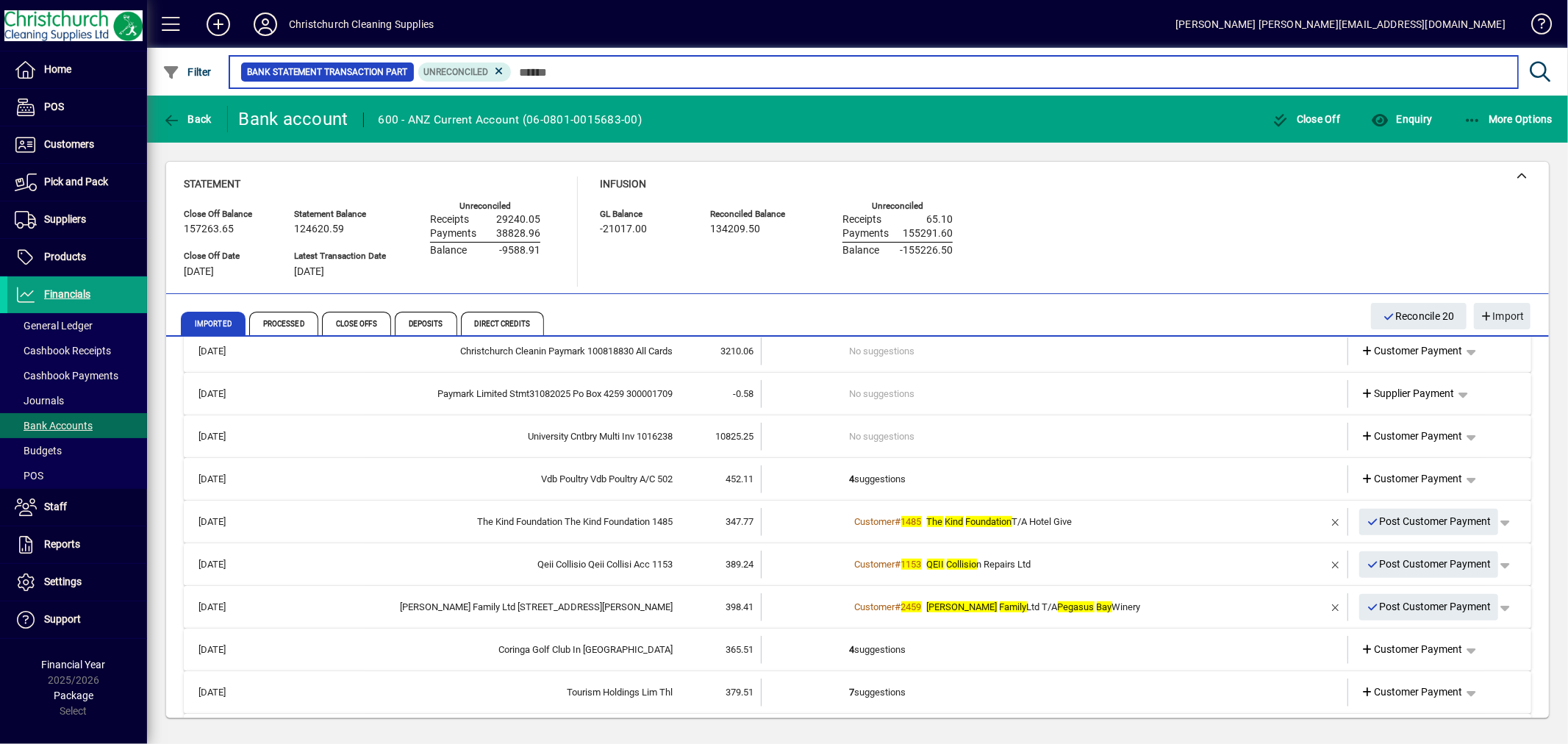
scroll to position [927, 0]
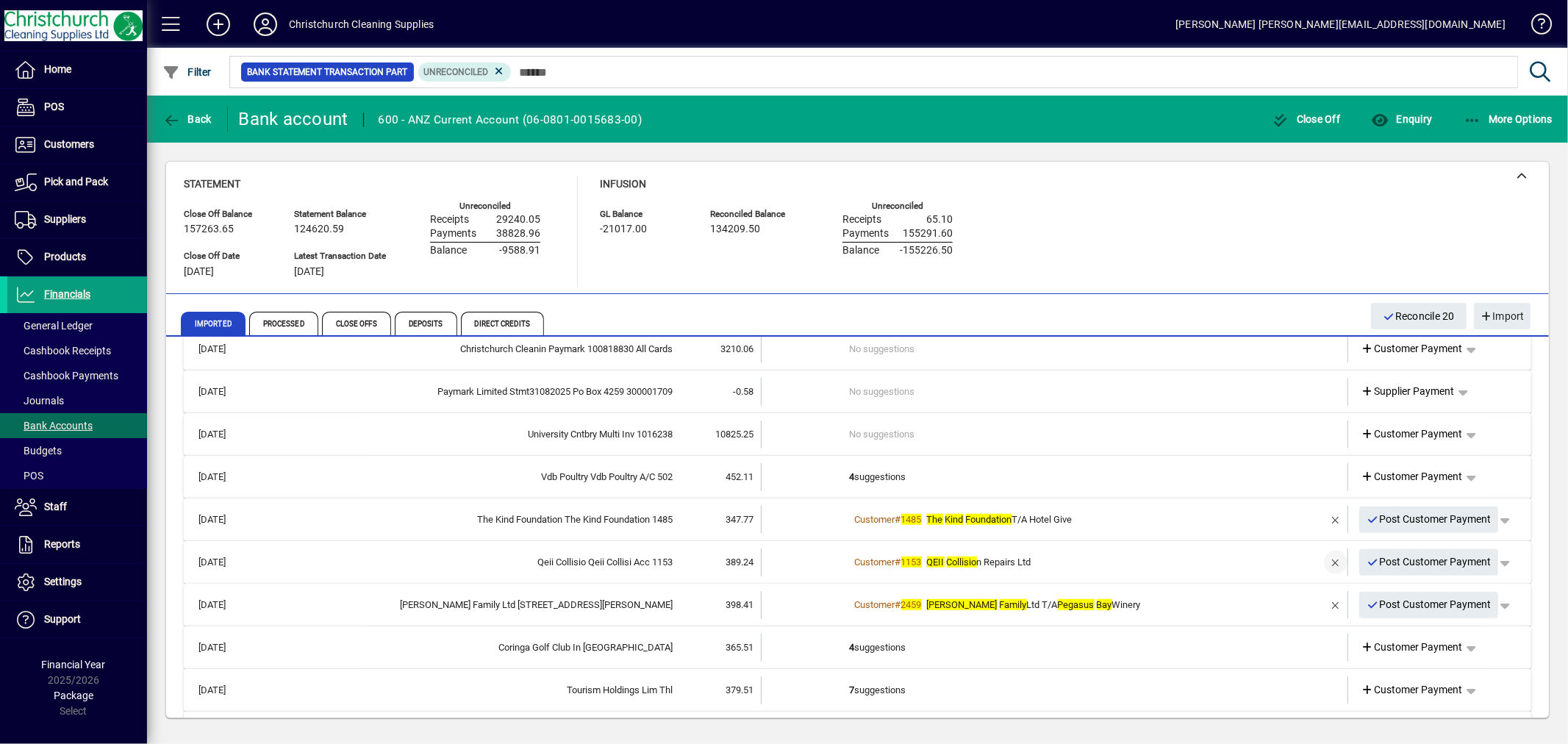
click at [1326, 559] on span "button" at bounding box center [1336, 563] width 35 height 35
click at [885, 562] on td "2 suggestions" at bounding box center [1056, 563] width 412 height 28
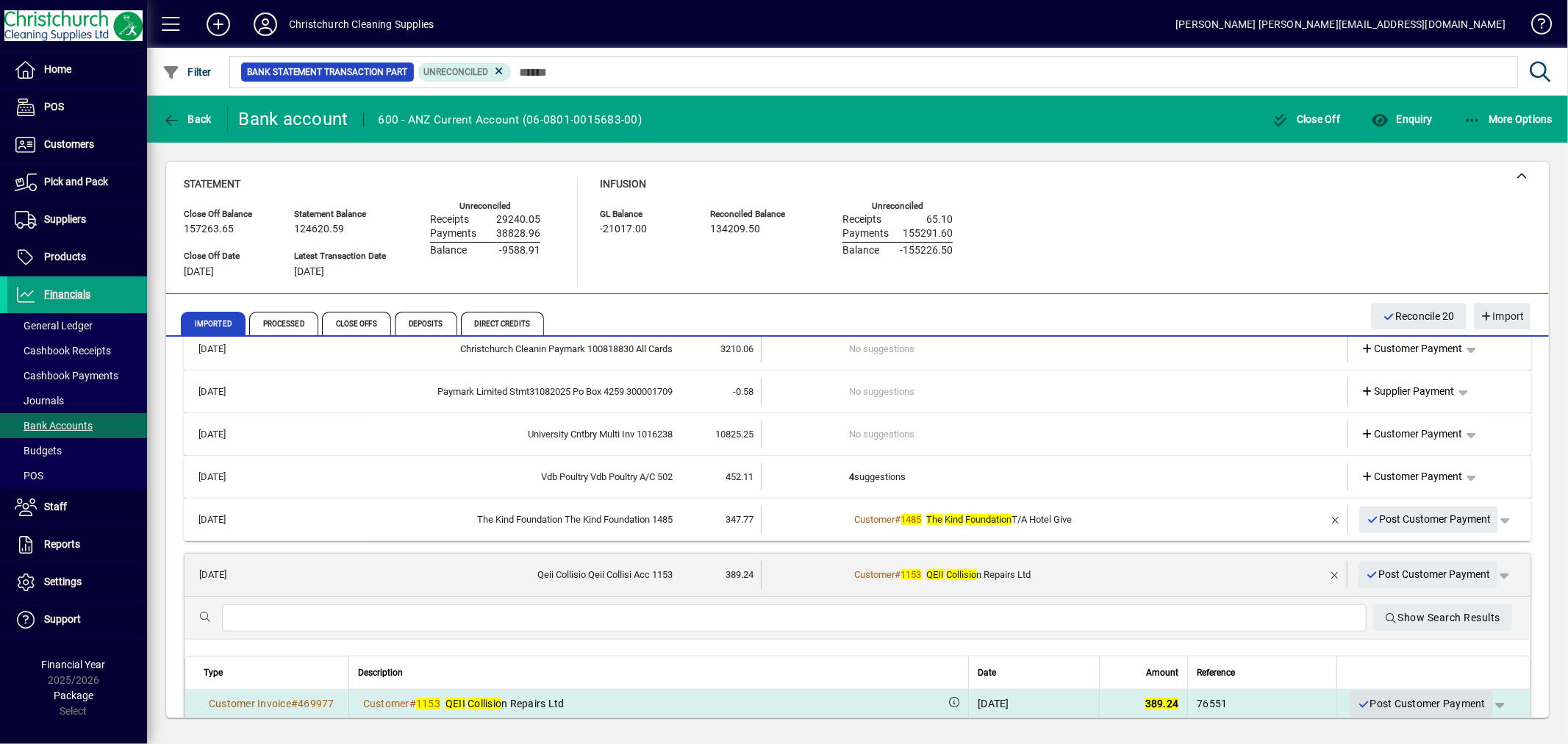
click at [1426, 696] on span "Post Customer Payment" at bounding box center [1422, 704] width 129 height 24
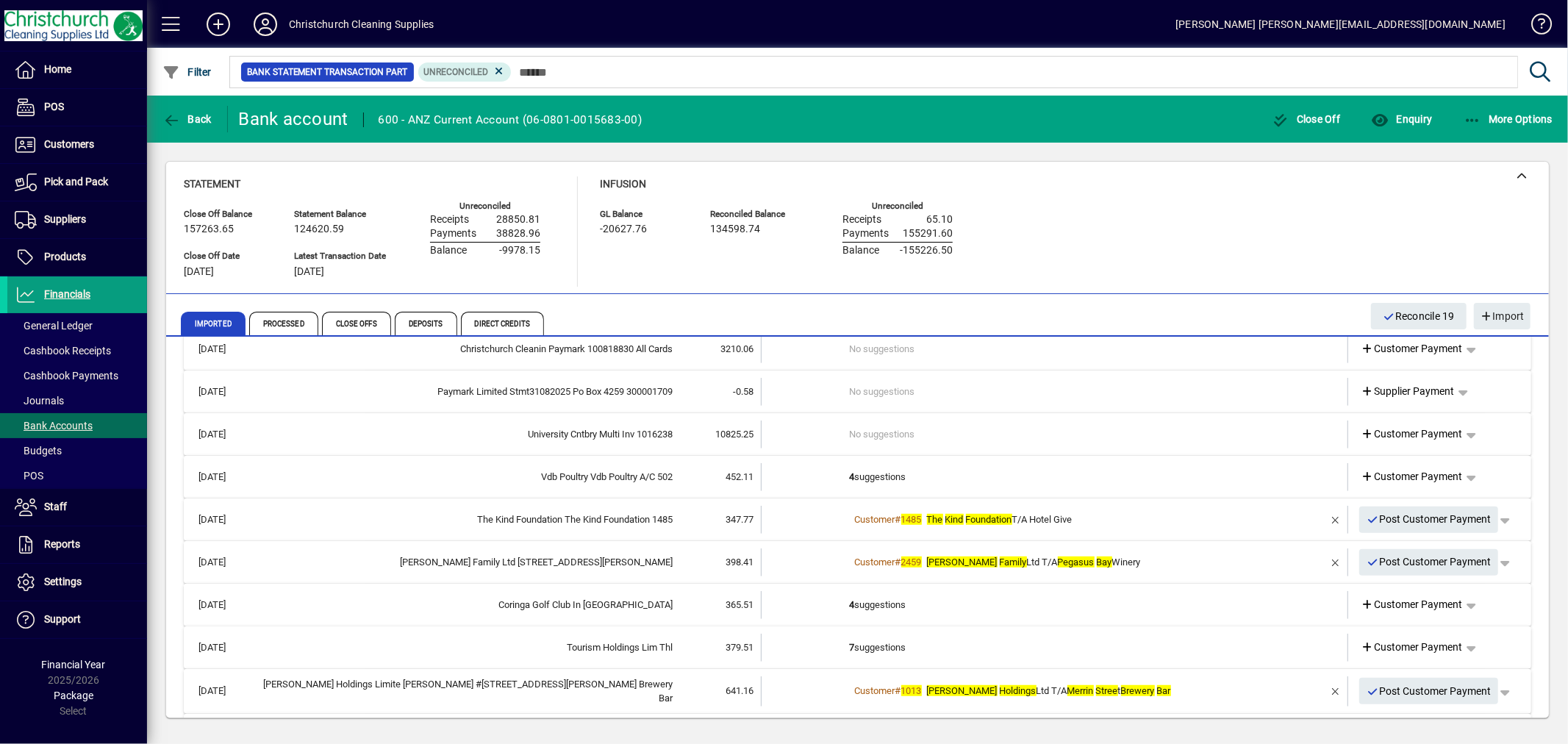
click at [878, 607] on td "4 suggestions" at bounding box center [1056, 605] width 412 height 28
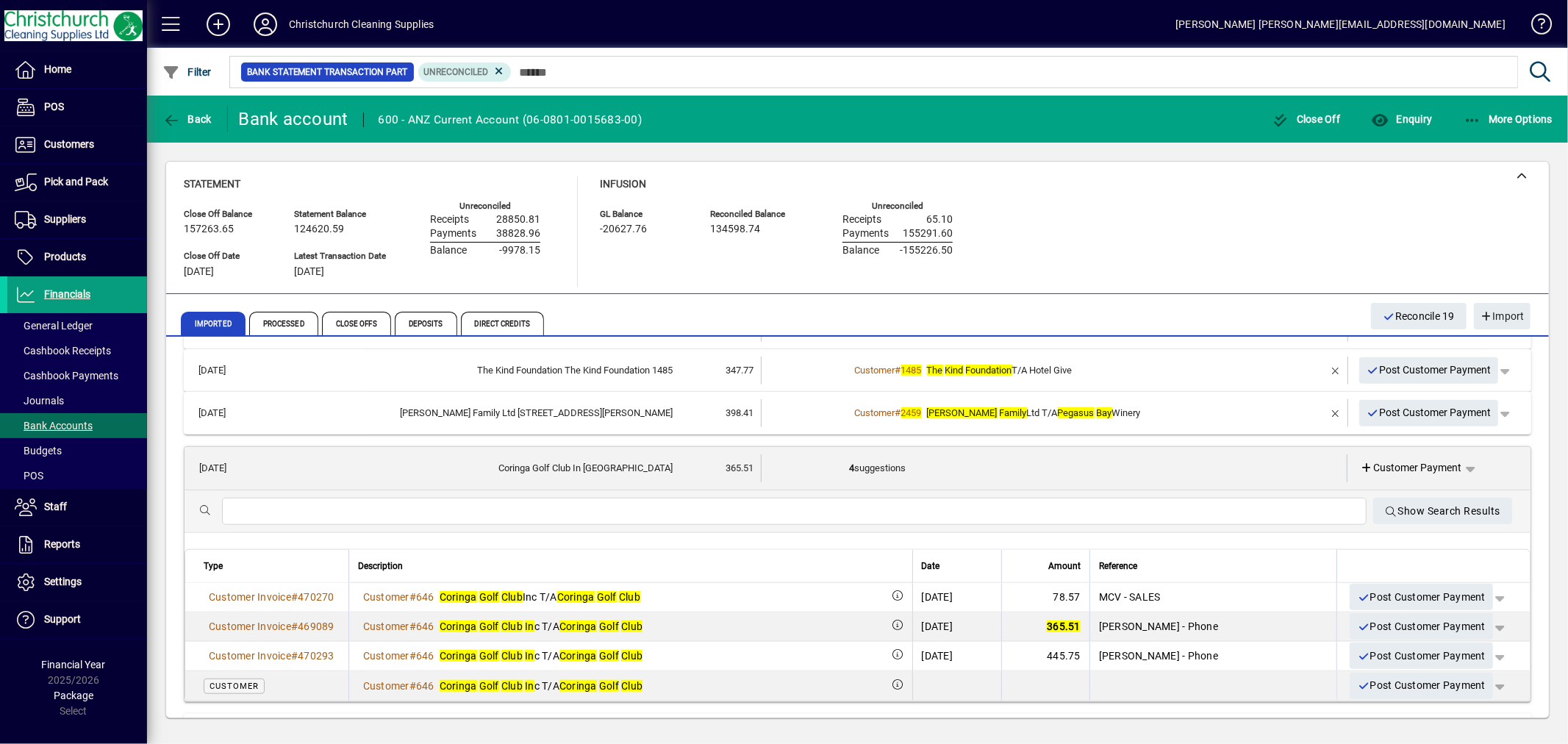
scroll to position [1091, 0]
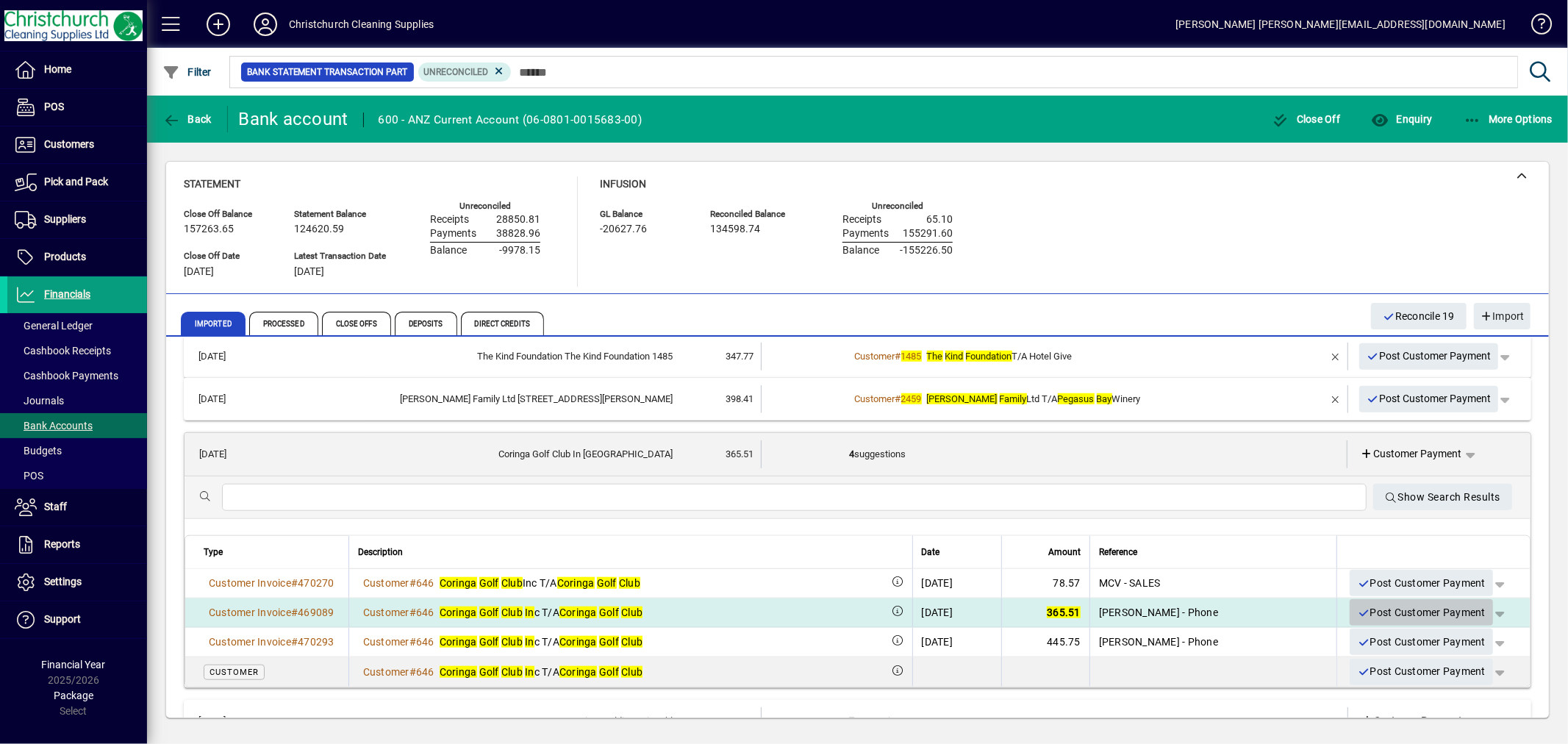
click at [1400, 611] on span "Post Customer Payment" at bounding box center [1422, 612] width 129 height 24
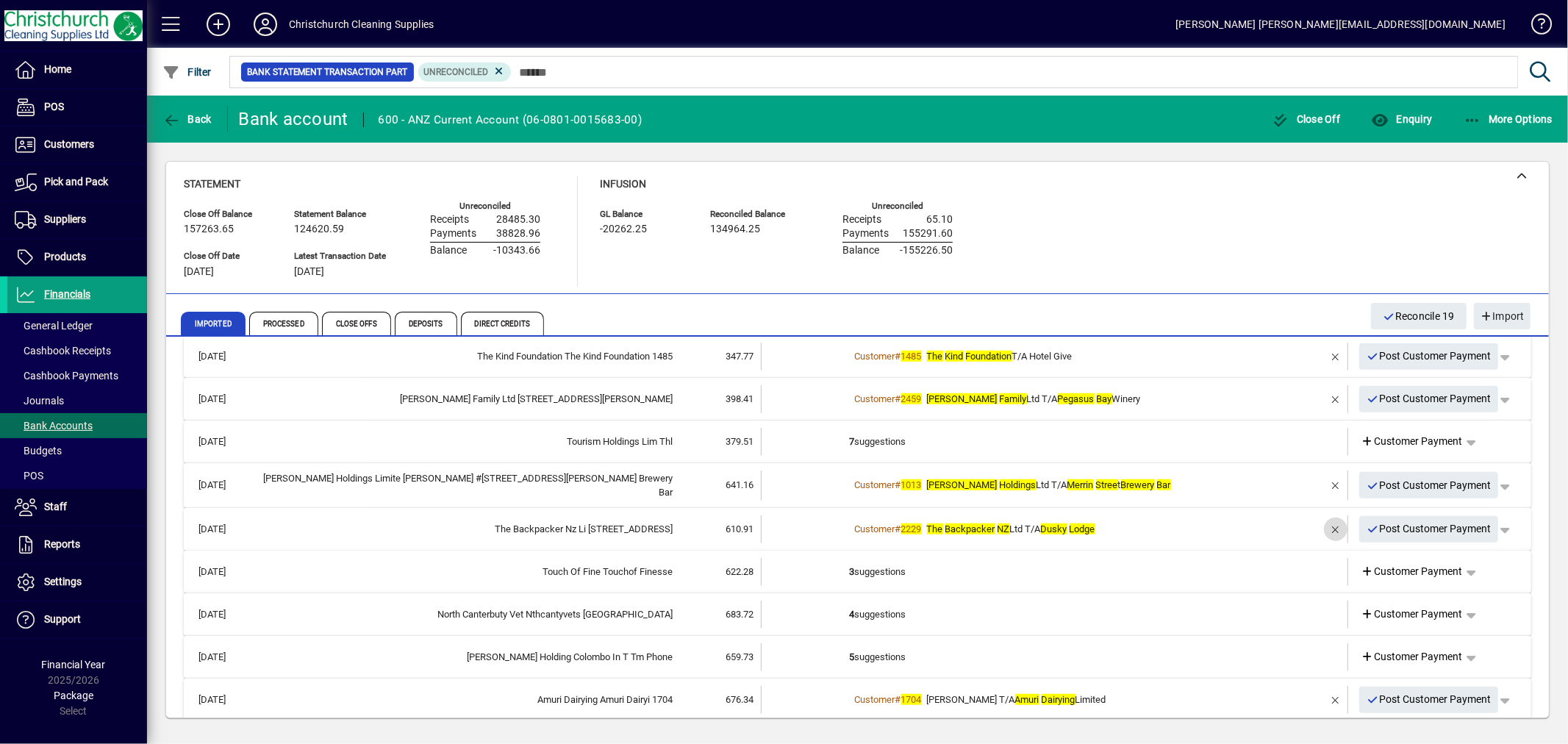
click at [1325, 523] on span "button" at bounding box center [1336, 530] width 35 height 35
click at [897, 520] on td "2 suggestions" at bounding box center [1056, 530] width 412 height 28
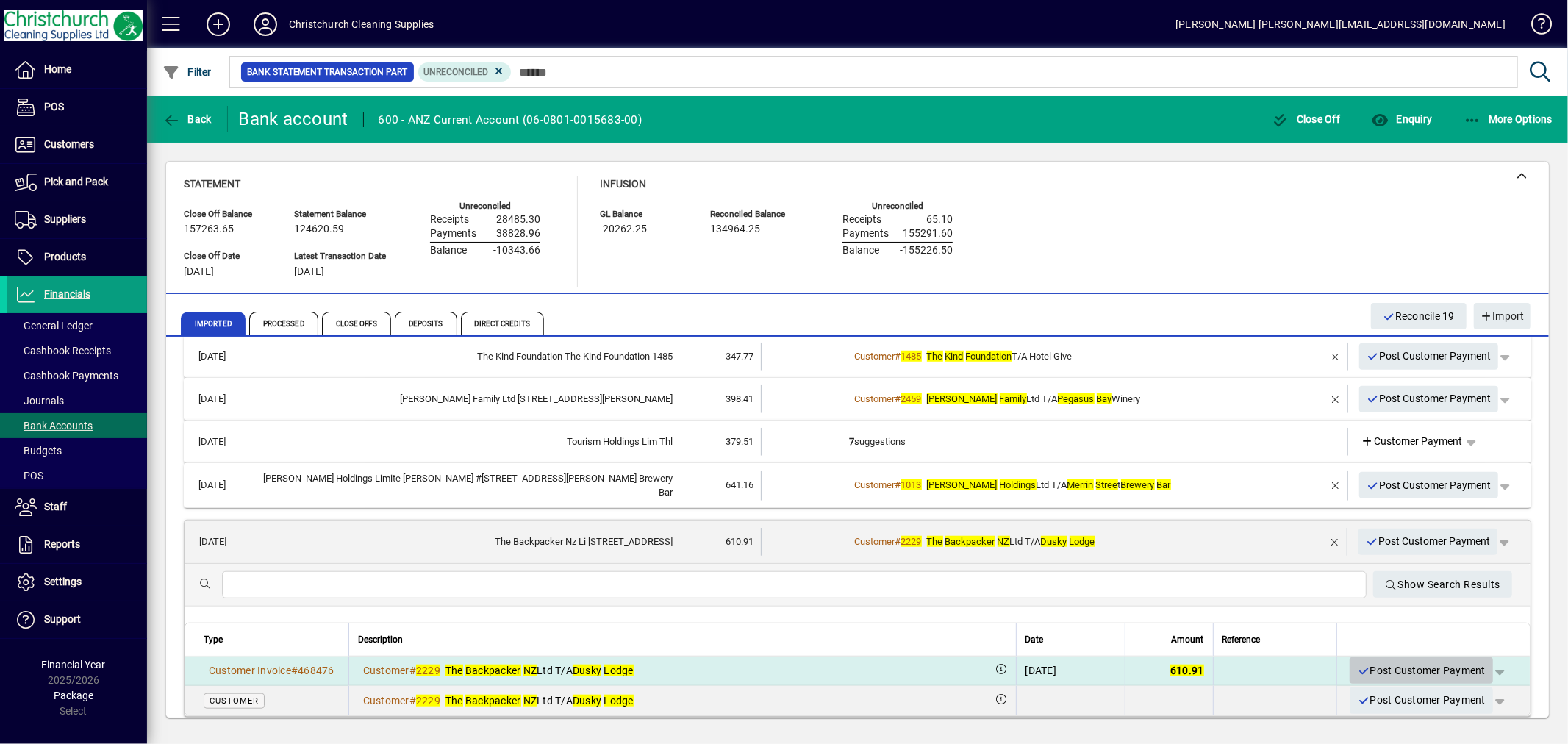
click at [1384, 665] on span "Post Customer Payment" at bounding box center [1422, 671] width 129 height 24
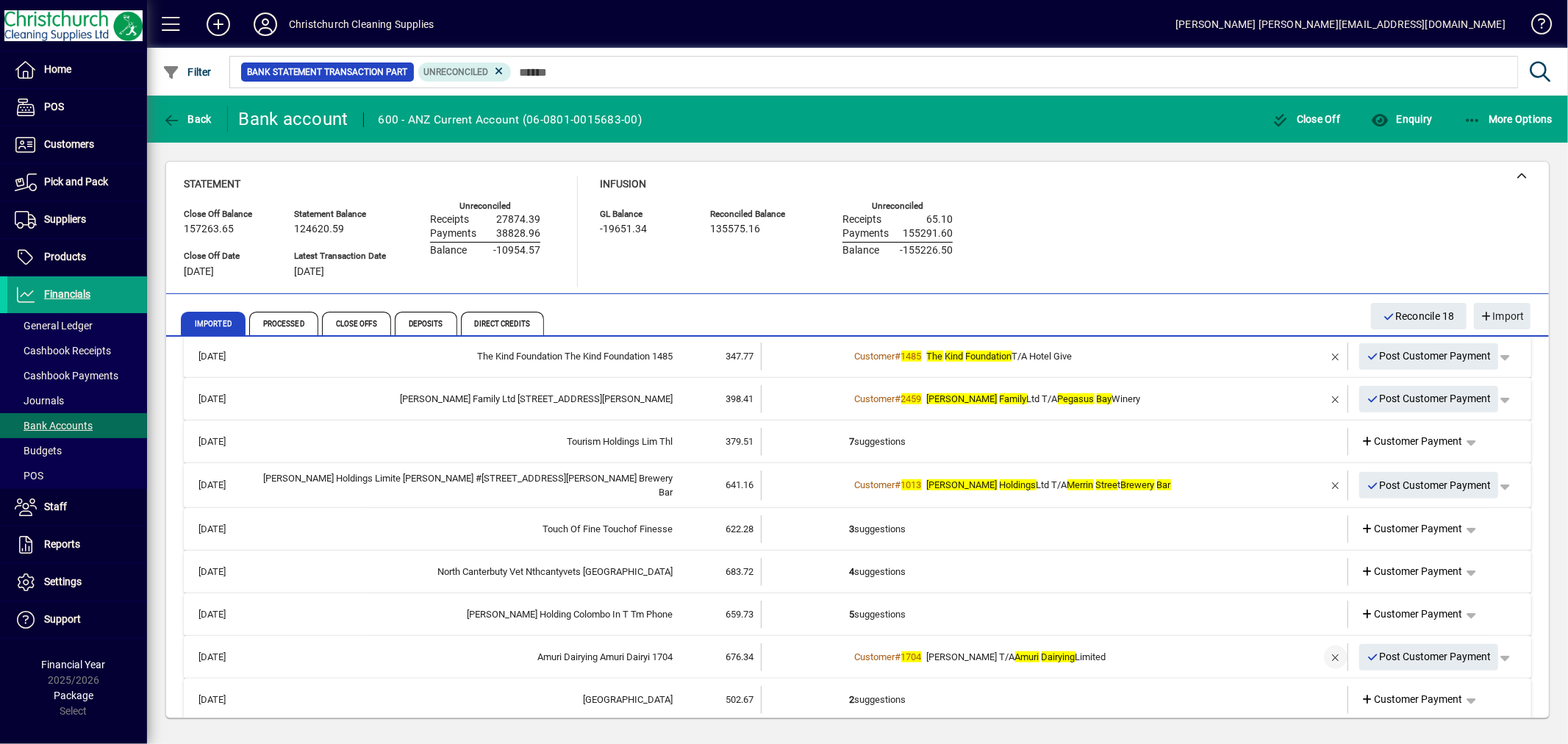
click at [1326, 651] on span "button" at bounding box center [1336, 658] width 35 height 35
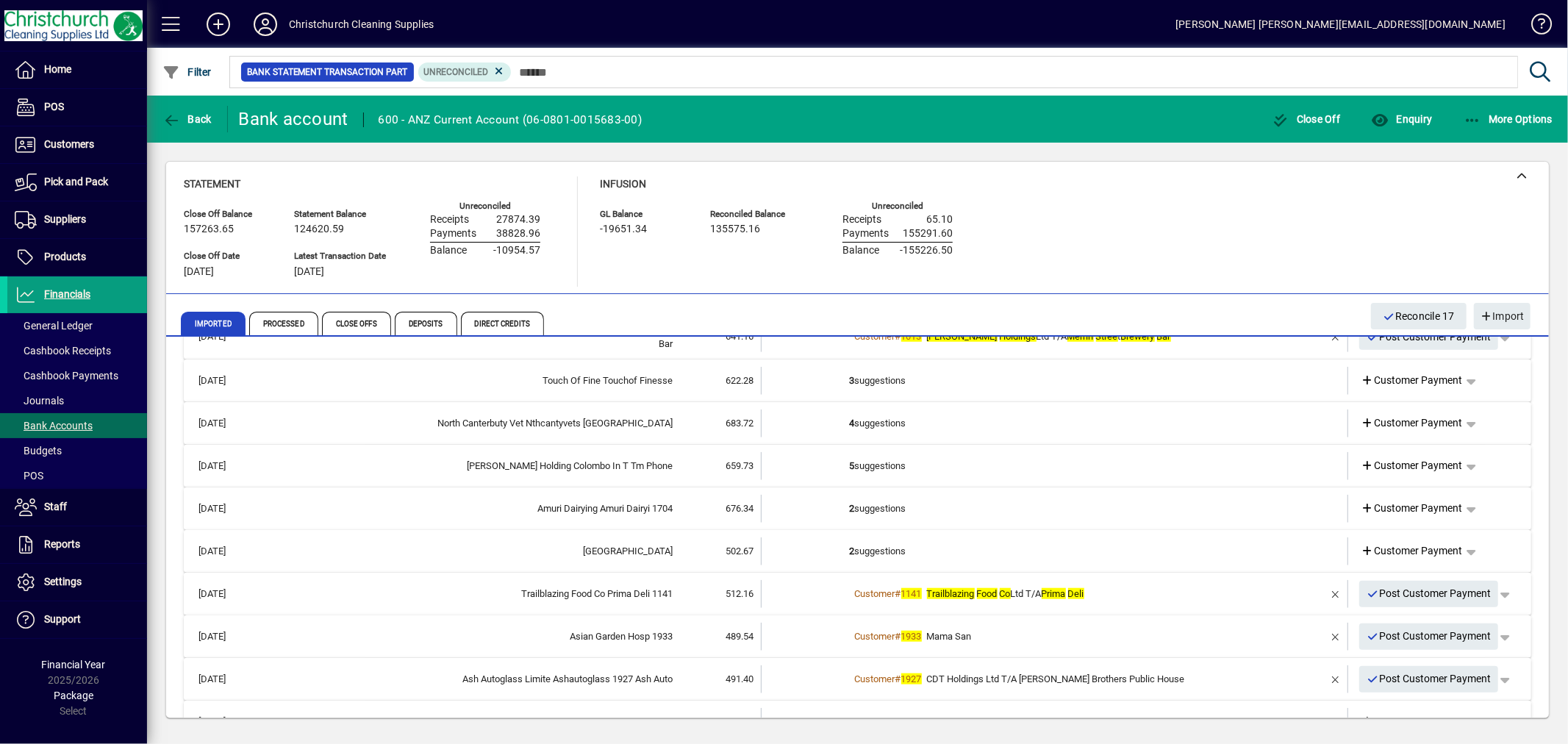
scroll to position [1254, 0]
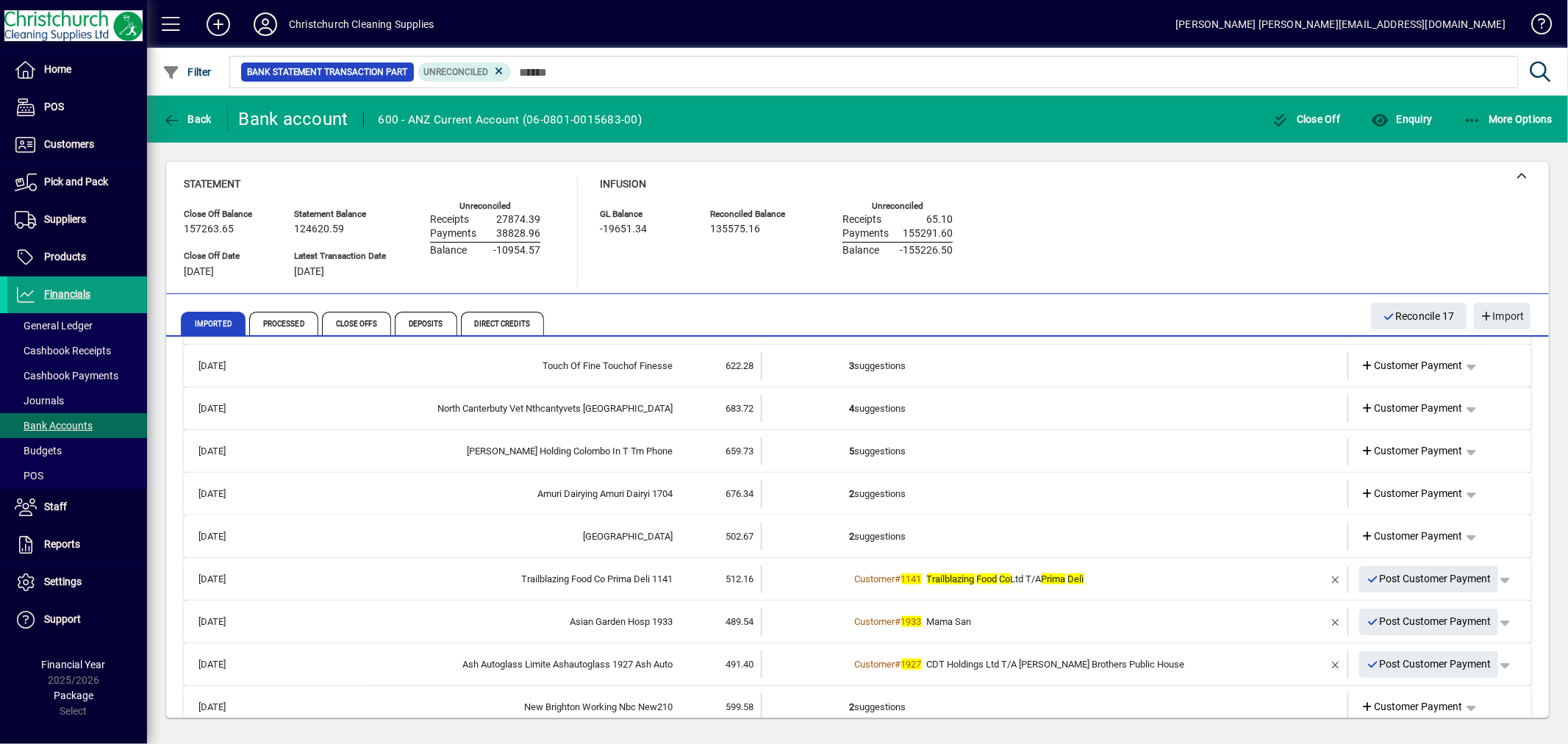
click at [880, 487] on td "2 suggestions" at bounding box center [1056, 494] width 412 height 28
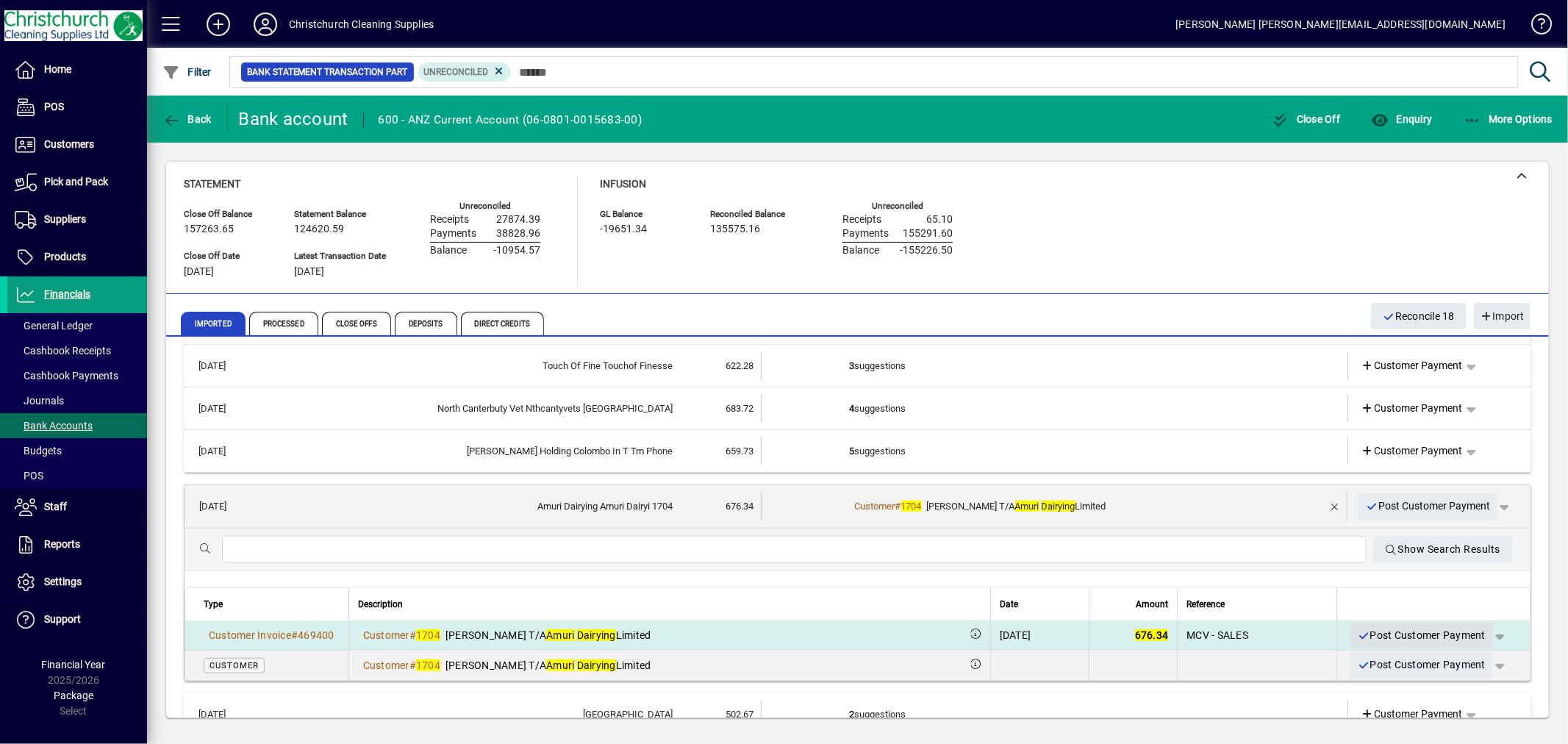
click at [1414, 632] on span "Post Customer Payment" at bounding box center [1422, 635] width 129 height 24
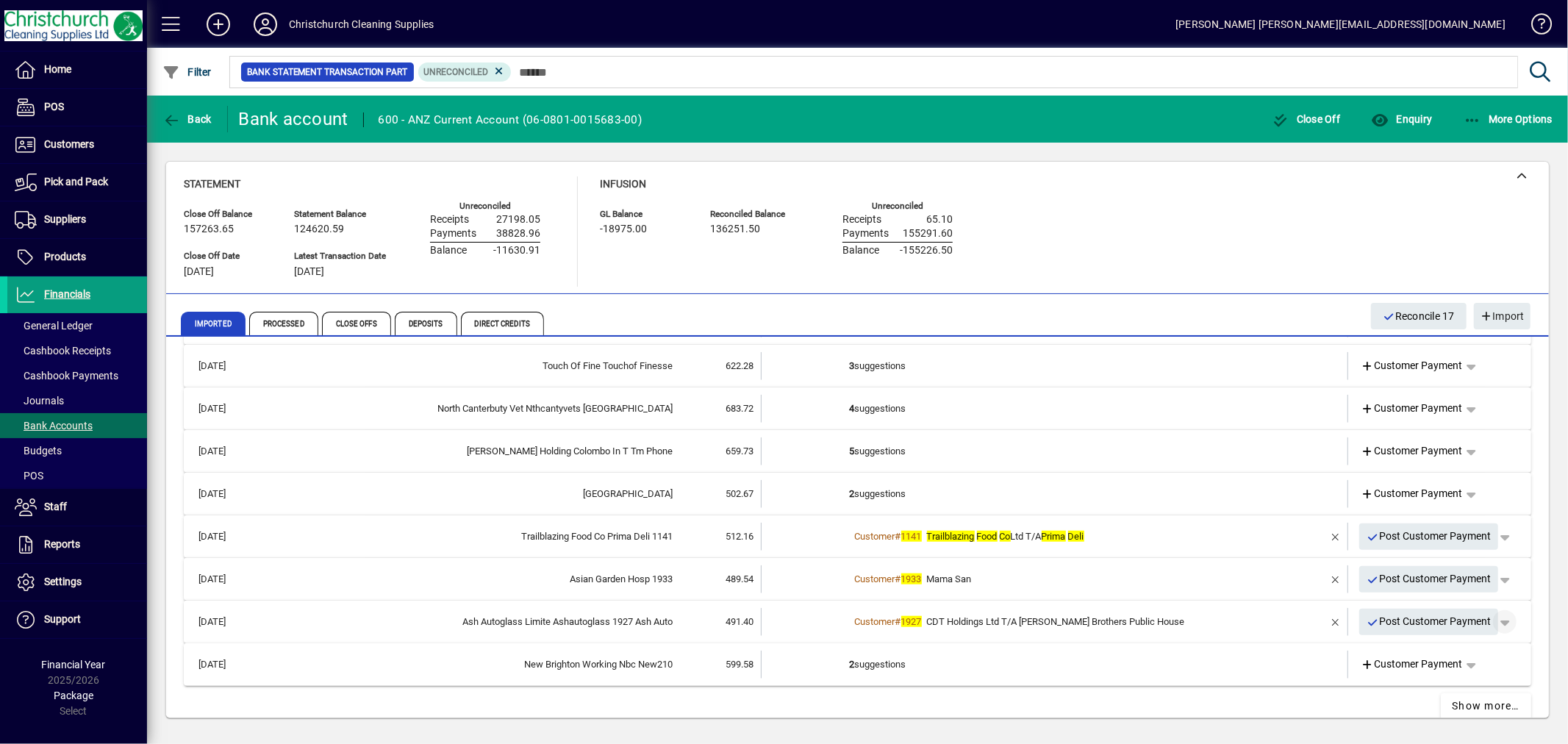
click at [1496, 618] on span "button" at bounding box center [1505, 622] width 35 height 35
click at [1439, 643] on span "Customer Payment" at bounding box center [1447, 649] width 107 height 18
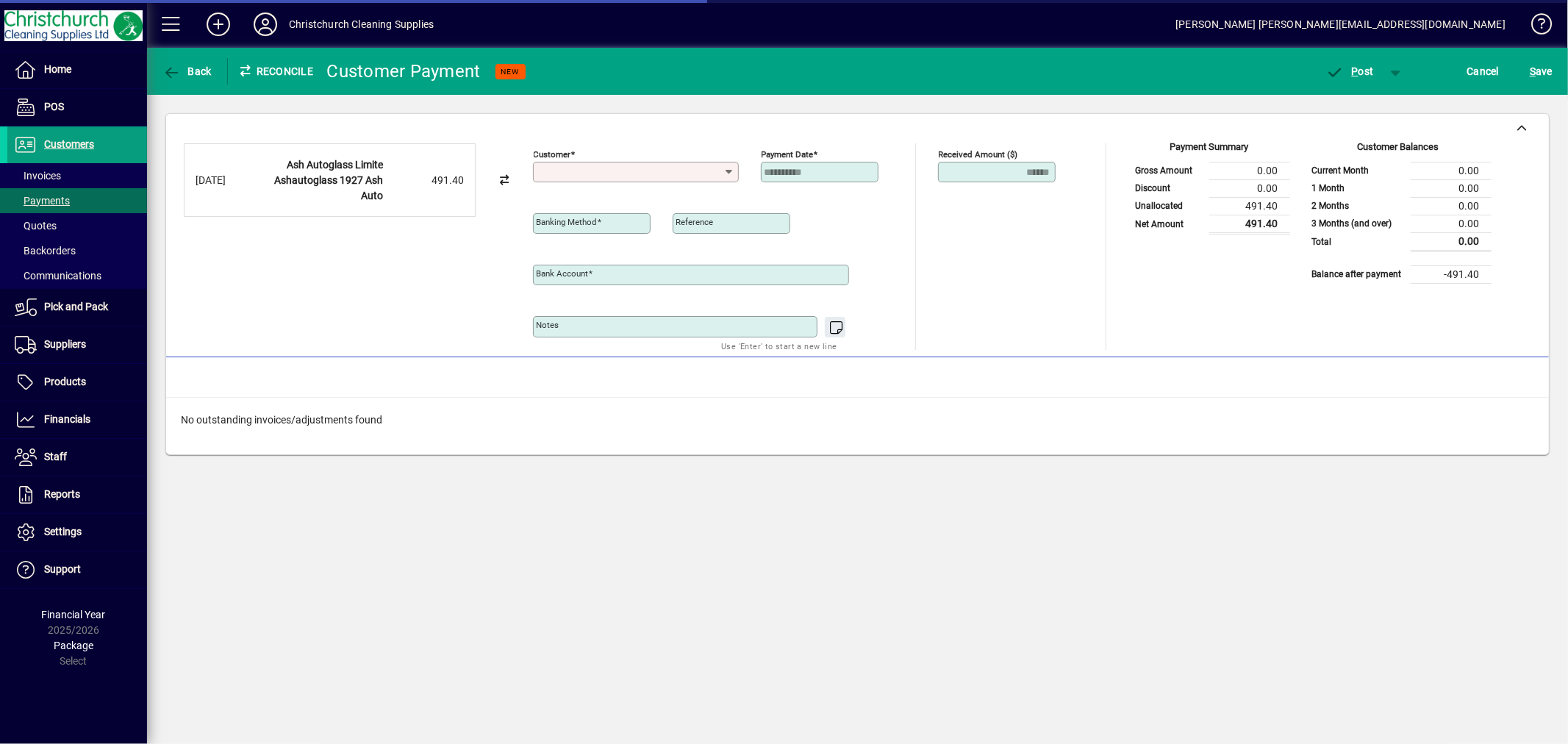
type input "**********"
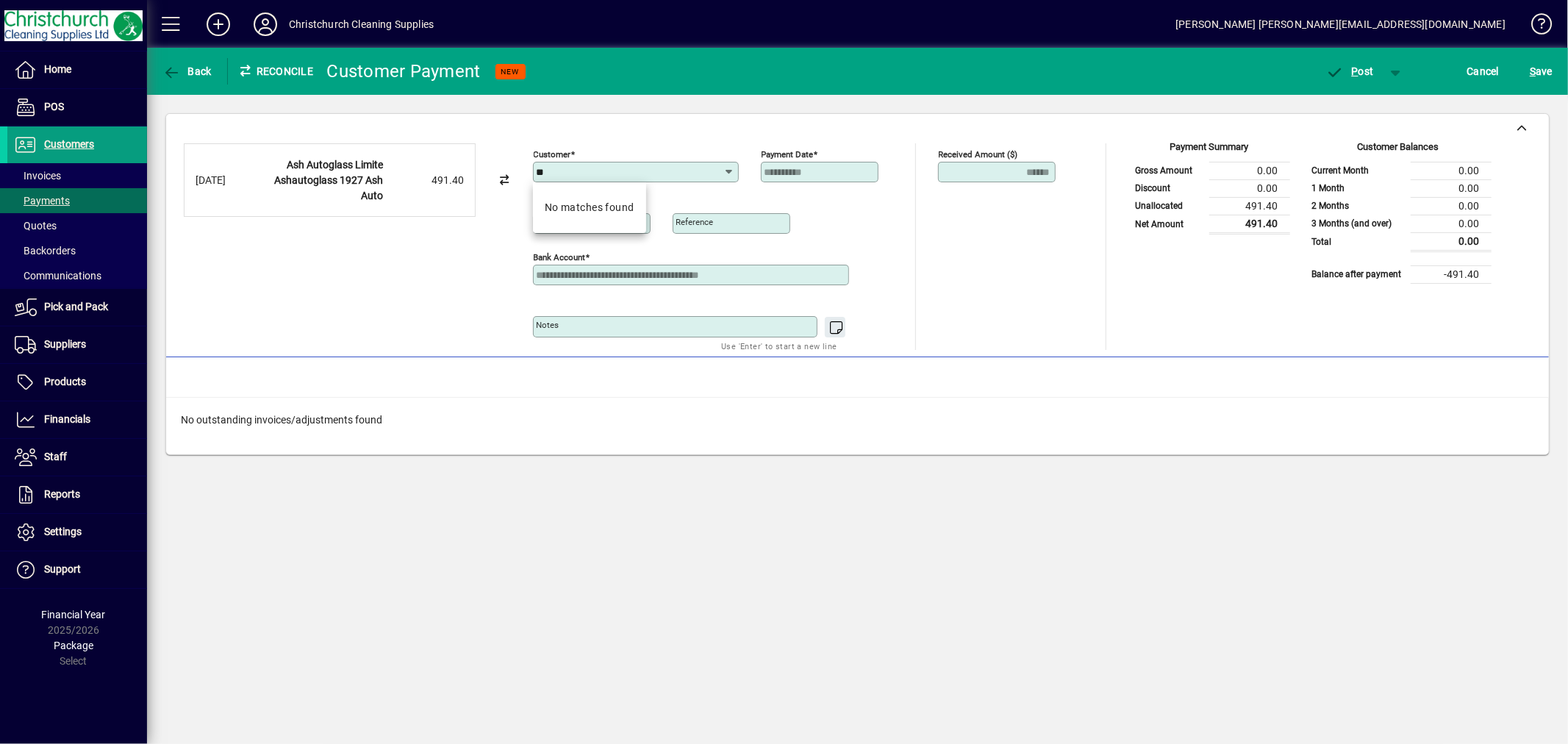
type input "*"
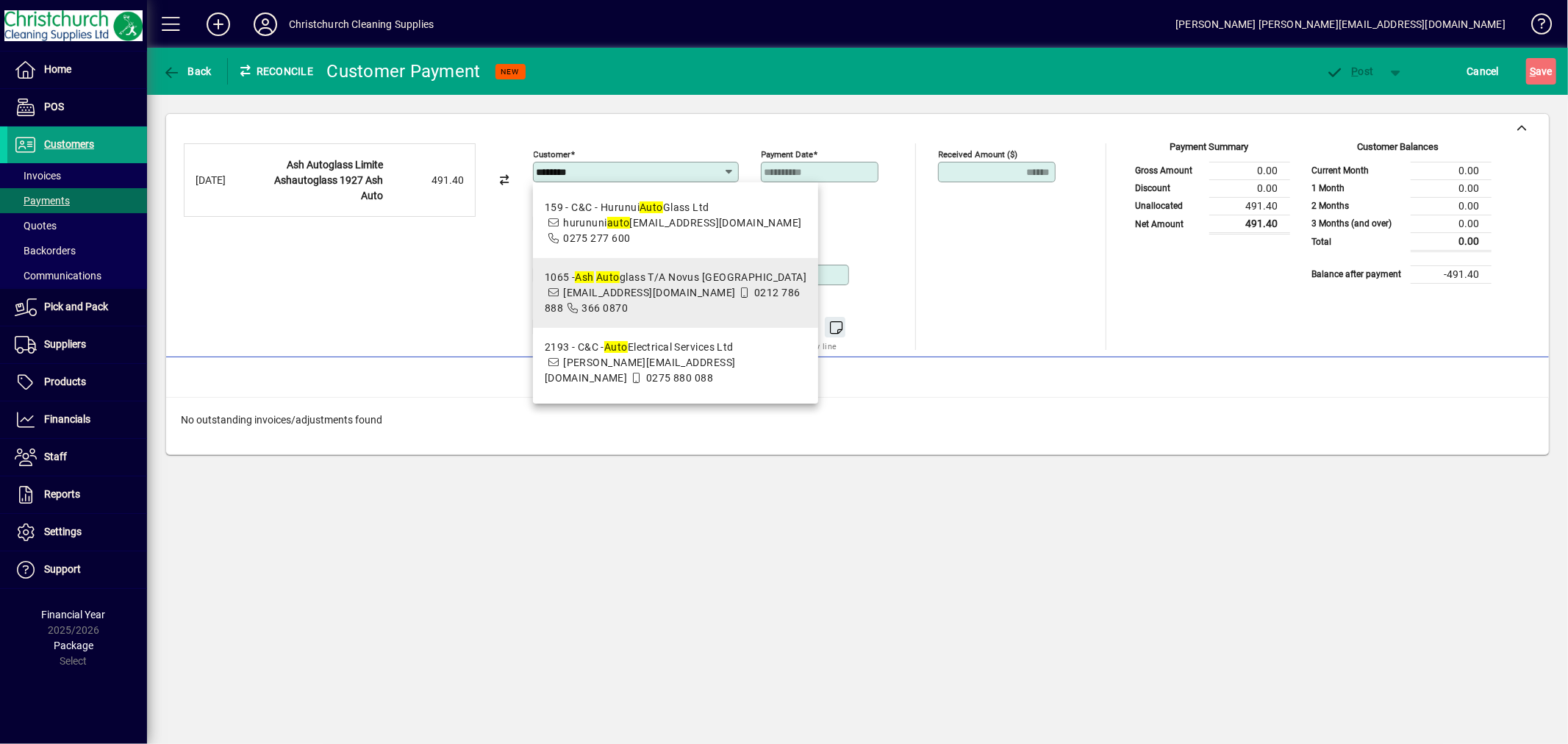
click at [699, 287] on span "officeeast@novuschch.co.nz" at bounding box center [648, 293] width 172 height 12
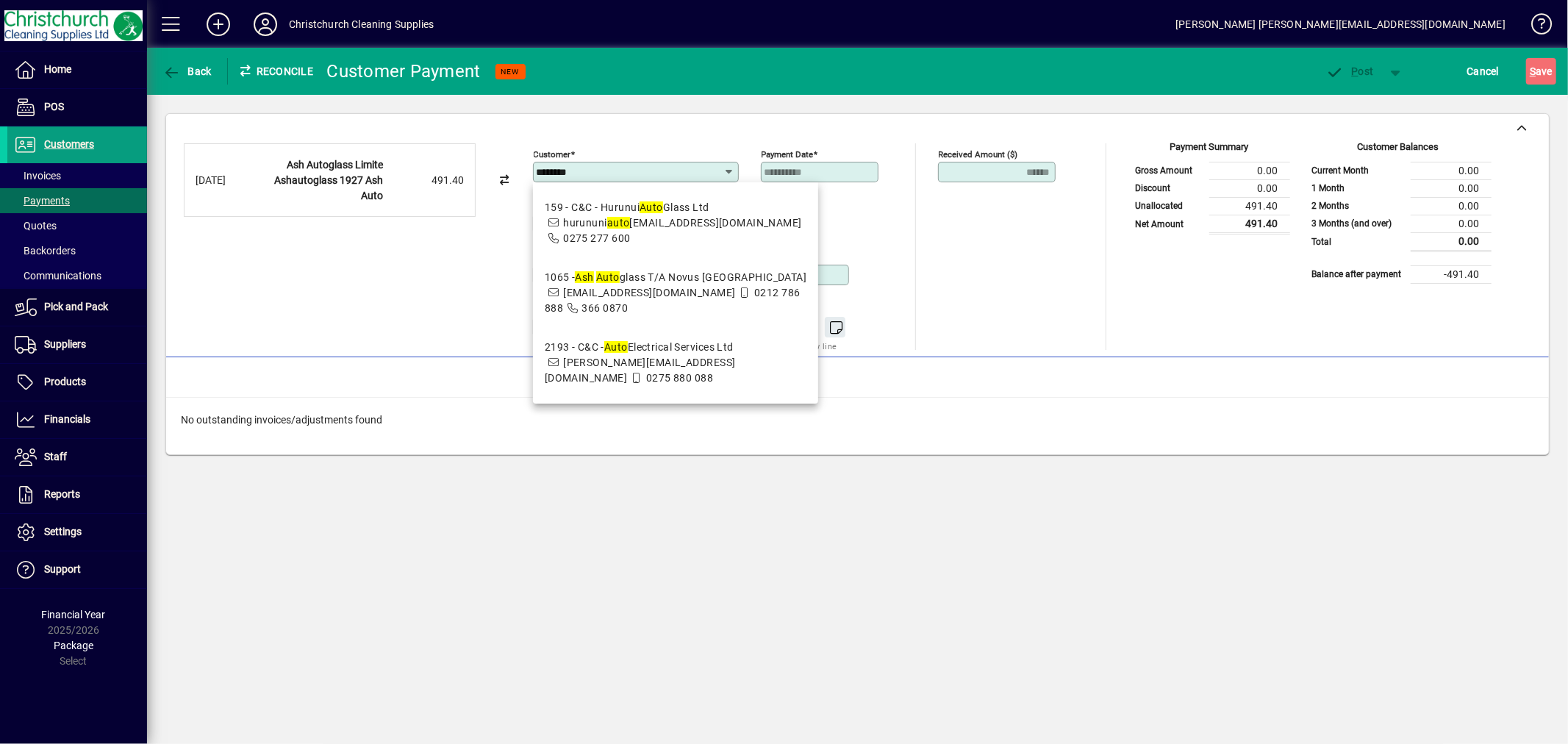
type input "**********"
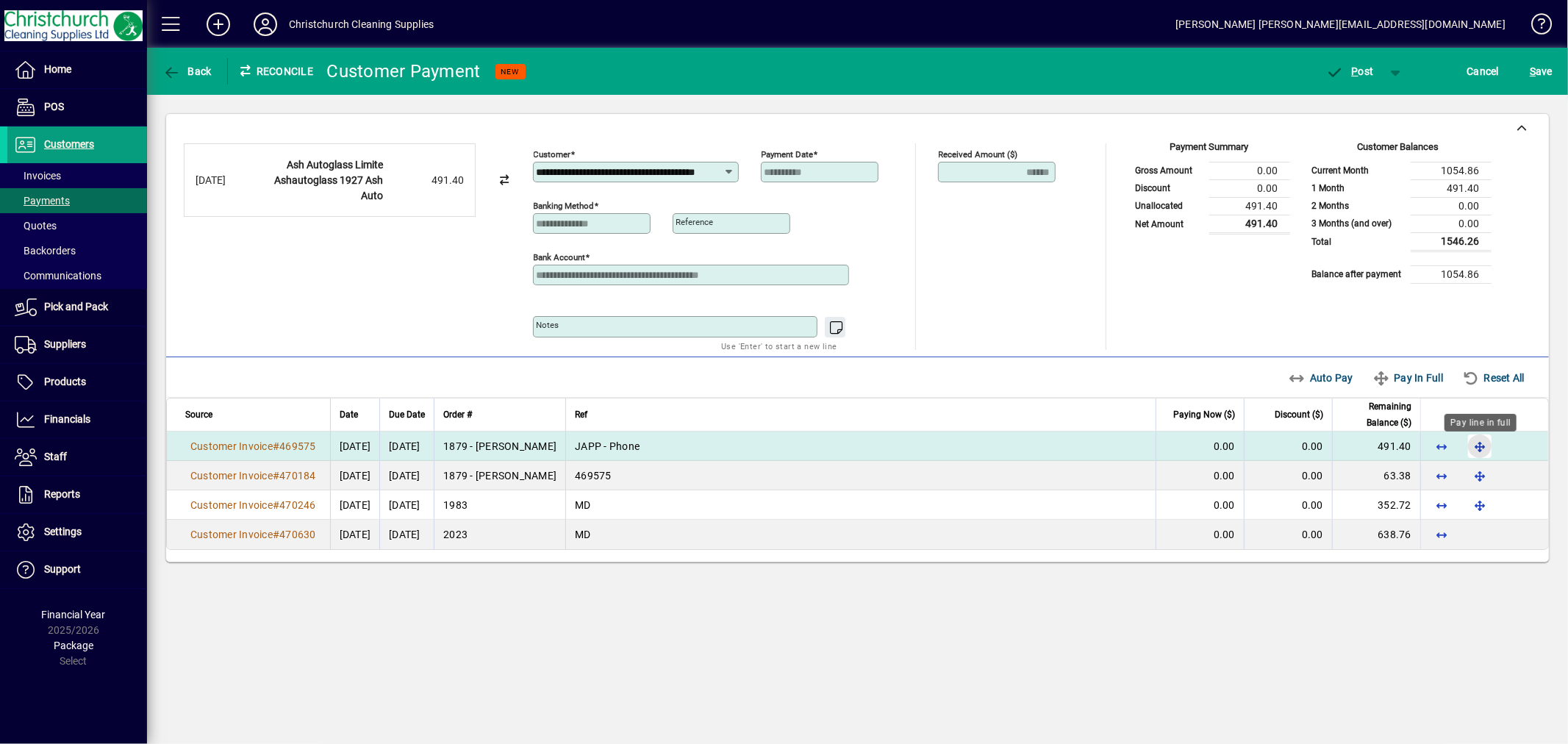
click at [1474, 446] on span "button" at bounding box center [1480, 446] width 35 height 35
click at [1361, 75] on span "P ost" at bounding box center [1350, 72] width 48 height 12
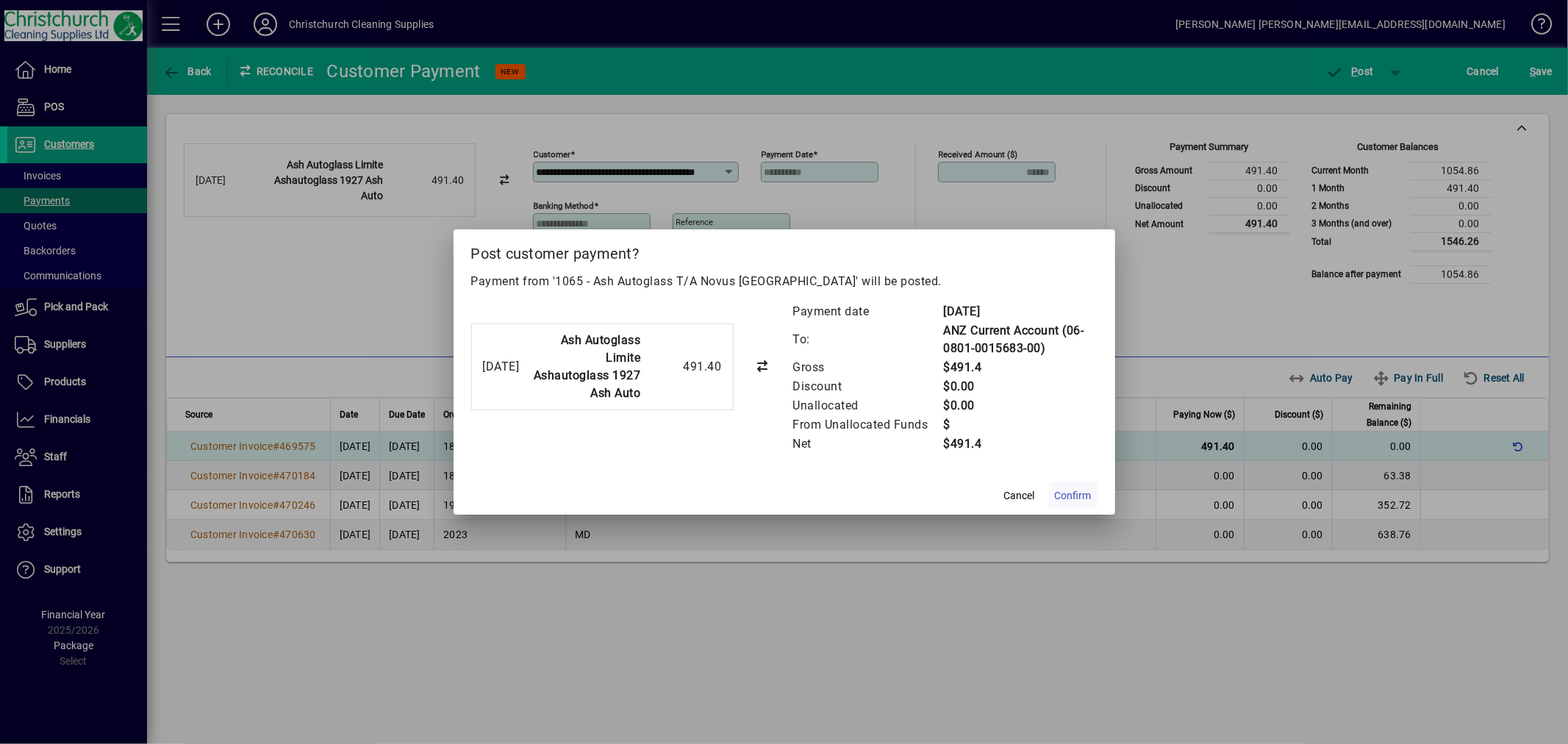
click at [1067, 496] on span "Confirm" at bounding box center [1073, 496] width 37 height 16
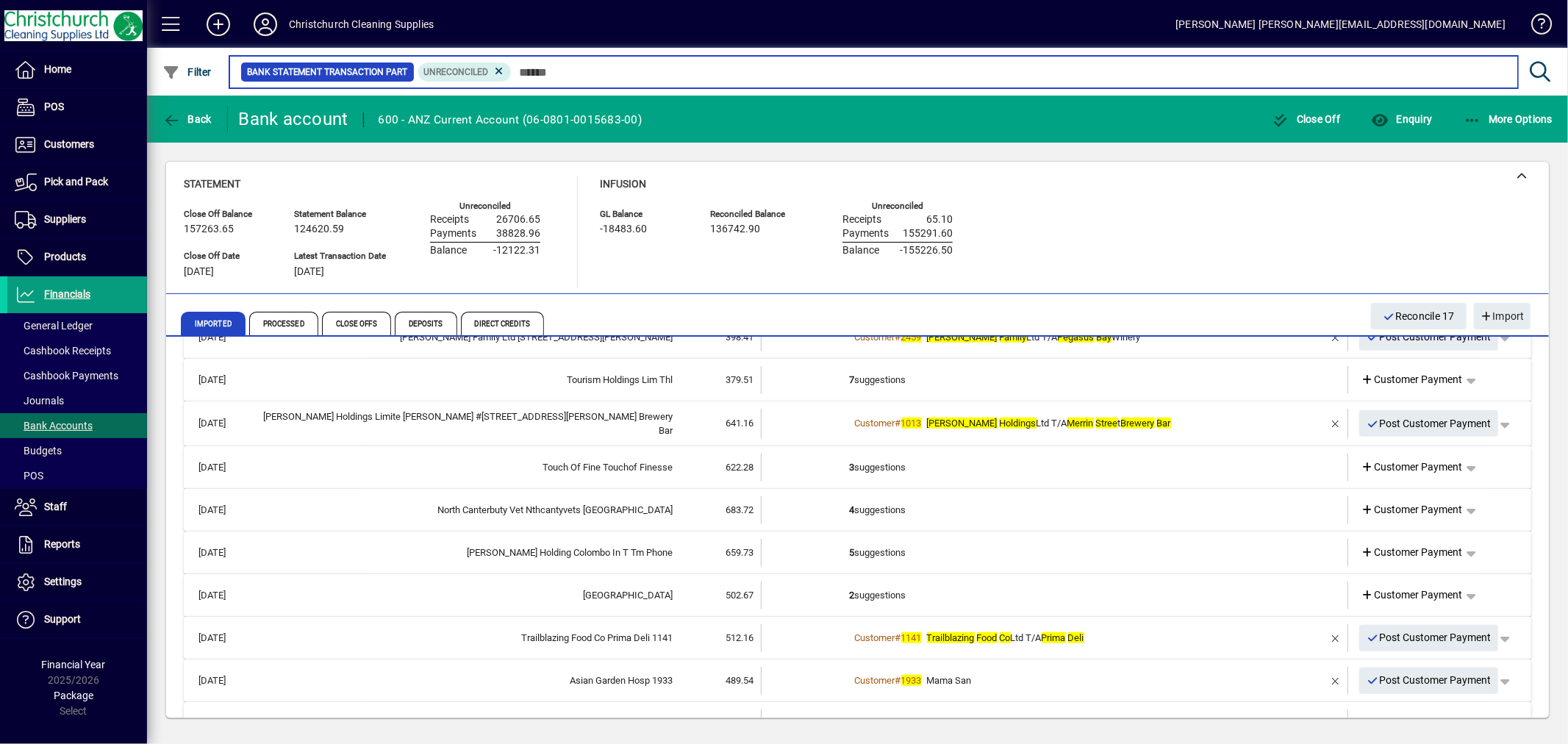
scroll to position [1314, 0]
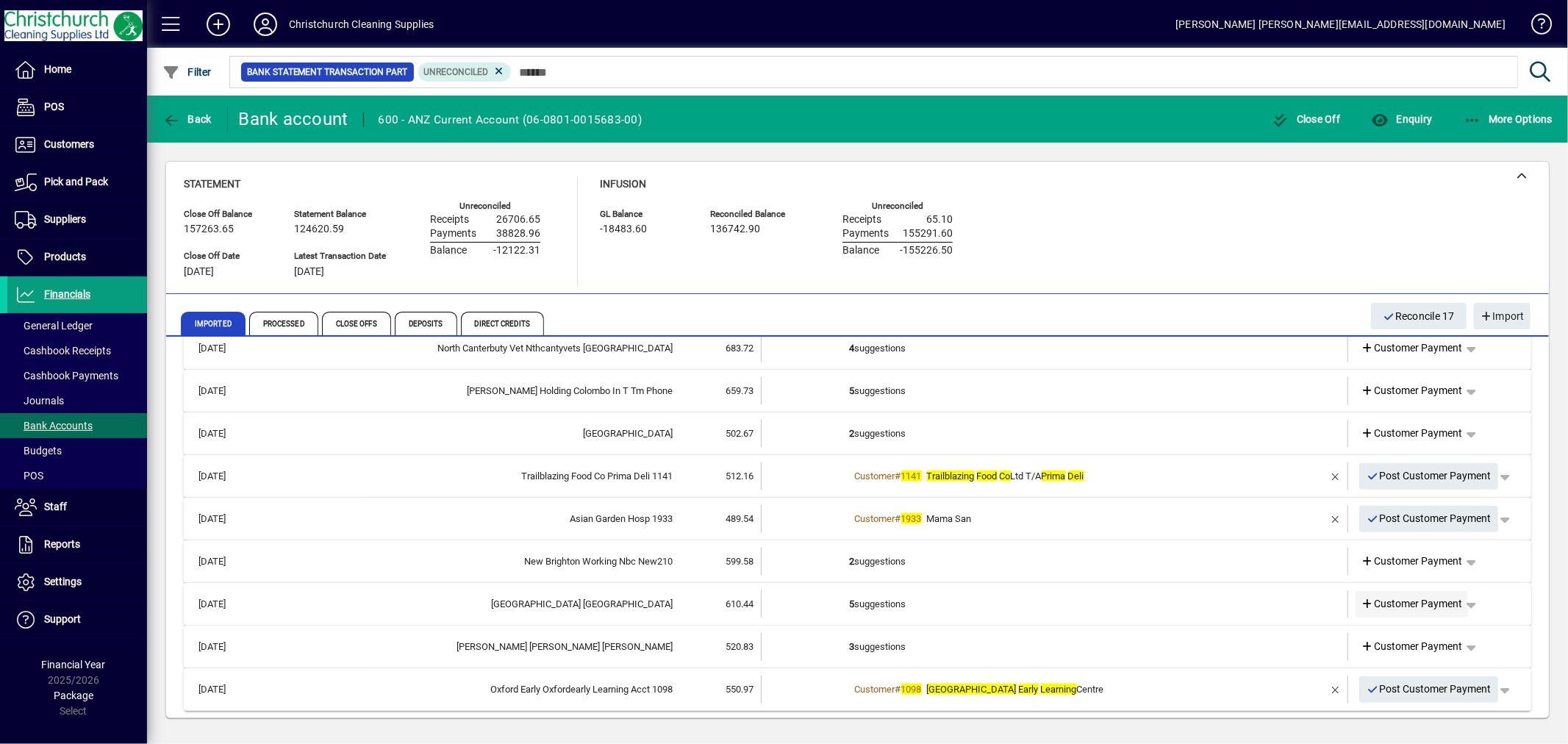
click at [1423, 599] on span "Customer Payment" at bounding box center [1411, 604] width 101 height 16
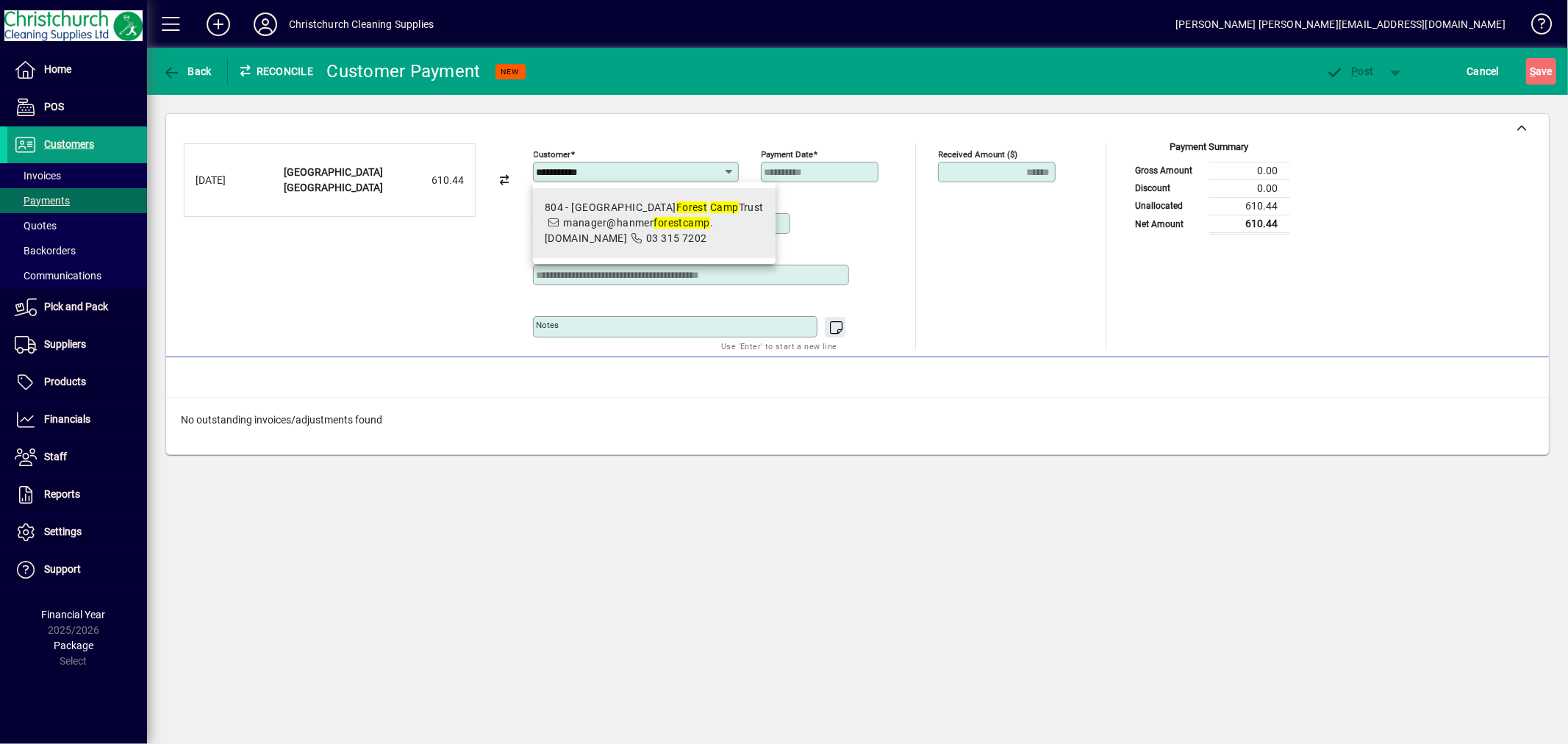
click at [725, 206] on div "804 - Hanmer Springs Forest Camp Trust" at bounding box center [654, 208] width 219 height 16
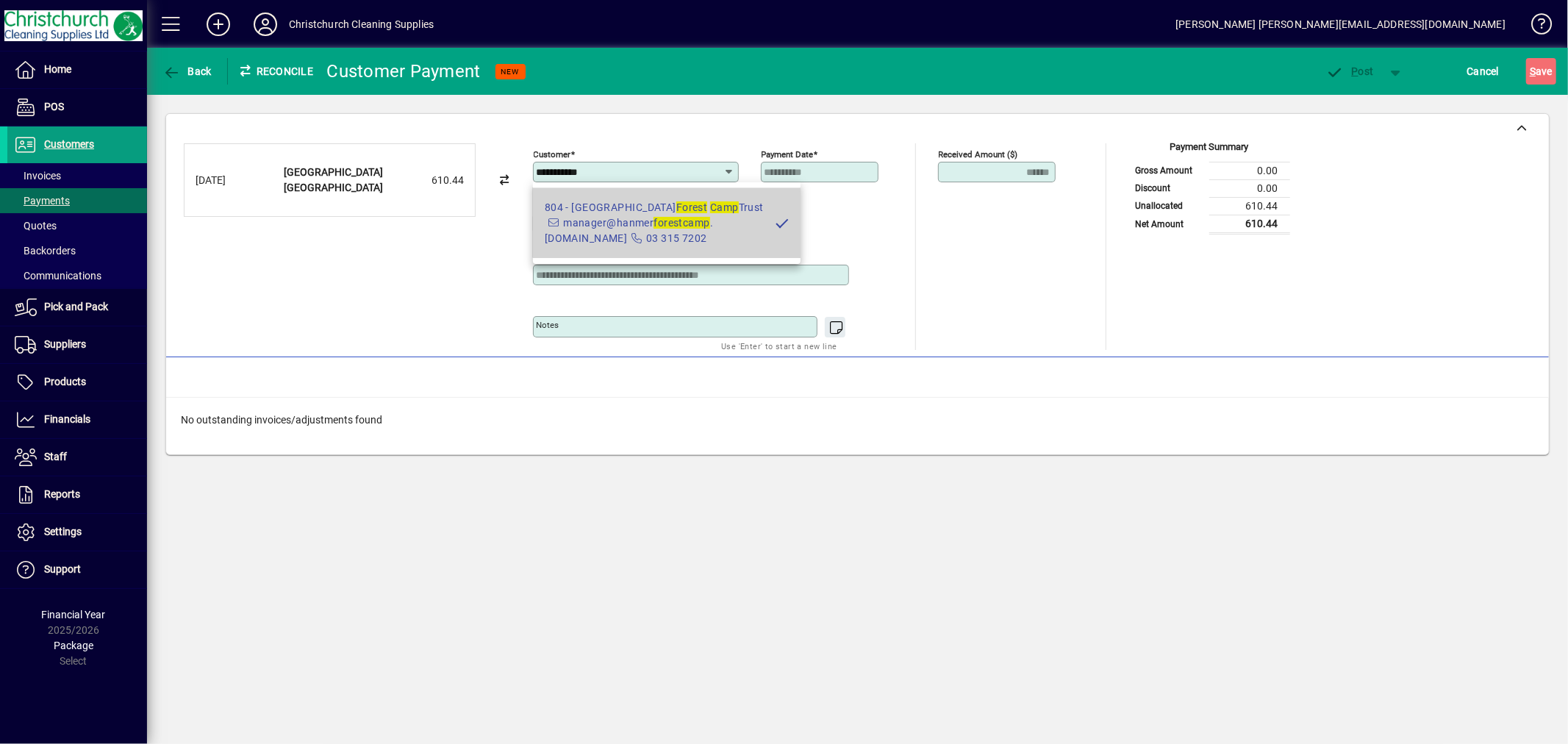
type input "**********"
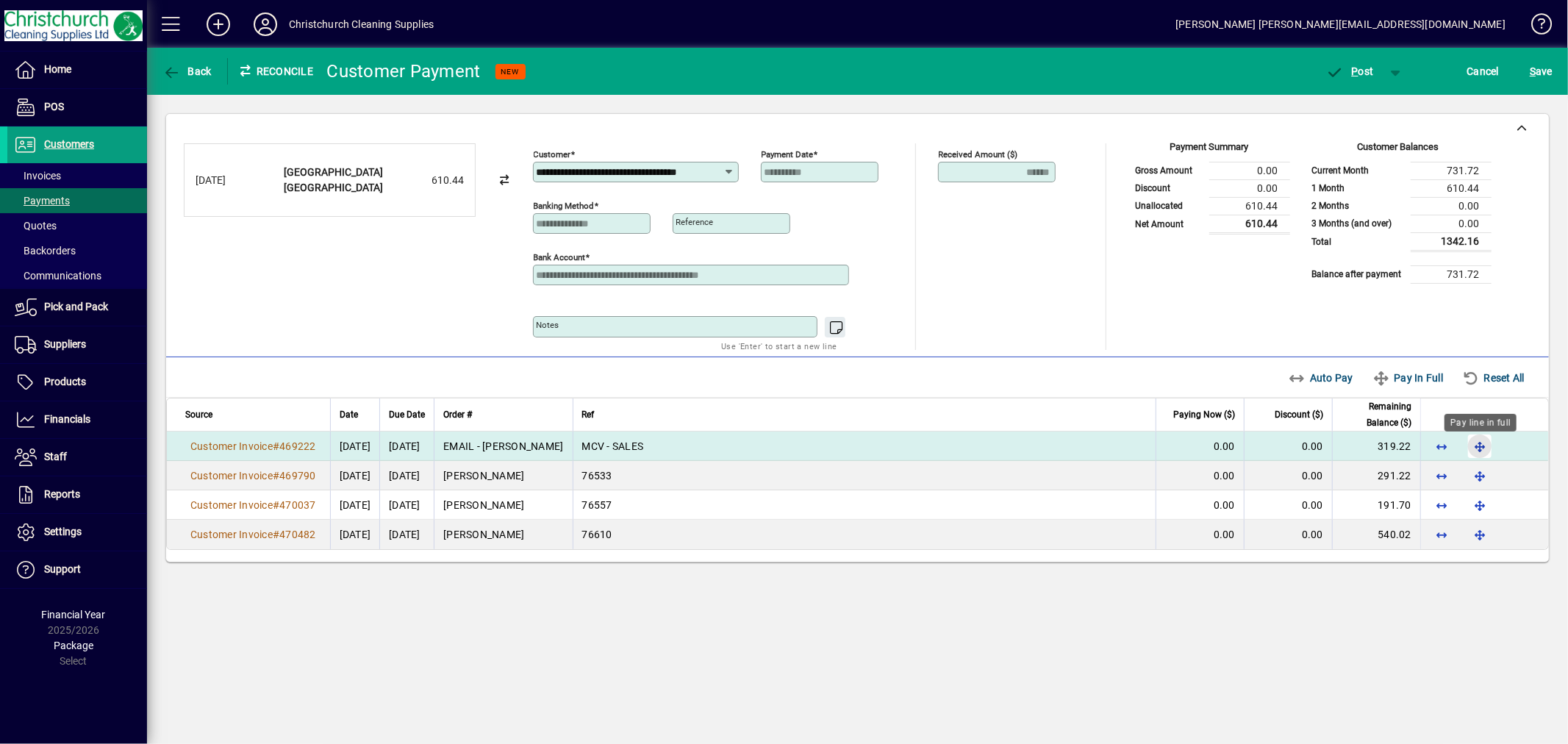
click at [1487, 446] on span "button" at bounding box center [1480, 446] width 35 height 35
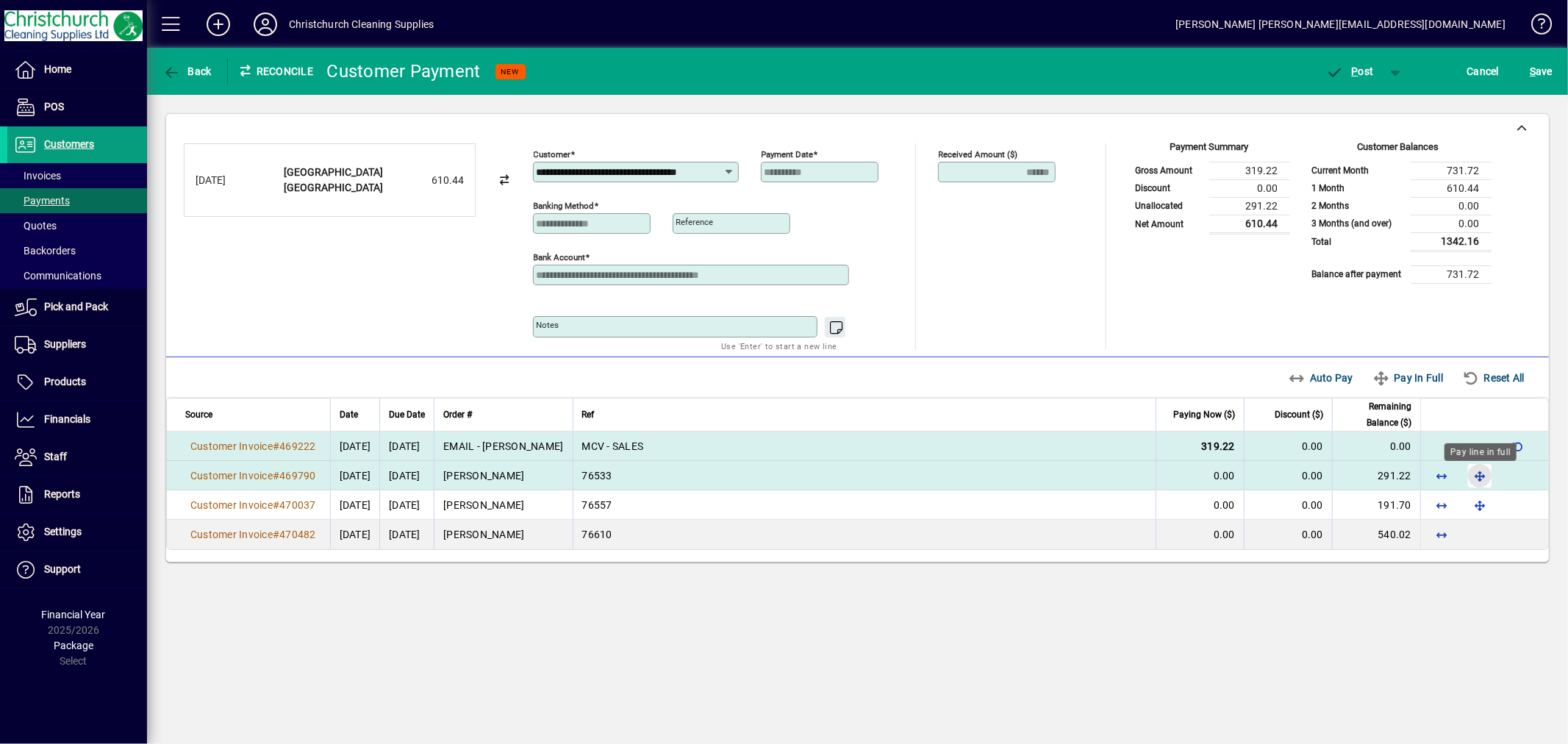
click at [1476, 474] on span "button" at bounding box center [1480, 476] width 35 height 35
click at [1357, 66] on span "P" at bounding box center [1355, 72] width 7 height 12
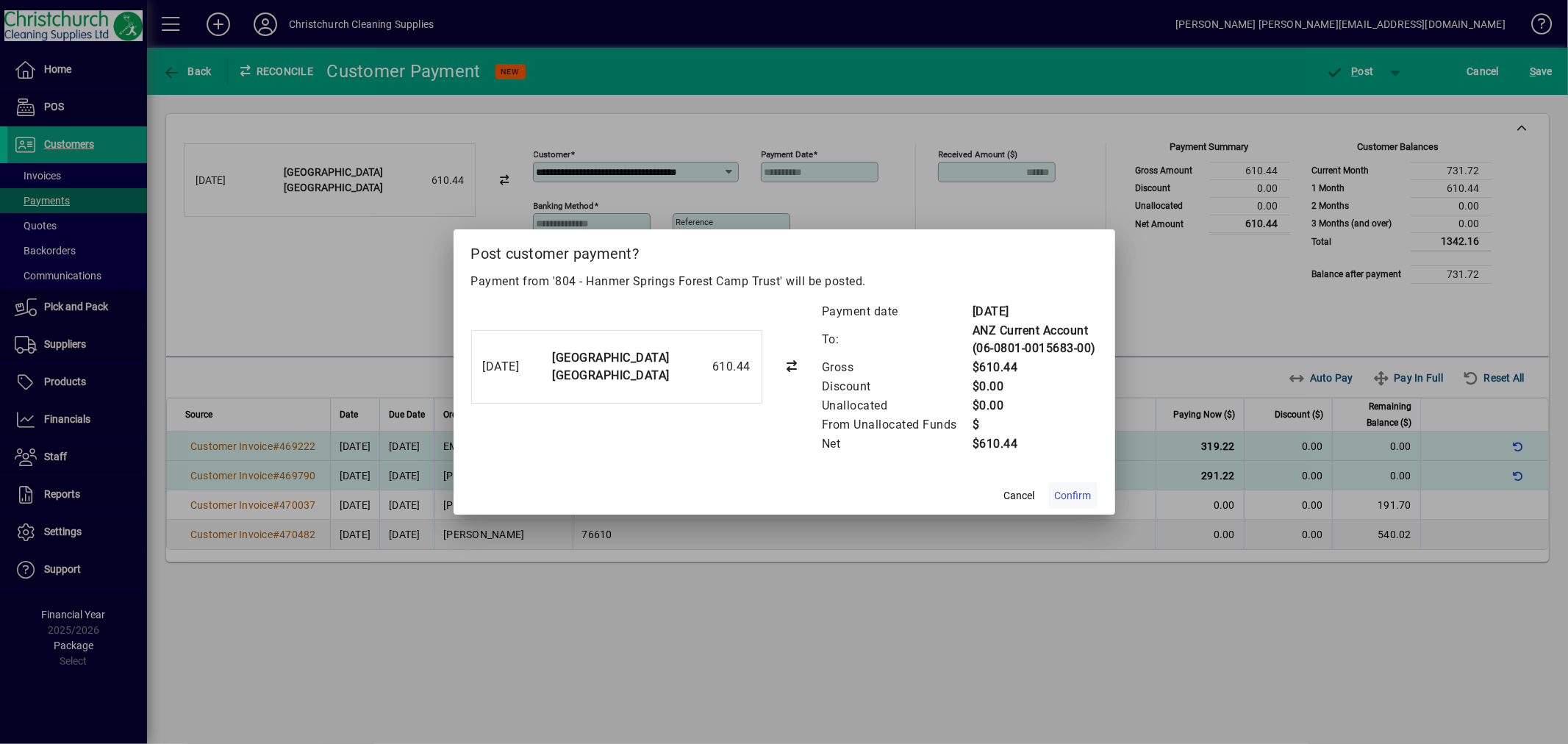
click at [1060, 495] on span "Confirm" at bounding box center [1073, 496] width 37 height 16
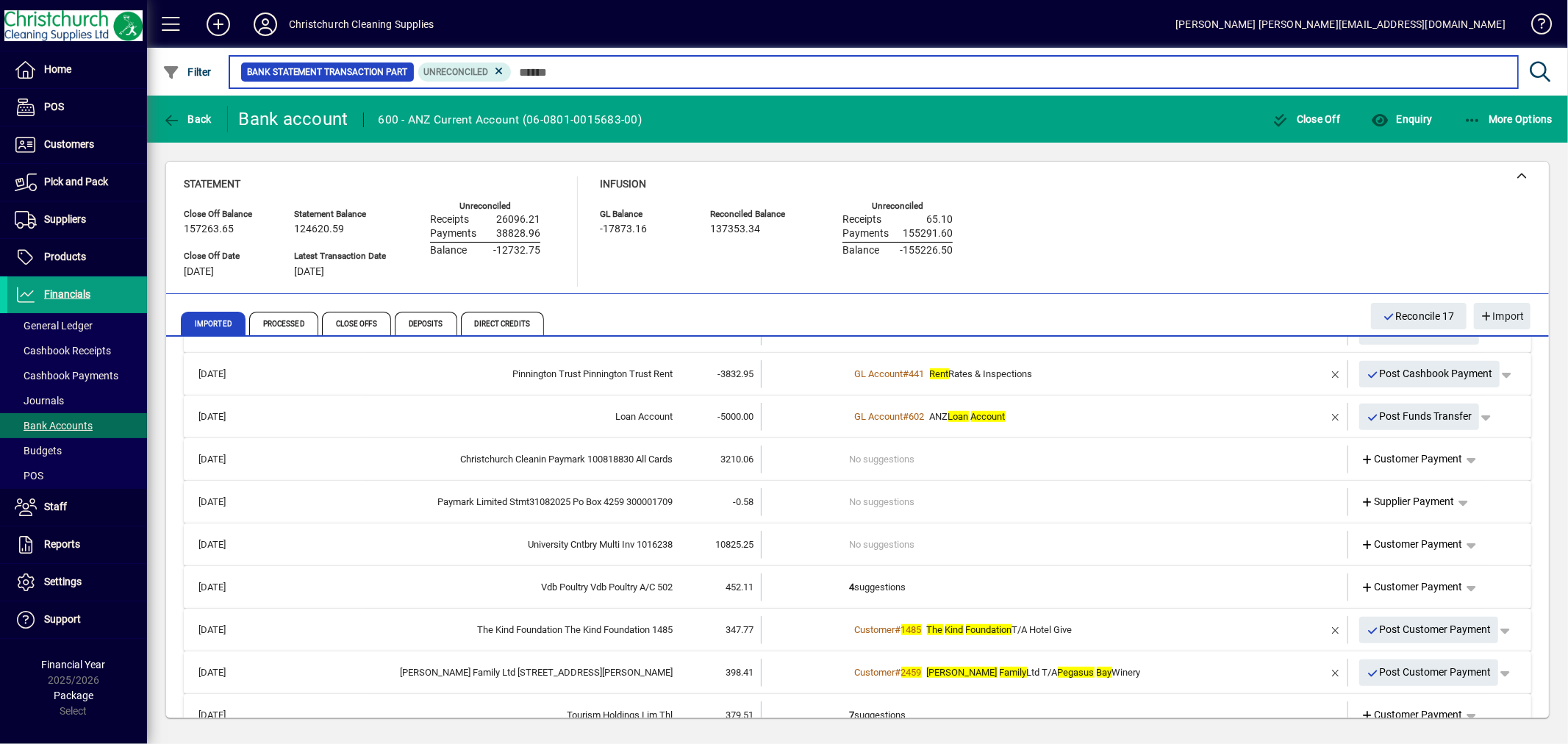
scroll to position [898, 0]
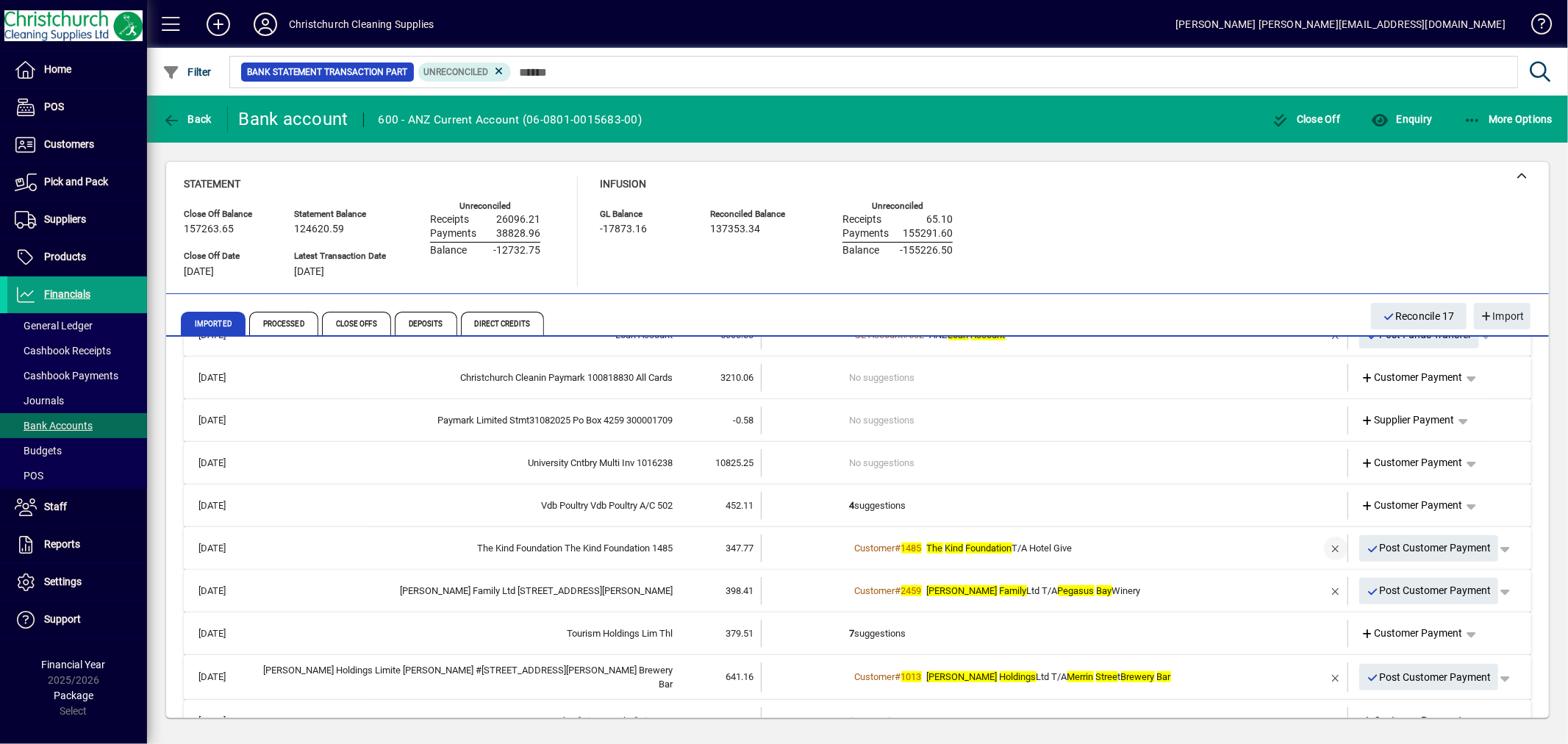
click at [1329, 543] on span "button" at bounding box center [1336, 549] width 35 height 35
click at [897, 547] on td "6 suggestions" at bounding box center [1056, 549] width 412 height 28
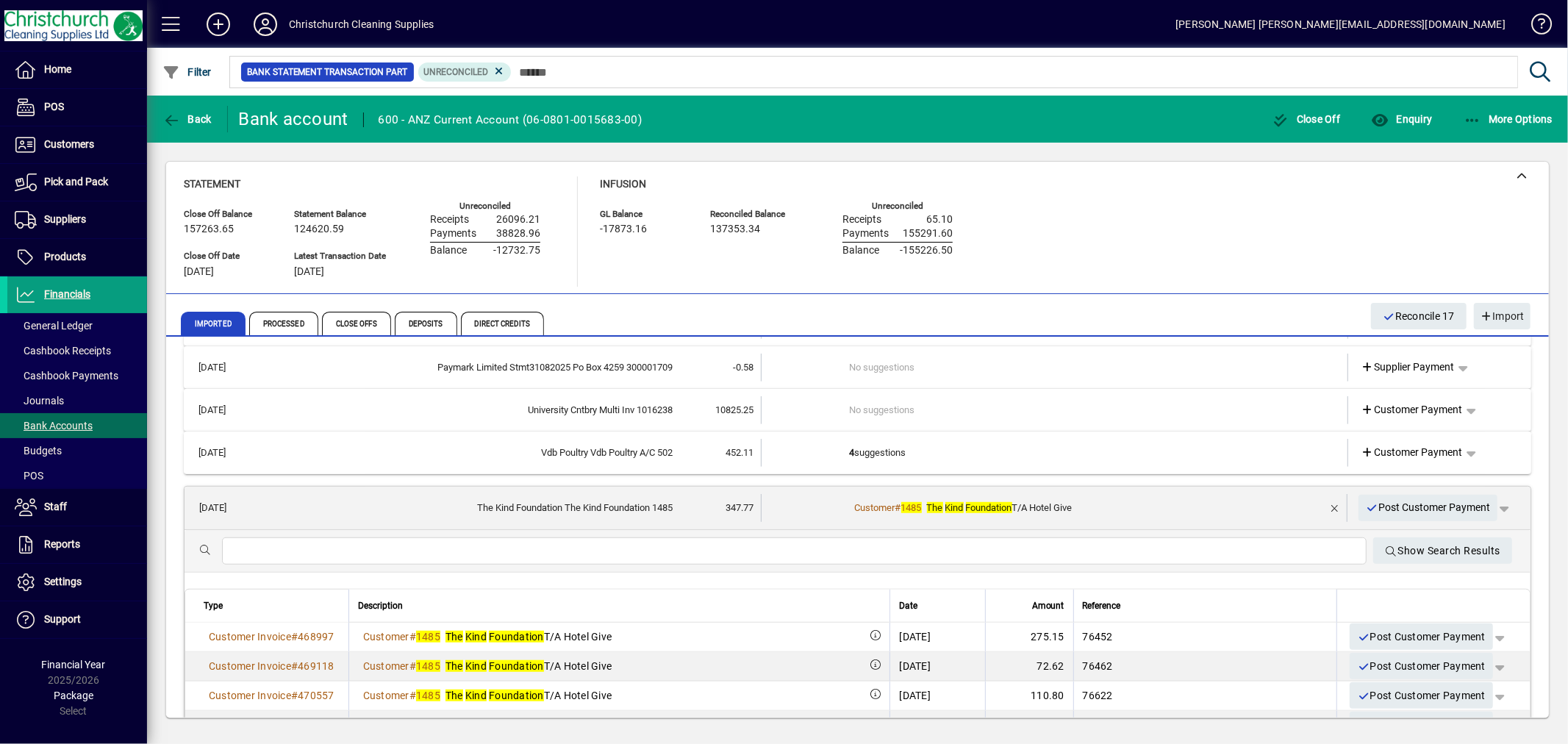
scroll to position [980, 0]
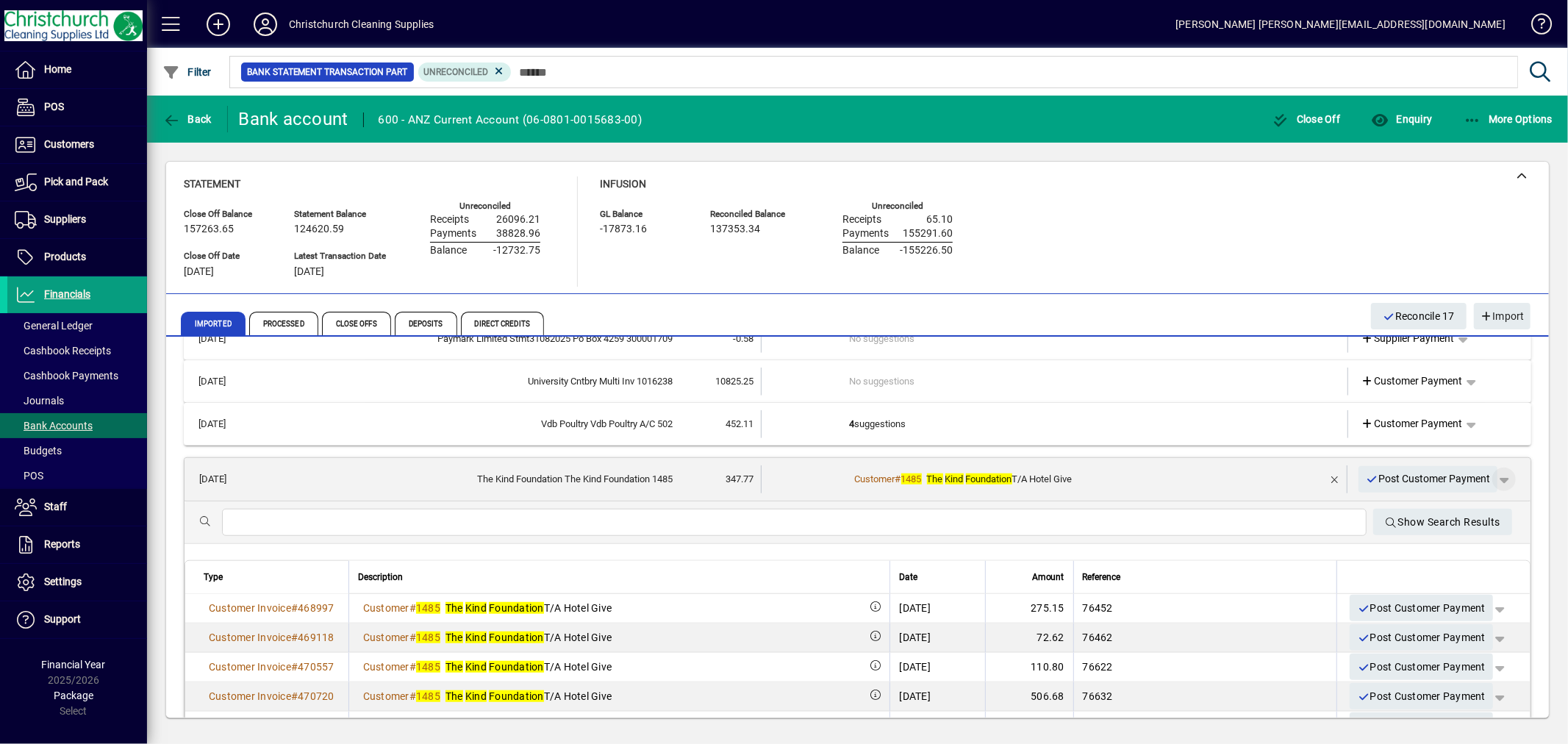
click at [1496, 475] on span "button" at bounding box center [1504, 479] width 35 height 35
click at [1446, 502] on span "Customer Payment" at bounding box center [1446, 509] width 107 height 18
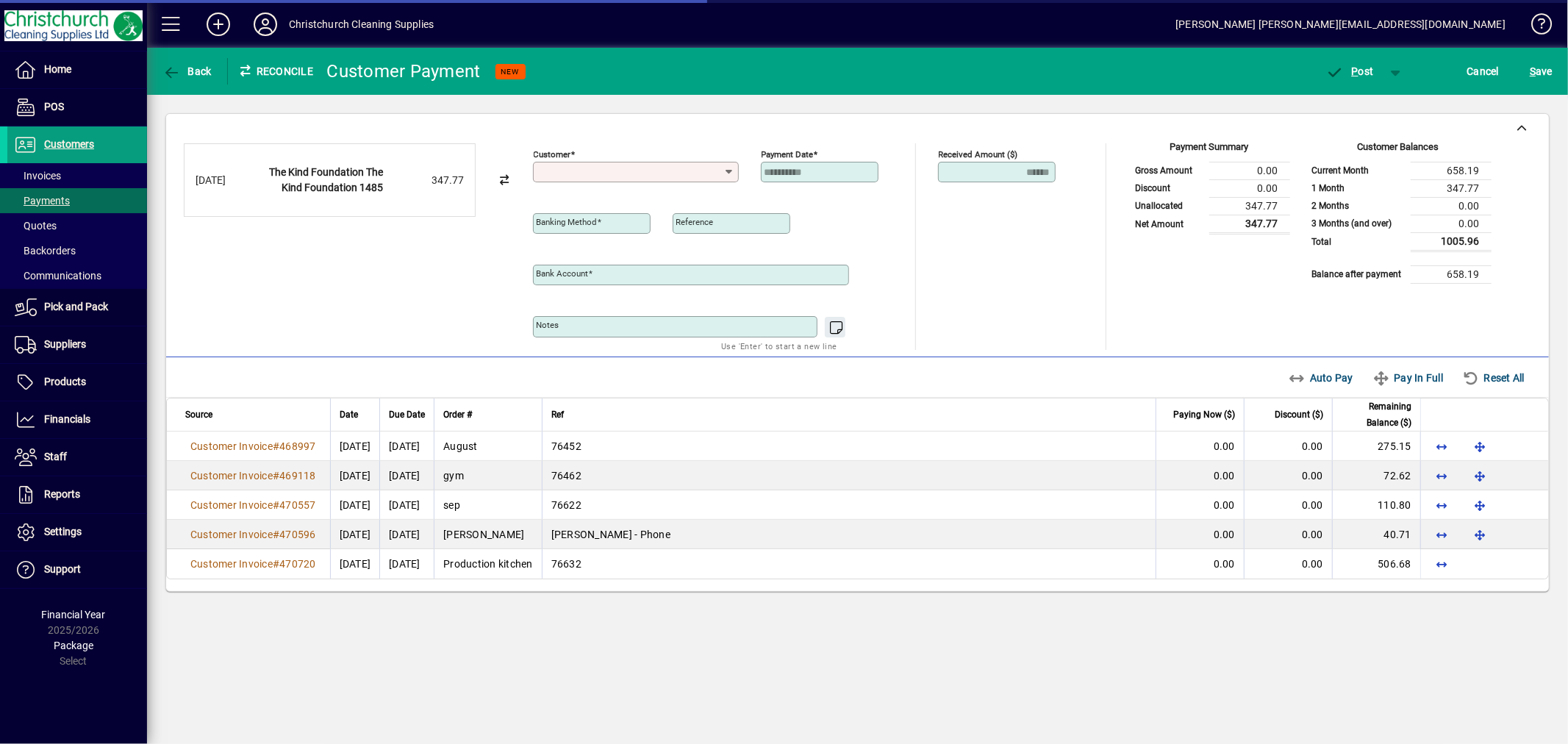
type input "**********"
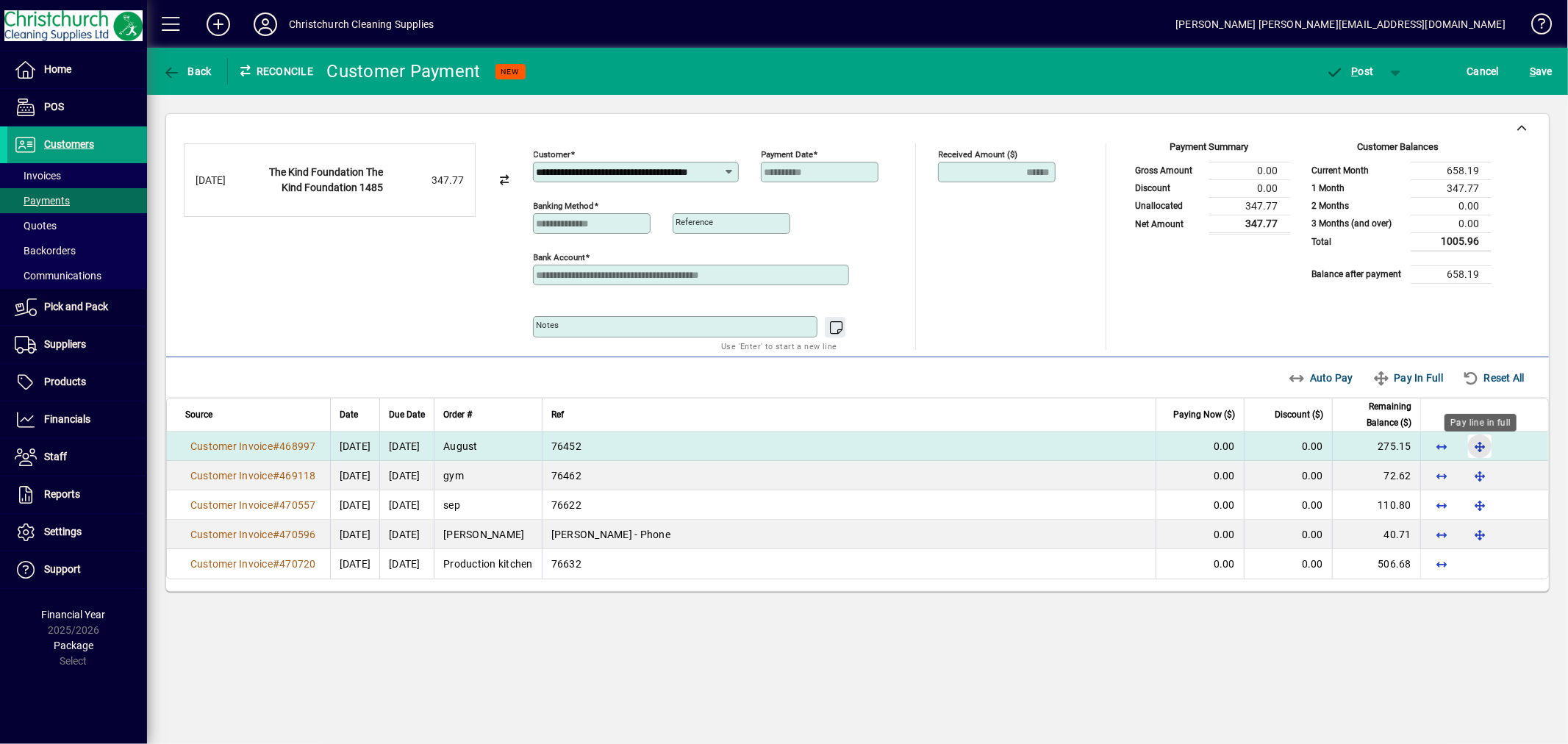
click at [1476, 441] on span "button" at bounding box center [1480, 446] width 35 height 35
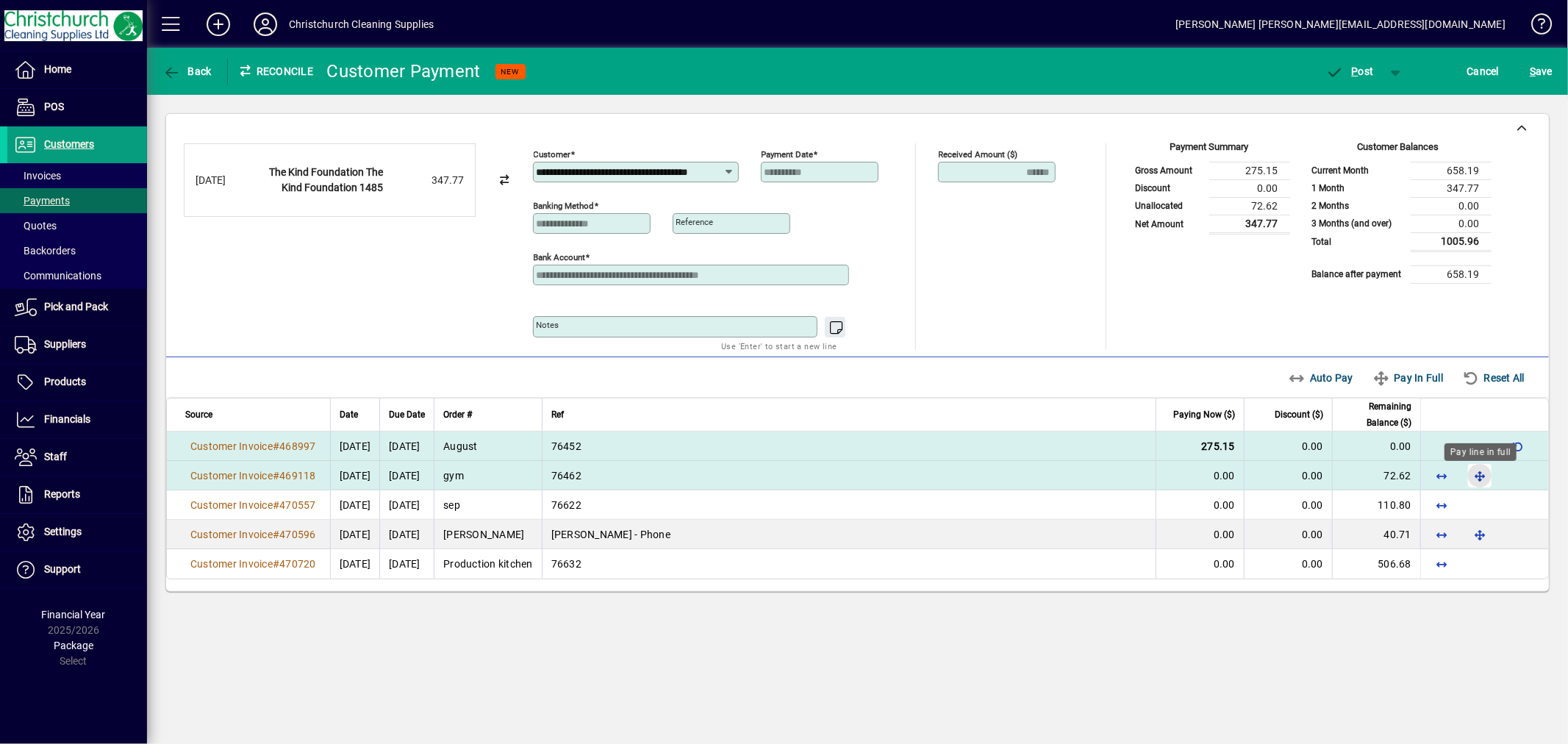
click at [1475, 471] on span "button" at bounding box center [1480, 476] width 35 height 35
click at [1358, 69] on span "P" at bounding box center [1355, 72] width 7 height 12
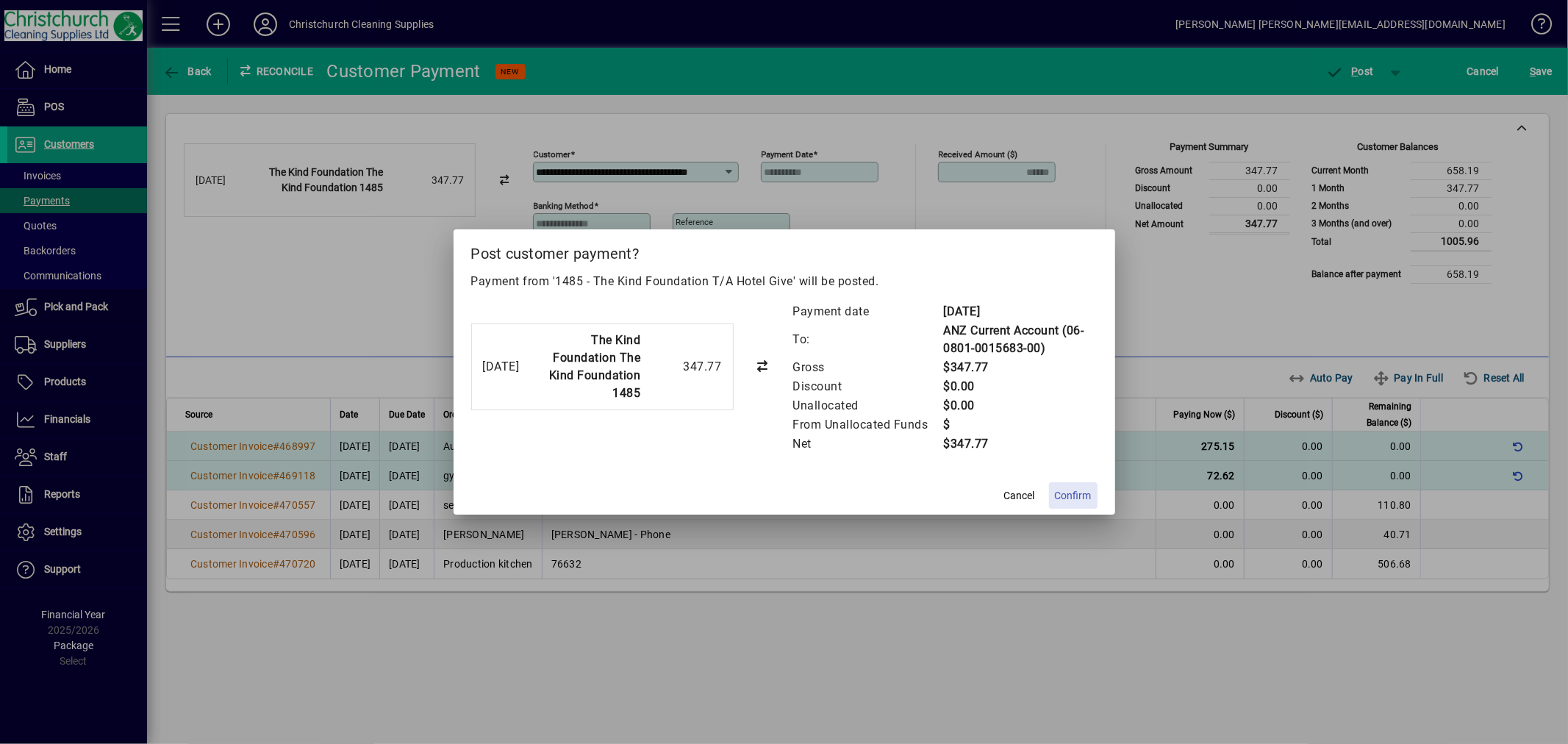
click at [1075, 489] on span "Confirm" at bounding box center [1073, 496] width 37 height 16
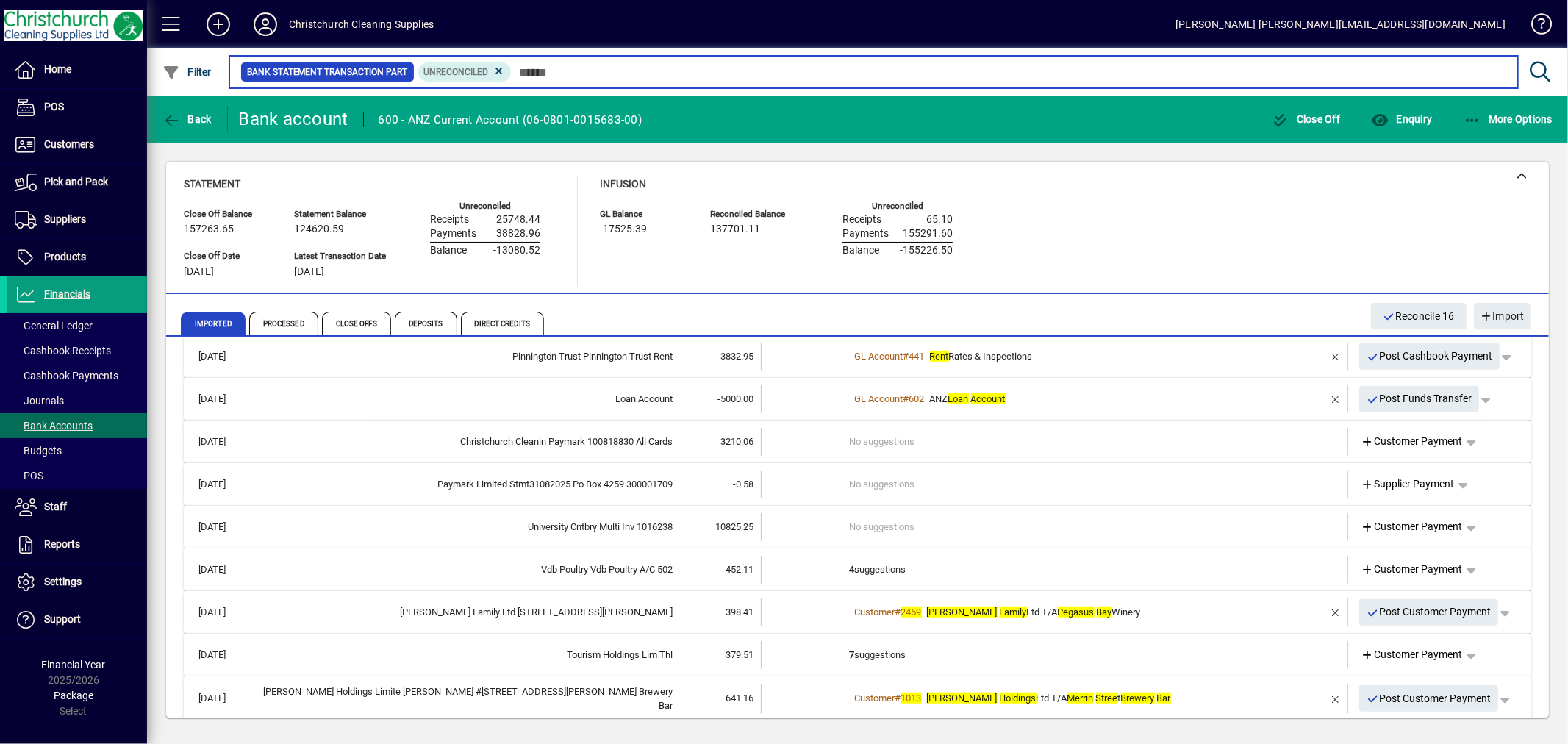
scroll to position [1062, 0]
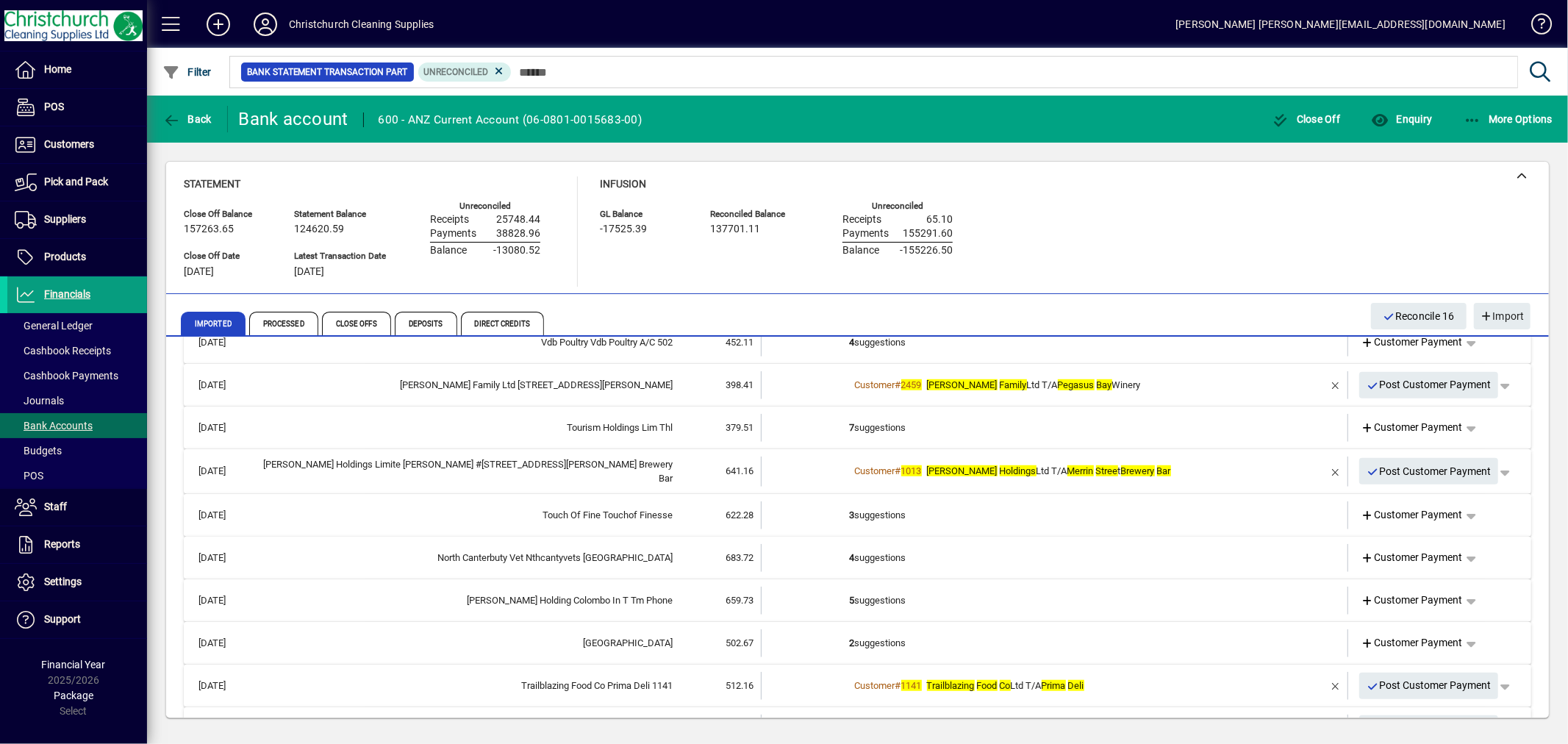
click at [883, 515] on td "3 suggestions" at bounding box center [1056, 516] width 412 height 28
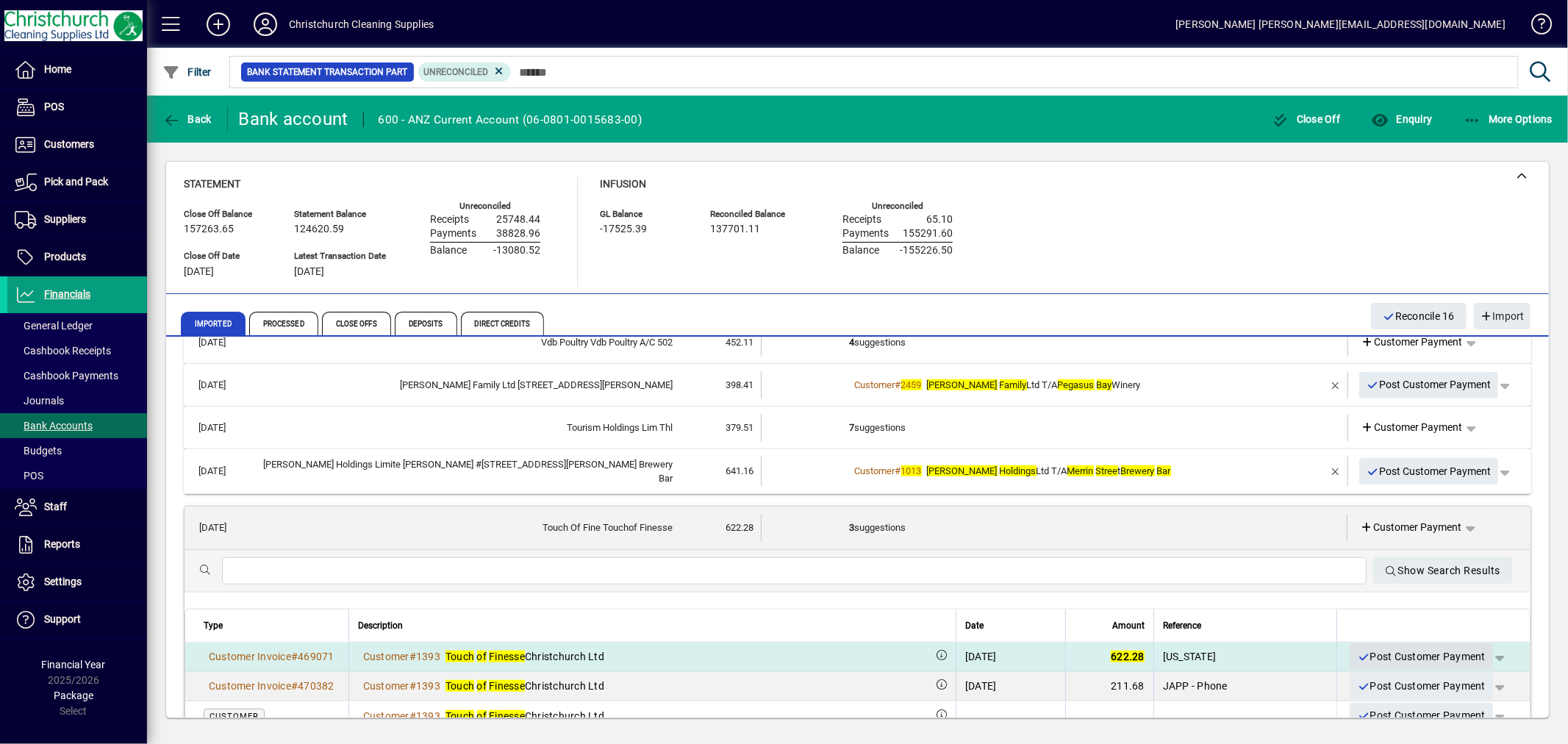
click at [1380, 649] on span "Post Customer Payment" at bounding box center [1422, 657] width 129 height 24
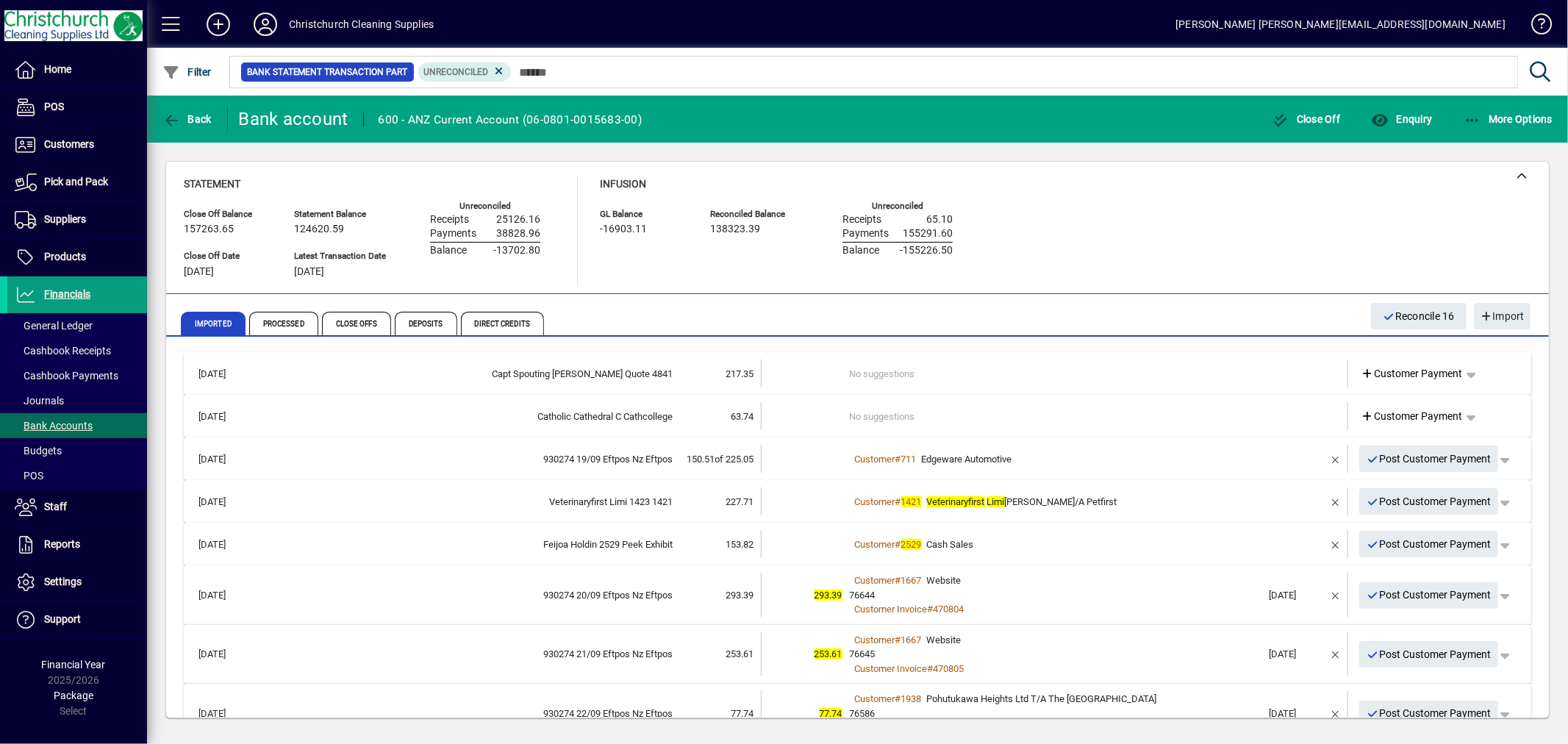
scroll to position [1062, 0]
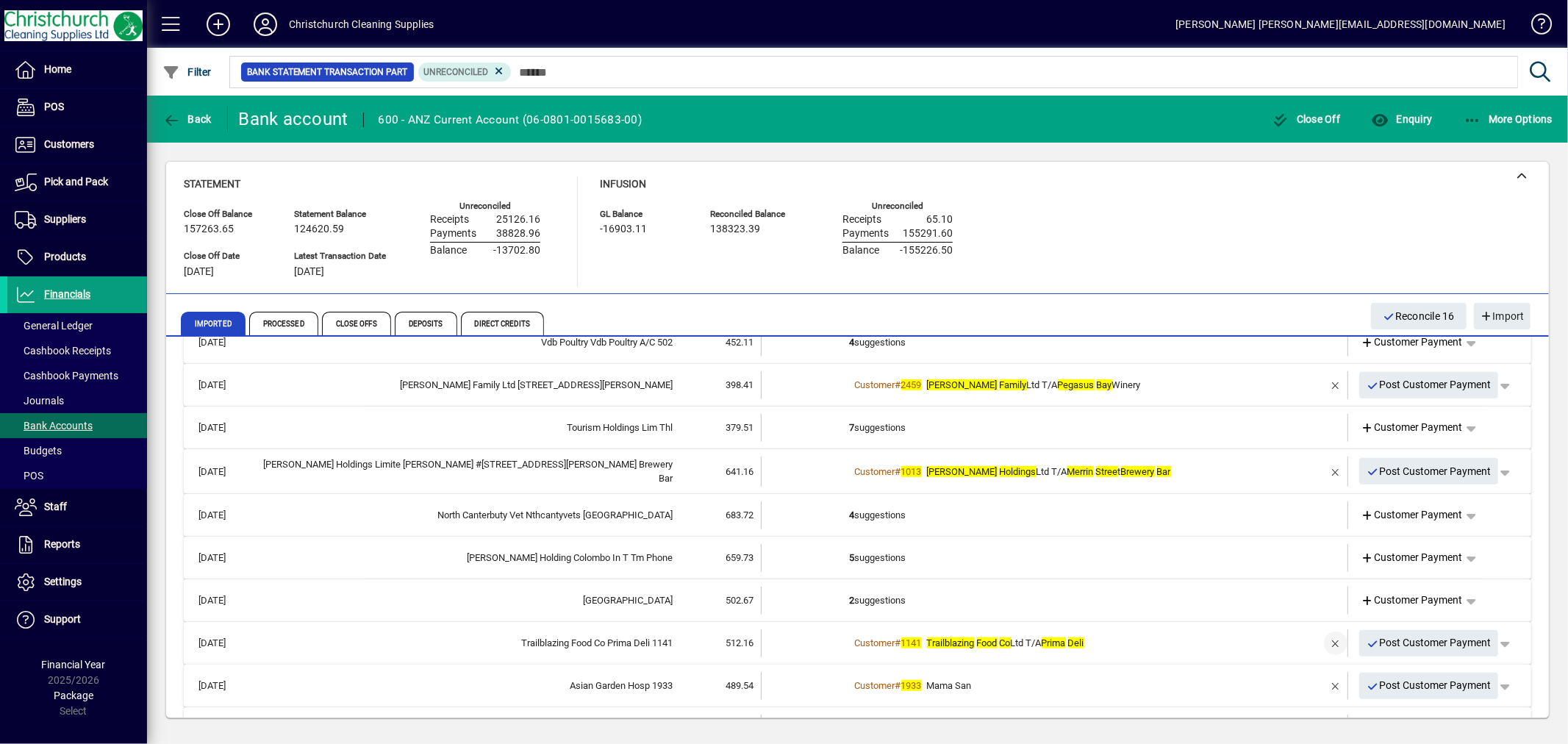
click at [1324, 640] on span "button" at bounding box center [1336, 644] width 35 height 35
click at [880, 629] on td "3 suggestions" at bounding box center [1056, 644] width 412 height 28
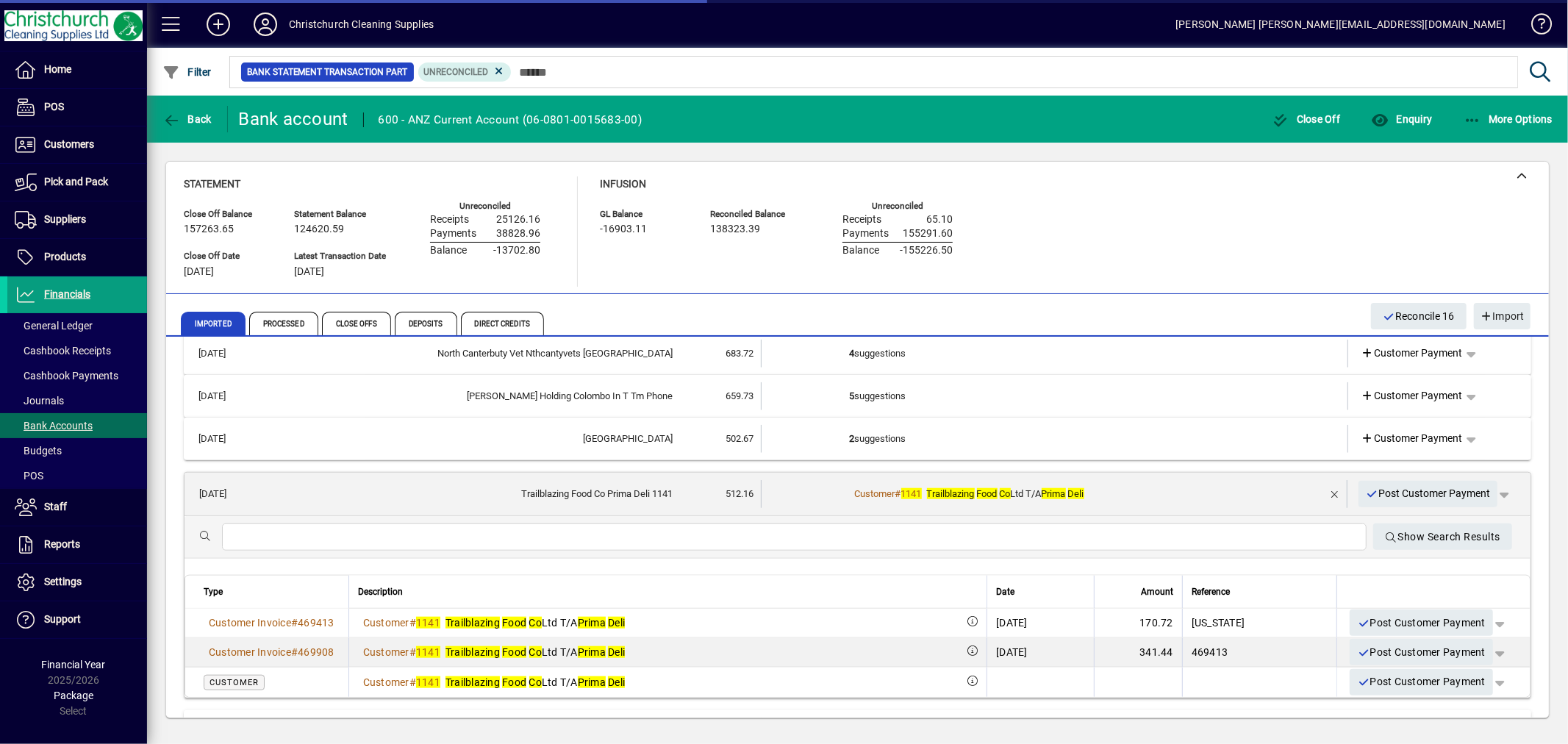
scroll to position [1225, 0]
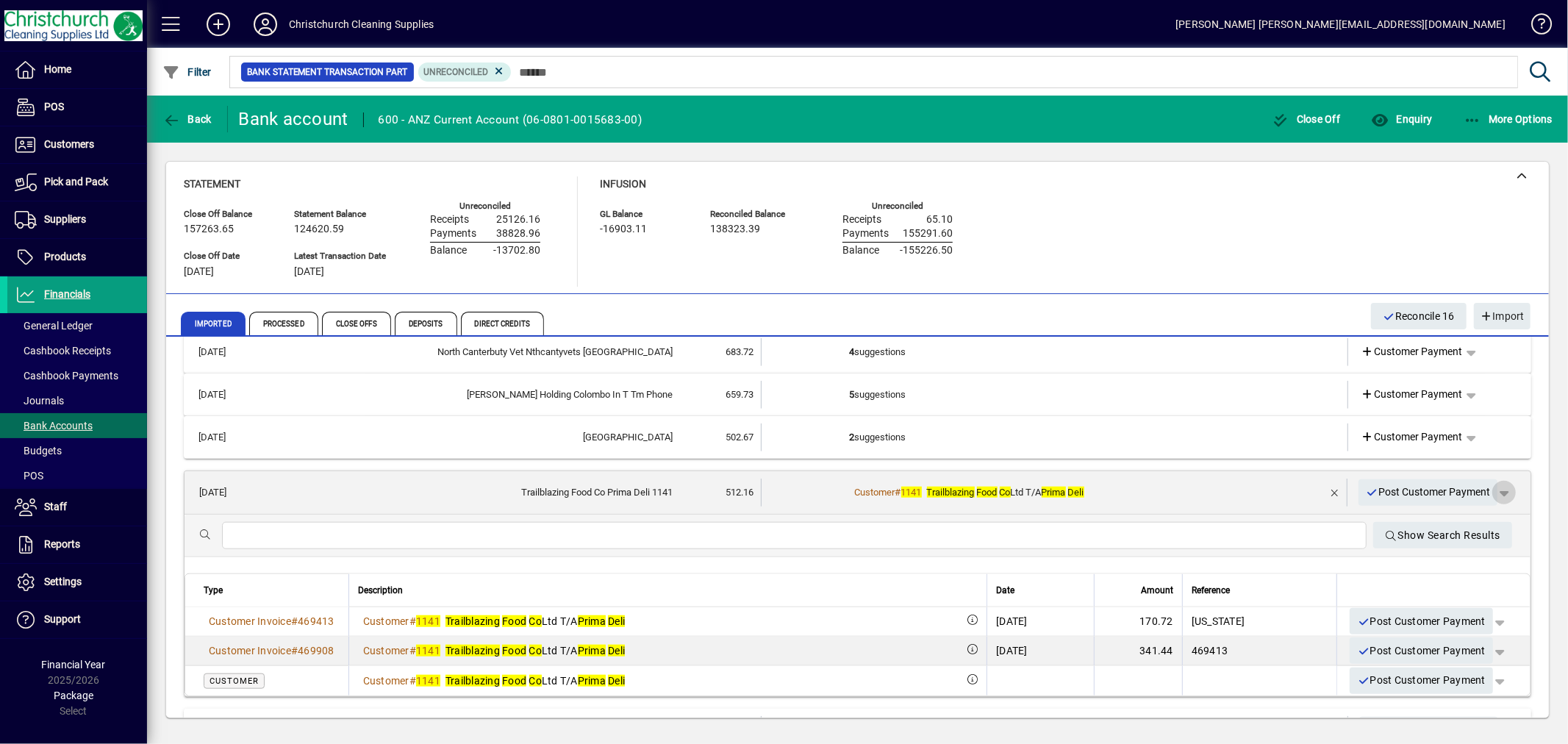
click at [1501, 488] on span "button" at bounding box center [1504, 493] width 35 height 35
click at [1454, 519] on span "Customer Payment" at bounding box center [1446, 519] width 107 height 18
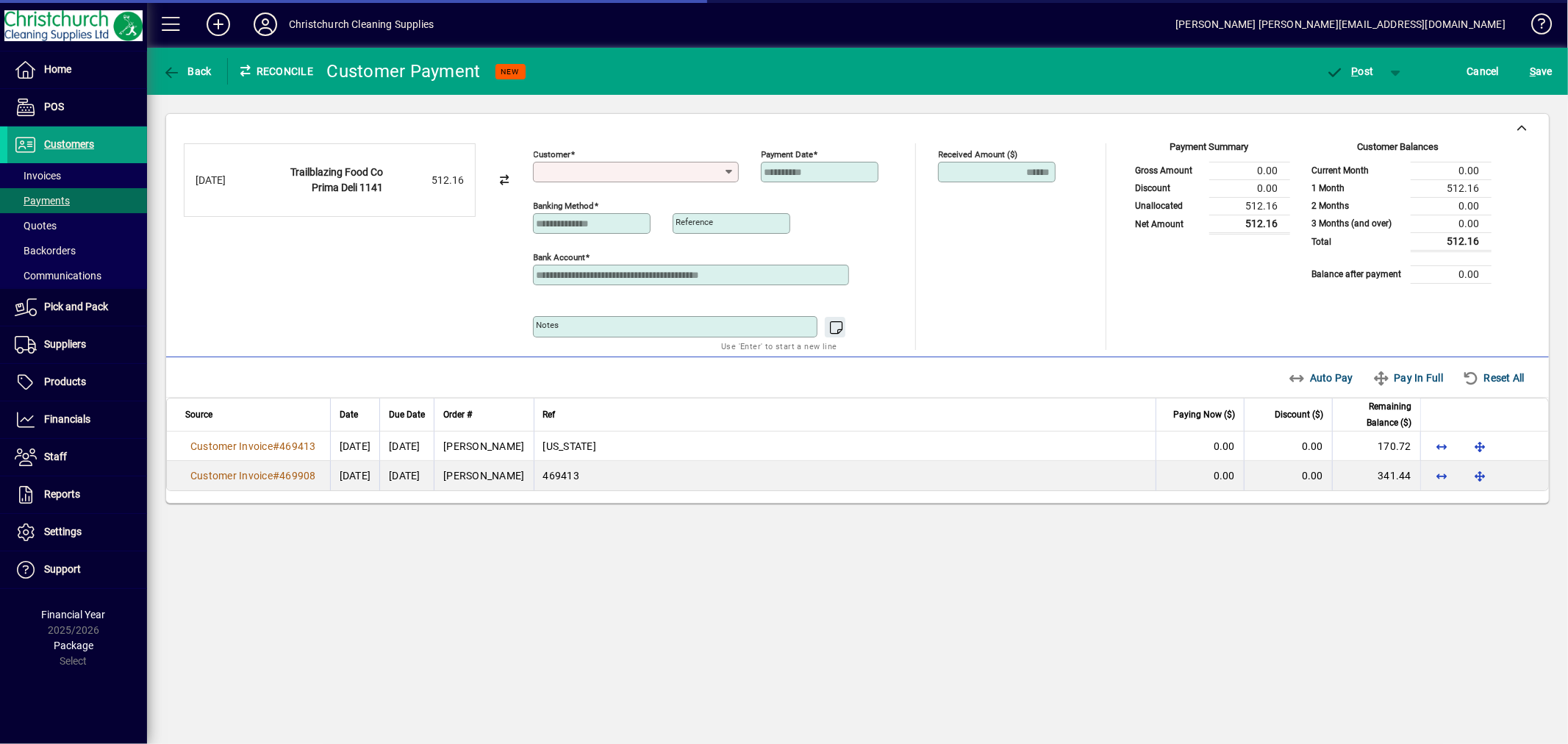
type input "**********"
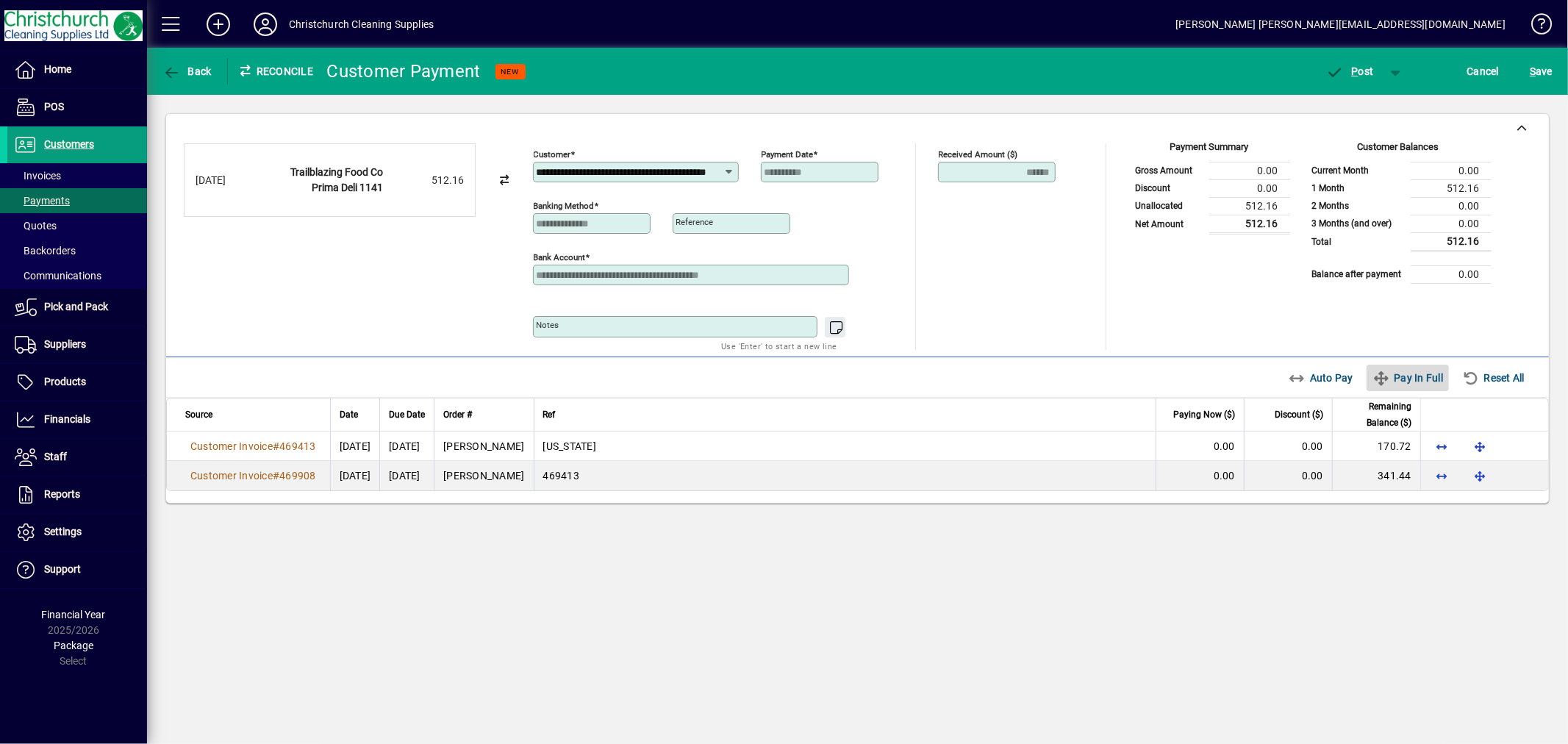
click at [1426, 371] on span "Pay In Full" at bounding box center [1408, 378] width 71 height 24
type input "****"
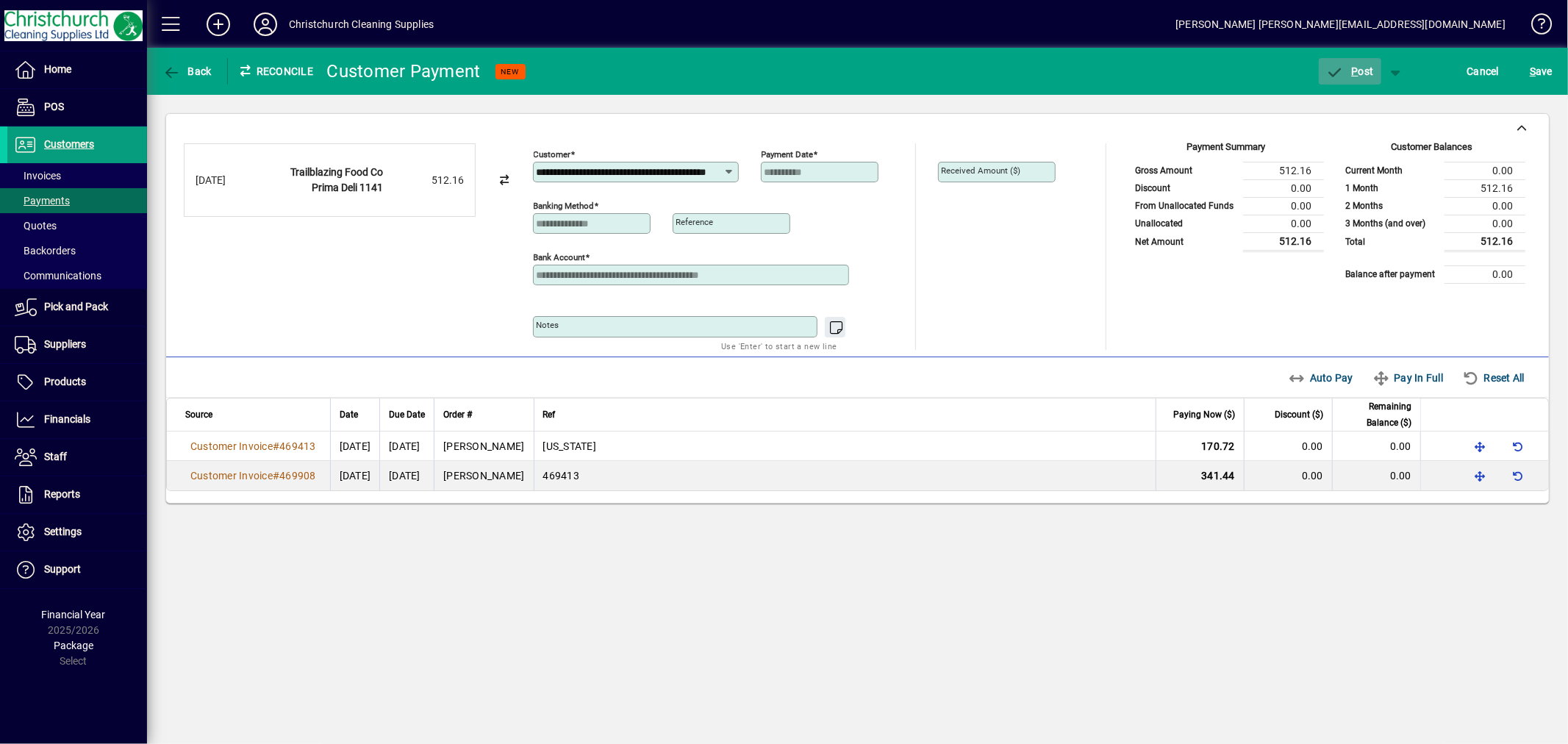
click at [1363, 66] on span "P ost" at bounding box center [1350, 72] width 48 height 12
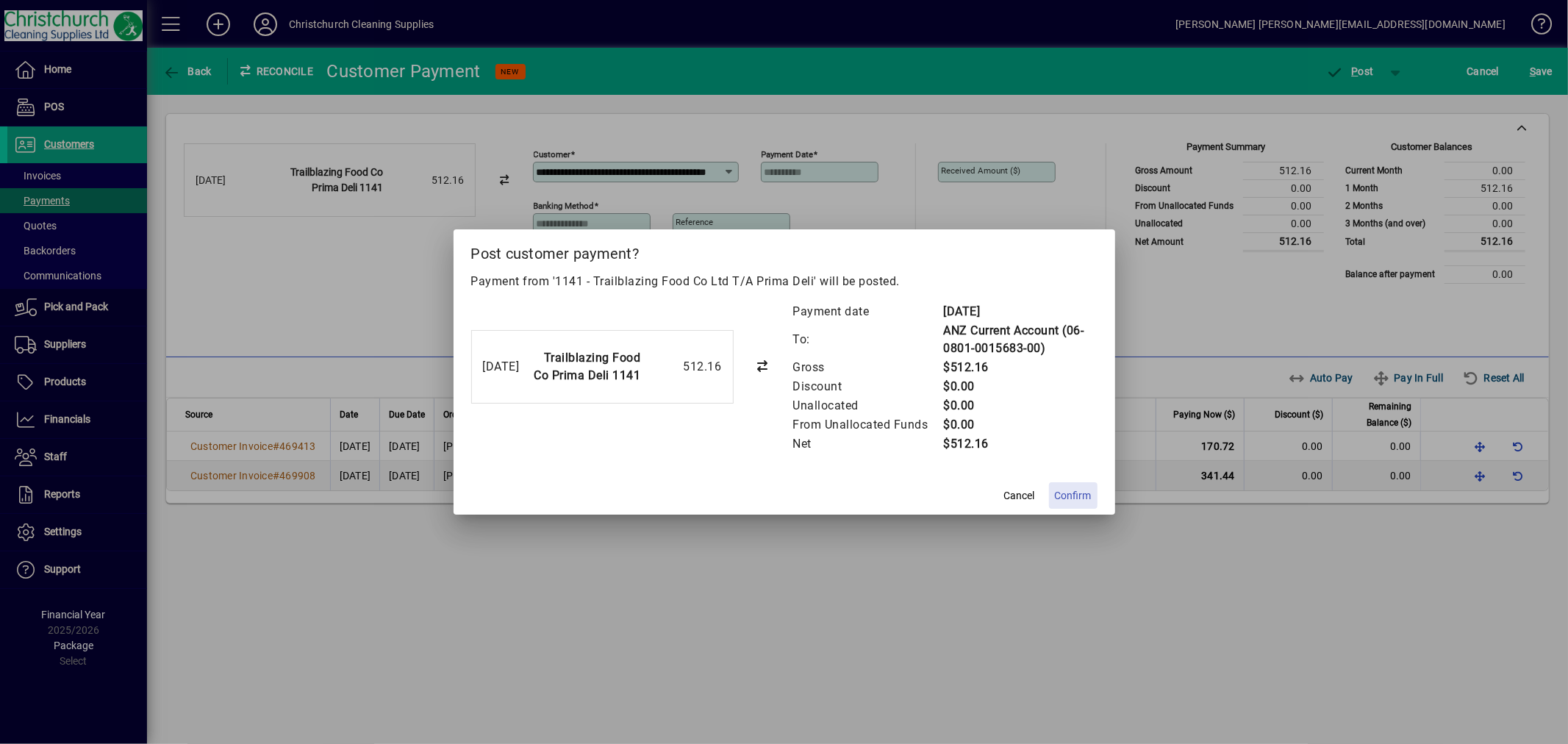
click at [1070, 494] on span "Confirm" at bounding box center [1073, 496] width 37 height 16
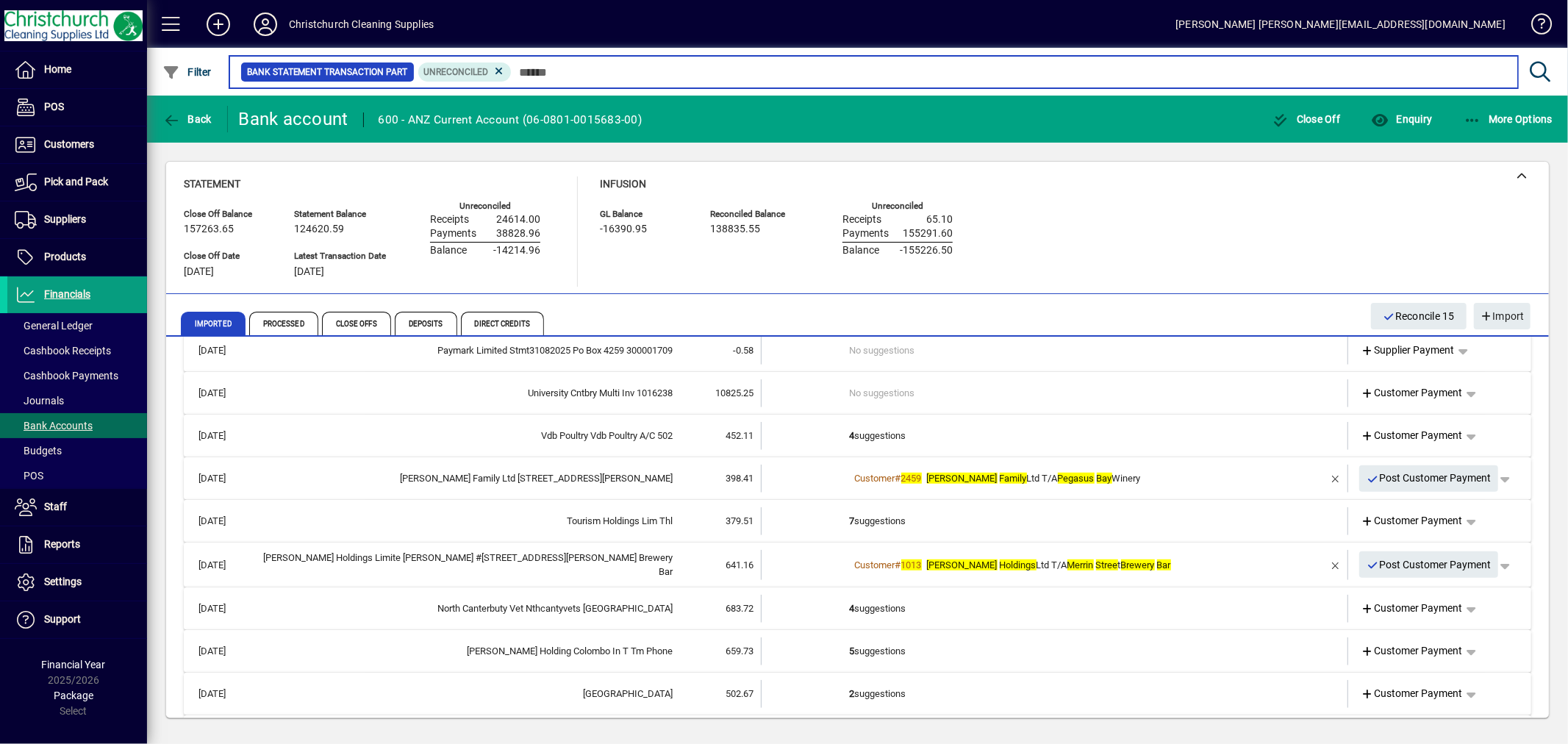
scroll to position [980, 0]
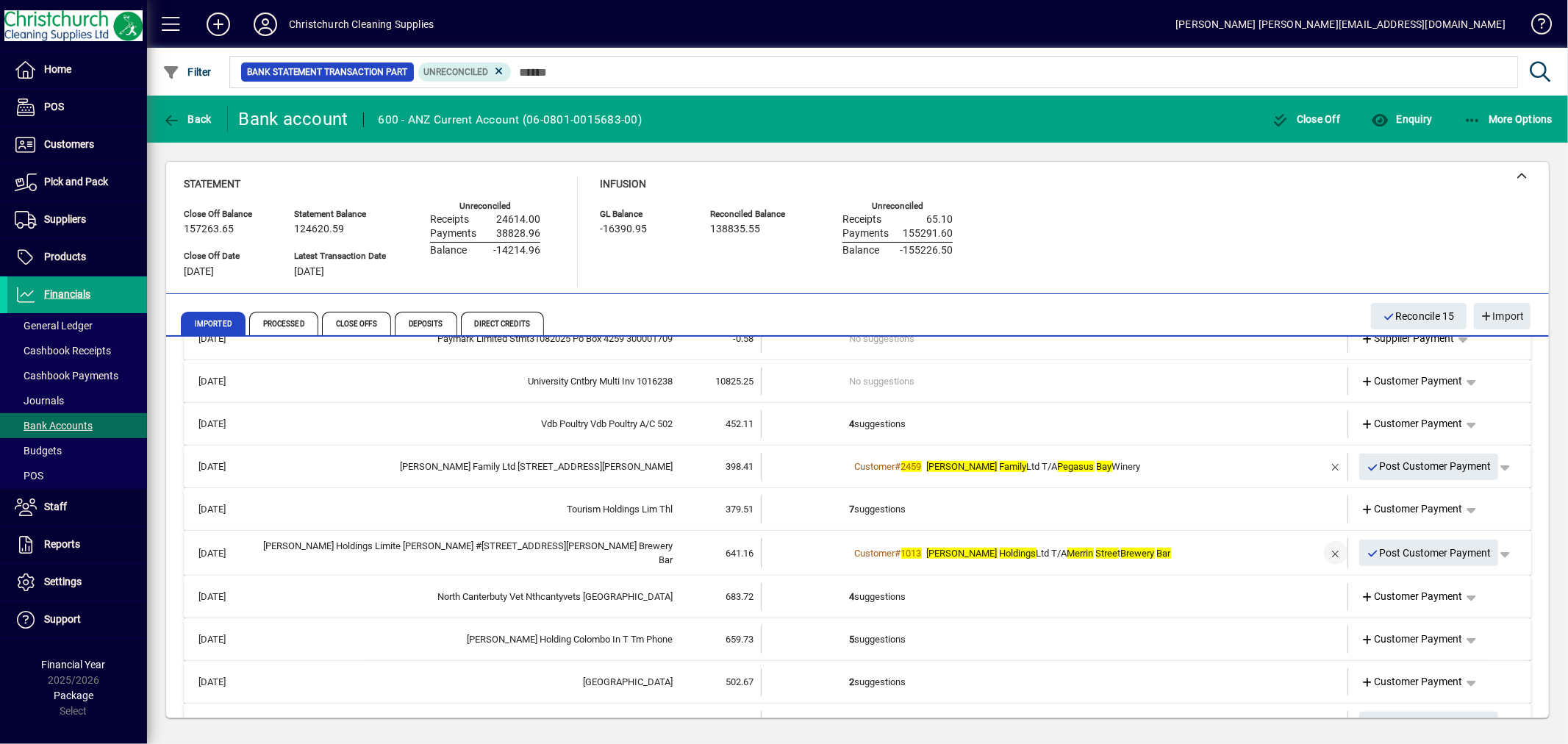
click at [1324, 549] on span "button" at bounding box center [1336, 553] width 35 height 35
click at [891, 546] on td "1 suggestion" at bounding box center [1056, 553] width 412 height 30
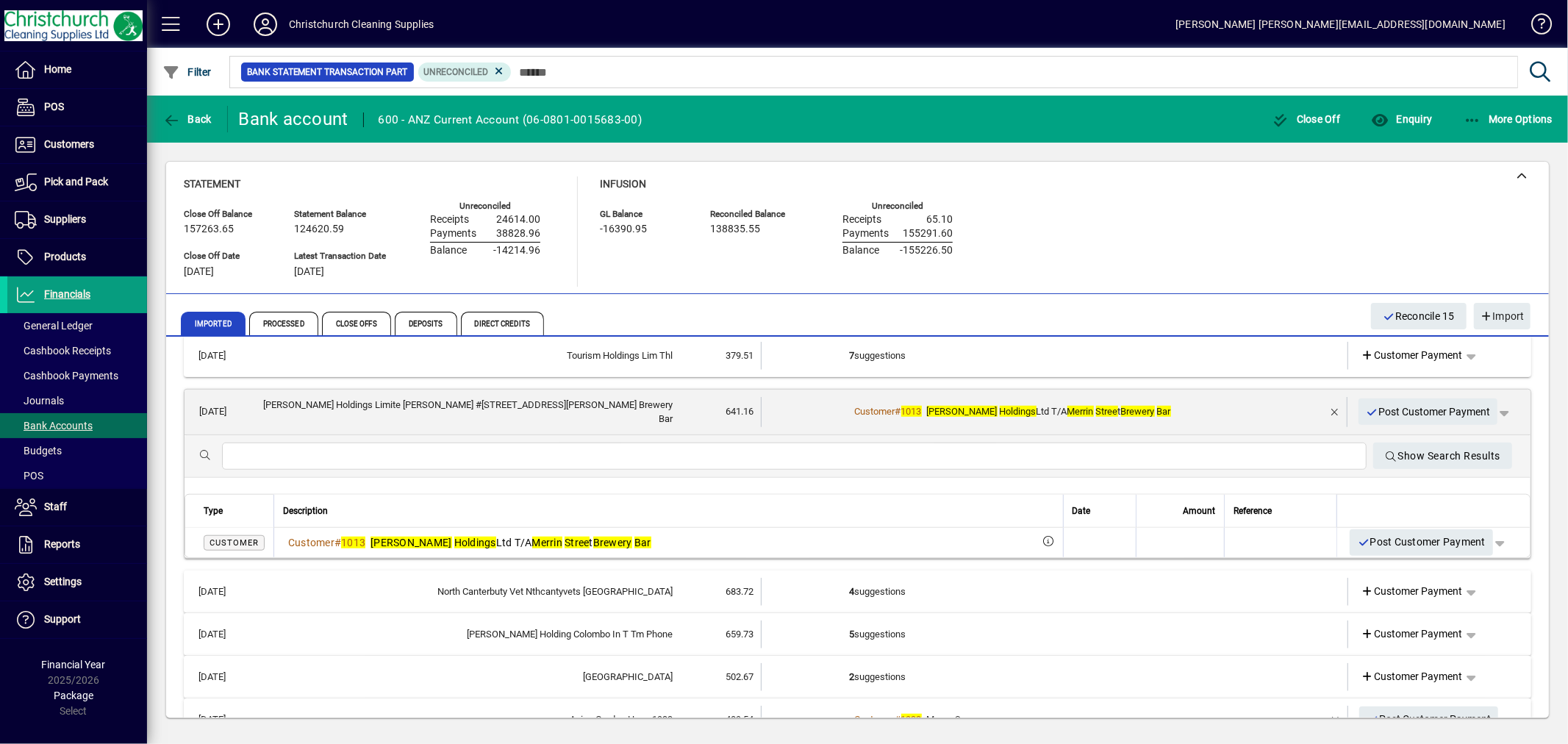
scroll to position [1144, 0]
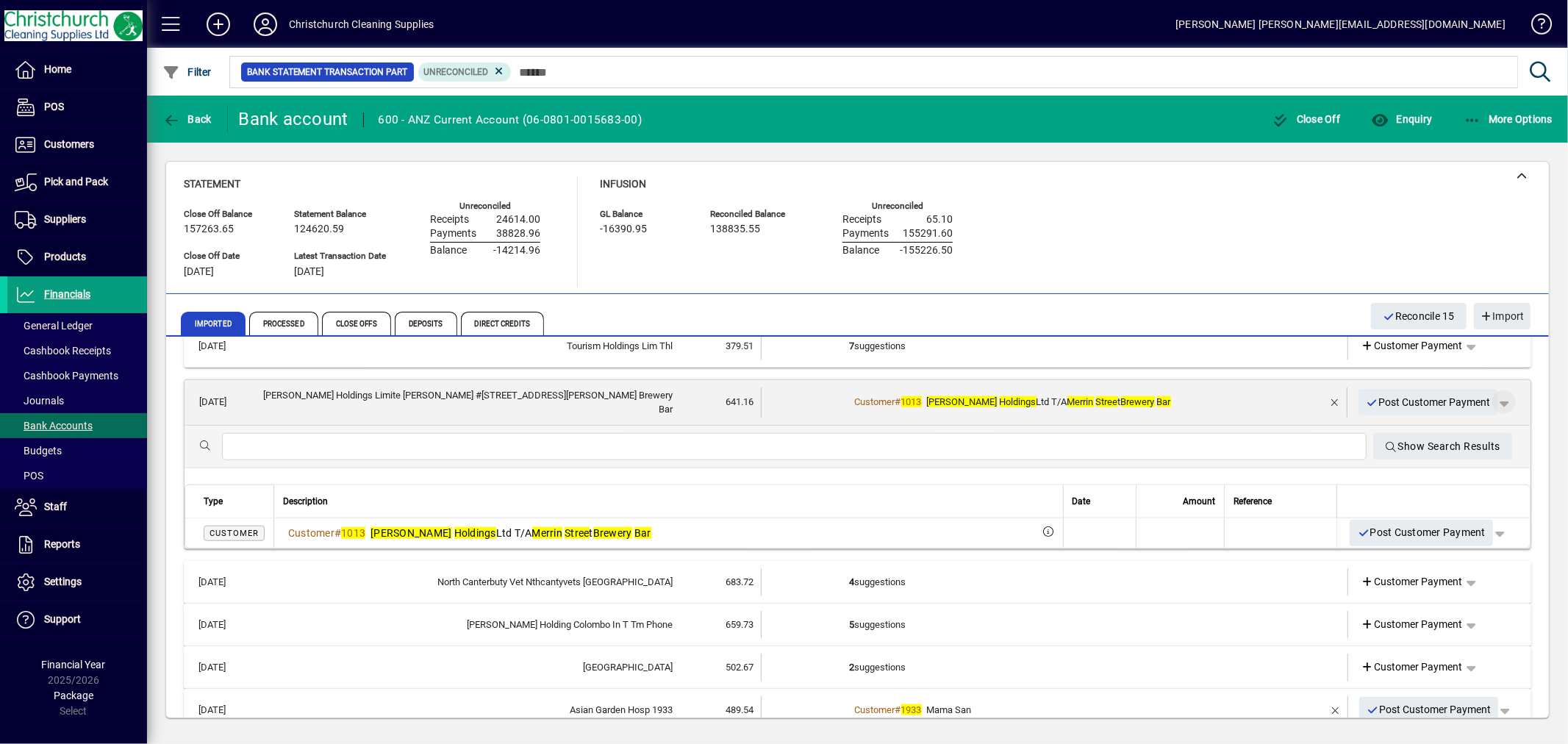
click at [1493, 395] on span "button" at bounding box center [1504, 403] width 35 height 35
click at [1457, 425] on span "Customer Payment" at bounding box center [1446, 430] width 107 height 18
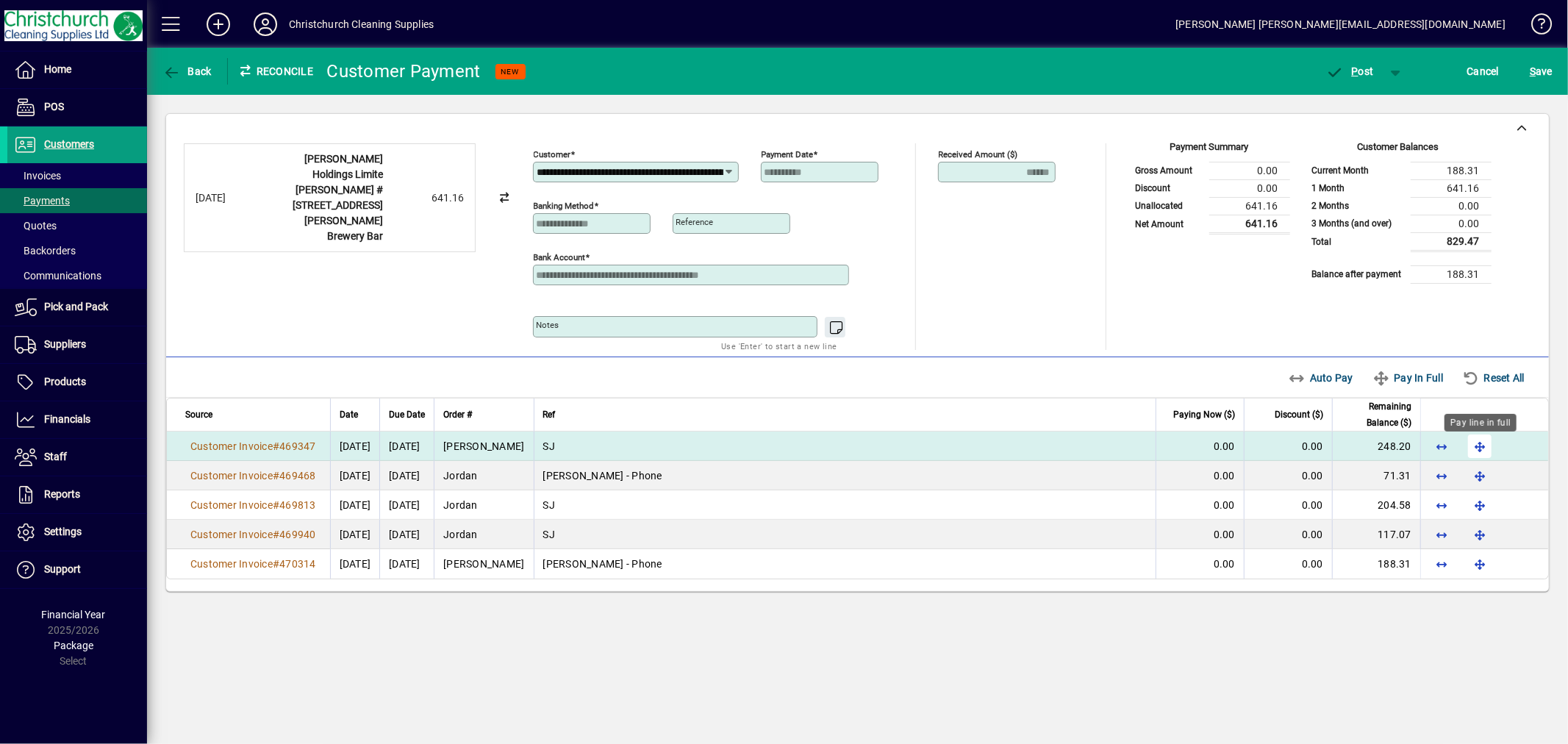
click at [1471, 443] on span "button" at bounding box center [1480, 446] width 35 height 35
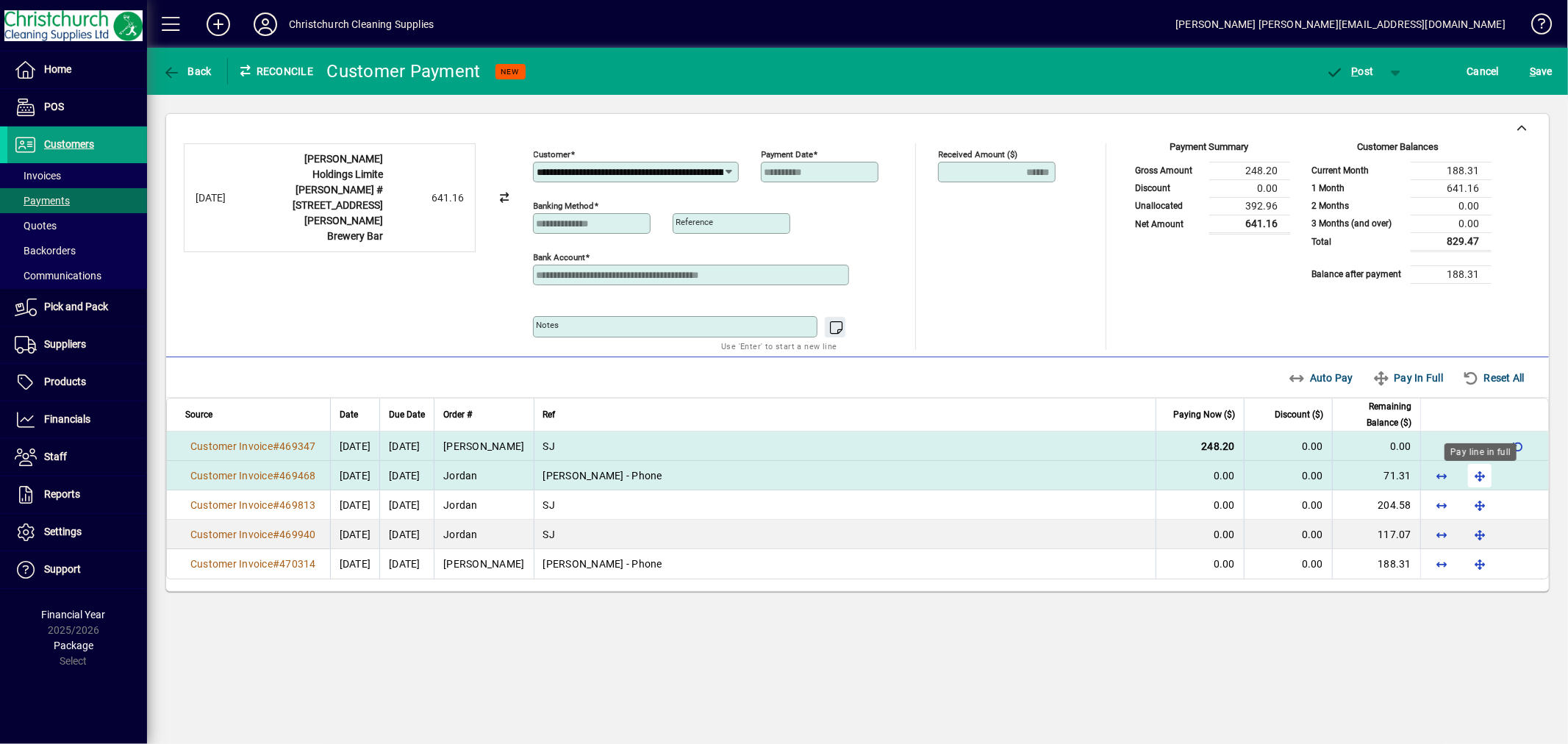
click at [1476, 482] on span "button" at bounding box center [1480, 476] width 35 height 35
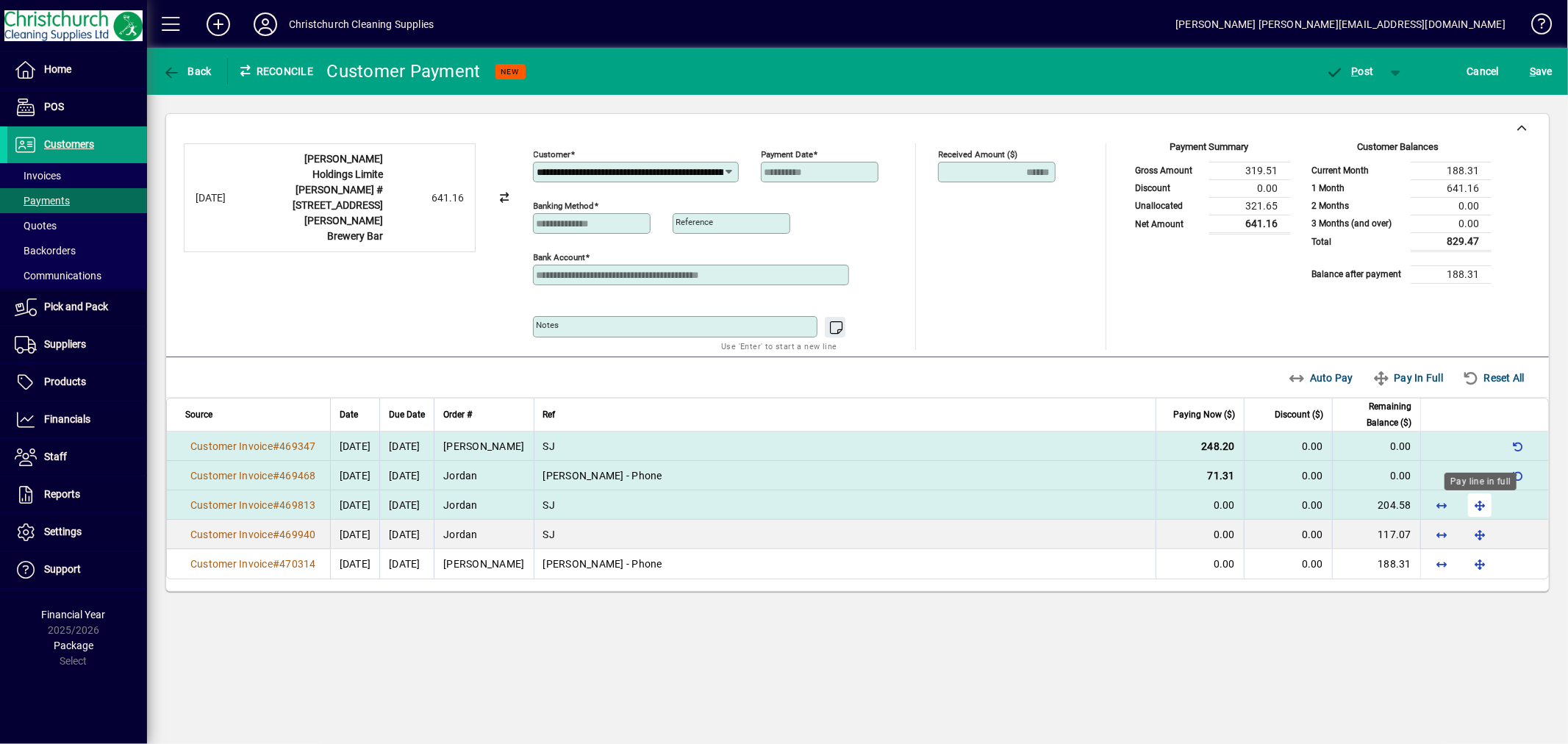
click at [1478, 508] on span "button" at bounding box center [1480, 505] width 35 height 35
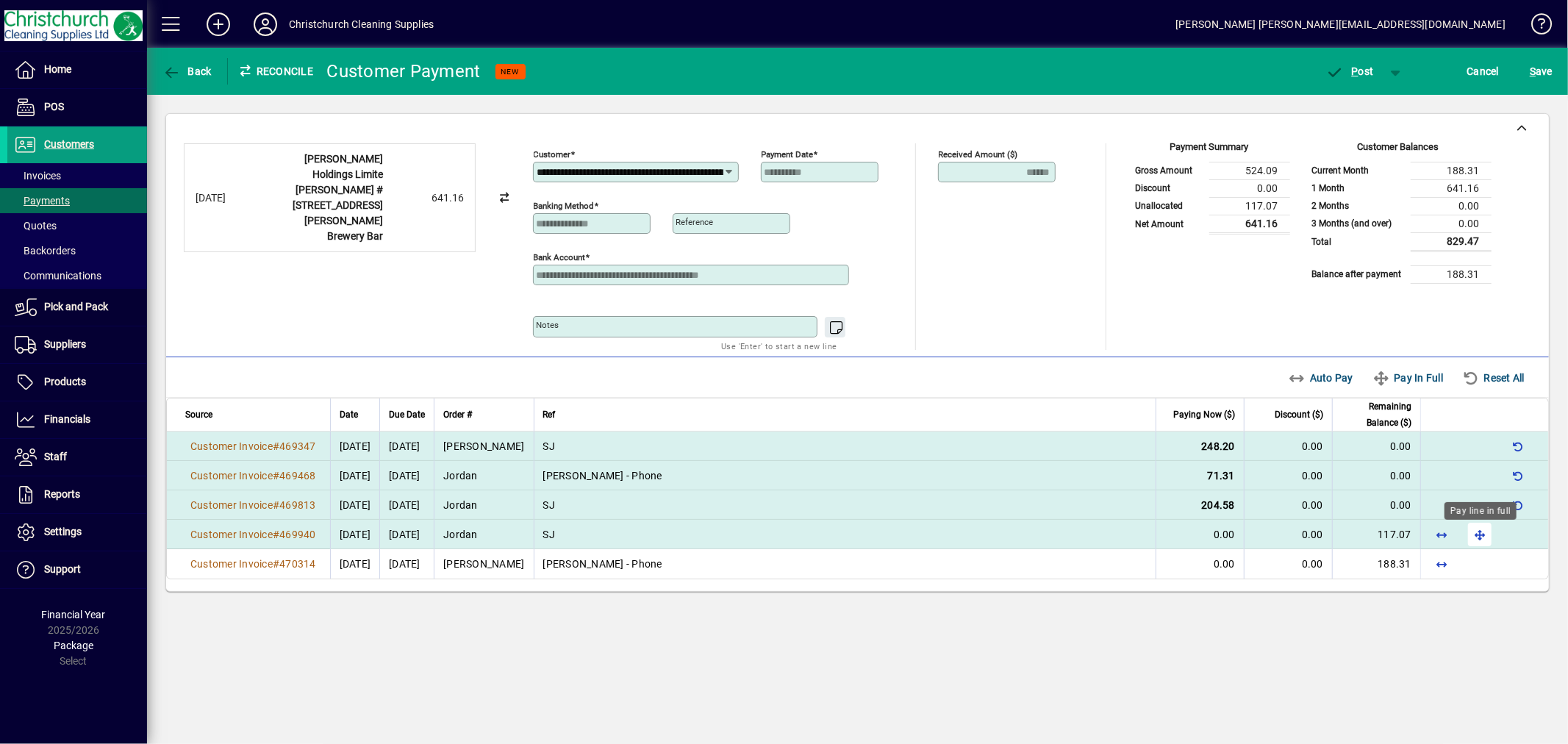
click at [1479, 539] on span "button" at bounding box center [1480, 535] width 35 height 35
click at [1361, 68] on span "P ost" at bounding box center [1350, 72] width 48 height 12
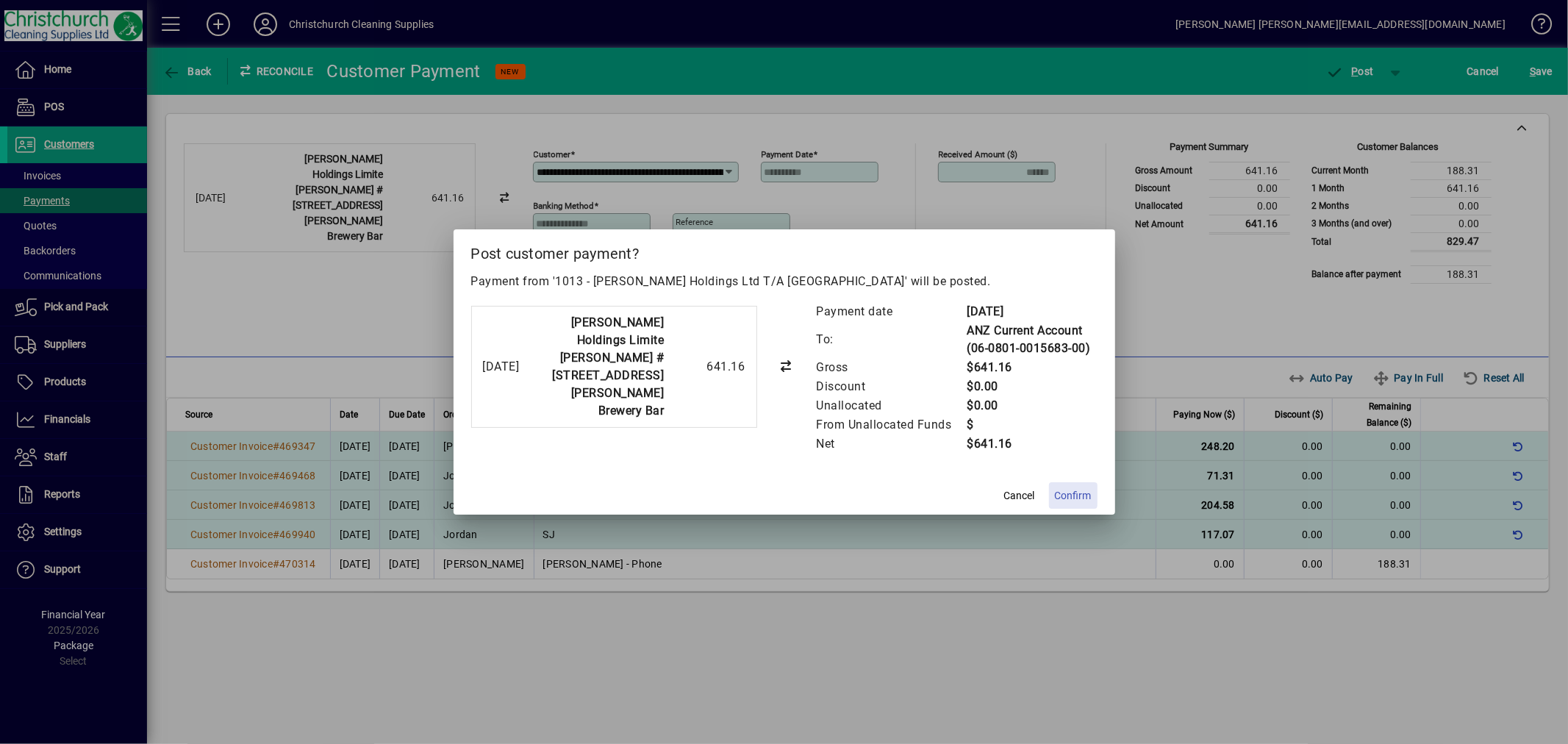
click at [1059, 494] on span "Confirm" at bounding box center [1073, 496] width 37 height 16
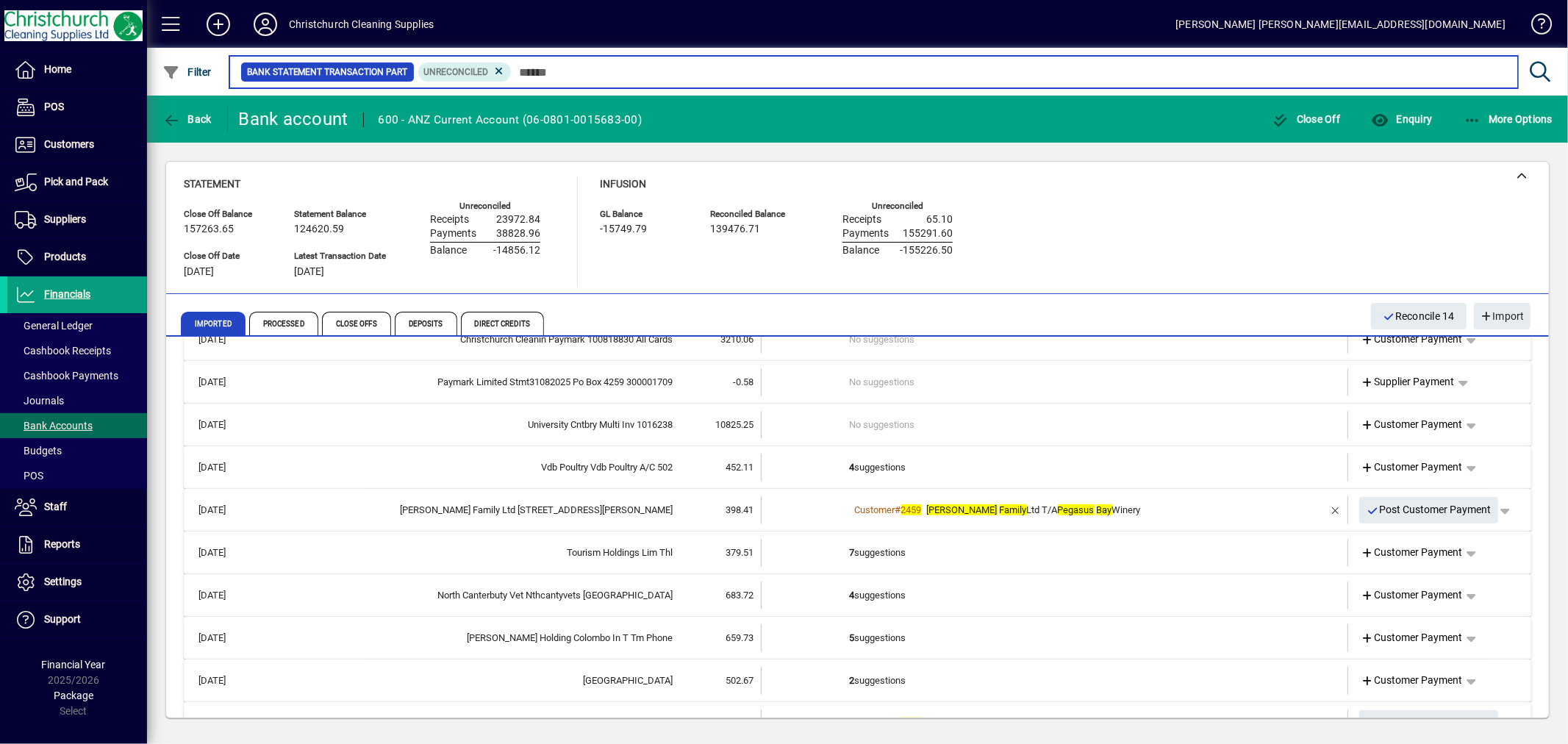
scroll to position [980, 0]
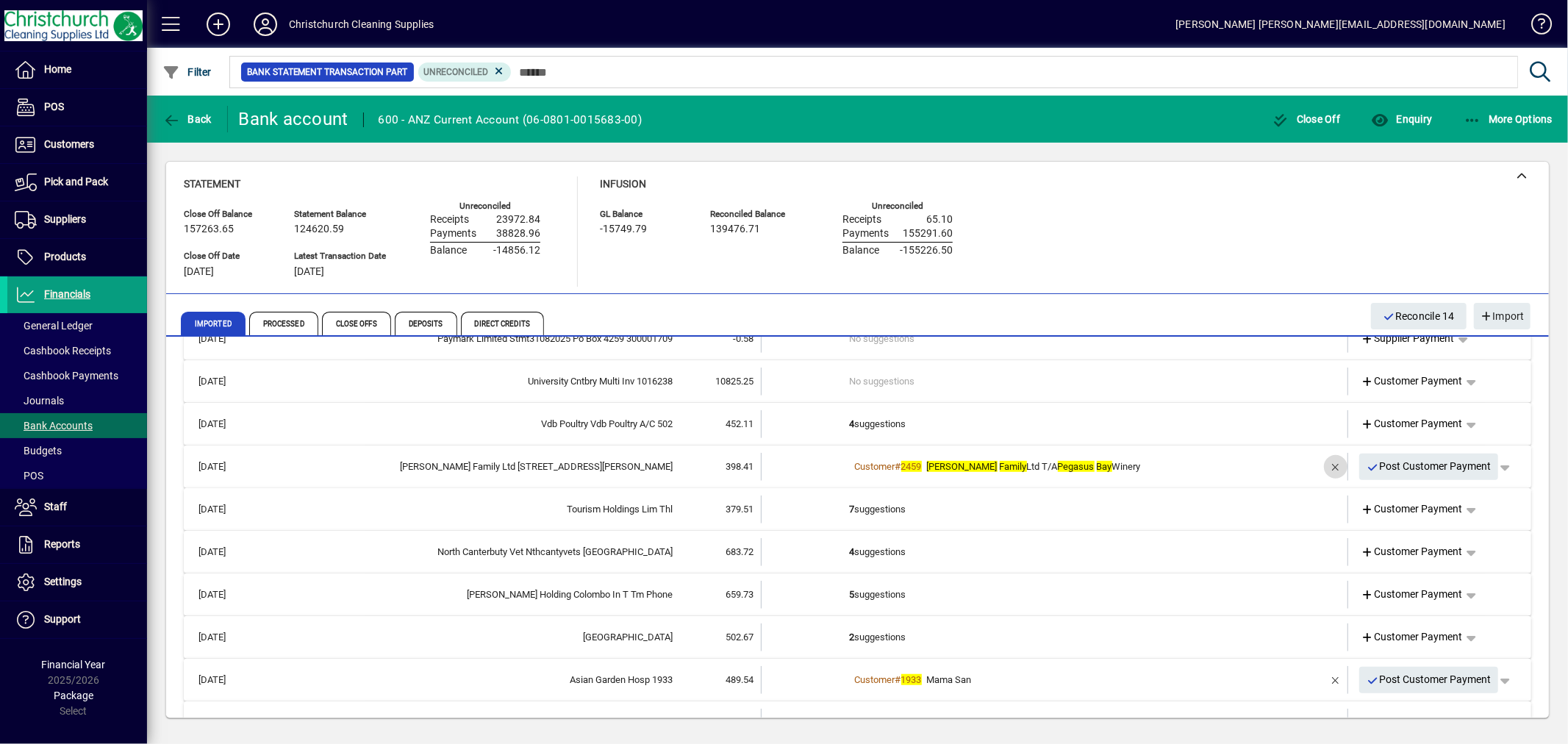
click at [1321, 462] on span "button" at bounding box center [1336, 467] width 35 height 35
click at [886, 467] on td "3 suggestions" at bounding box center [1056, 467] width 412 height 28
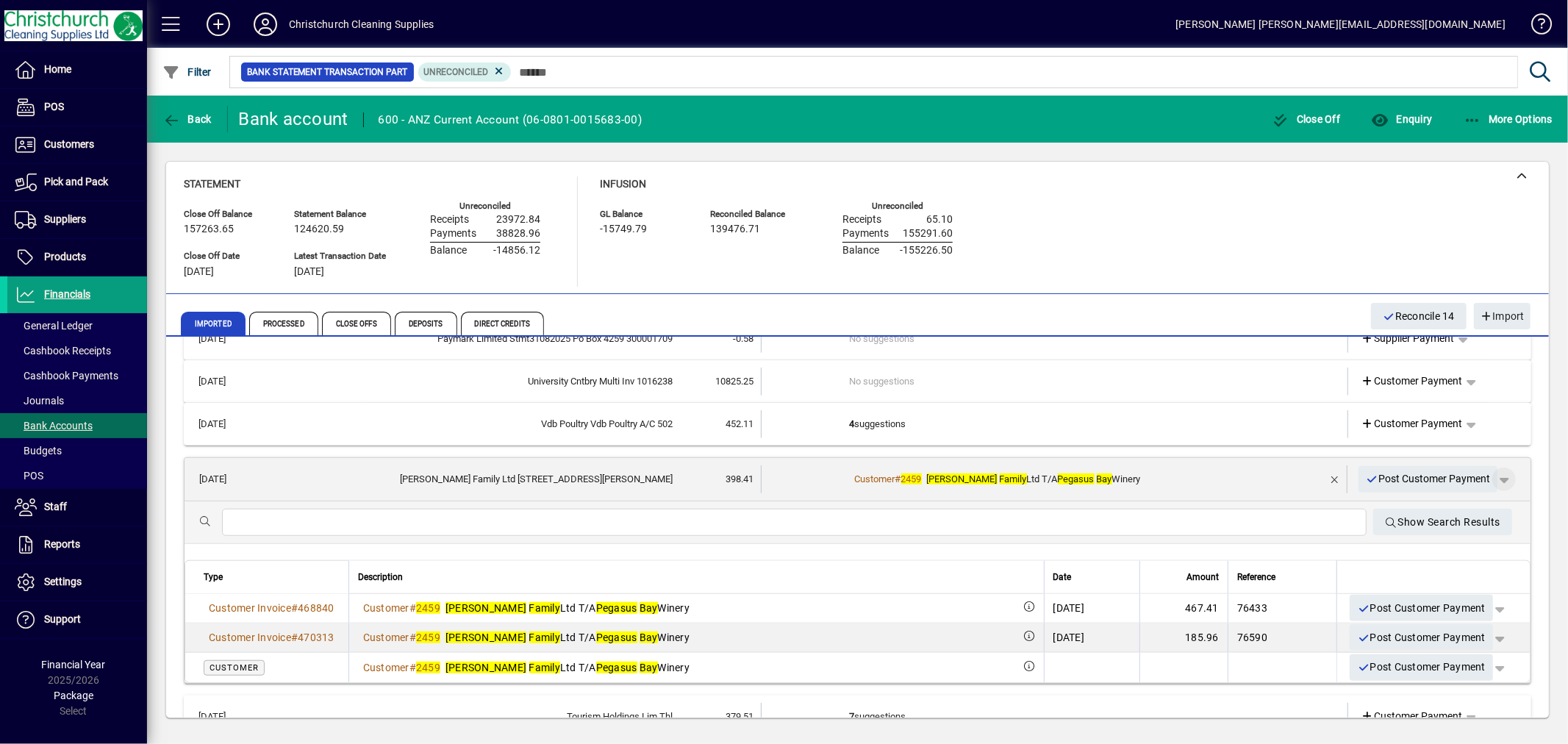
click at [1491, 477] on span "button" at bounding box center [1504, 479] width 35 height 35
click at [1412, 504] on span "Customer Payment" at bounding box center [1446, 509] width 107 height 18
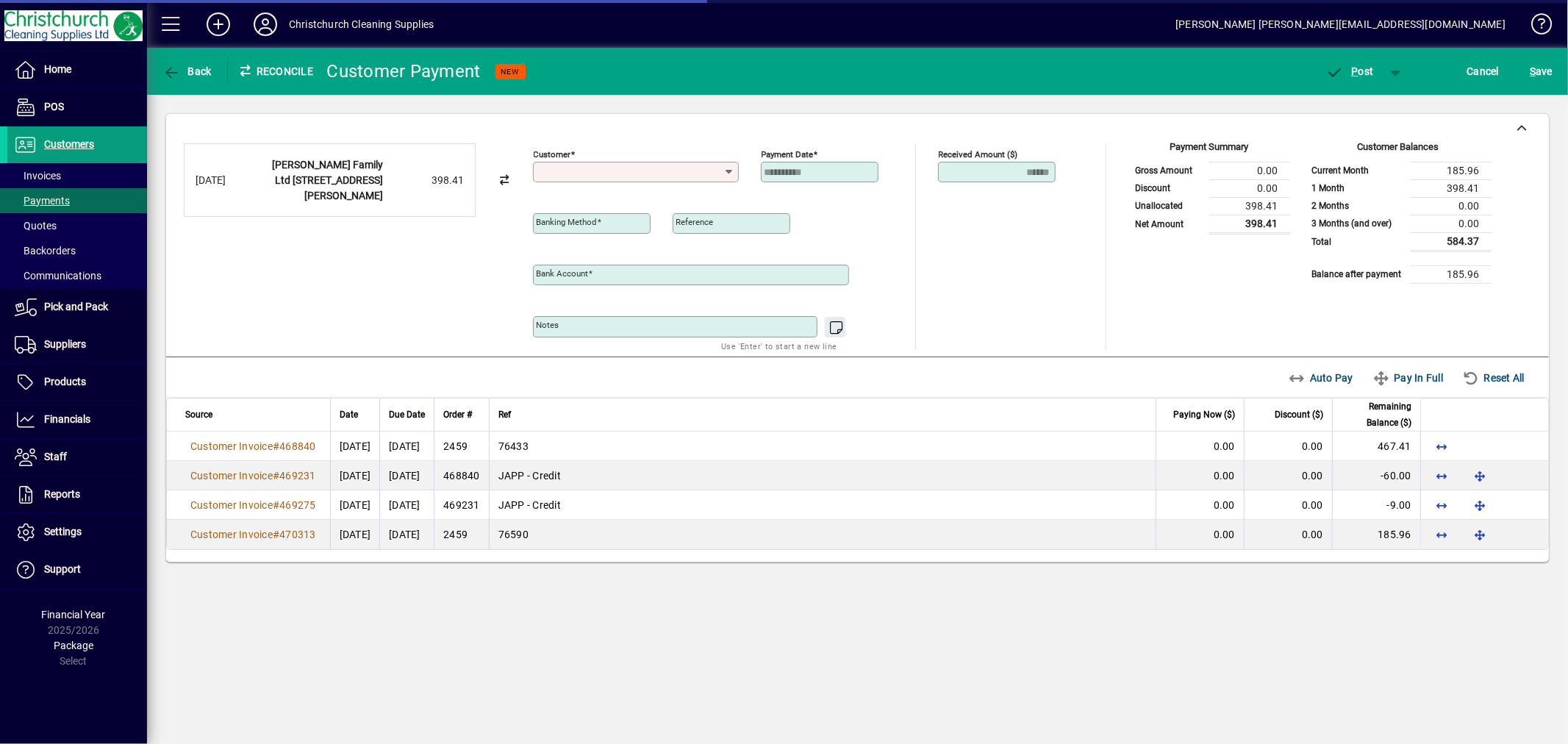
type input "**********"
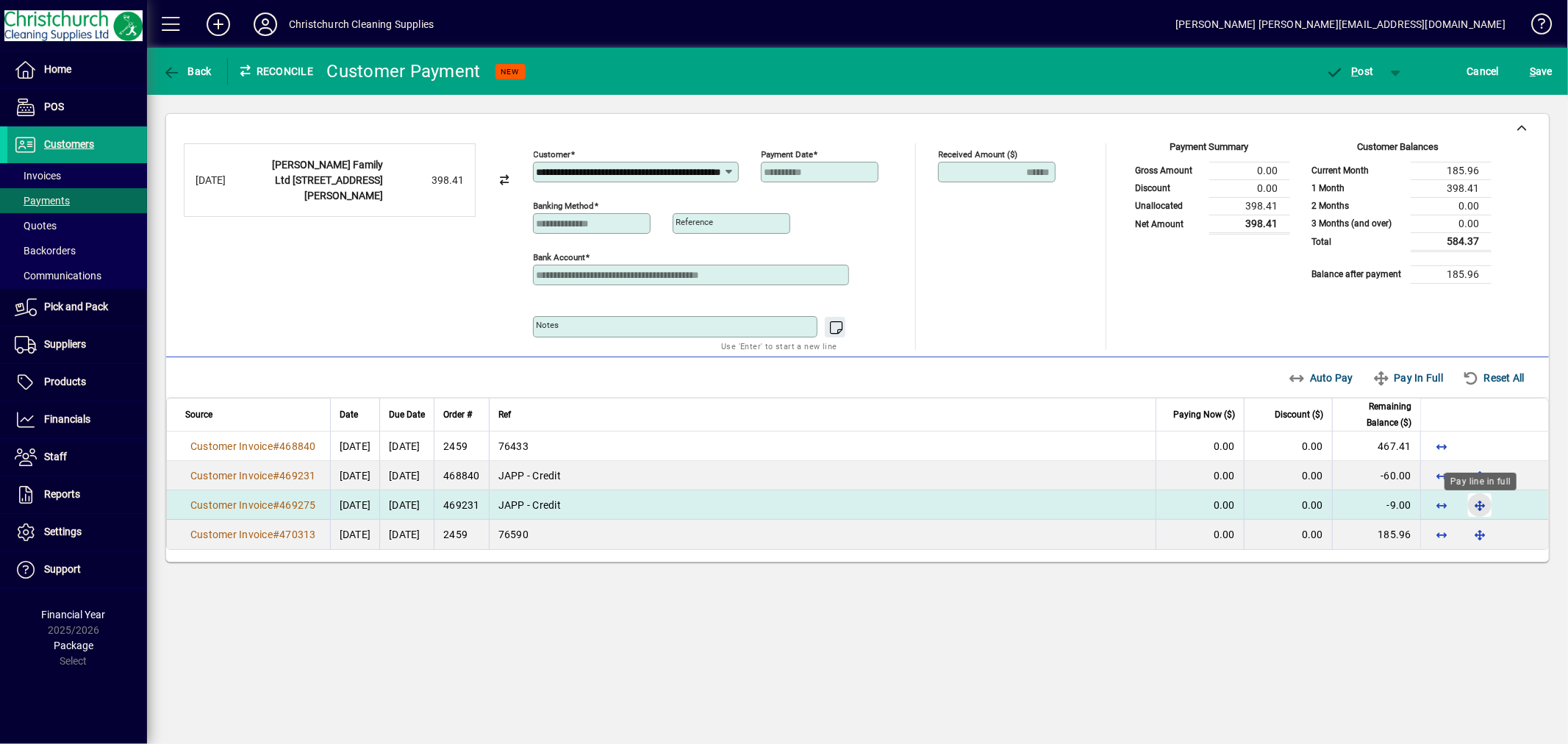
click at [1483, 502] on span "button" at bounding box center [1480, 505] width 35 height 35
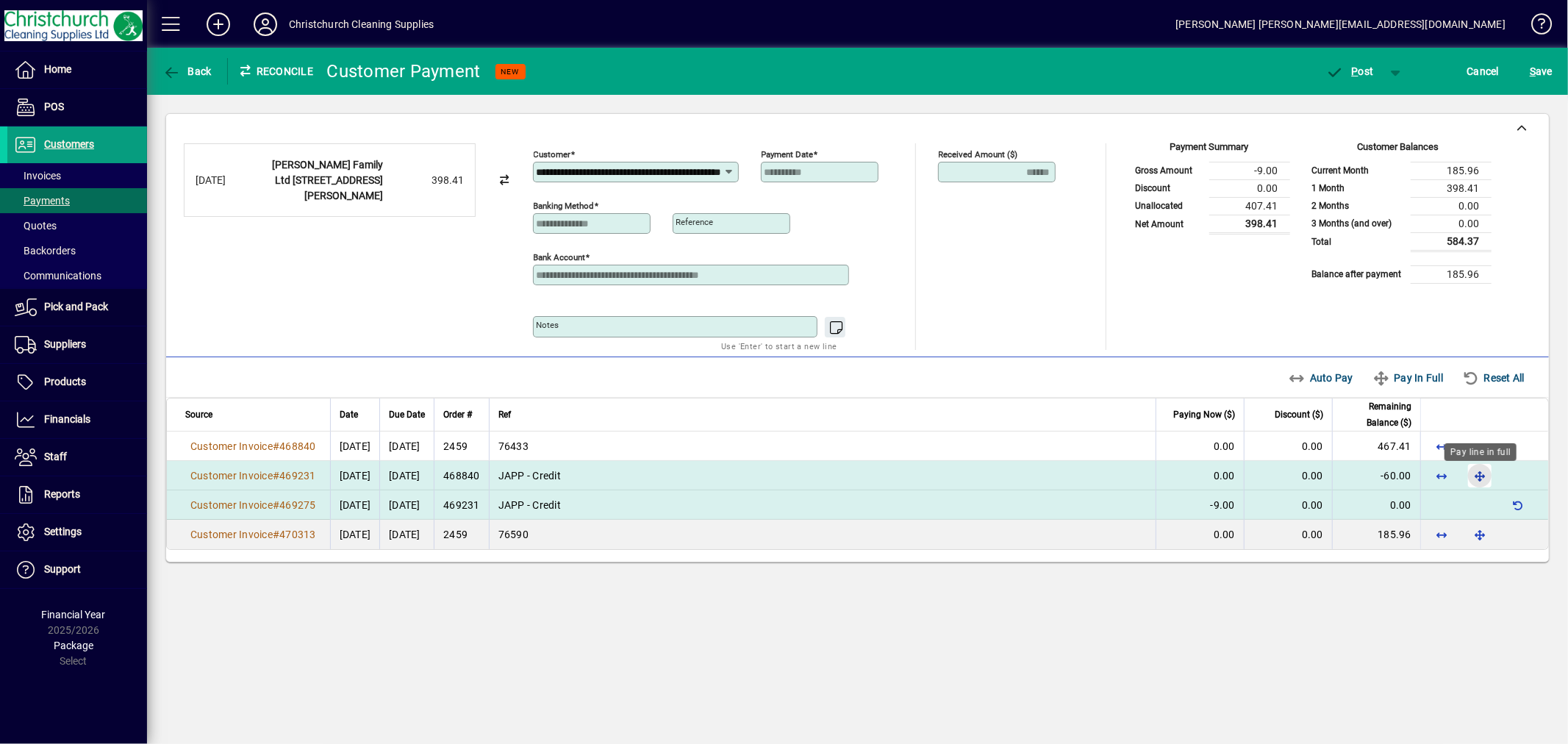
click at [1481, 477] on span "button" at bounding box center [1480, 476] width 35 height 35
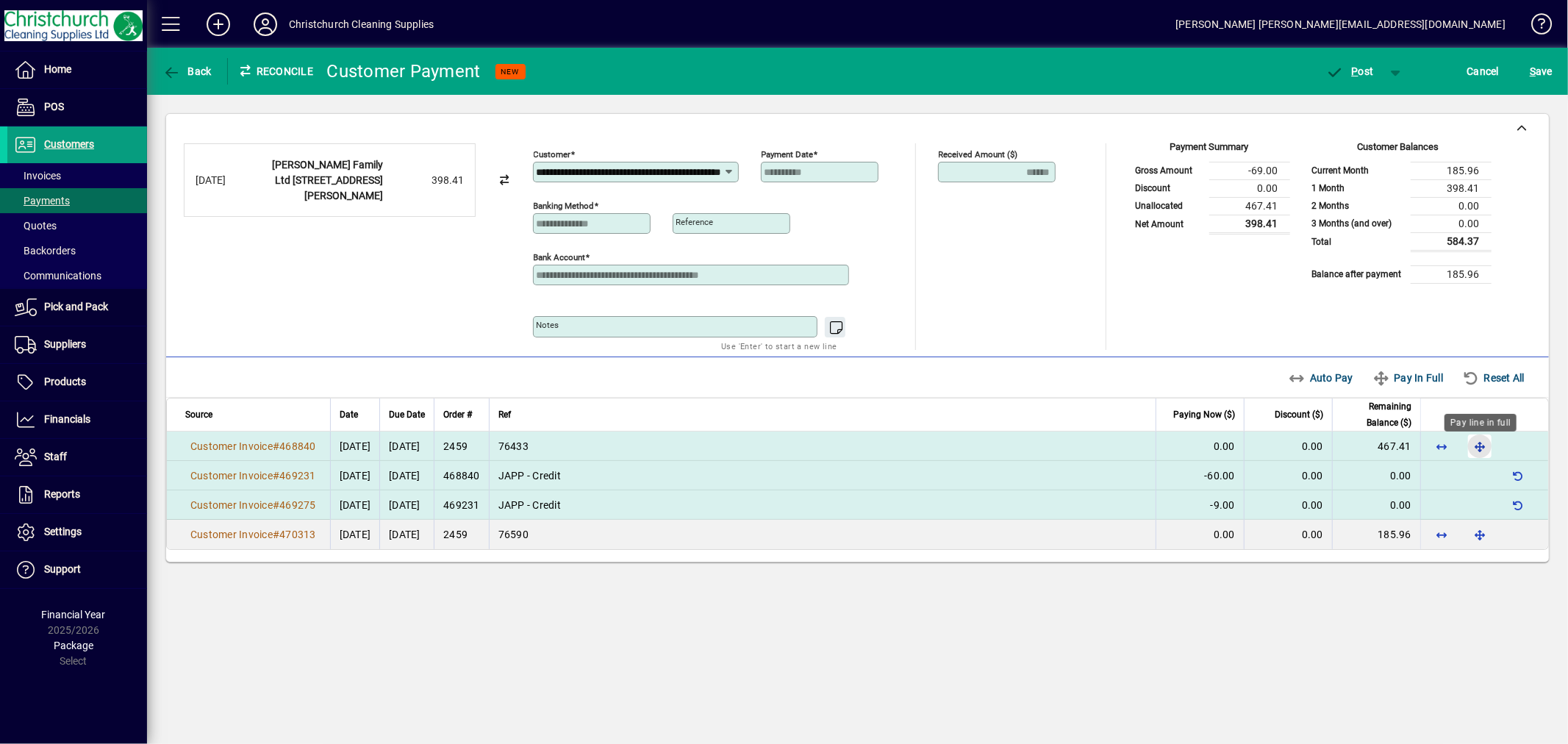
click at [1476, 446] on span "button" at bounding box center [1480, 446] width 35 height 35
click at [1353, 72] on span "P" at bounding box center [1355, 72] width 7 height 12
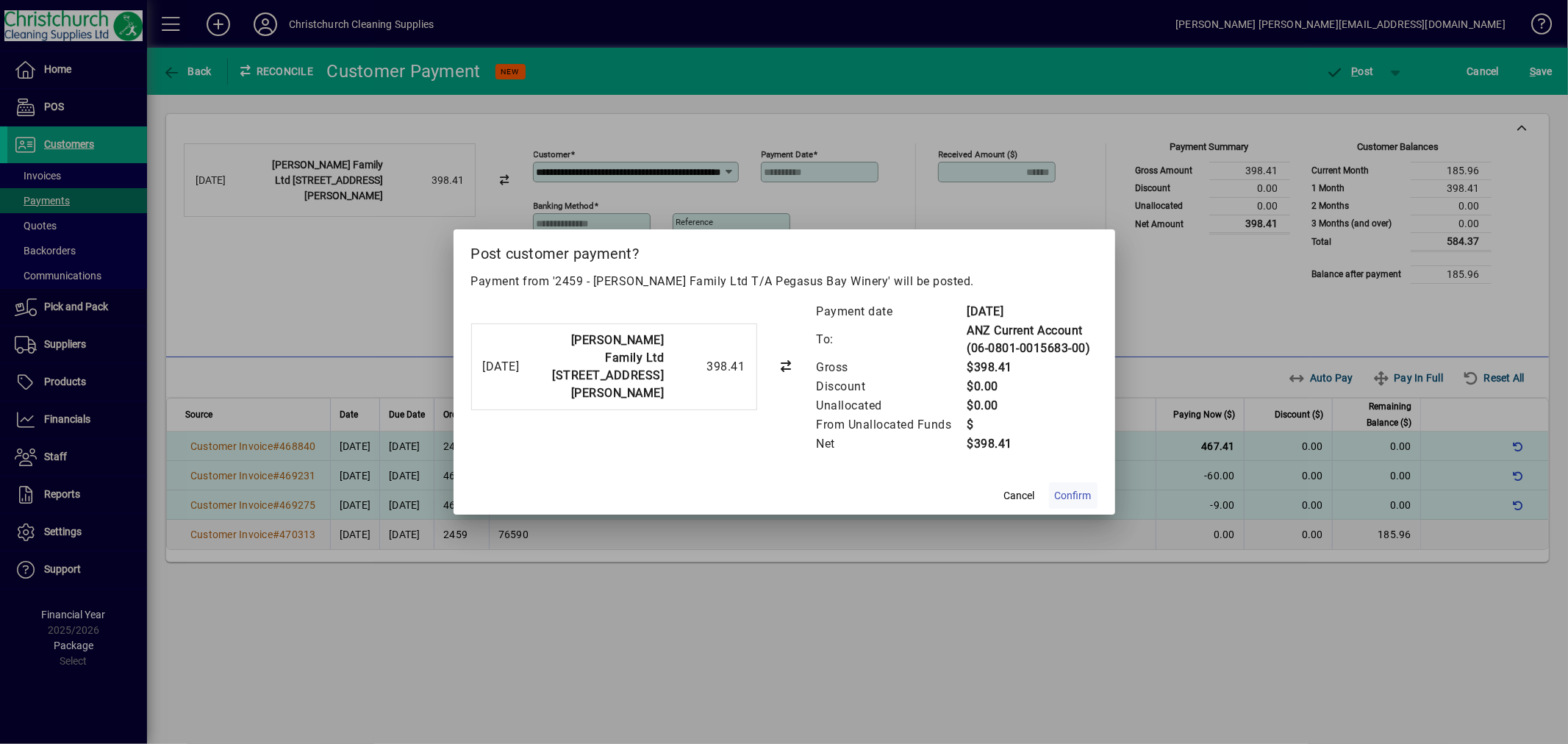
click at [1071, 491] on span "Confirm" at bounding box center [1073, 496] width 37 height 16
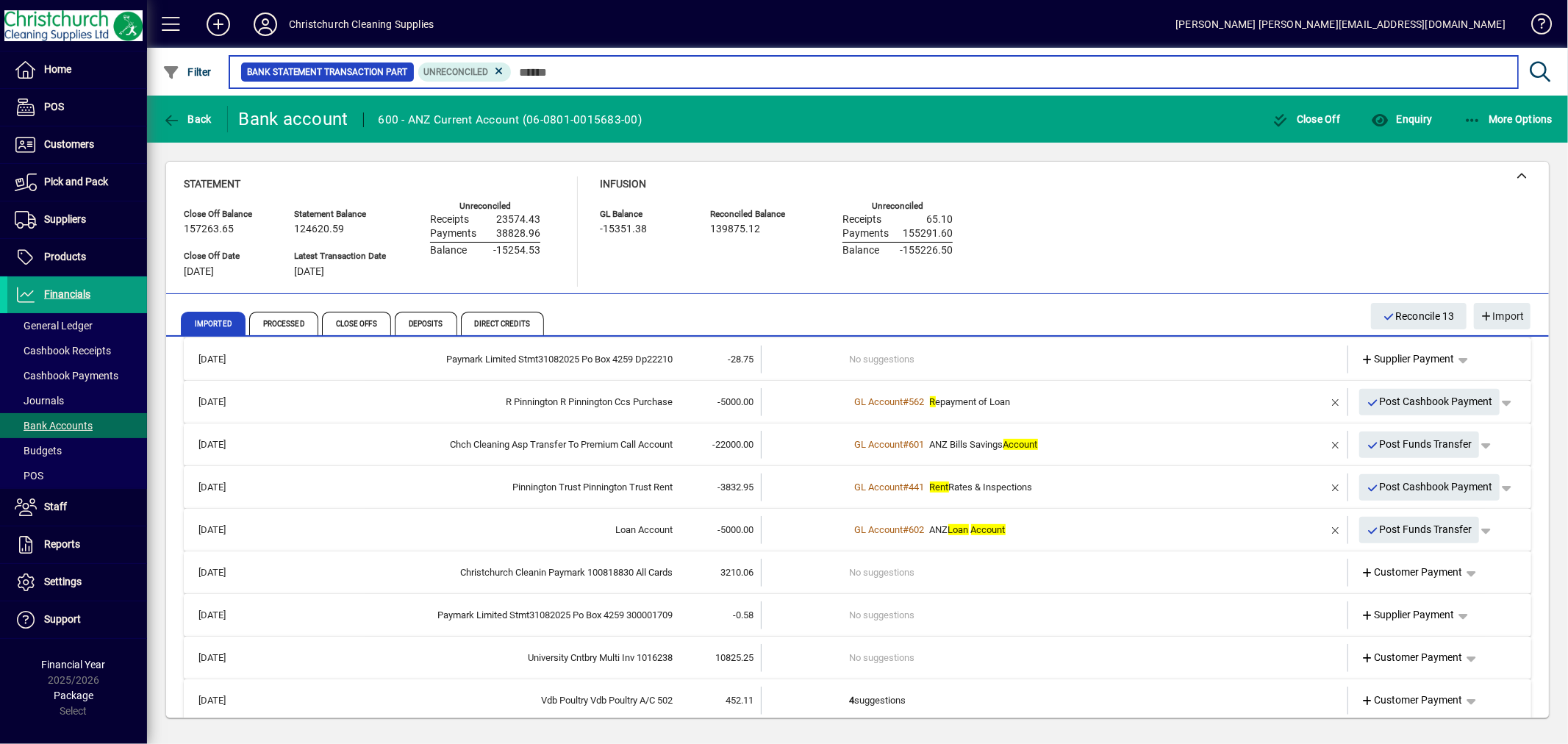
scroll to position [980, 0]
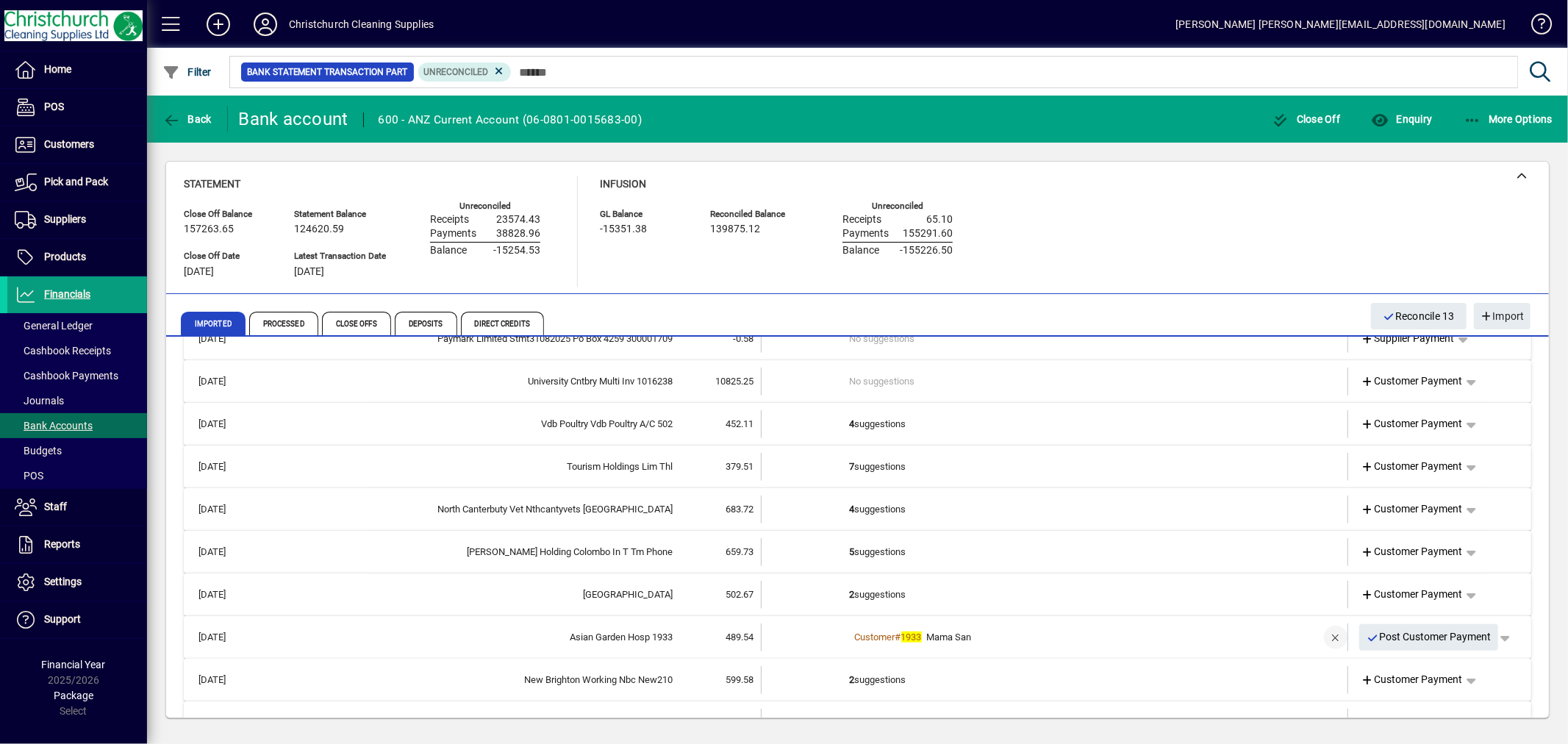
click at [1321, 635] on span "button" at bounding box center [1336, 638] width 35 height 35
click at [1420, 629] on span "Customer Payment" at bounding box center [1411, 637] width 101 height 16
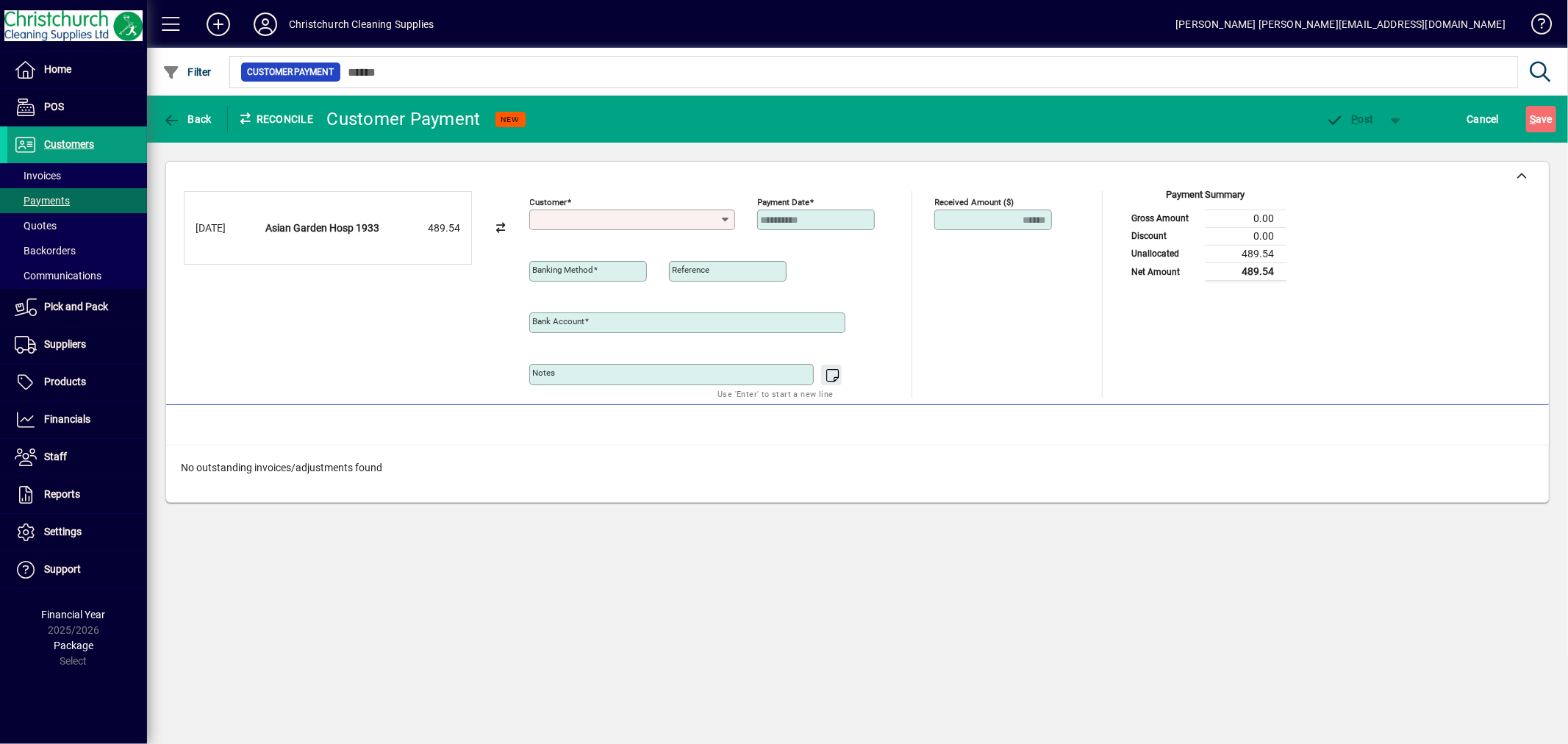
type input "**********"
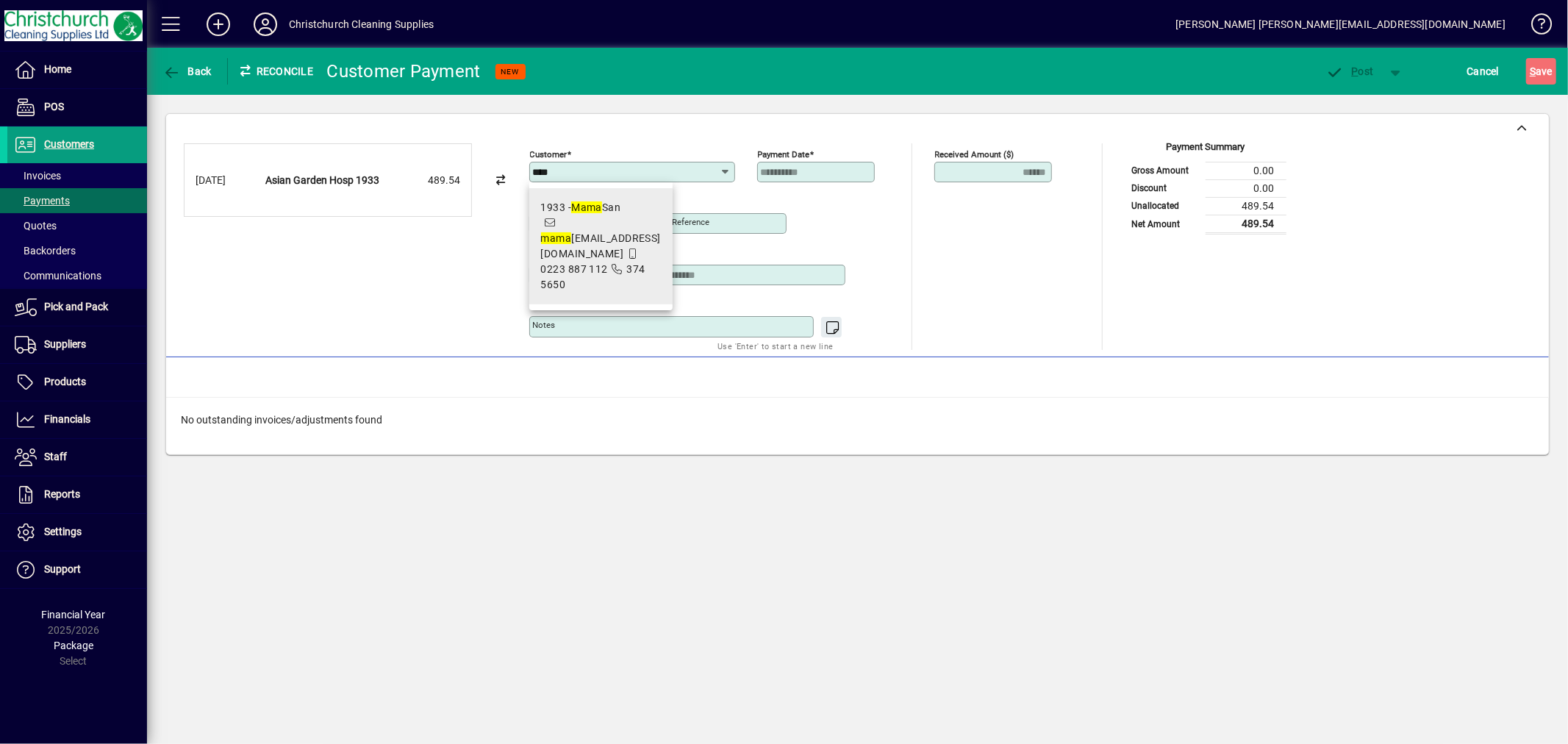
click at [594, 243] on span "mama [EMAIL_ADDRESS][DOMAIN_NAME]" at bounding box center [601, 246] width 120 height 27
type input "**********"
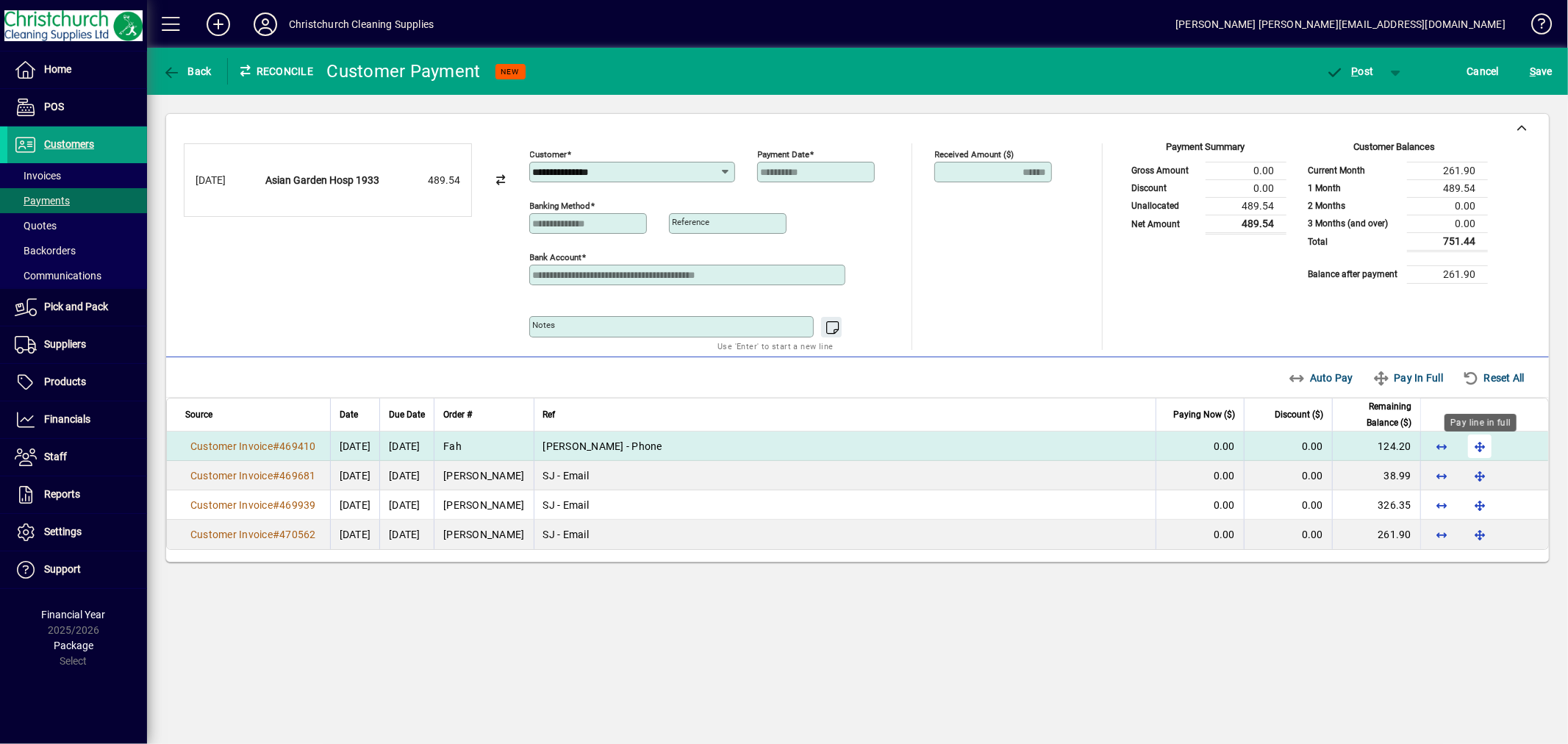
click at [1483, 450] on span "button" at bounding box center [1480, 446] width 35 height 35
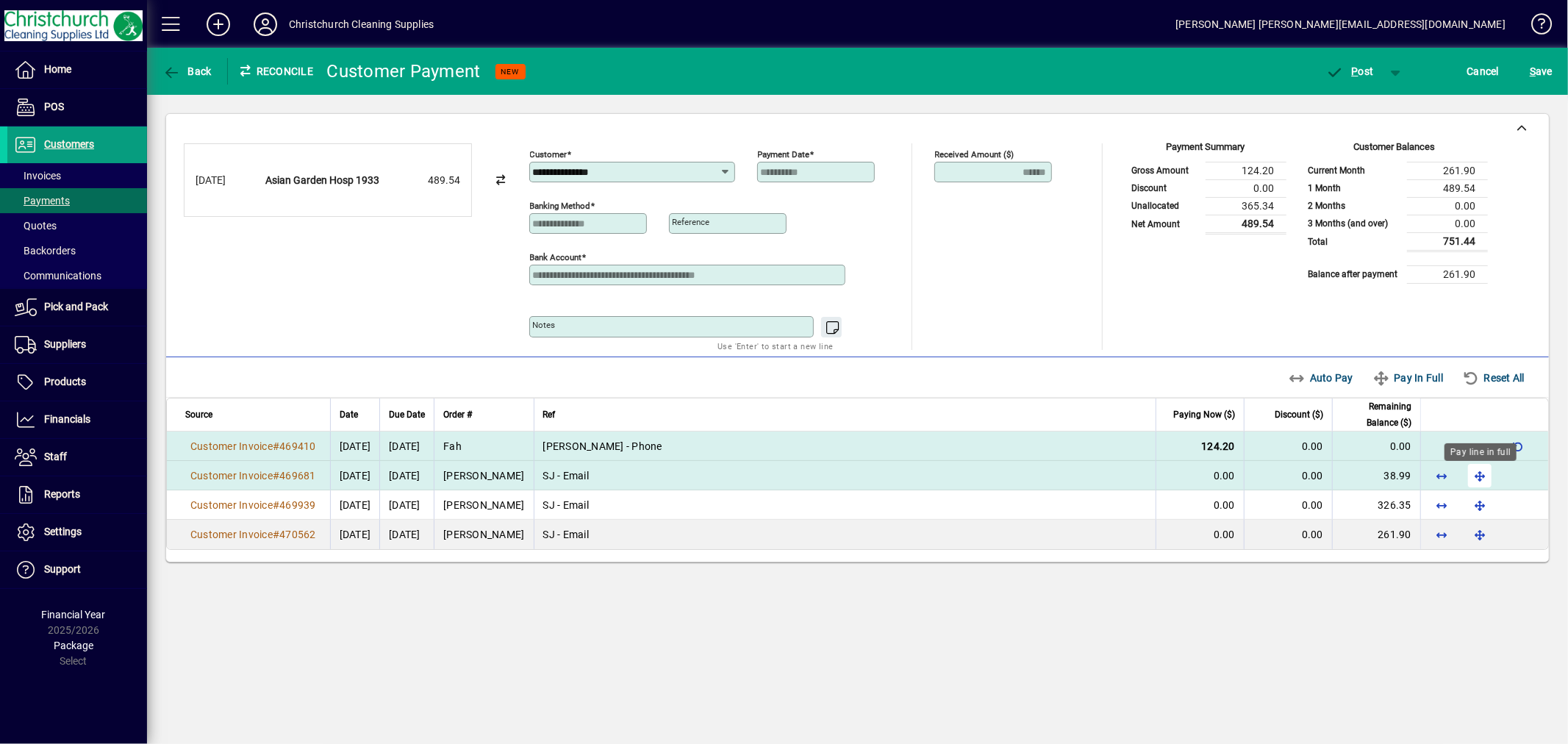
click at [1481, 474] on span "button" at bounding box center [1480, 476] width 35 height 35
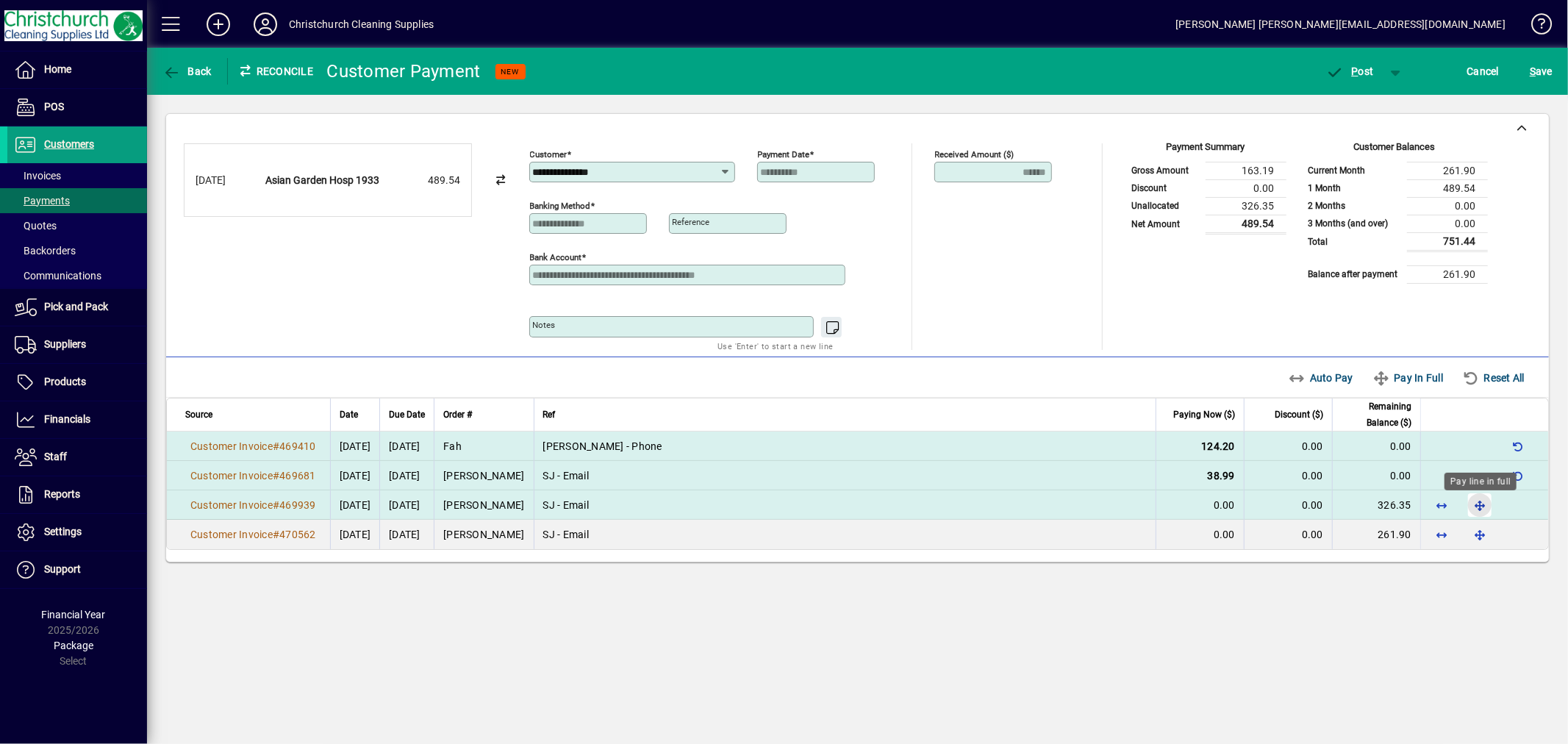
click at [1482, 502] on span "button" at bounding box center [1480, 505] width 35 height 35
click at [1356, 71] on span "P" at bounding box center [1355, 72] width 7 height 12
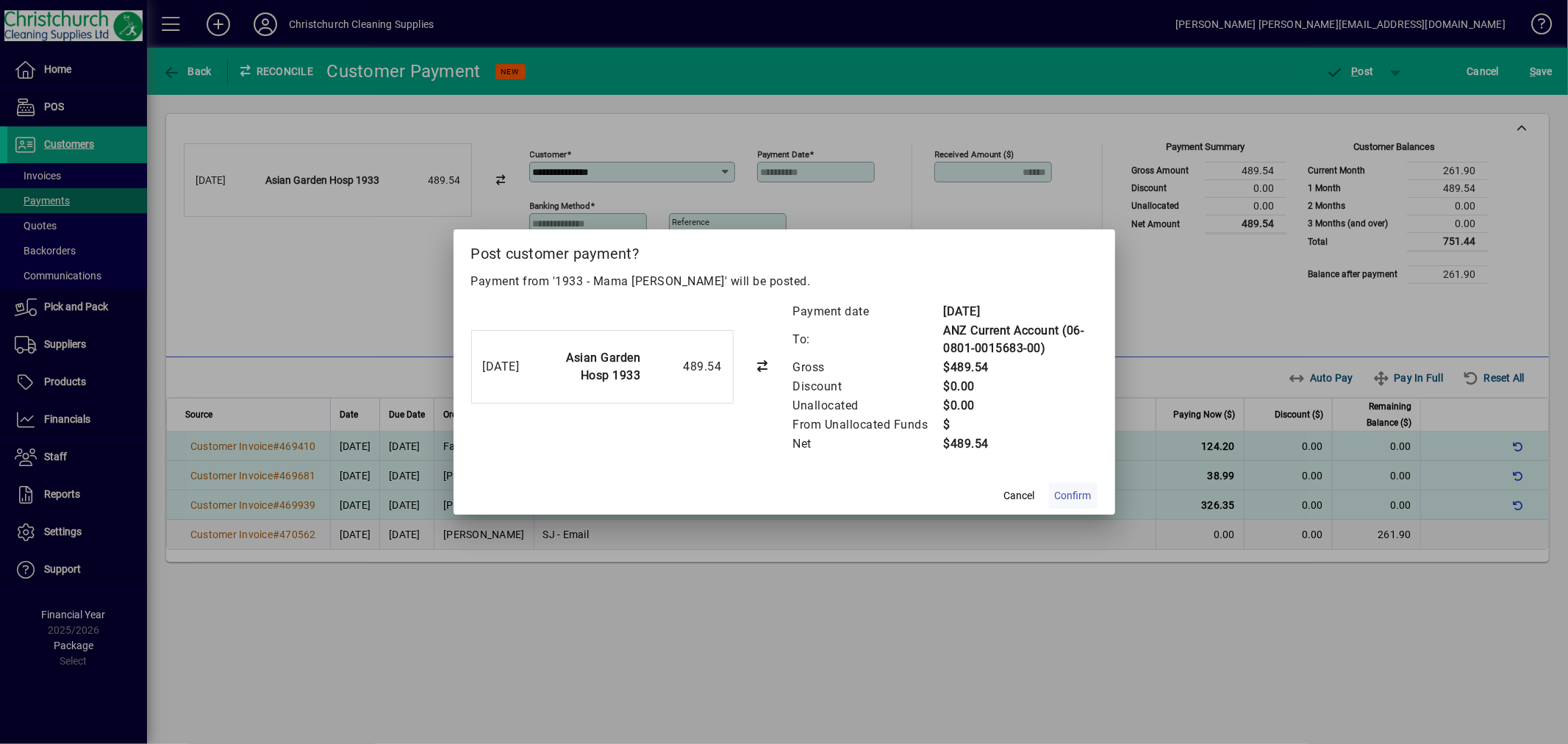
click at [1077, 497] on span "Confirm" at bounding box center [1073, 496] width 37 height 16
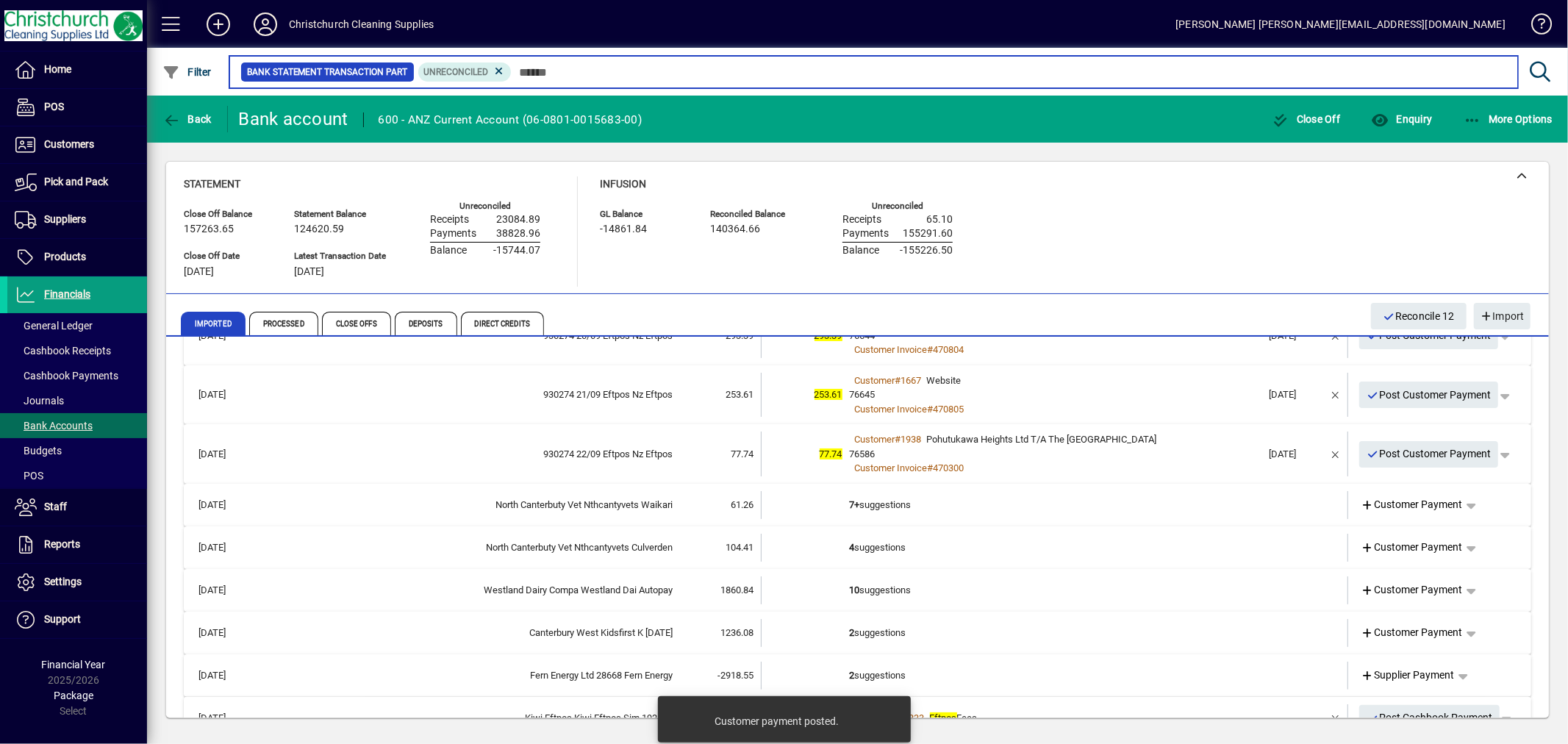
scroll to position [327, 0]
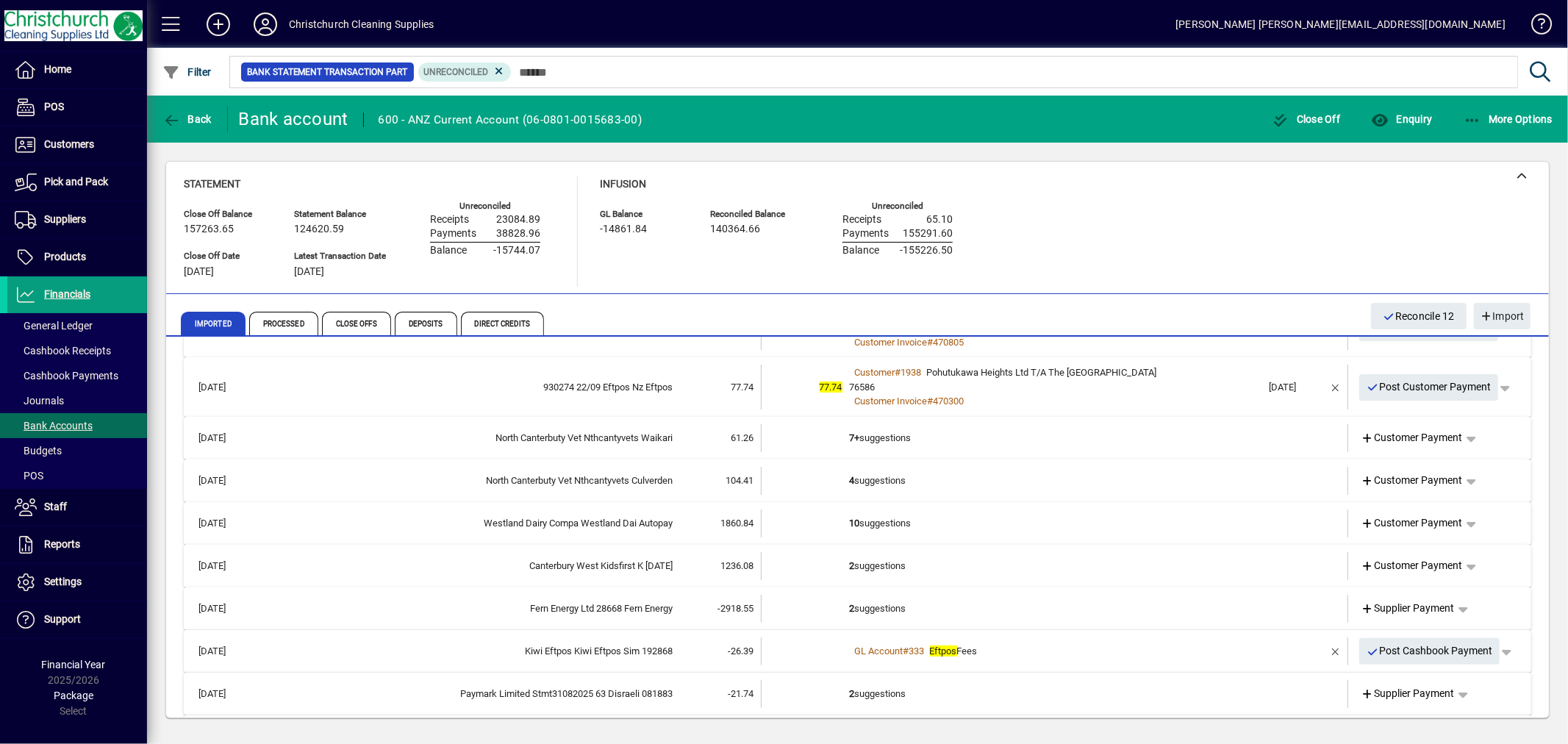
click at [888, 561] on td "2 suggestions" at bounding box center [1056, 567] width 412 height 28
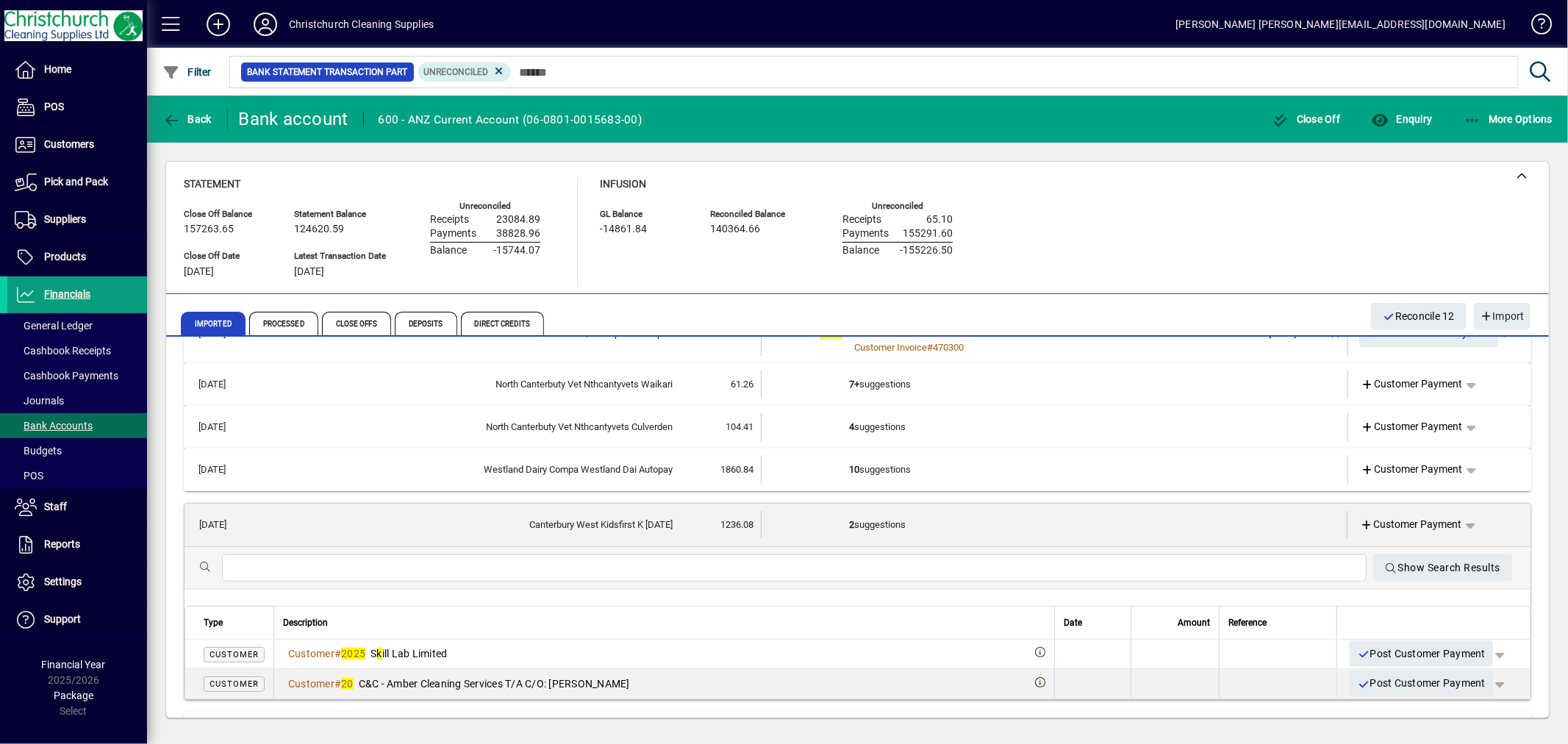
scroll to position [408, 0]
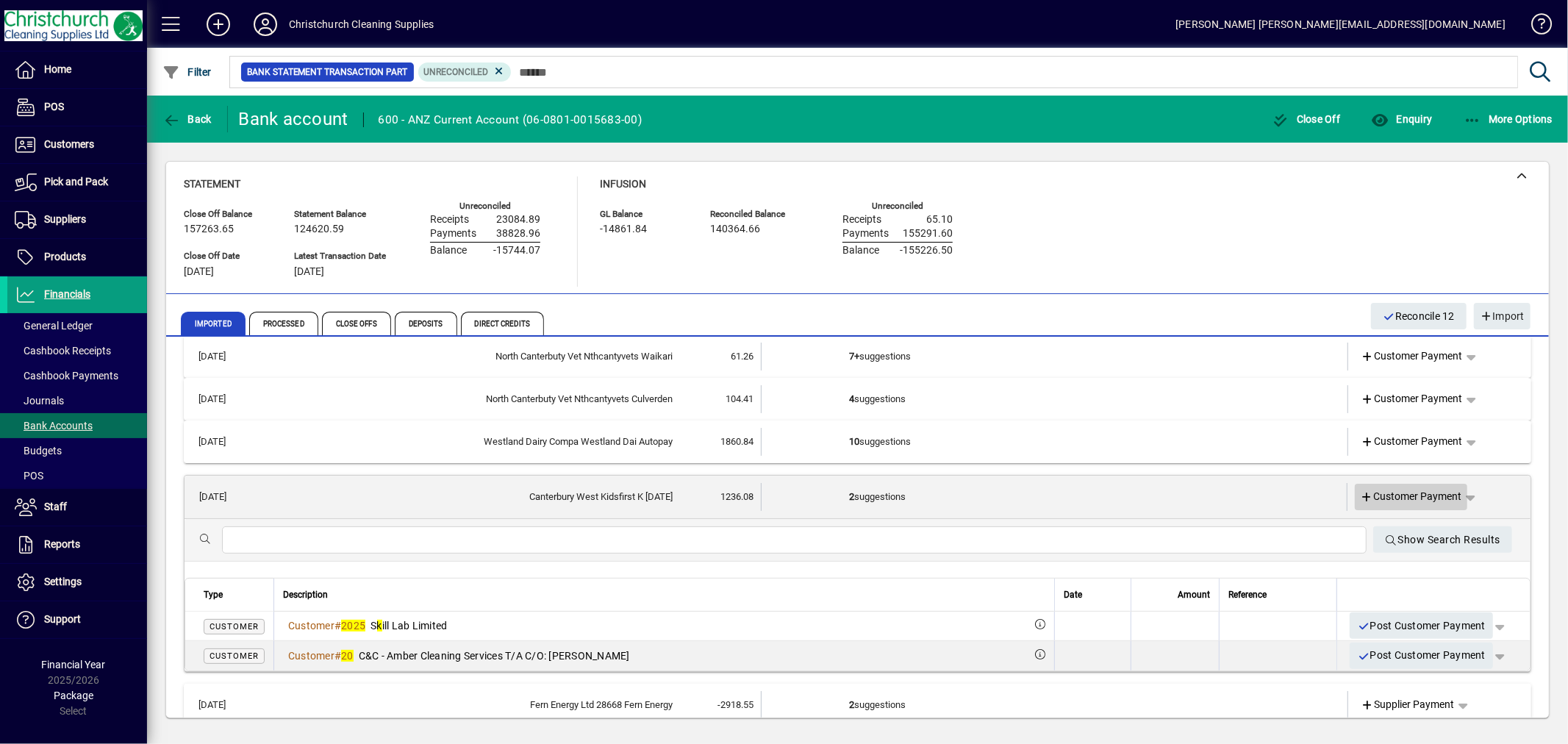
click at [1391, 496] on span "Customer Payment" at bounding box center [1411, 496] width 101 height 16
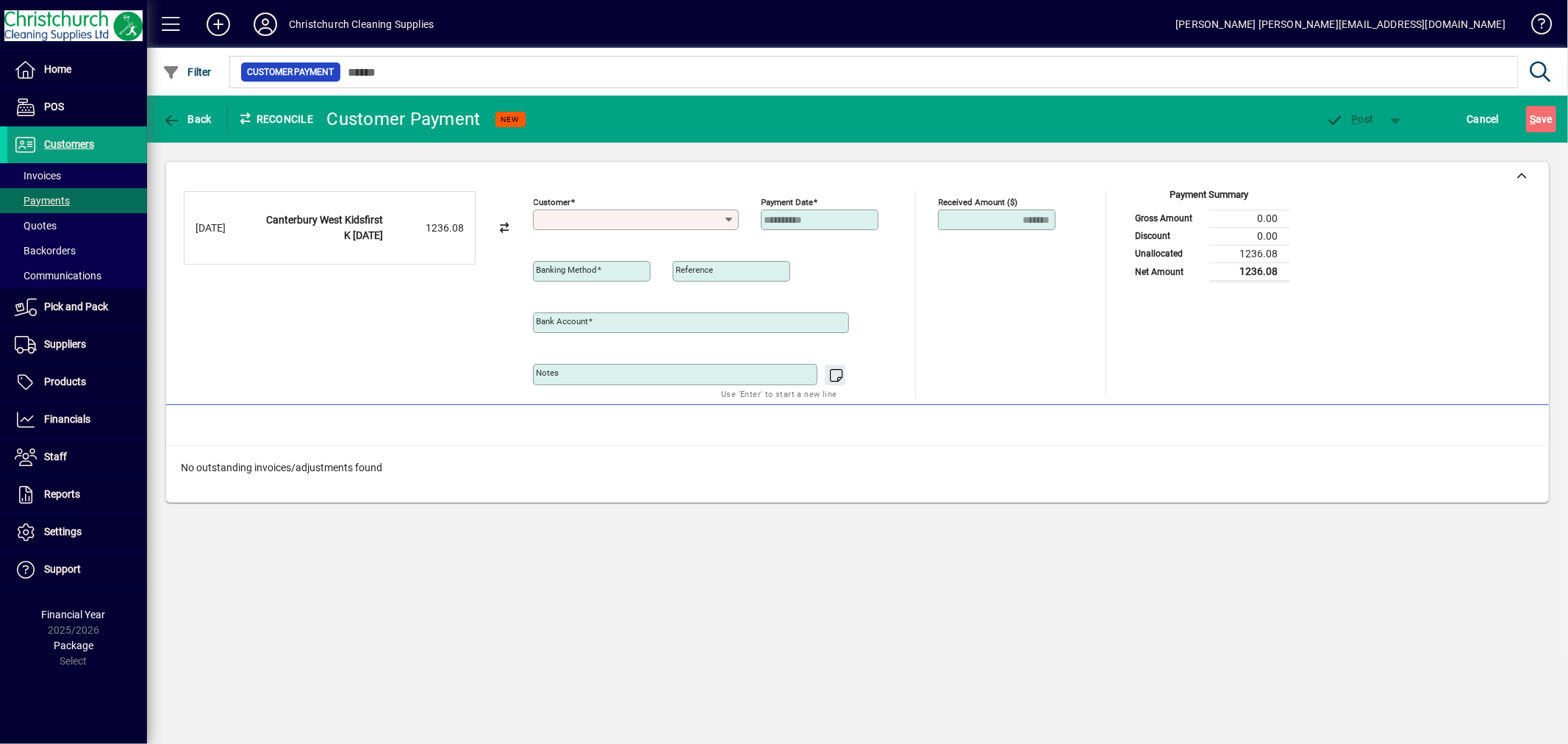
type input "**********"
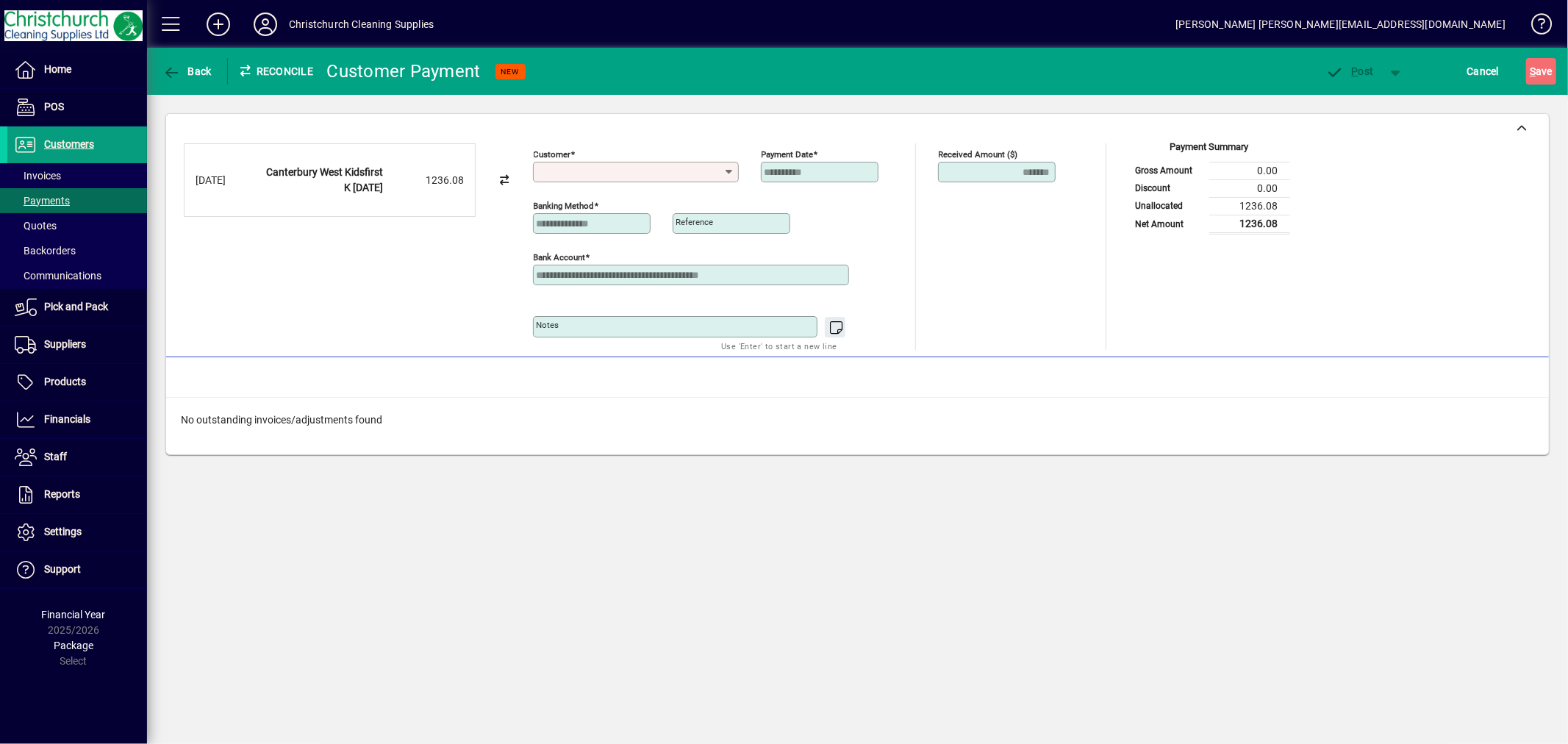
type input "*"
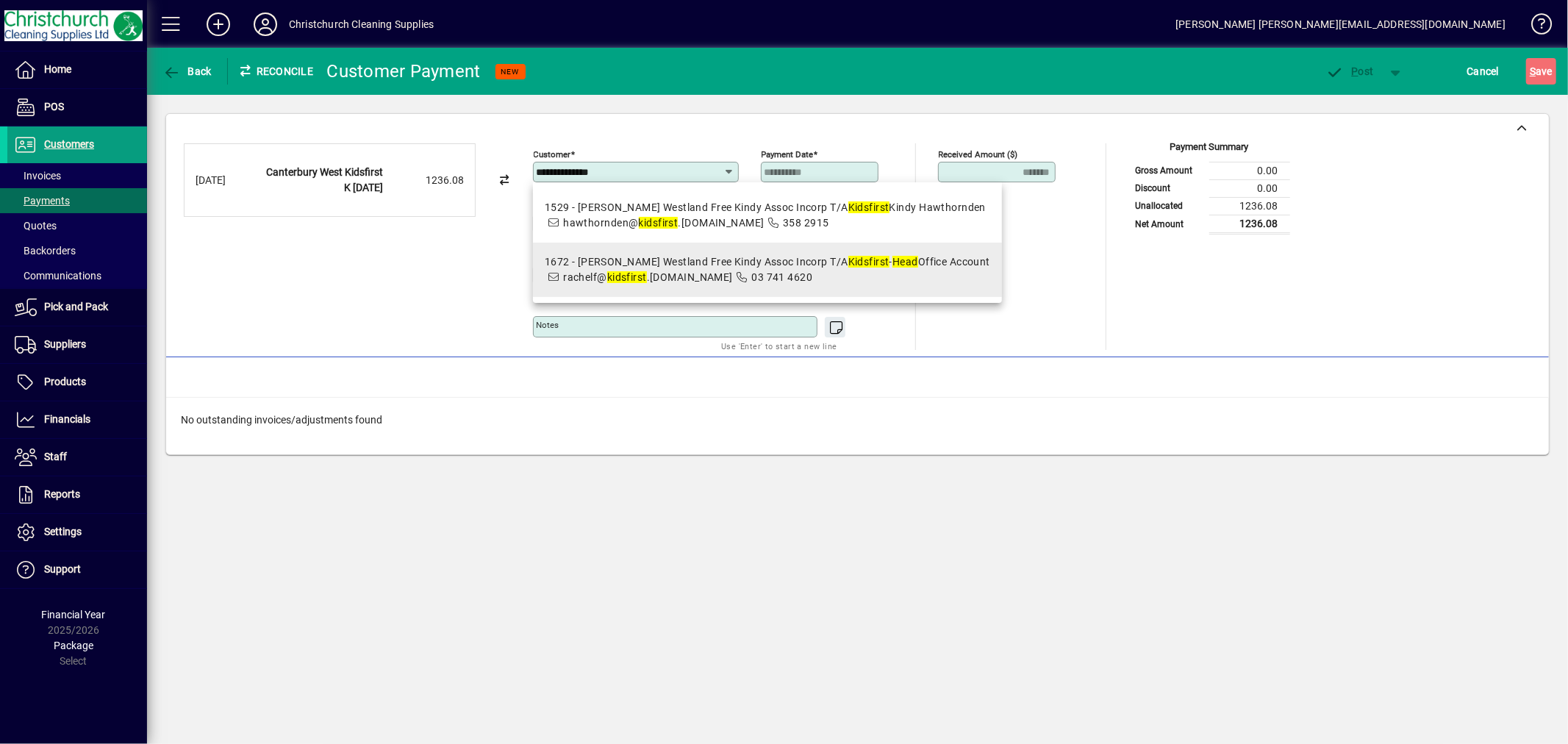
click at [849, 257] on em "Kidsfirst" at bounding box center [869, 262] width 41 height 12
type input "**********"
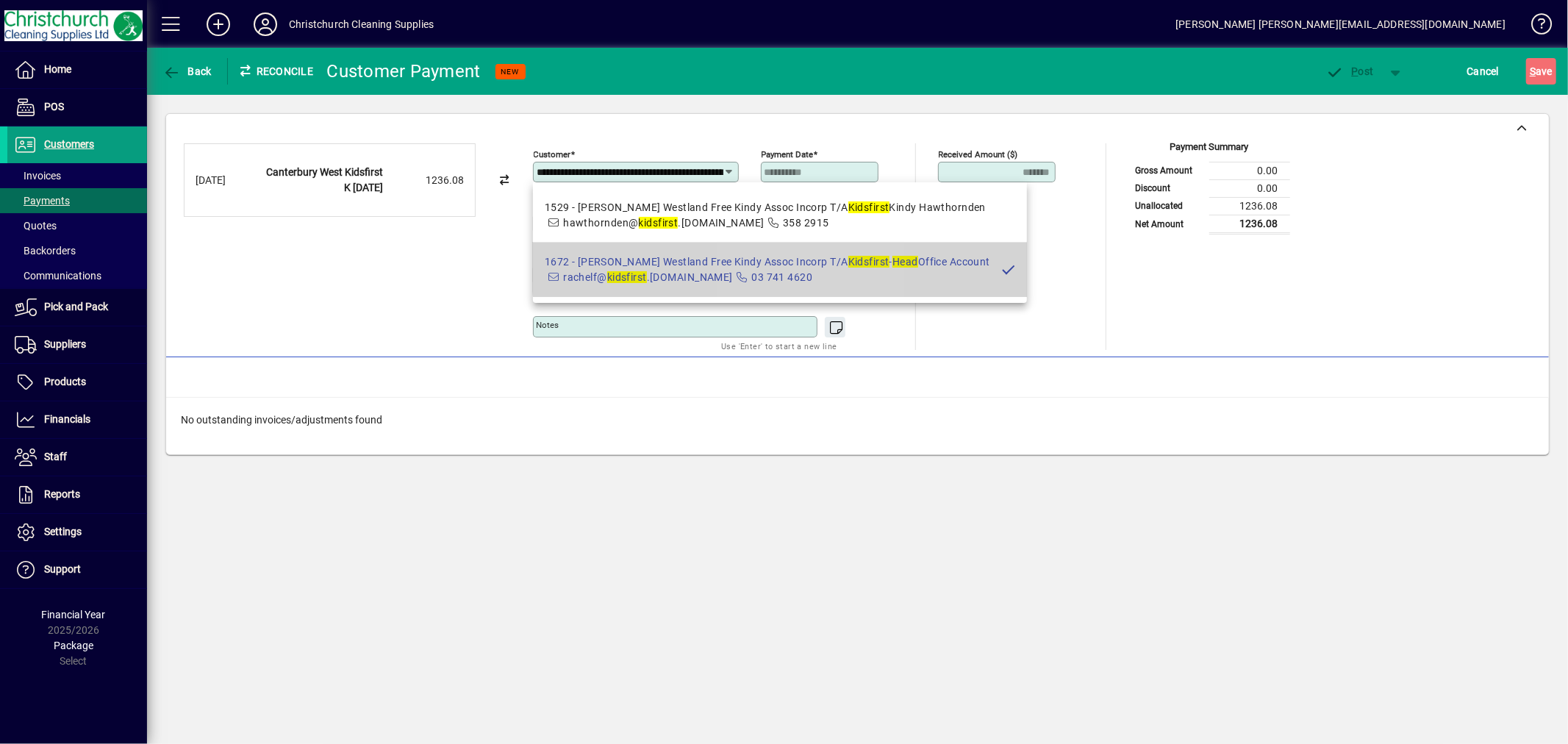
scroll to position [0, 210]
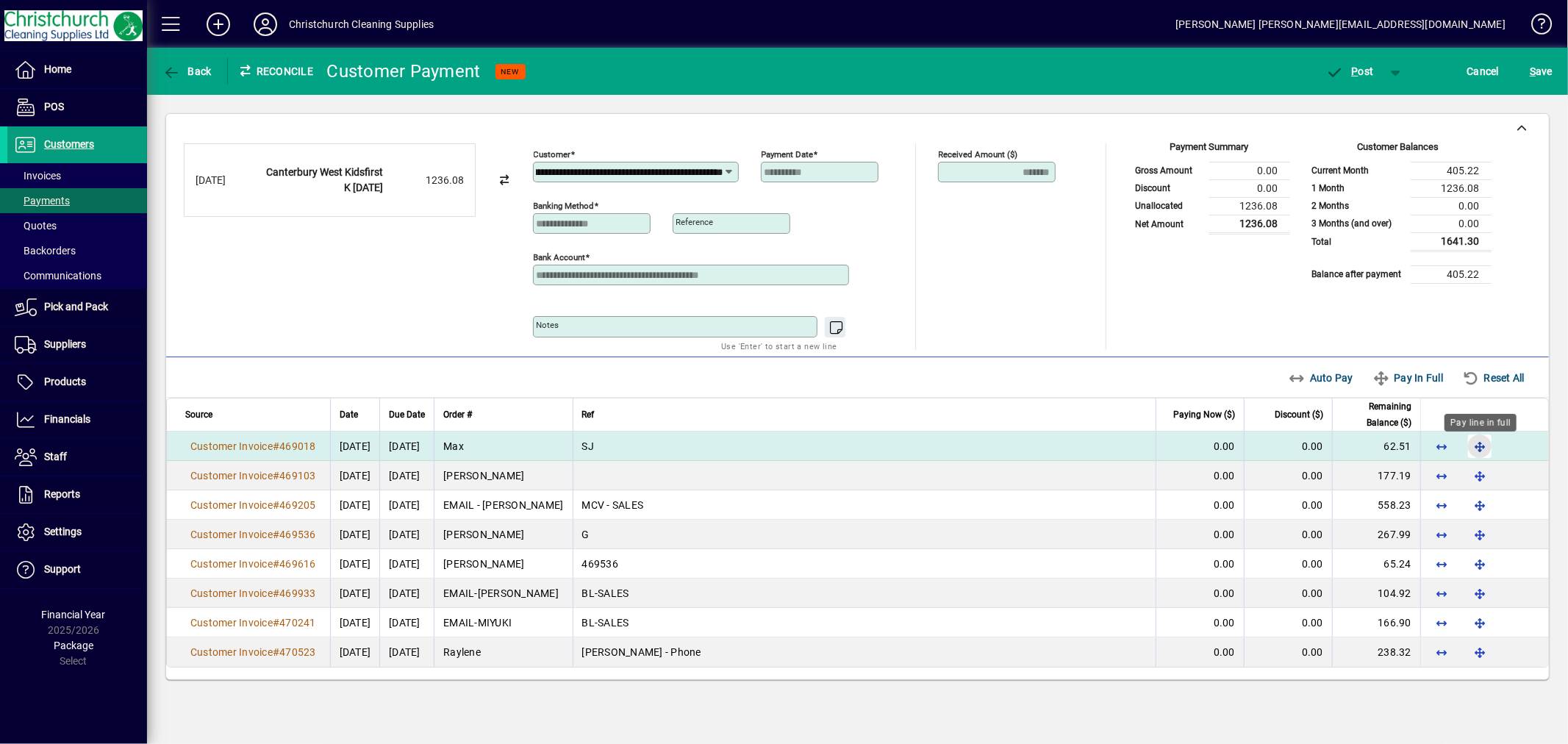
click at [1481, 447] on span "button" at bounding box center [1480, 446] width 35 height 35
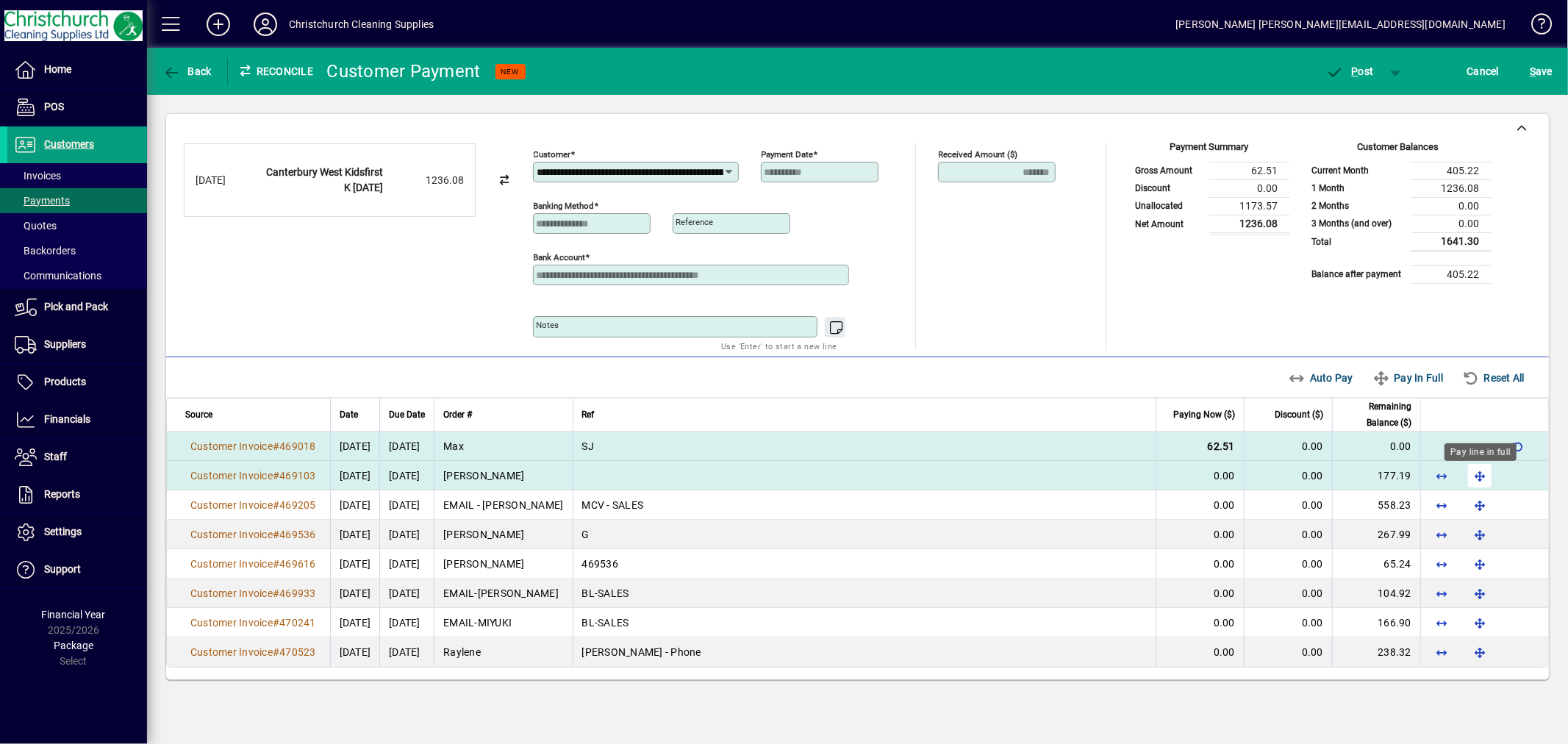
click at [1478, 469] on span "button" at bounding box center [1480, 476] width 35 height 35
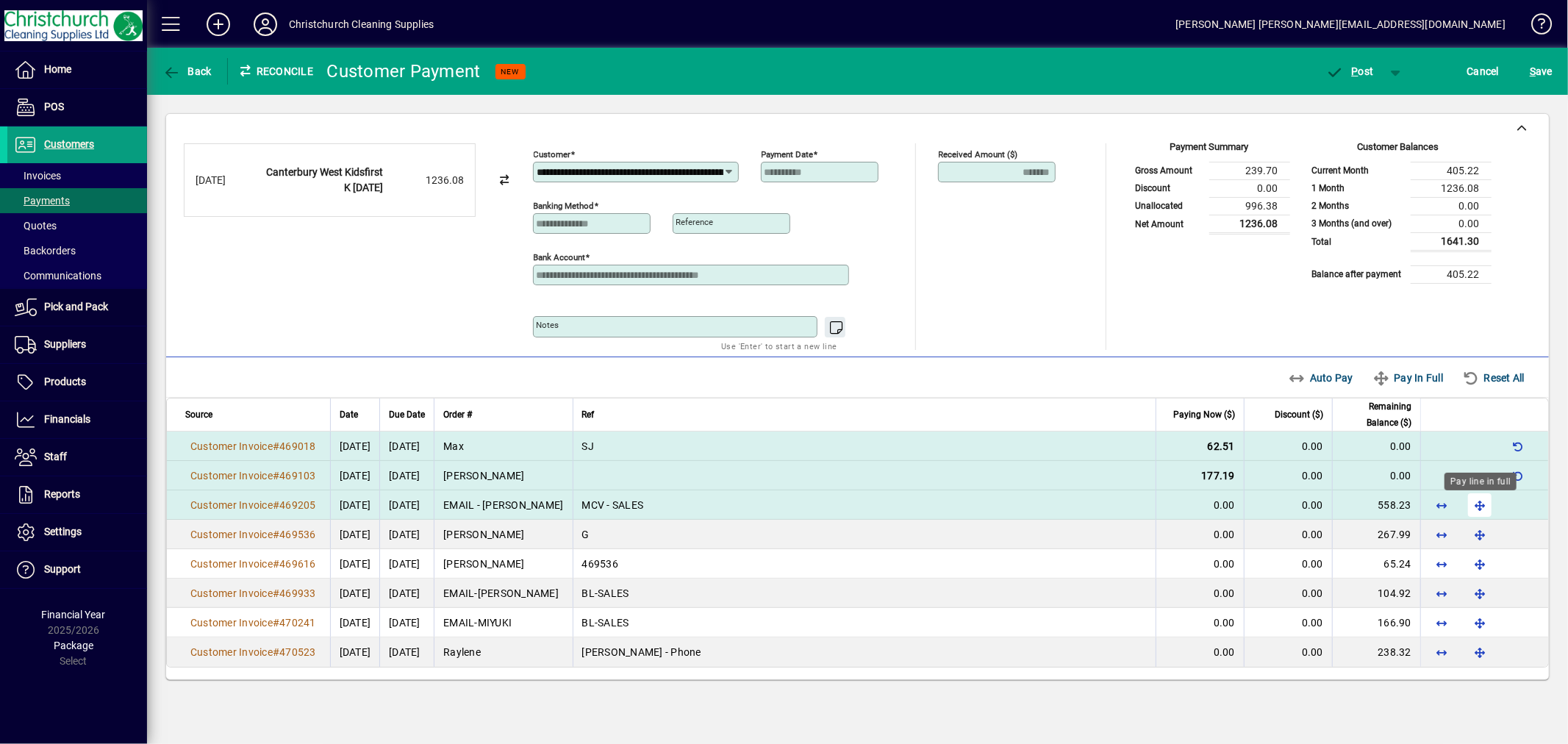
click at [1484, 513] on span "button" at bounding box center [1480, 505] width 35 height 35
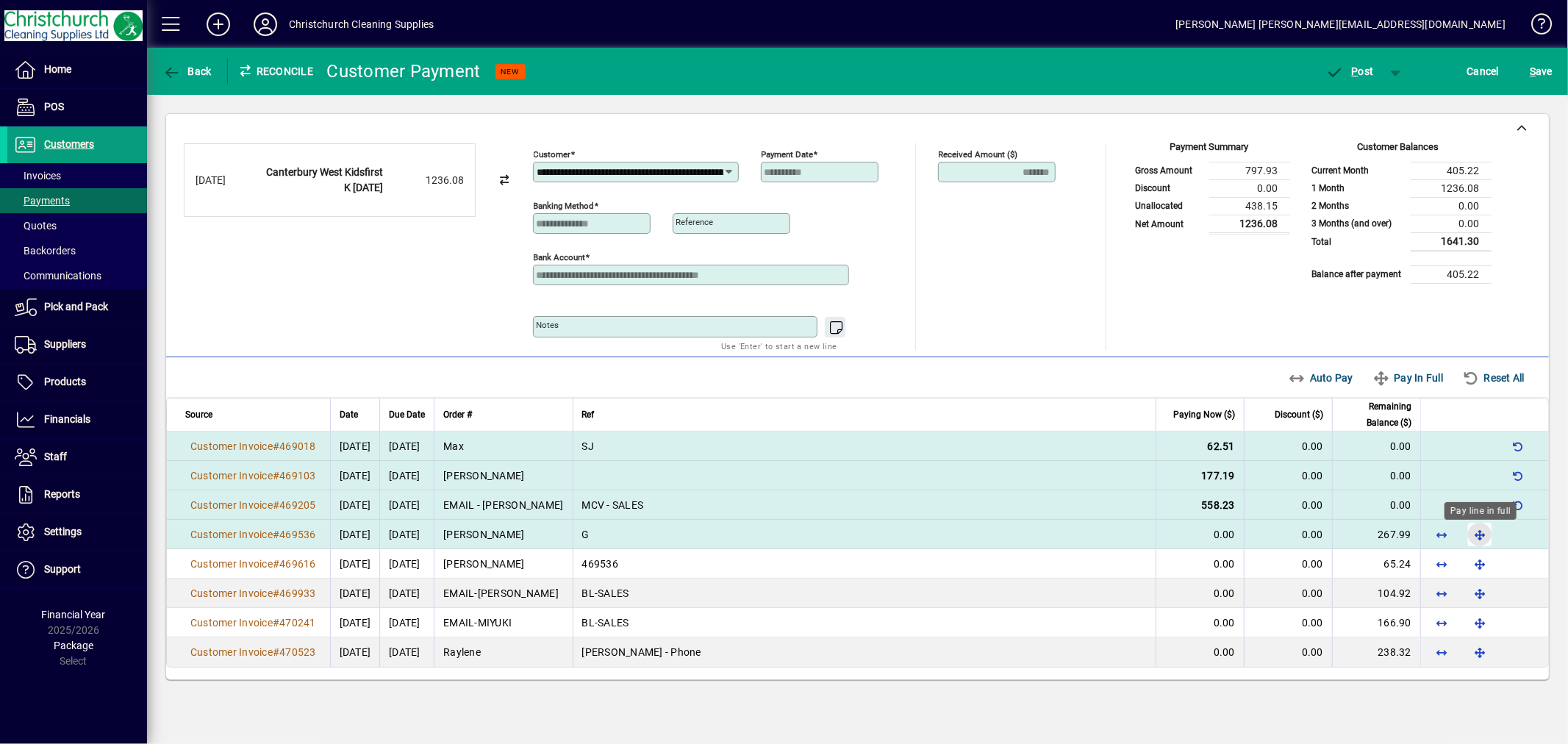
click at [1476, 539] on span "button" at bounding box center [1480, 535] width 35 height 35
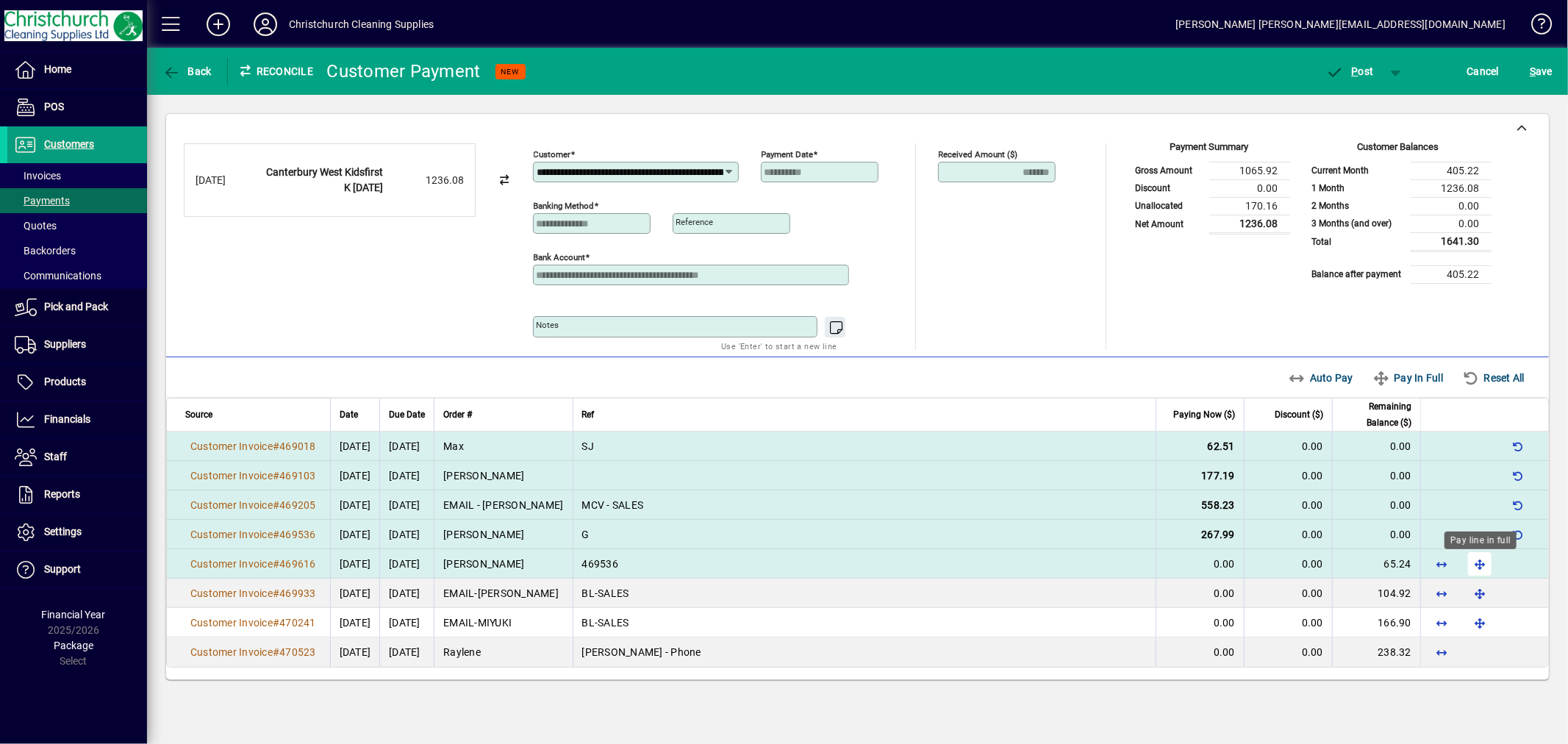
click at [1479, 571] on span "button" at bounding box center [1480, 564] width 35 height 35
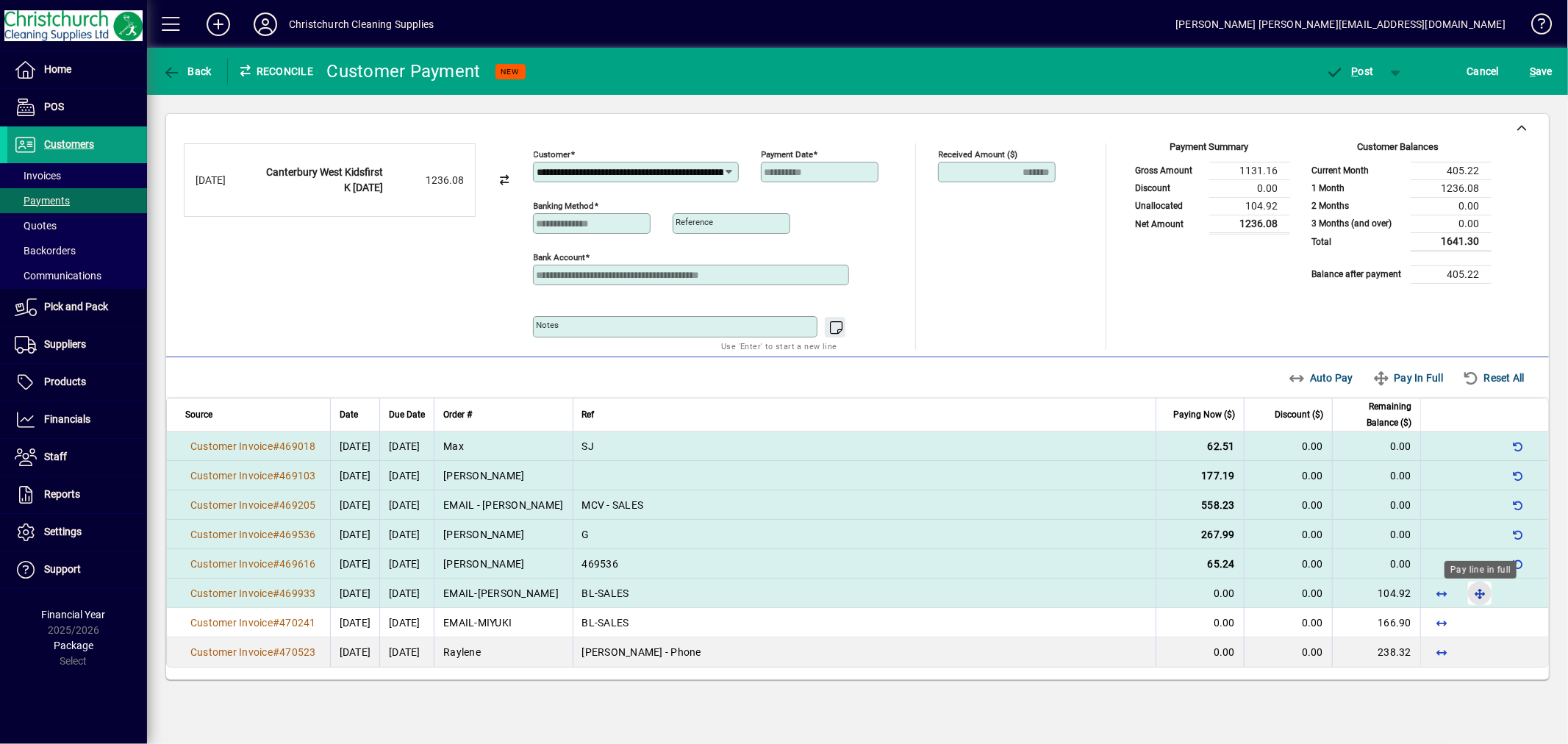
click at [1479, 595] on span "button" at bounding box center [1480, 593] width 35 height 35
click at [1367, 72] on span "P ost" at bounding box center [1350, 72] width 48 height 12
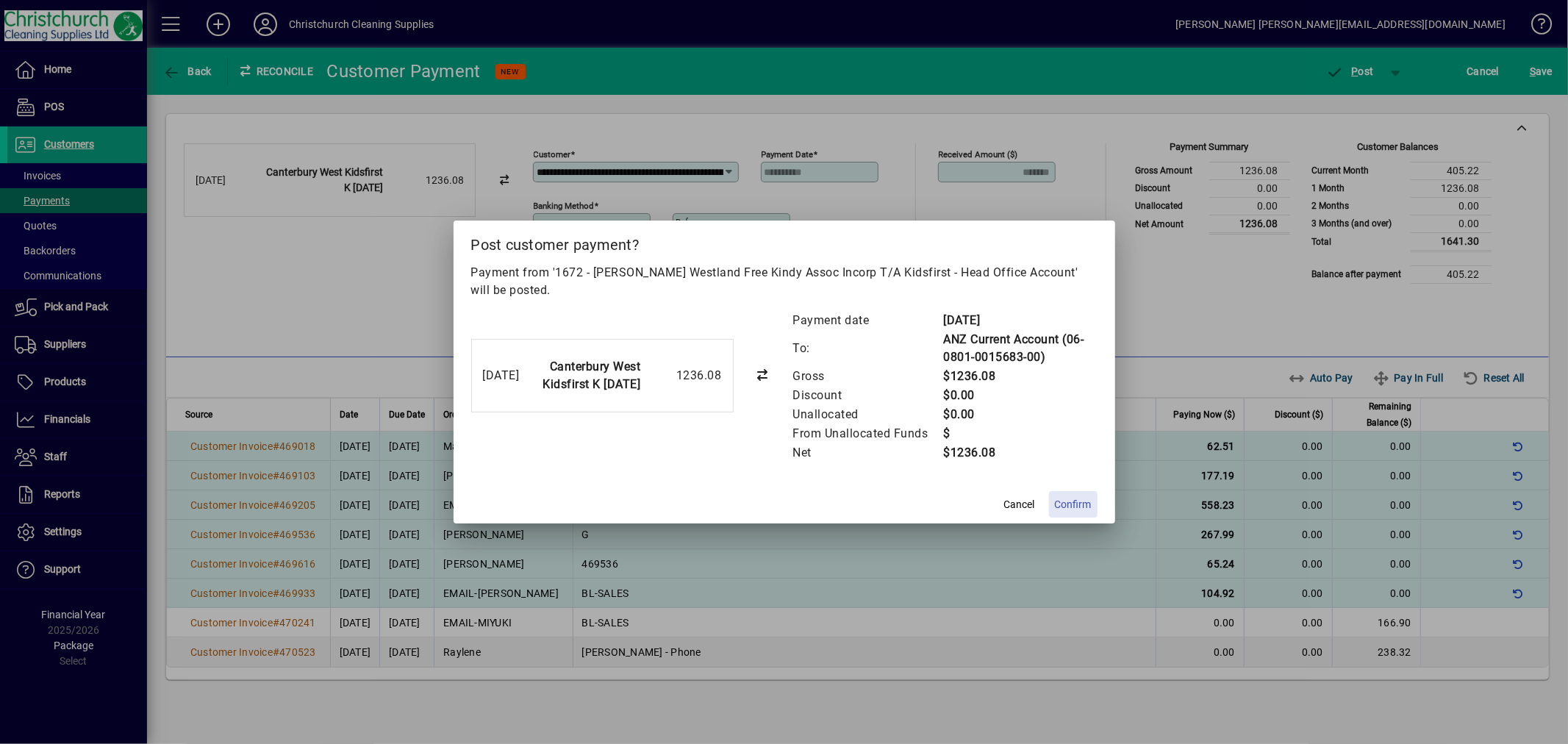
click at [1081, 504] on span "Confirm" at bounding box center [1073, 505] width 37 height 16
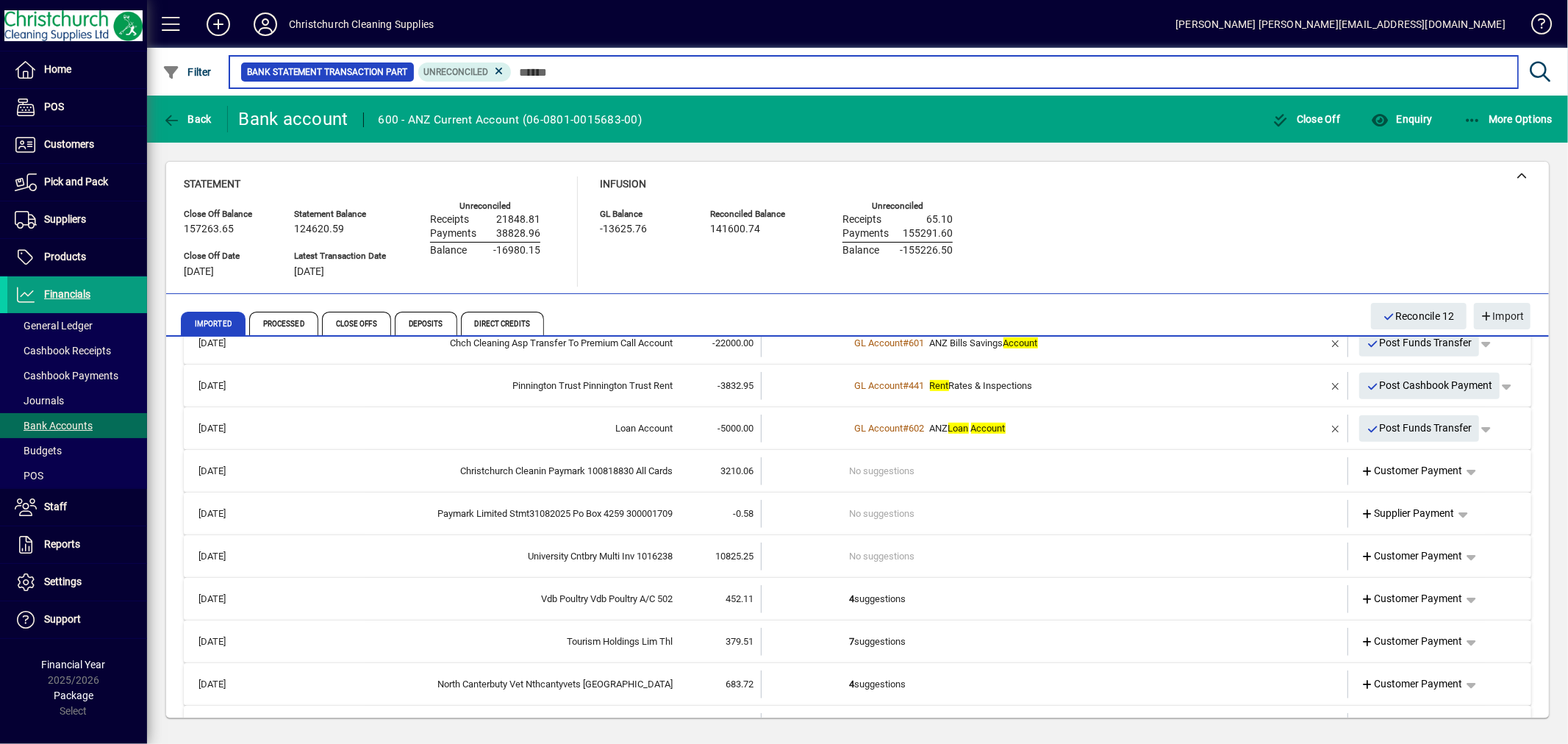
scroll to position [974, 0]
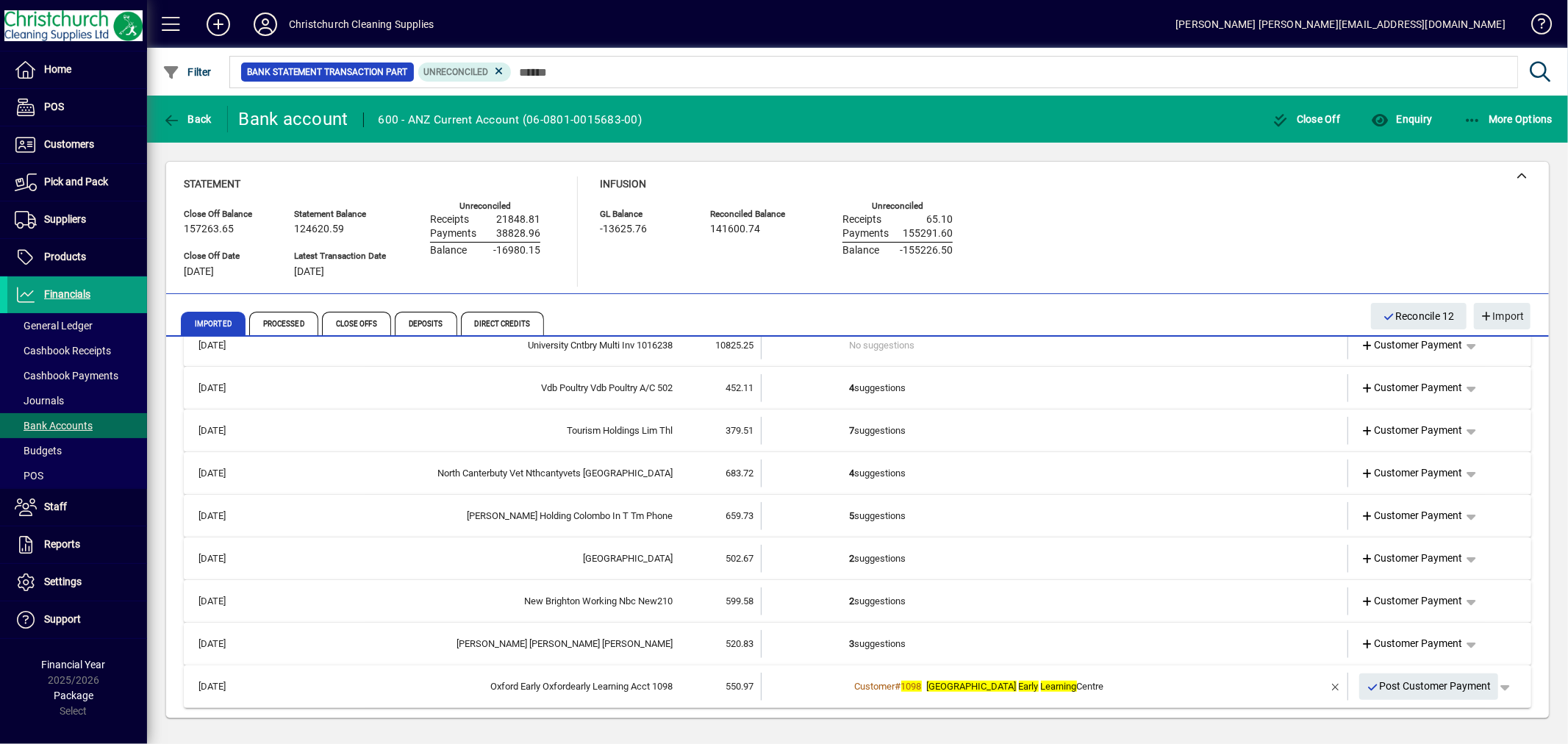
click at [897, 644] on td "3 suggestions" at bounding box center [1056, 644] width 412 height 28
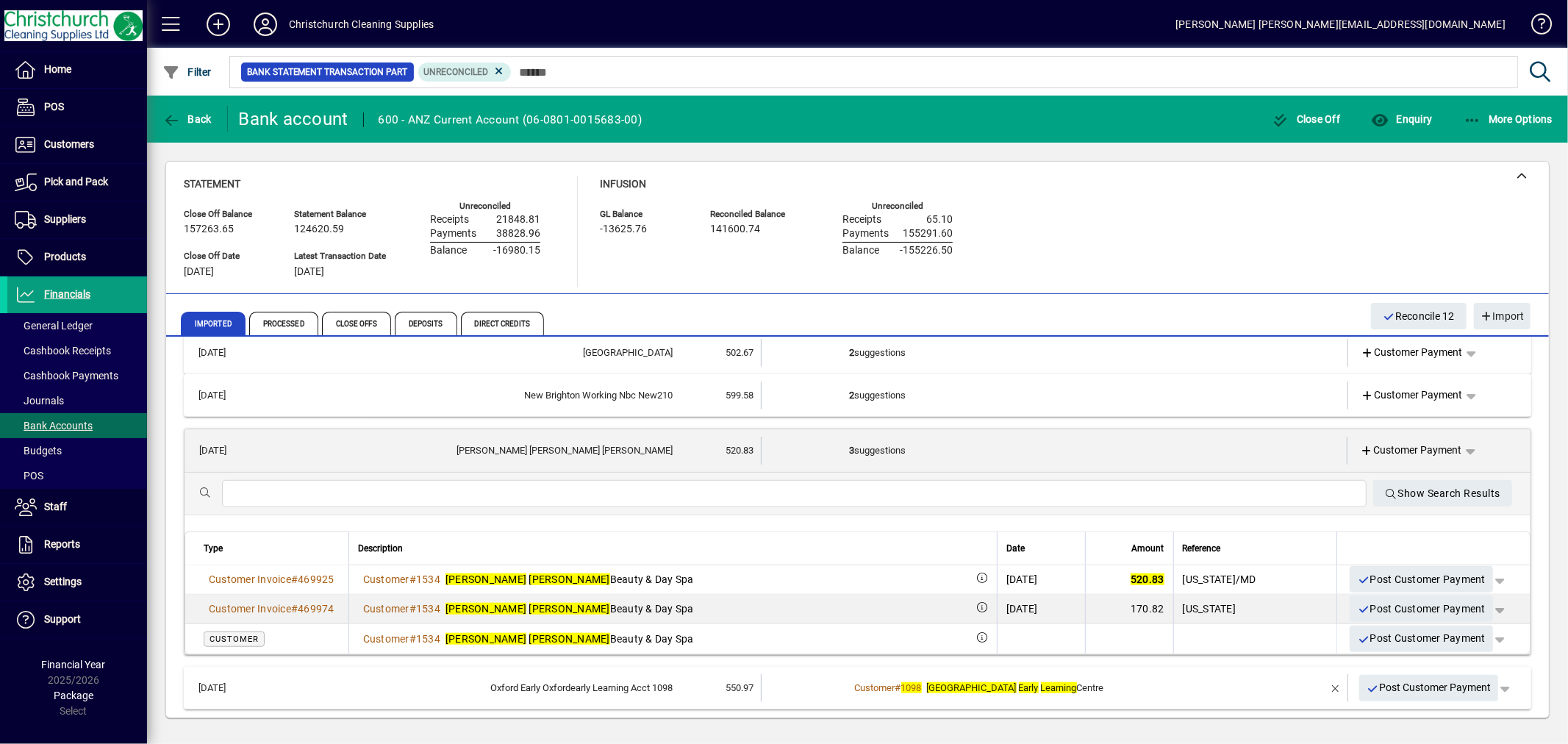
scroll to position [1181, 0]
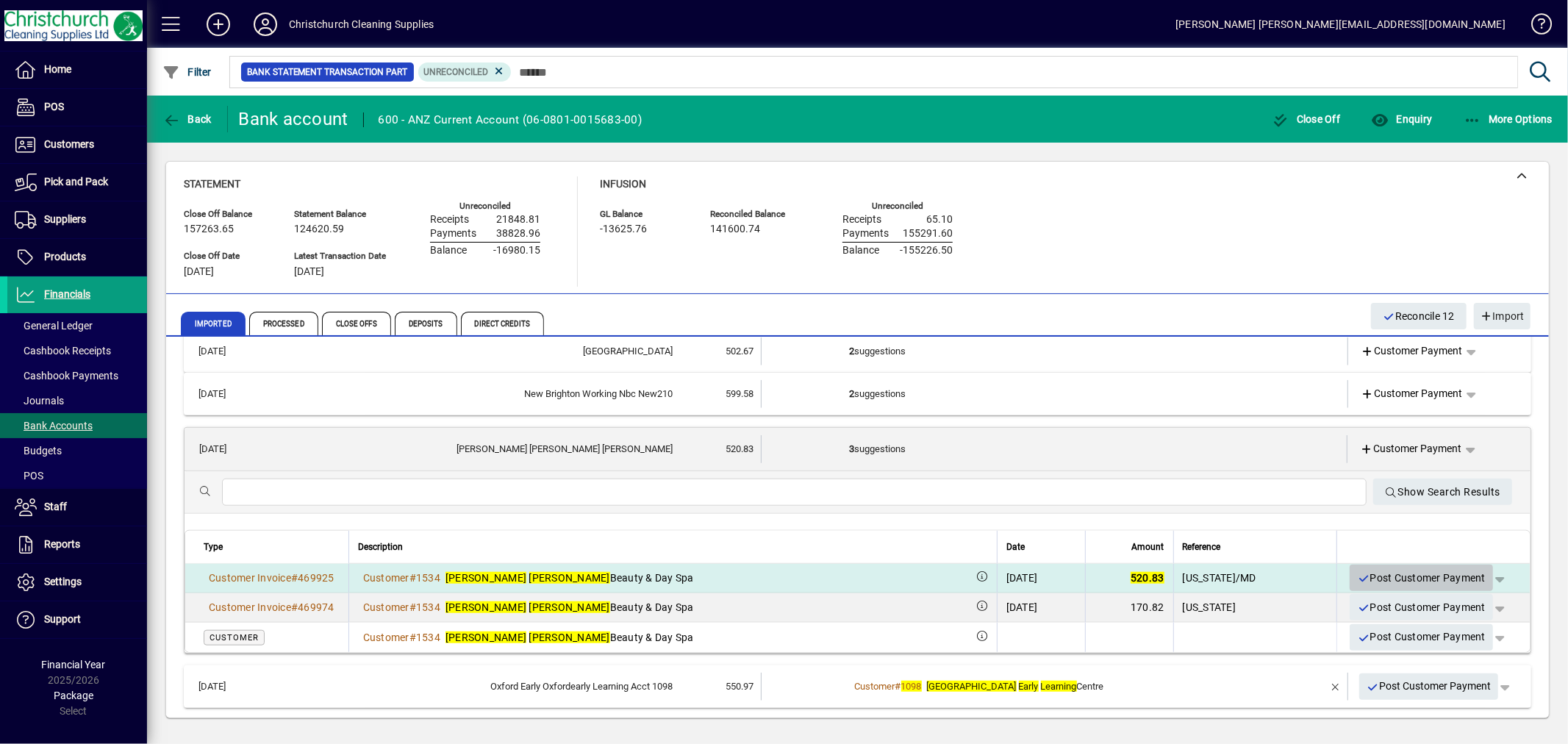
click at [1380, 576] on span "Post Customer Payment" at bounding box center [1422, 578] width 129 height 24
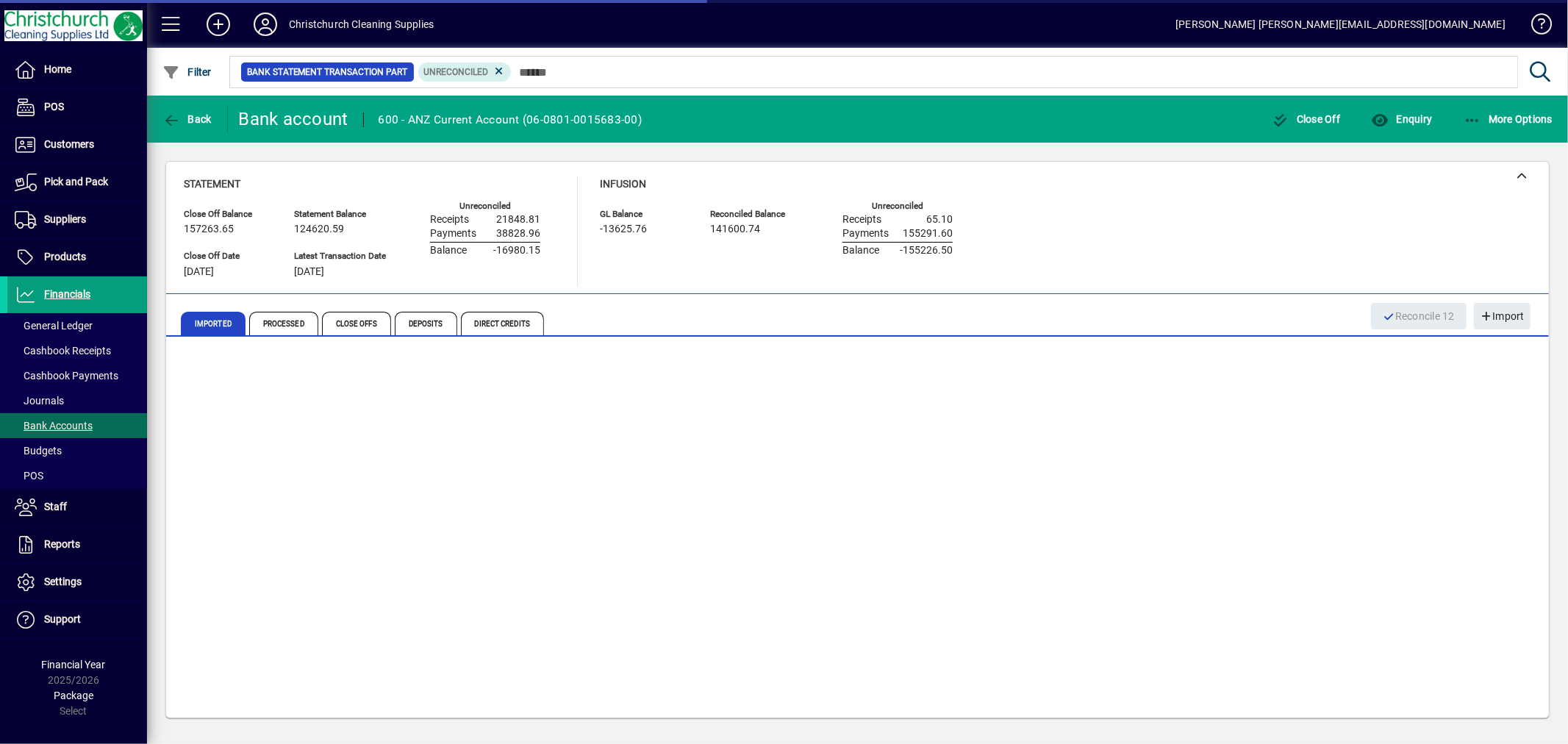
scroll to position [931, 0]
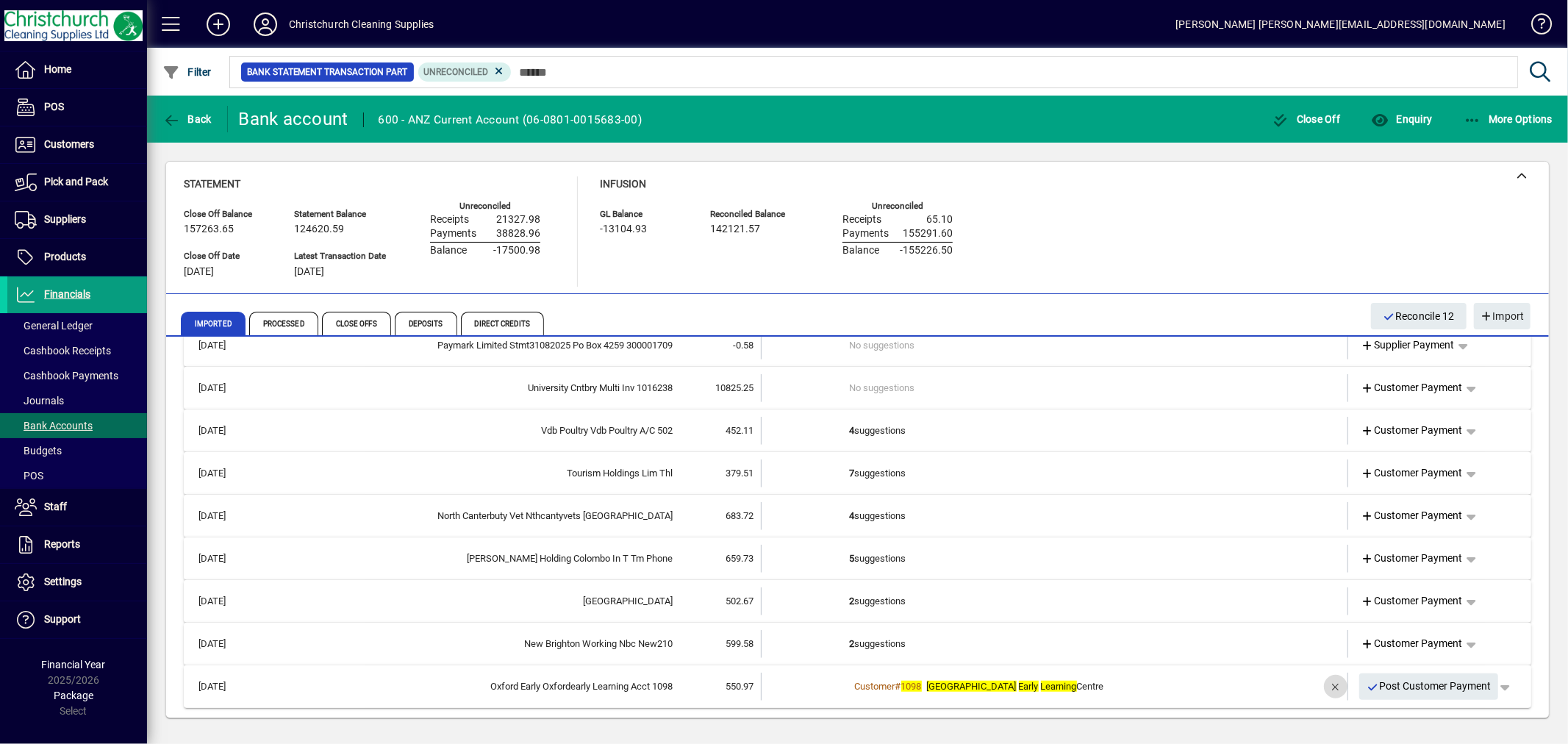
click at [1321, 688] on span "button" at bounding box center [1336, 687] width 35 height 35
click at [886, 684] on td "3 suggestions" at bounding box center [1056, 687] width 412 height 28
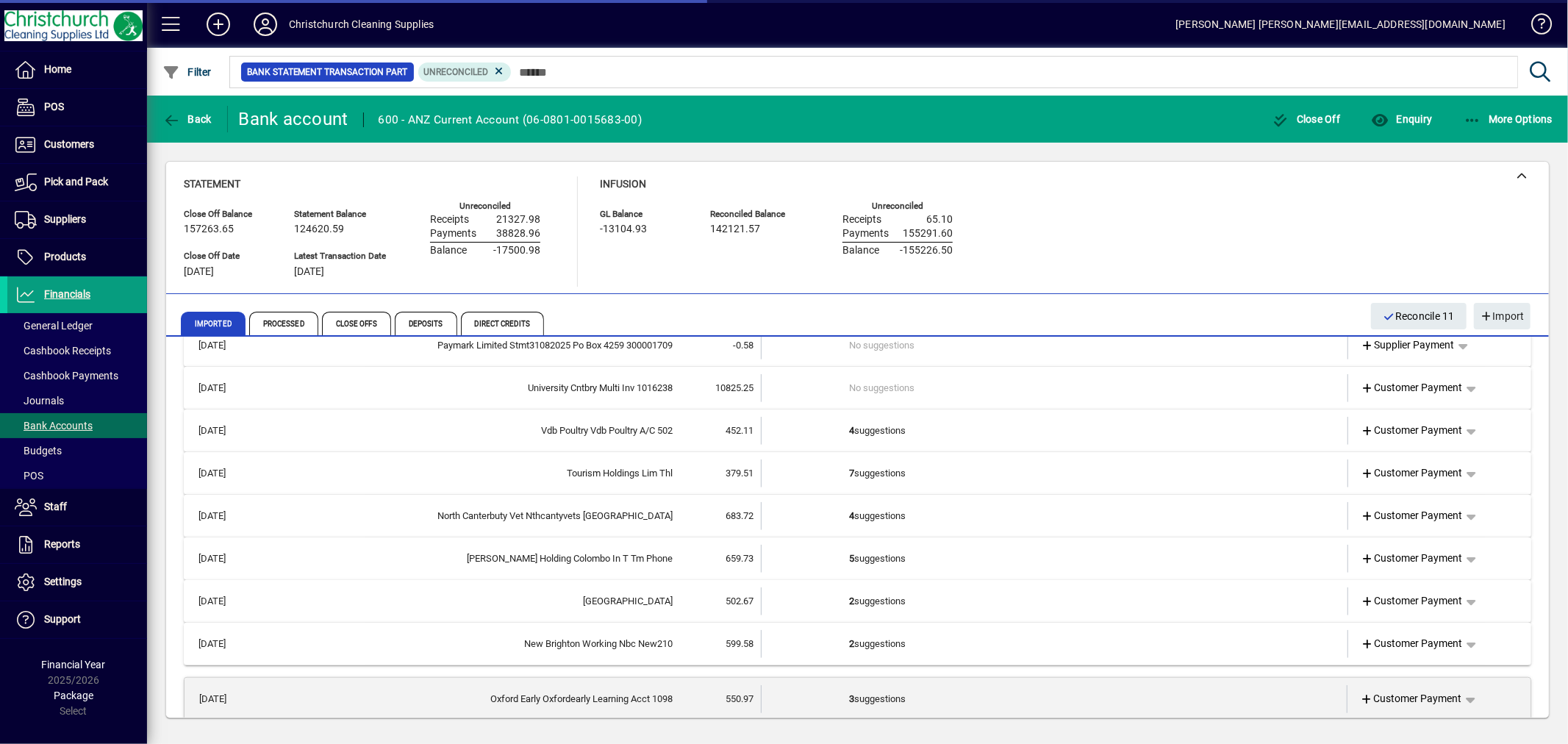
scroll to position [1094, 0]
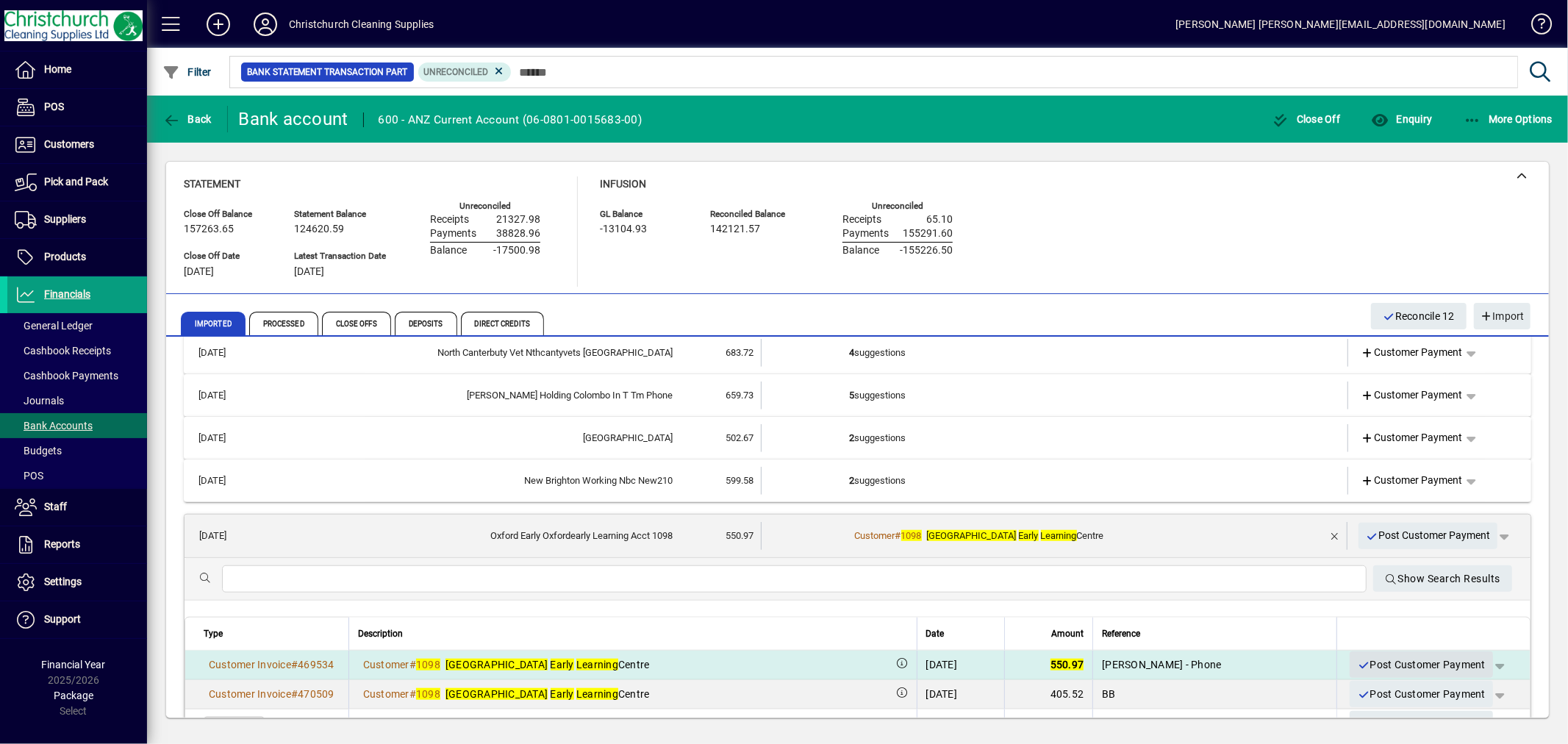
click at [1380, 658] on span "Post Customer Payment" at bounding box center [1422, 665] width 129 height 24
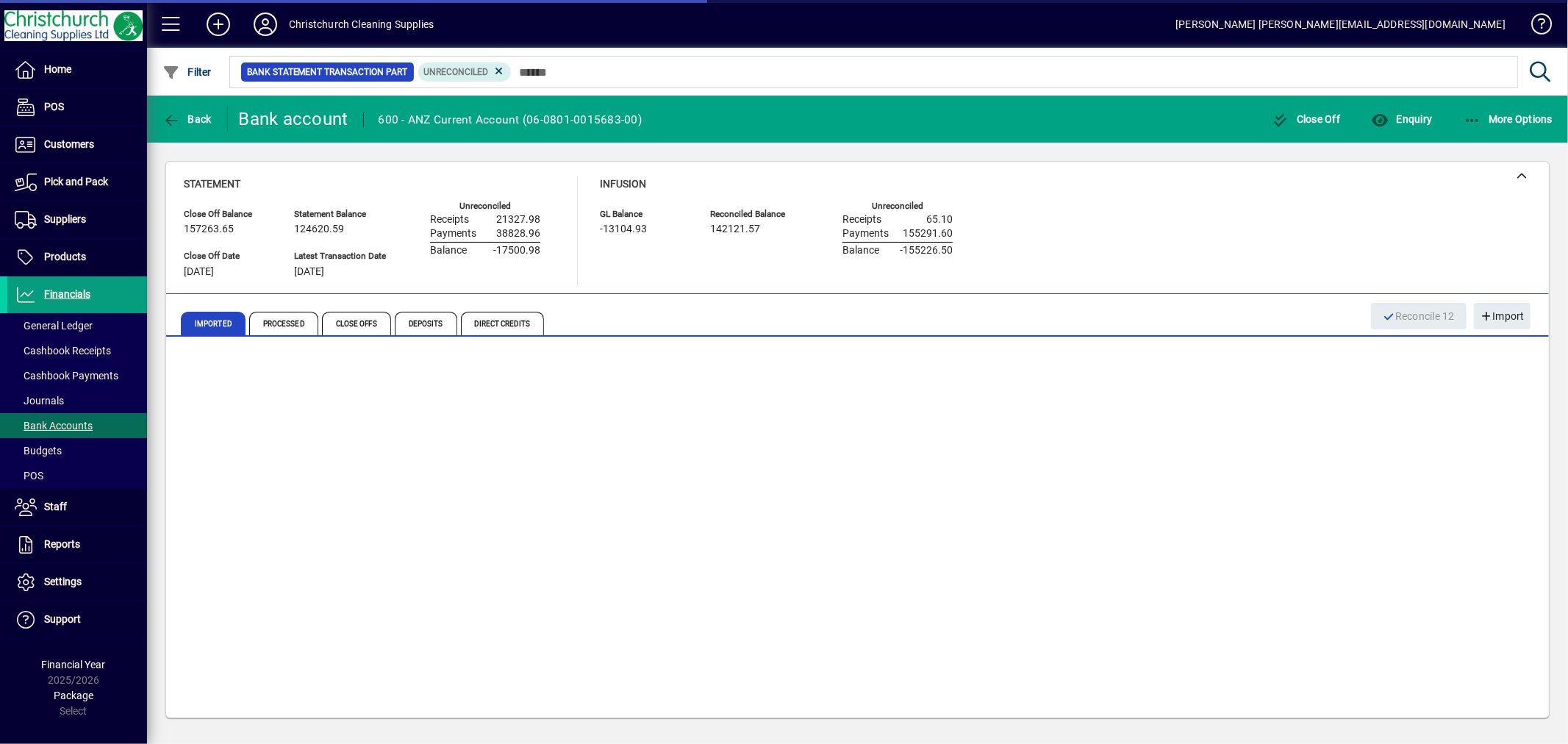
scroll to position [888, 0]
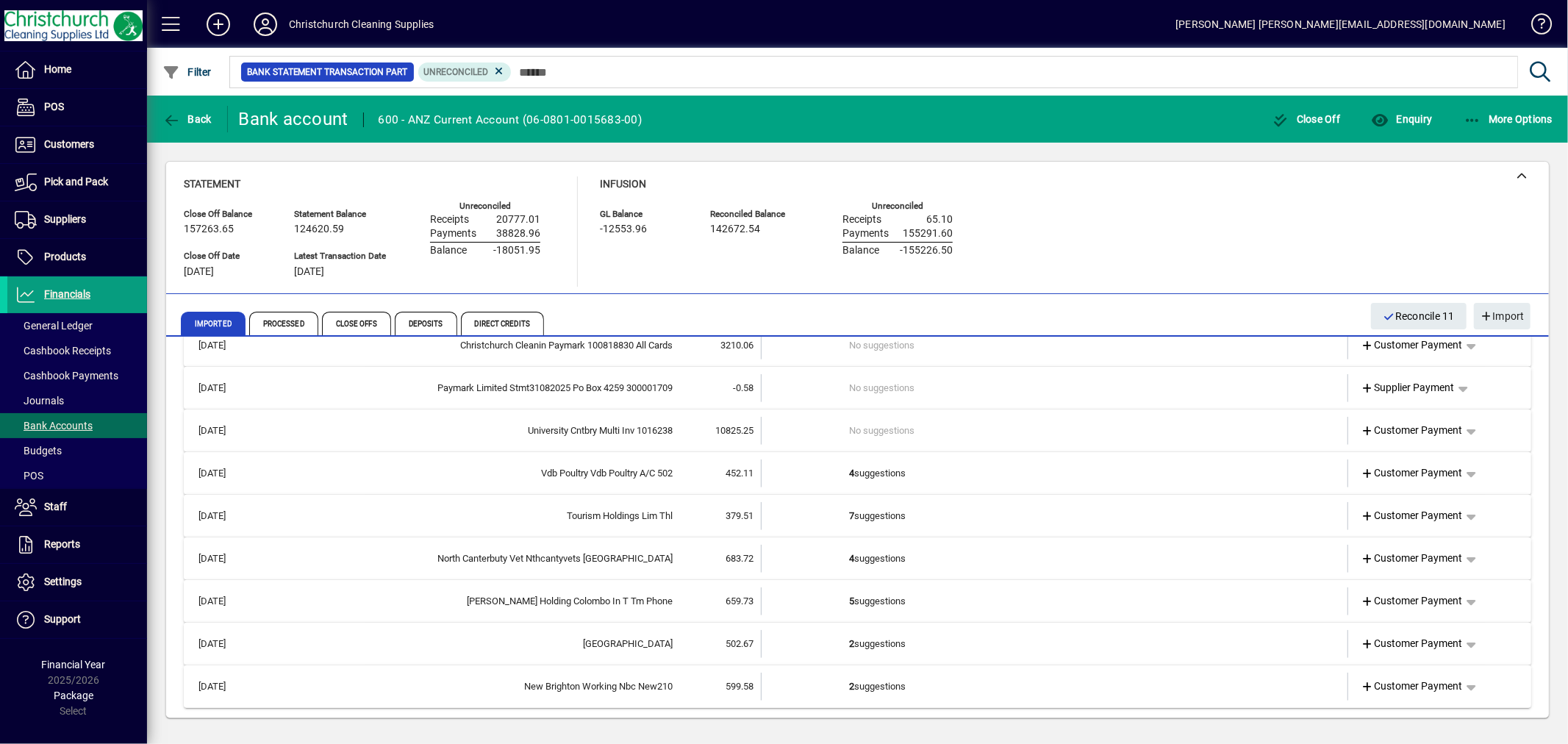
click at [901, 679] on td "2 suggestions" at bounding box center [1056, 687] width 412 height 28
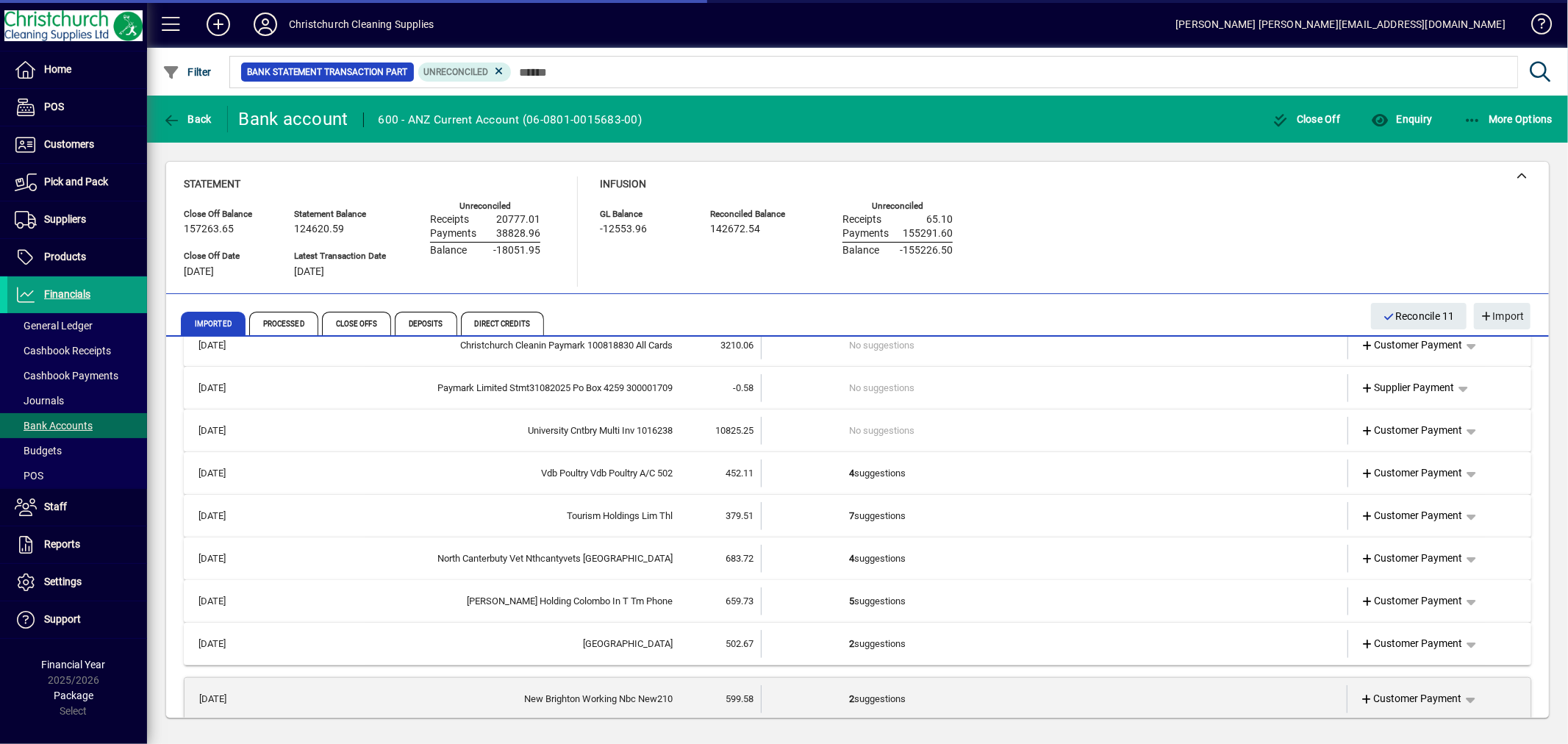
scroll to position [1052, 0]
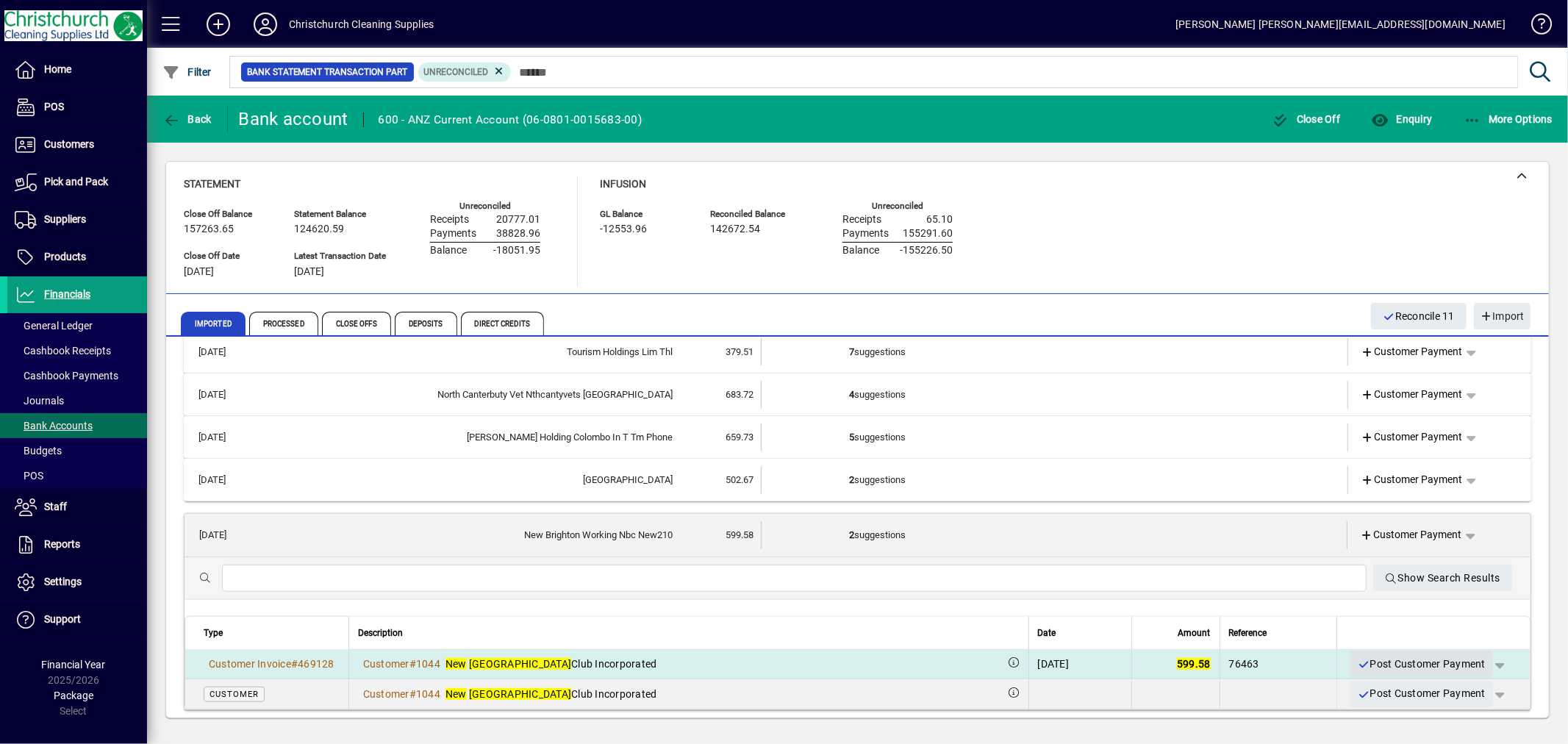
click at [1402, 663] on span "Post Customer Payment" at bounding box center [1422, 664] width 129 height 24
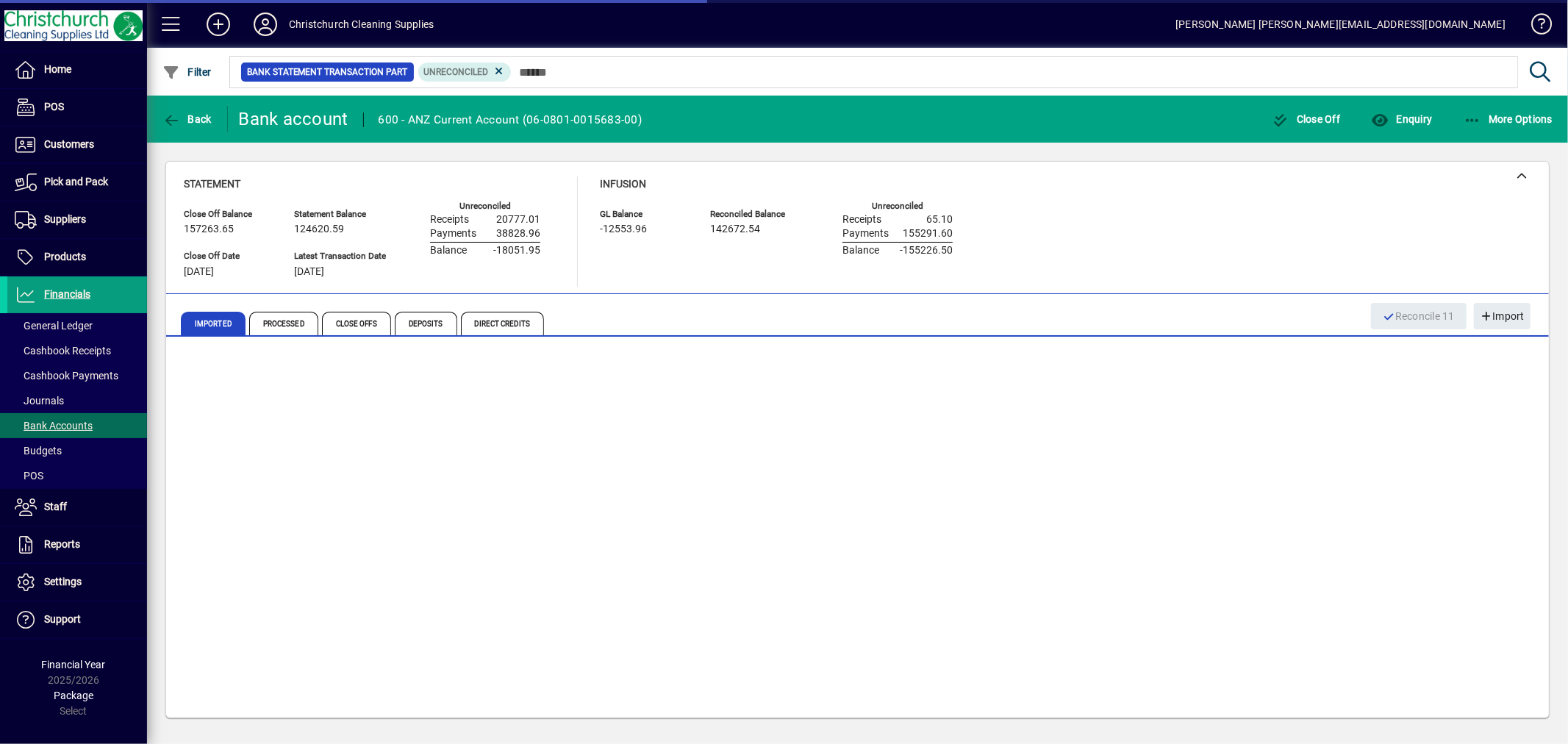
scroll to position [847, 0]
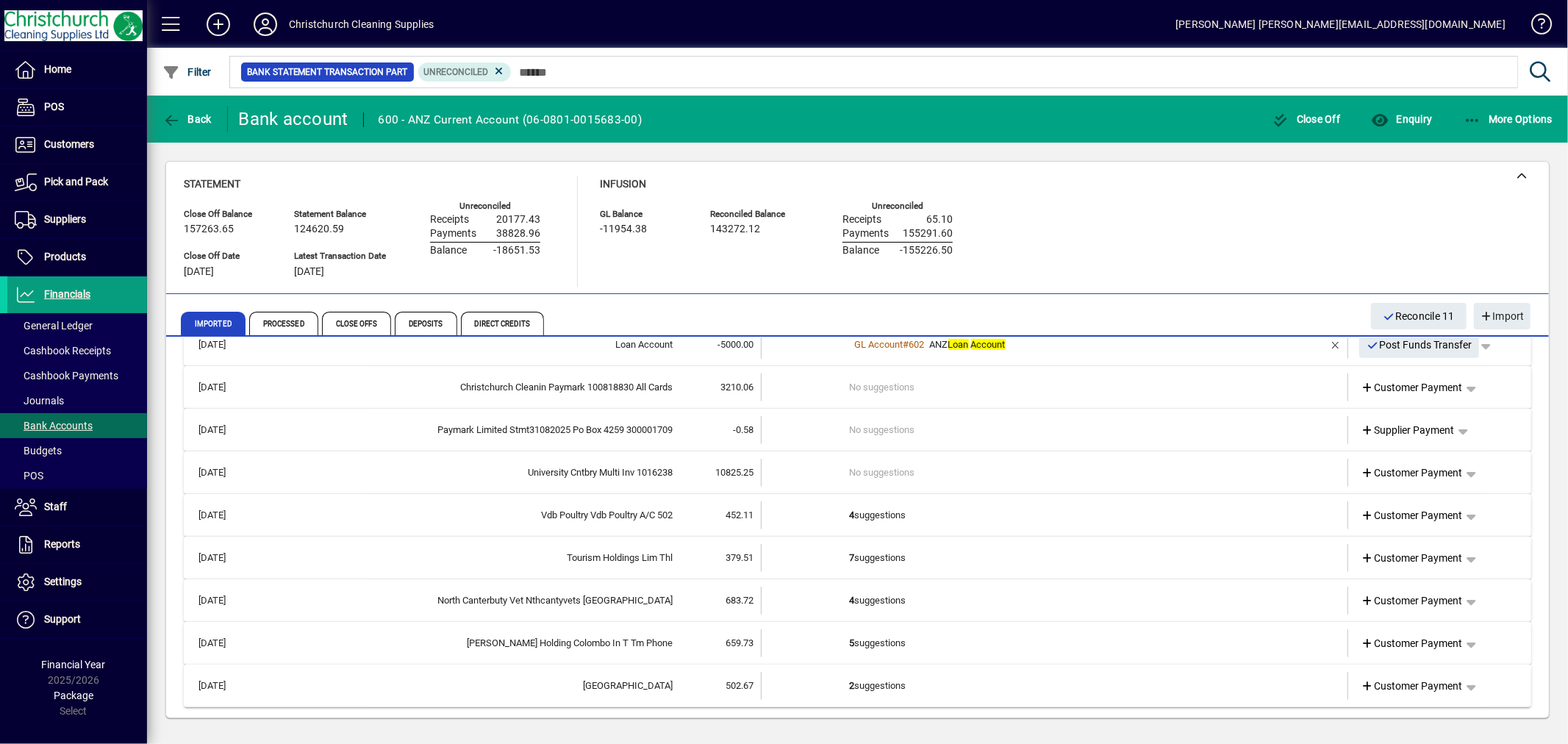
click at [880, 635] on td "5 suggestions" at bounding box center [1056, 644] width 412 height 28
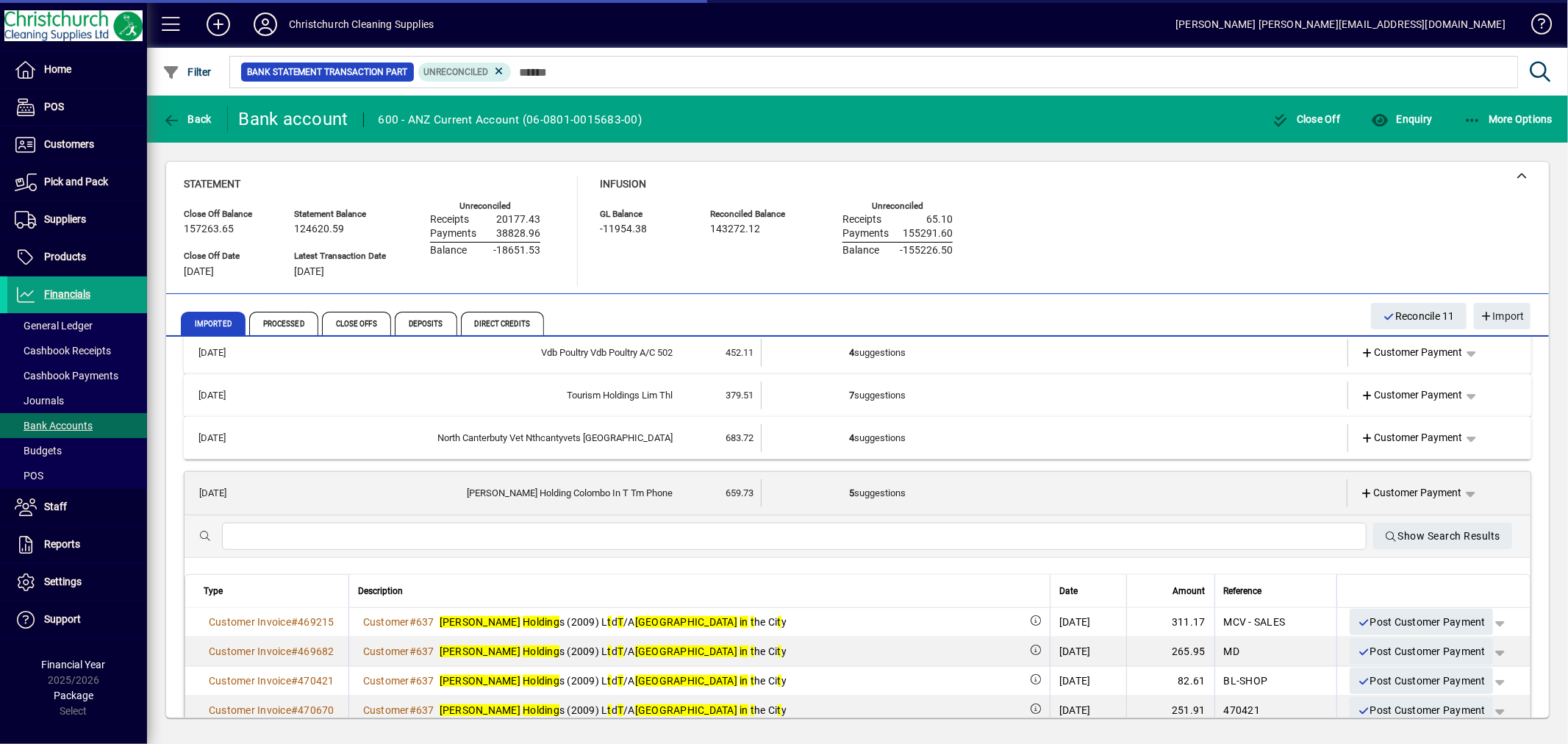
scroll to position [1010, 0]
click at [1413, 487] on span "Customer Payment" at bounding box center [1411, 492] width 101 height 16
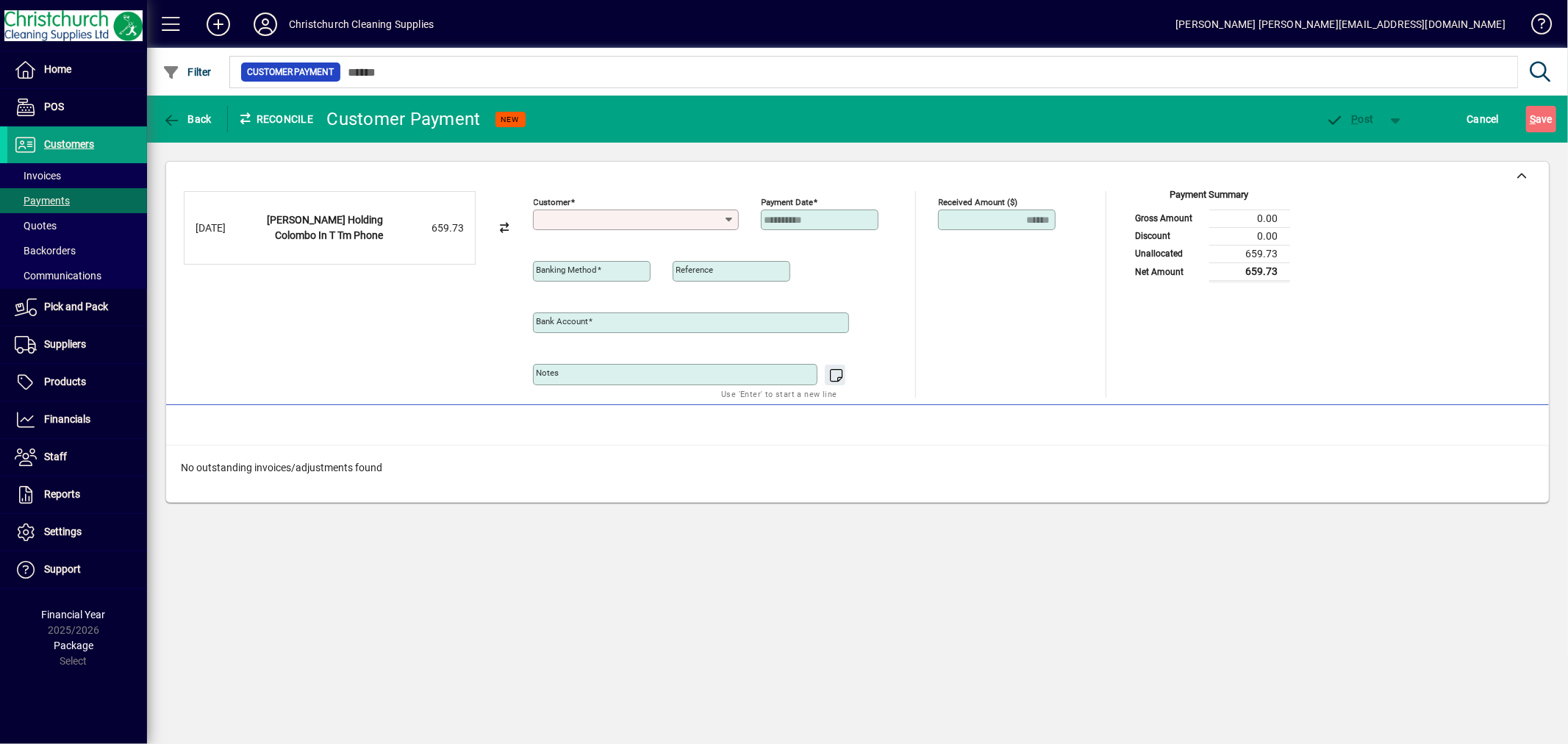
type input "**********"
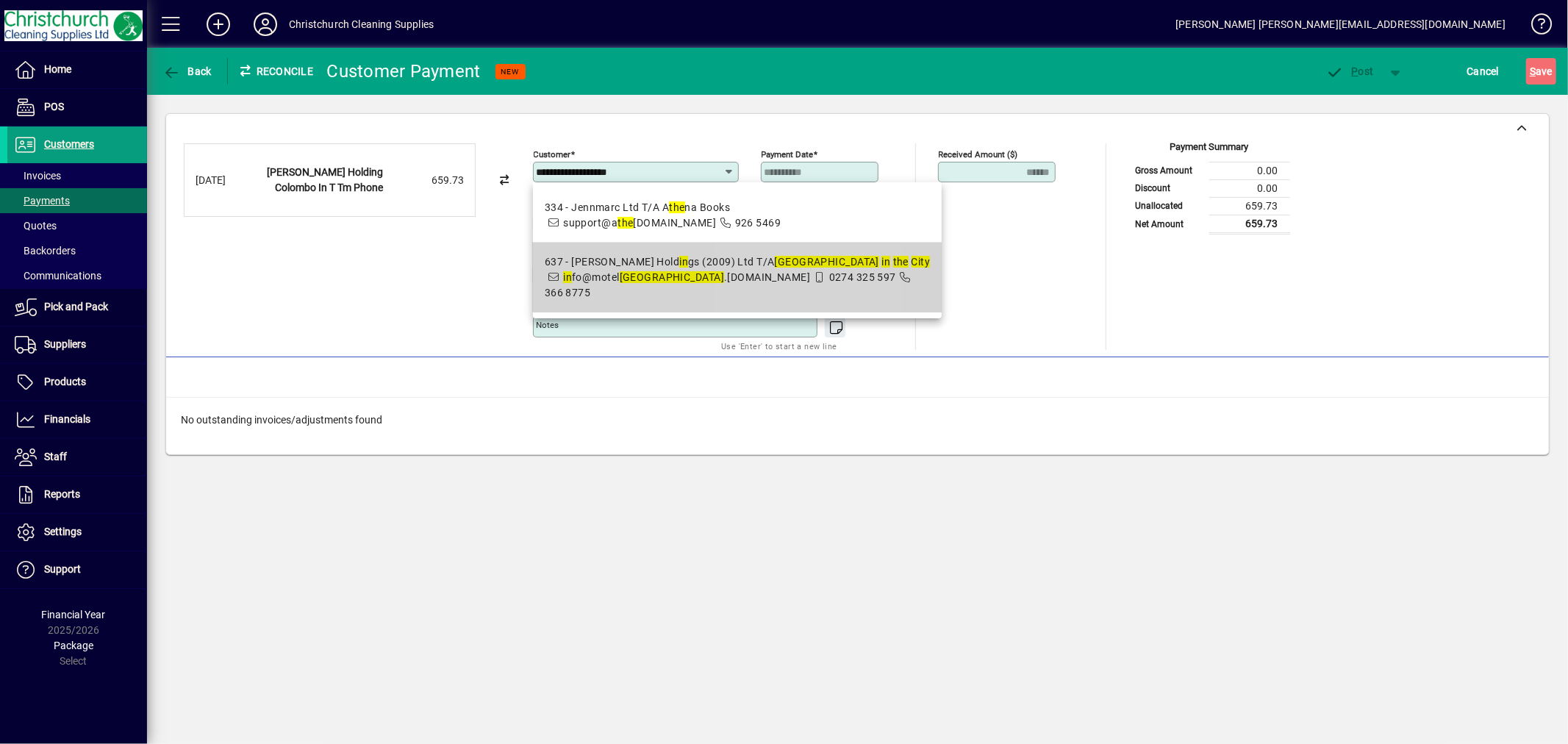
click at [773, 260] on div "637 - [PERSON_NAME] Hold in gs (2009) Ltd T/A Colombo in the City" at bounding box center [738, 262] width 386 height 16
type input "**********"
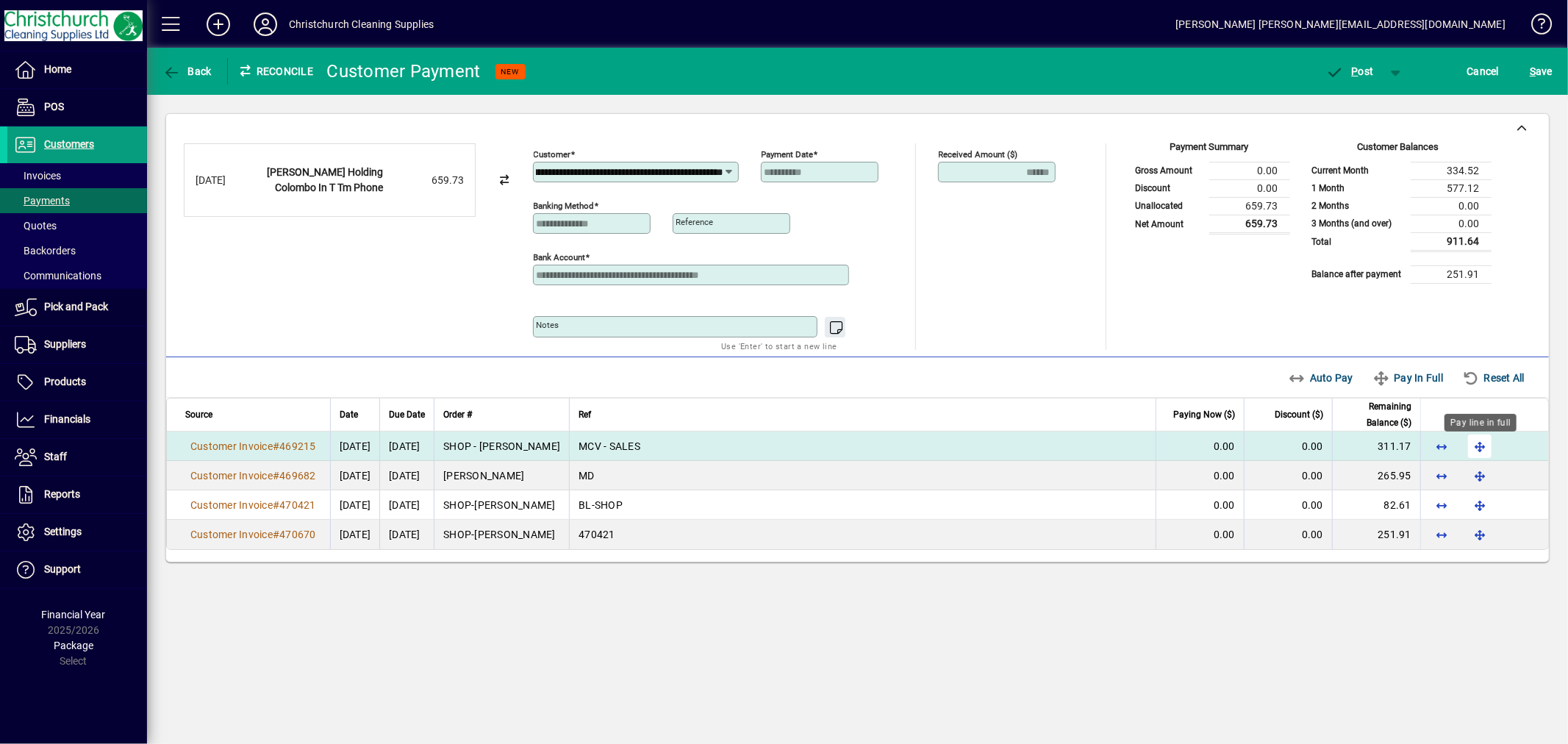
click at [1491, 448] on span "button" at bounding box center [1480, 446] width 35 height 35
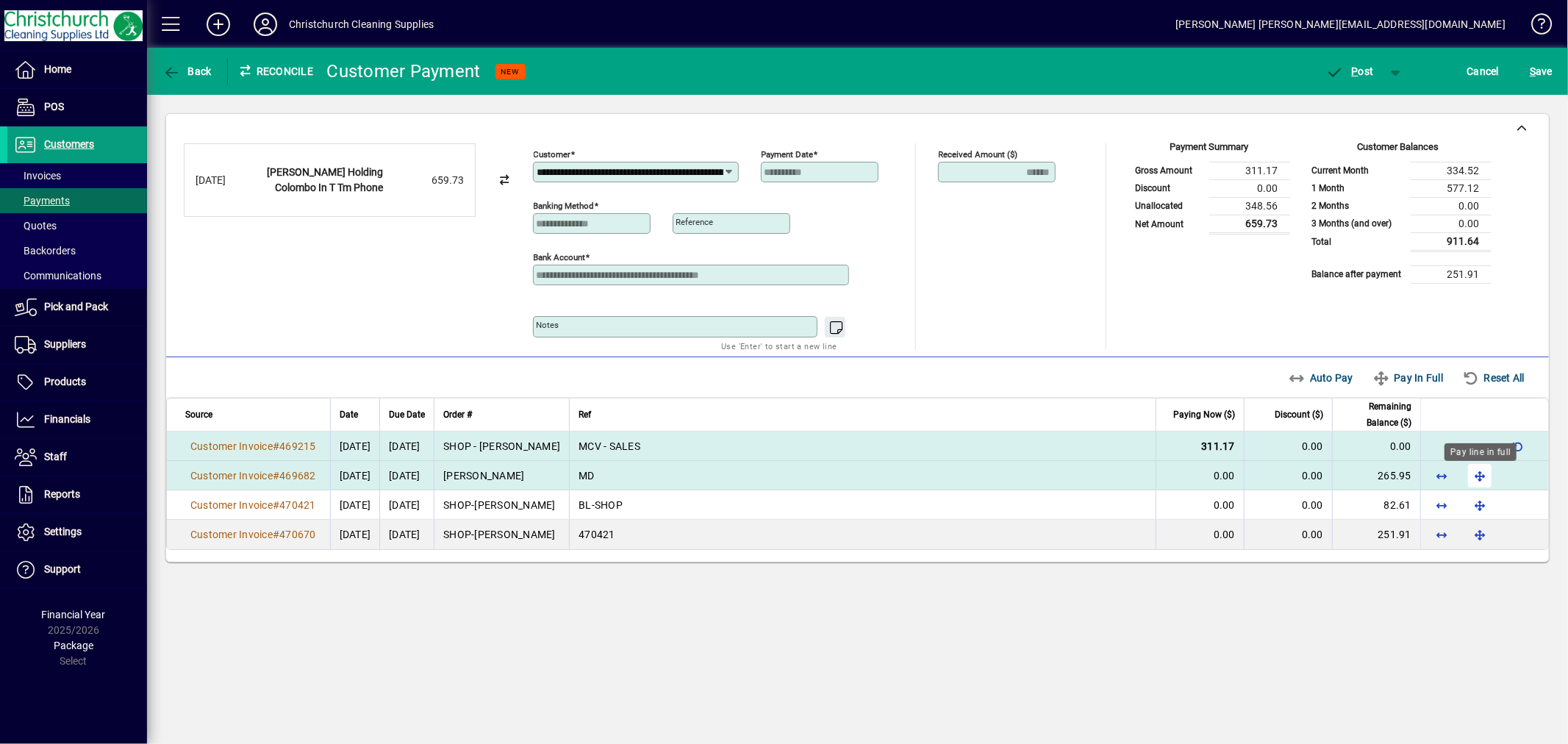
click at [1484, 480] on span "button" at bounding box center [1480, 476] width 35 height 35
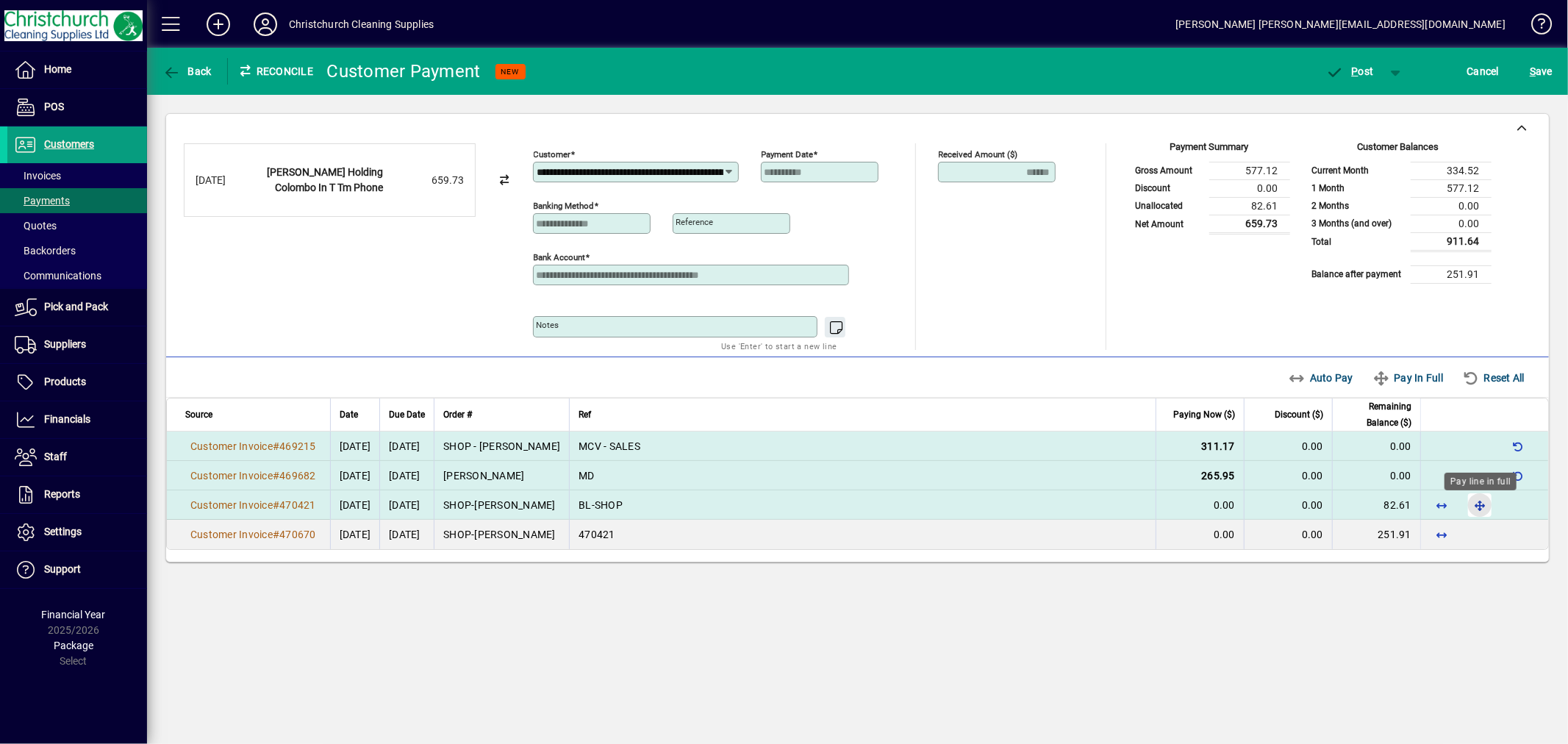
click at [1484, 505] on span "button" at bounding box center [1480, 505] width 35 height 35
click at [1362, 67] on span "P ost" at bounding box center [1350, 72] width 48 height 12
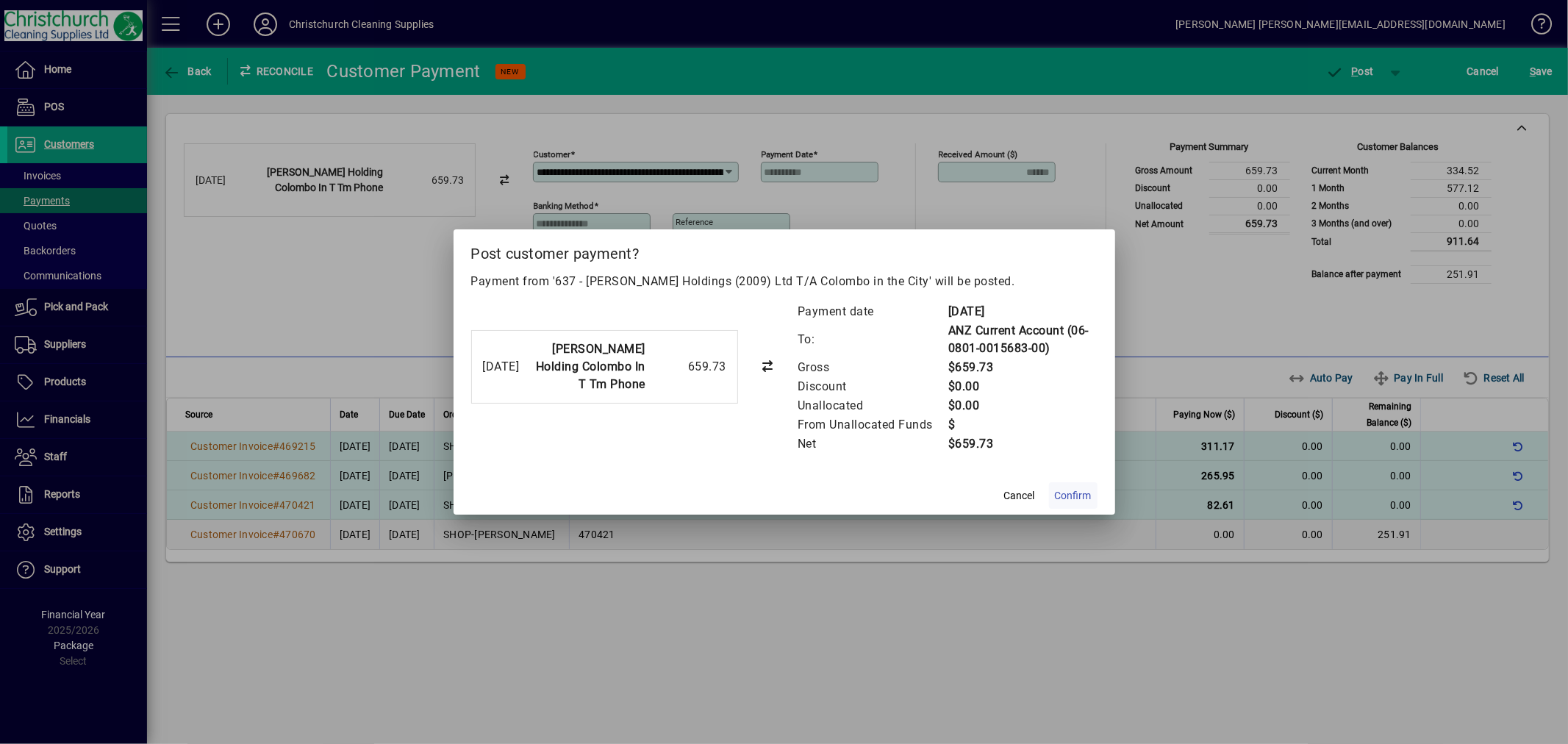
click at [1075, 494] on span "Confirm" at bounding box center [1073, 496] width 37 height 16
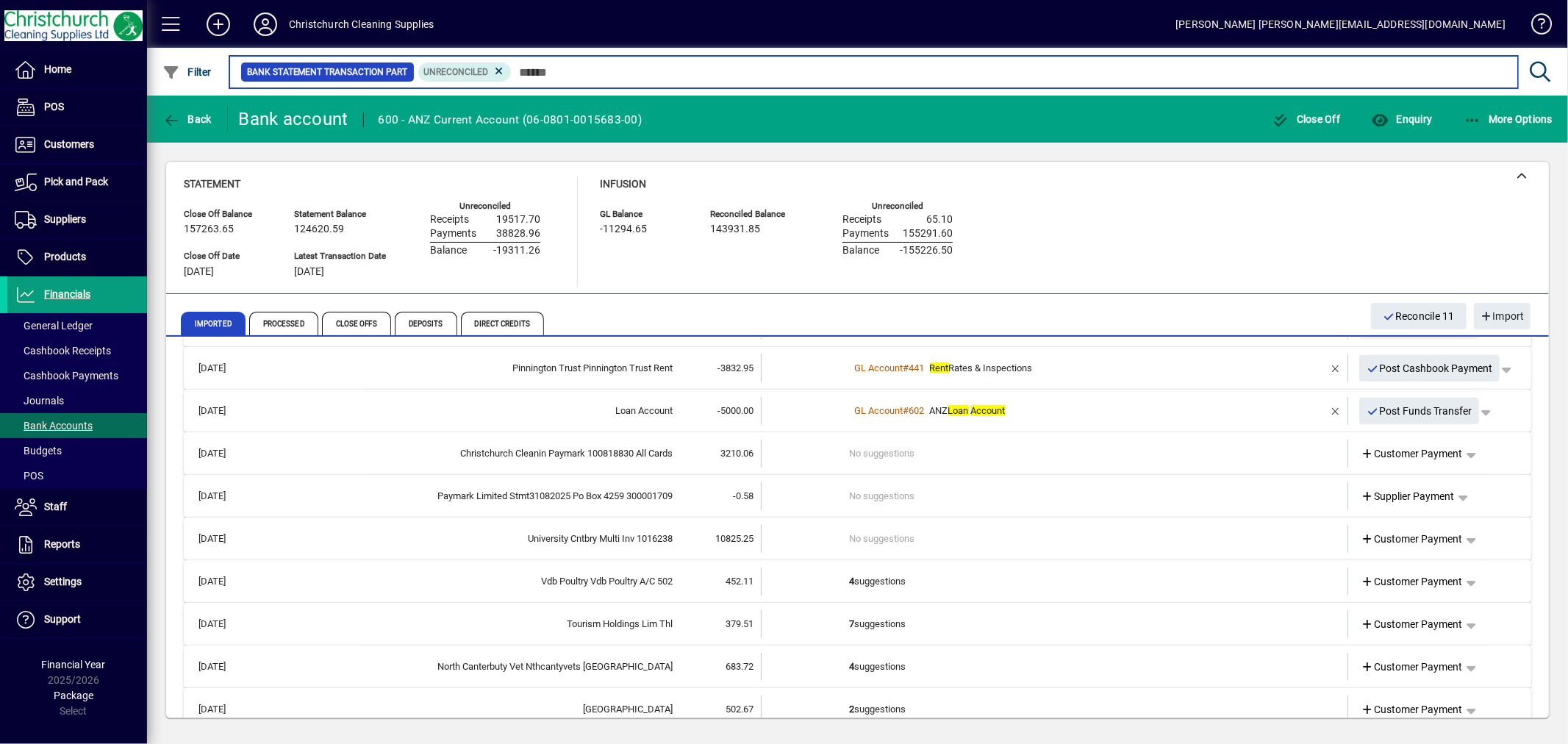
scroll to position [803, 0]
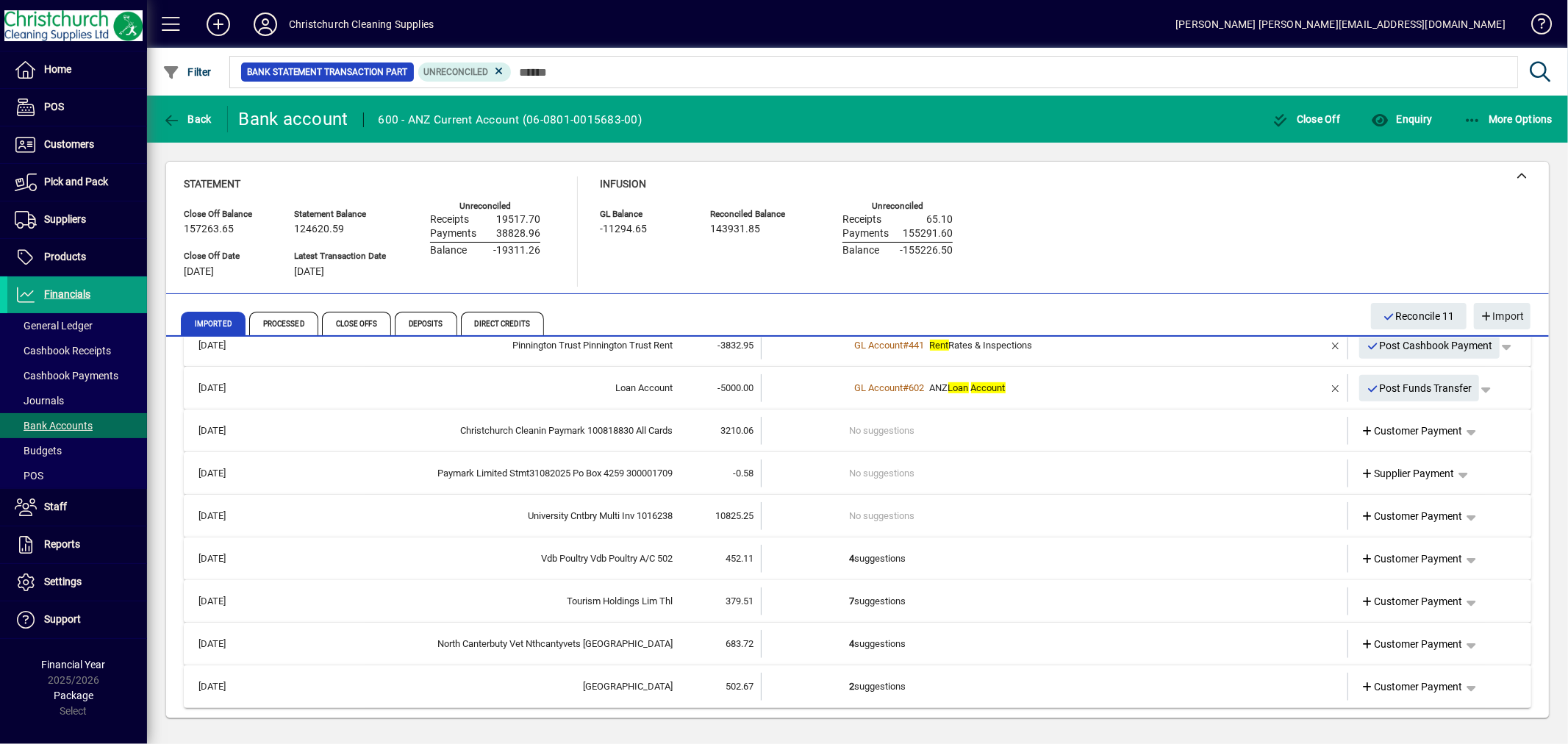
click at [891, 559] on td "4 suggestions" at bounding box center [1056, 559] width 412 height 28
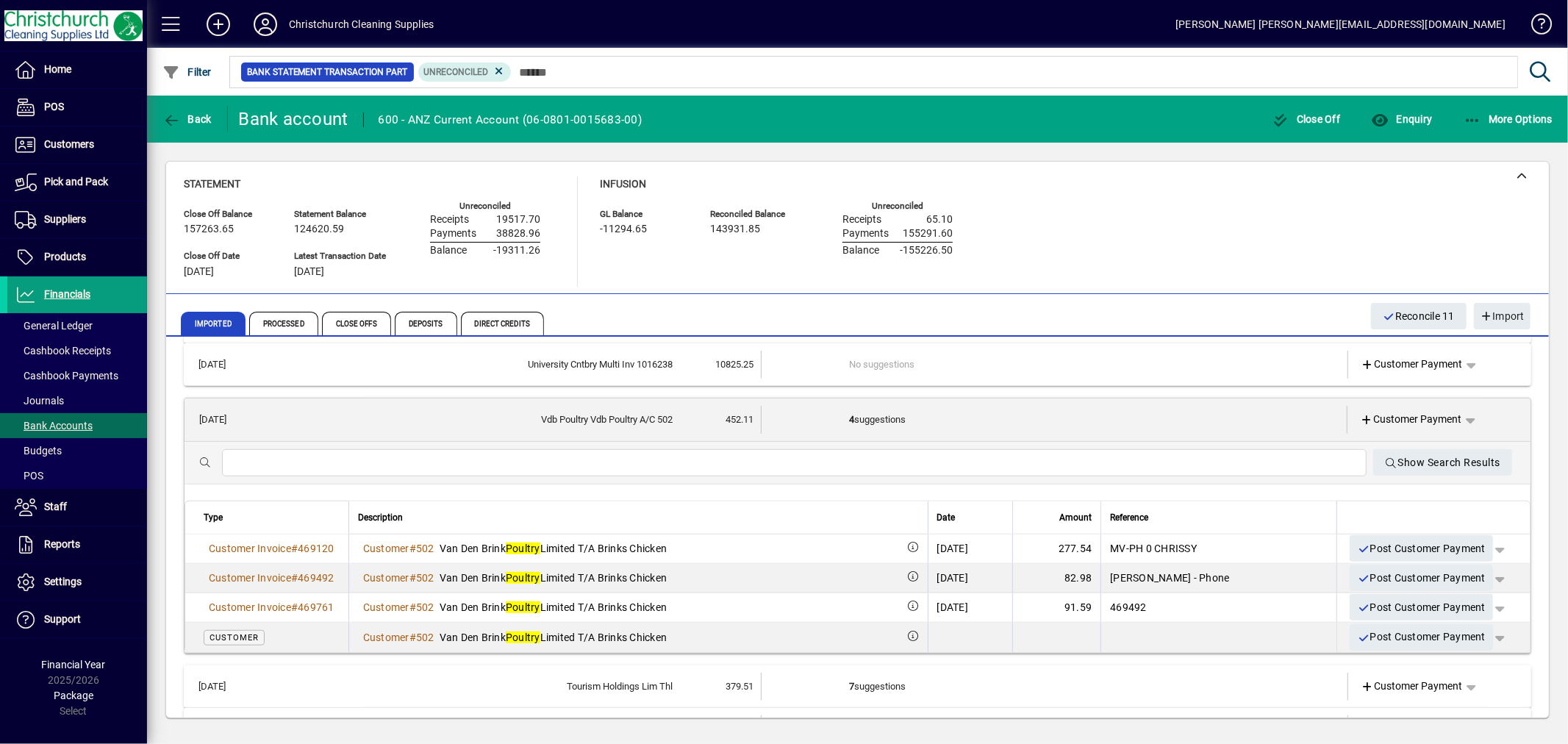
scroll to position [966, 0]
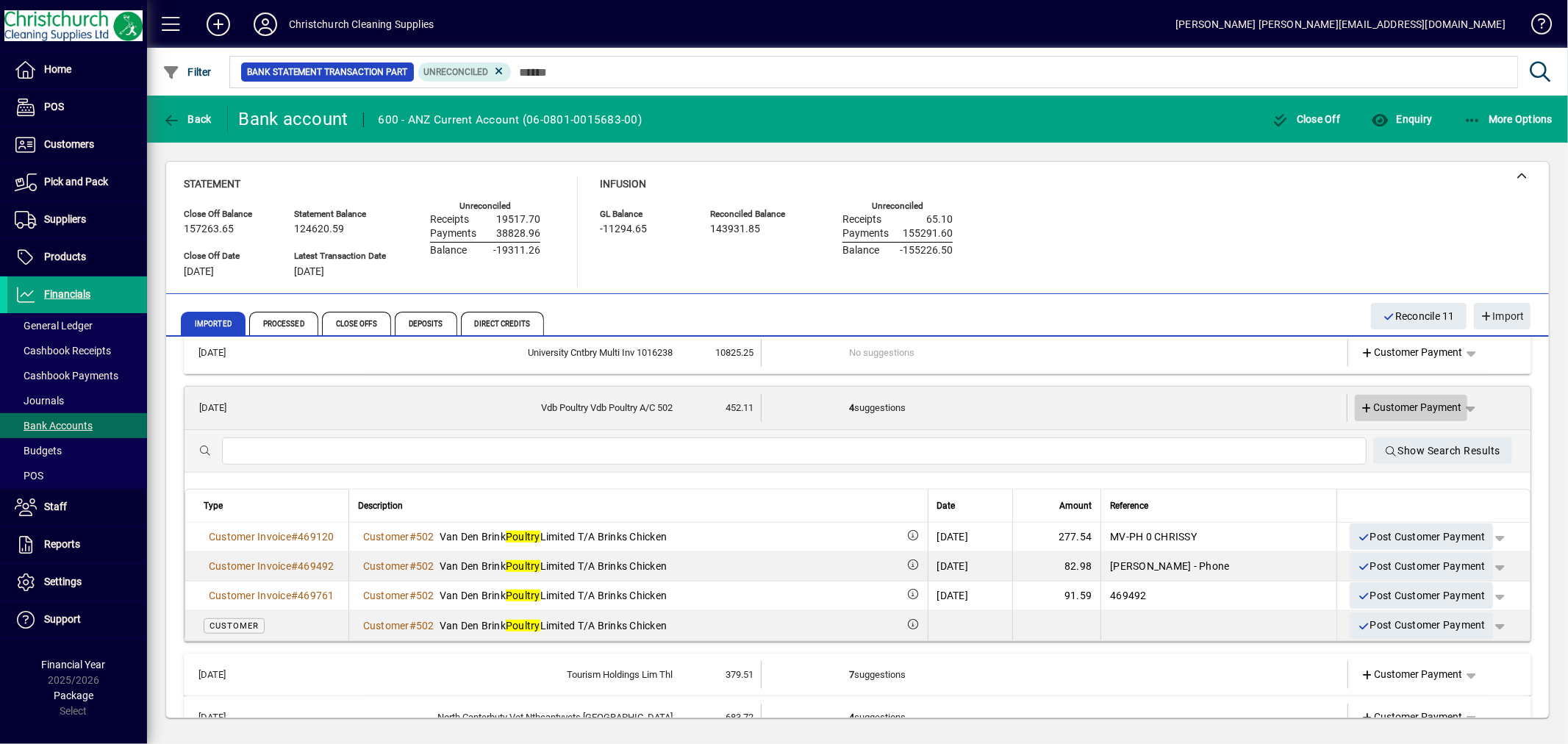
click at [1408, 398] on span at bounding box center [1411, 409] width 113 height 35
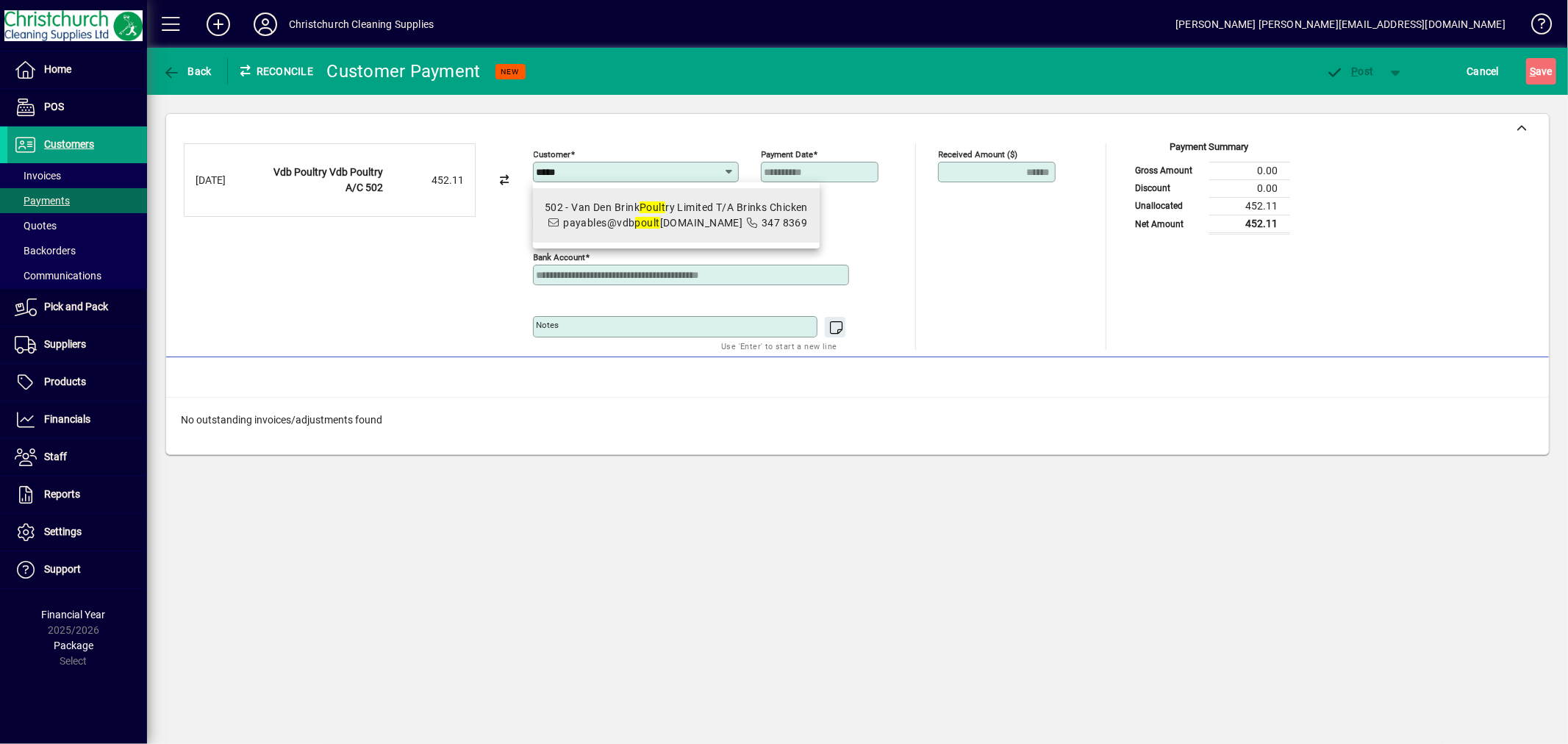
click at [718, 201] on div "502 - Van Den Brink Poult ry Limited T/A Brinks Chicken" at bounding box center [677, 208] width 263 height 16
type input "**********"
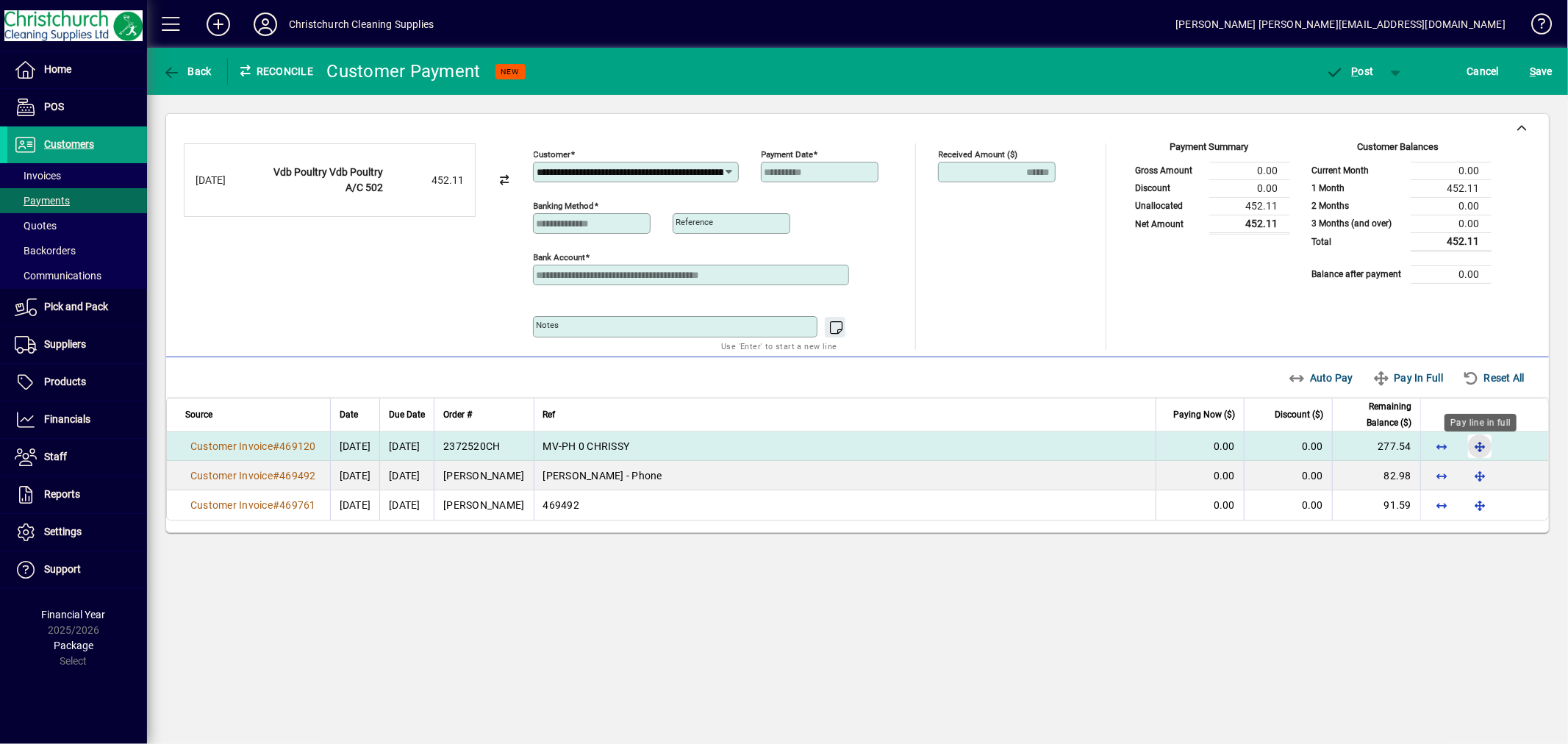
click at [1480, 443] on span "button" at bounding box center [1480, 446] width 35 height 35
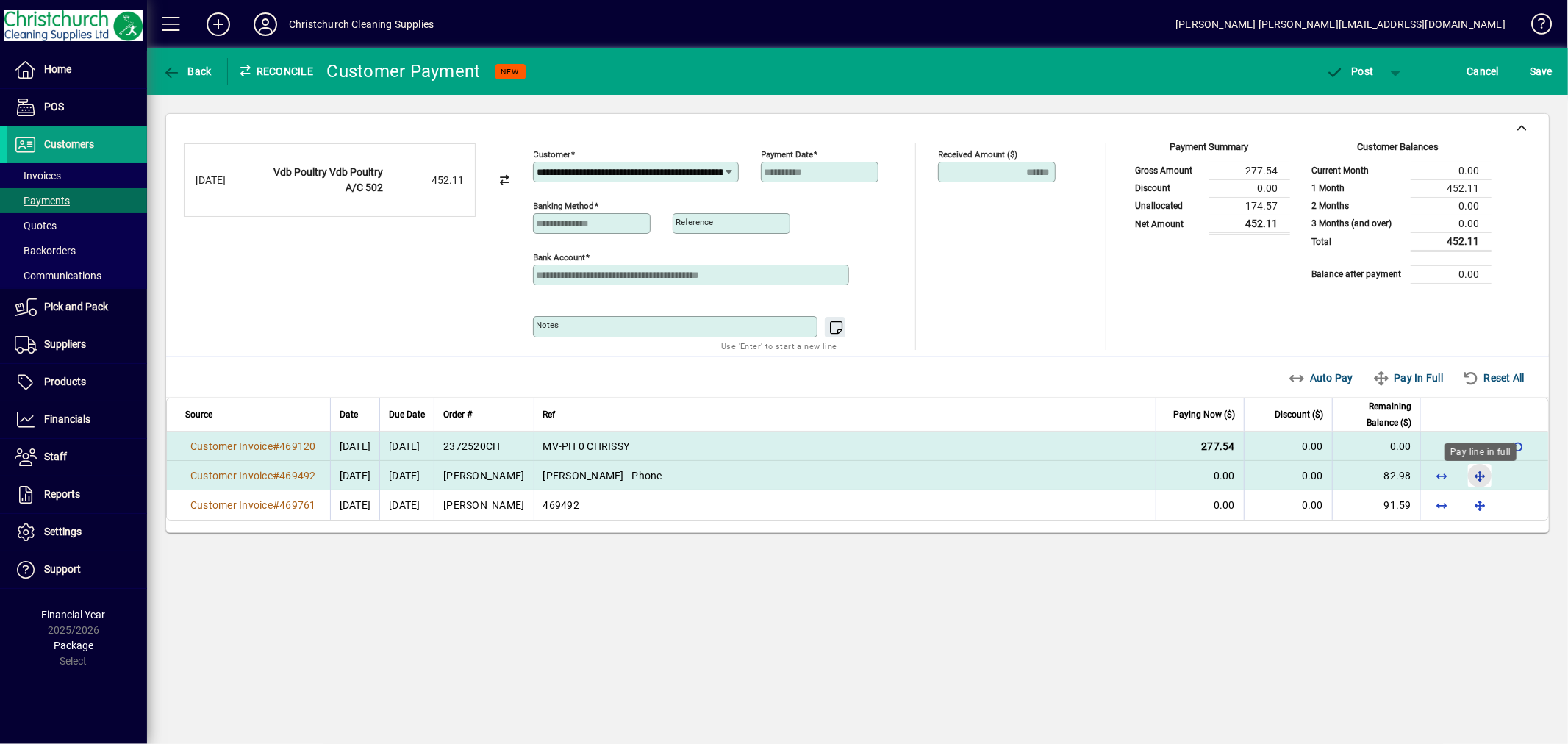
click at [1481, 471] on span "button" at bounding box center [1480, 476] width 35 height 35
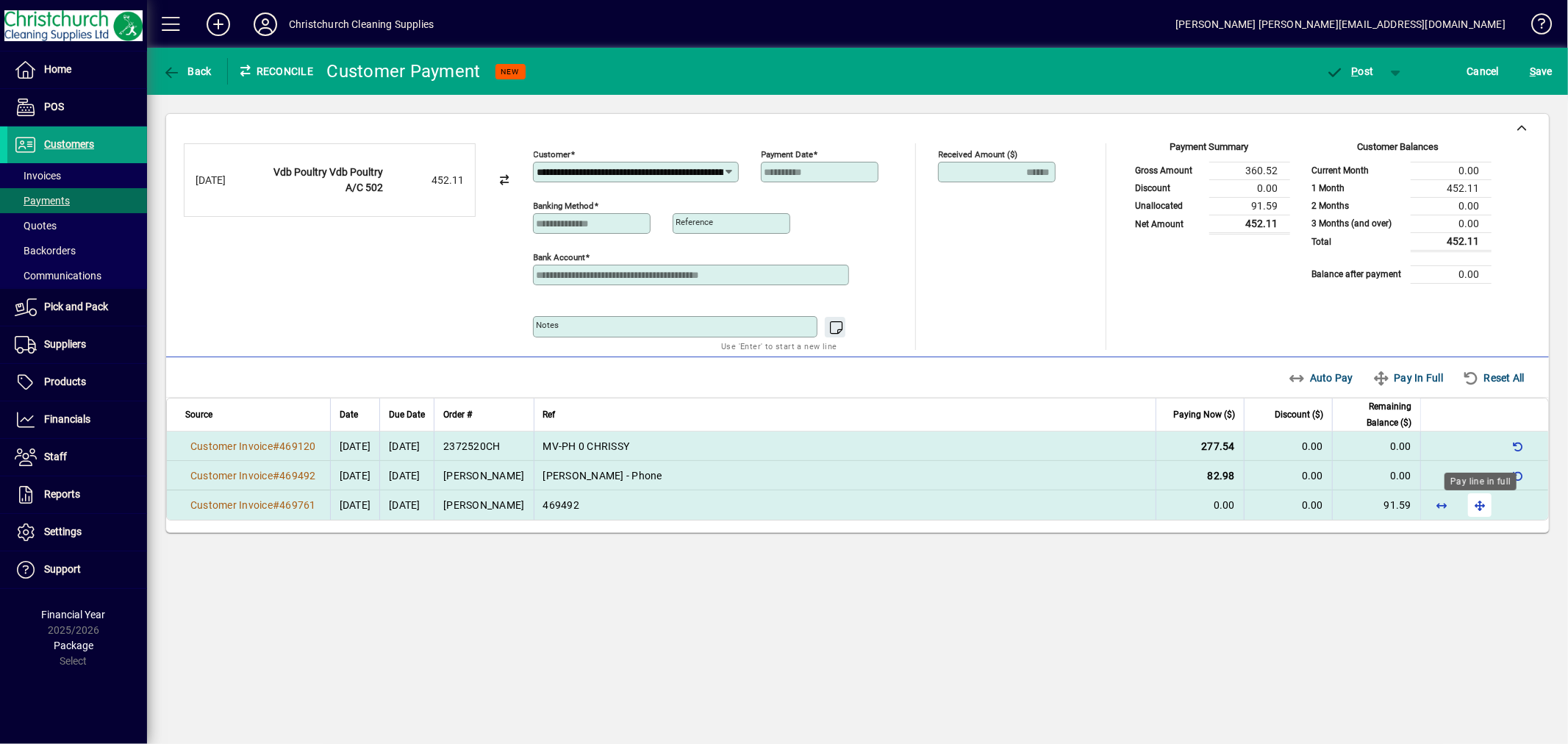
click at [1479, 511] on span "button" at bounding box center [1480, 505] width 35 height 35
click at [1369, 66] on span "P ost" at bounding box center [1350, 72] width 48 height 12
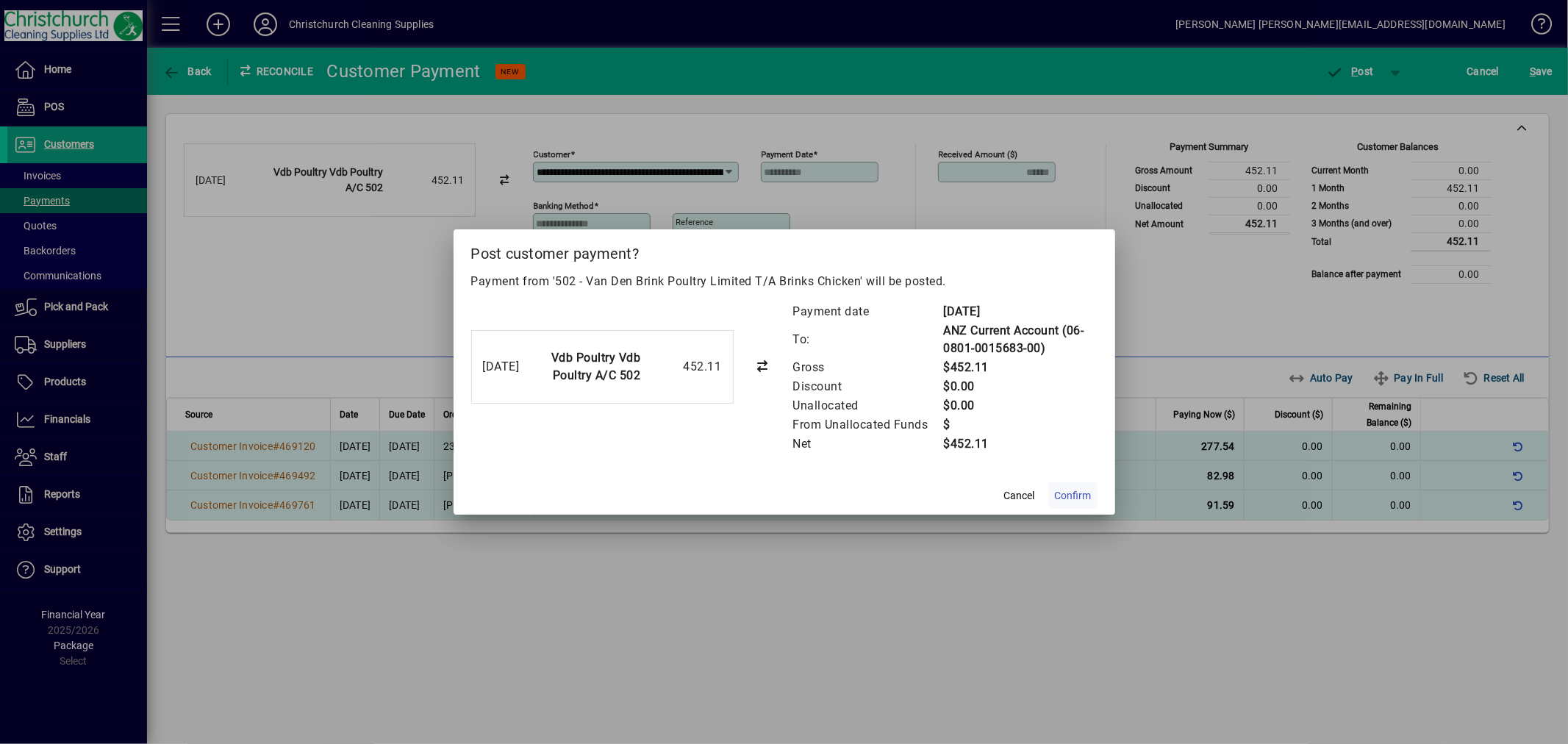
click at [1077, 488] on span "Confirm" at bounding box center [1073, 496] width 37 height 16
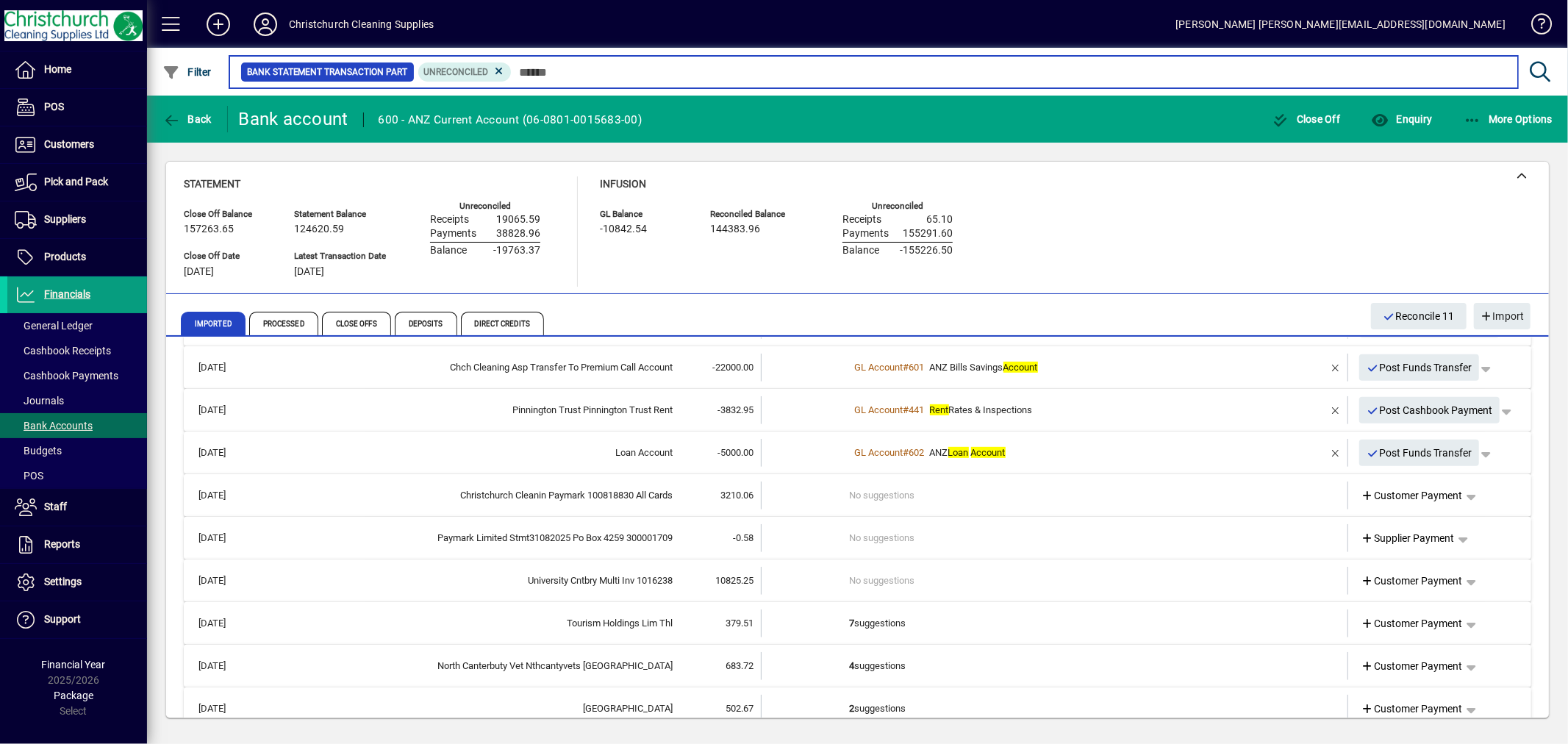
scroll to position [760, 0]
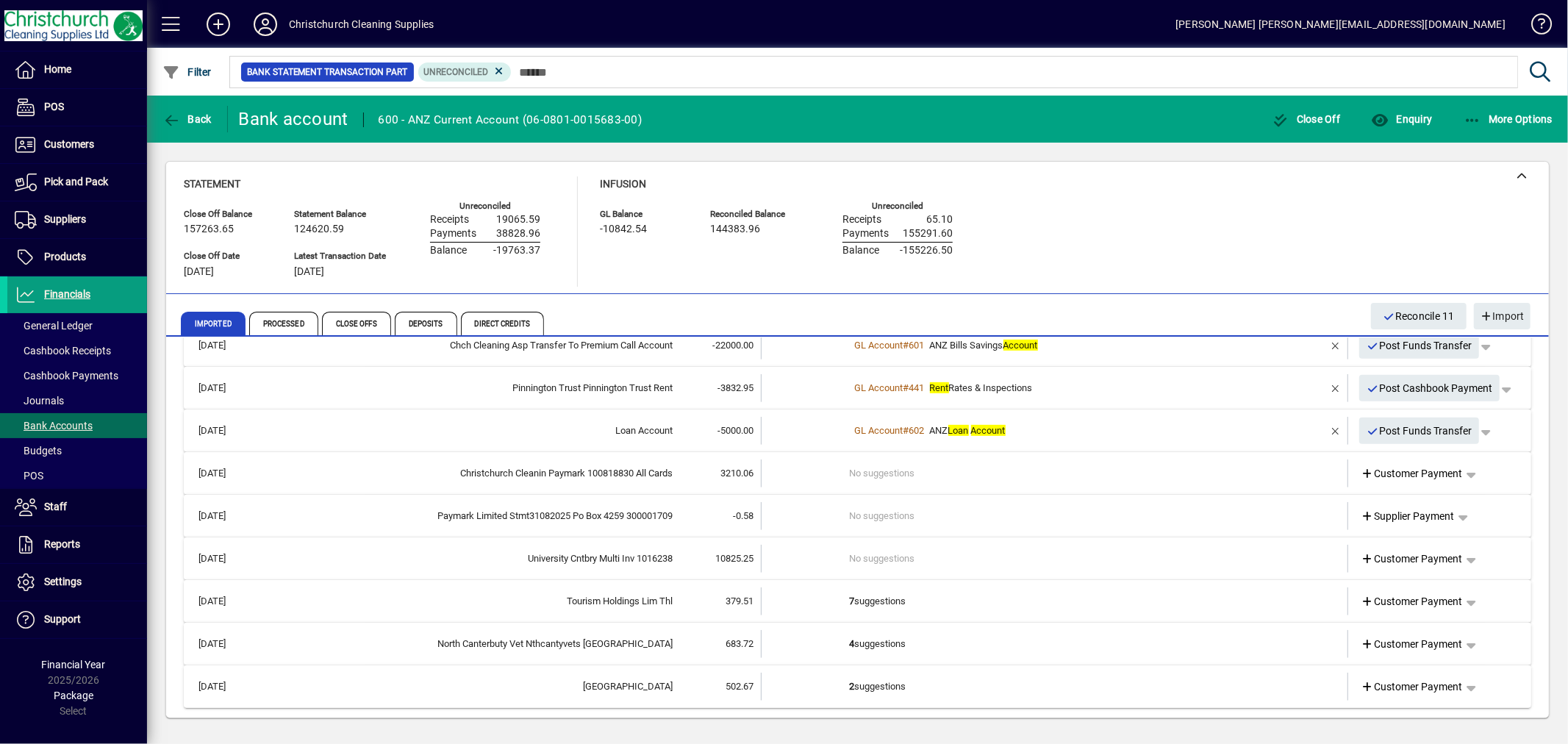
click at [886, 686] on td "2 suggestions" at bounding box center [1056, 687] width 412 height 28
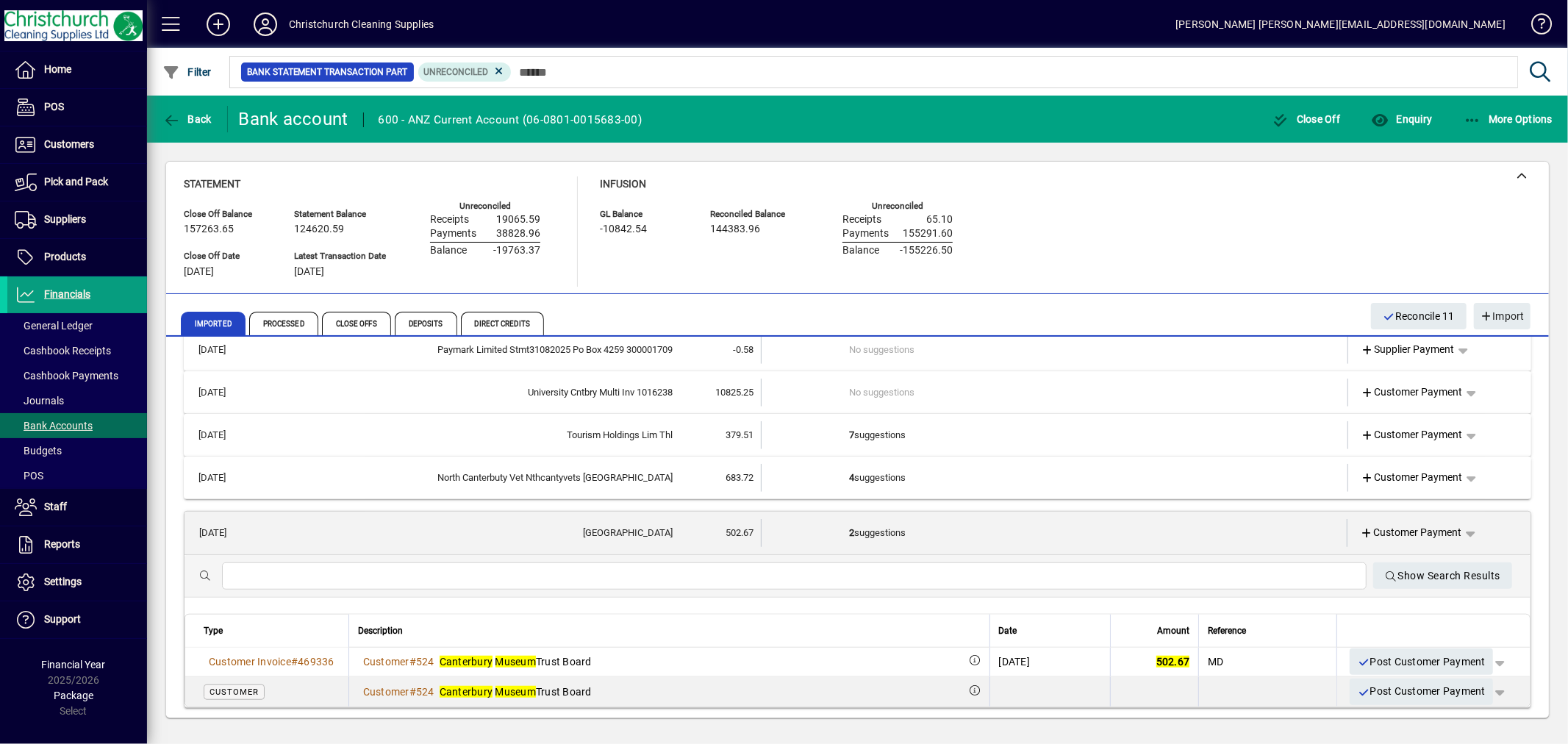
scroll to position [927, 0]
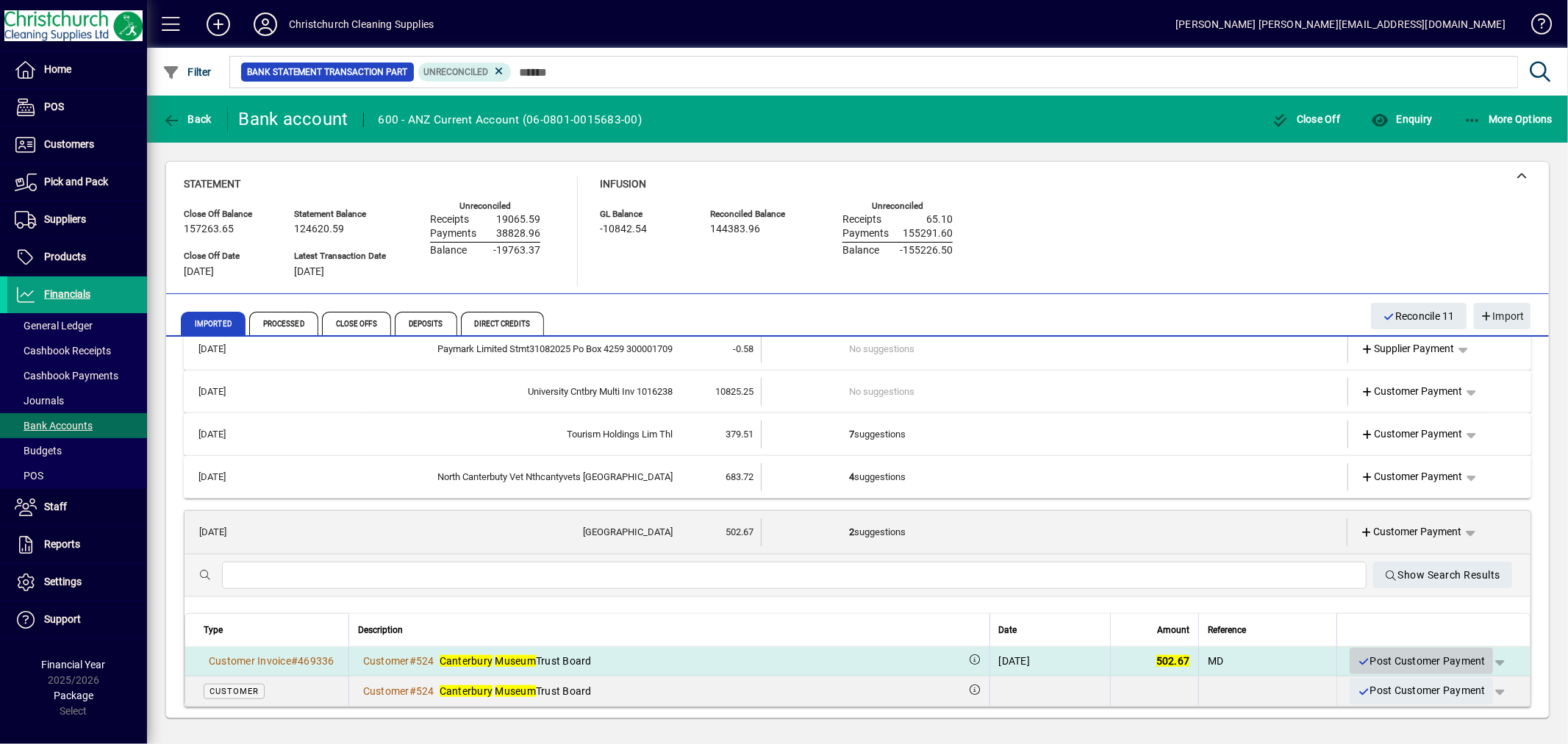
click at [1379, 656] on span "Post Customer Payment" at bounding box center [1422, 661] width 129 height 24
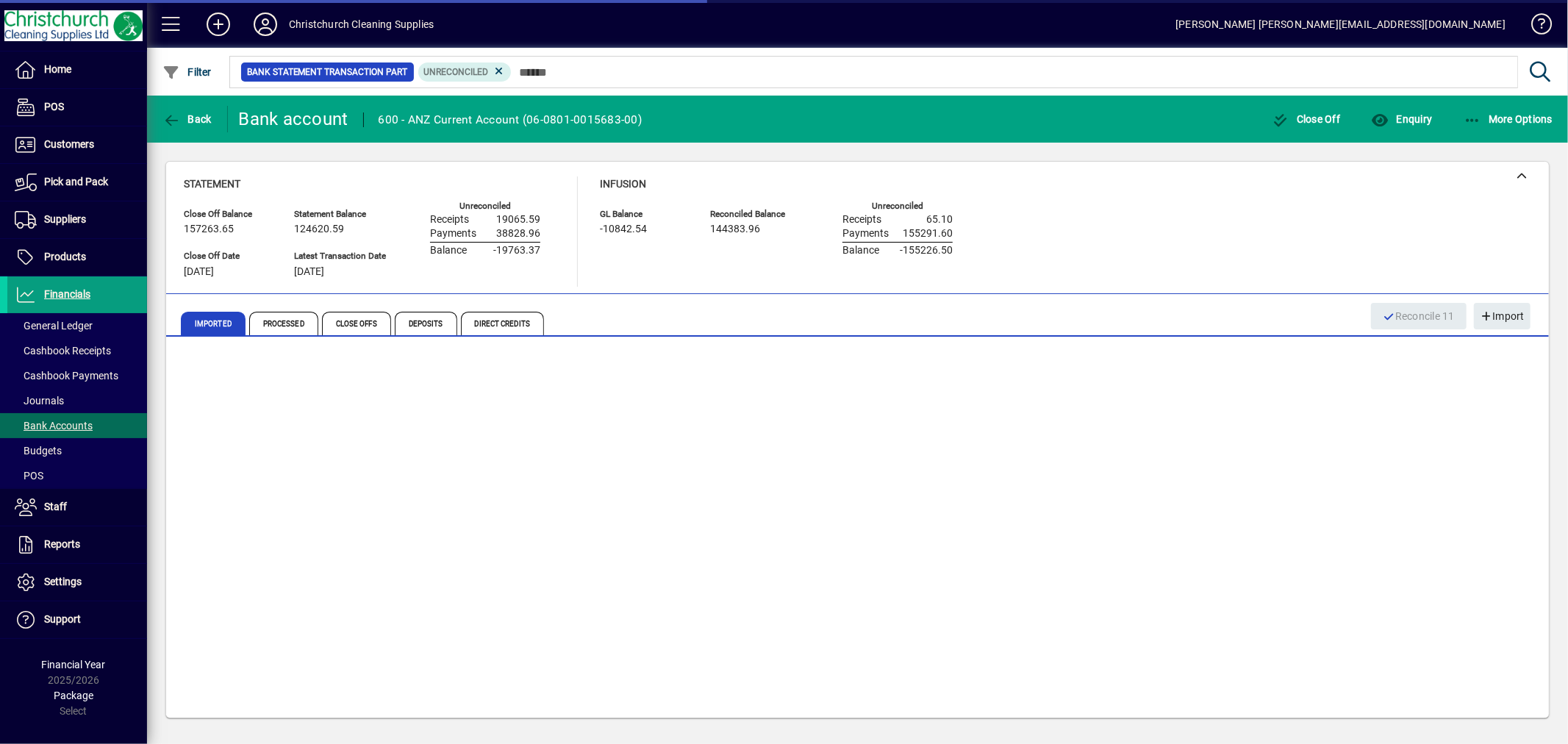
scroll to position [718, 0]
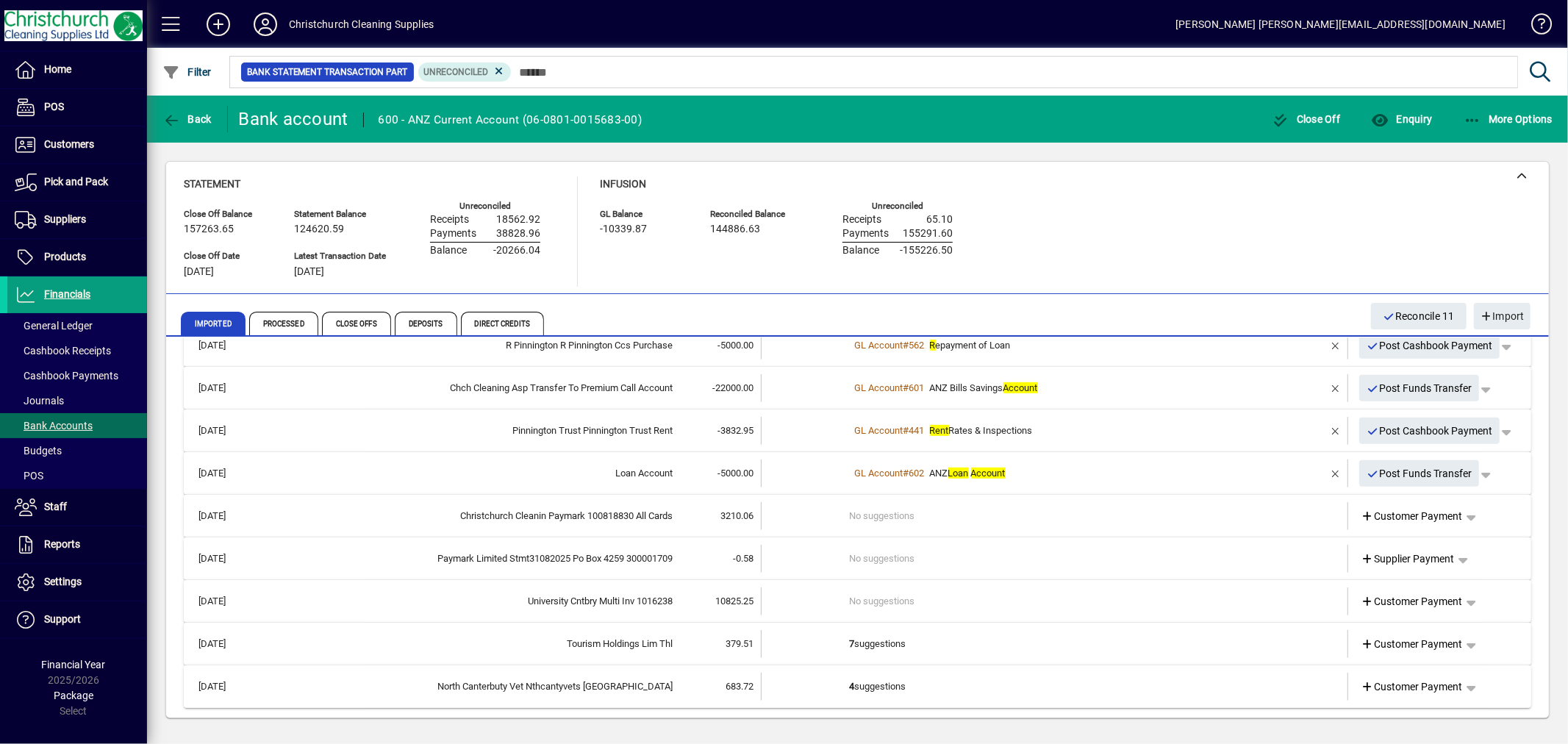
click at [886, 677] on td "4 suggestions" at bounding box center [1056, 687] width 412 height 28
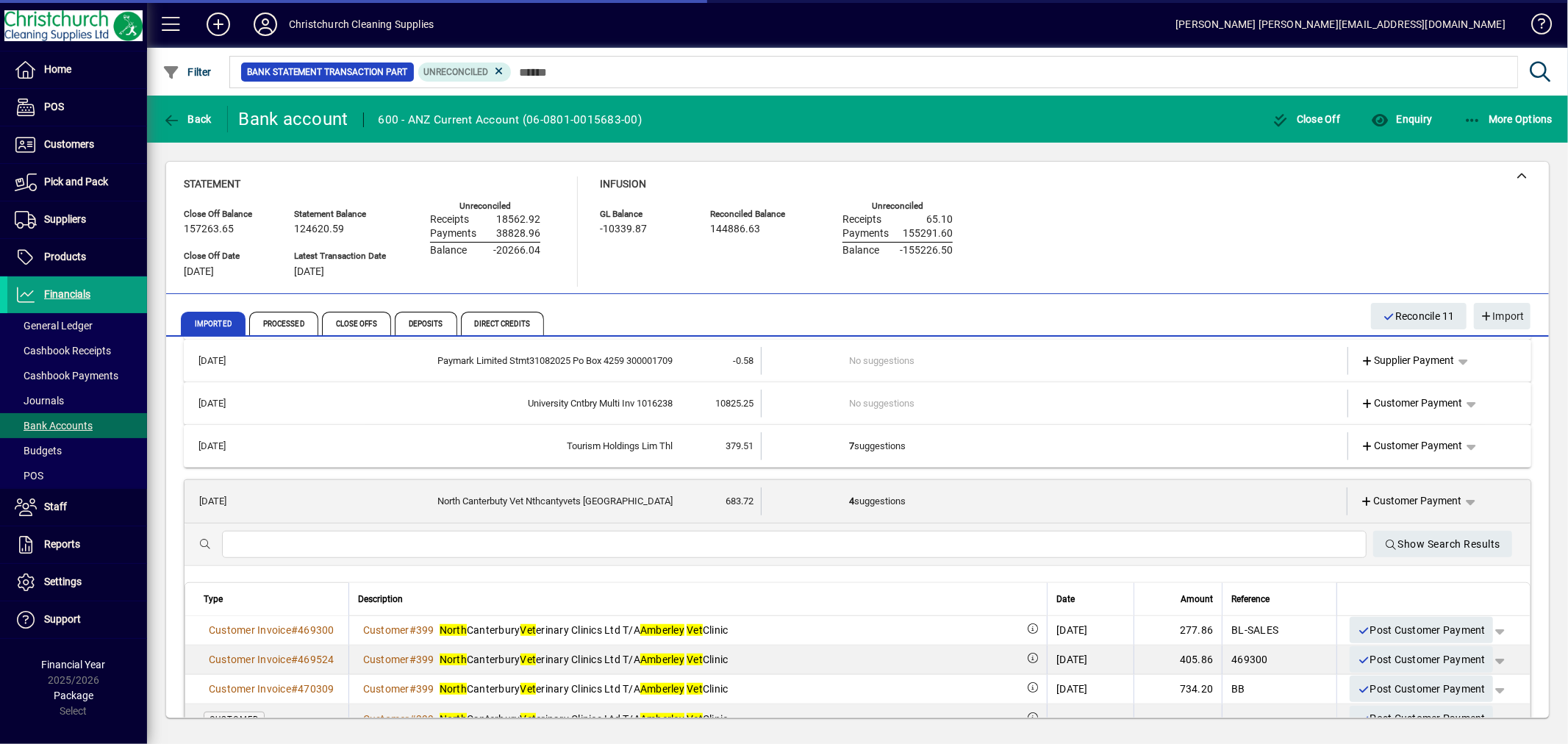
scroll to position [955, 0]
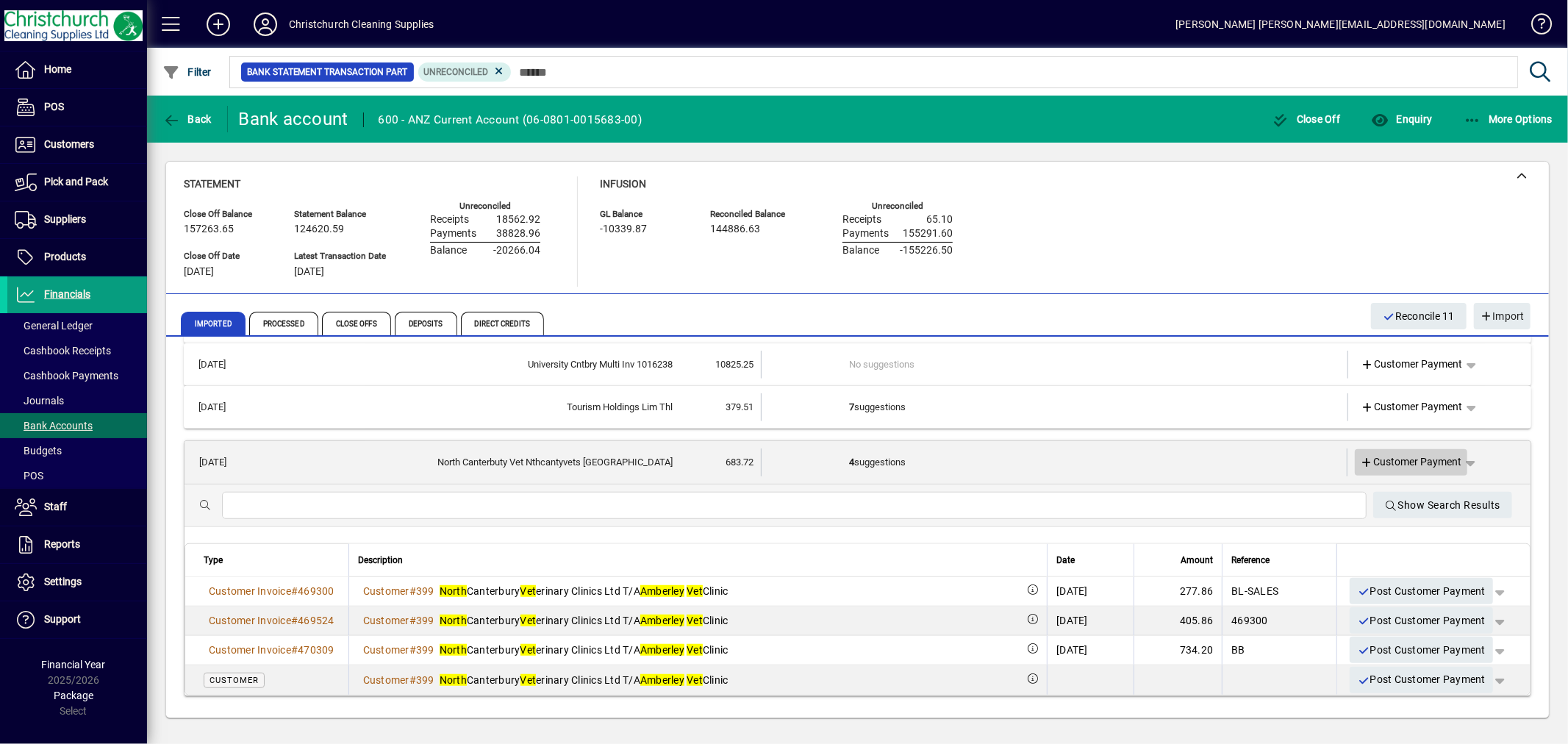
click at [1423, 454] on span "Customer Payment" at bounding box center [1411, 462] width 101 height 16
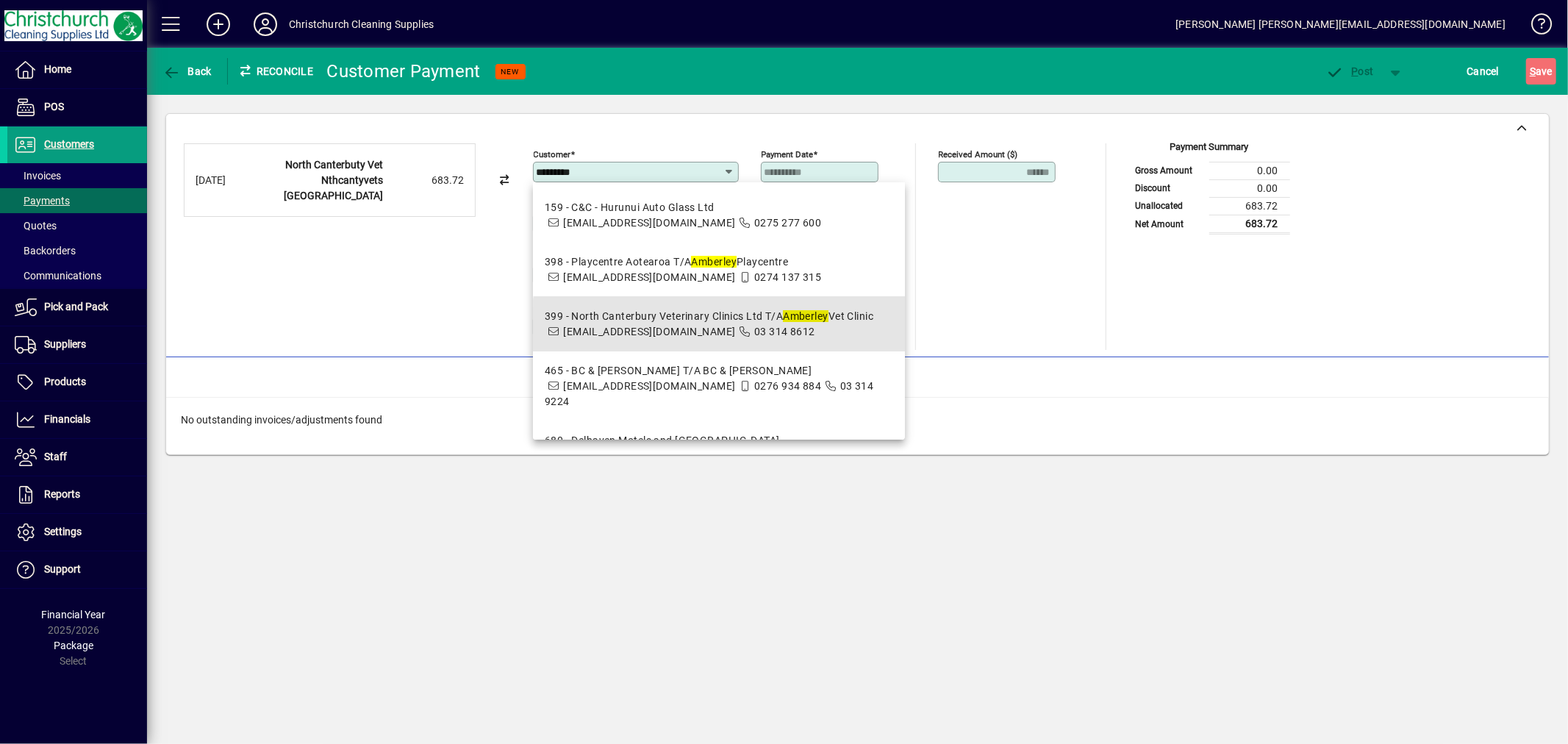
click at [859, 336] on span "399 - North Canterbury Veterinary Clinics Ltd T/A Amberley Vet Clinic [EMAIL_AD…" at bounding box center [709, 324] width 329 height 31
type input "**********"
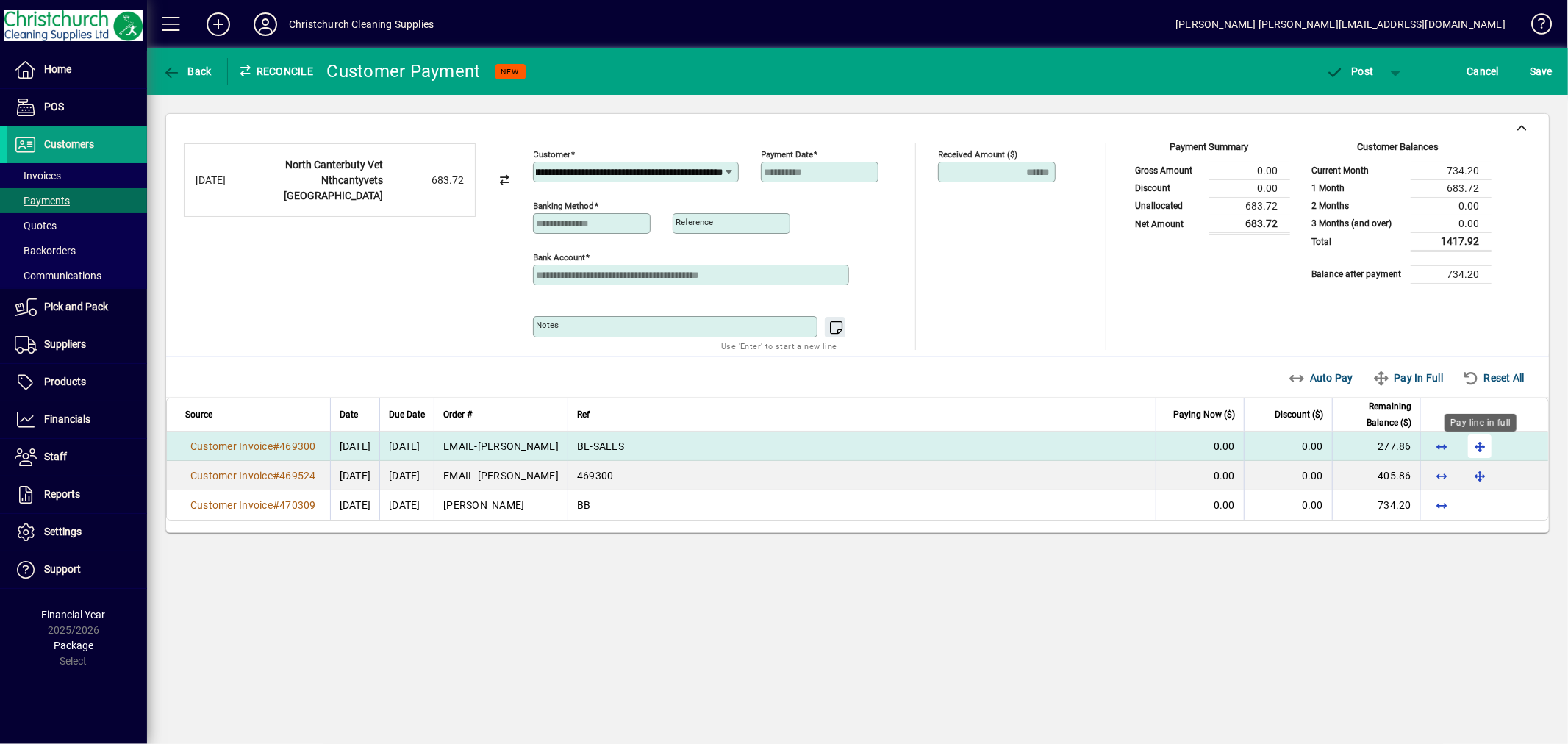
click at [1479, 447] on span "button" at bounding box center [1480, 446] width 35 height 35
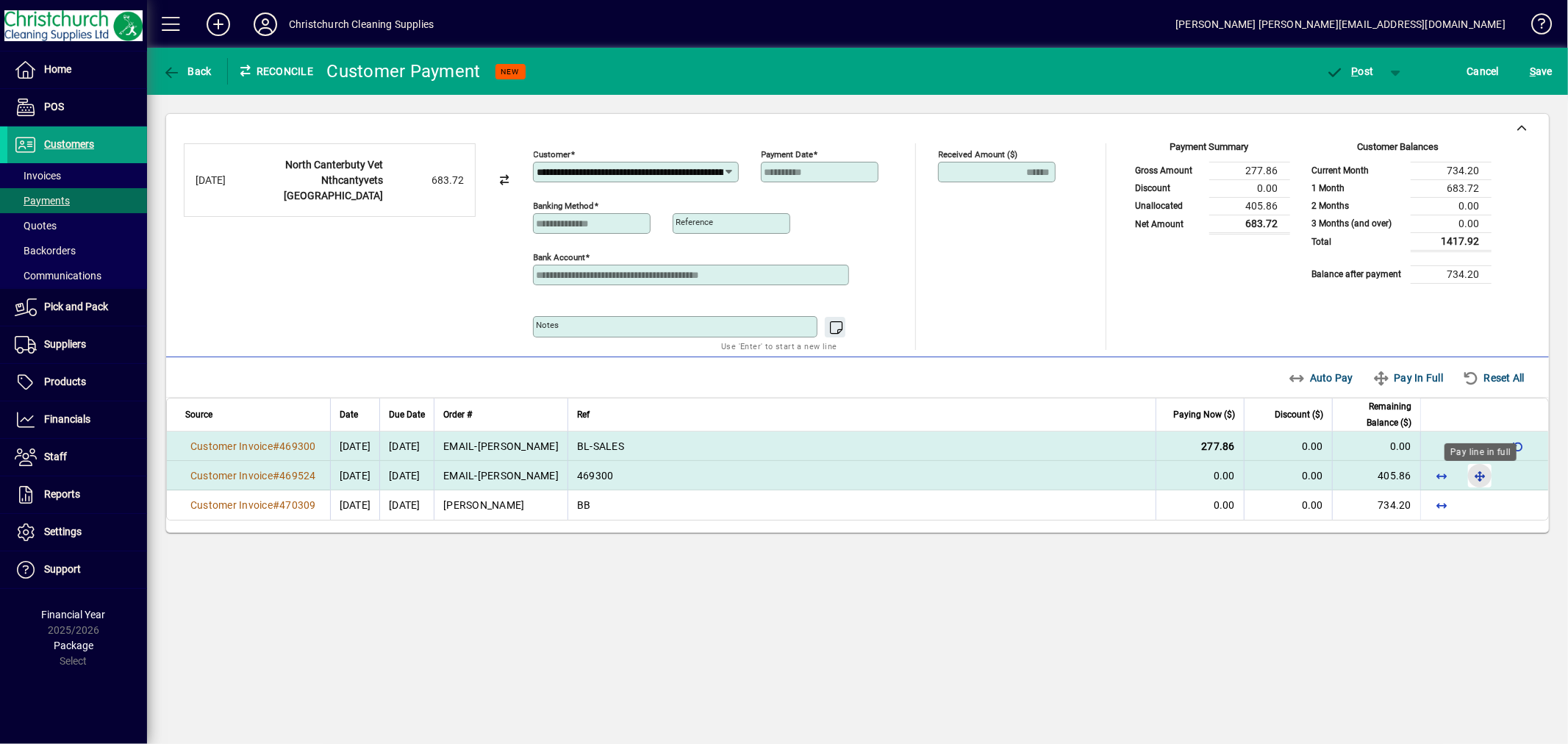
click at [1482, 473] on span "button" at bounding box center [1480, 476] width 35 height 35
click at [1358, 75] on span "P" at bounding box center [1355, 72] width 7 height 12
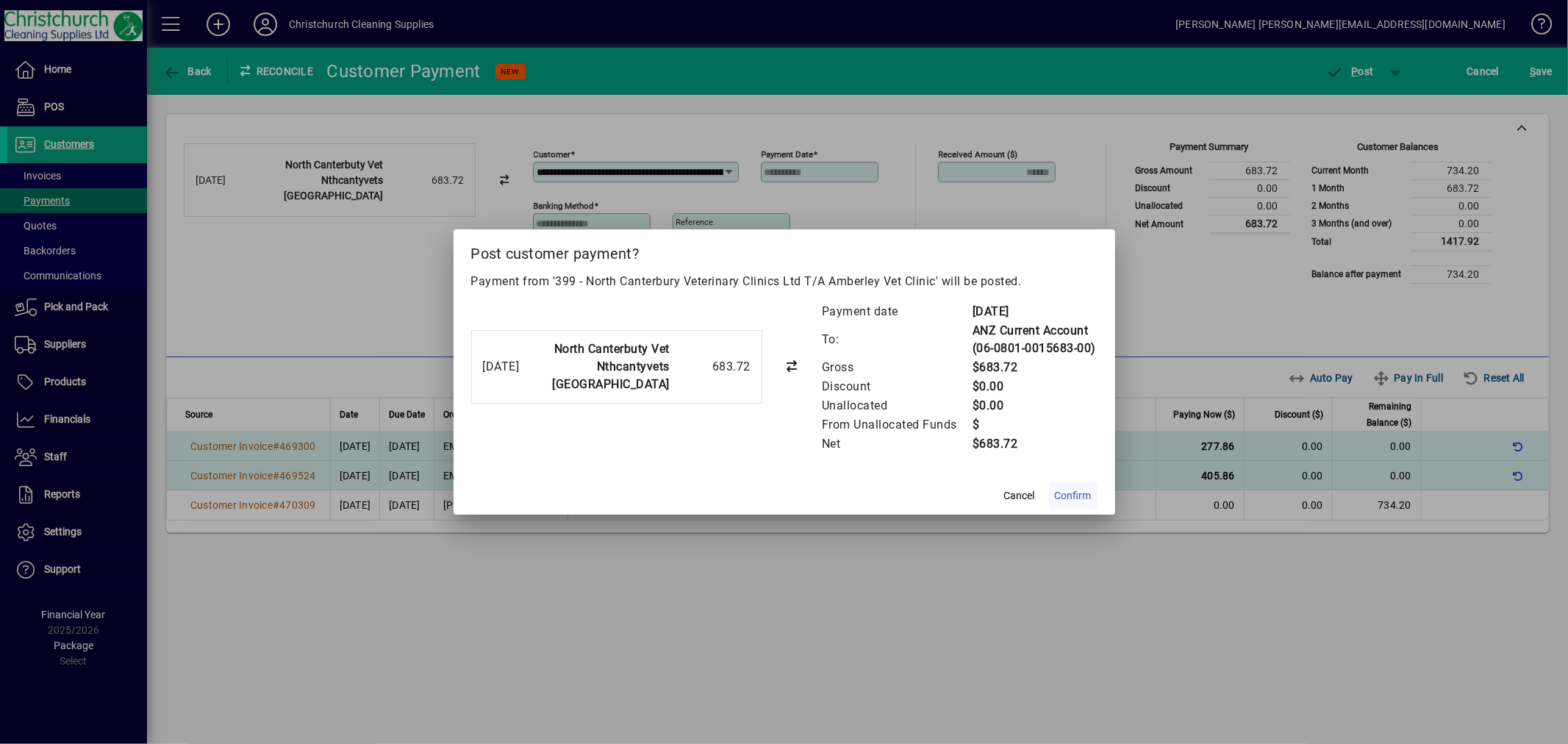
click at [1076, 496] on span "Confirm" at bounding box center [1073, 496] width 37 height 16
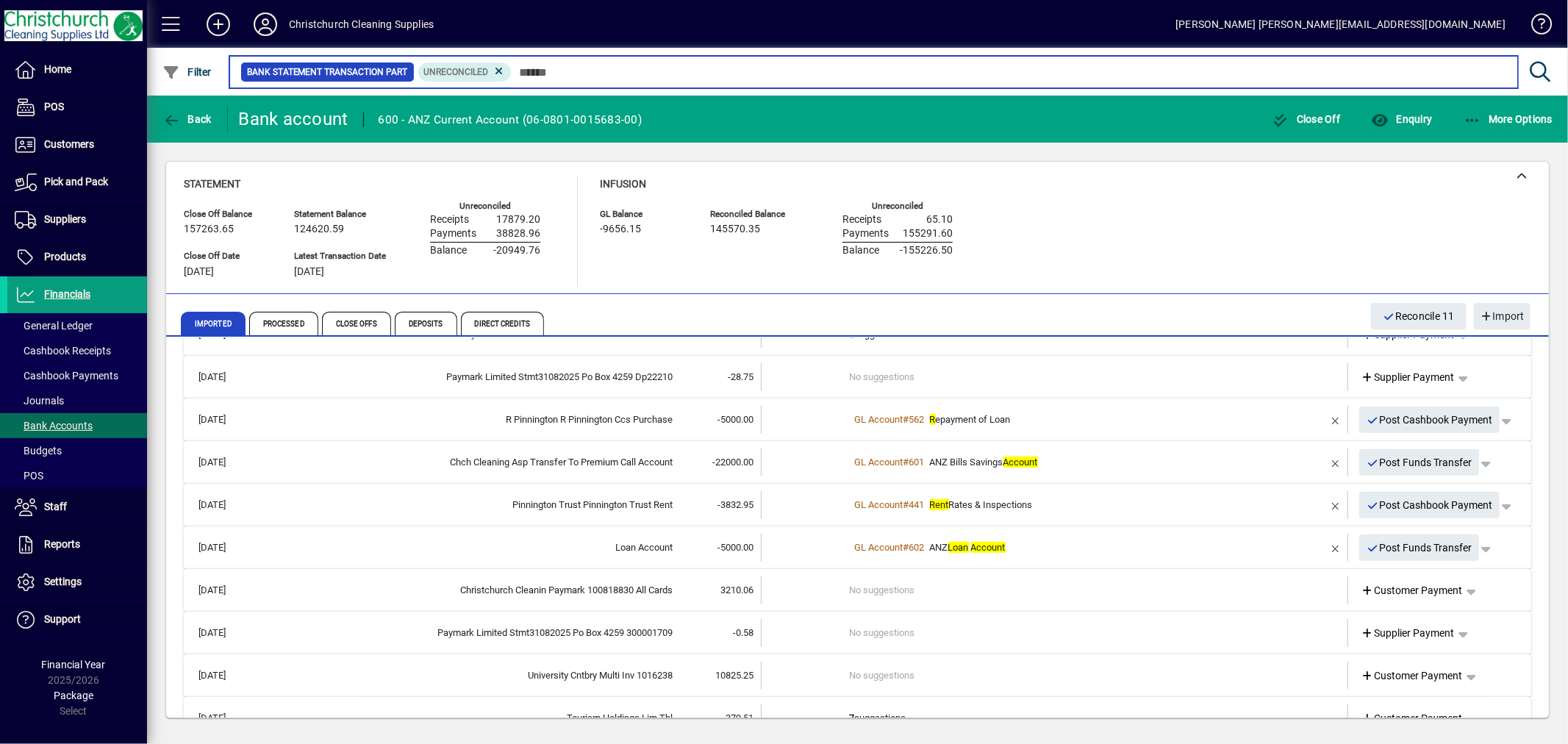
scroll to position [675, 0]
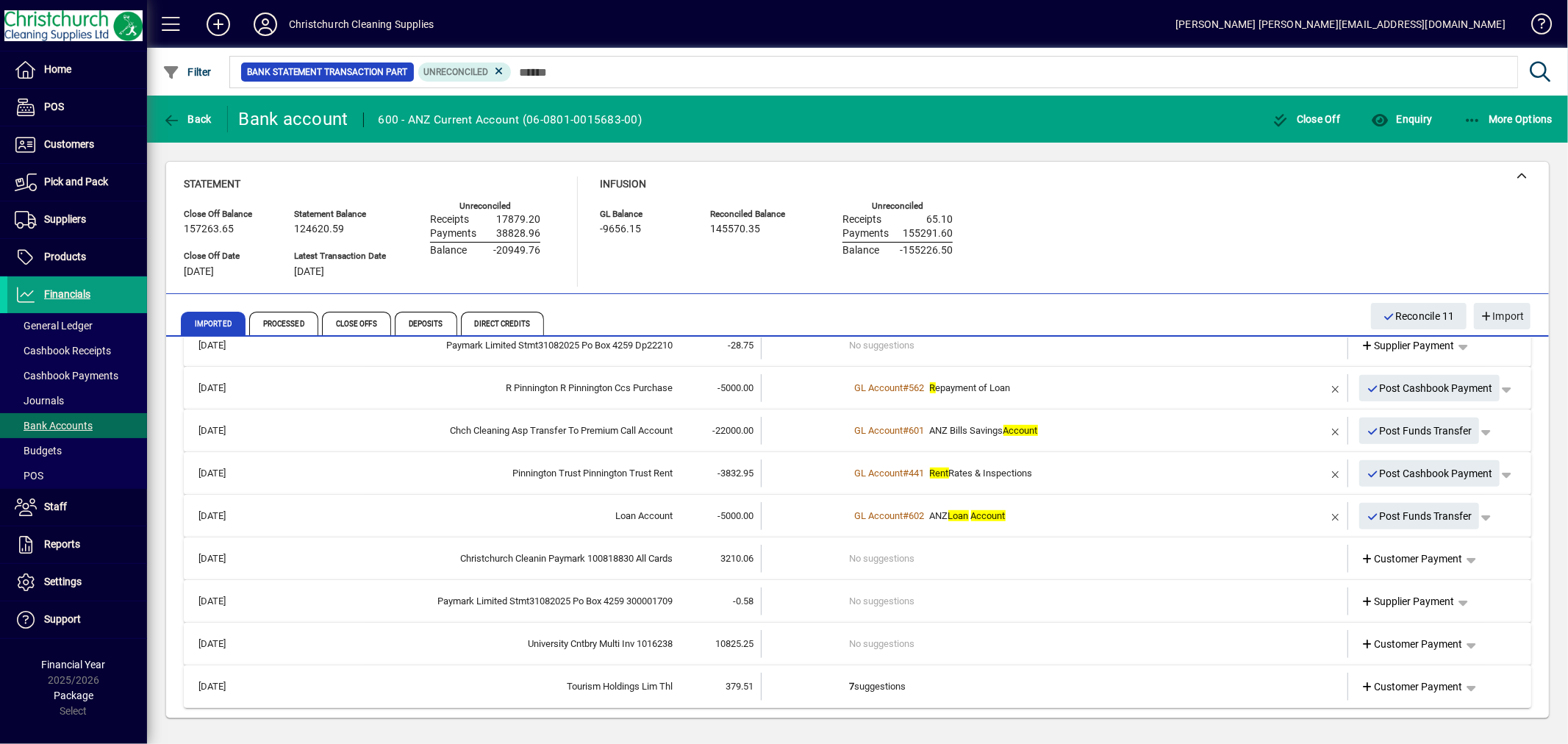
click at [863, 682] on td "7 suggestions" at bounding box center [1056, 687] width 412 height 28
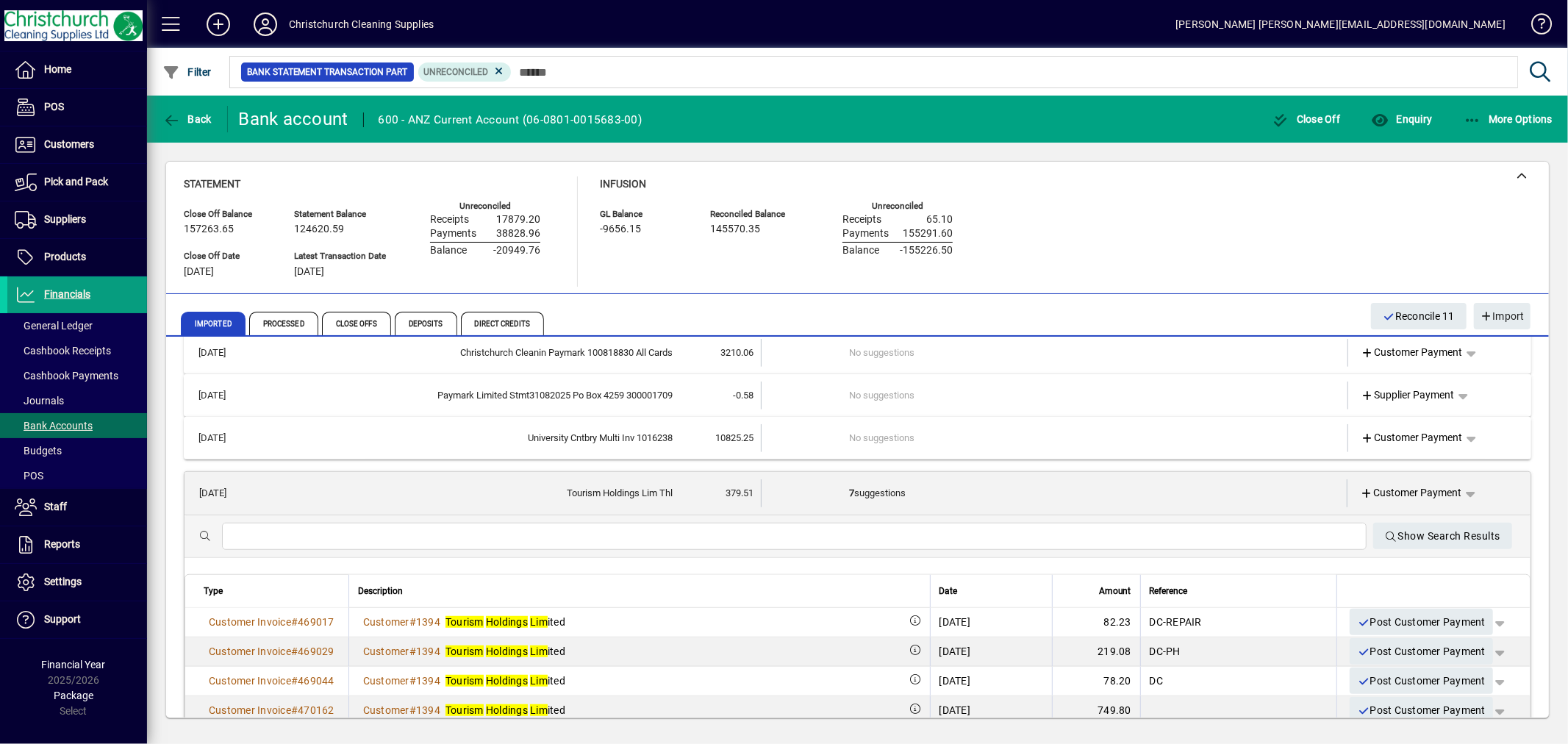
scroll to position [921, 0]
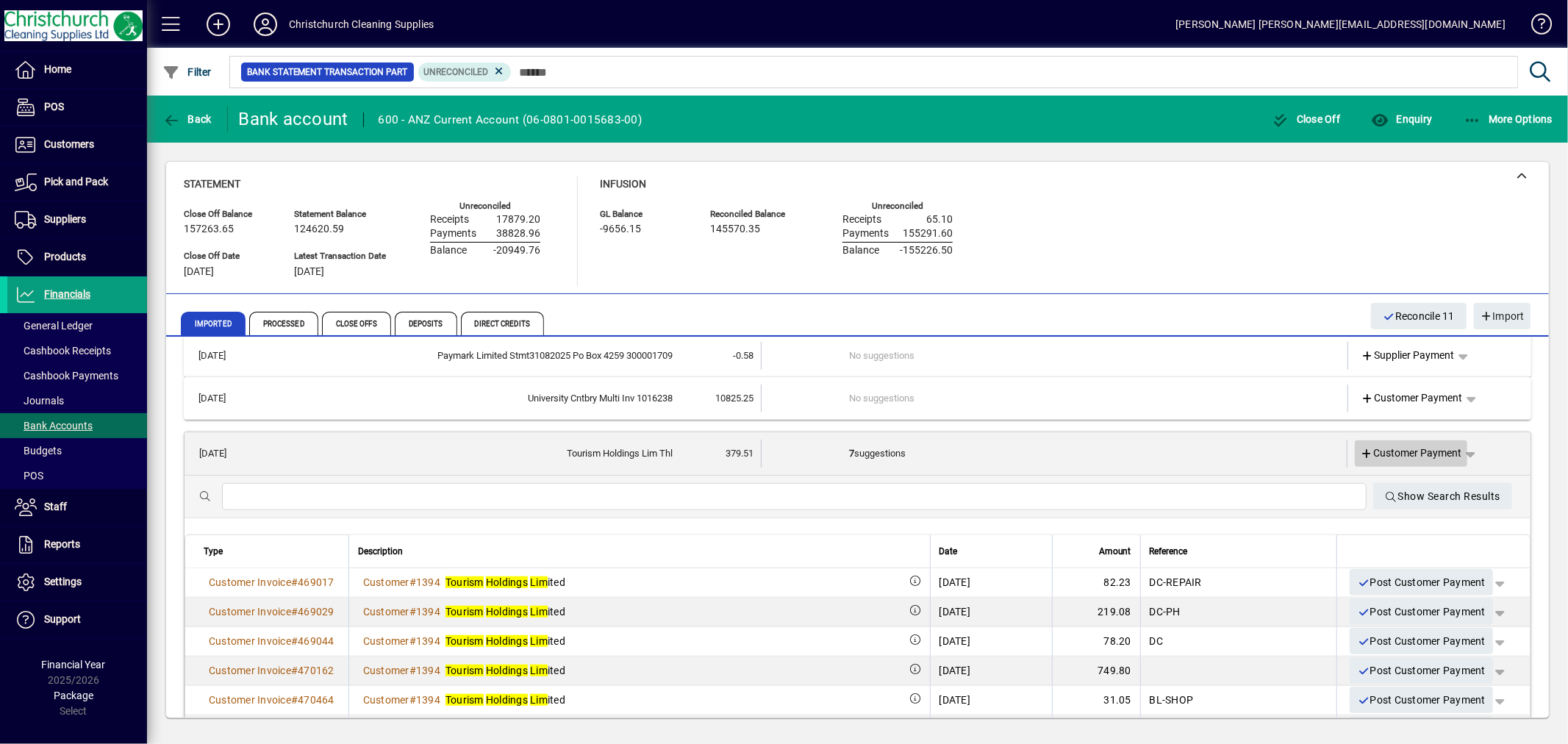
click at [1423, 451] on span "Customer Payment" at bounding box center [1411, 453] width 101 height 16
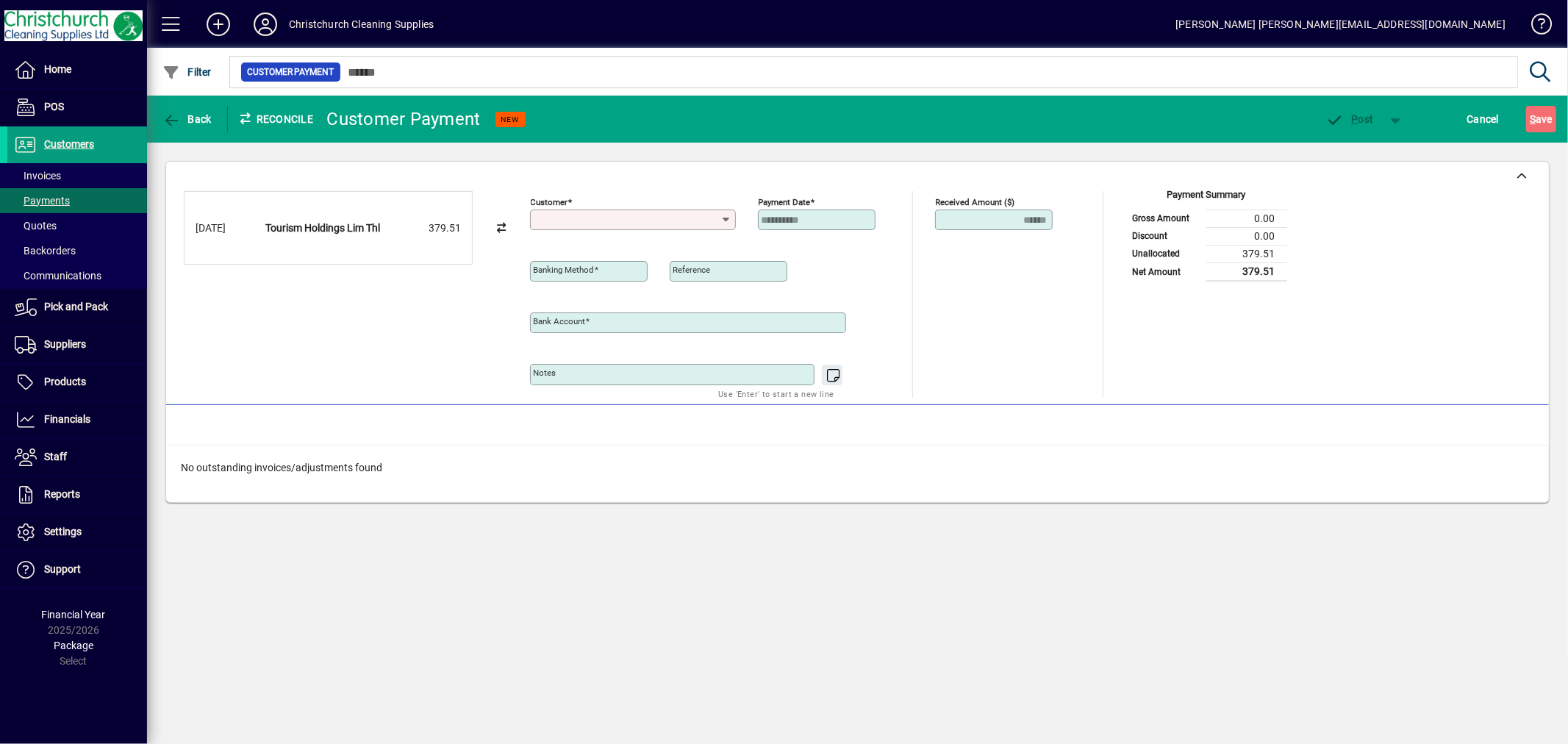
type input "**********"
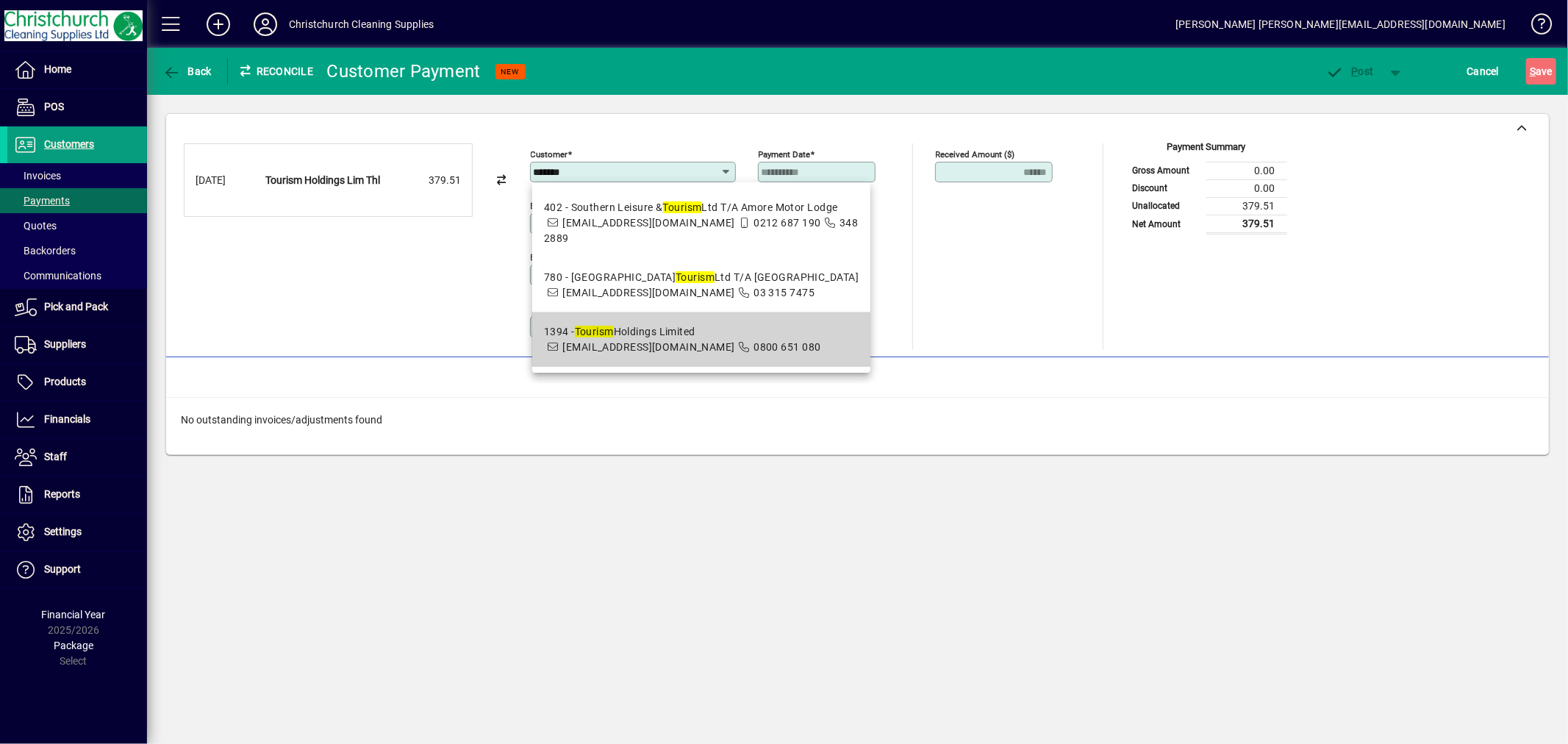
click at [716, 332] on div "1394 - Tourism Holdings Limited" at bounding box center [682, 332] width 277 height 16
type input "**********"
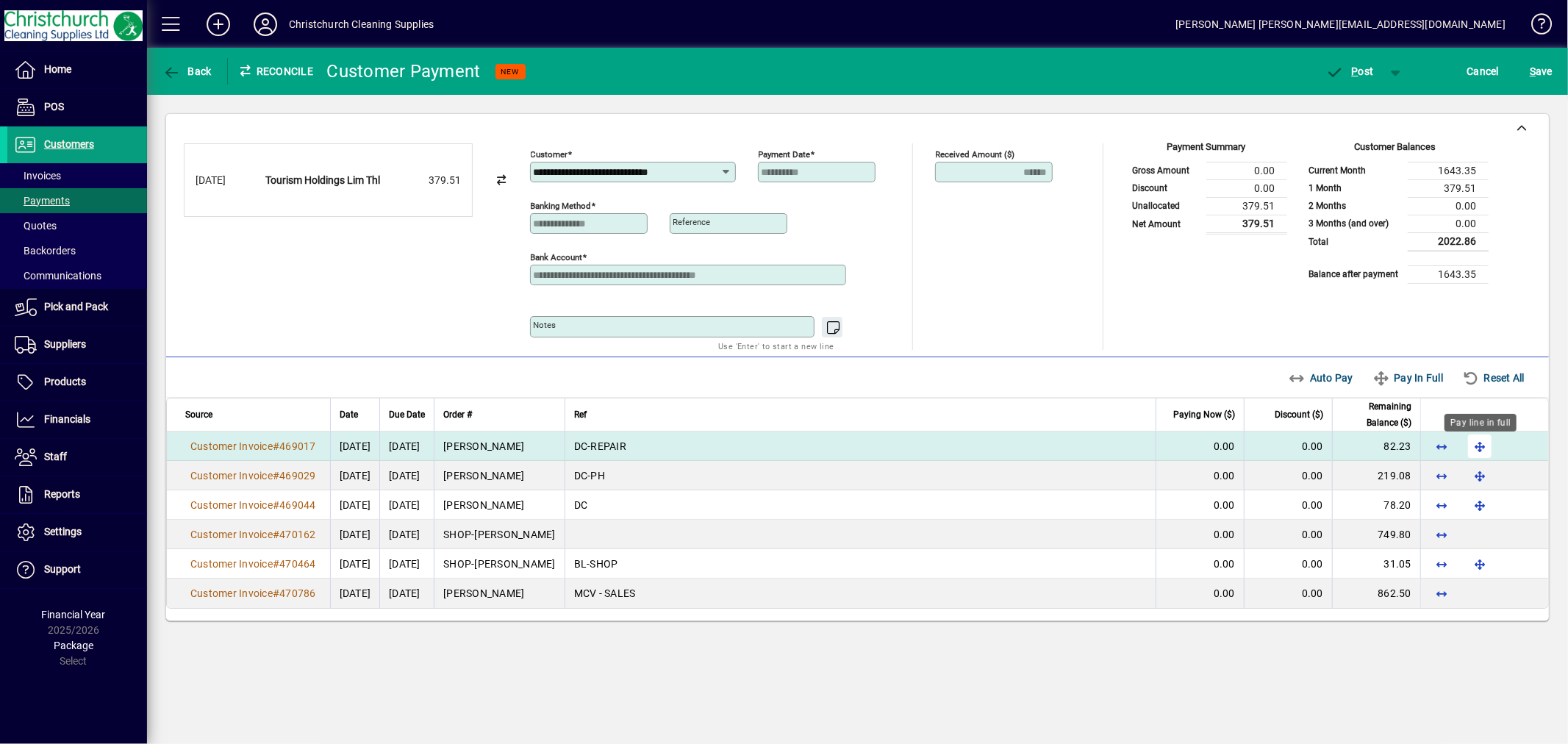
click at [1479, 442] on span "button" at bounding box center [1480, 446] width 35 height 35
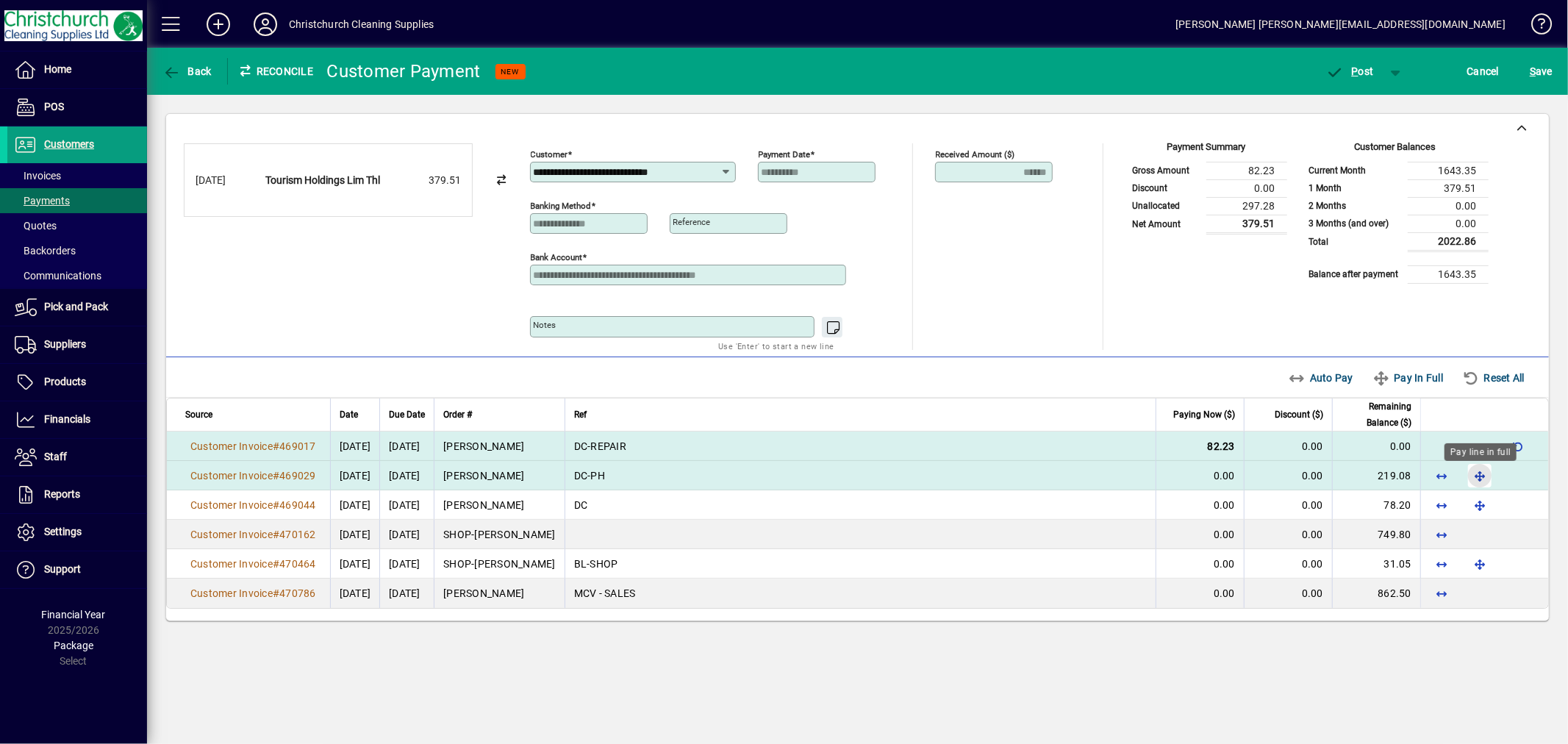
click at [1479, 475] on span "button" at bounding box center [1480, 476] width 35 height 35
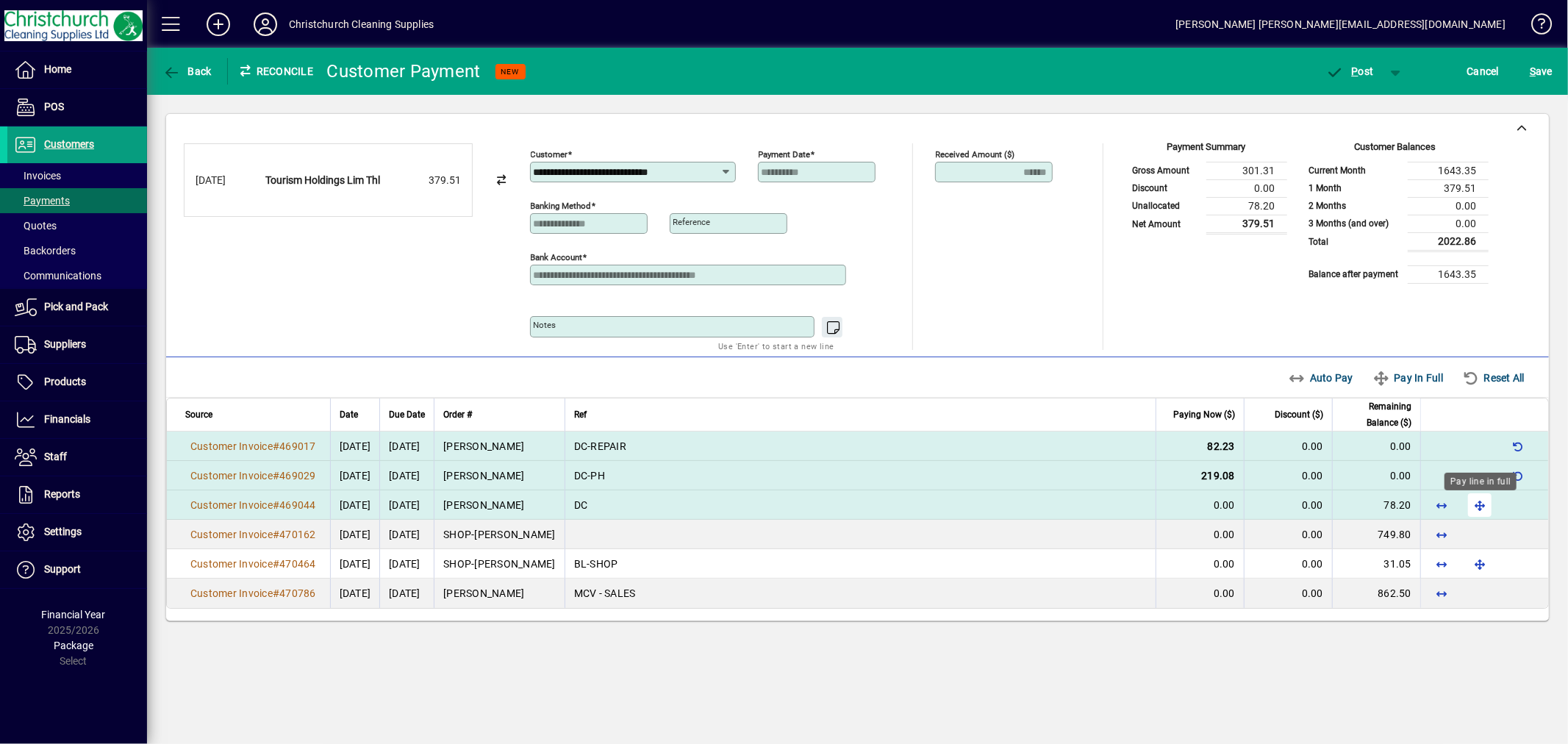
click at [1481, 504] on span "button" at bounding box center [1480, 505] width 35 height 35
click at [1369, 62] on span "button" at bounding box center [1350, 72] width 63 height 35
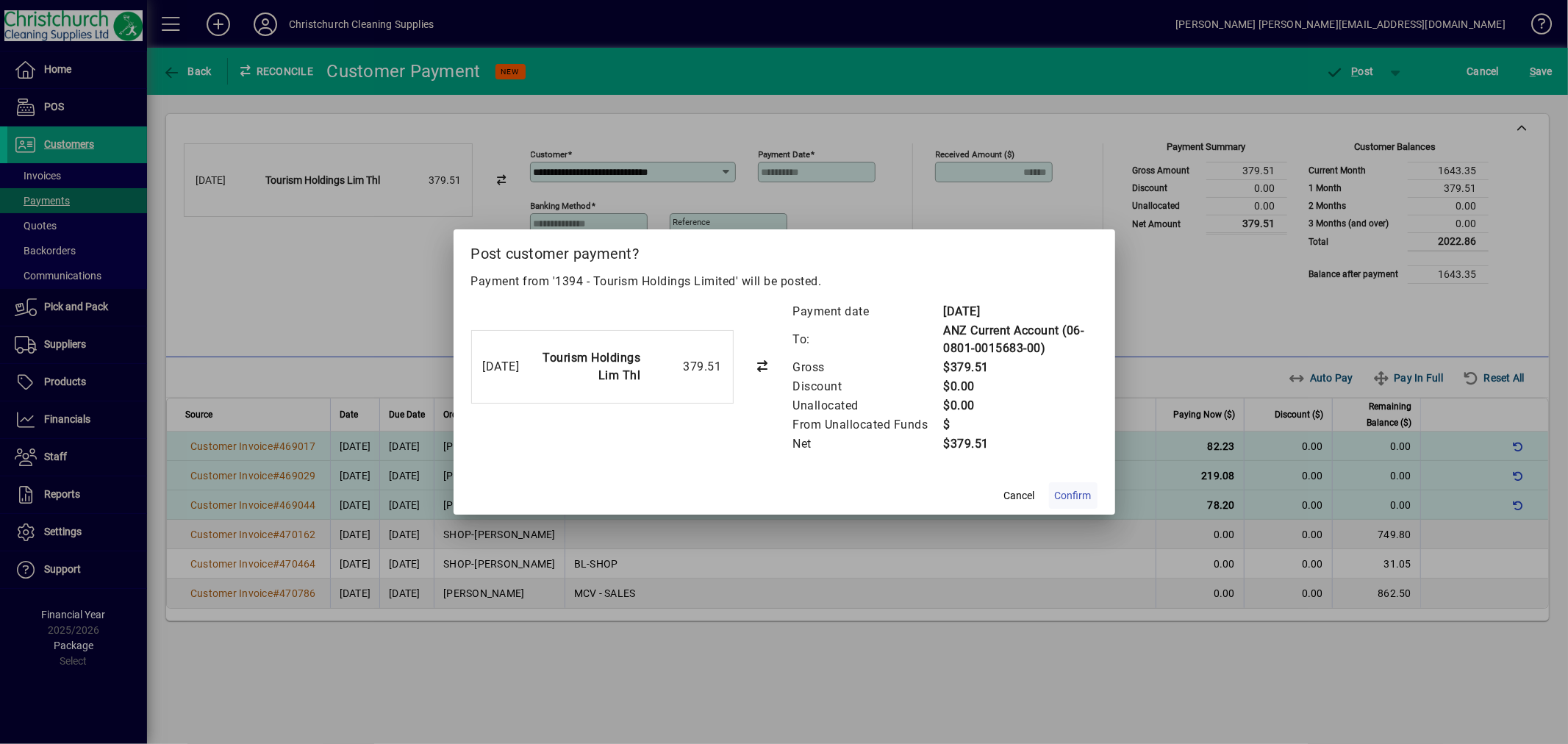
click at [1083, 494] on span "Confirm" at bounding box center [1073, 496] width 37 height 16
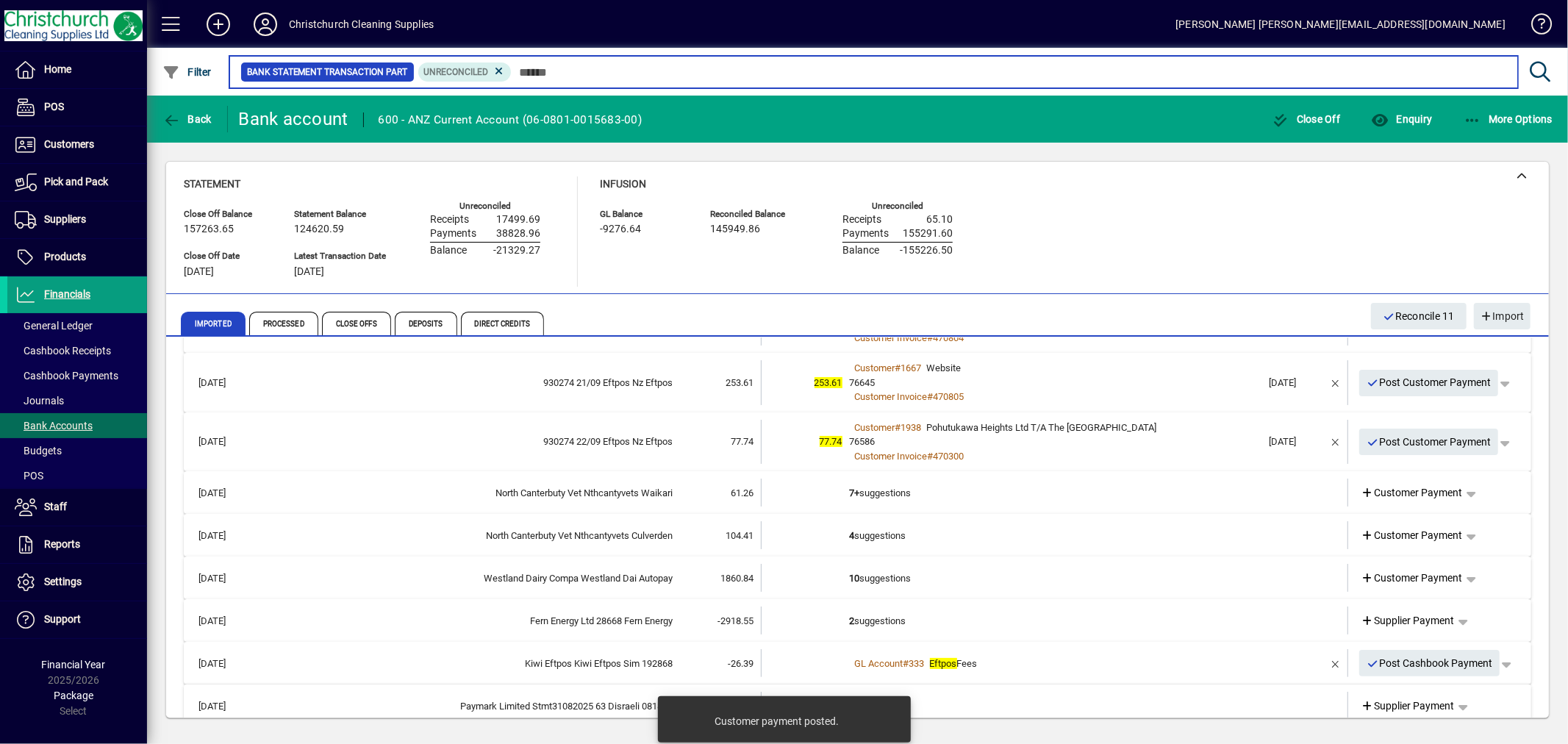
scroll to position [327, 0]
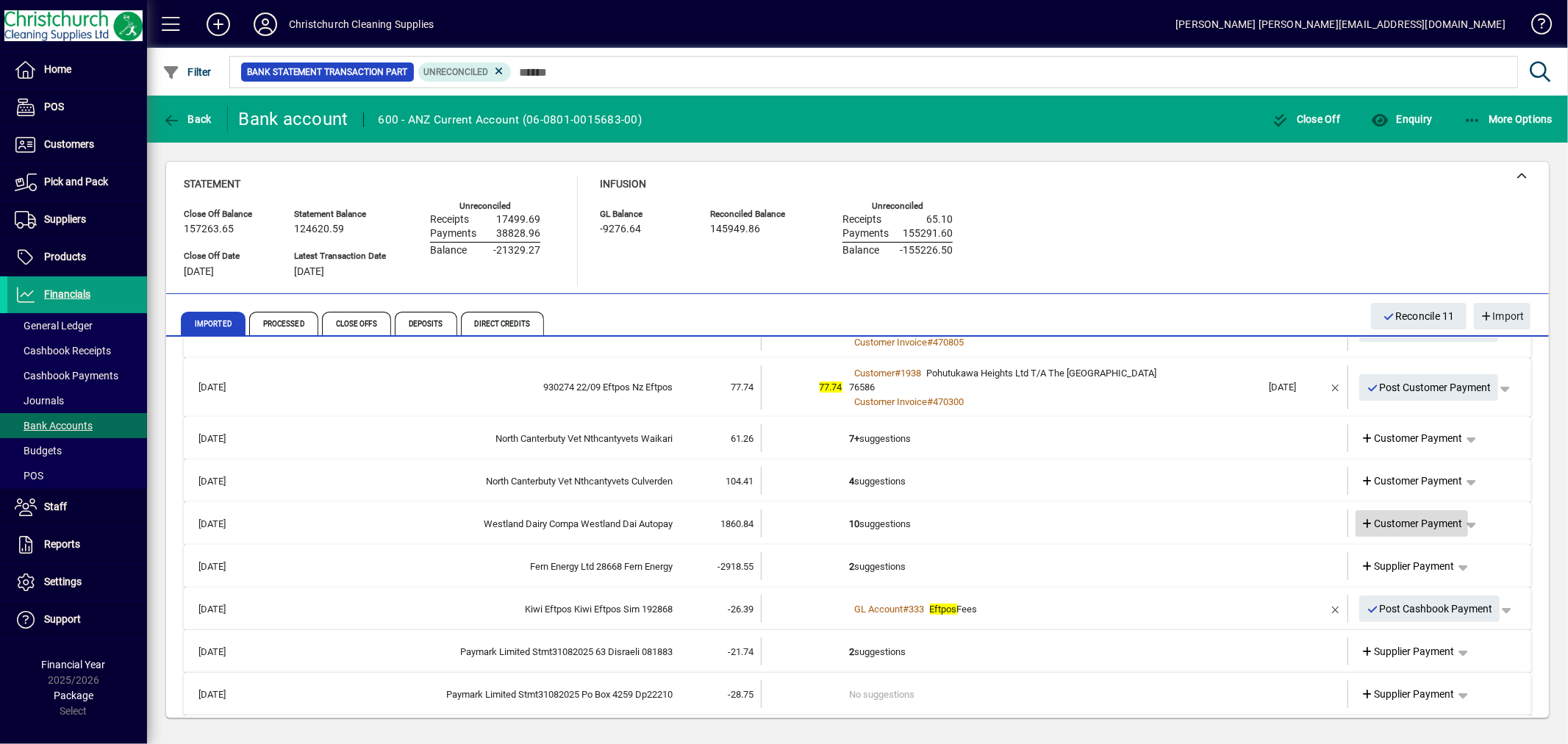
click at [1439, 522] on span "Customer Payment" at bounding box center [1411, 524] width 101 height 16
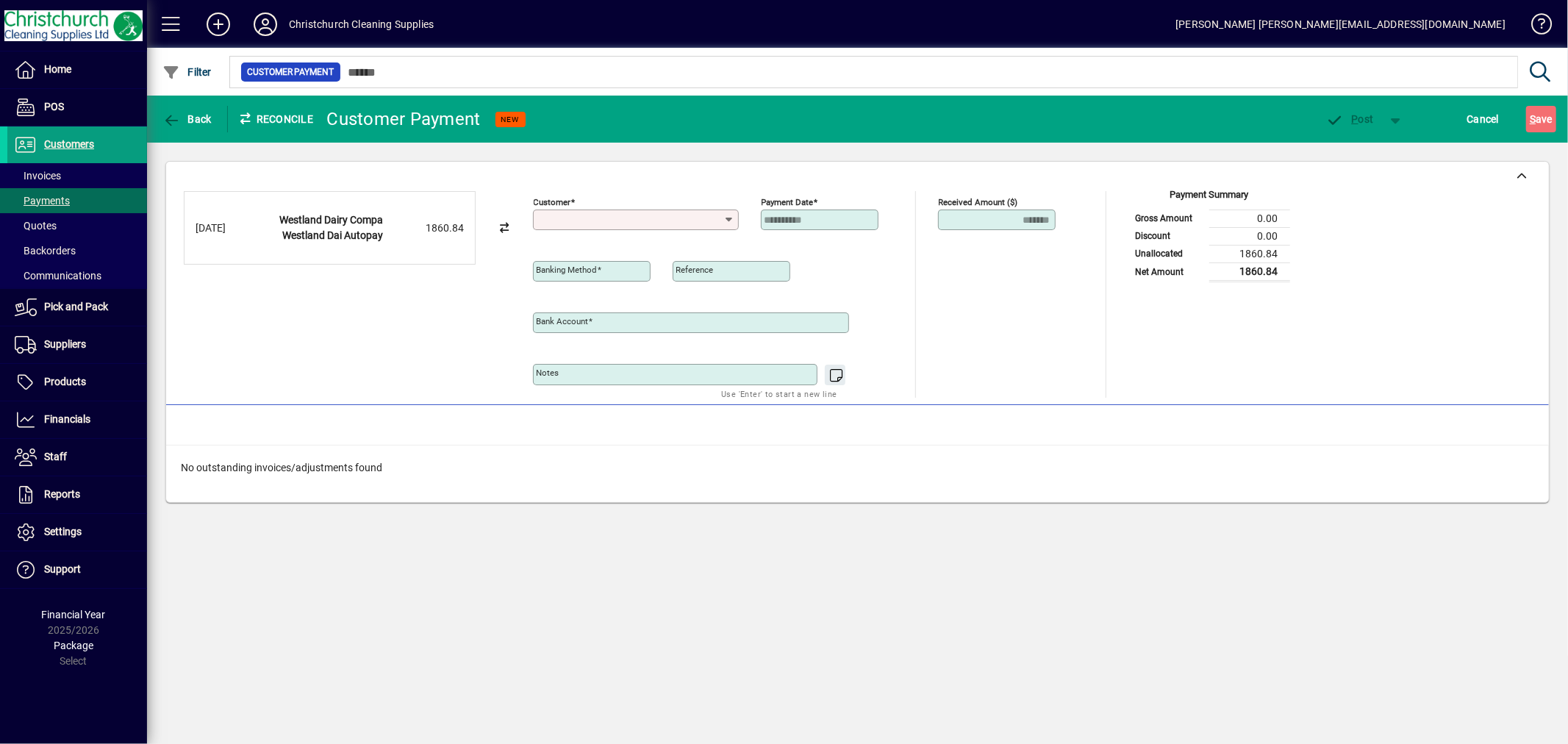
type input "**********"
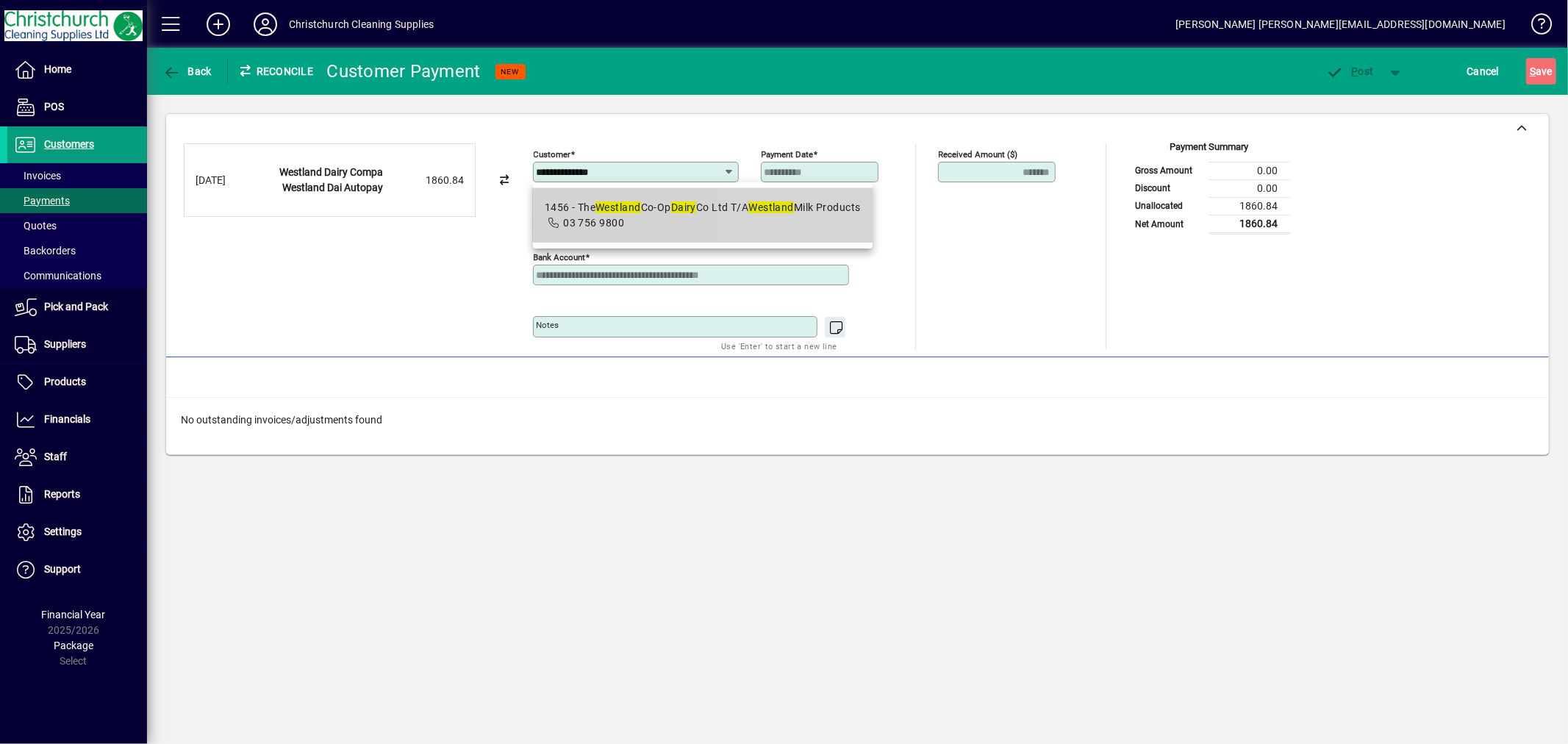
click at [772, 203] on em "Westland" at bounding box center [771, 208] width 46 height 12
type input "**********"
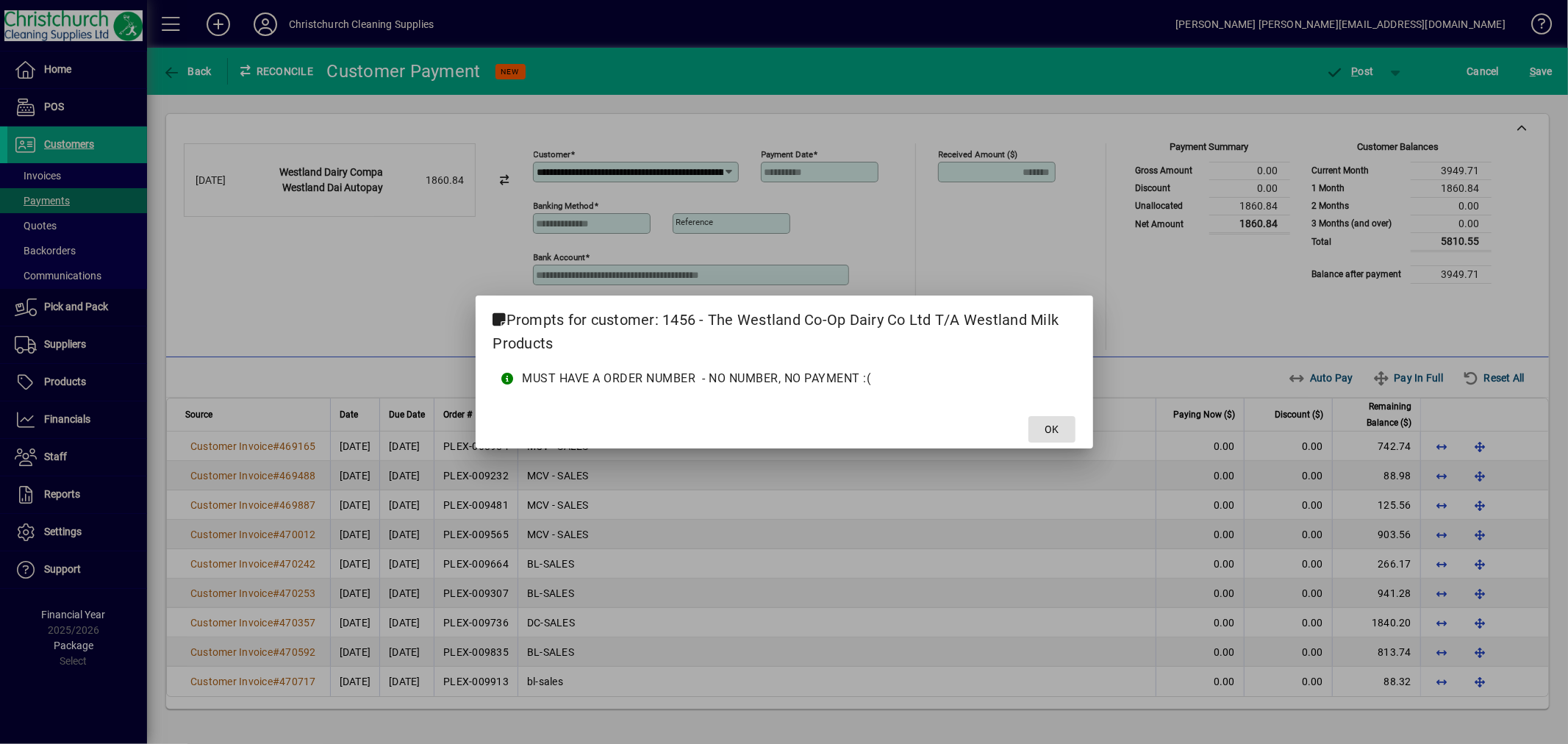
click at [1046, 427] on span "OK" at bounding box center [1051, 429] width 14 height 16
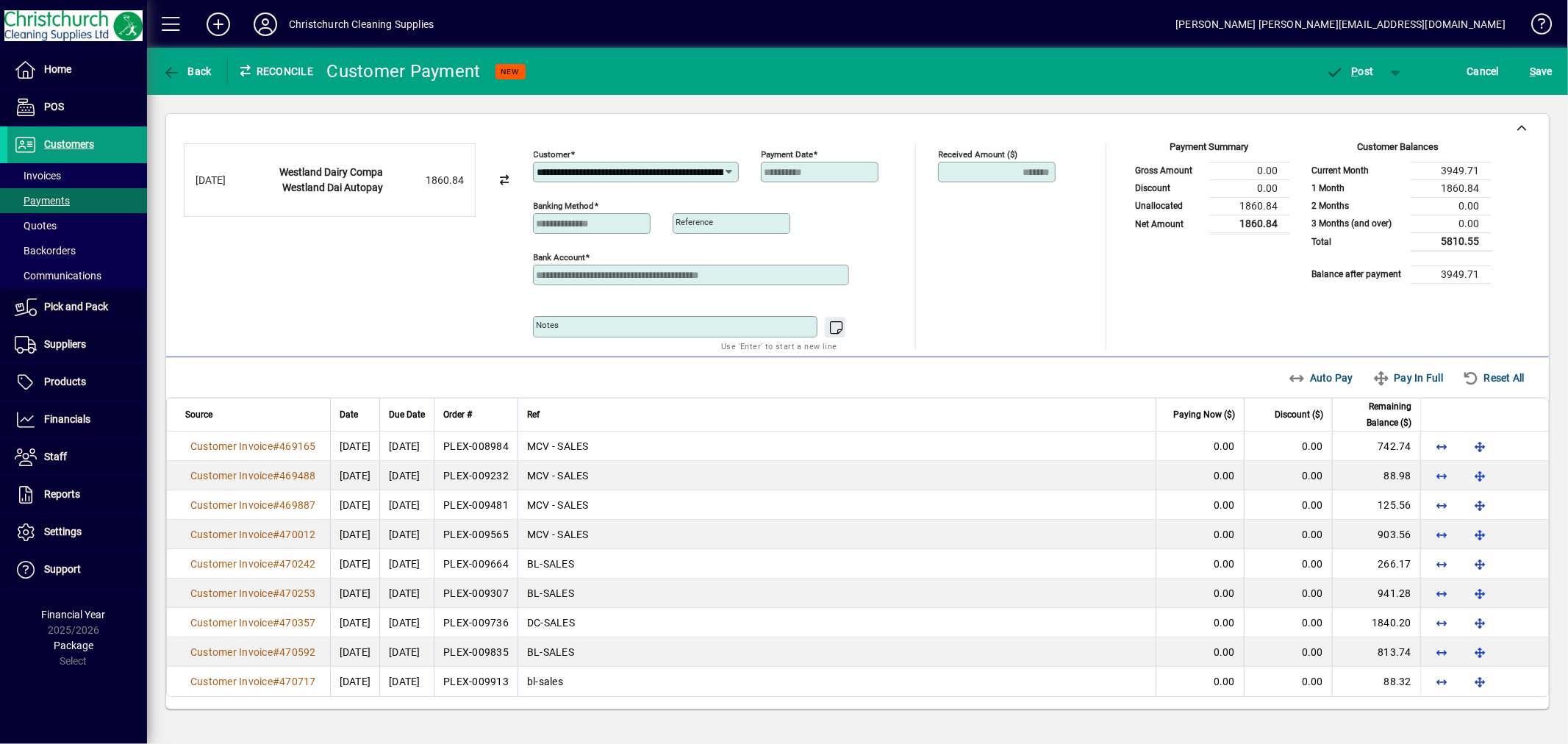
scroll to position [0, 140]
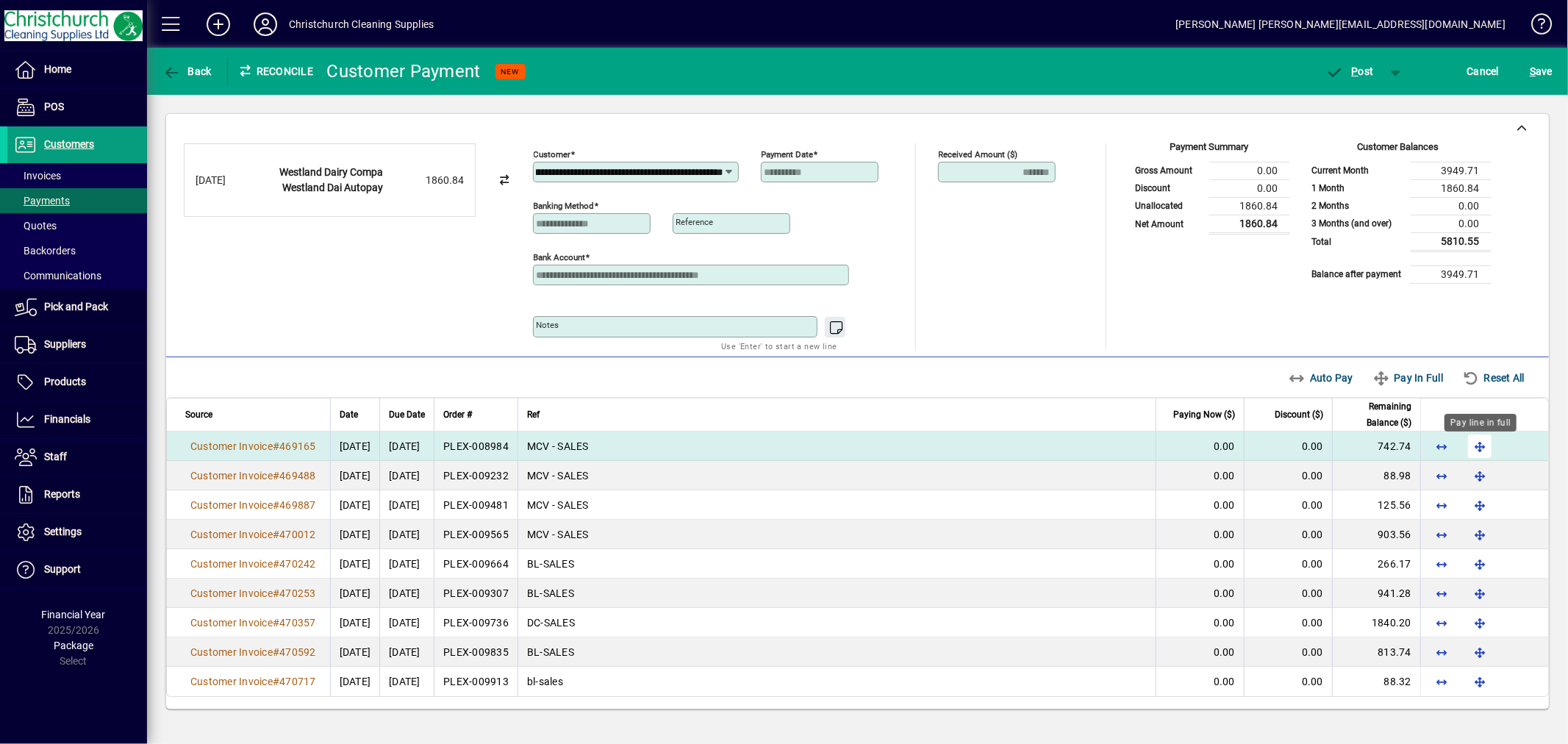
click at [1478, 450] on span "button" at bounding box center [1480, 446] width 35 height 35
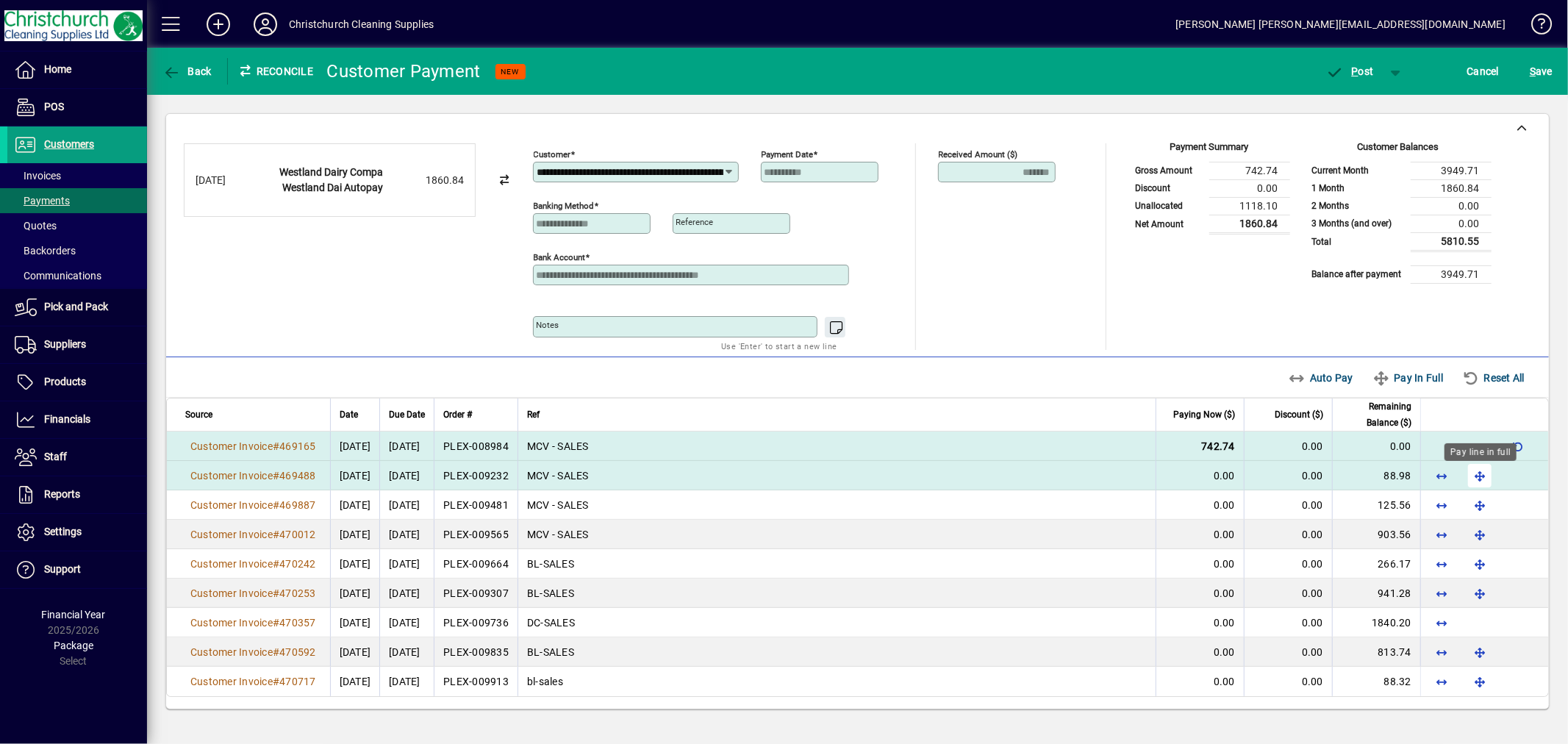
click at [1476, 475] on span "button" at bounding box center [1480, 476] width 35 height 35
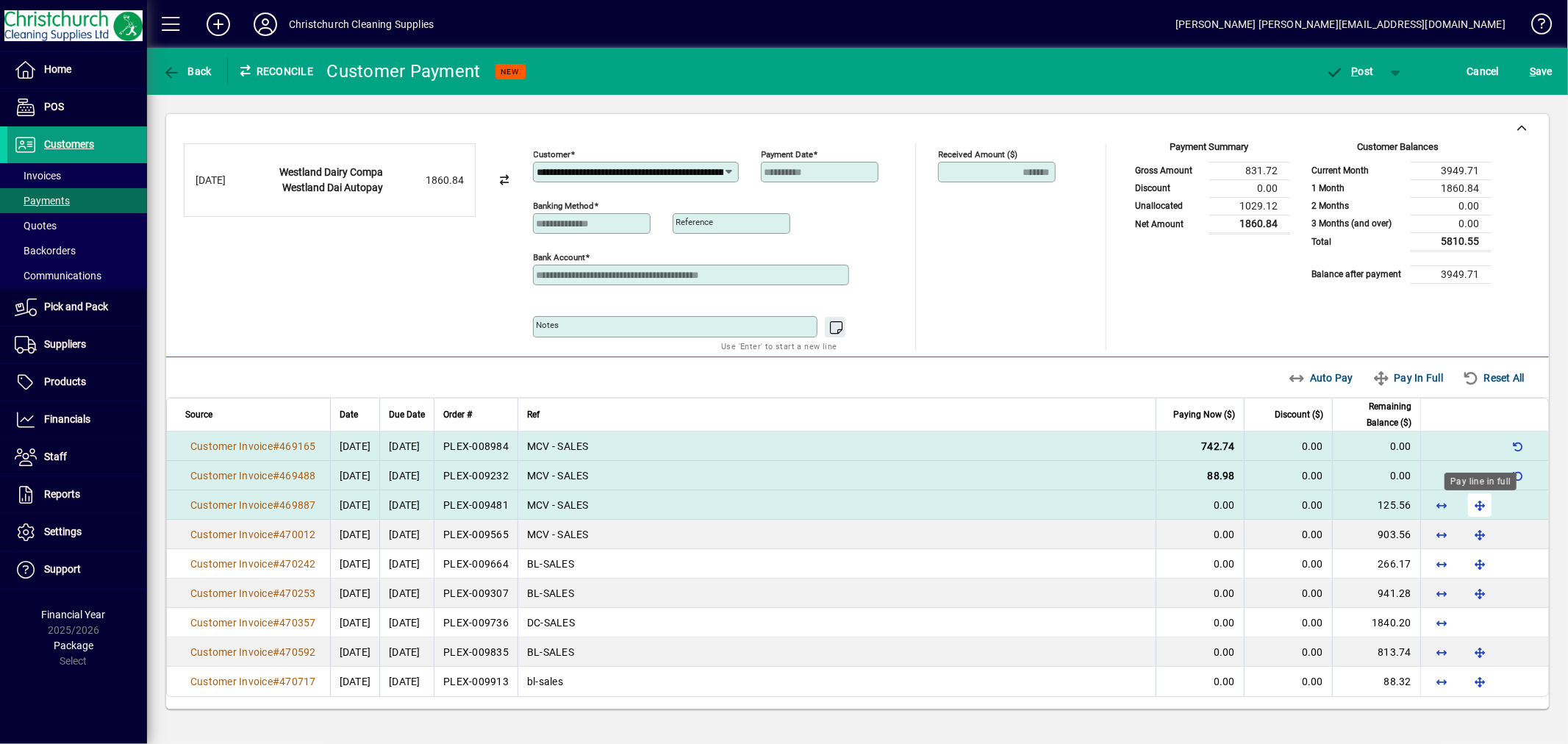
click at [1479, 500] on span "button" at bounding box center [1480, 505] width 35 height 35
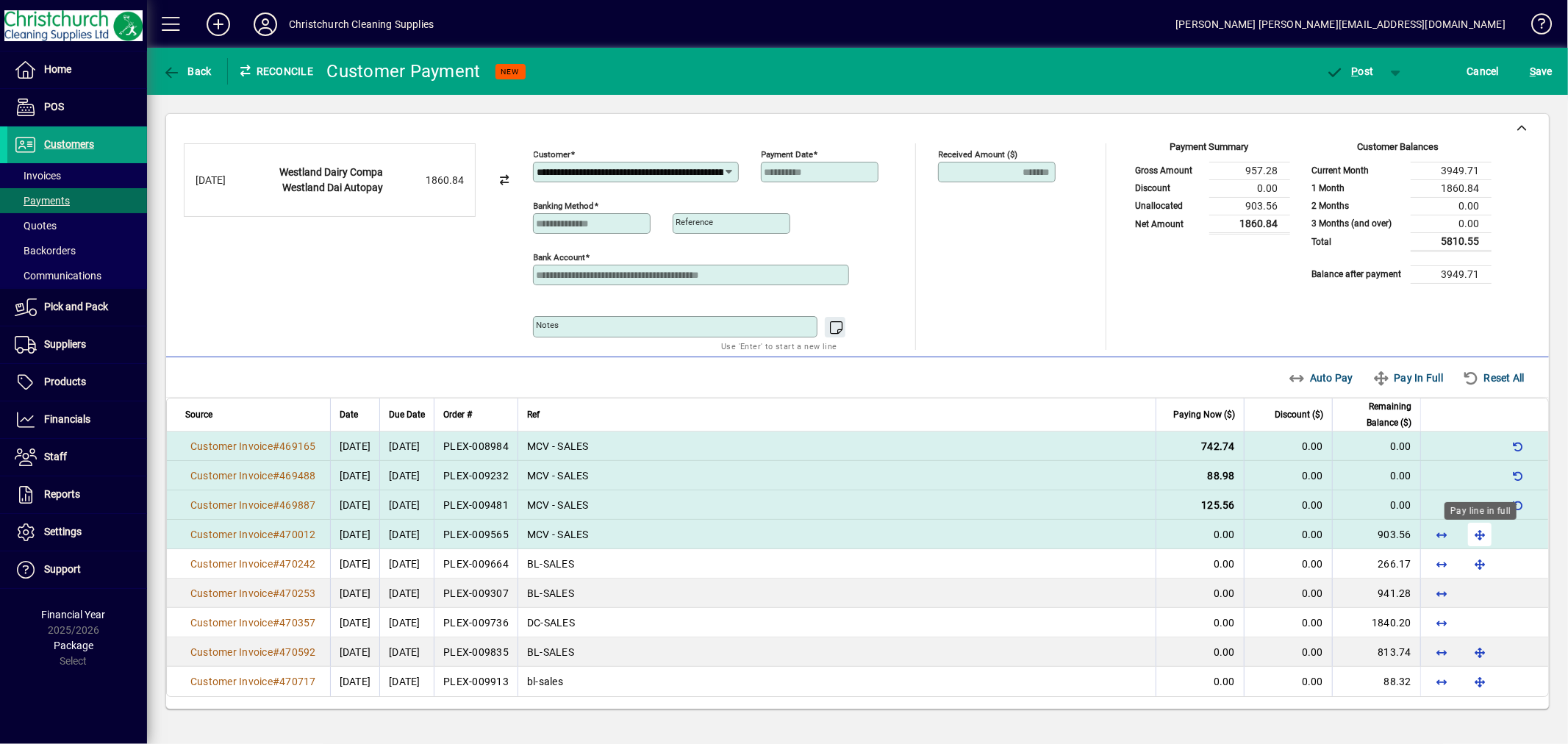
click at [1479, 541] on span "button" at bounding box center [1480, 535] width 35 height 35
click at [1352, 72] on span "P" at bounding box center [1355, 72] width 7 height 12
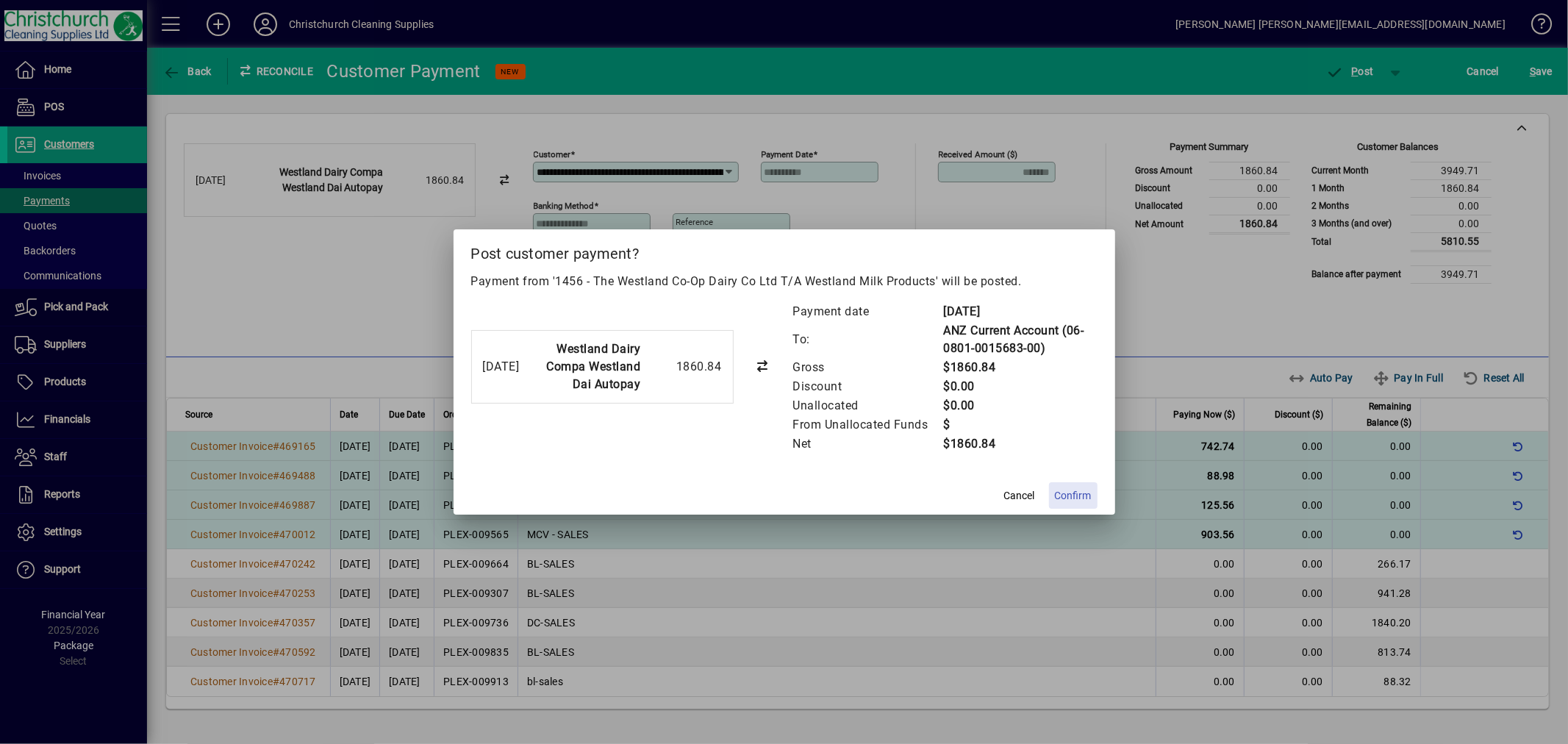
click at [1083, 495] on span "Confirm" at bounding box center [1073, 496] width 37 height 16
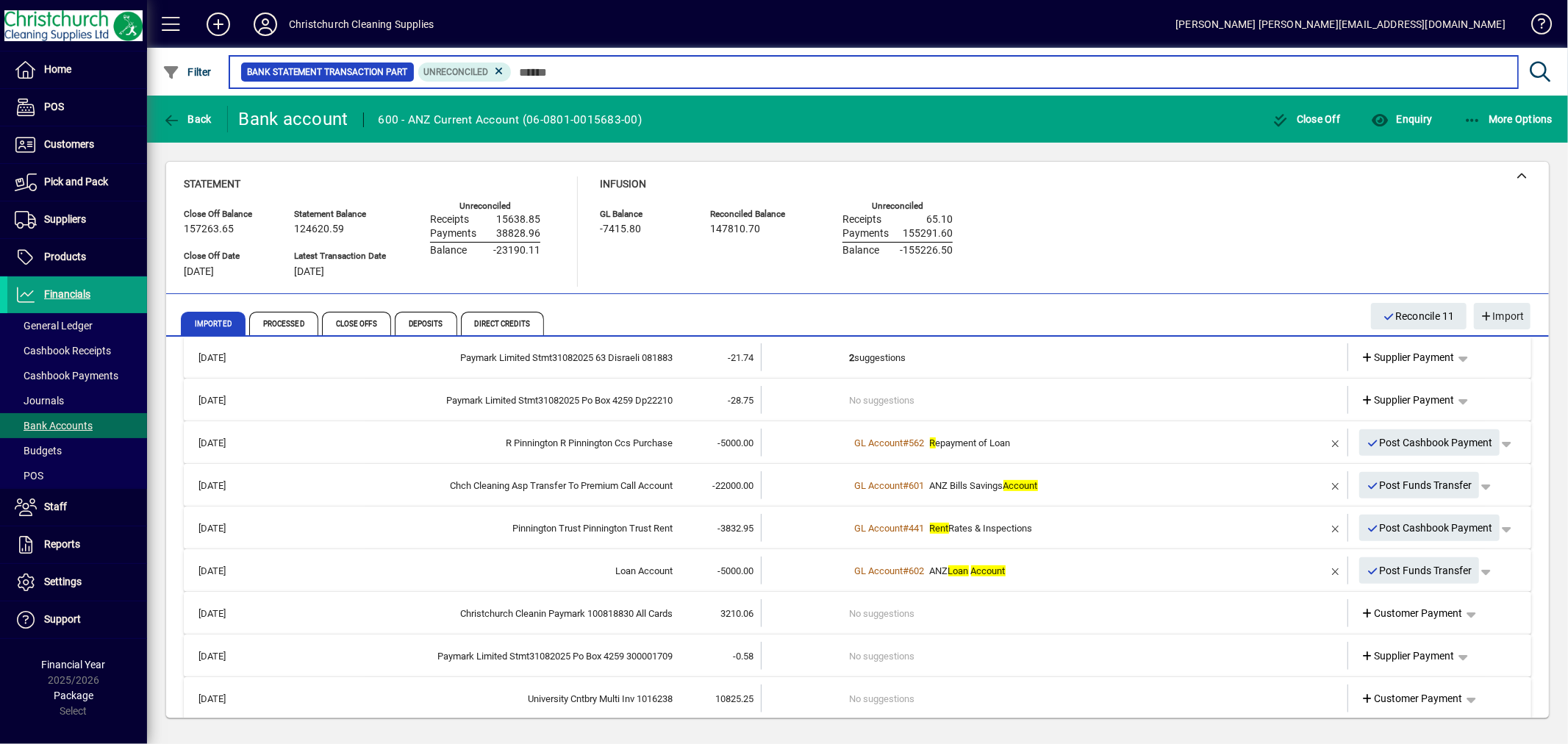
scroll to position [590, 0]
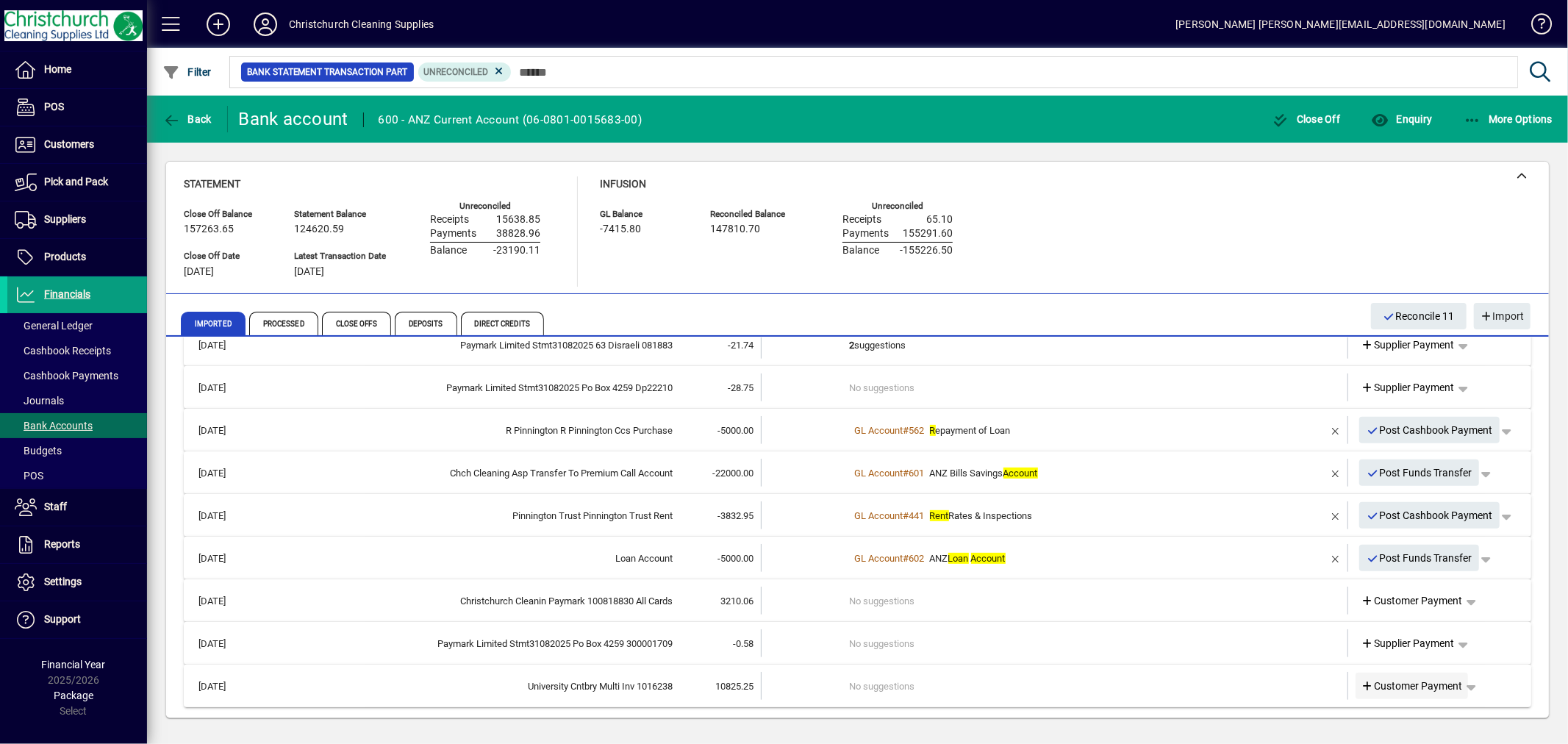
click at [1399, 684] on span "Customer Payment" at bounding box center [1411, 686] width 101 height 16
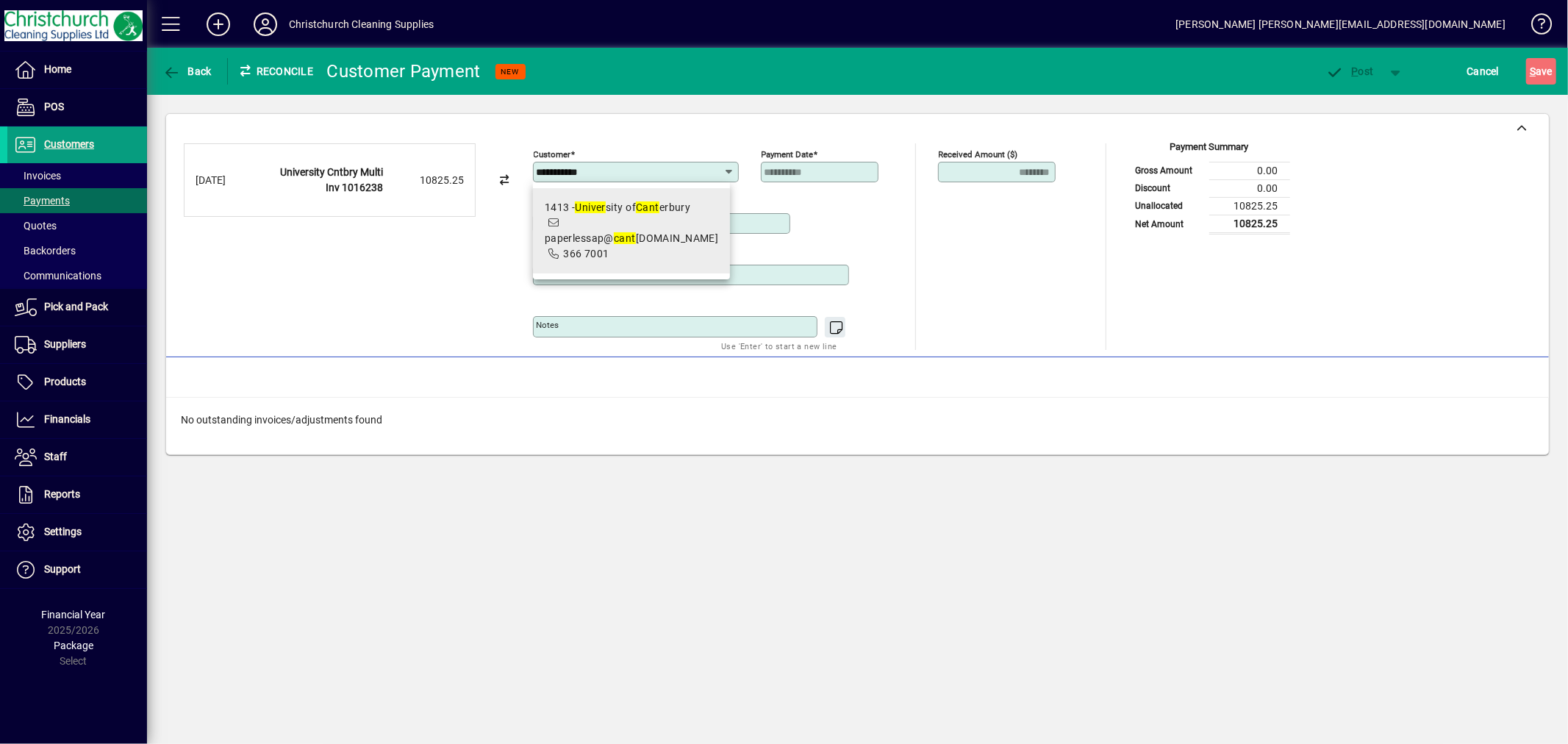
click at [656, 233] on span "paperlessap@ cant [DOMAIN_NAME]" at bounding box center [632, 239] width 174 height 12
type input "**********"
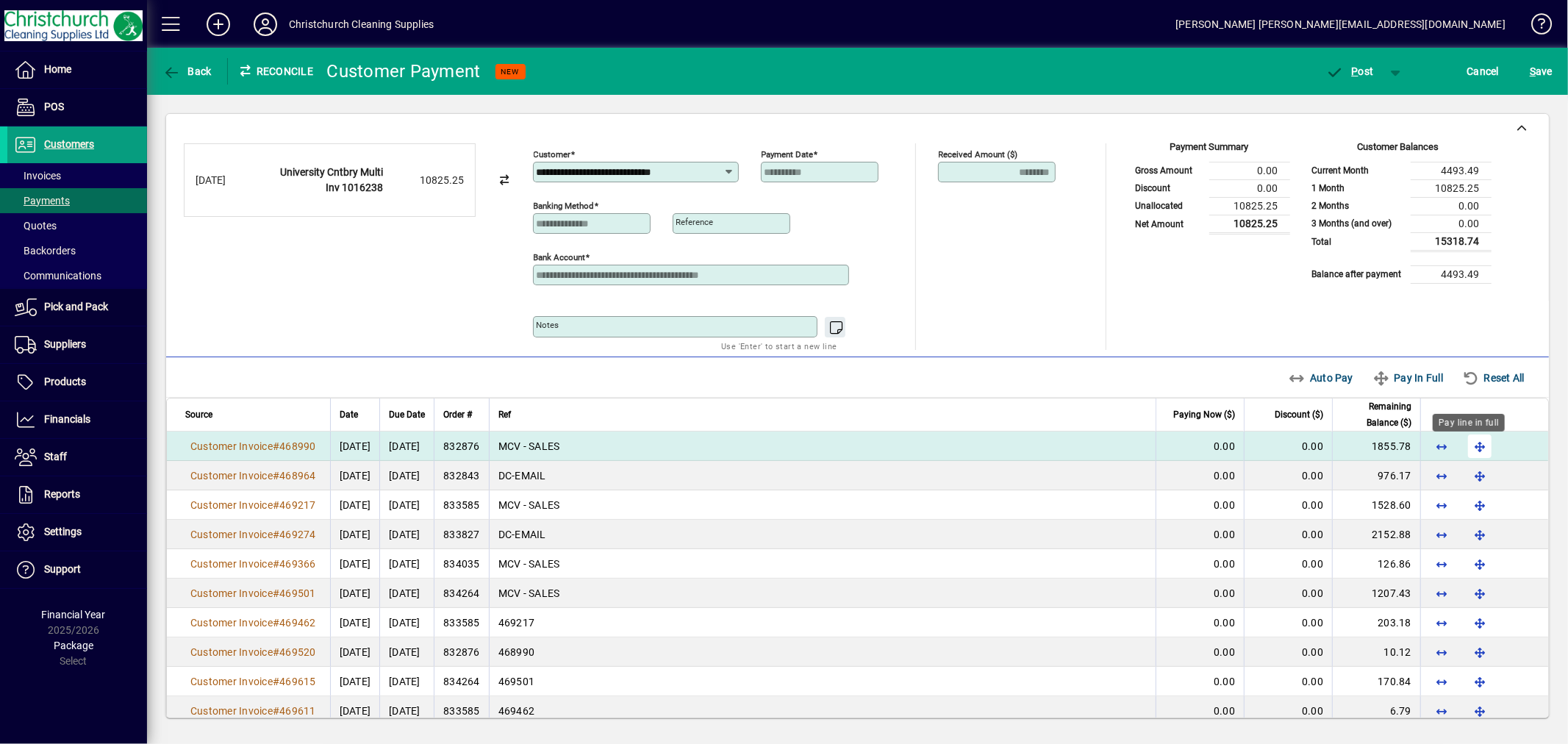
click at [1462, 456] on span "button" at bounding box center [1480, 446] width 35 height 35
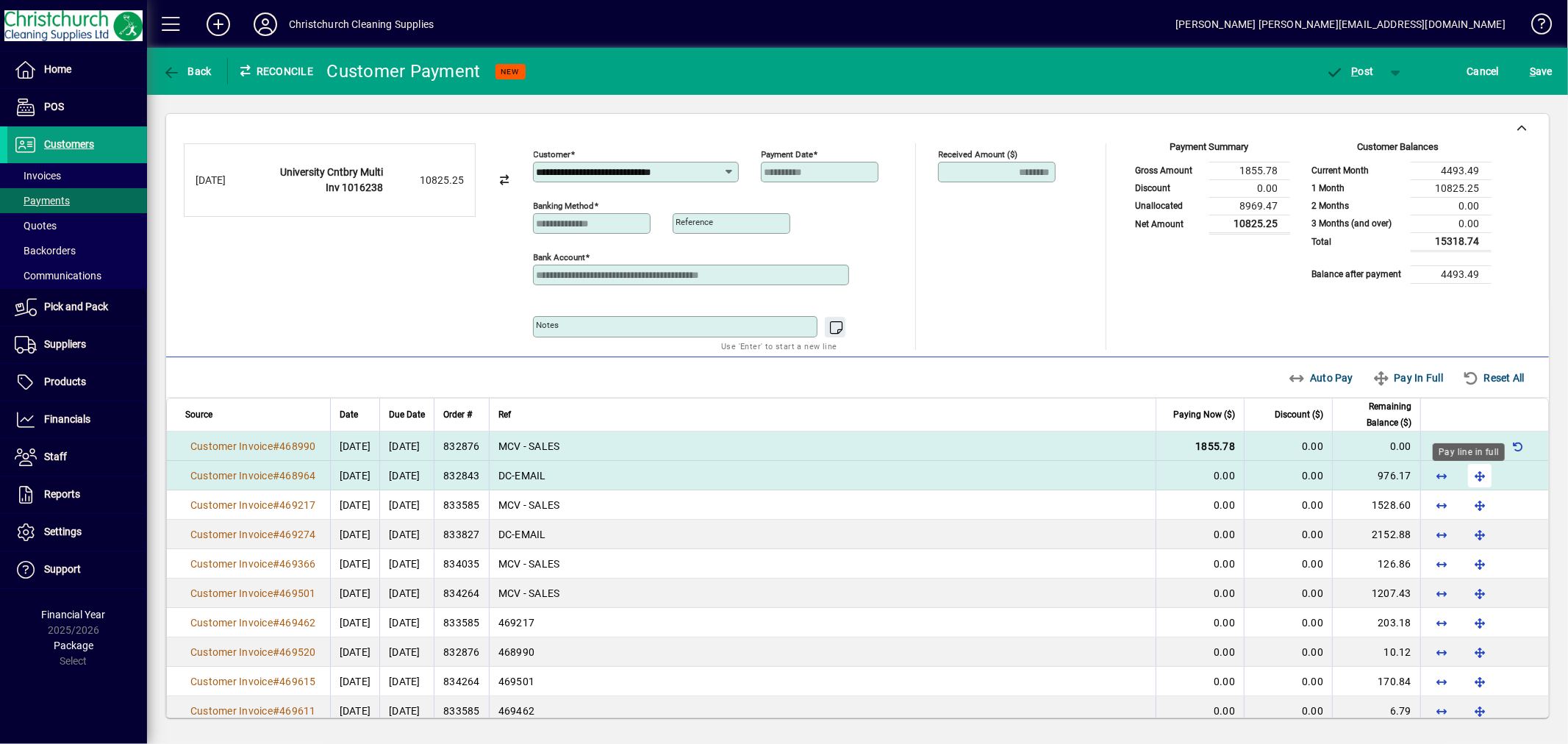
click at [1462, 473] on span "button" at bounding box center [1480, 476] width 35 height 35
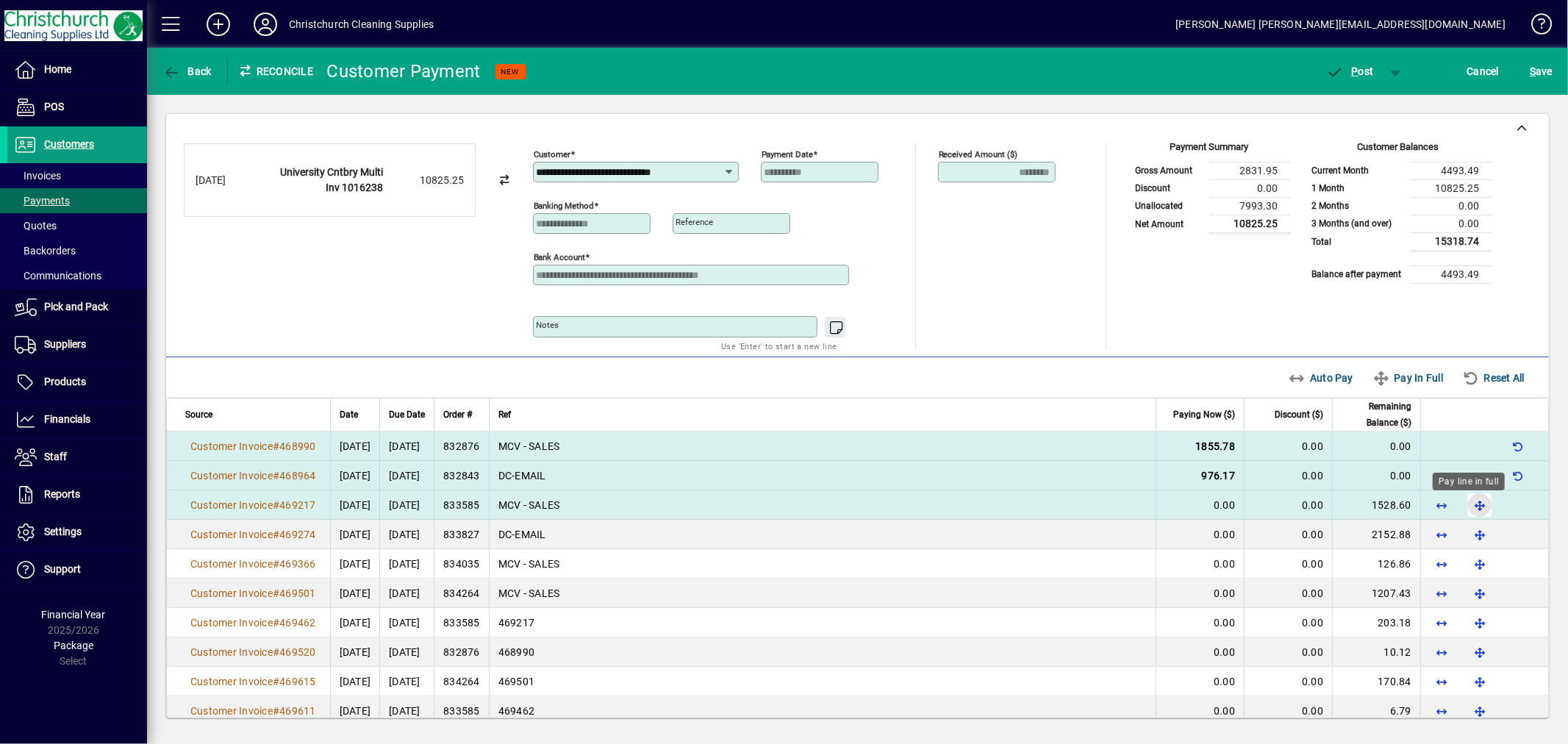
click at [1462, 500] on span "button" at bounding box center [1480, 505] width 35 height 35
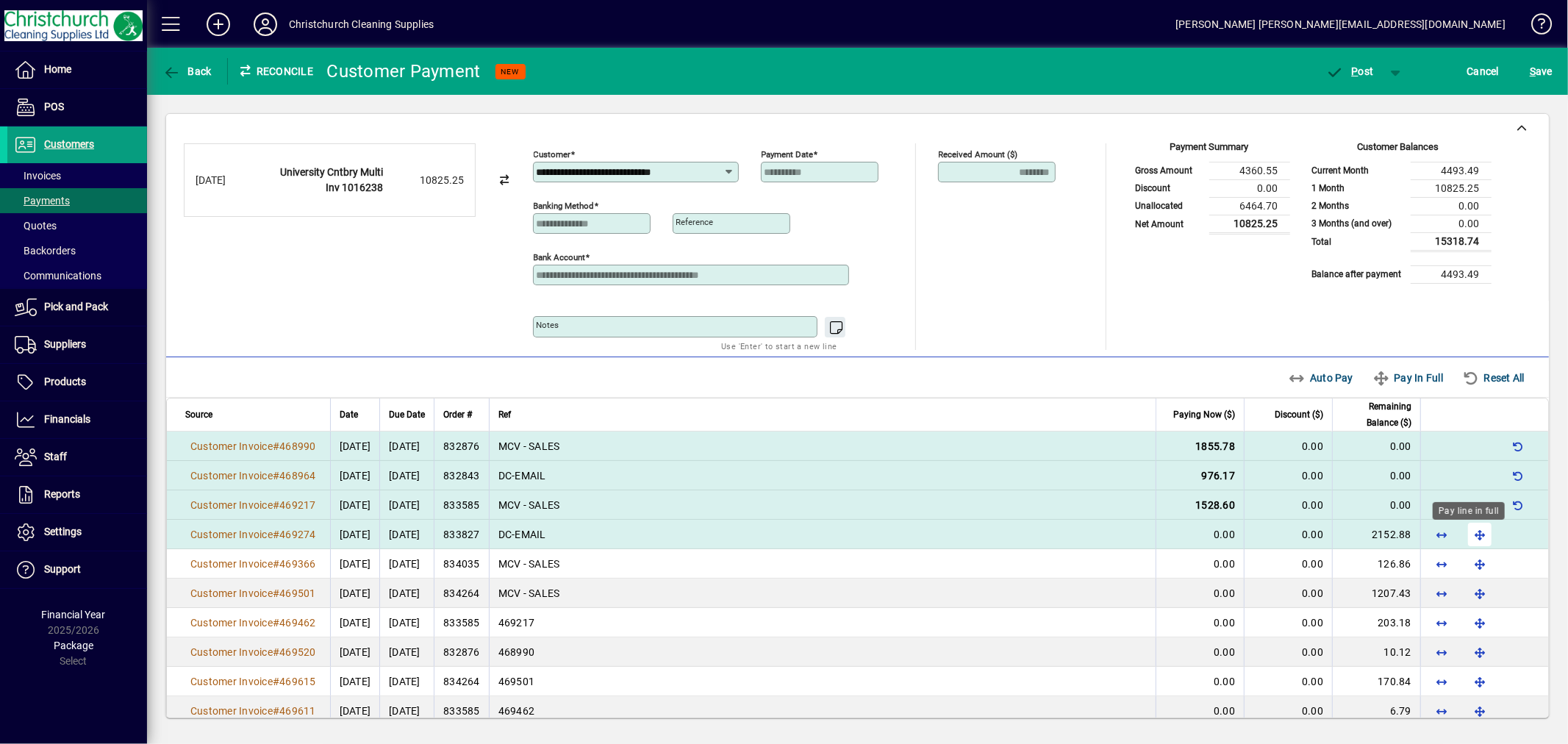
click at [1464, 528] on span "button" at bounding box center [1480, 535] width 35 height 35
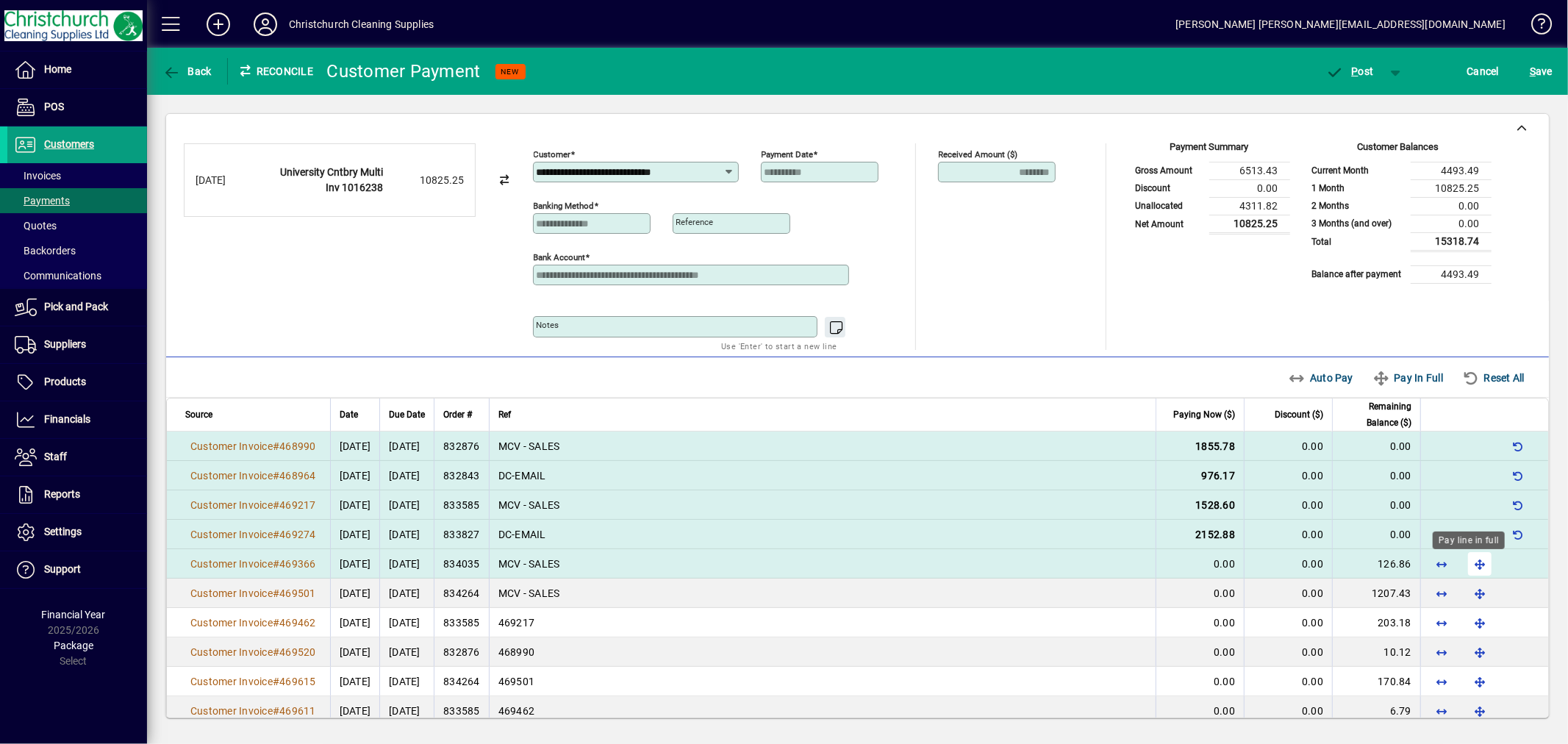
click at [1464, 568] on span "button" at bounding box center [1480, 564] width 35 height 35
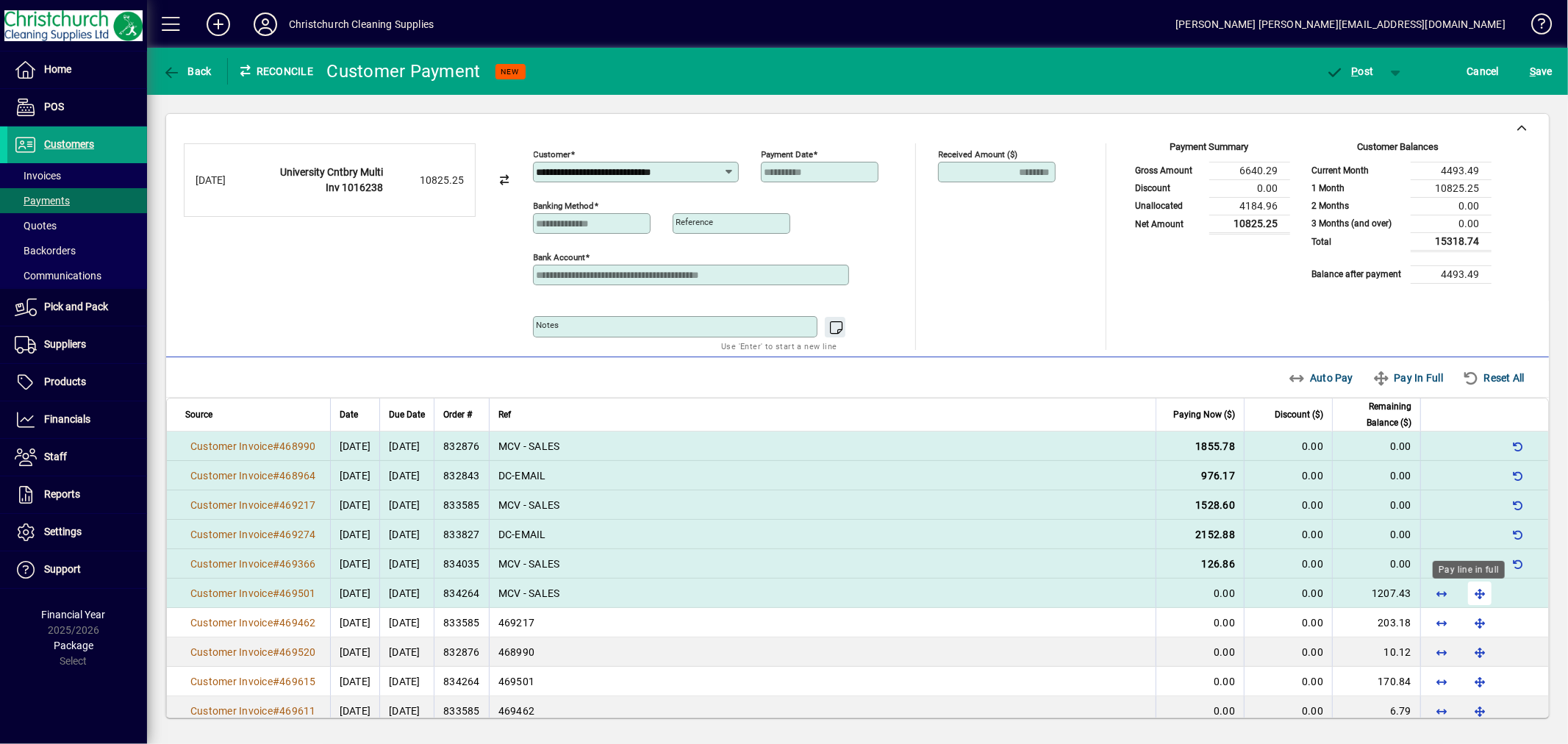
click at [1467, 599] on span "button" at bounding box center [1480, 593] width 35 height 35
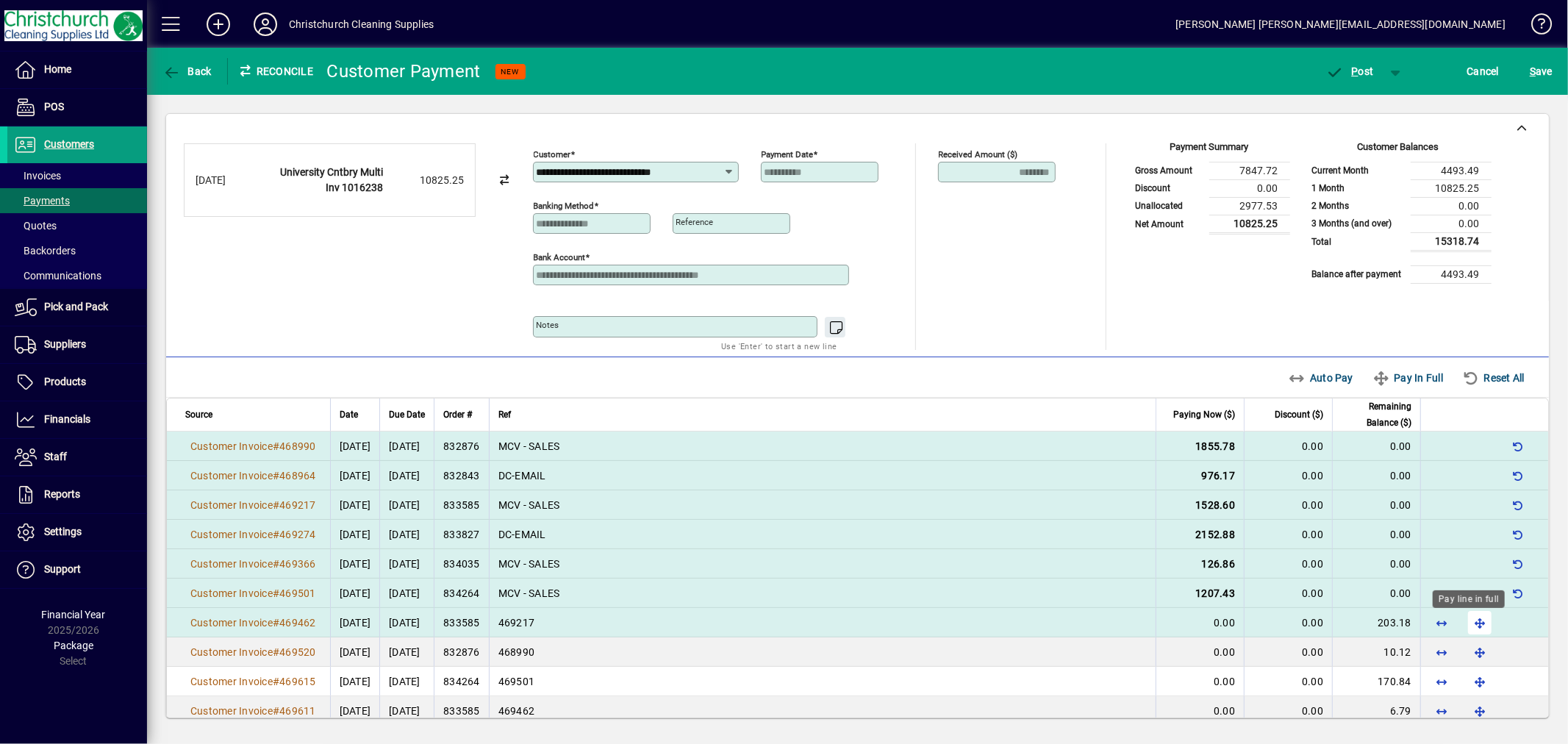
click at [1472, 625] on span "button" at bounding box center [1480, 623] width 35 height 35
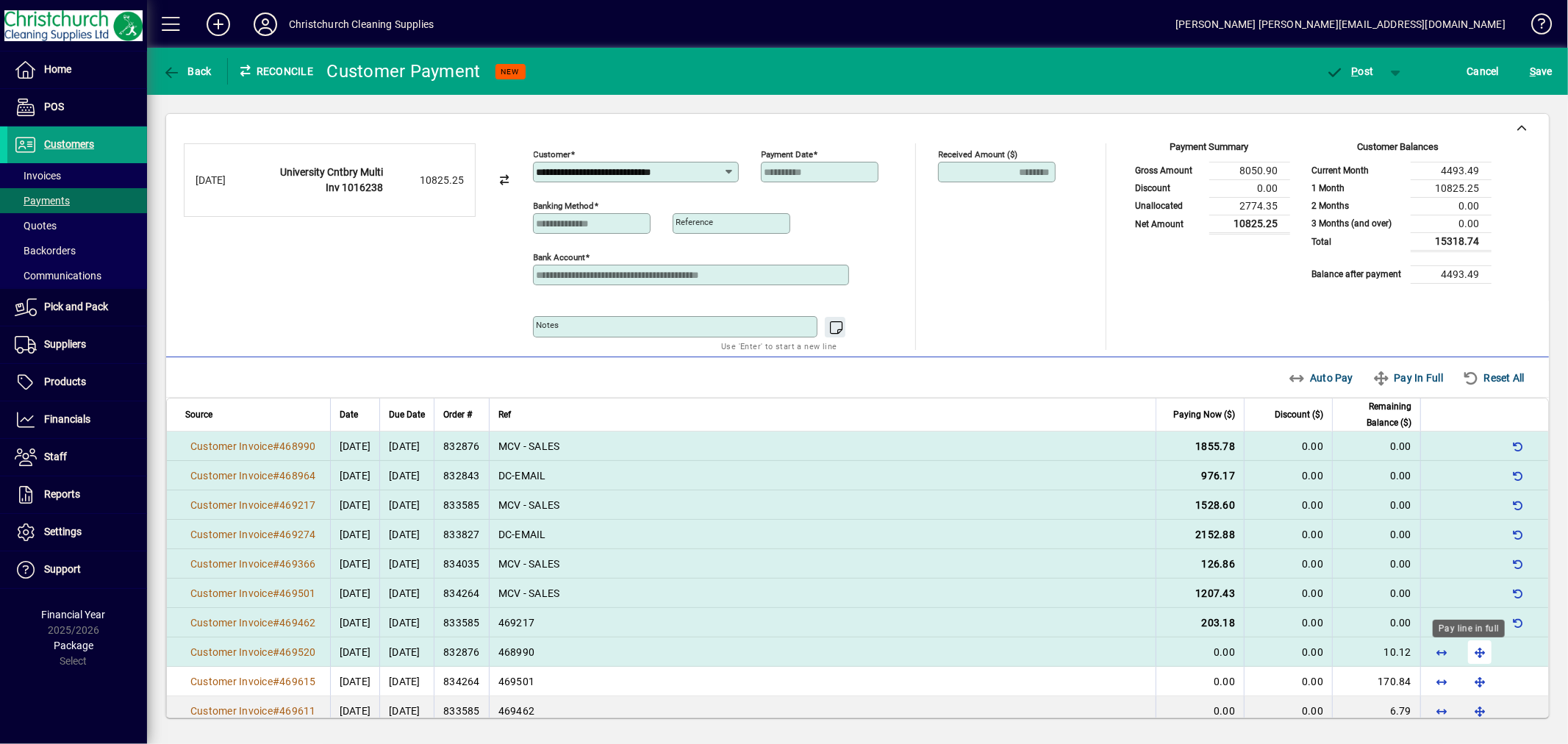
click at [1468, 650] on span "button" at bounding box center [1480, 652] width 35 height 35
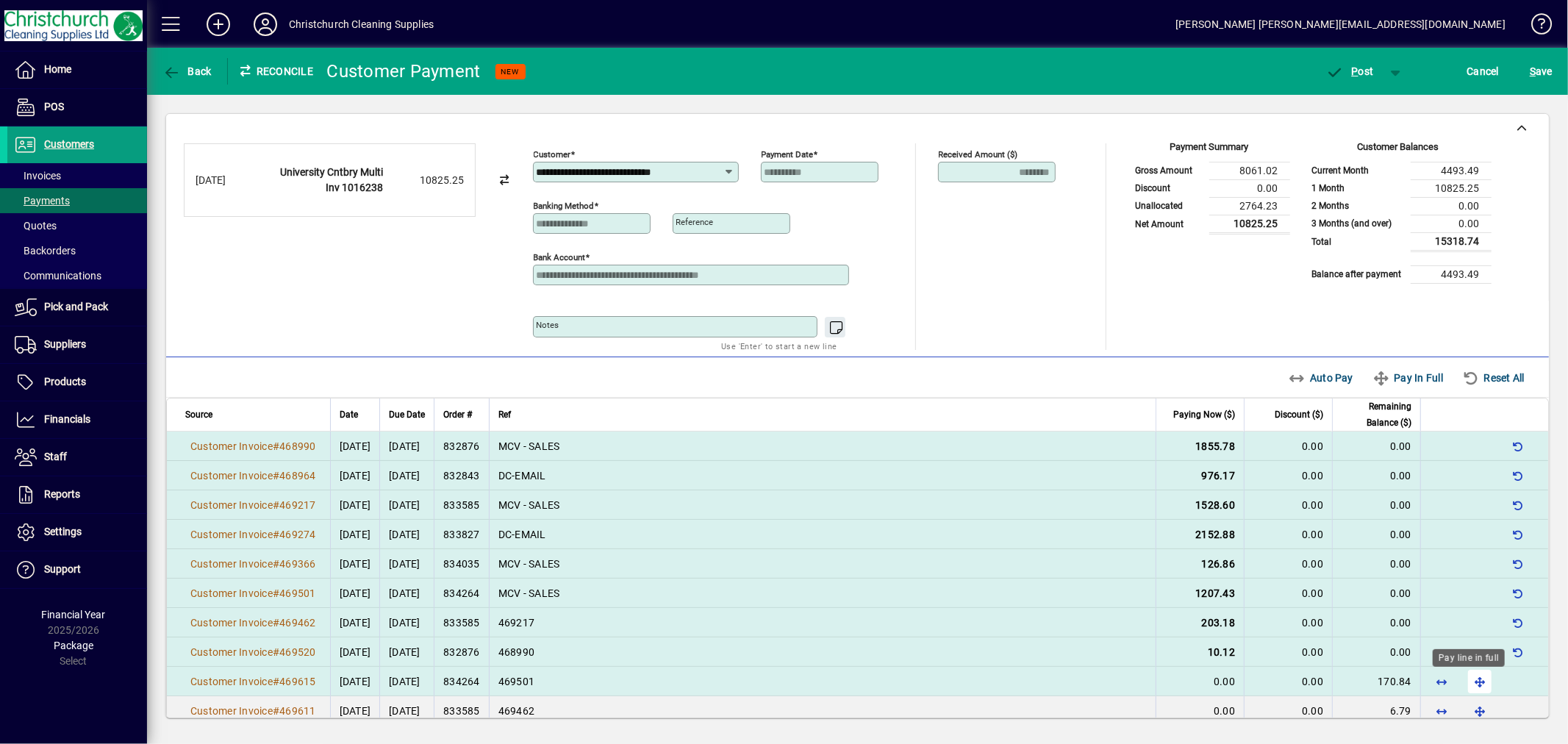
click at [1465, 678] on span "button" at bounding box center [1480, 682] width 35 height 35
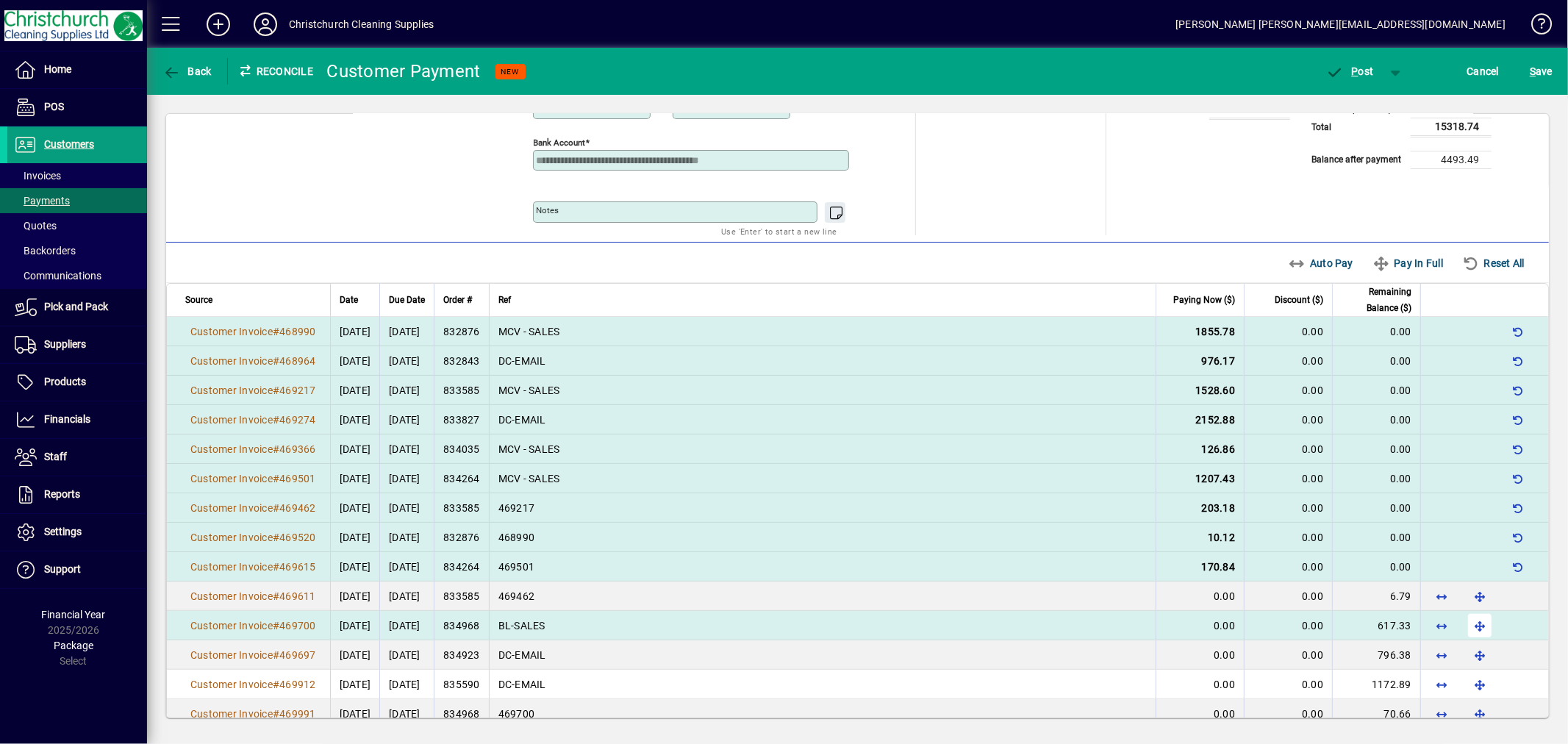
scroll to position [163, 0]
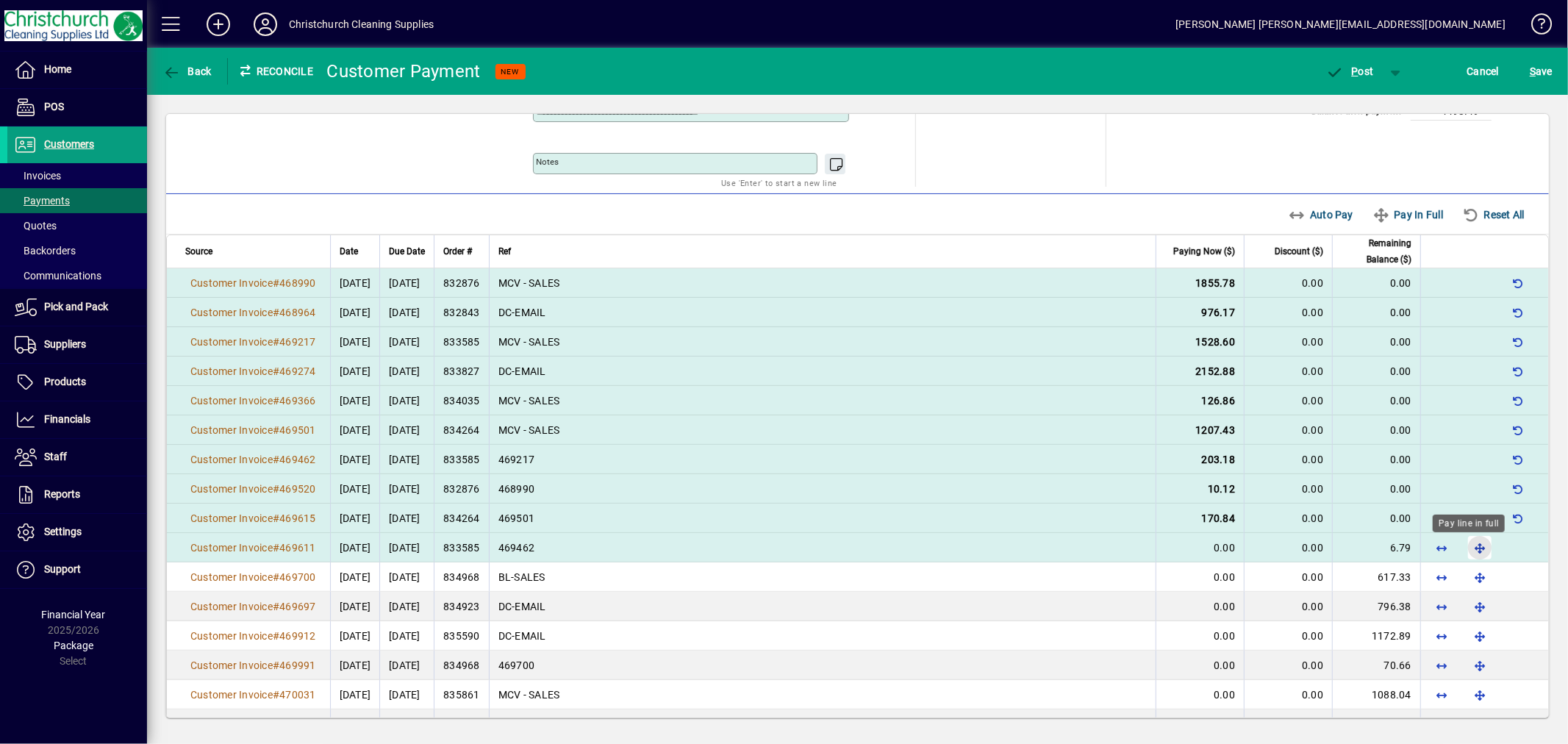
click at [1471, 547] on span "button" at bounding box center [1480, 548] width 35 height 35
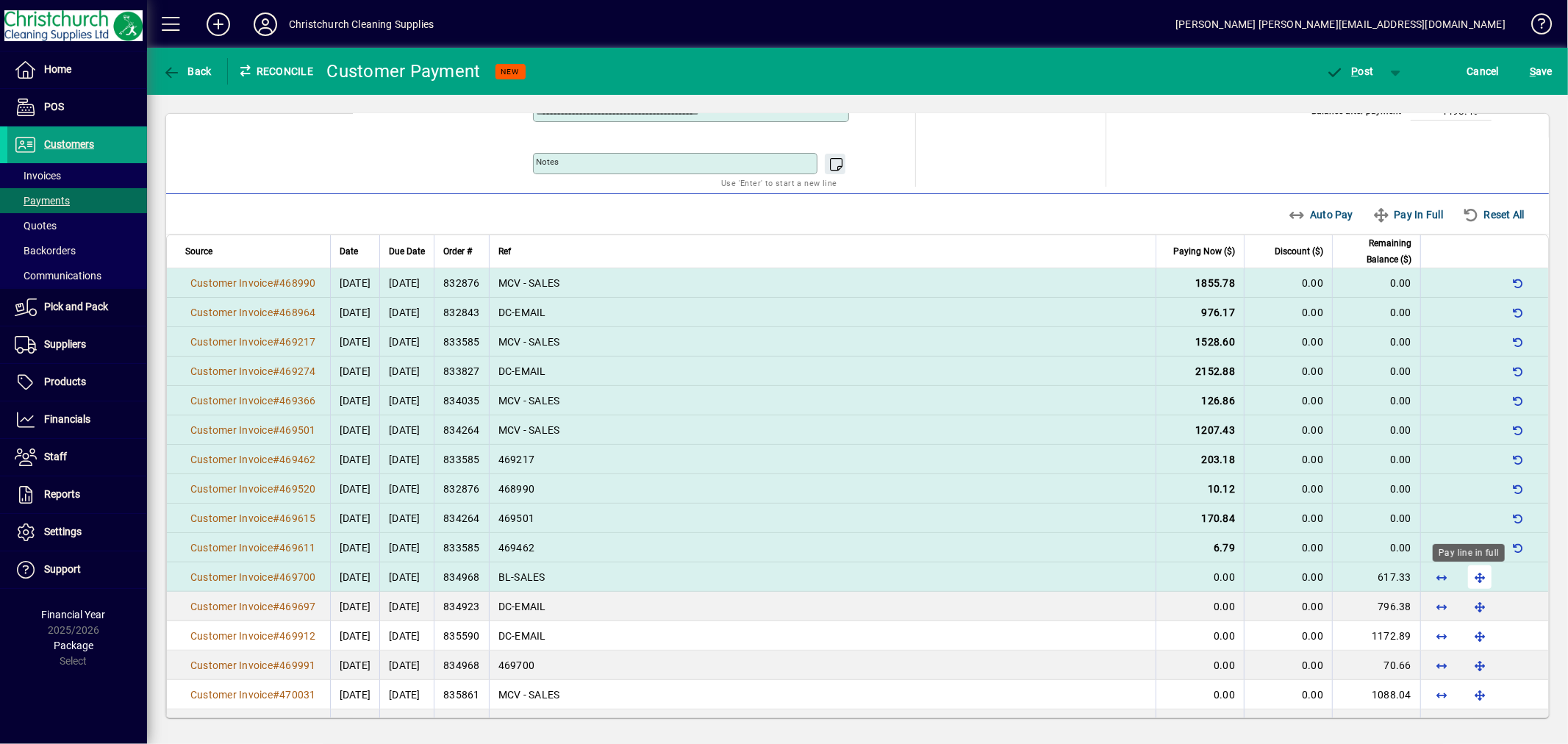
click at [1466, 578] on span "button" at bounding box center [1480, 578] width 35 height 35
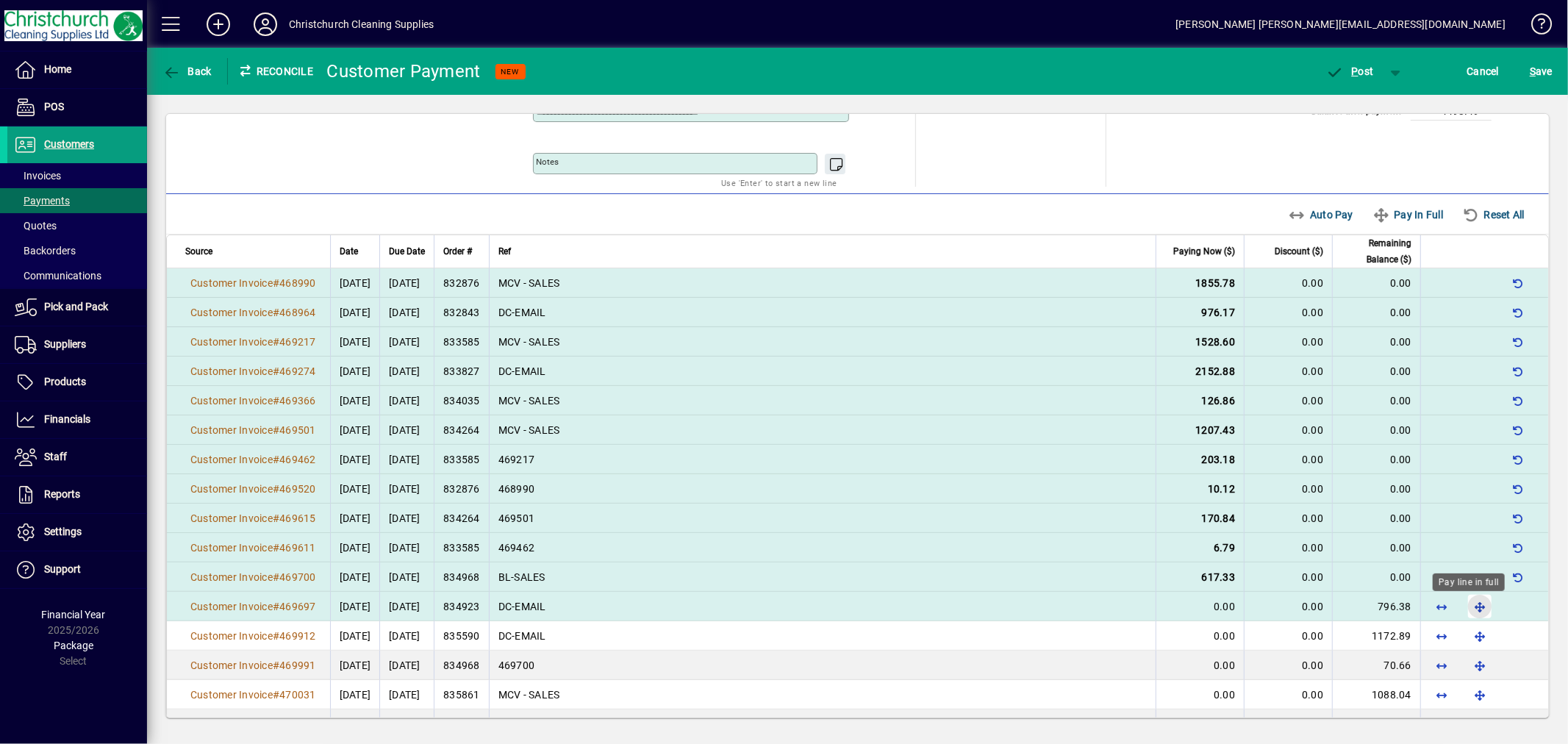
click at [1465, 607] on span "button" at bounding box center [1480, 607] width 35 height 35
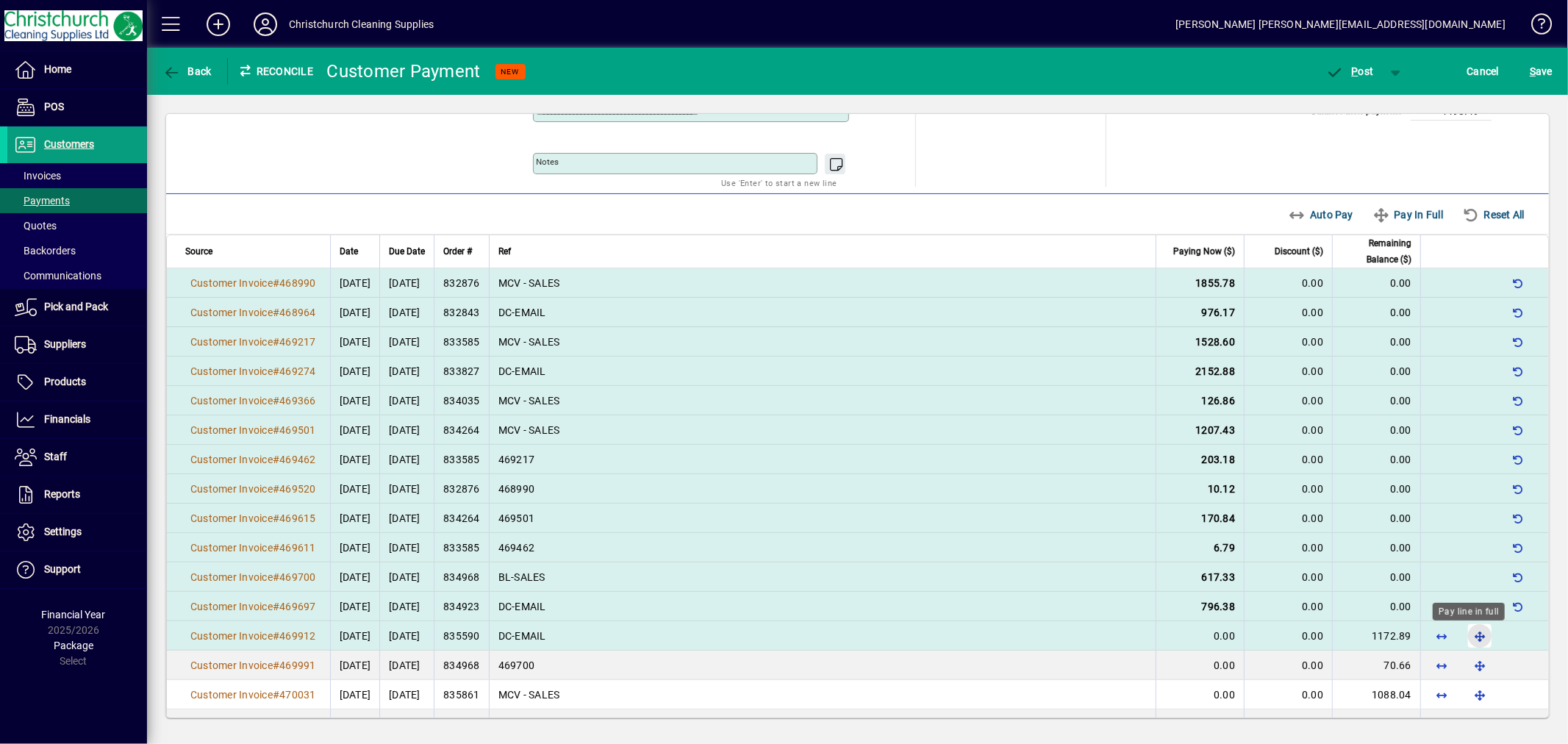
click at [1466, 635] on span "button" at bounding box center [1480, 636] width 35 height 35
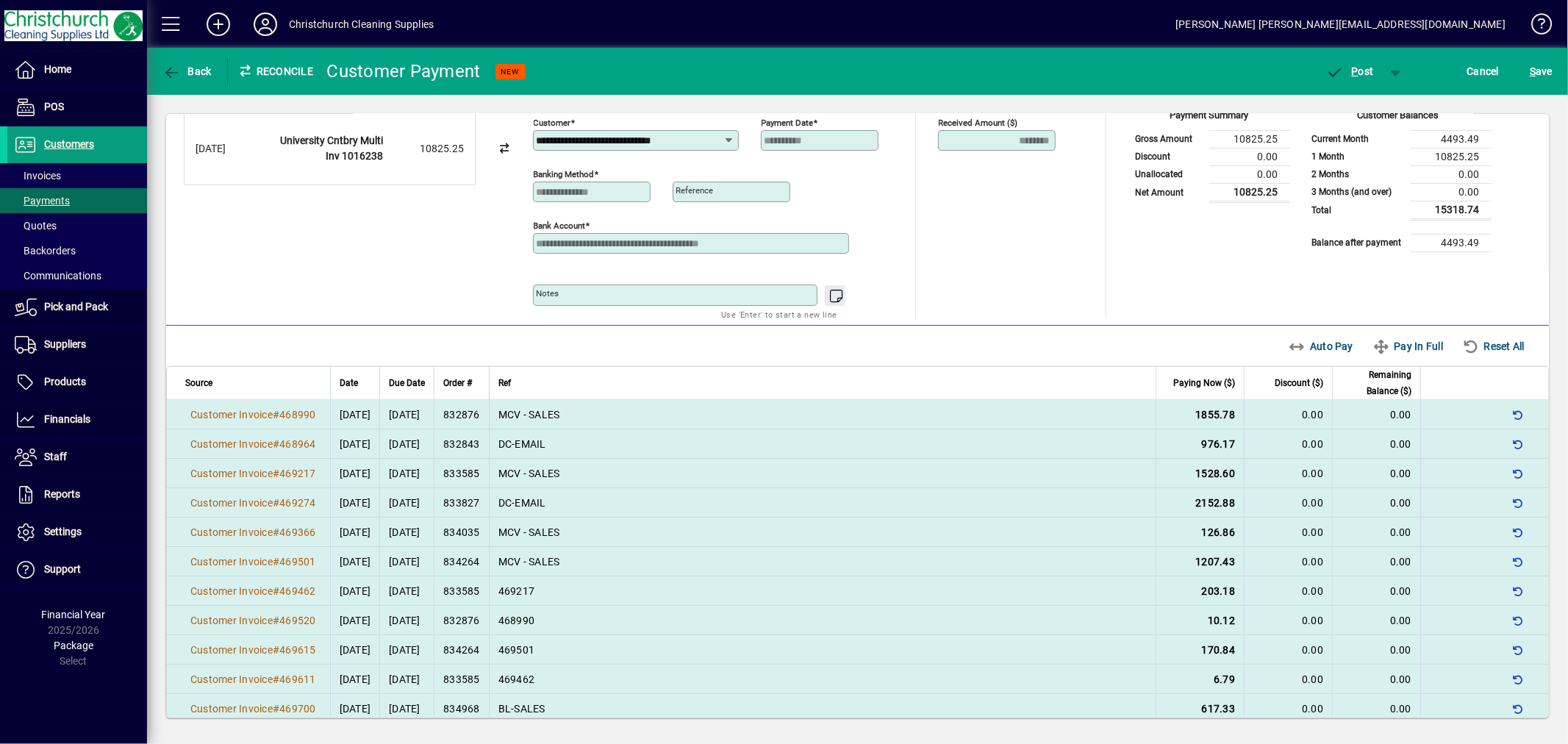
scroll to position [0, 0]
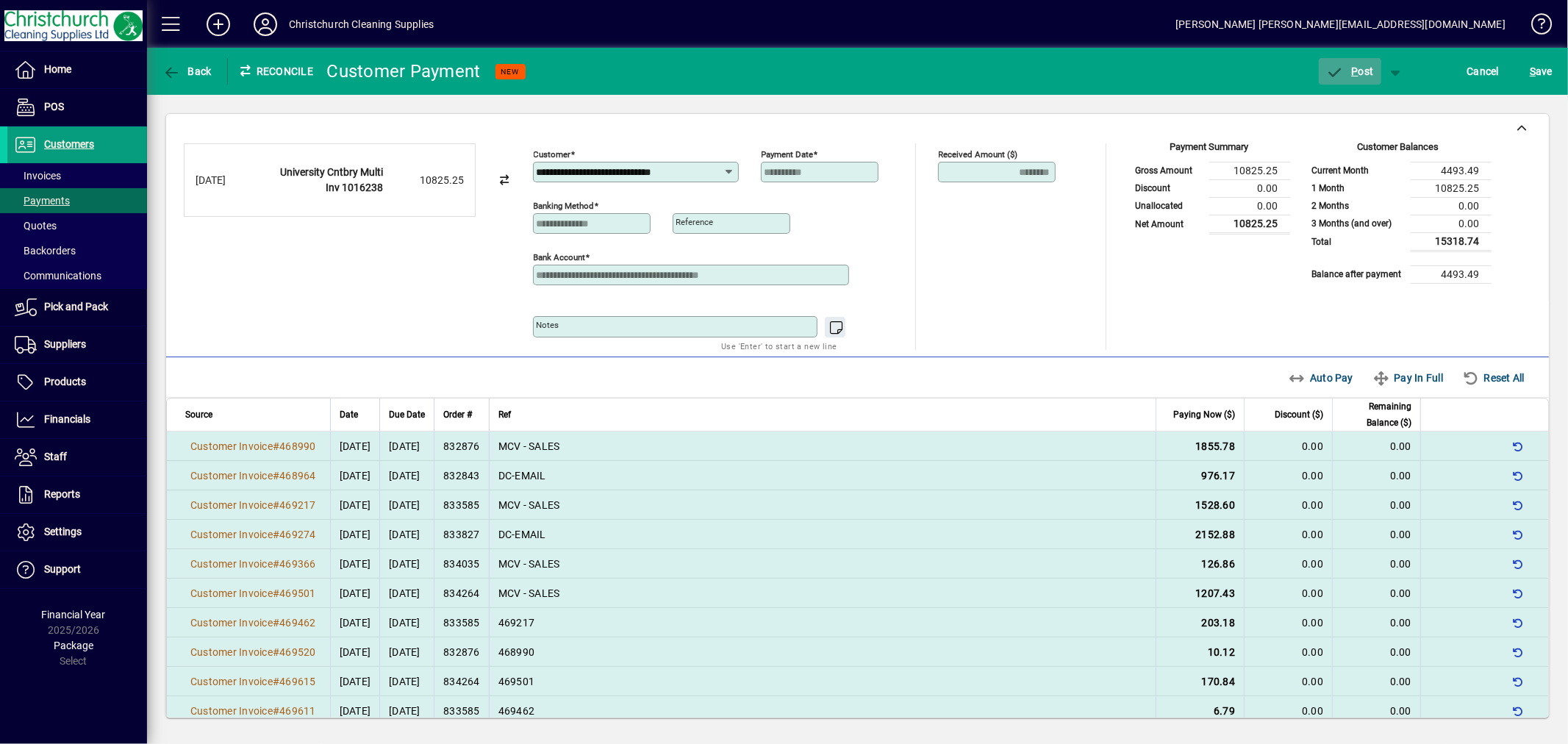
click at [1362, 74] on span "P ost" at bounding box center [1350, 72] width 48 height 12
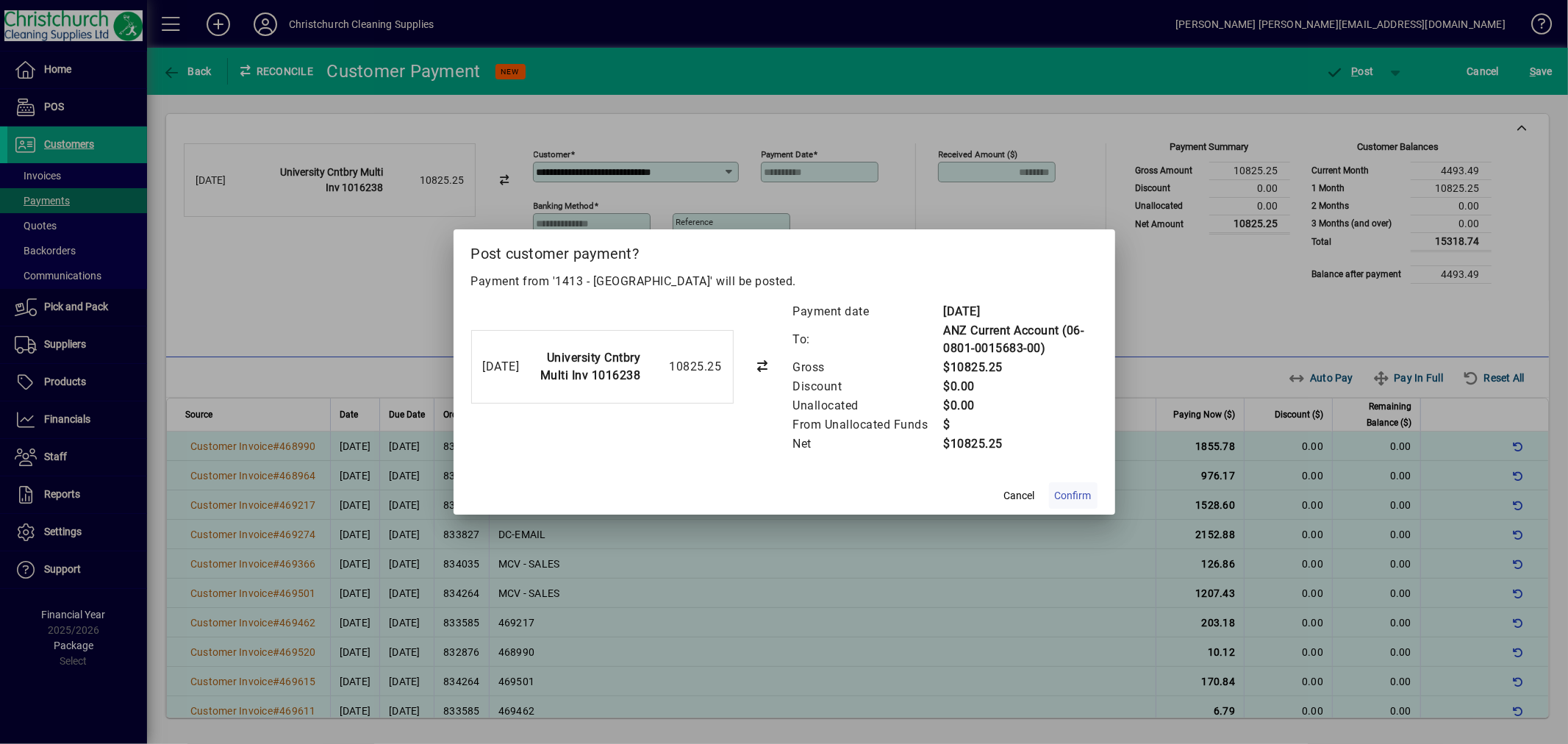
click at [1078, 490] on span "Confirm" at bounding box center [1073, 496] width 37 height 16
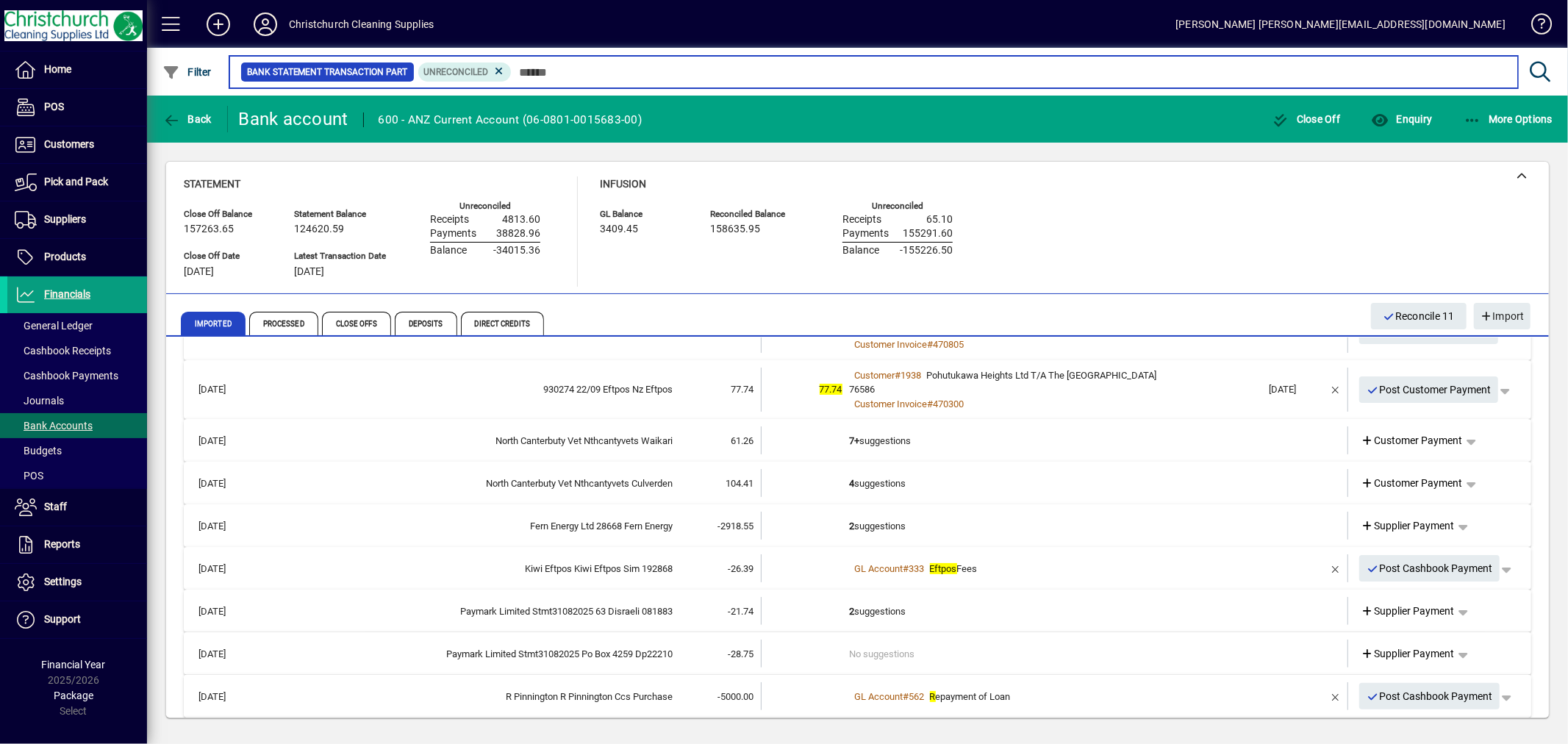
scroll to position [222, 0]
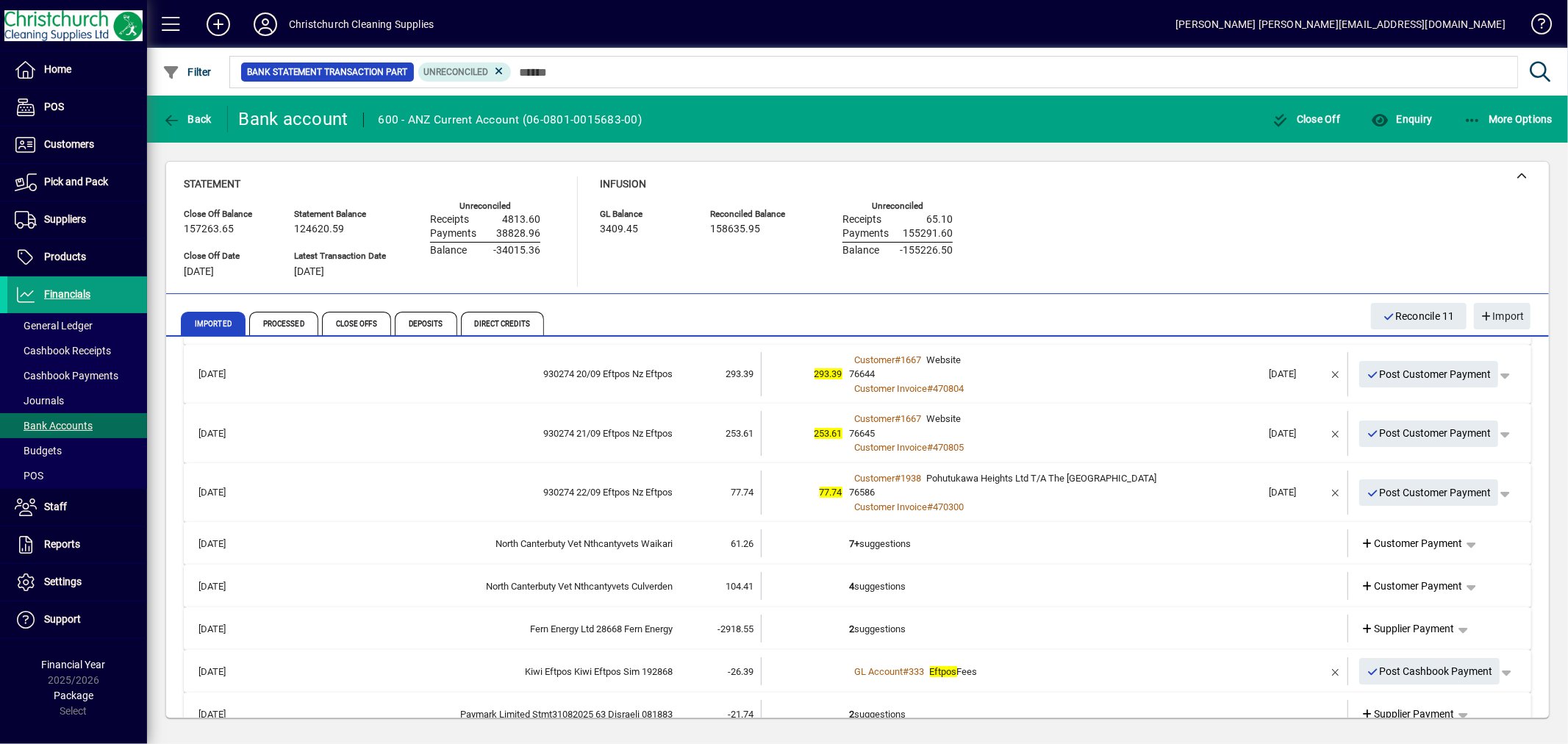
click at [860, 539] on td "7+ suggestions" at bounding box center [1056, 544] width 412 height 28
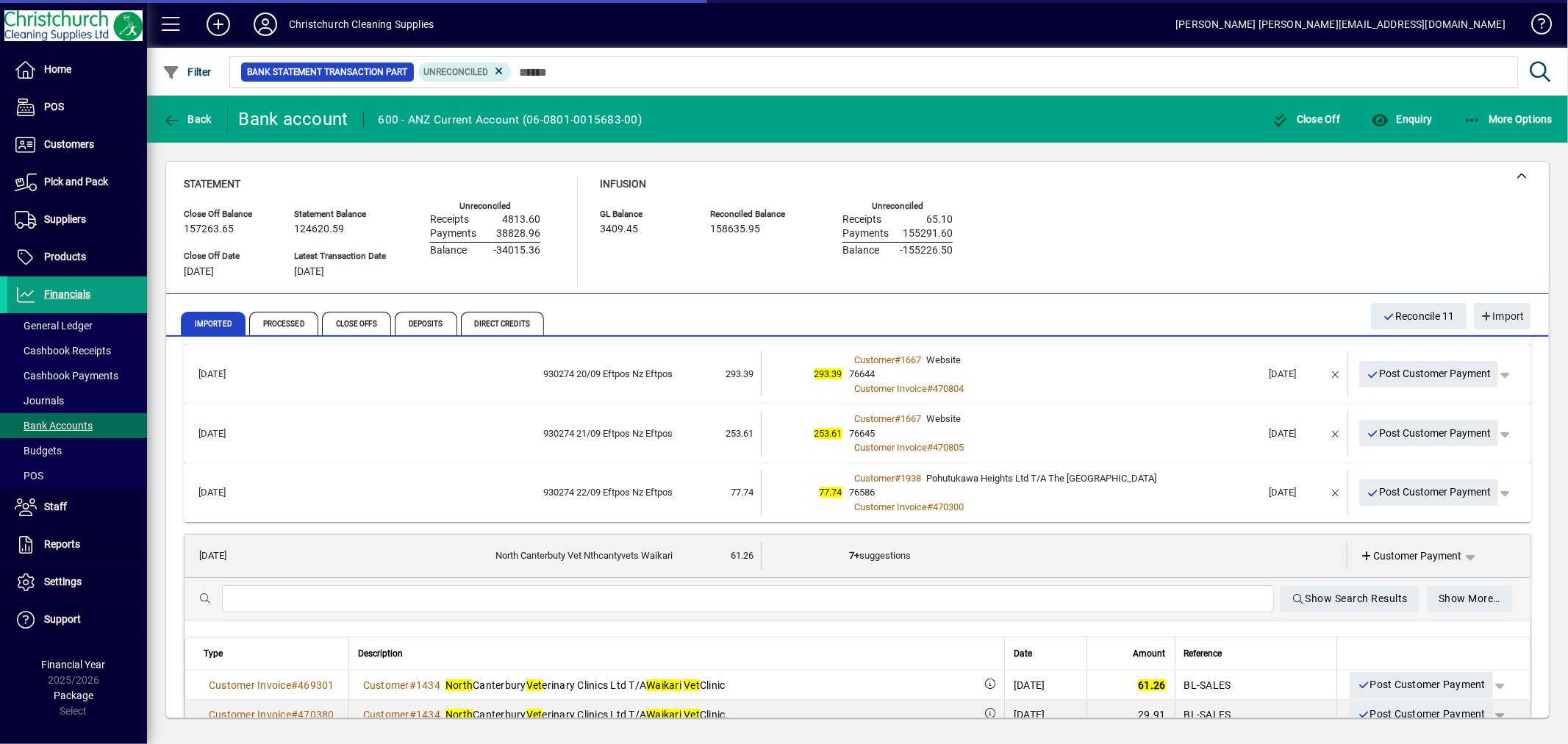
scroll to position [303, 0]
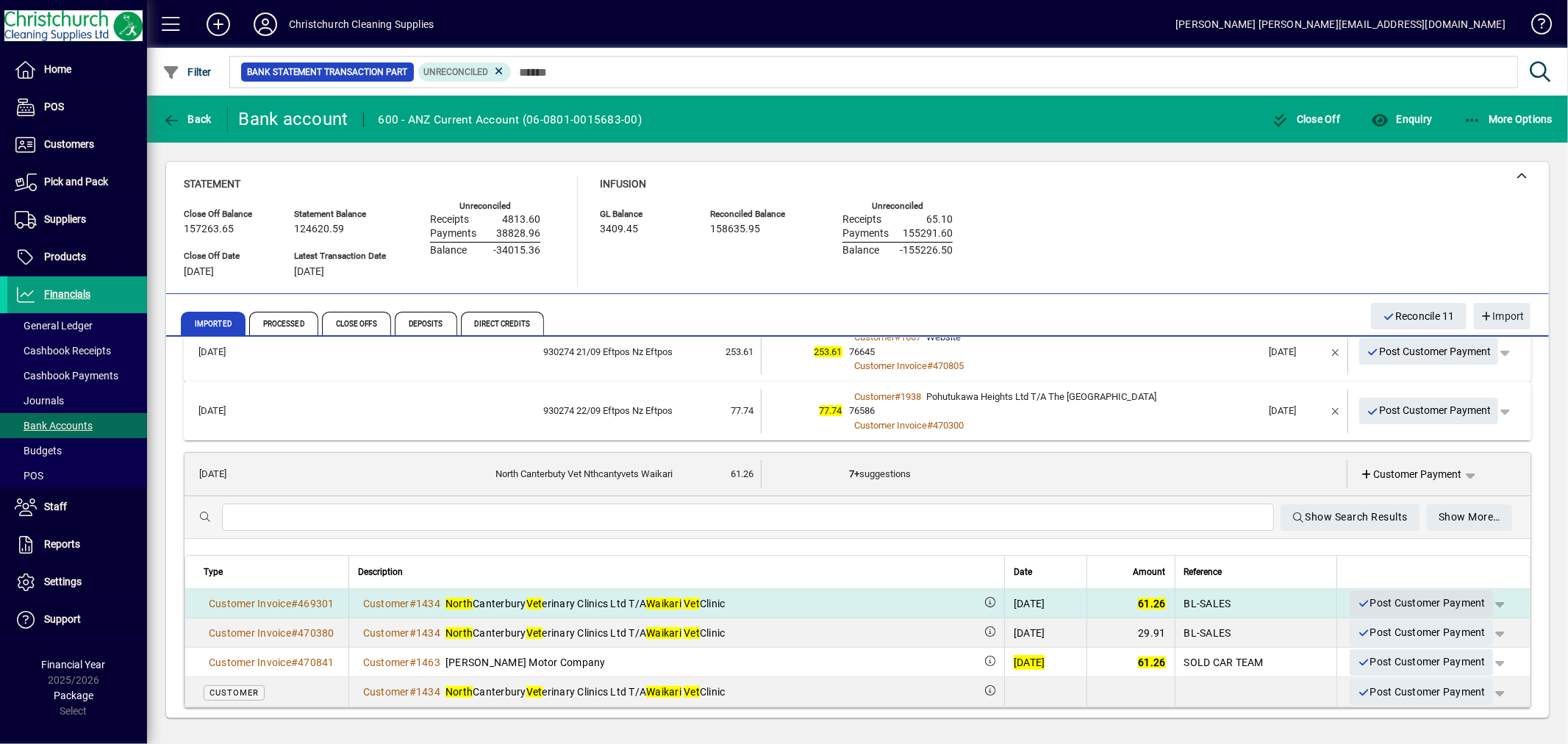
click at [1423, 601] on span "Post Customer Payment" at bounding box center [1422, 603] width 129 height 24
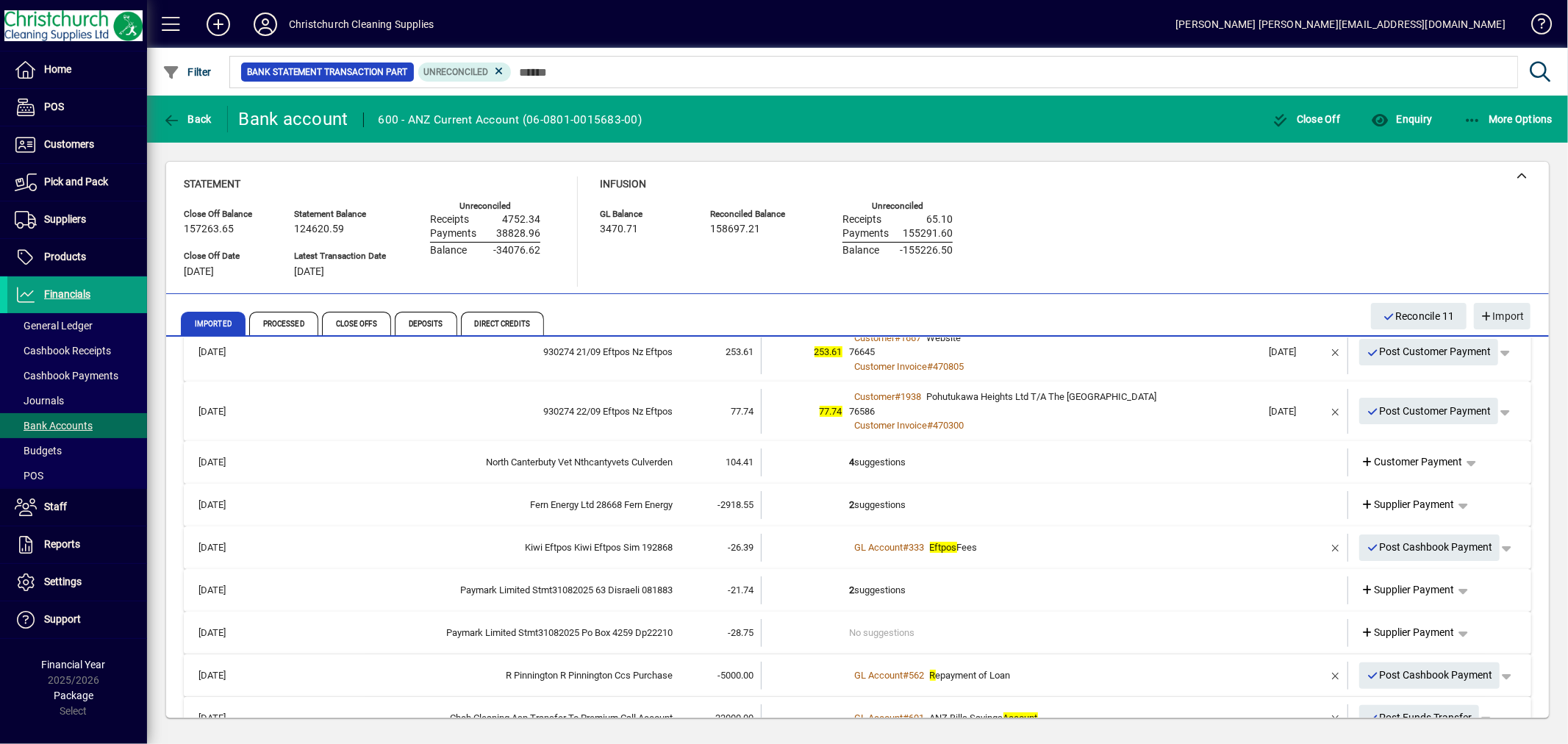
click at [886, 465] on td "4 suggestions" at bounding box center [1056, 463] width 412 height 28
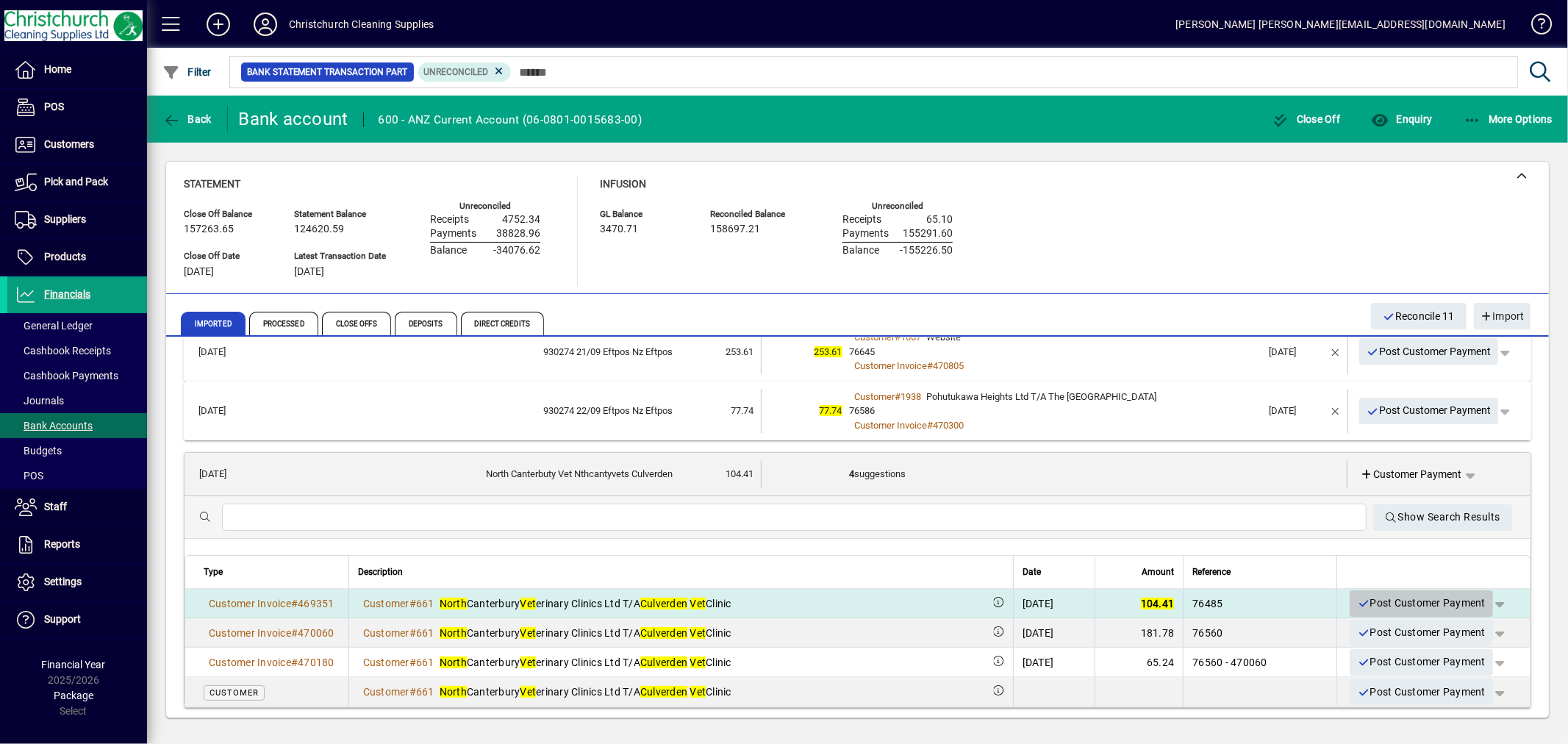
click at [1439, 599] on span "Post Customer Payment" at bounding box center [1422, 603] width 129 height 24
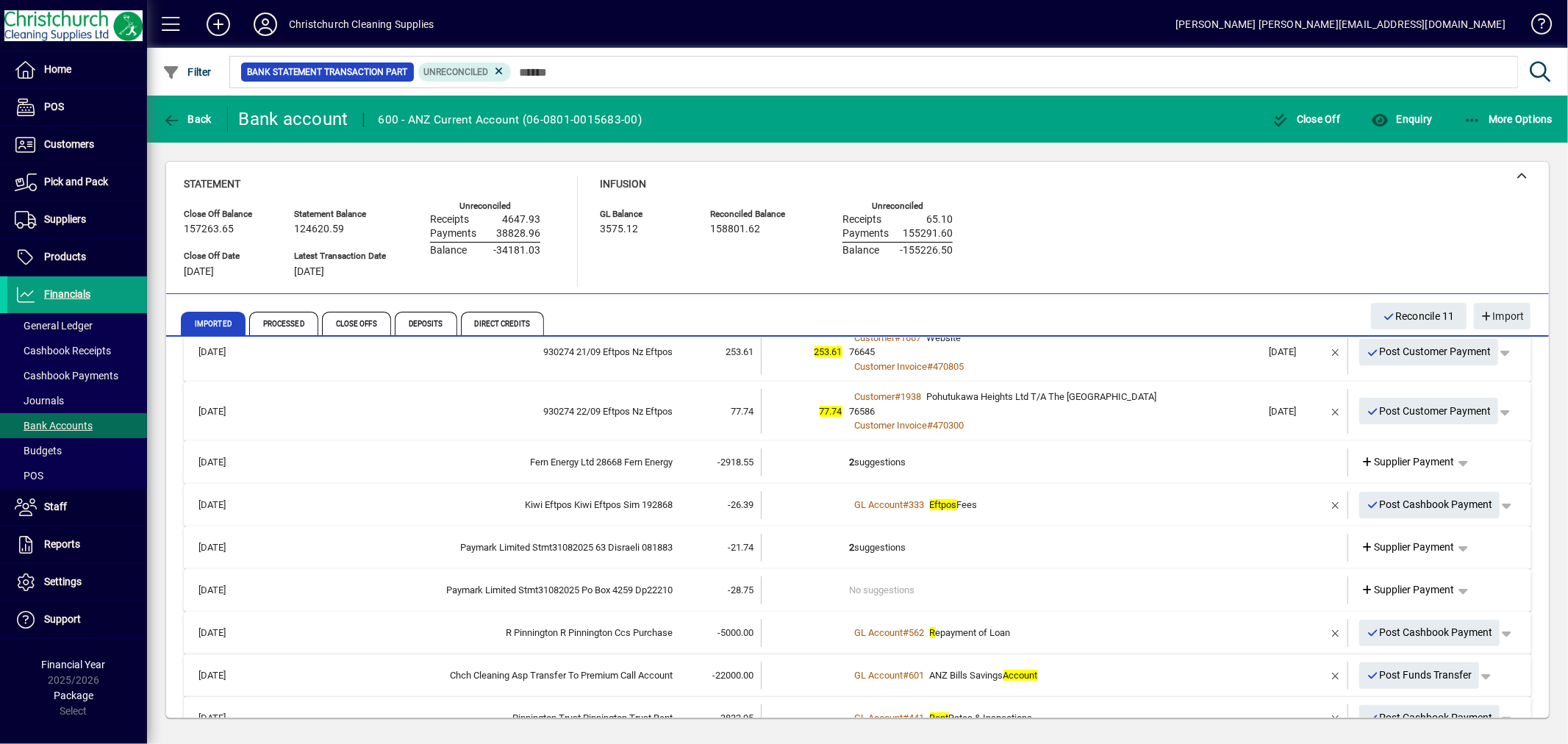
click at [900, 468] on td "2 suggestions" at bounding box center [1056, 463] width 412 height 28
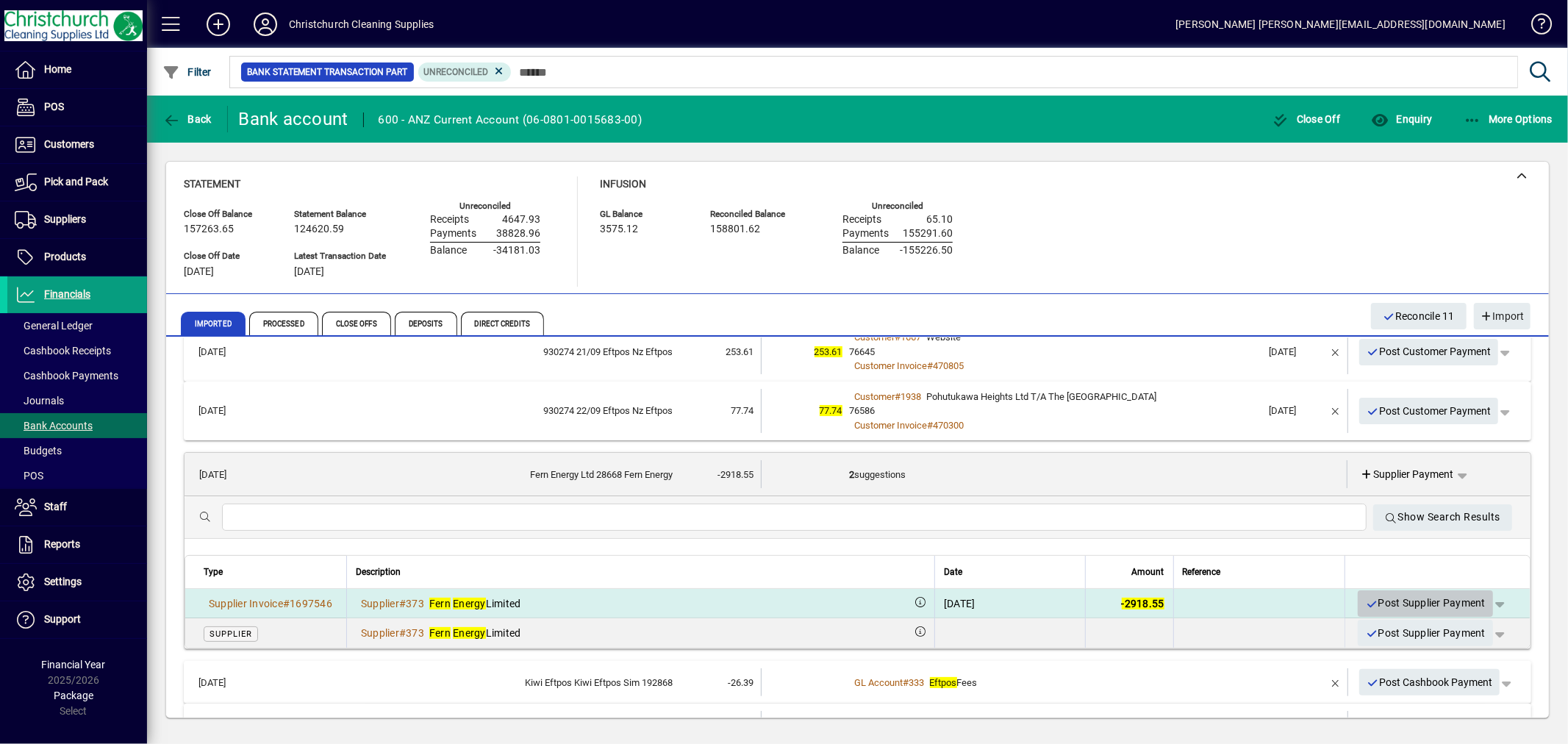
click at [1405, 598] on span "Post Supplier Payment" at bounding box center [1425, 603] width 120 height 24
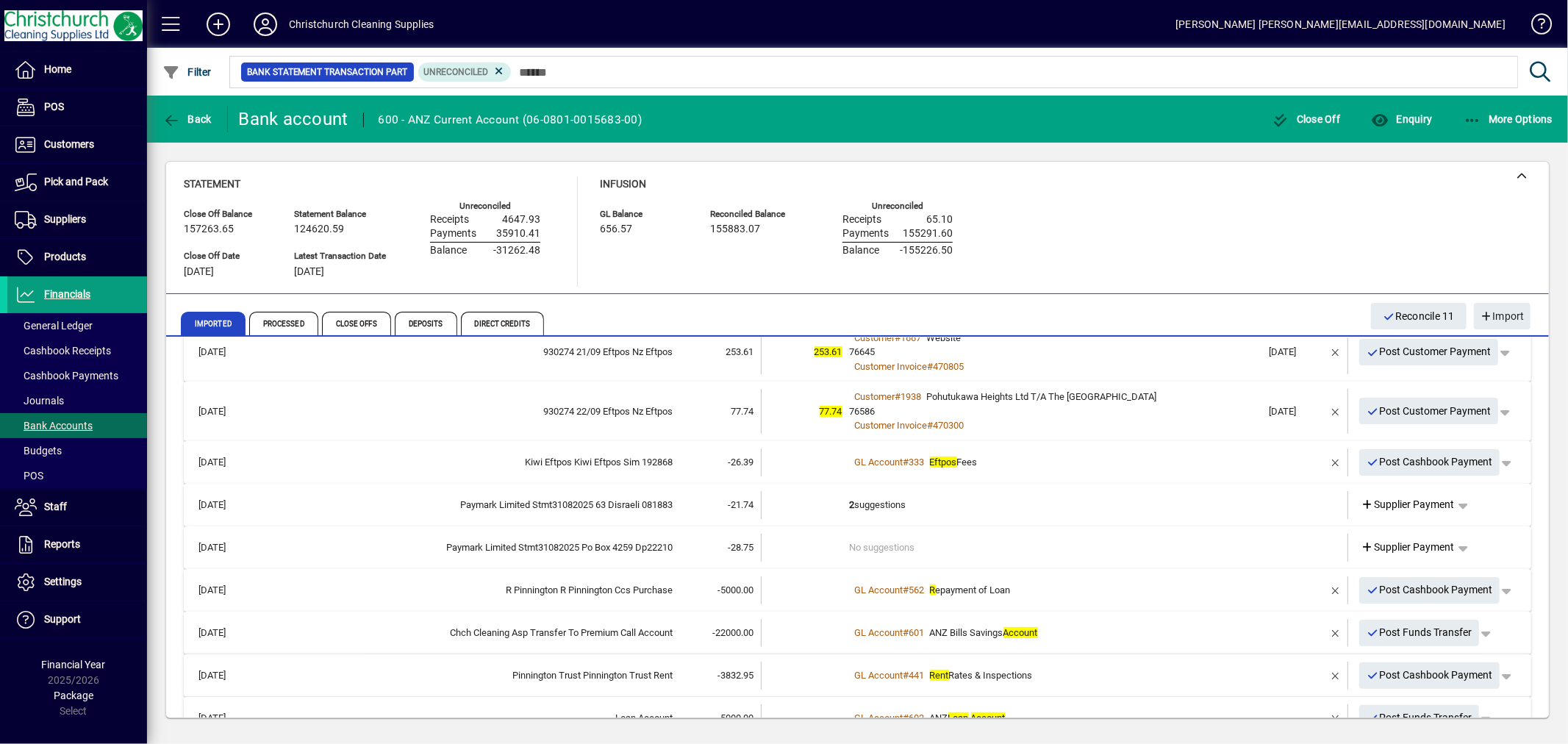
click at [863, 504] on td "2 suggestions" at bounding box center [1056, 505] width 412 height 28
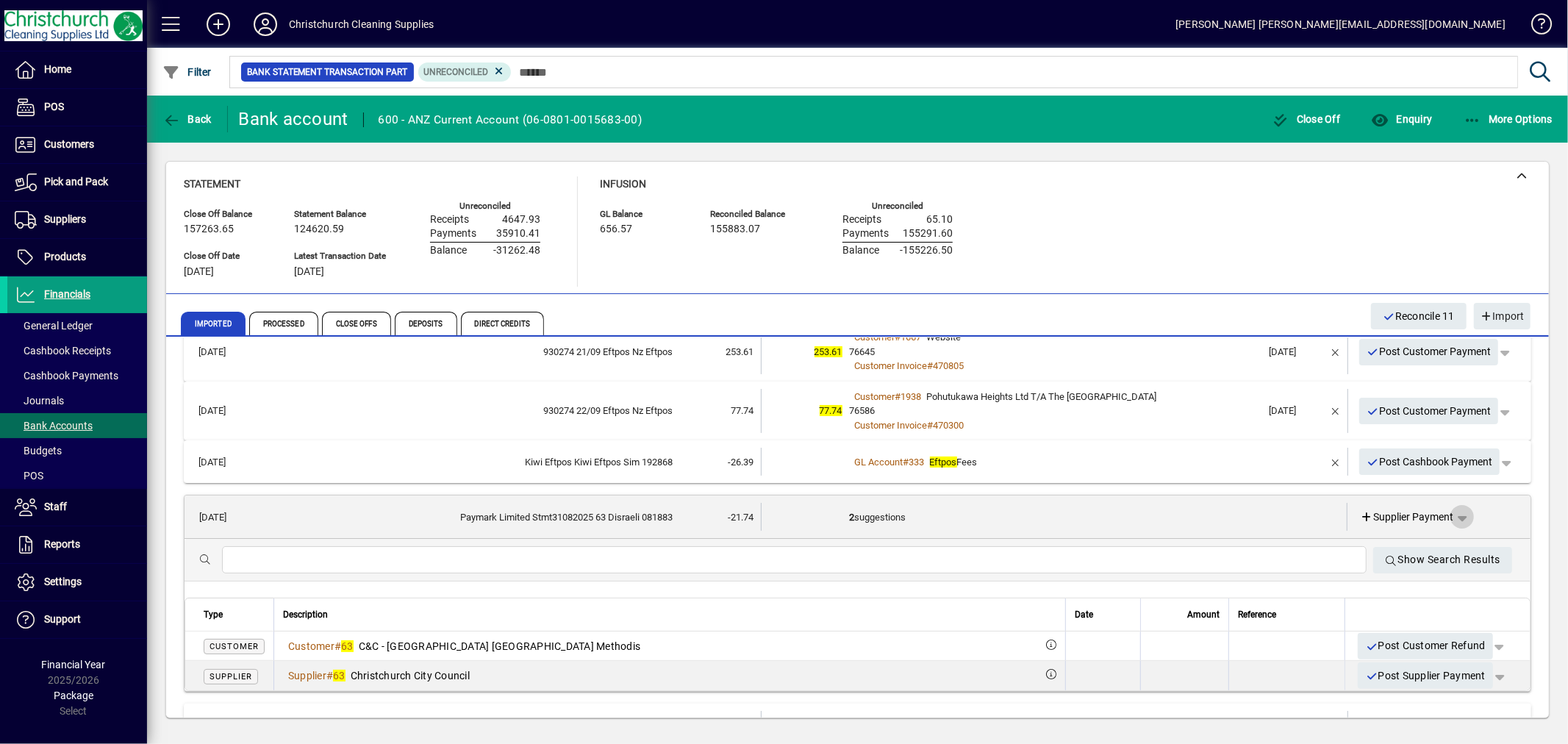
click at [1445, 516] on span "button" at bounding box center [1462, 517] width 35 height 35
click at [1416, 570] on span "Cashbook Payment" at bounding box center [1404, 573] width 109 height 18
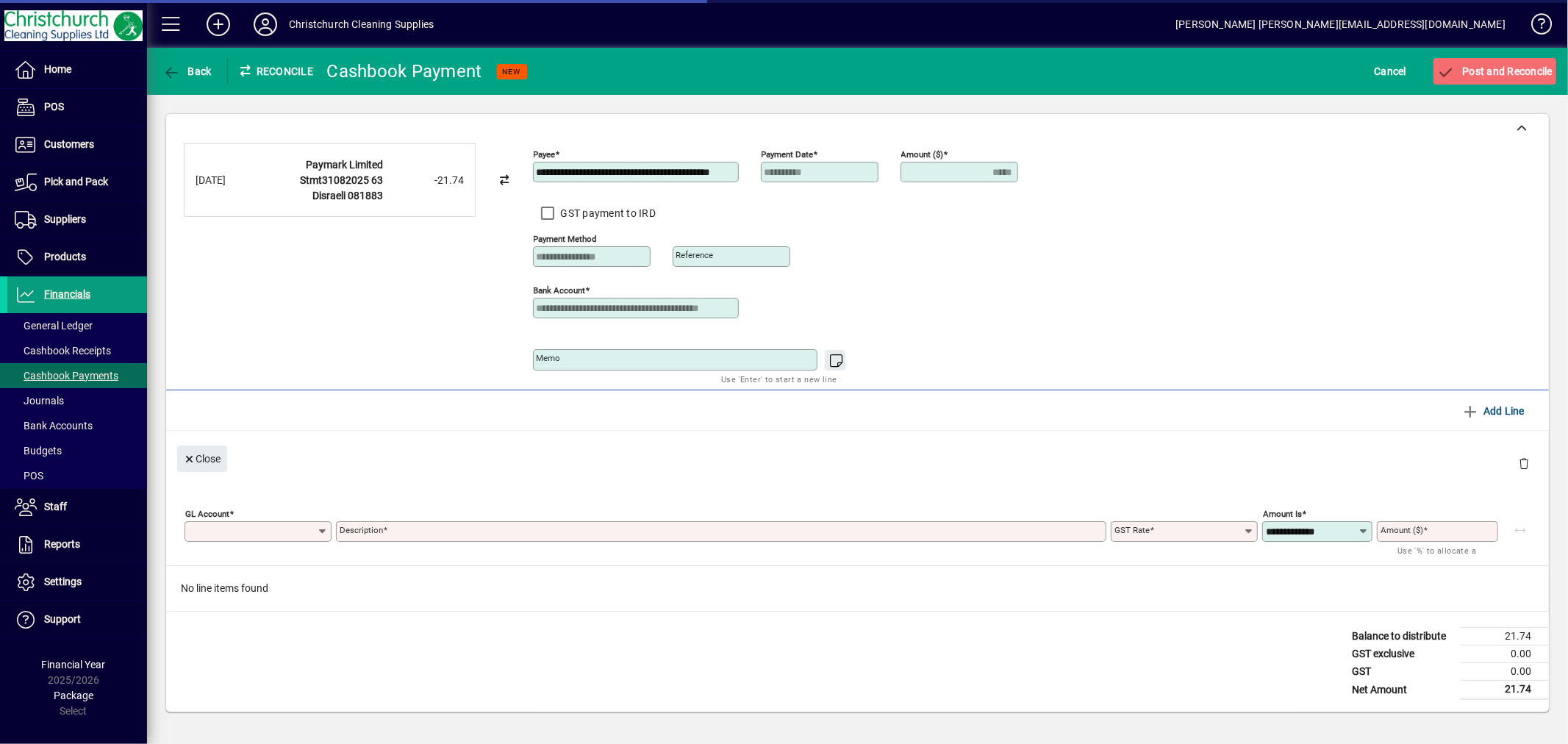
type input "*****"
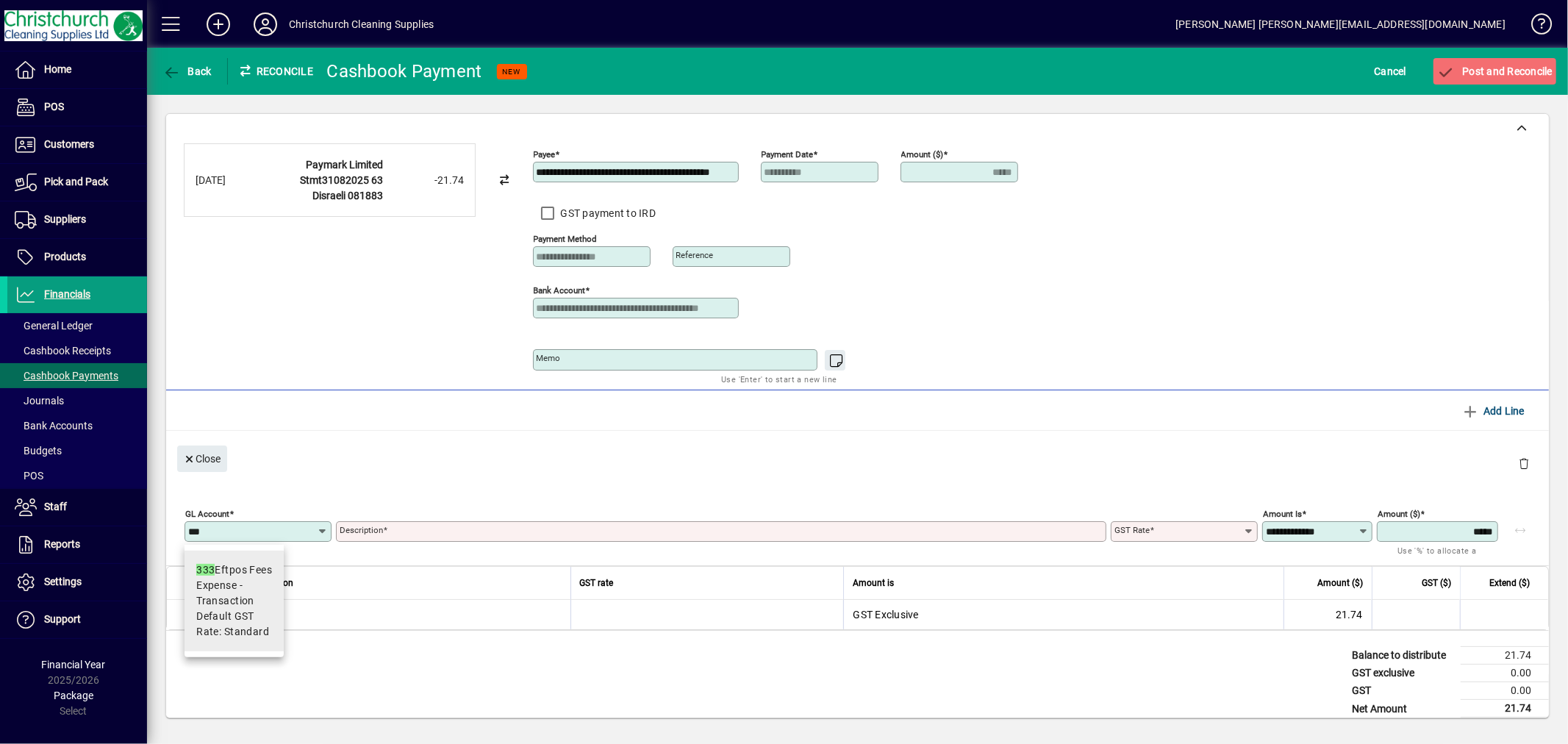
type input "***"
click at [224, 636] on span "Default GST Rate: Standard" at bounding box center [234, 624] width 76 height 31
type input "**********"
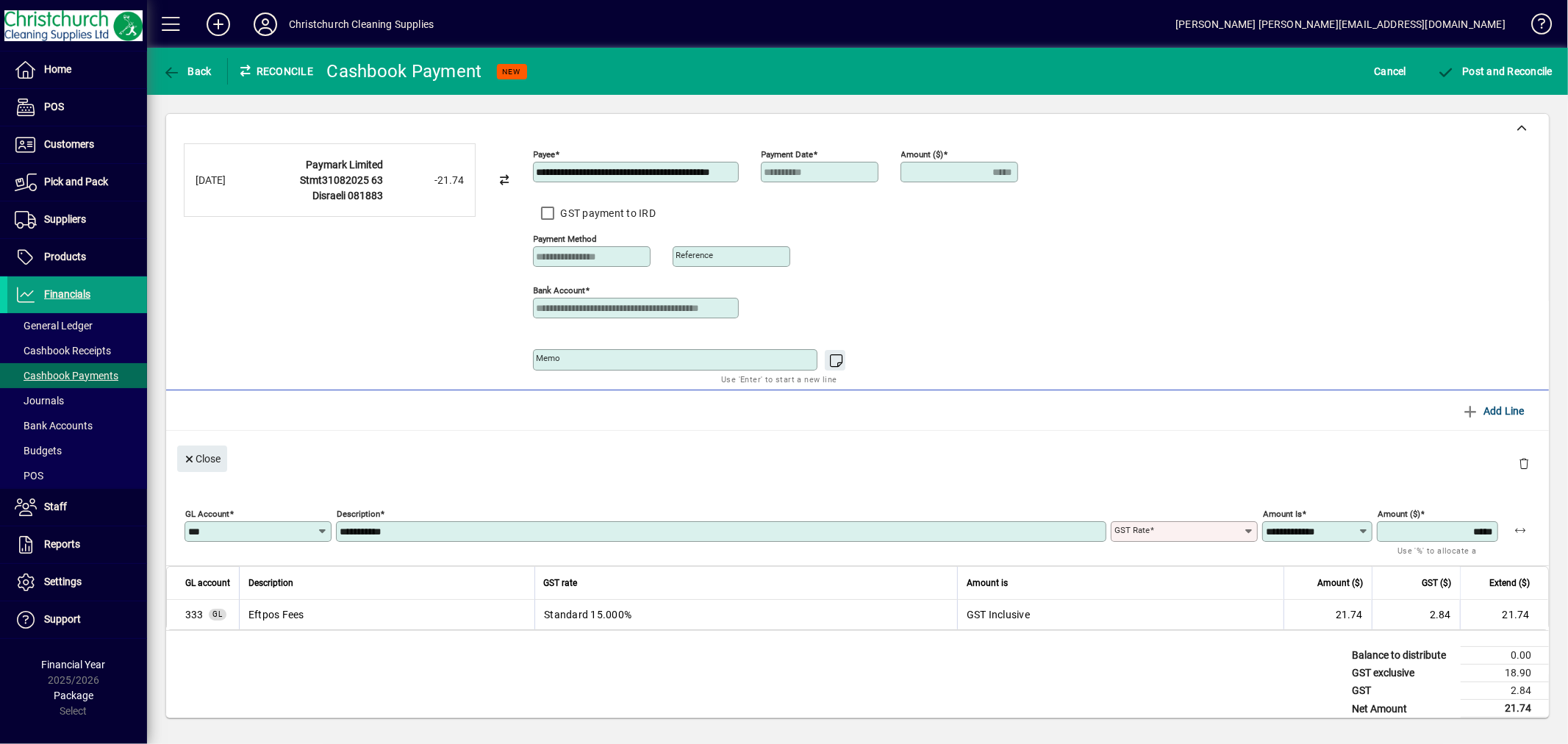
type input "********"
type input "**********"
click at [1484, 69] on span "Post and Reconcile" at bounding box center [1495, 72] width 115 height 12
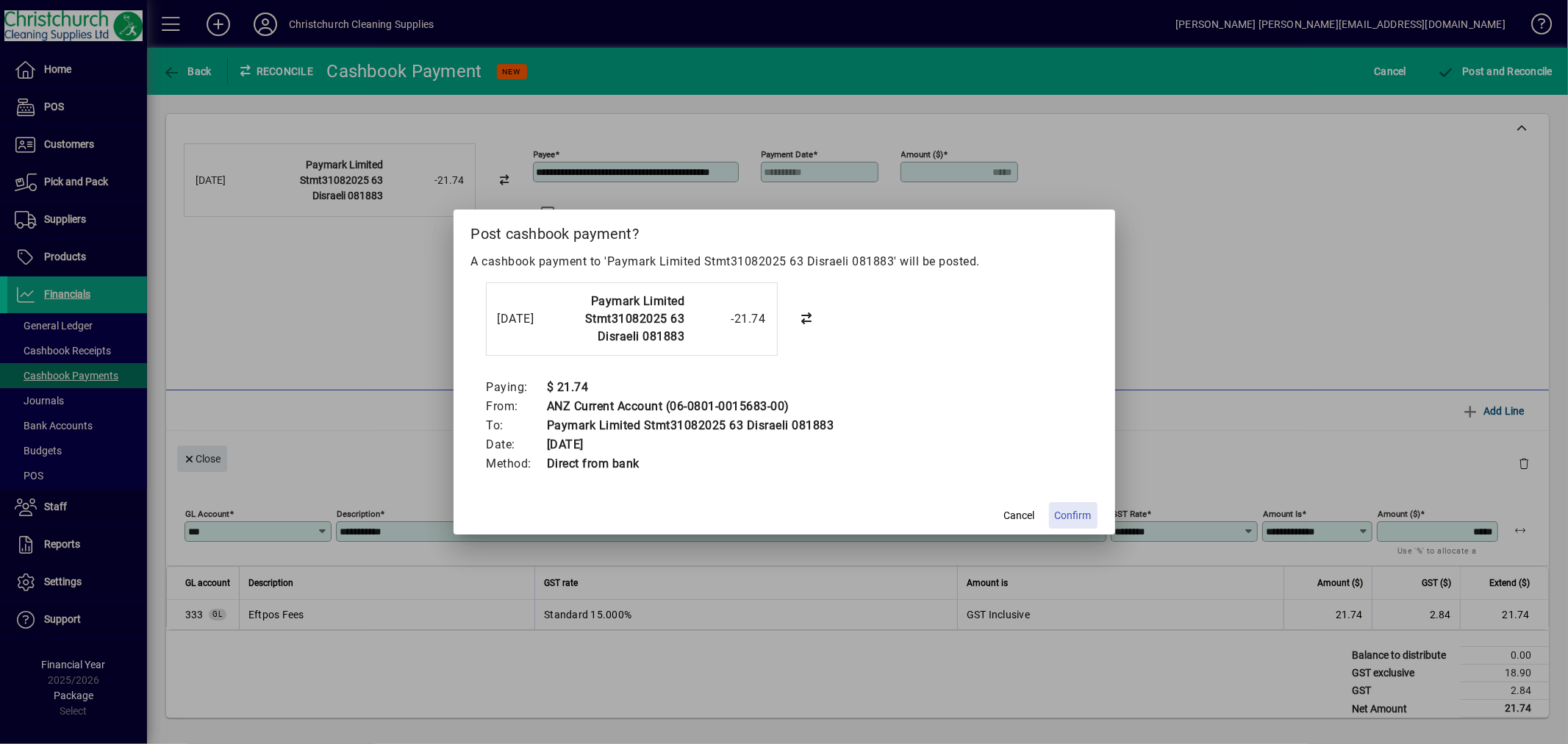
click at [1059, 518] on span "Confirm" at bounding box center [1073, 516] width 37 height 16
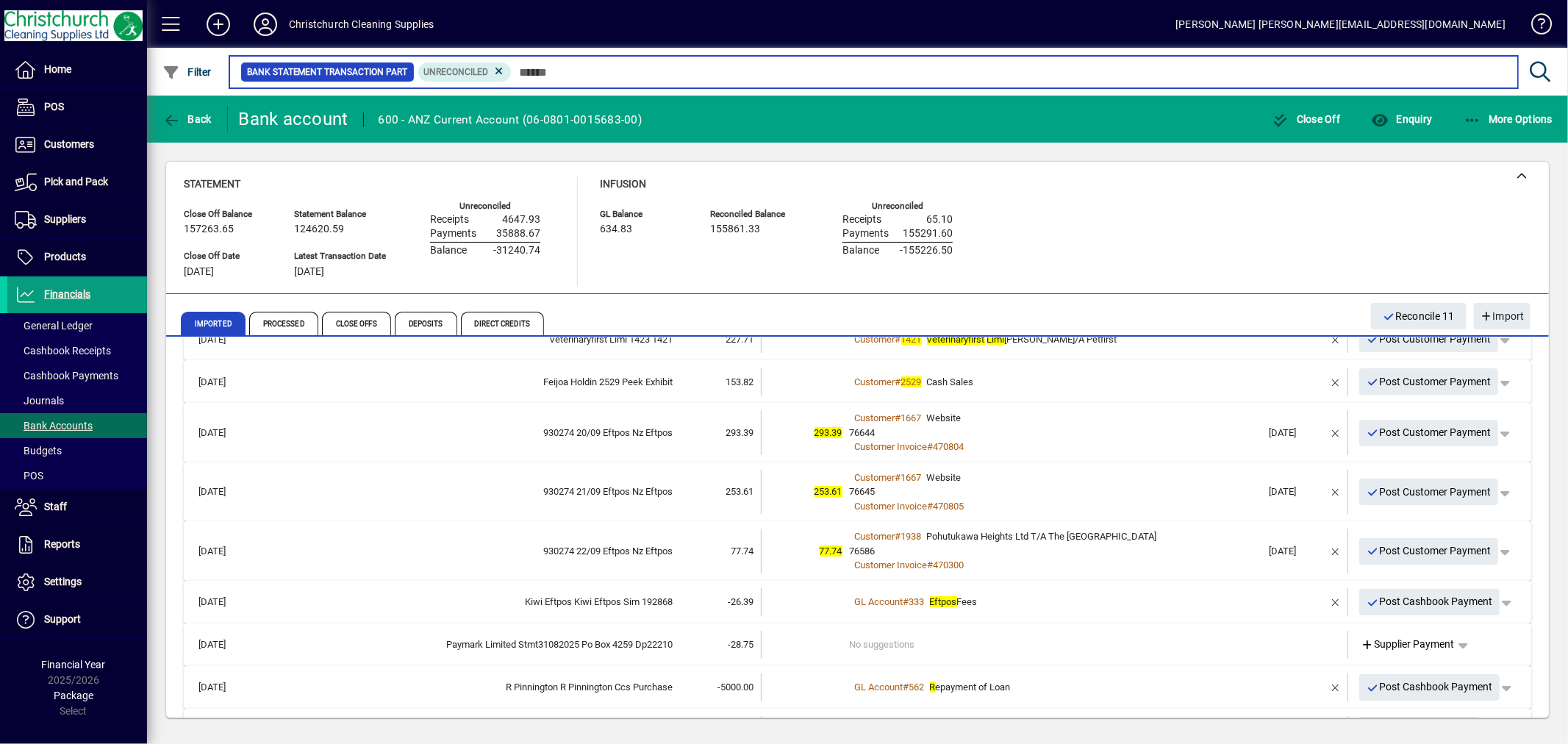
scroll to position [245, 0]
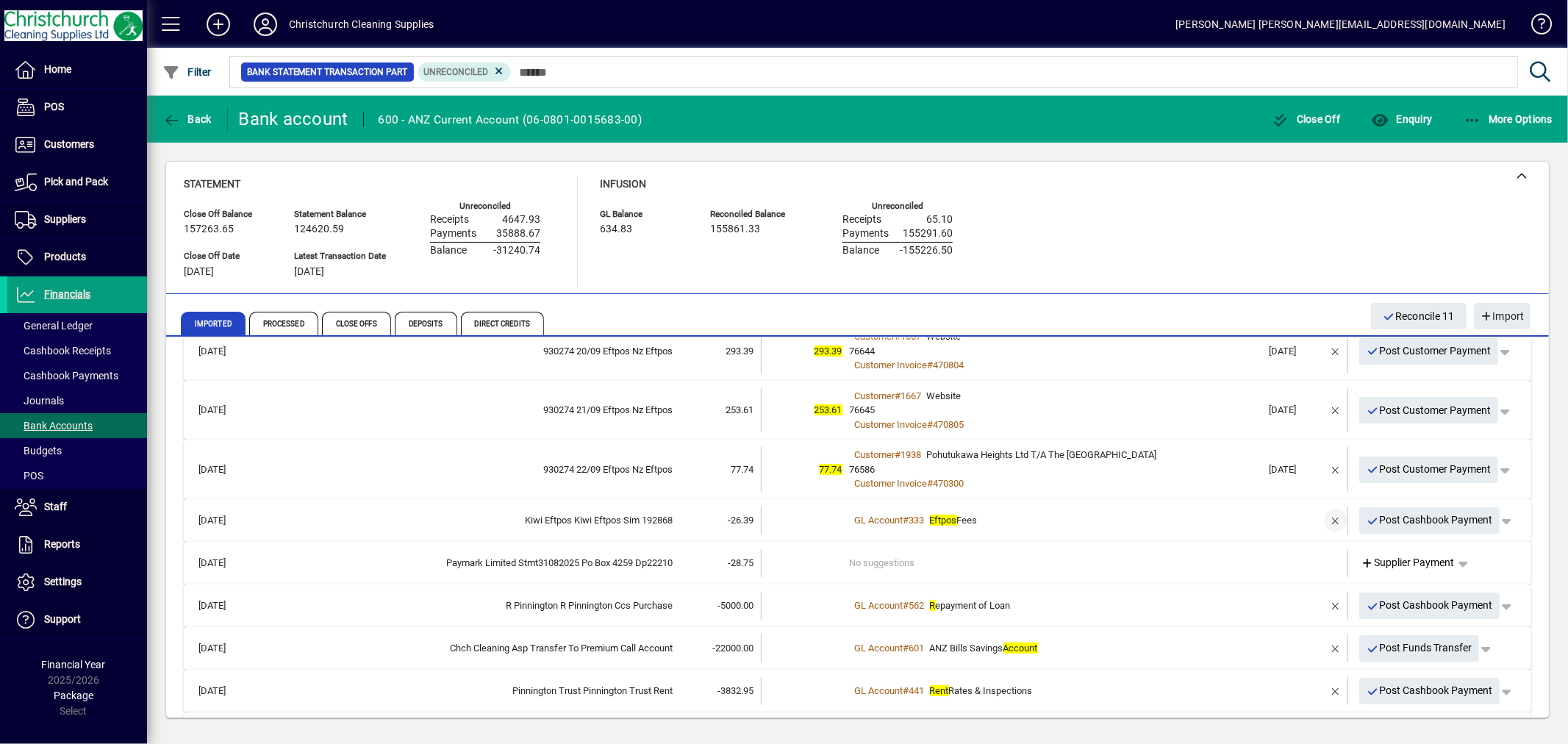
click at [1318, 519] on span "button" at bounding box center [1336, 521] width 35 height 35
click at [860, 513] on td "1 suggestion" at bounding box center [1056, 521] width 412 height 28
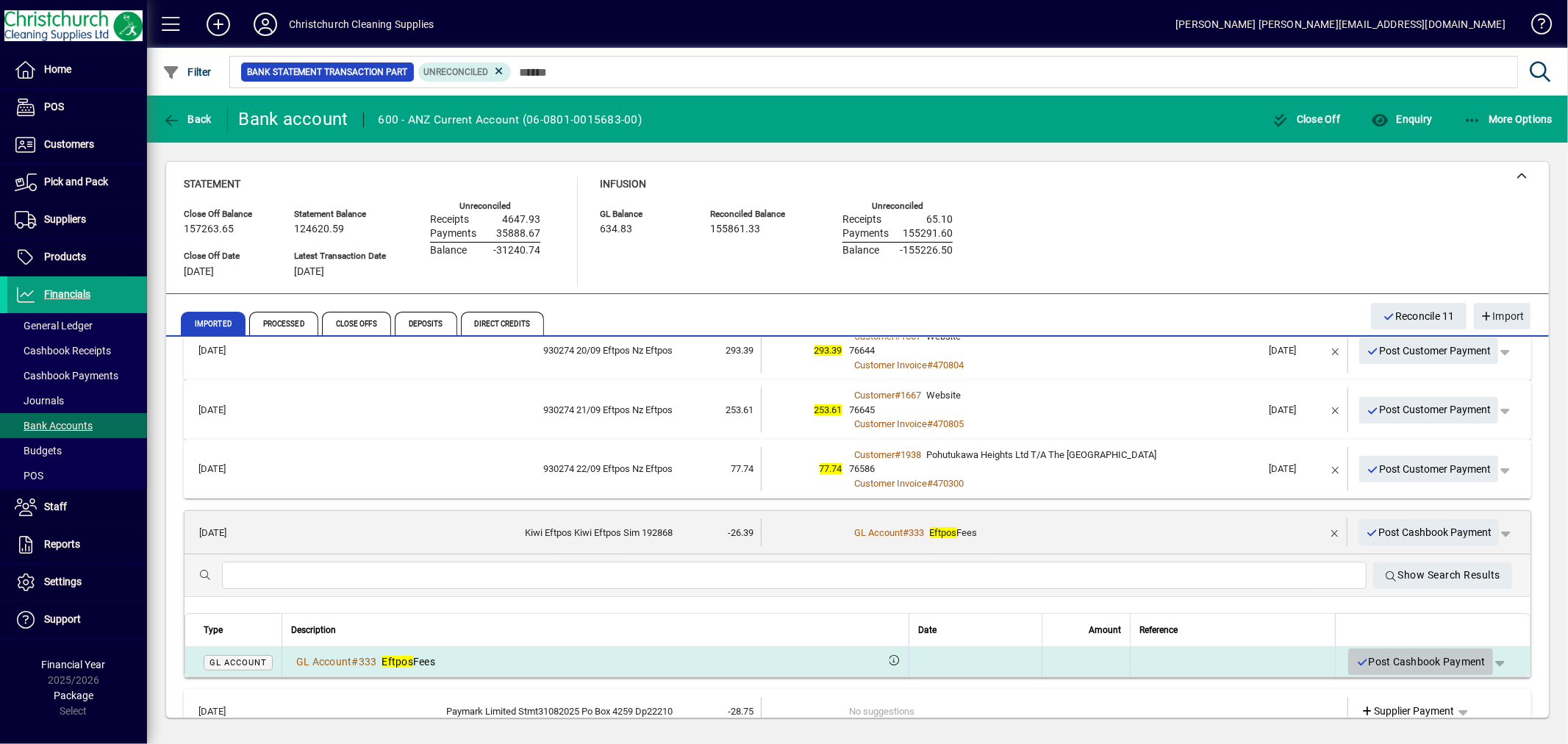
click at [1434, 663] on span "Post Cashbook Payment" at bounding box center [1421, 662] width 130 height 24
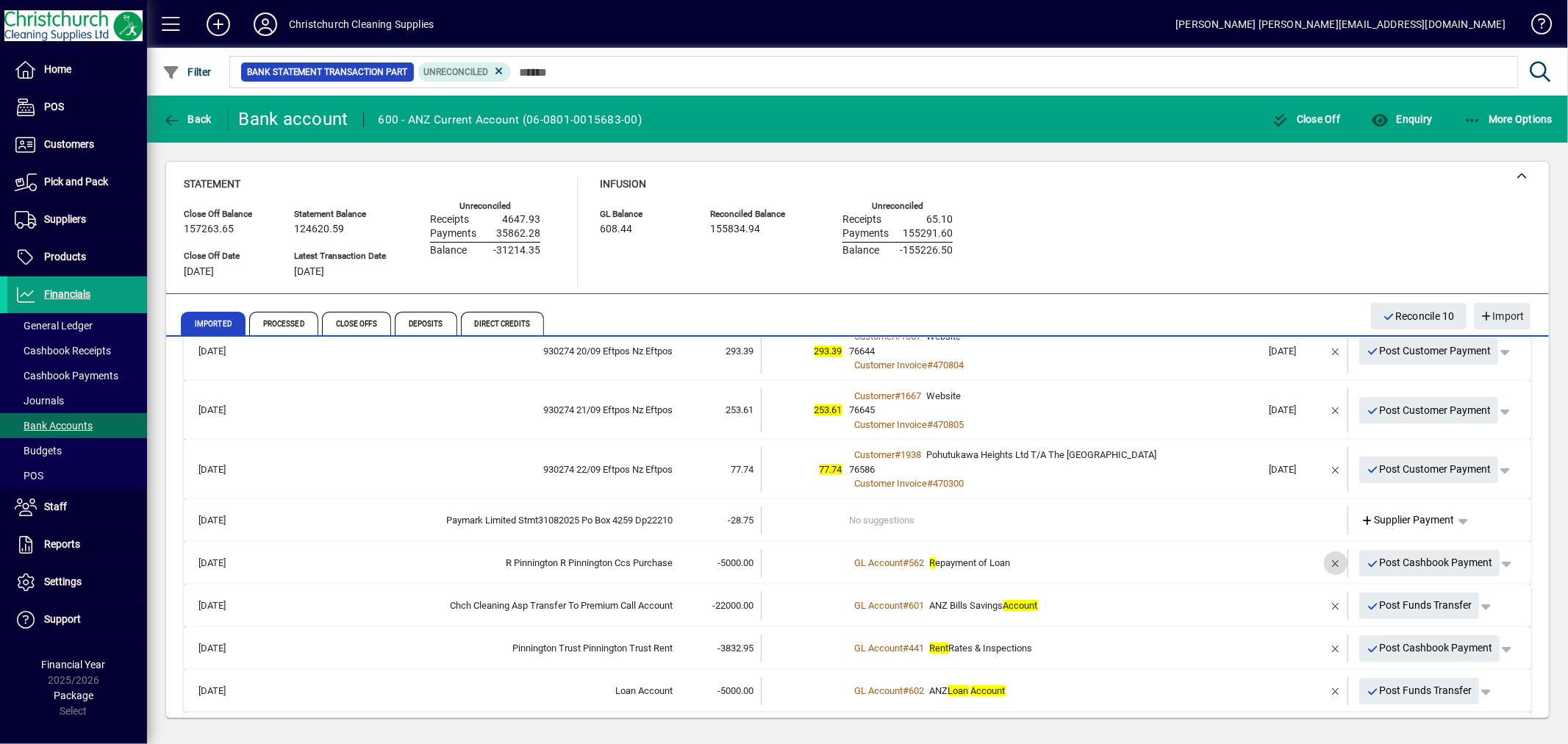
click at [1325, 562] on span "button" at bounding box center [1336, 564] width 35 height 35
click at [868, 561] on td "1 suggestion" at bounding box center [1056, 564] width 412 height 28
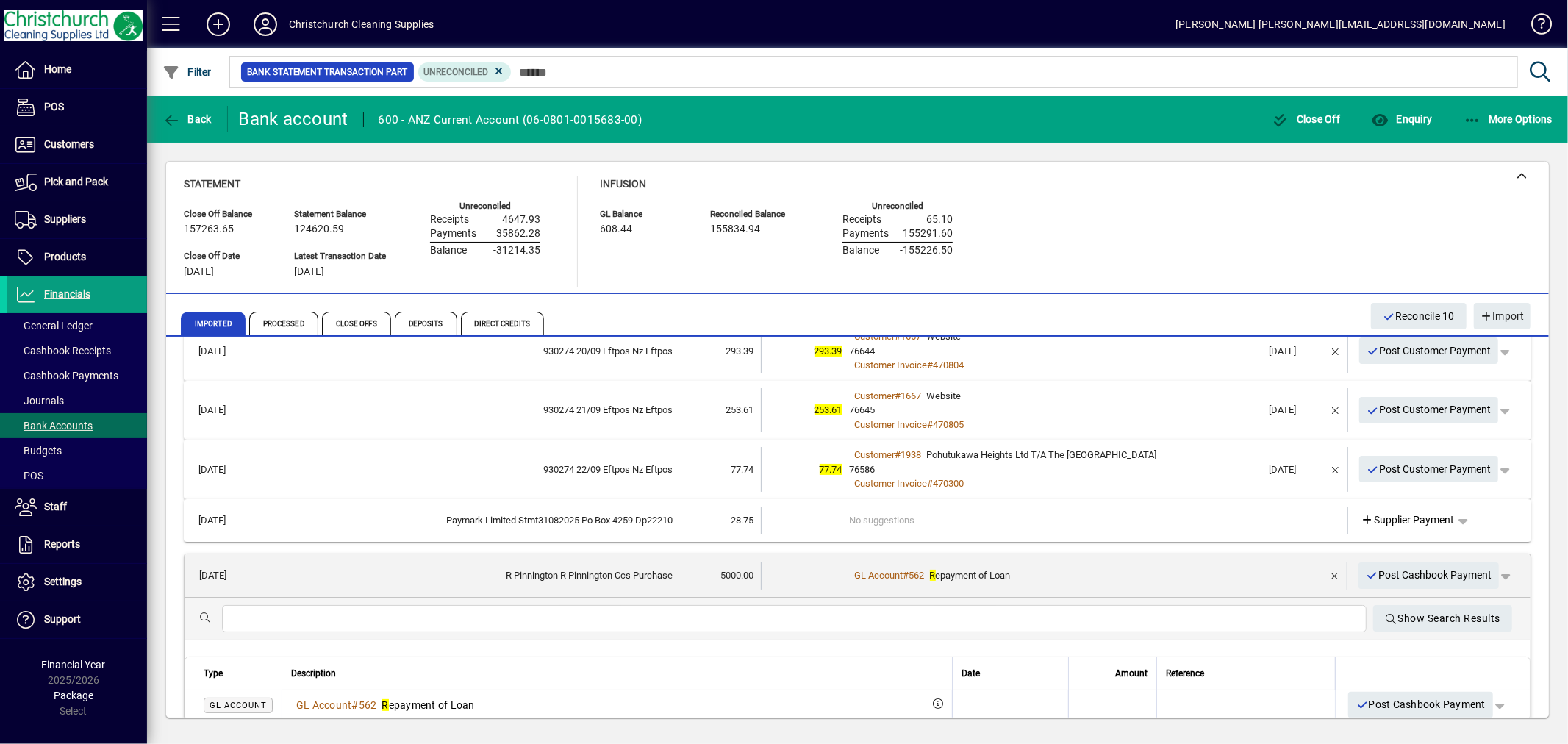
scroll to position [327, 0]
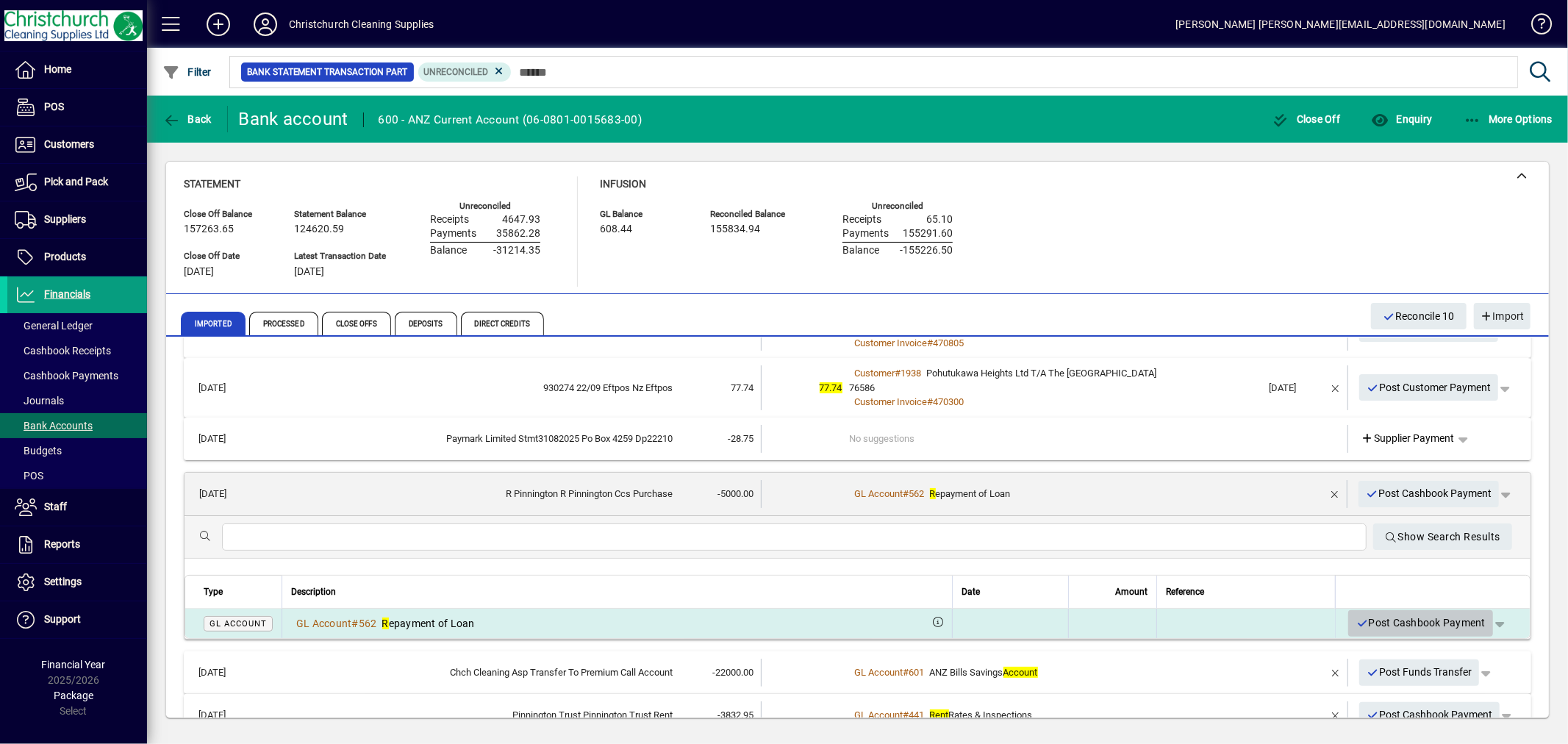
click at [1437, 626] on span "Post Cashbook Payment" at bounding box center [1421, 623] width 130 height 24
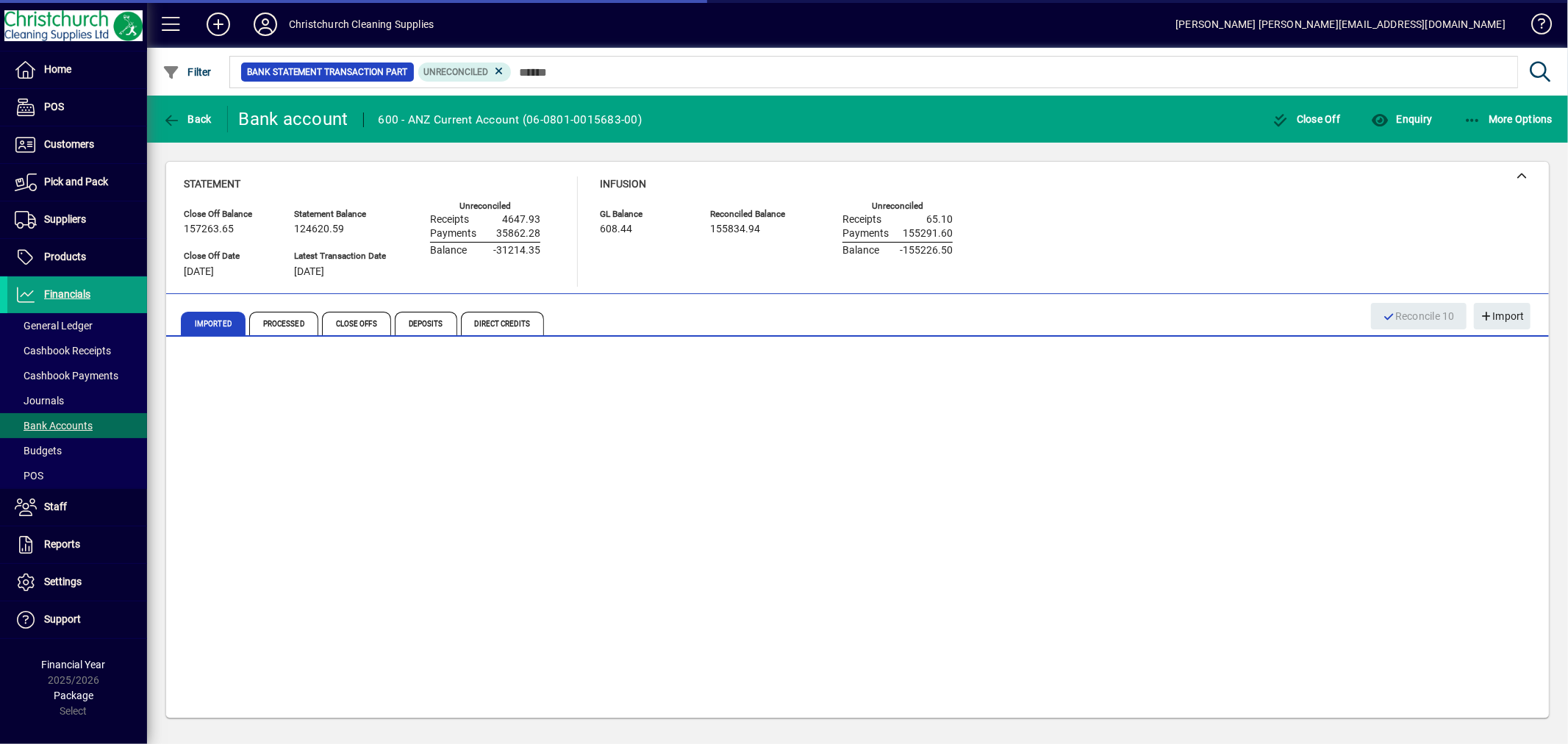
scroll to position [293, 0]
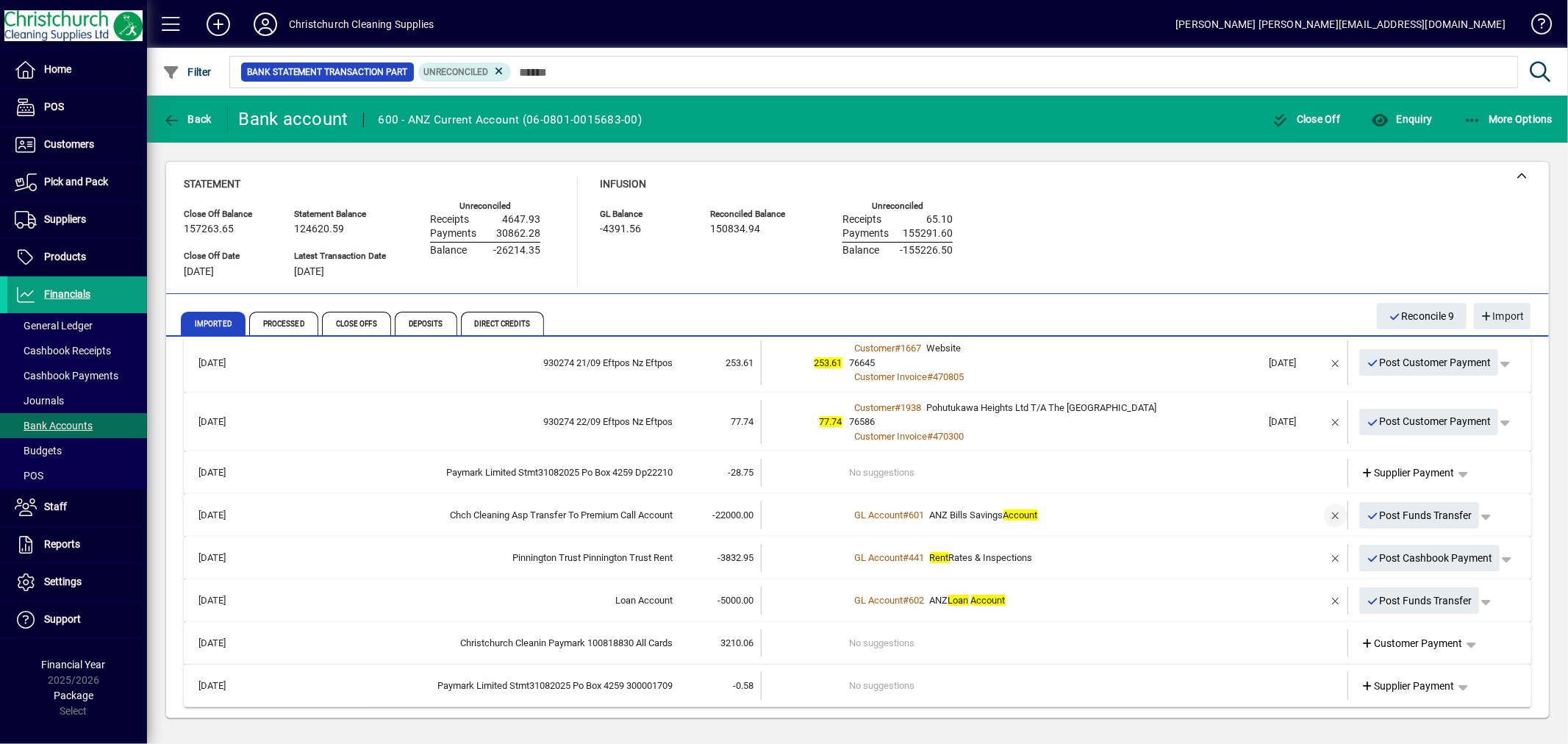
click at [1324, 515] on span "button" at bounding box center [1336, 516] width 35 height 35
click at [861, 510] on td "1 suggestion" at bounding box center [1056, 516] width 412 height 28
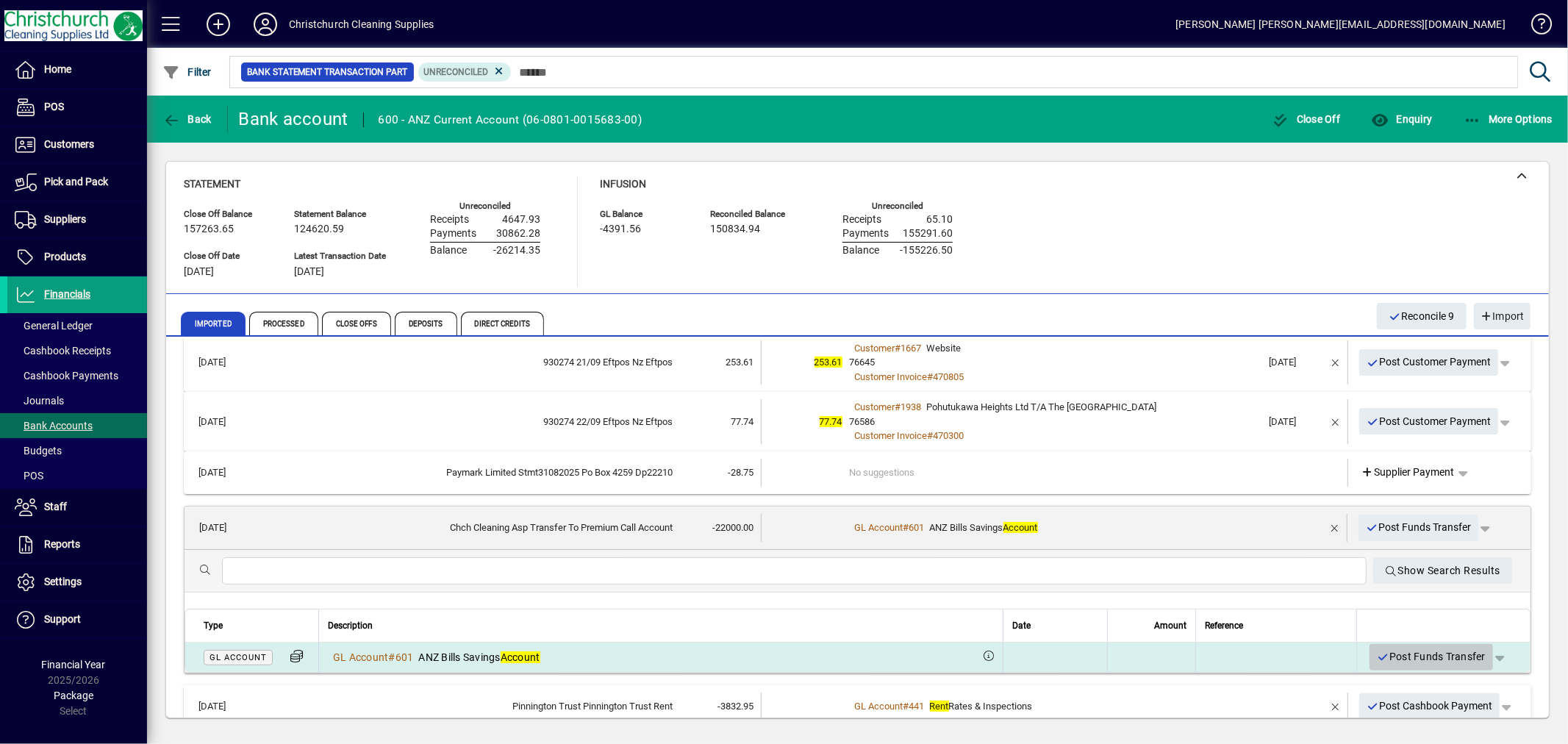
click at [1402, 655] on span "Post Funds Transfer" at bounding box center [1431, 657] width 109 height 24
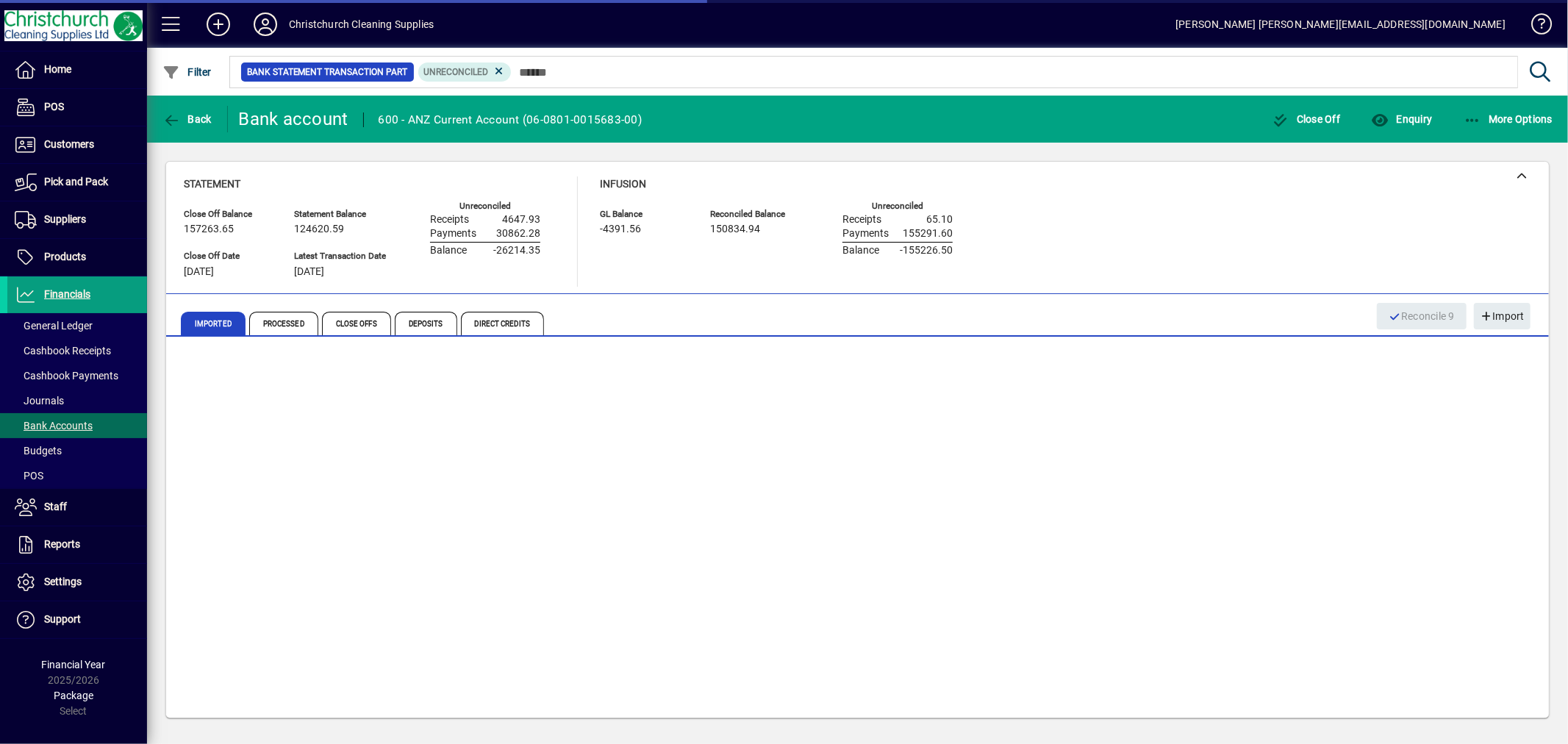
scroll to position [250, 0]
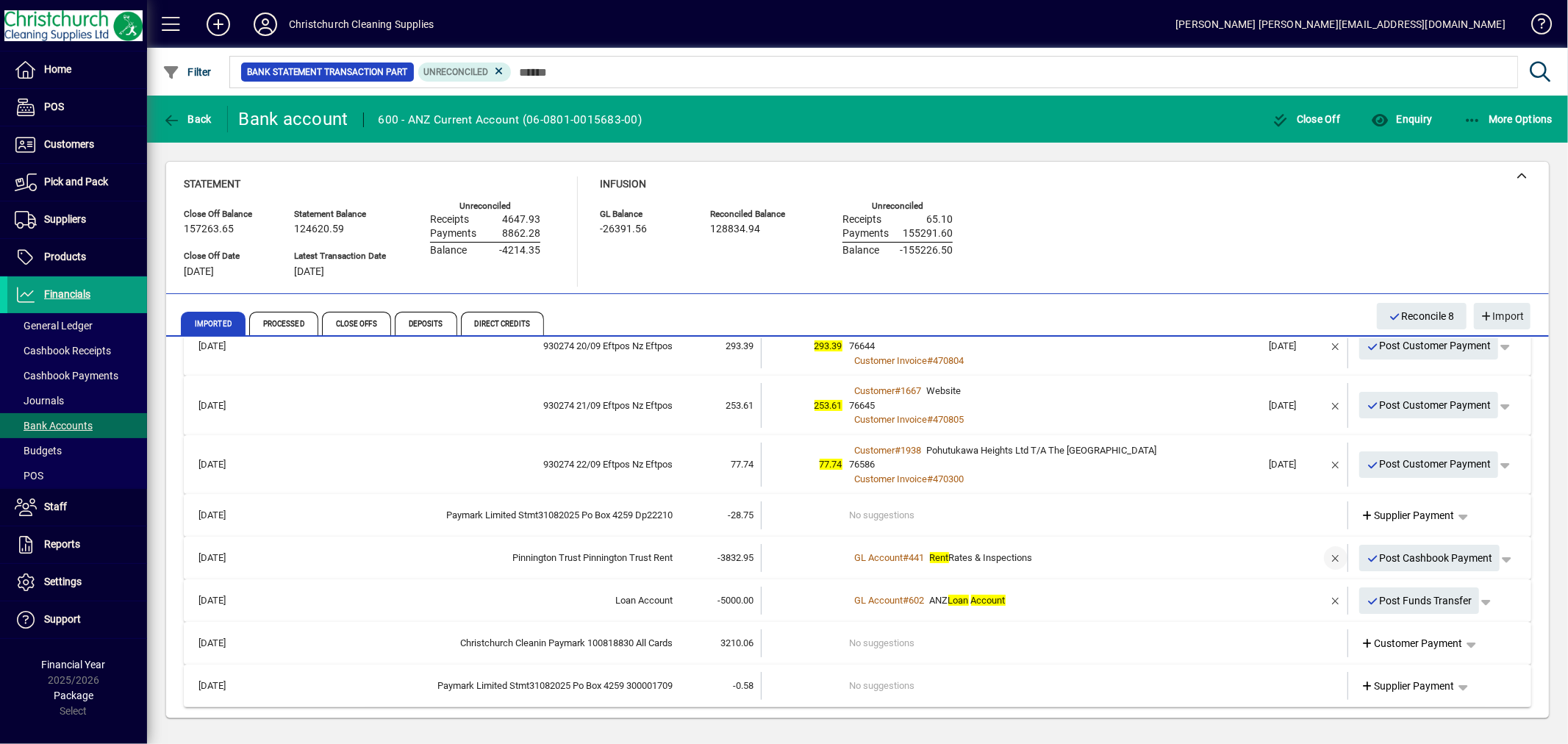
click at [1318, 554] on span "button" at bounding box center [1336, 559] width 35 height 35
click at [861, 557] on td "1 suggestion" at bounding box center [1056, 559] width 412 height 28
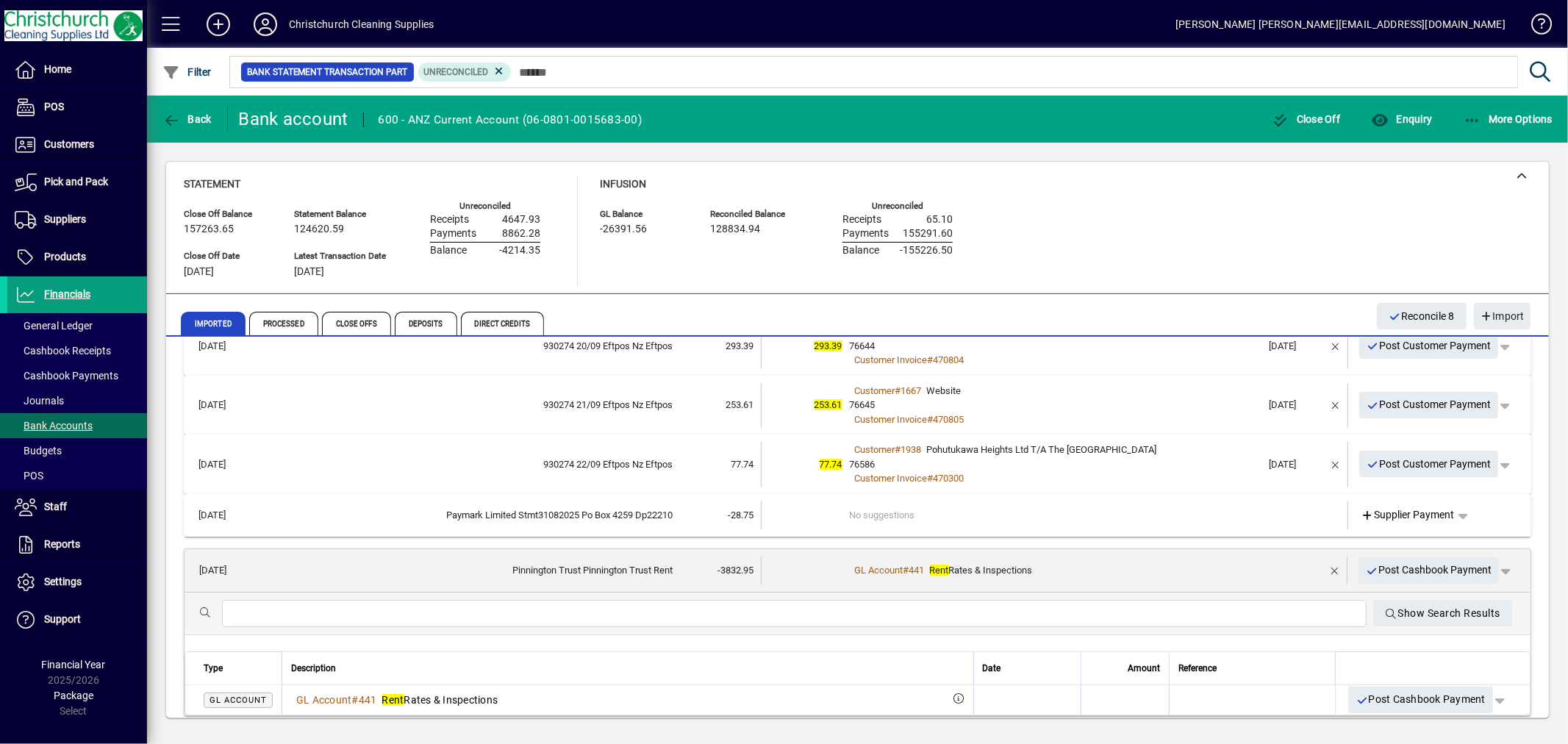
scroll to position [332, 0]
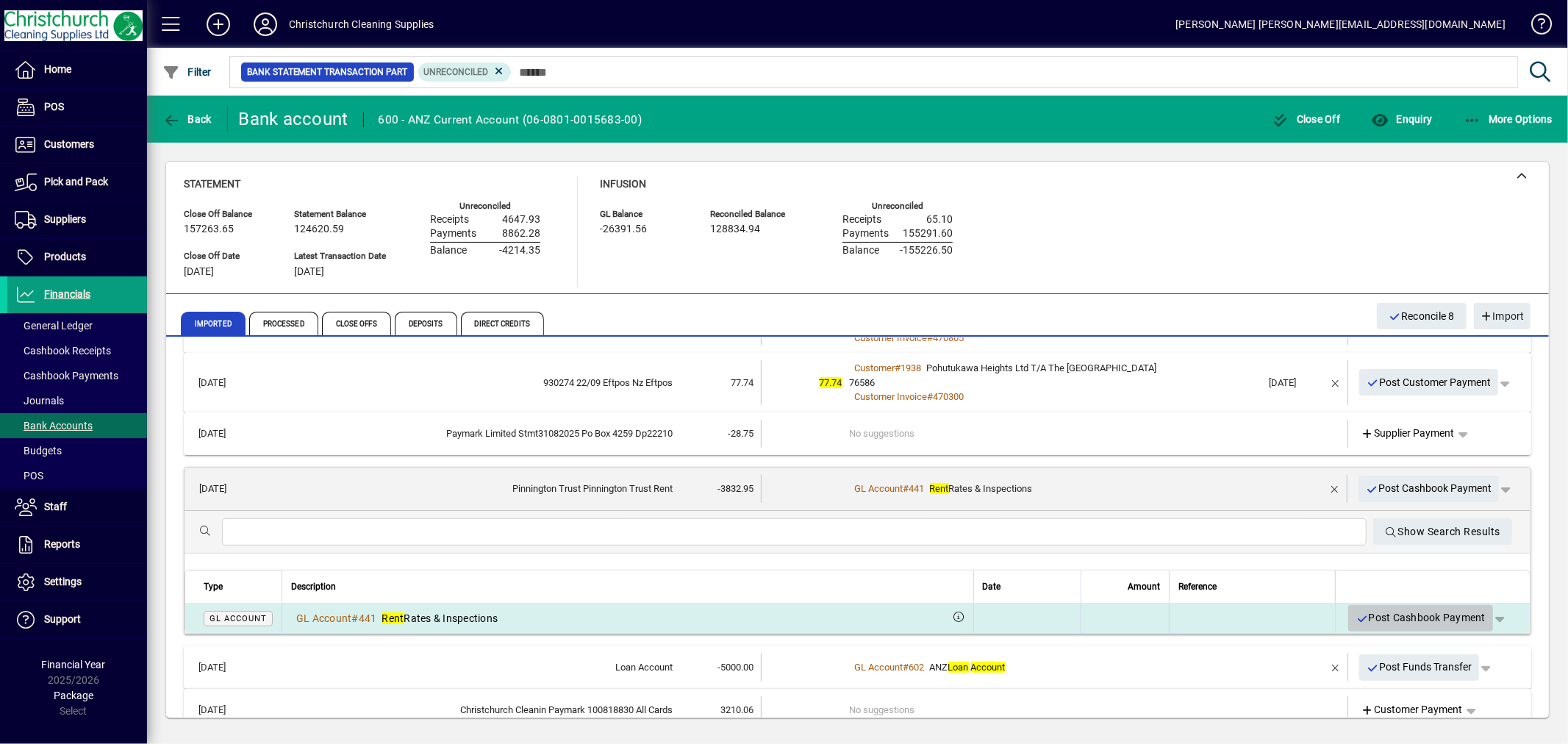
click at [1410, 615] on span "Post Cashbook Payment" at bounding box center [1421, 618] width 130 height 24
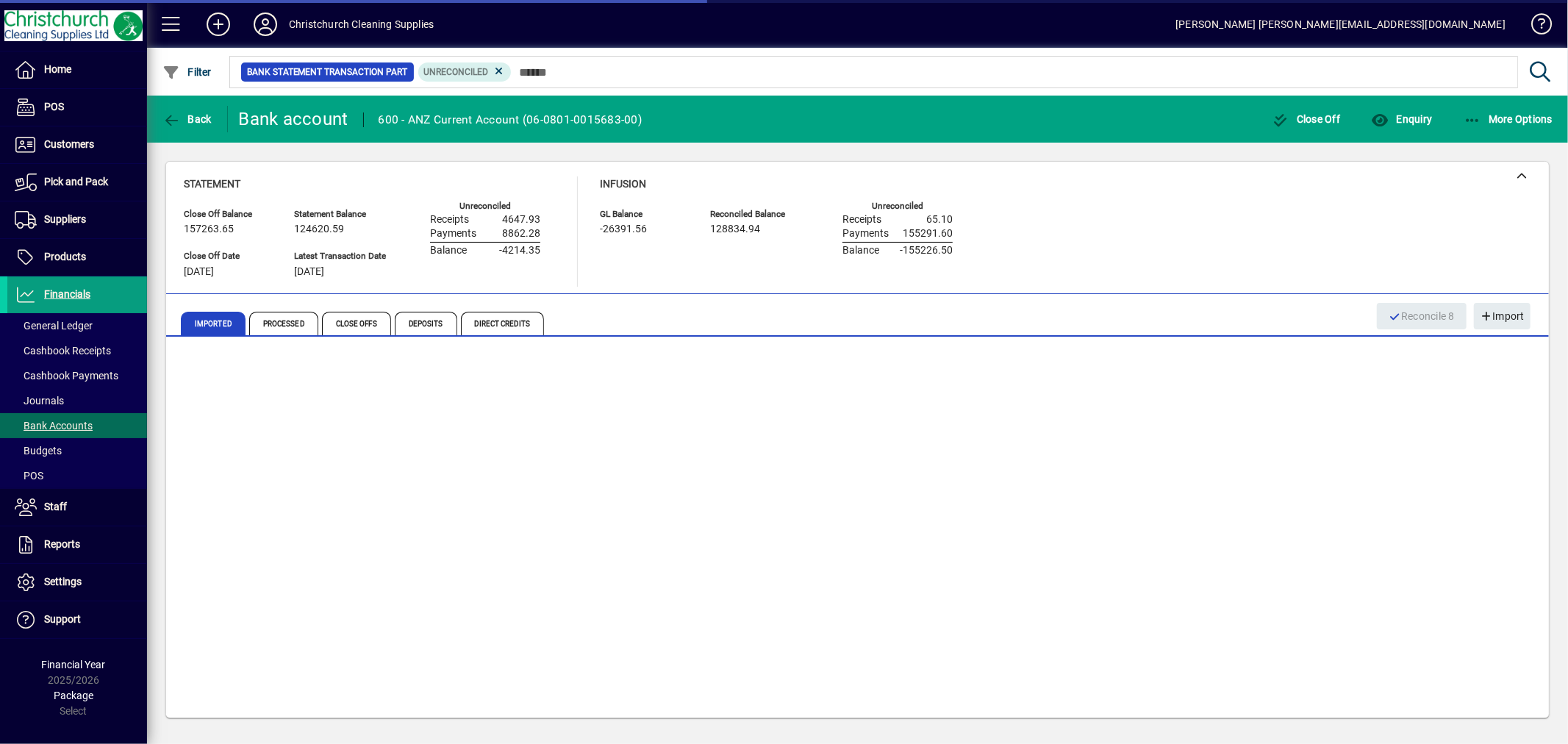
scroll to position [208, 0]
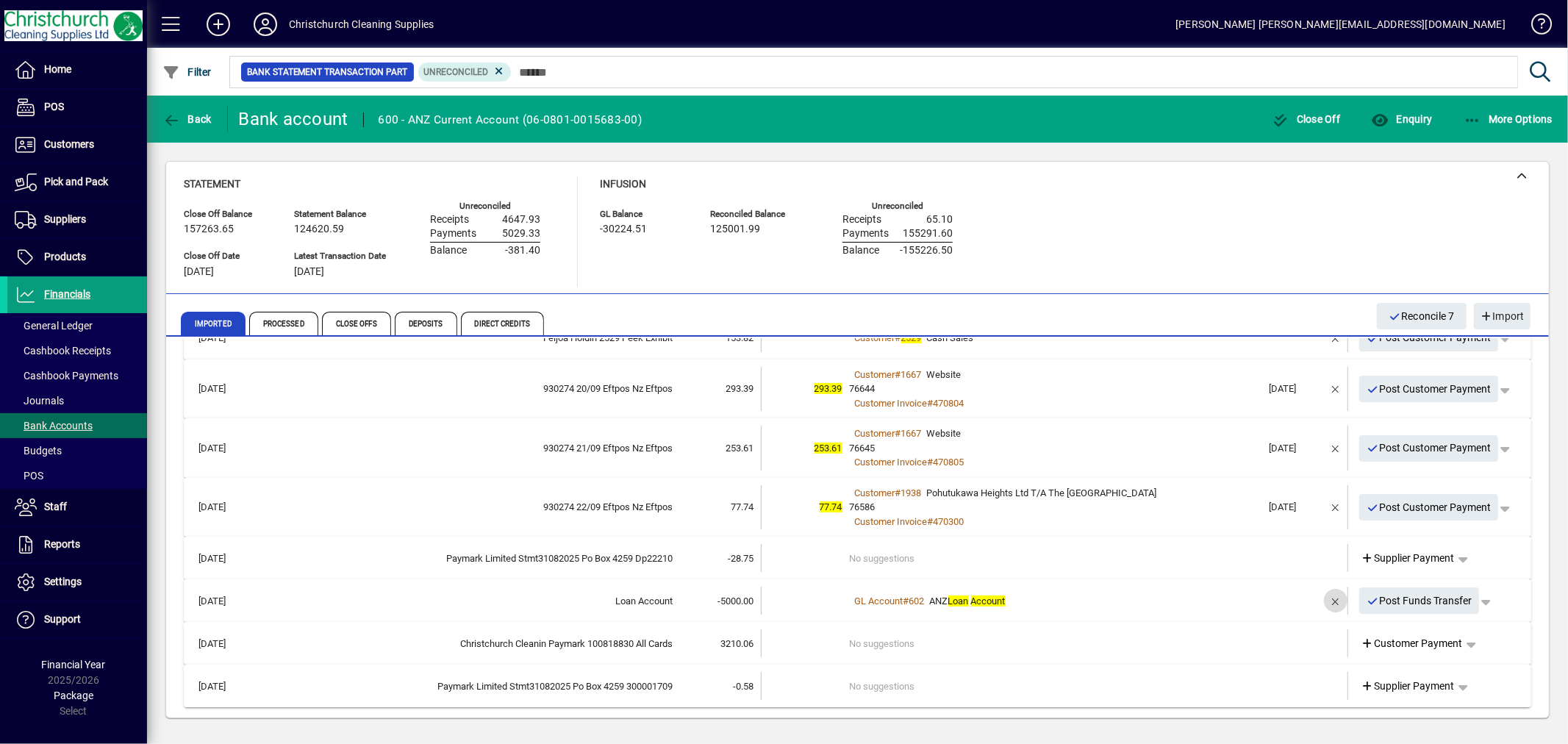
click at [1321, 598] on span "button" at bounding box center [1336, 601] width 35 height 35
click at [861, 601] on td "1 suggestion" at bounding box center [1056, 601] width 412 height 28
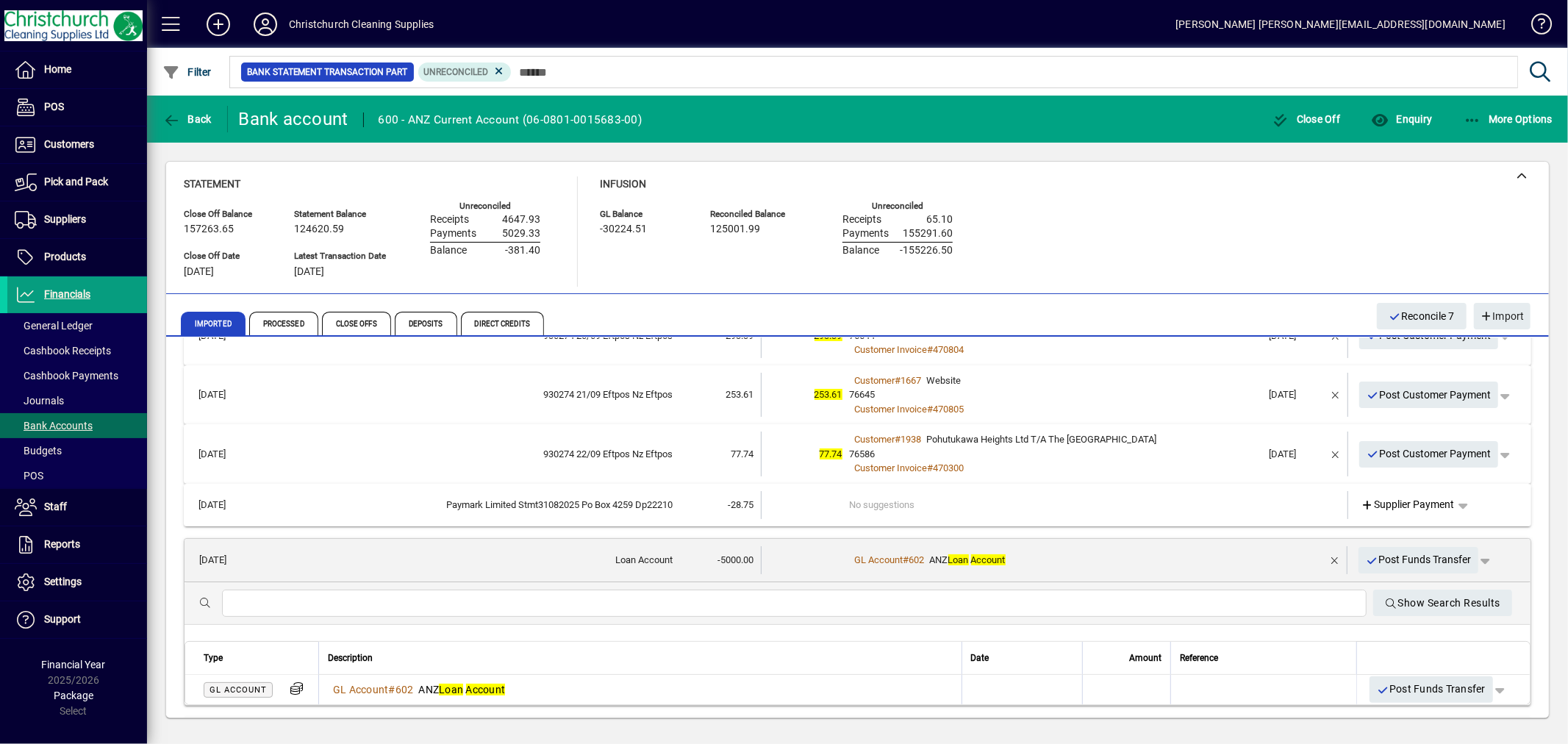
scroll to position [289, 0]
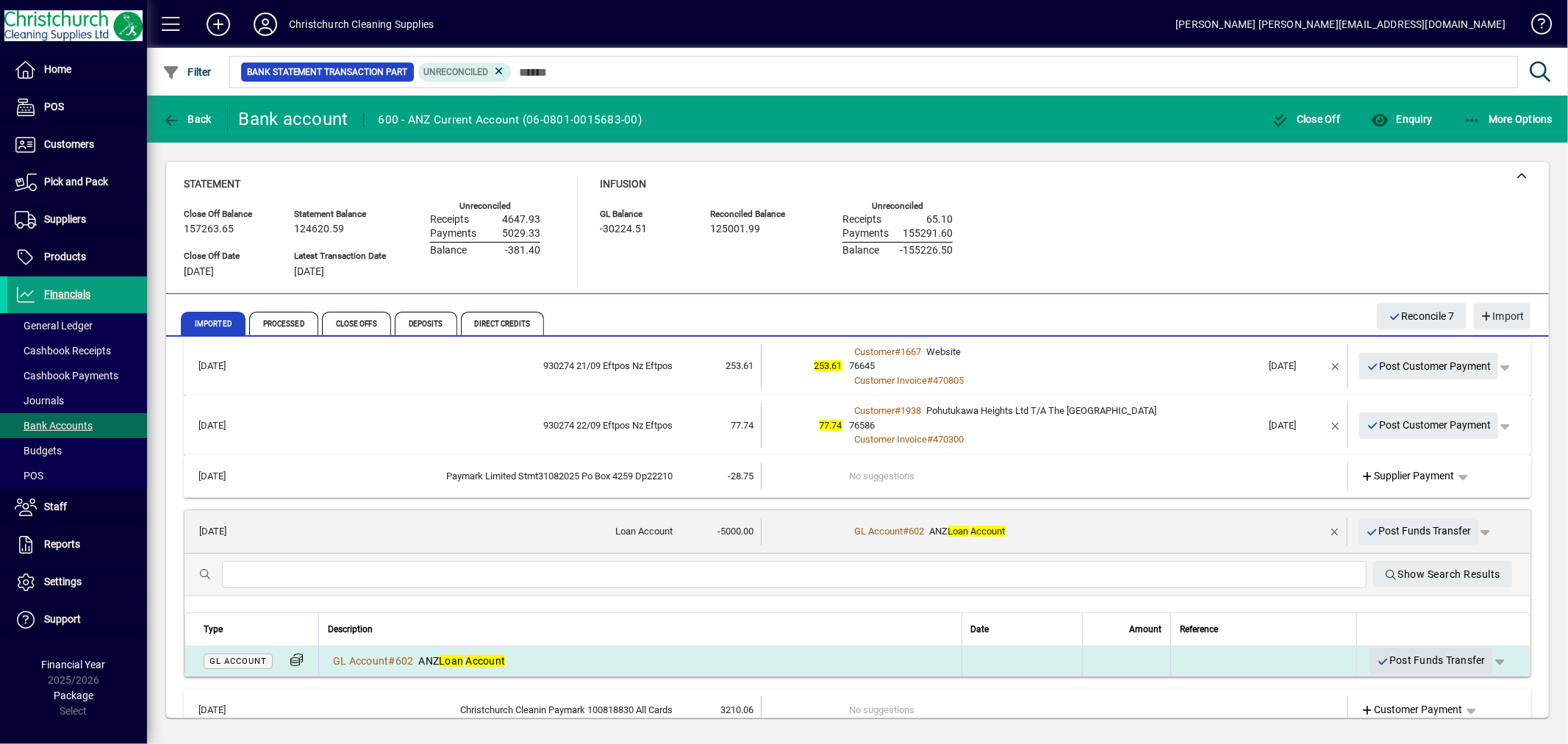
click at [1431, 656] on span "Post Funds Transfer" at bounding box center [1431, 661] width 109 height 24
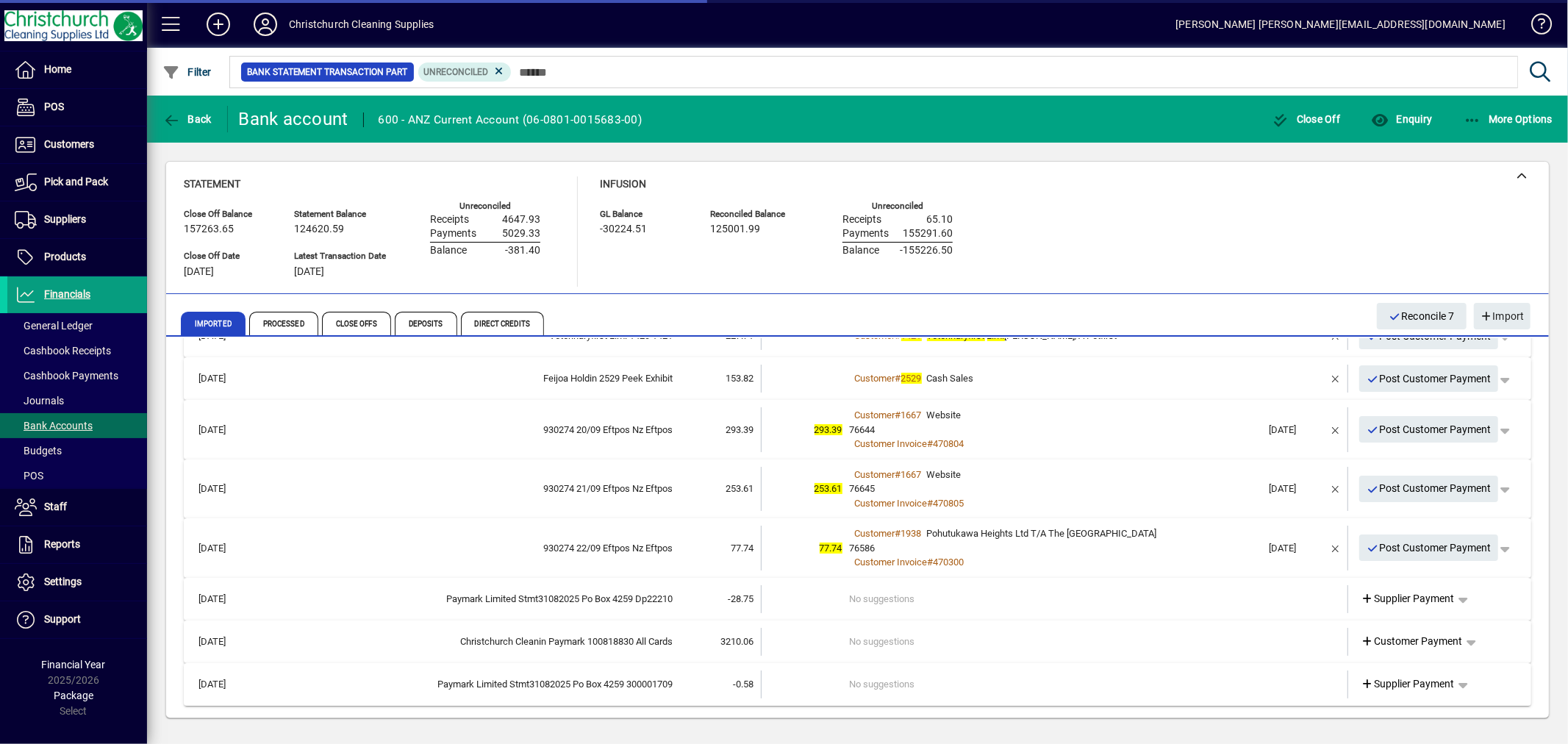
scroll to position [165, 0]
click at [1451, 594] on span "button" at bounding box center [1463, 601] width 35 height 35
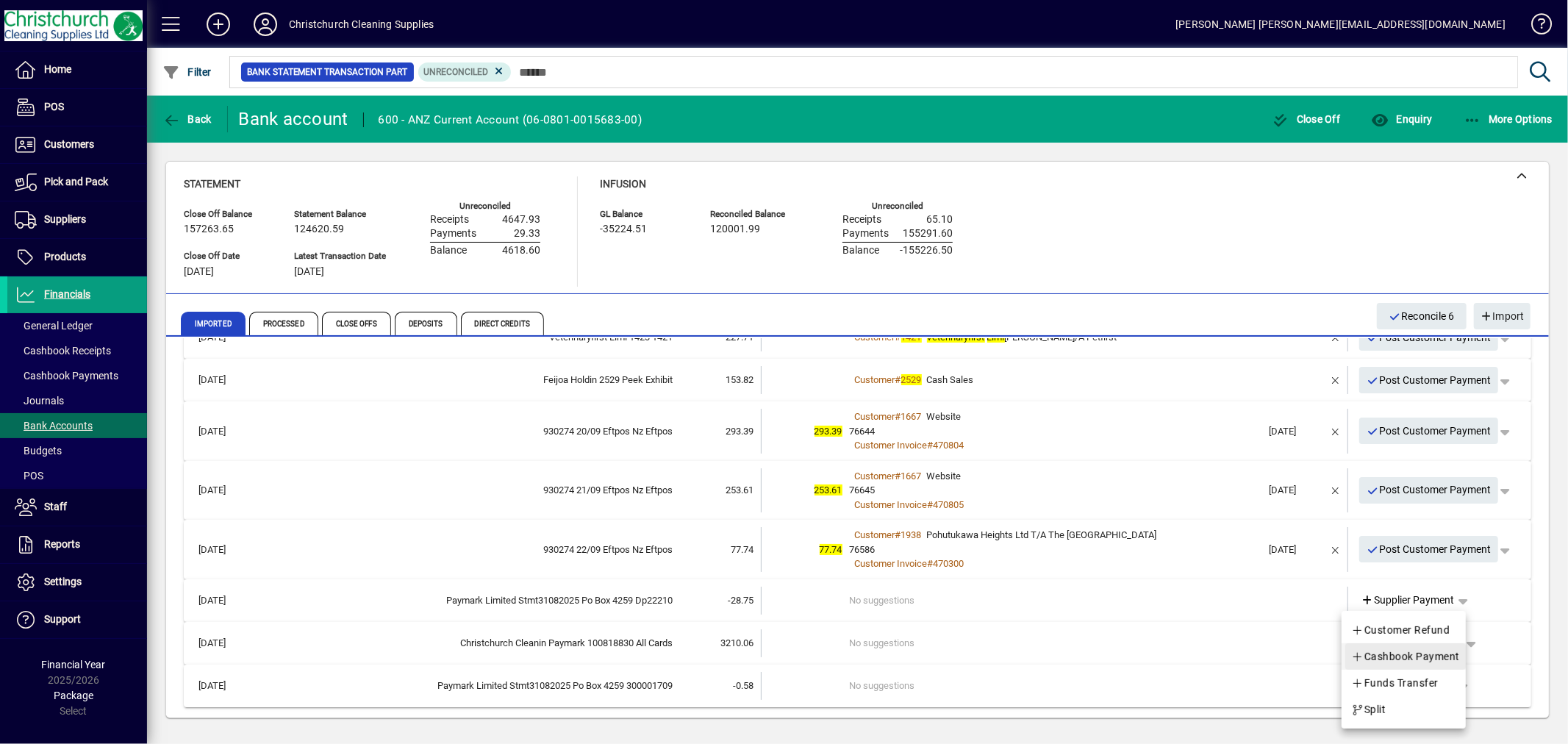
click at [1420, 655] on span "Cashbook Payment" at bounding box center [1406, 657] width 109 height 18
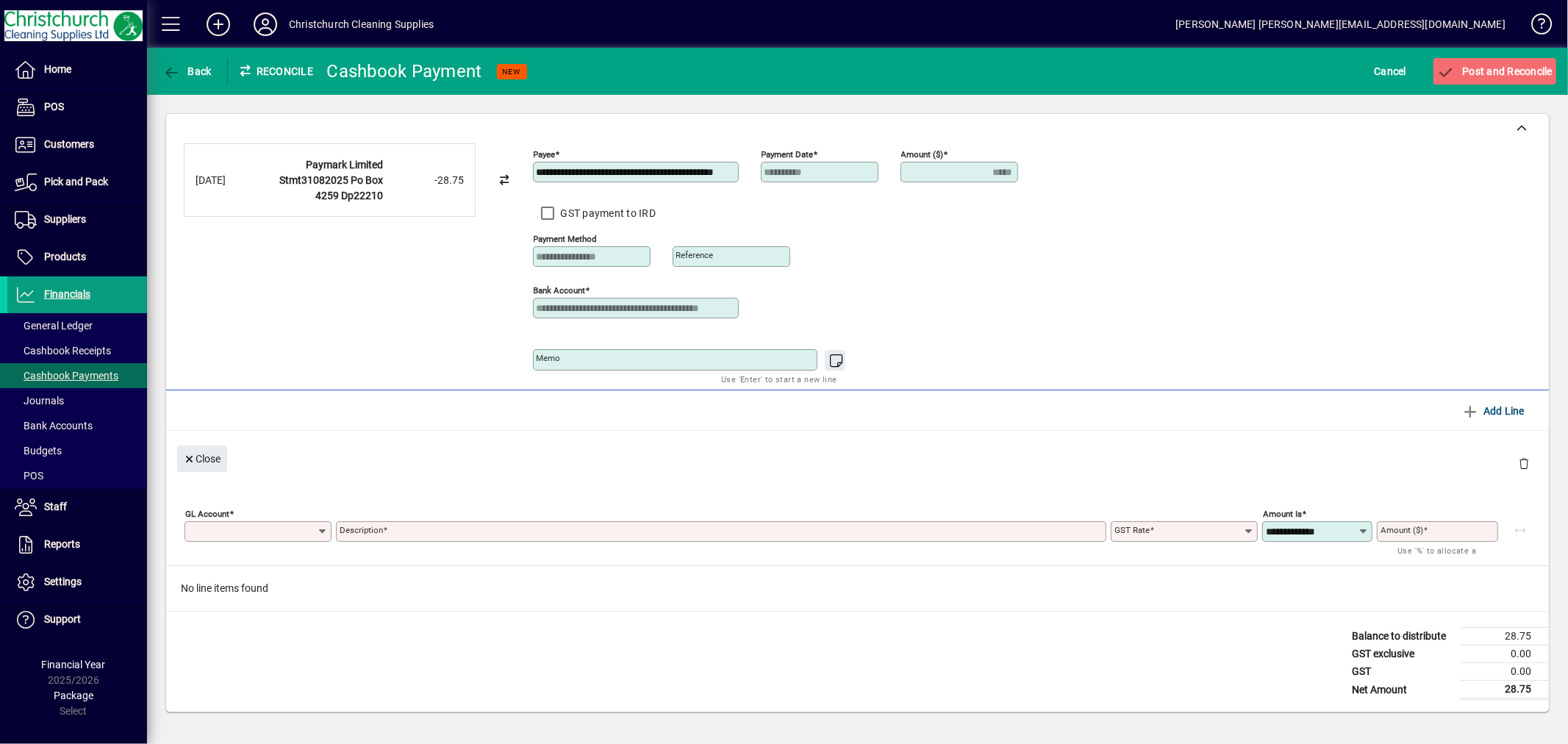
type input "*****"
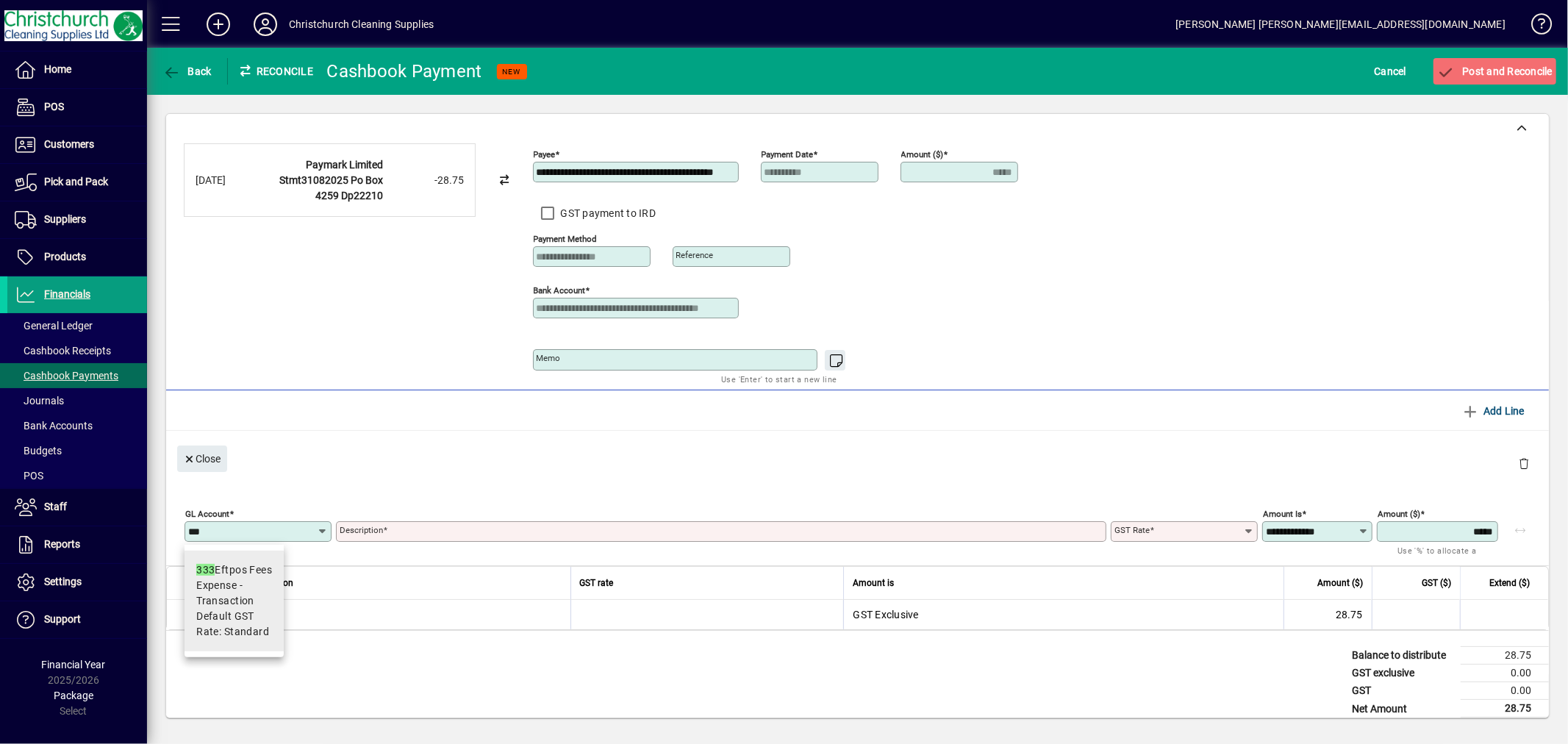
type input "***"
click at [239, 605] on span "Expense - Transaction" at bounding box center [234, 593] width 76 height 31
type input "**********"
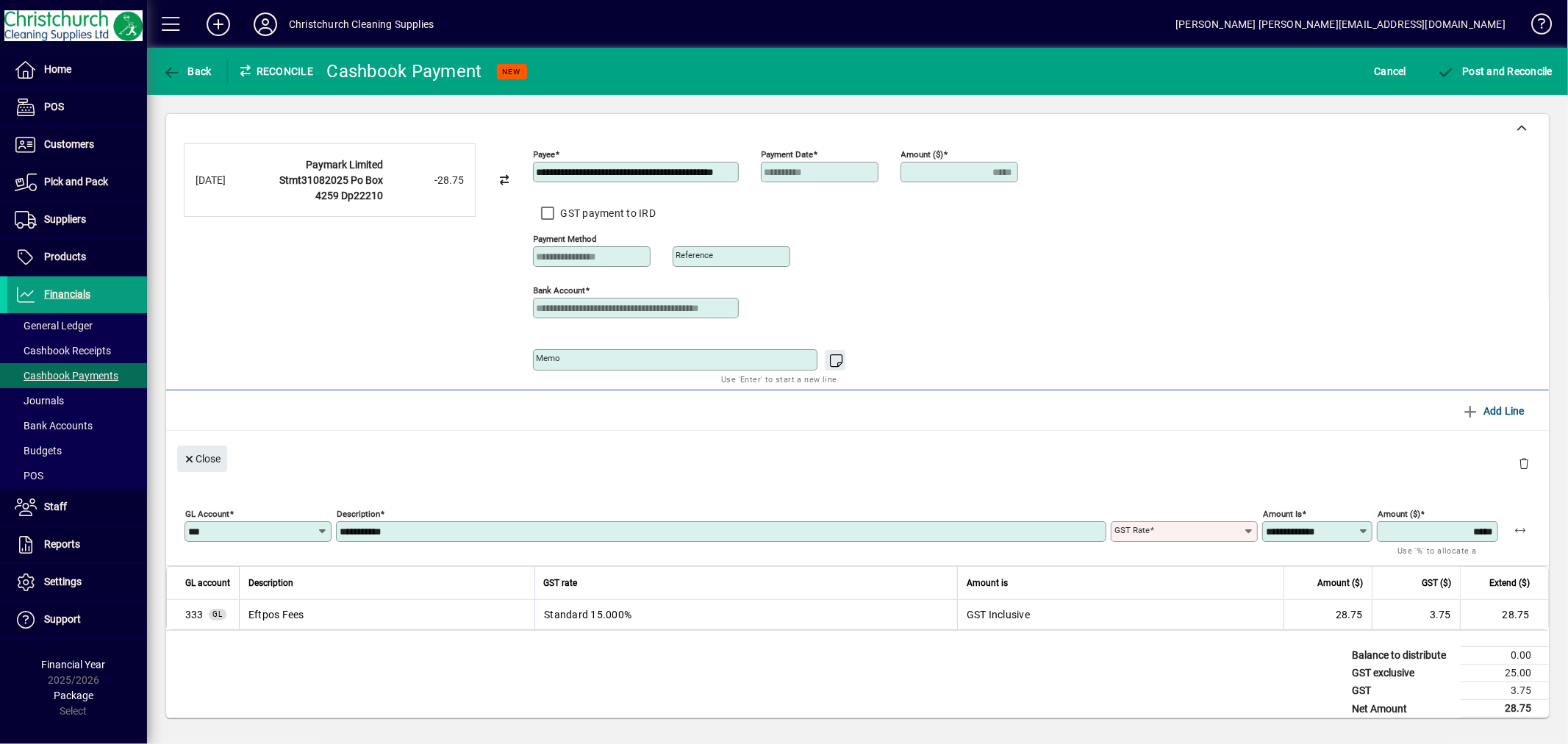
type input "********"
type input "**********"
click at [1524, 75] on span "Post and Reconcile" at bounding box center [1495, 72] width 115 height 12
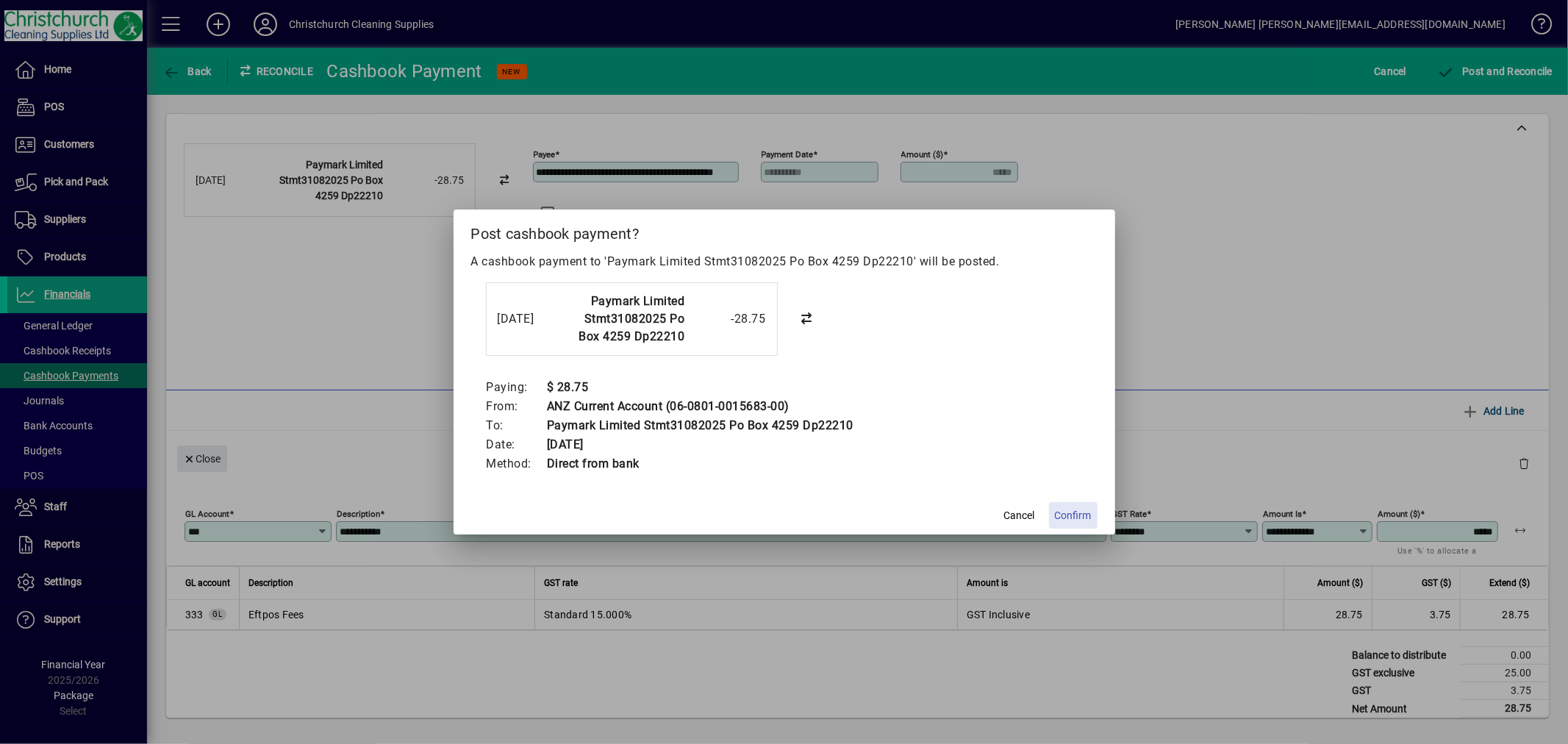
click at [1066, 505] on span at bounding box center [1073, 516] width 49 height 35
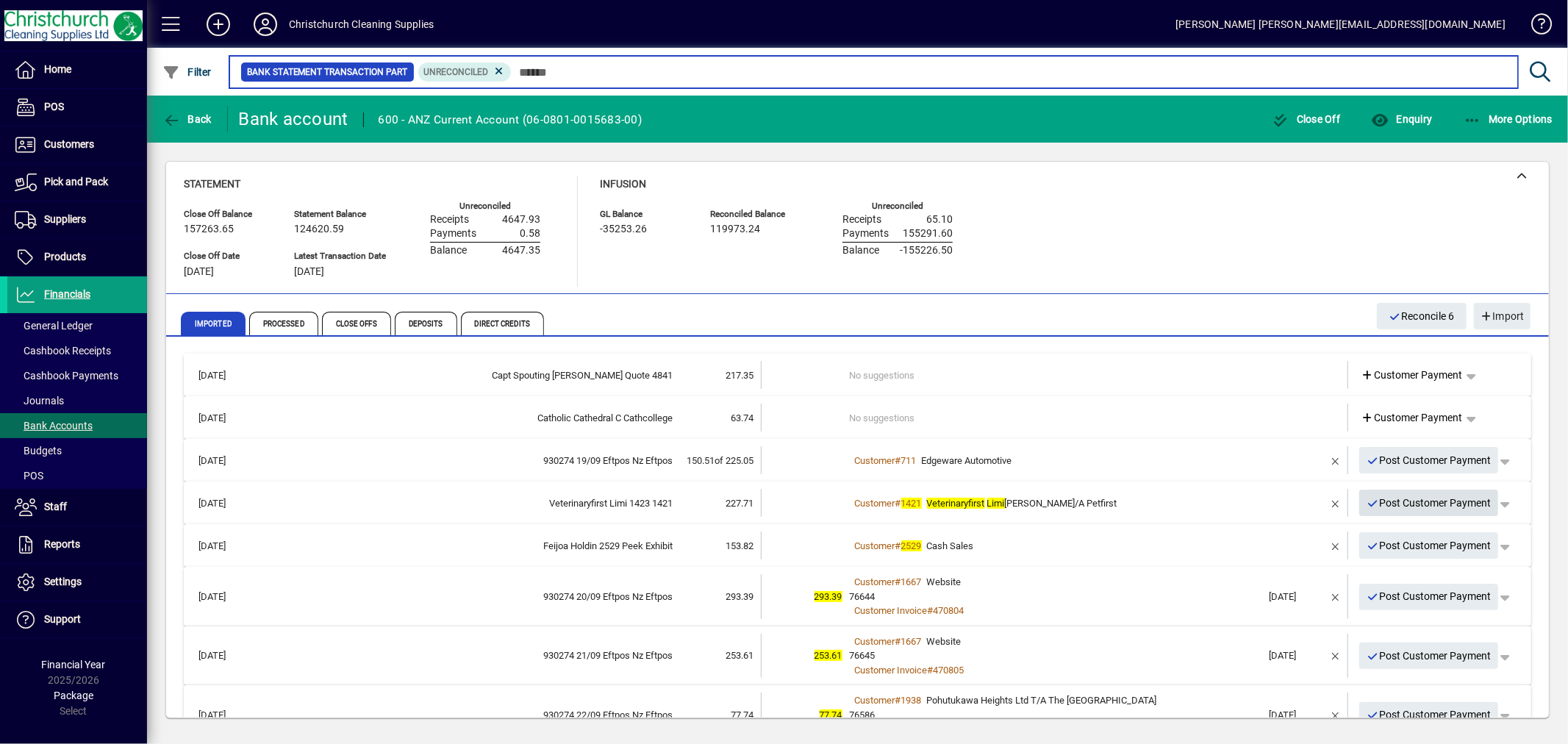
scroll to position [81, 0]
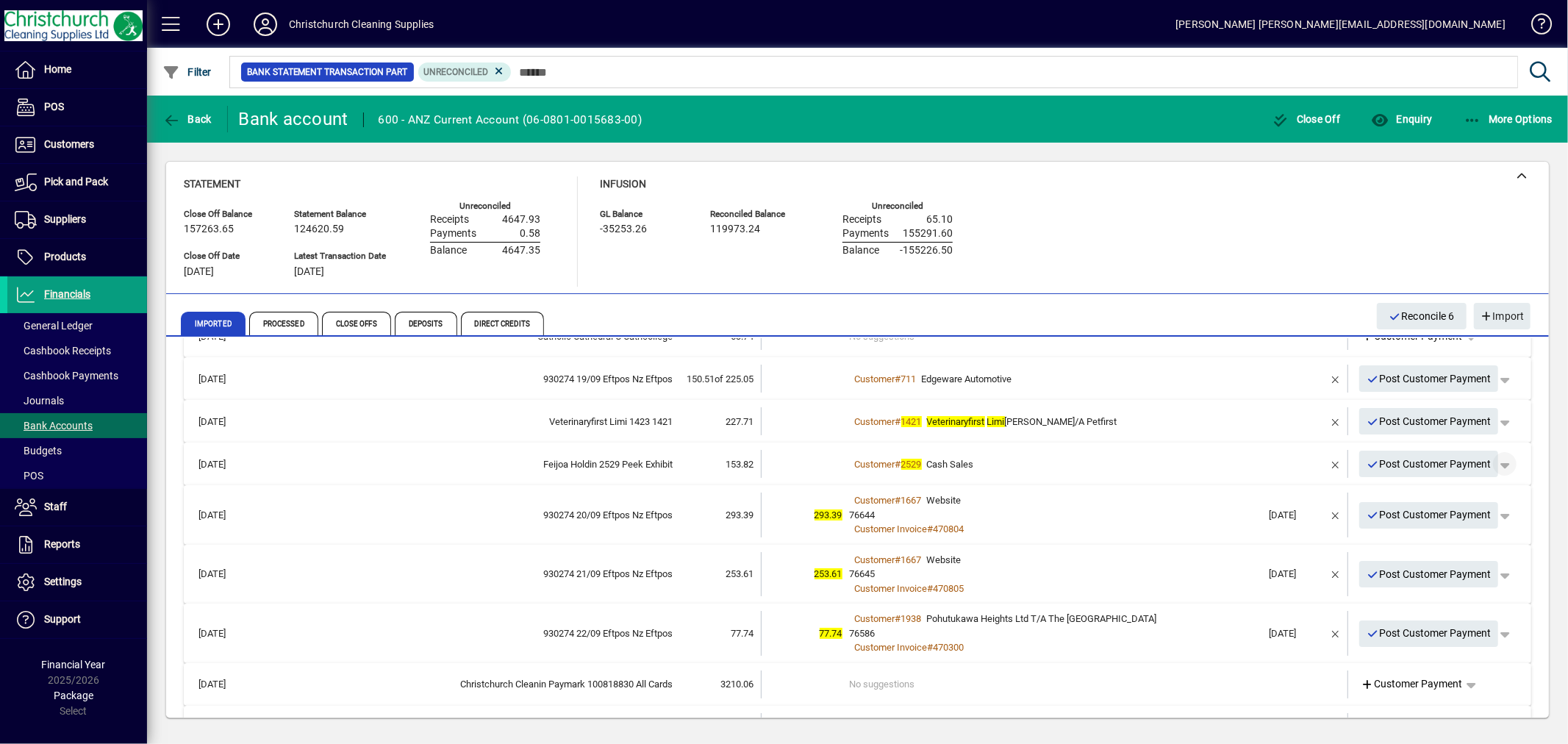
click at [1493, 466] on span "button" at bounding box center [1505, 464] width 35 height 35
click at [1456, 499] on span "Customer Payment" at bounding box center [1447, 494] width 107 height 18
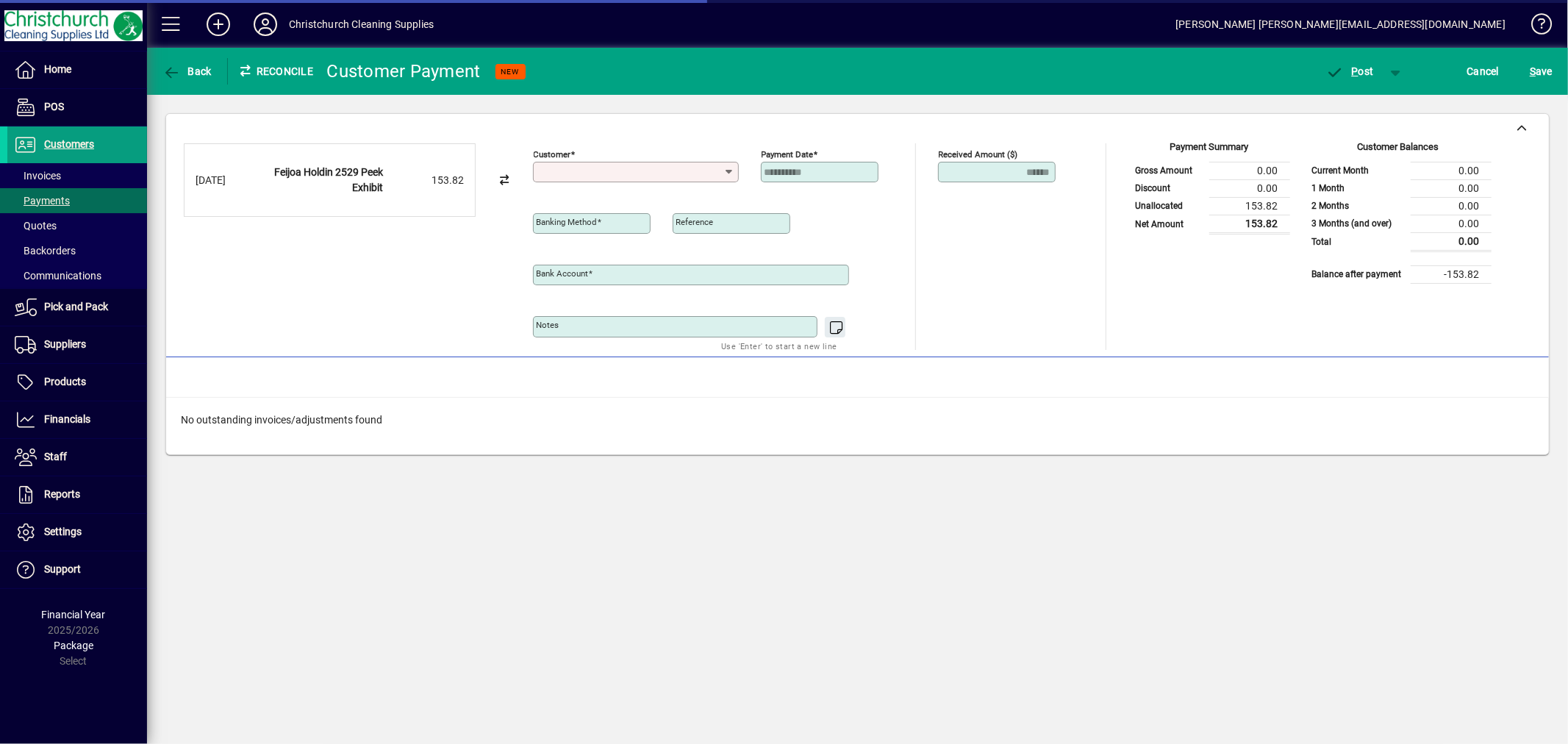
type input "**********"
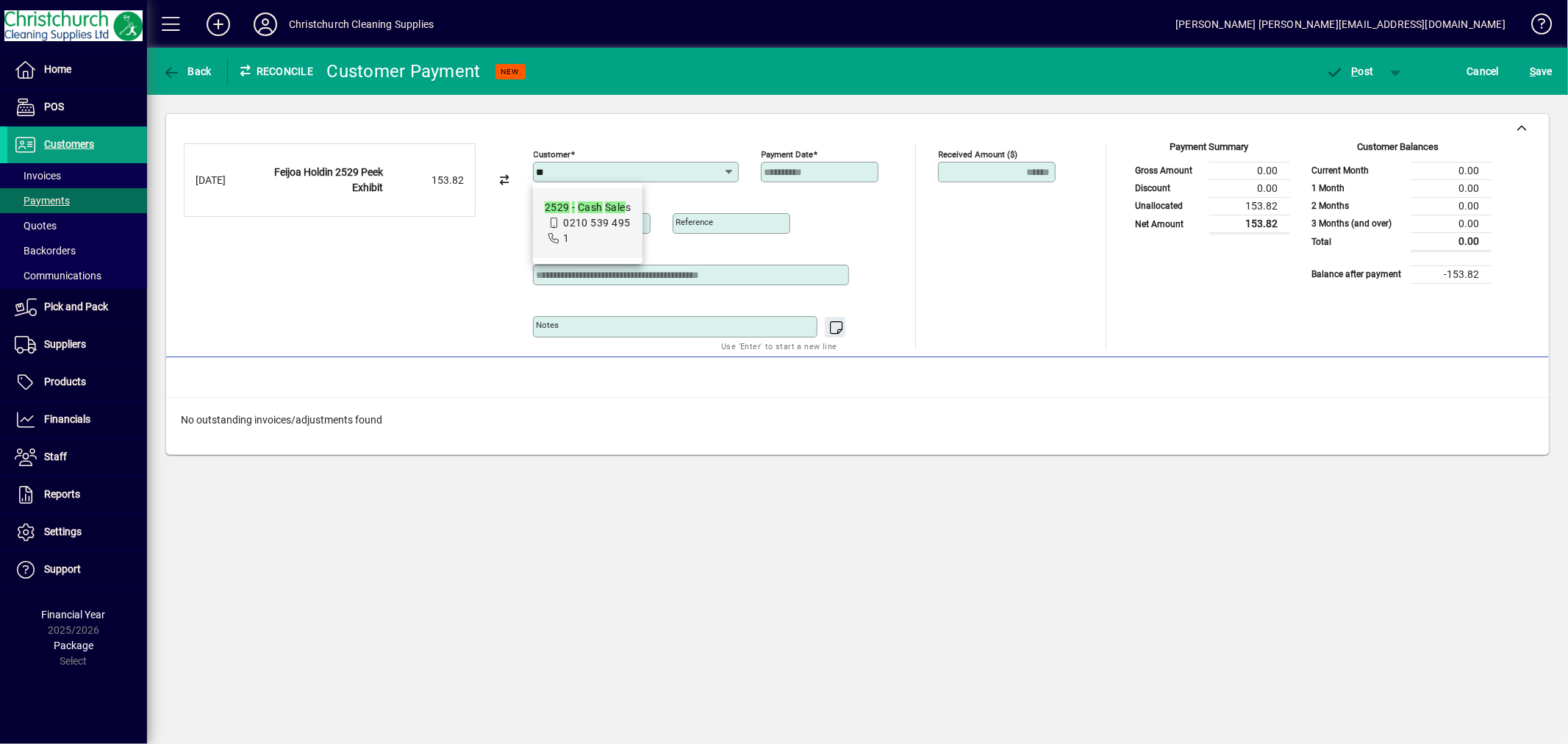
type input "*"
type input "**********"
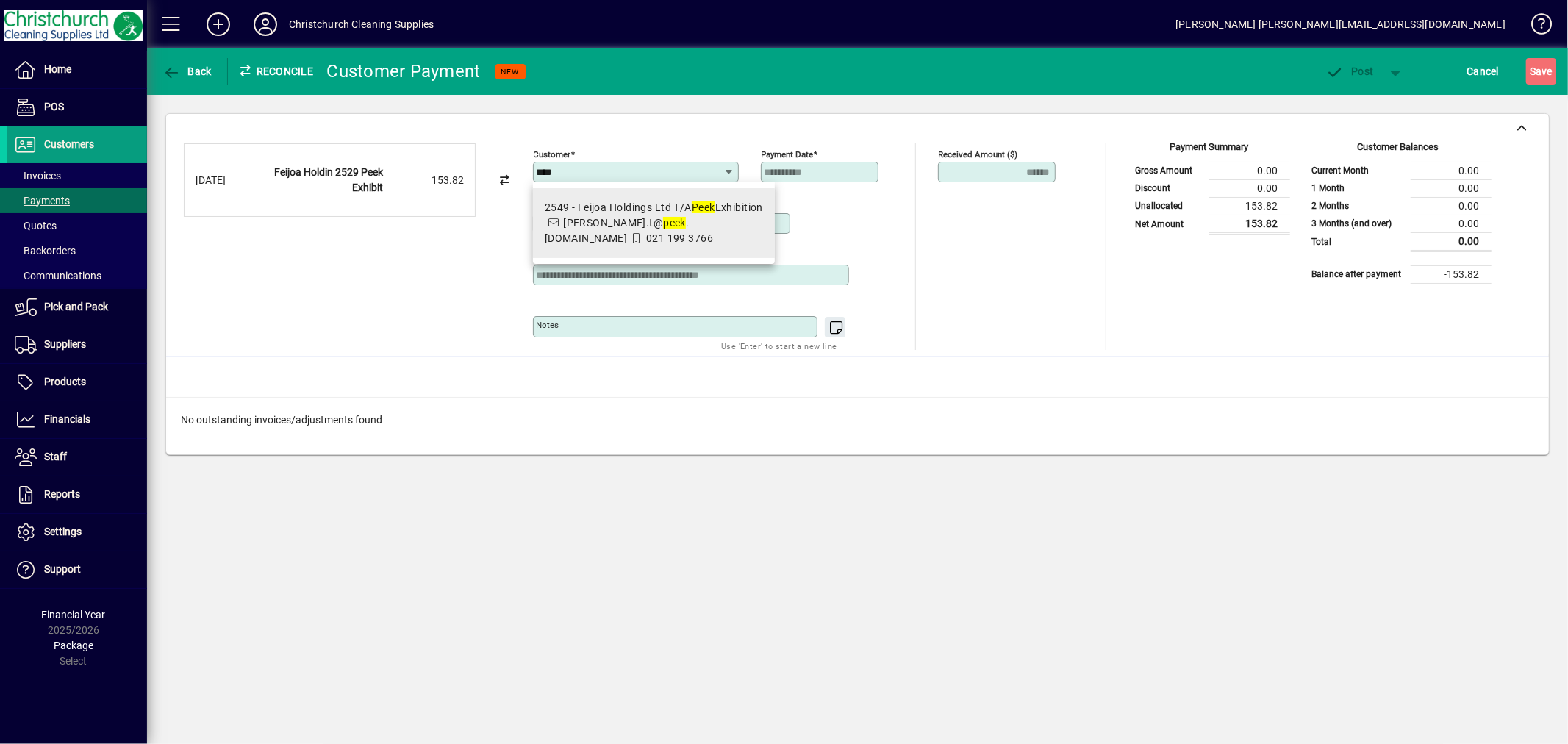
click at [660, 215] on span "2549 - Feijoa Holdings Ltd T/A Peek Exhibition [PERSON_NAME].t@ peek .[DOMAIN_N…" at bounding box center [654, 223] width 219 height 47
type input "**********"
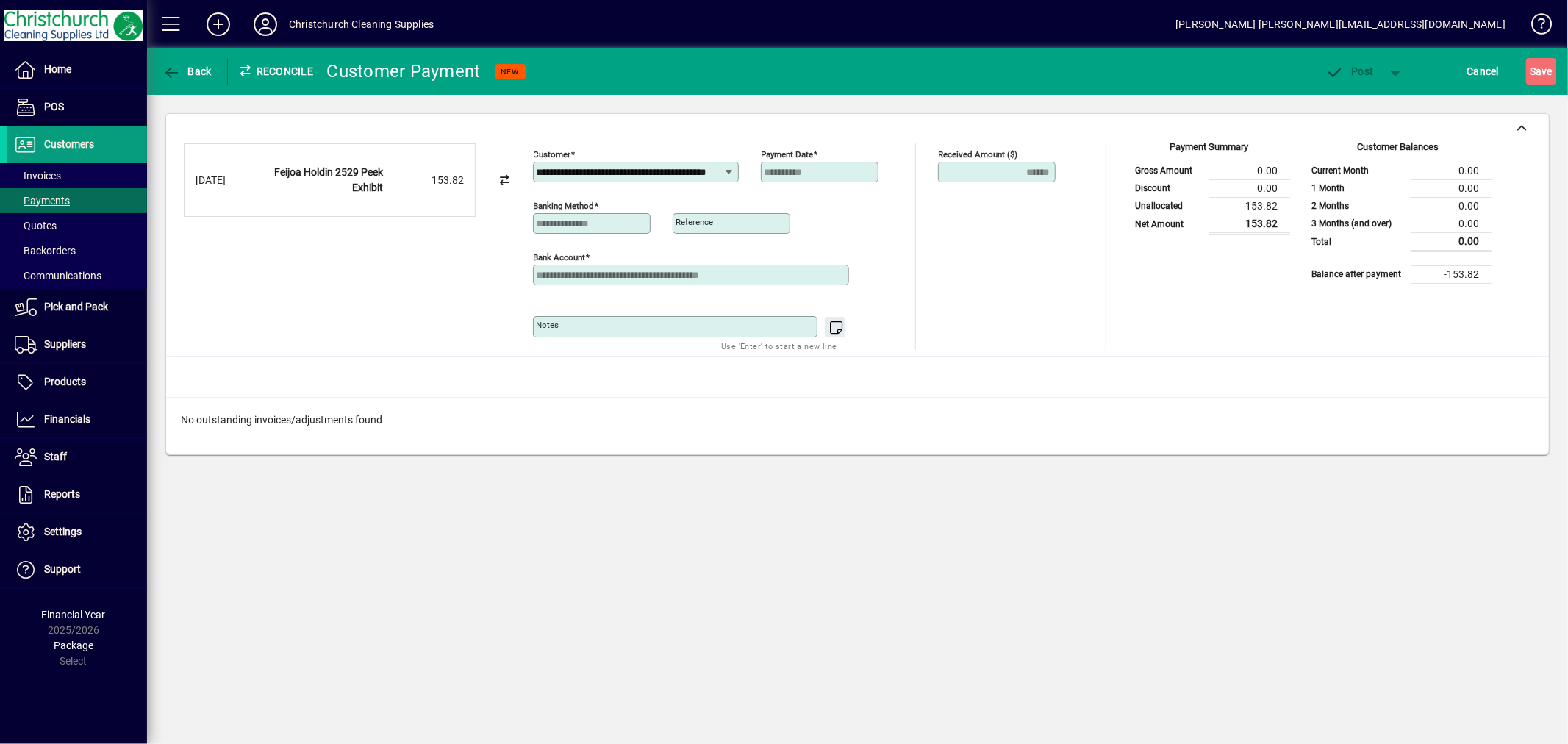
scroll to position [0, 35]
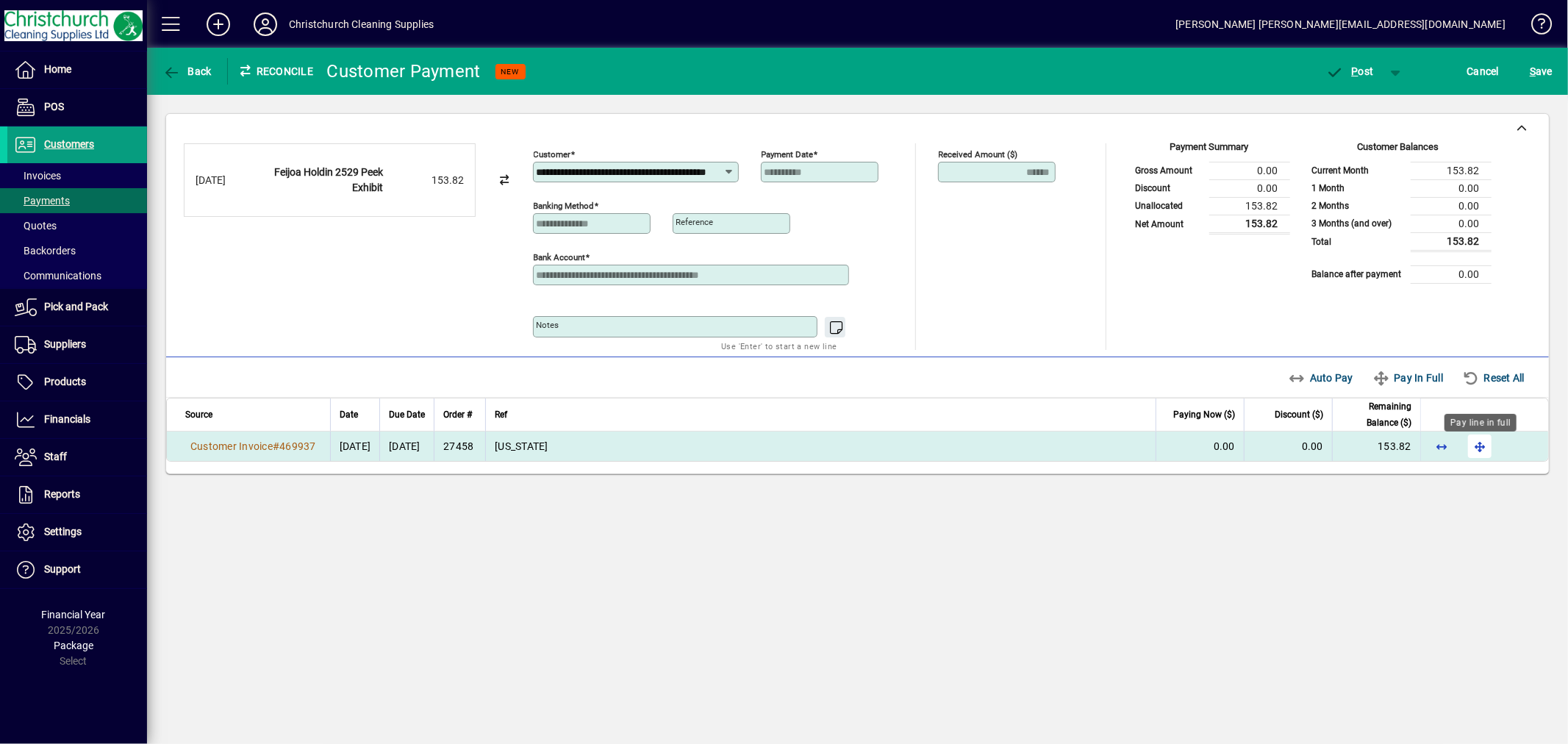
click at [1476, 451] on span "button" at bounding box center [1480, 446] width 35 height 35
click at [1364, 66] on span "P ost" at bounding box center [1350, 72] width 48 height 12
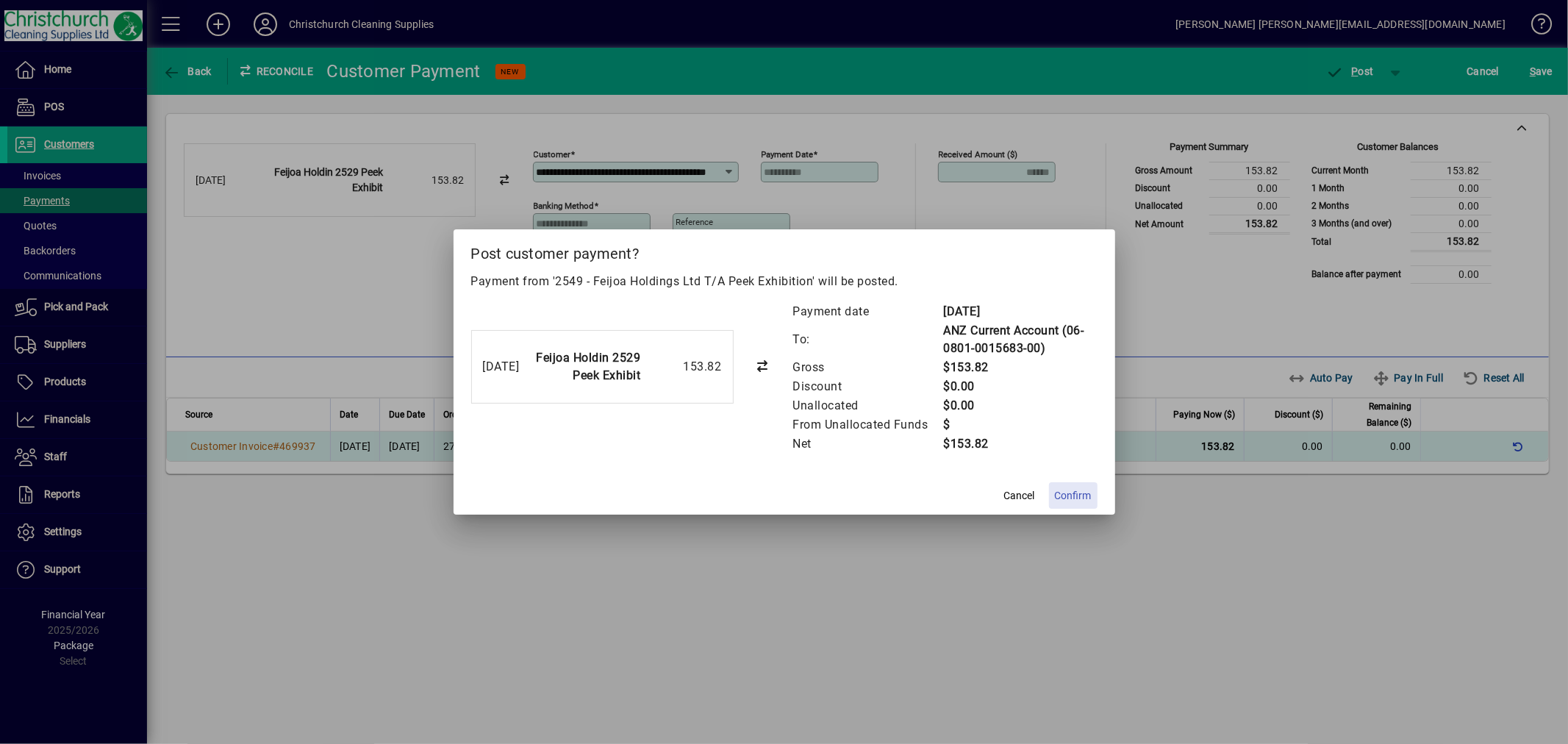
click at [1082, 494] on span "Confirm" at bounding box center [1073, 496] width 37 height 16
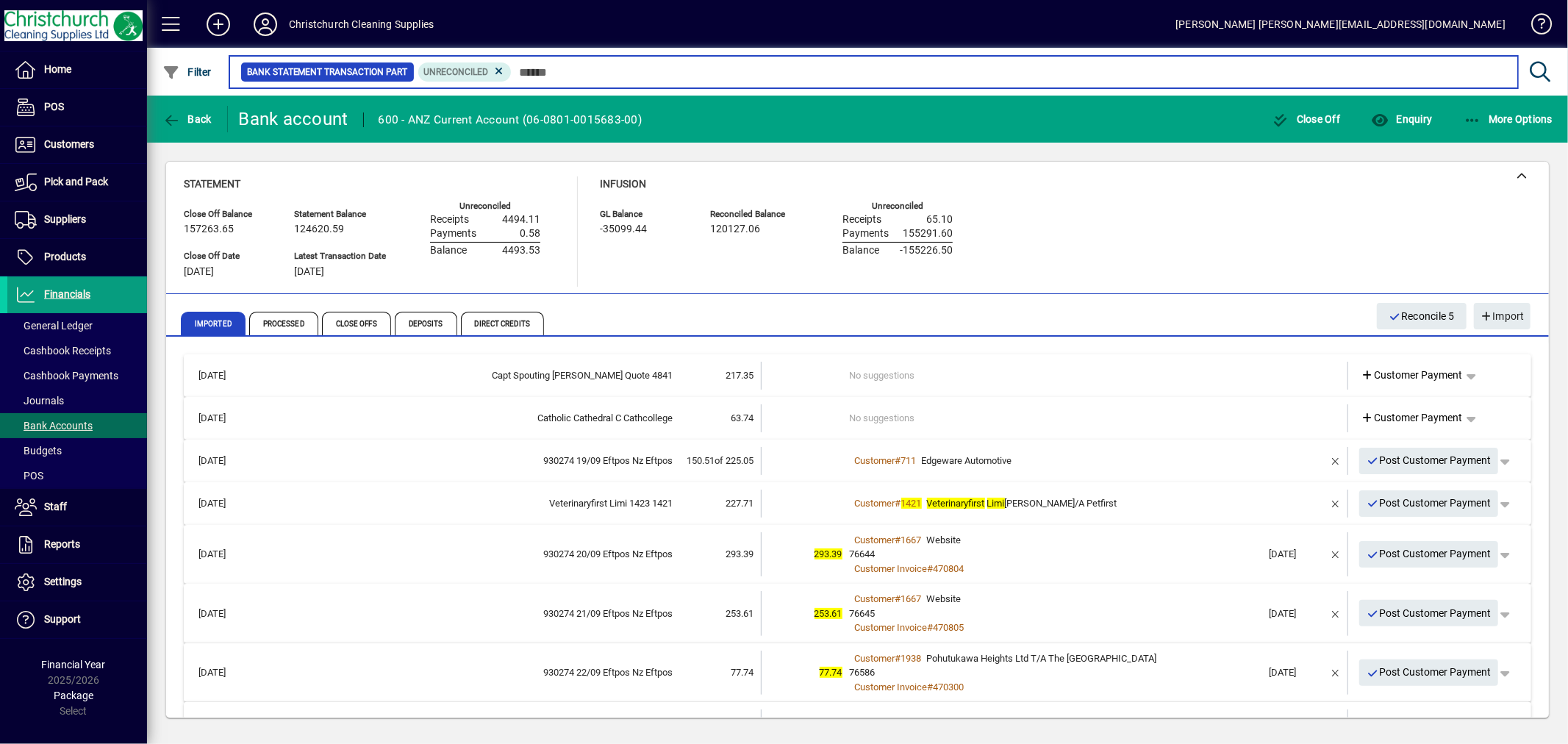
scroll to position [80, 0]
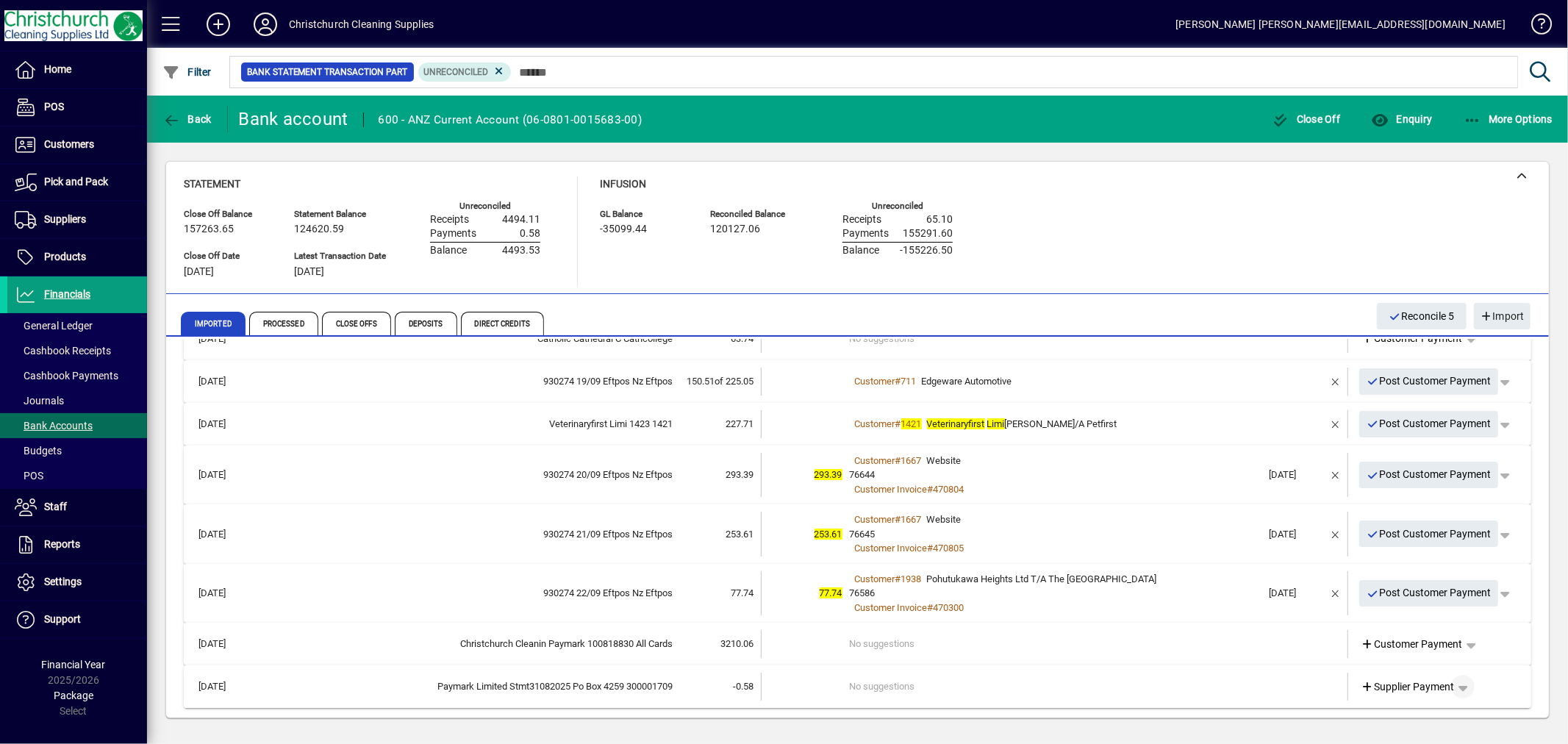
click at [1446, 685] on span "button" at bounding box center [1463, 687] width 35 height 35
click at [1408, 598] on span "Cashbook Payment" at bounding box center [1406, 601] width 109 height 18
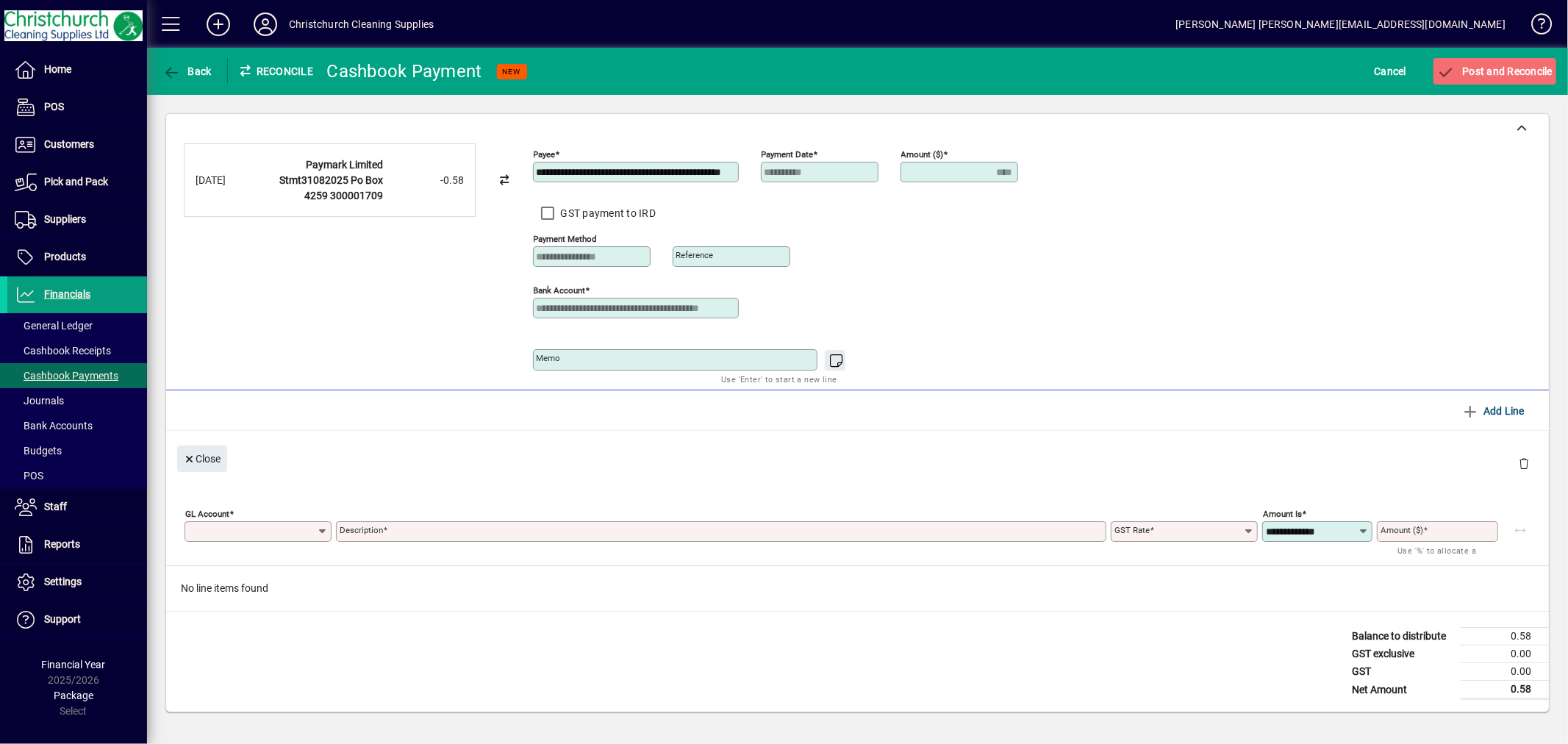
type input "****"
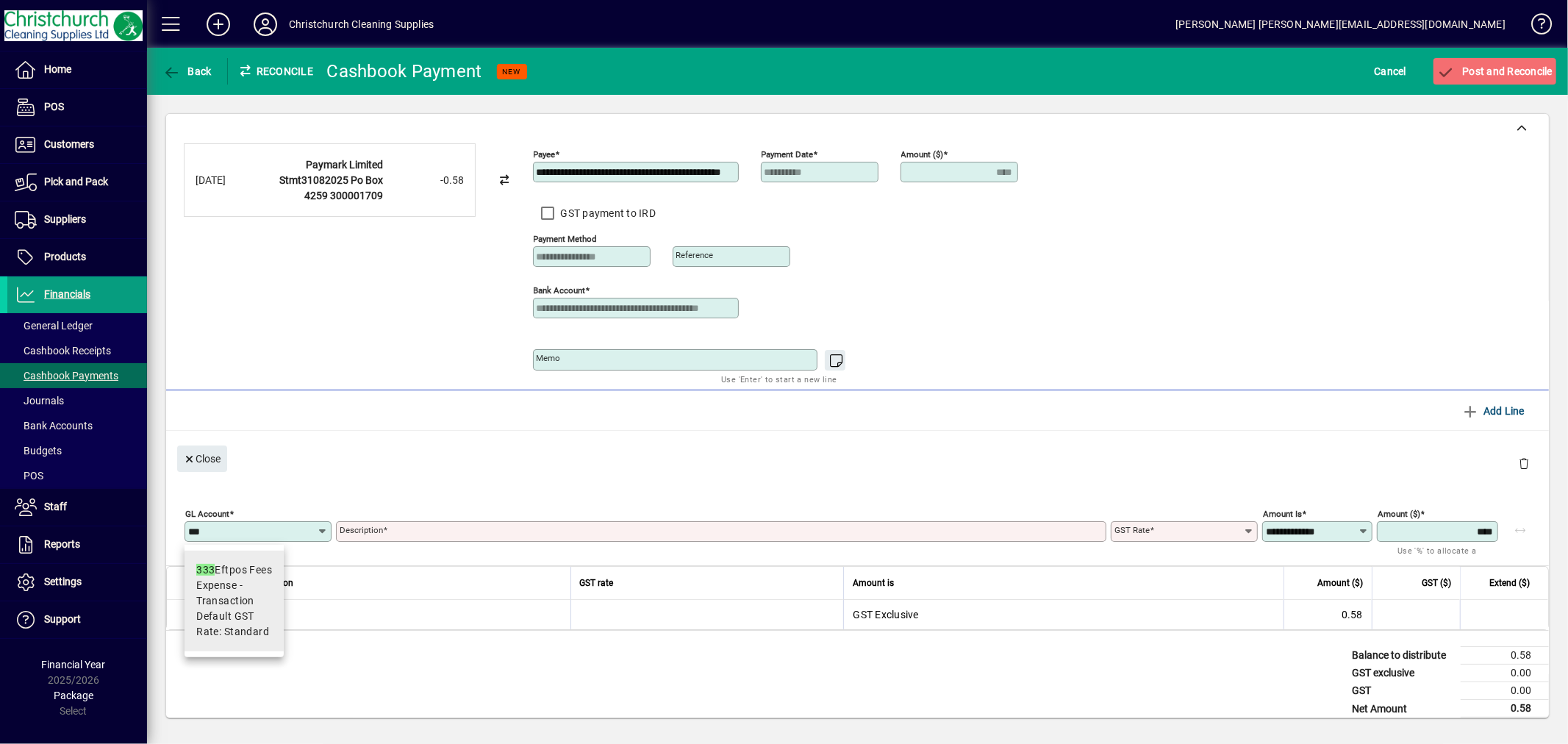
type input "***"
click at [216, 597] on span "Expense - Transaction" at bounding box center [234, 593] width 76 height 31
type input "**********"
type input "********"
type input "**********"
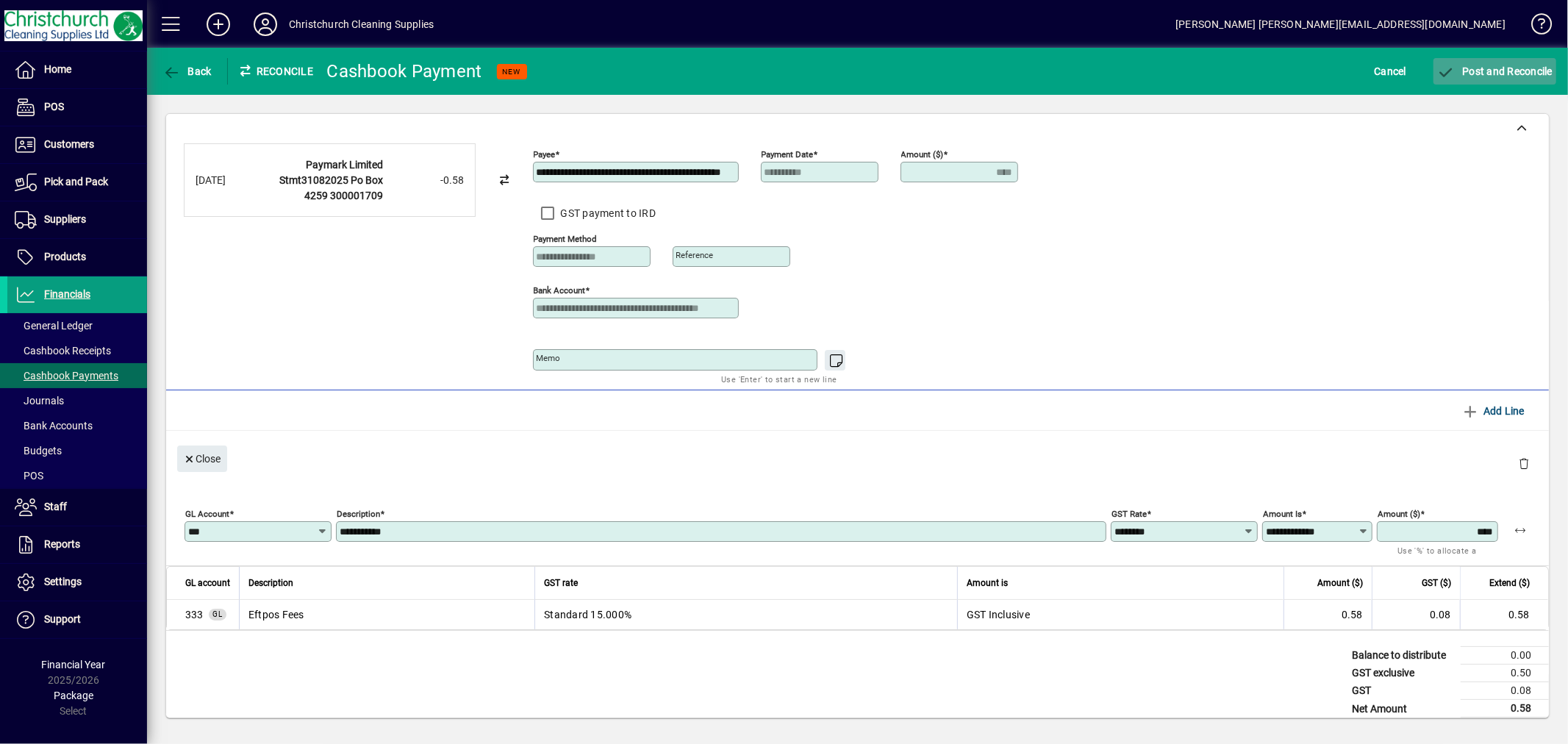
click at [1487, 60] on span "submit" at bounding box center [1495, 72] width 123 height 35
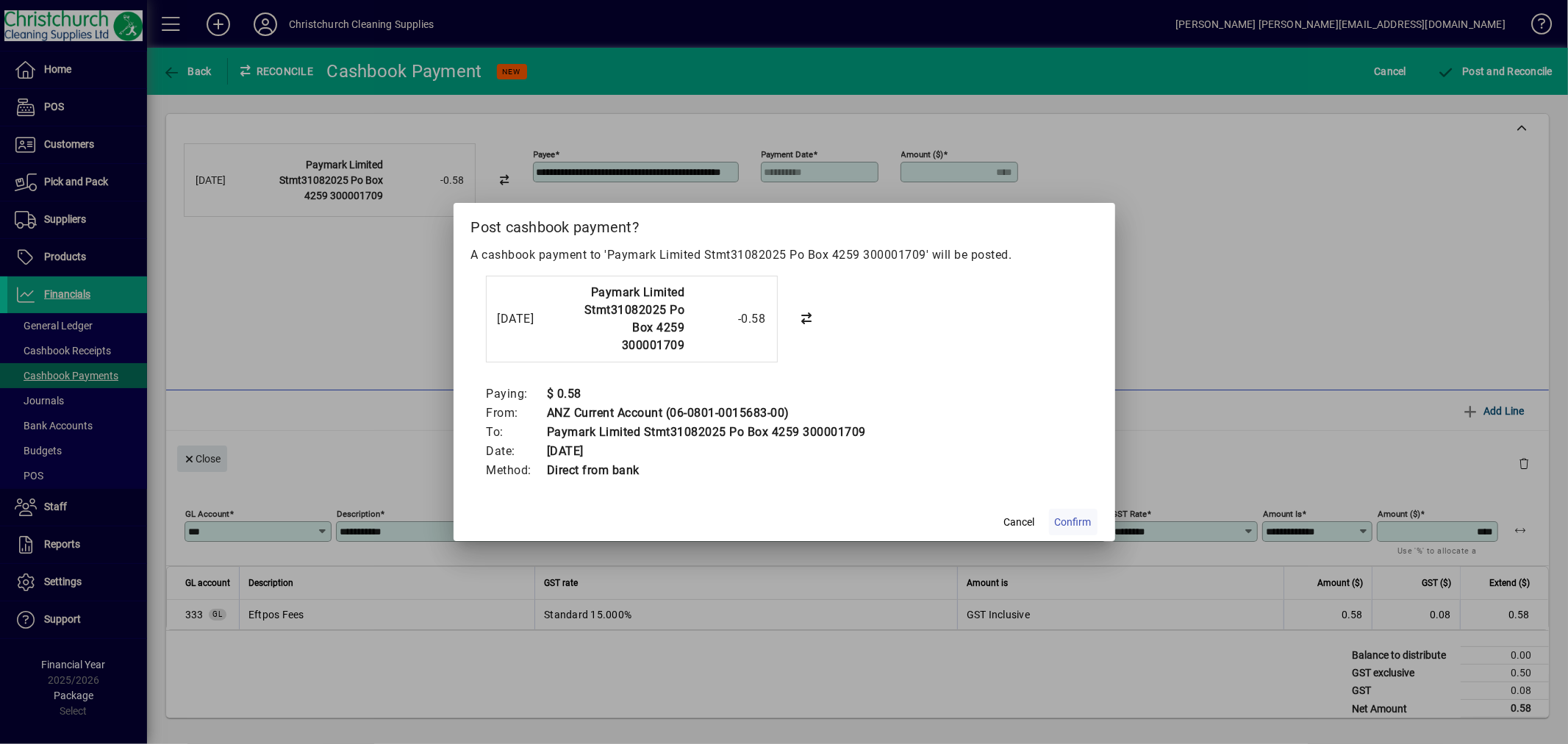
click at [1086, 520] on span "Confirm" at bounding box center [1073, 522] width 37 height 16
